Goal: Task Accomplishment & Management: Use online tool/utility

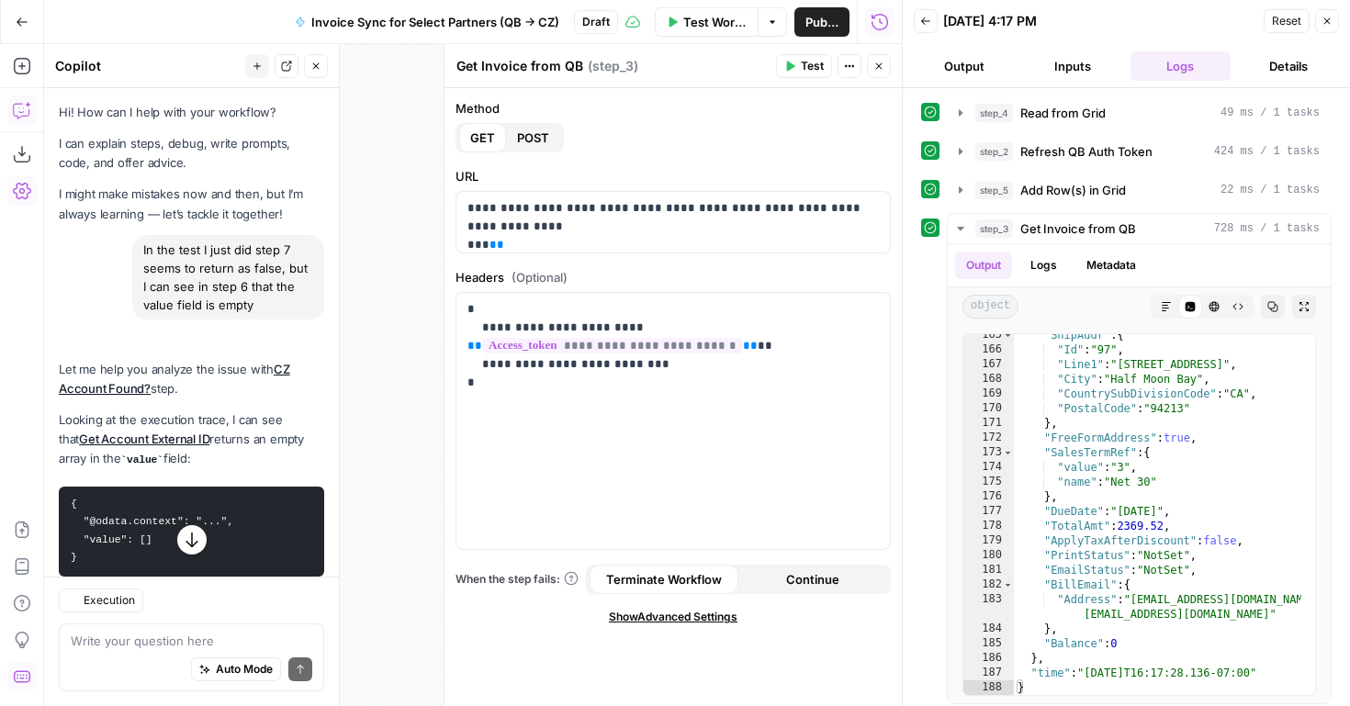
scroll to position [2682, 0]
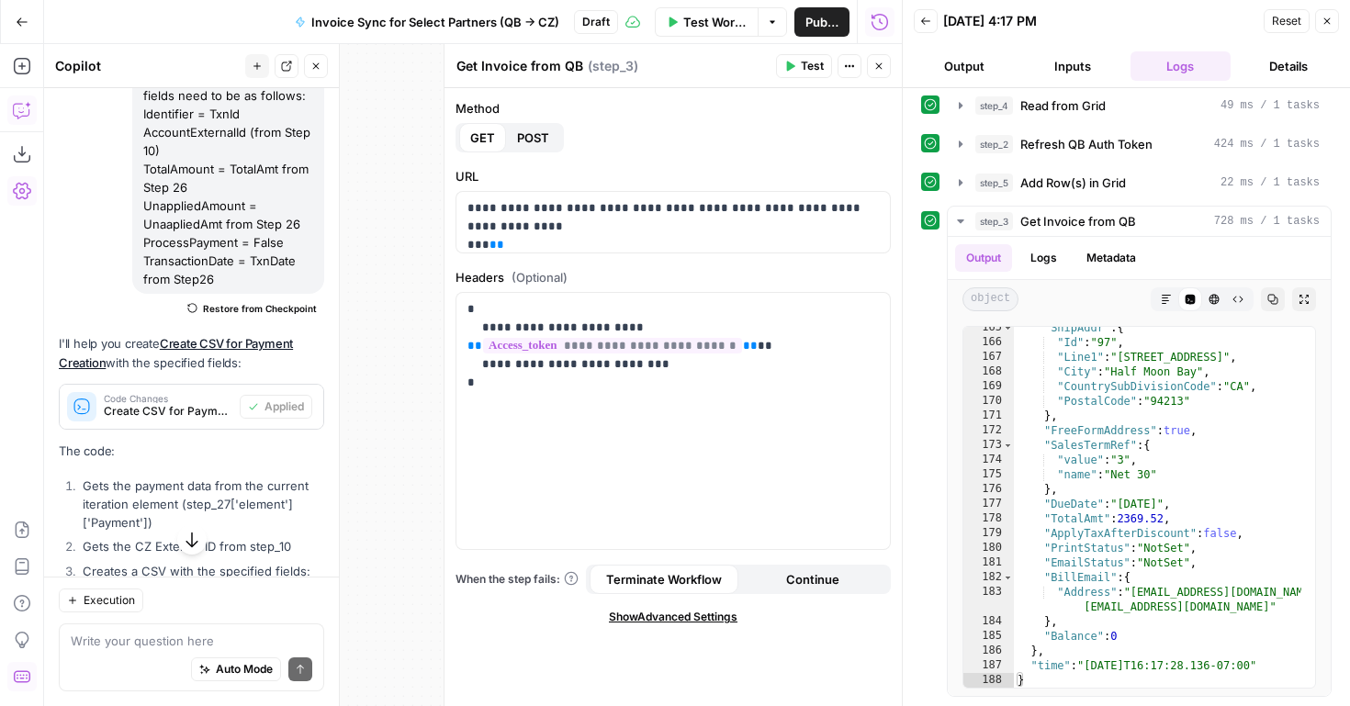
click at [379, 297] on div "true false true false true false true false false true Workflow Set Inputs Inpu…" at bounding box center [473, 375] width 858 height 662
click at [875, 73] on button "Close" at bounding box center [879, 66] width 24 height 24
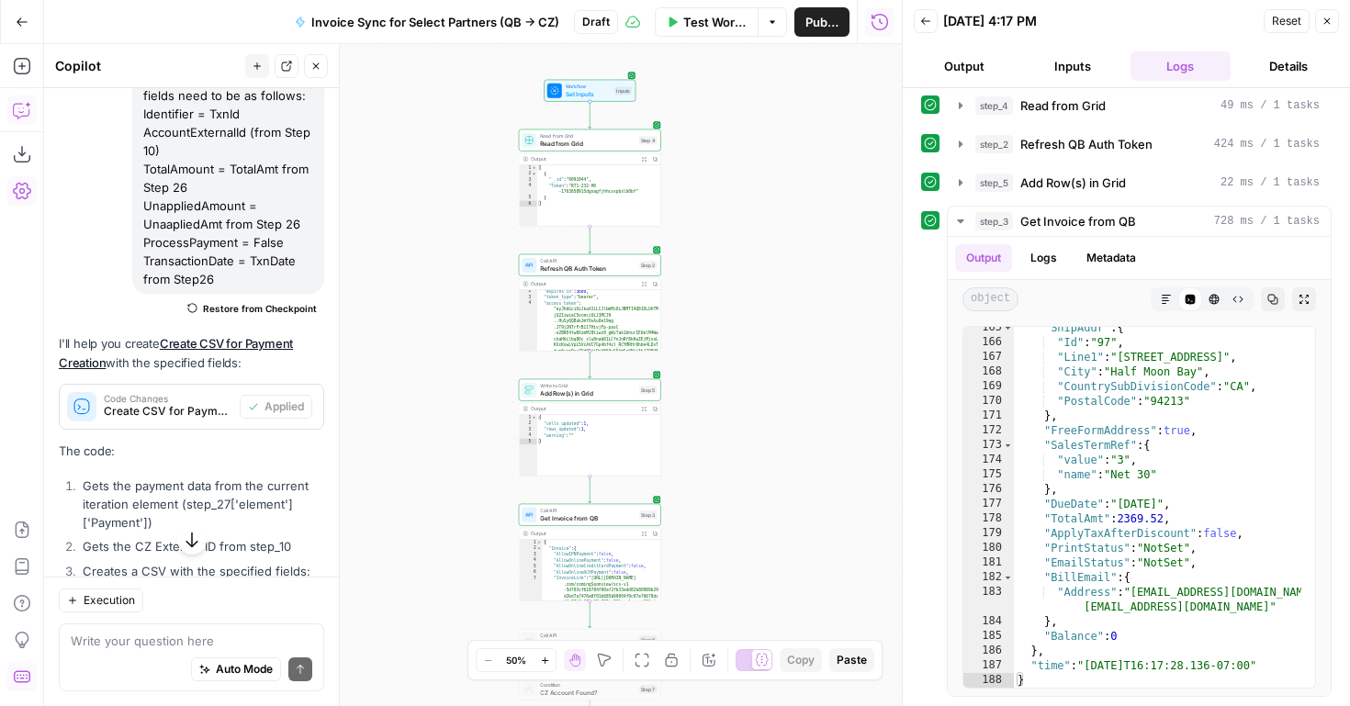
click at [1334, 20] on button "Close" at bounding box center [1328, 21] width 24 height 24
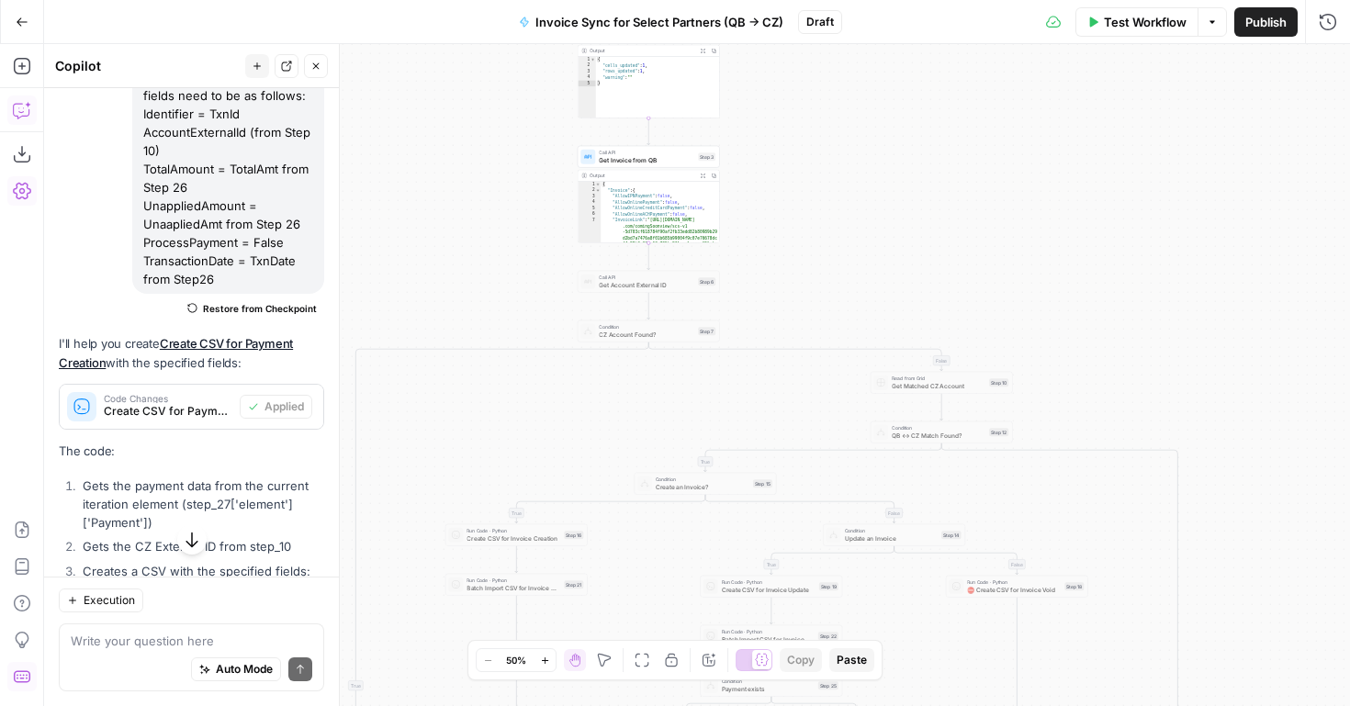
drag, startPoint x: 761, startPoint y: 411, endPoint x: 819, endPoint y: 51, distance: 364.0
click at [819, 51] on div "true false true false true false true false false true Workflow Set Inputs Inpu…" at bounding box center [697, 375] width 1306 height 662
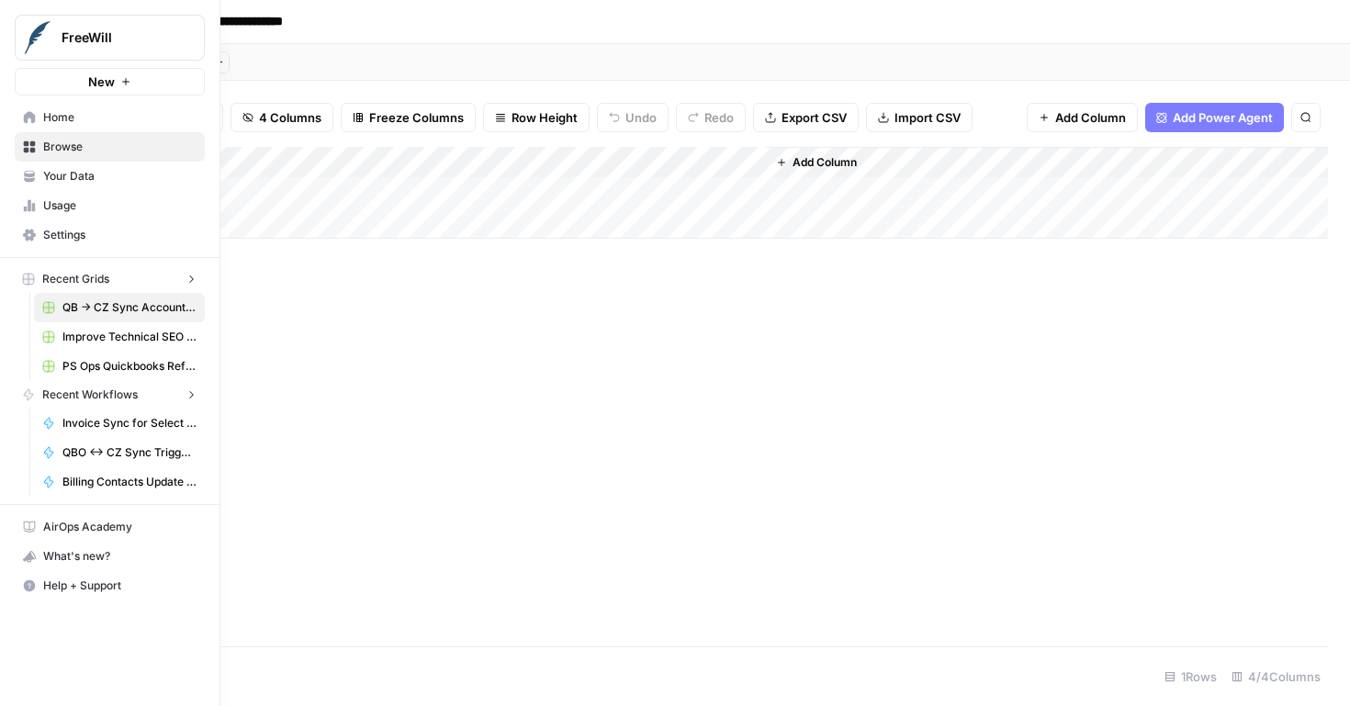
click at [28, 116] on icon at bounding box center [30, 117] width 12 height 12
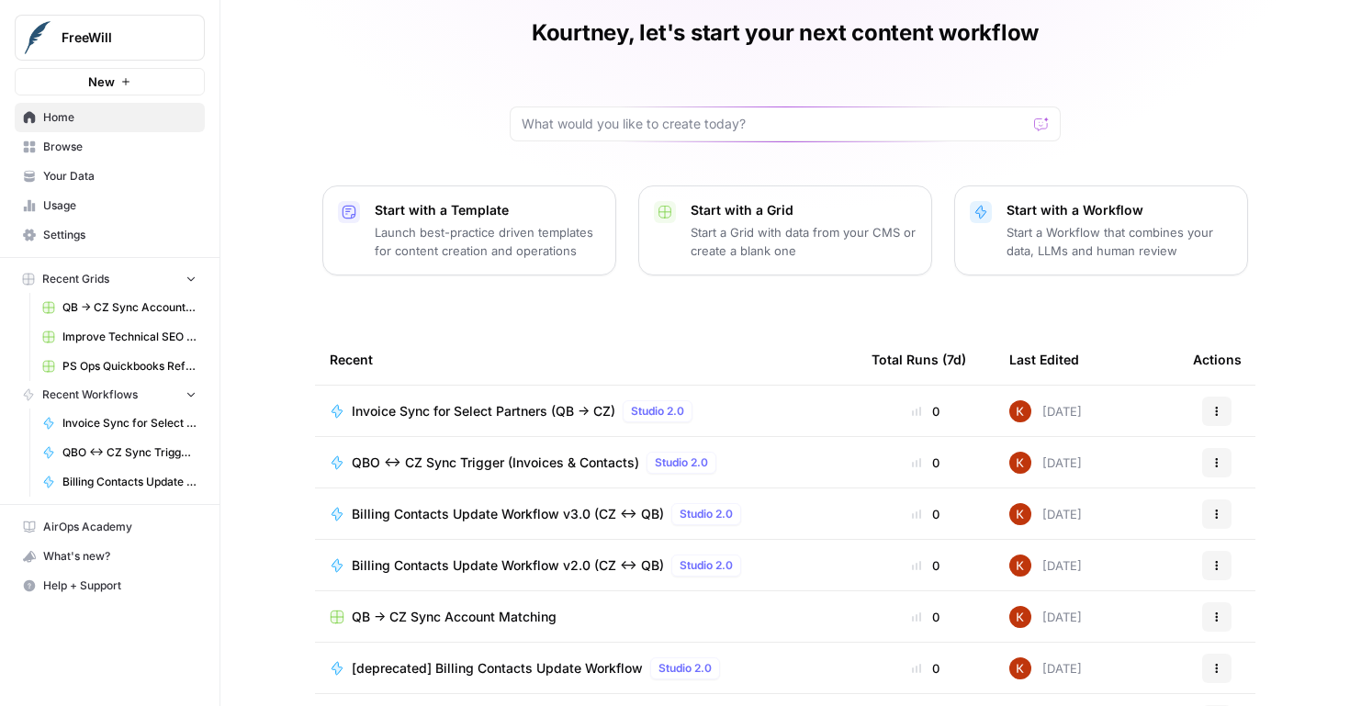
scroll to position [139, 0]
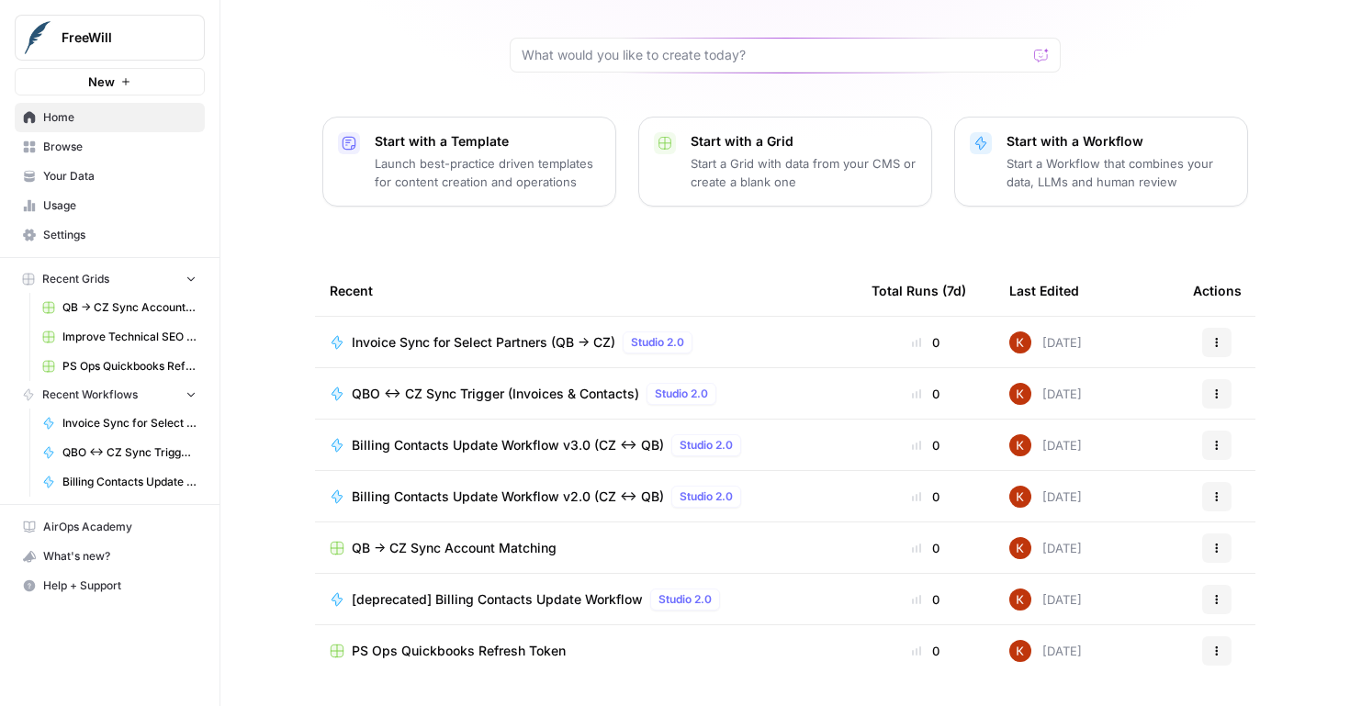
click at [526, 442] on span "Billing Contacts Update Workflow v3.0 (CZ <-> QB)" at bounding box center [508, 445] width 312 height 18
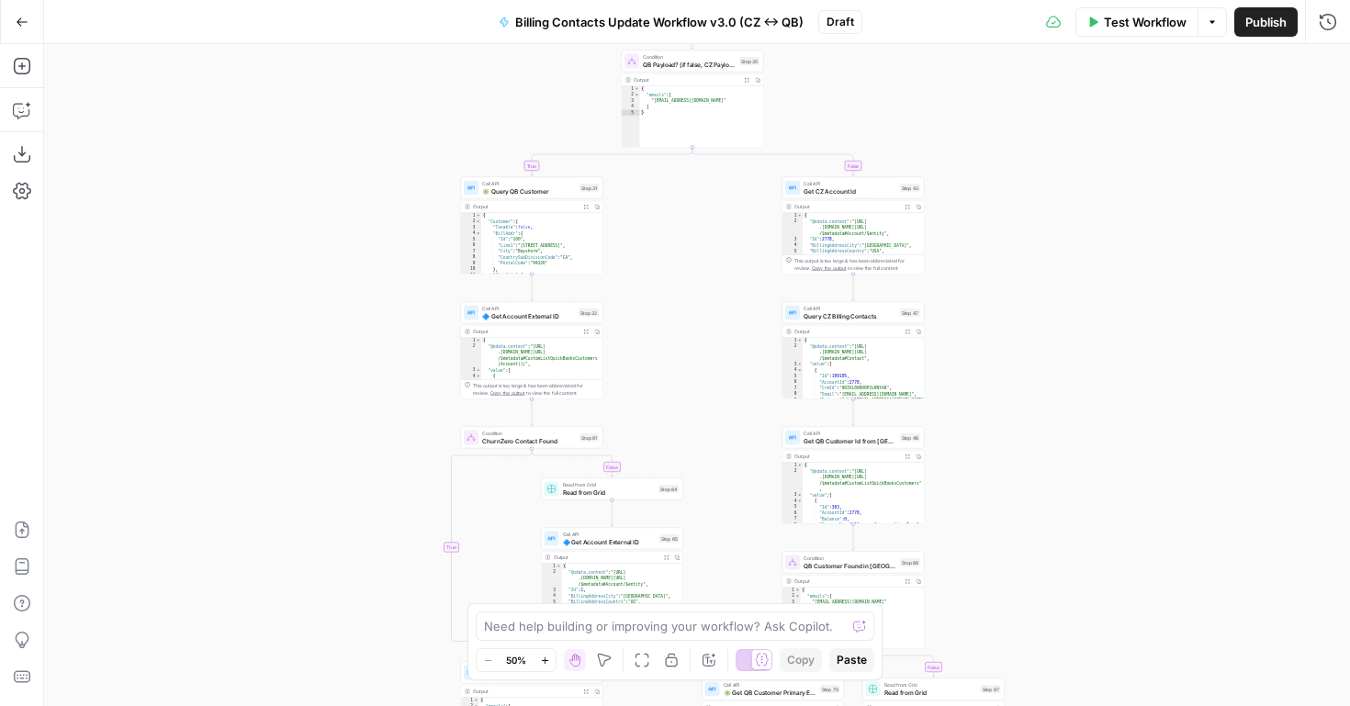
click at [536, 662] on button "Zoom In" at bounding box center [545, 661] width 22 height 22
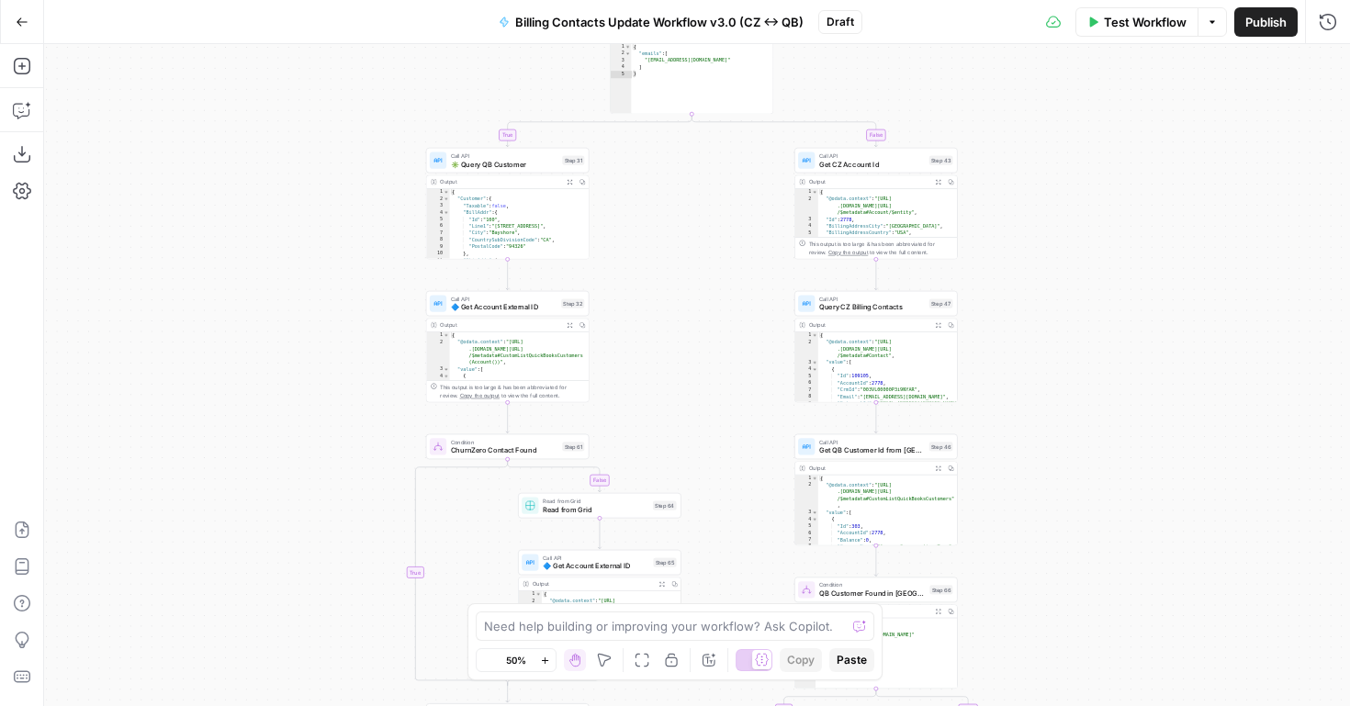
click at [536, 662] on button "Zoom In" at bounding box center [545, 661] width 22 height 22
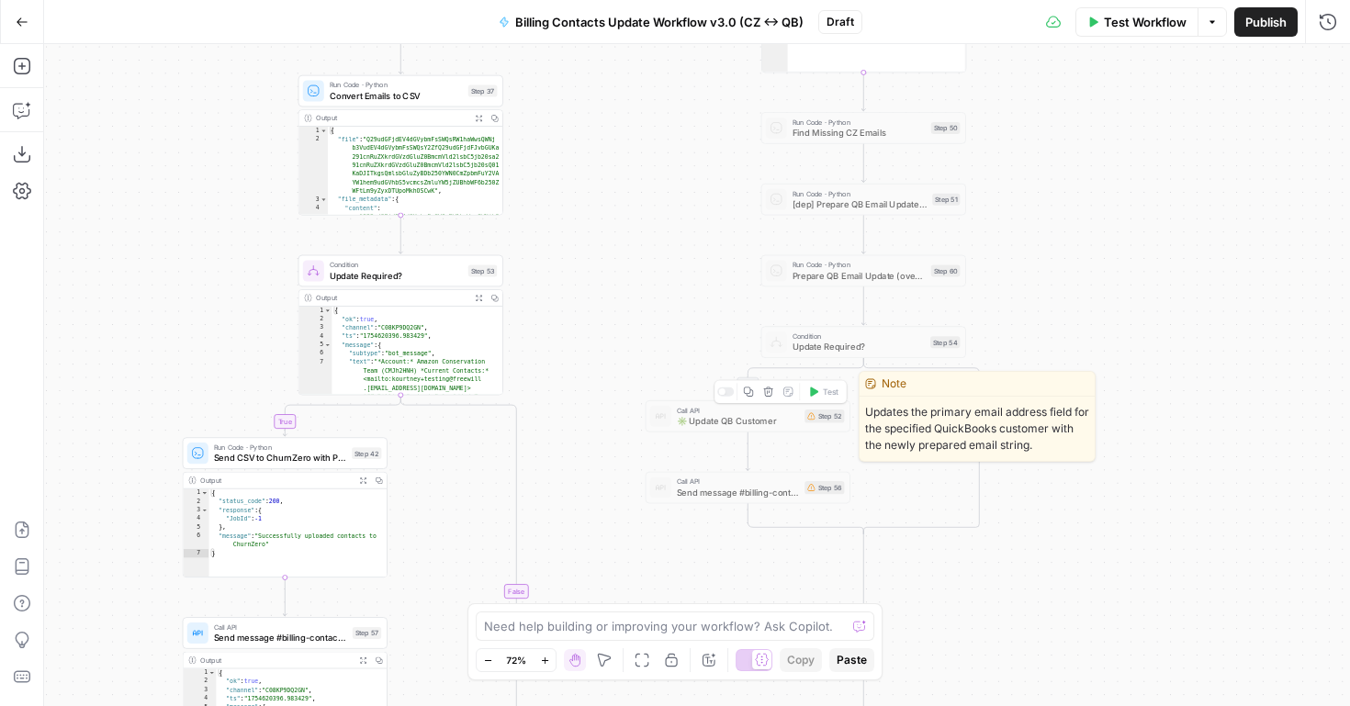
click at [763, 425] on span "✳️ Update QB Customer" at bounding box center [738, 420] width 123 height 13
click at [729, 395] on div at bounding box center [725, 392] width 17 height 9
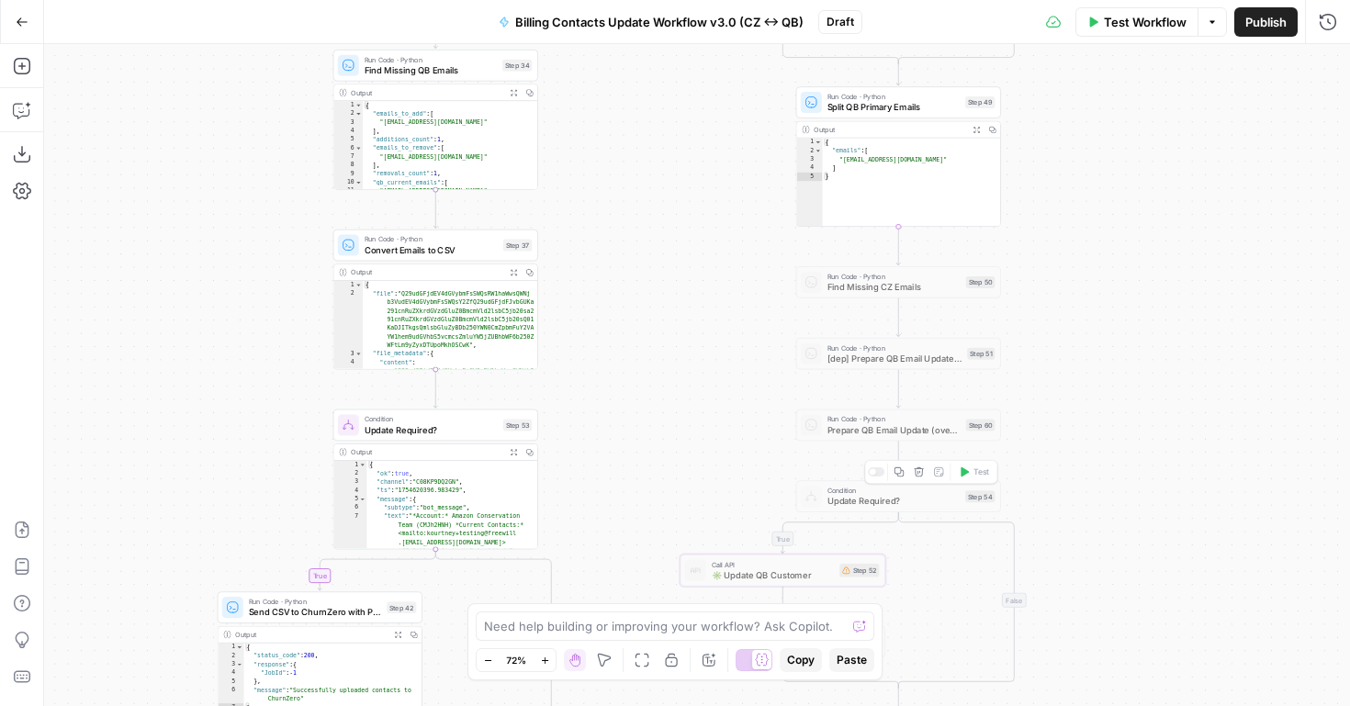
click at [878, 471] on div at bounding box center [876, 472] width 17 height 9
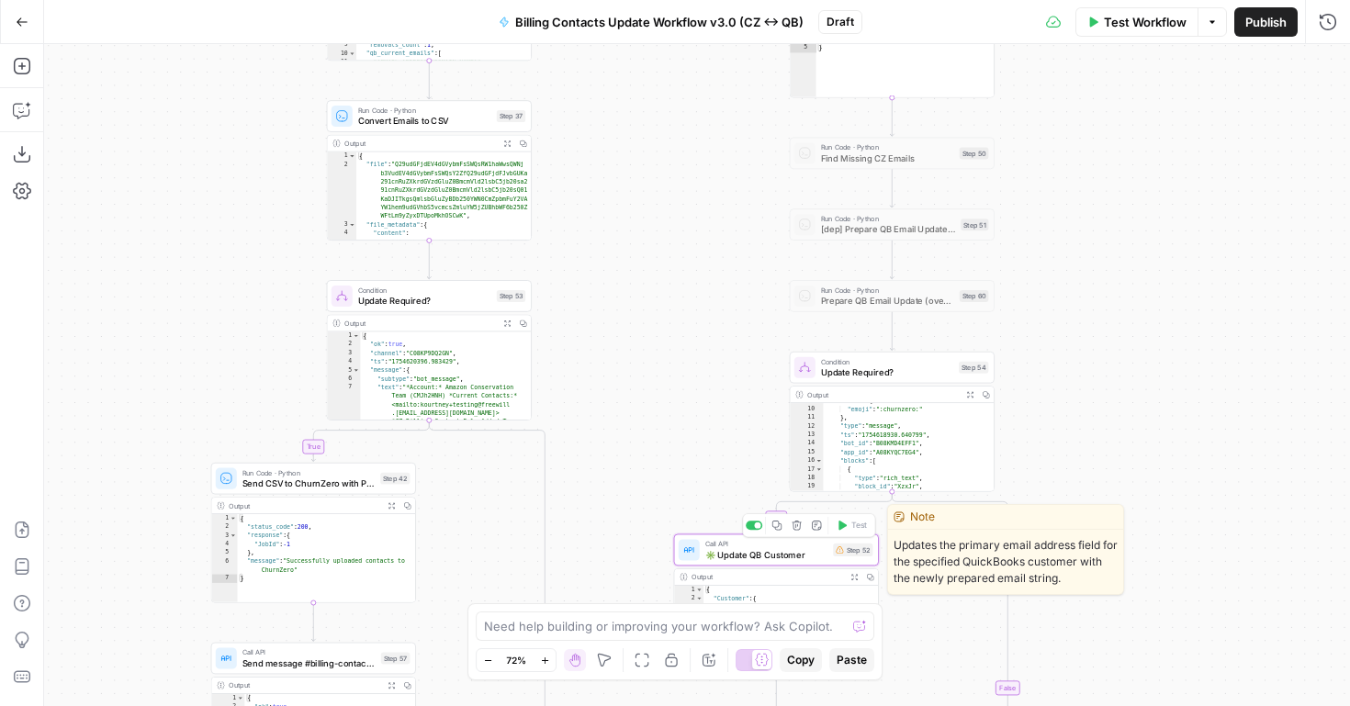
click at [764, 553] on span "✳️ Update QB Customer" at bounding box center [767, 554] width 123 height 13
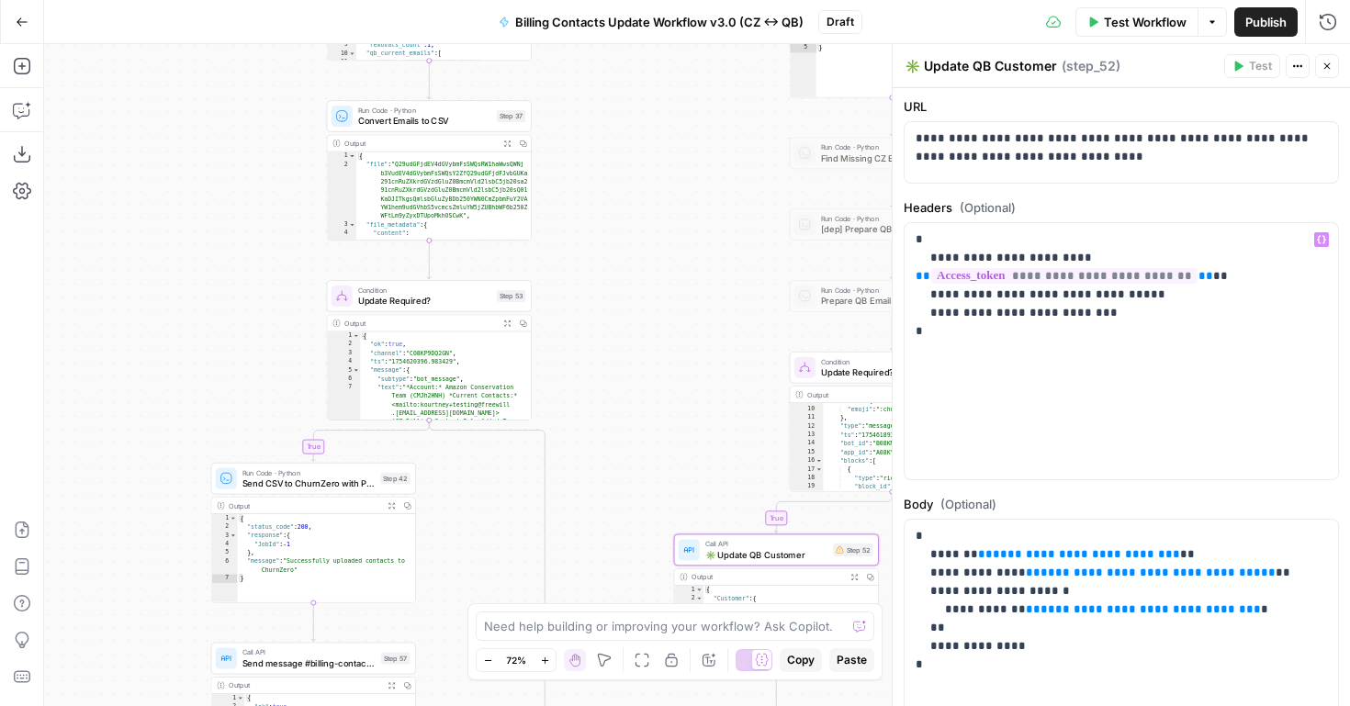
scroll to position [149, 0]
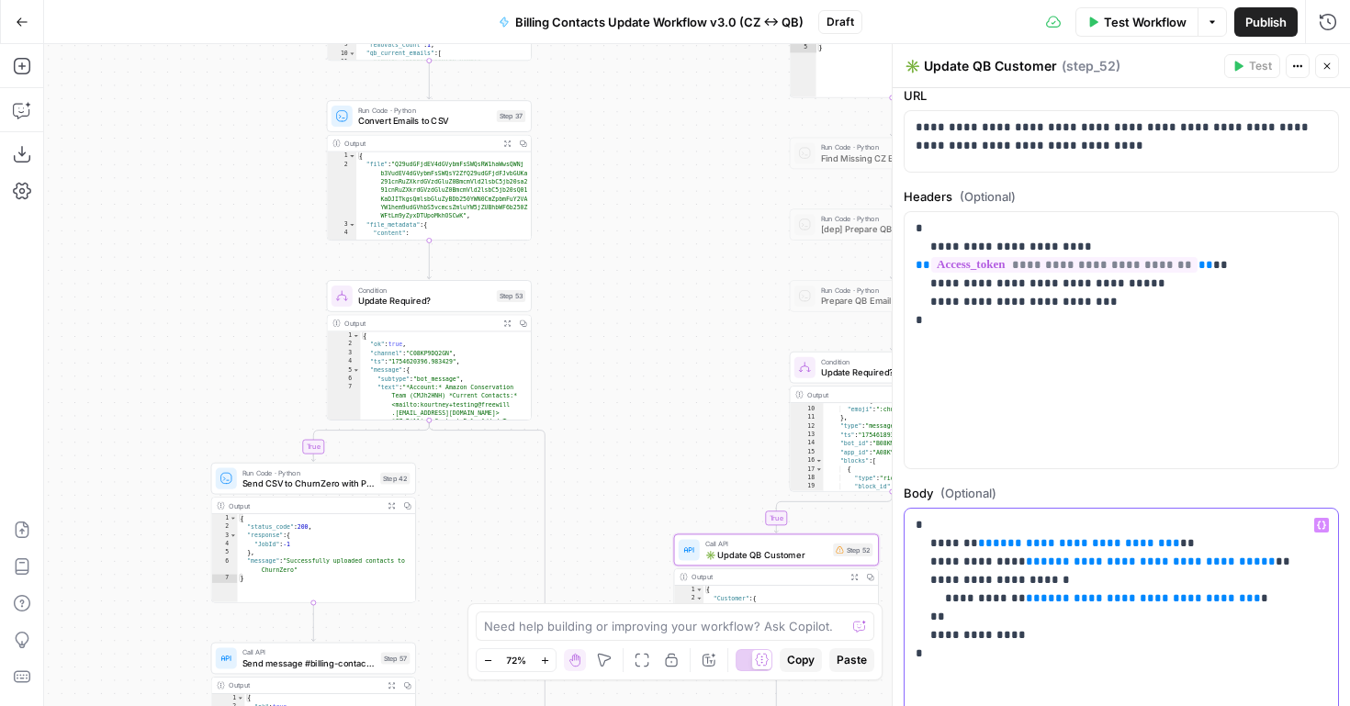
drag, startPoint x: 937, startPoint y: 580, endPoint x: 1034, endPoint y: 584, distance: 97.5
click at [1034, 584] on p "**********" at bounding box center [1122, 589] width 412 height 147
copy p "**********"
click at [1332, 62] on icon "button" at bounding box center [1327, 66] width 11 height 11
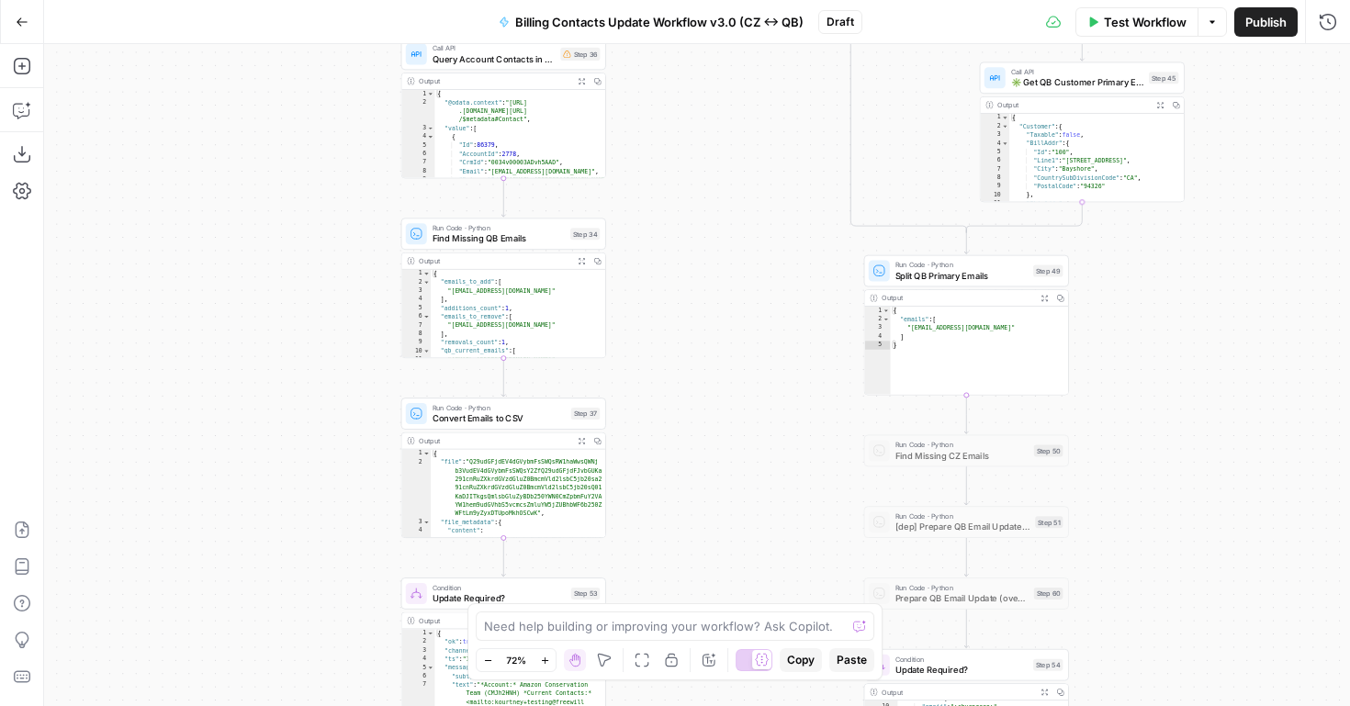
drag, startPoint x: 693, startPoint y: 395, endPoint x: 767, endPoint y: 693, distance: 306.8
click at [767, 693] on div "false true true false true true false true false false Workflow Set Inputs Inpu…" at bounding box center [697, 375] width 1306 height 662
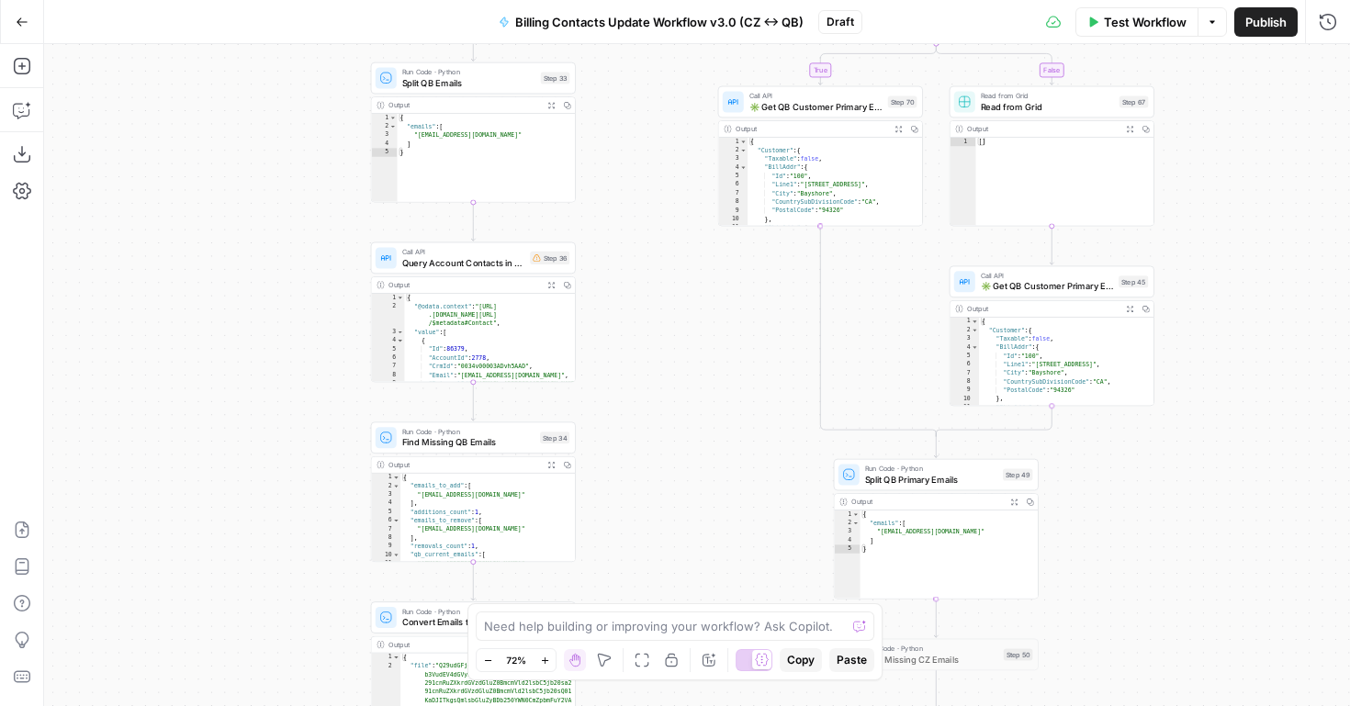
drag, startPoint x: 753, startPoint y: 254, endPoint x: 737, endPoint y: 555, distance: 301.8
click at [737, 555] on div "false true true false true true false true false false Workflow Set Inputs Inpu…" at bounding box center [697, 375] width 1306 height 662
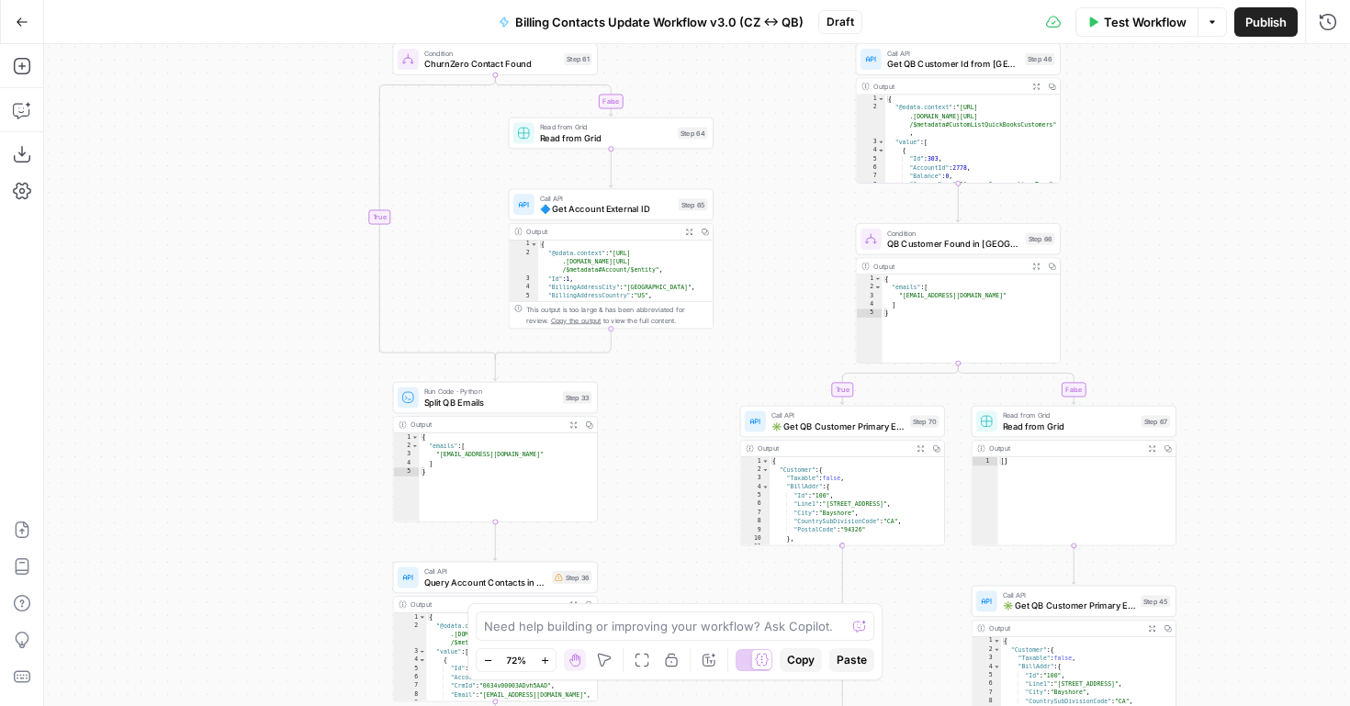
drag, startPoint x: 688, startPoint y: 268, endPoint x: 697, endPoint y: 502, distance: 233.5
click at [697, 501] on div "false true true false true true false true false false Workflow Set Inputs Inpu…" at bounding box center [697, 375] width 1306 height 662
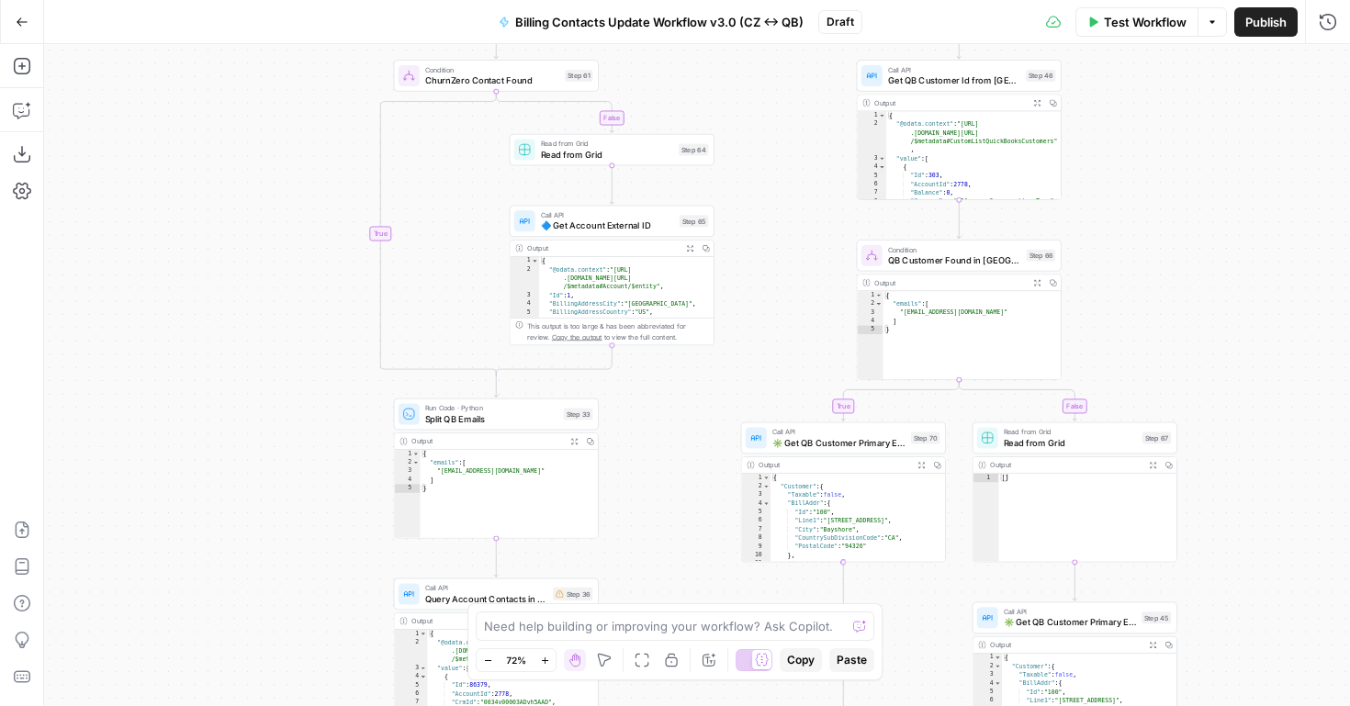
drag, startPoint x: 746, startPoint y: 227, endPoint x: 730, endPoint y: 420, distance: 193.6
click at [730, 420] on div "false true true false true true false true false false Workflow Set Inputs Inpu…" at bounding box center [697, 375] width 1306 height 662
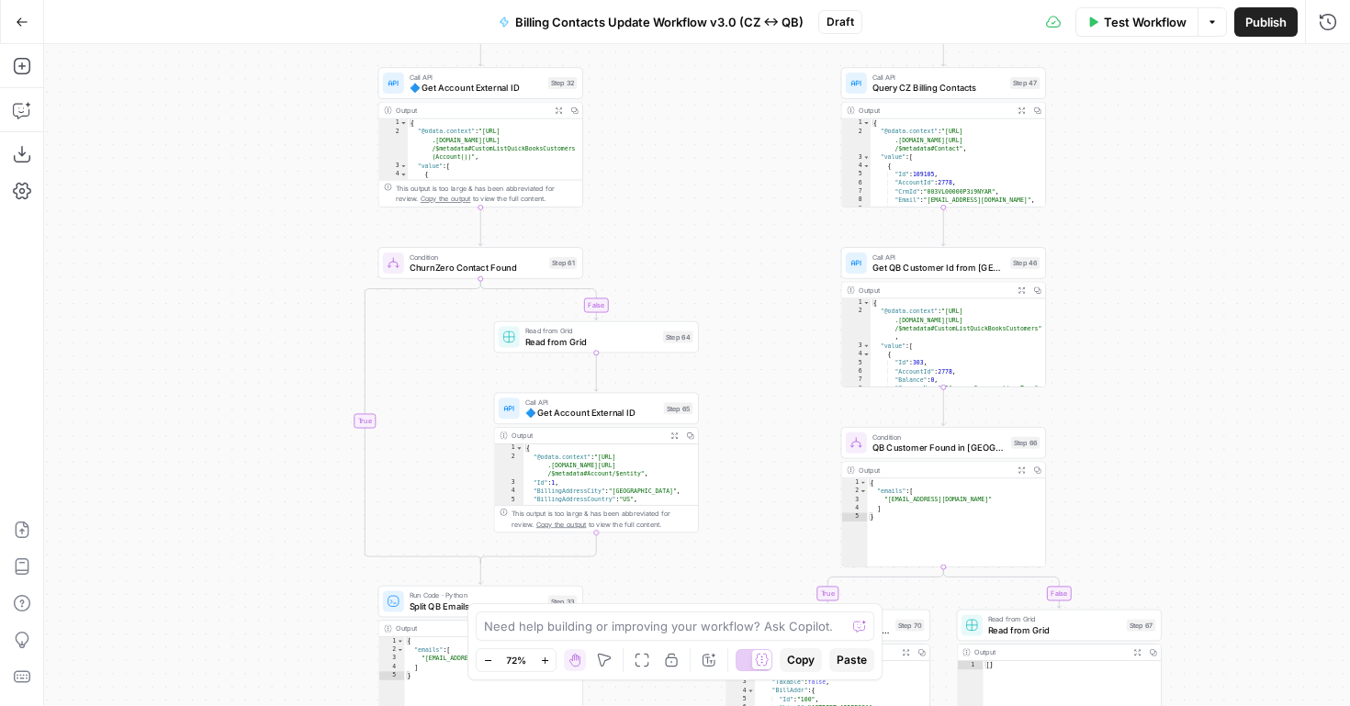
drag, startPoint x: 730, startPoint y: 187, endPoint x: 729, endPoint y: 419, distance: 231.5
click at [729, 419] on div "false true true false true true false true false false Workflow Set Inputs Inpu…" at bounding box center [697, 375] width 1306 height 662
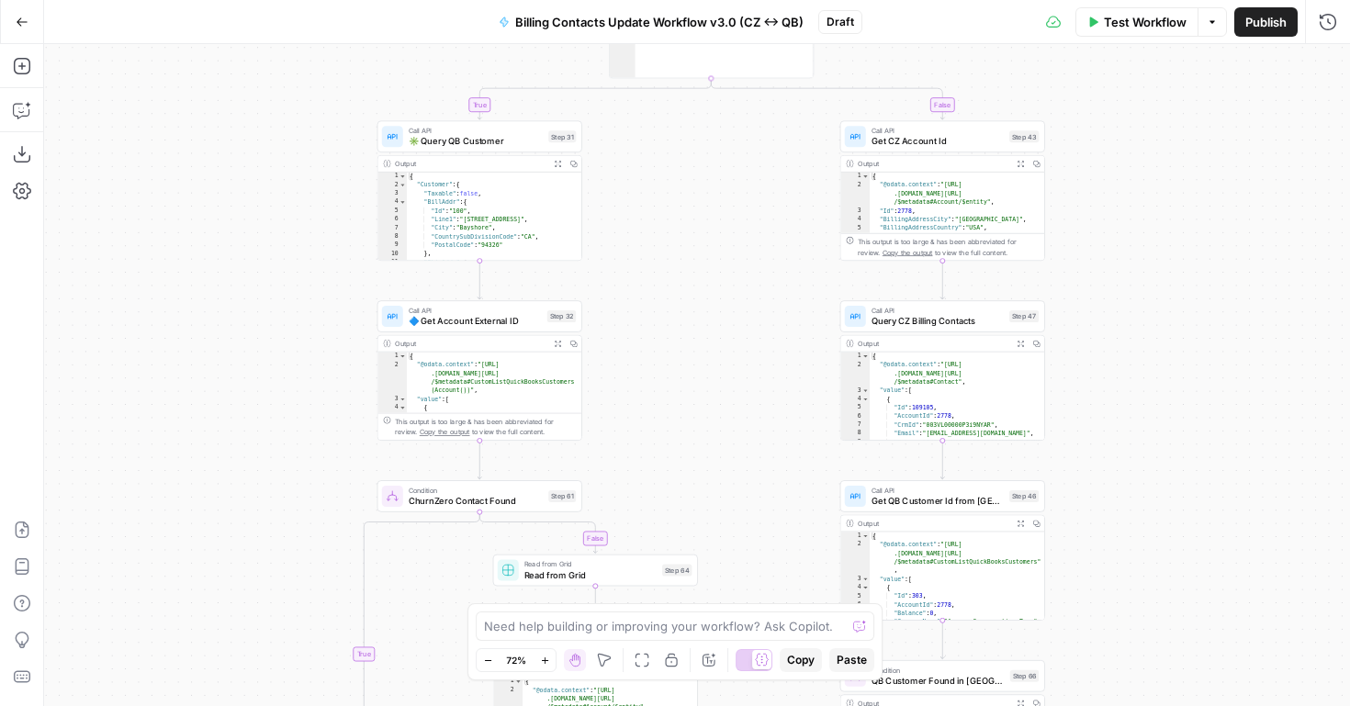
drag, startPoint x: 706, startPoint y: 233, endPoint x: 712, endPoint y: 587, distance: 353.7
click at [712, 587] on div "false true true false true true false true false false Workflow Set Inputs Inpu…" at bounding box center [697, 375] width 1306 height 662
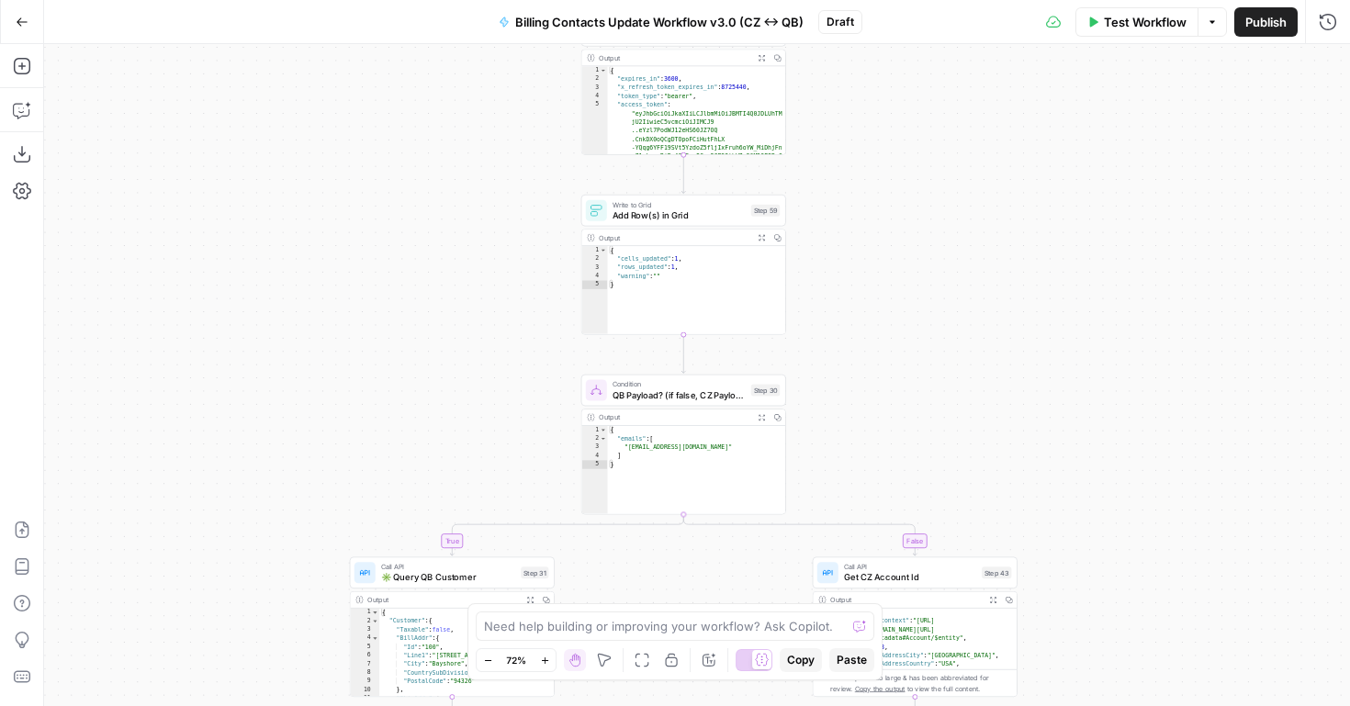
drag, startPoint x: 856, startPoint y: 349, endPoint x: 821, endPoint y: 435, distance: 93.1
click at [821, 435] on div "false true true false true true false true false false Workflow Set Inputs Inpu…" at bounding box center [697, 375] width 1306 height 662
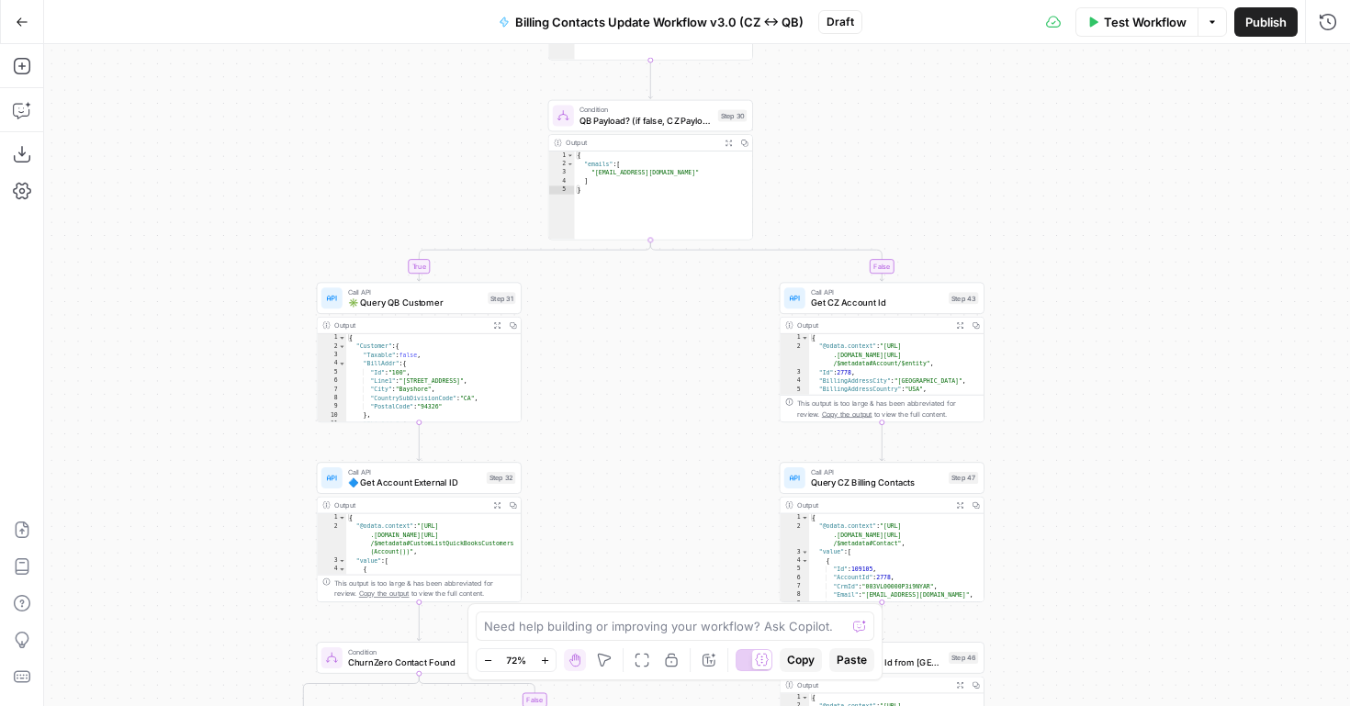
drag, startPoint x: 827, startPoint y: 366, endPoint x: 795, endPoint y: 90, distance: 277.5
click at [795, 90] on div "false true true false true true false true false false Workflow Set Inputs Inpu…" at bounding box center [697, 375] width 1306 height 662
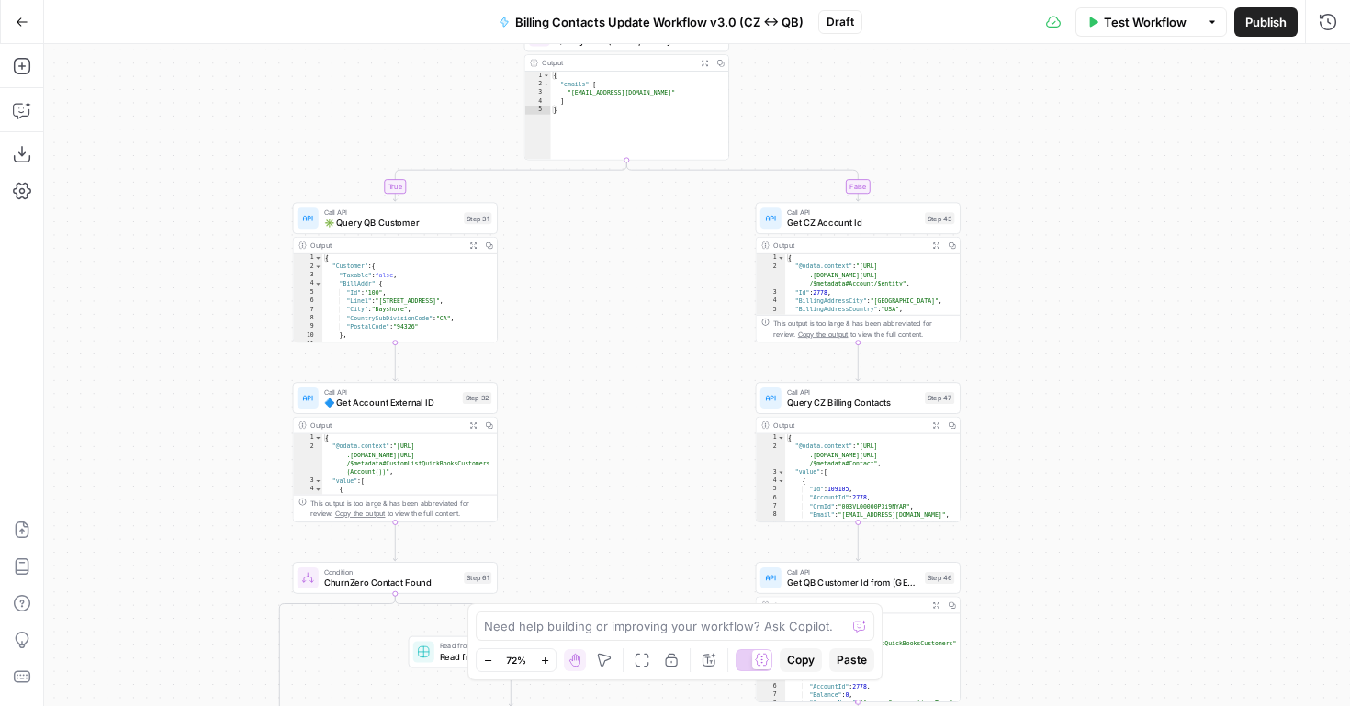
drag, startPoint x: 992, startPoint y: 115, endPoint x: 959, endPoint y: 2, distance: 117.7
click at [959, 2] on div "Go Back Billing Contacts Update Workflow v3.0 (CZ <-> QB) Draft Test Workflow O…" at bounding box center [675, 353] width 1350 height 706
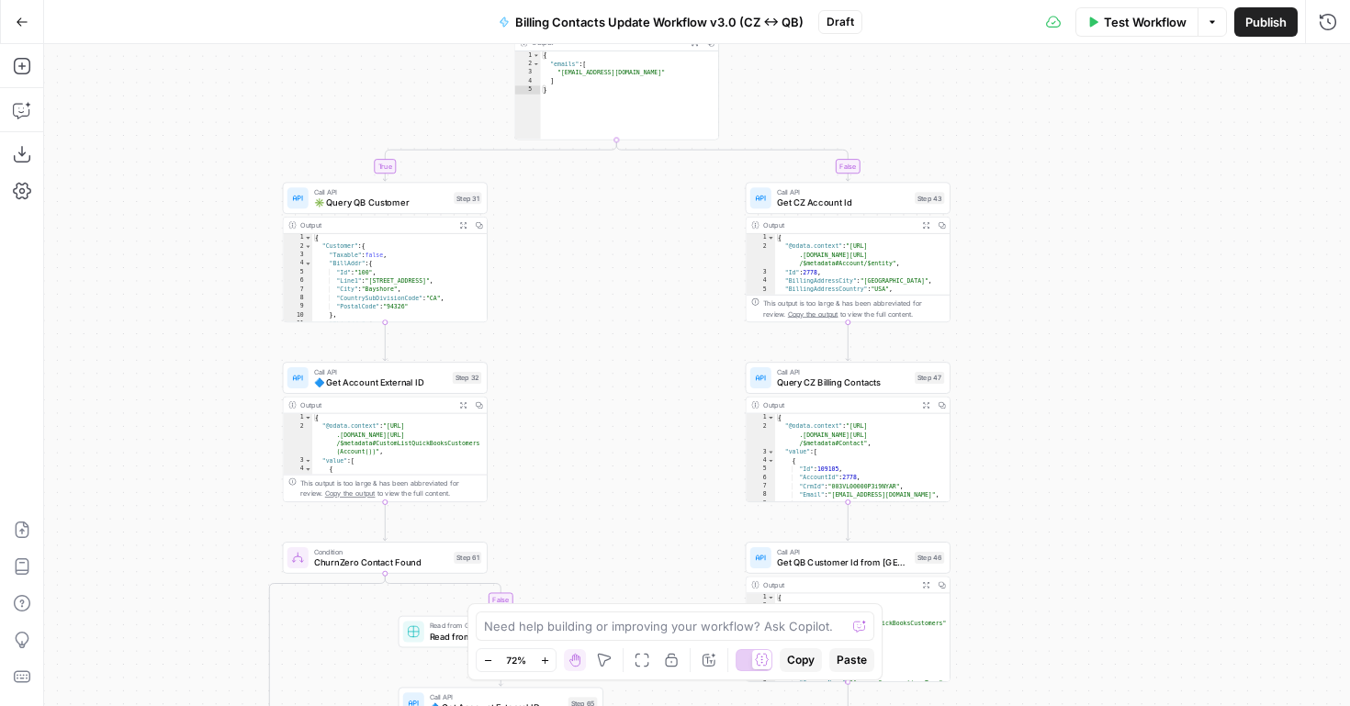
drag, startPoint x: 1009, startPoint y: 210, endPoint x: 1011, endPoint y: 230, distance: 19.5
click at [1011, 229] on div "false true true false true true false true false false Workflow Set Inputs Inpu…" at bounding box center [697, 375] width 1306 height 662
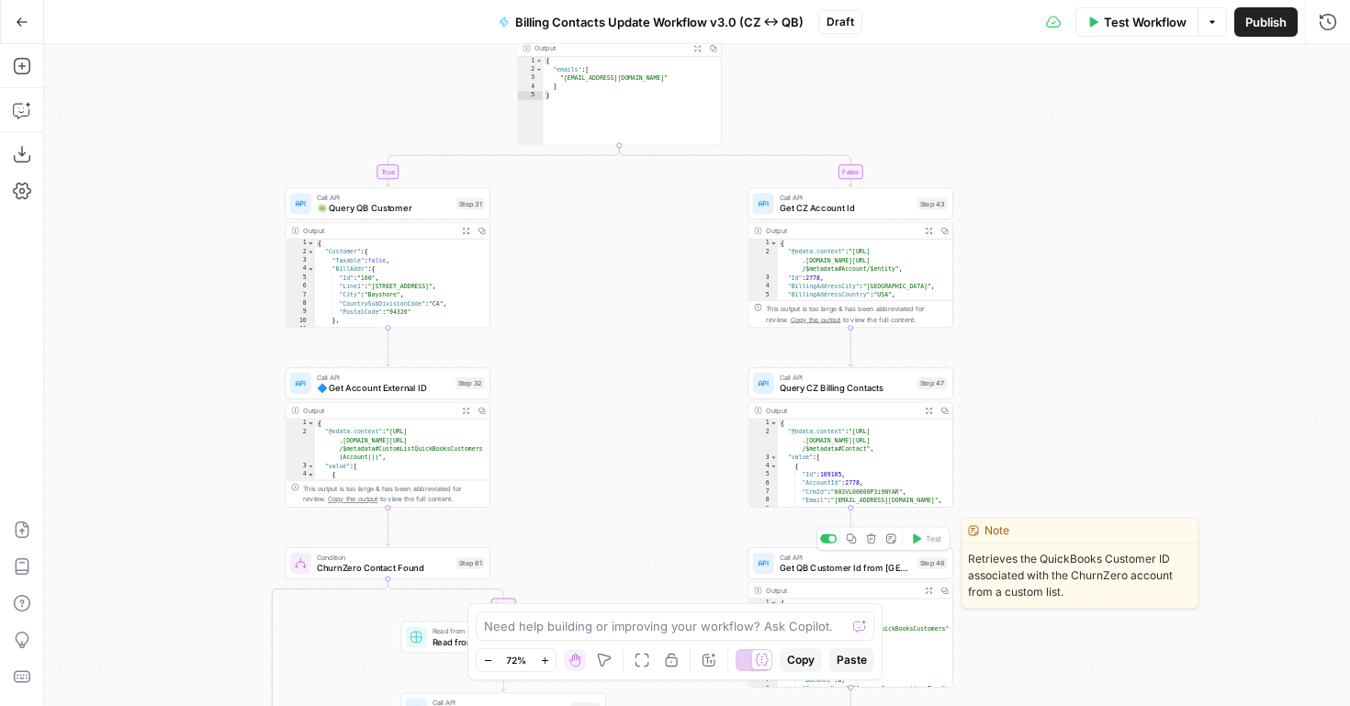
click at [836, 572] on span "Get QB Customer Id from CZ" at bounding box center [846, 567] width 133 height 13
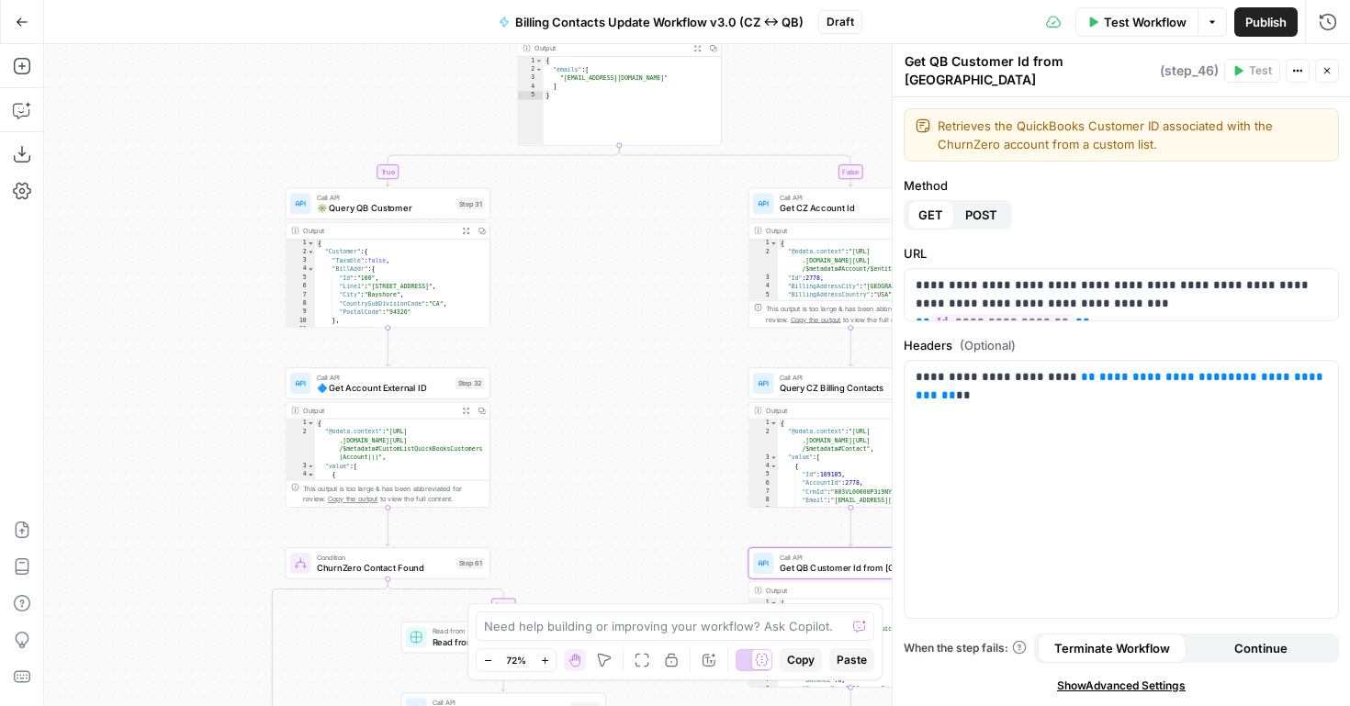
click at [1325, 69] on icon "button" at bounding box center [1328, 71] width 6 height 6
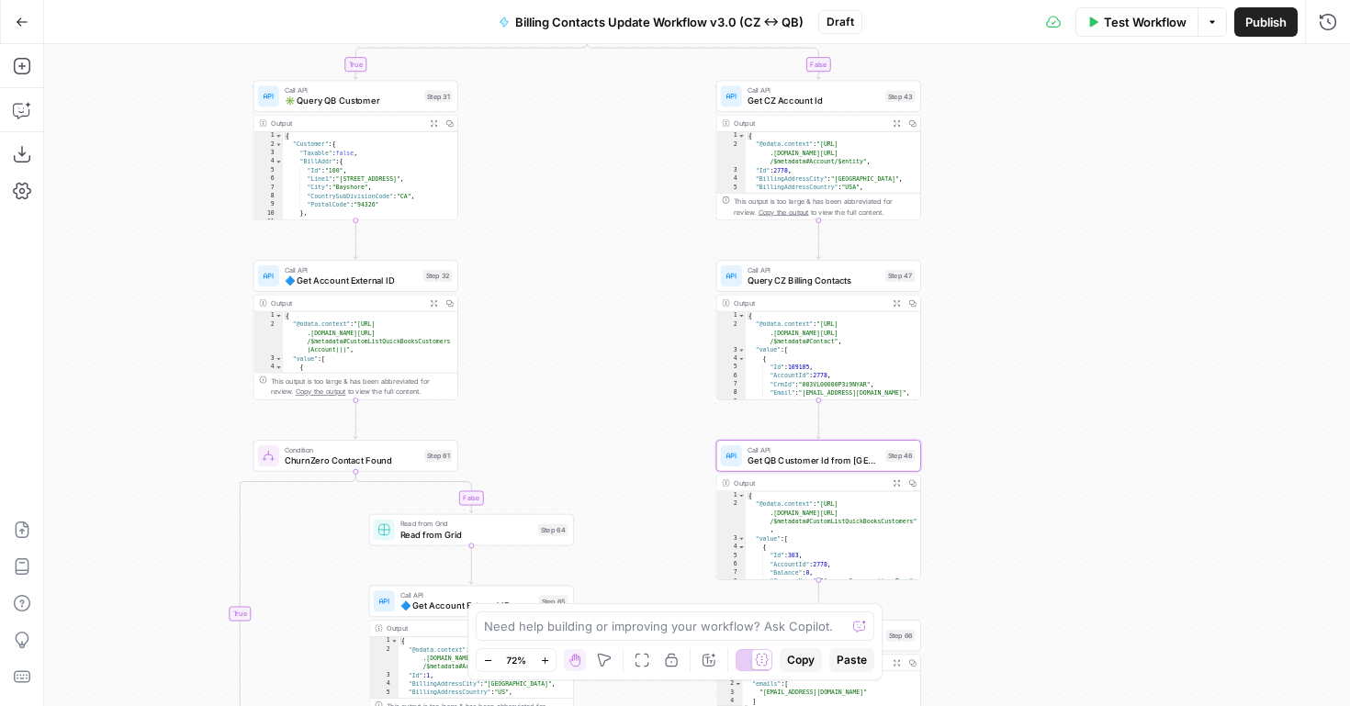
drag, startPoint x: 1088, startPoint y: 472, endPoint x: 1056, endPoint y: 365, distance: 112.2
click at [1056, 365] on div "false true true false true true false true false false Workflow Set Inputs Inpu…" at bounding box center [697, 375] width 1306 height 662
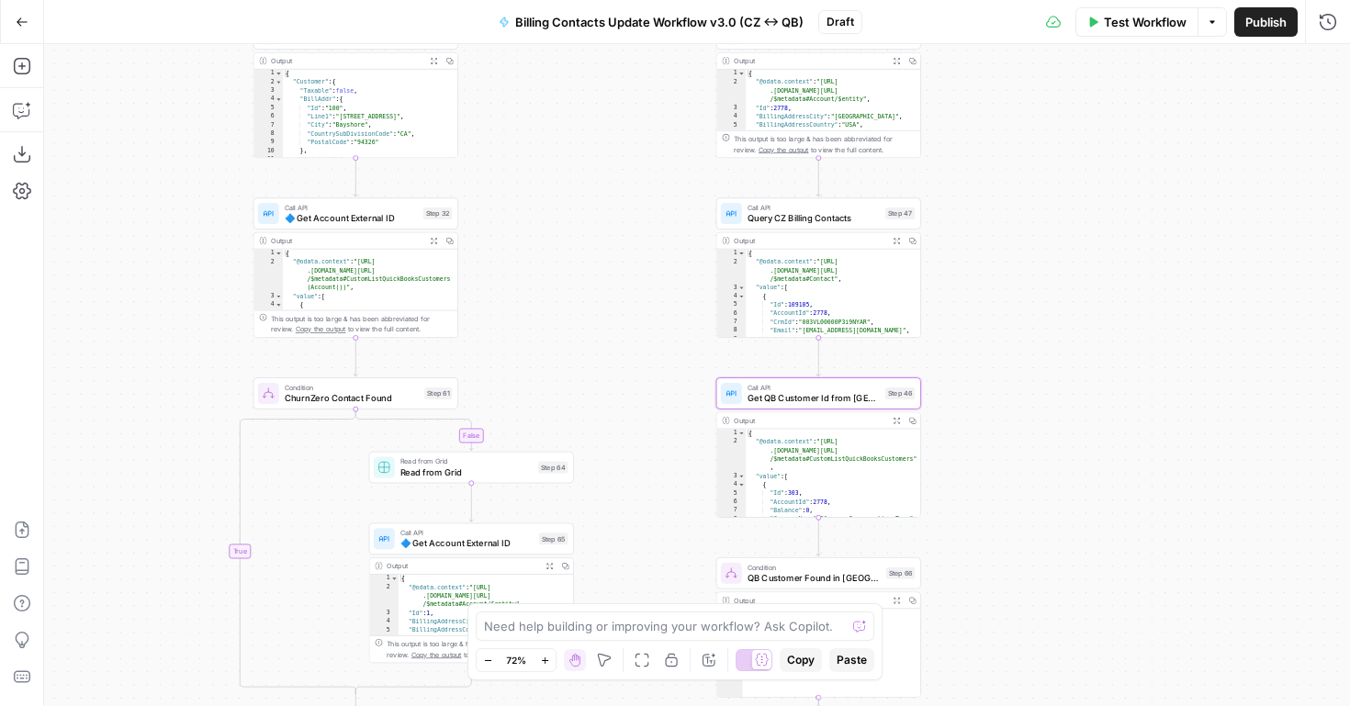
drag, startPoint x: 667, startPoint y: 508, endPoint x: 670, endPoint y: 410, distance: 98.3
click at [670, 410] on div "false true true false true true false true false false Workflow Set Inputs Inpu…" at bounding box center [697, 375] width 1306 height 662
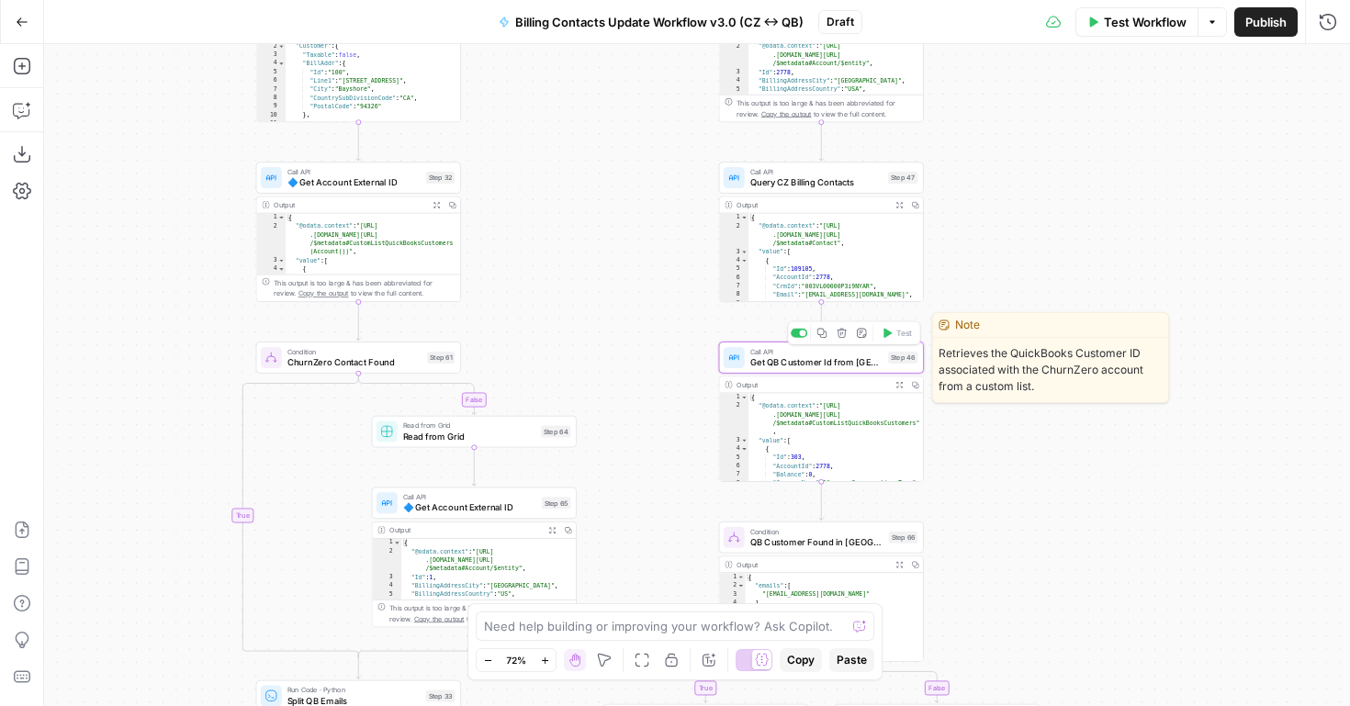
click at [806, 351] on span "Call API" at bounding box center [817, 351] width 133 height 11
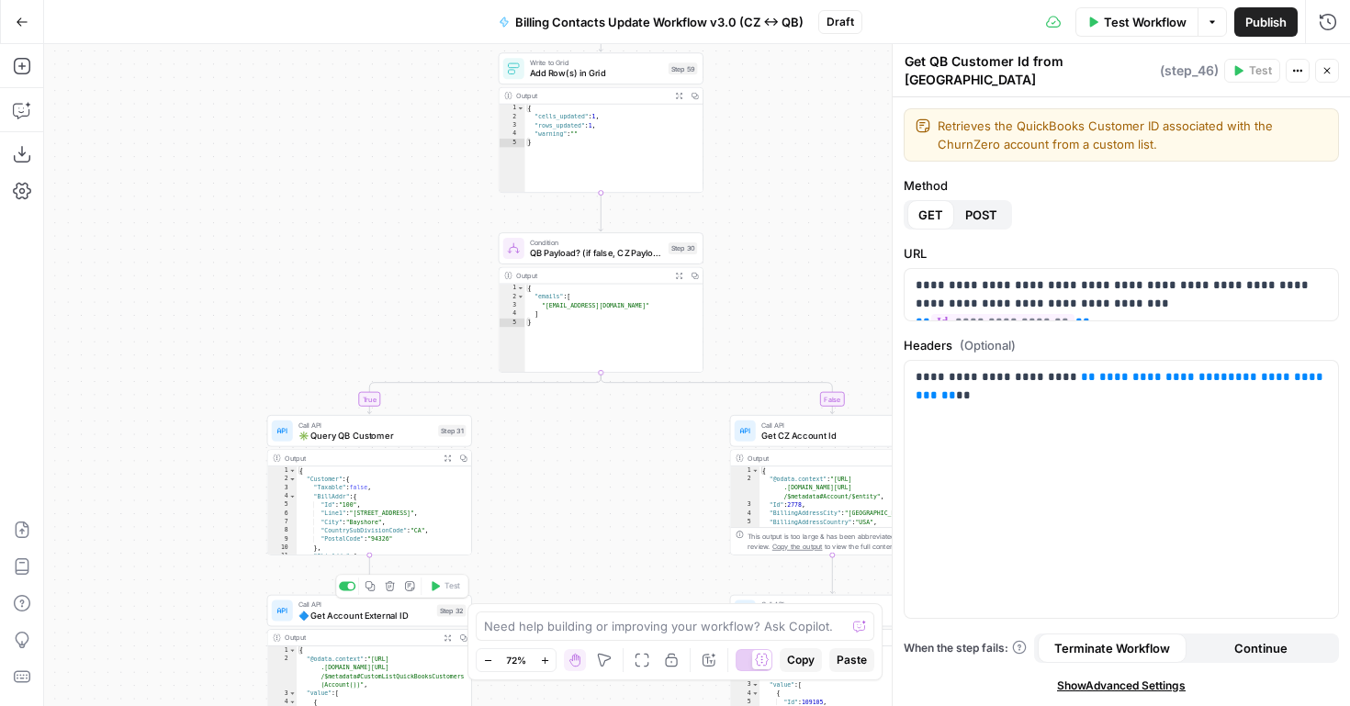
click at [378, 614] on span "🔷 Get Account External ID" at bounding box center [365, 615] width 133 height 13
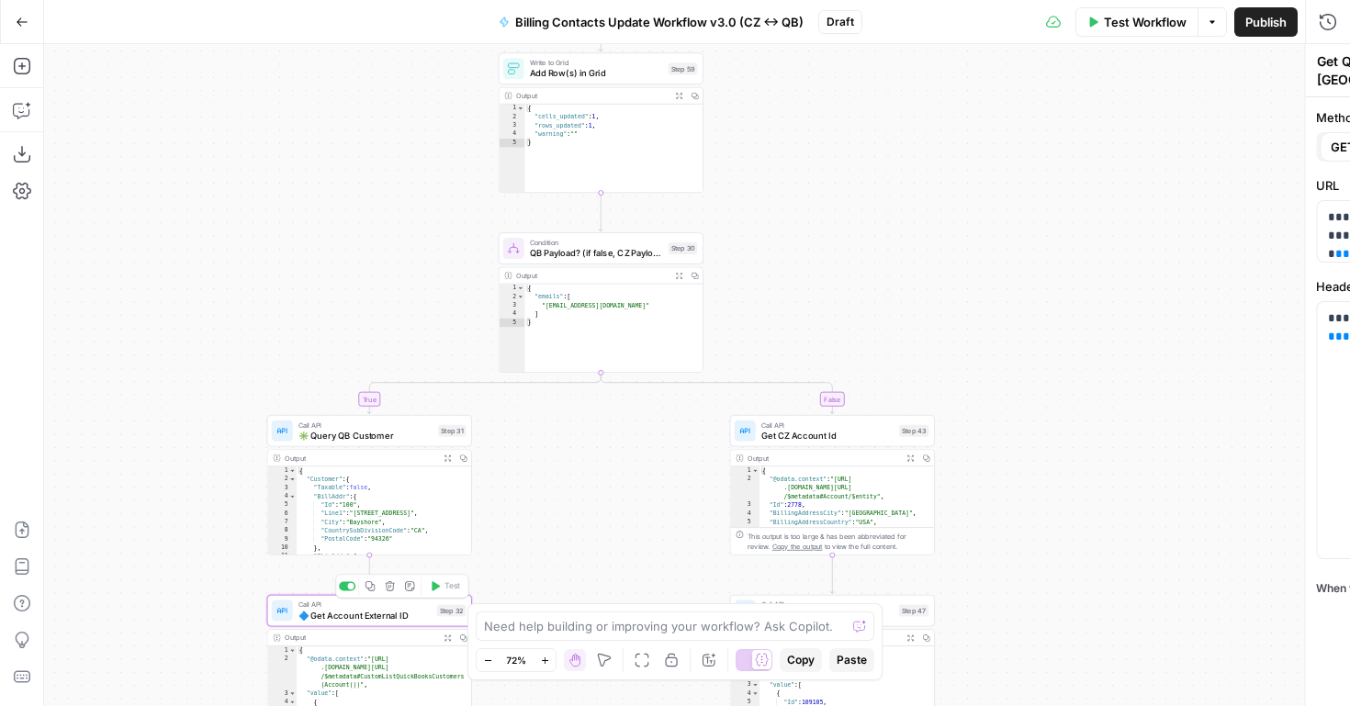
type textarea "🔷 Get Account External ID"
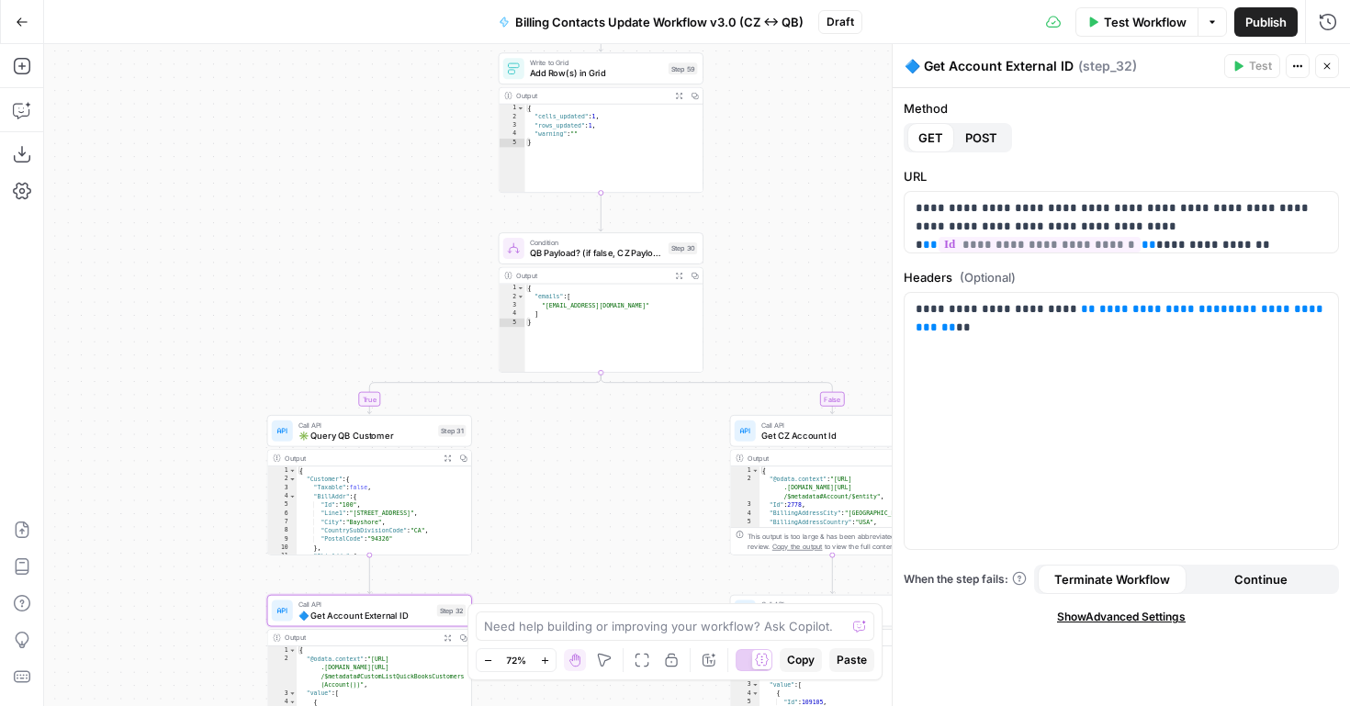
click at [638, 511] on div "false true true false true true false true false false Workflow Set Inputs Inpu…" at bounding box center [697, 375] width 1306 height 662
click at [1327, 63] on icon "button" at bounding box center [1327, 66] width 11 height 11
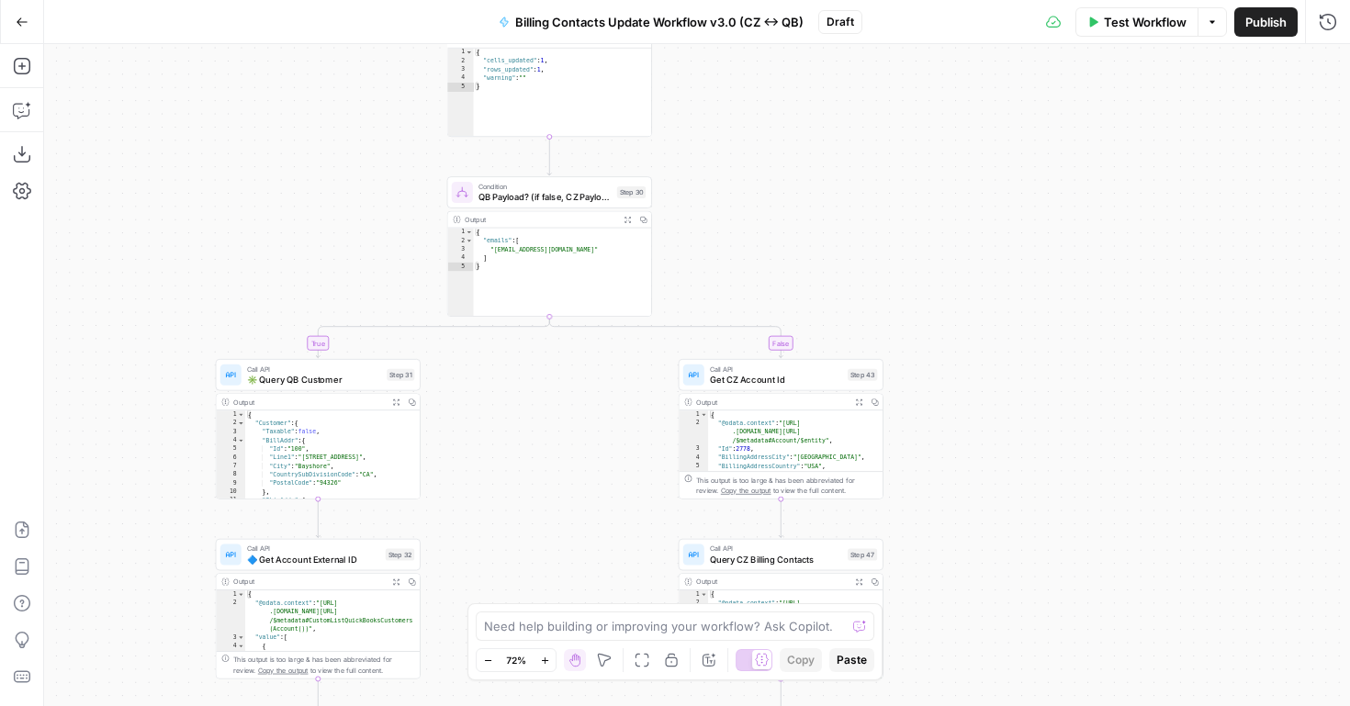
drag, startPoint x: 1076, startPoint y: 411, endPoint x: 966, endPoint y: 255, distance: 189.9
click at [966, 257] on div "false true true false true true false true false false Workflow Set Inputs Inpu…" at bounding box center [697, 375] width 1306 height 662
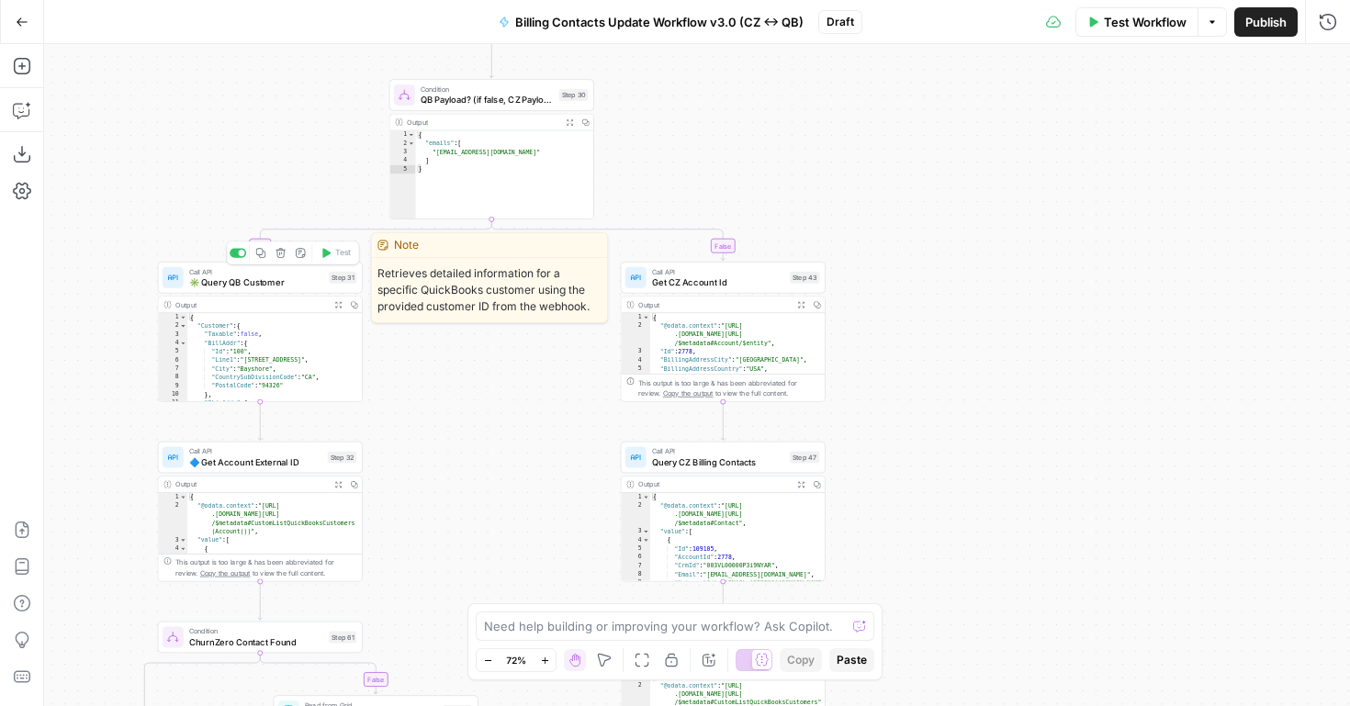
click at [240, 279] on span "✳️ Query QB Customer" at bounding box center [256, 282] width 135 height 13
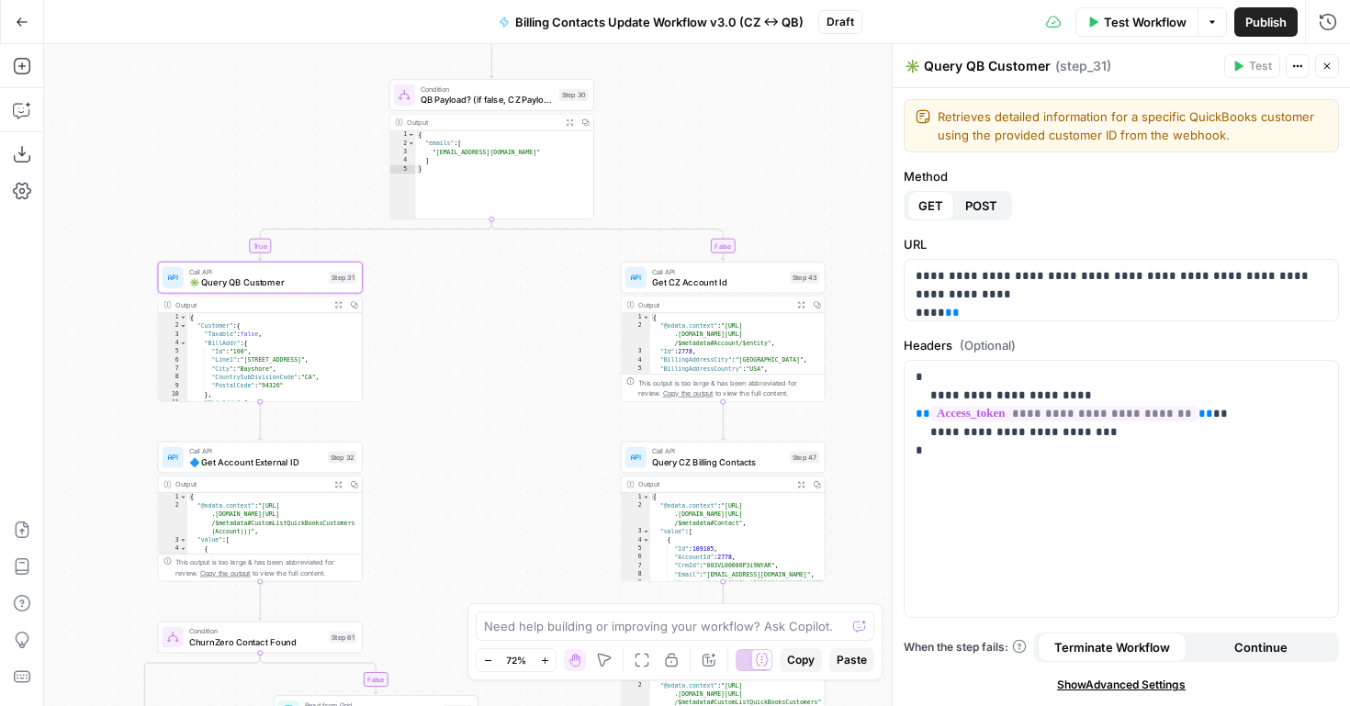
drag, startPoint x: 918, startPoint y: 68, endPoint x: 872, endPoint y: 68, distance: 45.9
click at [872, 68] on body "FreeWill New Home Browse Your Data Usage Settings Recent Grids QB -> CZ Sync Ac…" at bounding box center [675, 353] width 1350 height 706
click at [1327, 63] on icon "button" at bounding box center [1327, 66] width 11 height 11
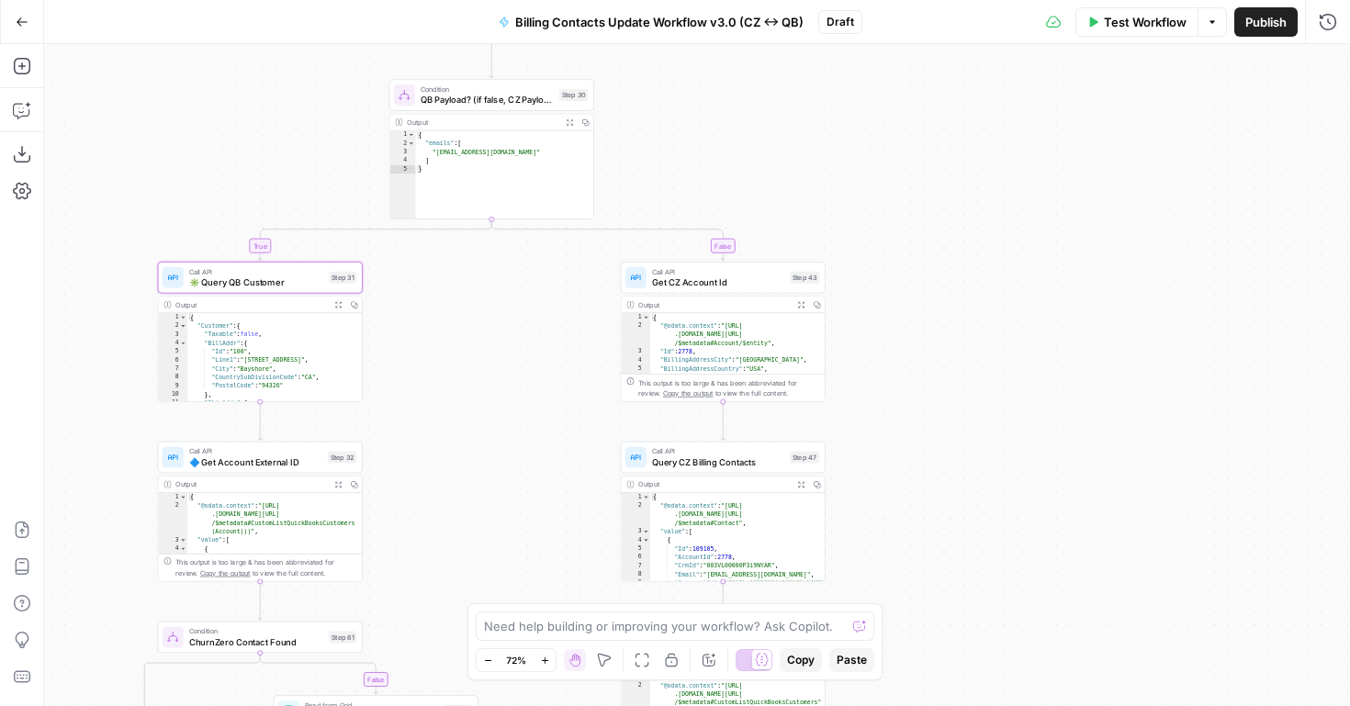
click at [882, 416] on div "false true true false true true false true false false Workflow Set Inputs Inpu…" at bounding box center [697, 375] width 1306 height 662
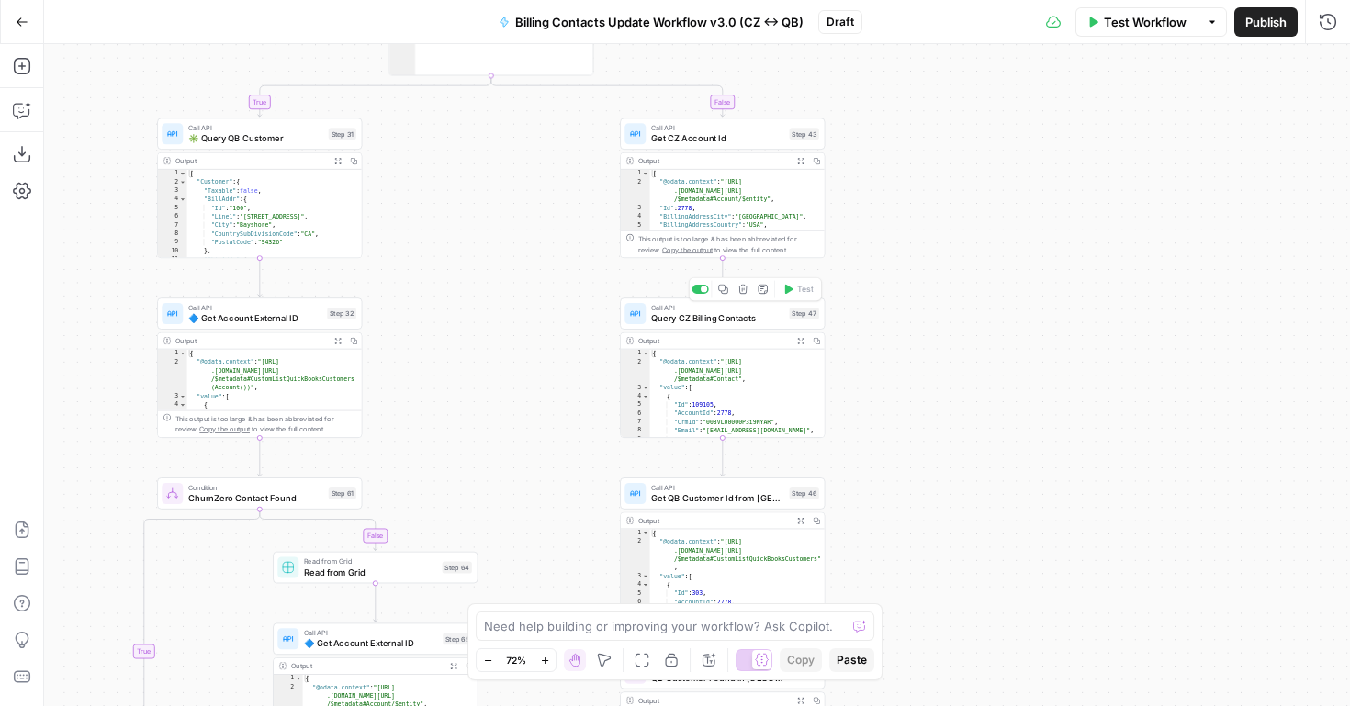
click at [739, 322] on span "Query CZ Billing Contacts" at bounding box center [717, 317] width 133 height 13
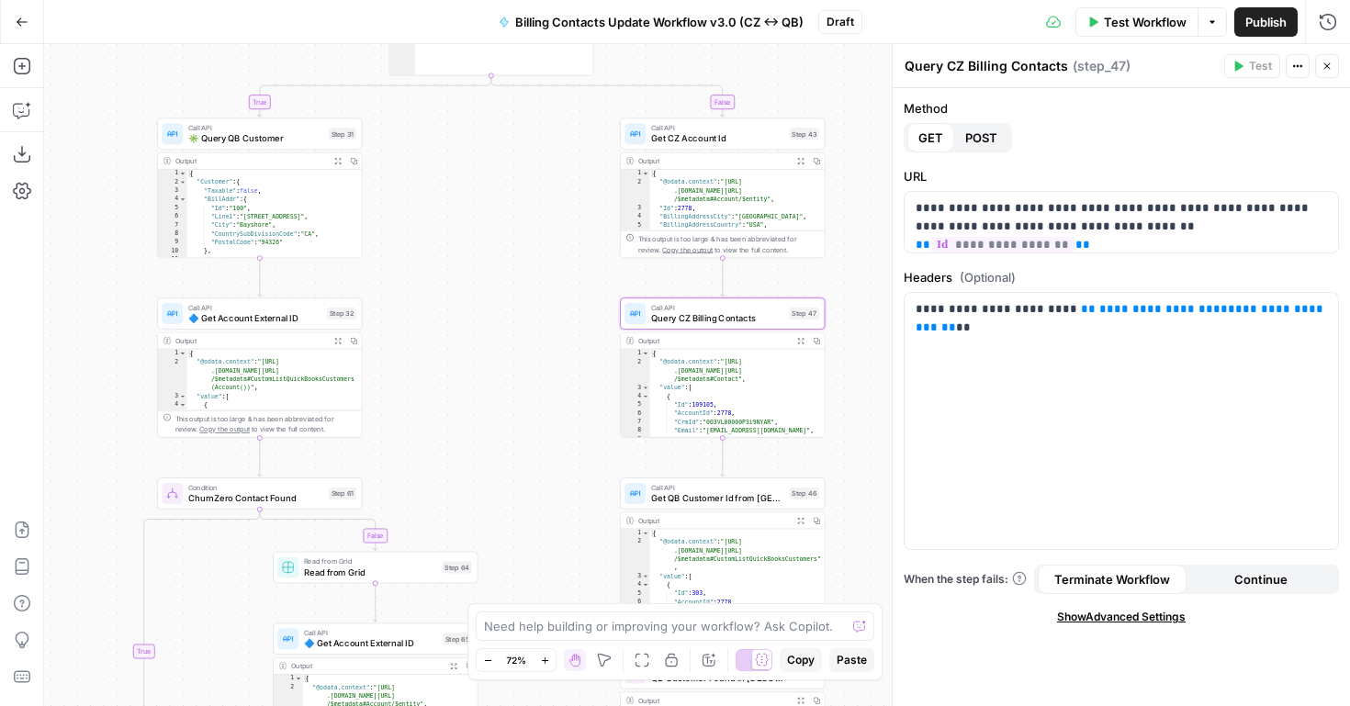
click at [906, 66] on textarea "Query CZ Billing Contacts" at bounding box center [987, 66] width 164 height 18
paste textarea "✳️"
type textarea "✳️ Query CZ Billing Contacts"
click at [1325, 68] on icon "button" at bounding box center [1328, 66] width 6 height 6
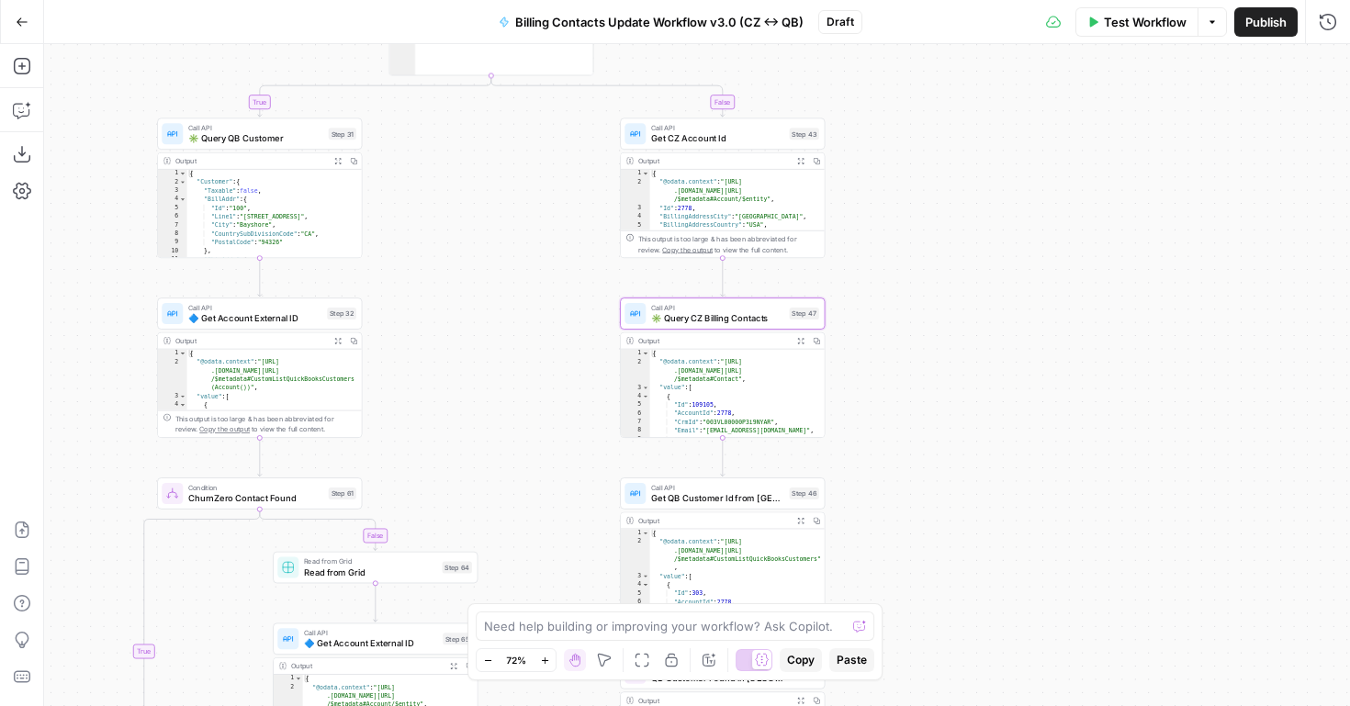
click at [683, 495] on span "Get QB Customer Id from CZ" at bounding box center [717, 497] width 133 height 13
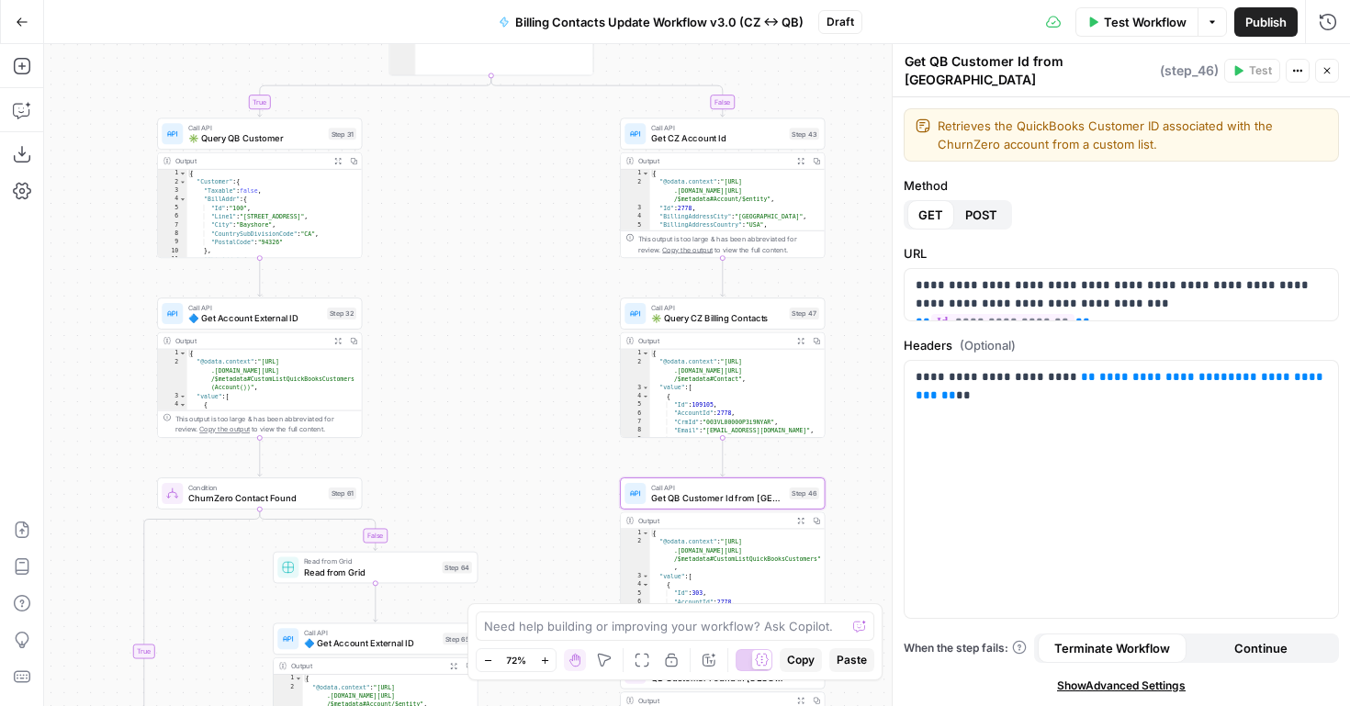
click at [910, 68] on textarea "Get QB Customer Id from CZ" at bounding box center [1030, 70] width 251 height 37
click at [906, 67] on textarea "Get QB Customer Id from CZ" at bounding box center [1030, 70] width 251 height 37
paste textarea "✳️"
type textarea "✳️ Get QB Customer Id from CZ"
click at [847, 331] on div "false true true false true true false true false false Workflow Set Inputs Inpu…" at bounding box center [697, 375] width 1306 height 662
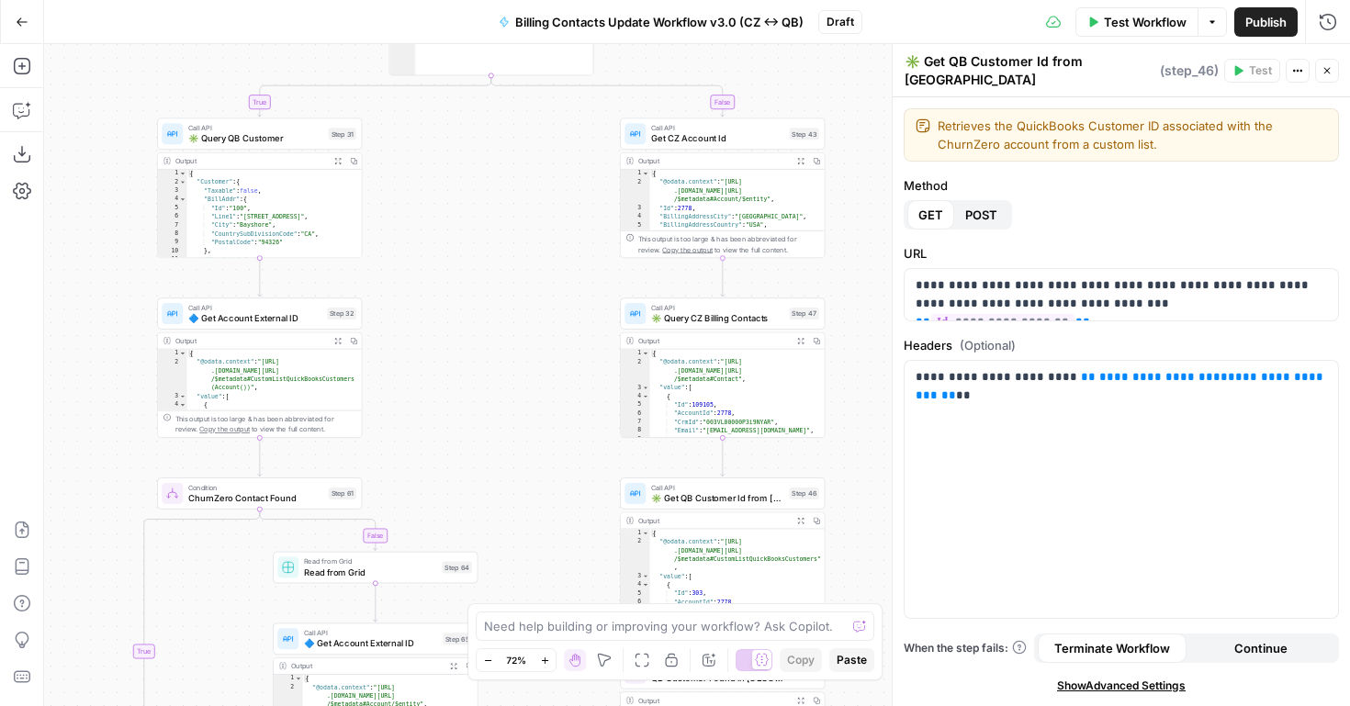
click at [762, 133] on span "Get CZ Account Id" at bounding box center [717, 138] width 133 height 13
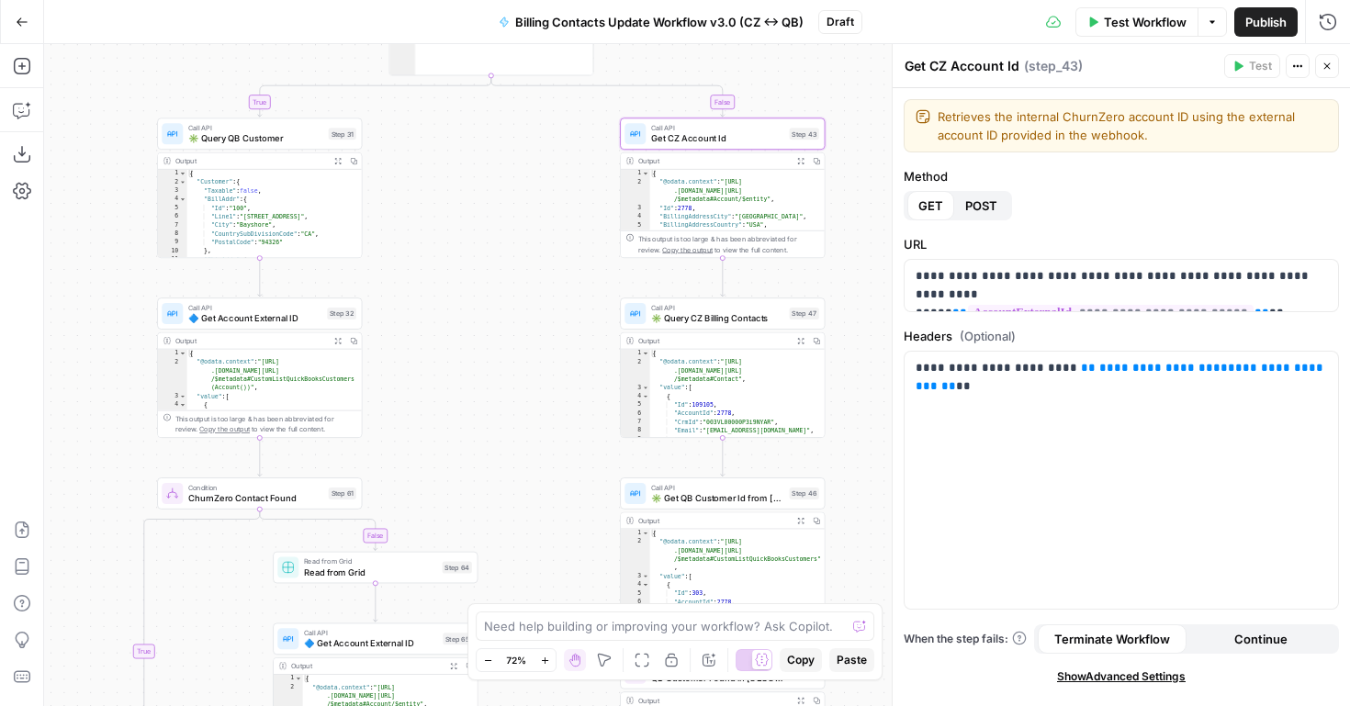
click at [910, 65] on textarea "Get CZ Account Id" at bounding box center [962, 66] width 115 height 18
click at [909, 65] on textarea "Get CZ Account Id" at bounding box center [962, 66] width 115 height 18
paste textarea "✳️"
type textarea "✳️ Get CZ Account Id"
click at [854, 212] on div "false true true false true true false true false false Workflow Set Inputs Inpu…" at bounding box center [697, 375] width 1306 height 662
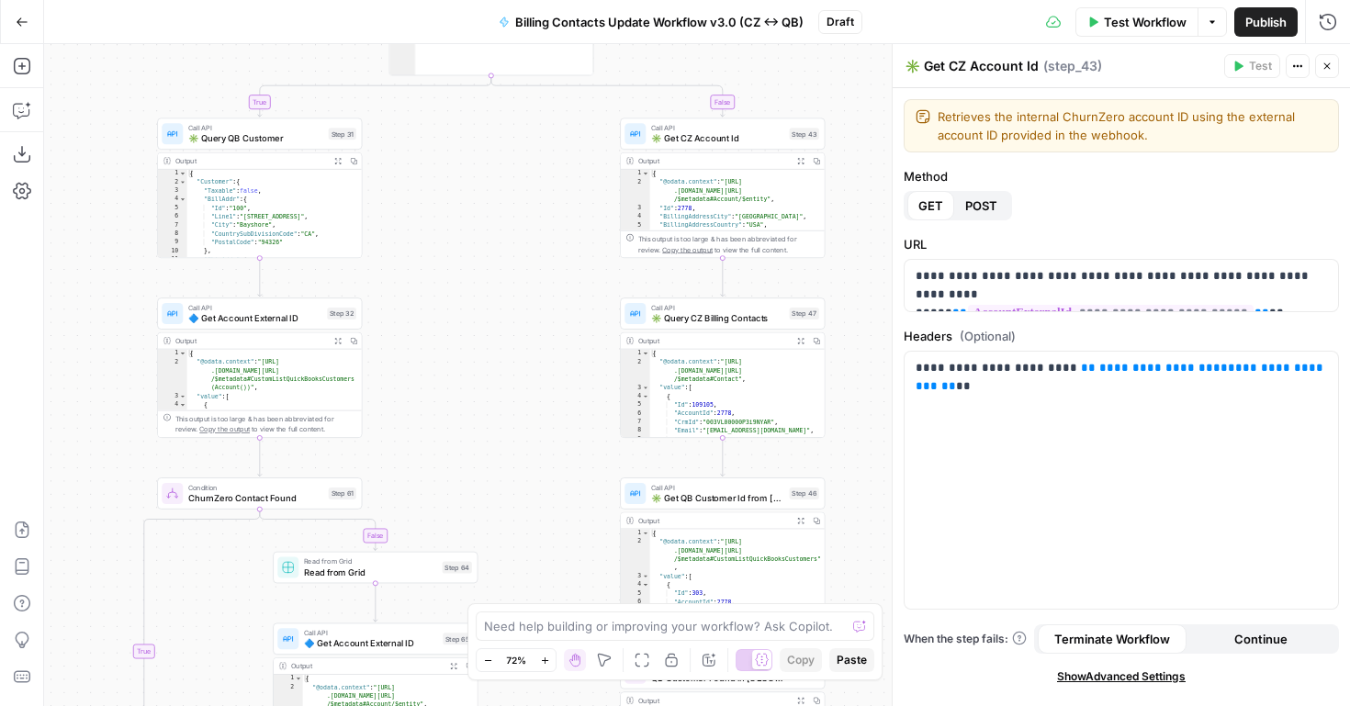
drag, startPoint x: 869, startPoint y: 353, endPoint x: 837, endPoint y: 145, distance: 210.1
click at [837, 145] on div "false true true false true true false true false false Workflow Set Inputs Inpu…" at bounding box center [697, 375] width 1306 height 662
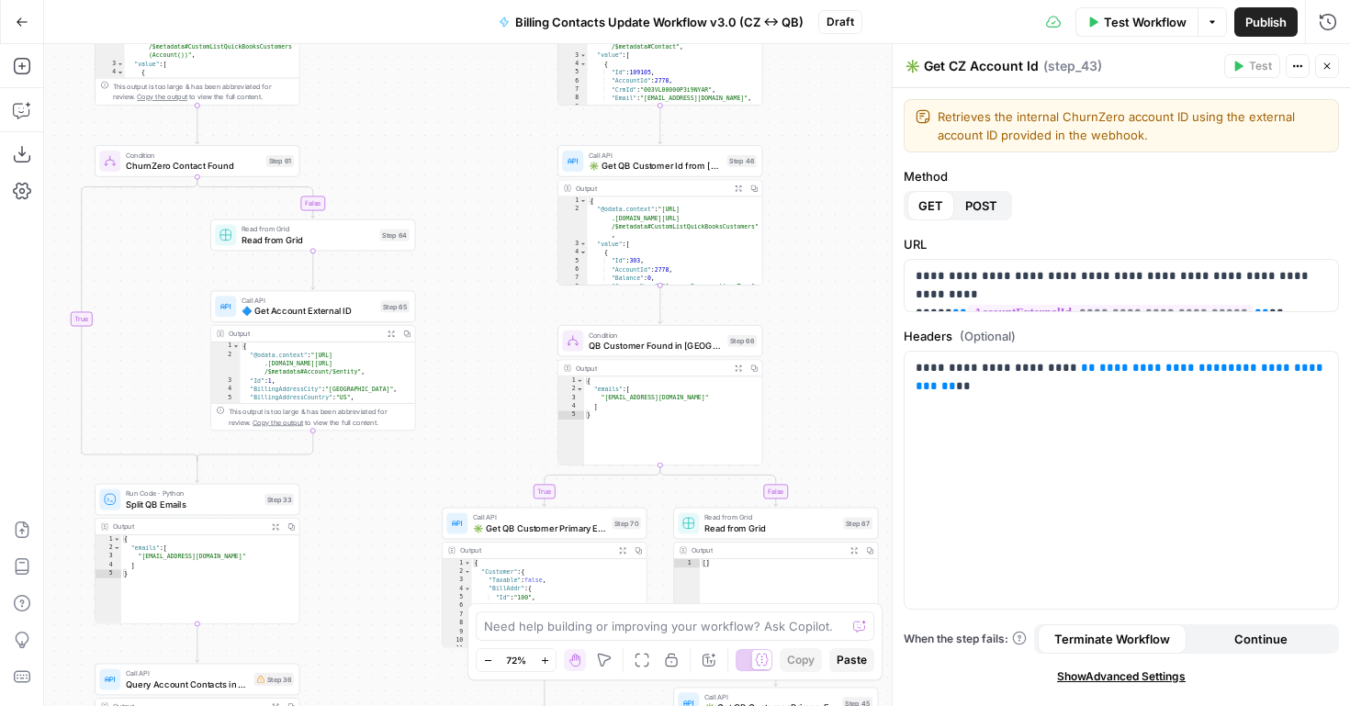
drag, startPoint x: 831, startPoint y: 317, endPoint x: 801, endPoint y: 184, distance: 136.6
click at [801, 184] on div "false true true false true true false true false false Workflow Set Inputs Inpu…" at bounding box center [697, 375] width 1306 height 662
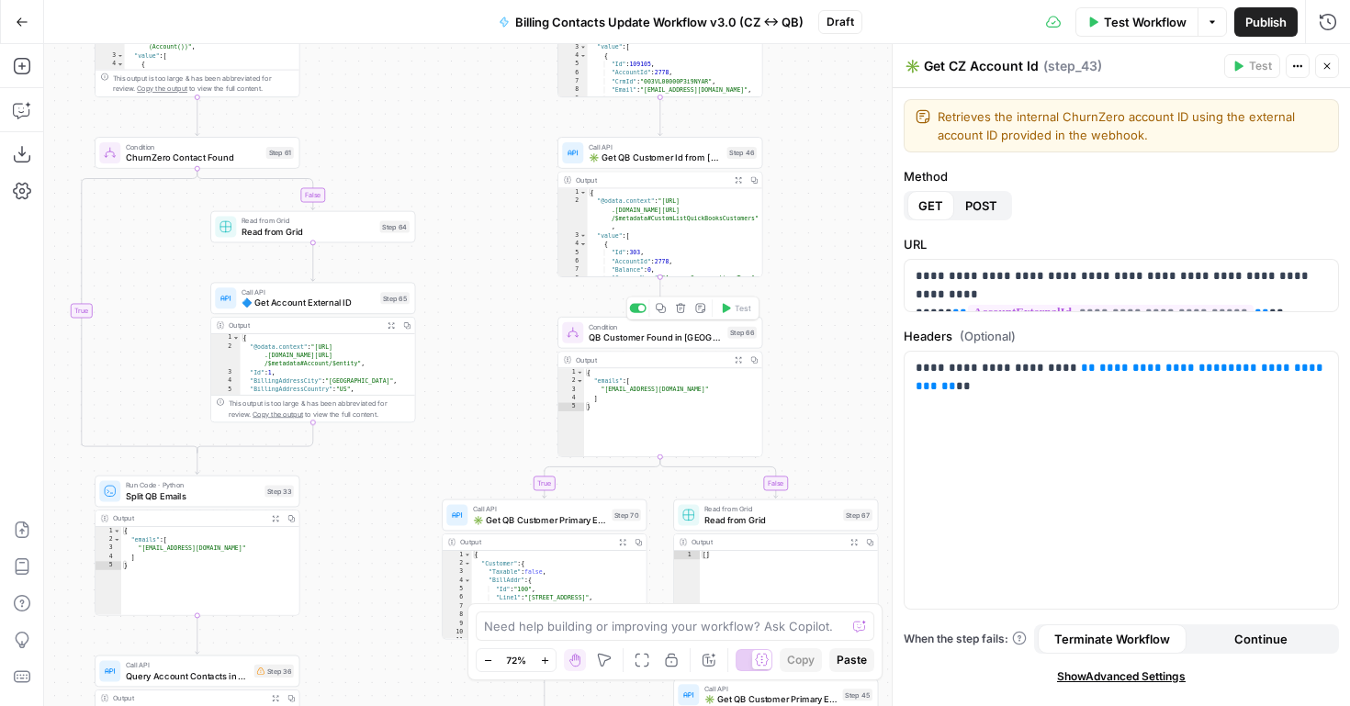
click at [627, 329] on span "Condition" at bounding box center [655, 327] width 133 height 11
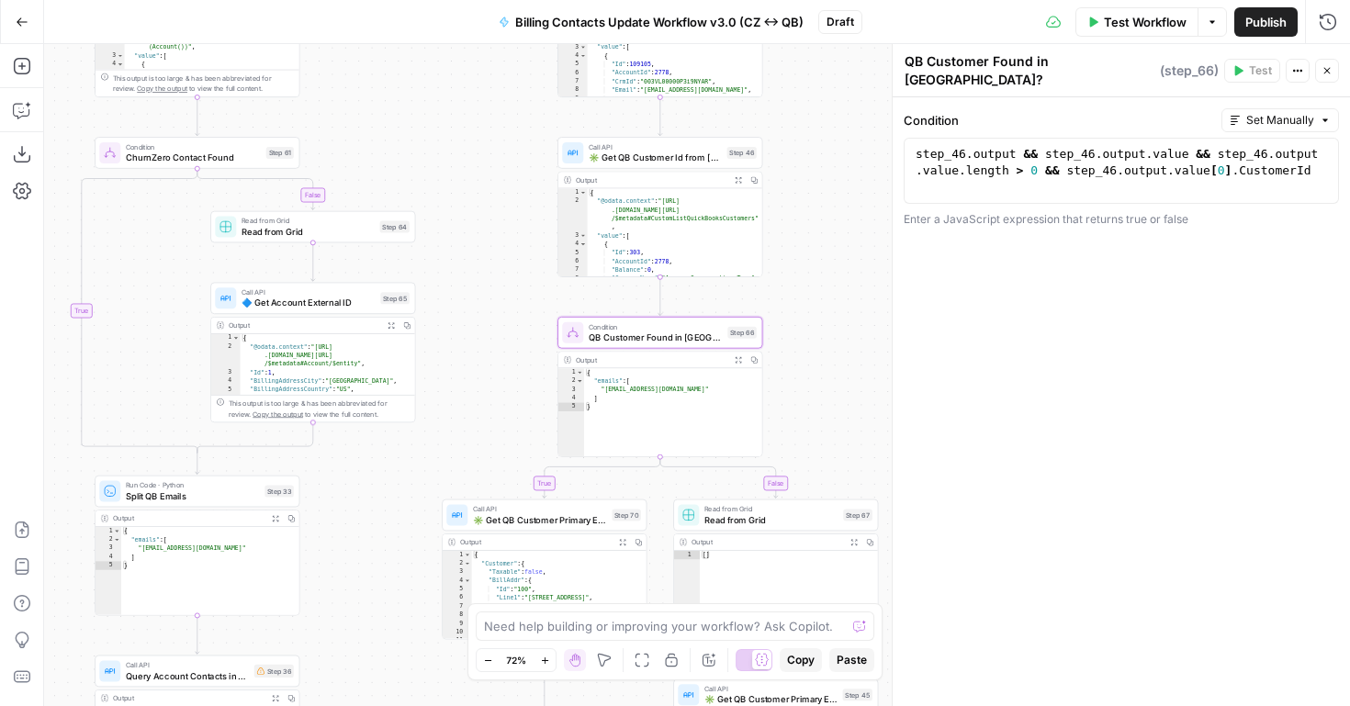
click at [905, 63] on textarea "QB Customer Found in CZ?" at bounding box center [1030, 70] width 251 height 37
paste textarea "✳️"
type textarea "✳️ QB Customer Found in CZ?"
click at [813, 227] on div "false true true false true true false true false false Workflow Set Inputs Inpu…" at bounding box center [697, 375] width 1306 height 662
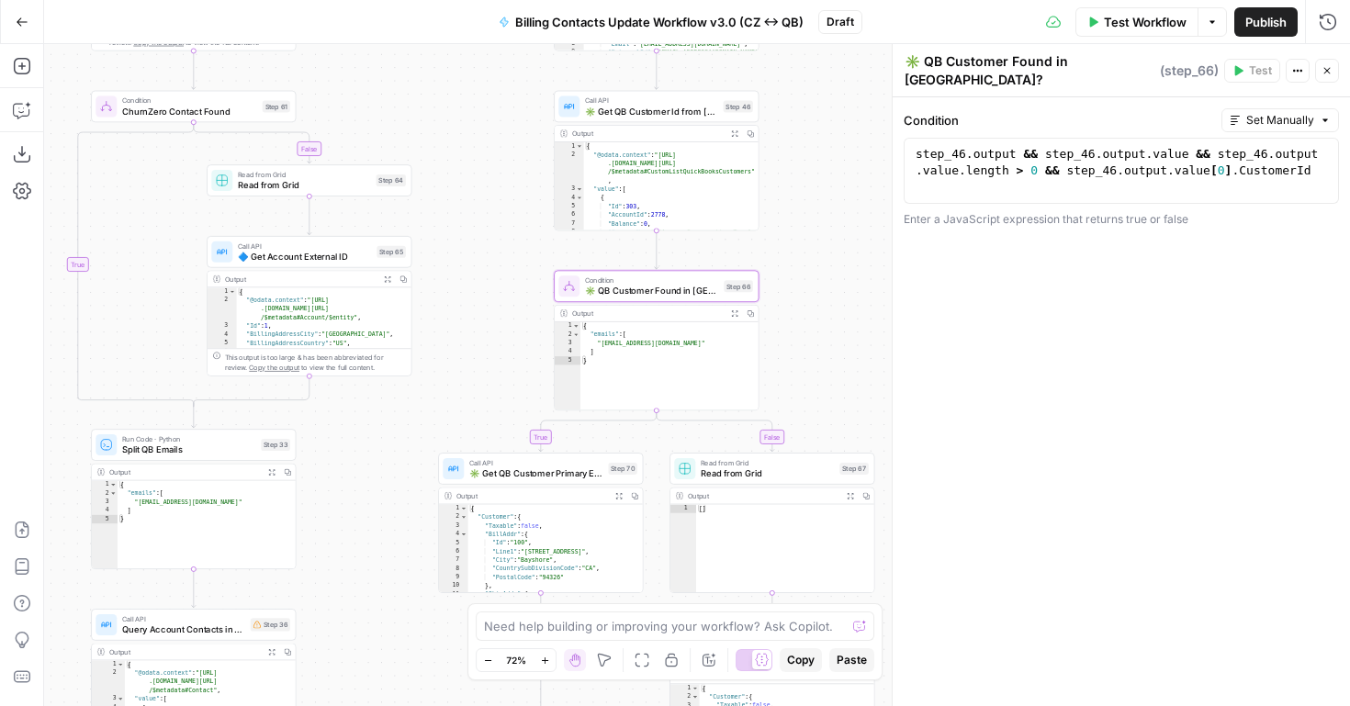
drag, startPoint x: 811, startPoint y: 335, endPoint x: 778, endPoint y: 85, distance: 252.1
click at [778, 85] on div "false true true false true true false true false false Workflow Set Inputs Inpu…" at bounding box center [697, 375] width 1306 height 662
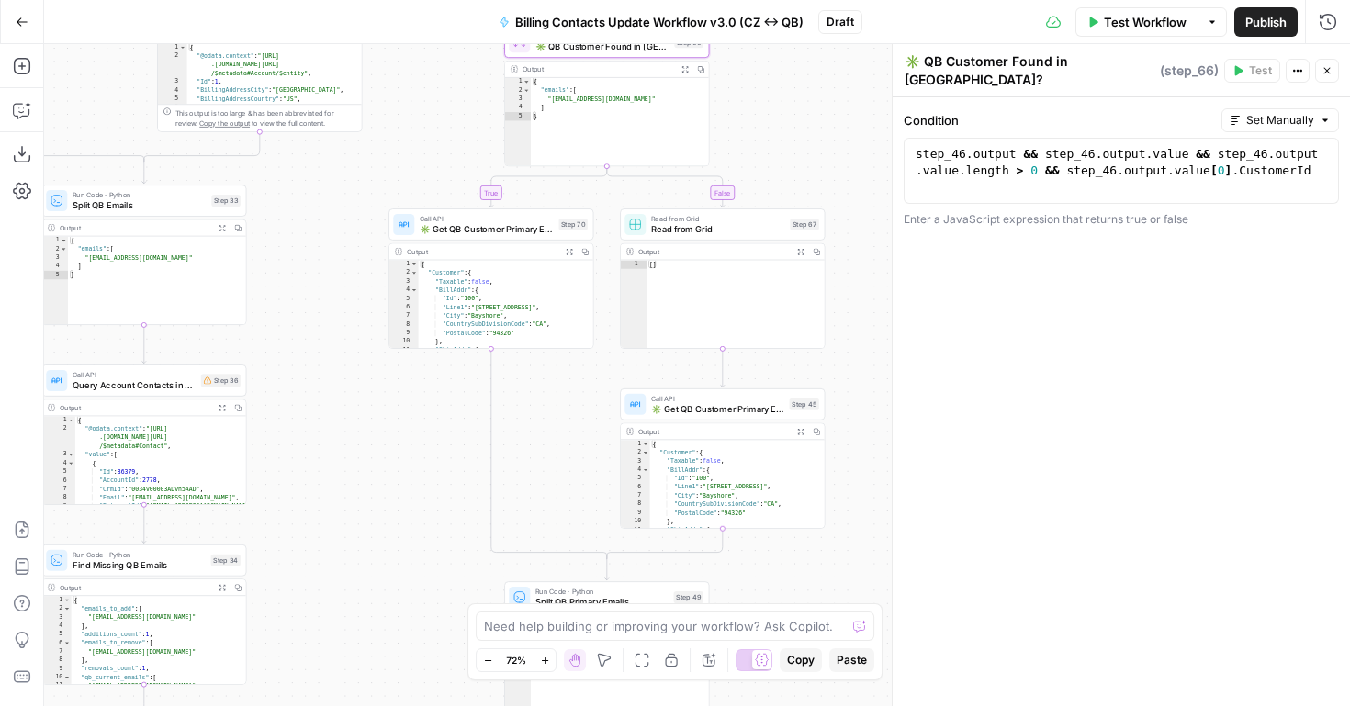
drag, startPoint x: 805, startPoint y: 163, endPoint x: 788, endPoint y: 155, distance: 18.1
click at [788, 155] on div "false true true false true true false true false false Workflow Set Inputs Inpu…" at bounding box center [697, 375] width 1306 height 662
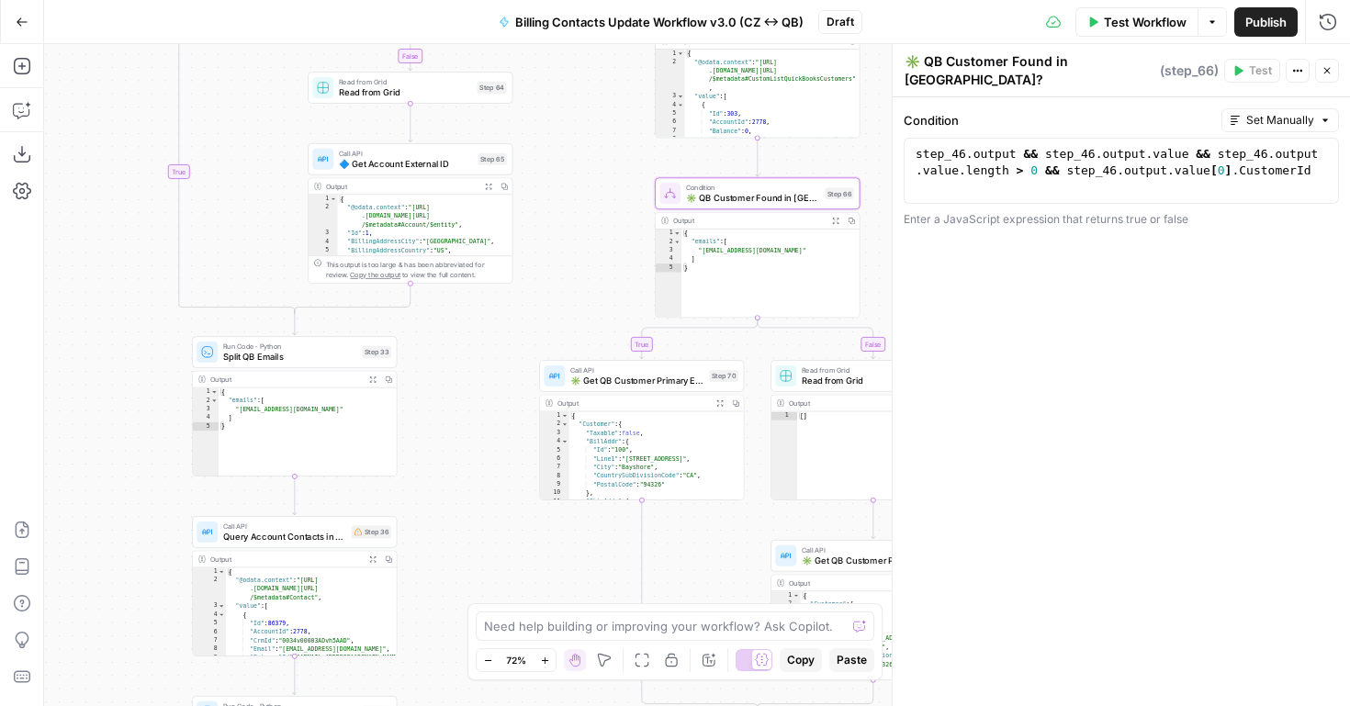
drag, startPoint x: 347, startPoint y: 442, endPoint x: 498, endPoint y: 593, distance: 213.7
click at [498, 593] on div "false true true false true true false true false false Workflow Set Inputs Inpu…" at bounding box center [697, 375] width 1306 height 662
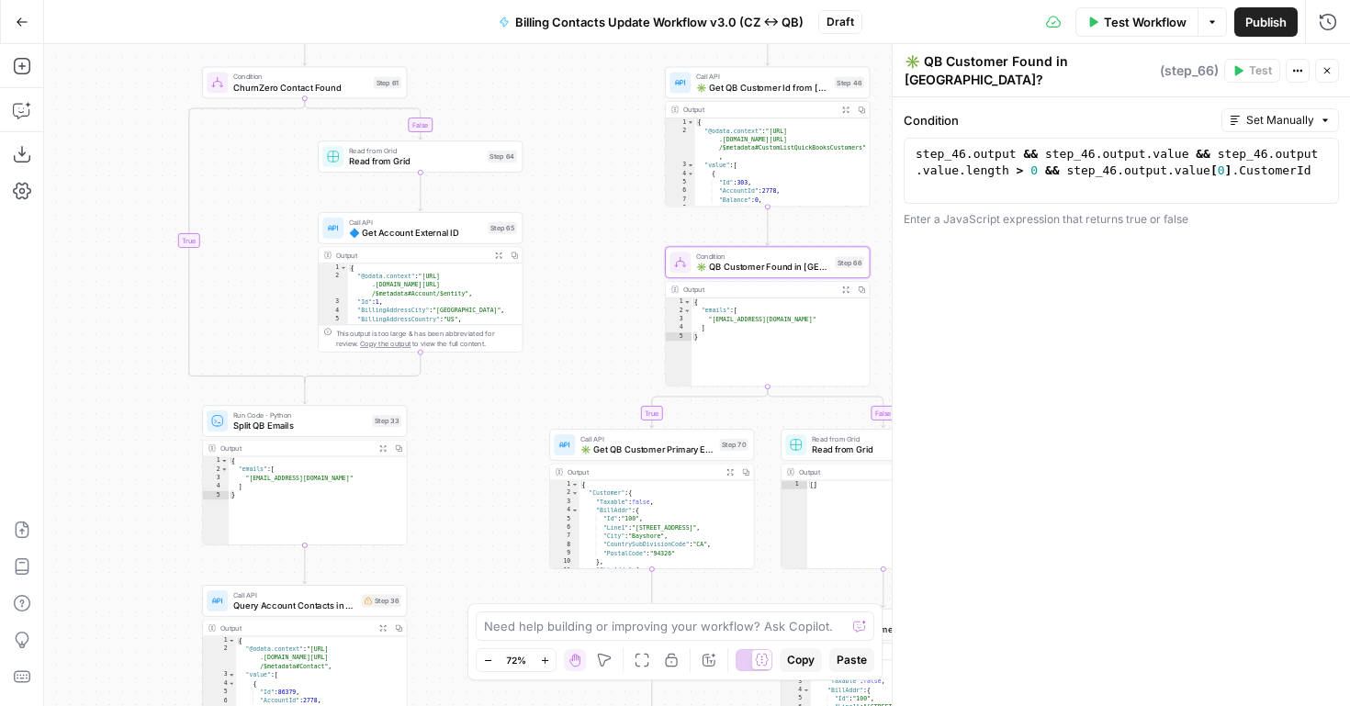
drag, startPoint x: 119, startPoint y: 316, endPoint x: 193, endPoint y: 688, distance: 379.4
click at [193, 688] on div "false true true false true true false true false false Workflow Set Inputs Inpu…" at bounding box center [697, 375] width 1306 height 662
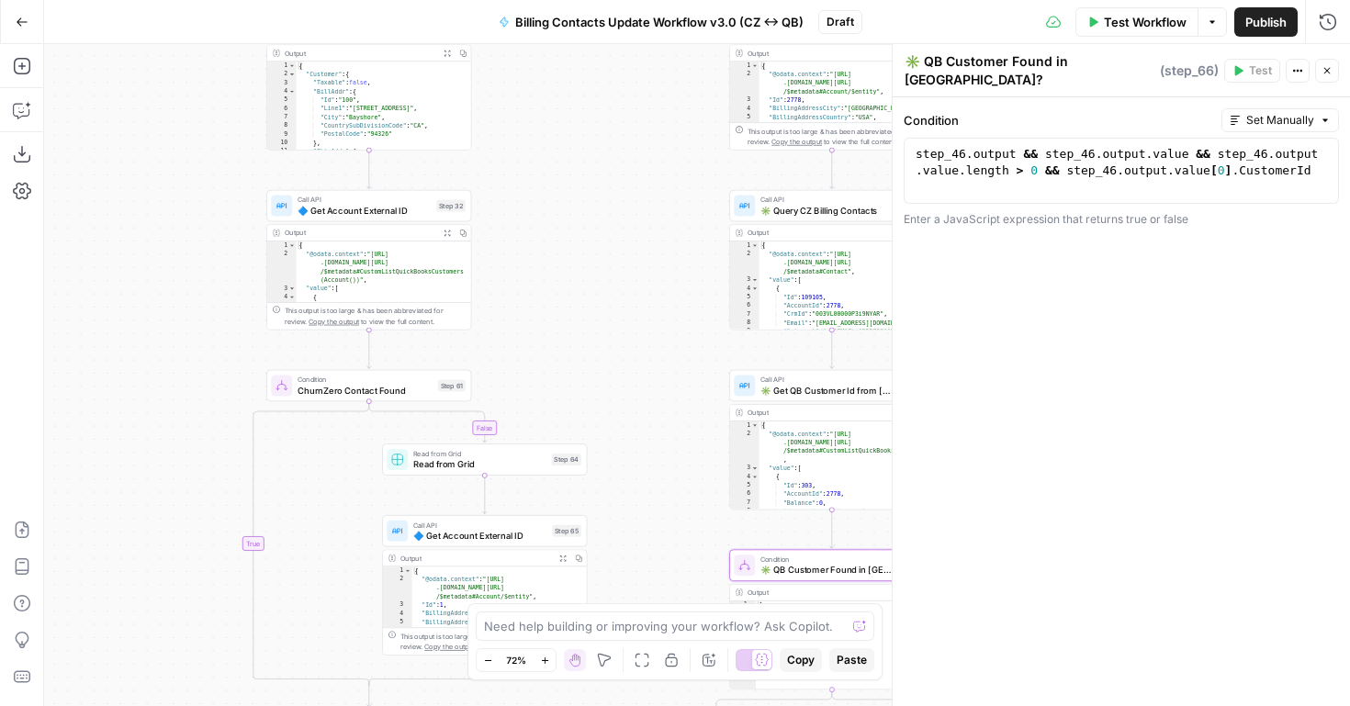
drag, startPoint x: 215, startPoint y: 325, endPoint x: 257, endPoint y: 681, distance: 358.0
click at [257, 673] on div "false true true false true true false true false false Workflow Set Inputs Inpu…" at bounding box center [697, 375] width 1306 height 662
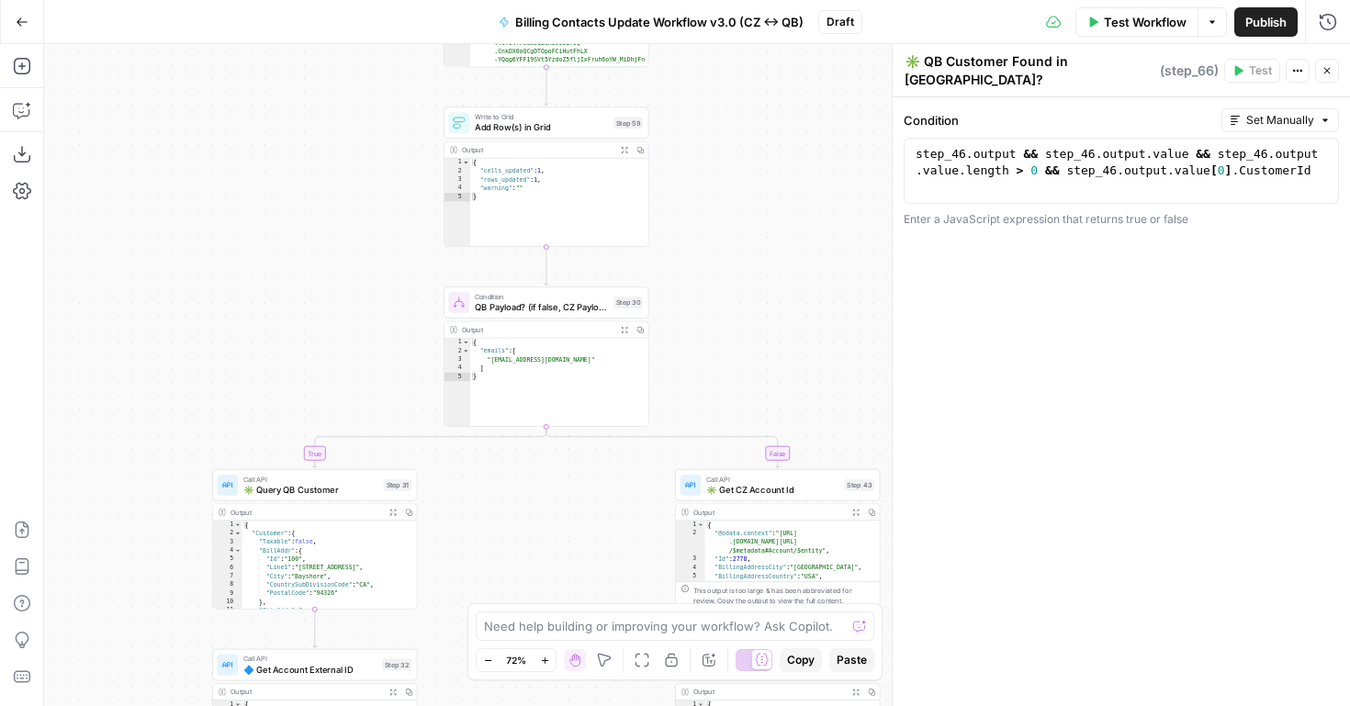
drag, startPoint x: 318, startPoint y: 322, endPoint x: 172, endPoint y: 527, distance: 251.6
click at [172, 527] on div "false true true false true true false true false false Workflow Set Inputs Inpu…" at bounding box center [697, 375] width 1306 height 662
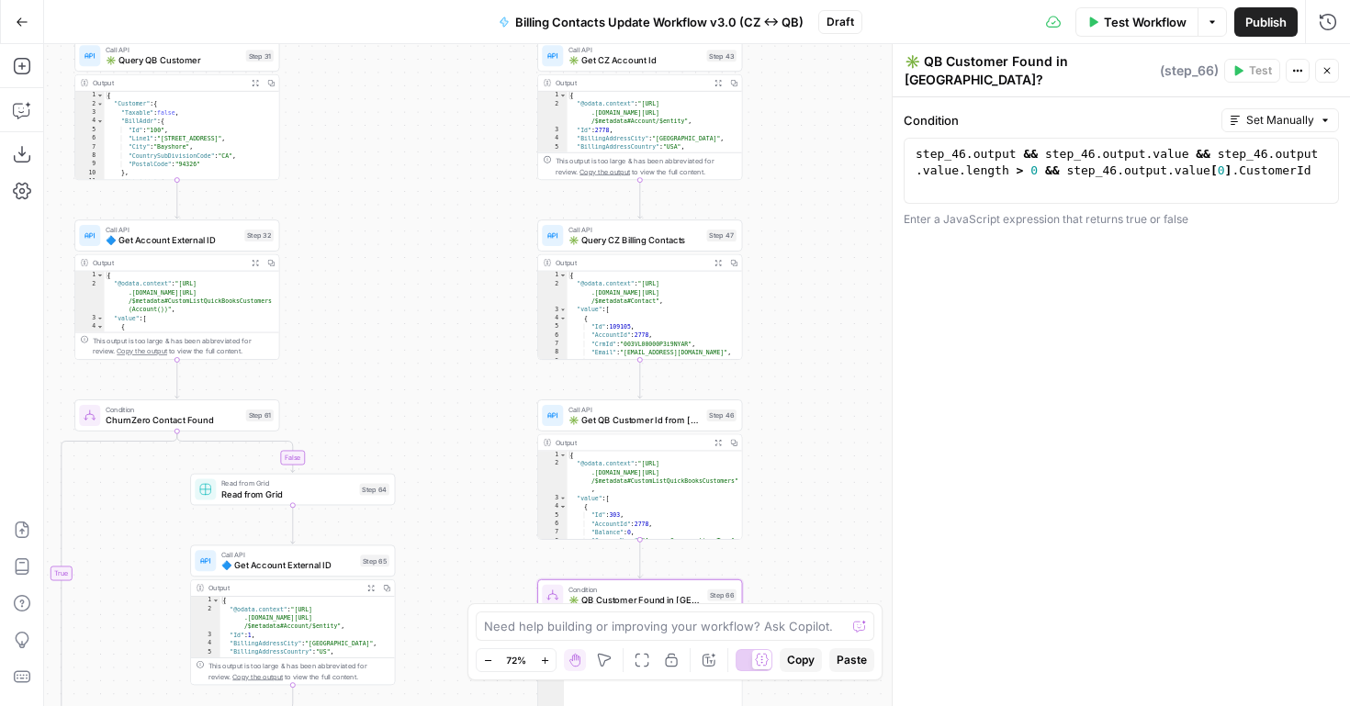
drag, startPoint x: 517, startPoint y: 516, endPoint x: 422, endPoint y: 153, distance: 376.1
click at [423, 153] on div "false true true false true true false true false false Workflow Set Inputs Inpu…" at bounding box center [697, 375] width 1306 height 662
click at [769, 563] on div "false true true false true true false true false false Workflow Set Inputs Inpu…" at bounding box center [697, 375] width 1306 height 662
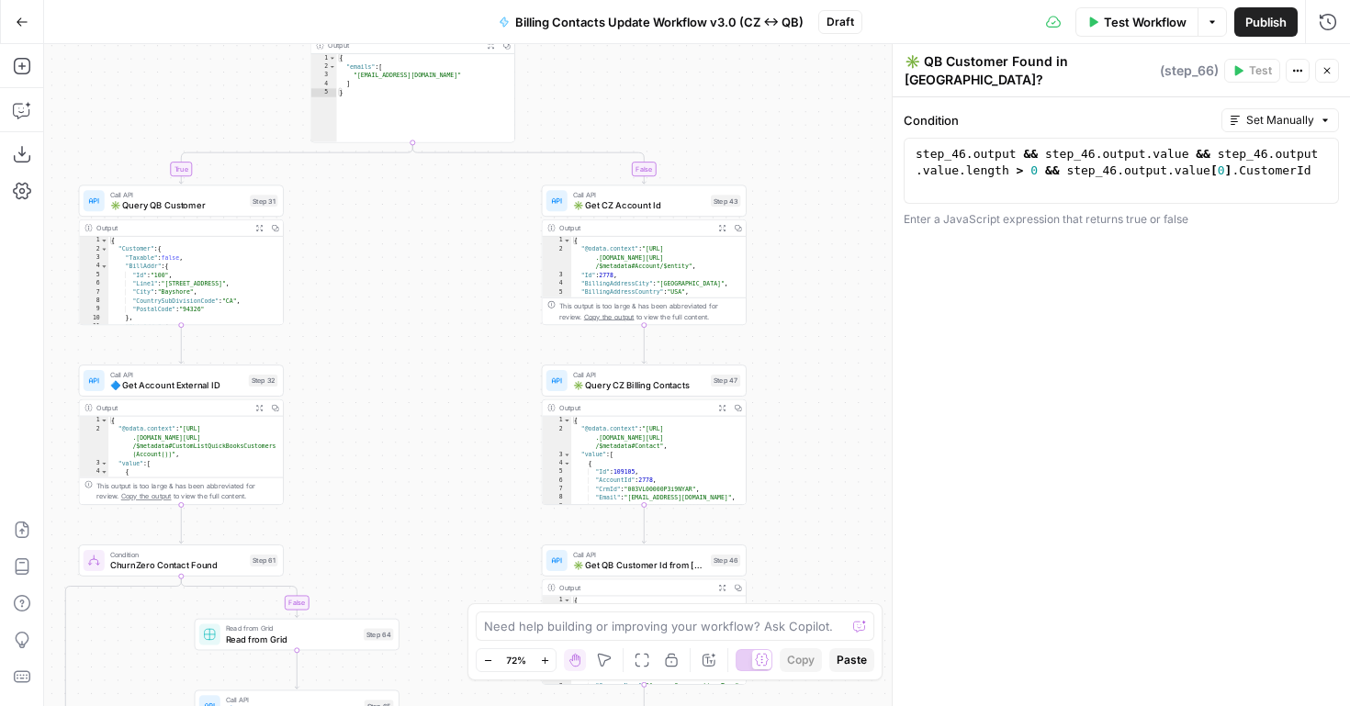
drag, startPoint x: 786, startPoint y: 367, endPoint x: 791, endPoint y: 514, distance: 147.1
click at [791, 514] on div "false true true false true true false true false false Workflow Set Inputs Inpu…" at bounding box center [697, 375] width 1306 height 662
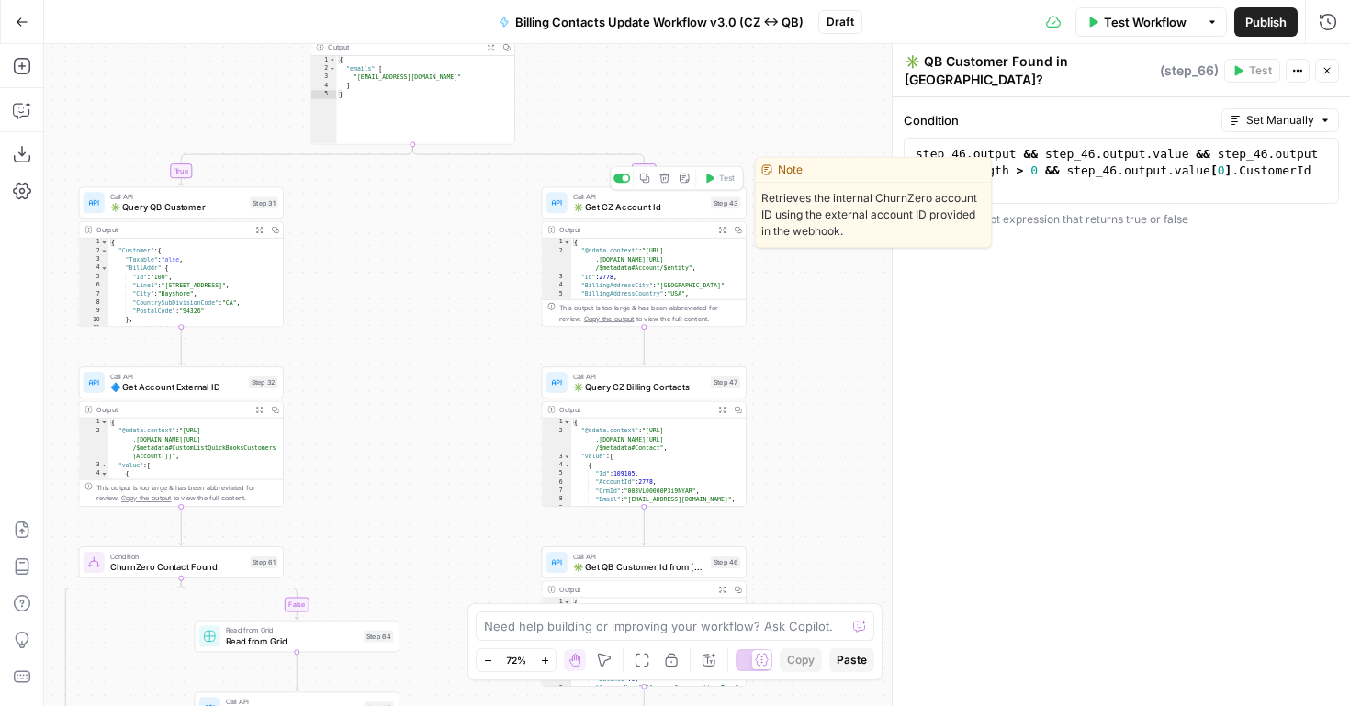
click at [598, 210] on span "✳️ Get CZ Account Id" at bounding box center [639, 207] width 133 height 13
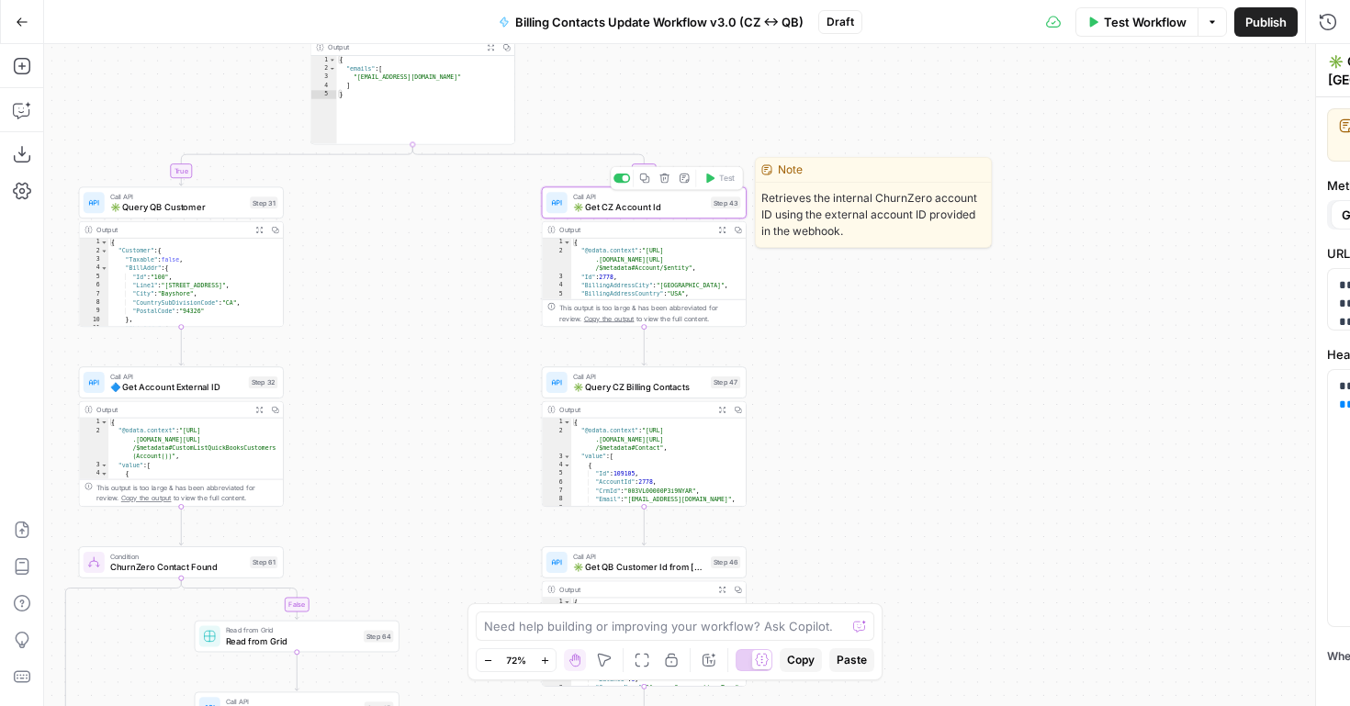
type textarea "✳️ Get CZ Account Id"
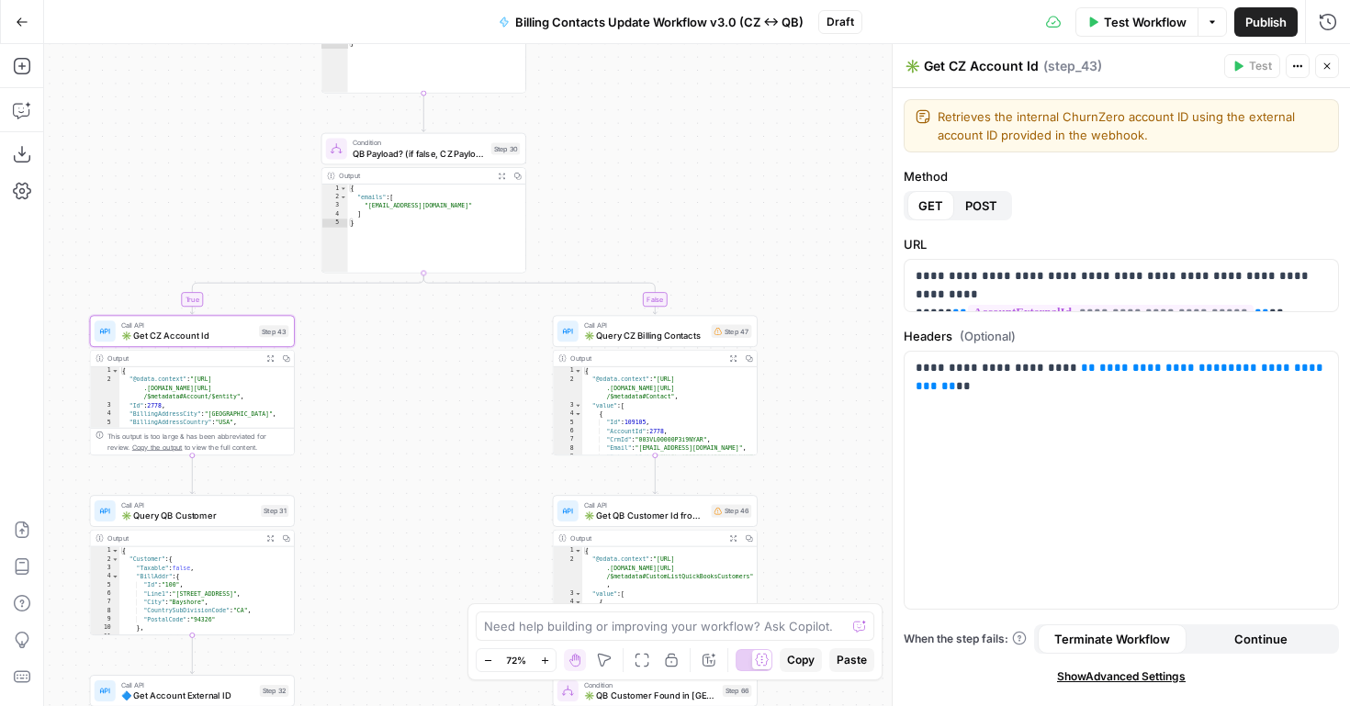
click at [600, 174] on div "false true true false true true false true false false Workflow Set Inputs Inpu…" at bounding box center [697, 375] width 1306 height 662
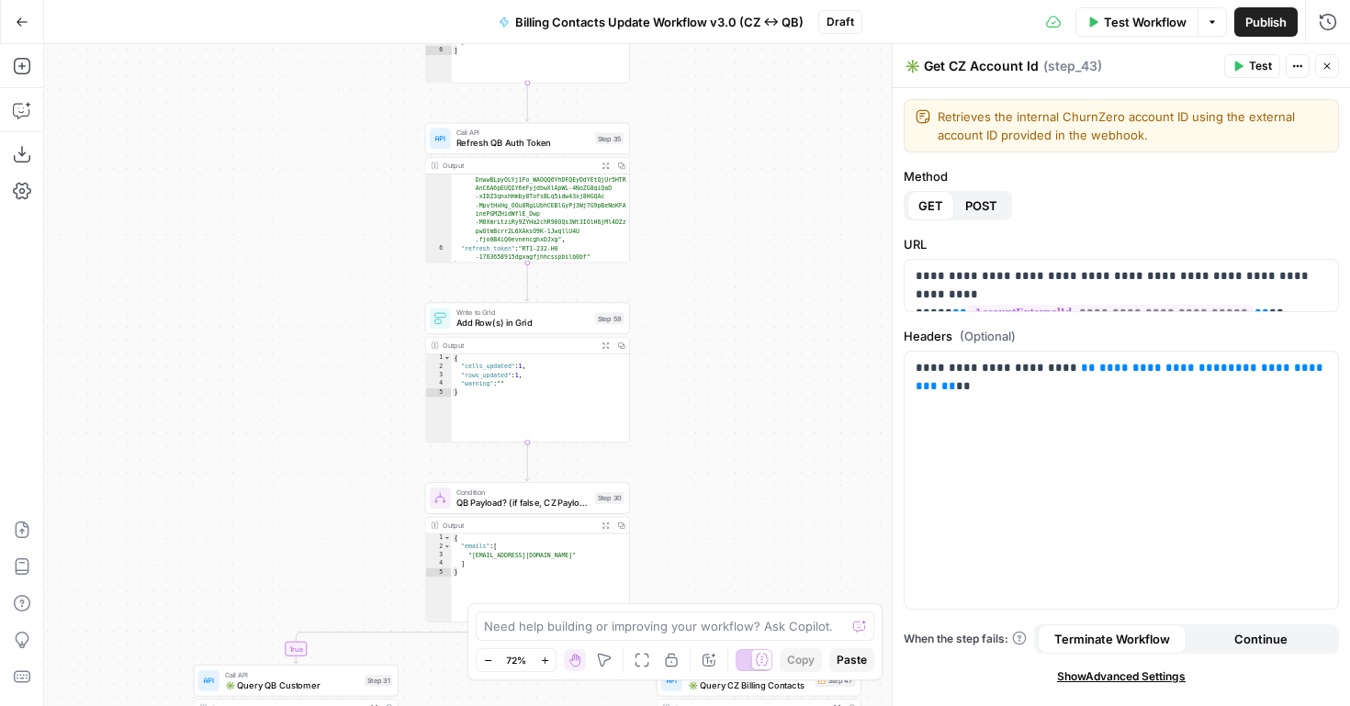
scroll to position [186, 0]
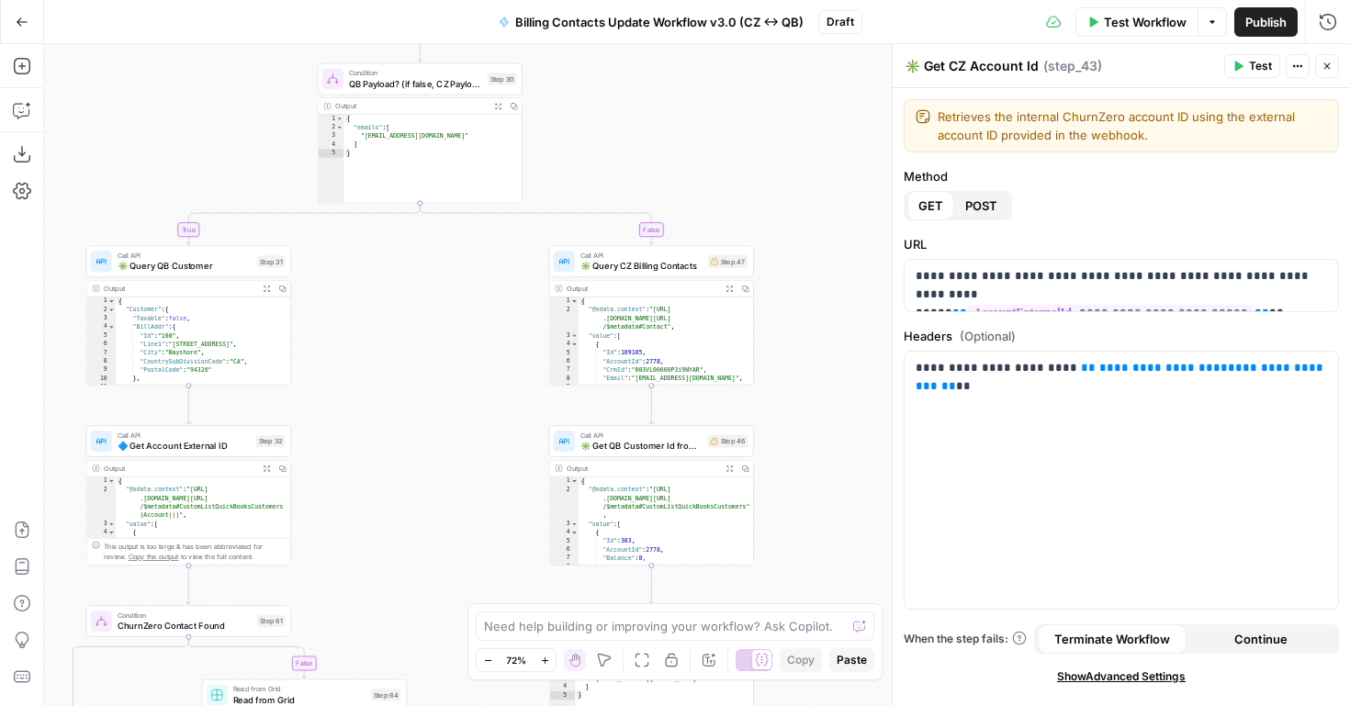
drag, startPoint x: 743, startPoint y: 458, endPoint x: 769, endPoint y: 234, distance: 225.6
click at [769, 234] on div "false true true false true false true true false false Workflow Set Inputs Inpu…" at bounding box center [697, 375] width 1306 height 662
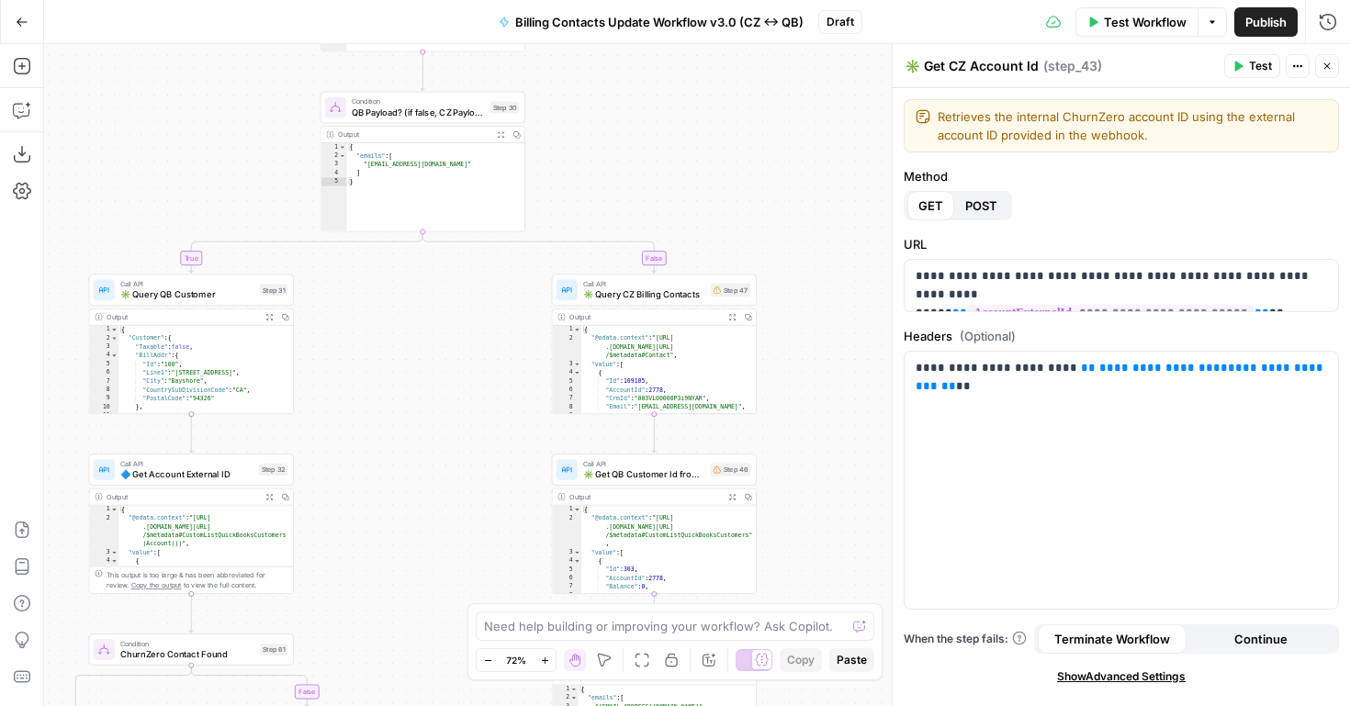
drag, startPoint x: 635, startPoint y: 150, endPoint x: 684, endPoint y: 460, distance: 314.5
click at [684, 460] on div "false true true false true false true true false false Workflow Set Inputs Inpu…" at bounding box center [697, 375] width 1306 height 662
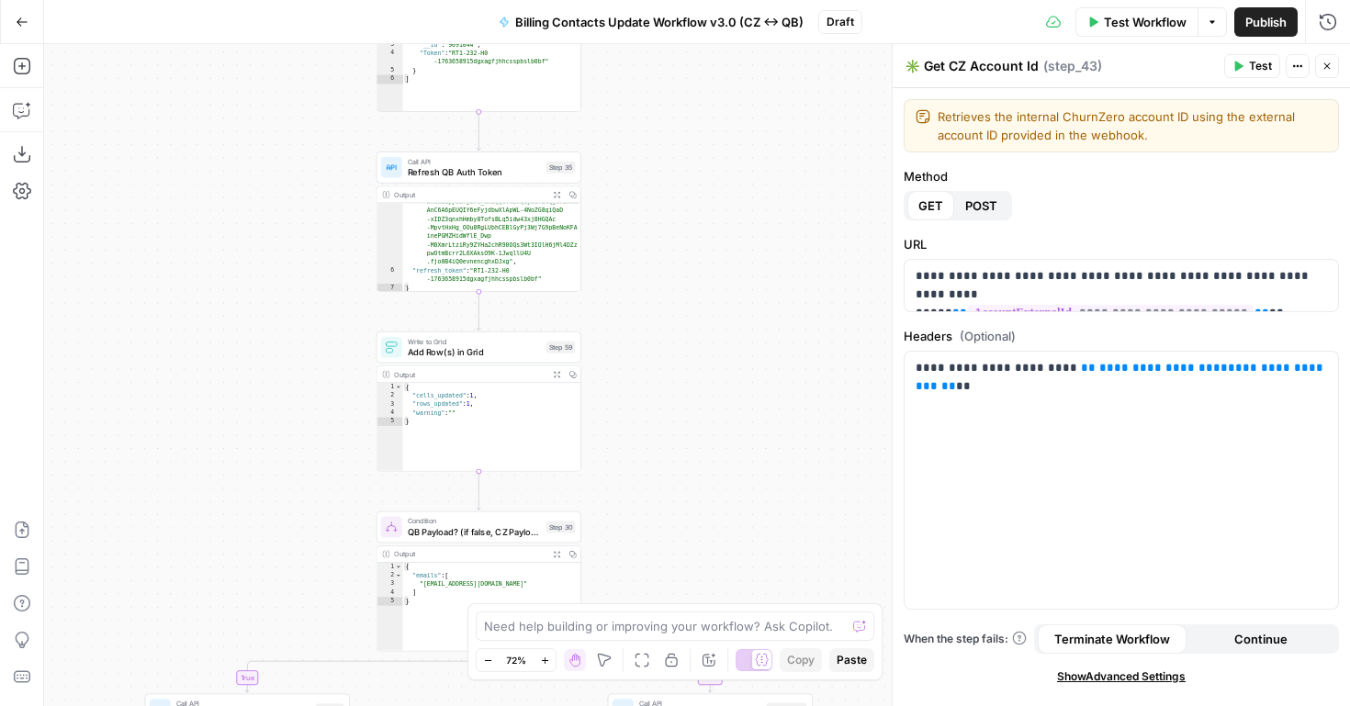
drag, startPoint x: 648, startPoint y: 290, endPoint x: 668, endPoint y: 517, distance: 227.8
click at [668, 517] on div "false true true false true false true true false false Workflow Set Inputs Inpu…" at bounding box center [697, 375] width 1306 height 662
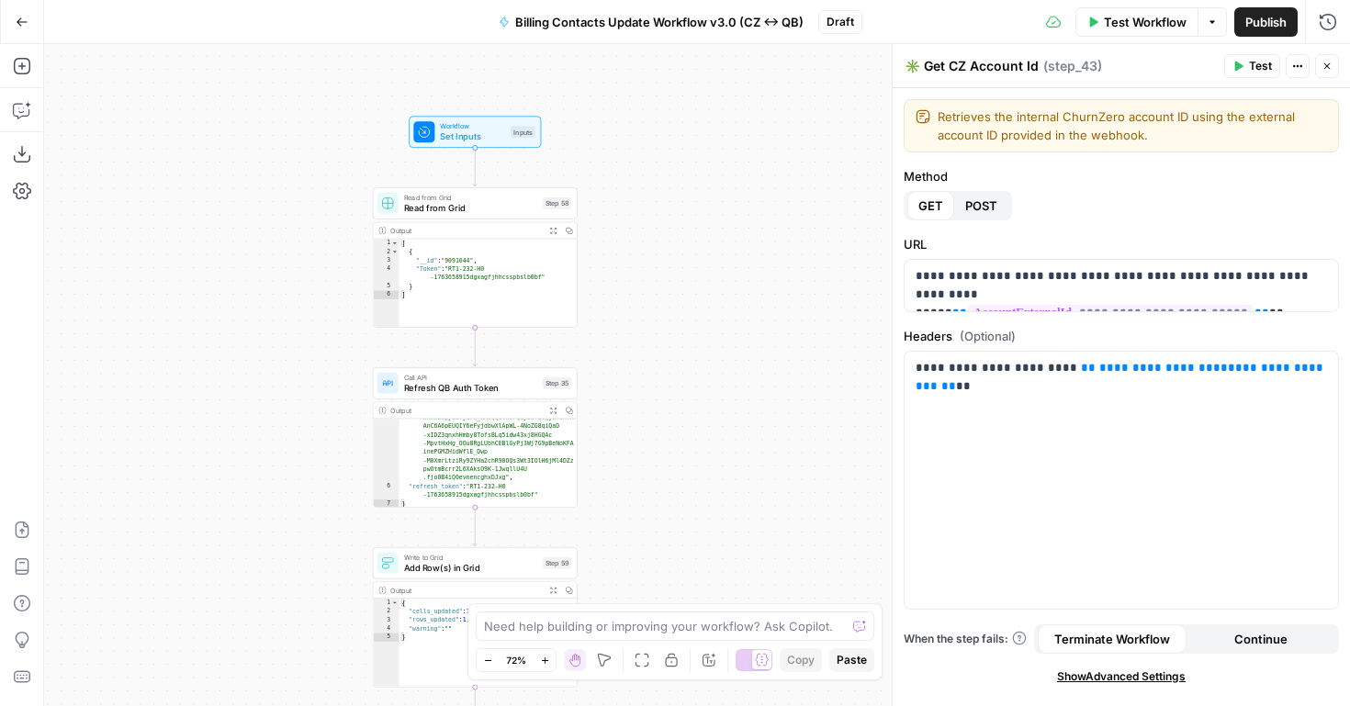
drag, startPoint x: 679, startPoint y: 369, endPoint x: 654, endPoint y: 563, distance: 195.4
click at [654, 563] on div "false true true false true false true true false false Workflow Set Inputs Inpu…" at bounding box center [697, 375] width 1306 height 662
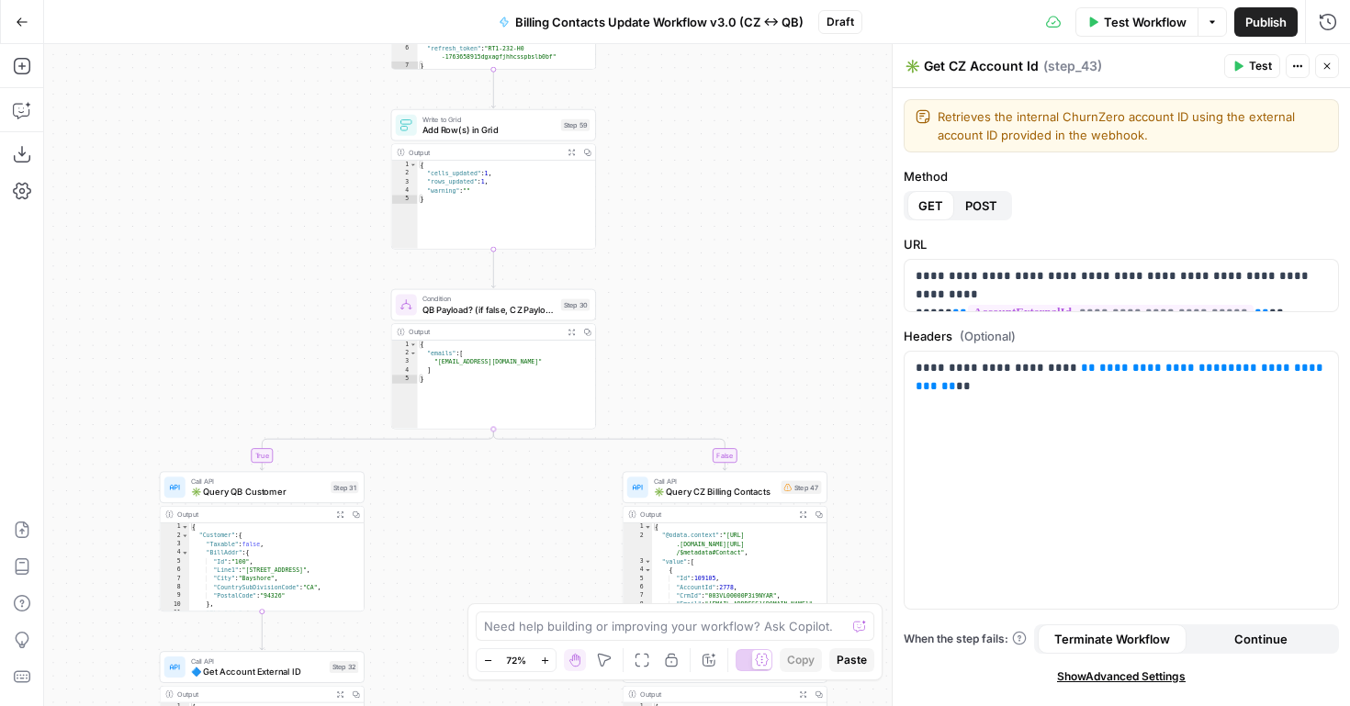
drag, startPoint x: 628, startPoint y: 517, endPoint x: 652, endPoint y: 5, distance: 513.2
click at [652, 5] on div "Go Back Billing Contacts Update Workflow v3.0 (CZ <-> QB) Draft Test Workflow O…" at bounding box center [675, 353] width 1350 height 706
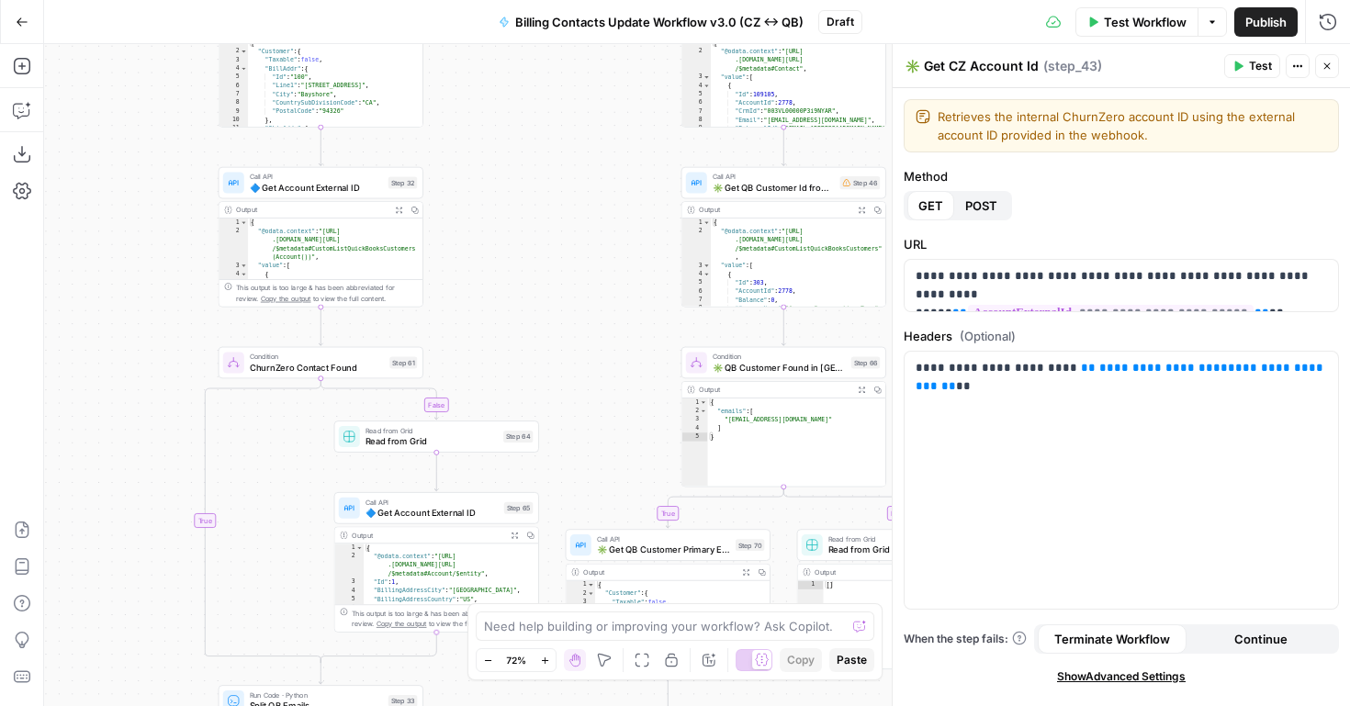
drag, startPoint x: 547, startPoint y: 476, endPoint x: 621, endPoint y: 140, distance: 344.4
click at [621, 140] on div "false true true false true false true true false false Workflow Set Inputs Inpu…" at bounding box center [697, 375] width 1306 height 662
click at [303, 187] on span "🔷 Get Account External ID" at bounding box center [316, 187] width 133 height 13
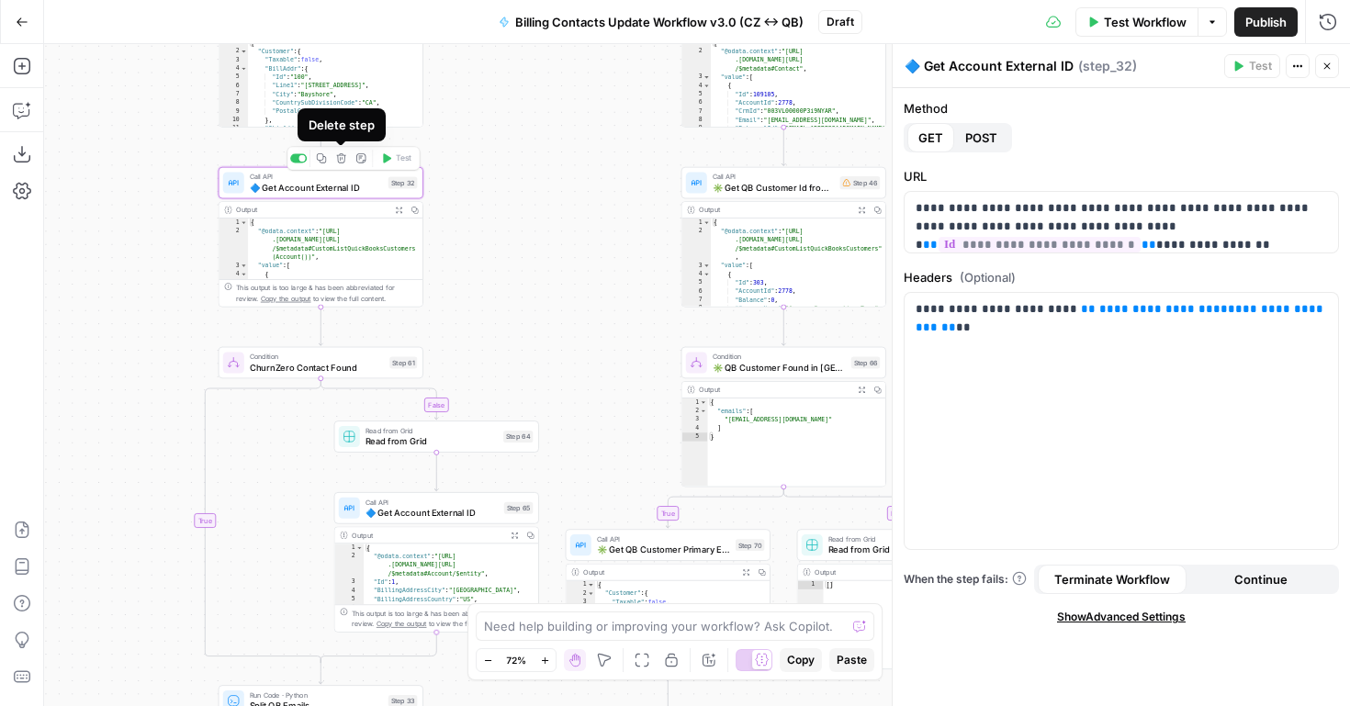
click at [339, 159] on icon "button" at bounding box center [340, 157] width 9 height 9
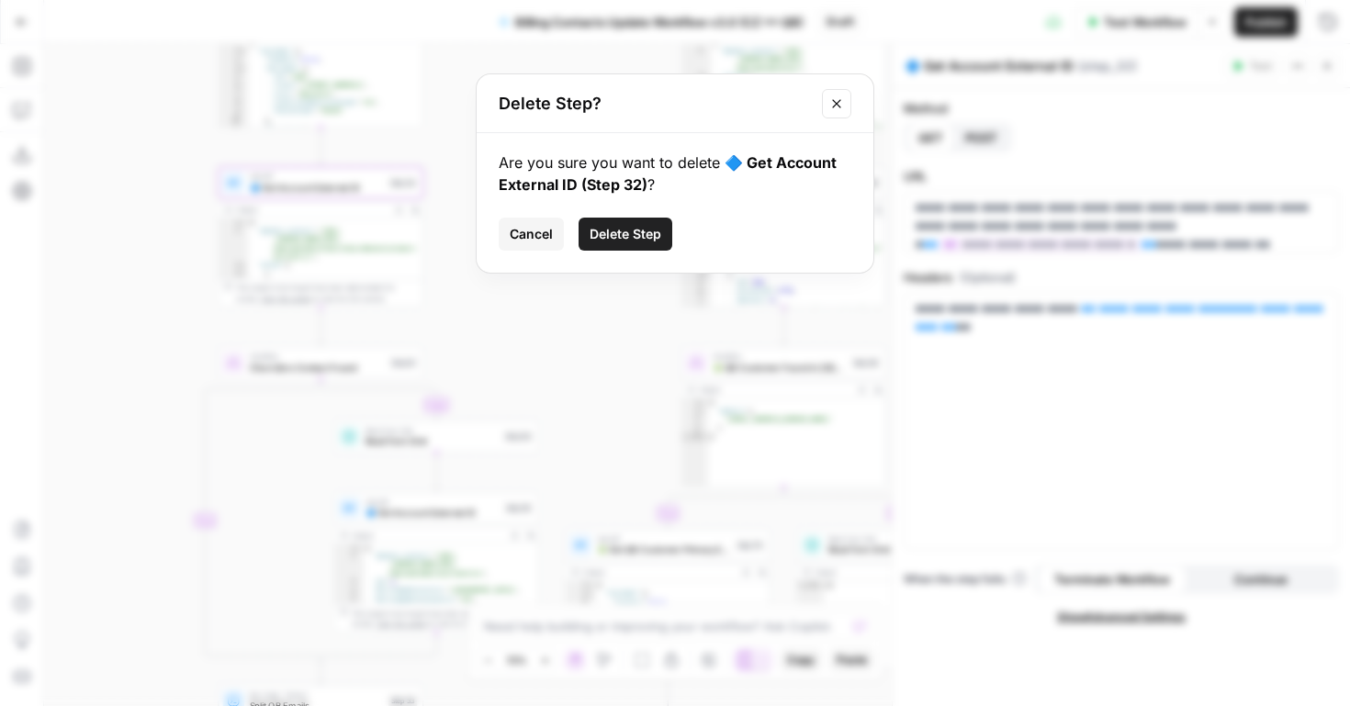
click at [614, 236] on span "Delete Step" at bounding box center [626, 234] width 72 height 18
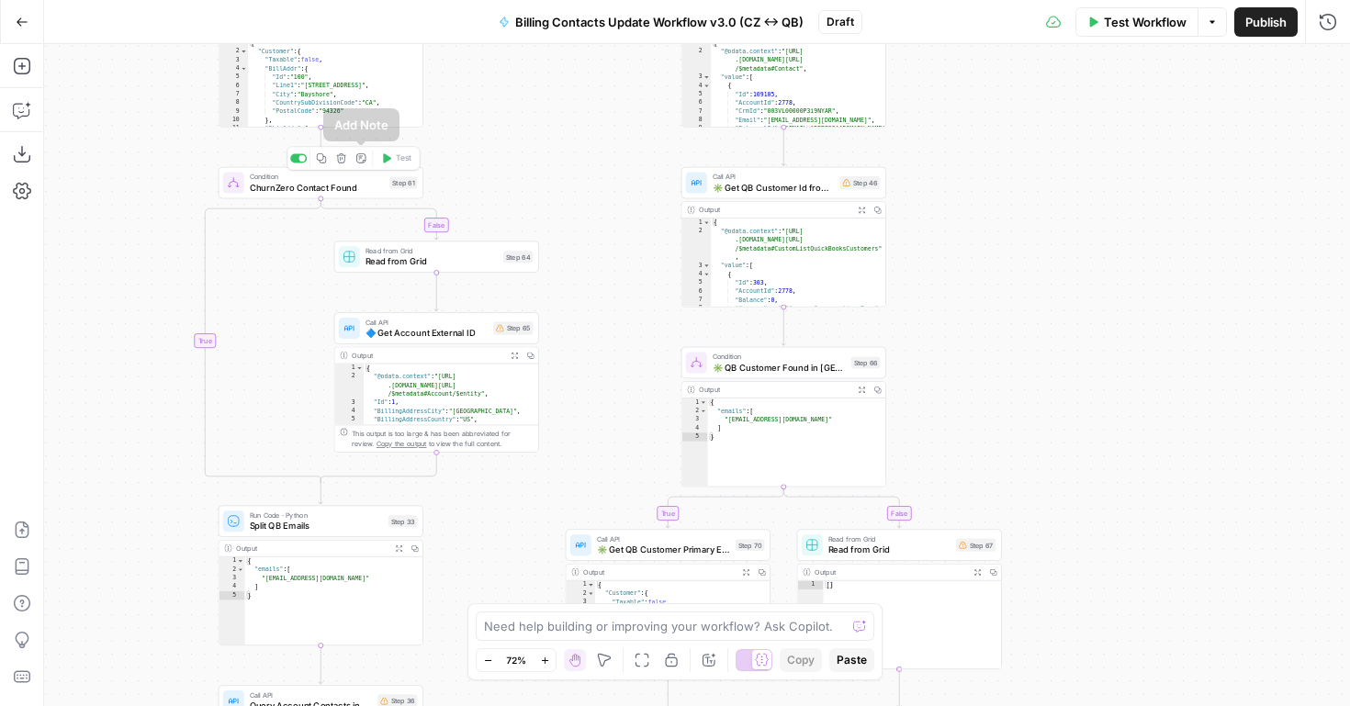
click at [338, 158] on icon "button" at bounding box center [340, 157] width 9 height 9
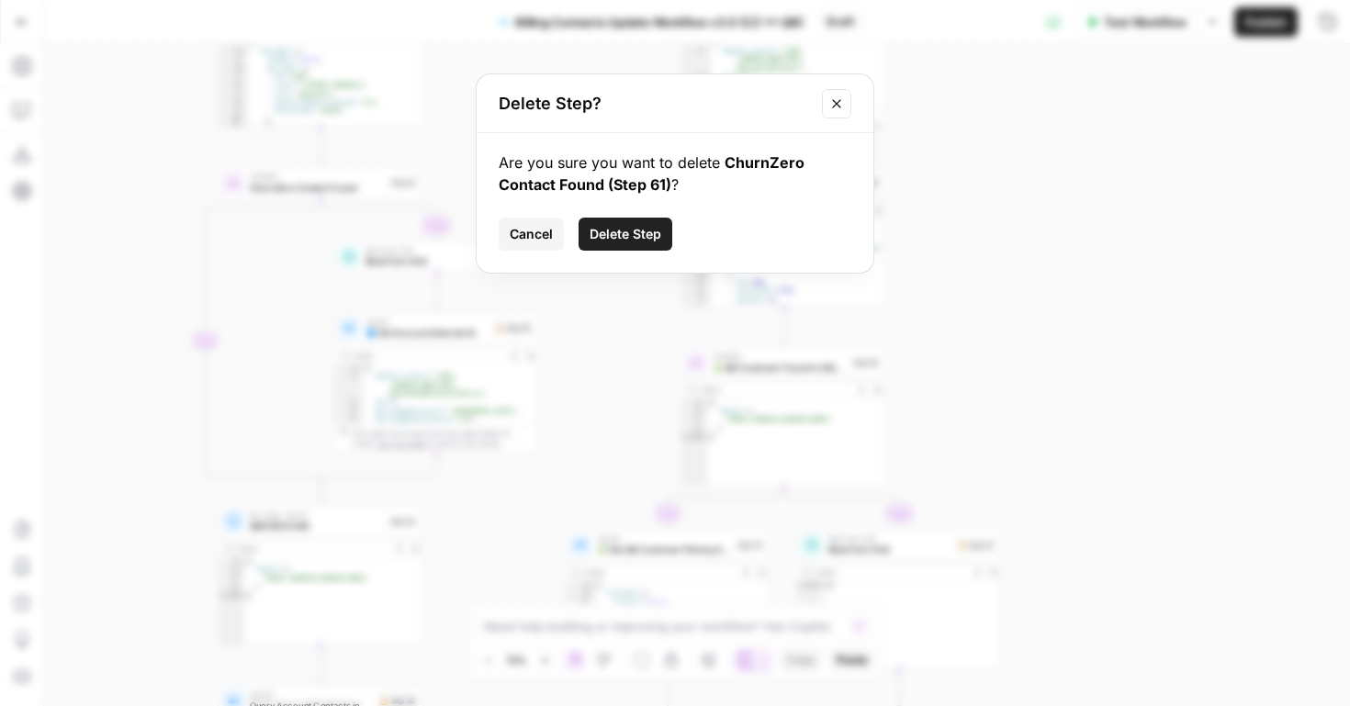
click at [637, 227] on span "Delete Step" at bounding box center [626, 234] width 72 height 18
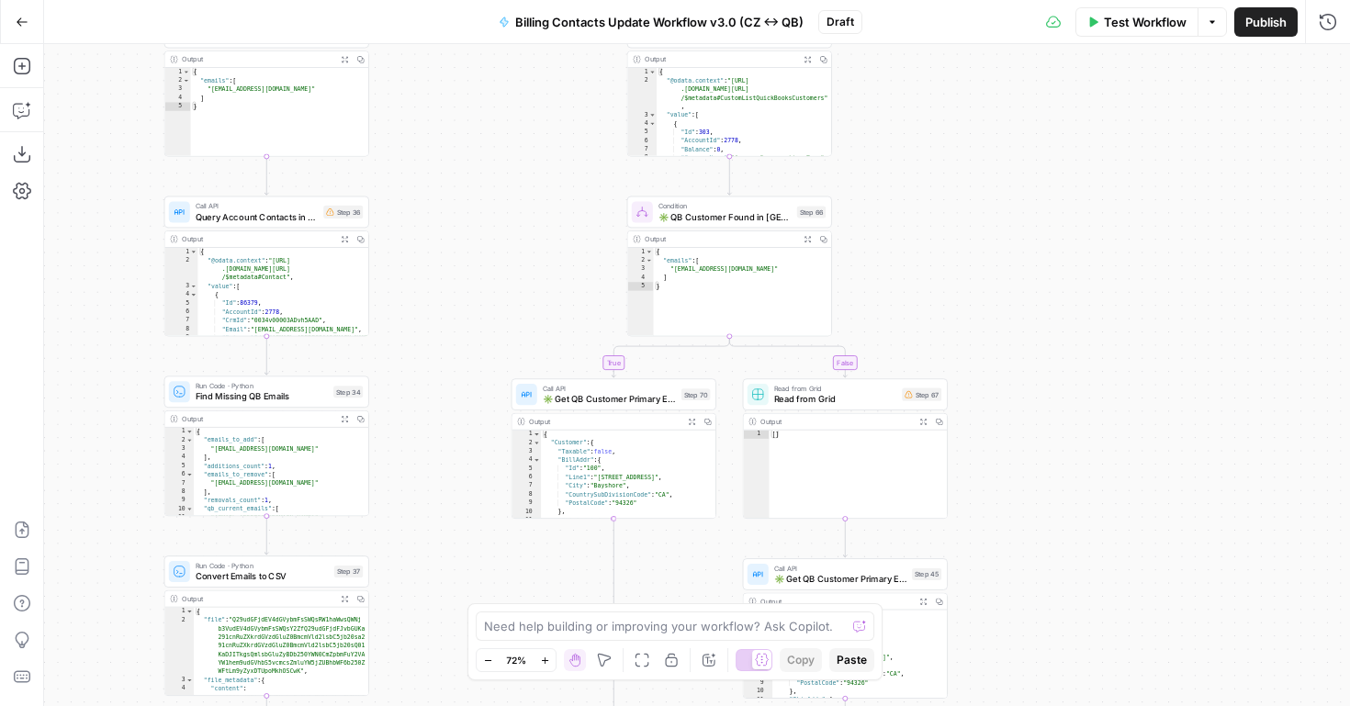
drag, startPoint x: 565, startPoint y: 314, endPoint x: 511, endPoint y: 164, distance: 160.1
click at [511, 164] on div "true true false true false true false false Workflow Set Inputs Inputs Read fro…" at bounding box center [697, 375] width 1306 height 662
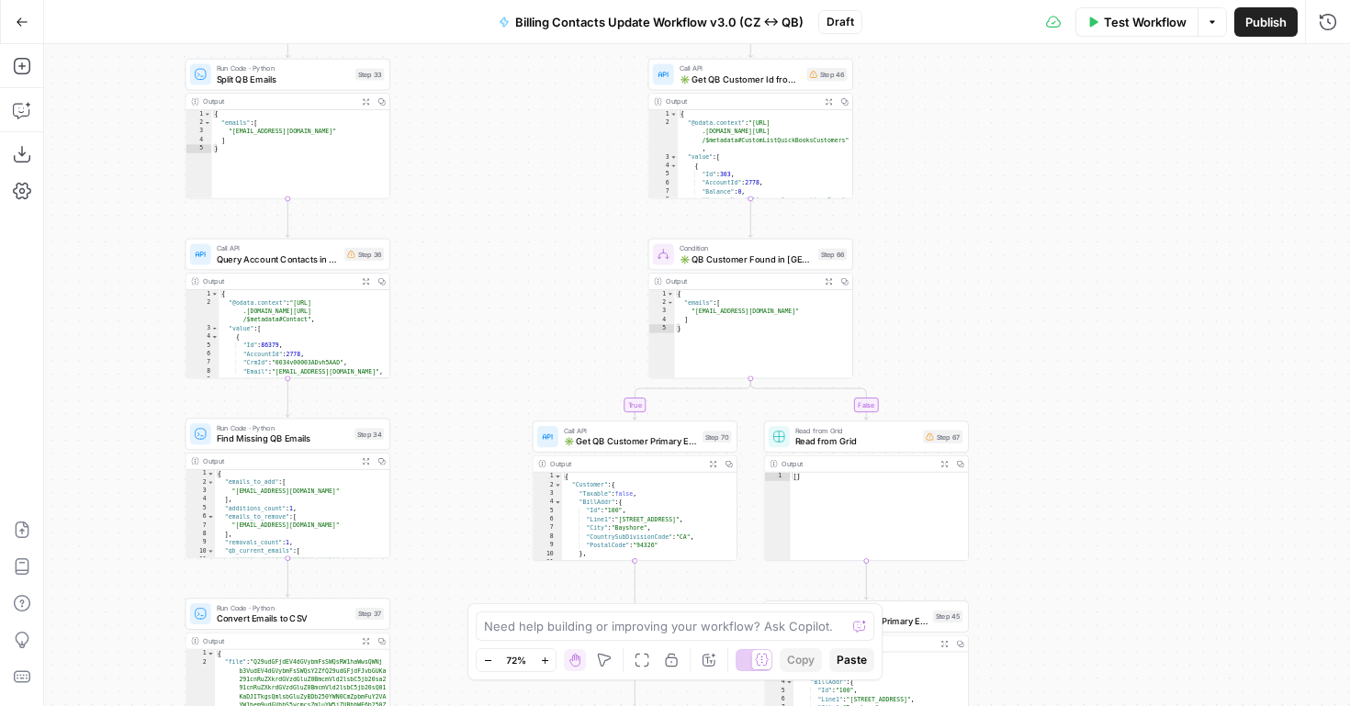
drag, startPoint x: 548, startPoint y: 249, endPoint x: 609, endPoint y: 356, distance: 123.4
click at [609, 356] on div "true true false true false true false false Workflow Set Inputs Inputs Read fro…" at bounding box center [697, 375] width 1306 height 662
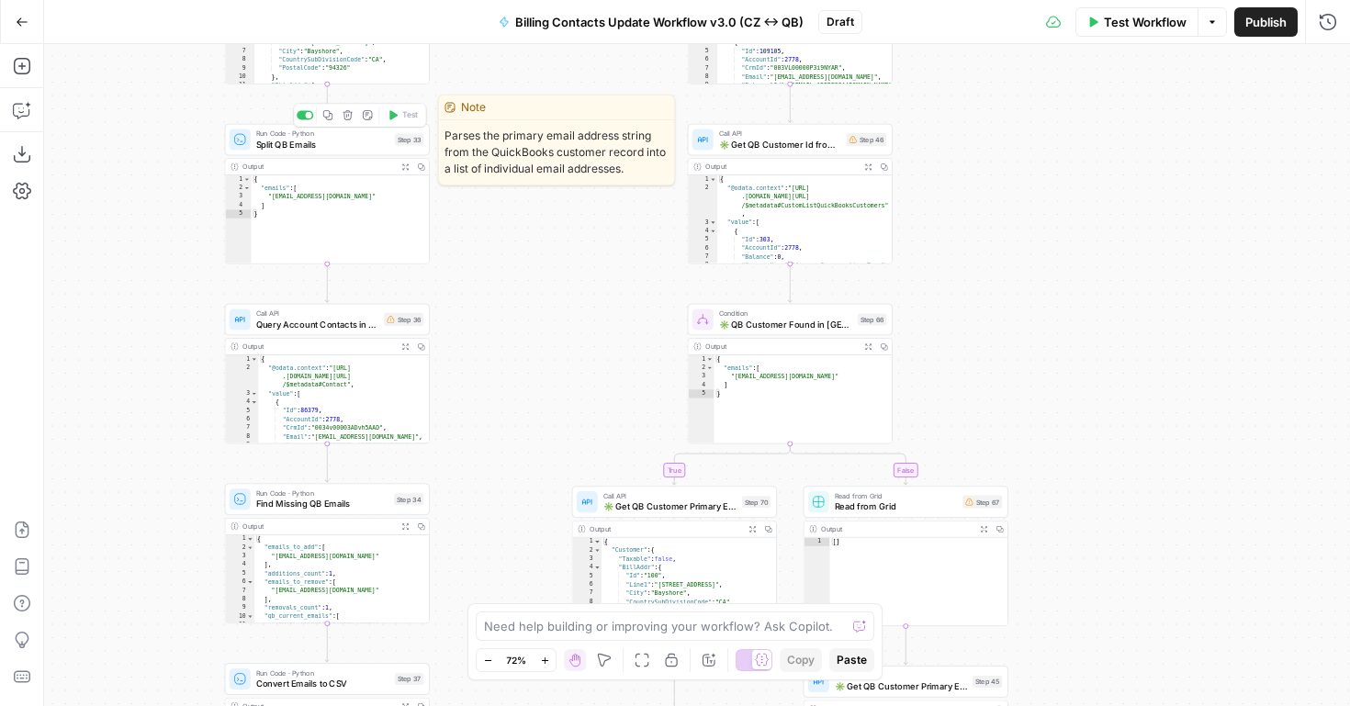
click at [345, 117] on icon "button" at bounding box center [347, 114] width 9 height 9
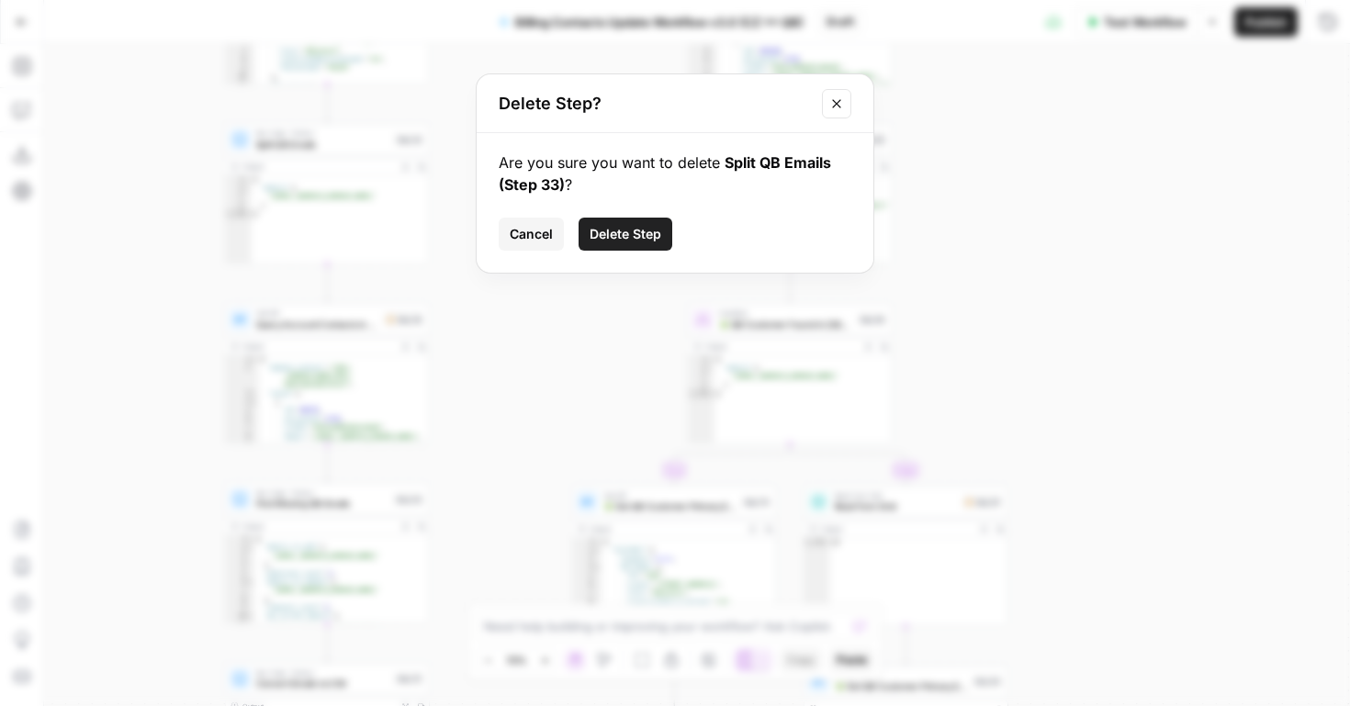
click at [619, 227] on span "Delete Step" at bounding box center [626, 234] width 72 height 18
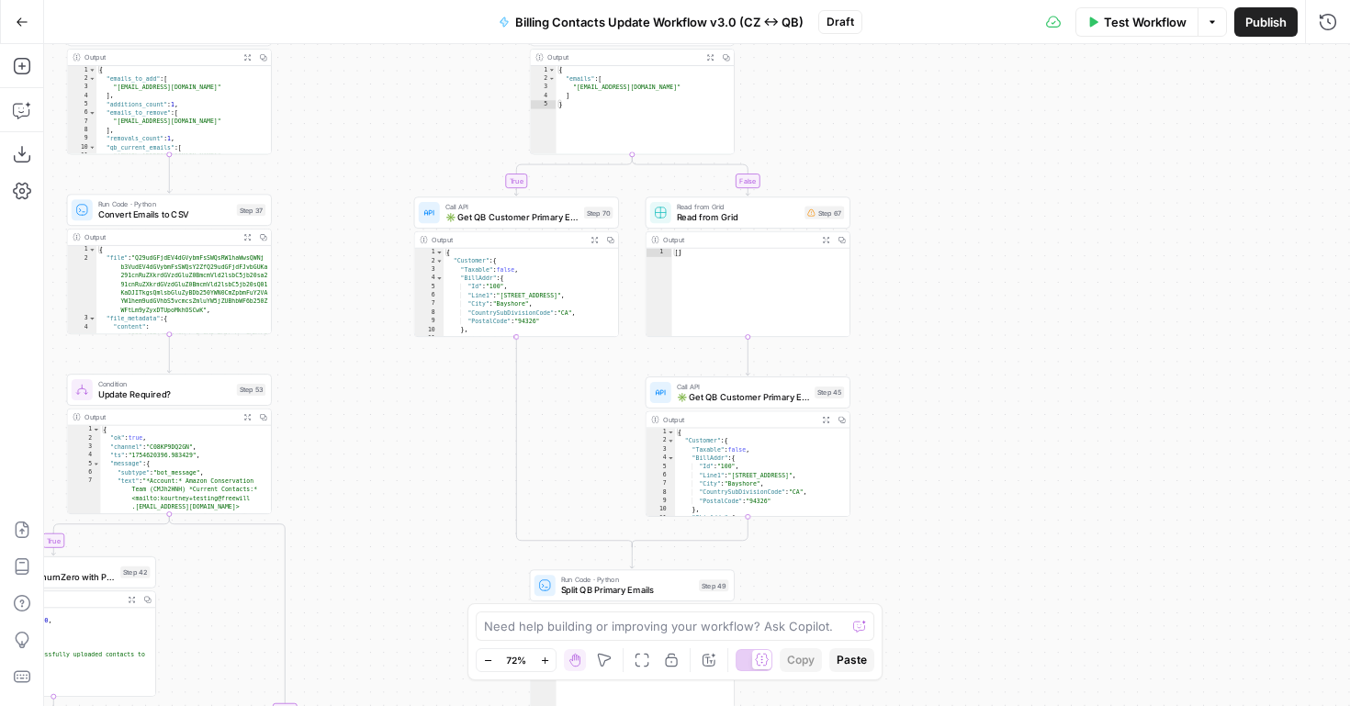
drag, startPoint x: 601, startPoint y: 304, endPoint x: 443, endPoint y: 15, distance: 329.7
click at [443, 15] on div "Go Back Billing Contacts Update Workflow v3.0 (CZ <-> QB) Draft Test Workflow O…" at bounding box center [675, 353] width 1350 height 706
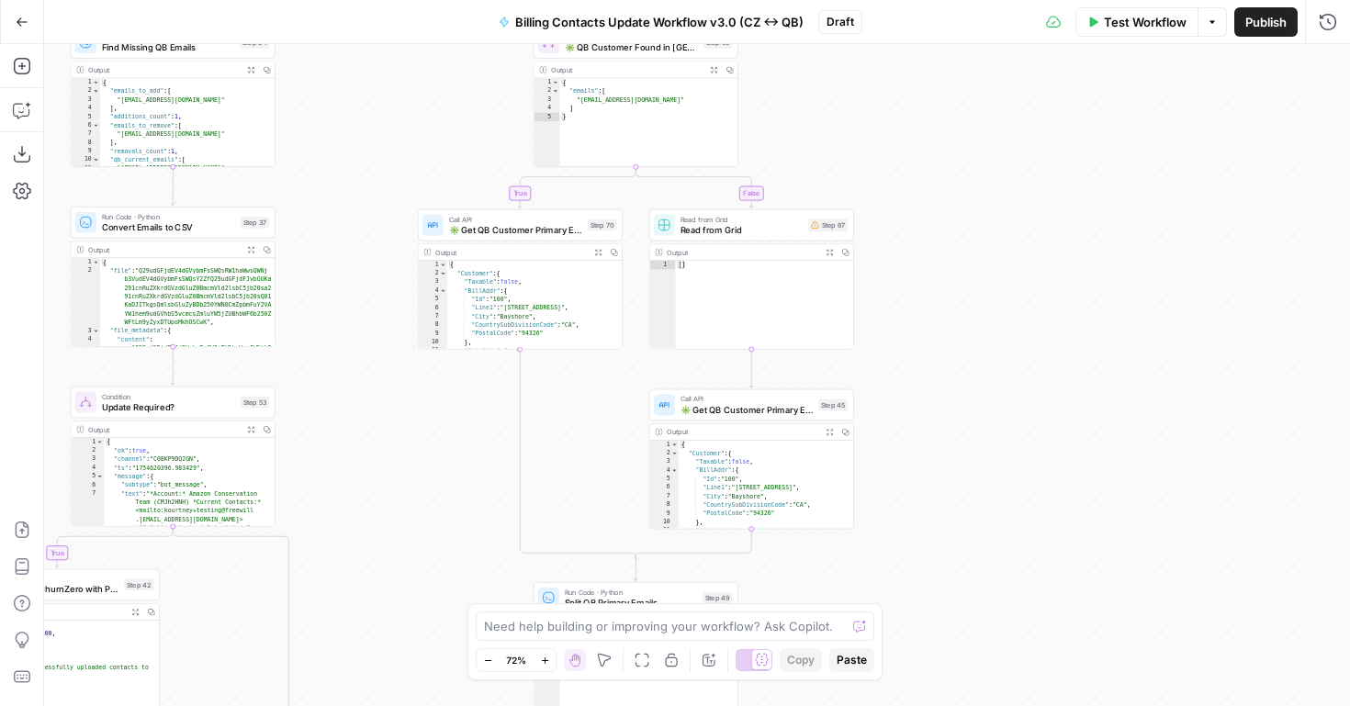
drag, startPoint x: 603, startPoint y: 501, endPoint x: 596, endPoint y: 179, distance: 321.6
click at [597, 209] on div "true true false true false true false false Workflow Set Inputs Inputs Read fro…" at bounding box center [697, 375] width 1306 height 662
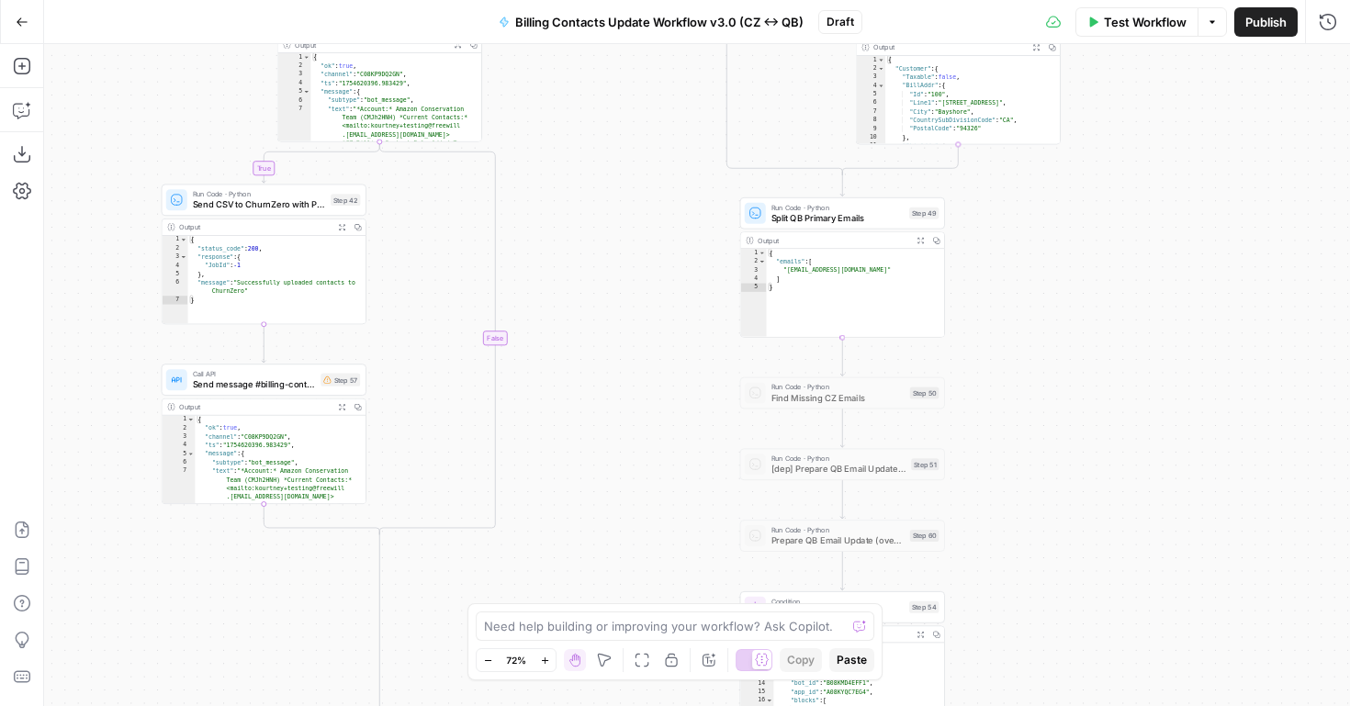
drag, startPoint x: 400, startPoint y: 396, endPoint x: 638, endPoint y: 251, distance: 278.7
click at [636, 251] on div "true true false true false true false false Workflow Set Inputs Inputs Read fro…" at bounding box center [697, 375] width 1306 height 662
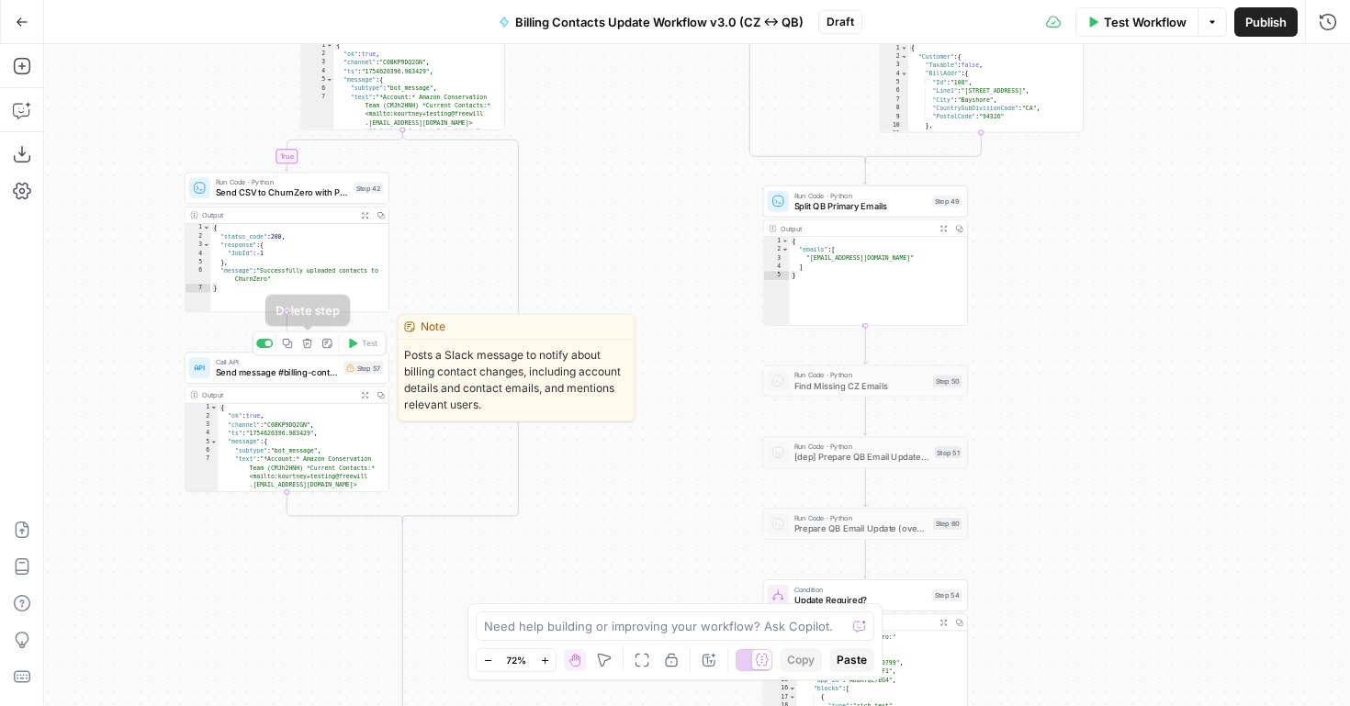
click at [310, 345] on icon "button" at bounding box center [306, 343] width 9 height 9
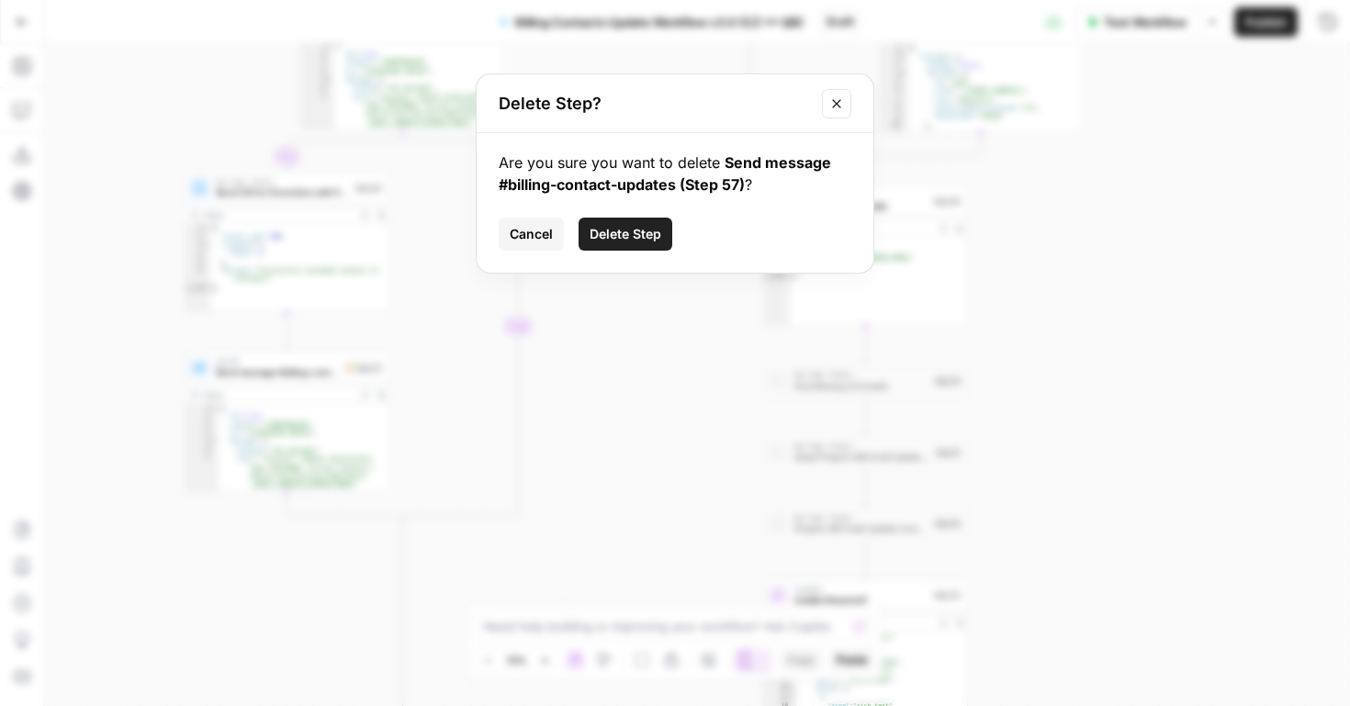
click at [601, 235] on span "Delete Step" at bounding box center [626, 234] width 72 height 18
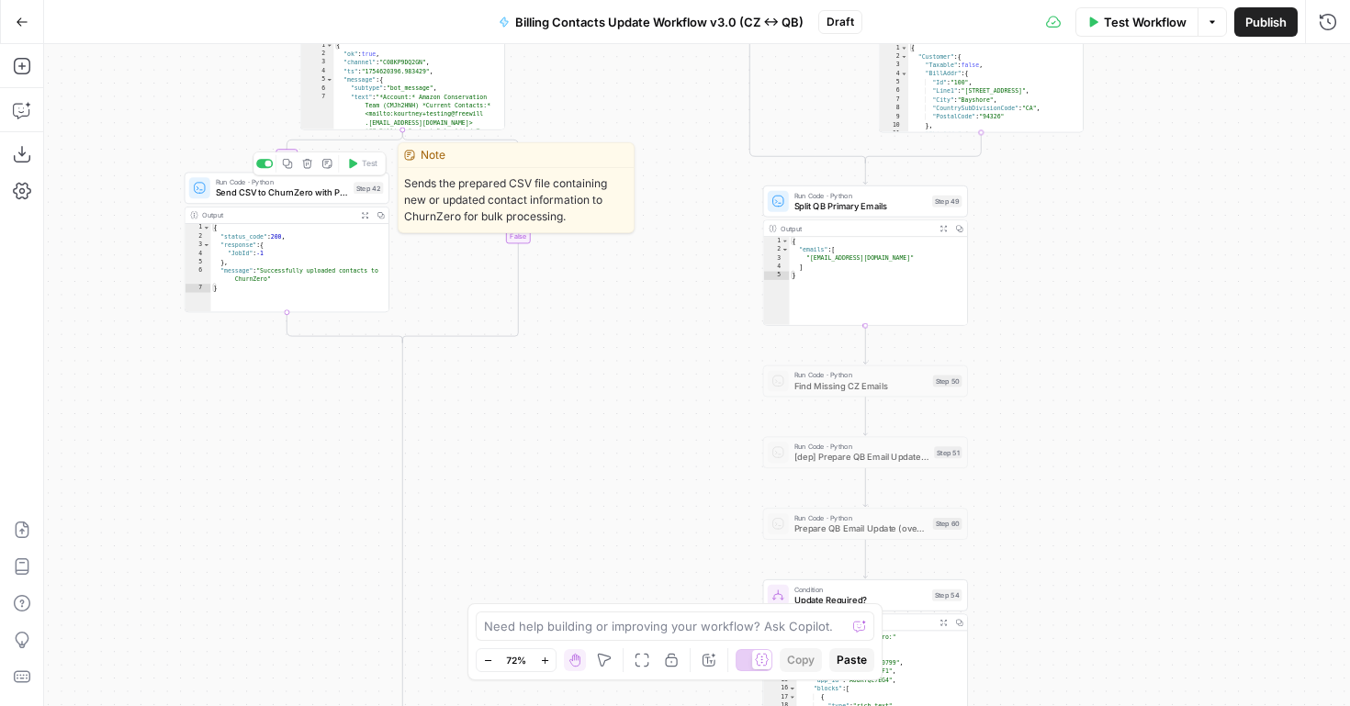
click at [307, 163] on icon "button" at bounding box center [307, 163] width 11 height 11
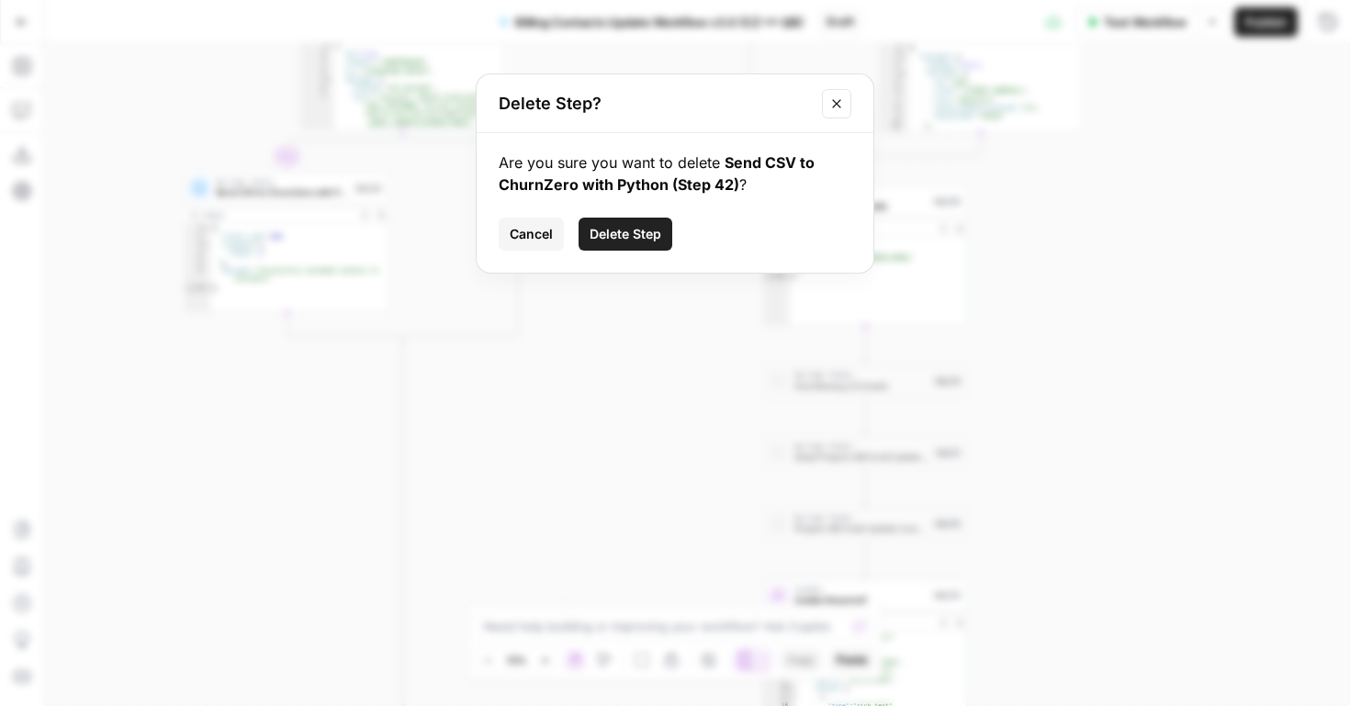
click at [613, 234] on span "Delete Step" at bounding box center [626, 234] width 72 height 18
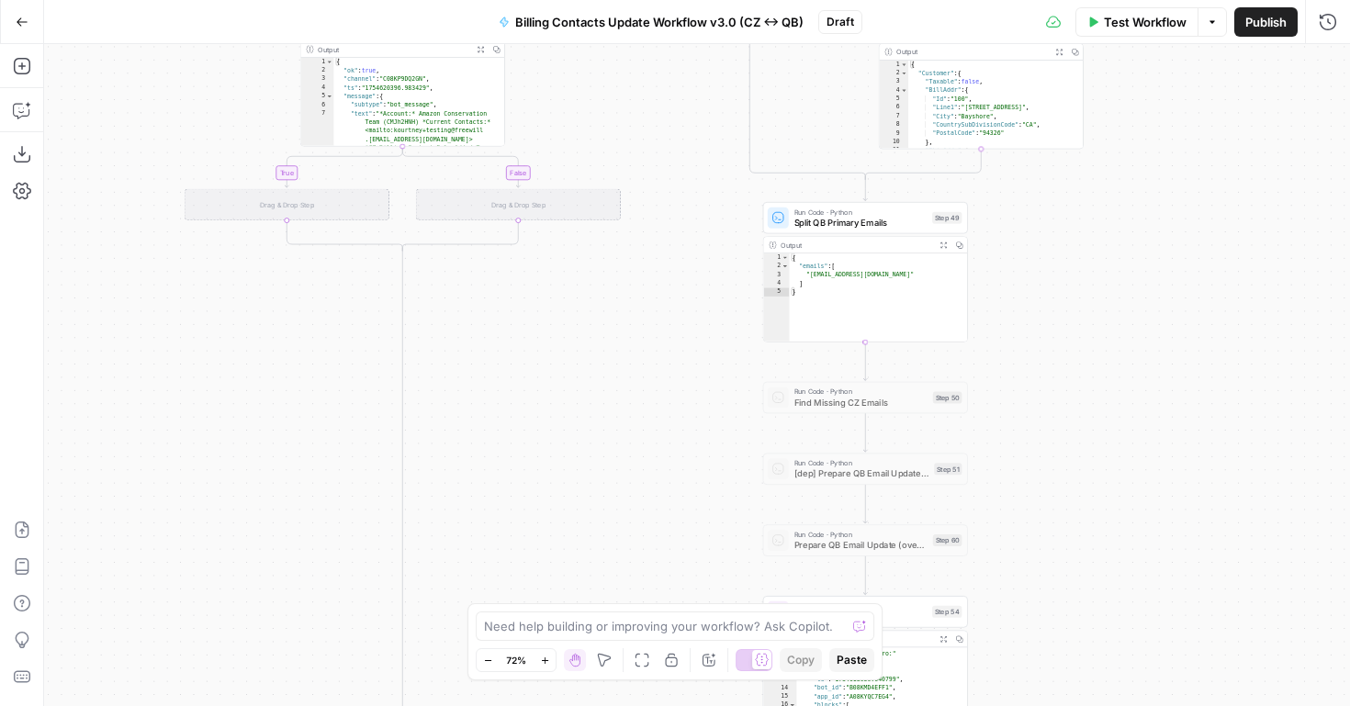
drag, startPoint x: 465, startPoint y: 271, endPoint x: 481, endPoint y: 403, distance: 133.3
click at [481, 403] on div "true false true false true true false false Workflow Set Inputs Inputs Read fro…" at bounding box center [697, 375] width 1306 height 662
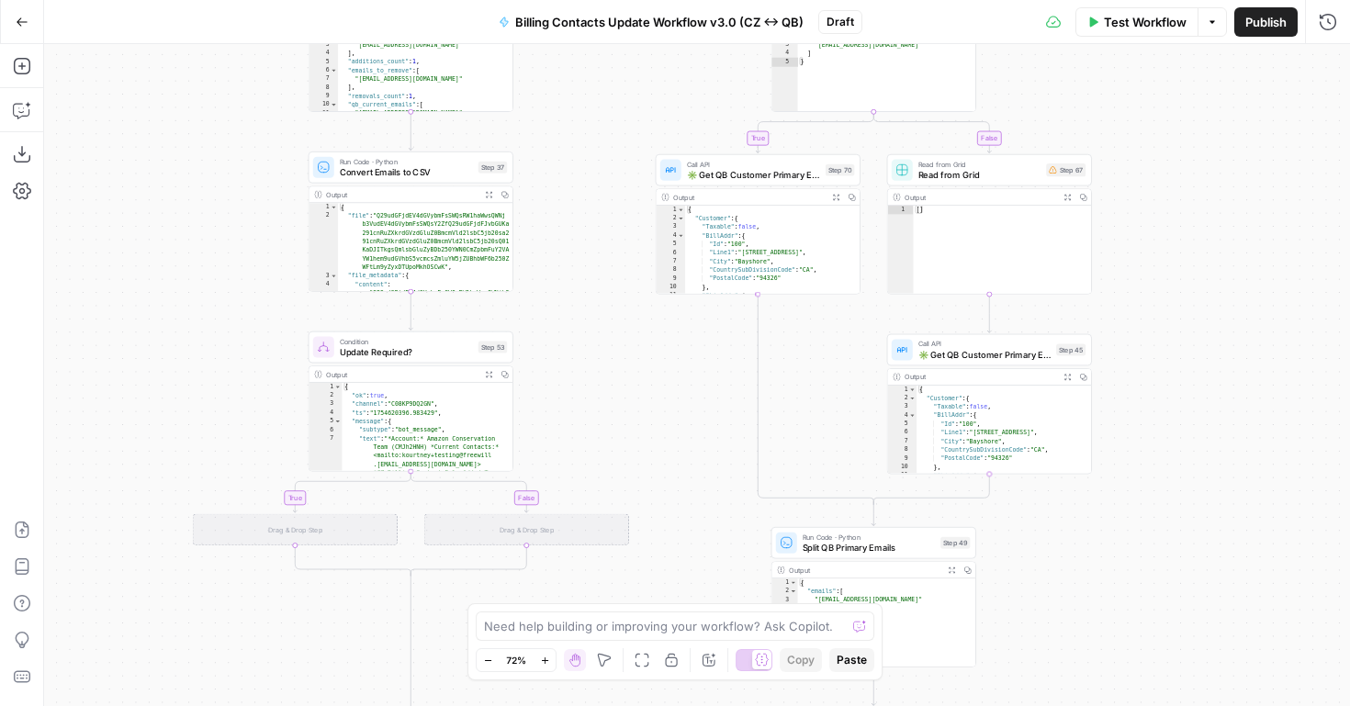
drag, startPoint x: 565, startPoint y: 196, endPoint x: 556, endPoint y: 417, distance: 221.6
click at [556, 416] on div "true false true false true true false false Workflow Set Inputs Inputs Read fro…" at bounding box center [697, 375] width 1306 height 662
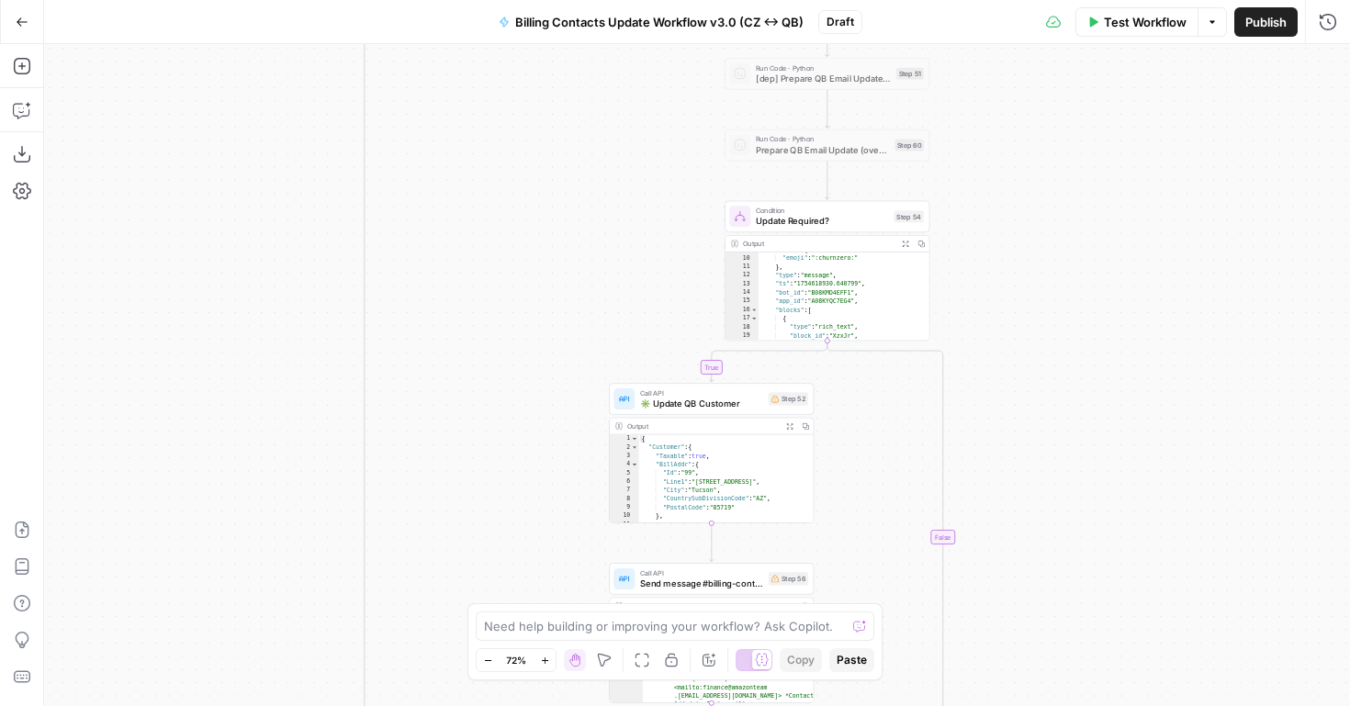
drag, startPoint x: 514, startPoint y: 307, endPoint x: 616, endPoint y: 763, distance: 466.7
click at [616, 706] on html "FreeWill New Home Browse Your Data Usage Settings Recent Grids QB -> CZ Sync Ac…" at bounding box center [675, 353] width 1350 height 706
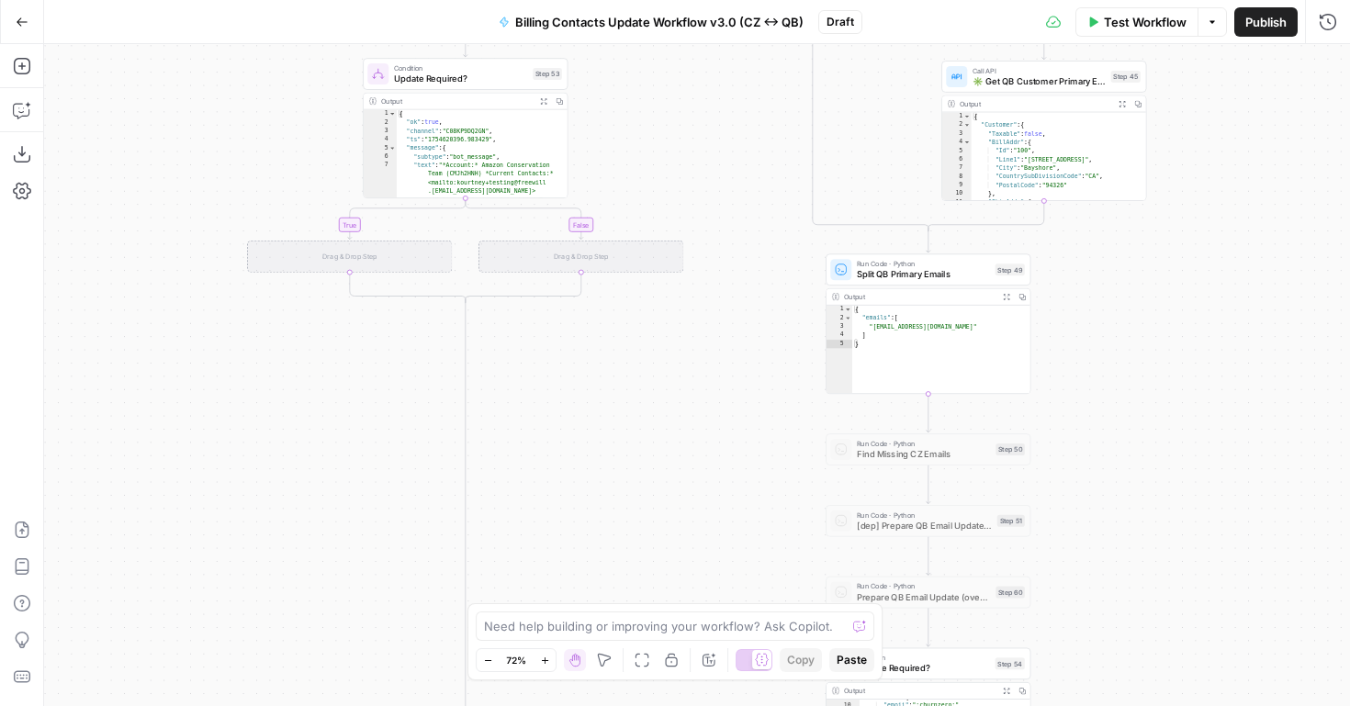
drag, startPoint x: 501, startPoint y: 425, endPoint x: 562, endPoint y: 763, distance: 342.7
click at [562, 706] on html "FreeWill New Home Browse Your Data Usage Settings Recent Grids QB -> CZ Sync Ac…" at bounding box center [675, 353] width 1350 height 706
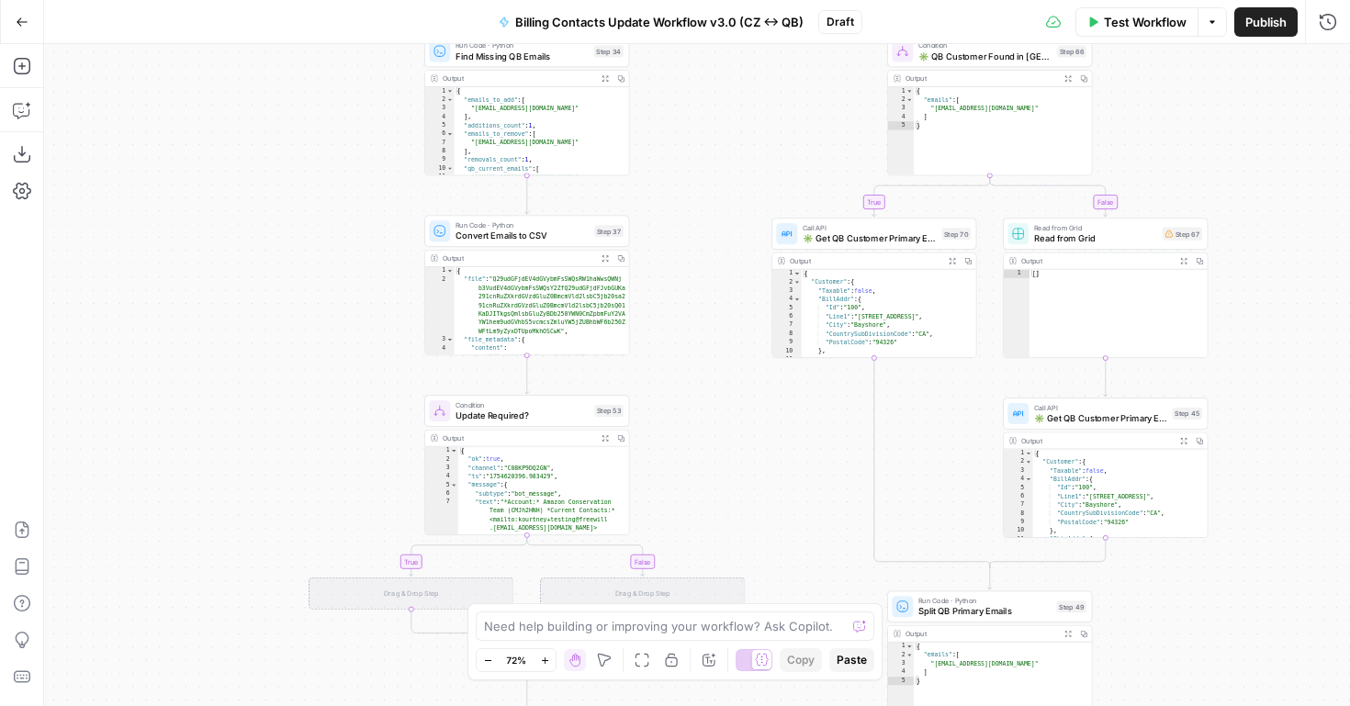
click at [6, 20] on button "Go Back" at bounding box center [22, 22] width 33 height 33
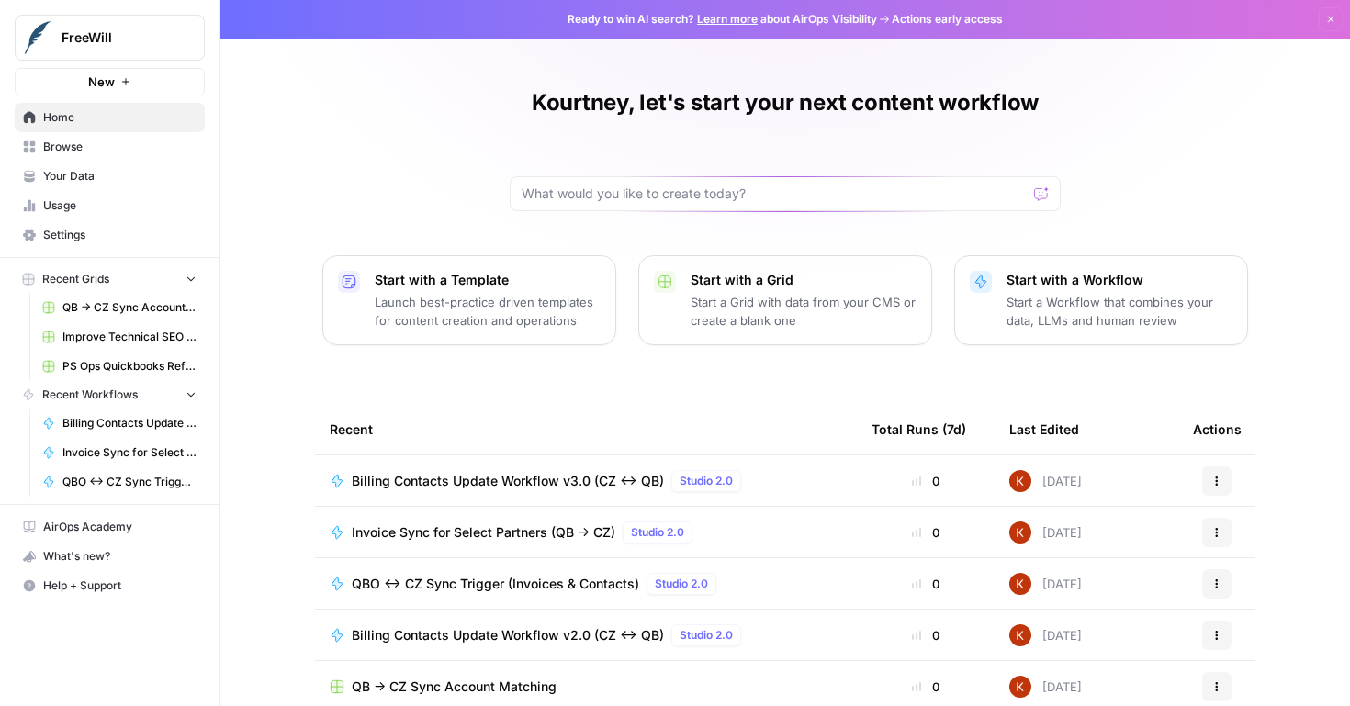
click at [1219, 482] on icon "button" at bounding box center [1217, 481] width 11 height 11
click at [1133, 563] on span "Delete" at bounding box center [1135, 566] width 147 height 18
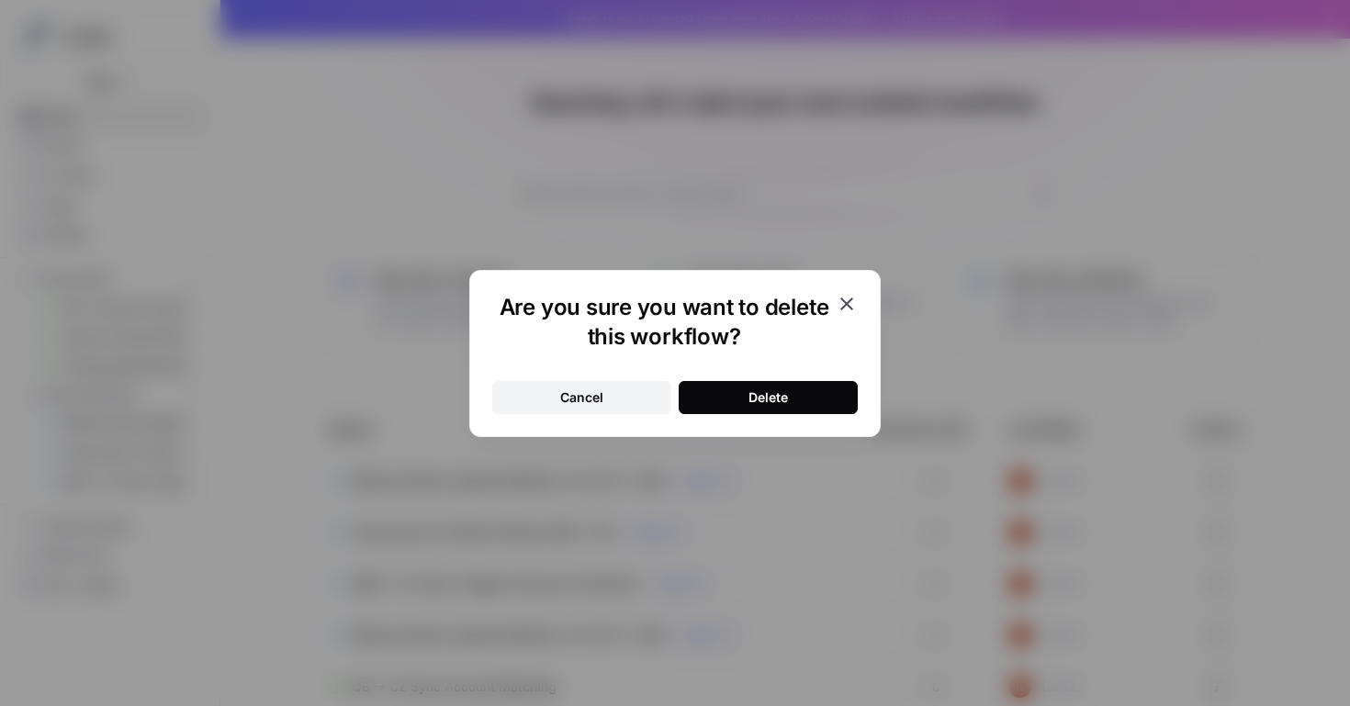
click at [785, 398] on div "Delete" at bounding box center [769, 398] width 40 height 18
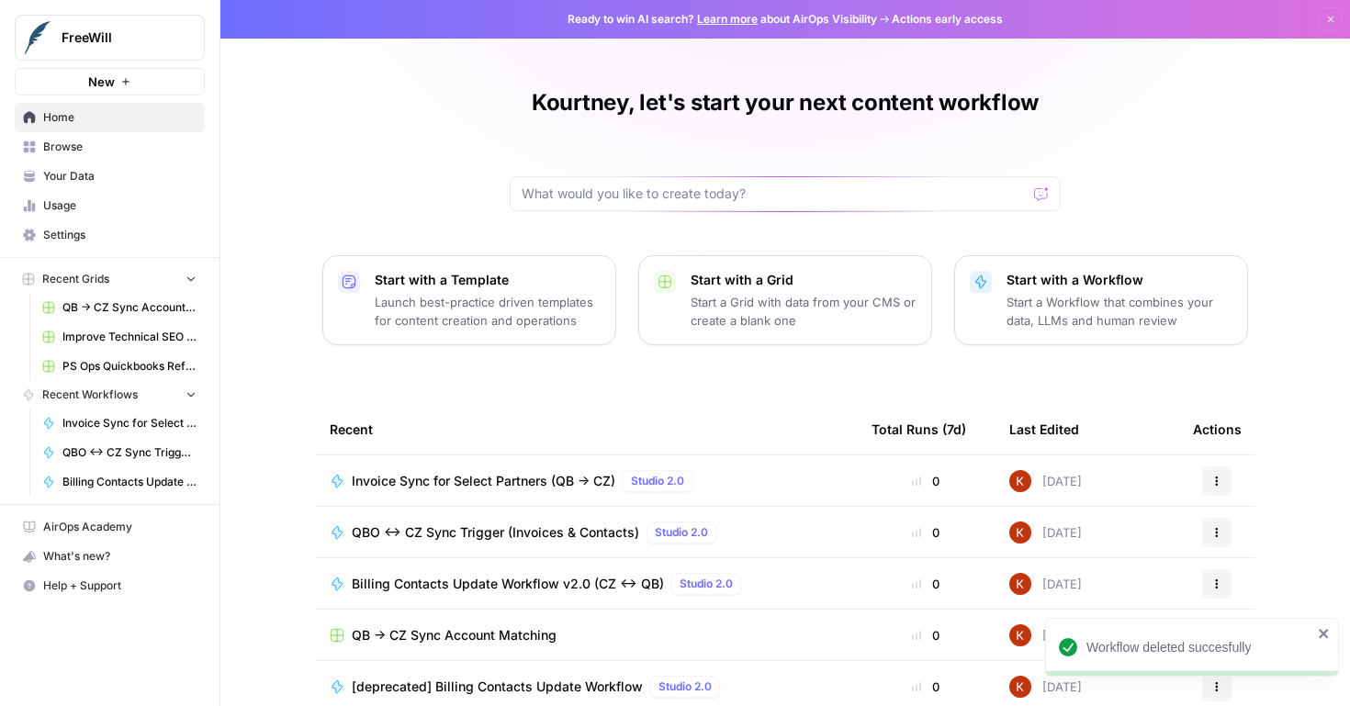
click at [1208, 579] on button "Actions" at bounding box center [1217, 584] width 29 height 29
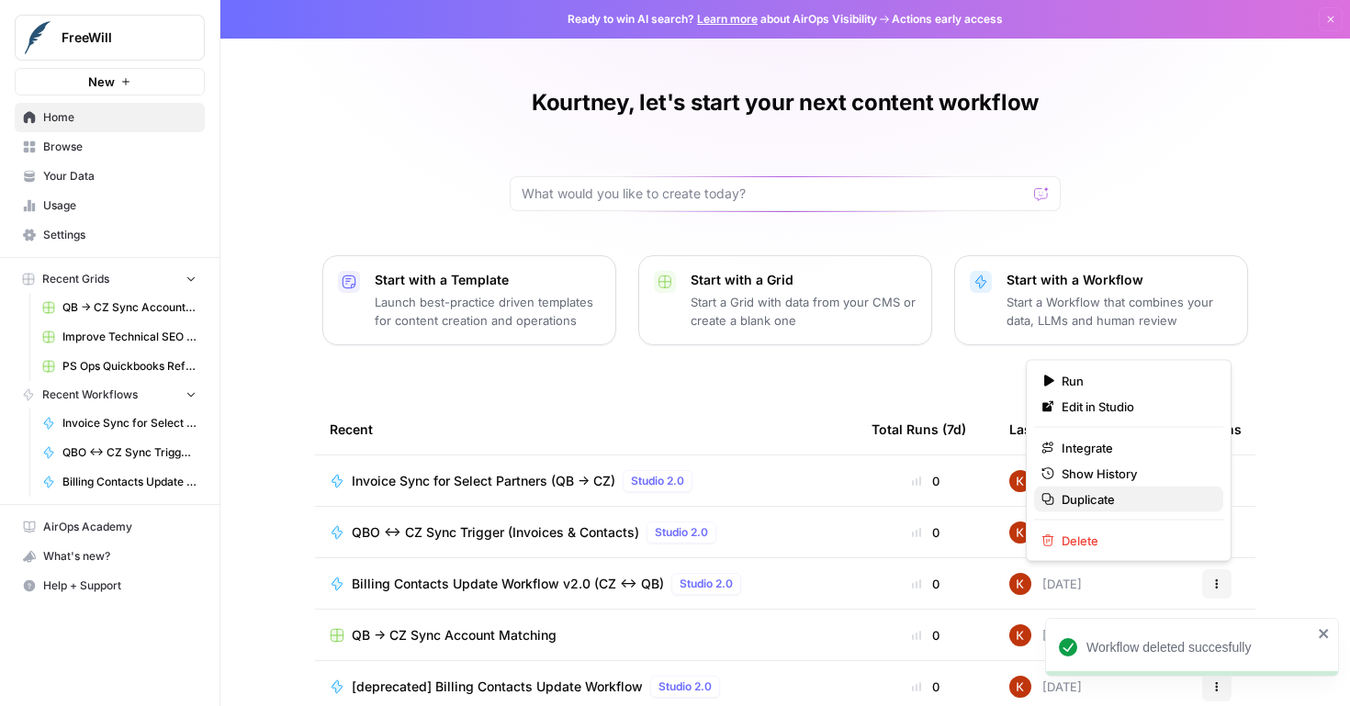
click at [1125, 498] on span "Duplicate" at bounding box center [1135, 500] width 147 height 18
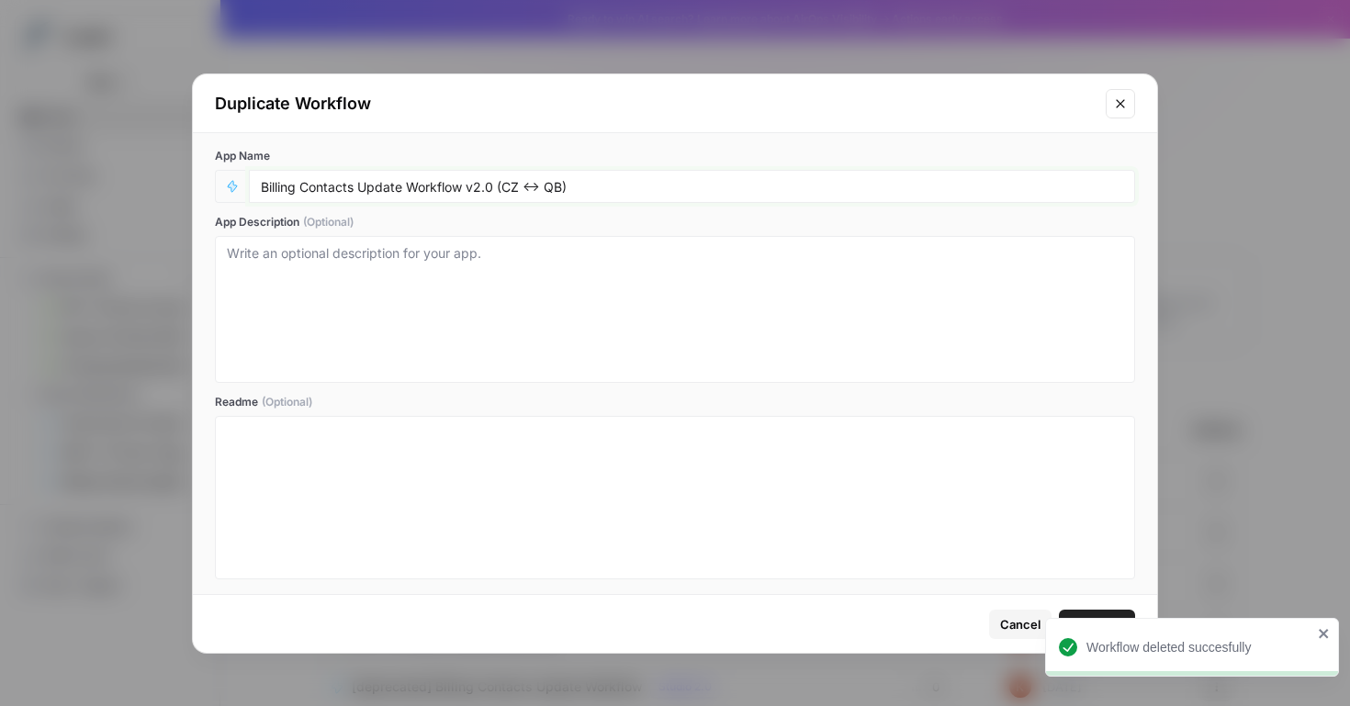
click at [483, 186] on input "Billing Contacts Update Workflow v2.0 (CZ <-> QB)" at bounding box center [692, 186] width 863 height 17
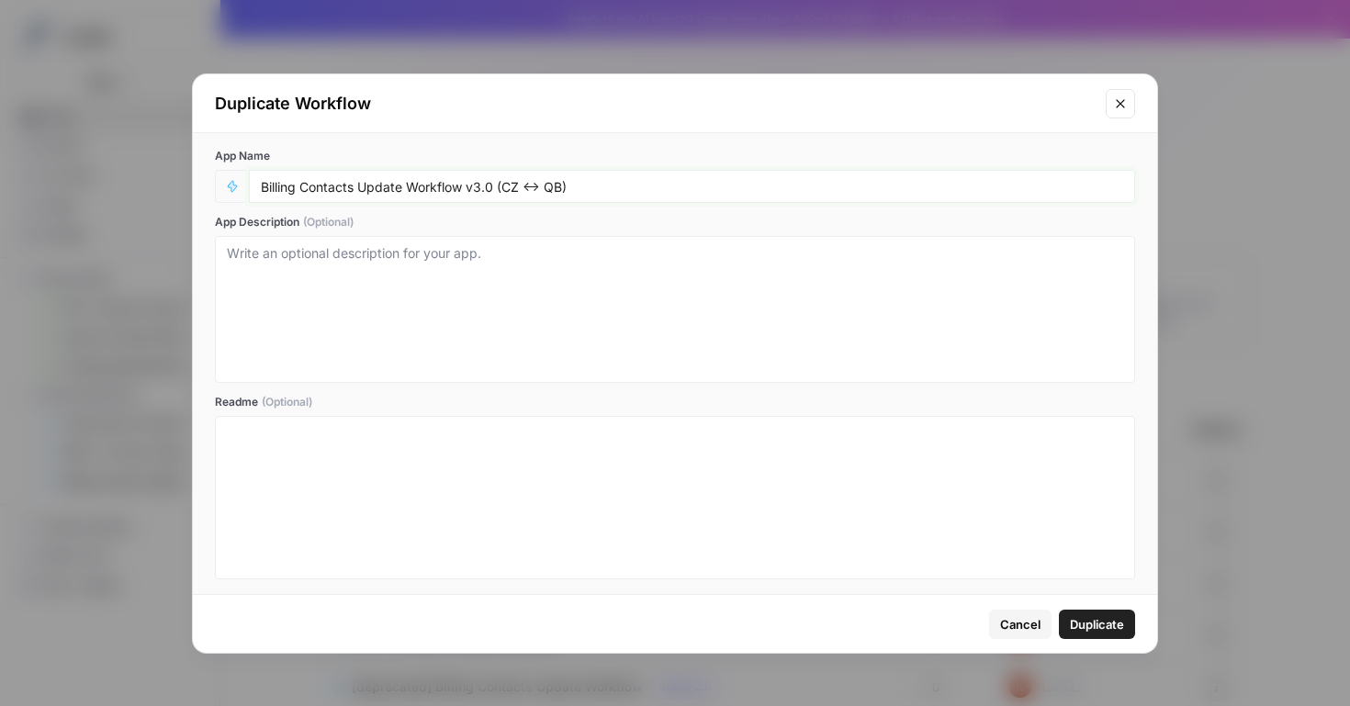
drag, startPoint x: 498, startPoint y: 186, endPoint x: 730, endPoint y: 149, distance: 235.5
click at [730, 149] on div "App Name Billing Contacts Update Workflow v3.0 (CZ <-> QB)" at bounding box center [675, 175] width 921 height 55
click at [667, 180] on input "Billing Contacts Update Workflow v3.0 (CZ <-> QB)" at bounding box center [692, 186] width 863 height 17
drag, startPoint x: 609, startPoint y: 192, endPoint x: 493, endPoint y: 190, distance: 115.8
click at [493, 190] on input "Billing Contacts Update Workflow v3.0 (CZ <-> QB)" at bounding box center [692, 186] width 863 height 17
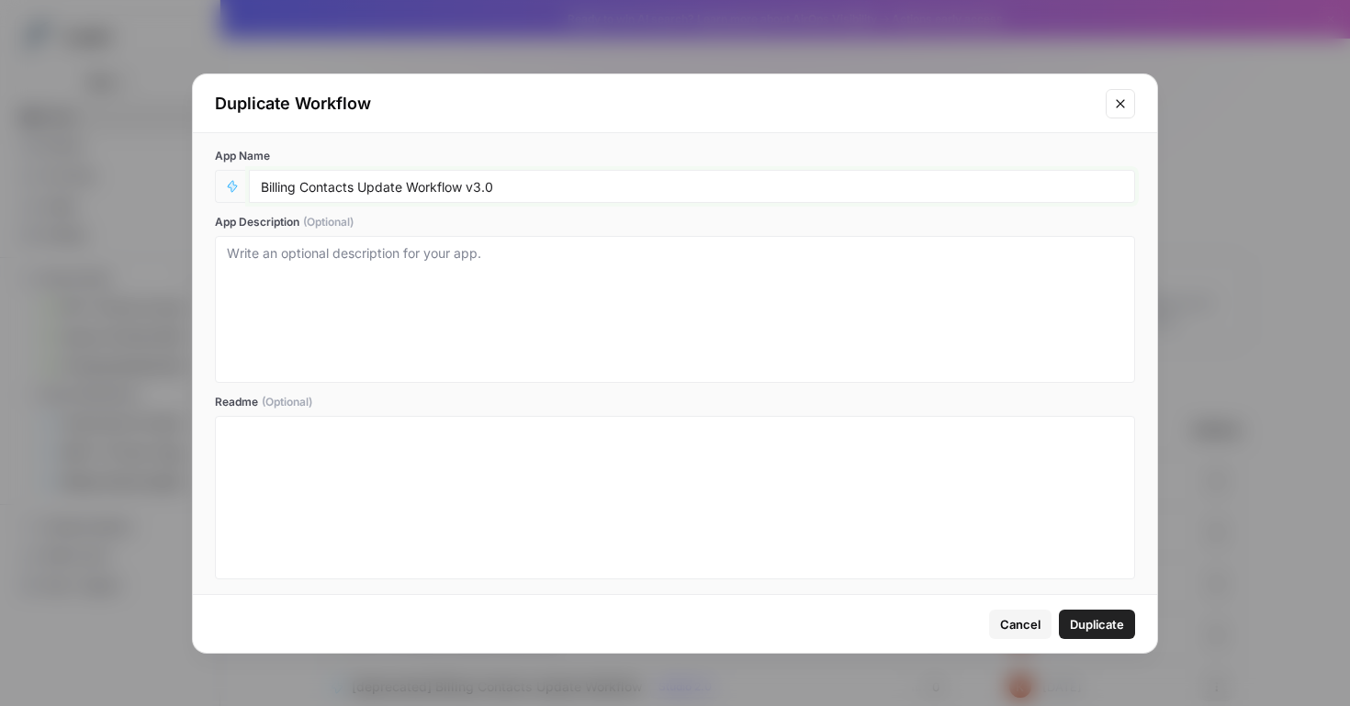
type input "Billing Contacts Update Workflow v3.0"
click at [1091, 628] on span "Duplicate" at bounding box center [1097, 625] width 54 height 18
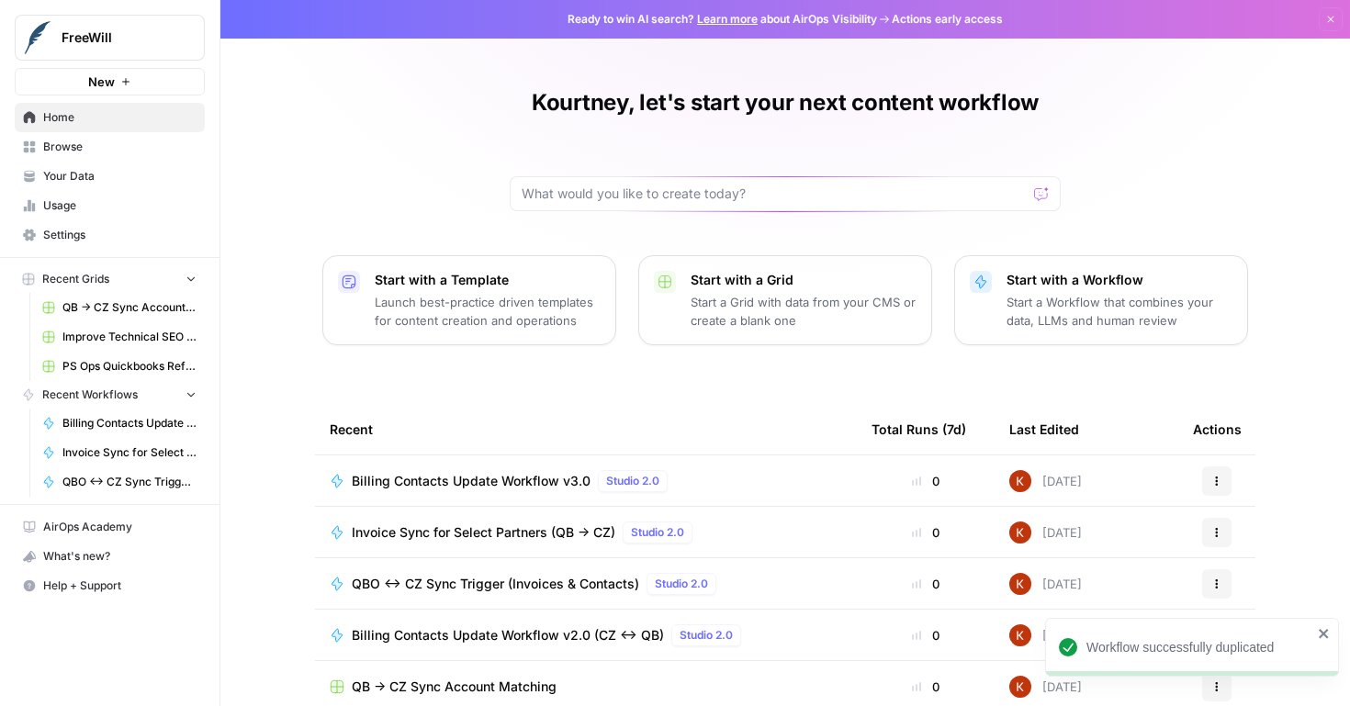
click at [751, 478] on div "Billing Contacts Update Workflow v3.0 Studio 2.0" at bounding box center [586, 481] width 513 height 22
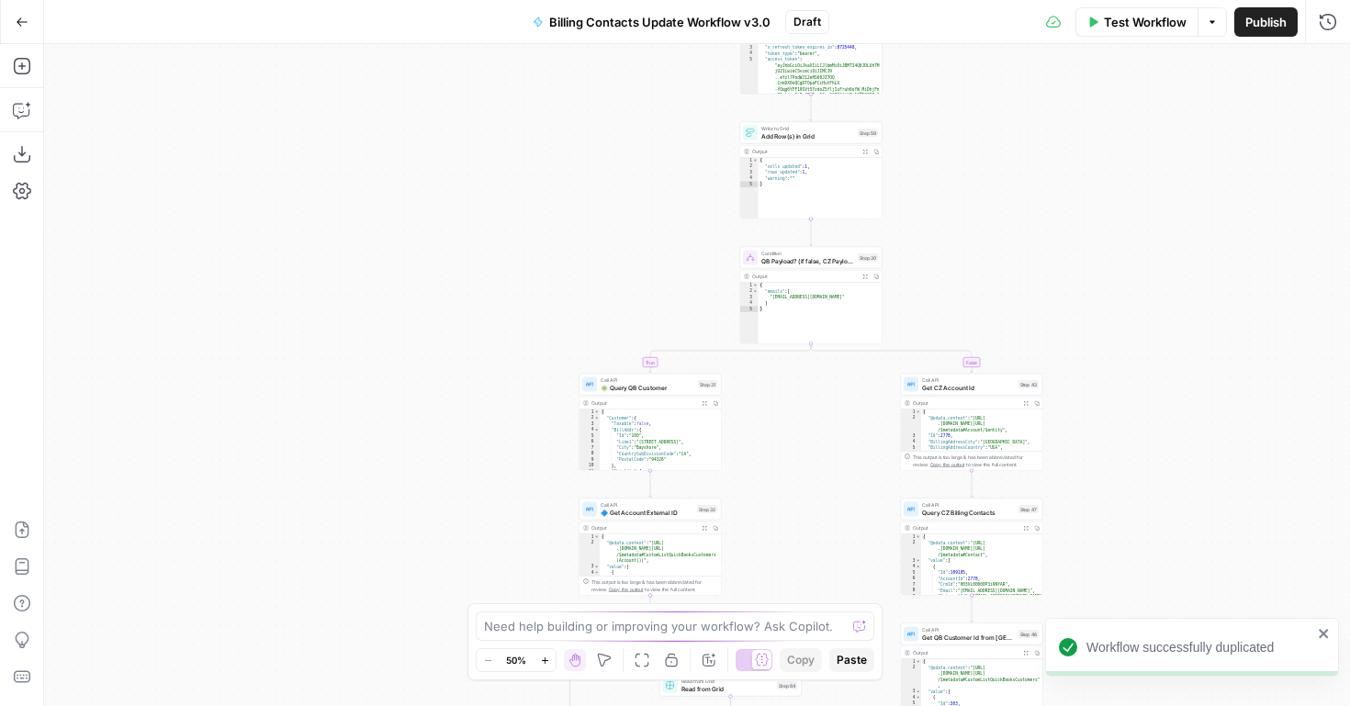
drag, startPoint x: 297, startPoint y: 266, endPoint x: 409, endPoint y: 686, distance: 434.5
click at [409, 686] on div "true false true false true false true false true false Workflow Set Inputs Inpu…" at bounding box center [697, 375] width 1306 height 662
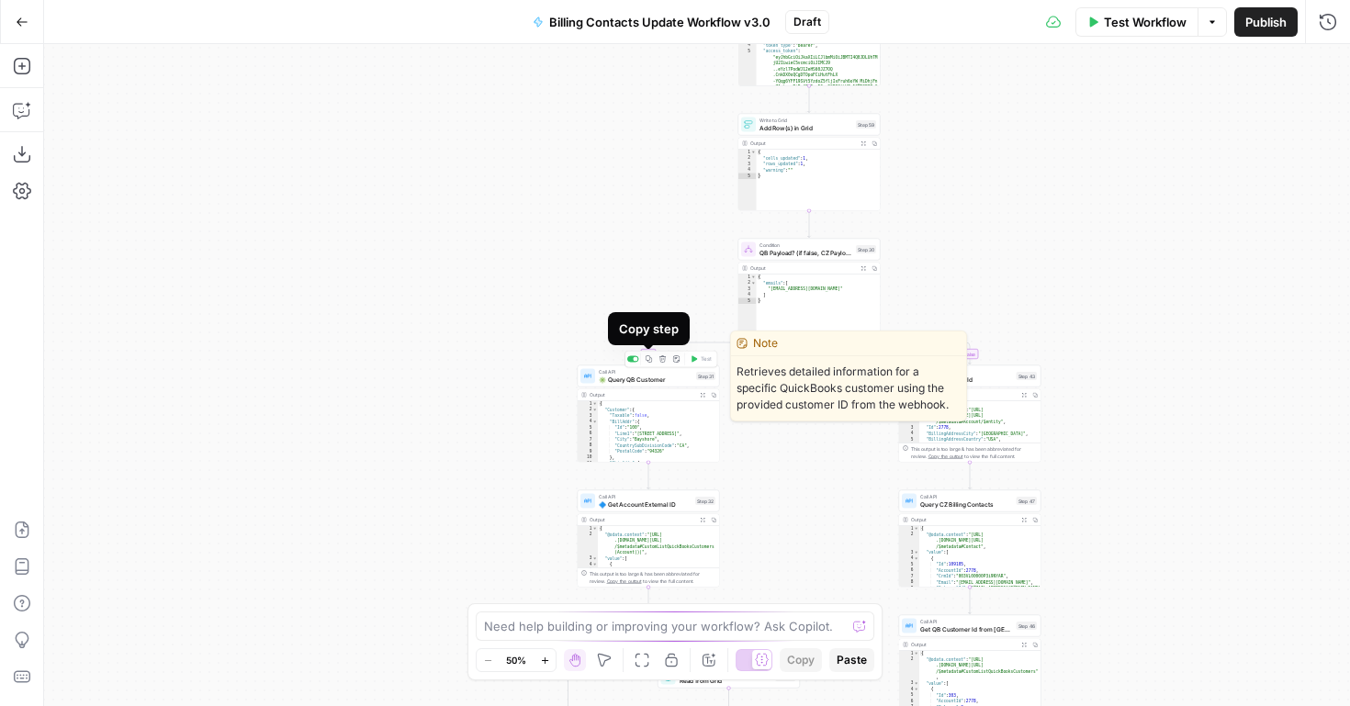
click at [624, 377] on span "✳️ Query QB Customer" at bounding box center [646, 379] width 94 height 9
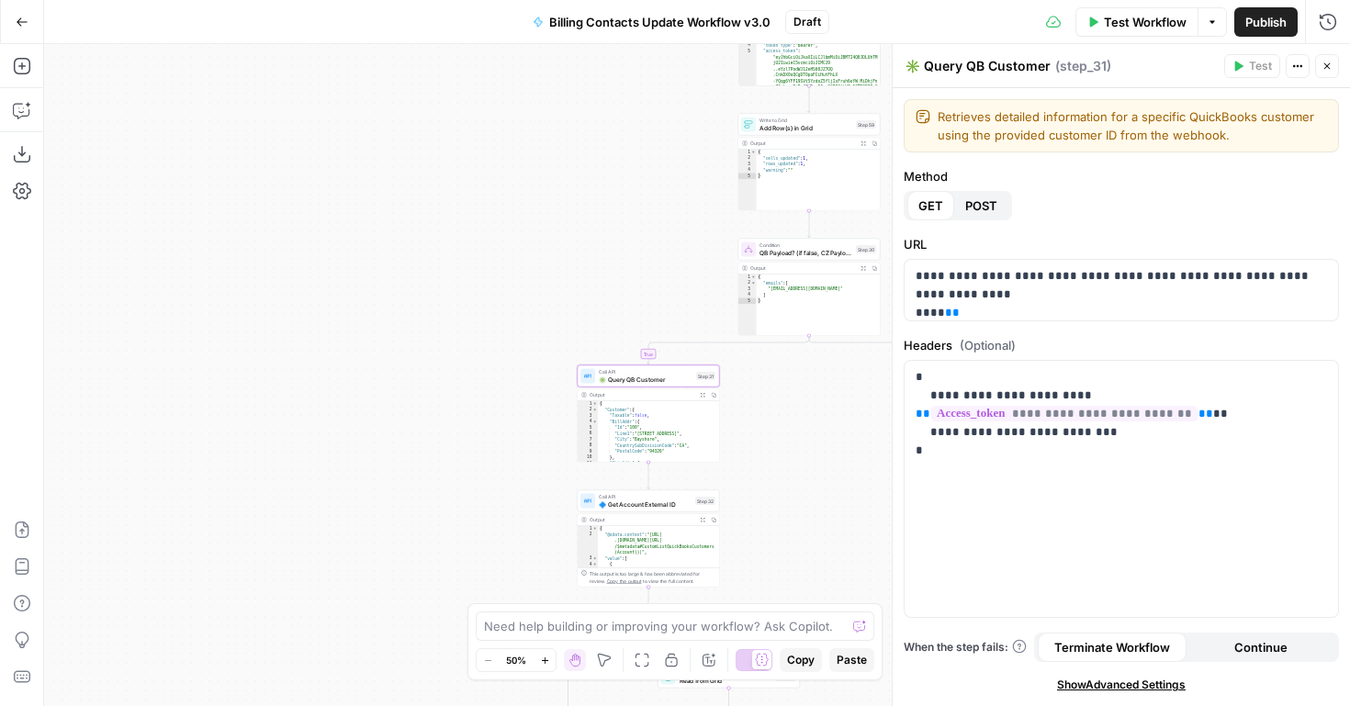
drag, startPoint x: 917, startPoint y: 69, endPoint x: 898, endPoint y: 70, distance: 19.3
click at [898, 70] on div "**********" at bounding box center [1121, 375] width 458 height 662
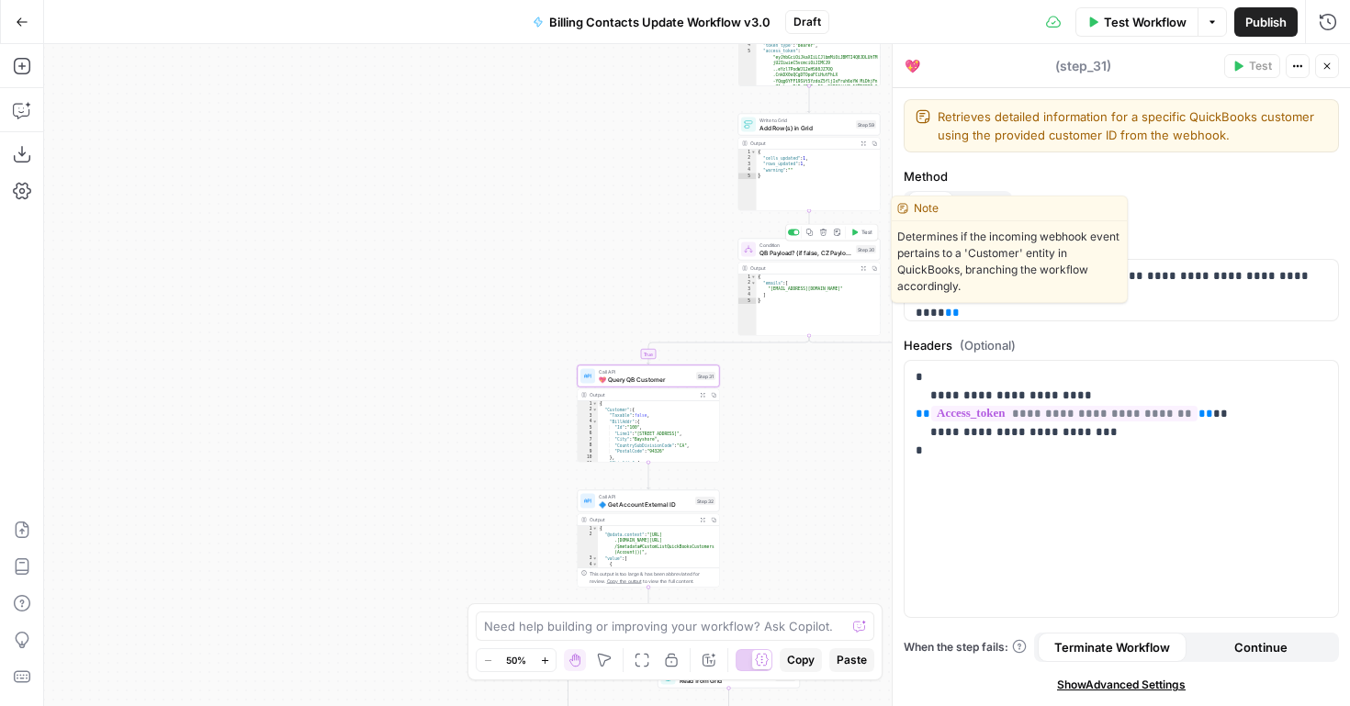
type textarea "💖 Query QB Customer"
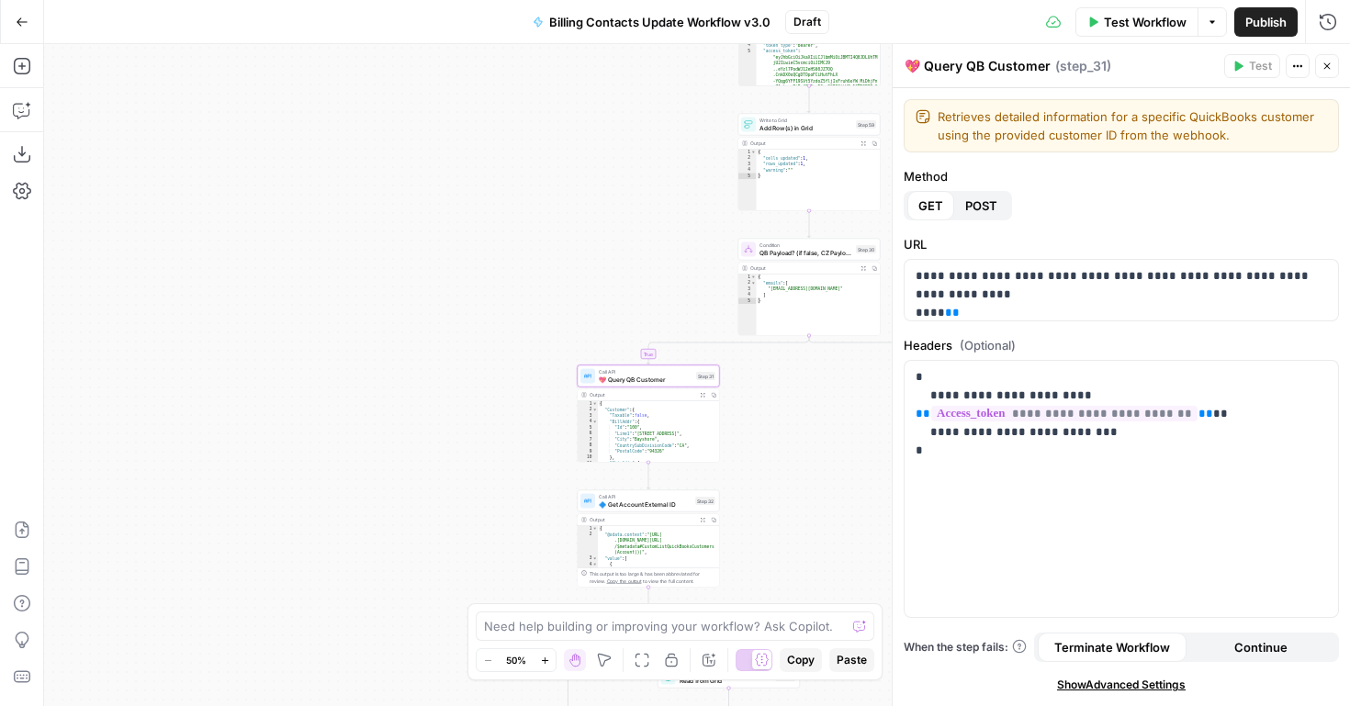
click at [1319, 69] on button "Close" at bounding box center [1328, 66] width 24 height 24
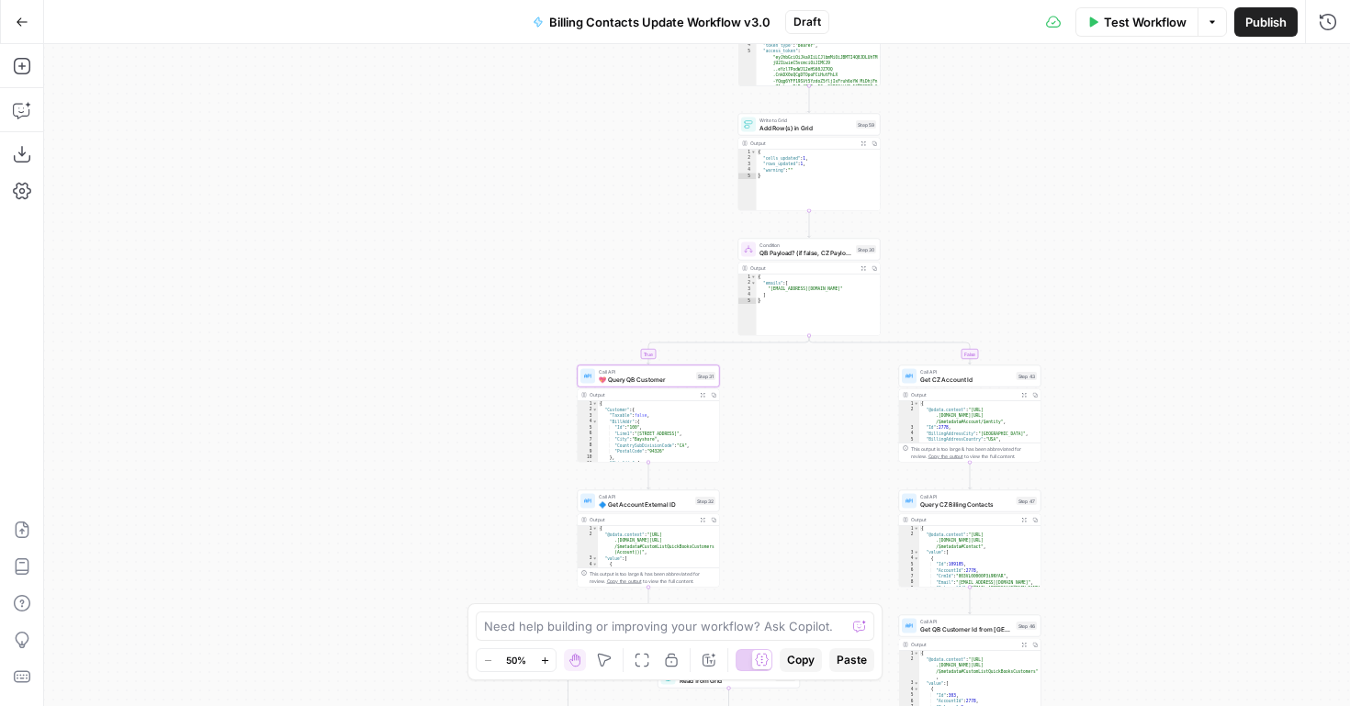
click at [607, 378] on span "💖 Query QB Customer" at bounding box center [646, 379] width 94 height 9
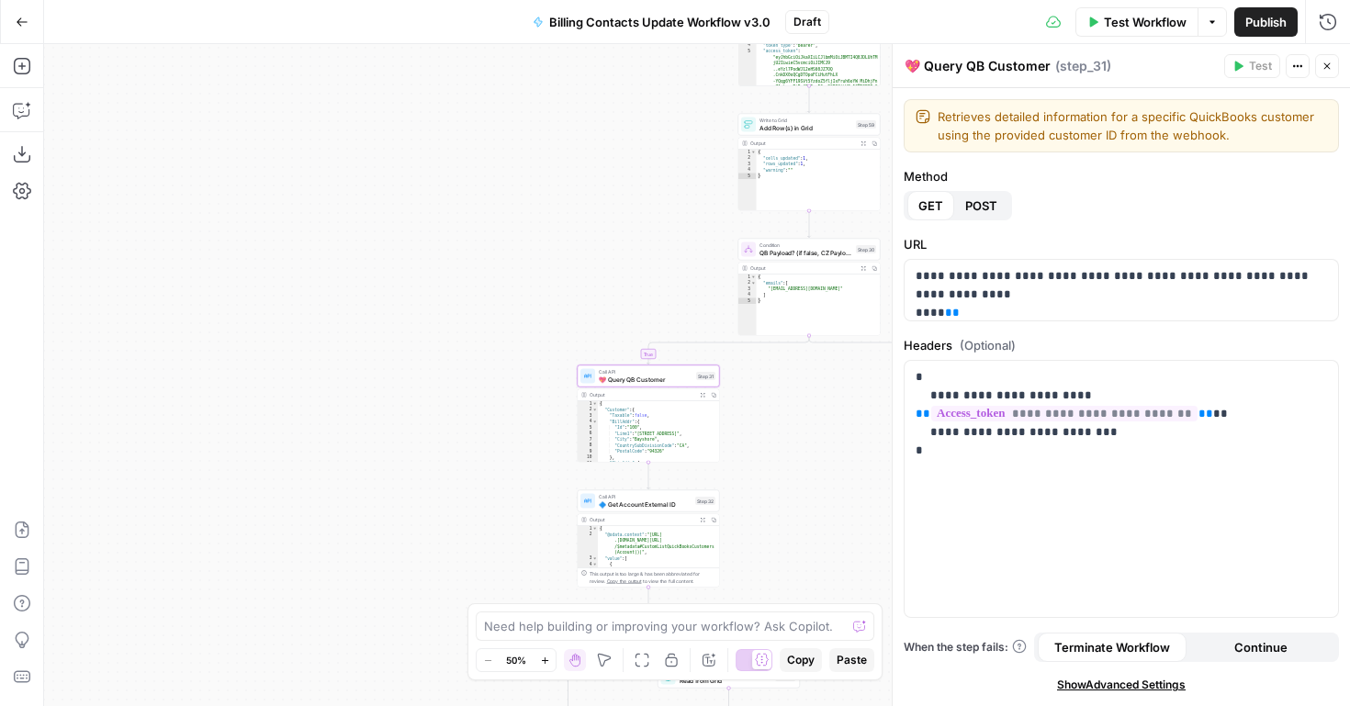
drag, startPoint x: 917, startPoint y: 64, endPoint x: 879, endPoint y: 68, distance: 37.8
click at [879, 68] on body "FreeWill New Home Browse Your Data Usage Settings Recent Grids QB -> CZ Sync Ac…" at bounding box center [675, 353] width 1350 height 706
click at [909, 66] on textarea "💖 Query QB Customer" at bounding box center [978, 66] width 146 height 18
click at [918, 67] on textarea "💖 Query QB Customer" at bounding box center [978, 66] width 146 height 18
click at [1323, 65] on icon "button" at bounding box center [1327, 66] width 11 height 11
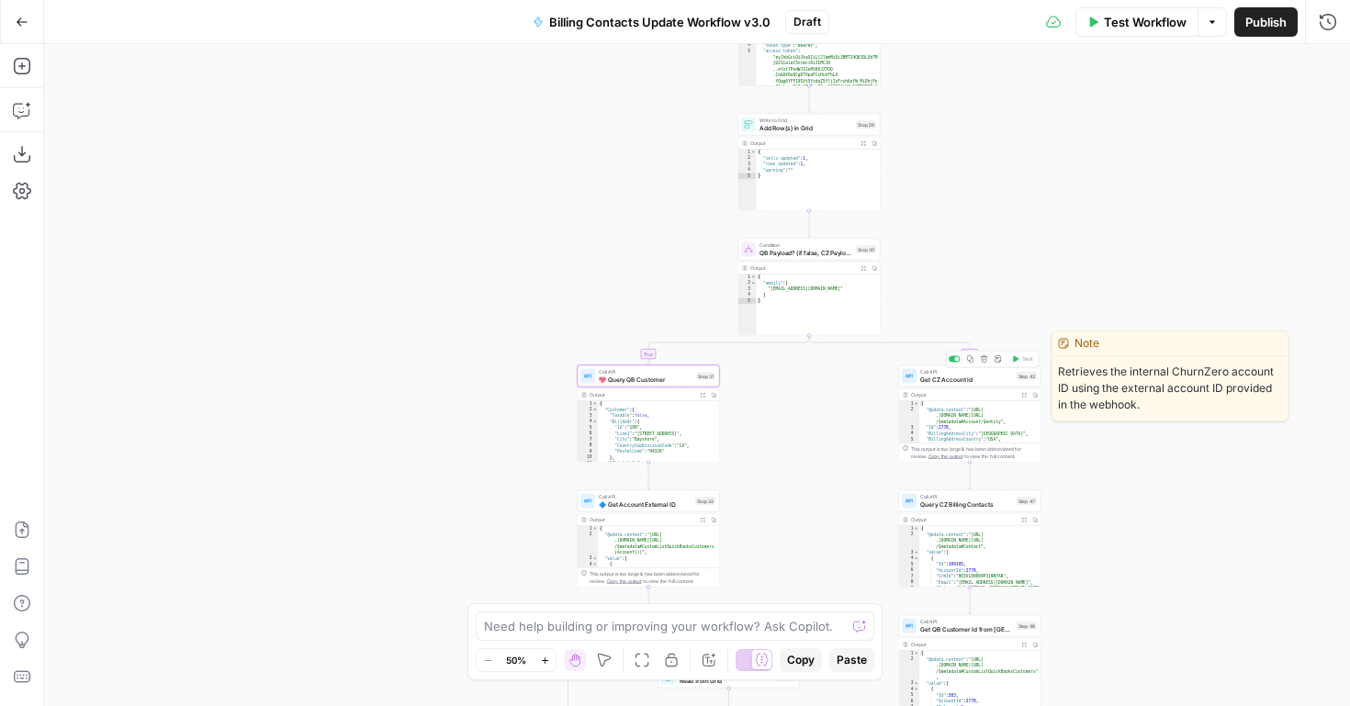
click at [967, 380] on span "Get CZ Account Id" at bounding box center [967, 379] width 93 height 9
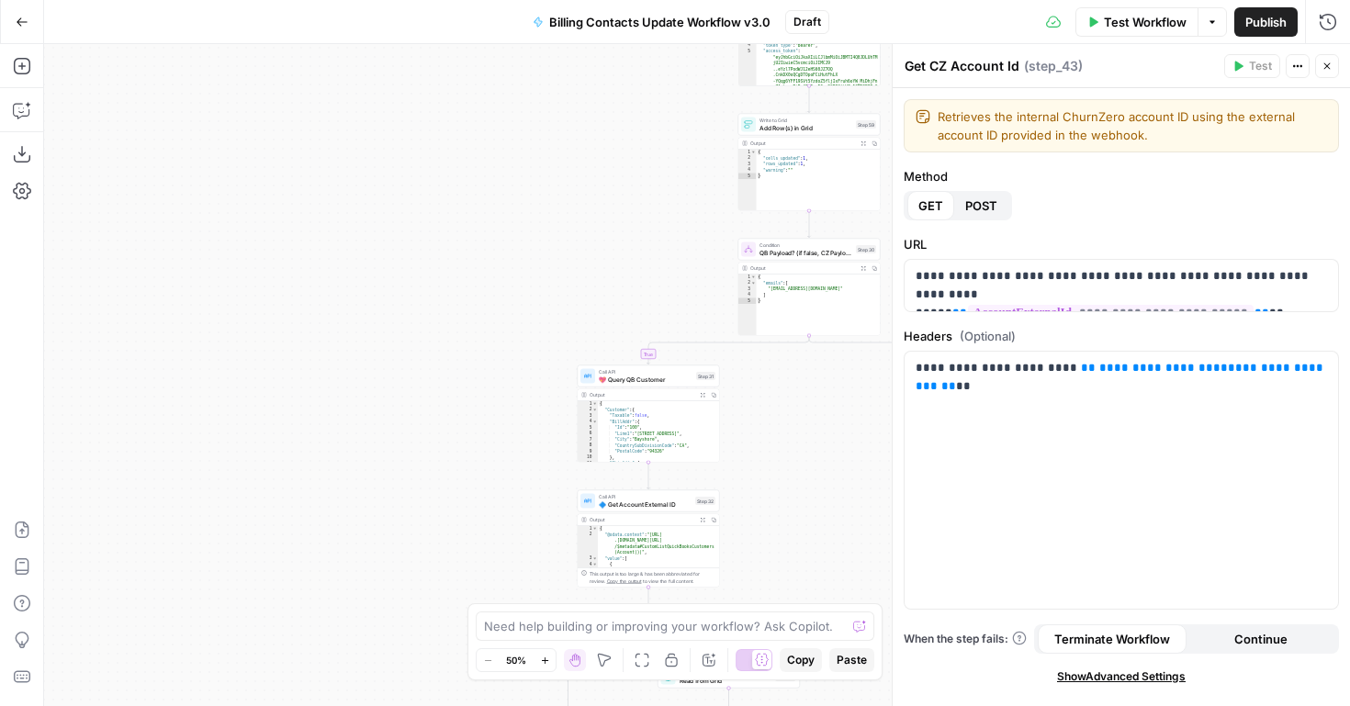
click at [903, 69] on div "Get CZ Account Id Get CZ Account Id" at bounding box center [962, 66] width 124 height 22
paste textarea "💖"
type textarea "💖 Get CZ Account Id"
click at [1330, 63] on icon "button" at bounding box center [1327, 66] width 11 height 11
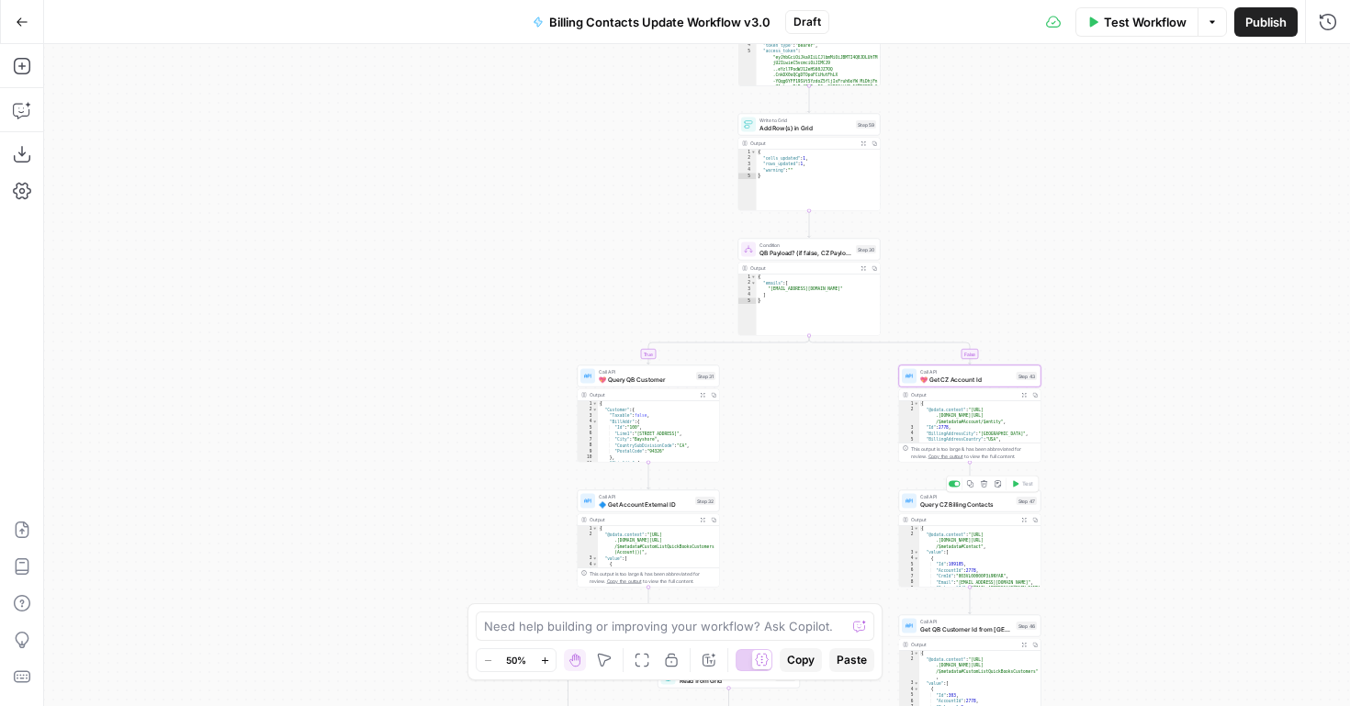
click at [969, 503] on span "Query CZ Billing Contacts" at bounding box center [967, 504] width 93 height 9
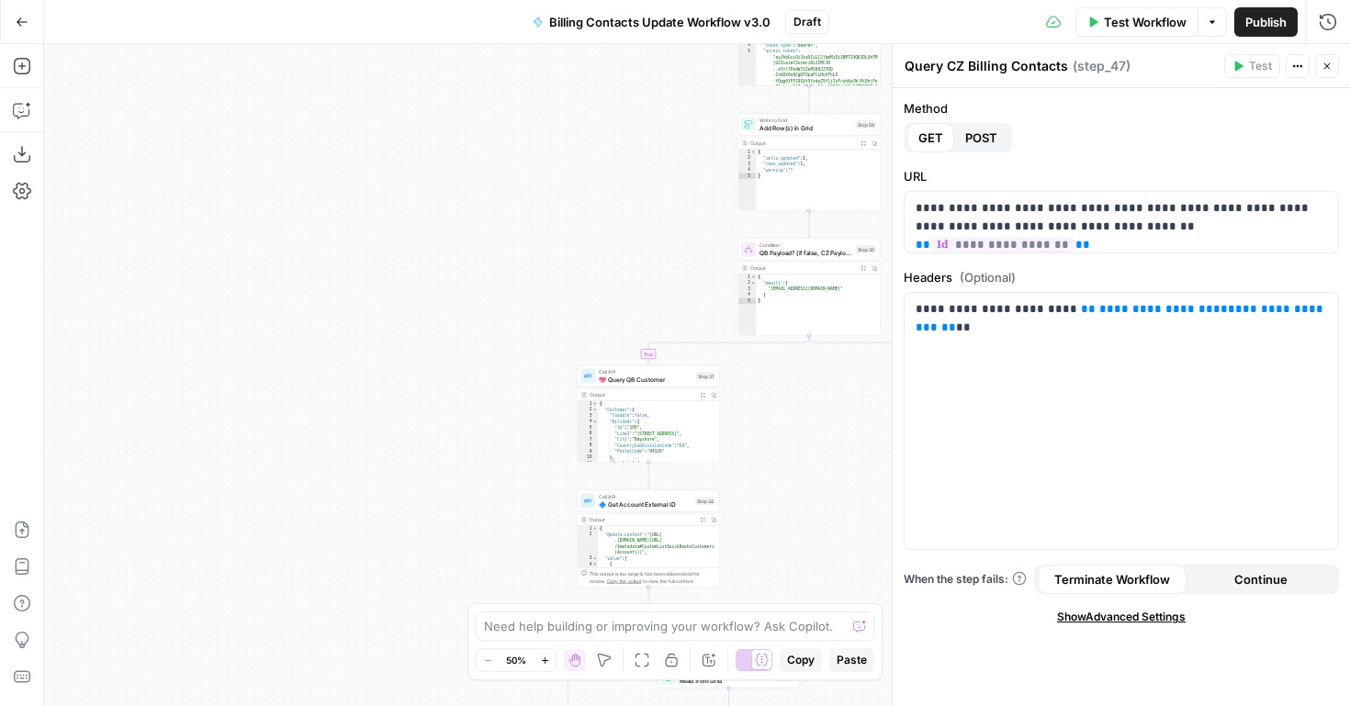
click at [908, 62] on textarea "Query CZ Billing Contacts" at bounding box center [987, 66] width 164 height 18
paste textarea "💖"
type textarea "💖 Query CZ Billing Contacts"
click at [1325, 73] on button "Close" at bounding box center [1328, 66] width 24 height 24
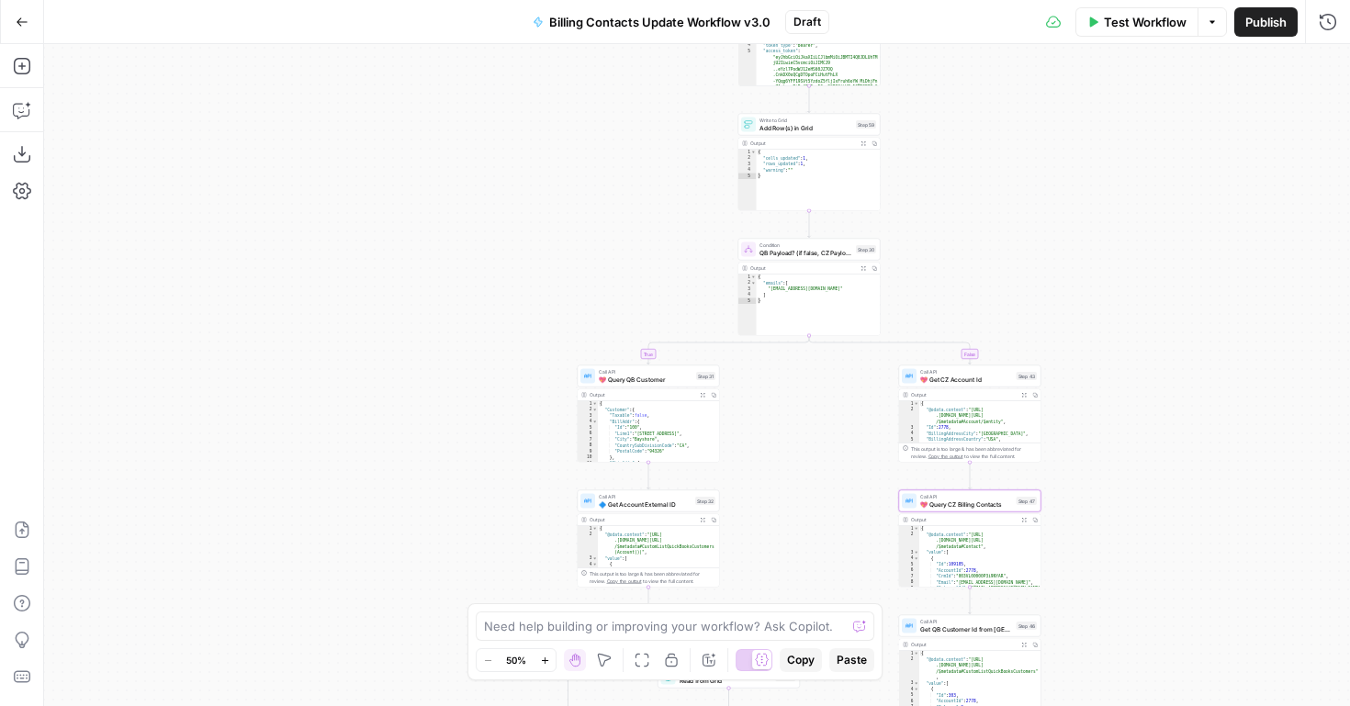
click at [1005, 503] on span "💖 Query CZ Billing Contacts" at bounding box center [967, 504] width 93 height 9
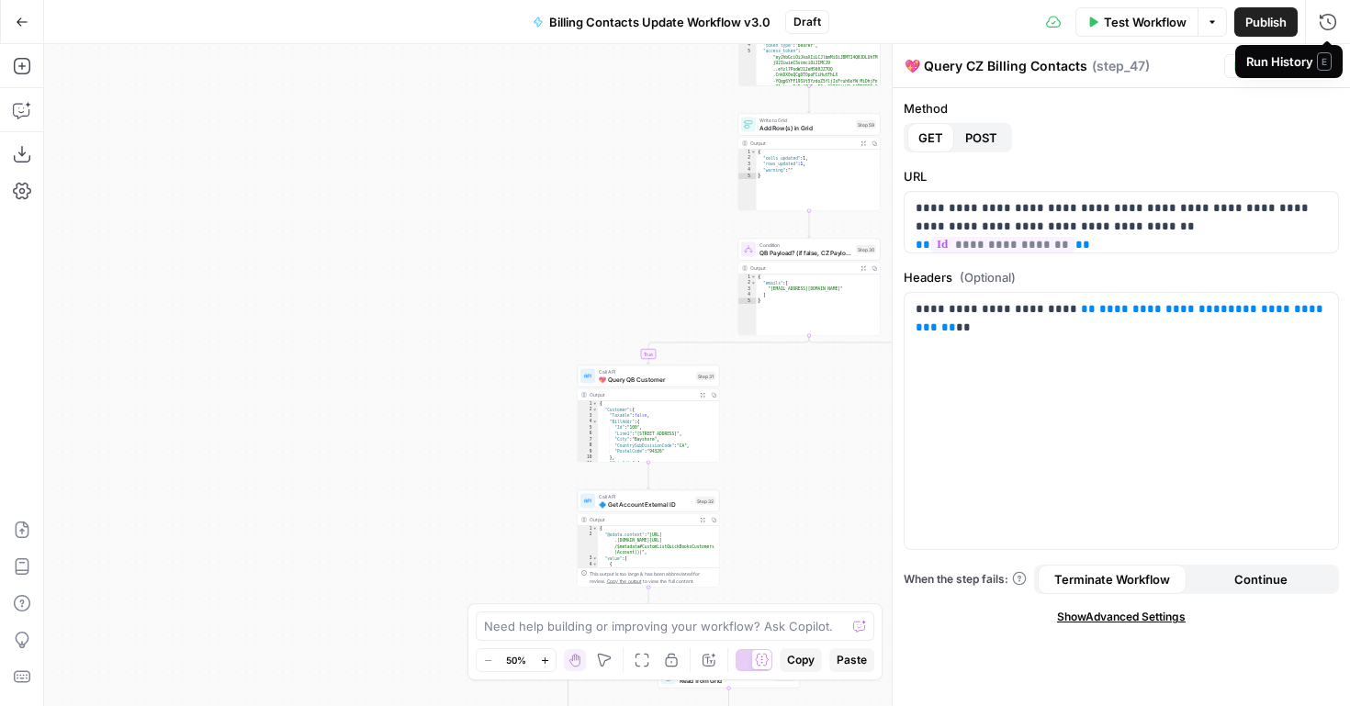
click at [1325, 68] on span "E" at bounding box center [1324, 61] width 15 height 18
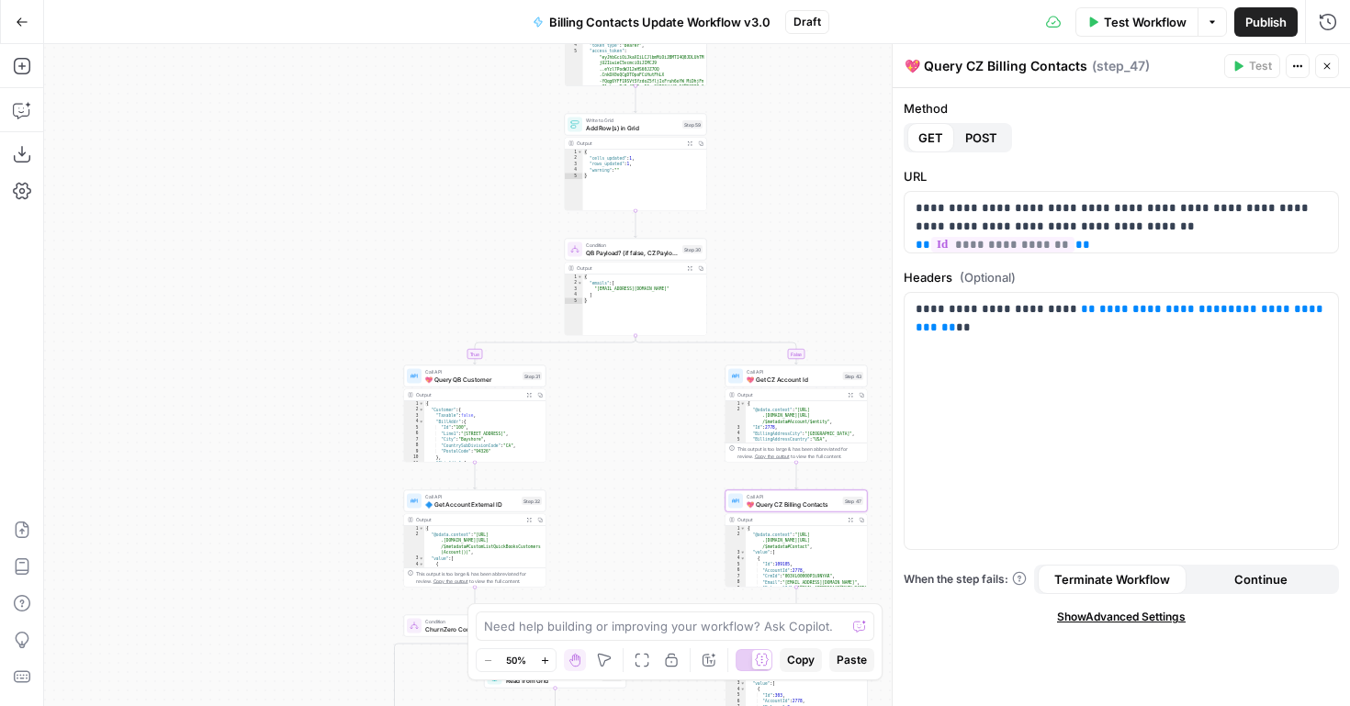
drag, startPoint x: 766, startPoint y: 463, endPoint x: 488, endPoint y: 460, distance: 278.4
click at [489, 460] on div "false true true false true true false true false false Workflow Set Inputs Inpu…" at bounding box center [697, 375] width 1306 height 662
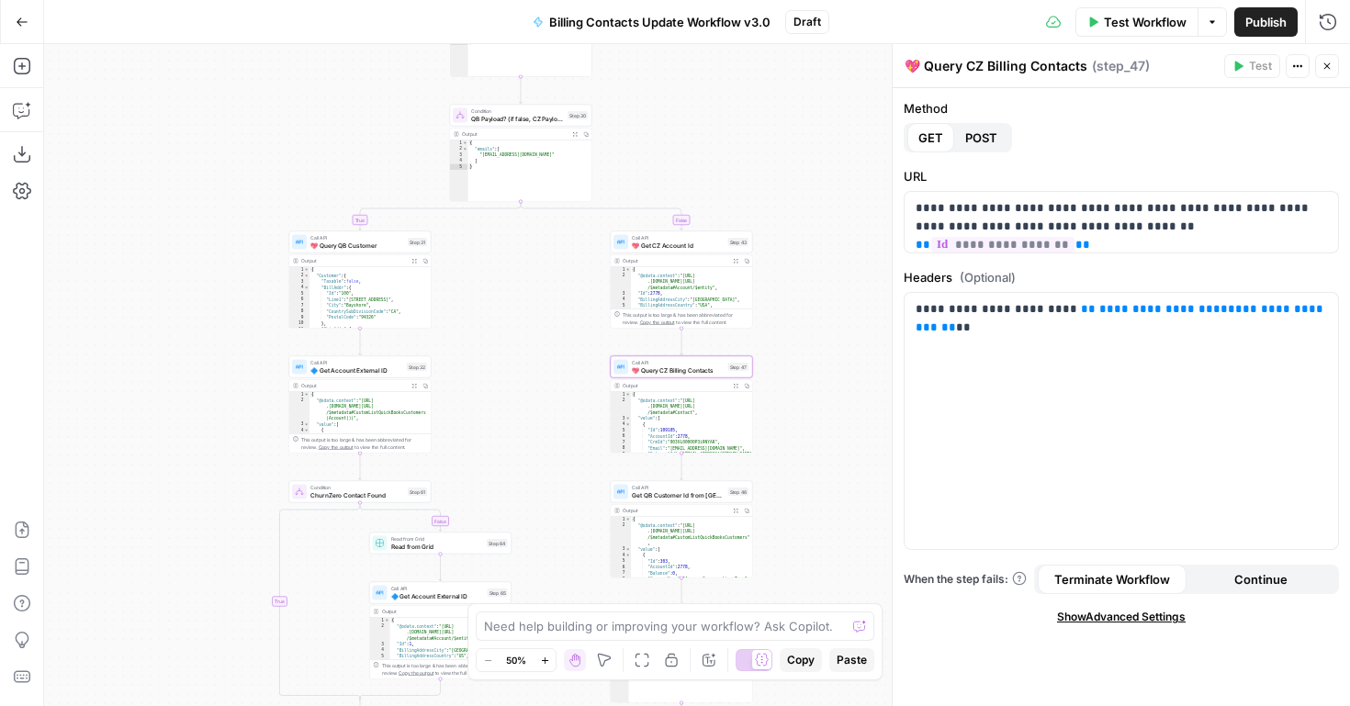
drag, startPoint x: 488, startPoint y: 460, endPoint x: 446, endPoint y: 246, distance: 218.2
click at [450, 249] on div "false true true false true true false true false false Workflow Set Inputs Inpu…" at bounding box center [697, 375] width 1306 height 662
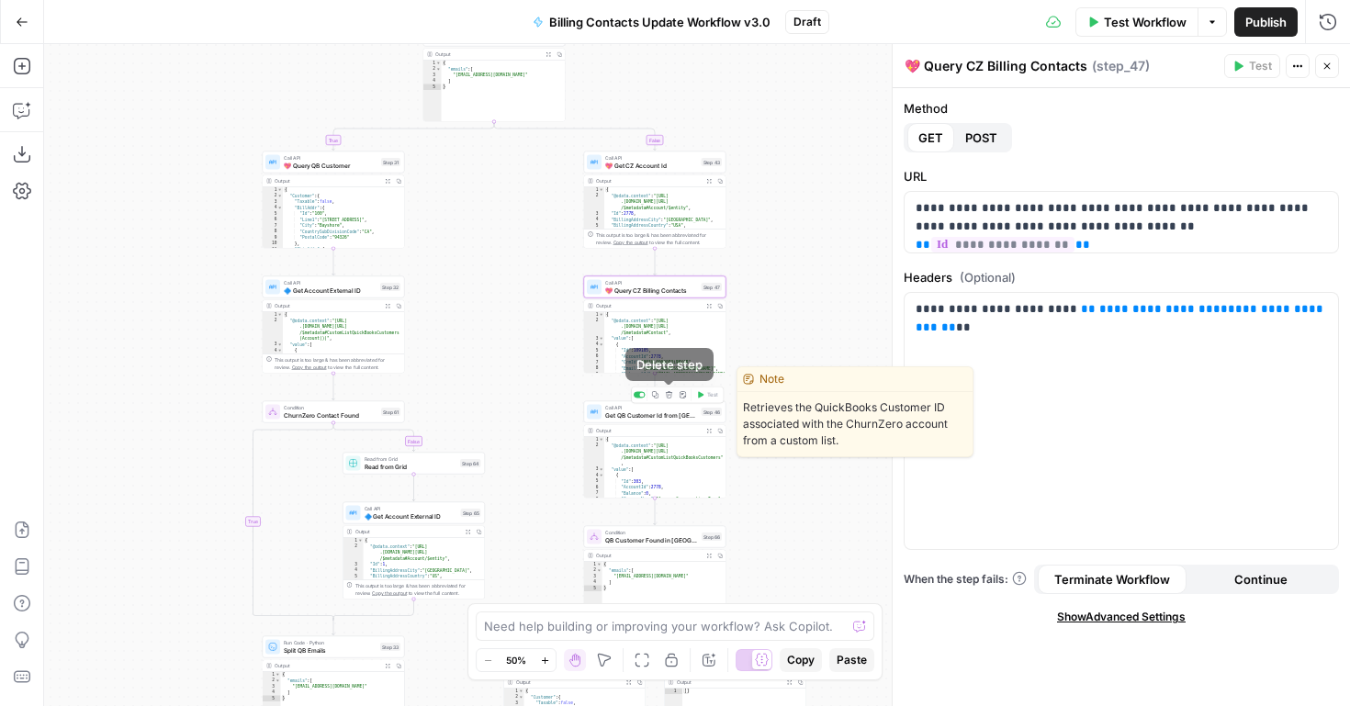
click at [672, 408] on span "Call API" at bounding box center [651, 407] width 93 height 7
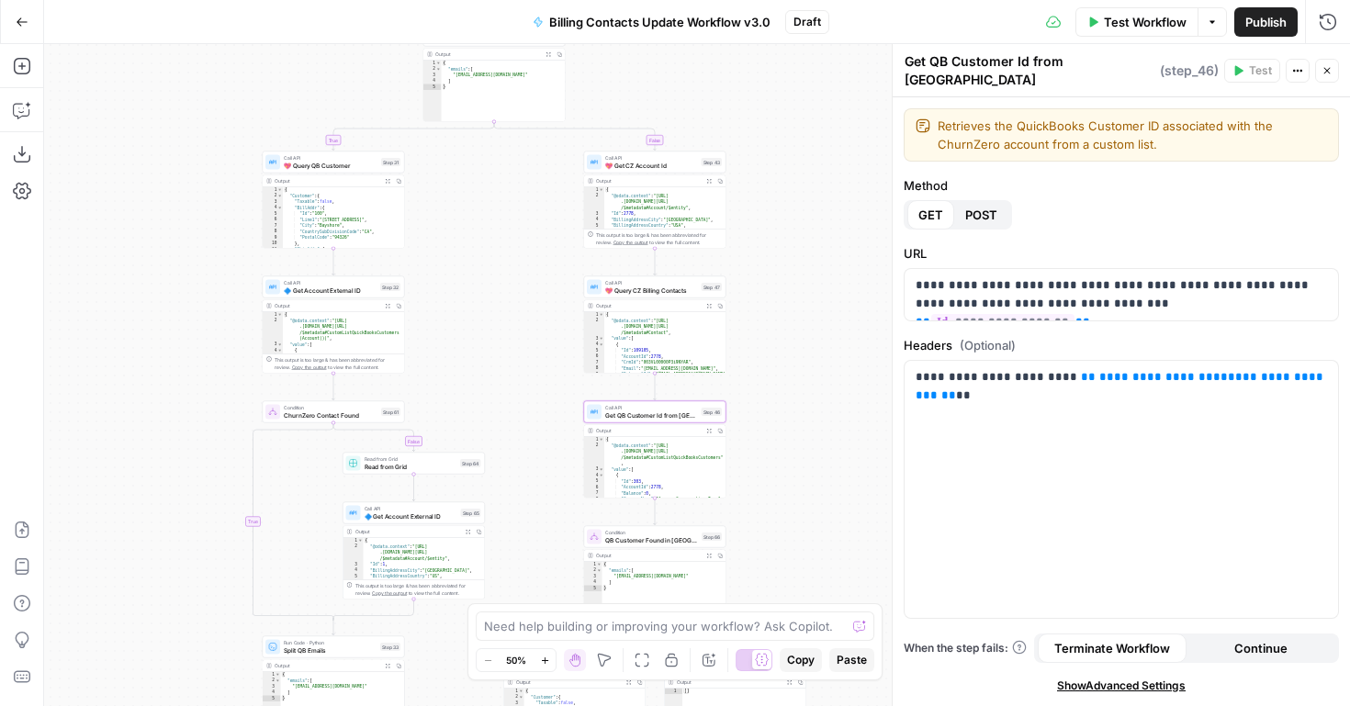
click at [906, 70] on textarea "Get QB Customer Id from CZ" at bounding box center [1030, 70] width 251 height 37
paste textarea "💖"
type textarea "💖 Get QB Customer Id from [GEOGRAPHIC_DATA]"
click at [658, 544] on span "QB Customer Found in CZ?" at bounding box center [651, 540] width 93 height 9
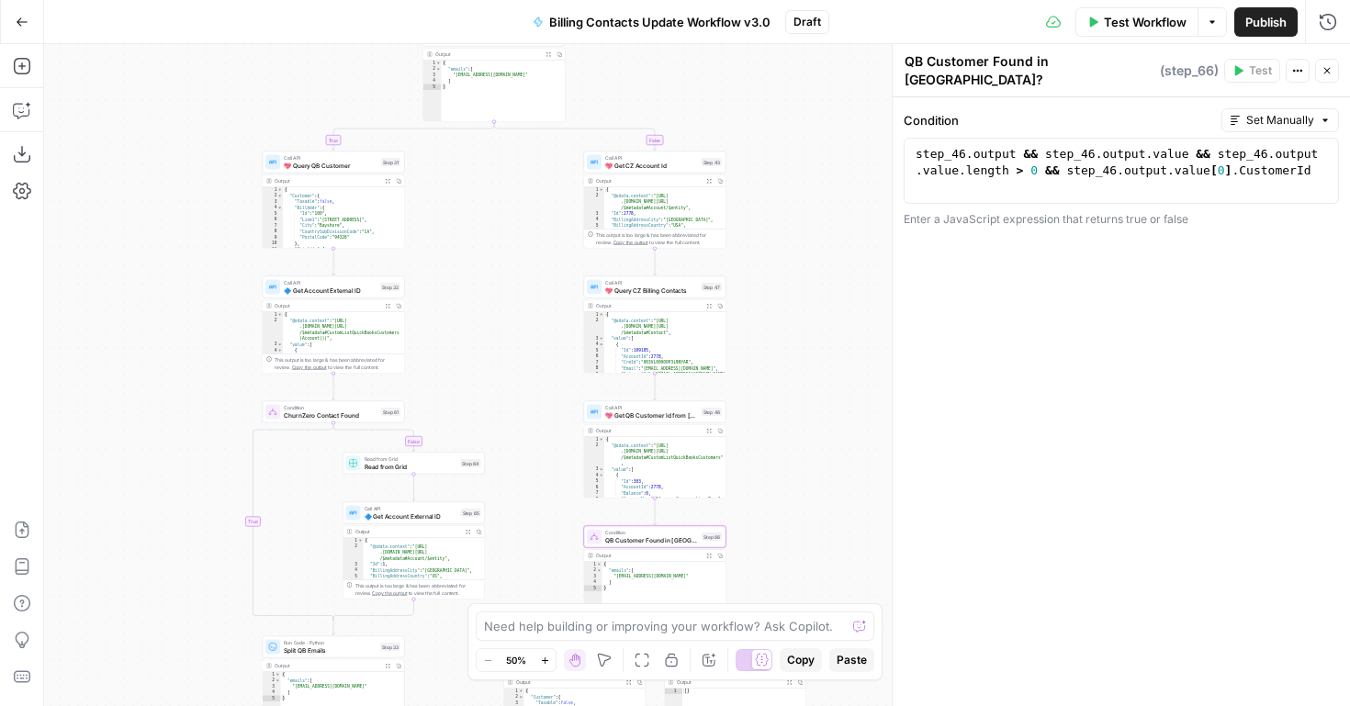
click at [906, 68] on textarea "QB Customer Found in CZ?" at bounding box center [1030, 70] width 251 height 37
paste textarea "💖"
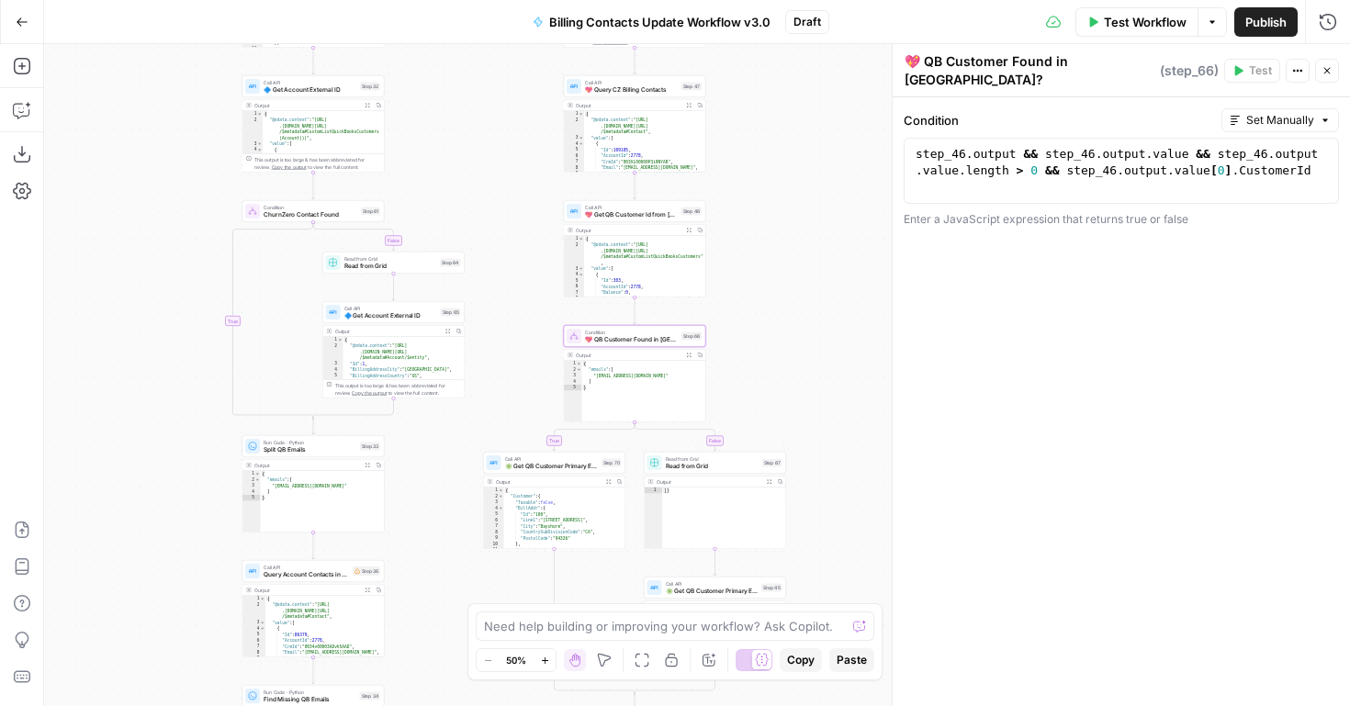
type textarea "💖 QB Customer Found in [GEOGRAPHIC_DATA]?"
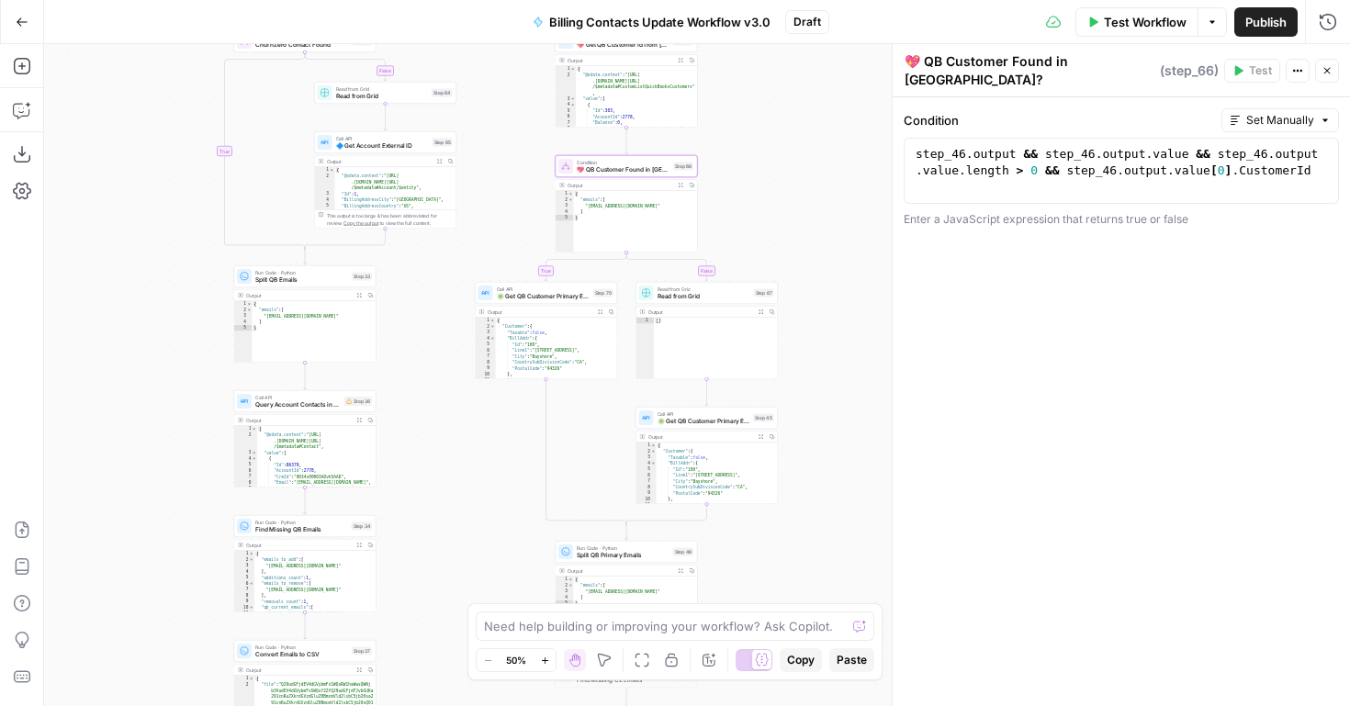
drag, startPoint x: 779, startPoint y: 364, endPoint x: 759, endPoint y: 154, distance: 210.4
click at [760, 154] on div "false true true false true true false true false false Workflow Set Inputs Inpu…" at bounding box center [697, 375] width 1306 height 662
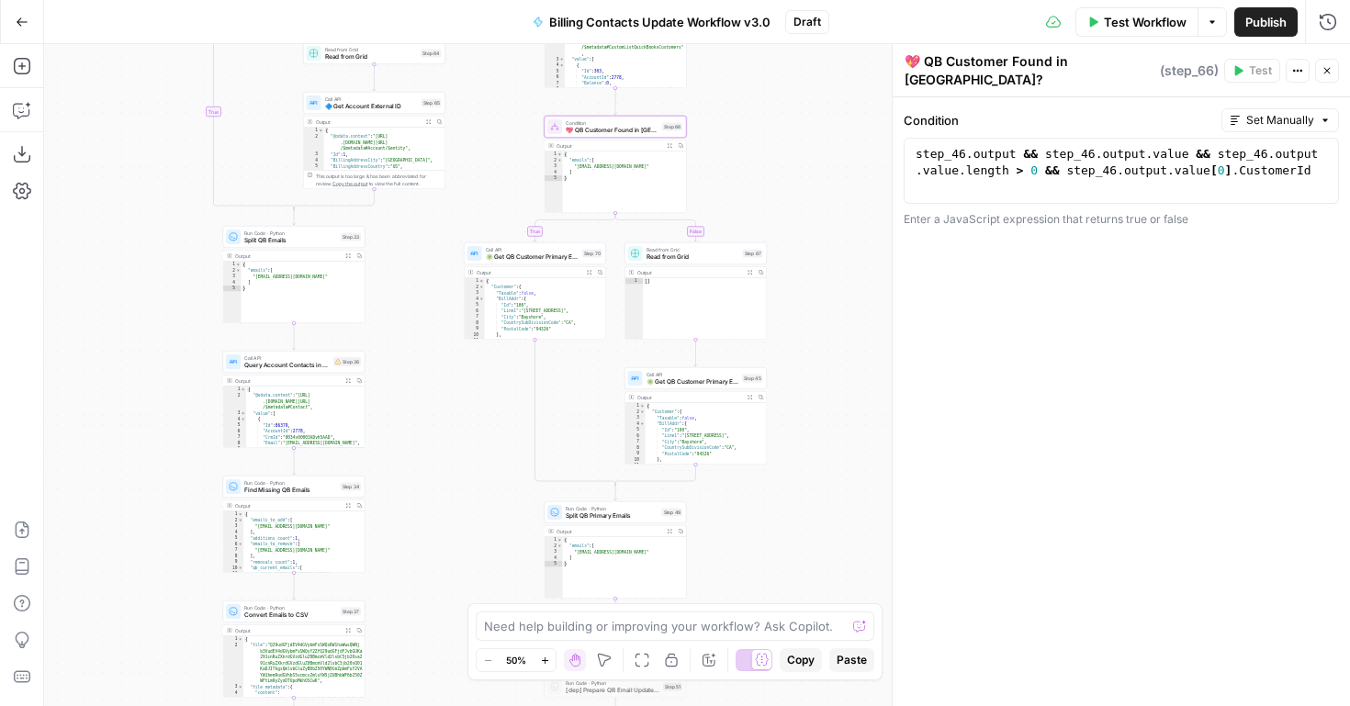
click at [537, 258] on span "✳️ Get QB Customer Primary Emails" at bounding box center [532, 257] width 93 height 9
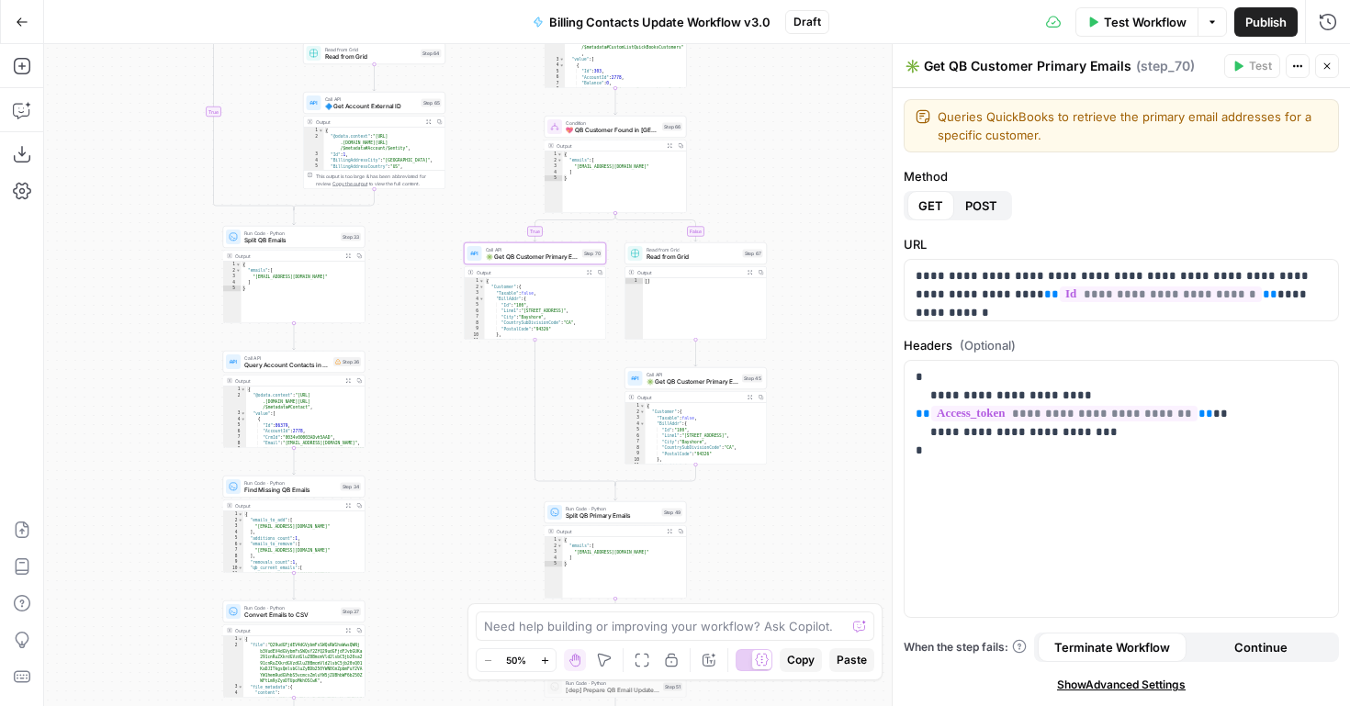
drag, startPoint x: 918, startPoint y: 62, endPoint x: 887, endPoint y: 62, distance: 30.3
click at [892, 62] on div "**********" at bounding box center [1121, 375] width 458 height 662
paste textarea "💖"
type textarea "💖 Get QB Customer Primary Emails"
click at [704, 380] on span "✳️ Get QB Customer Primary Emails" at bounding box center [693, 382] width 93 height 9
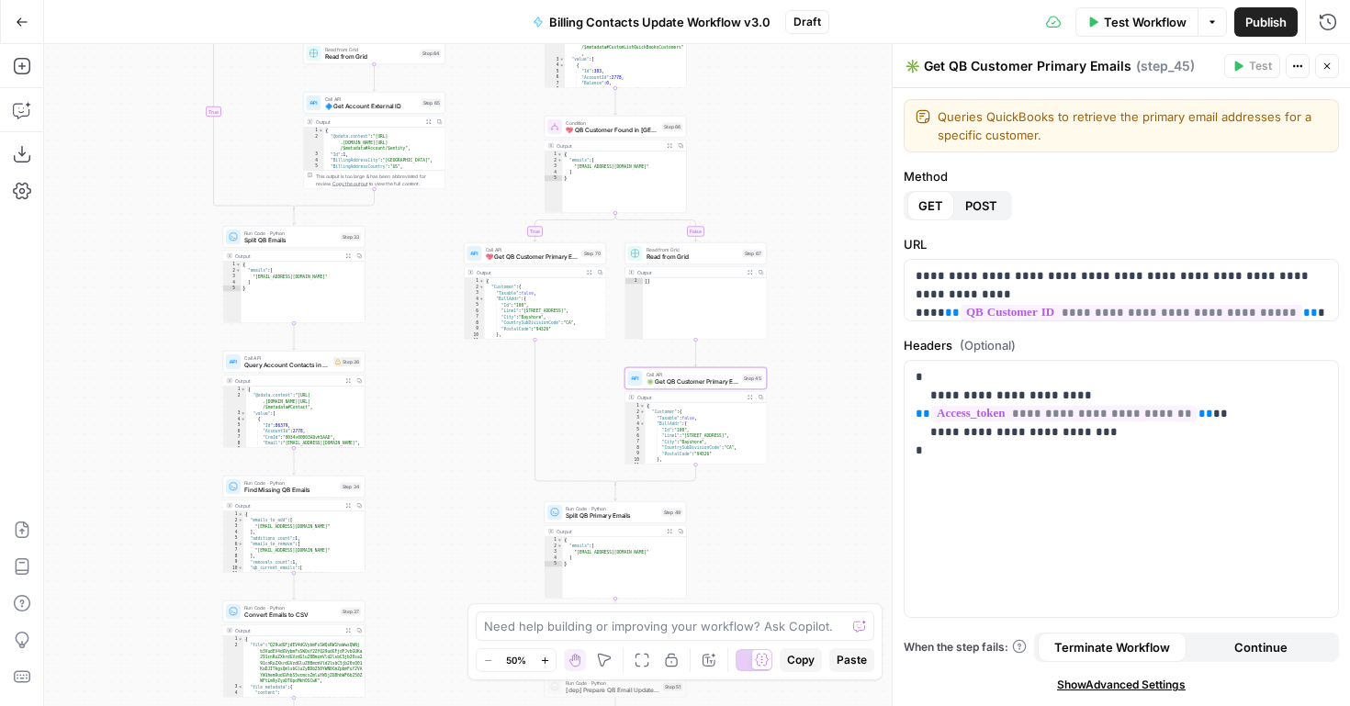
drag, startPoint x: 920, startPoint y: 70, endPoint x: 887, endPoint y: 66, distance: 32.4
click at [892, 66] on div "**********" at bounding box center [1121, 375] width 458 height 662
paste textarea "💖"
type textarea "💖 Get QB Customer Primary Emails"
click at [699, 258] on span "Read from Grid" at bounding box center [693, 257] width 93 height 9
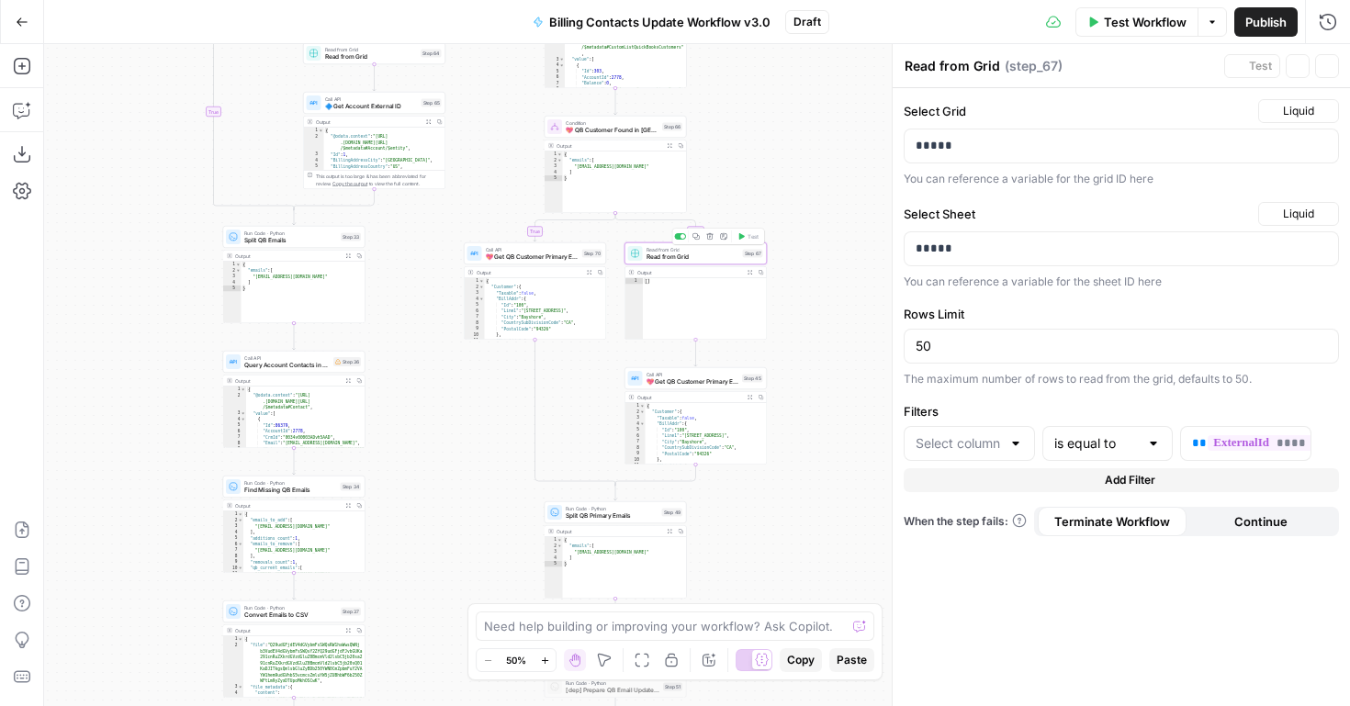
type input "CZ External ID"
click at [909, 66] on textarea "Read from Grid" at bounding box center [953, 66] width 96 height 18
paste textarea "💖"
type textarea "💖 Read from Grid"
click at [835, 177] on div "false true true false true true false true false false Workflow Set Inputs Inpu…" at bounding box center [697, 375] width 1306 height 662
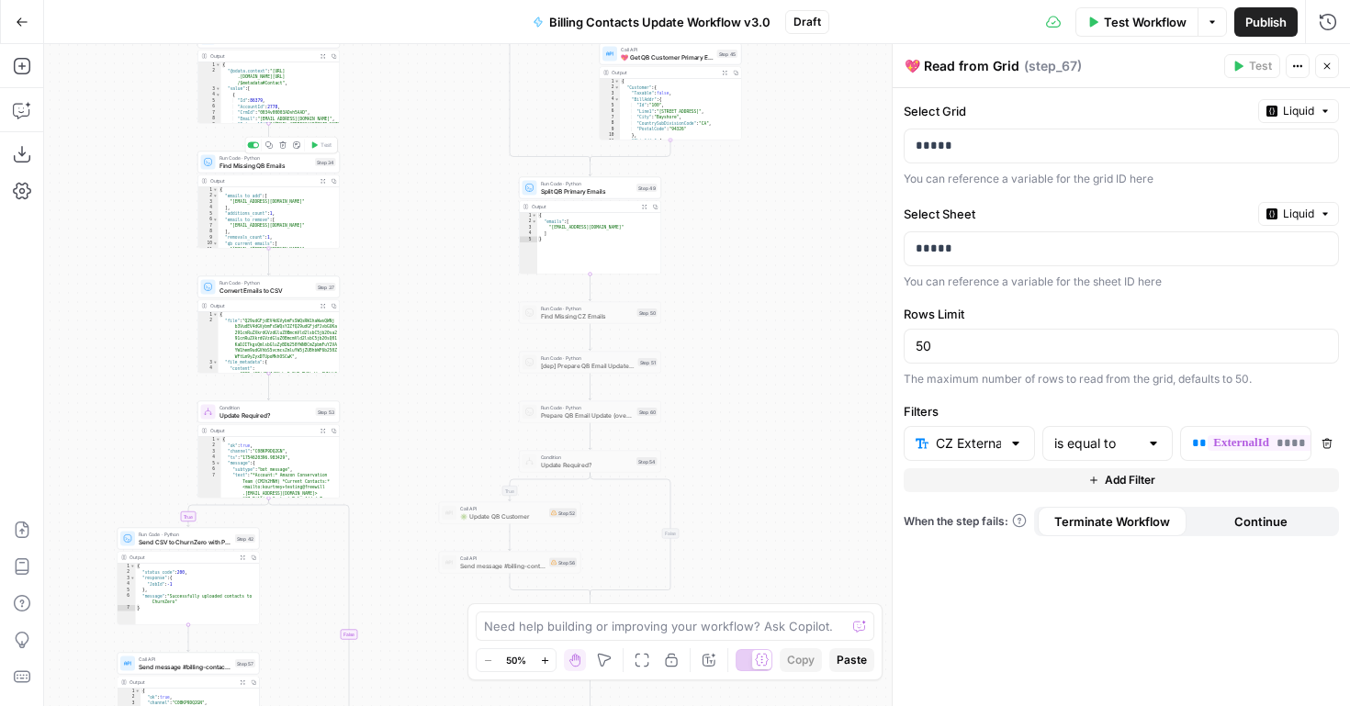
type textarea "**********"
click at [278, 219] on div "{ "emails_to_add" : [ "kourtney+testing@freewill.com" ] , "additions_count" : 1…" at bounding box center [280, 224] width 122 height 74
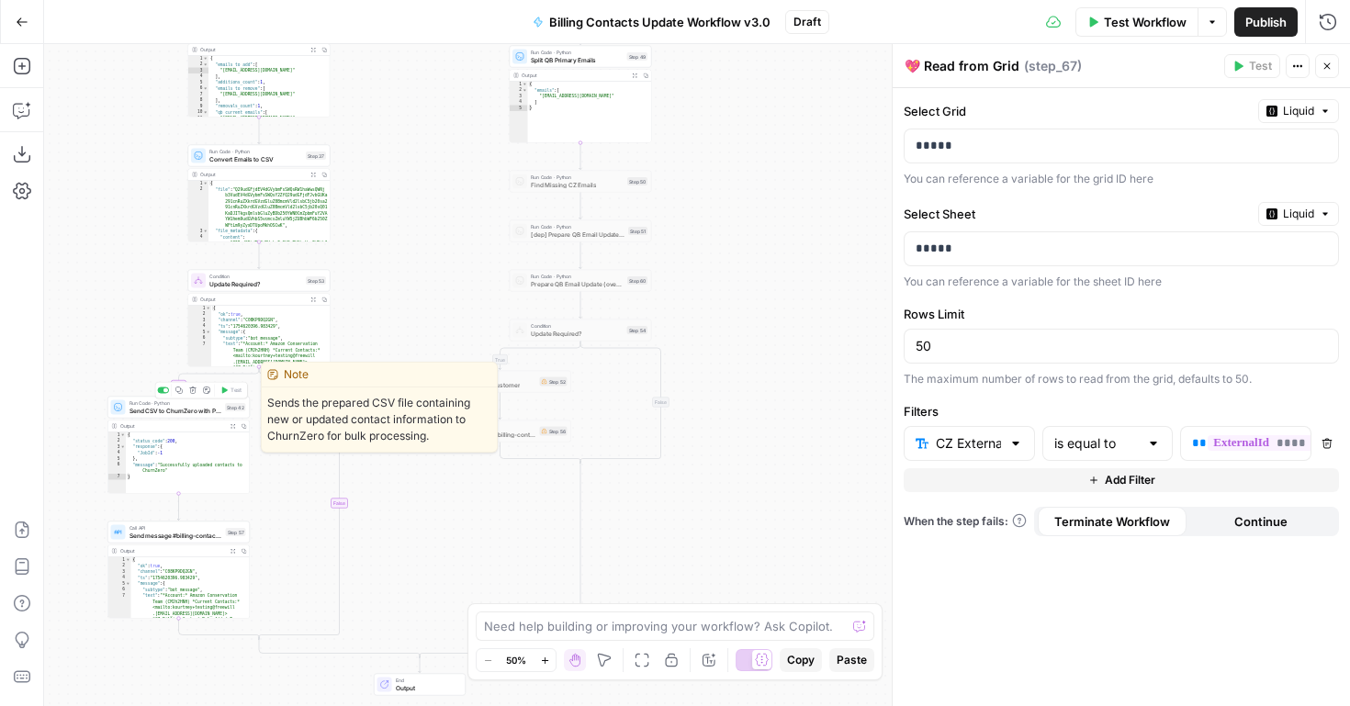
click at [192, 412] on span "Send CSV to ChurnZero with Python" at bounding box center [176, 410] width 93 height 9
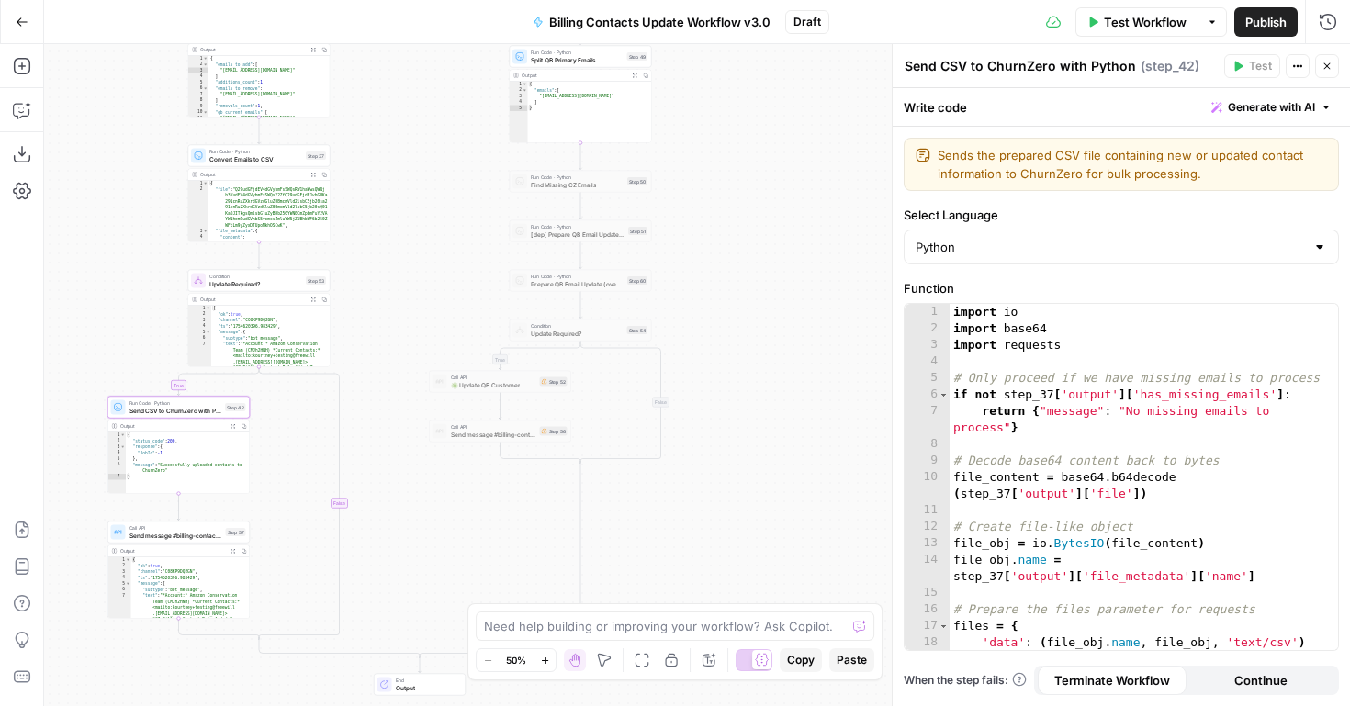
click at [905, 67] on textarea "Send CSV to ChurnZero with Python" at bounding box center [1021, 66] width 232 height 18
paste textarea "💖"
type textarea "💖 Send CSV to ChurnZero with Python"
click at [783, 200] on div "false true true false true true false true false false Workflow Set Inputs Inpu…" at bounding box center [697, 375] width 1306 height 662
click at [265, 281] on span "Update Required?" at bounding box center [255, 283] width 93 height 9
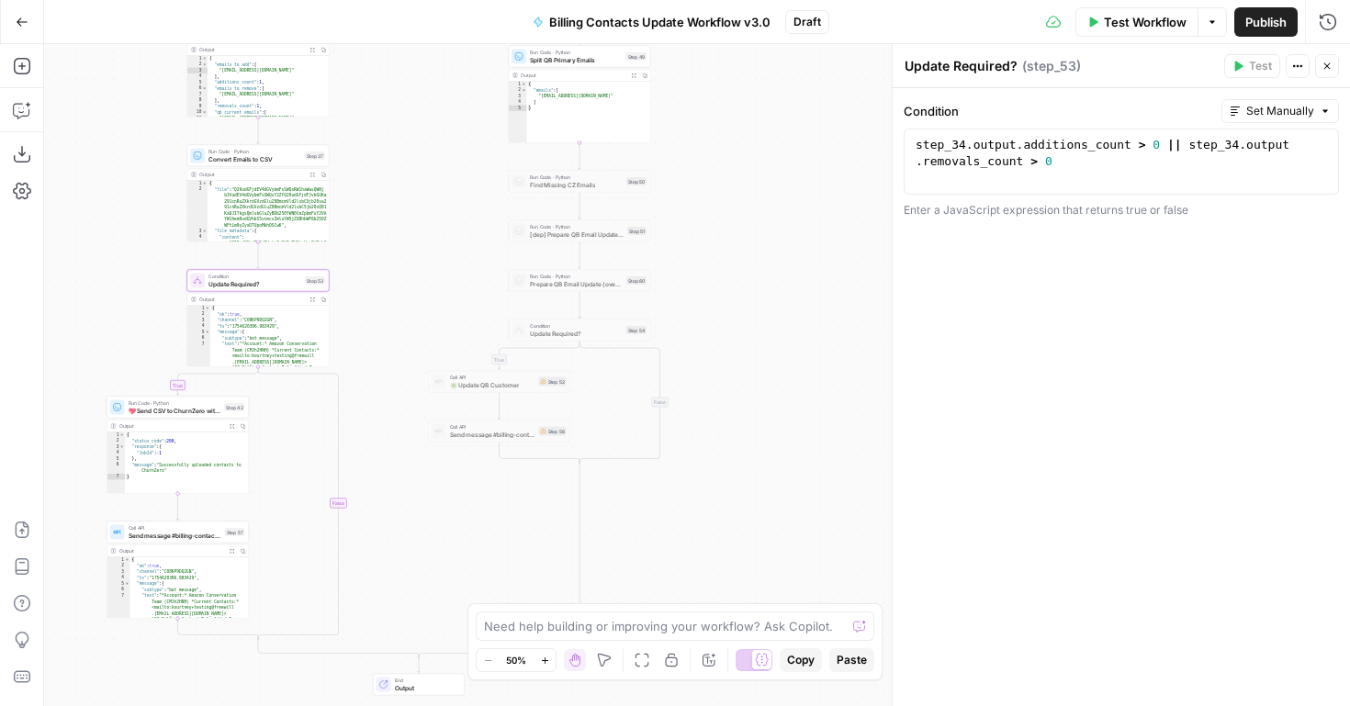
click at [905, 65] on textarea "Update Required?" at bounding box center [961, 66] width 113 height 18
paste textarea "💖"
type textarea "💖 Update Required?"
click at [781, 230] on div "false true true false true true false true false false Workflow Set Inputs Inpu…" at bounding box center [697, 375] width 1306 height 662
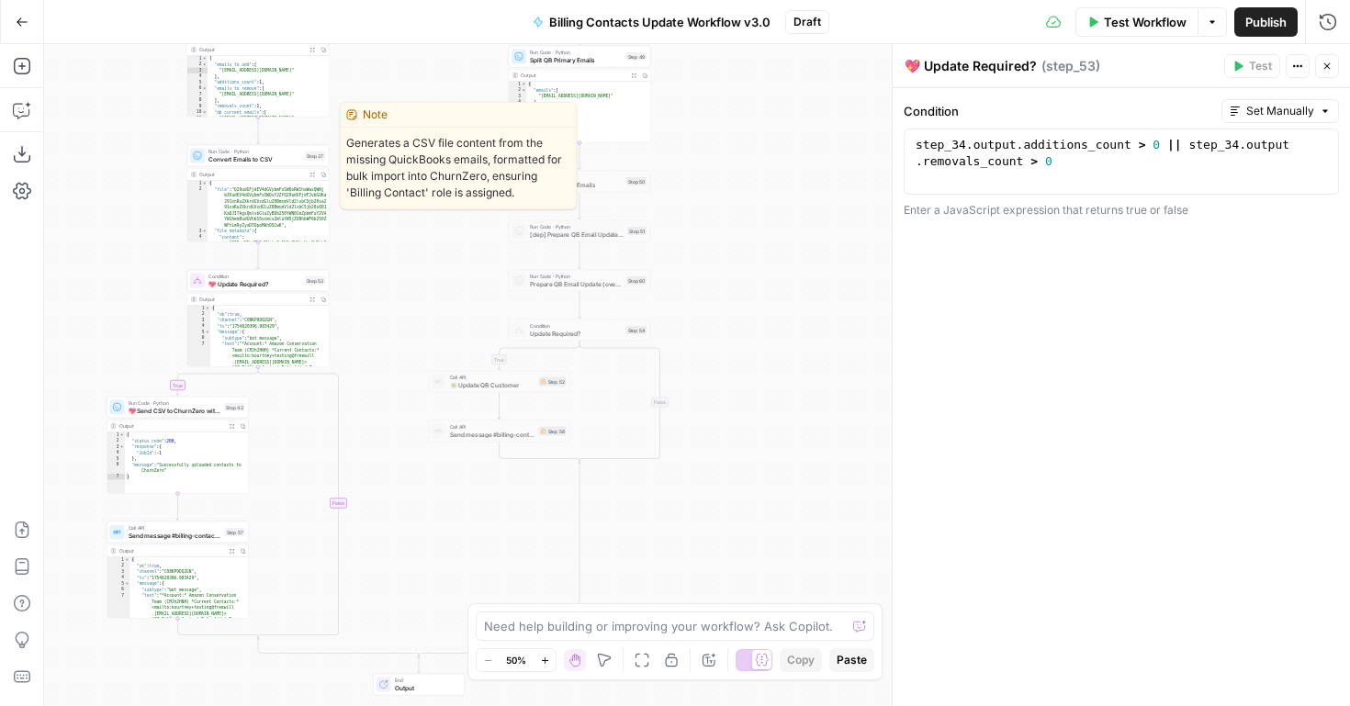
click at [254, 159] on span "Convert Emails to CSV" at bounding box center [255, 158] width 93 height 9
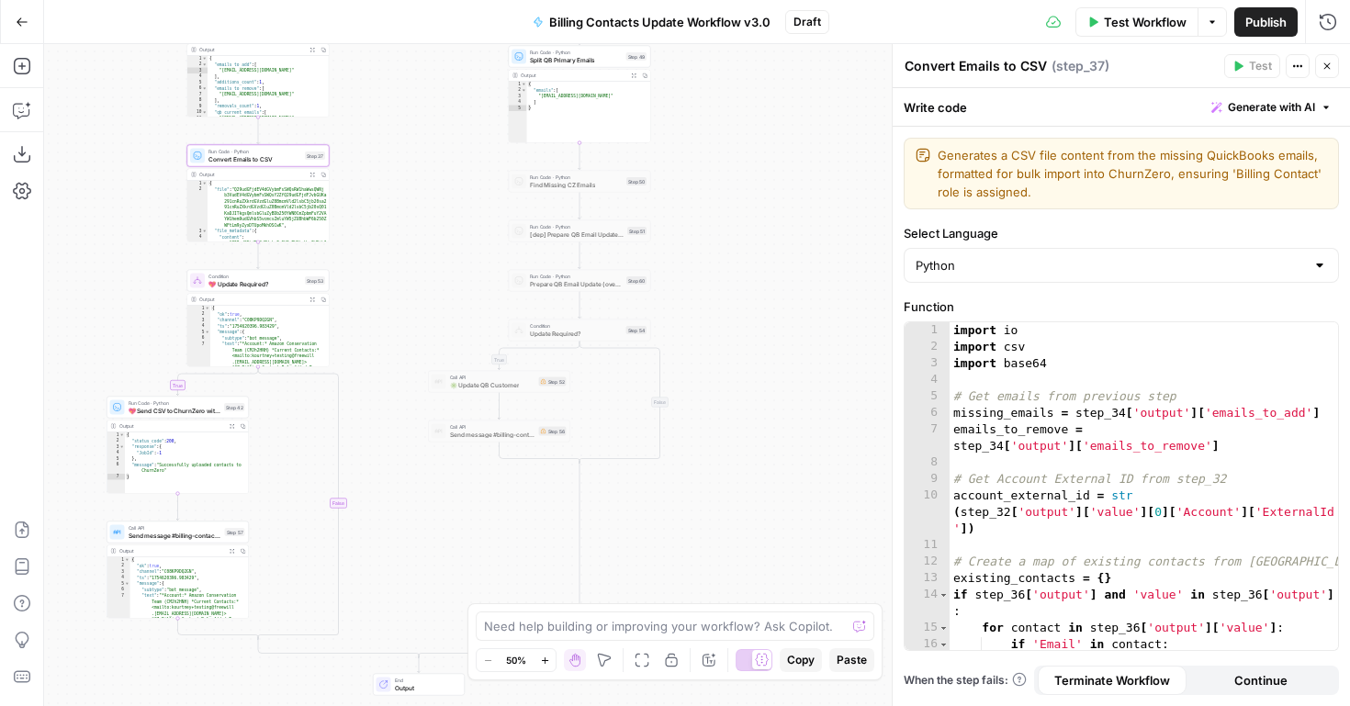
click at [907, 69] on textarea "Convert Emails to CSV" at bounding box center [976, 66] width 142 height 18
paste textarea "💖"
type textarea "💖 Convert Emails to CSV"
click at [763, 197] on div "false true true false true true false true false false Workflow Set Inputs Inpu…" at bounding box center [697, 375] width 1306 height 662
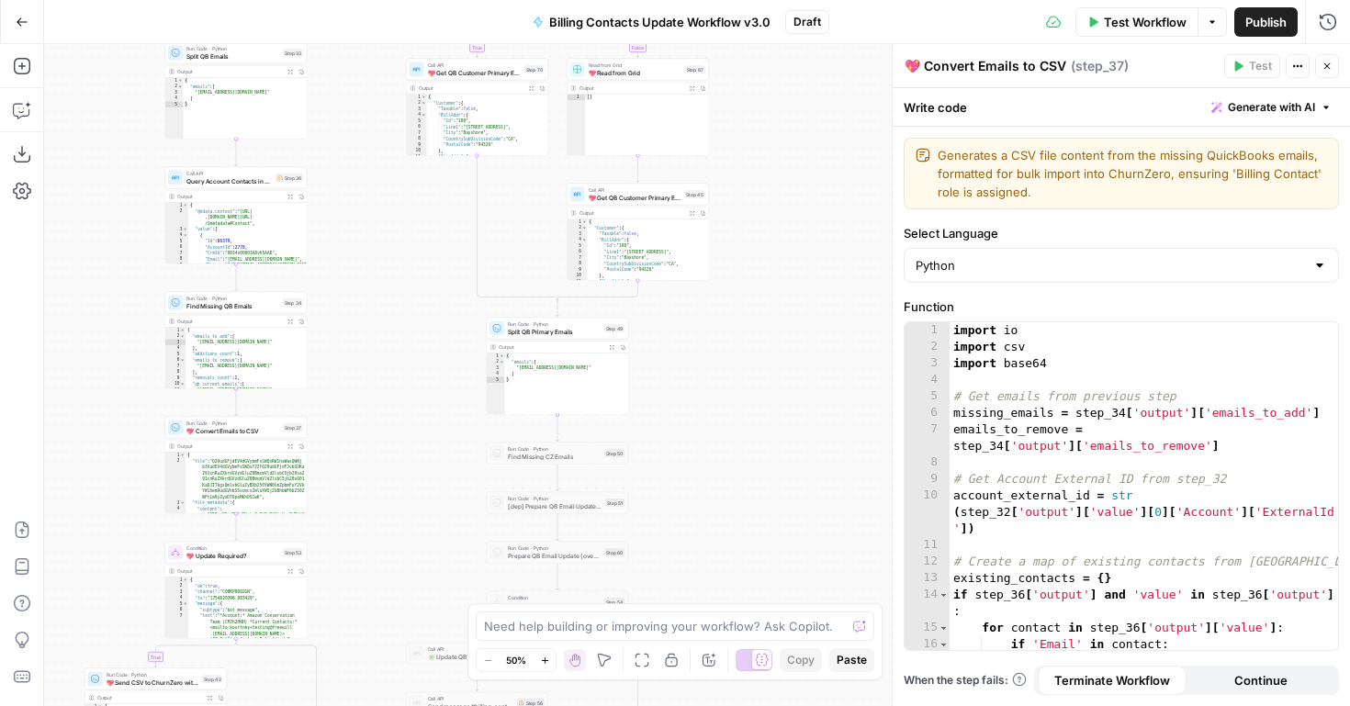
drag, startPoint x: 378, startPoint y: 186, endPoint x: 350, endPoint y: 463, distance: 277.9
click at [352, 462] on div "false true true false true true false true false false Workflow Set Inputs Inpu…" at bounding box center [697, 375] width 1306 height 662
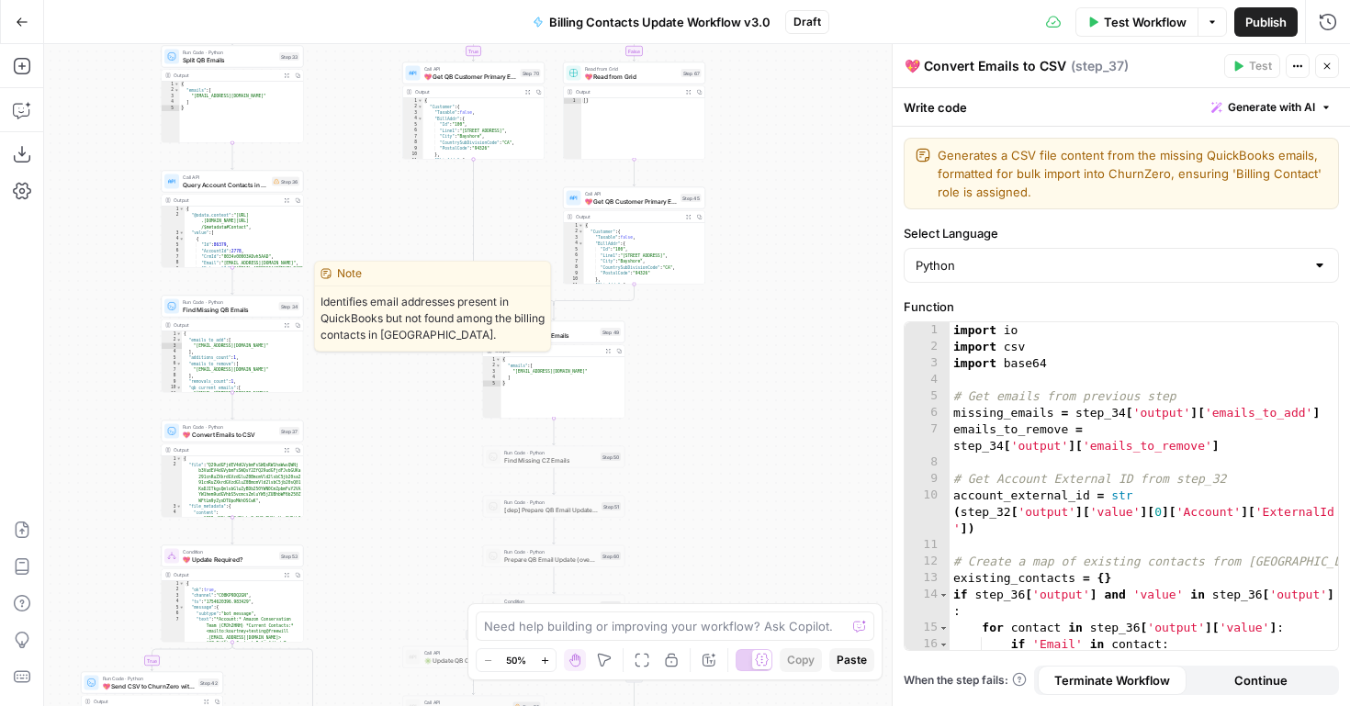
click at [201, 308] on span "Find Missing QB Emails" at bounding box center [229, 309] width 93 height 9
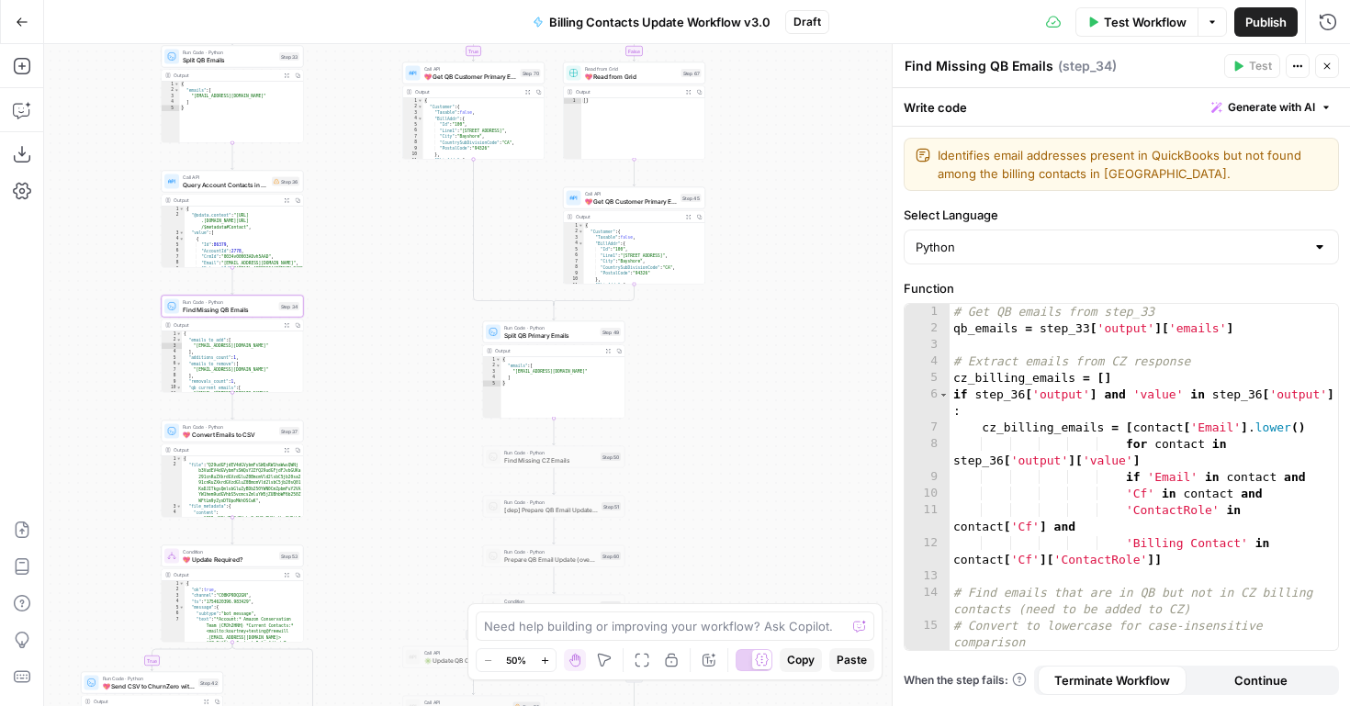
click at [903, 65] on div "Find Missing QB Emails Find Missing QB Emails" at bounding box center [979, 66] width 158 height 22
click at [906, 68] on textarea "Find Missing QB Emails" at bounding box center [979, 66] width 149 height 18
paste textarea "💖"
drag, startPoint x: 953, startPoint y: 68, endPoint x: 1086, endPoint y: 68, distance: 133.2
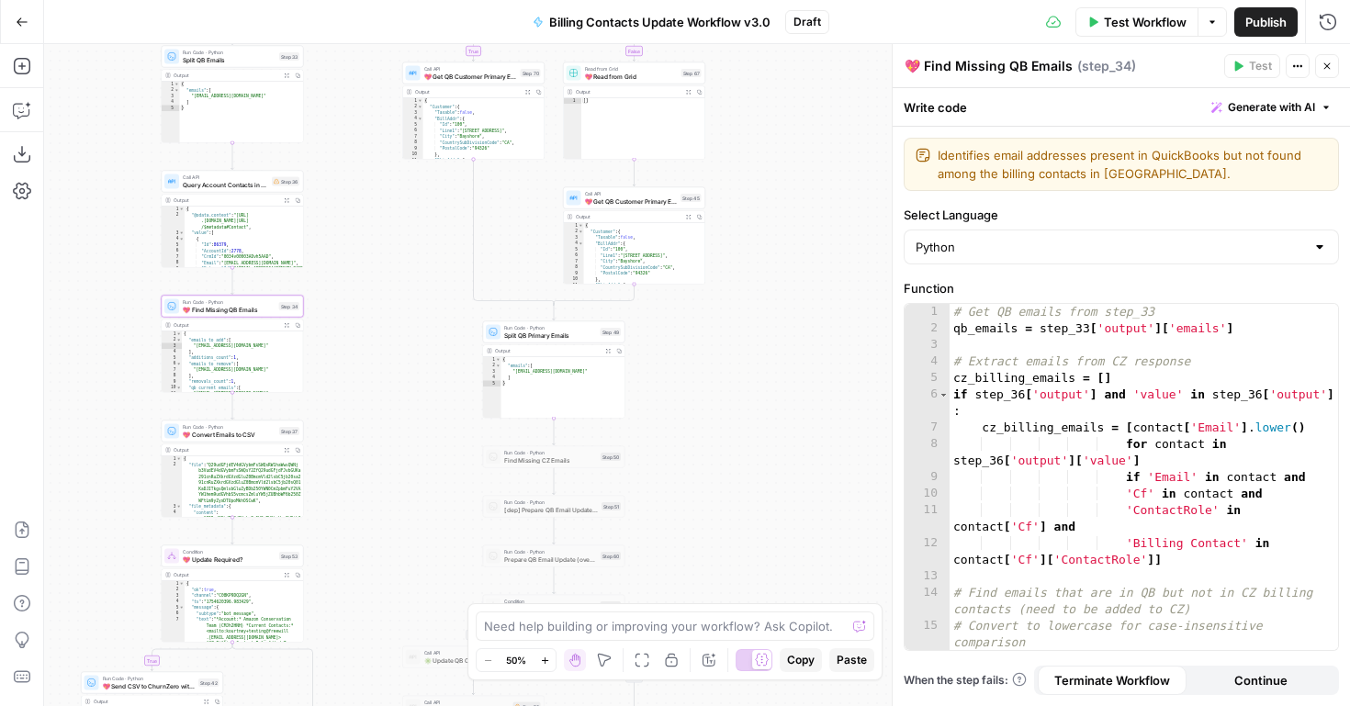
click at [1086, 68] on div "💖 Find Missing QB Emails 💖 Find Missing QB Emails ( step_34 )" at bounding box center [1061, 66] width 315 height 20
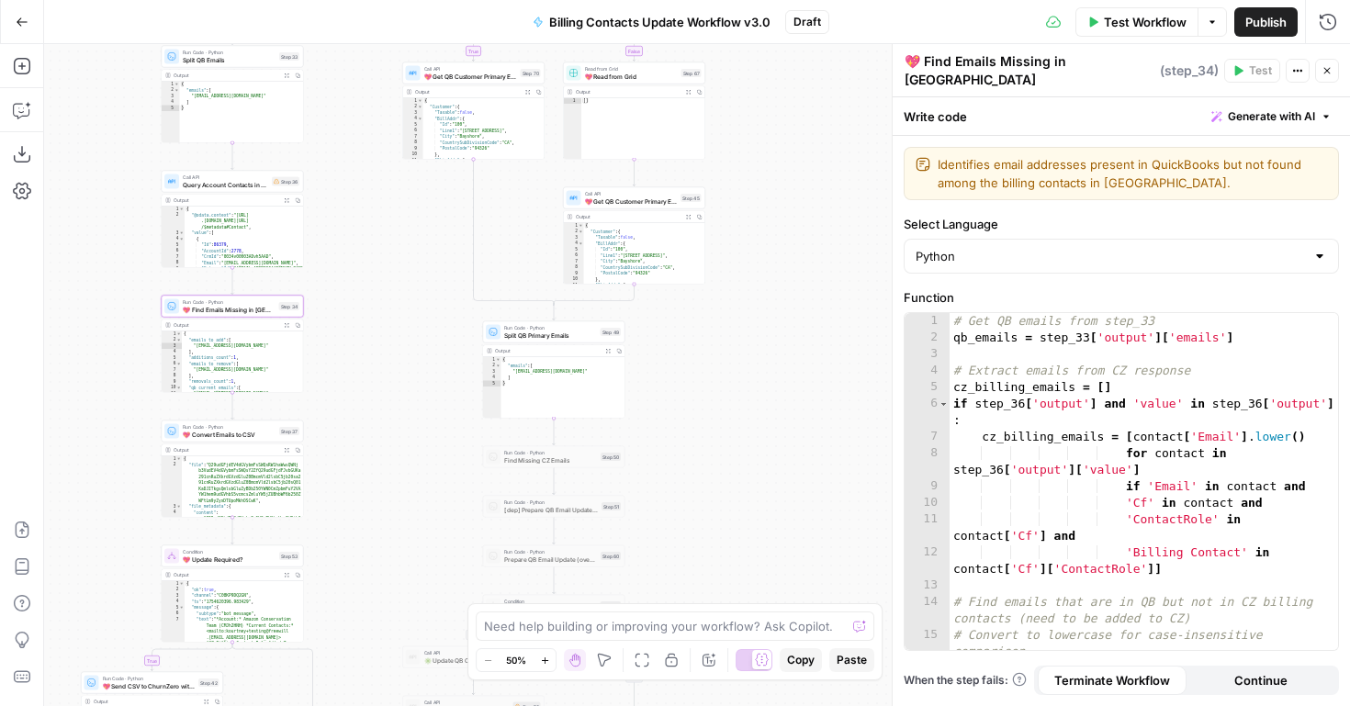
type textarea "💖 Find Emails Missing in [GEOGRAPHIC_DATA]"
click at [742, 338] on div "false true true false true true false true false false Workflow Set Inputs Inpu…" at bounding box center [697, 375] width 1306 height 662
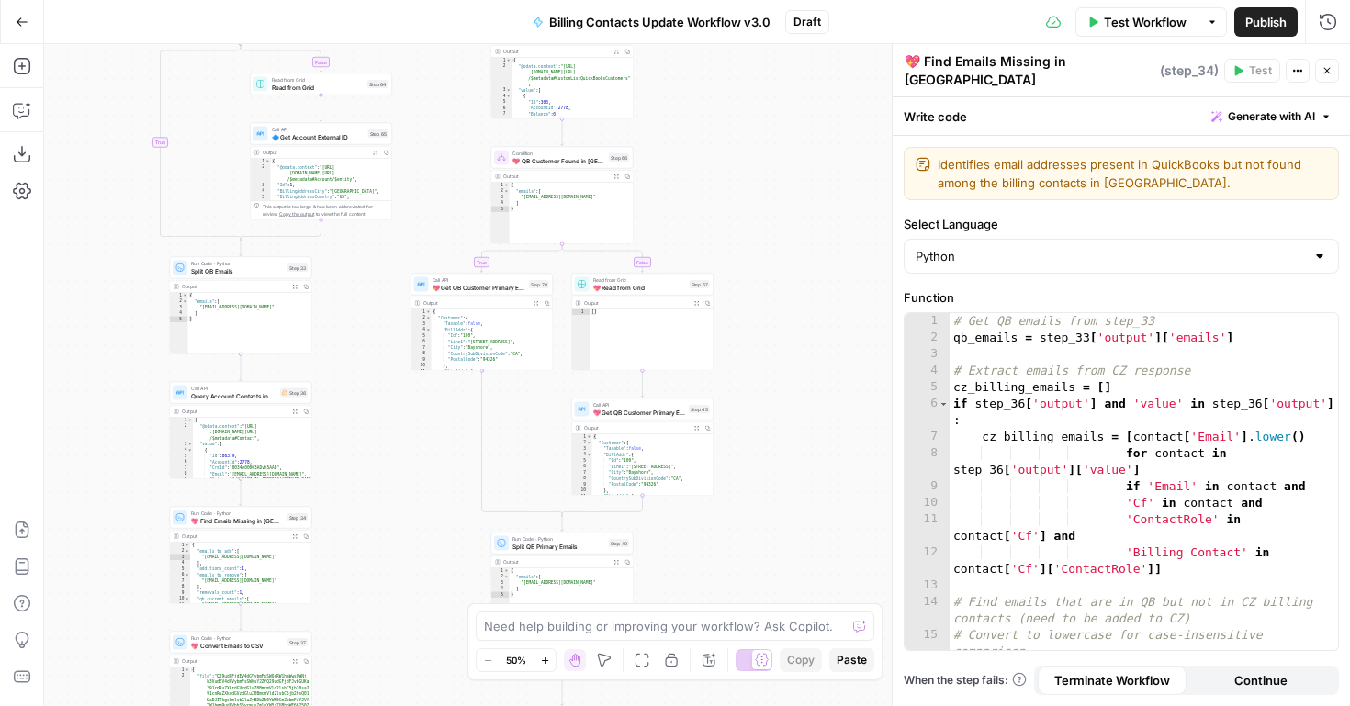
drag, startPoint x: 327, startPoint y: 207, endPoint x: 335, endPoint y: 436, distance: 229.8
click at [335, 435] on div "false true true false true true false true false false Workflow Set Inputs Inpu…" at bounding box center [697, 375] width 1306 height 662
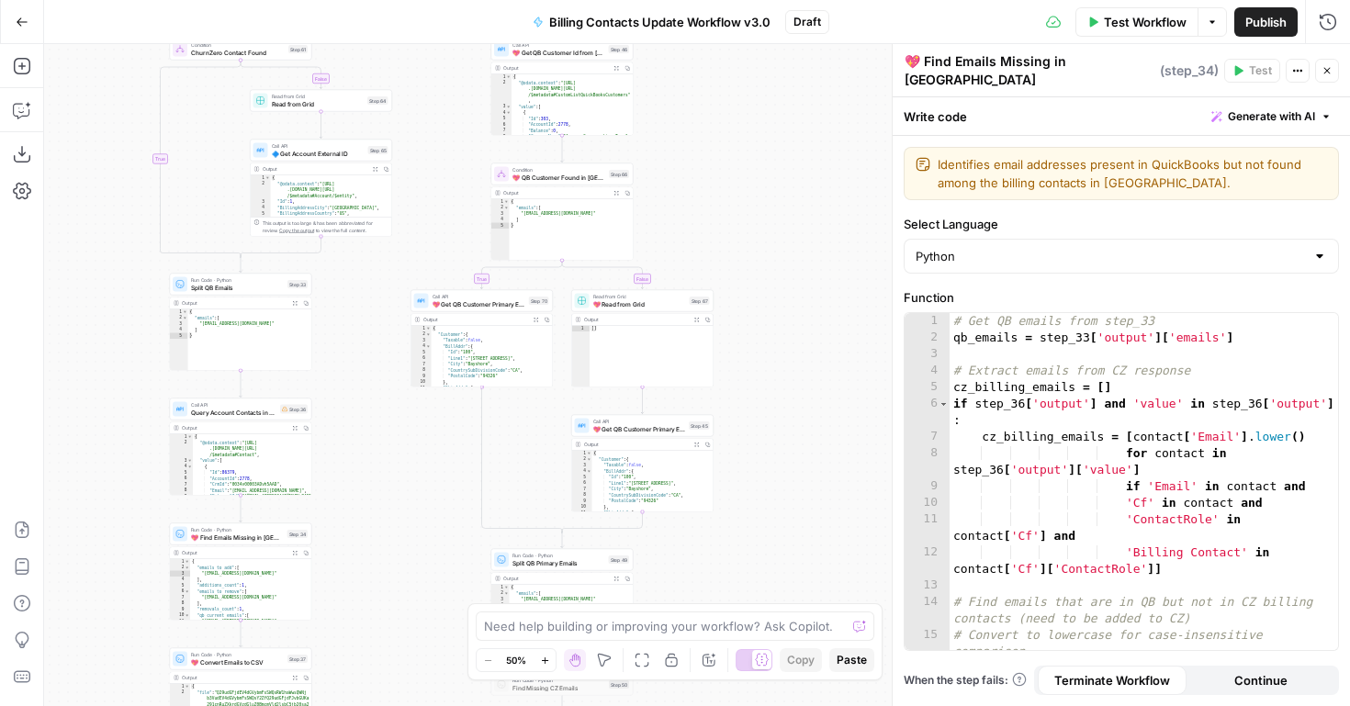
click at [247, 405] on span "Call API" at bounding box center [233, 404] width 85 height 7
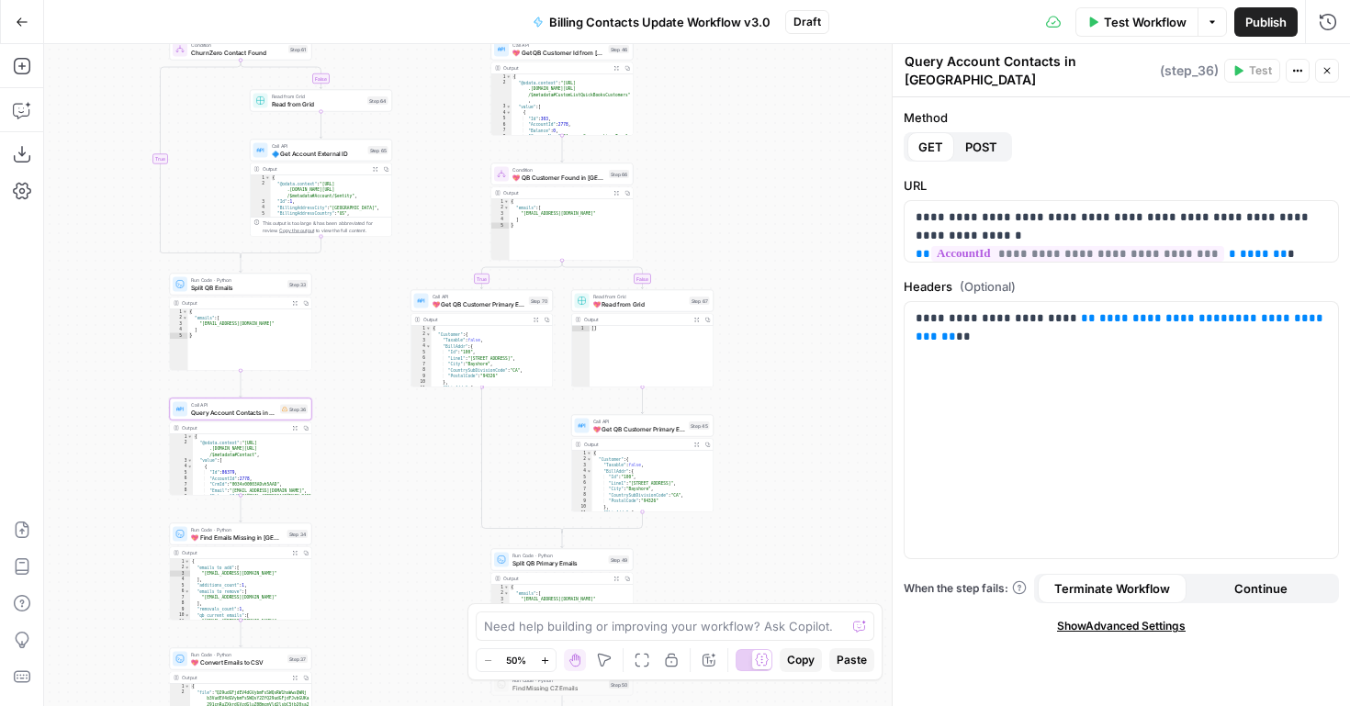
click at [908, 64] on textarea "Query Account Contacts in CZ" at bounding box center [1030, 70] width 251 height 37
paste textarea "💖"
type textarea "💖 Query Account Contacts in [GEOGRAPHIC_DATA]"
click at [836, 243] on div "false true true false true true false true false false Workflow Set Inputs Inpu…" at bounding box center [697, 375] width 1306 height 662
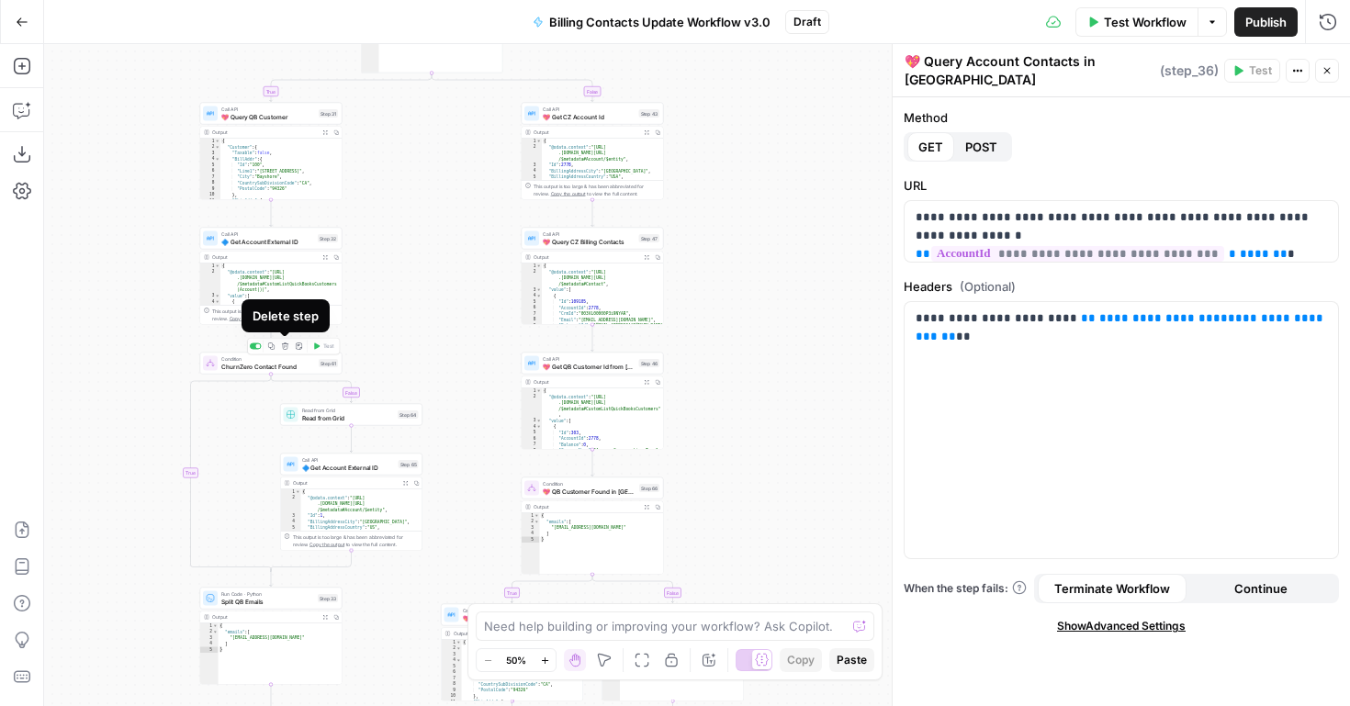
click at [286, 348] on icon "button" at bounding box center [285, 346] width 7 height 7
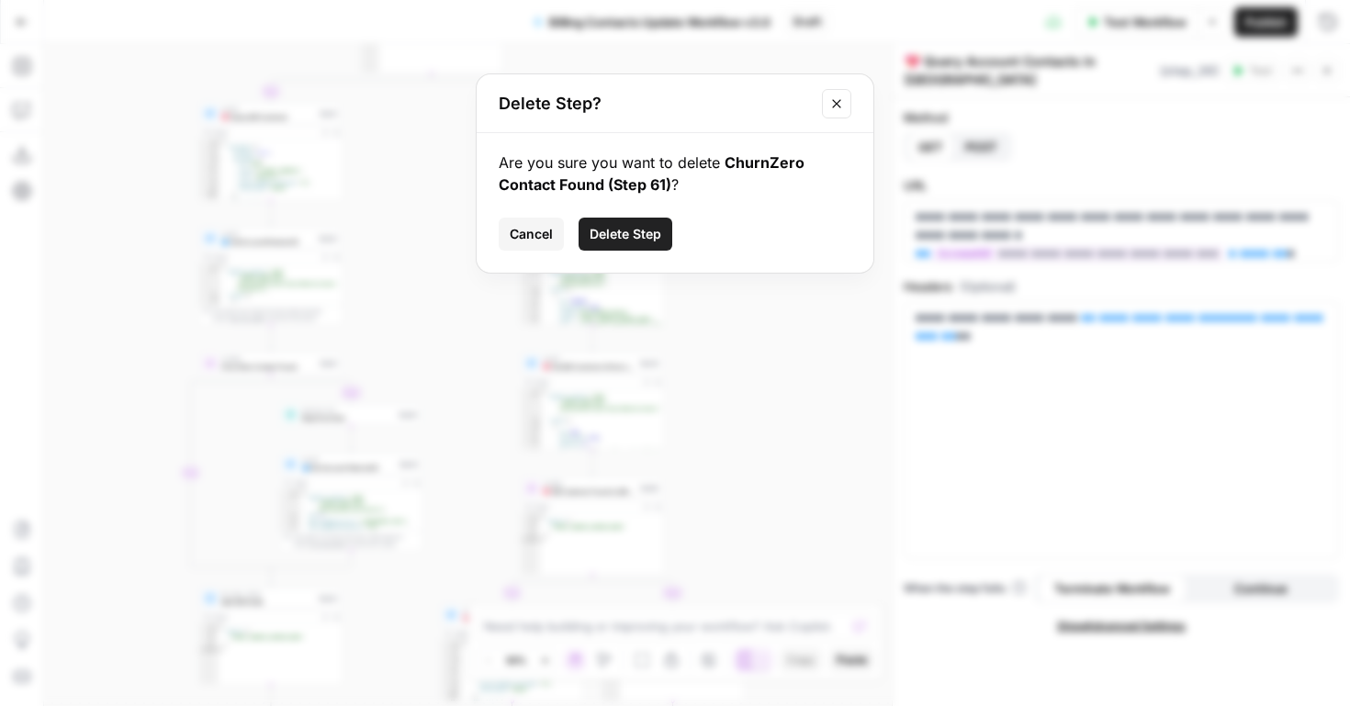
click at [604, 237] on span "Delete Step" at bounding box center [626, 234] width 72 height 18
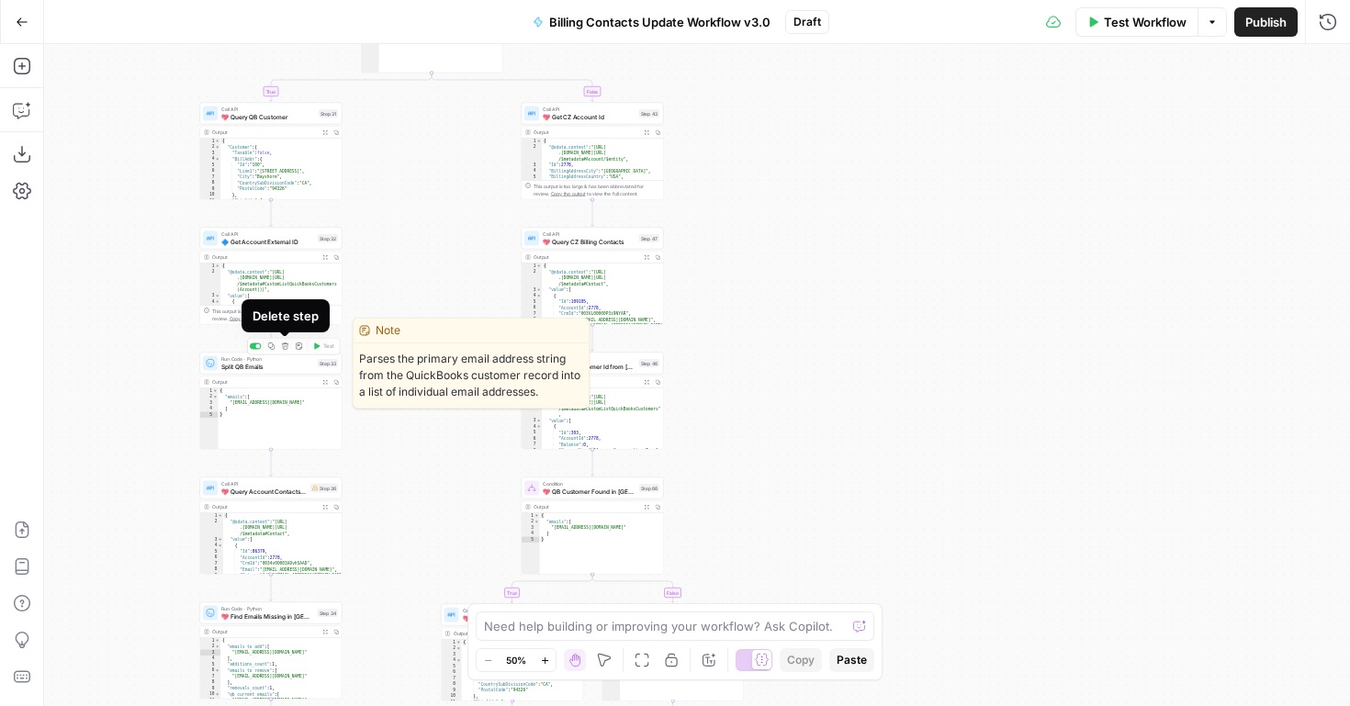
click at [282, 345] on icon "button" at bounding box center [285, 346] width 7 height 7
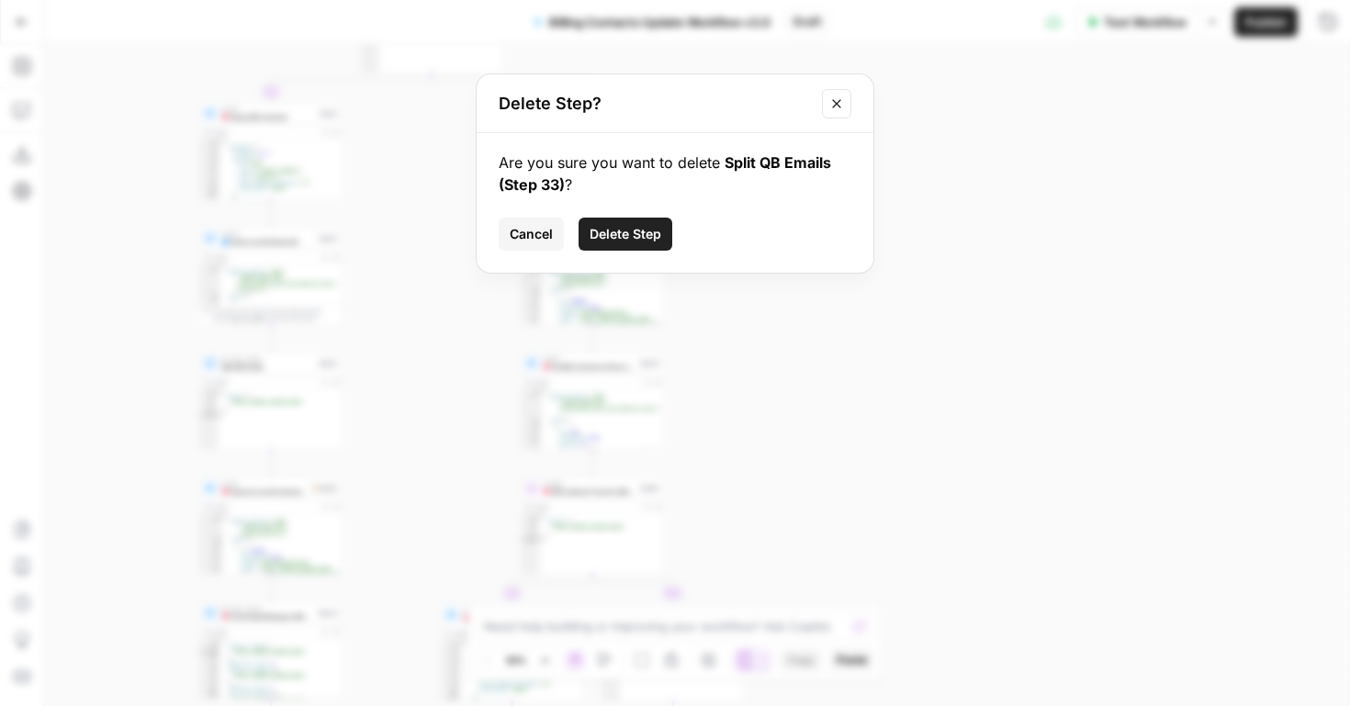
click at [631, 242] on span "Delete Step" at bounding box center [626, 234] width 72 height 18
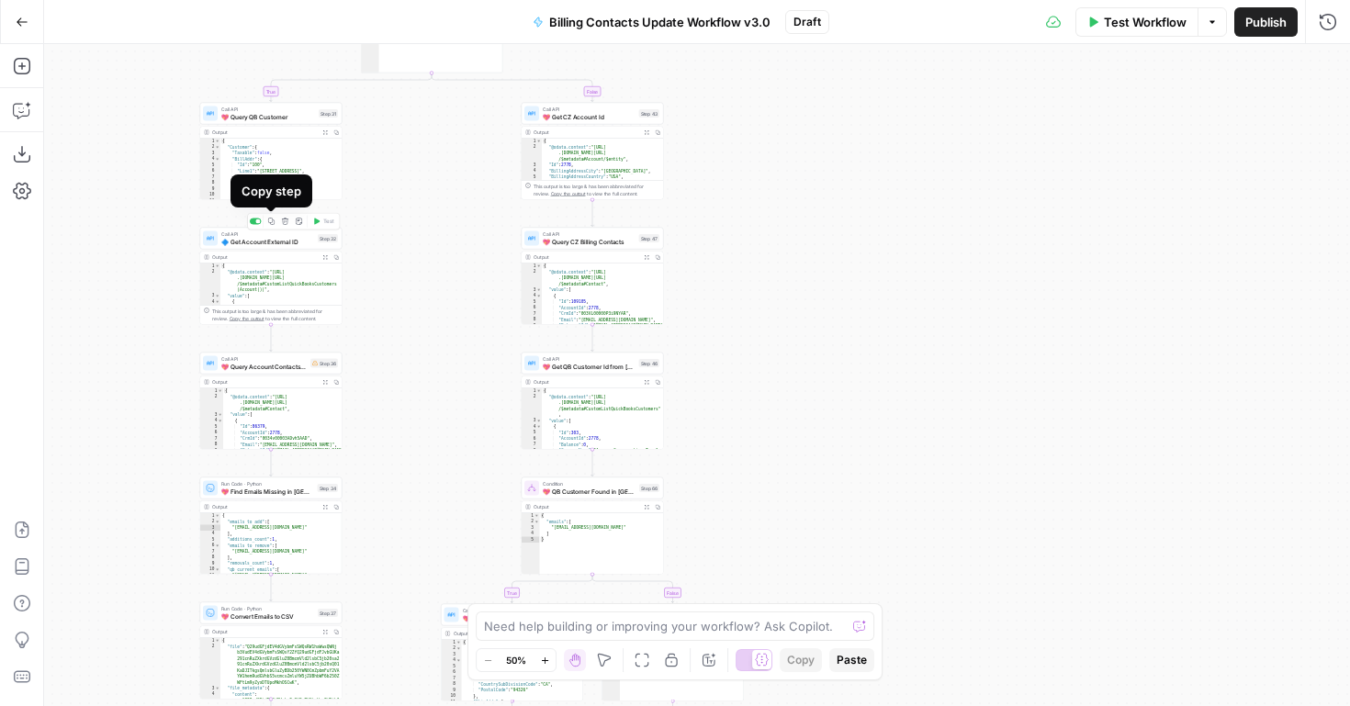
click at [285, 219] on icon "button" at bounding box center [285, 221] width 6 height 6
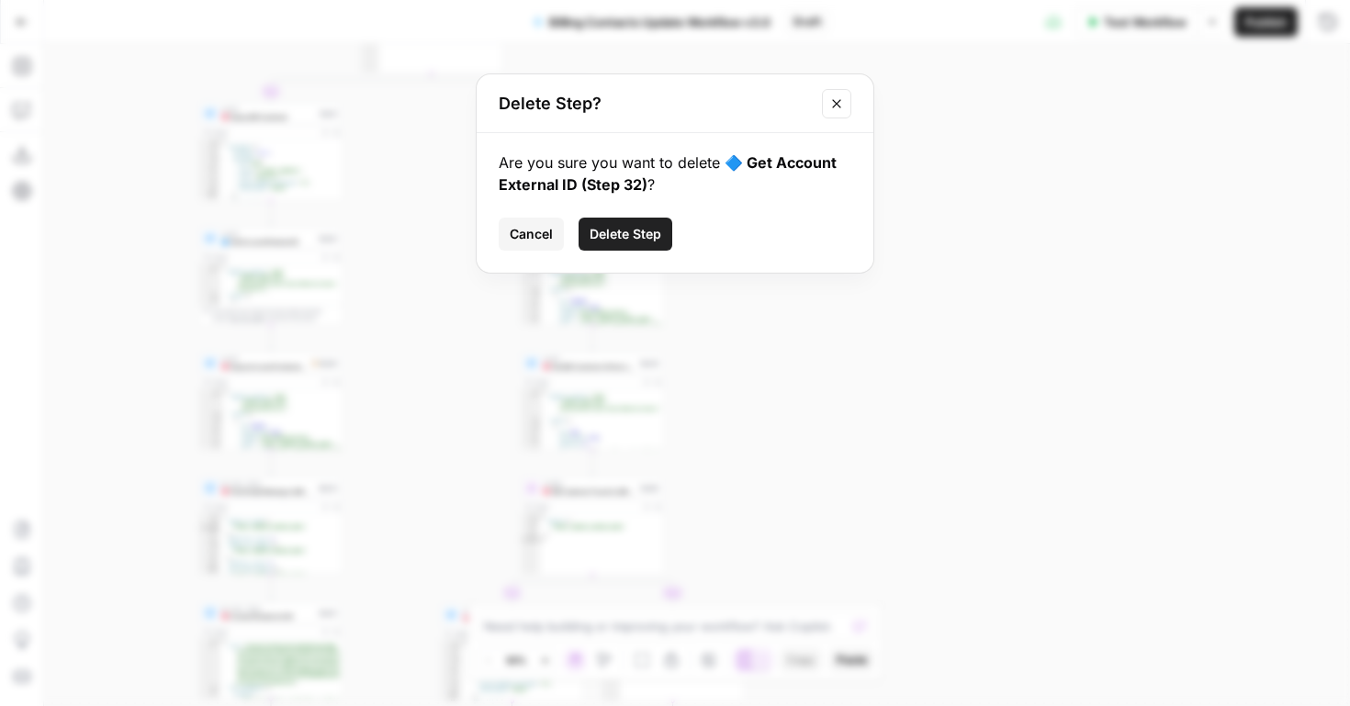
click at [620, 241] on span "Delete Step" at bounding box center [626, 234] width 72 height 18
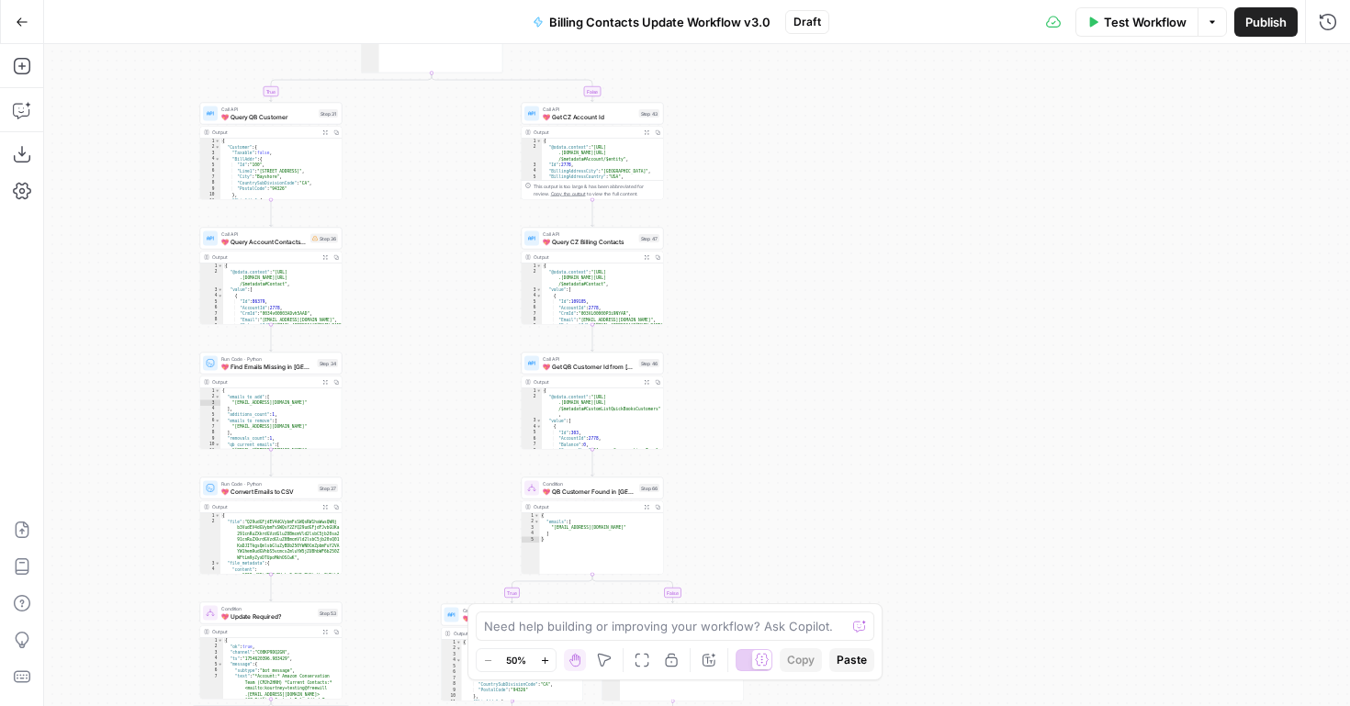
drag, startPoint x: 724, startPoint y: 347, endPoint x: 721, endPoint y: 75, distance: 271.9
click at [721, 75] on div "true true false true true false false false Workflow Set Inputs Inputs Read fro…" at bounding box center [697, 375] width 1306 height 662
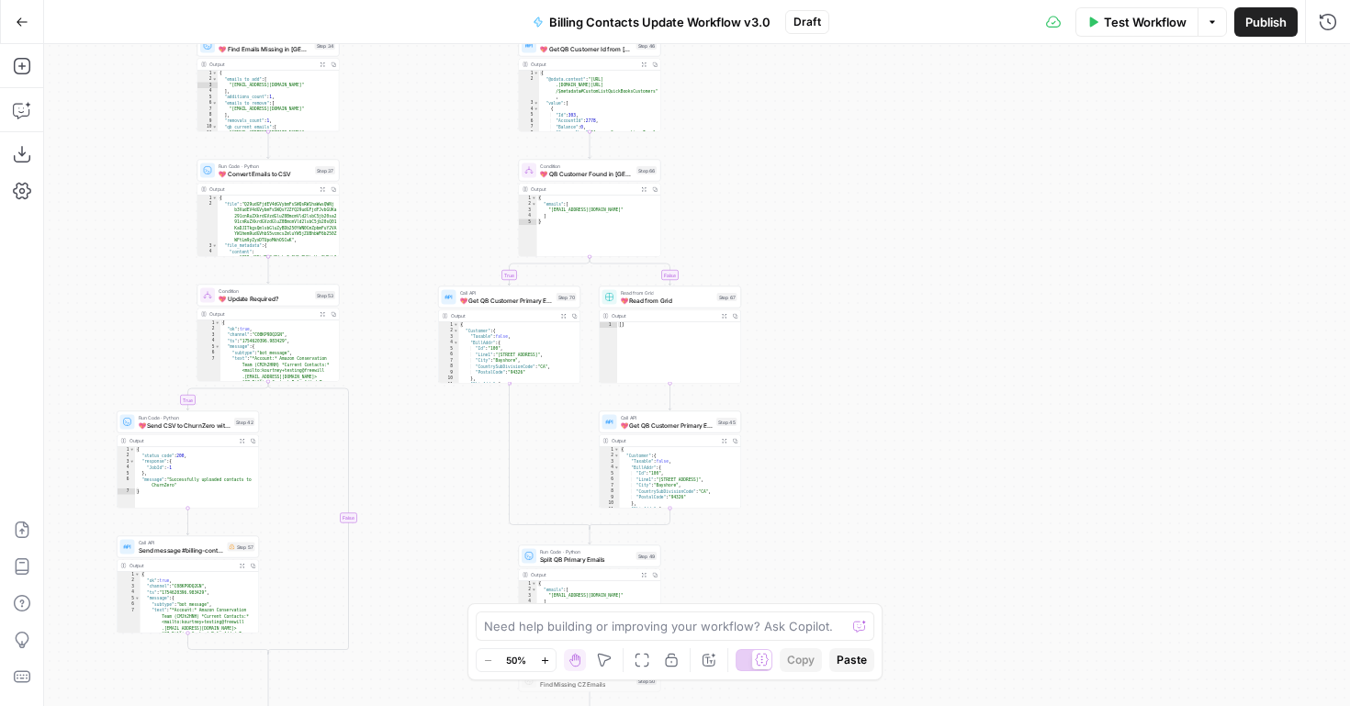
drag, startPoint x: 740, startPoint y: 272, endPoint x: 740, endPoint y: 101, distance: 170.9
click at [740, 102] on div "true true false true true false false false Workflow Set Inputs Inputs Read fro…" at bounding box center [697, 375] width 1306 height 662
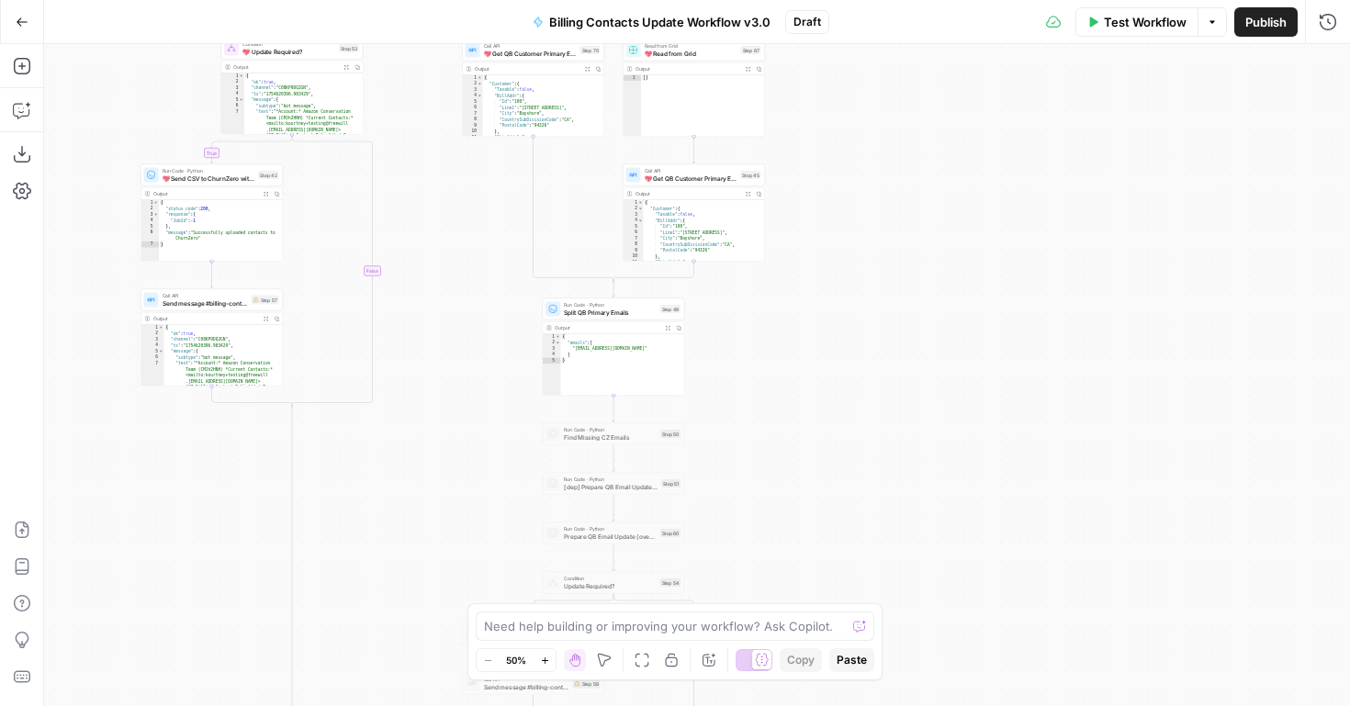
drag, startPoint x: 802, startPoint y: 368, endPoint x: 826, endPoint y: 241, distance: 129.9
click at [828, 241] on div "true true false true true false false false Workflow Set Inputs Inputs Read fro…" at bounding box center [697, 375] width 1306 height 662
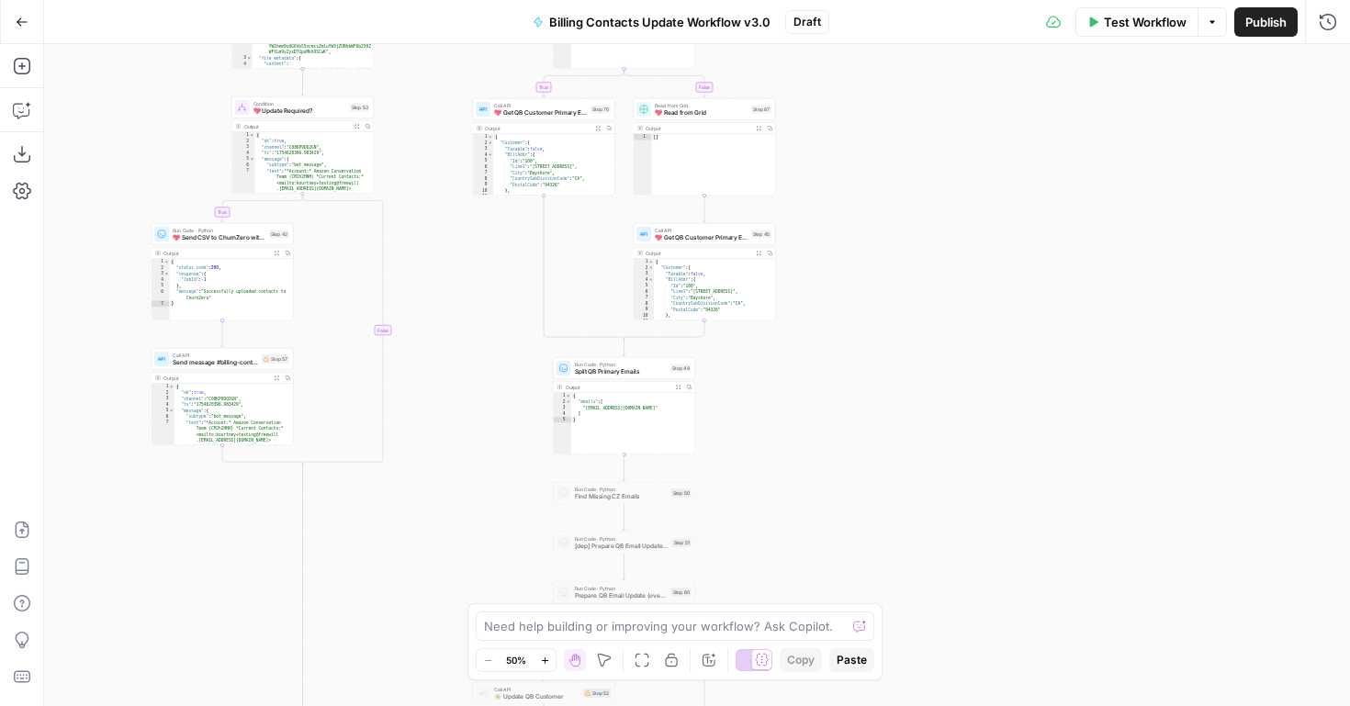
drag, startPoint x: 761, startPoint y: 531, endPoint x: 725, endPoint y: 362, distance: 172.8
click at [727, 362] on div "true true false true true false false false Workflow Set Inputs Inputs Read fro…" at bounding box center [697, 375] width 1306 height 662
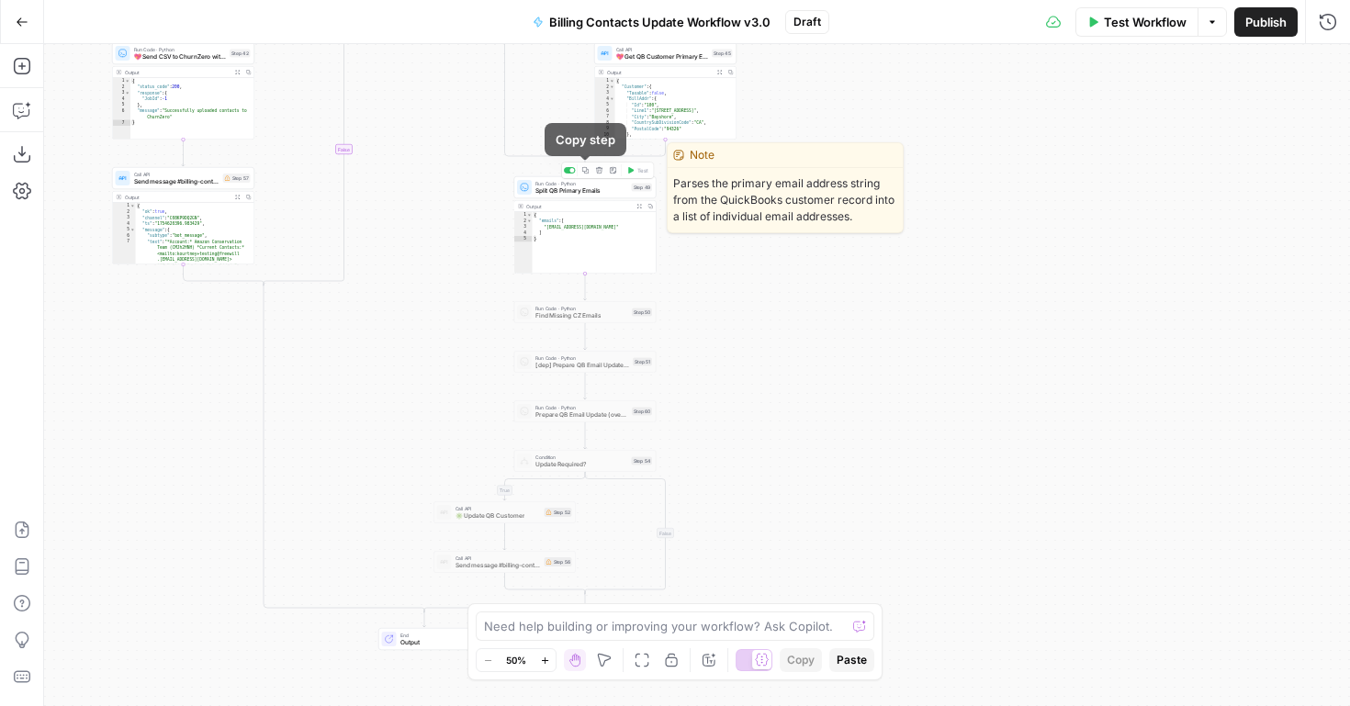
click at [602, 172] on icon "button" at bounding box center [599, 170] width 7 height 7
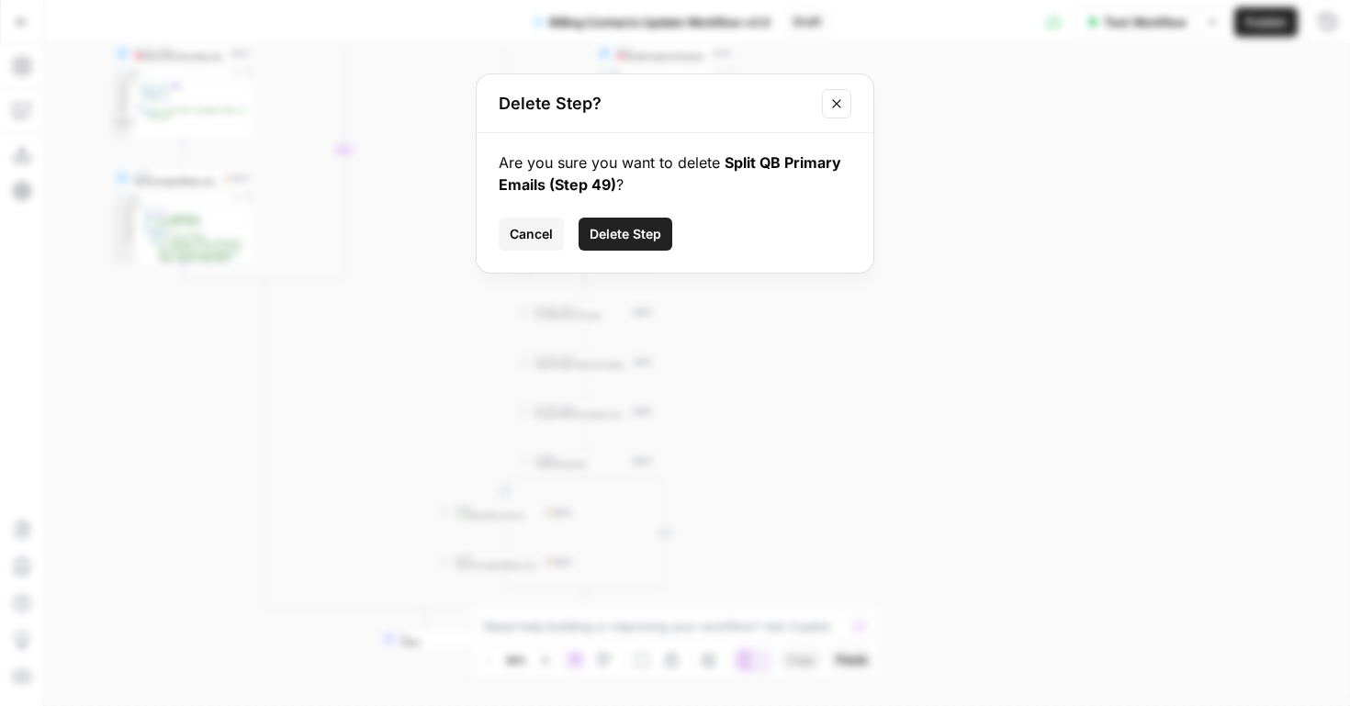
click at [643, 251] on div "Are you sure you want to delete Split QB Primary Emails (Step 49) ? Cancel Dele…" at bounding box center [675, 203] width 397 height 140
click at [632, 234] on span "Delete Step" at bounding box center [626, 234] width 72 height 18
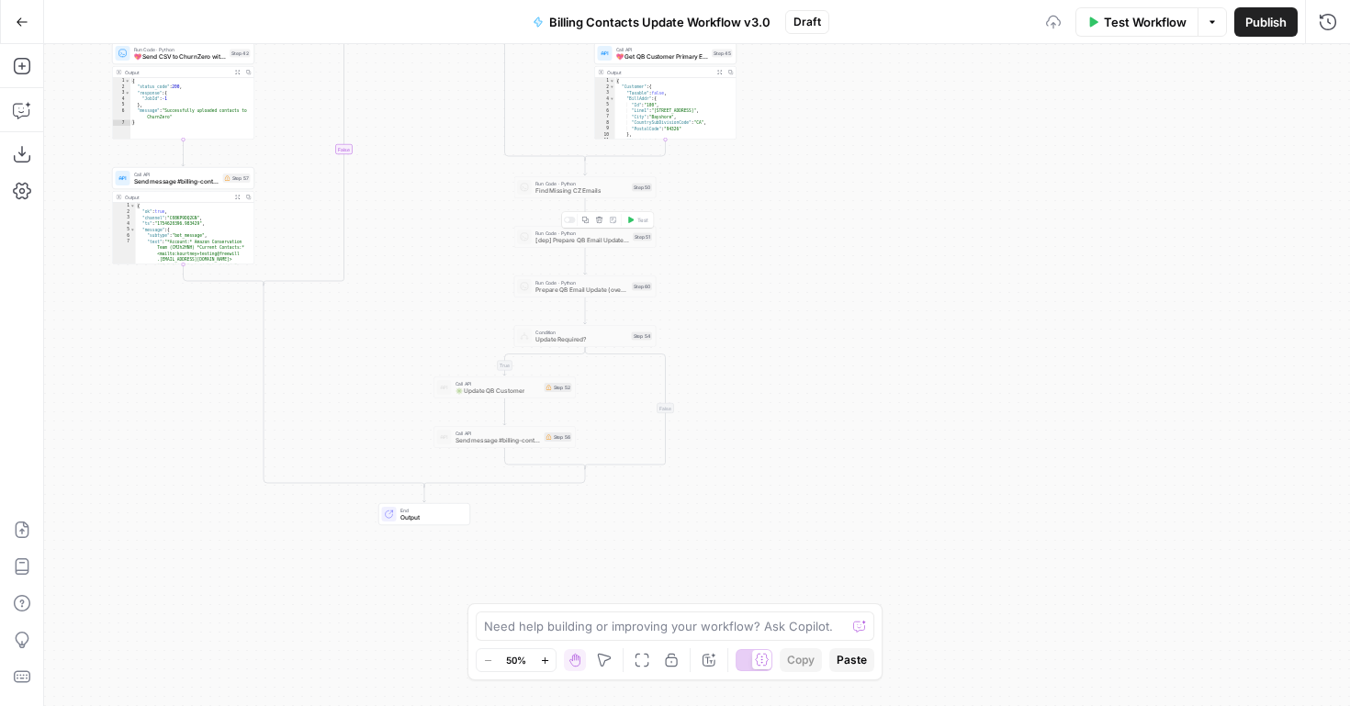
click at [583, 188] on span "Find Missing CZ Emails" at bounding box center [582, 190] width 93 height 9
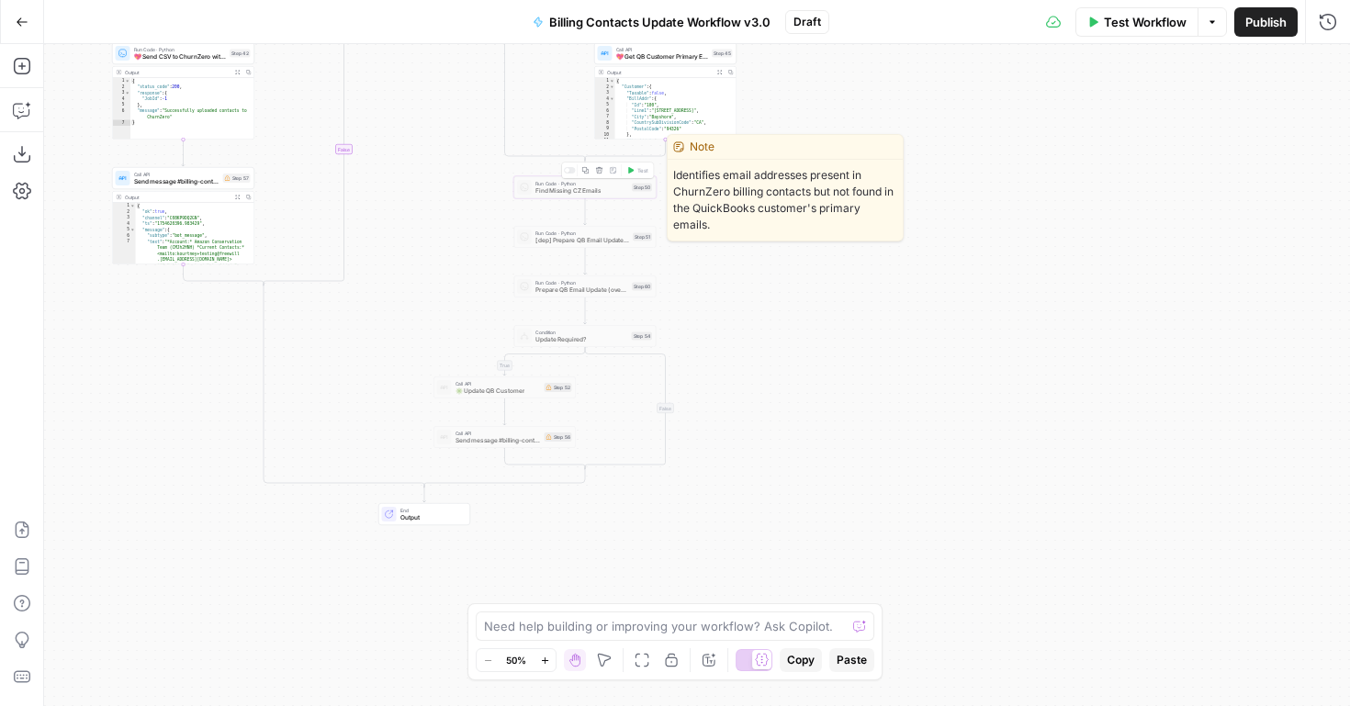
click at [585, 194] on span "Find Missing CZ Emails" at bounding box center [582, 190] width 93 height 9
click at [572, 169] on div at bounding box center [570, 170] width 12 height 6
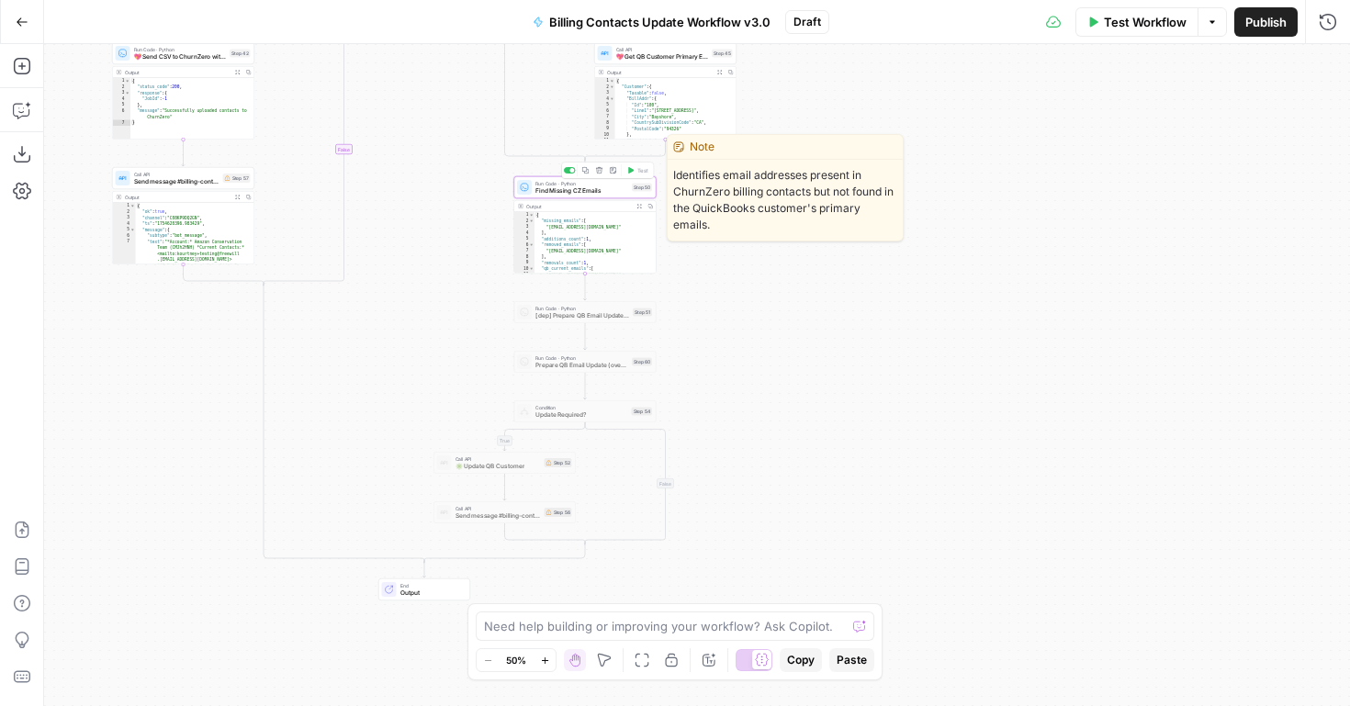
click at [600, 167] on icon "button" at bounding box center [599, 170] width 6 height 6
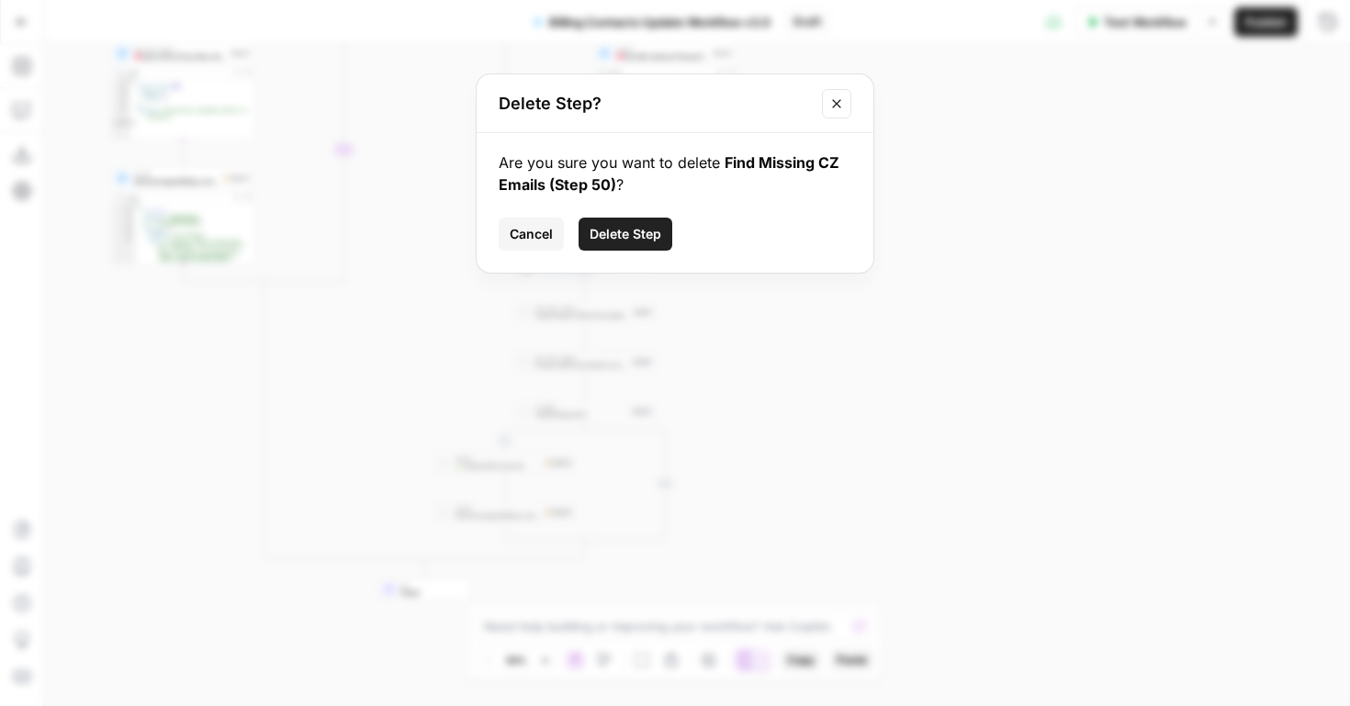
click at [617, 236] on span "Delete Step" at bounding box center [626, 234] width 72 height 18
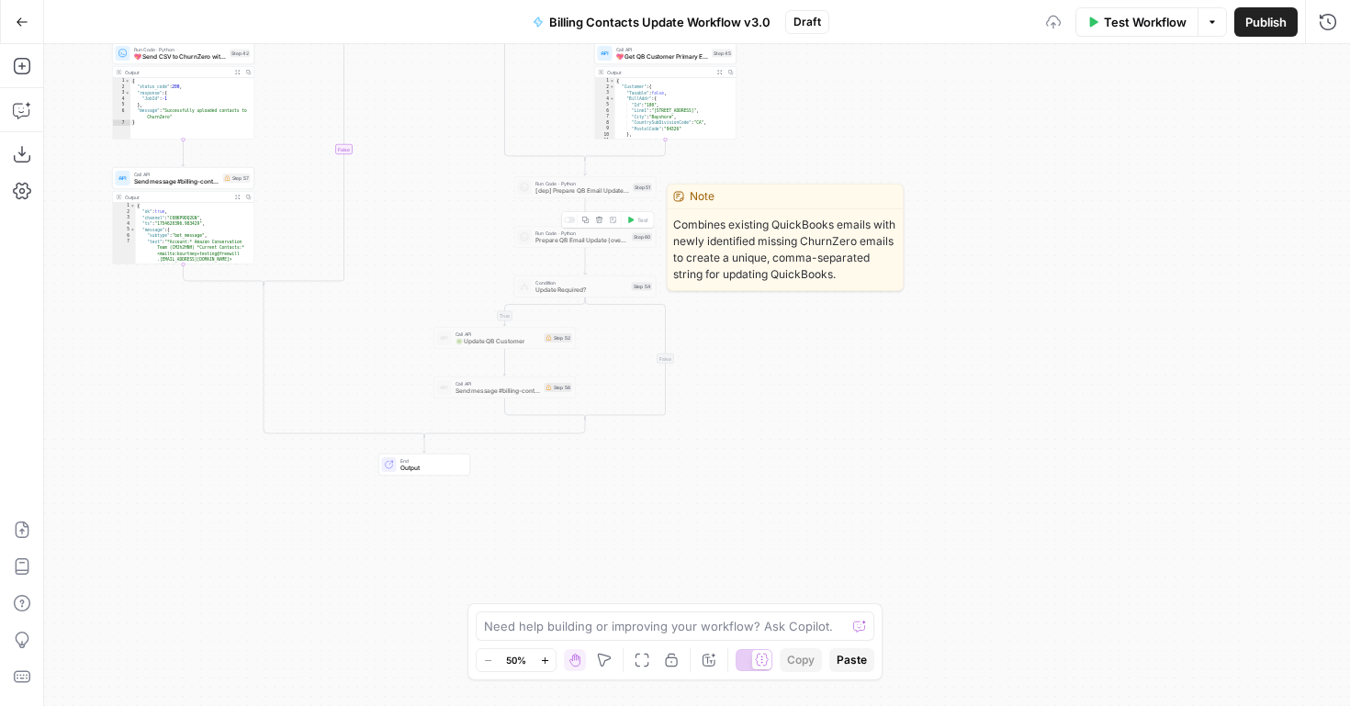
click at [578, 193] on span "[dep] Prepare QB Email Update (additions only)" at bounding box center [583, 190] width 94 height 9
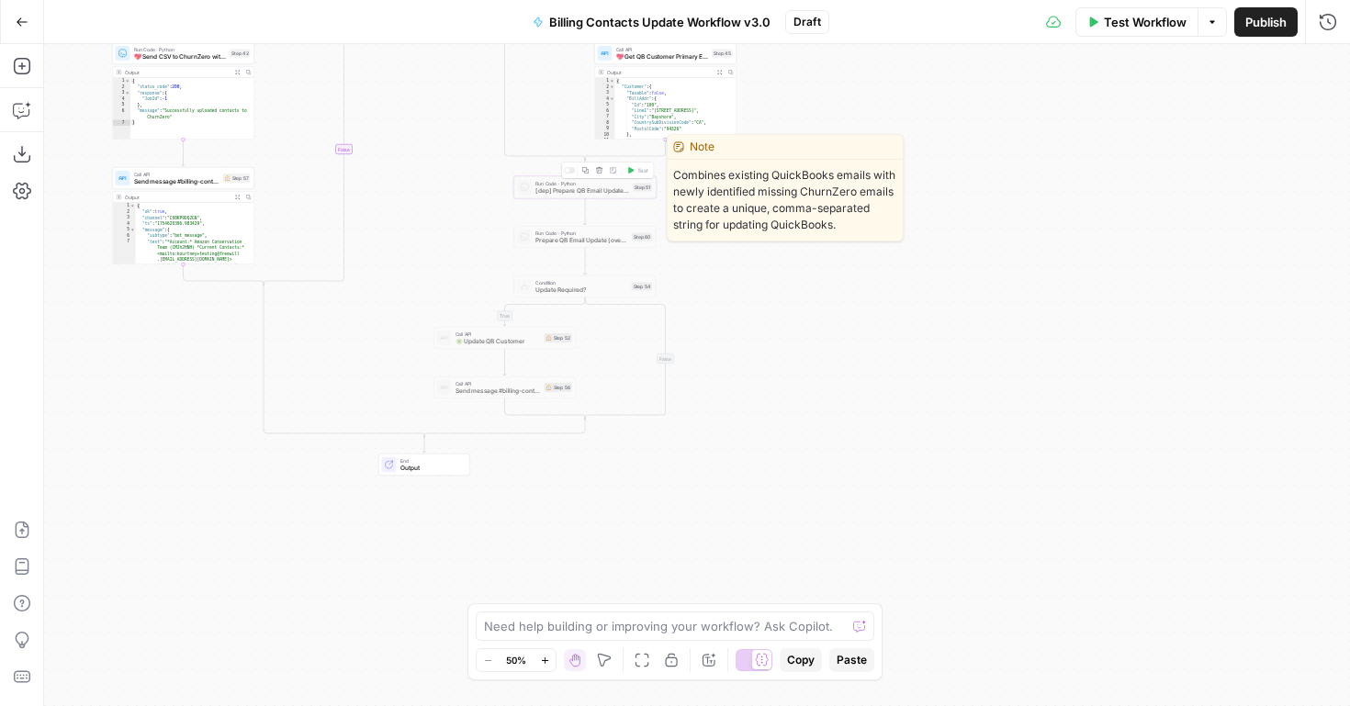
click at [571, 171] on div at bounding box center [570, 170] width 12 height 6
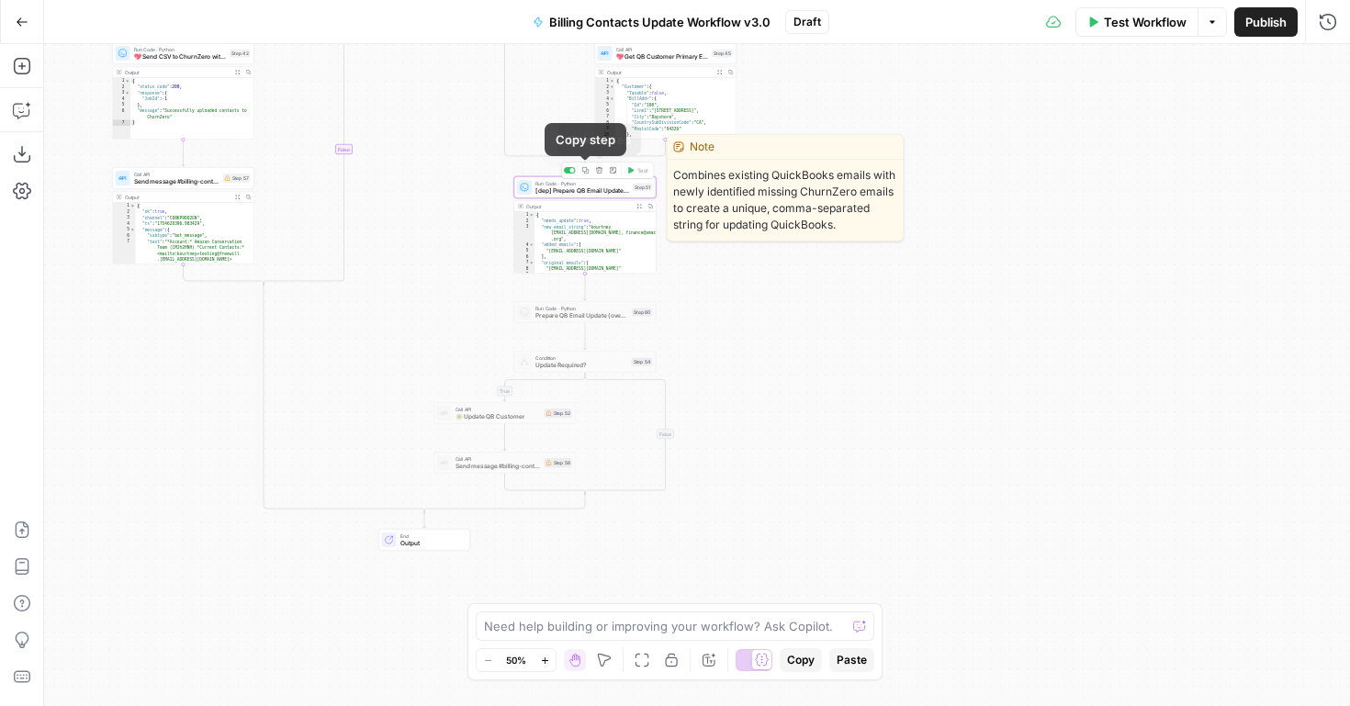
click at [598, 173] on icon "button" at bounding box center [599, 170] width 7 height 7
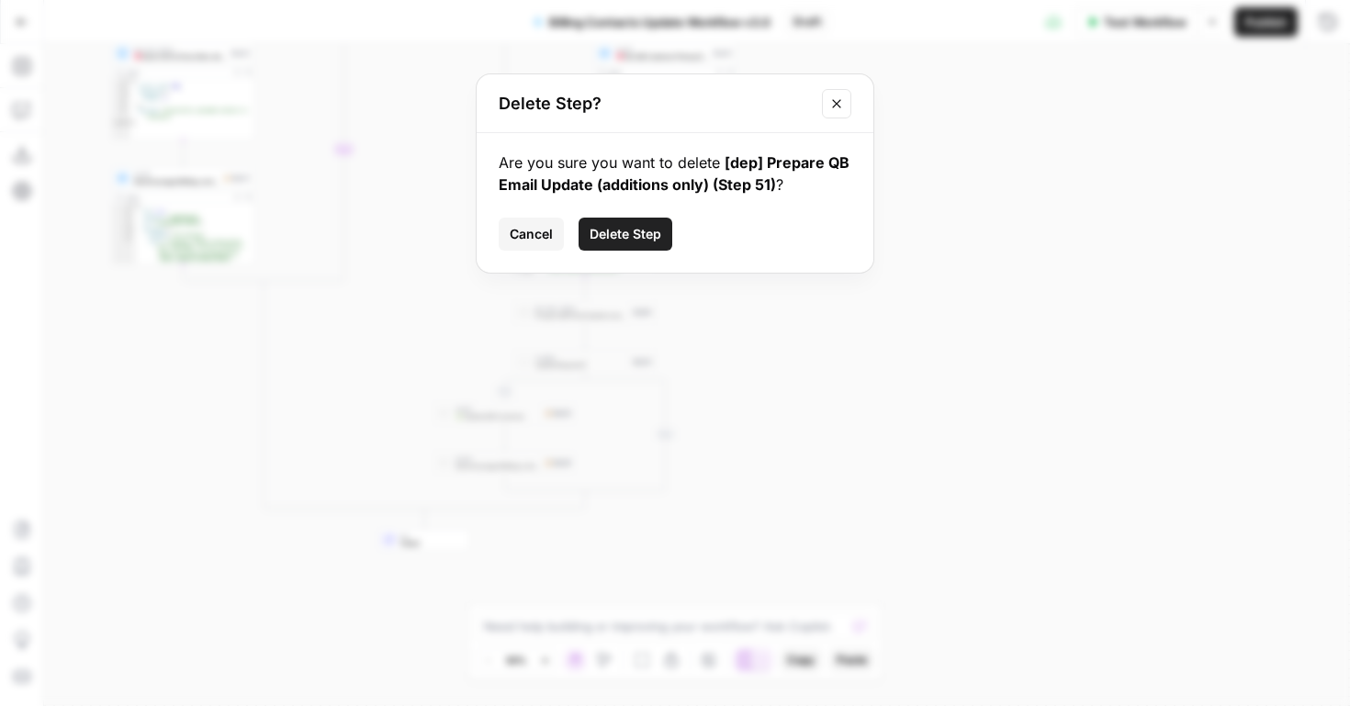
click at [596, 230] on span "Delete Step" at bounding box center [626, 234] width 72 height 18
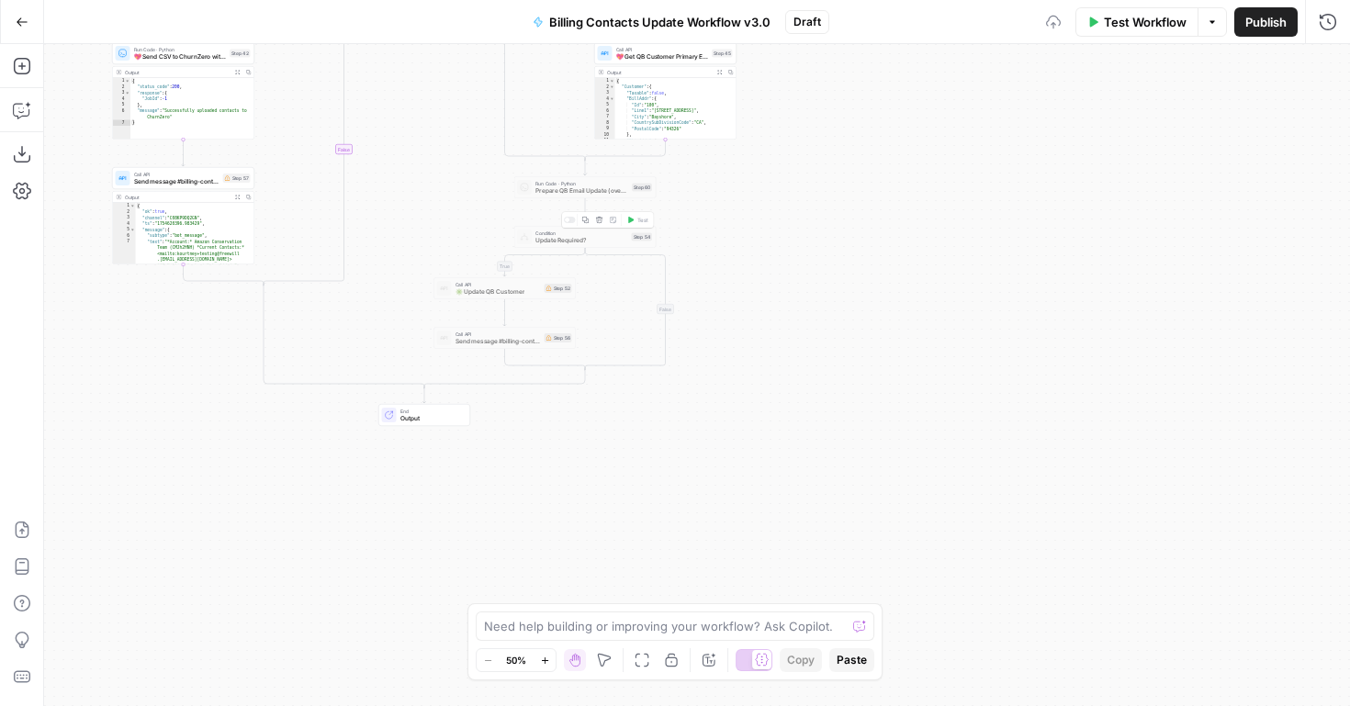
click at [561, 191] on span "Prepare QB Email Update (overwrite)" at bounding box center [582, 190] width 93 height 9
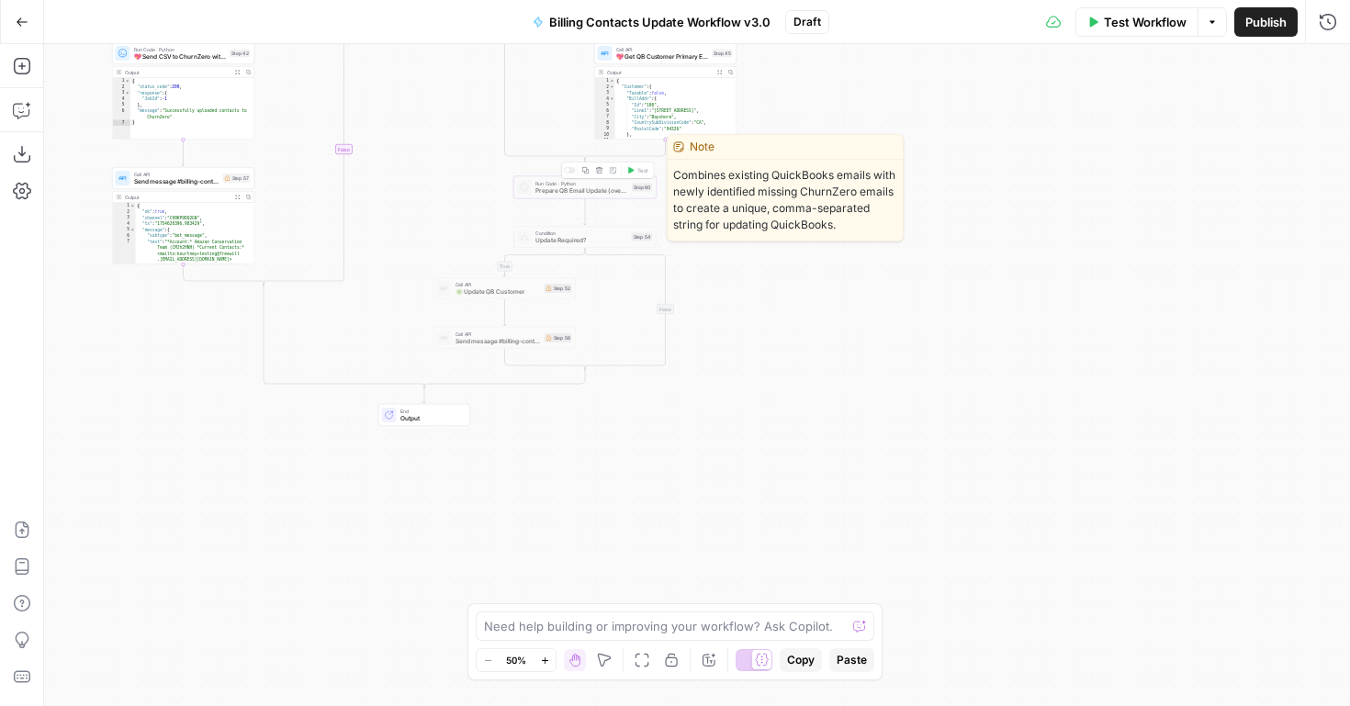
click at [571, 171] on div at bounding box center [570, 170] width 12 height 6
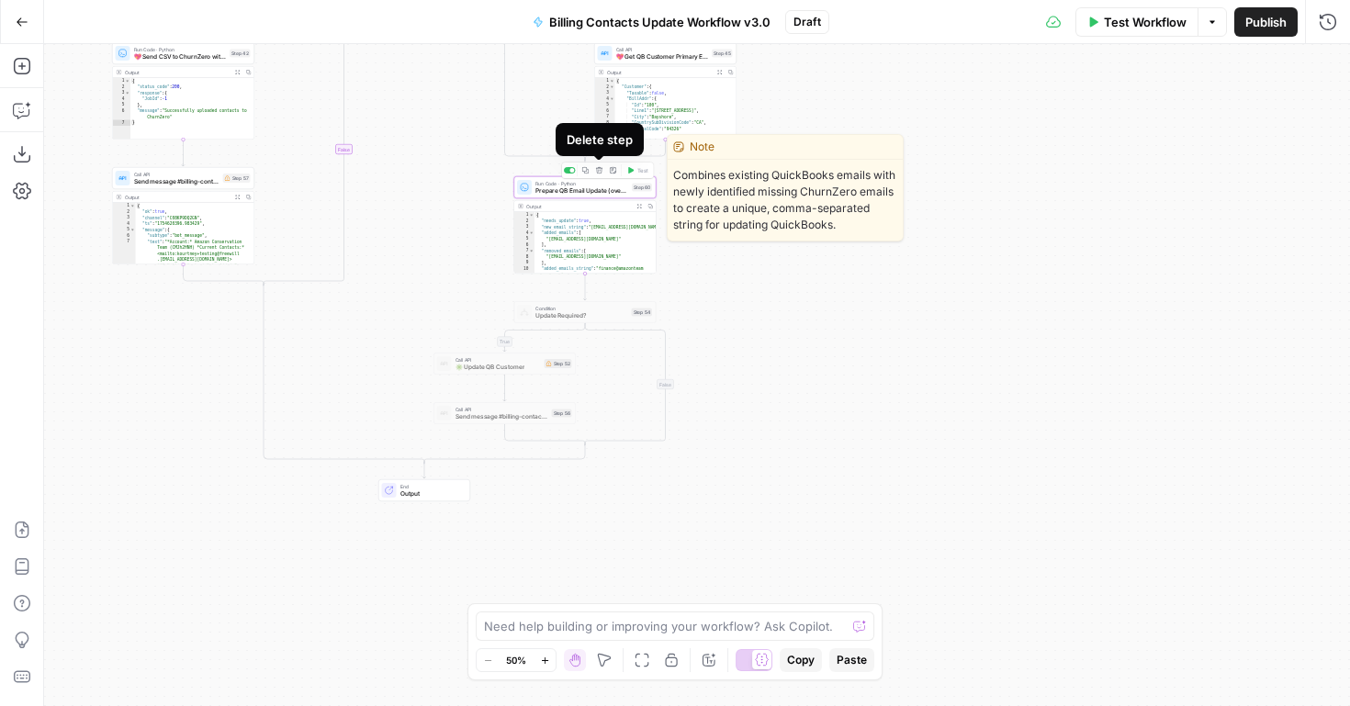
click at [600, 173] on icon "button" at bounding box center [599, 170] width 6 height 6
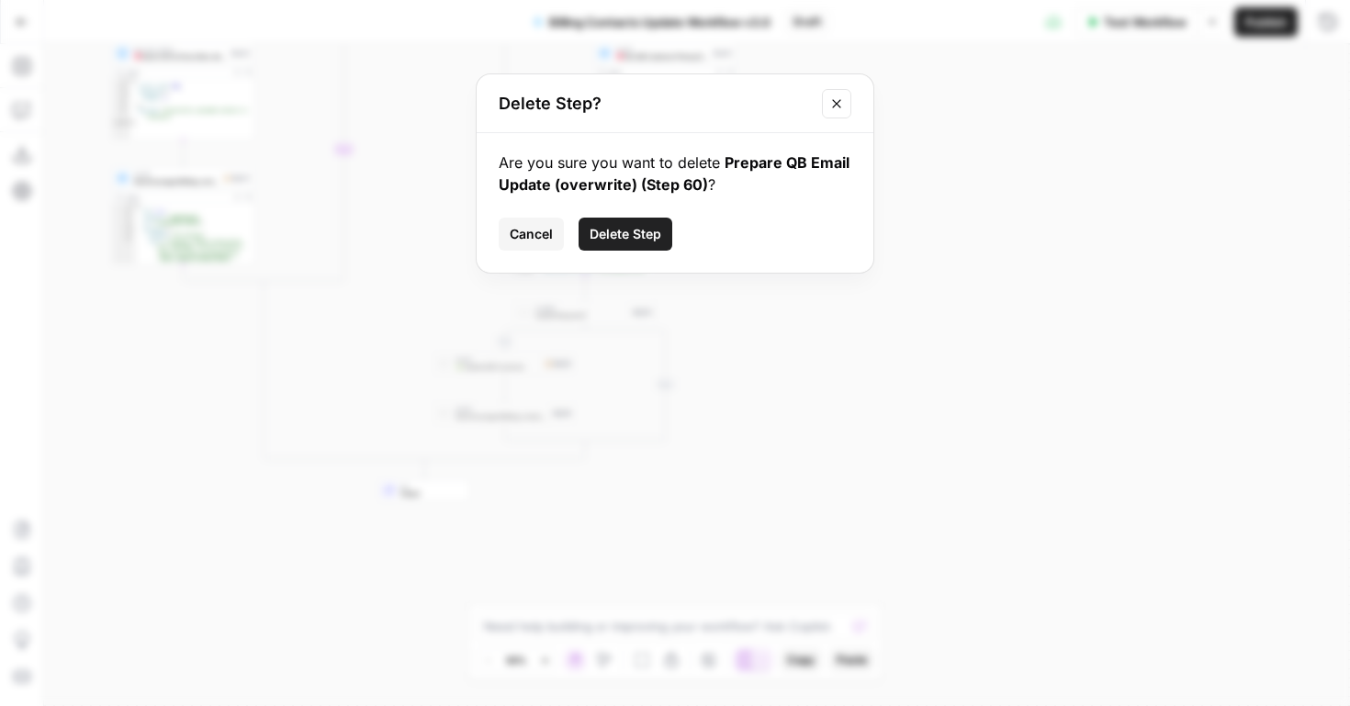
click at [612, 235] on span "Delete Step" at bounding box center [626, 234] width 72 height 18
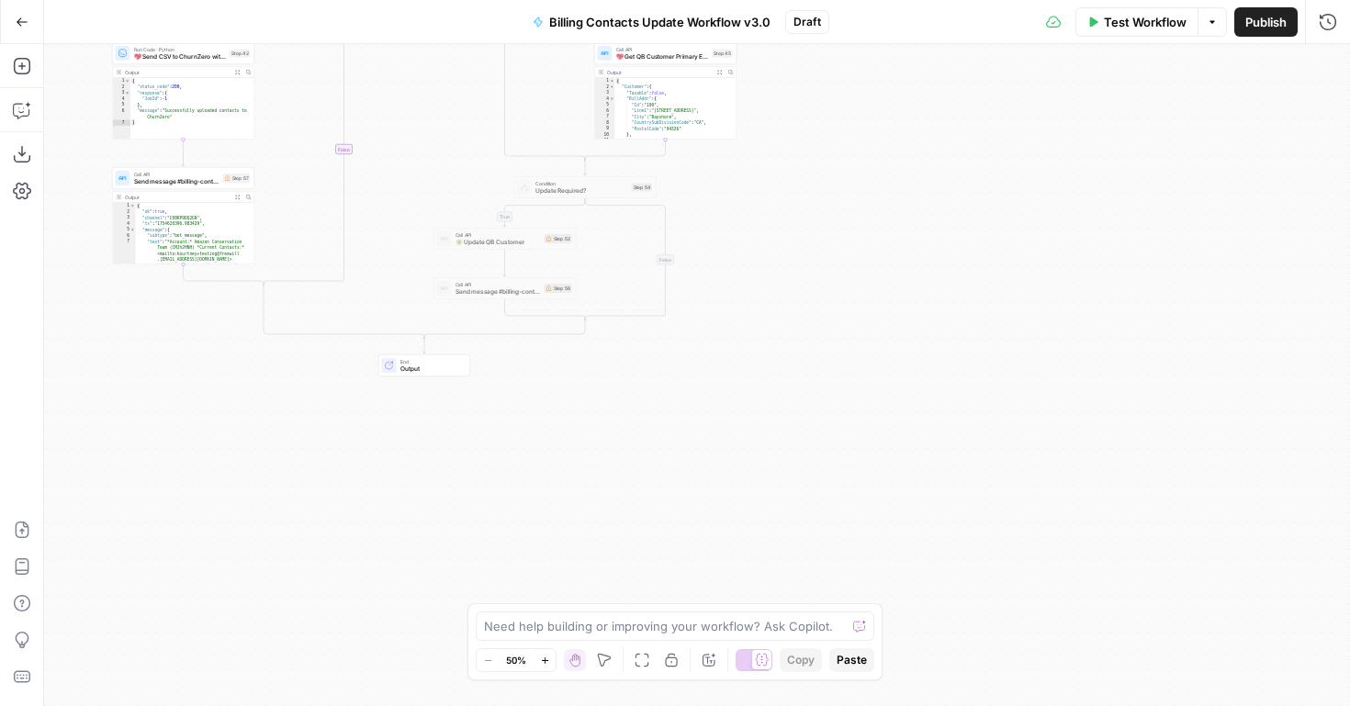
click at [573, 188] on span "Update Required?" at bounding box center [582, 190] width 93 height 9
click at [571, 170] on div at bounding box center [570, 170] width 12 height 6
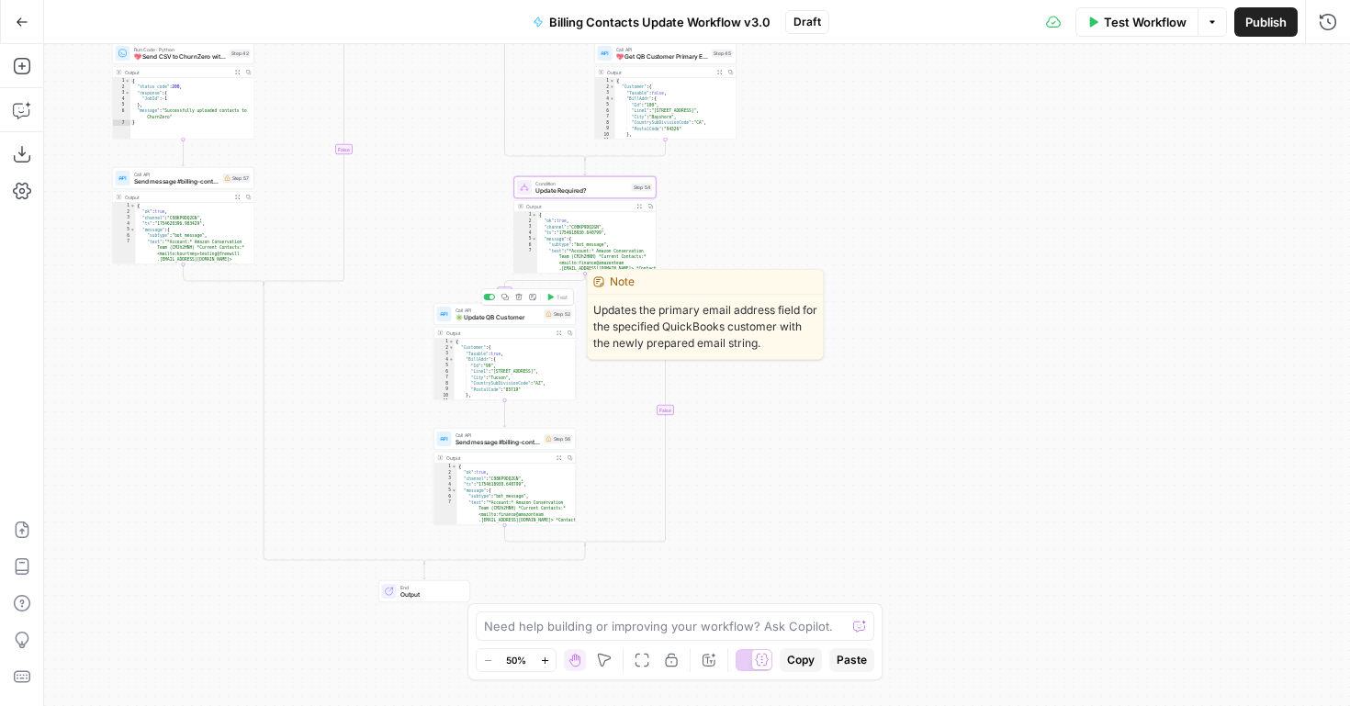
click at [480, 318] on span "✳️ Update QB Customer" at bounding box center [498, 317] width 85 height 9
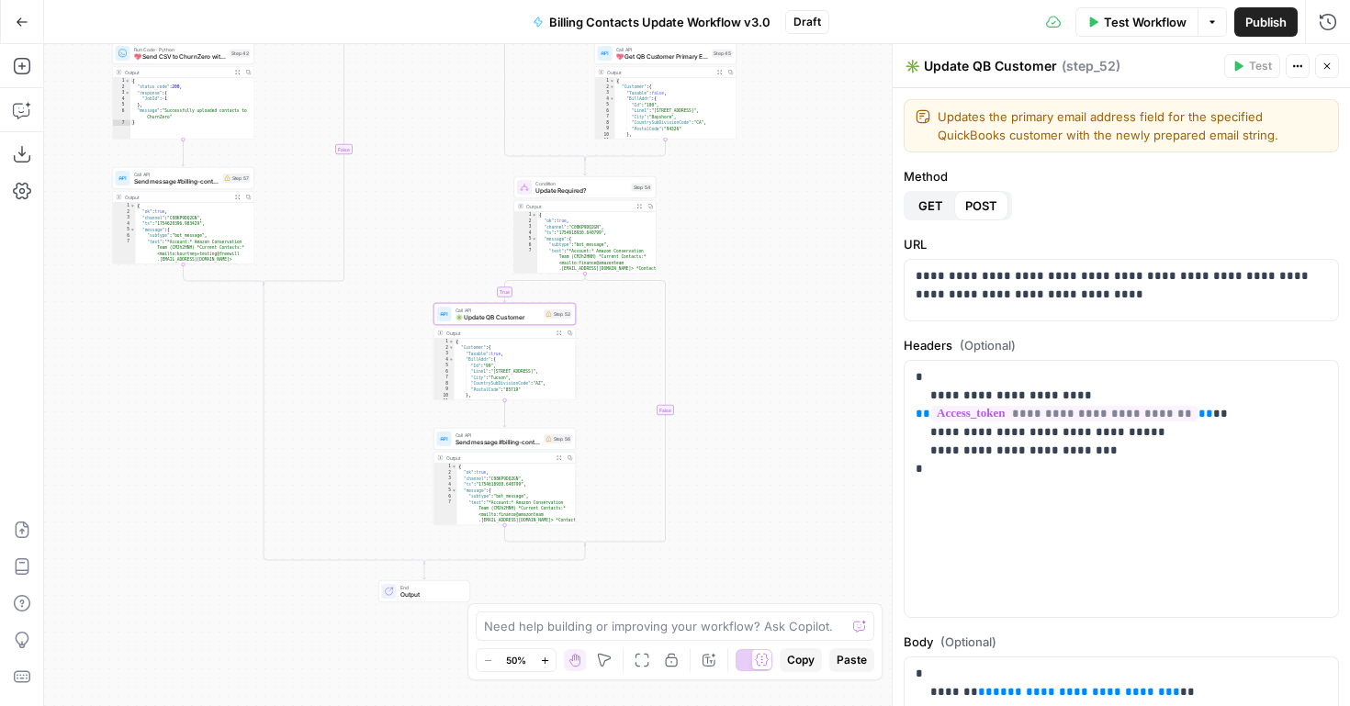
drag, startPoint x: 919, startPoint y: 65, endPoint x: 891, endPoint y: 66, distance: 27.6
click at [892, 66] on div "**********" at bounding box center [1121, 375] width 458 height 662
paste textarea "💖"
type textarea "💖 Update QB Customer"
click at [836, 159] on div "true true false true true false false false Workflow Set Inputs Inputs Read fro…" at bounding box center [697, 375] width 1306 height 662
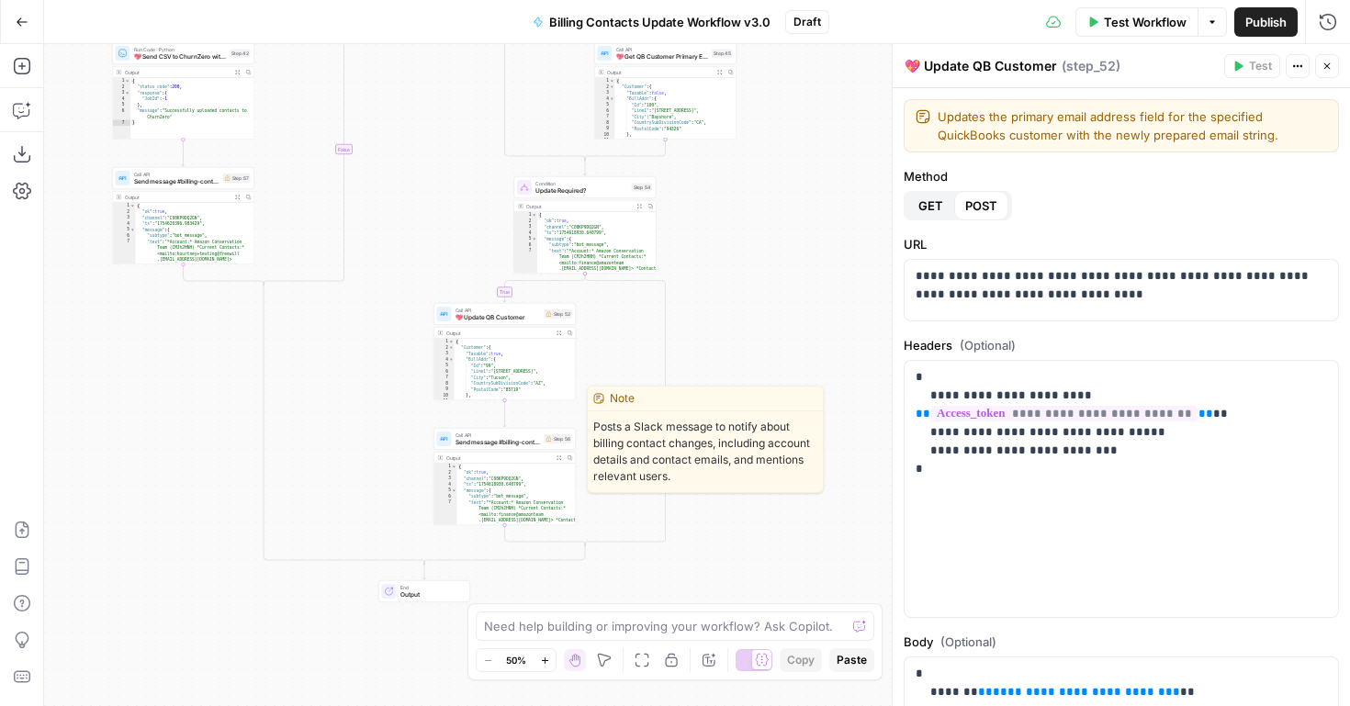
click at [508, 438] on span "Send message #billing-contact-updates" at bounding box center [498, 442] width 85 height 9
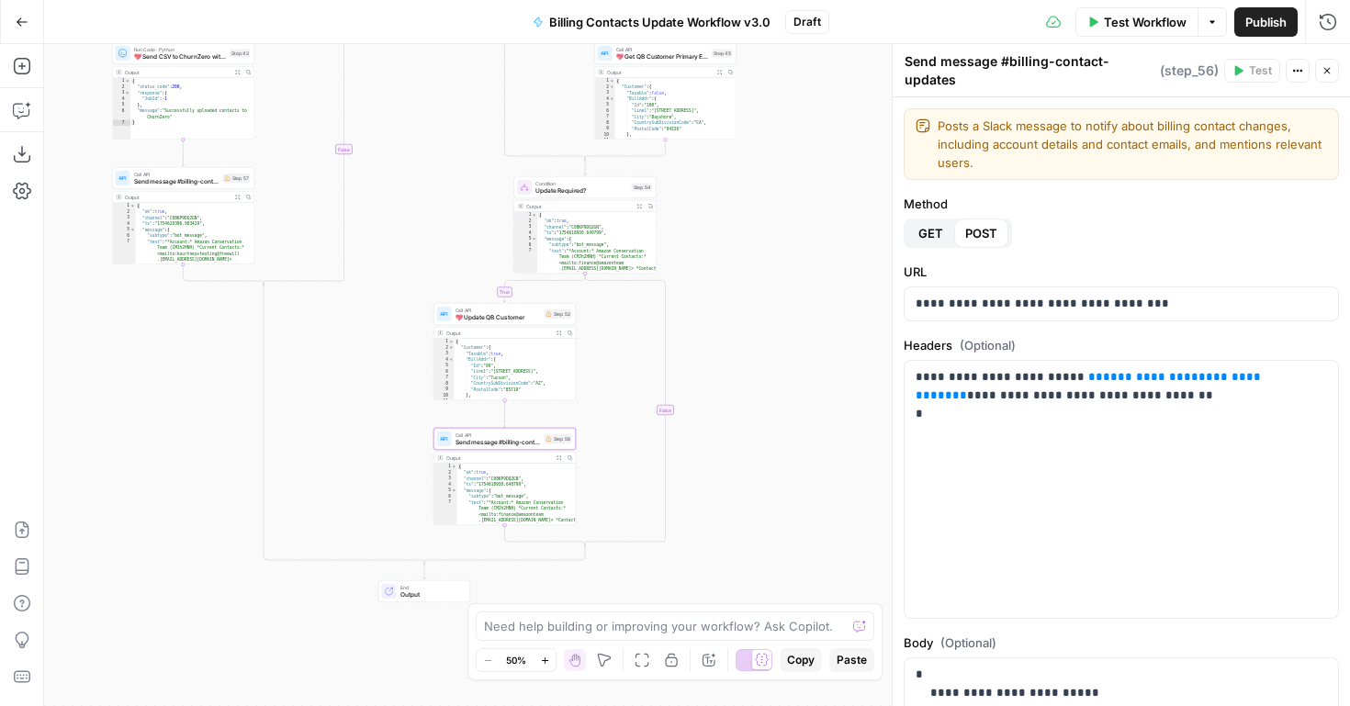
click at [906, 65] on textarea "Send message #billing-contact-updates" at bounding box center [1030, 70] width 251 height 37
paste textarea "💖"
type textarea "💖 Send message #billing-contact-updates"
click at [787, 292] on div "true true false true true false false false Workflow Set Inputs Inputs Read fro…" at bounding box center [697, 375] width 1306 height 662
click at [587, 198] on div "Condition Update Required? Step 54 Copy step Delete step Add Note Test" at bounding box center [585, 187] width 142 height 22
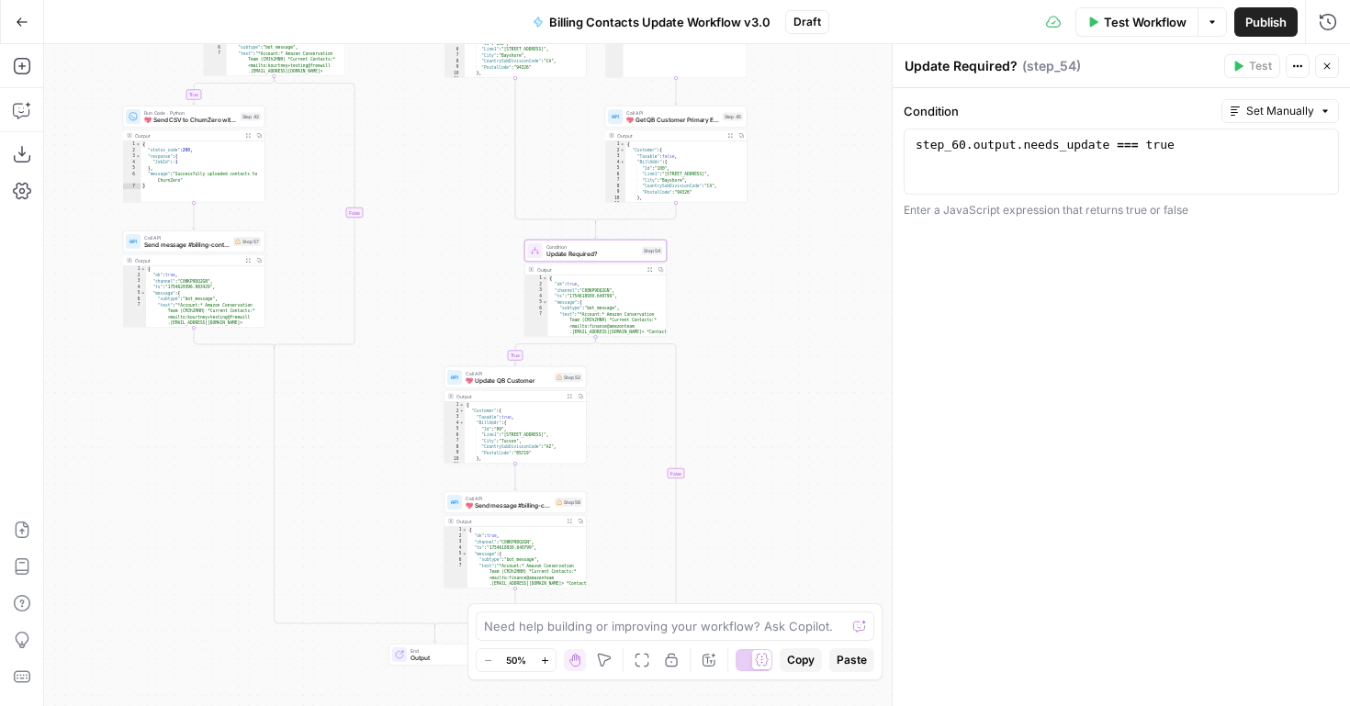
click at [908, 68] on textarea "Update Required?" at bounding box center [961, 66] width 113 height 18
paste textarea "💖"
type textarea "💖 Update Required?"
click at [724, 351] on div "true true false true true false false false Workflow Set Inputs Inputs Read fro…" at bounding box center [697, 375] width 1306 height 662
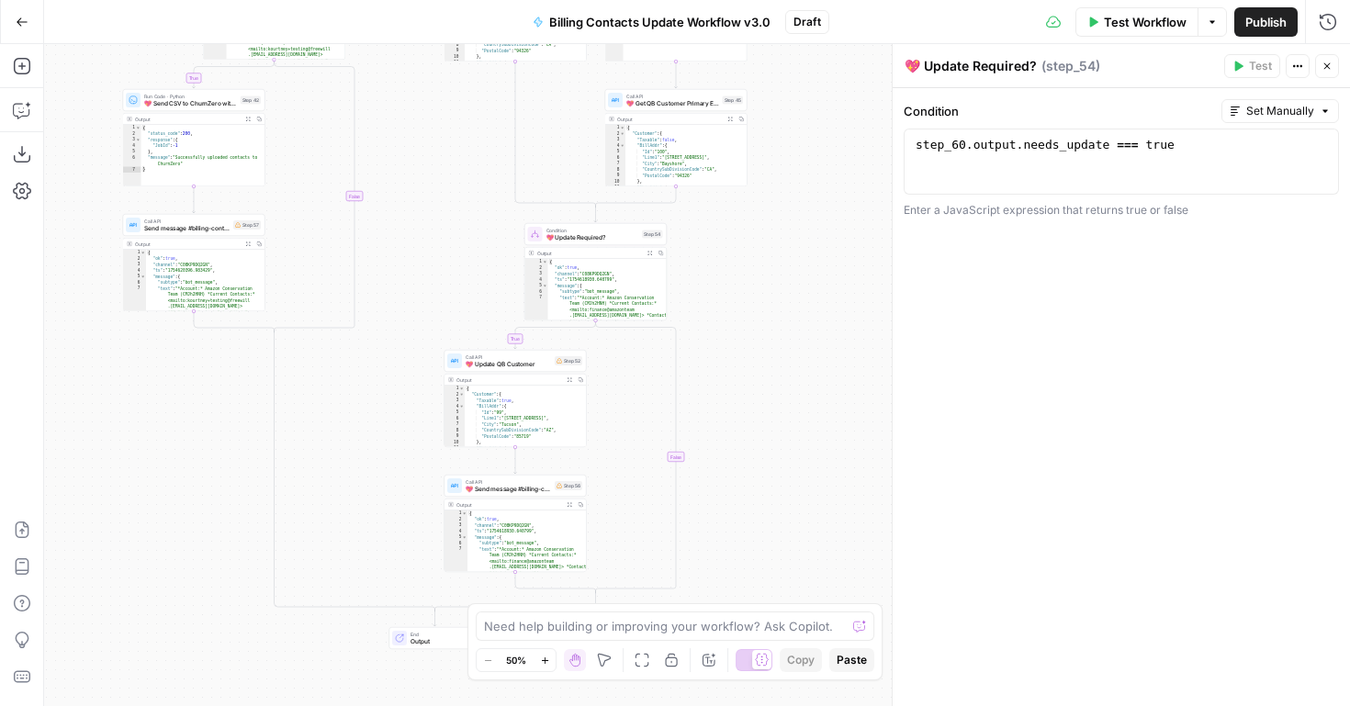
drag, startPoint x: 773, startPoint y: 243, endPoint x: 795, endPoint y: 473, distance: 230.7
click at [796, 469] on div "true true false true true false false false Workflow Set Inputs Inputs Read fro…" at bounding box center [697, 375] width 1306 height 662
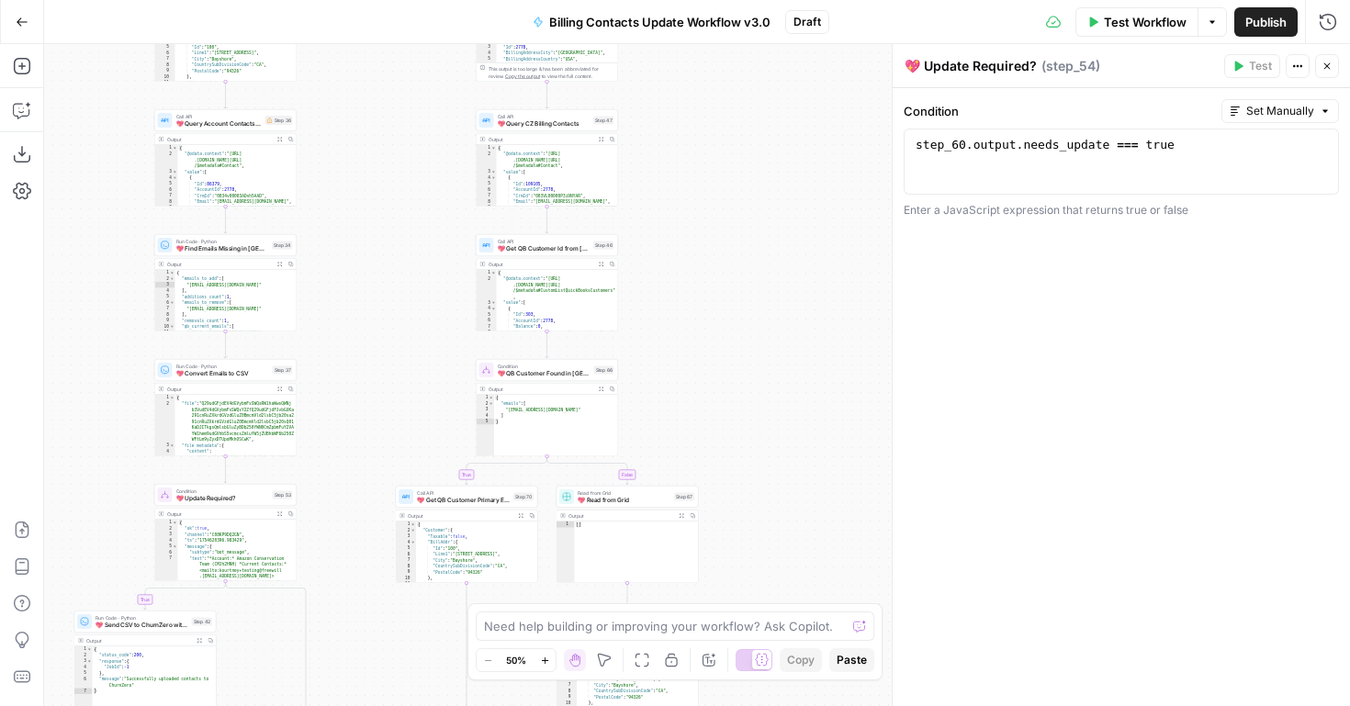
drag, startPoint x: 859, startPoint y: 232, endPoint x: 787, endPoint y: 512, distance: 288.3
click at [787, 512] on div "true true false true true false false false Workflow Set Inputs Inputs Read fro…" at bounding box center [697, 375] width 1306 height 662
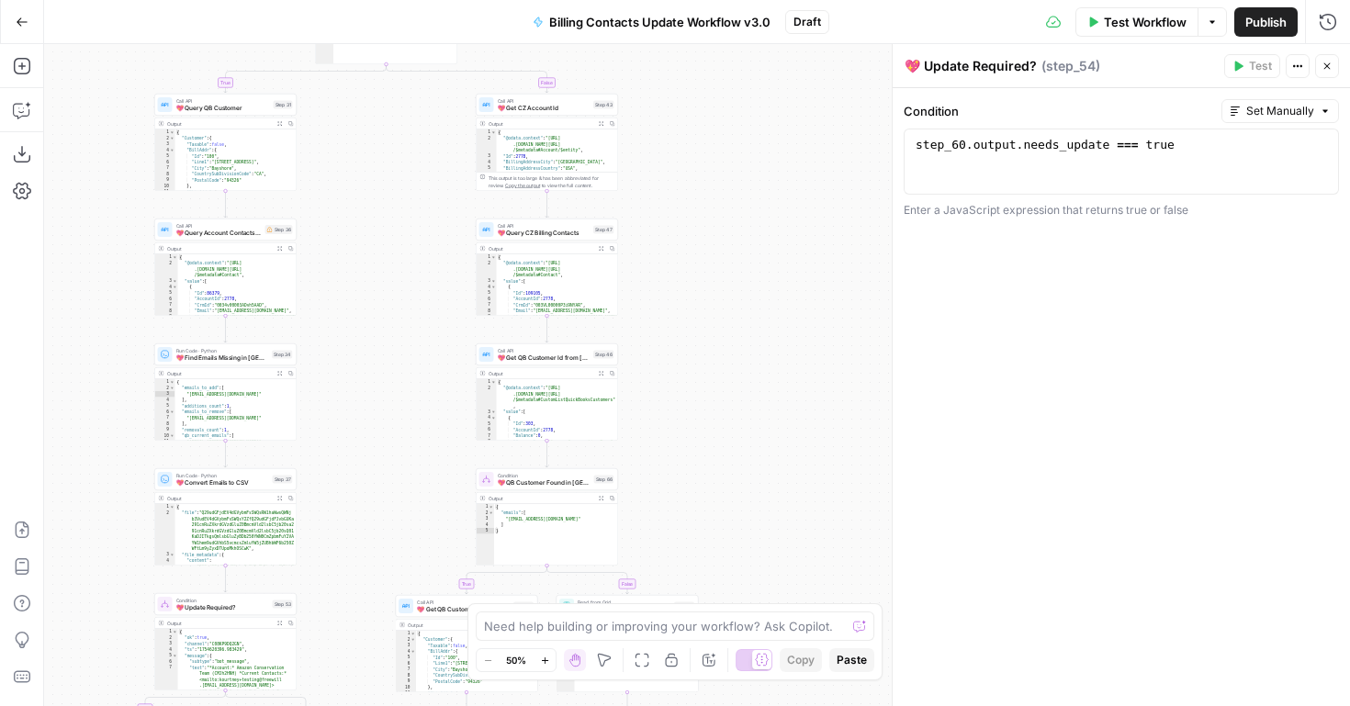
drag, startPoint x: 758, startPoint y: 232, endPoint x: 745, endPoint y: 479, distance: 247.5
click at [746, 478] on div "true true false true true false false false Workflow Set Inputs Inputs Read fro…" at bounding box center [697, 375] width 1306 height 662
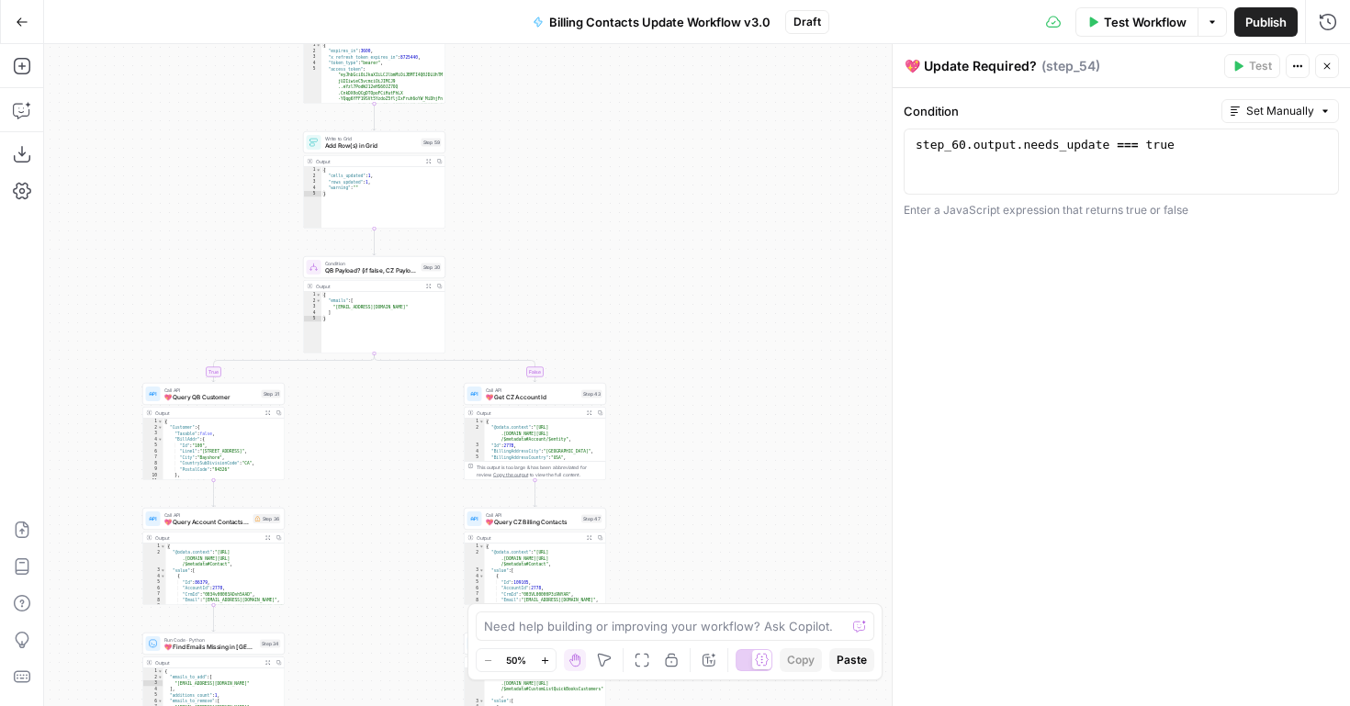
drag, startPoint x: 734, startPoint y: 307, endPoint x: 729, endPoint y: 460, distance: 153.5
click at [731, 460] on div "true true false true true false false false Workflow Set Inputs Inputs Read fro…" at bounding box center [697, 375] width 1306 height 662
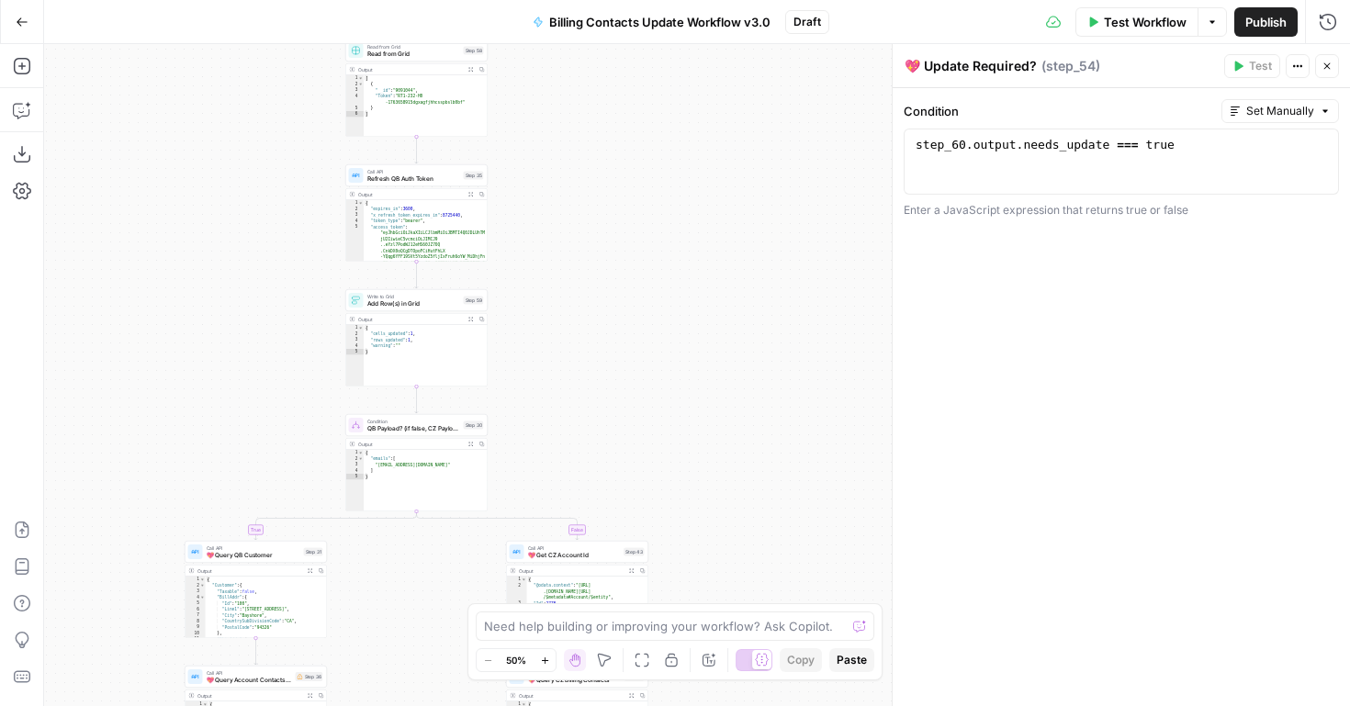
drag, startPoint x: 498, startPoint y: 220, endPoint x: 543, endPoint y: 378, distance: 163.4
click at [543, 378] on div "true true false true true false false false Workflow Set Inputs Inputs Read fro…" at bounding box center [697, 375] width 1306 height 662
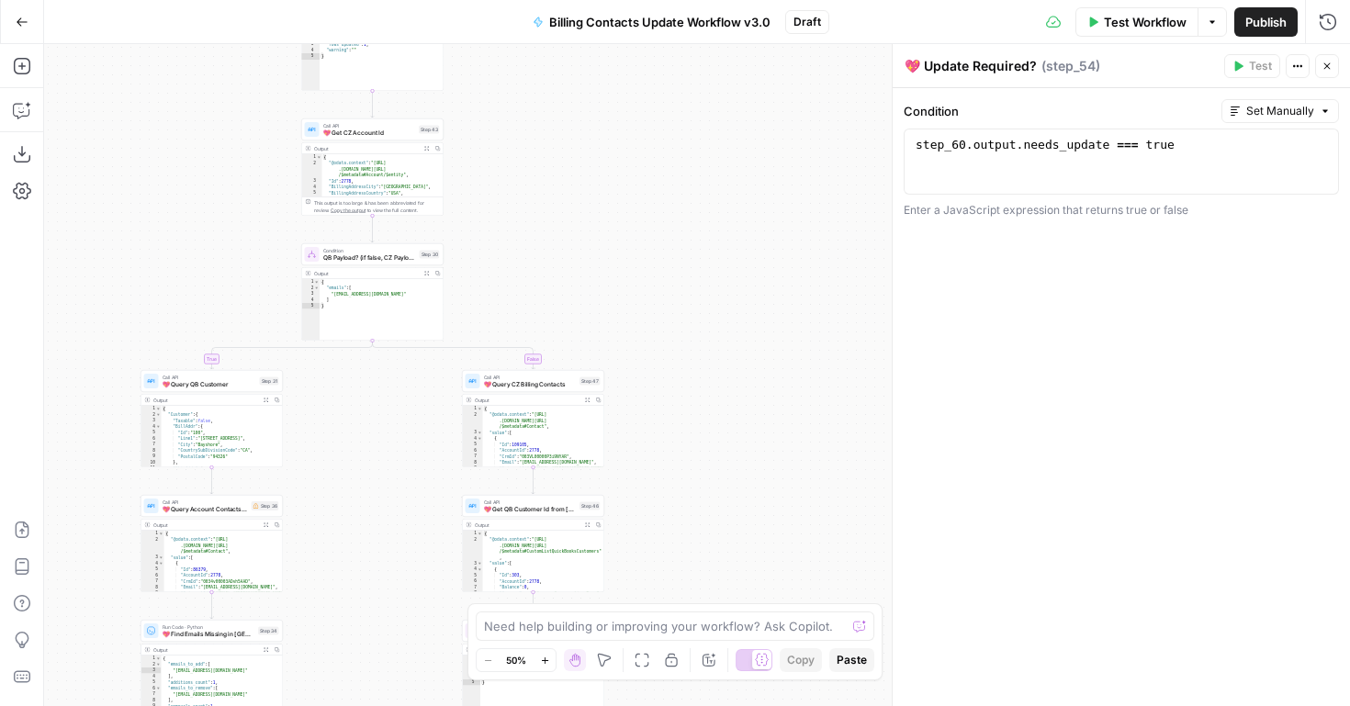
drag, startPoint x: 579, startPoint y: 453, endPoint x: 535, endPoint y: 135, distance: 320.9
click at [535, 135] on div "true true false true true false false false Workflow Set Inputs Inputs Read fro…" at bounding box center [697, 375] width 1306 height 662
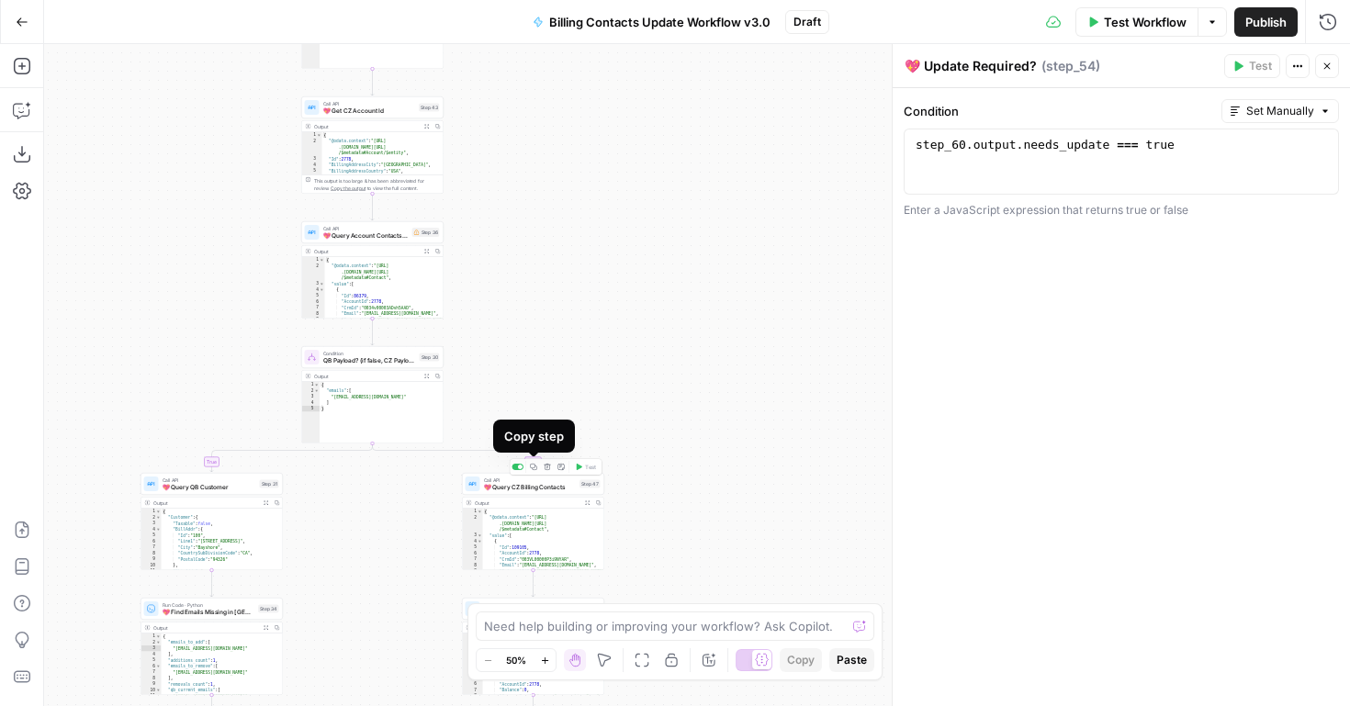
click at [536, 491] on span "💖 Query CZ Billing Contacts" at bounding box center [530, 487] width 93 height 9
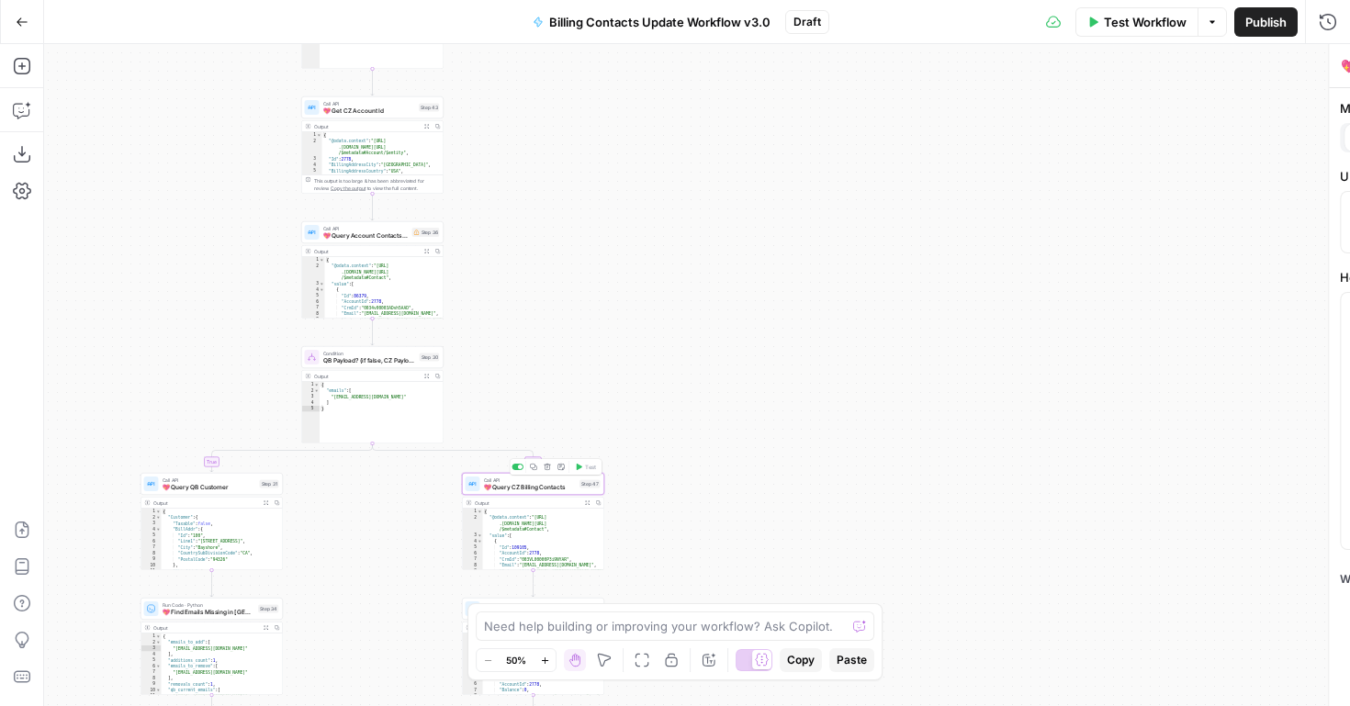
type textarea "💖 Query CZ Billing Contacts"
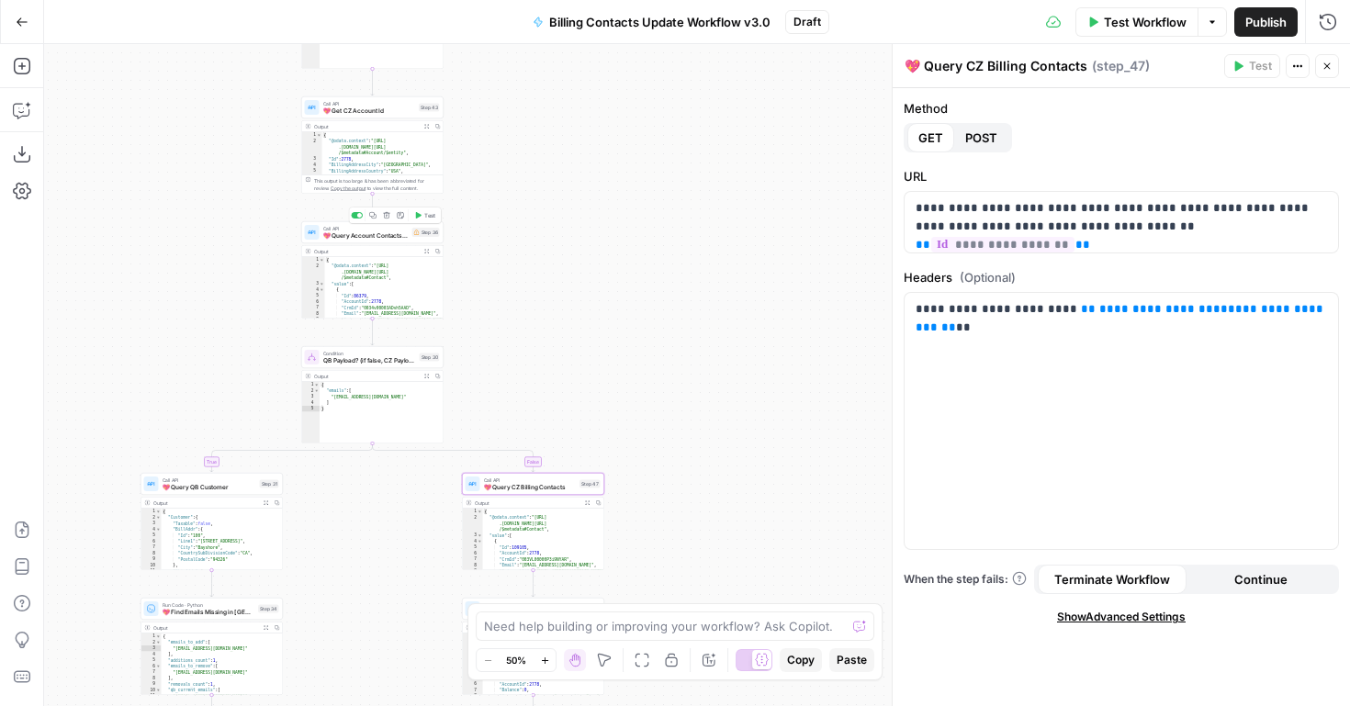
click at [370, 232] on span "💖 Query Account Contacts in [GEOGRAPHIC_DATA]" at bounding box center [365, 236] width 85 height 9
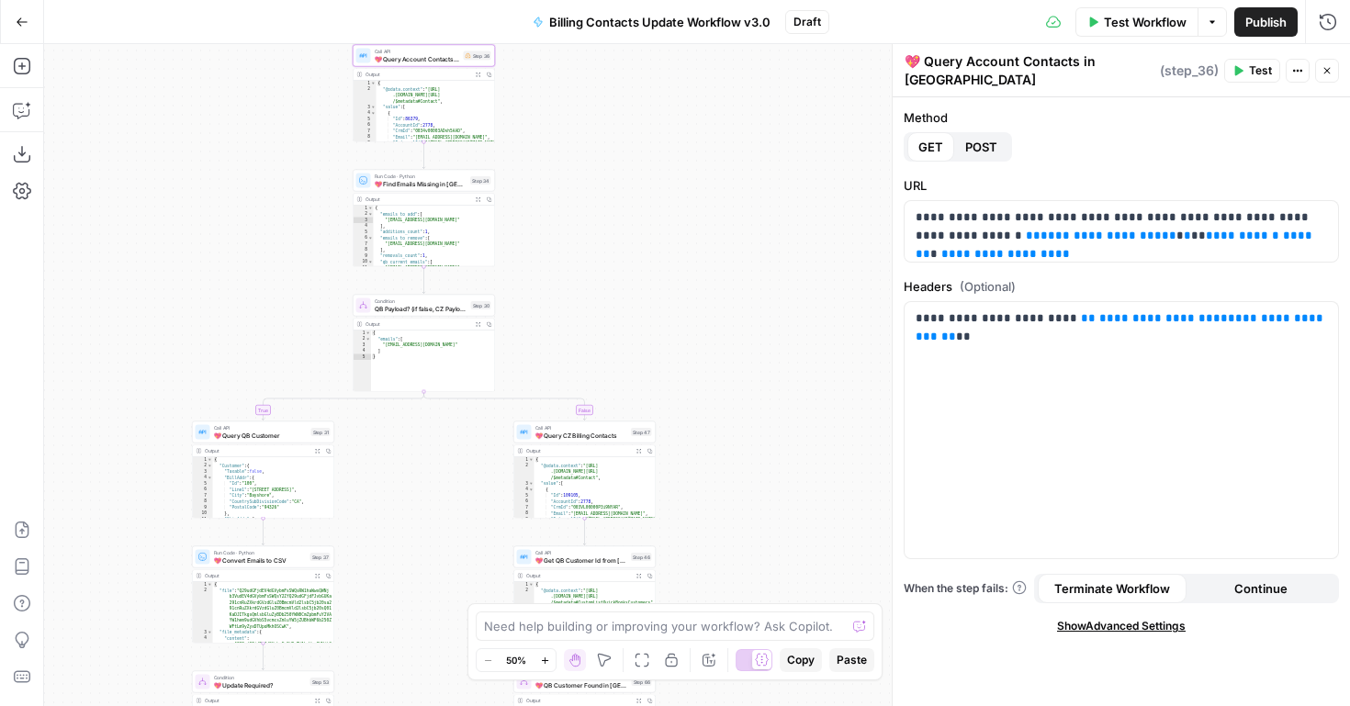
drag, startPoint x: 378, startPoint y: 531, endPoint x: 453, endPoint y: 530, distance: 75.3
click at [455, 532] on div "true true false true true false false false Workflow Set Inputs Inputs Read fro…" at bounding box center [697, 375] width 1306 height 662
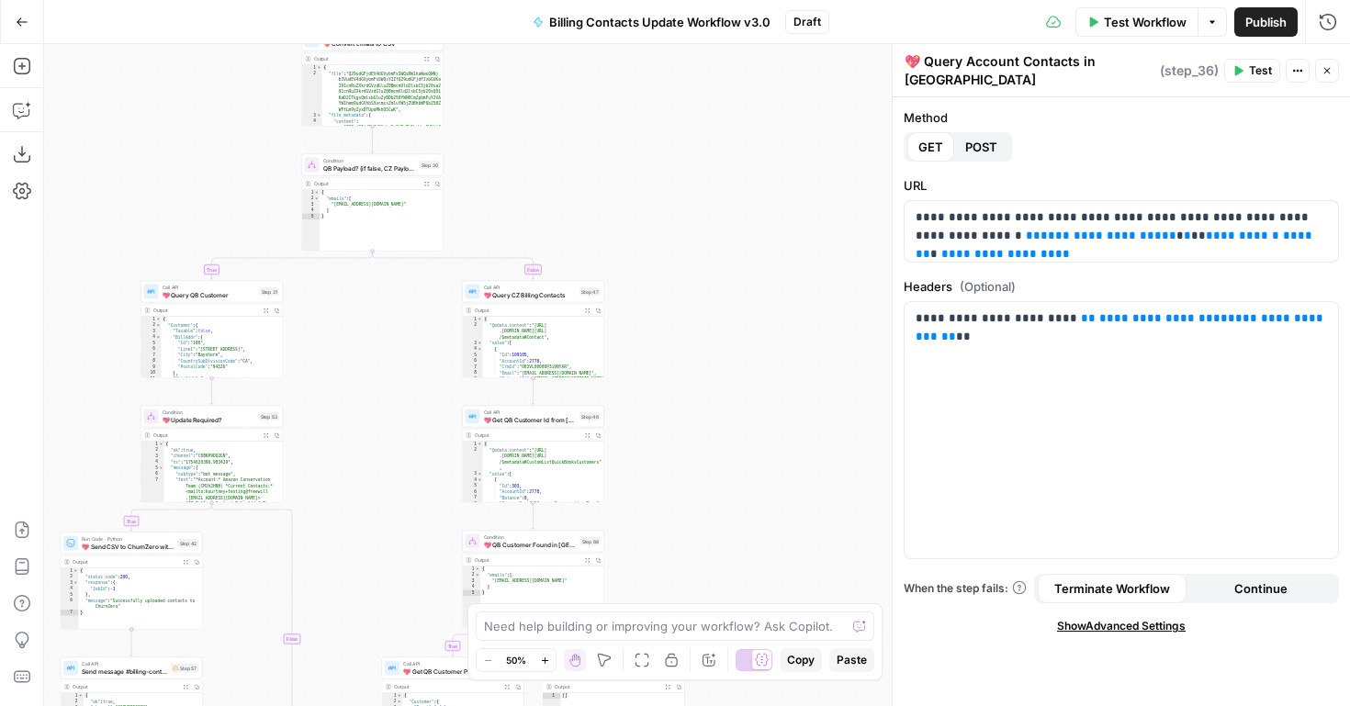
drag, startPoint x: 565, startPoint y: 322, endPoint x: 514, endPoint y: 55, distance: 272.2
click at [514, 55] on div "true true false true true false false false Workflow Set Inputs Inputs Read fro…" at bounding box center [697, 375] width 1306 height 662
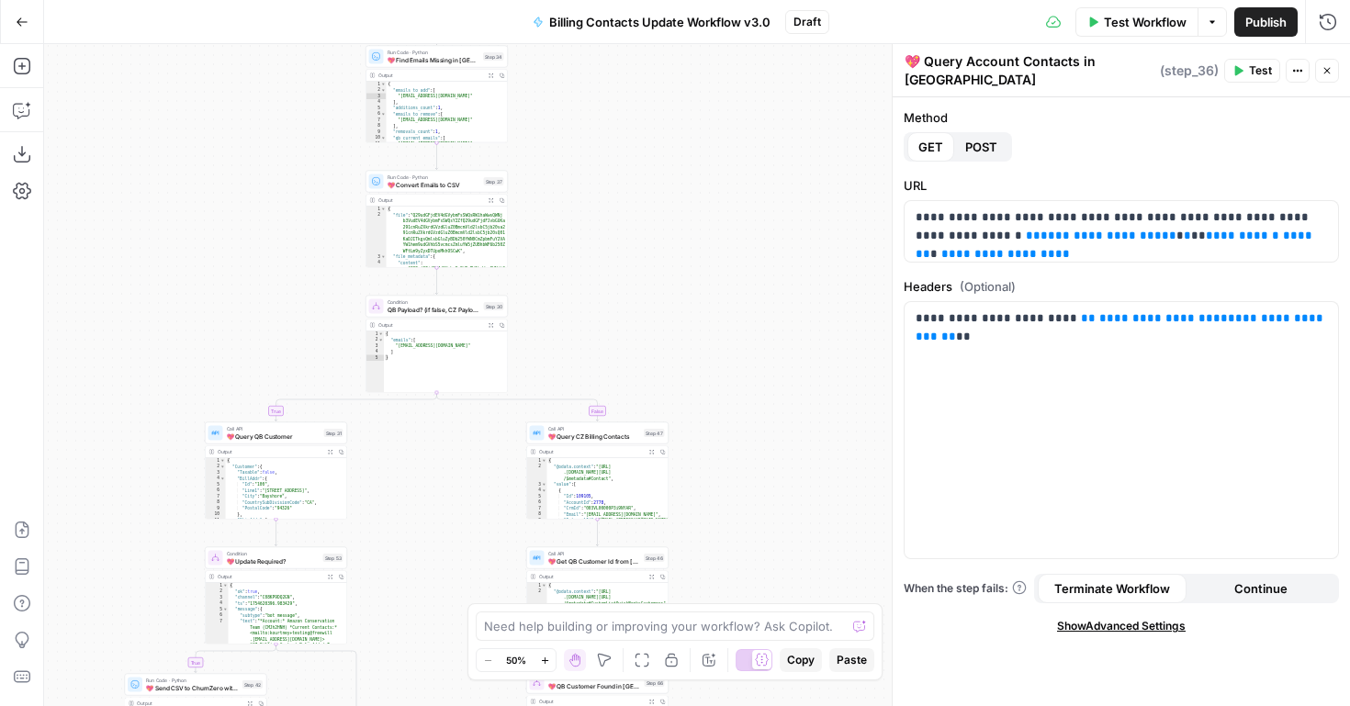
drag, startPoint x: 373, startPoint y: 325, endPoint x: 433, endPoint y: 464, distance: 151.0
click at [435, 467] on div "true true false true true false false false Workflow Set Inputs Inputs Read fro…" at bounding box center [697, 375] width 1306 height 662
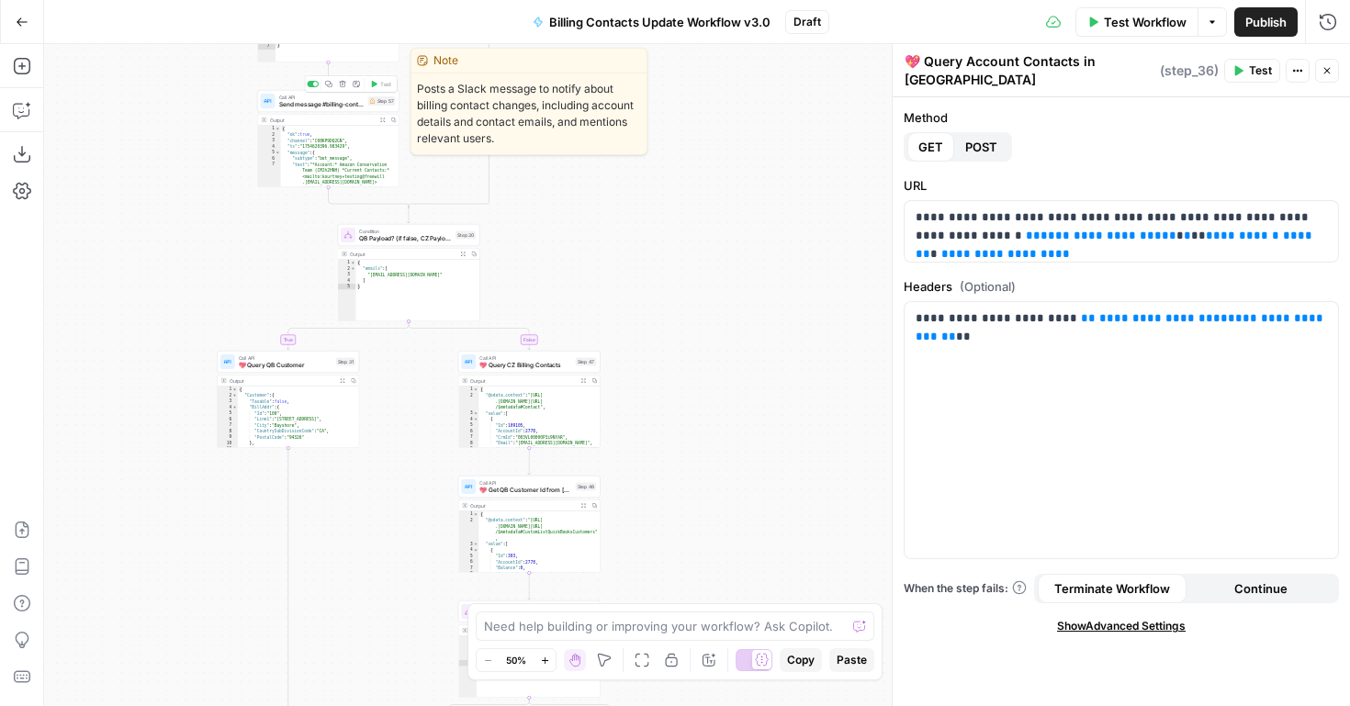
click at [343, 85] on icon "button" at bounding box center [342, 84] width 7 height 7
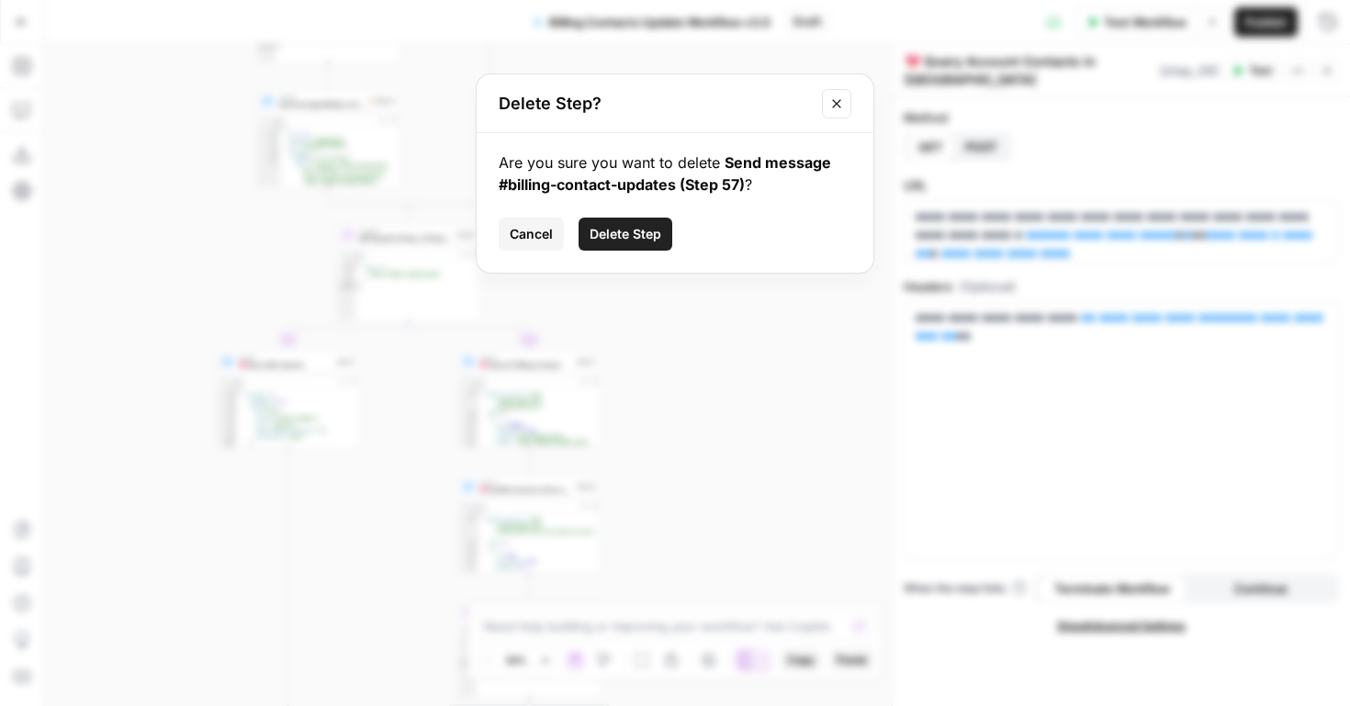
click at [620, 240] on span "Delete Step" at bounding box center [626, 234] width 72 height 18
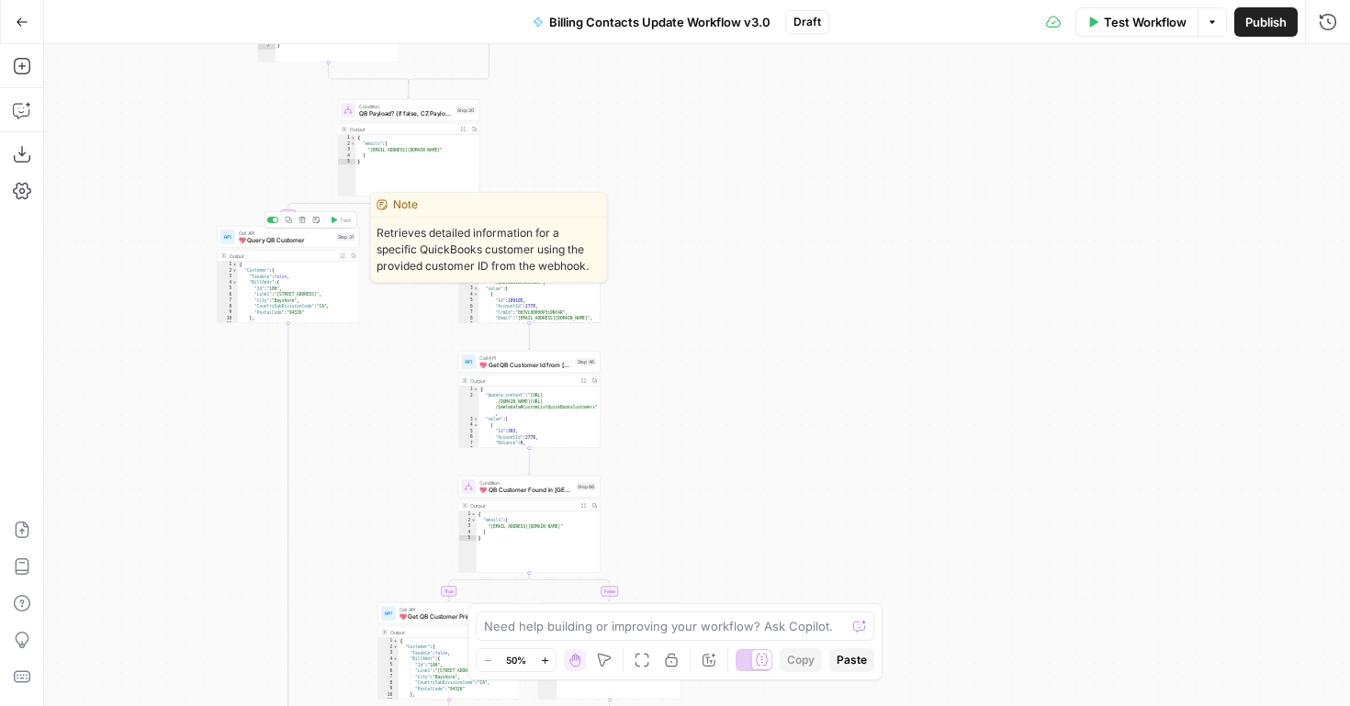
click at [297, 239] on span "💖 Query QB Customer" at bounding box center [286, 240] width 94 height 9
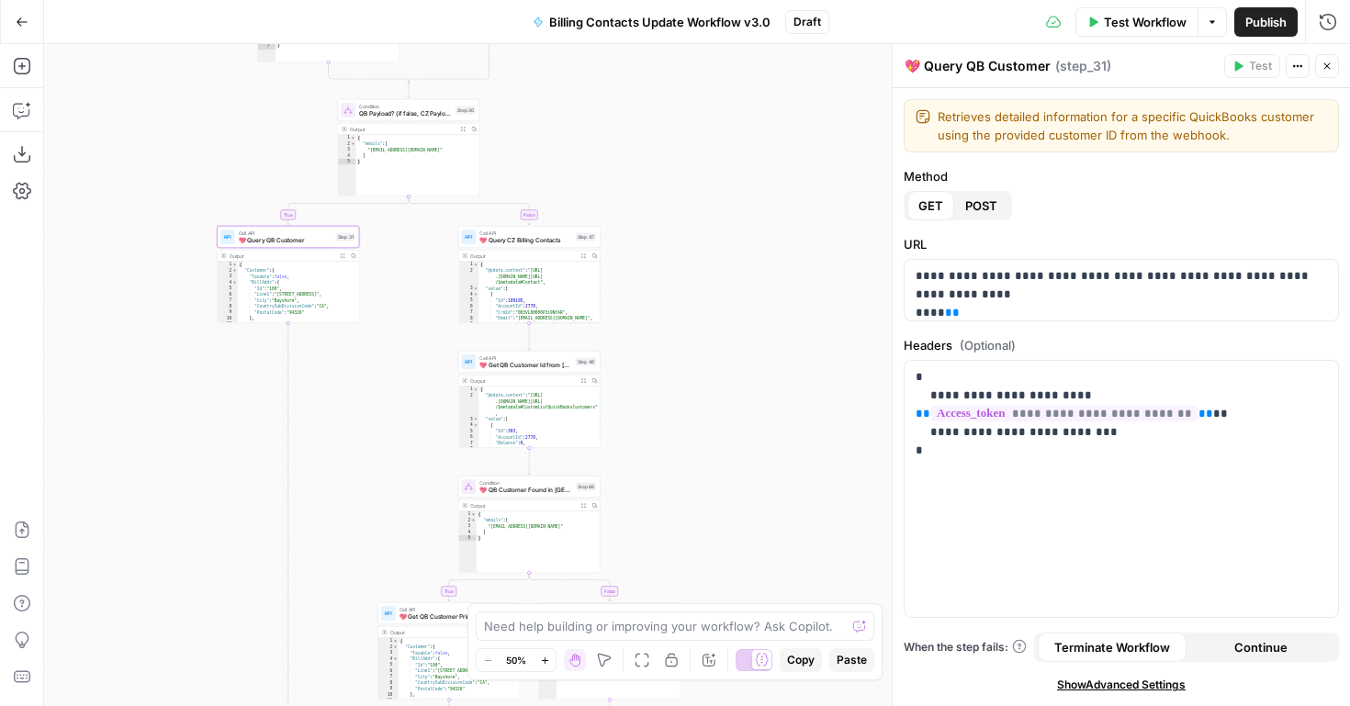
click at [347, 416] on div "true false true true false true false false Workflow Set Inputs Inputs Read fro…" at bounding box center [697, 375] width 1306 height 662
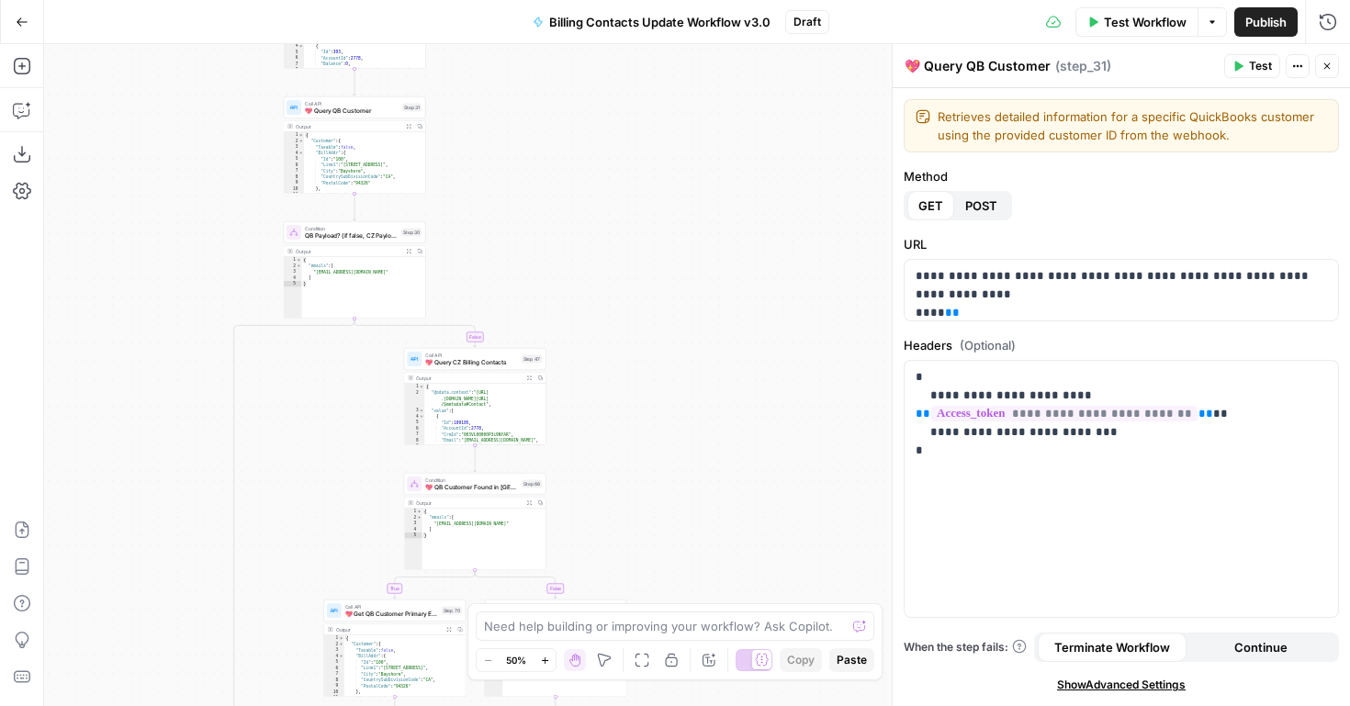
drag, startPoint x: 583, startPoint y: 462, endPoint x: 529, endPoint y: 103, distance: 363.3
click at [529, 103] on div "true false true false true false false true Workflow Set Inputs Inputs Read fro…" at bounding box center [697, 375] width 1306 height 662
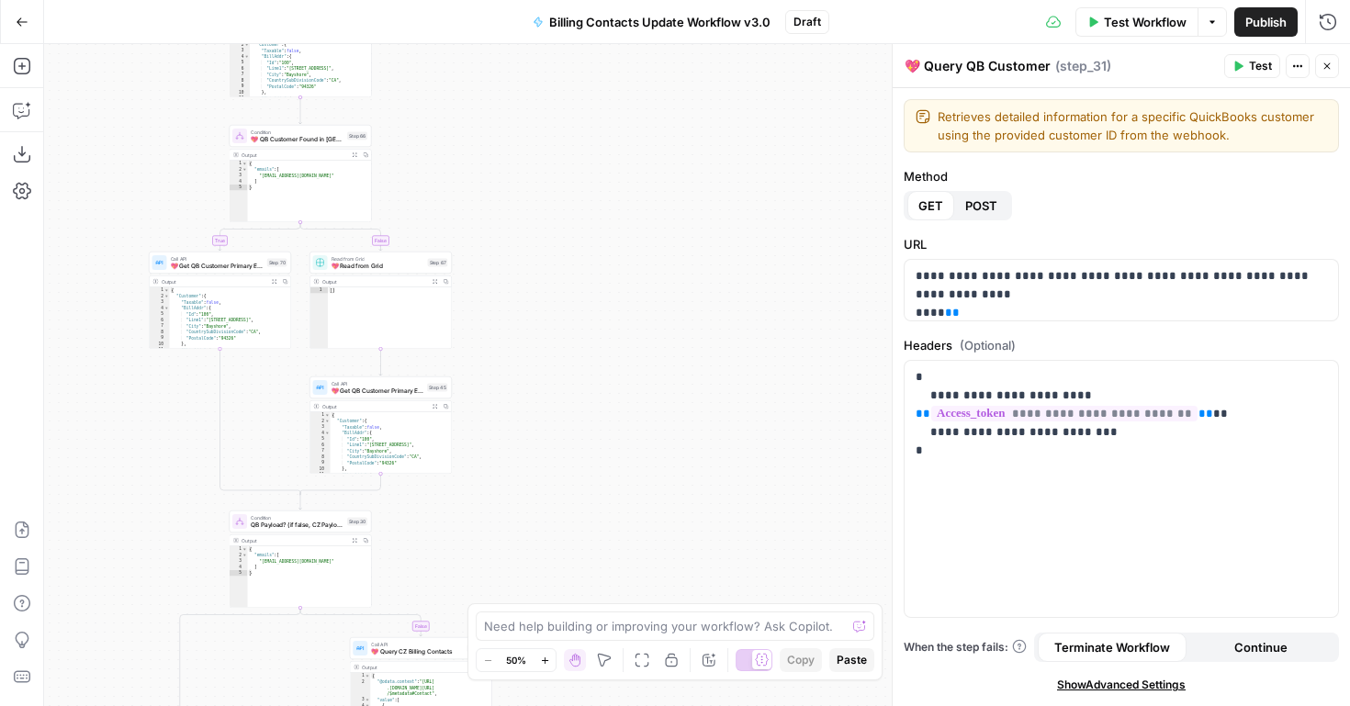
drag, startPoint x: 552, startPoint y: 326, endPoint x: 498, endPoint y: 230, distance: 110.6
click at [498, 230] on div "true false true false true false false true Workflow Set Inputs Inputs Read fro…" at bounding box center [697, 375] width 1306 height 662
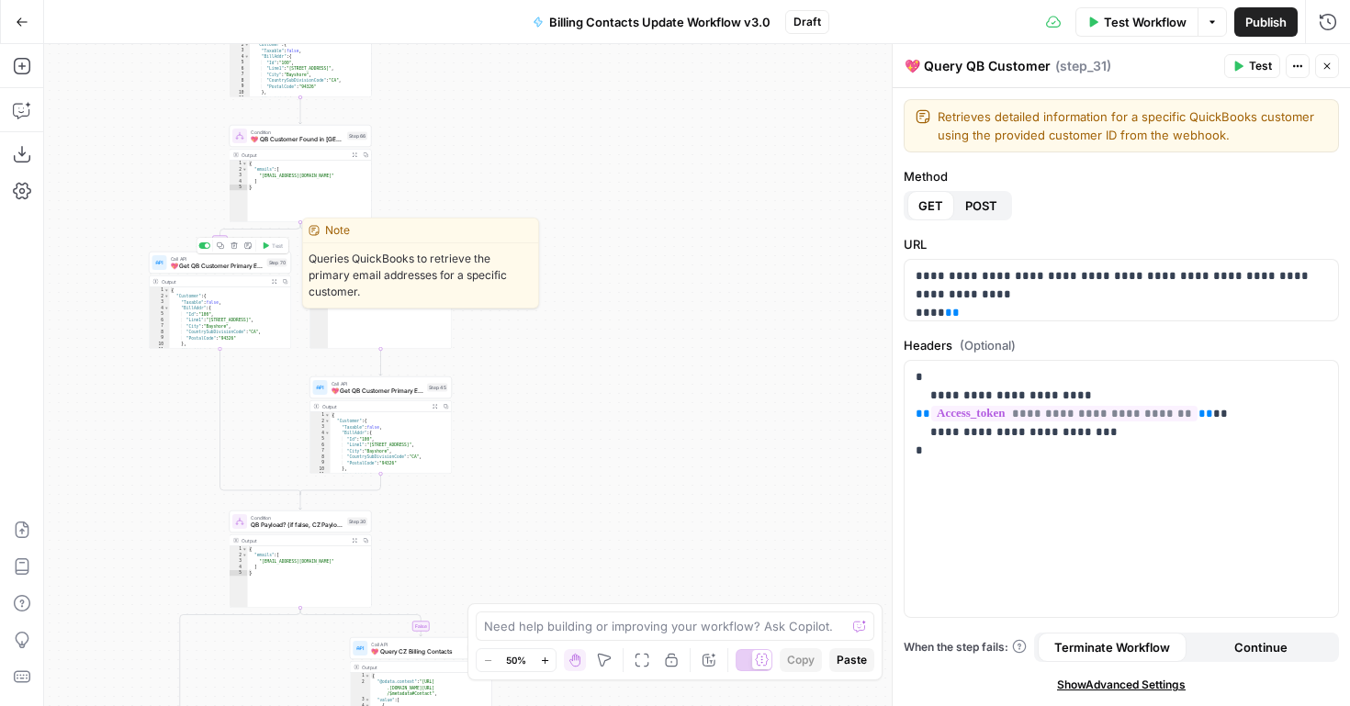
click at [214, 266] on span "💖 Get QB Customer Primary Emails" at bounding box center [217, 266] width 93 height 9
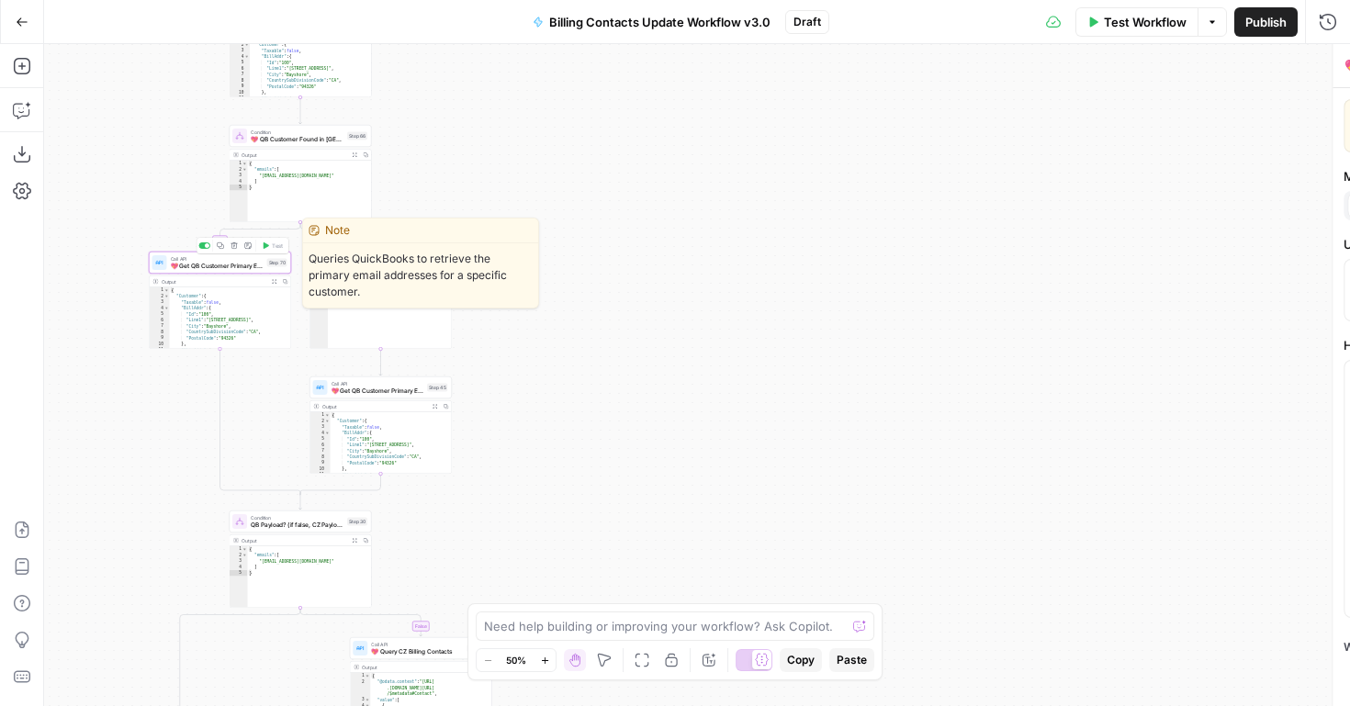
type textarea "💖 Get QB Customer Primary Emails"
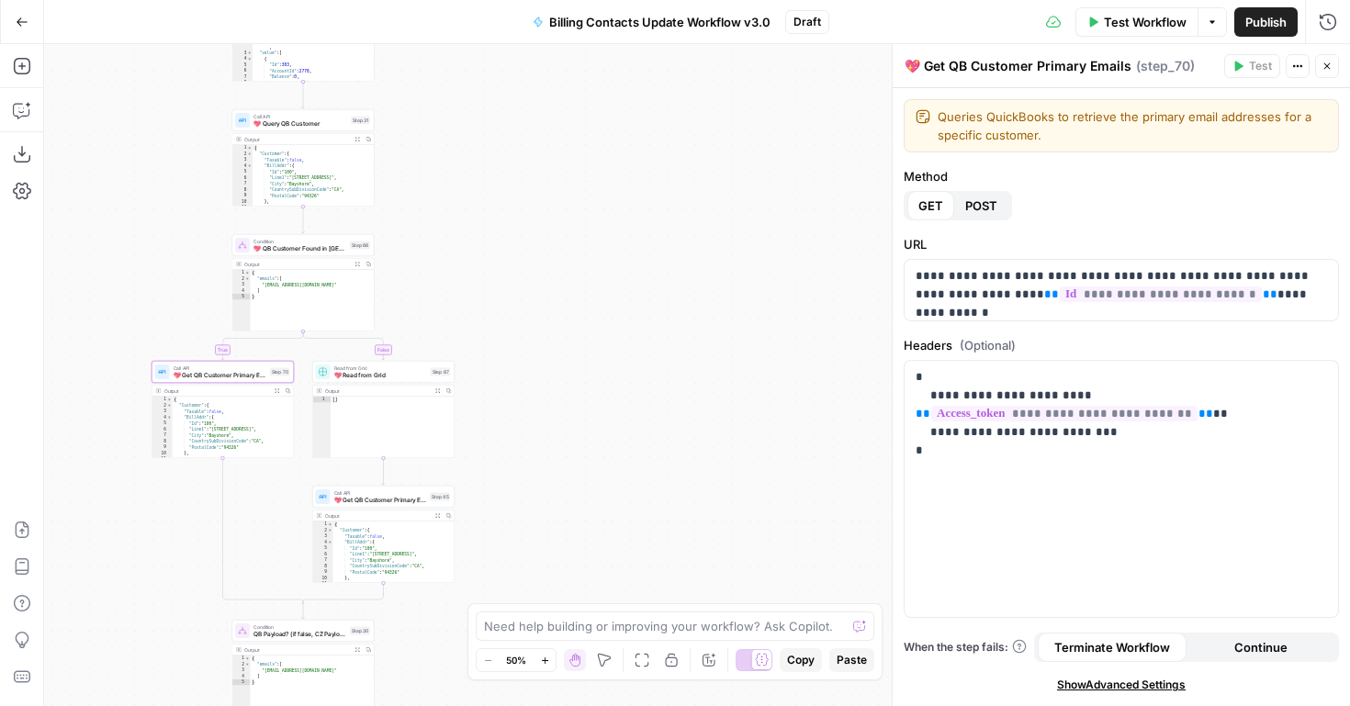
drag, startPoint x: 518, startPoint y: 198, endPoint x: 522, endPoint y: 309, distance: 111.2
click at [522, 309] on div "true false true false true false false true Workflow Set Inputs Inputs Read fro…" at bounding box center [697, 375] width 1306 height 662
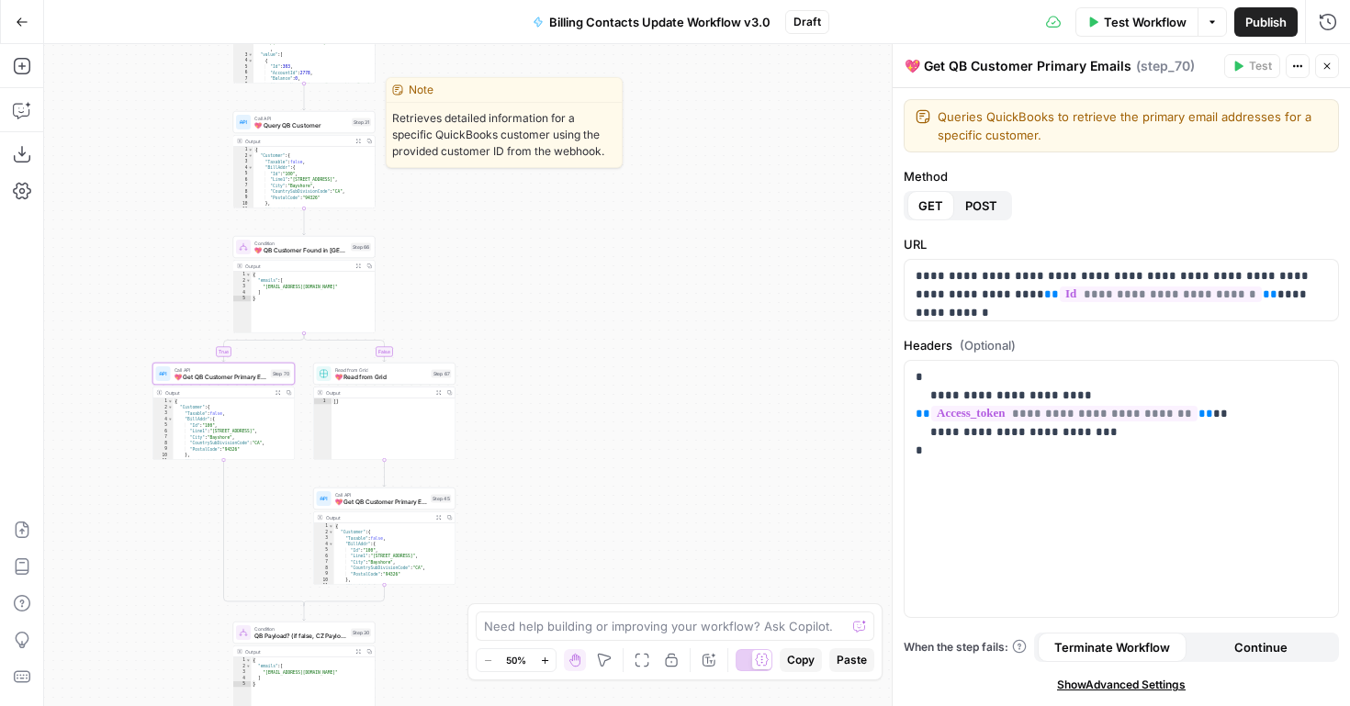
click at [304, 122] on span "💖 Query QB Customer" at bounding box center [301, 125] width 94 height 9
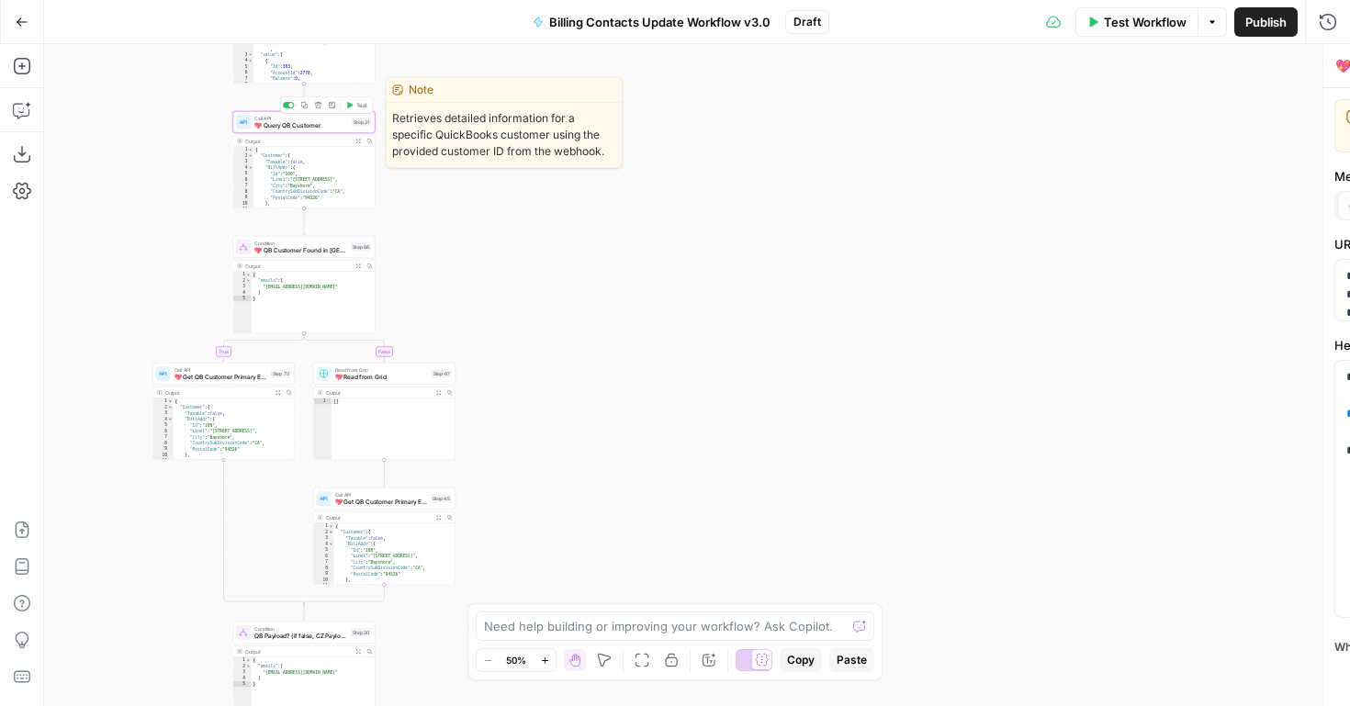
type textarea "💖 Query QB Customer"
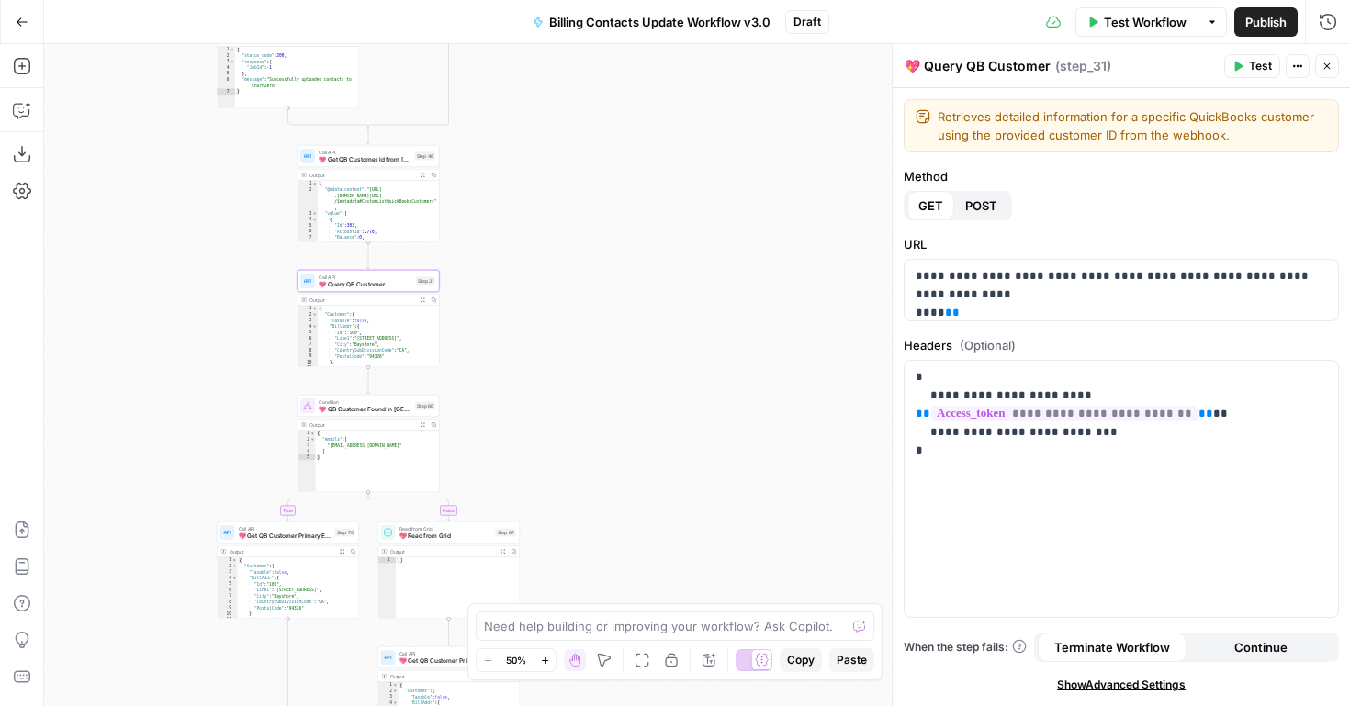
drag, startPoint x: 496, startPoint y: 261, endPoint x: 559, endPoint y: 423, distance: 173.7
click at [559, 423] on div "true false true false true false false true Workflow Set Inputs Inputs Read fro…" at bounding box center [697, 375] width 1306 height 662
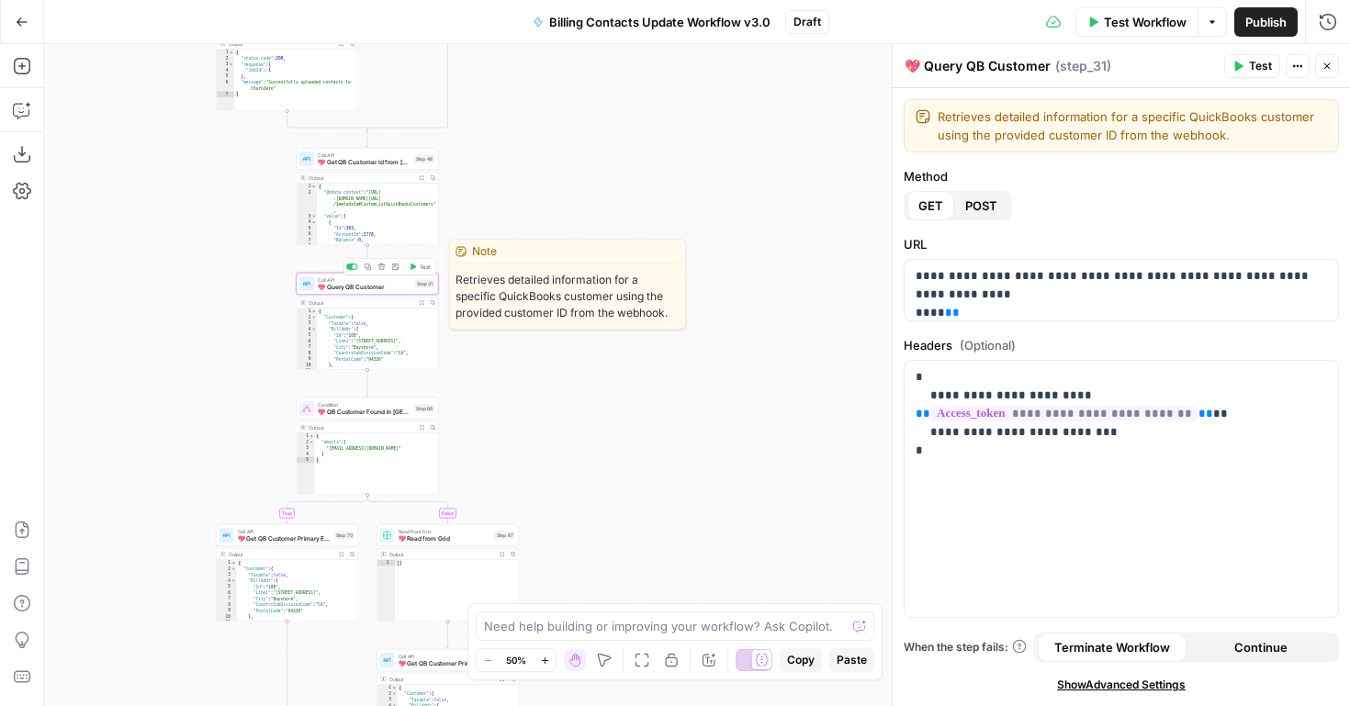
click at [380, 283] on span "💖 Query QB Customer" at bounding box center [365, 287] width 94 height 9
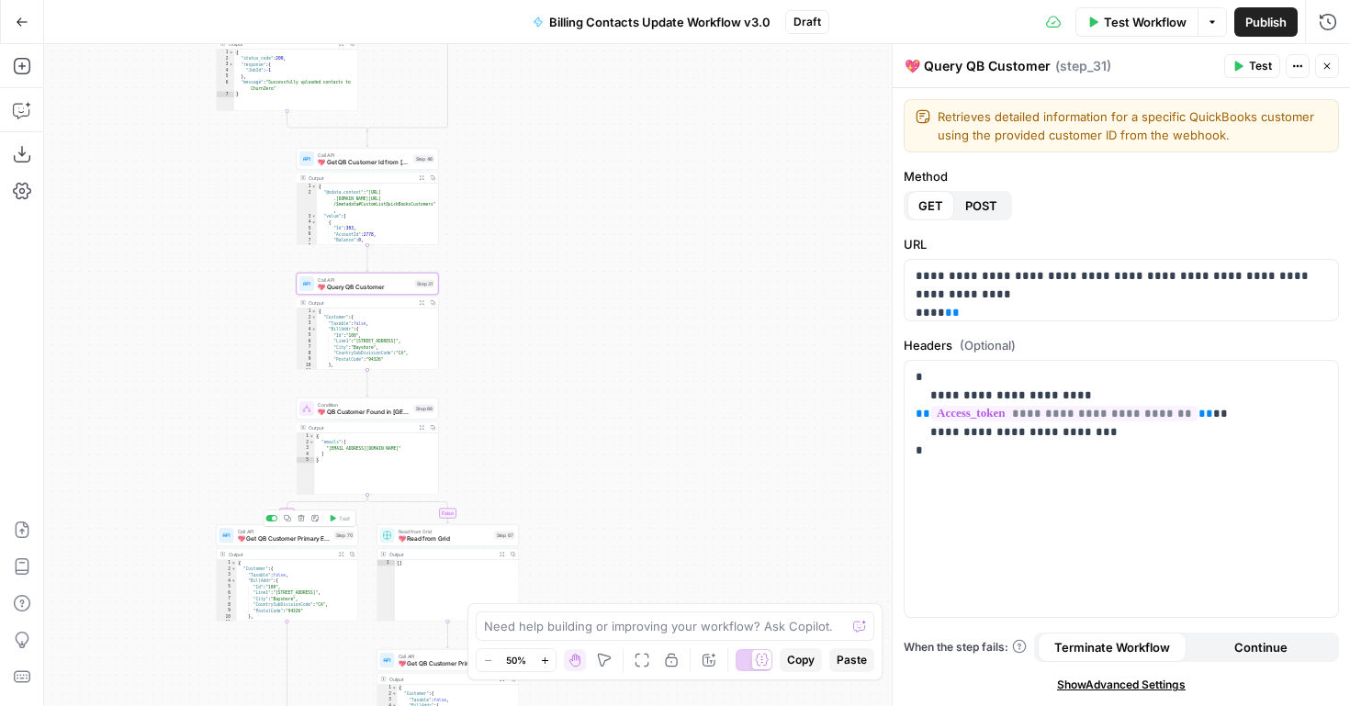
click at [277, 537] on span "💖 Get QB Customer Primary Emails" at bounding box center [284, 539] width 93 height 9
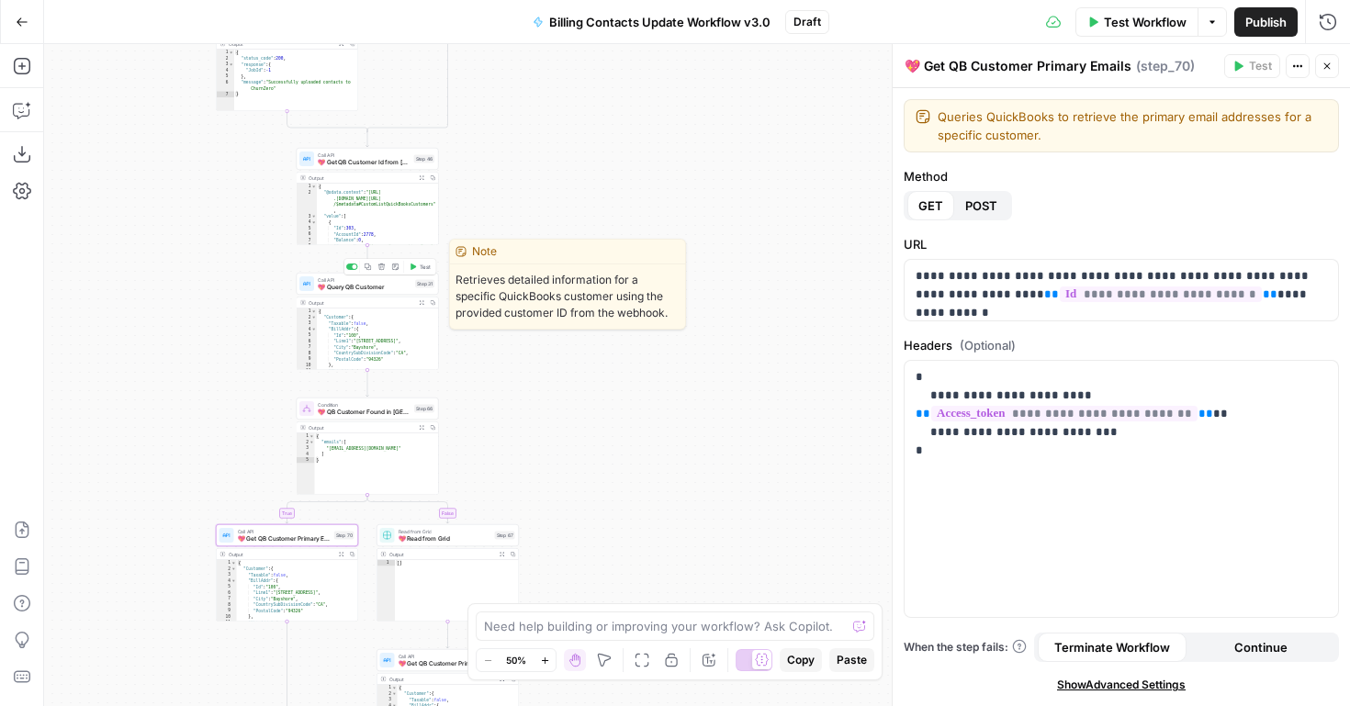
click at [381, 269] on icon "button" at bounding box center [381, 267] width 7 height 7
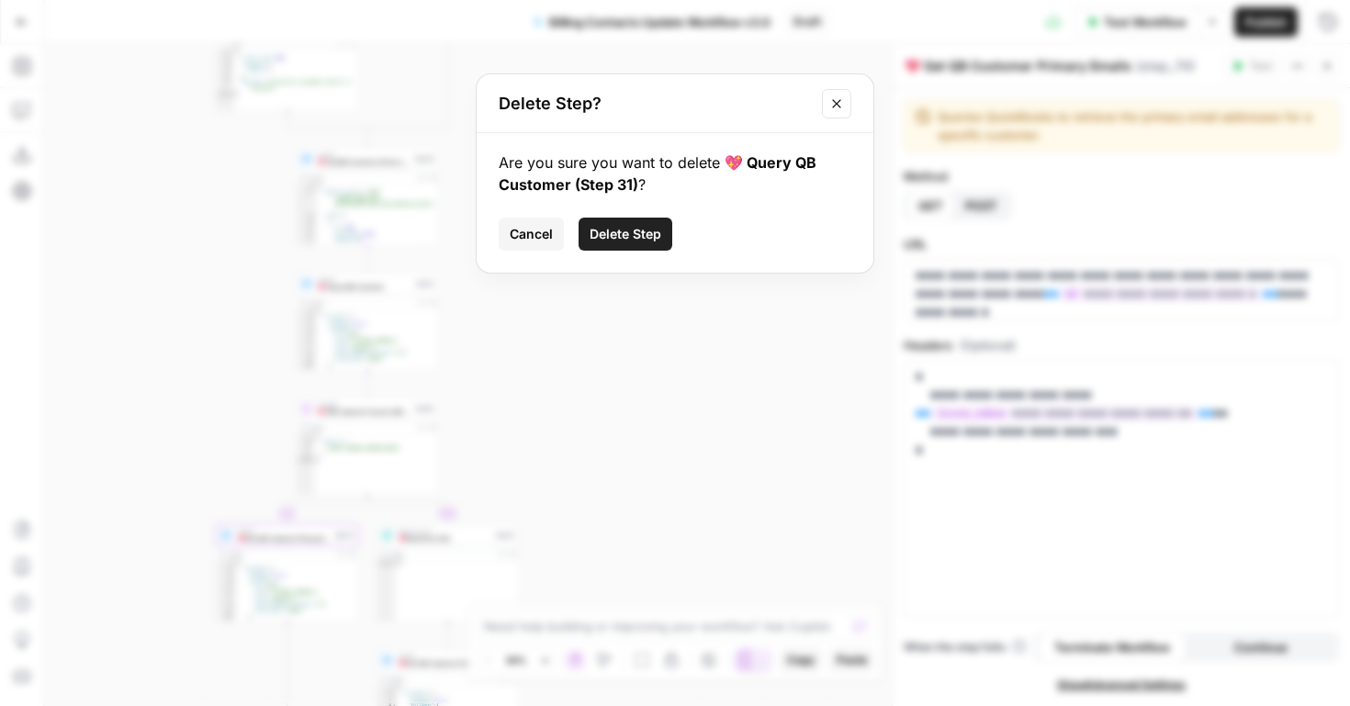
click at [520, 229] on span "Cancel" at bounding box center [531, 234] width 43 height 18
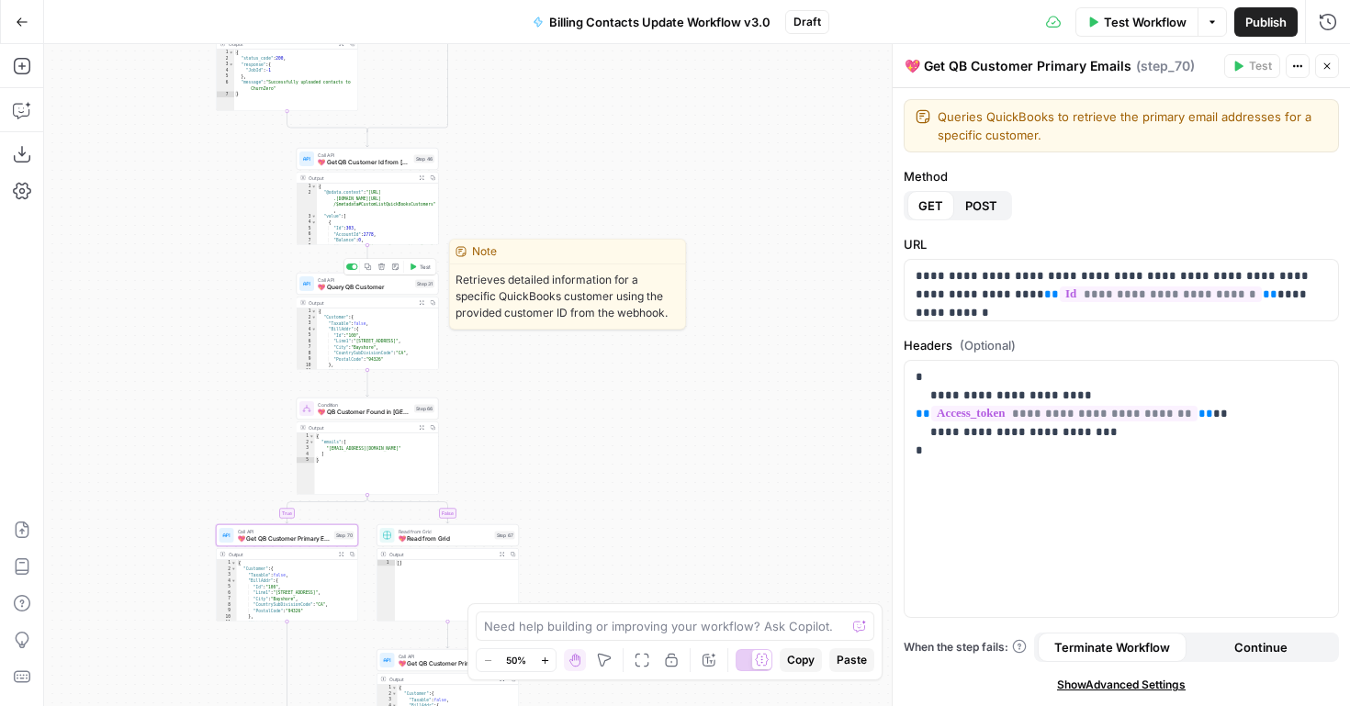
click at [381, 266] on icon "button" at bounding box center [381, 267] width 6 height 6
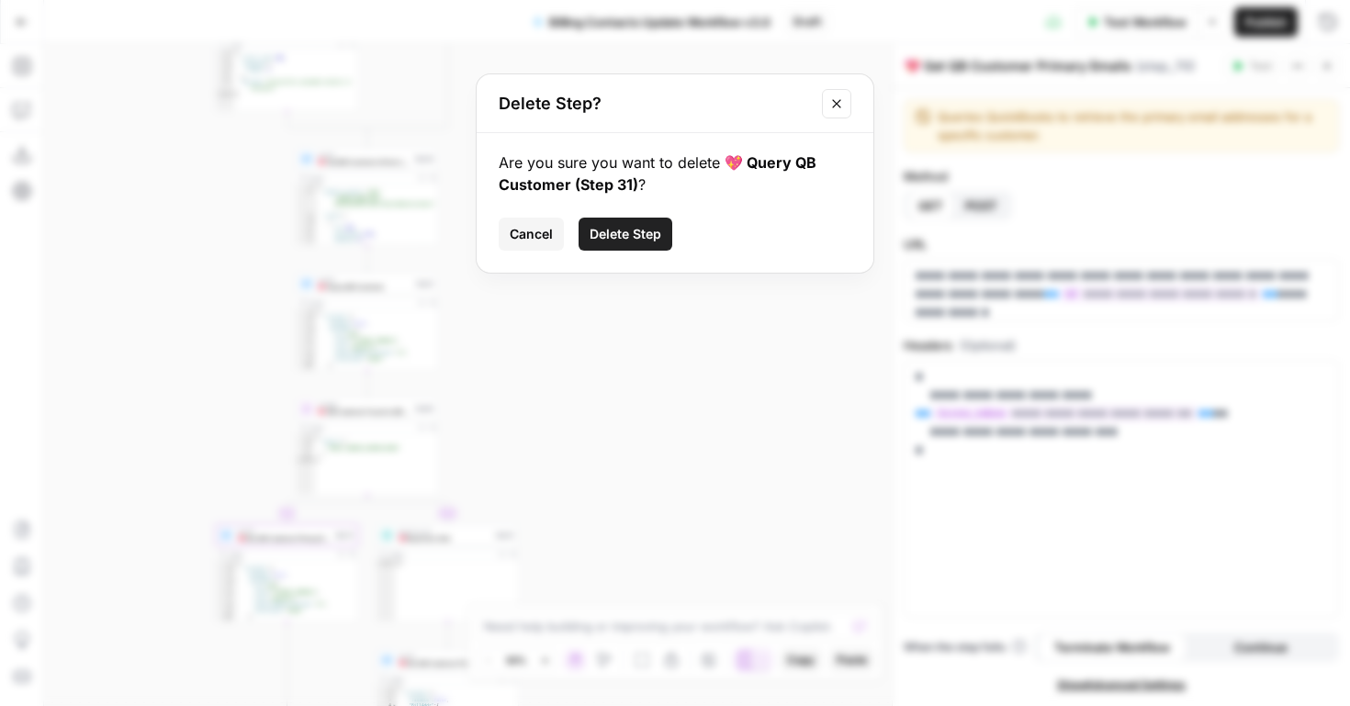
click at [599, 241] on span "Delete Step" at bounding box center [626, 234] width 72 height 18
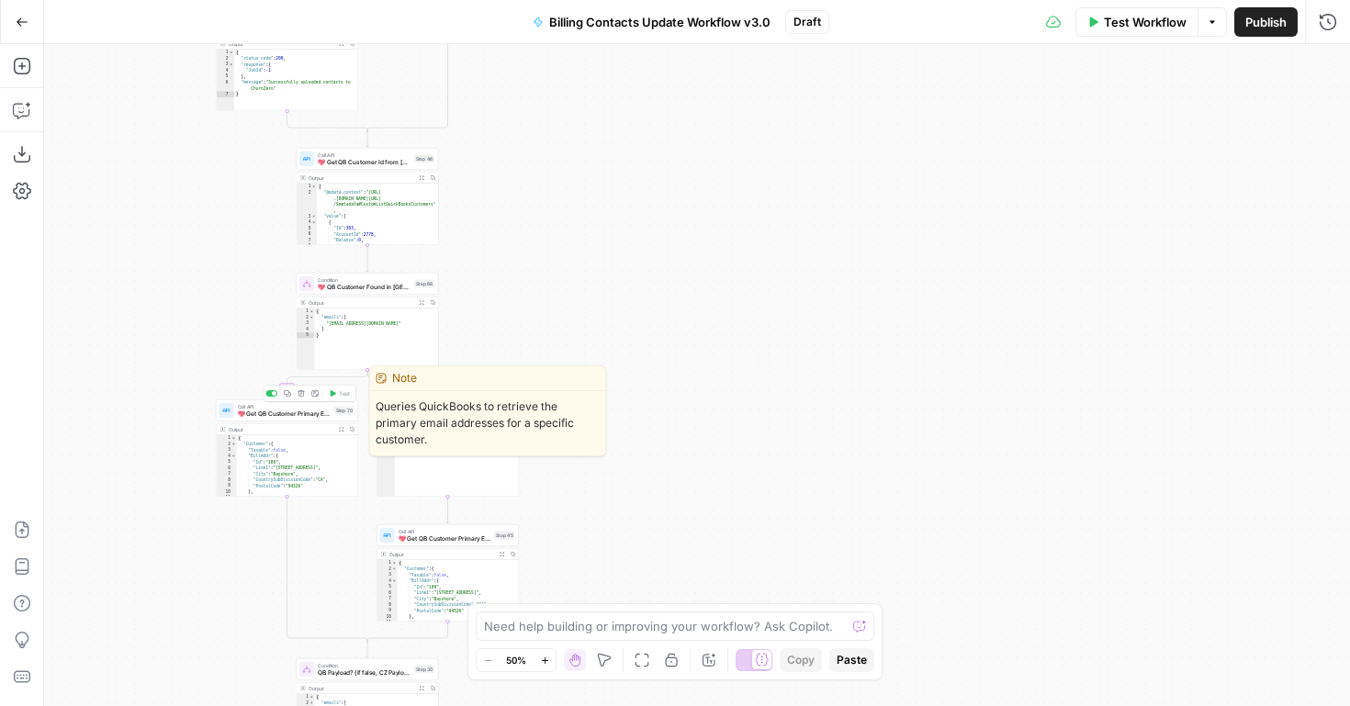
click at [296, 412] on span "💖 Get QB Customer Primary Emails" at bounding box center [284, 414] width 93 height 9
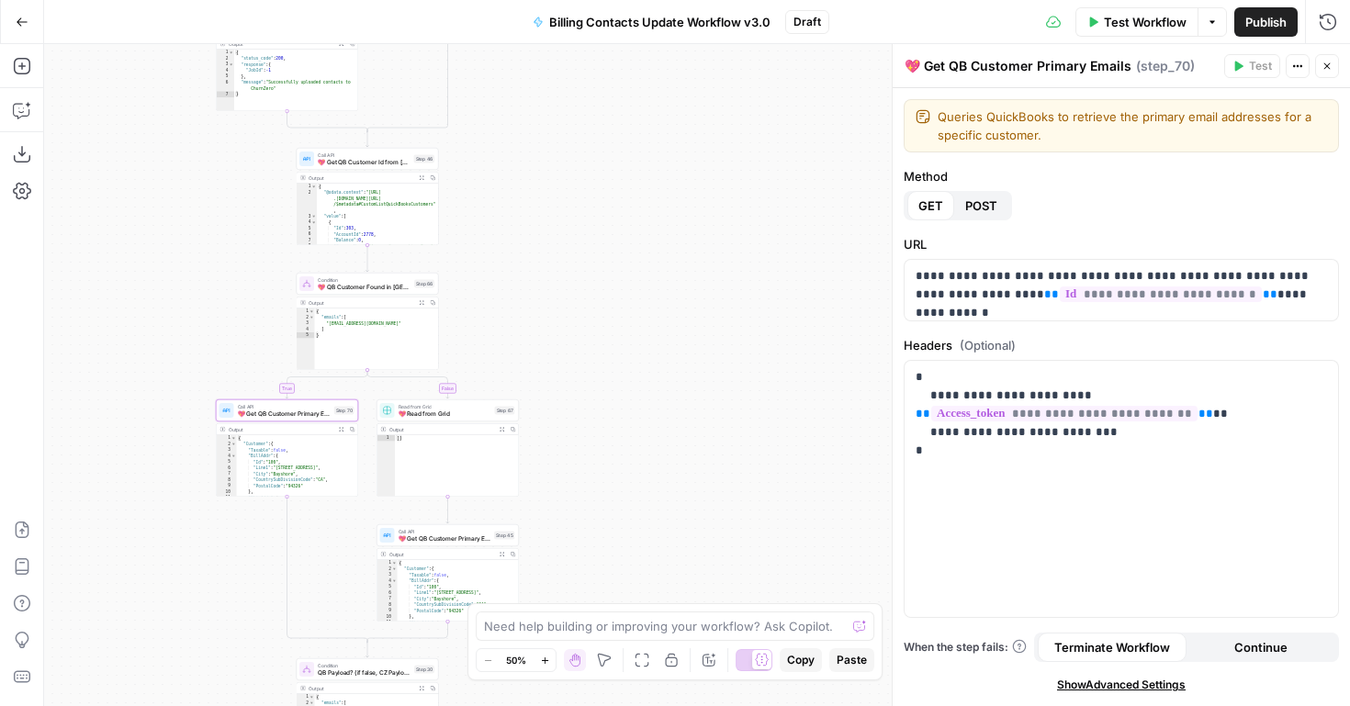
click at [640, 531] on div "true false true false true false false true Workflow Set Inputs Inputs Read fro…" at bounding box center [697, 375] width 1306 height 662
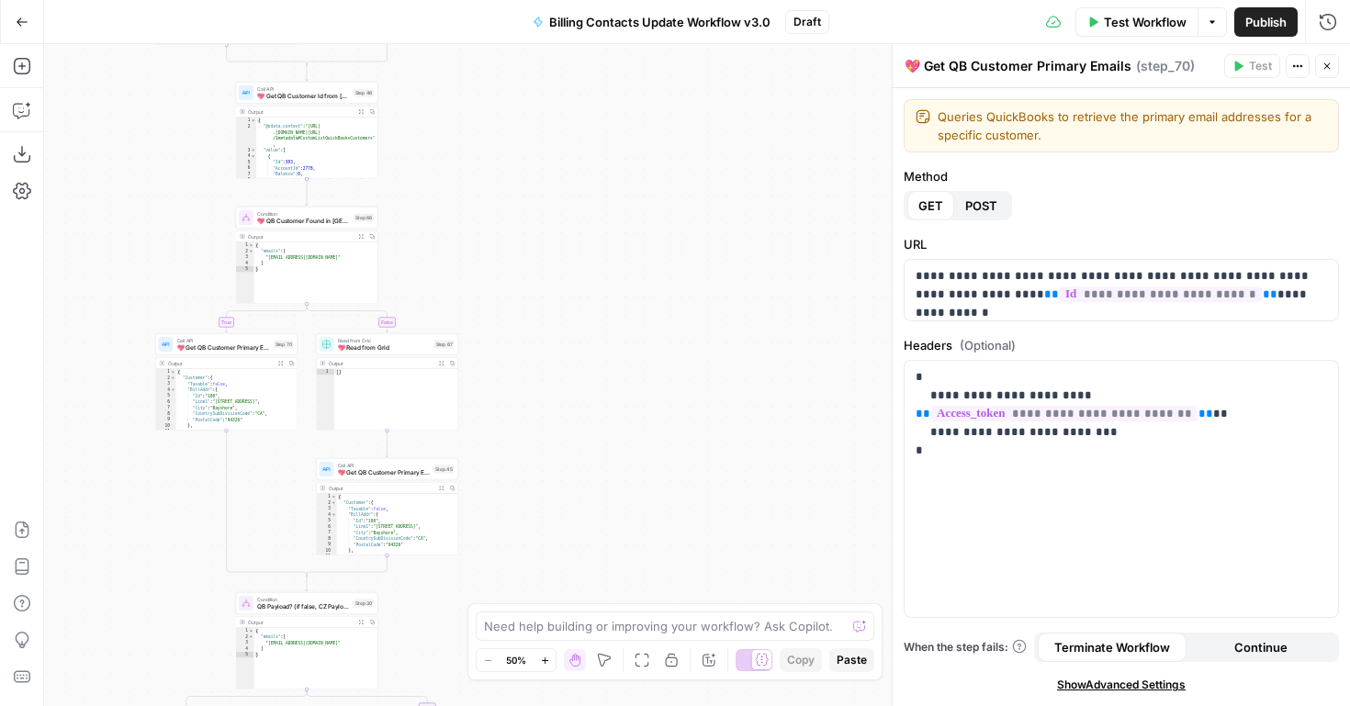
drag, startPoint x: 640, startPoint y: 531, endPoint x: 580, endPoint y: 465, distance: 89.7
click at [580, 465] on div "true false true false true false false true Workflow Set Inputs Inputs Read fro…" at bounding box center [697, 375] width 1306 height 662
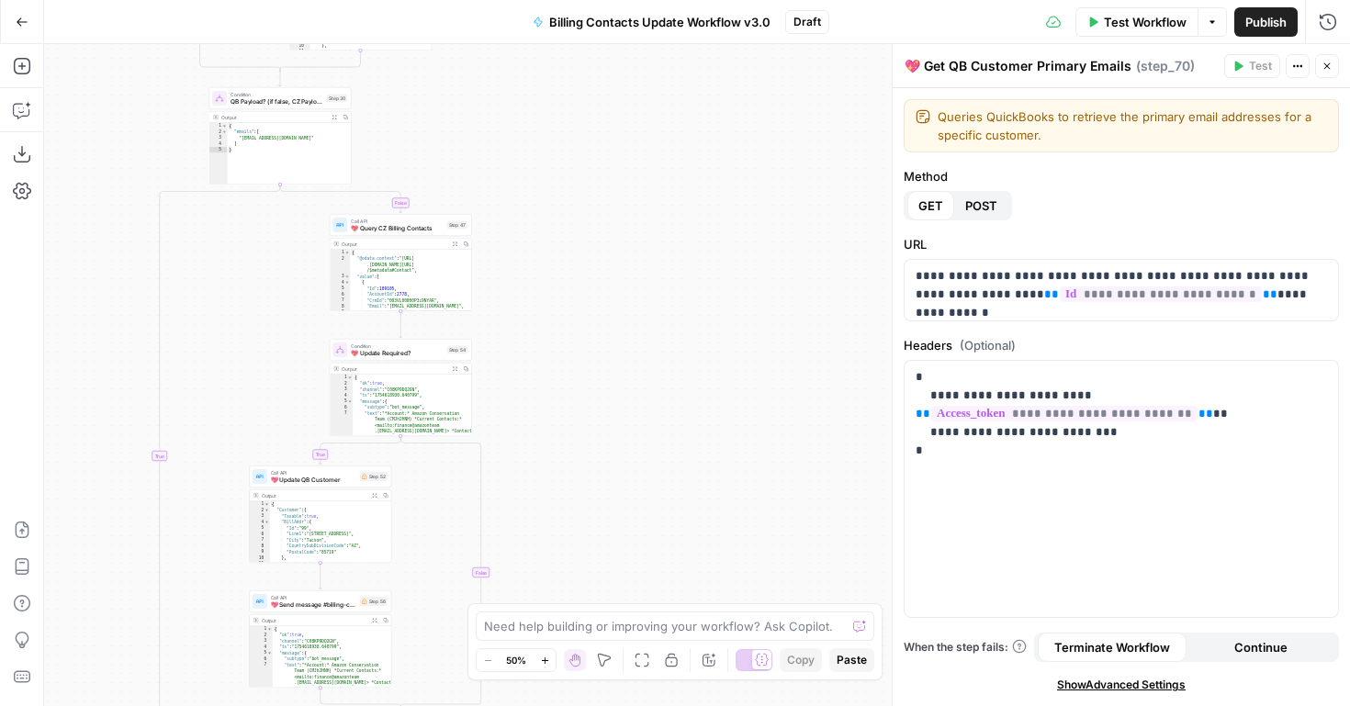
drag, startPoint x: 514, startPoint y: 494, endPoint x: 488, endPoint y: -12, distance: 506.9
click at [488, 0] on html "FreeWill New Home Browse Your Data Usage Settings Recent Grids QB -> CZ Sync Ac…" at bounding box center [675, 353] width 1350 height 706
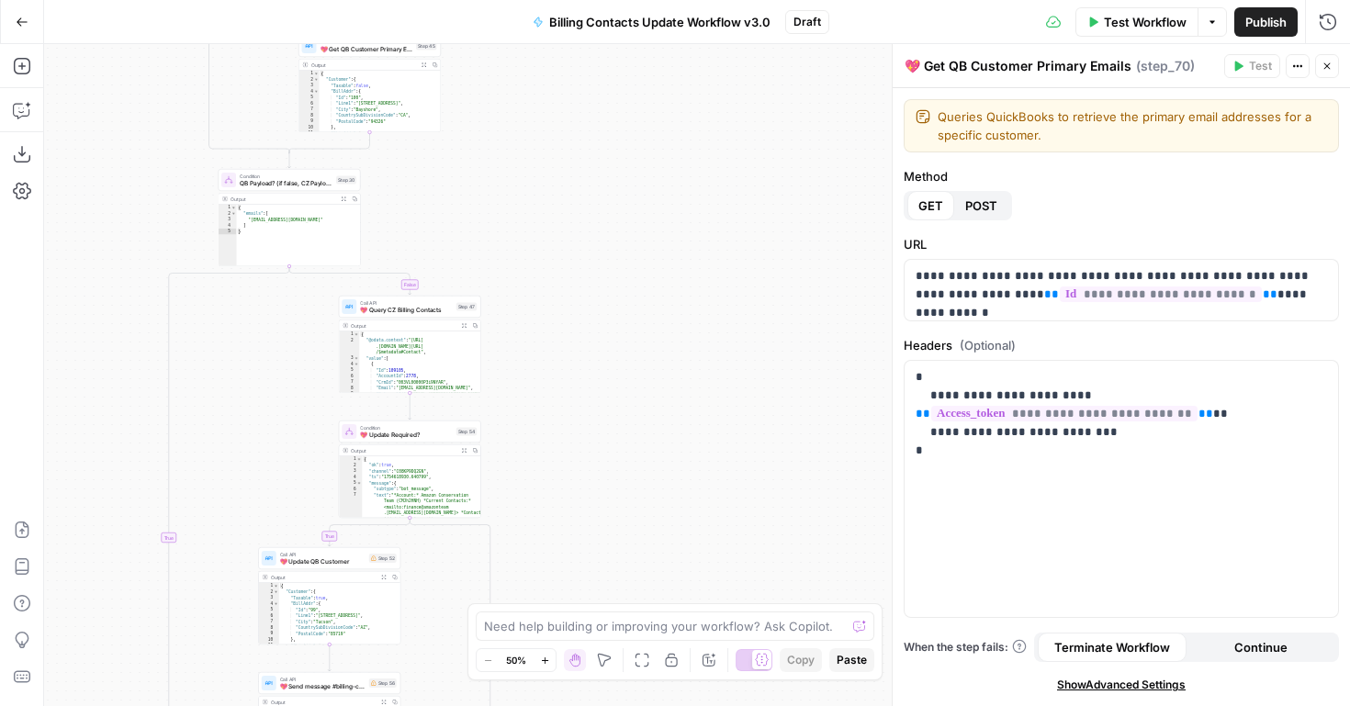
drag, startPoint x: 299, startPoint y: 311, endPoint x: 309, endPoint y: 391, distance: 81.5
click at [309, 397] on div "true false true false true false false true Workflow Set Inputs Inputs Read fro…" at bounding box center [697, 375] width 1306 height 662
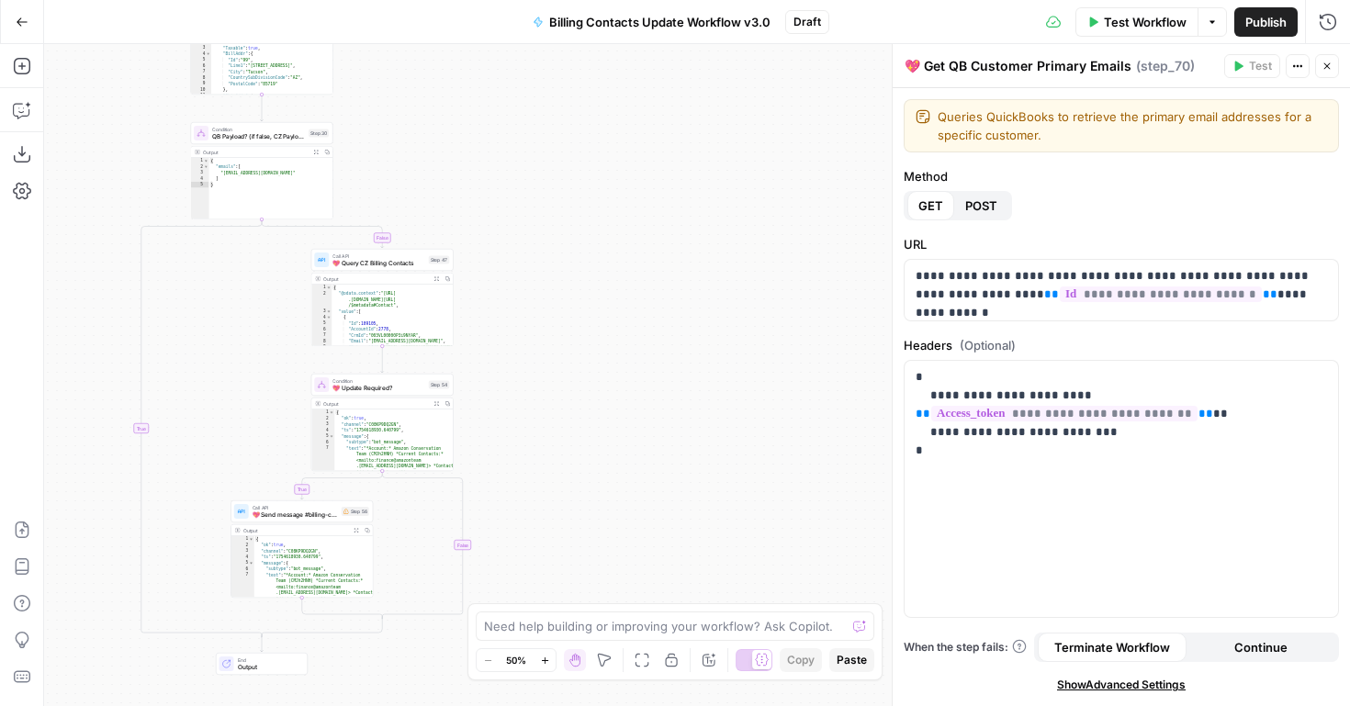
drag, startPoint x: 488, startPoint y: 299, endPoint x: 459, endPoint y: 123, distance: 177.8
click at [459, 123] on div "true false false true true false false true Workflow Set Inputs Inputs Read fro…" at bounding box center [697, 375] width 1306 height 662
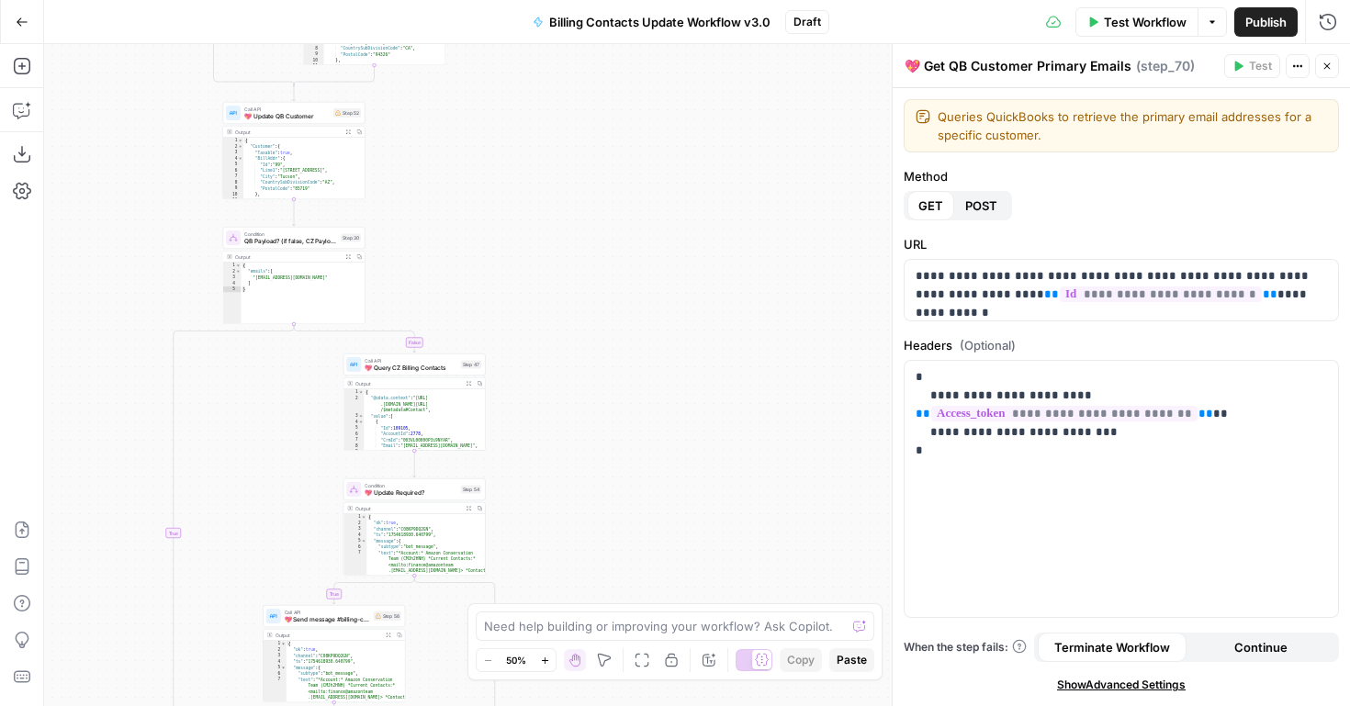
drag, startPoint x: 435, startPoint y: 146, endPoint x: 468, endPoint y: 256, distance: 114.8
click at [468, 255] on div "true false false true true false false true Workflow Set Inputs Inputs Read fro…" at bounding box center [697, 375] width 1306 height 662
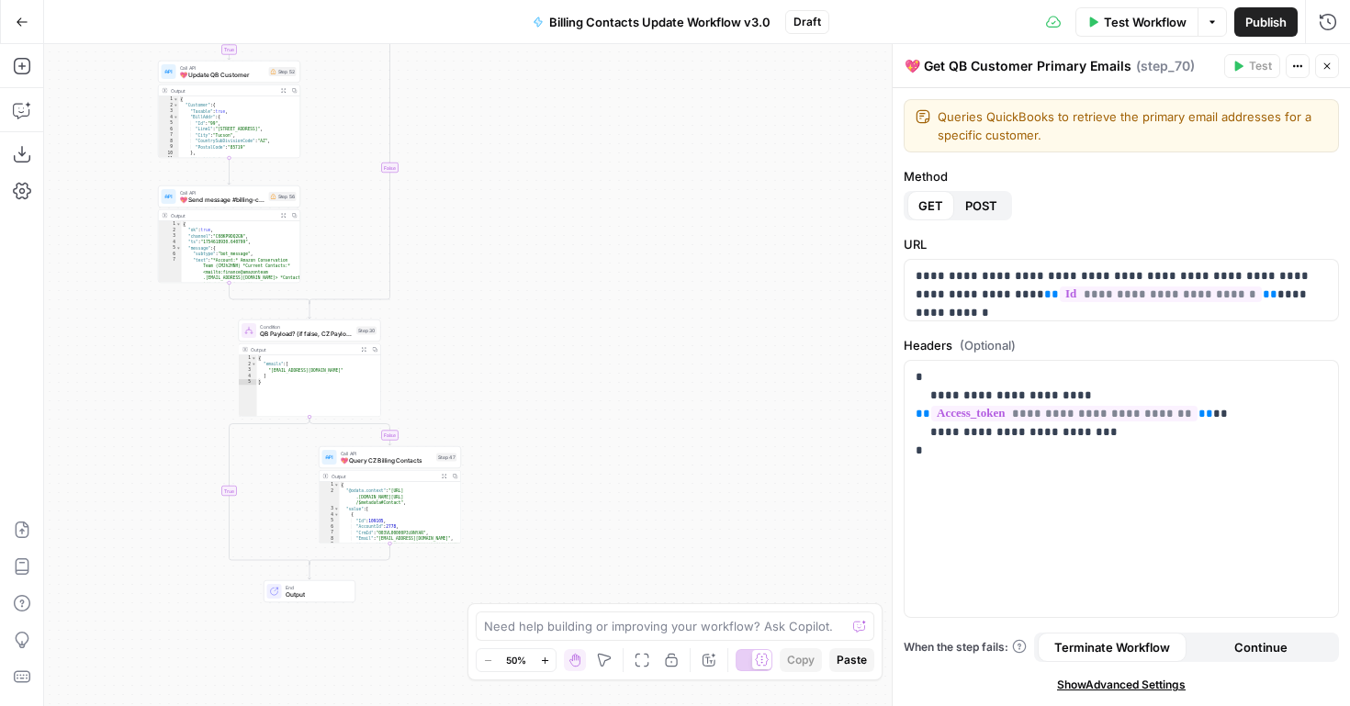
drag, startPoint x: 423, startPoint y: 282, endPoint x: 438, endPoint y: 109, distance: 173.4
click at [438, 109] on div "true false false true true false false true Workflow Set Inputs Inputs Read fro…" at bounding box center [697, 375] width 1306 height 662
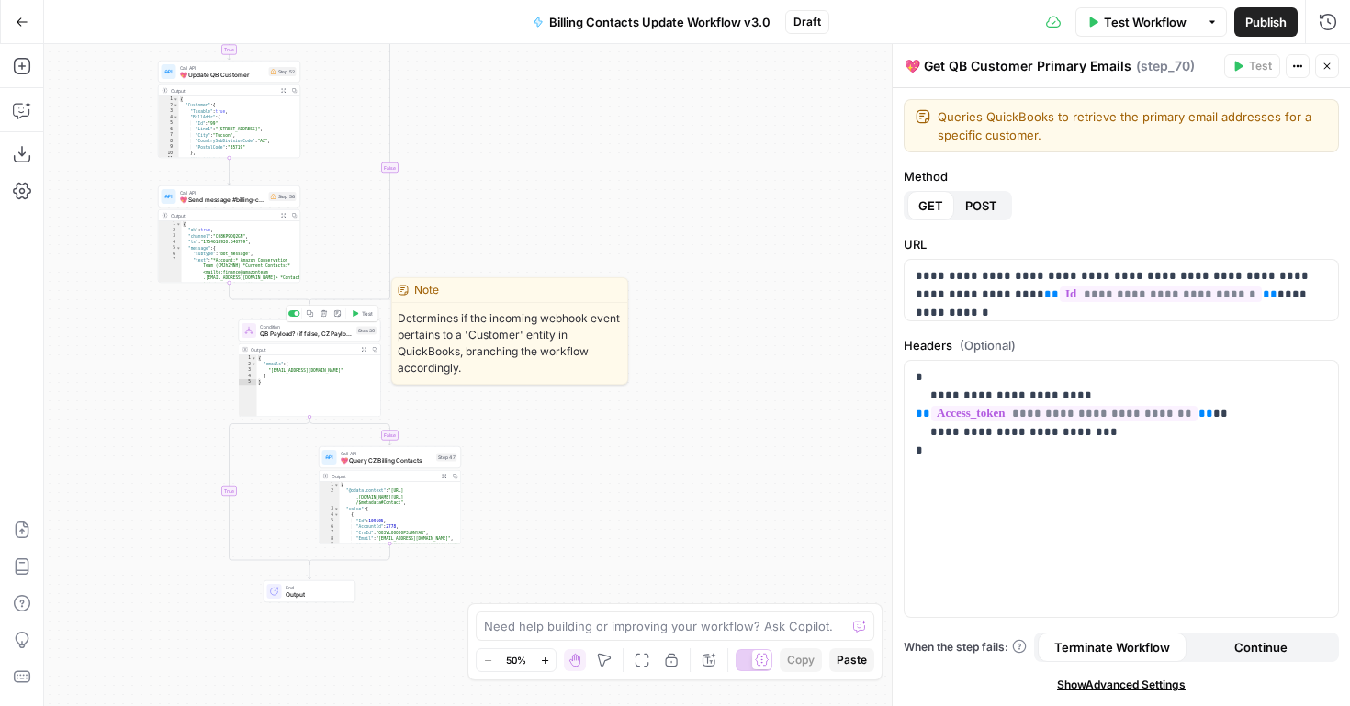
click at [324, 316] on icon "button" at bounding box center [324, 314] width 7 height 7
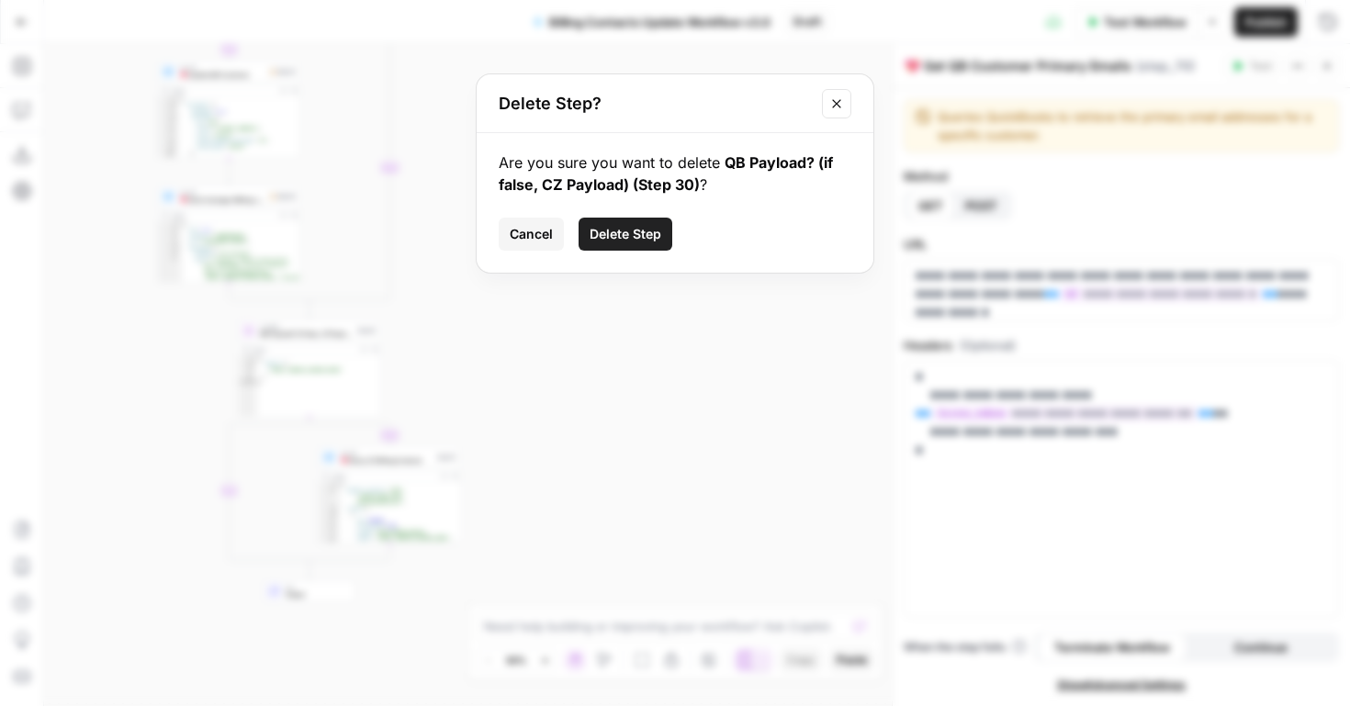
click at [593, 245] on button "Delete Step" at bounding box center [626, 234] width 94 height 33
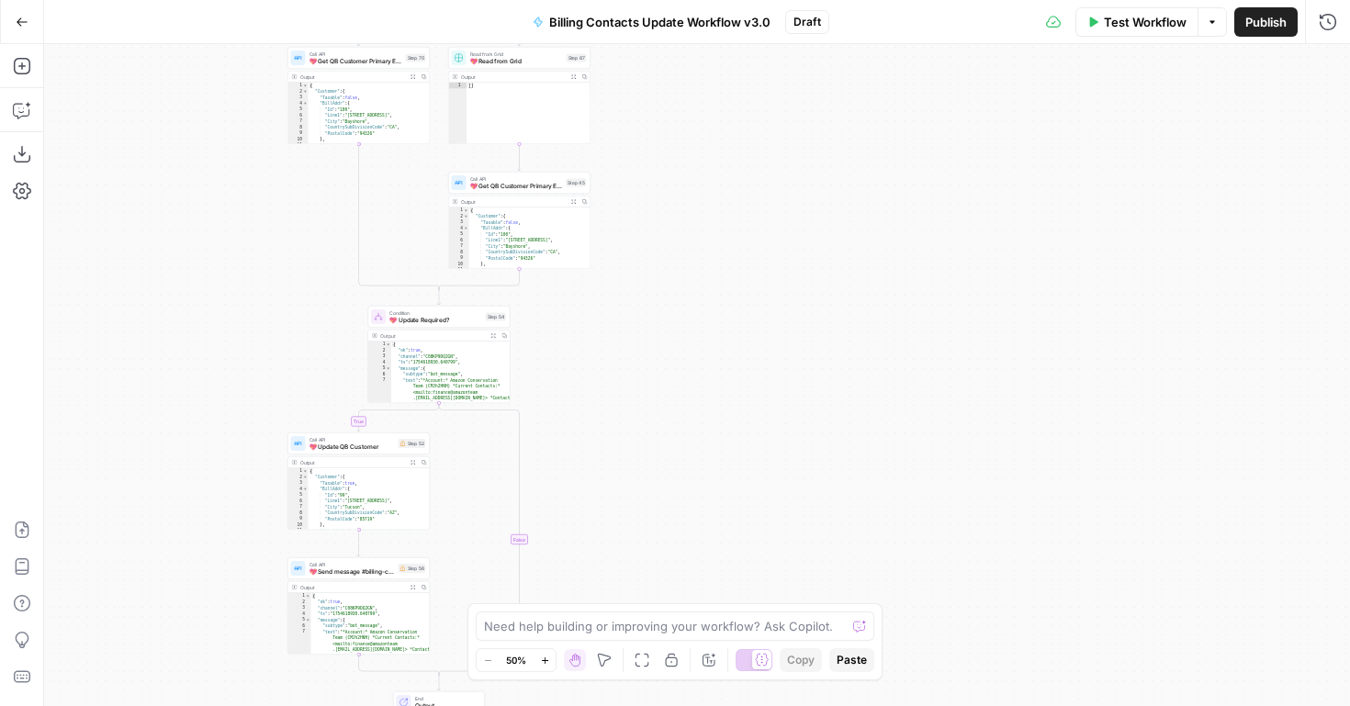
drag, startPoint x: 551, startPoint y: 187, endPoint x: 722, endPoint y: 613, distance: 458.4
click at [722, 613] on body "FreeWill New Home Browse Your Data Usage Settings Recent Grids QB -> CZ Sync Ac…" at bounding box center [675, 353] width 1350 height 706
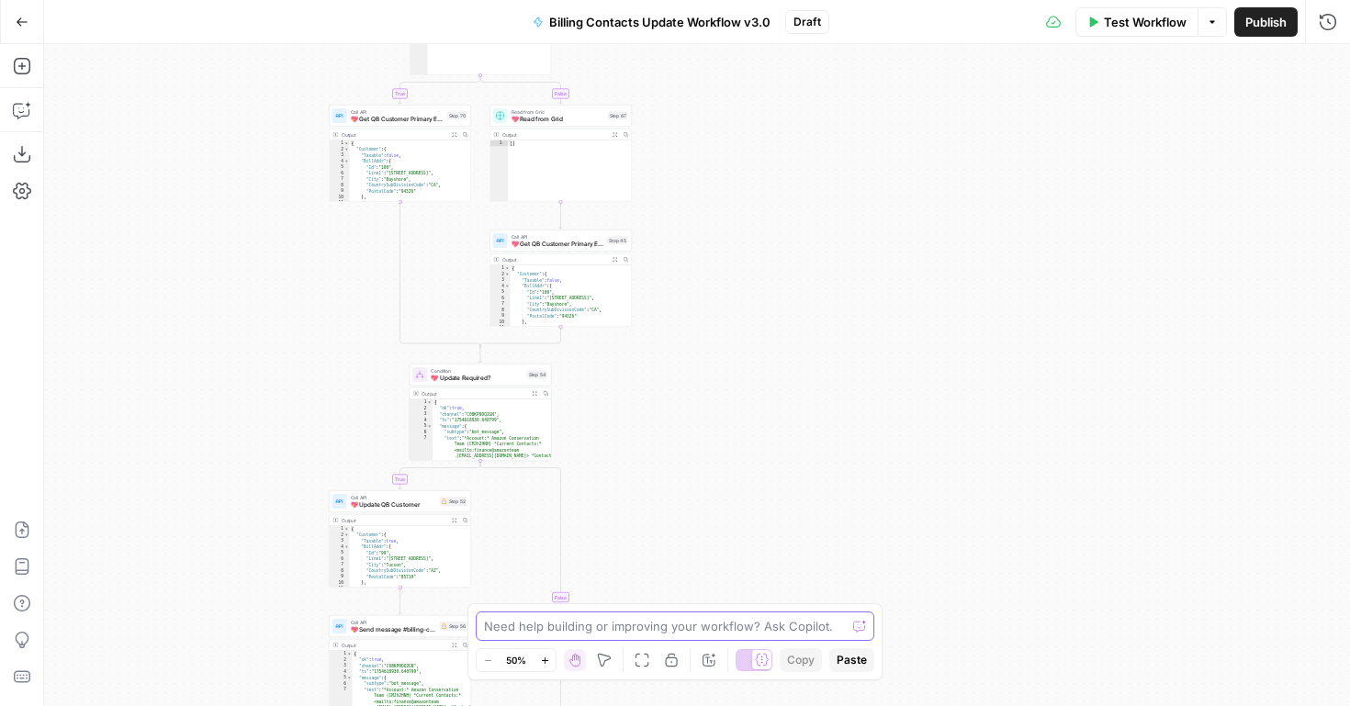
drag, startPoint x: 648, startPoint y: 337, endPoint x: 767, endPoint y: 627, distance: 313.1
click at [767, 627] on body "FreeWill New Home Browse Your Data Usage Settings Recent Grids QB -> CZ Sync Ac…" at bounding box center [675, 353] width 1350 height 706
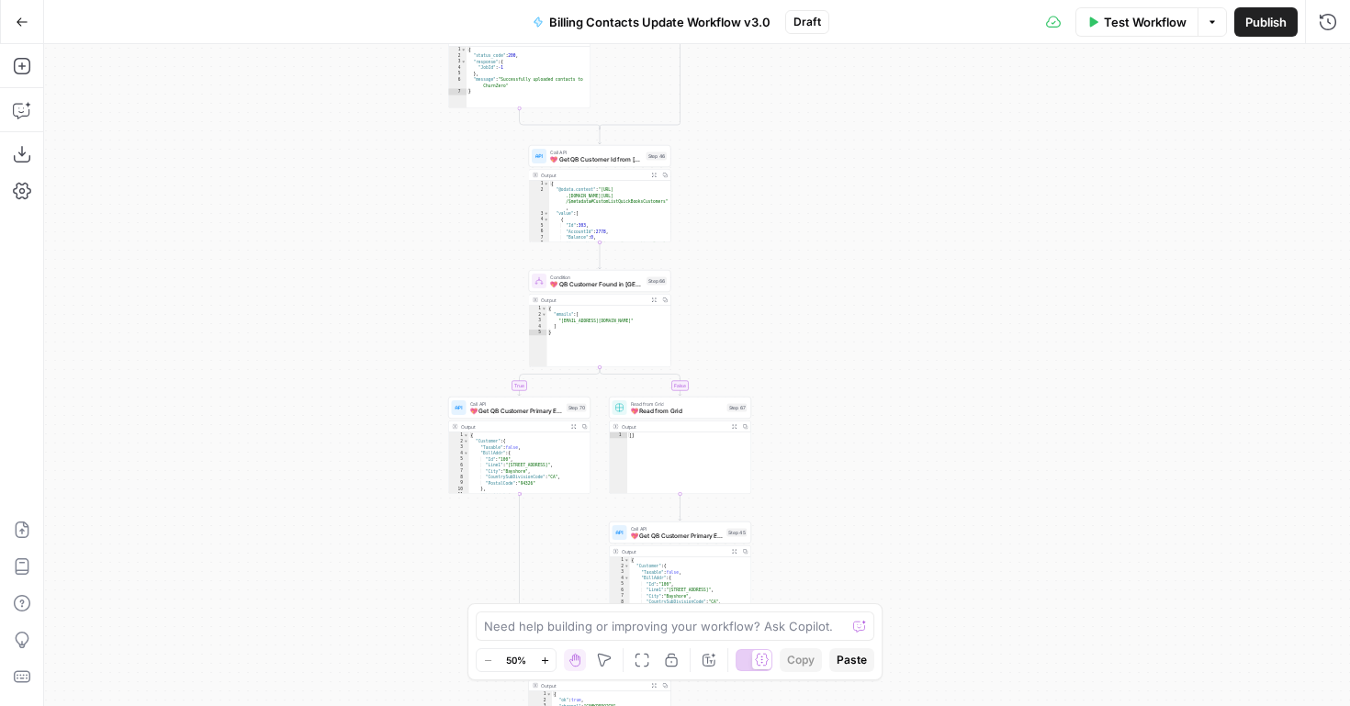
drag, startPoint x: 756, startPoint y: 329, endPoint x: 863, endPoint y: 646, distance: 334.4
click at [863, 646] on body "FreeWill New Home Browse Your Data Usage Settings Recent Grids QB -> CZ Sync Ac…" at bounding box center [675, 353] width 1350 height 706
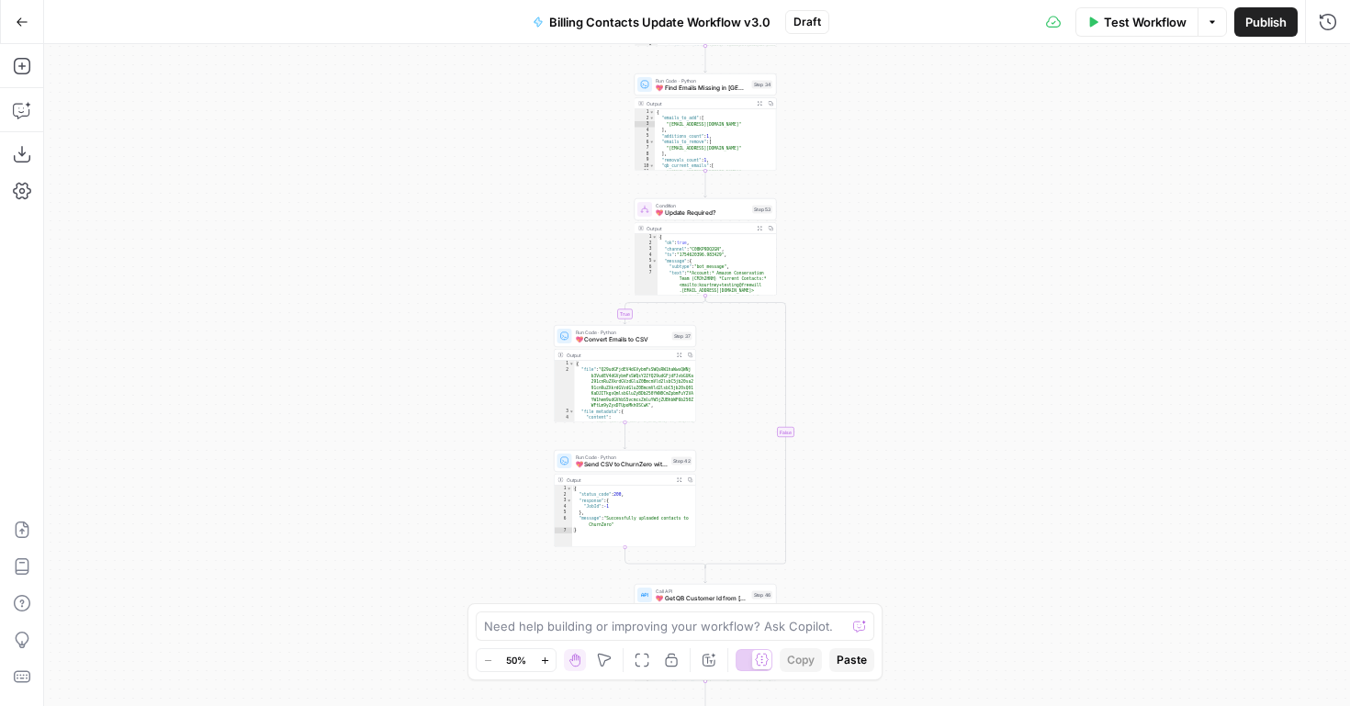
drag, startPoint x: 805, startPoint y: 406, endPoint x: 804, endPoint y: 536, distance: 129.5
click at [804, 536] on div "true false true true false false Workflow Set Inputs Inputs Read from Grid Read…" at bounding box center [697, 375] width 1306 height 662
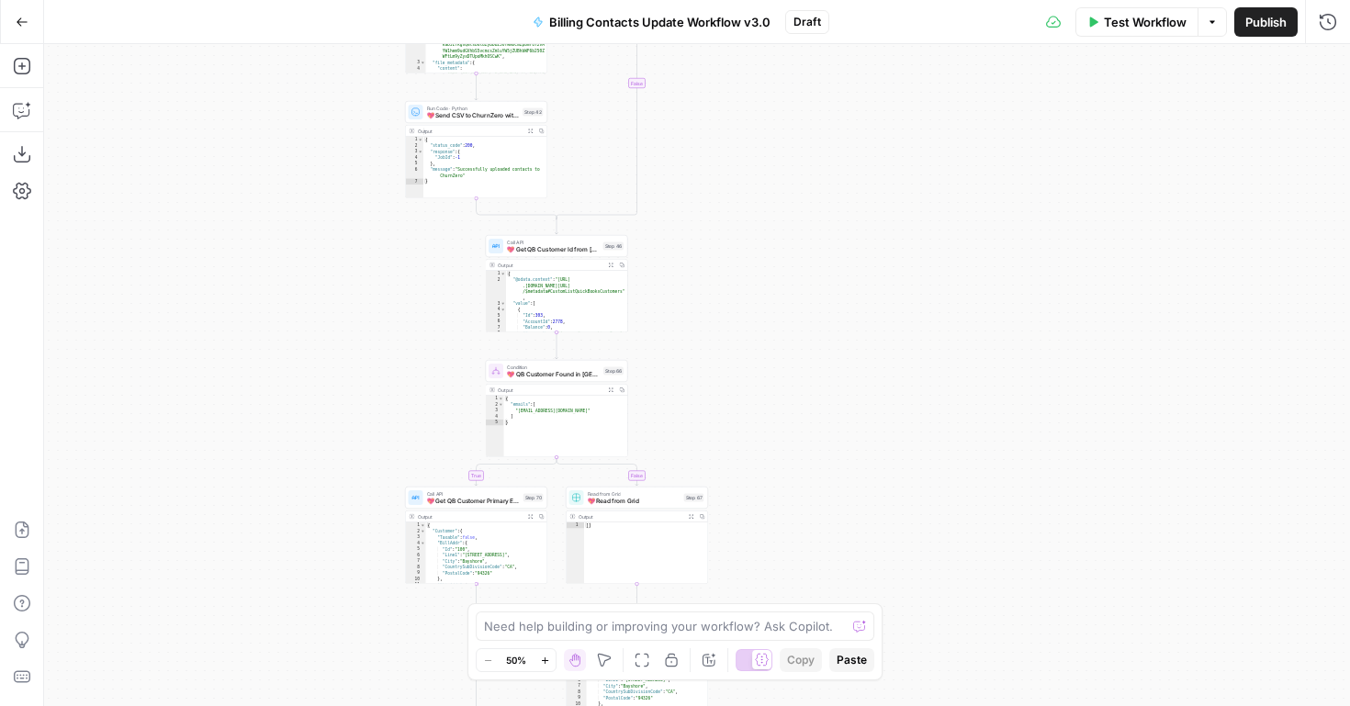
drag, startPoint x: 826, startPoint y: 398, endPoint x: 677, endPoint y: 49, distance: 379.5
click at [677, 49] on div "true false true true false false Workflow Set Inputs Inputs Read from Grid Read…" at bounding box center [697, 375] width 1306 height 662
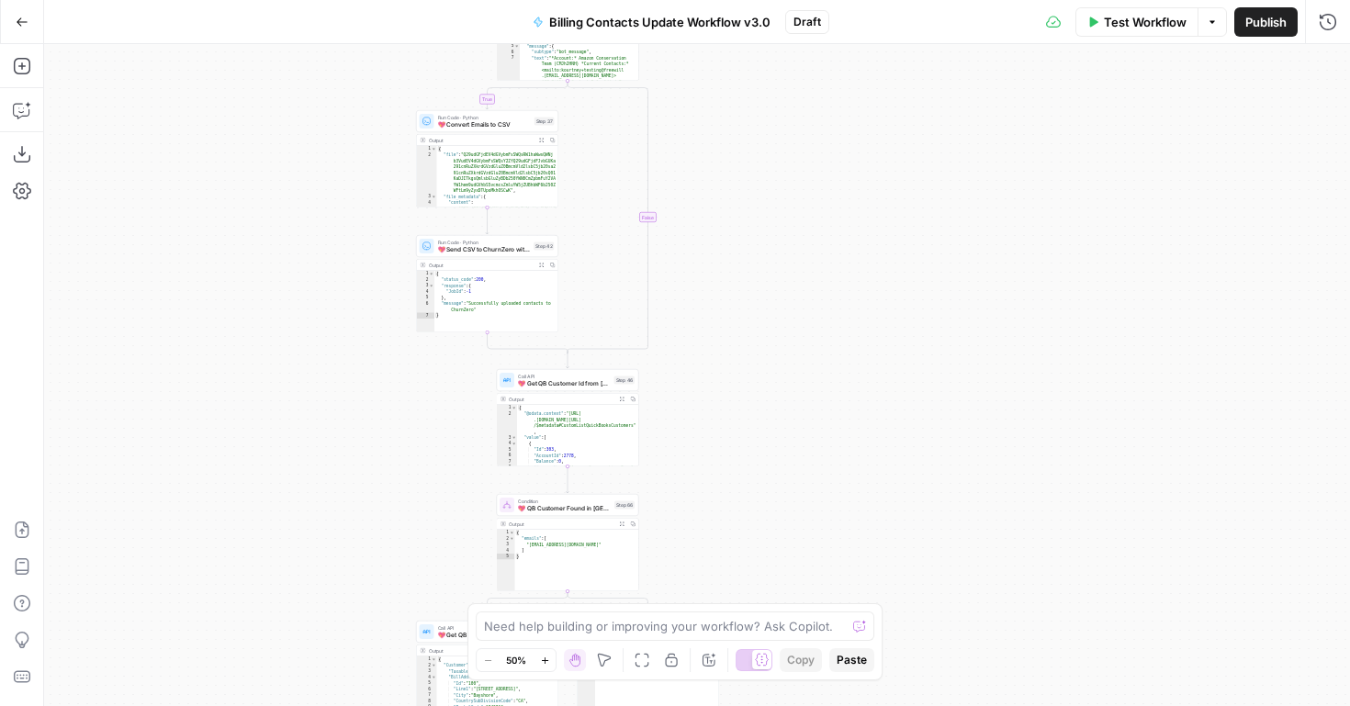
drag, startPoint x: 710, startPoint y: 130, endPoint x: 753, endPoint y: 354, distance: 228.3
click at [753, 354] on div "true false true true false false Workflow Set Inputs Inputs Read from Grid Read…" at bounding box center [697, 375] width 1306 height 662
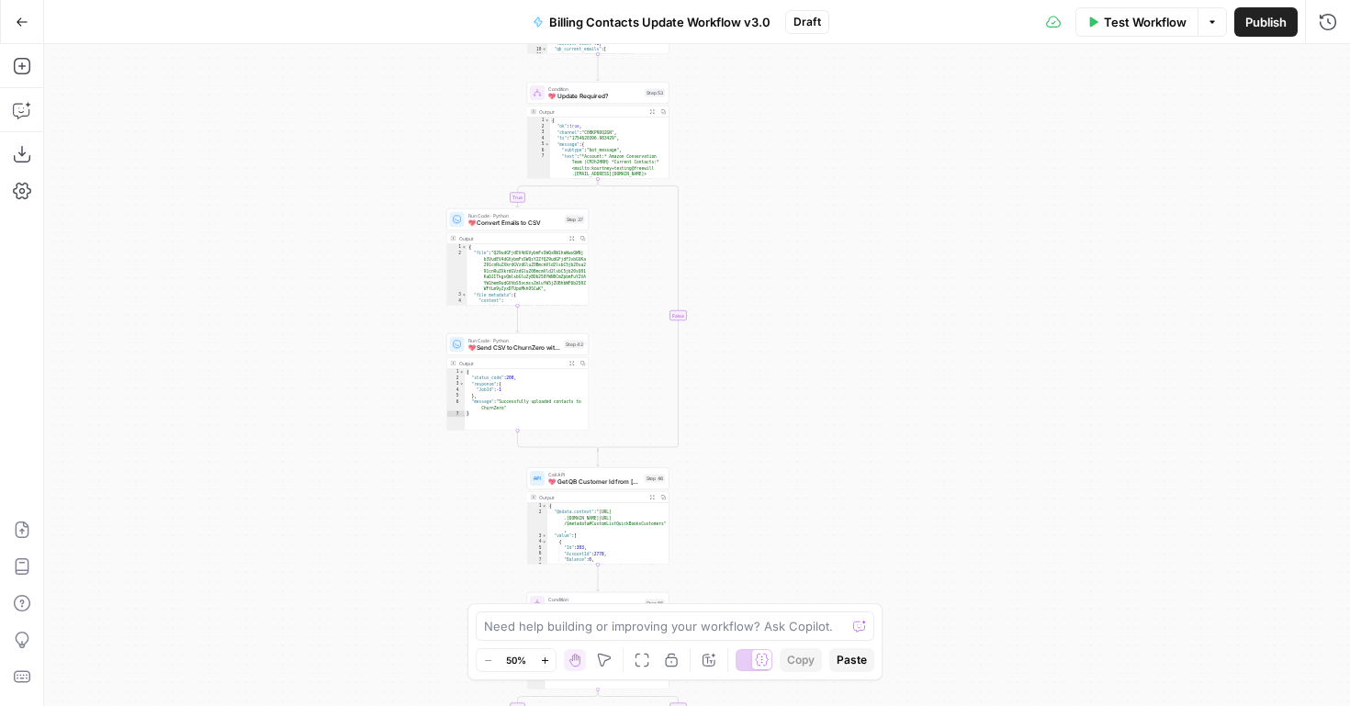
drag, startPoint x: 751, startPoint y: 194, endPoint x: 724, endPoint y: 424, distance: 231.3
click at [724, 424] on div "true false true true false false Workflow Set Inputs Inputs Read from Grid Read…" at bounding box center [697, 375] width 1306 height 662
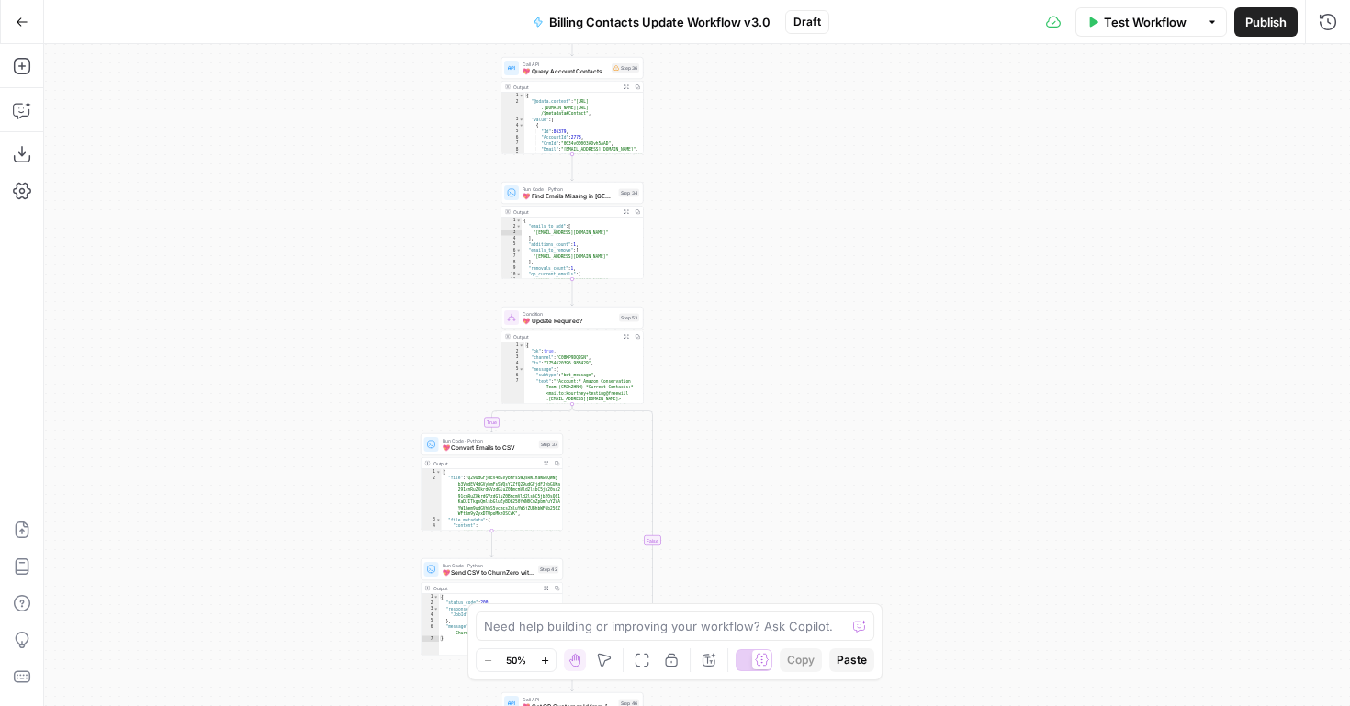
drag, startPoint x: 712, startPoint y: 246, endPoint x: 724, endPoint y: 458, distance: 211.6
click at [724, 458] on div "true false true true false false Workflow Set Inputs Inputs Read from Grid Read…" at bounding box center [697, 375] width 1306 height 662
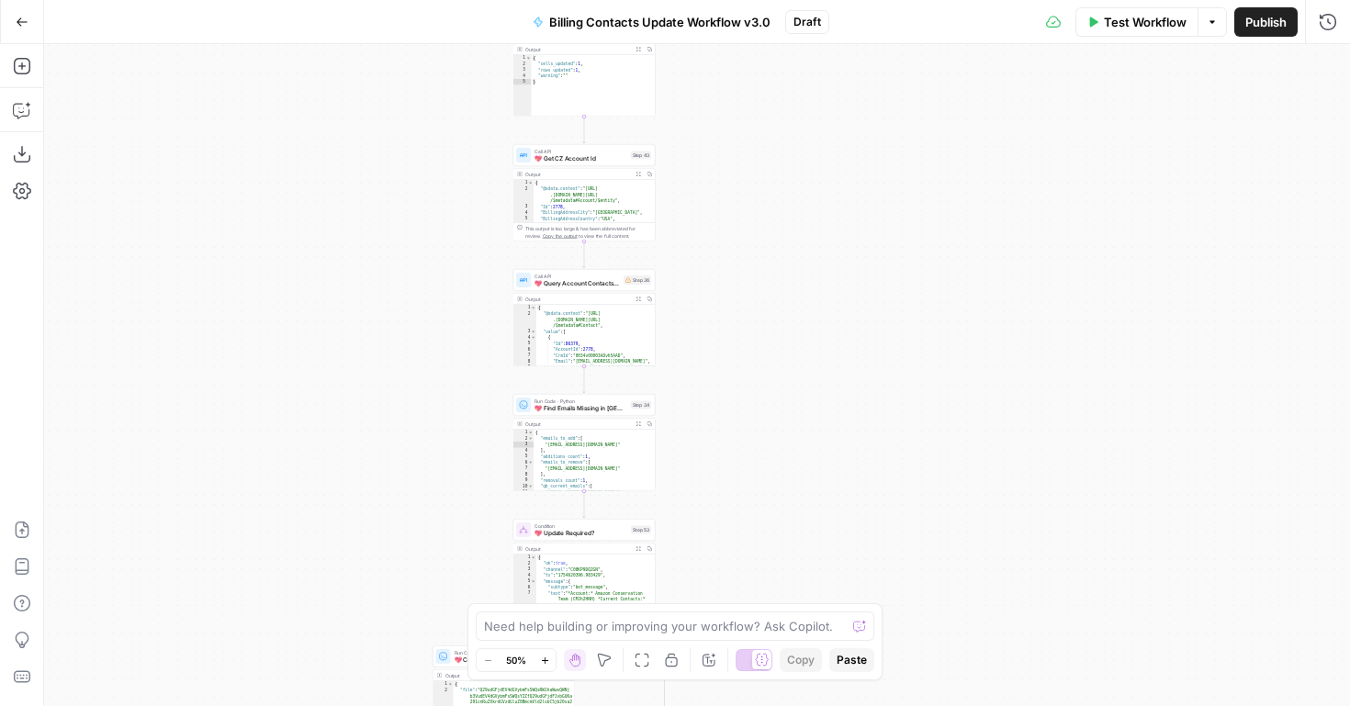
drag, startPoint x: 703, startPoint y: 289, endPoint x: 707, endPoint y: 506, distance: 216.9
click at [707, 506] on div "true false true true false false Workflow Set Inputs Inputs Read from Grid Read…" at bounding box center [697, 375] width 1306 height 662
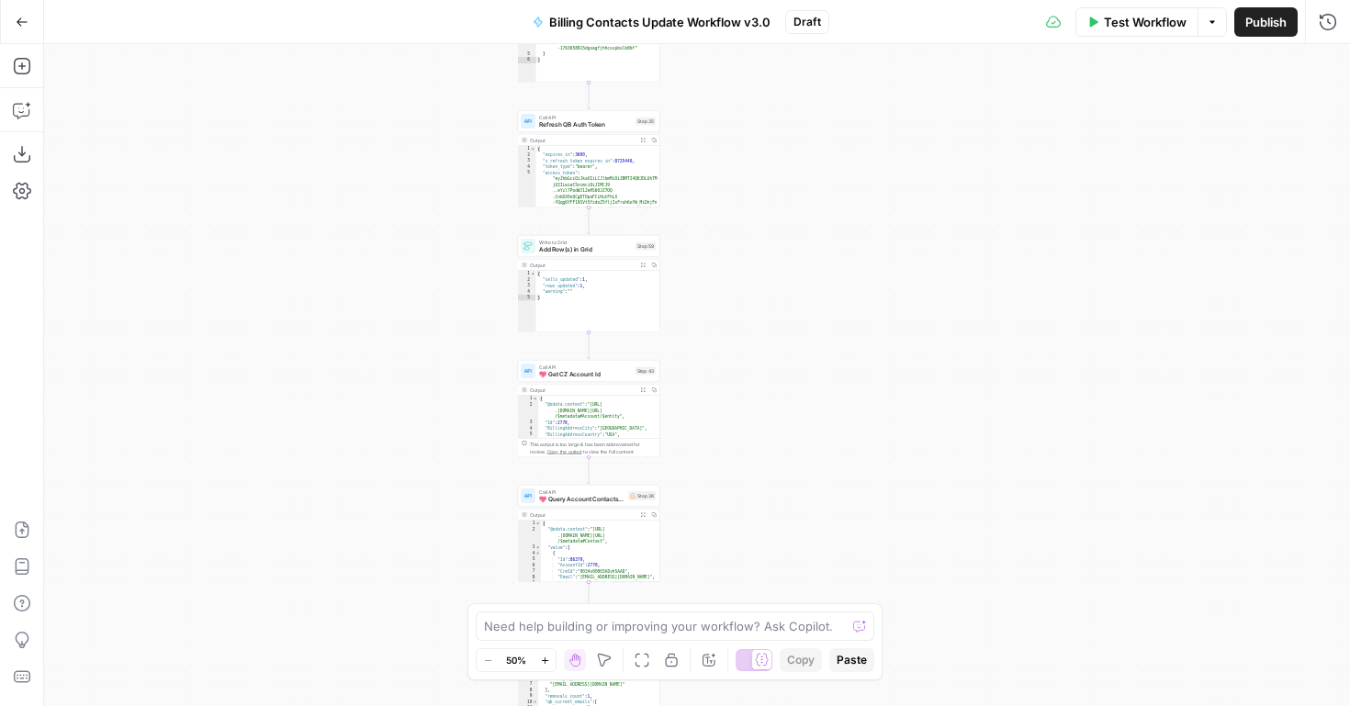
drag, startPoint x: 708, startPoint y: 343, endPoint x: 737, endPoint y: 559, distance: 217.8
click at [737, 558] on div "true false true true false false Workflow Set Inputs Inputs Read from Grid Read…" at bounding box center [697, 375] width 1306 height 662
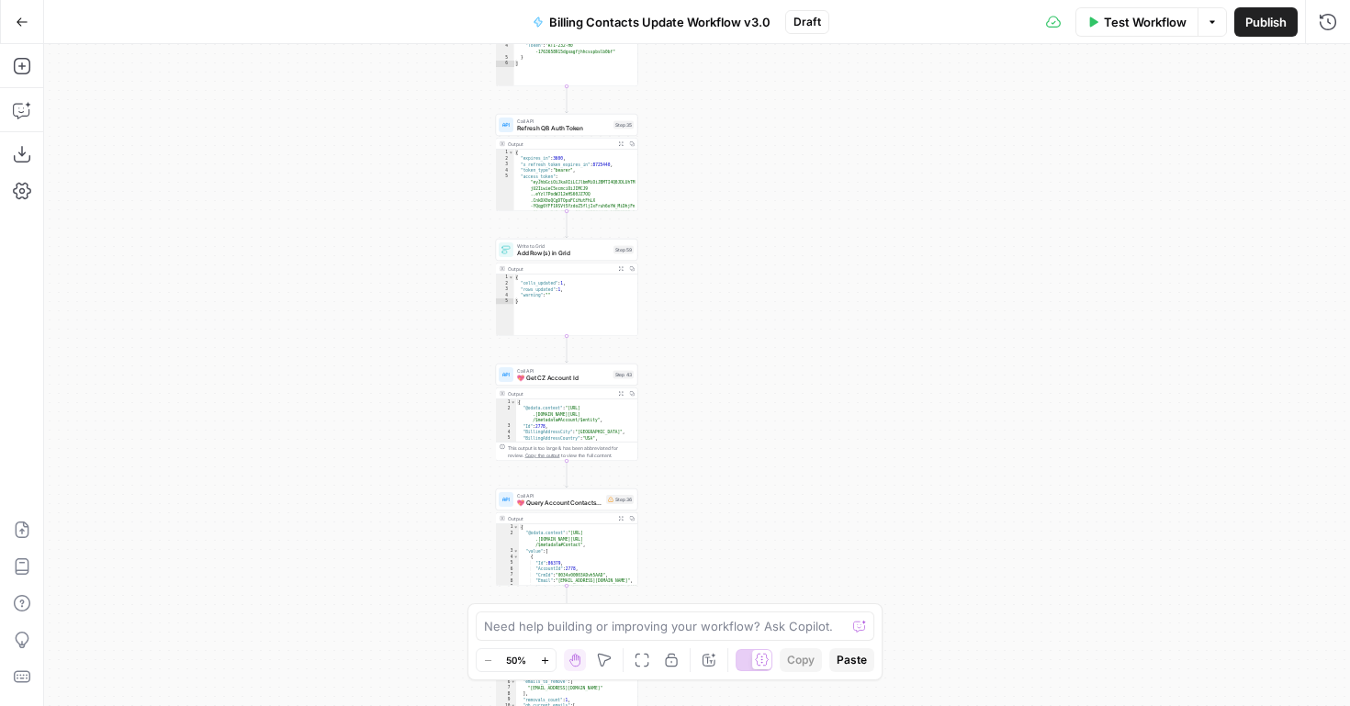
drag, startPoint x: 744, startPoint y: 376, endPoint x: 692, endPoint y: 165, distance: 216.8
click at [692, 165] on div "true false true true false false Workflow Set Inputs Inputs Read from Grid Read…" at bounding box center [697, 375] width 1306 height 662
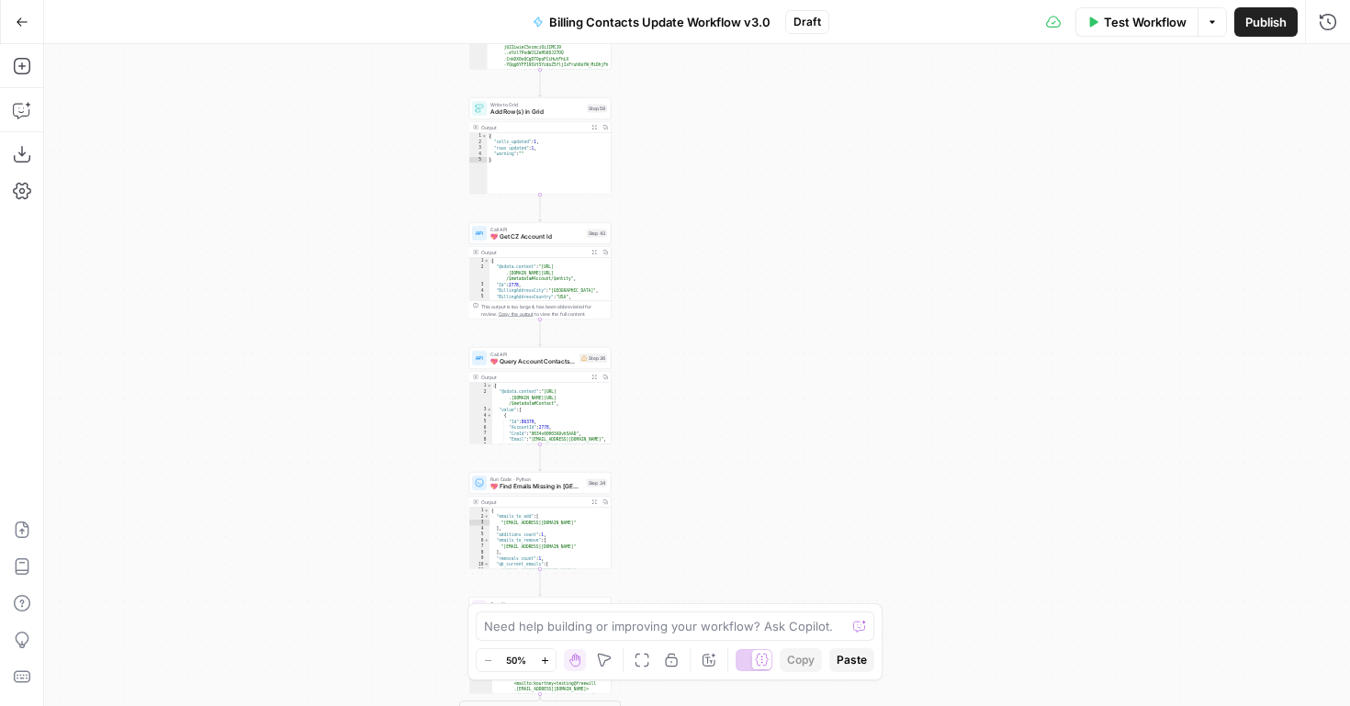
drag, startPoint x: 704, startPoint y: 337, endPoint x: 679, endPoint y: 147, distance: 191.8
click at [679, 147] on div "true false true true false false Workflow Set Inputs Inputs Read from Grid Read…" at bounding box center [697, 375] width 1306 height 662
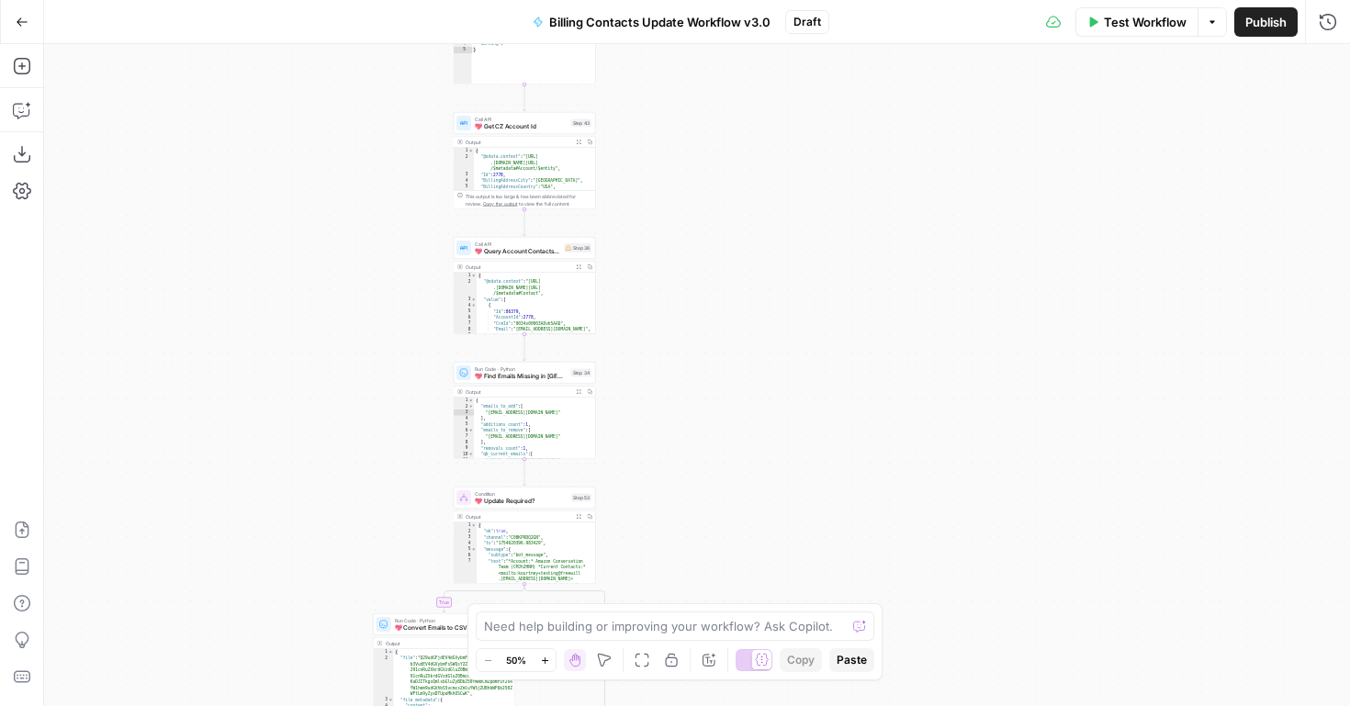
drag, startPoint x: 682, startPoint y: 369, endPoint x: 649, endPoint y: 127, distance: 244.8
click at [649, 127] on div "true false true true false false Workflow Set Inputs Inputs Read from Grid Read…" at bounding box center [697, 375] width 1306 height 662
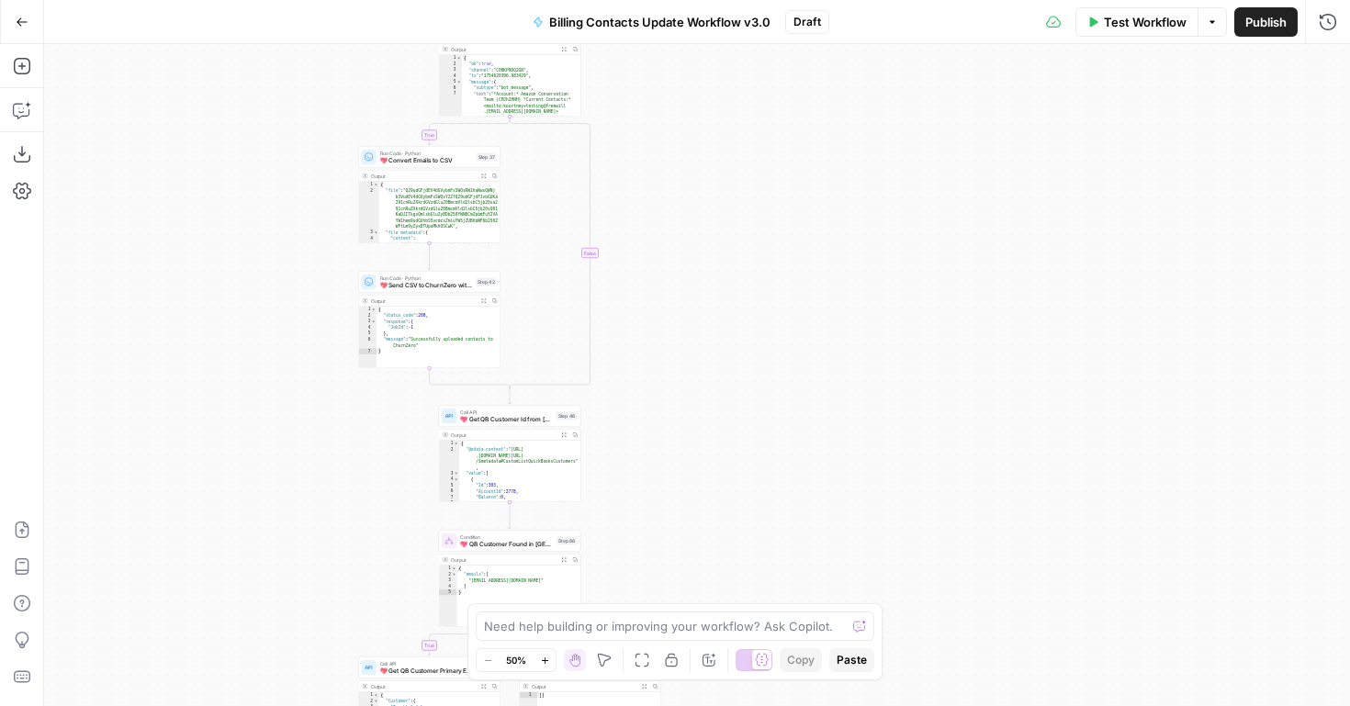
drag, startPoint x: 649, startPoint y: 309, endPoint x: 651, endPoint y: 25, distance: 283.9
click at [651, 25] on div "Go Back Billing Contacts Update Workflow v3.0 Draft Test Workflow Options Publi…" at bounding box center [675, 353] width 1350 height 706
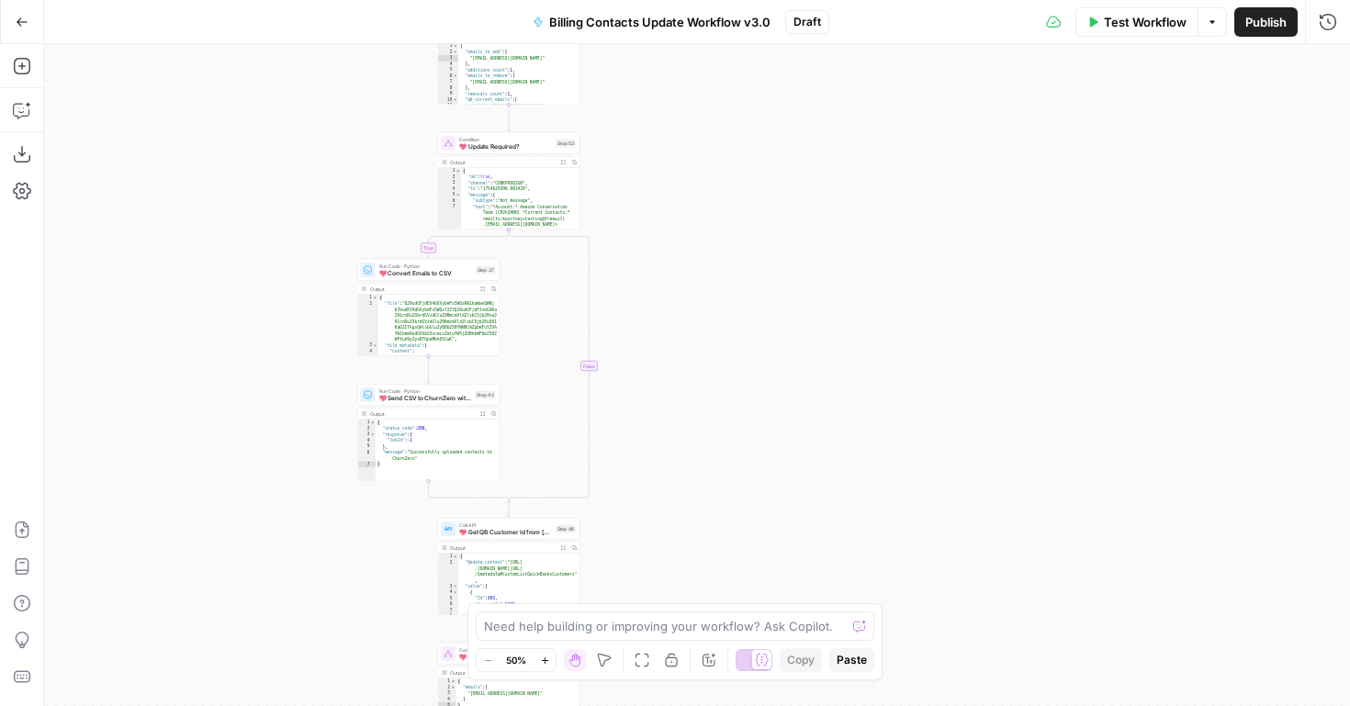
drag, startPoint x: 641, startPoint y: 148, endPoint x: 646, endPoint y: 284, distance: 136.0
click at [646, 284] on div "true false true true false false Workflow Set Inputs Inputs Read from Grid Read…" at bounding box center [697, 375] width 1306 height 662
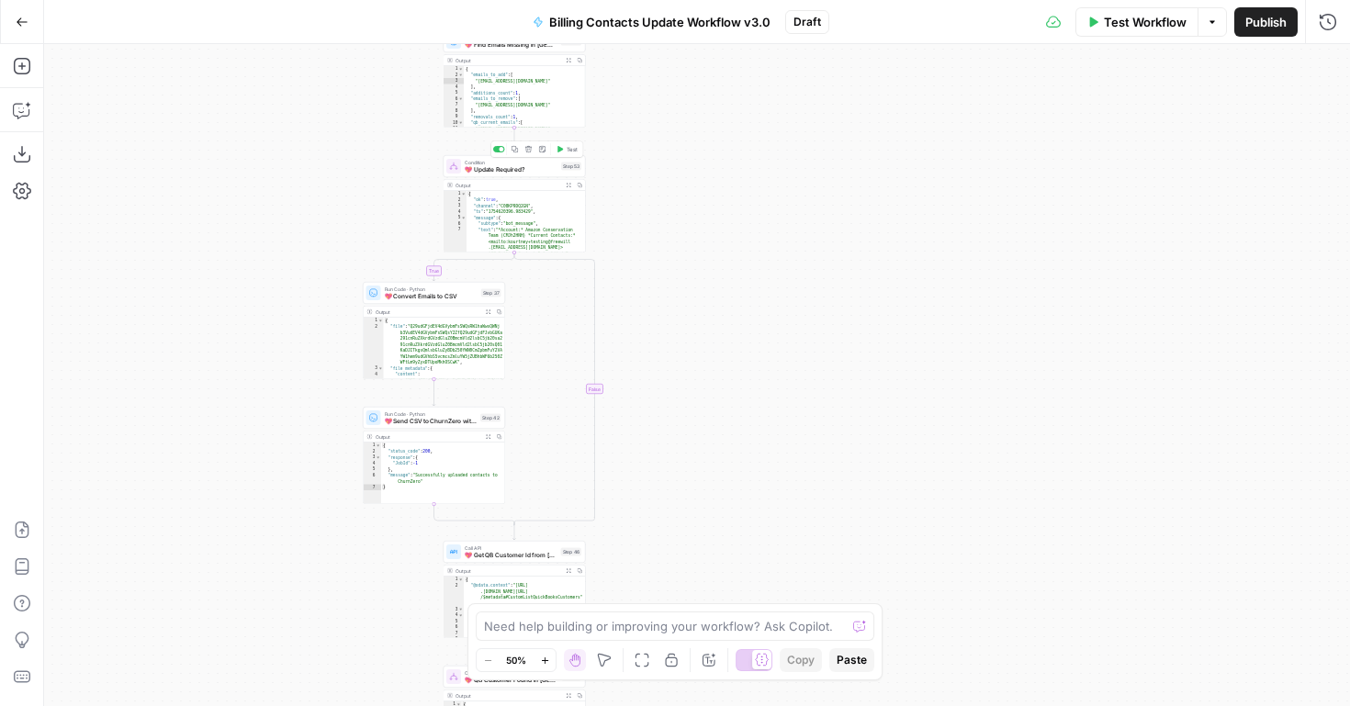
click at [497, 150] on div at bounding box center [499, 149] width 12 height 6
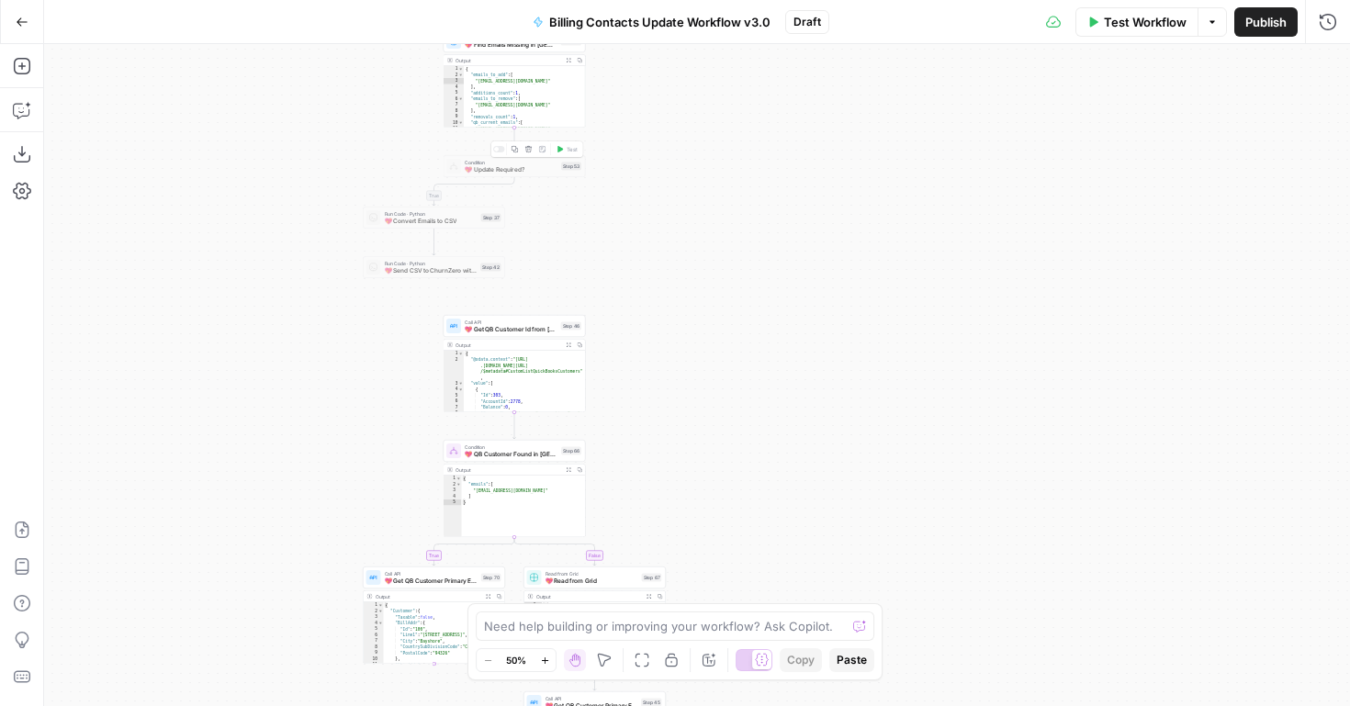
click at [497, 150] on div at bounding box center [496, 149] width 5 height 5
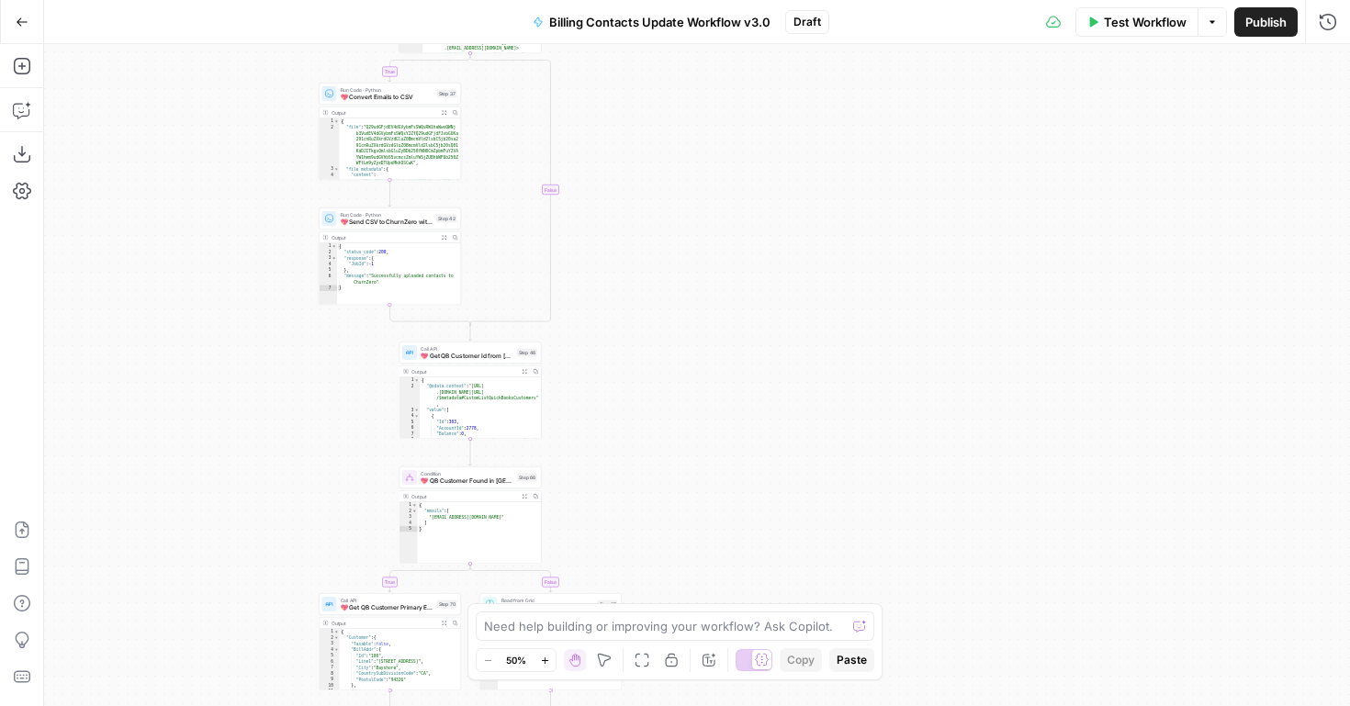
drag, startPoint x: 669, startPoint y: 412, endPoint x: 629, endPoint y: 194, distance: 222.2
click at [629, 194] on div "true false true true false false Workflow Set Inputs Inputs Read from Grid Read…" at bounding box center [697, 375] width 1306 height 662
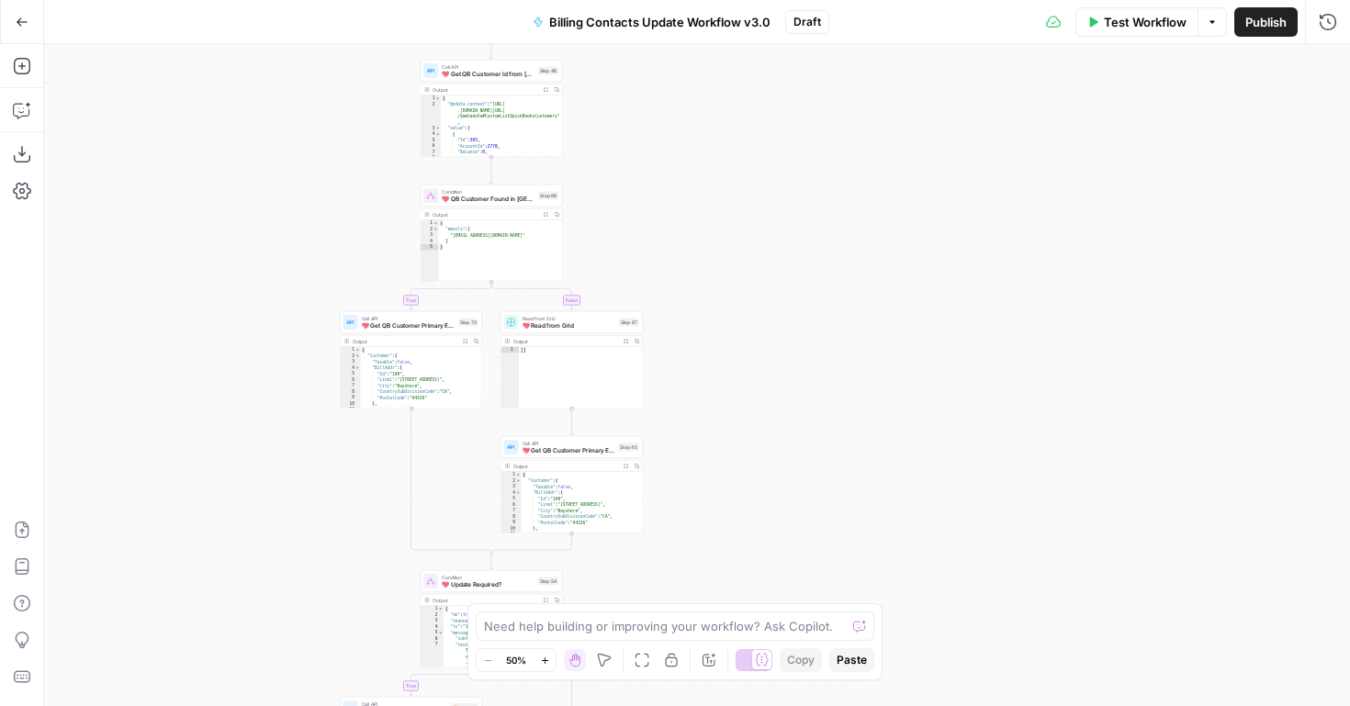
drag, startPoint x: 634, startPoint y: 345, endPoint x: 650, endPoint y: 82, distance: 263.3
click at [650, 82] on div "true false true true false false Workflow Set Inputs Inputs Read from Grid Read…" at bounding box center [697, 375] width 1306 height 662
click at [474, 180] on div at bounding box center [476, 178] width 12 height 6
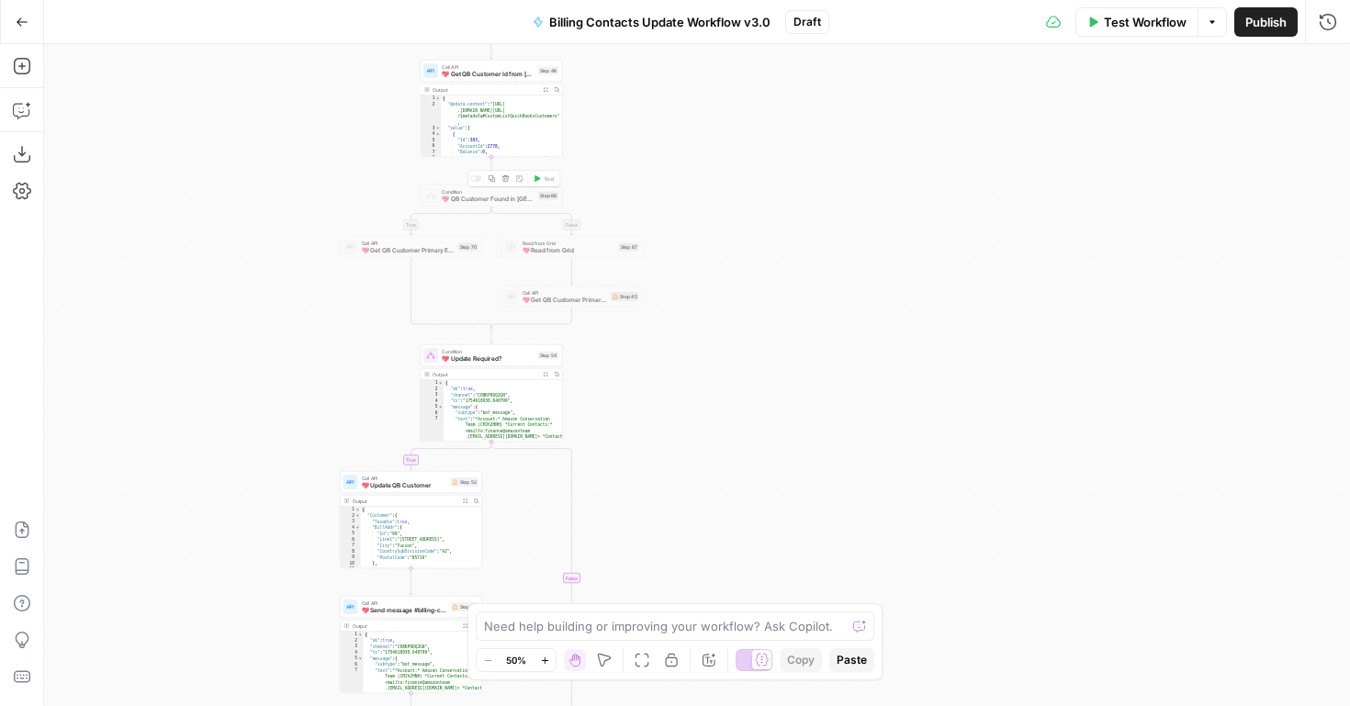
click at [474, 180] on div at bounding box center [473, 178] width 5 height 5
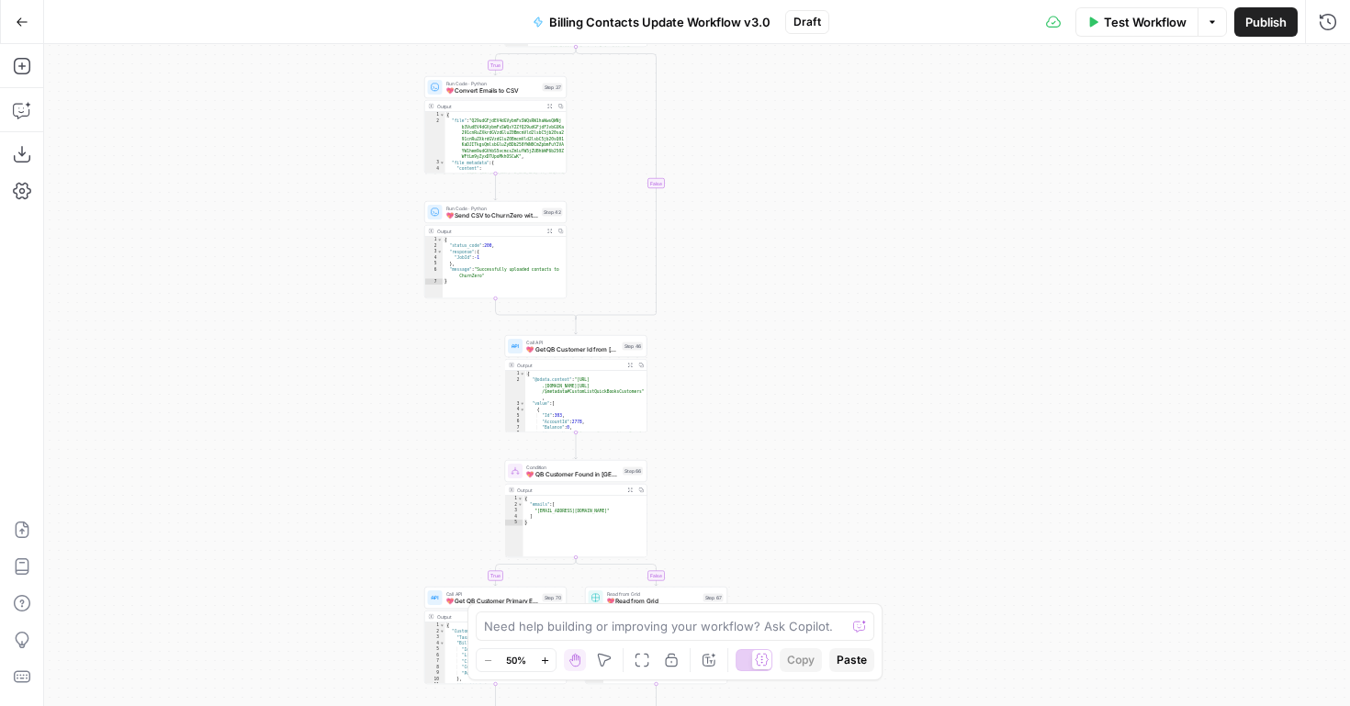
drag, startPoint x: 740, startPoint y: 400, endPoint x: 824, endPoint y: 675, distance: 288.3
click at [824, 675] on body "FreeWill New Home Browse Your Data Usage Settings Recent Grids QB -> CZ Sync Ac…" at bounding box center [675, 353] width 1350 height 706
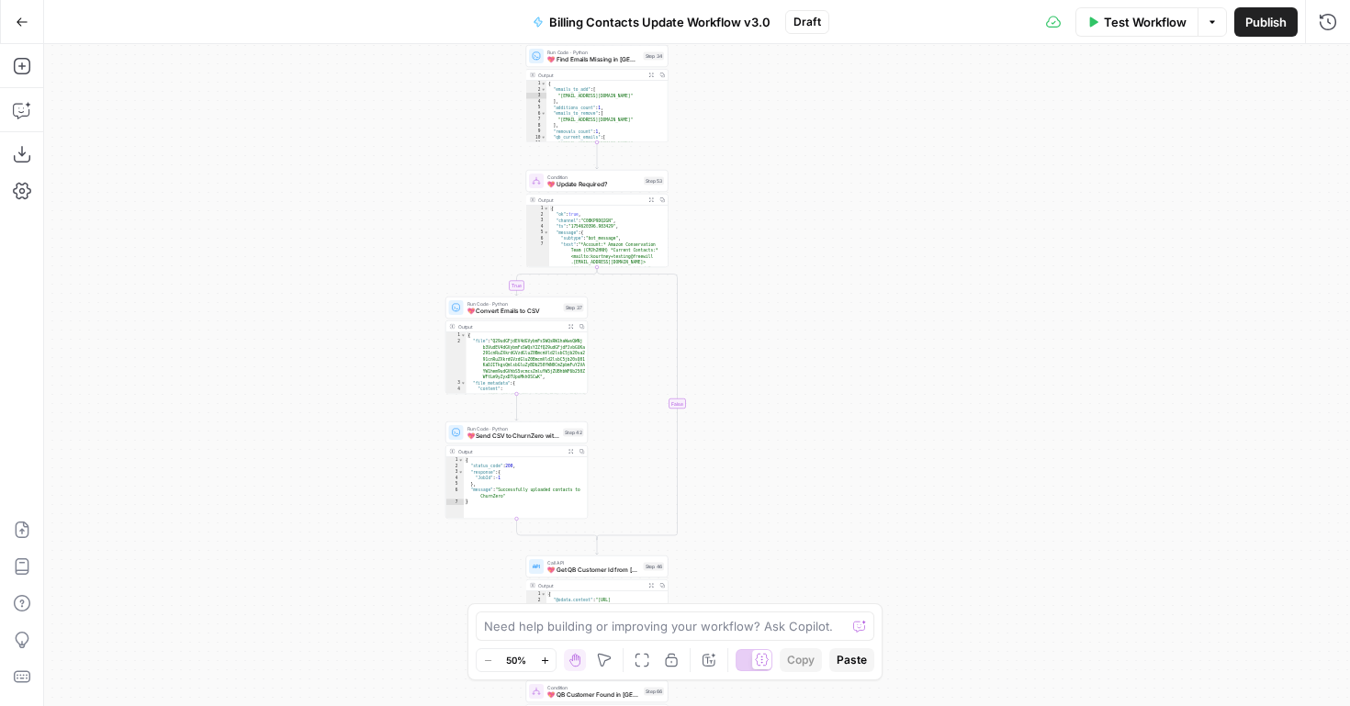
drag, startPoint x: 770, startPoint y: 312, endPoint x: 812, endPoint y: 579, distance: 269.7
click at [814, 579] on div "true false true true false false Workflow Set Inputs Inputs Read from Grid Read…" at bounding box center [697, 375] width 1306 height 662
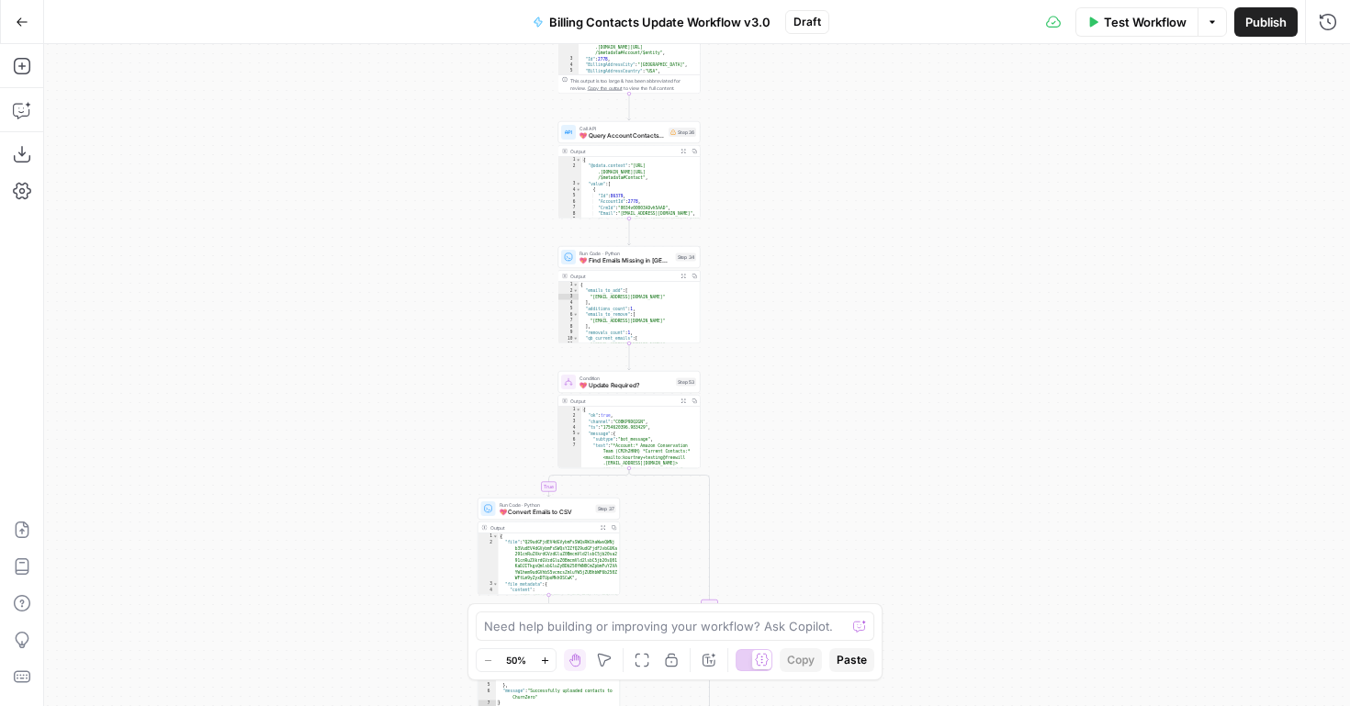
drag, startPoint x: 732, startPoint y: 335, endPoint x: 774, endPoint y: 570, distance: 238.8
click at [774, 570] on div "true false true true false false Workflow Set Inputs Inputs Read from Grid Read…" at bounding box center [697, 375] width 1306 height 662
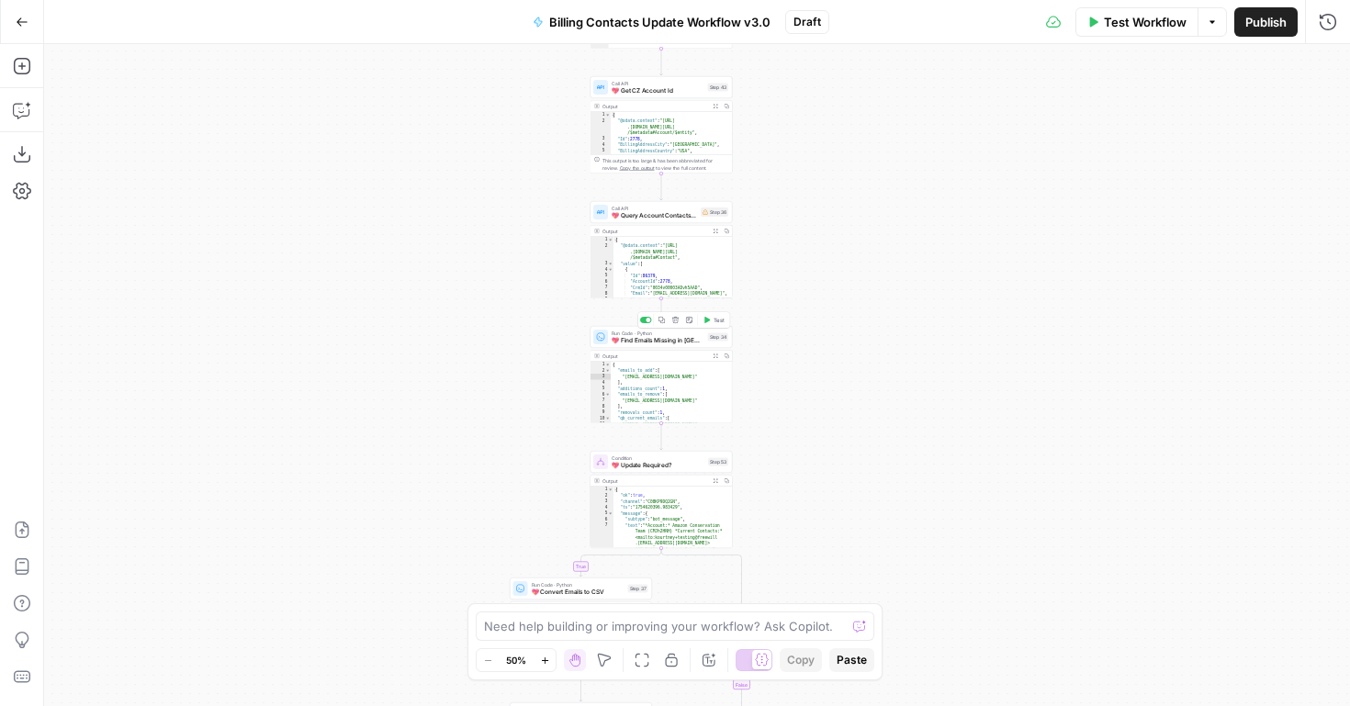
drag, startPoint x: 832, startPoint y: 331, endPoint x: 854, endPoint y: 511, distance: 181.4
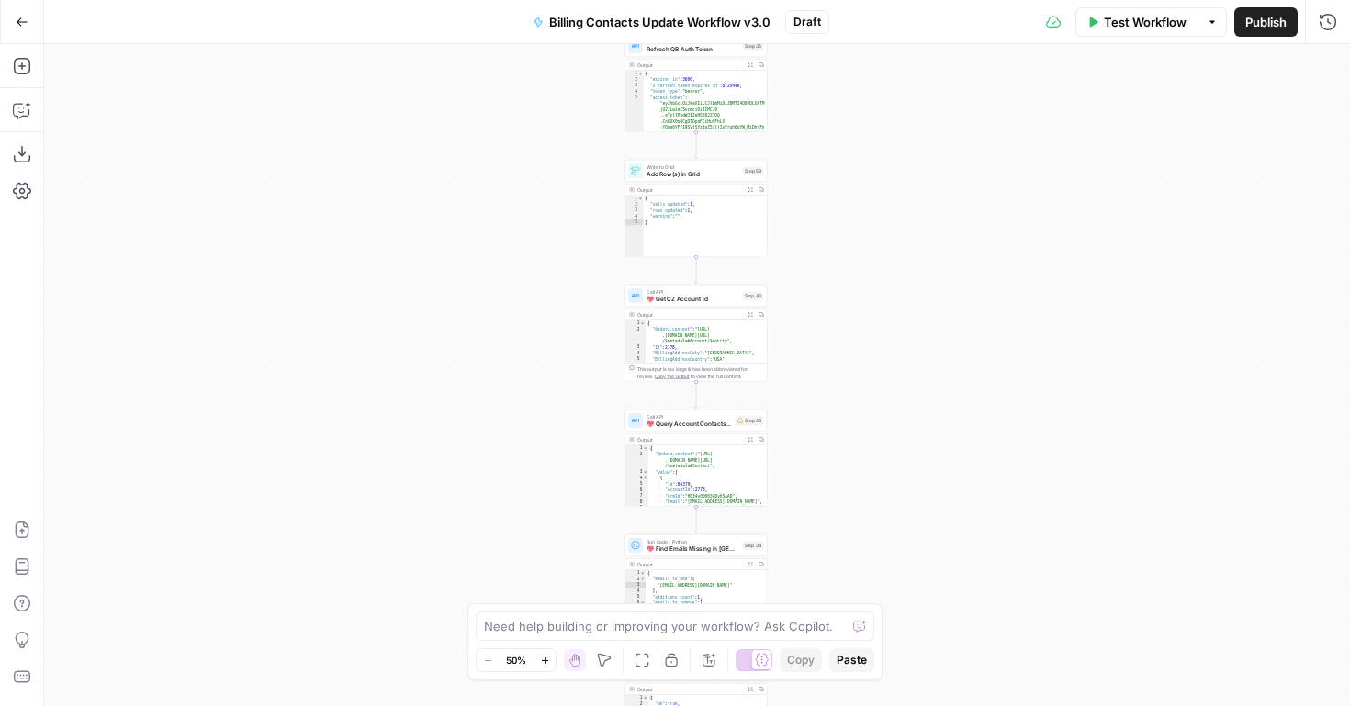
drag, startPoint x: 860, startPoint y: 357, endPoint x: 925, endPoint y: 628, distance: 278.7
click at [926, 627] on div "true false true true false false Workflow Set Inputs Inputs Read from Grid Read…" at bounding box center [697, 375] width 1306 height 662
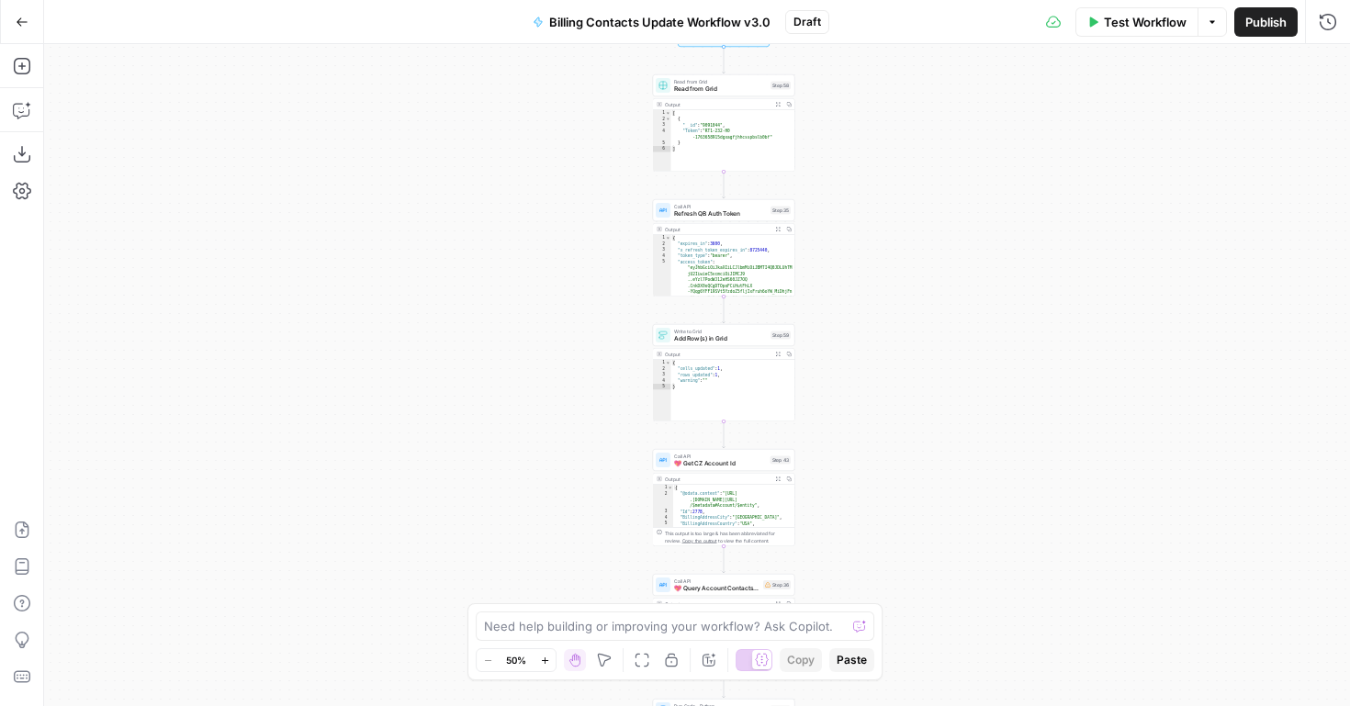
drag, startPoint x: 902, startPoint y: 330, endPoint x: 935, endPoint y: 562, distance: 234.8
click at [935, 562] on div "true false true true false false Workflow Set Inputs Inputs Read from Grid Read…" at bounding box center [697, 375] width 1306 height 662
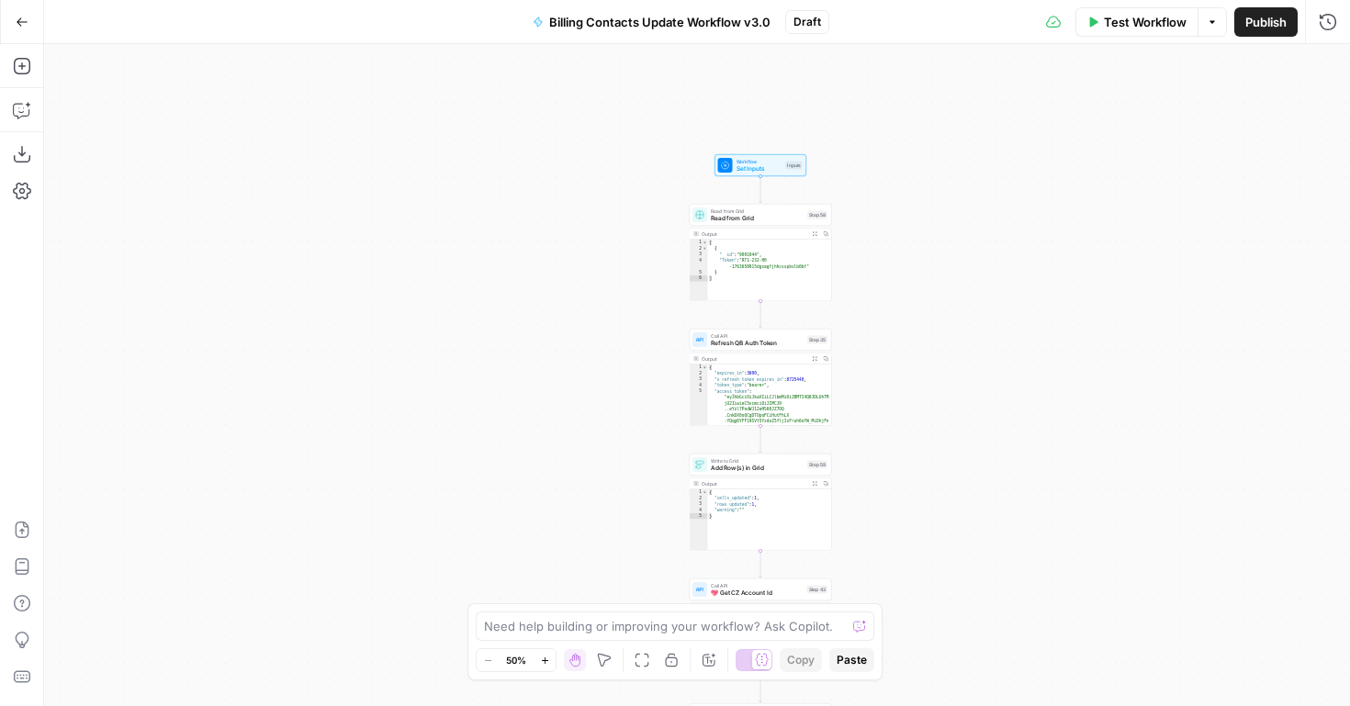
drag, startPoint x: 938, startPoint y: 469, endPoint x: 941, endPoint y: 541, distance: 72.6
click at [941, 541] on div "true false true true false false Workflow Set Inputs Inputs Read from Grid Read…" at bounding box center [697, 375] width 1306 height 662
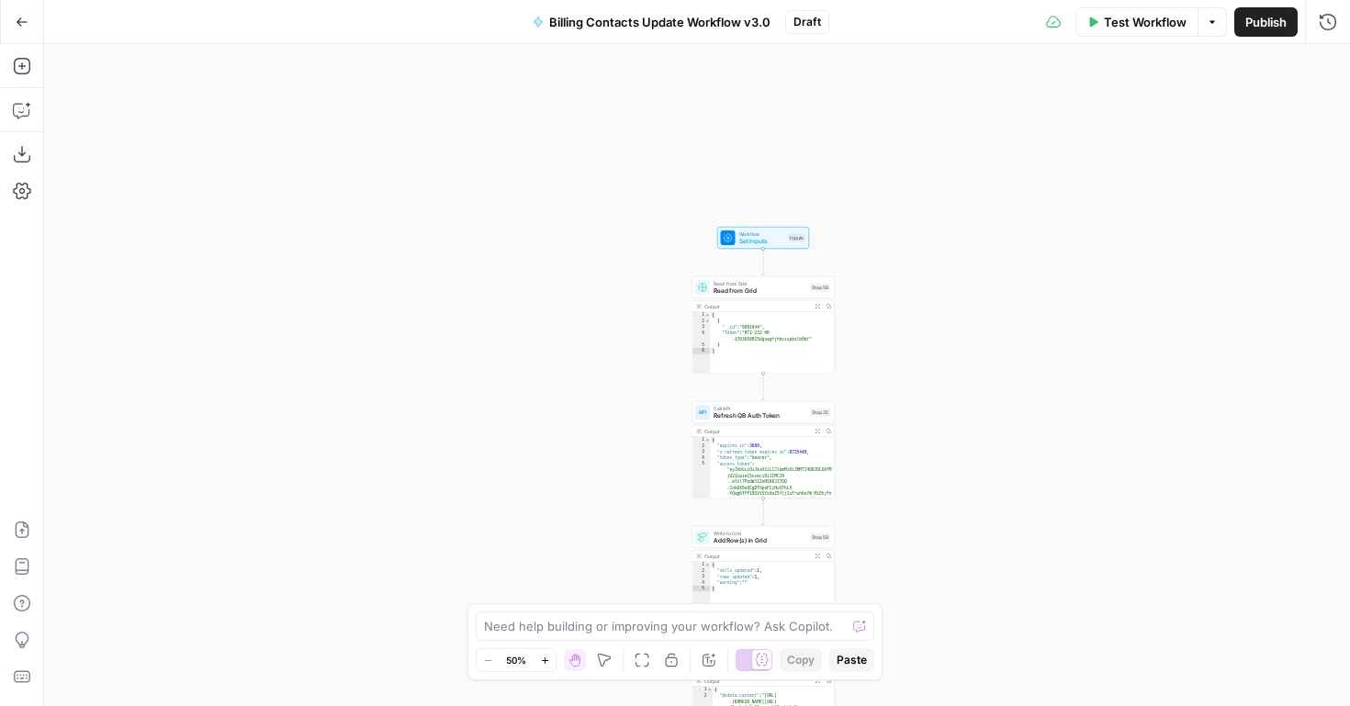
click at [941, 541] on div "true false true true false false Workflow Set Inputs Inputs Read from Grid Read…" at bounding box center [697, 375] width 1306 height 662
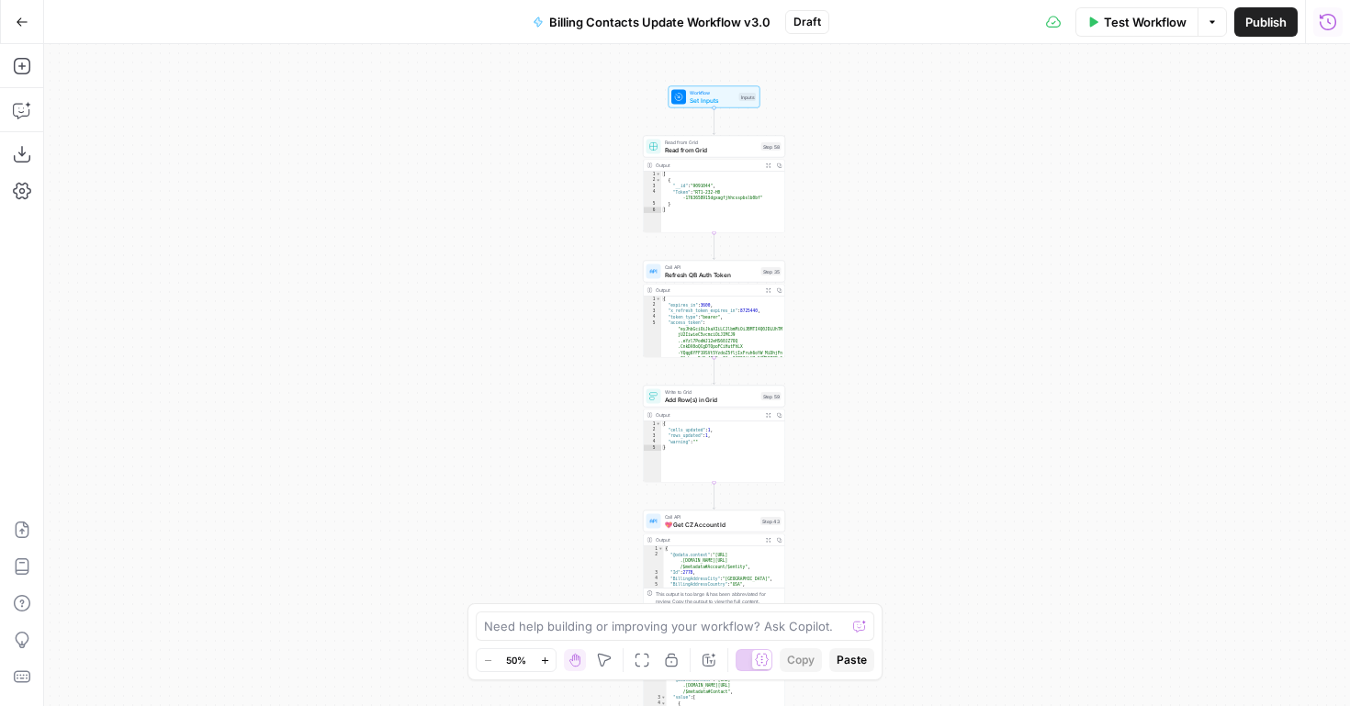
click at [1339, 22] on button "Run History" at bounding box center [1328, 21] width 29 height 29
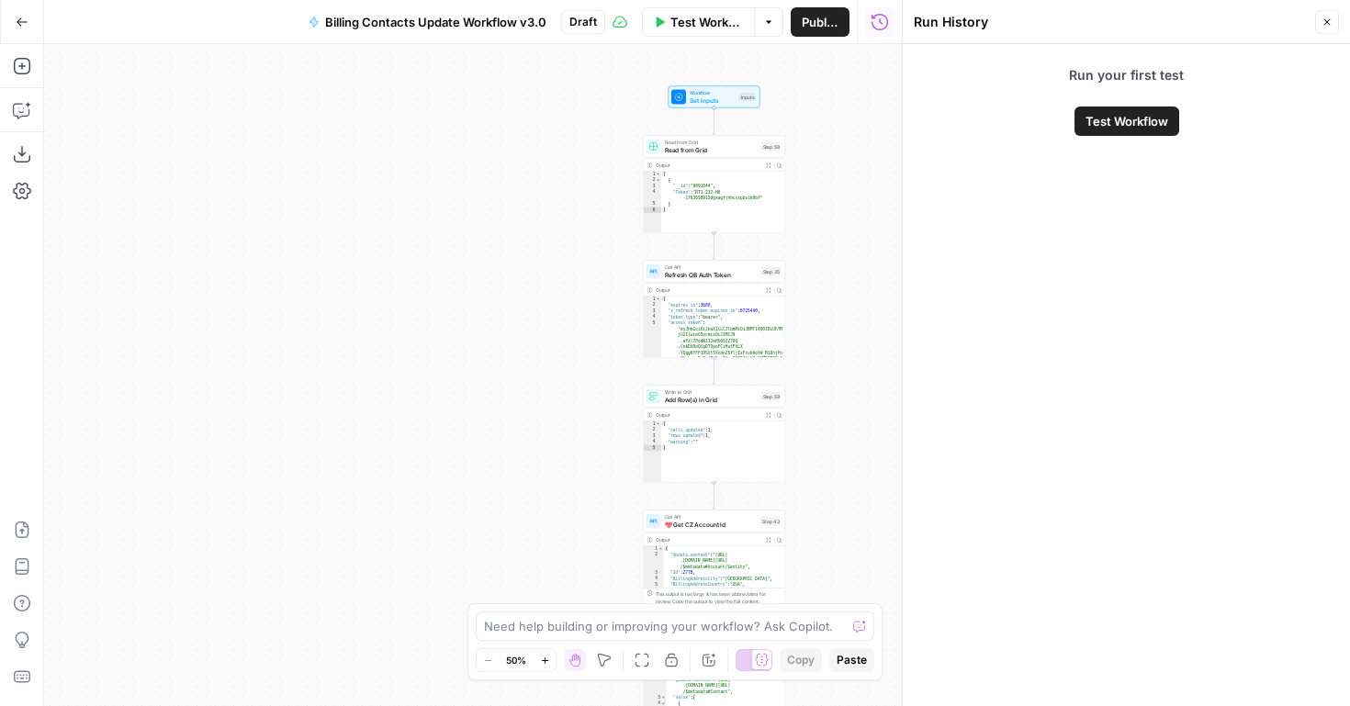
click at [1159, 121] on span "Test Workflow" at bounding box center [1127, 121] width 83 height 18
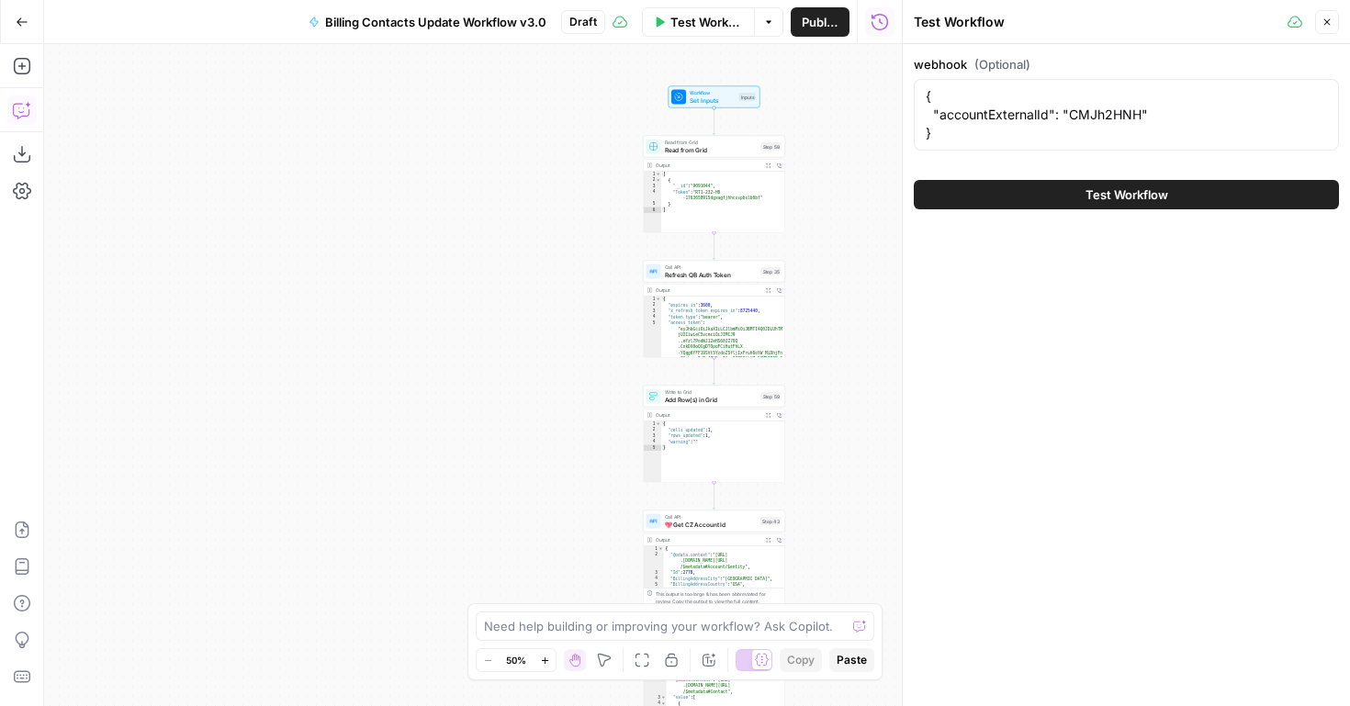
click at [18, 114] on icon "button" at bounding box center [22, 110] width 18 height 18
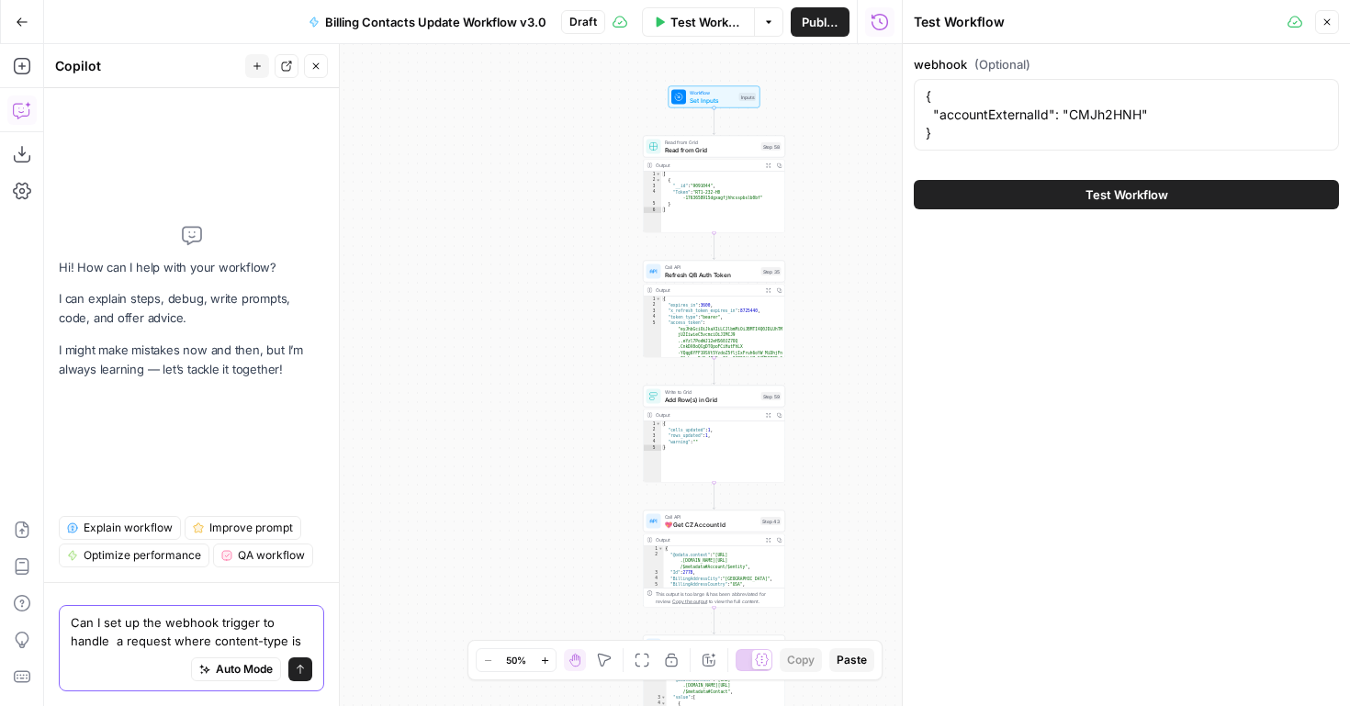
paste textarea "application/x-www-form-urlencoded"
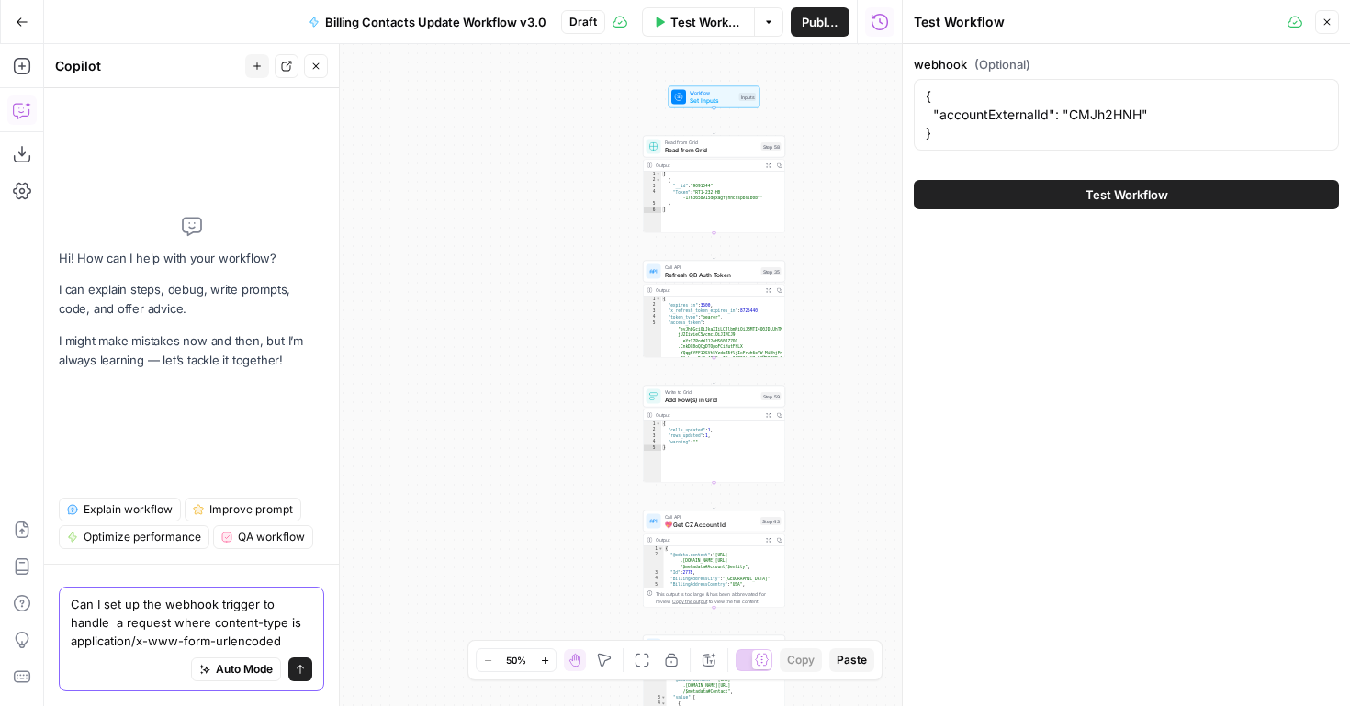
type textarea "Can I set up the webhook trigger to handle a request where content-type is appl…"
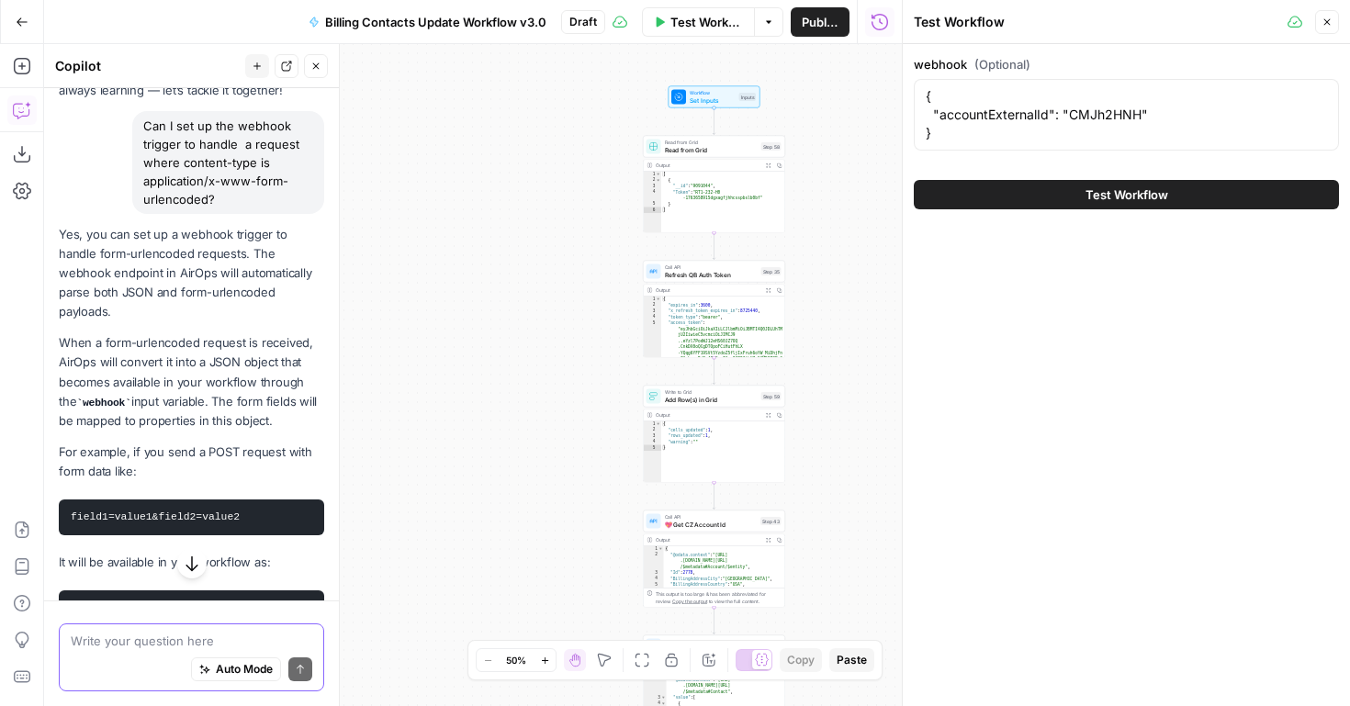
scroll to position [142, 0]
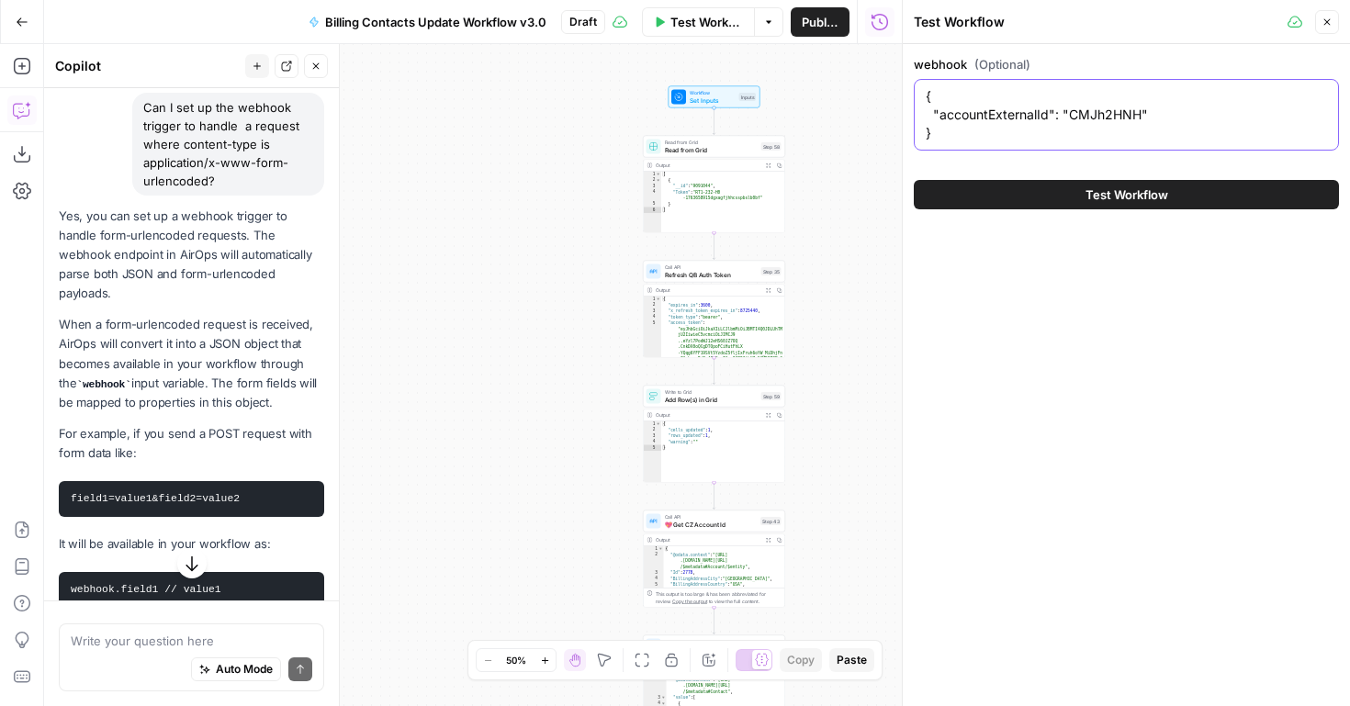
click at [1126, 109] on textarea "{ "accountExternalId": "CMJh2HNH" }" at bounding box center [1126, 114] width 401 height 55
paste textarea "application/x-www-form-urlencoded"
click at [974, 99] on textarea "application/x-www-form-urlencoded" at bounding box center [1126, 96] width 401 height 18
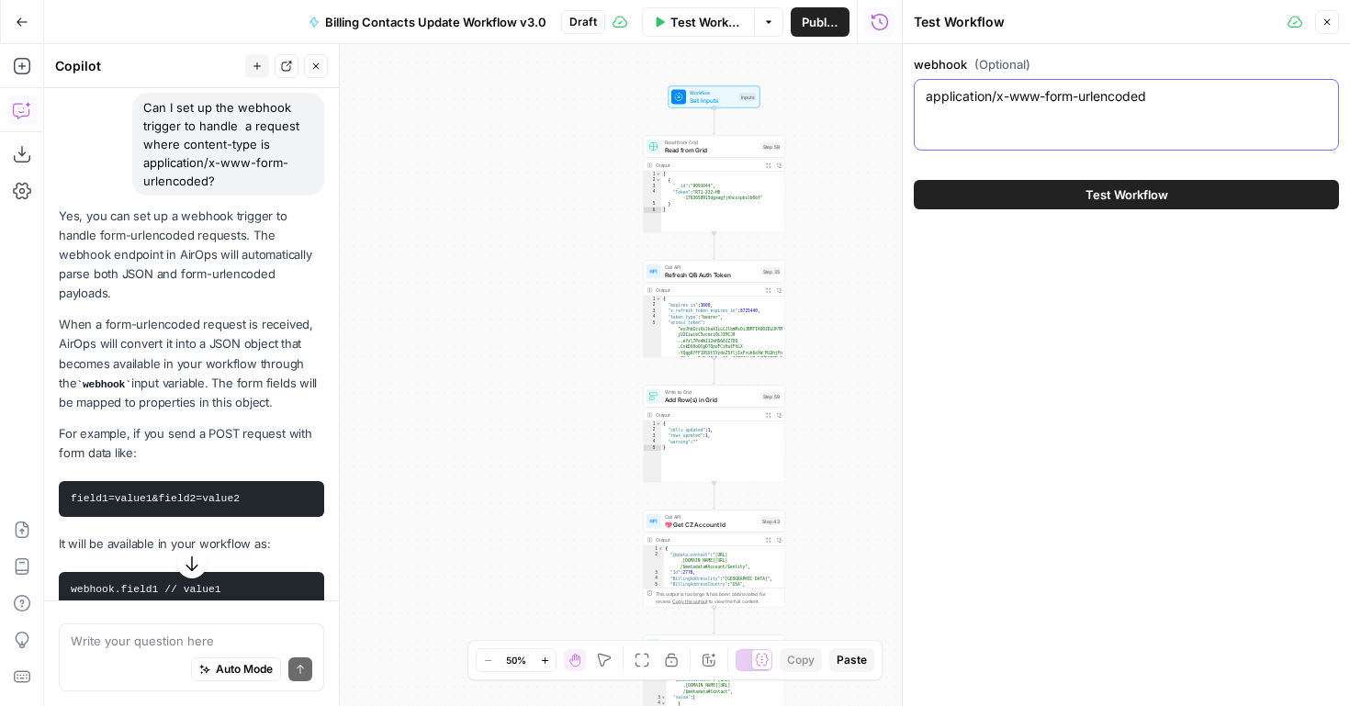
click at [974, 99] on textarea "application/x-www-form-urlencoded" at bounding box center [1126, 96] width 401 height 18
paste textarea "tfa_2=LBrriFqj&tfa_1=[PERSON_NAME][EMAIL_ADDRESS][DOMAIN_NAME]%2C+[EMAIL_ADDRES…"
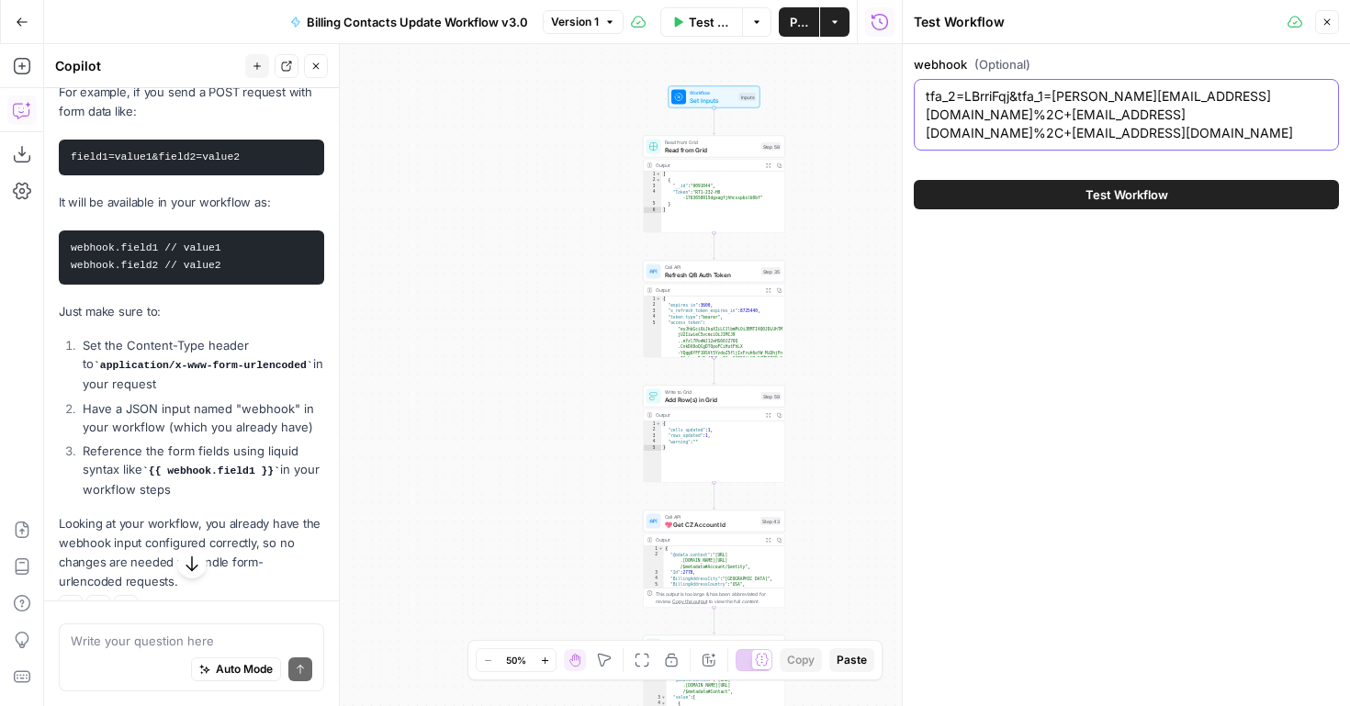
scroll to position [497, 0]
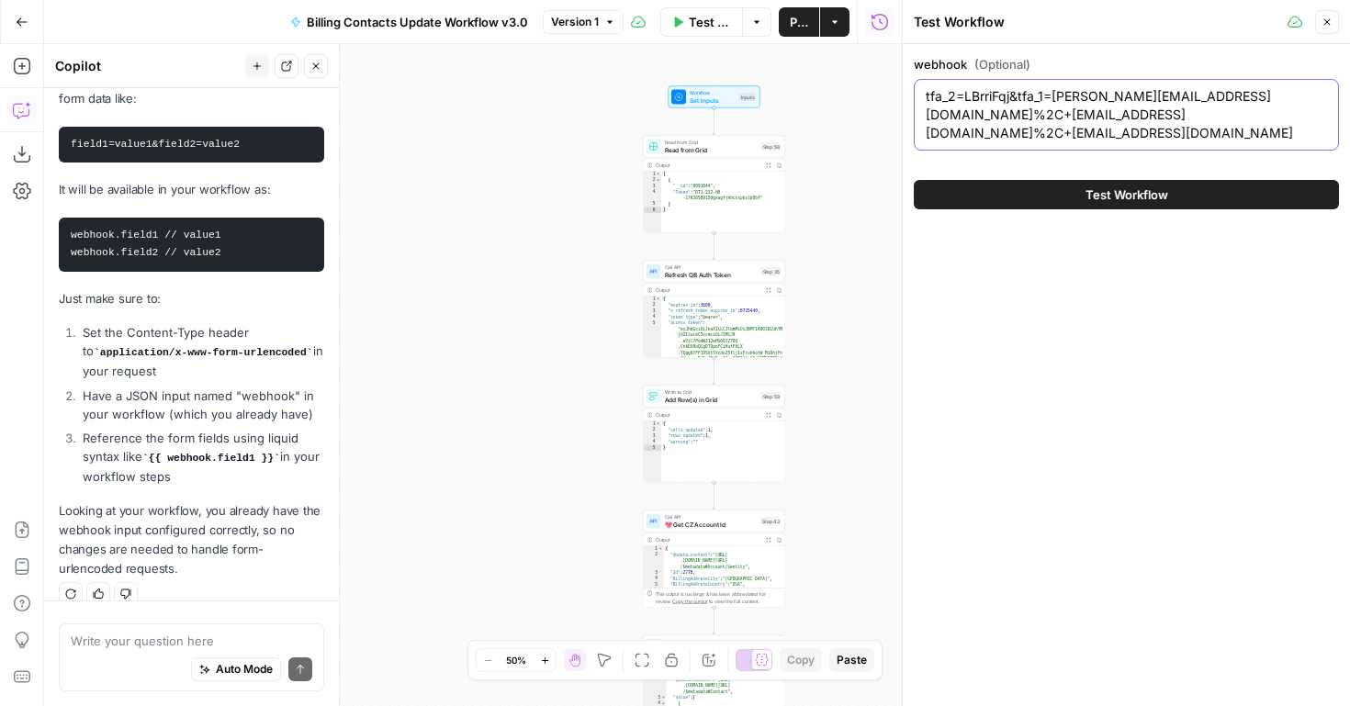
type textarea "tfa_2=LBrriFqj&tfa_1=[PERSON_NAME][EMAIL_ADDRESS][DOMAIN_NAME]%2C+[EMAIL_ADDRES…"
drag, startPoint x: 110, startPoint y: 374, endPoint x: 322, endPoint y: 390, distance: 211.9
click at [322, 390] on li "Have a JSON input named "webhook" in your workflow (which you already have)" at bounding box center [201, 405] width 246 height 37
click at [317, 390] on li "Have a JSON input named "webhook" in your workflow (which you already have)" at bounding box center [201, 405] width 246 height 37
drag, startPoint x: 85, startPoint y: 414, endPoint x: 220, endPoint y: 456, distance: 142.1
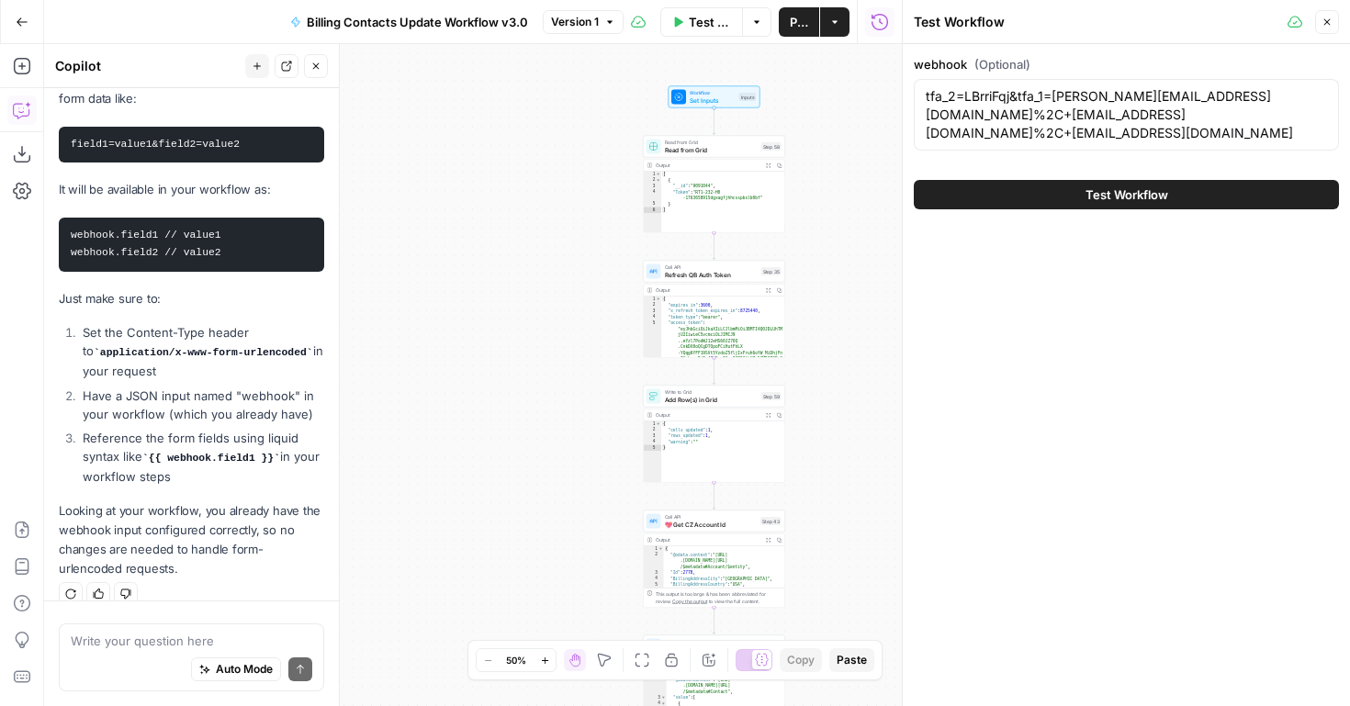
click at [220, 456] on li "Reference the form fields using liquid syntax like {{ webhook.field1 }} in your…" at bounding box center [201, 457] width 246 height 57
click at [1107, 203] on span "Test Workflow" at bounding box center [1127, 195] width 83 height 18
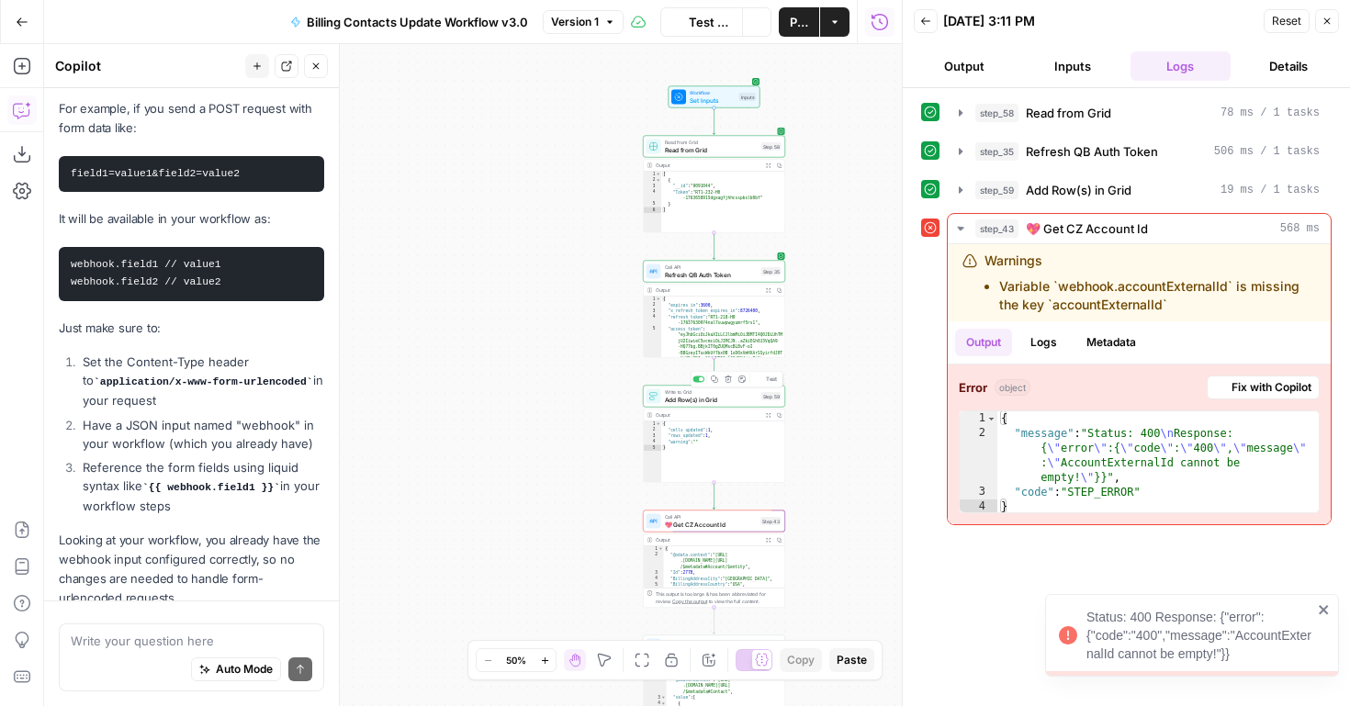
scroll to position [497, 0]
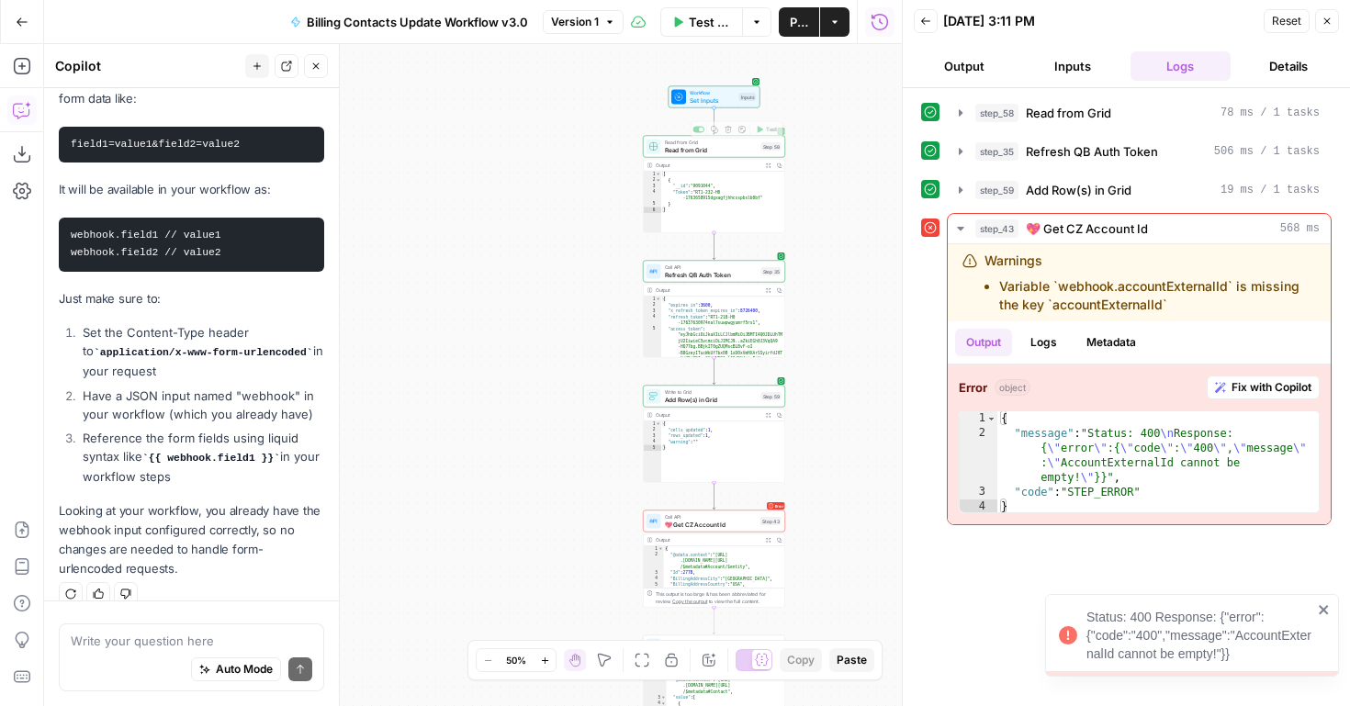
click at [713, 101] on span "Set Inputs" at bounding box center [713, 100] width 46 height 9
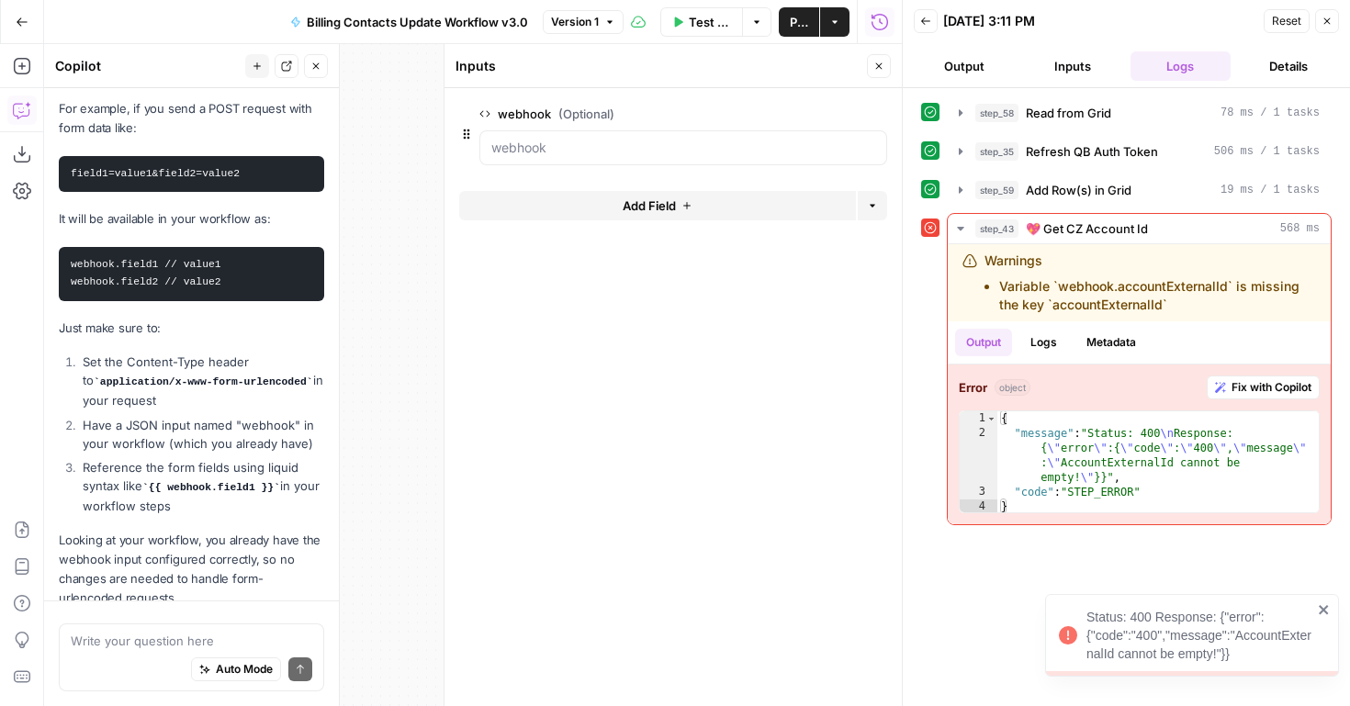
scroll to position [526, 0]
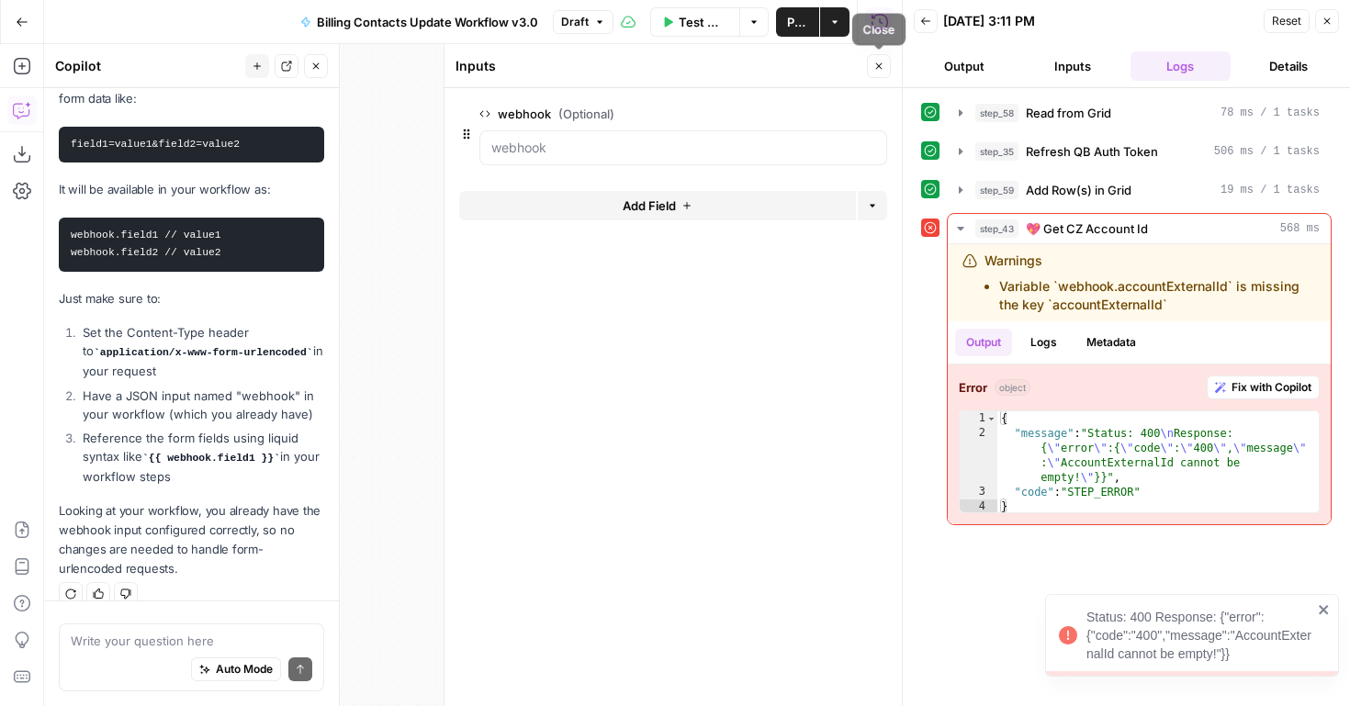
click at [874, 61] on icon "button" at bounding box center [879, 66] width 11 height 11
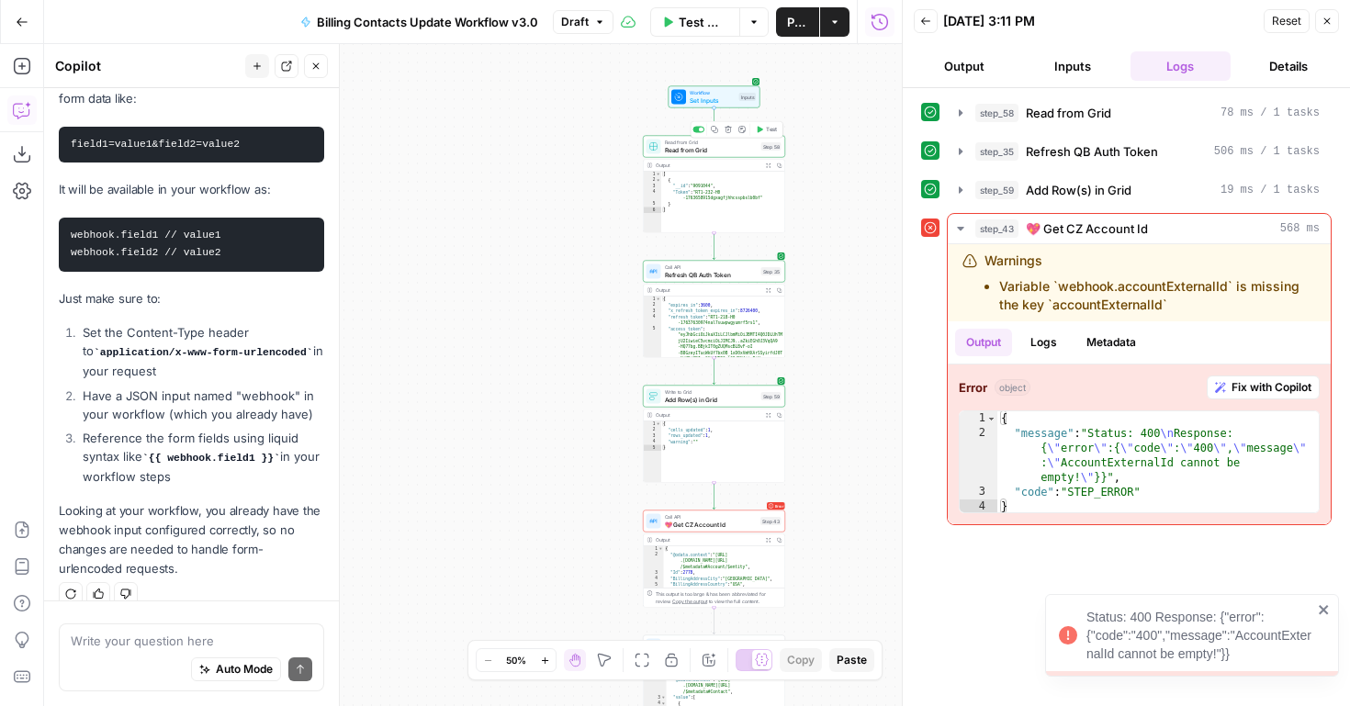
click at [735, 151] on span "Read from Grid" at bounding box center [711, 149] width 93 height 9
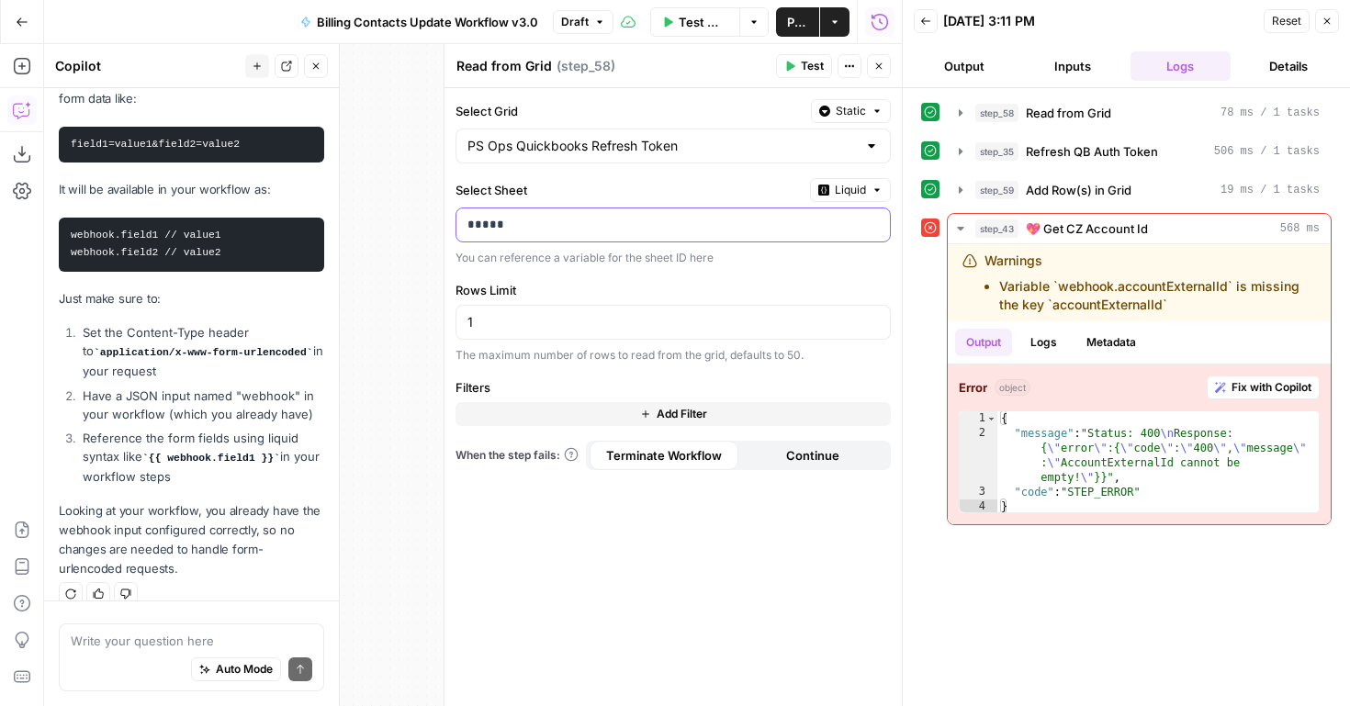
click at [676, 232] on p "*****" at bounding box center [659, 225] width 382 height 18
click at [873, 224] on icon "button" at bounding box center [873, 224] width 9 height 9
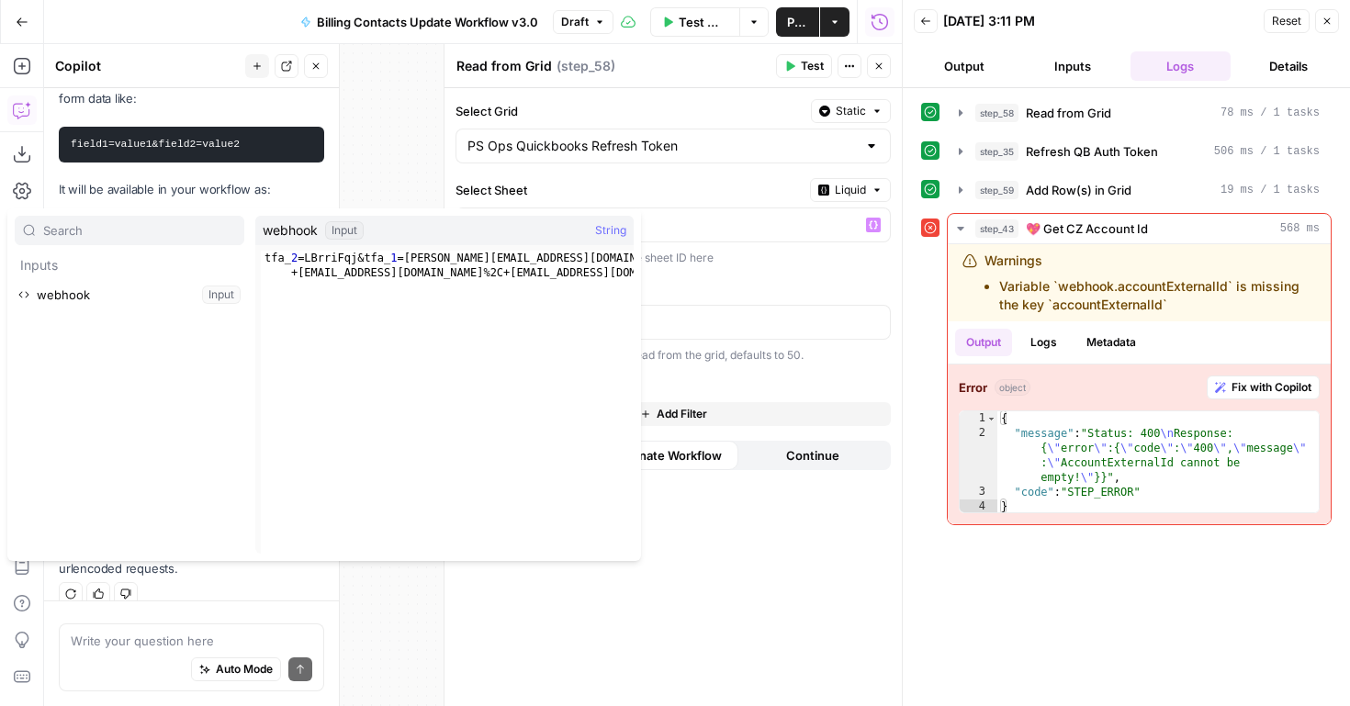
click at [408, 622] on div "true false true true false false Workflow Set Inputs Inputs Read from Grid Read…" at bounding box center [473, 375] width 858 height 662
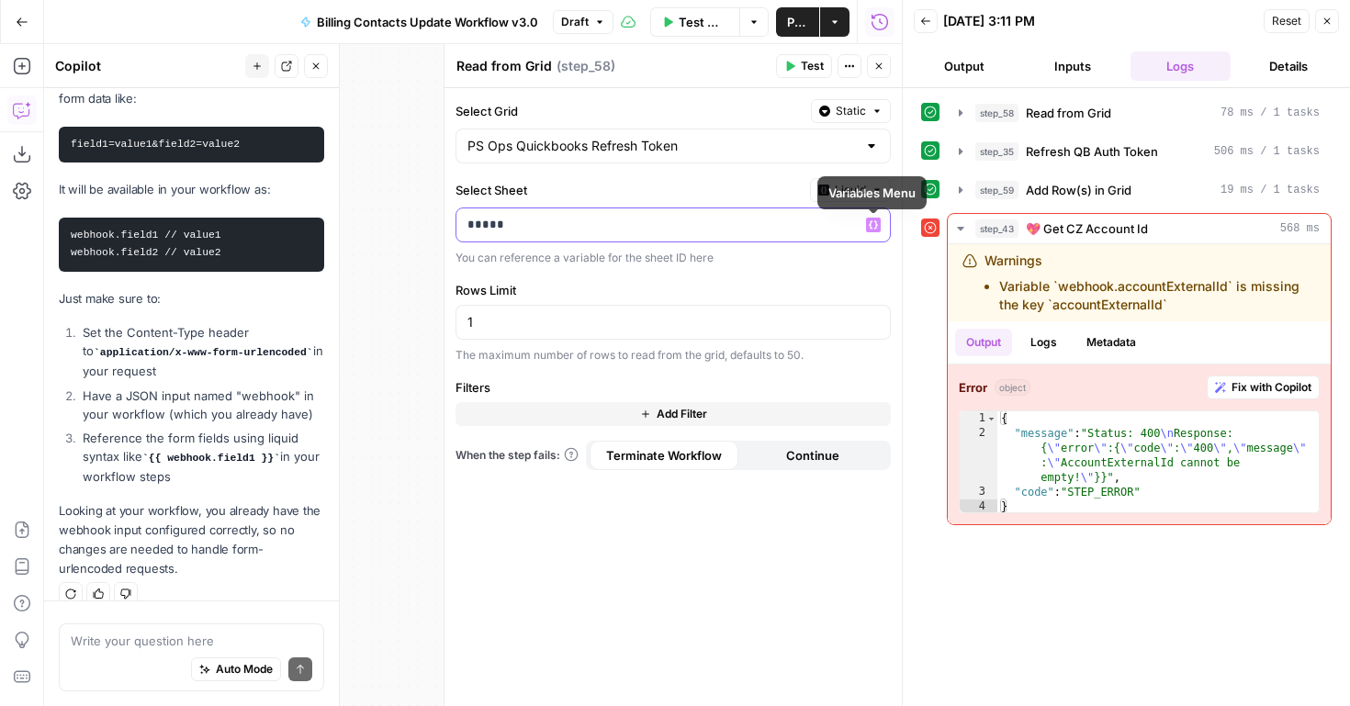
click at [773, 227] on p "*****" at bounding box center [659, 225] width 382 height 18
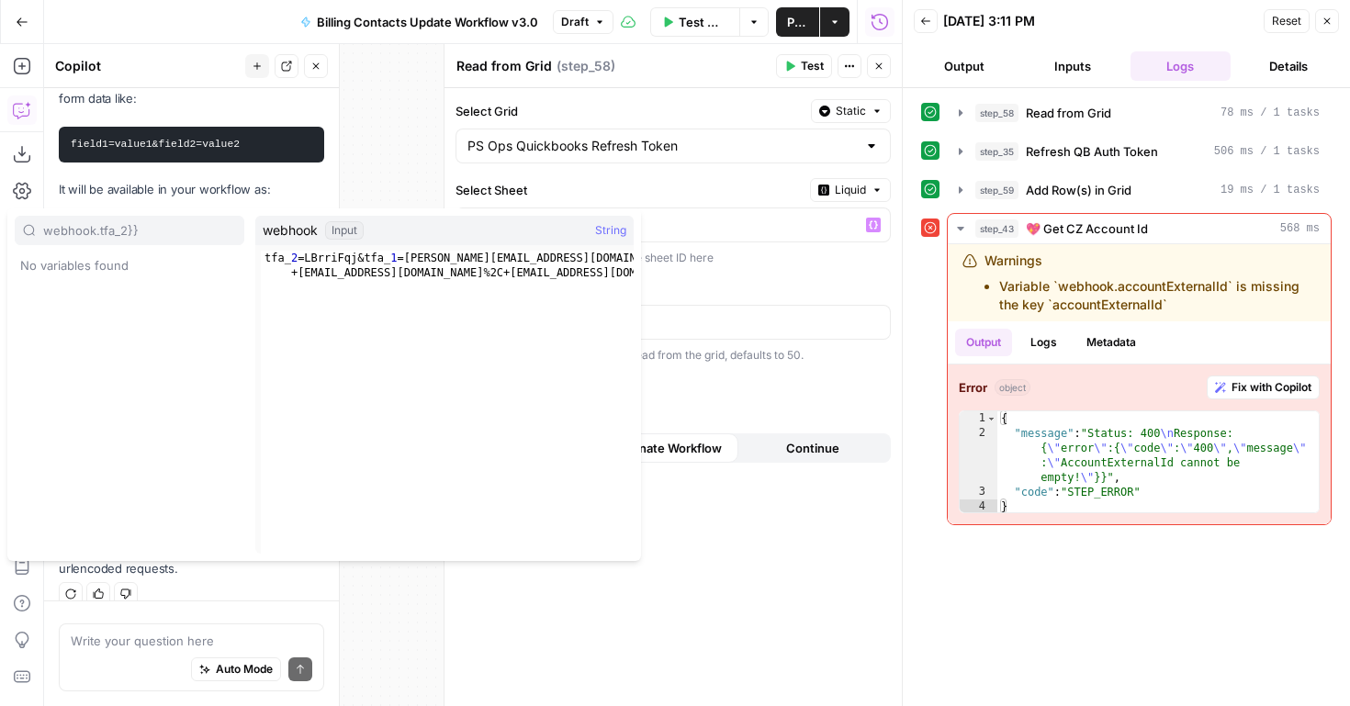
type input "webhook.tfa_2}}"
click at [676, 232] on p "********" at bounding box center [674, 225] width 412 height 18
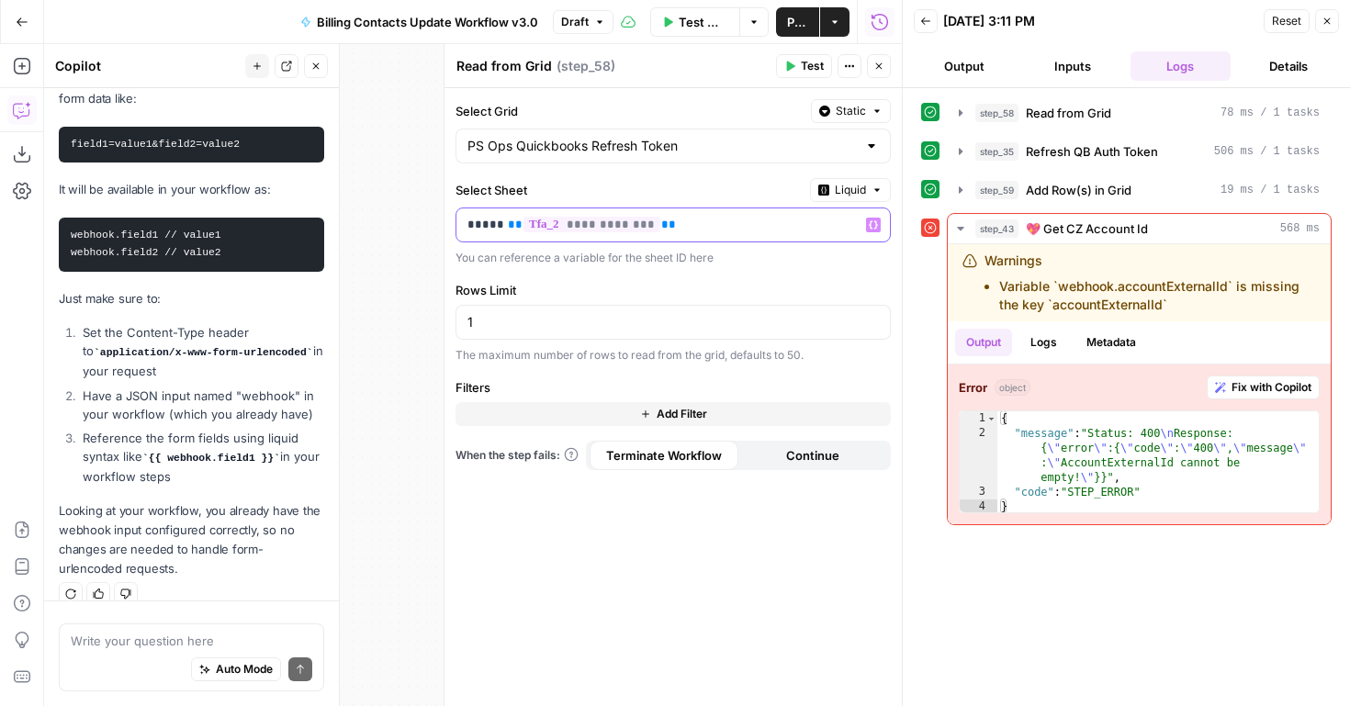
drag, startPoint x: 506, startPoint y: 226, endPoint x: 438, endPoint y: 225, distance: 68.0
click at [444, 225] on div "**********" at bounding box center [673, 375] width 458 height 662
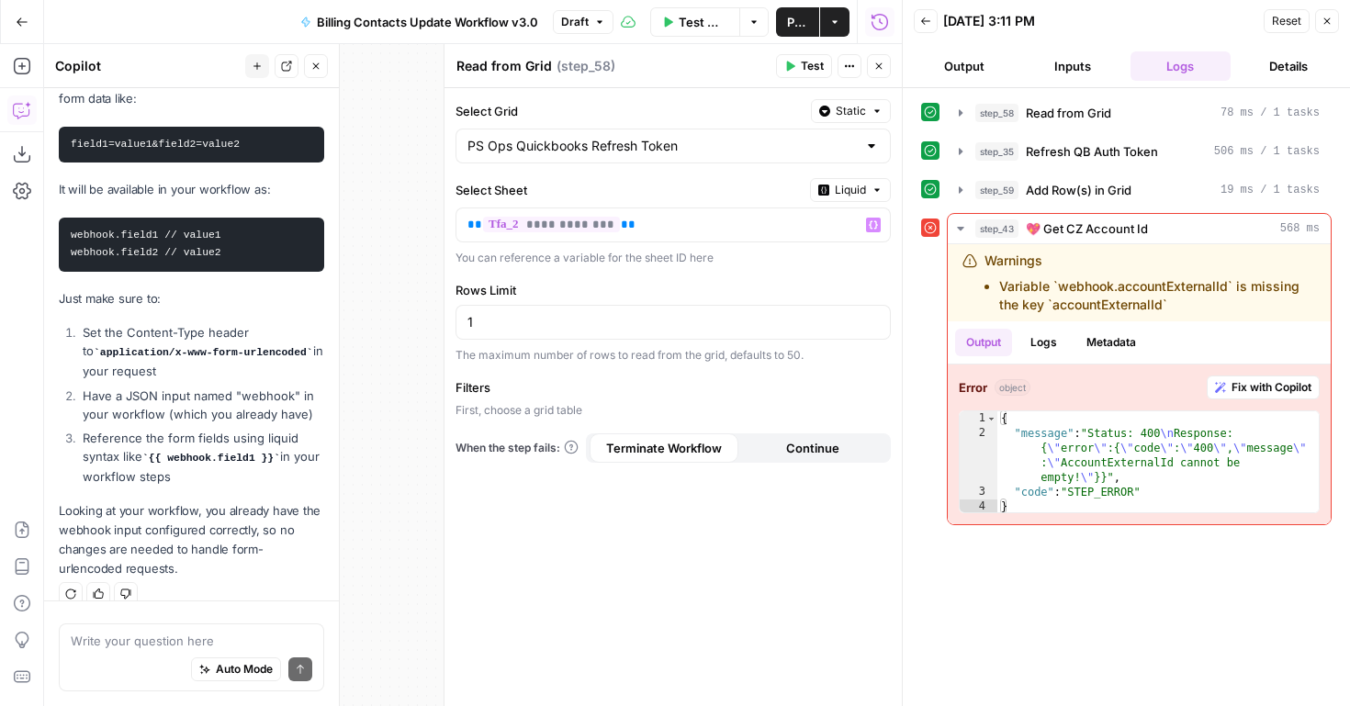
click at [790, 66] on icon "button" at bounding box center [791, 67] width 8 height 10
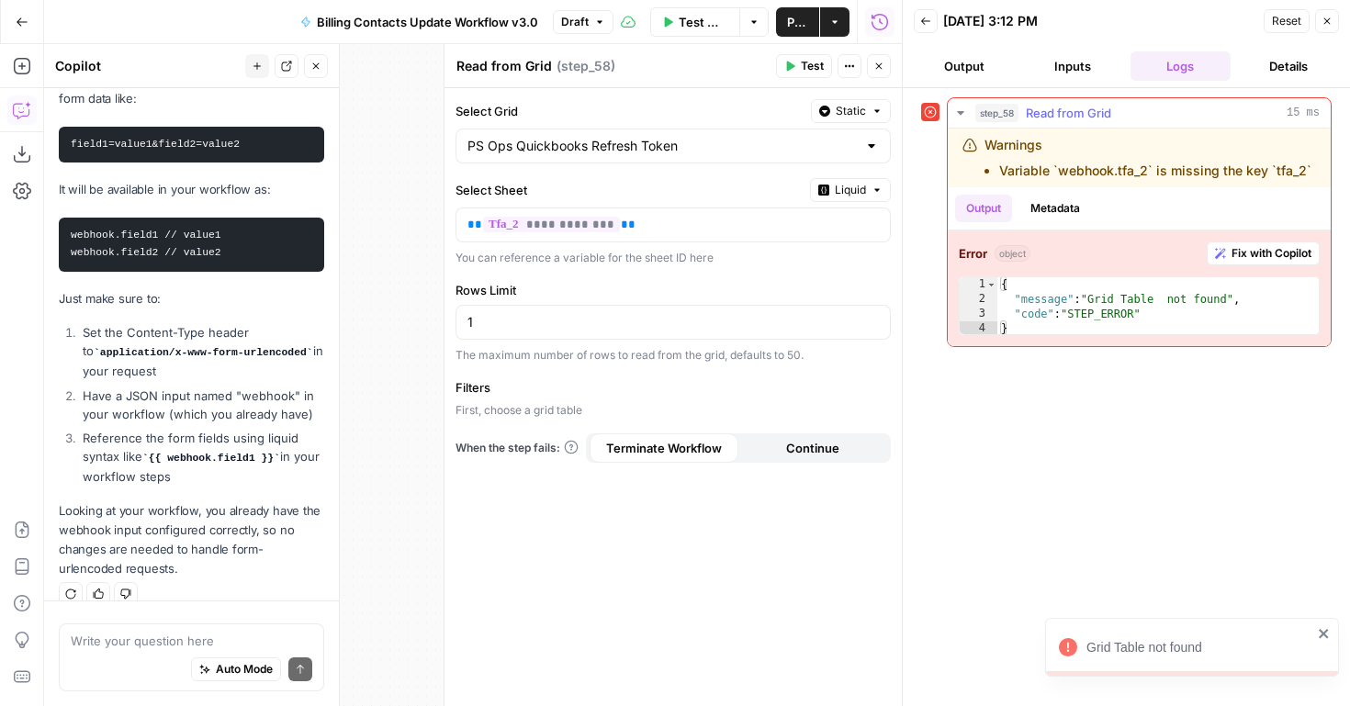
click at [1043, 207] on button "Metadata" at bounding box center [1056, 209] width 72 height 28
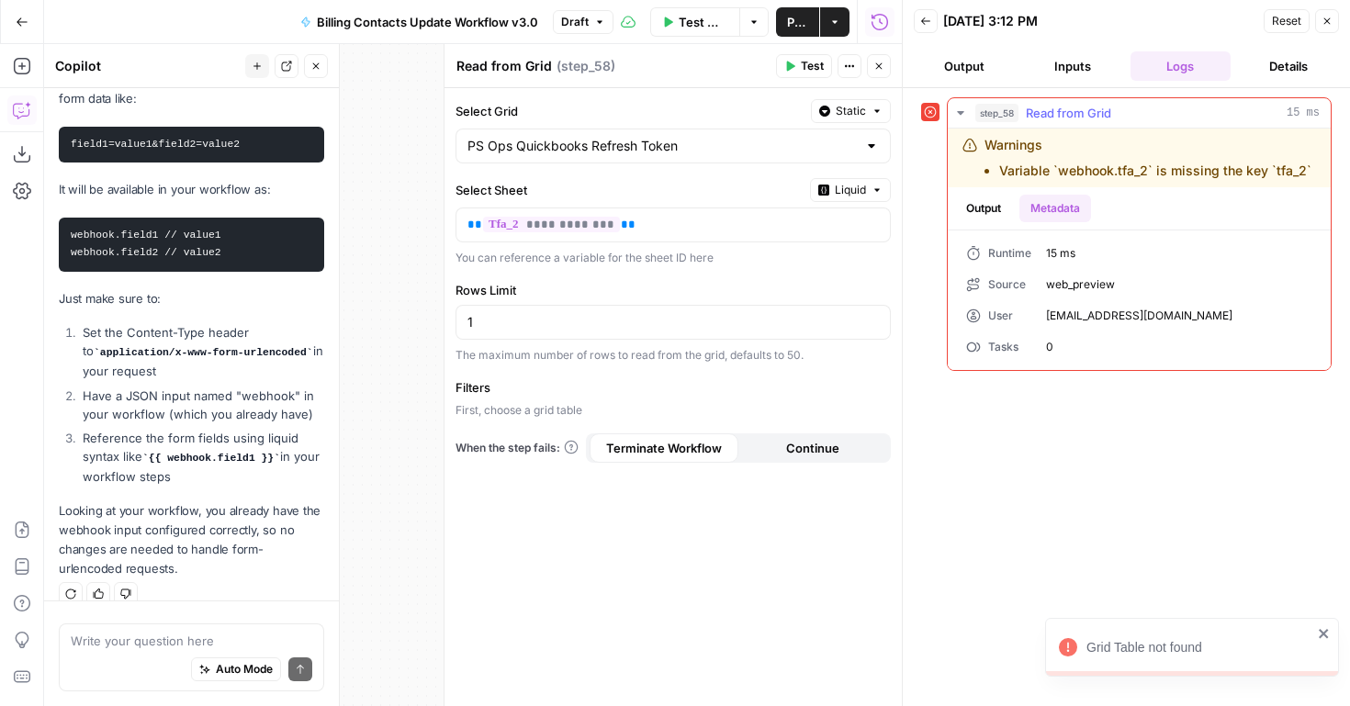
click at [990, 204] on button "Output" at bounding box center [983, 209] width 57 height 28
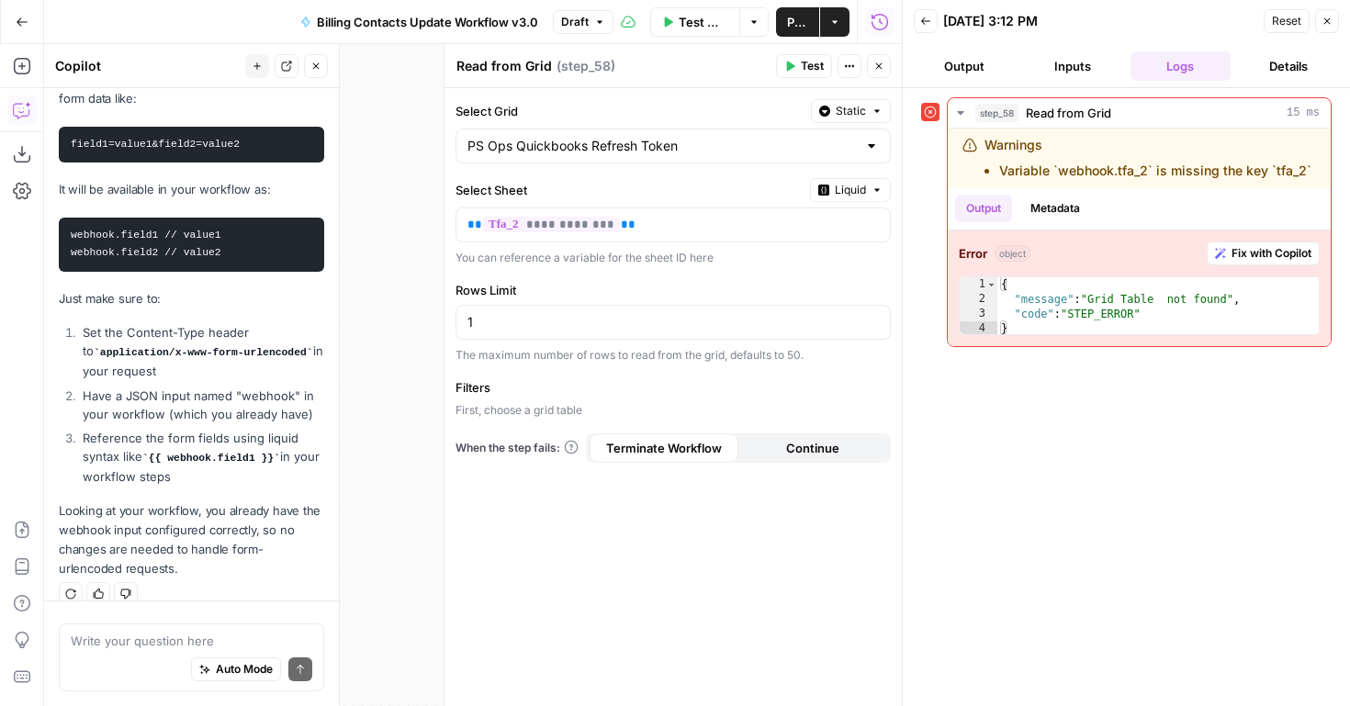
click at [1056, 69] on button "Inputs" at bounding box center [1072, 65] width 101 height 29
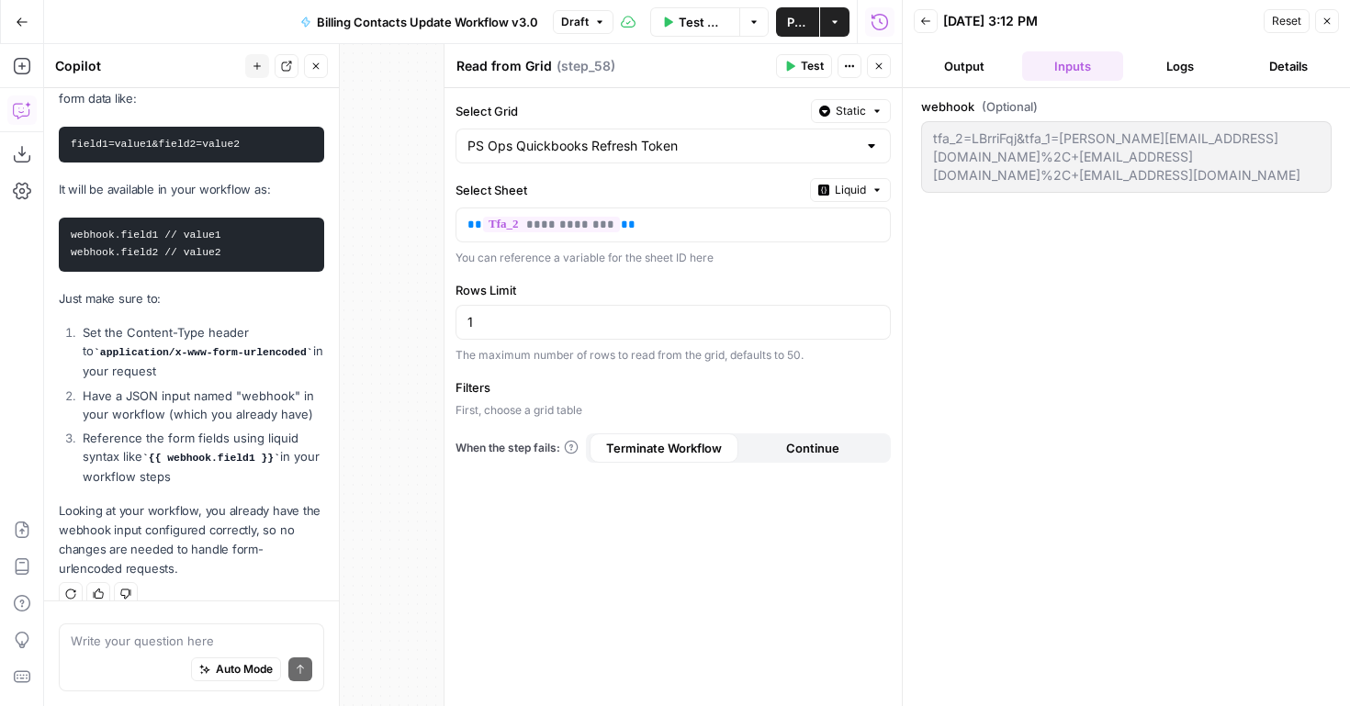
click at [1157, 75] on button "Logs" at bounding box center [1181, 65] width 101 height 29
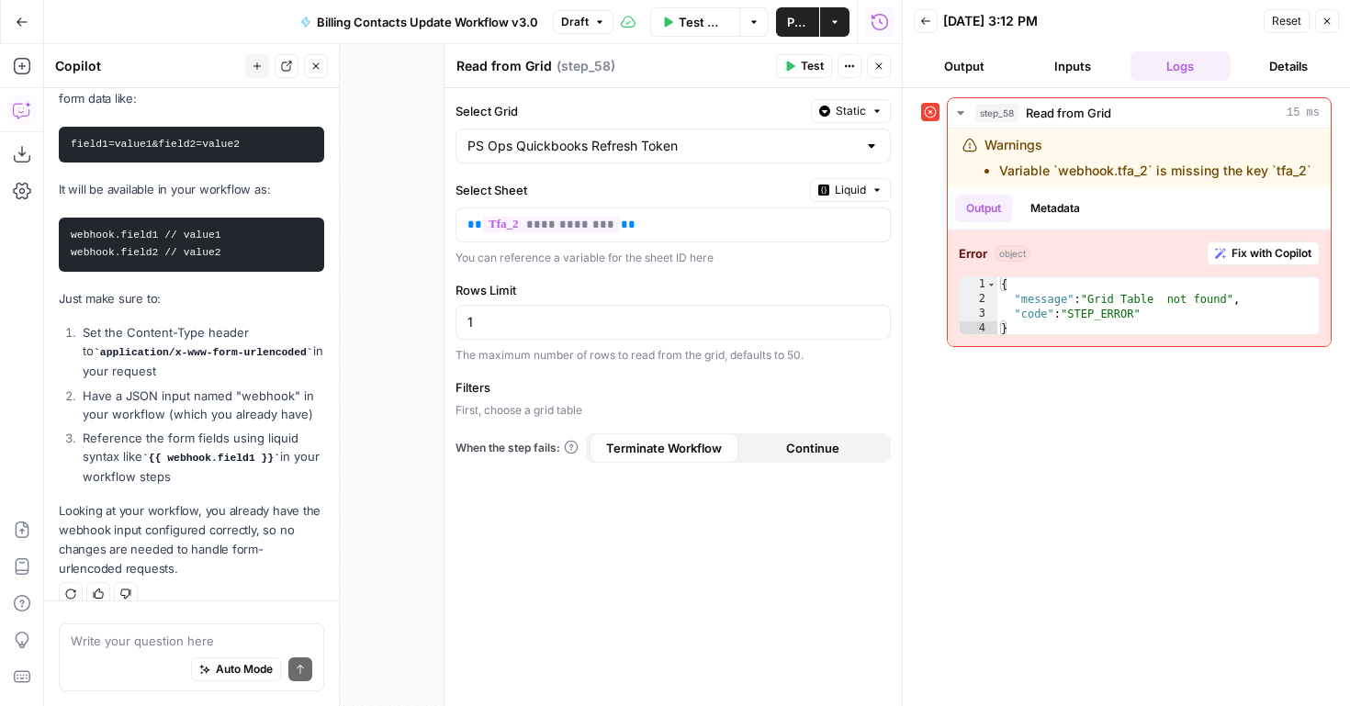
click at [929, 16] on icon "button" at bounding box center [926, 21] width 11 height 11
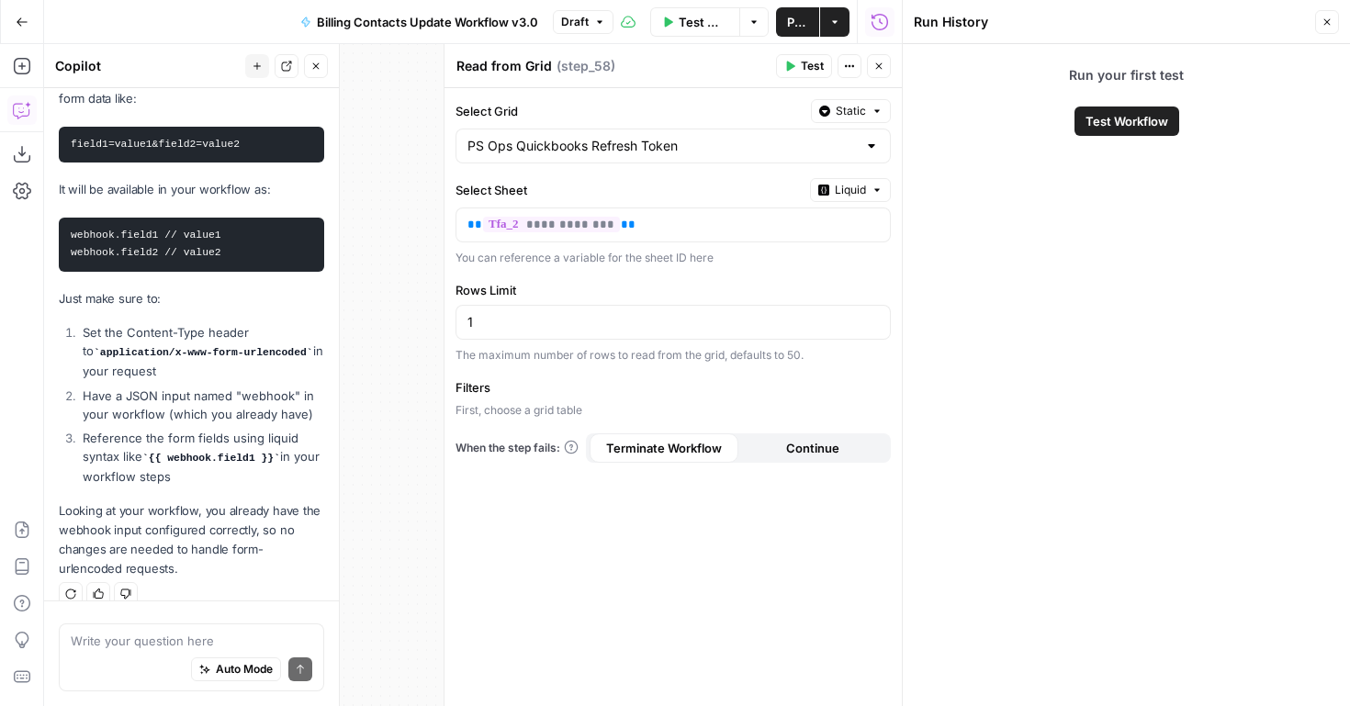
click at [1124, 126] on span "Test Workflow" at bounding box center [1127, 121] width 83 height 18
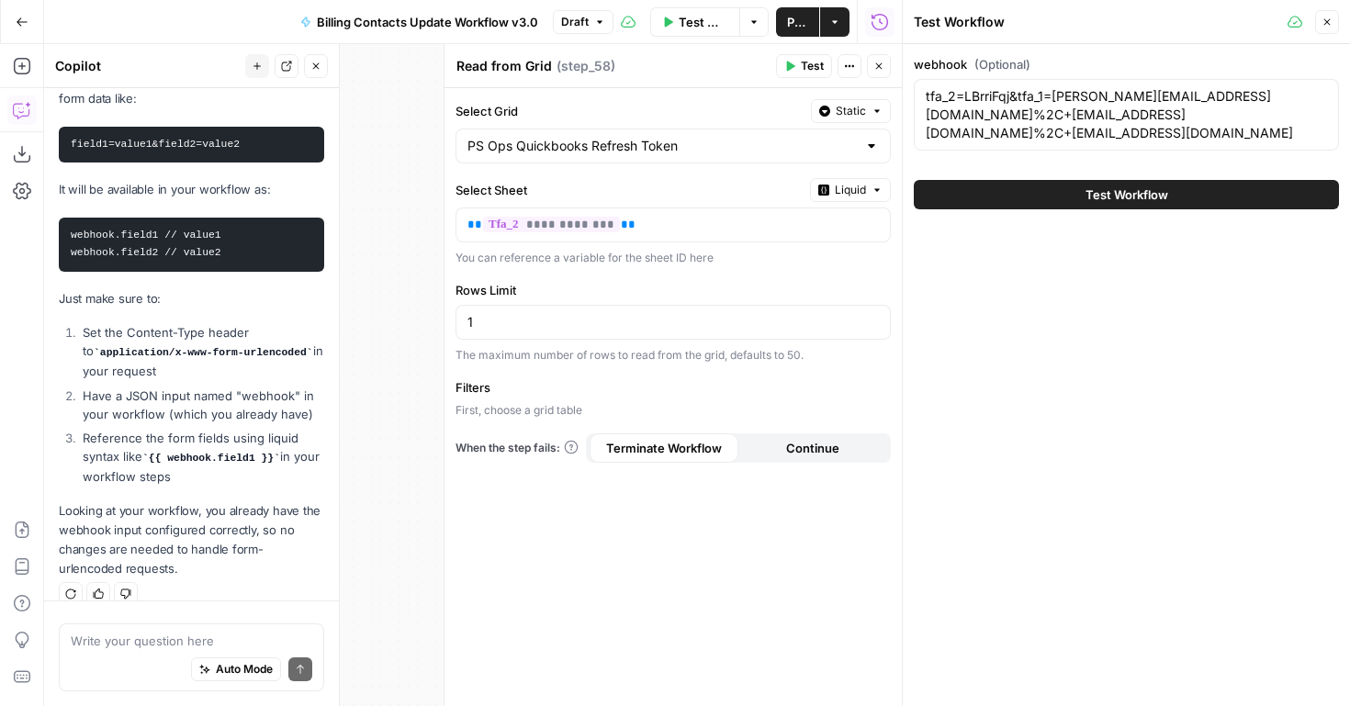
click at [1115, 192] on span "Test Workflow" at bounding box center [1127, 195] width 83 height 18
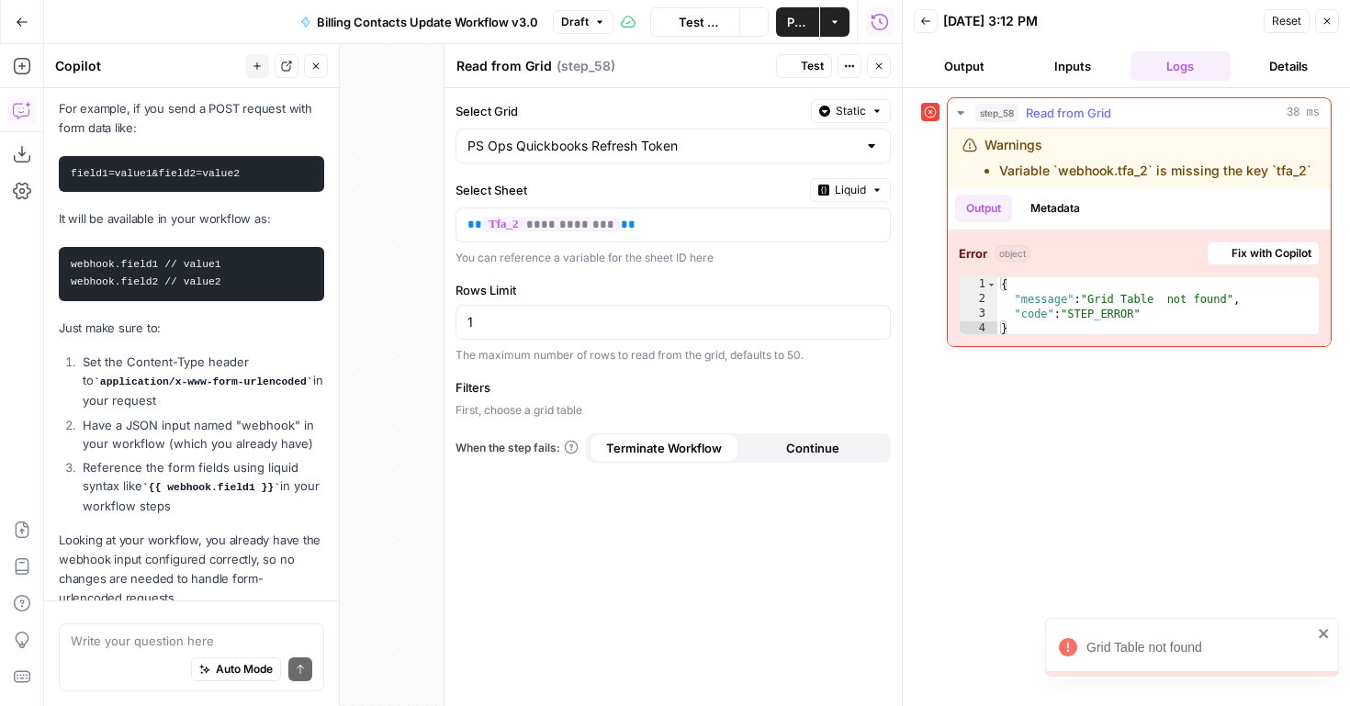
scroll to position [526, 0]
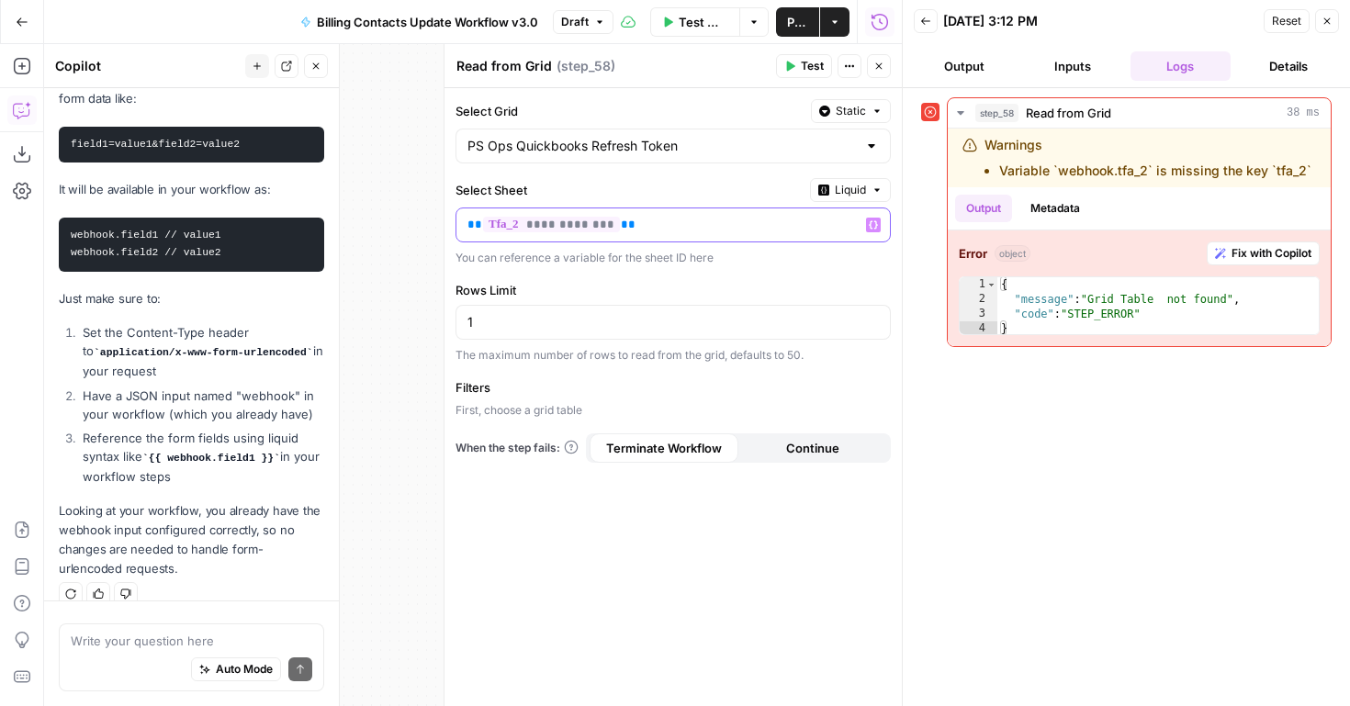
click at [634, 225] on p "**********" at bounding box center [674, 225] width 412 height 18
drag, startPoint x: 635, startPoint y: 225, endPoint x: 398, endPoint y: 216, distance: 237.2
click at [396, 216] on body "FreeWill New Home Browse Your Data Usage Settings Recent Grids QB -> CZ Sync Ac…" at bounding box center [675, 353] width 1350 height 706
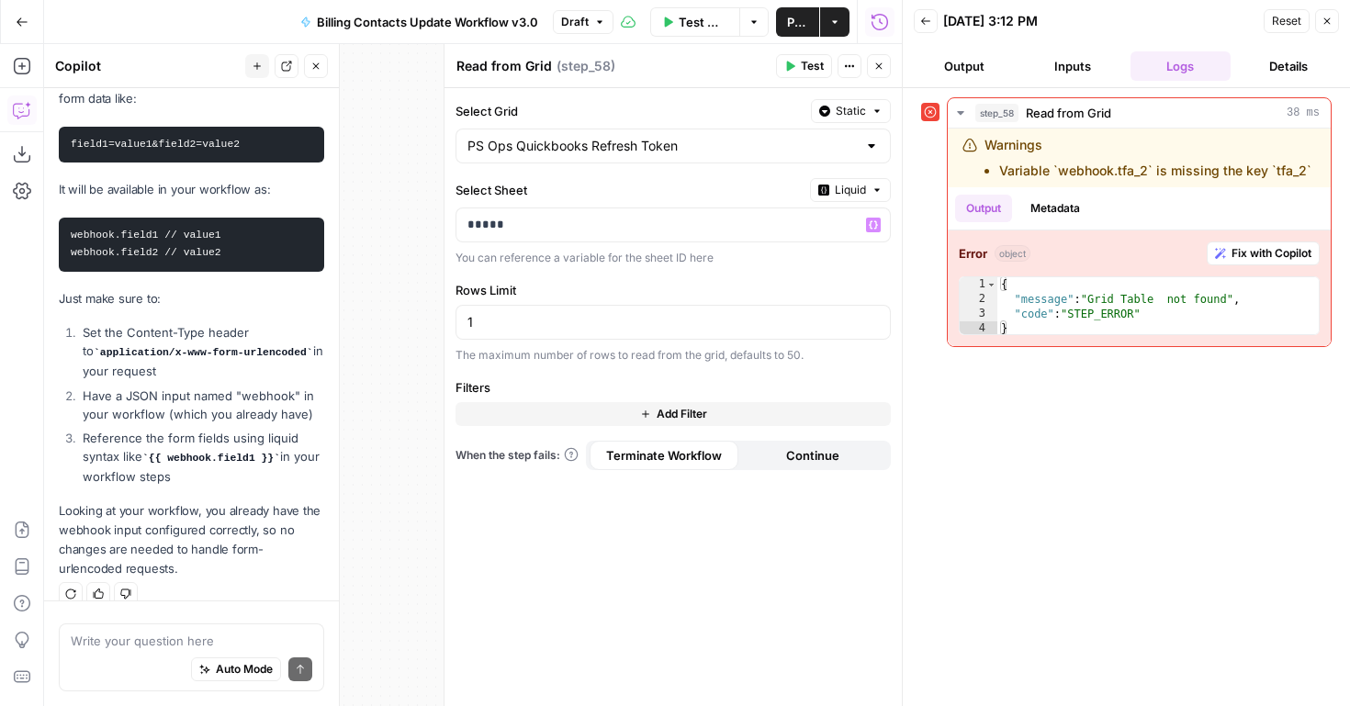
click at [1325, 23] on icon "button" at bounding box center [1328, 21] width 6 height 6
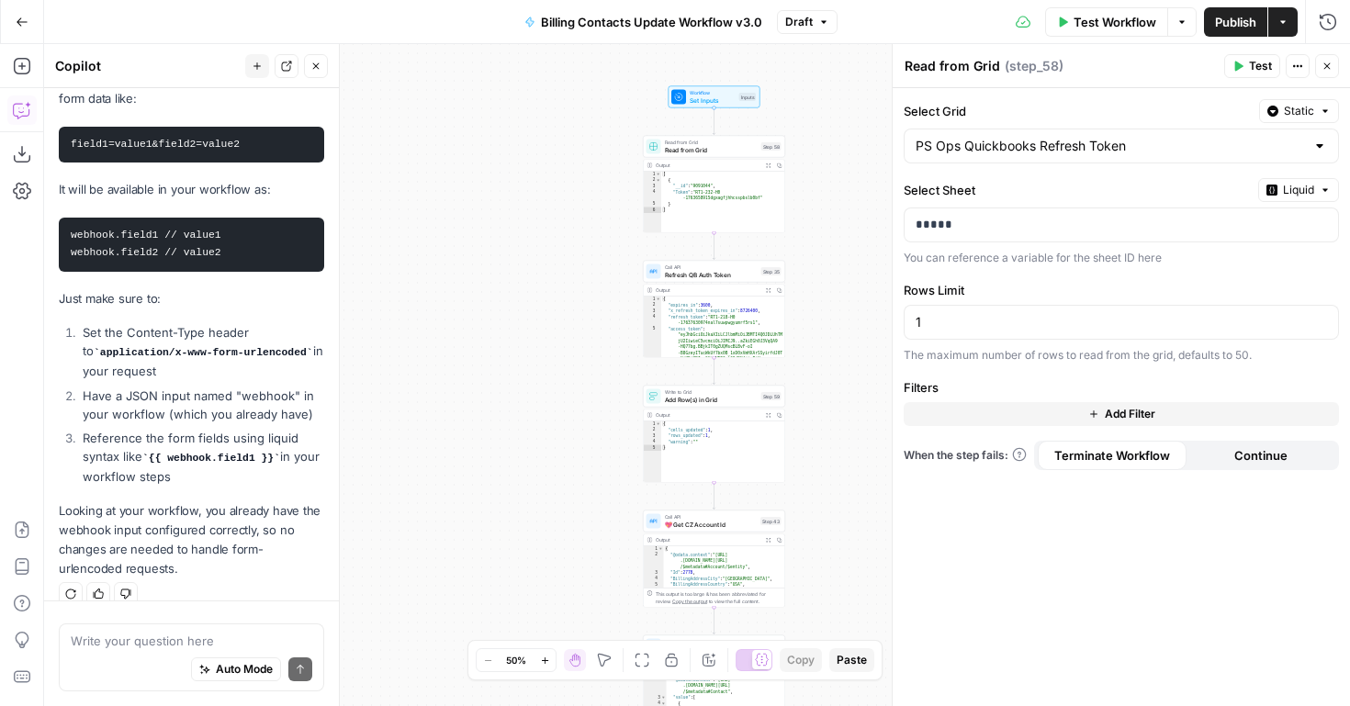
click at [1332, 64] on icon "button" at bounding box center [1327, 66] width 11 height 11
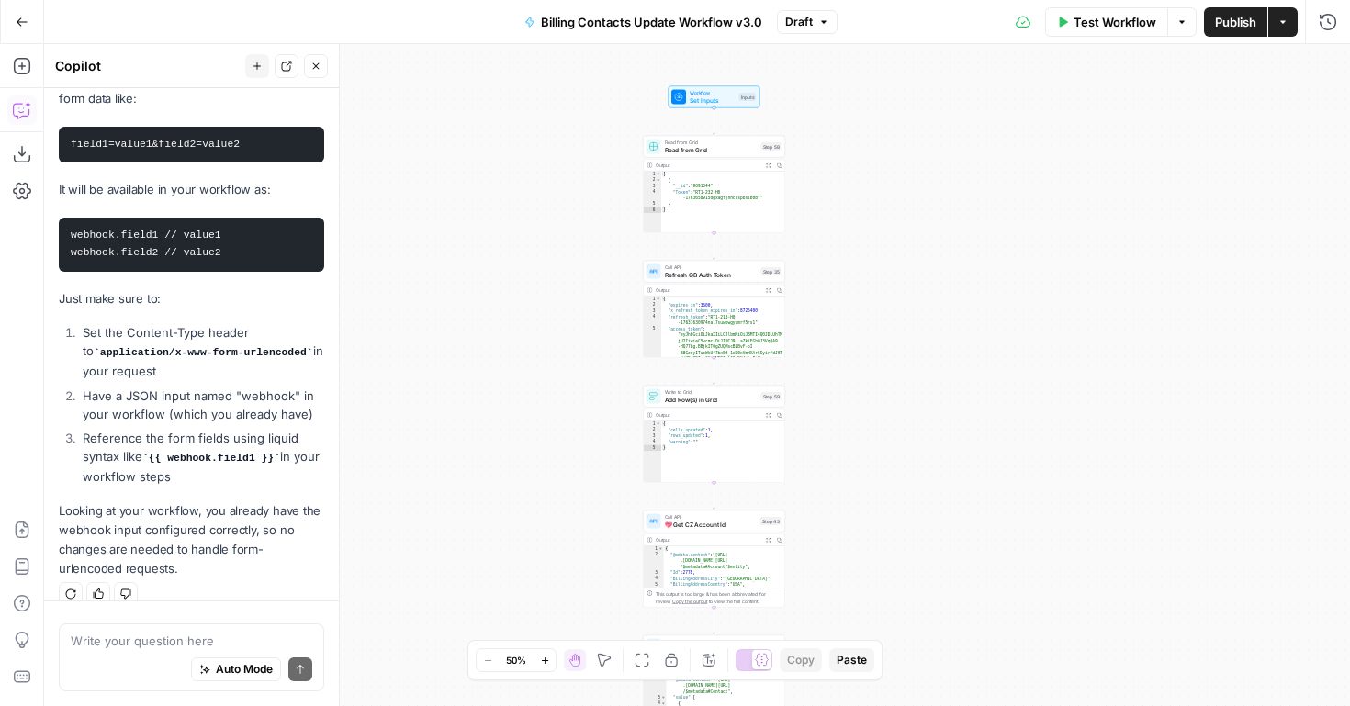
click at [716, 89] on span "Workflow" at bounding box center [713, 92] width 46 height 7
click at [725, 81] on button "Test Step" at bounding box center [735, 80] width 42 height 12
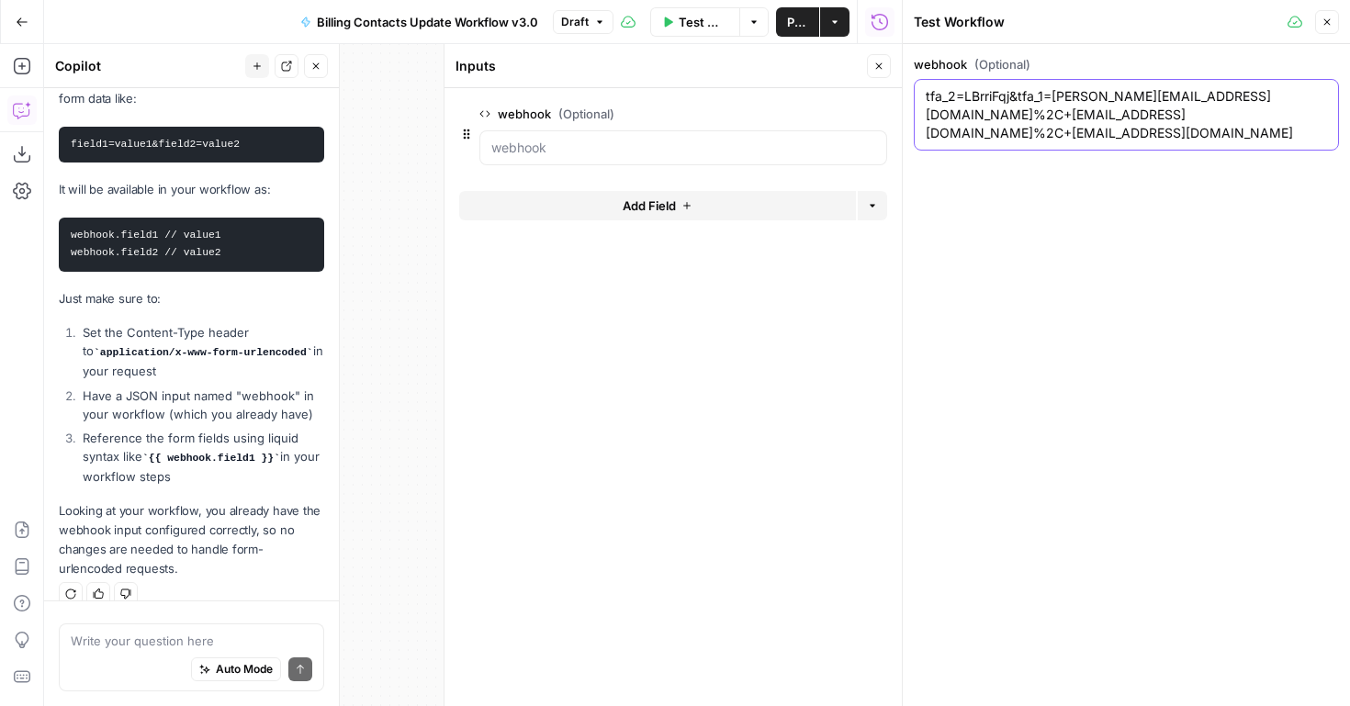
click at [975, 109] on textarea "tfa_2=LBrriFqj&tfa_1=[PERSON_NAME][EMAIL_ADDRESS][DOMAIN_NAME]%2C+[EMAIL_ADDRES…" at bounding box center [1126, 114] width 401 height 55
click at [700, 158] on div at bounding box center [684, 147] width 408 height 35
click at [819, 121] on button "edit field" at bounding box center [826, 114] width 71 height 22
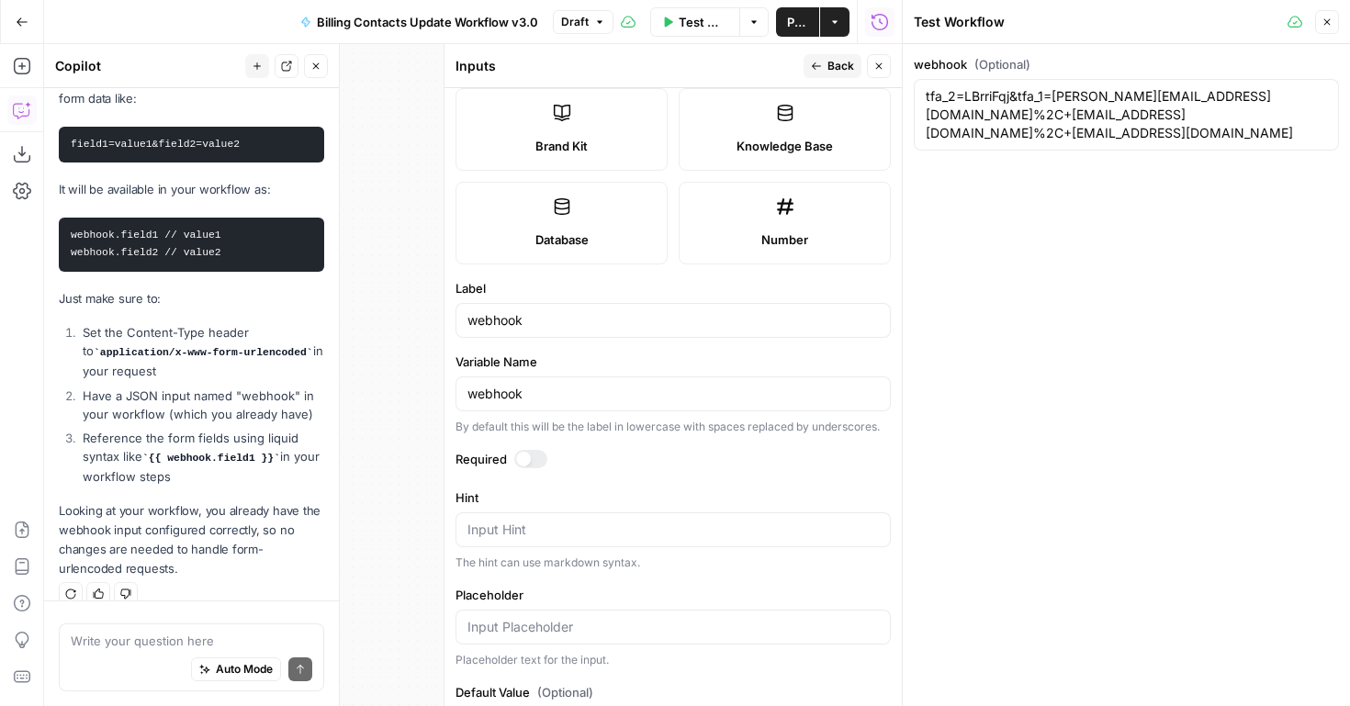
scroll to position [518, 0]
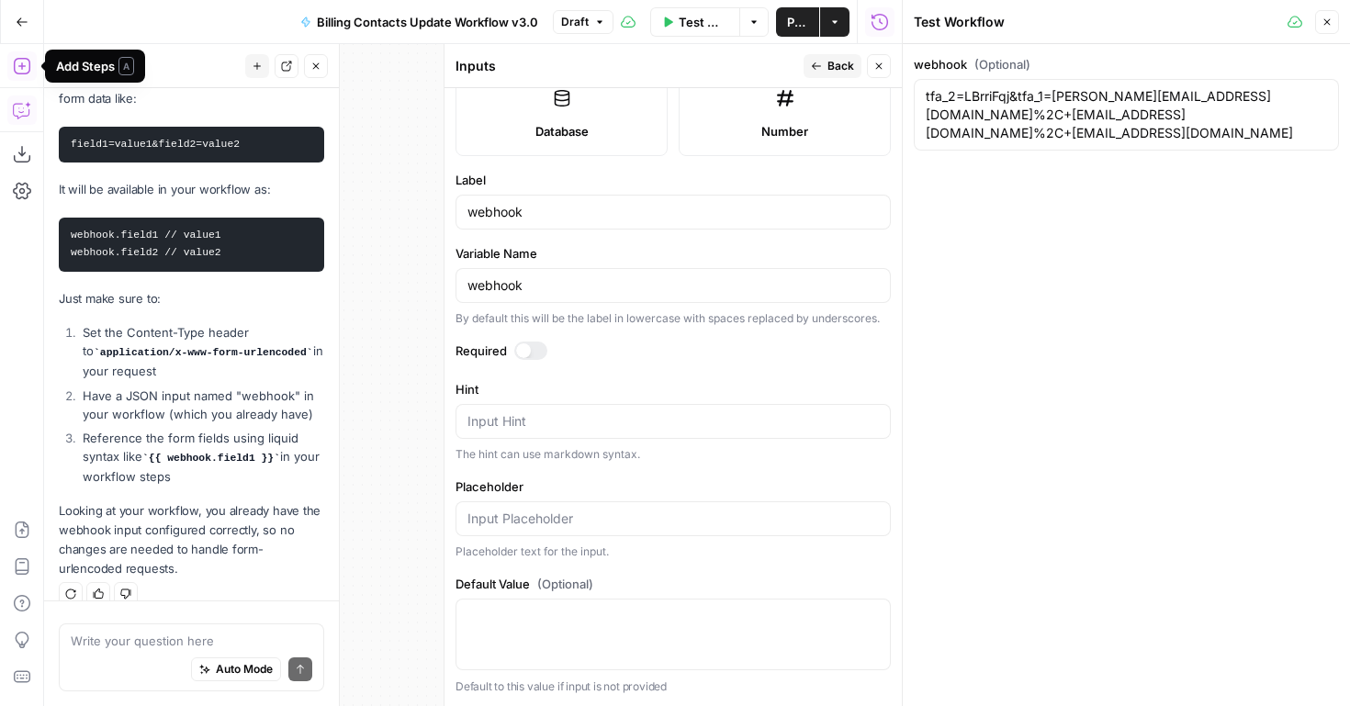
click at [22, 71] on icon "button" at bounding box center [22, 66] width 18 height 18
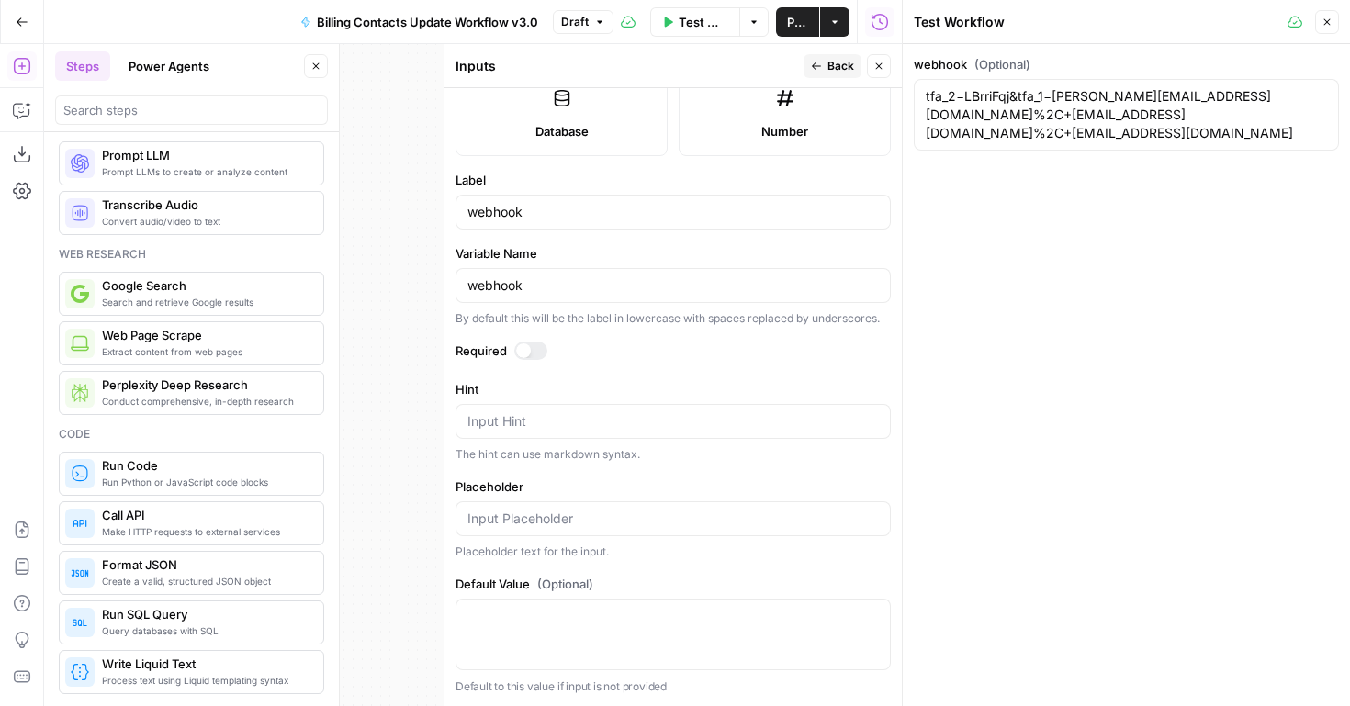
scroll to position [38, 0]
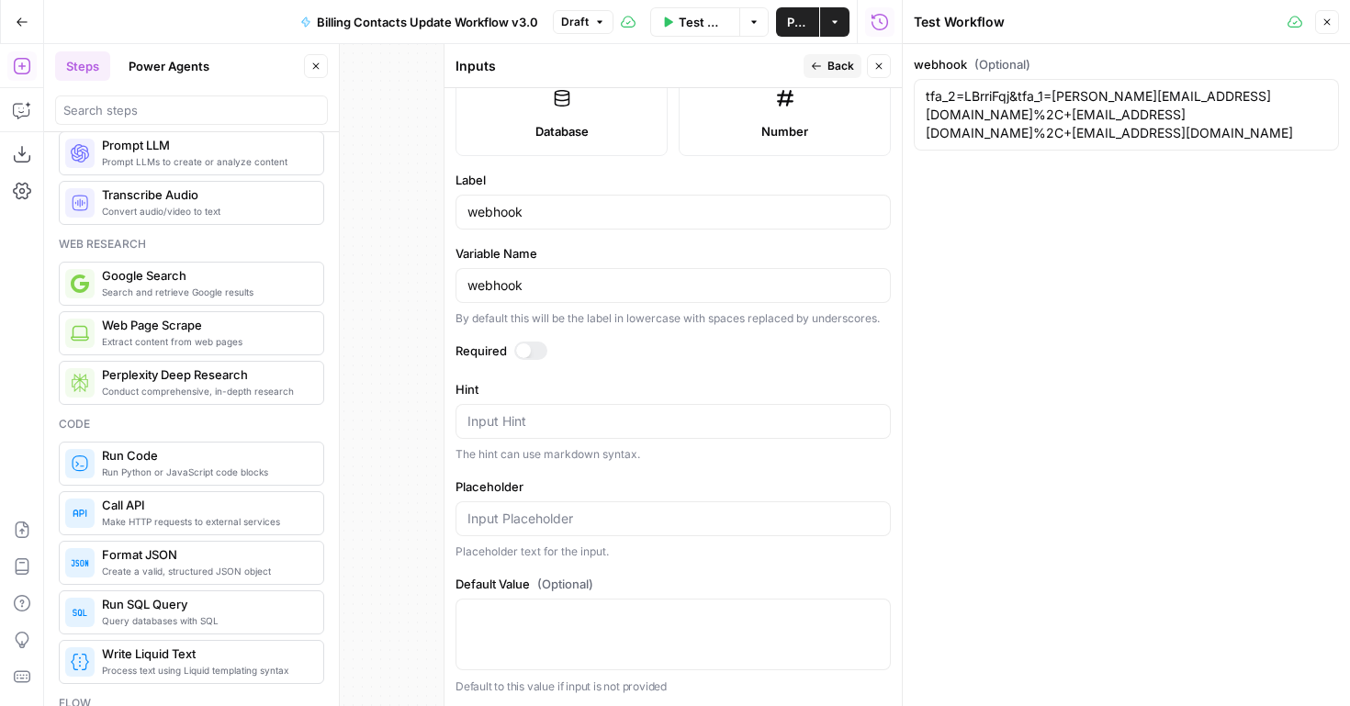
click at [1327, 28] on button "Close" at bounding box center [1328, 22] width 24 height 24
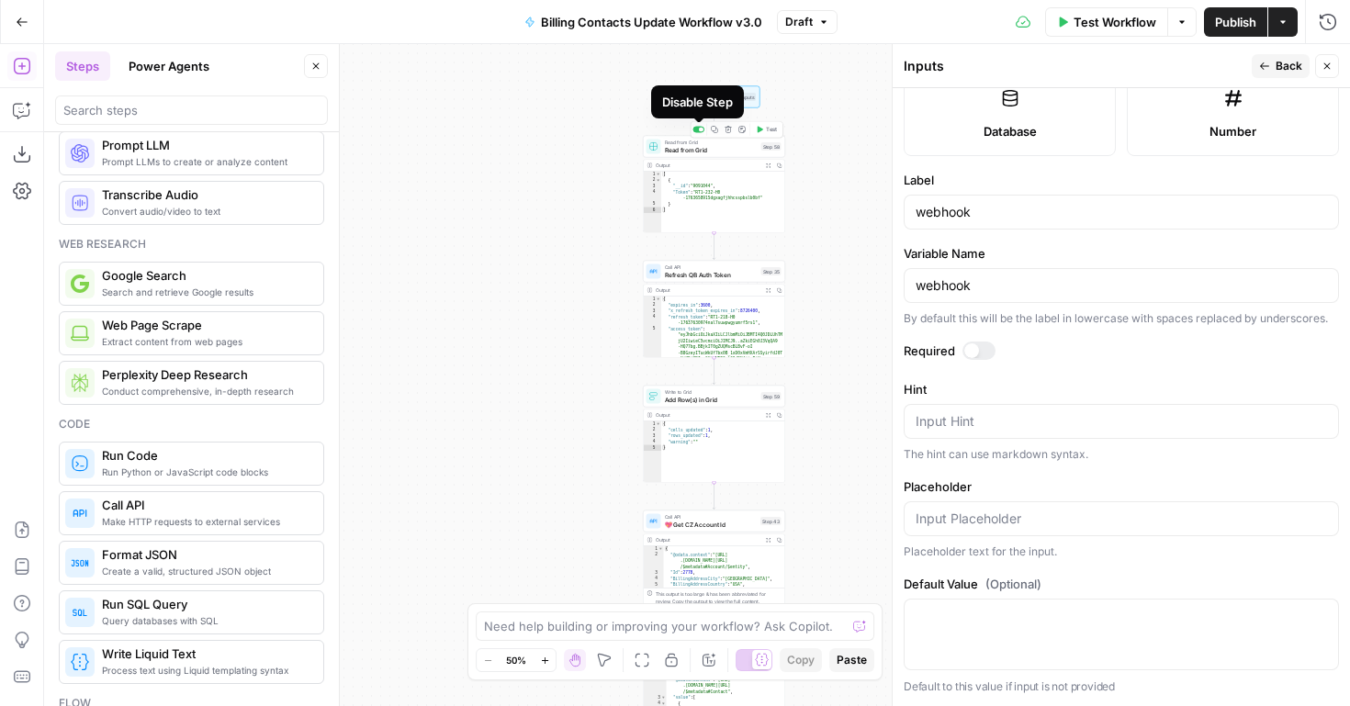
click at [697, 124] on div "Copy step Delete step Add Note Test" at bounding box center [737, 129] width 93 height 17
click at [697, 130] on div at bounding box center [699, 130] width 12 height 6
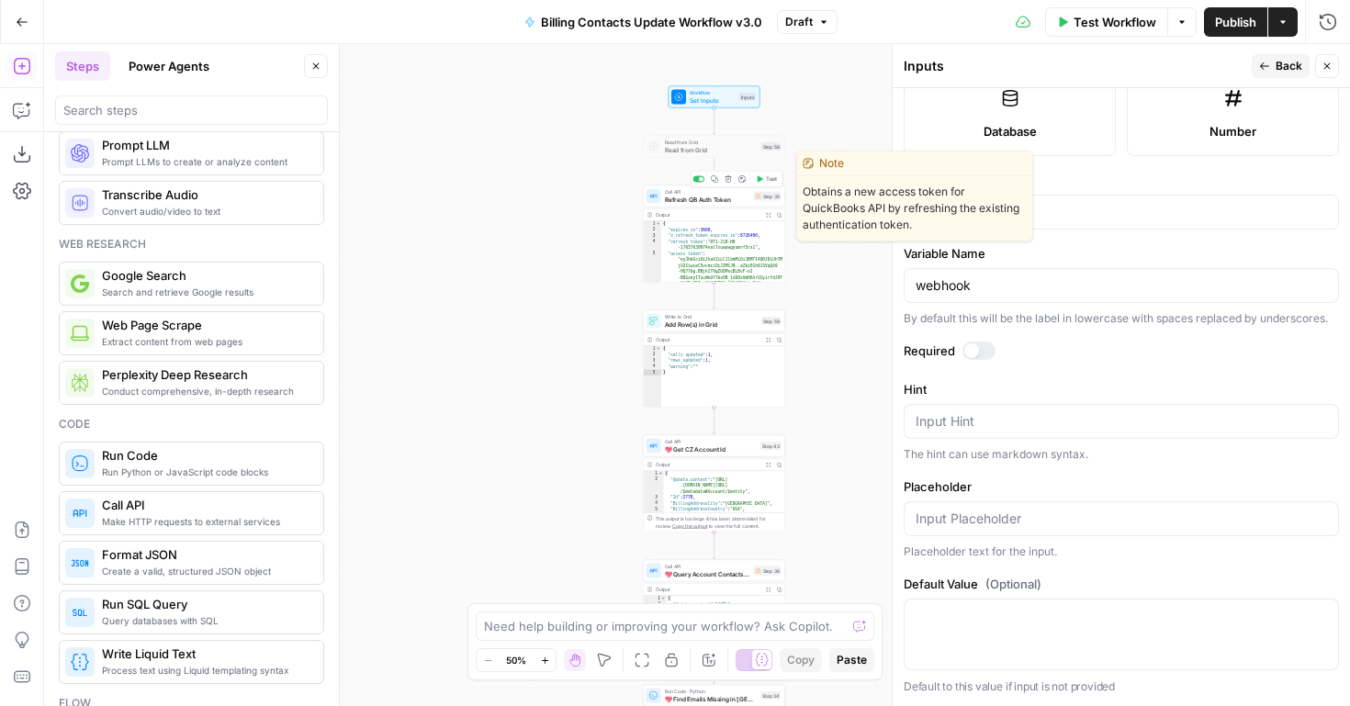
click at [701, 185] on div "Copy step Delete step Edit Note Test" at bounding box center [737, 179] width 93 height 17
click at [699, 179] on div at bounding box center [701, 179] width 5 height 5
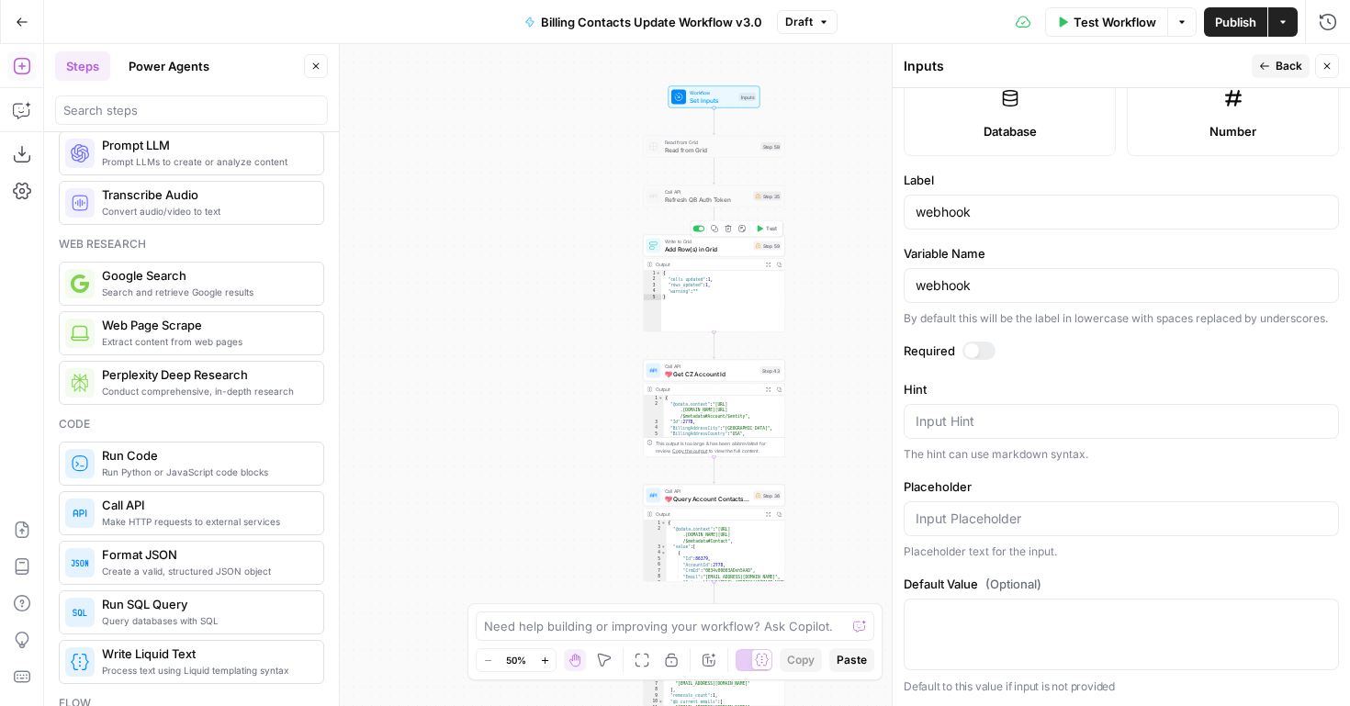
click at [700, 231] on div at bounding box center [699, 229] width 12 height 6
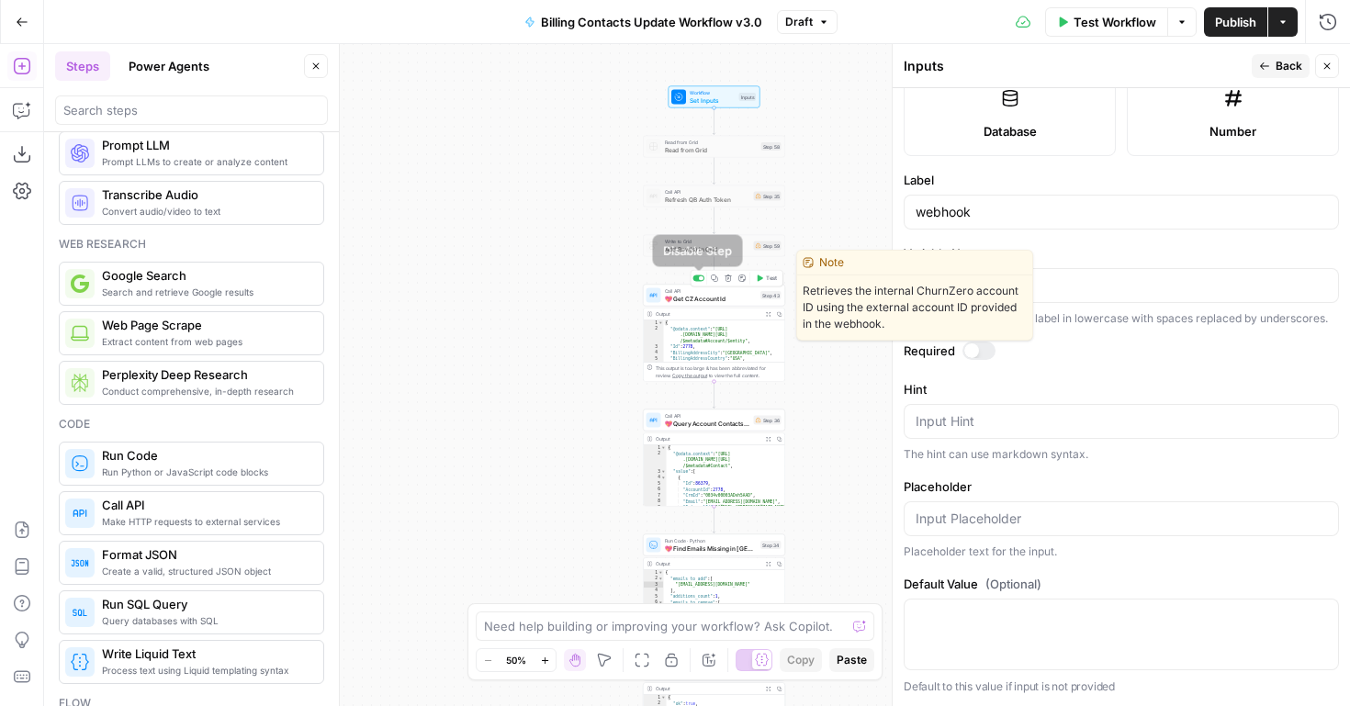
click at [697, 280] on div at bounding box center [699, 279] width 12 height 6
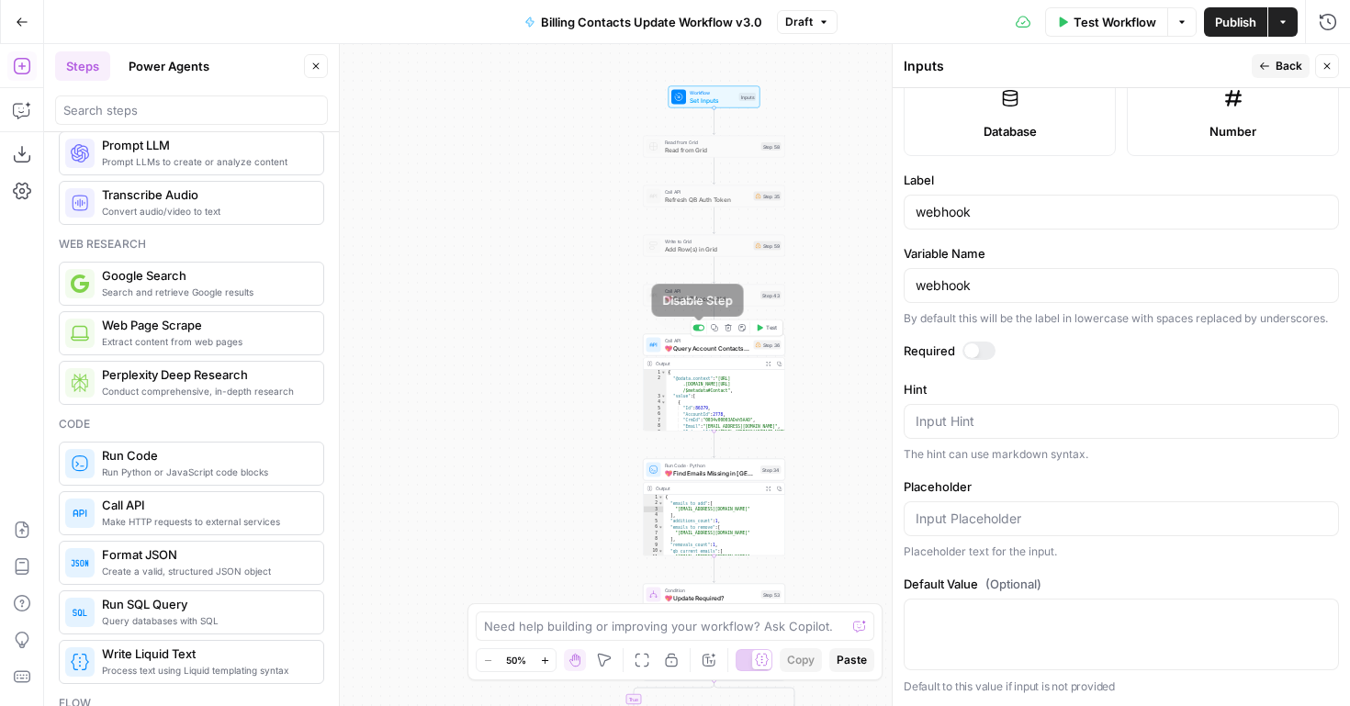
click at [697, 328] on div at bounding box center [699, 328] width 12 height 6
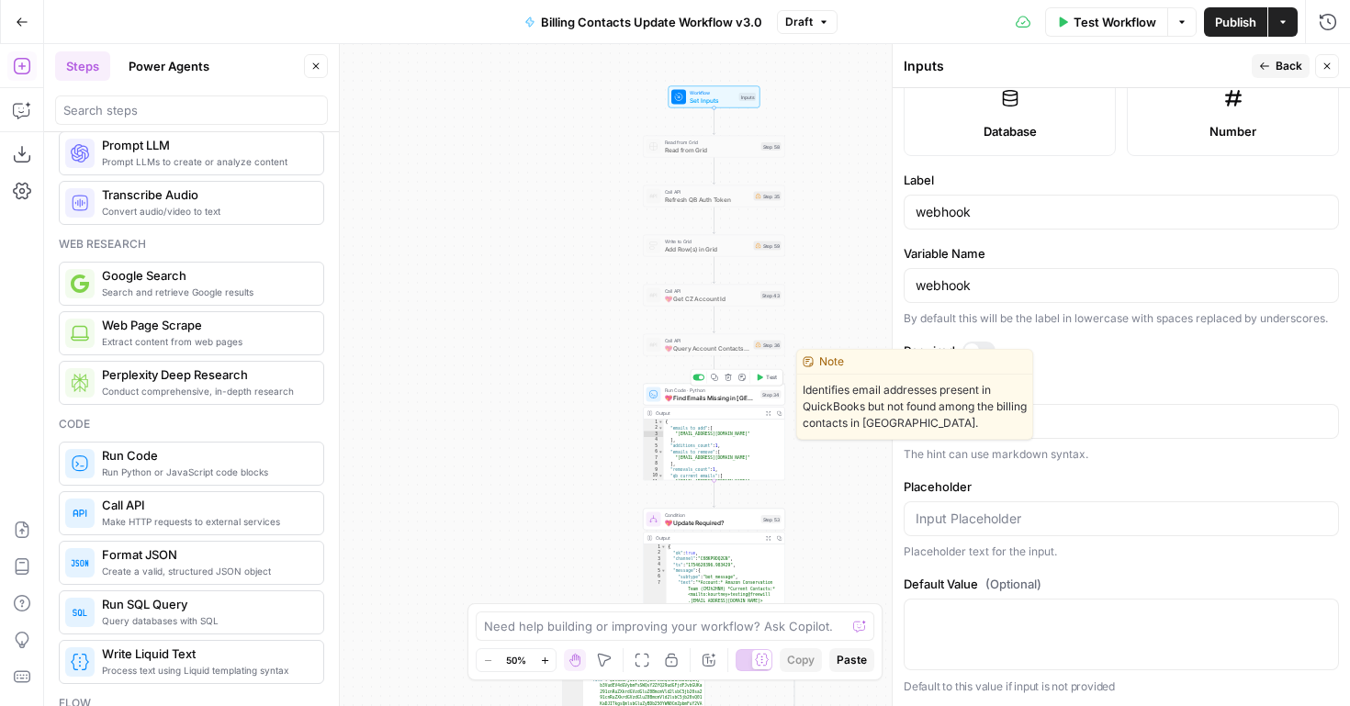
click at [699, 376] on div at bounding box center [701, 378] width 5 height 5
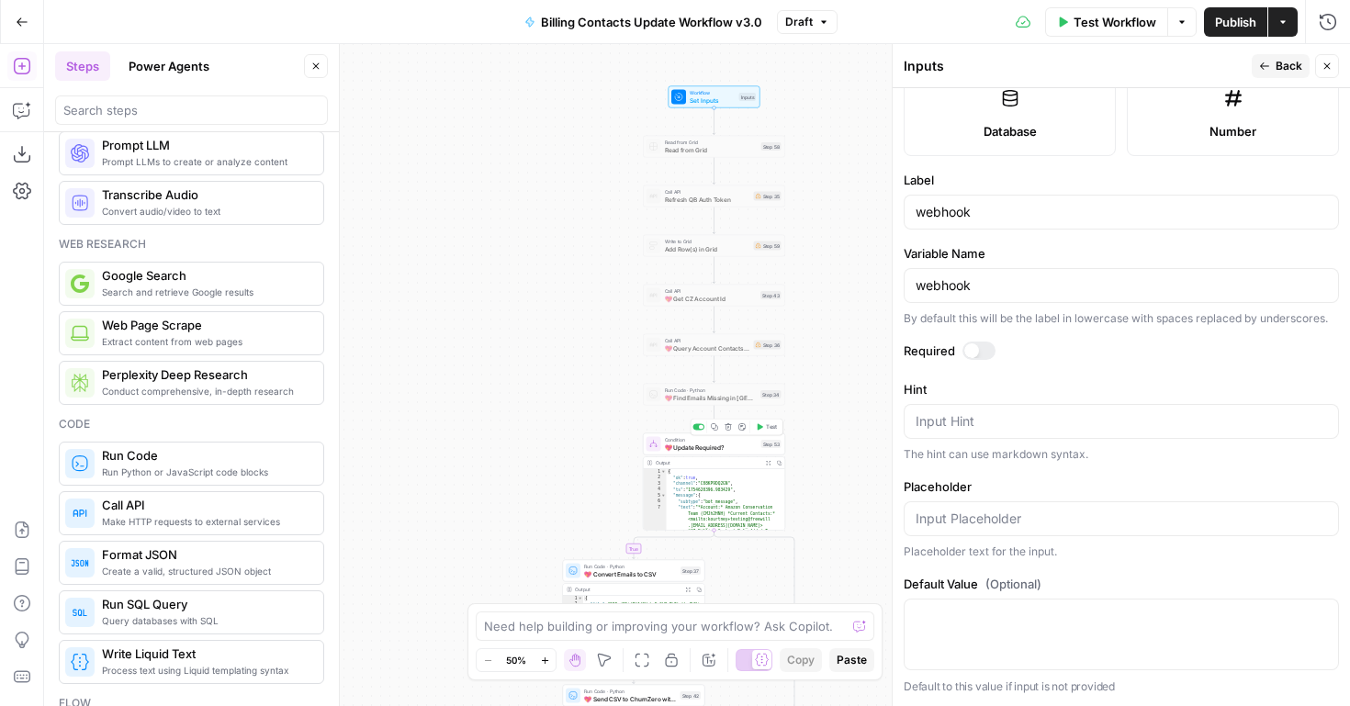
click at [699, 427] on div at bounding box center [701, 427] width 5 height 5
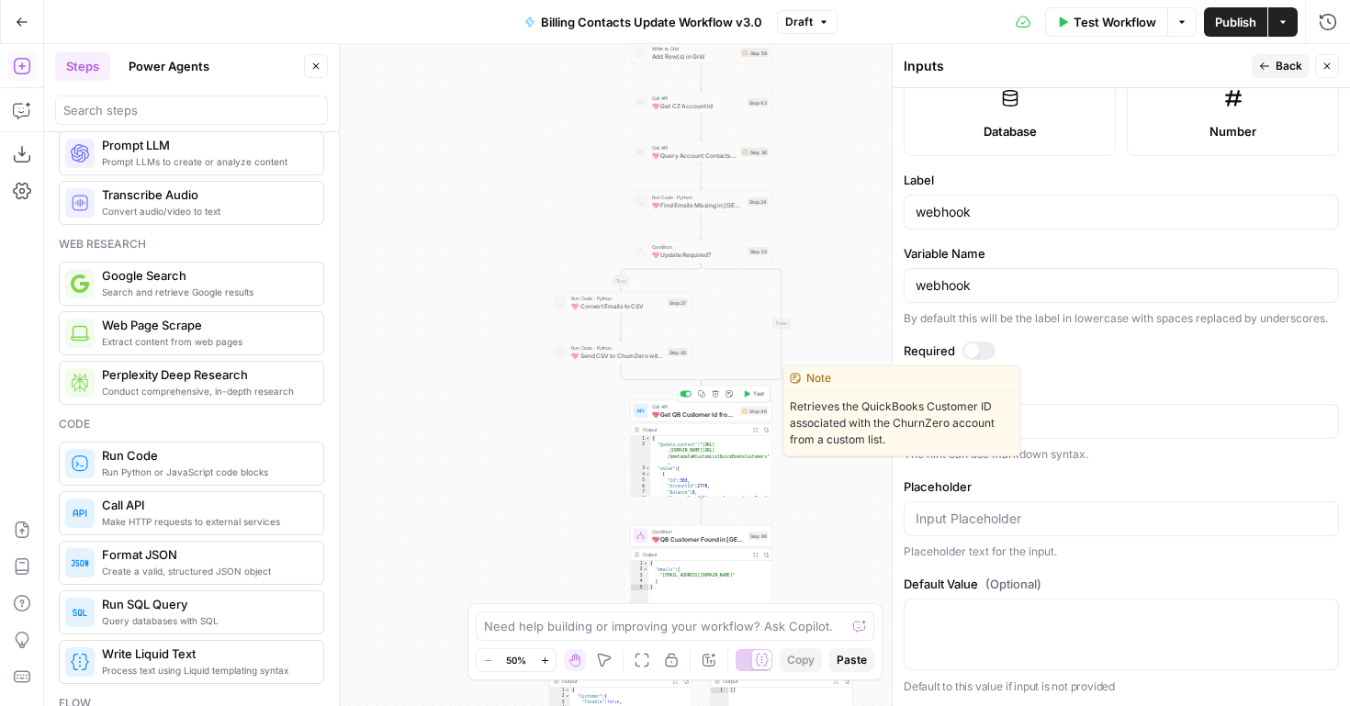
click at [686, 395] on div at bounding box center [688, 394] width 5 height 5
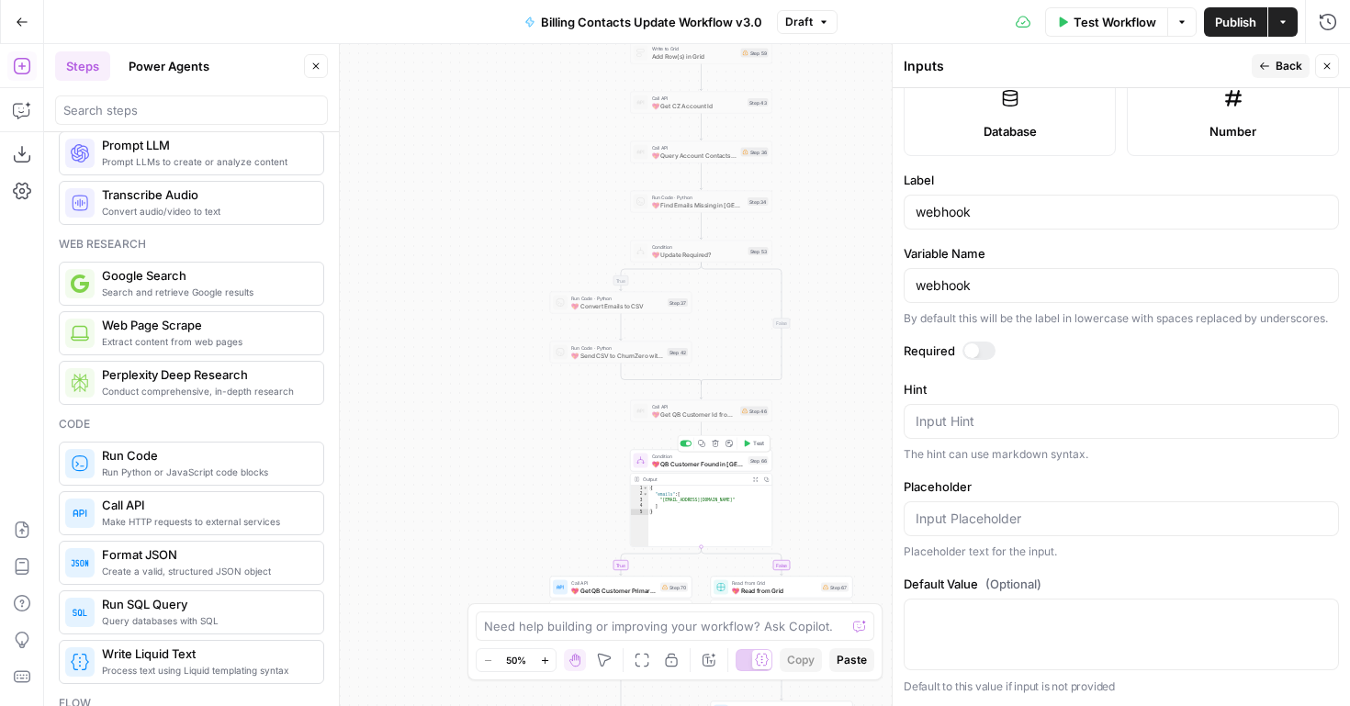
click at [685, 445] on div at bounding box center [686, 444] width 12 height 6
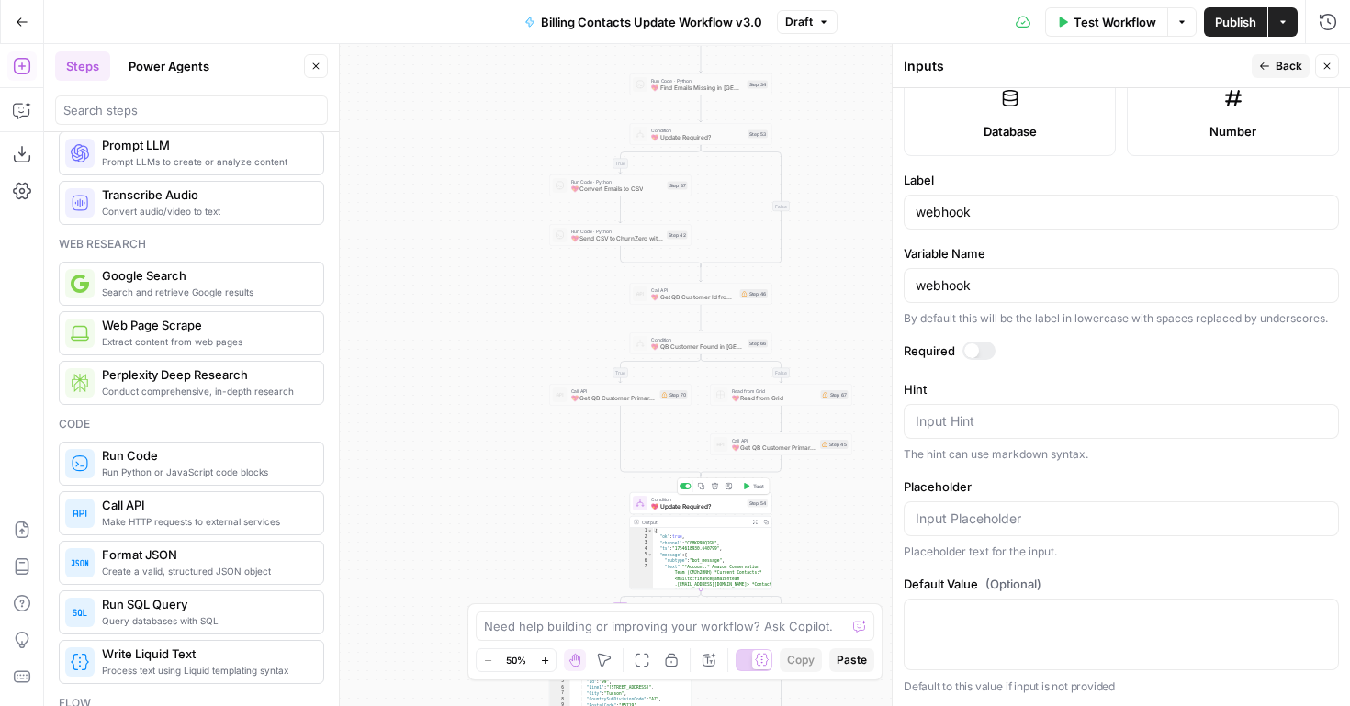
click at [685, 489] on div at bounding box center [686, 486] width 12 height 6
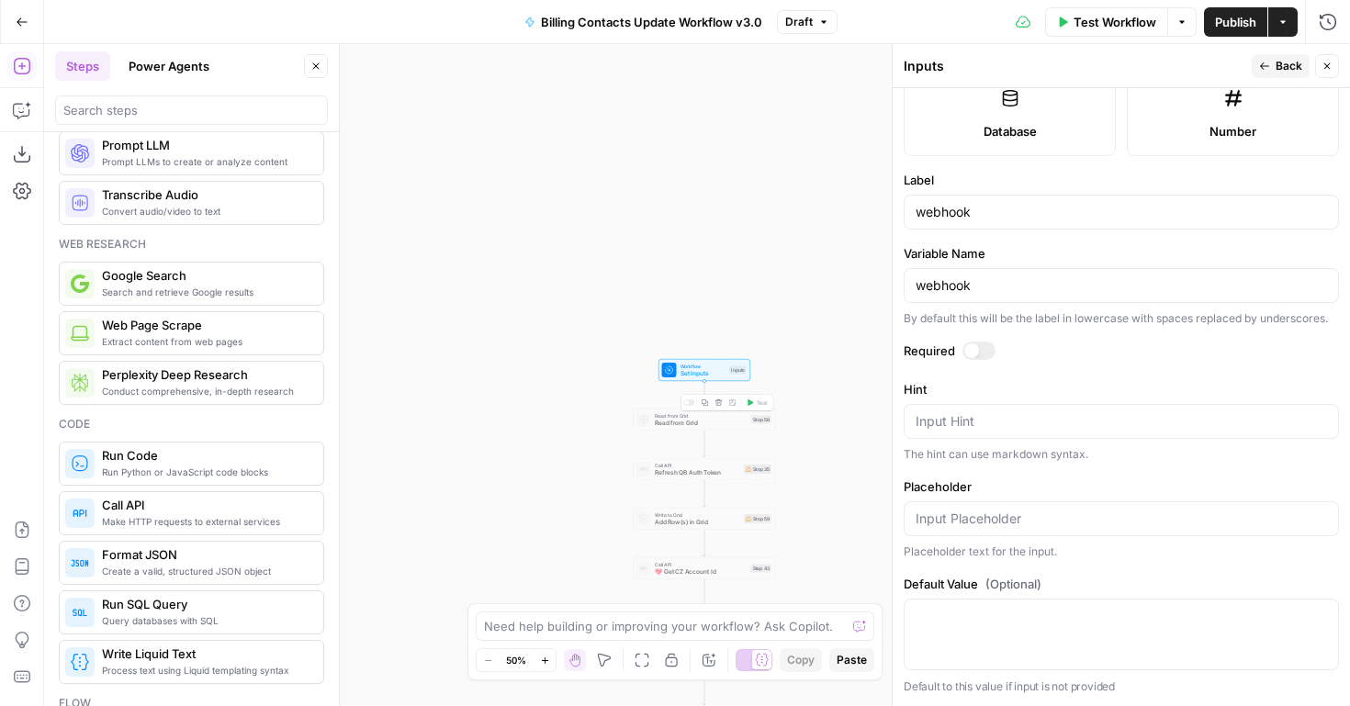
click at [690, 401] on div at bounding box center [689, 403] width 12 height 6
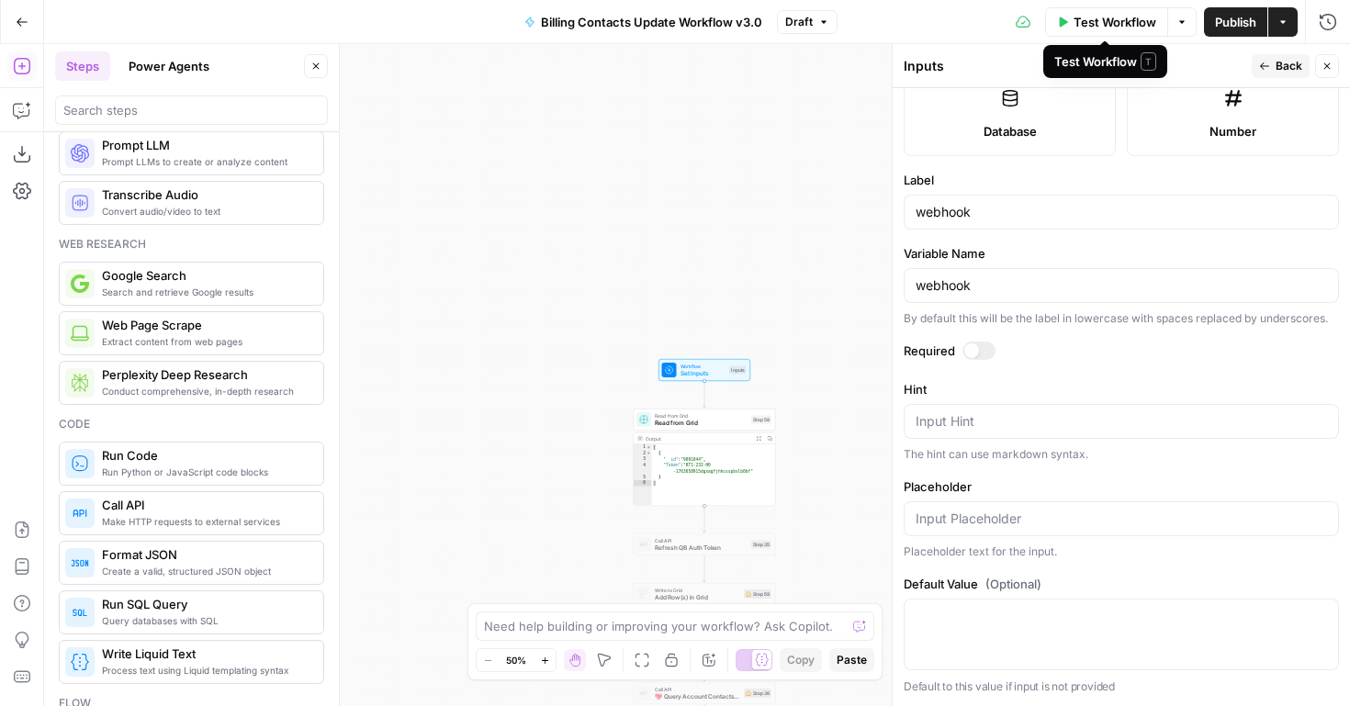
click at [1078, 22] on span "Test Workflow" at bounding box center [1115, 22] width 83 height 18
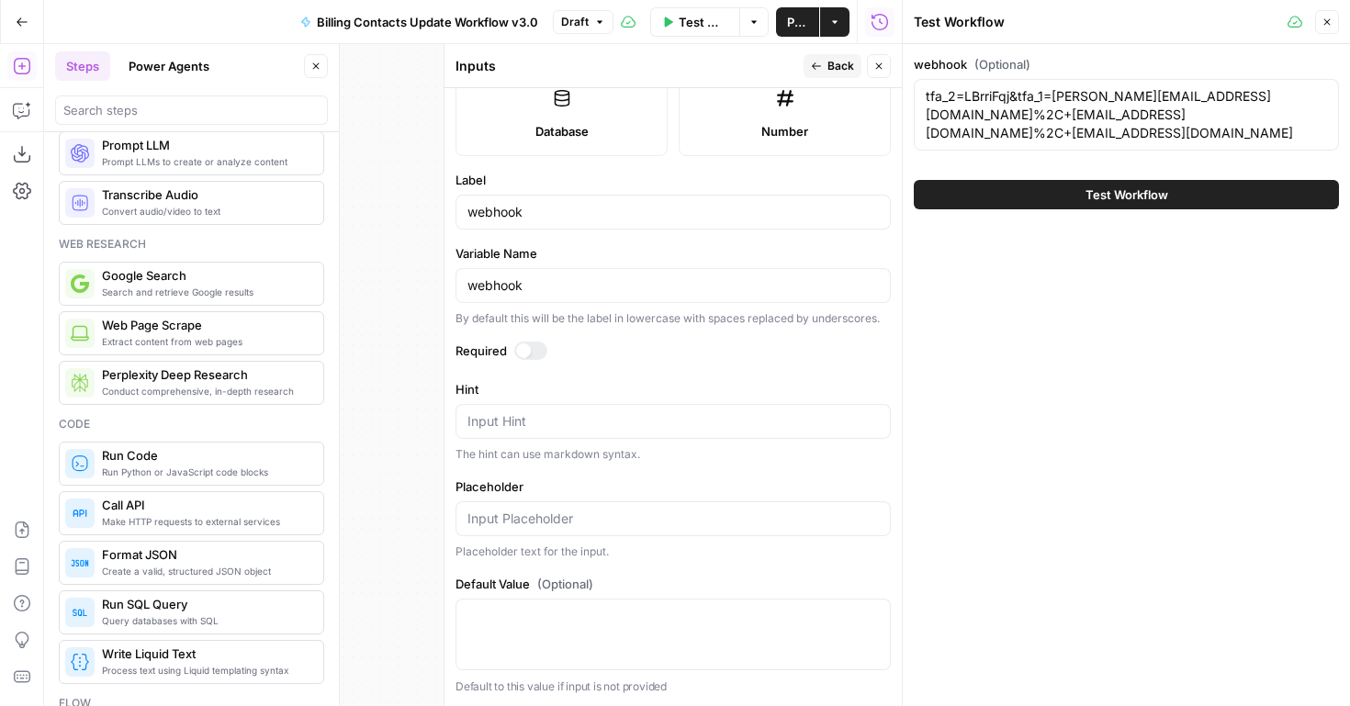
click at [1118, 198] on span "Test Workflow" at bounding box center [1127, 195] width 83 height 18
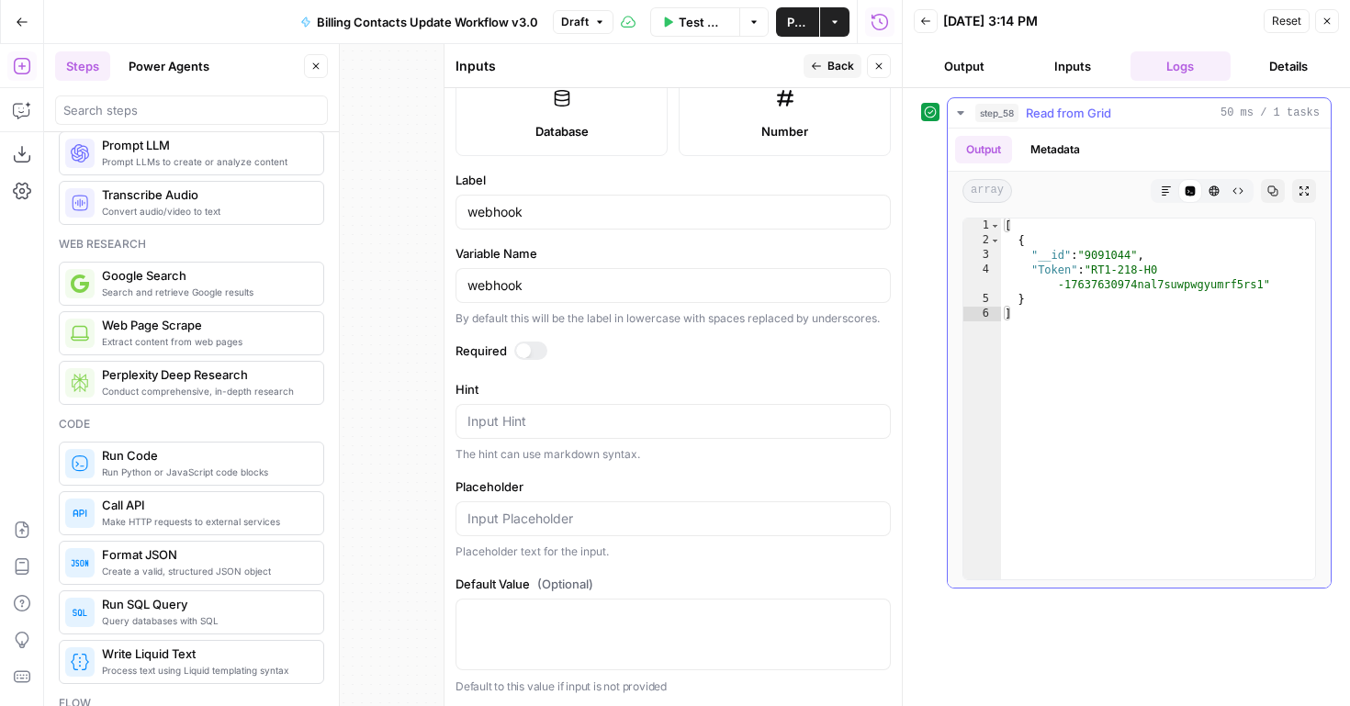
click at [963, 114] on icon "button" at bounding box center [961, 113] width 15 height 15
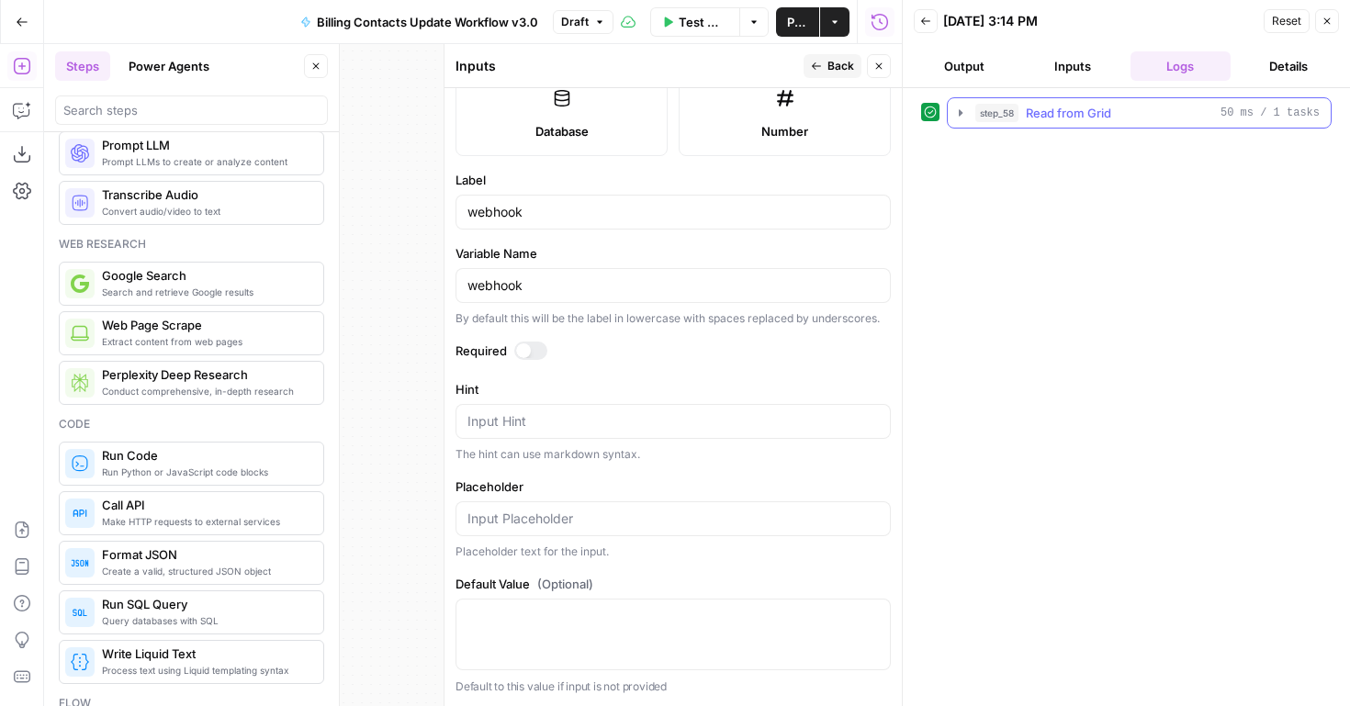
click at [963, 114] on icon "button" at bounding box center [961, 113] width 15 height 15
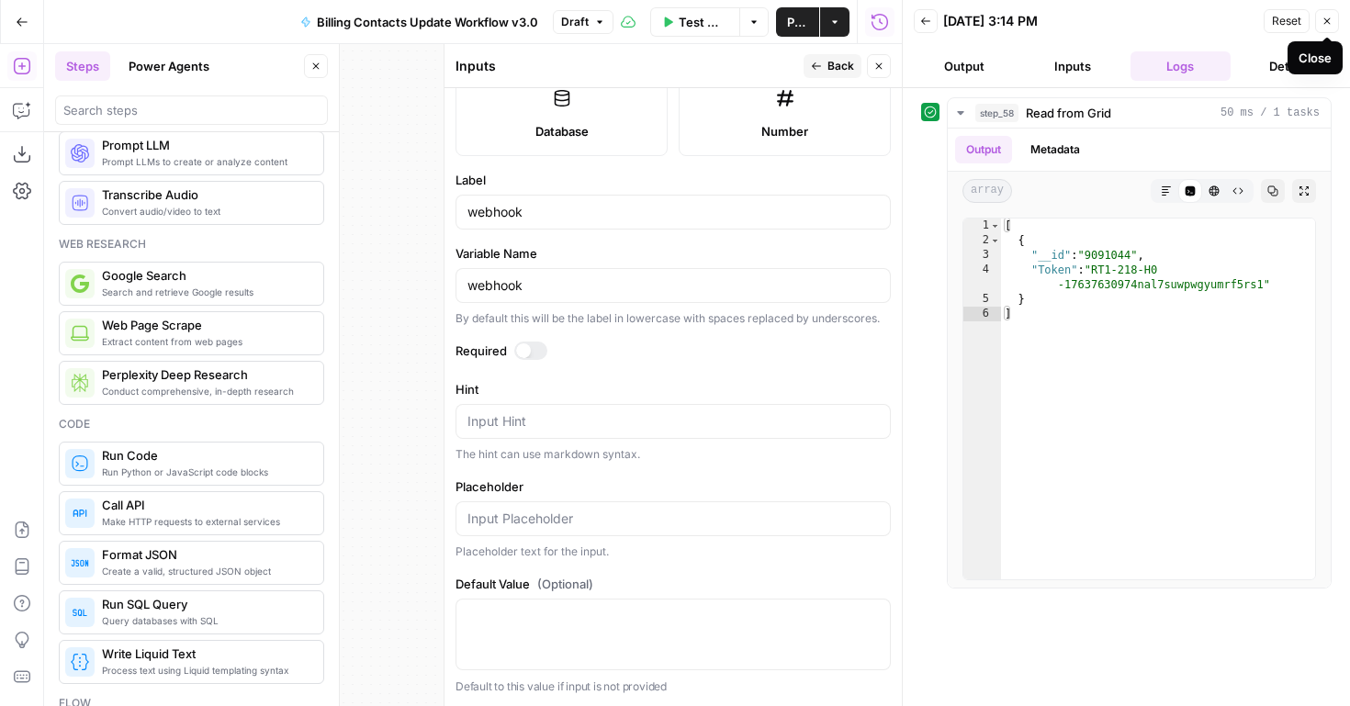
click at [1328, 24] on icon "button" at bounding box center [1327, 21] width 11 height 11
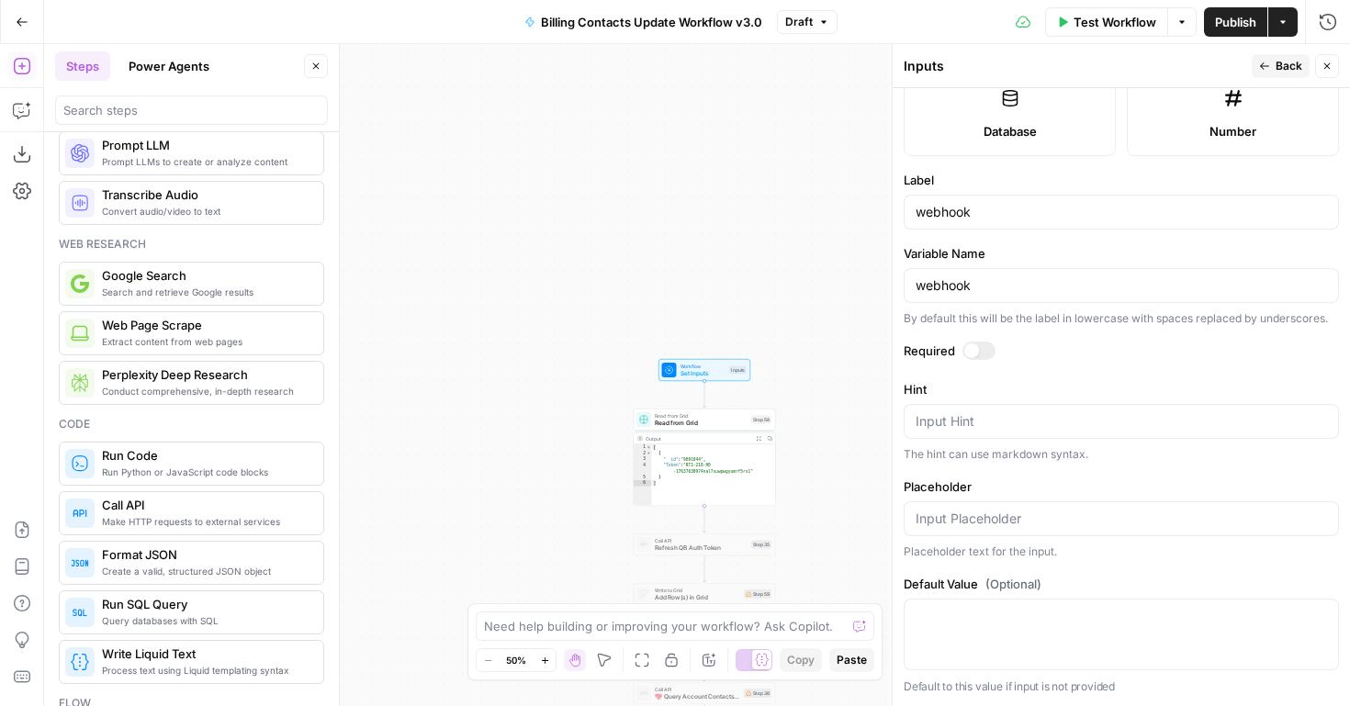
click at [705, 370] on span "Set Inputs" at bounding box center [704, 373] width 46 height 9
click at [729, 354] on span "Test Step" at bounding box center [730, 353] width 25 height 8
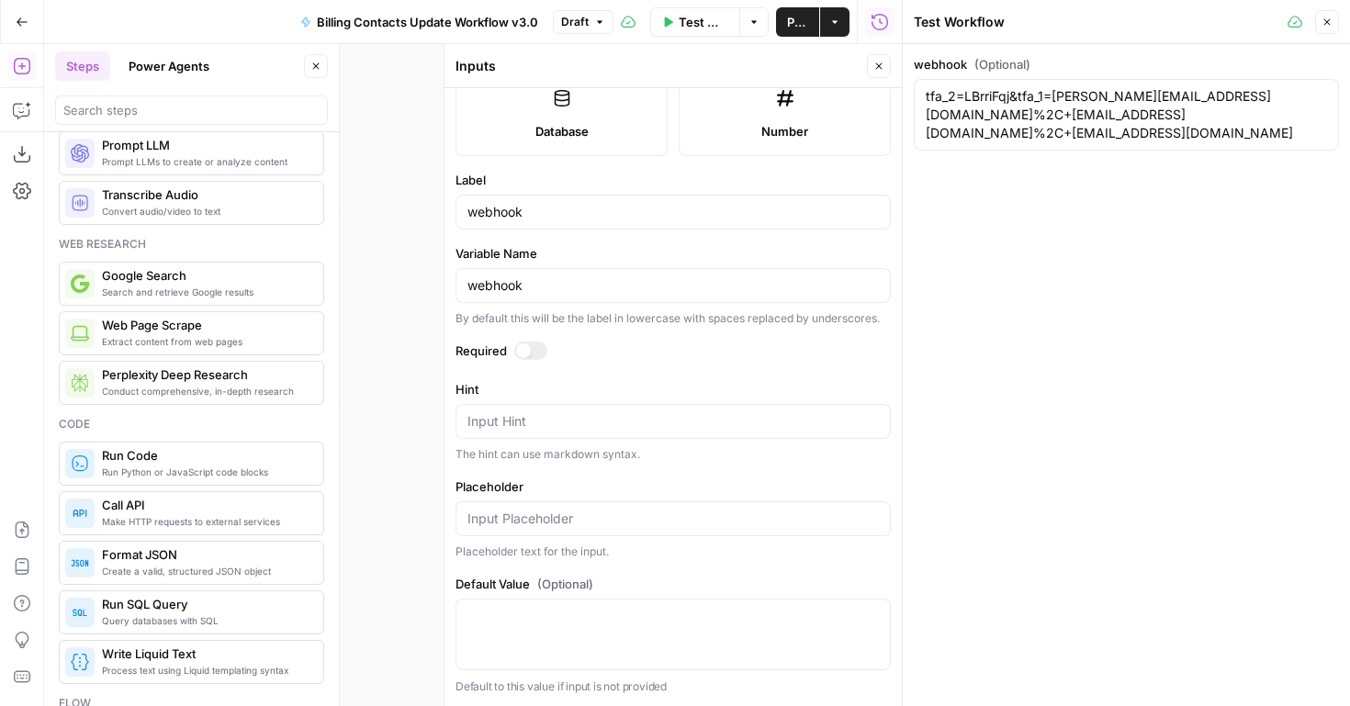
click at [1327, 25] on icon "button" at bounding box center [1327, 22] width 11 height 11
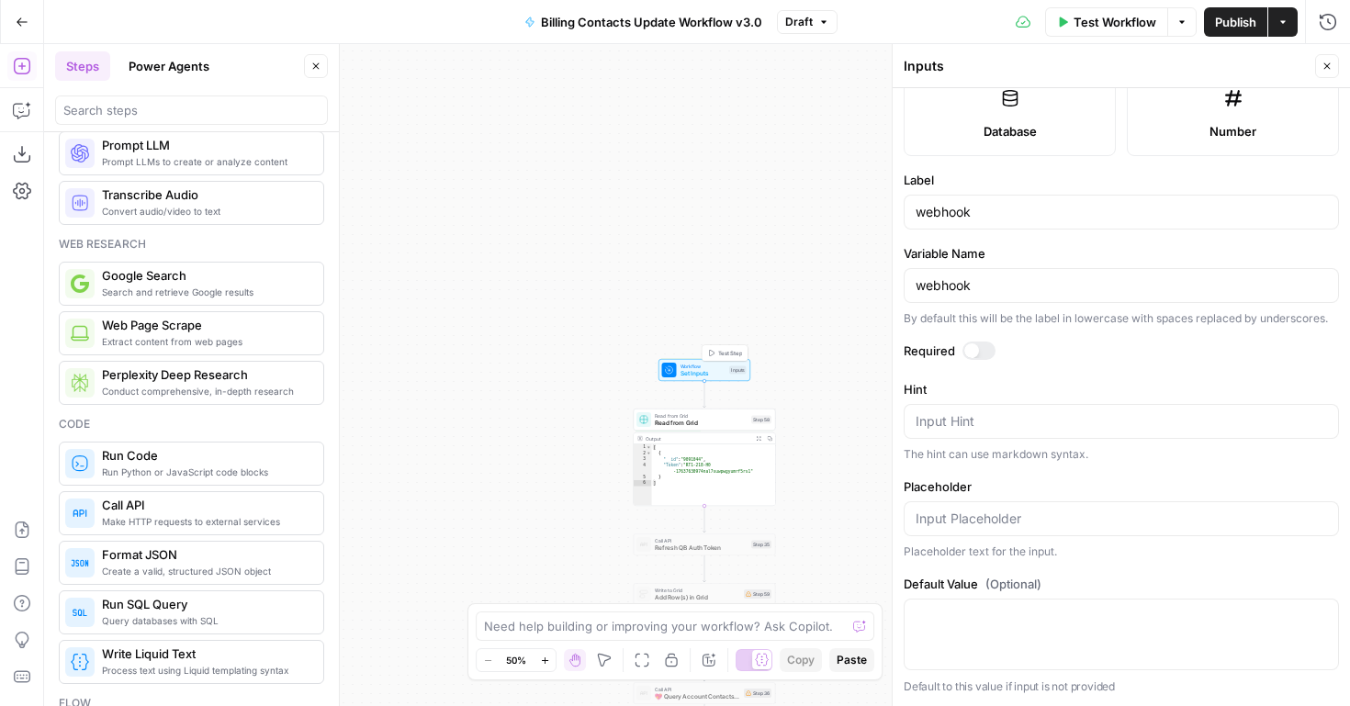
click at [696, 370] on span "Set Inputs" at bounding box center [704, 373] width 46 height 9
click at [696, 422] on span "Read from Grid" at bounding box center [701, 423] width 93 height 9
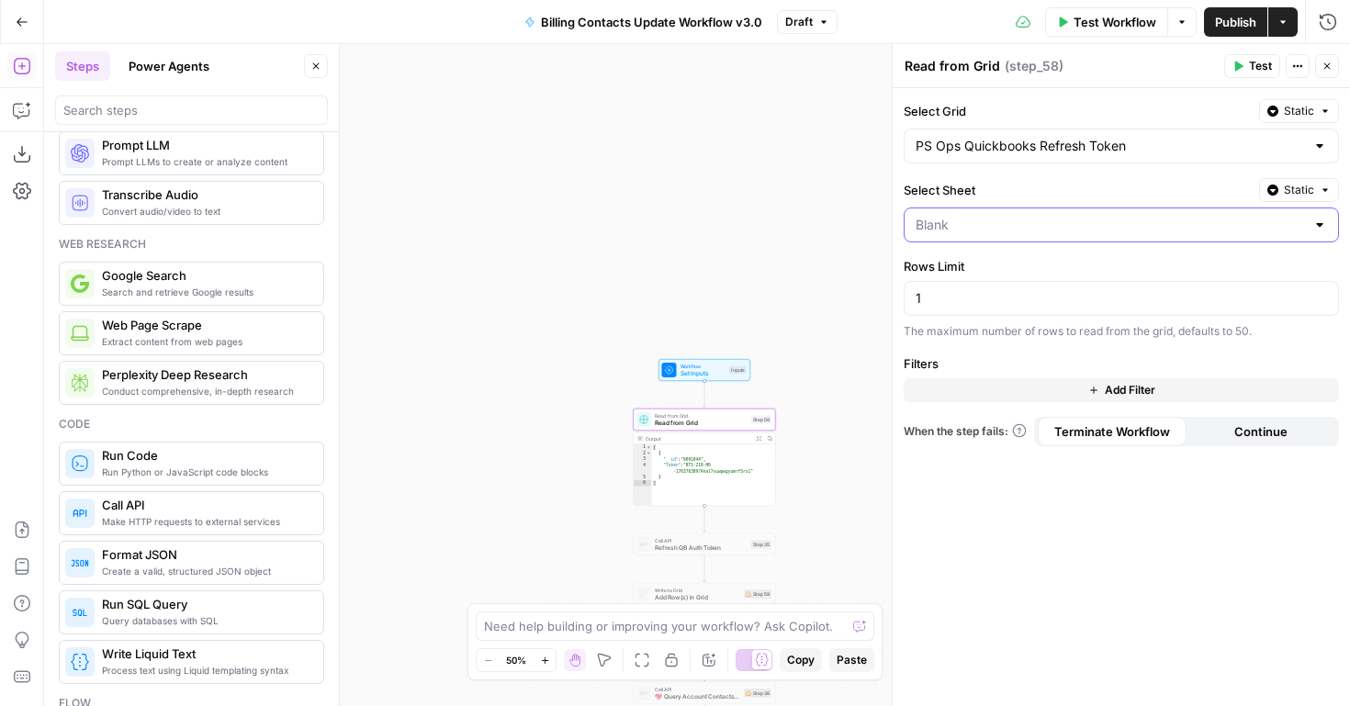
click at [987, 229] on input "Select Sheet" at bounding box center [1111, 225] width 390 height 18
type input "Blank"
click at [1141, 153] on input "Select Grid" at bounding box center [1111, 146] width 390 height 18
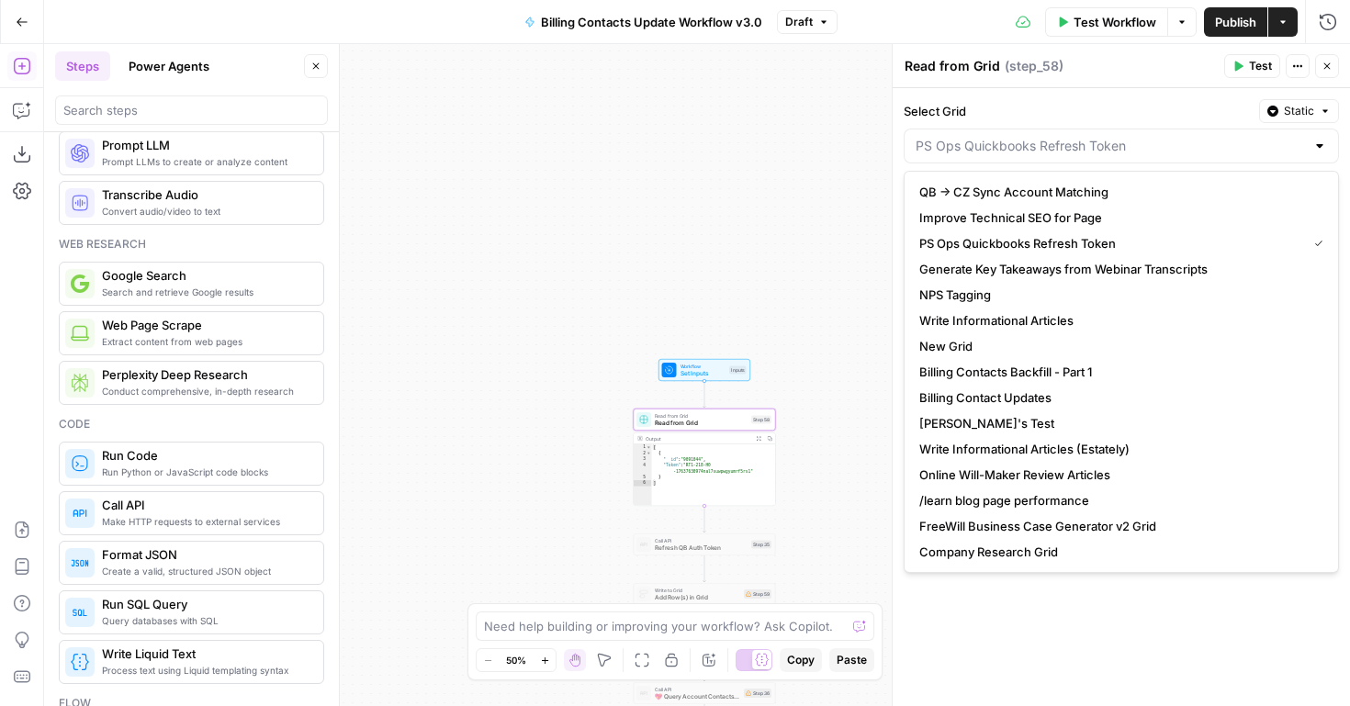
type input "PS Ops Quickbooks Refresh Token"
click at [952, 641] on div "Select Grid Static PS Ops Quickbooks Refresh Token Select Sheet Static Blank Ro…" at bounding box center [1122, 397] width 458 height 618
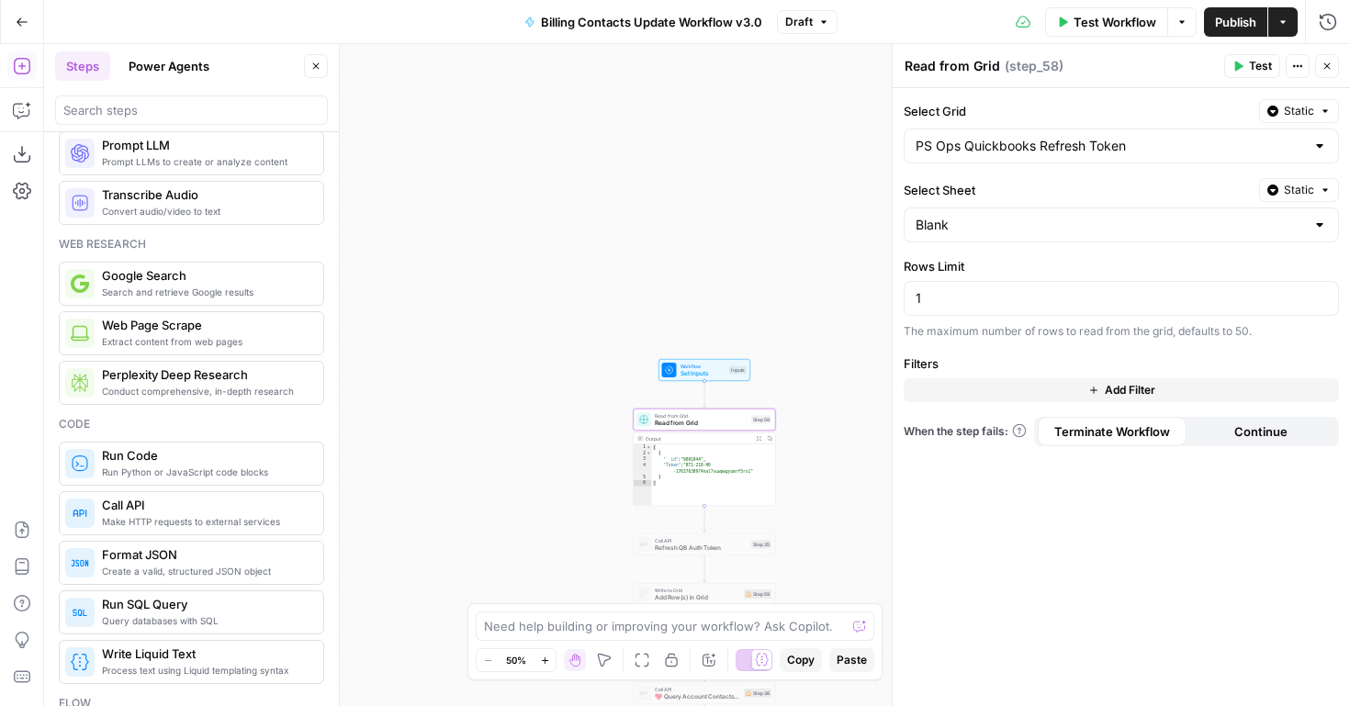
click at [995, 381] on button "Add Filter" at bounding box center [1121, 390] width 435 height 24
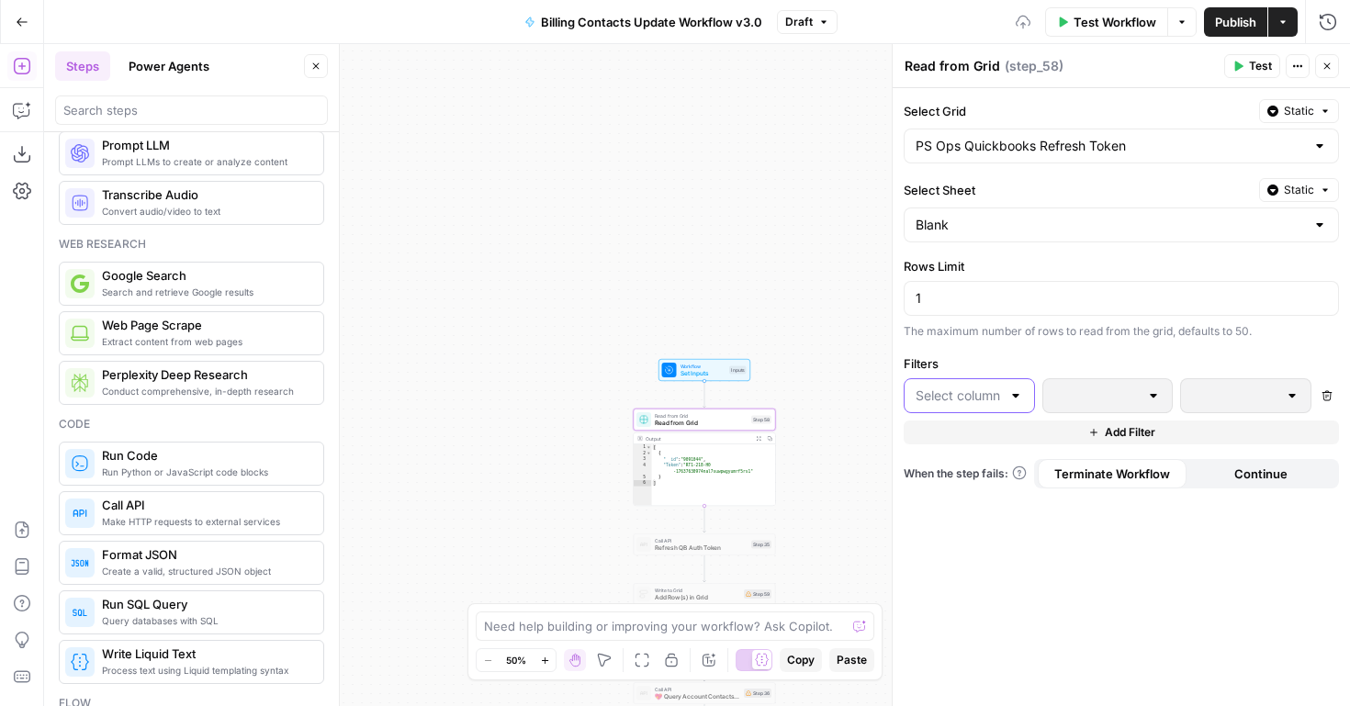
click at [993, 399] on input "text" at bounding box center [958, 396] width 85 height 18
click at [966, 438] on span "Token" at bounding box center [976, 442] width 73 height 18
click at [1189, 403] on div at bounding box center [1231, 395] width 100 height 33
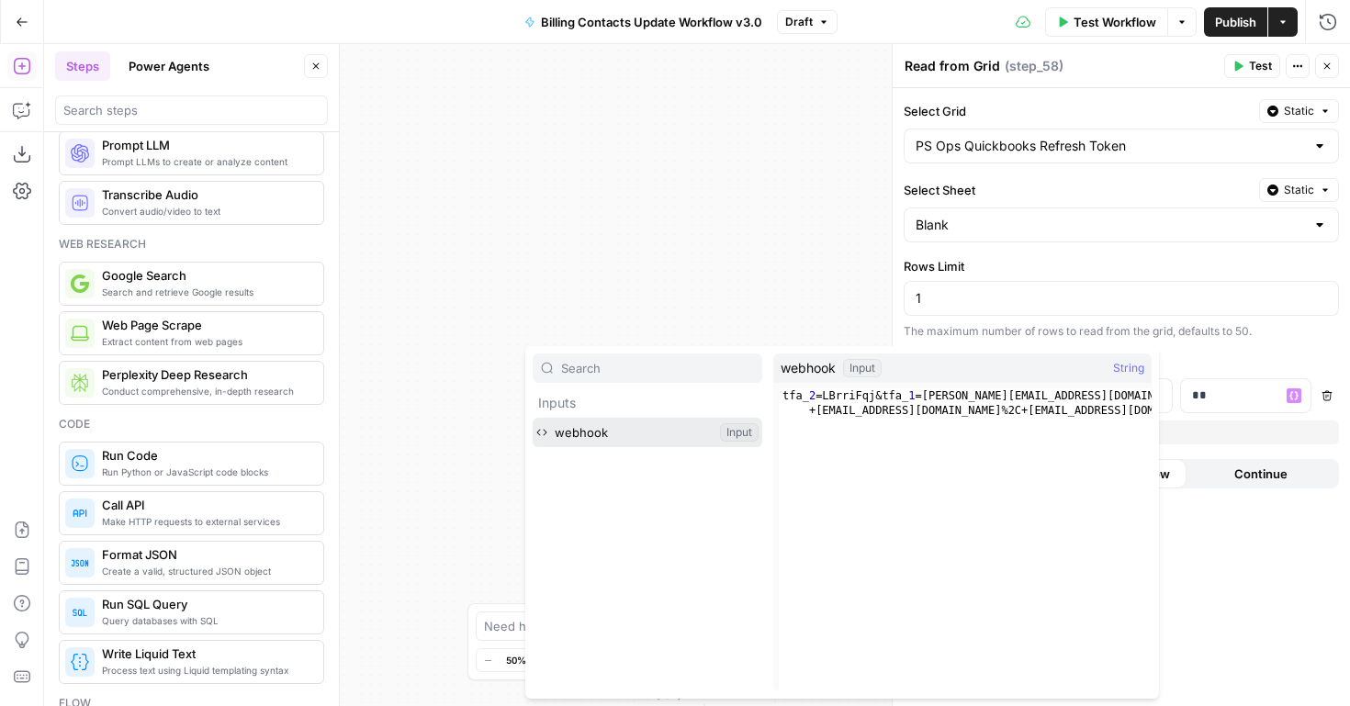
click at [691, 431] on button "Select variable webhook" at bounding box center [648, 432] width 230 height 29
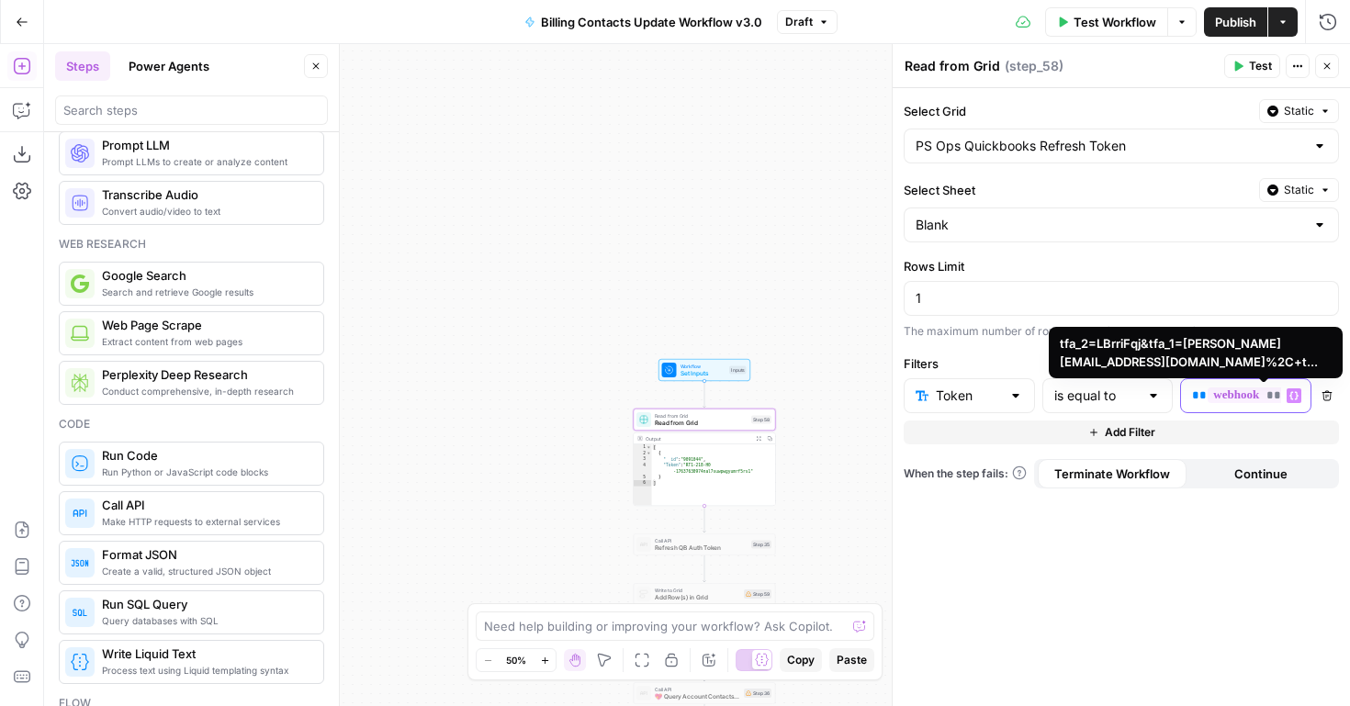
click at [1241, 394] on span "*******" at bounding box center [1264, 396] width 112 height 16
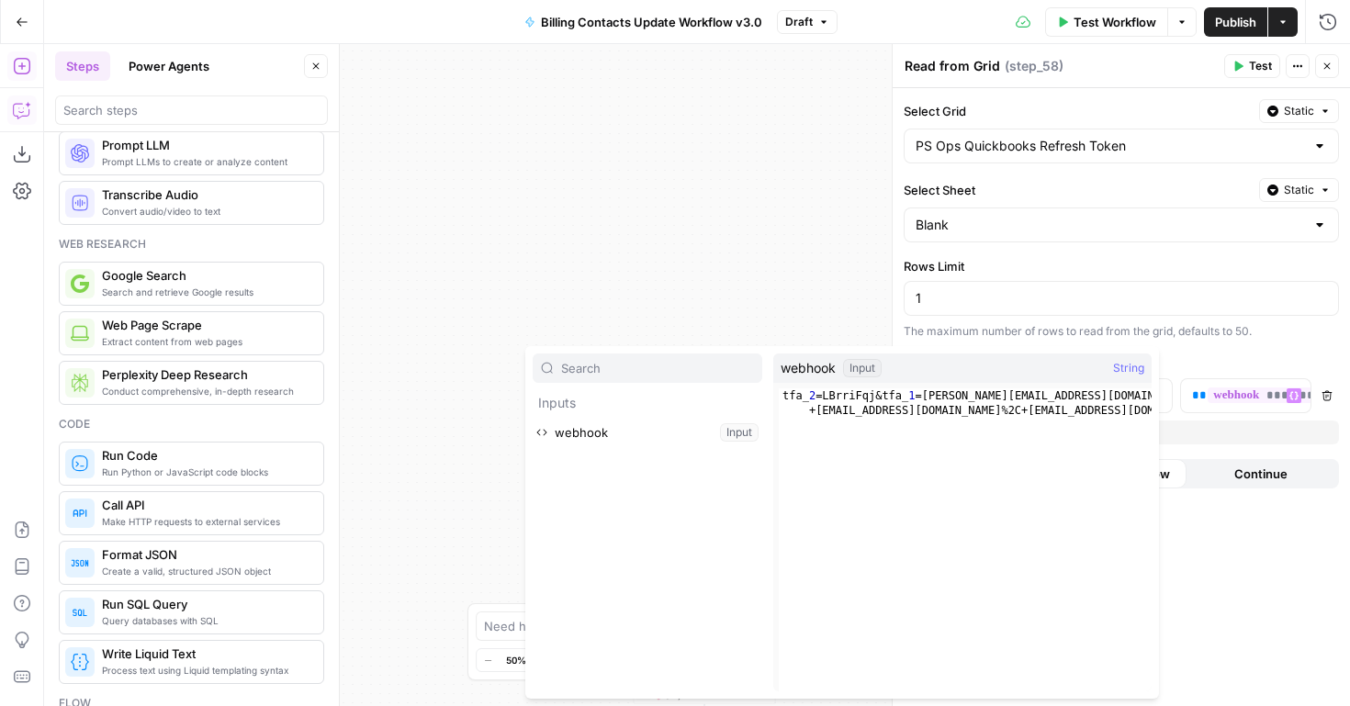
click at [30, 111] on icon "button" at bounding box center [22, 110] width 18 height 18
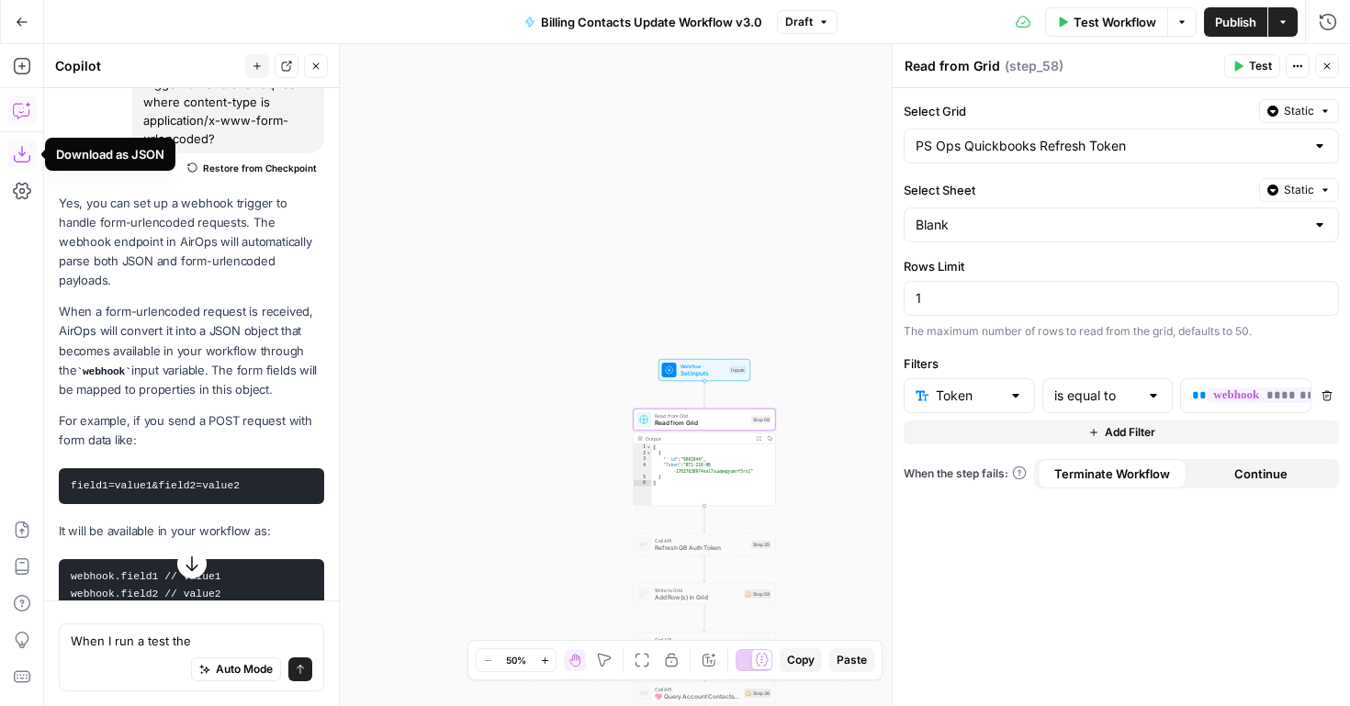
scroll to position [178, 0]
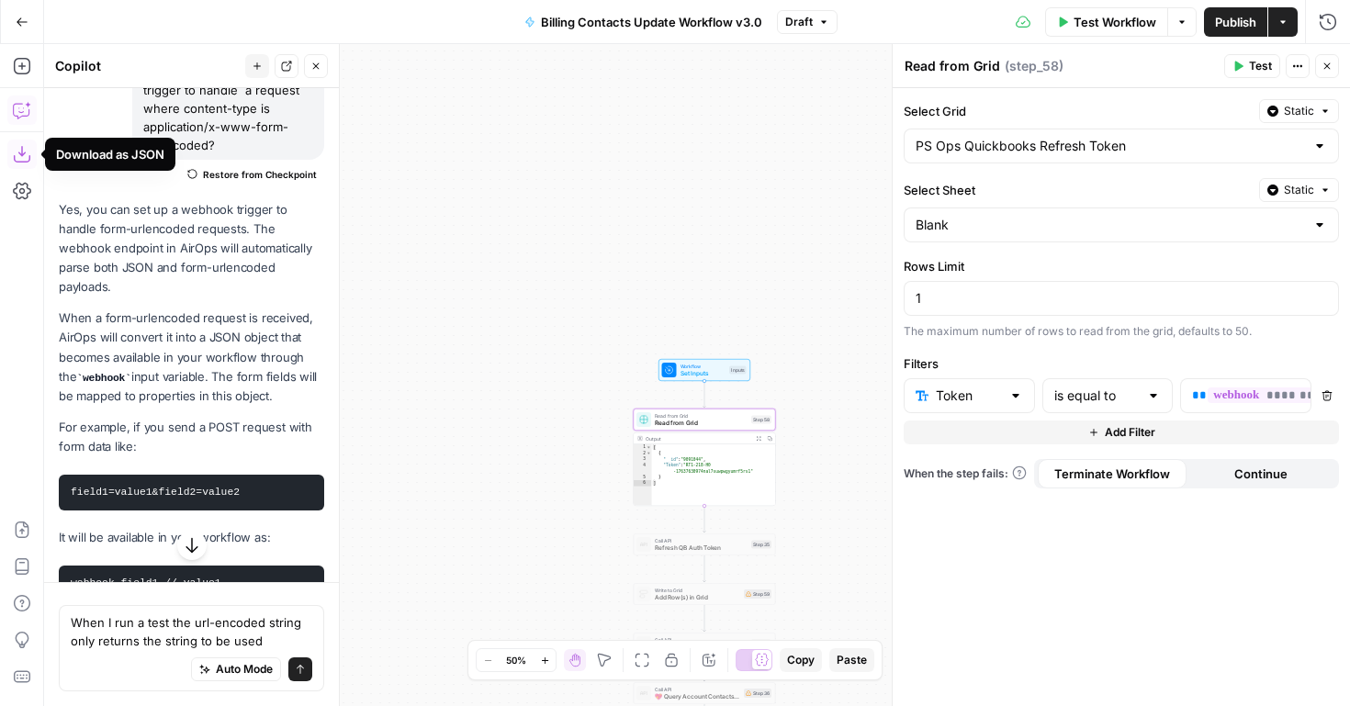
click at [119, 637] on textarea "When I run a test the url-encoded string only returns the string to be used" at bounding box center [192, 632] width 242 height 37
click at [173, 627] on textarea "When I run a test the url-encoded string outputs the string to be used" at bounding box center [192, 632] width 242 height 37
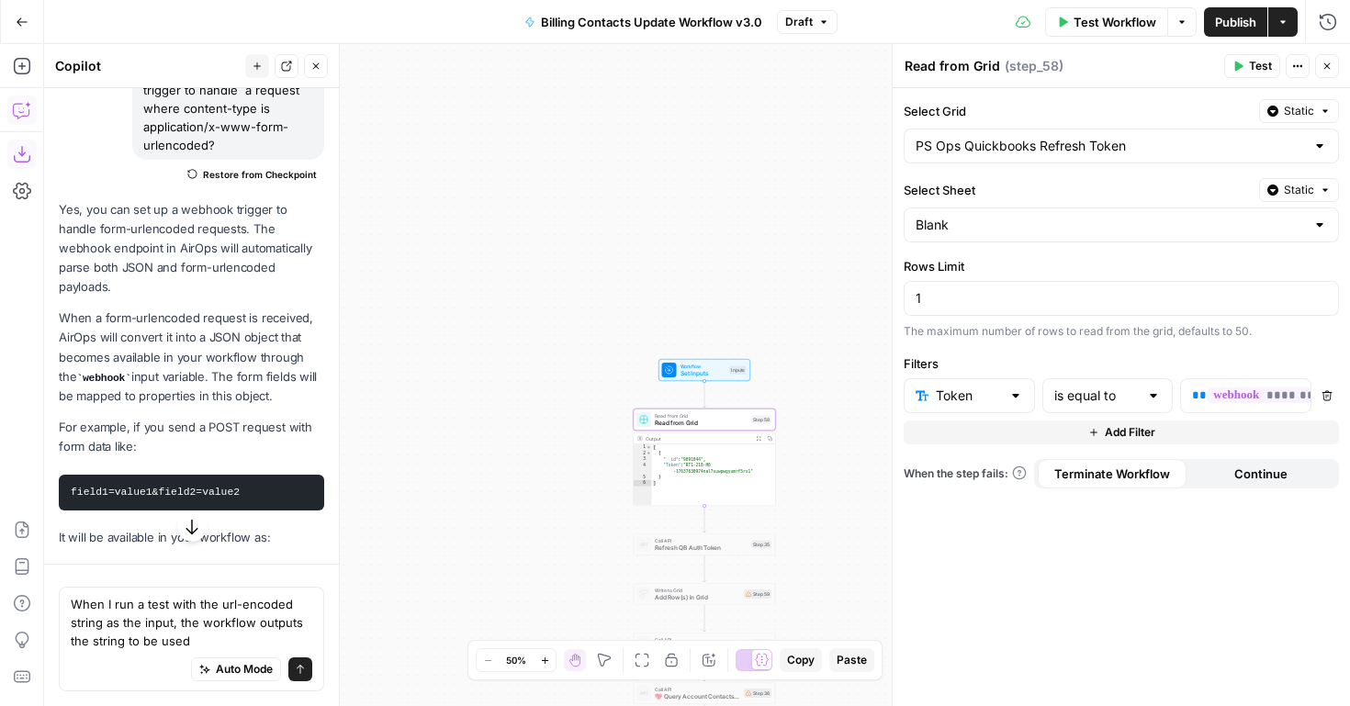
click at [188, 645] on textarea "When I run a test with the url-encoded string as the input, the workflow output…" at bounding box center [192, 622] width 242 height 55
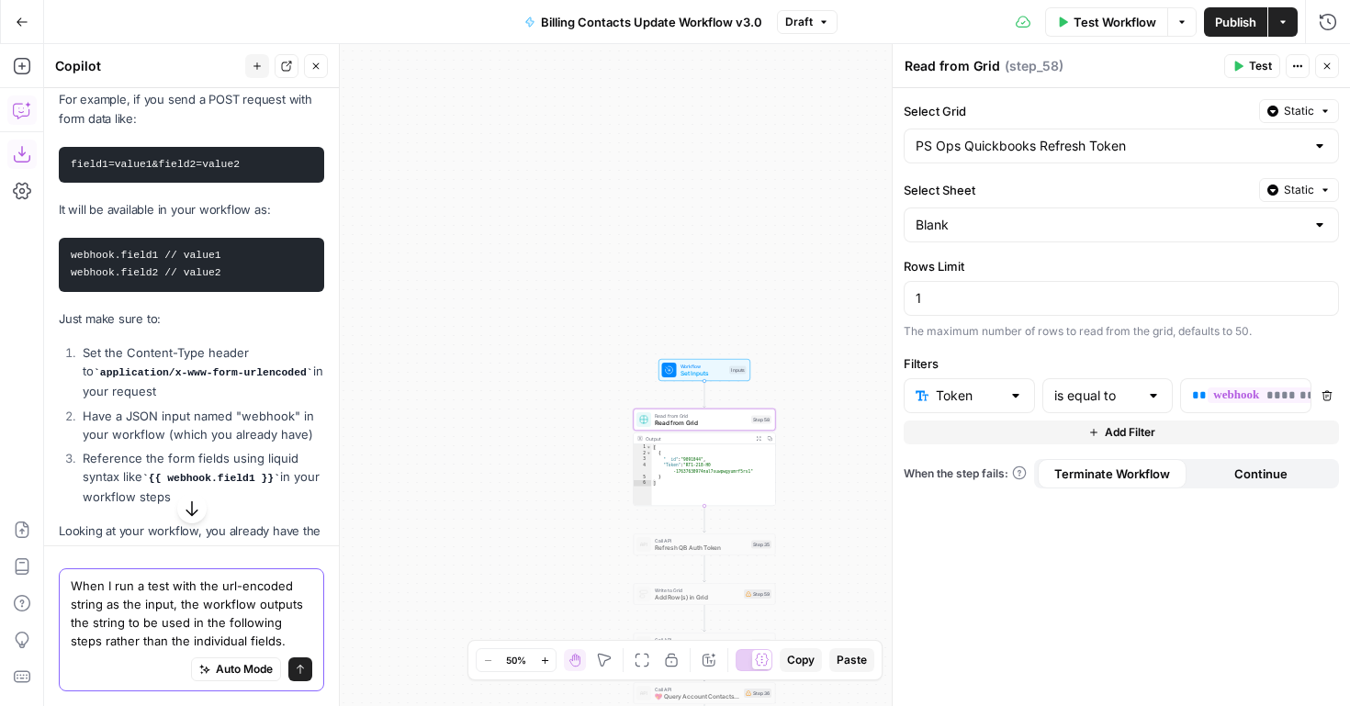
scroll to position [512, 0]
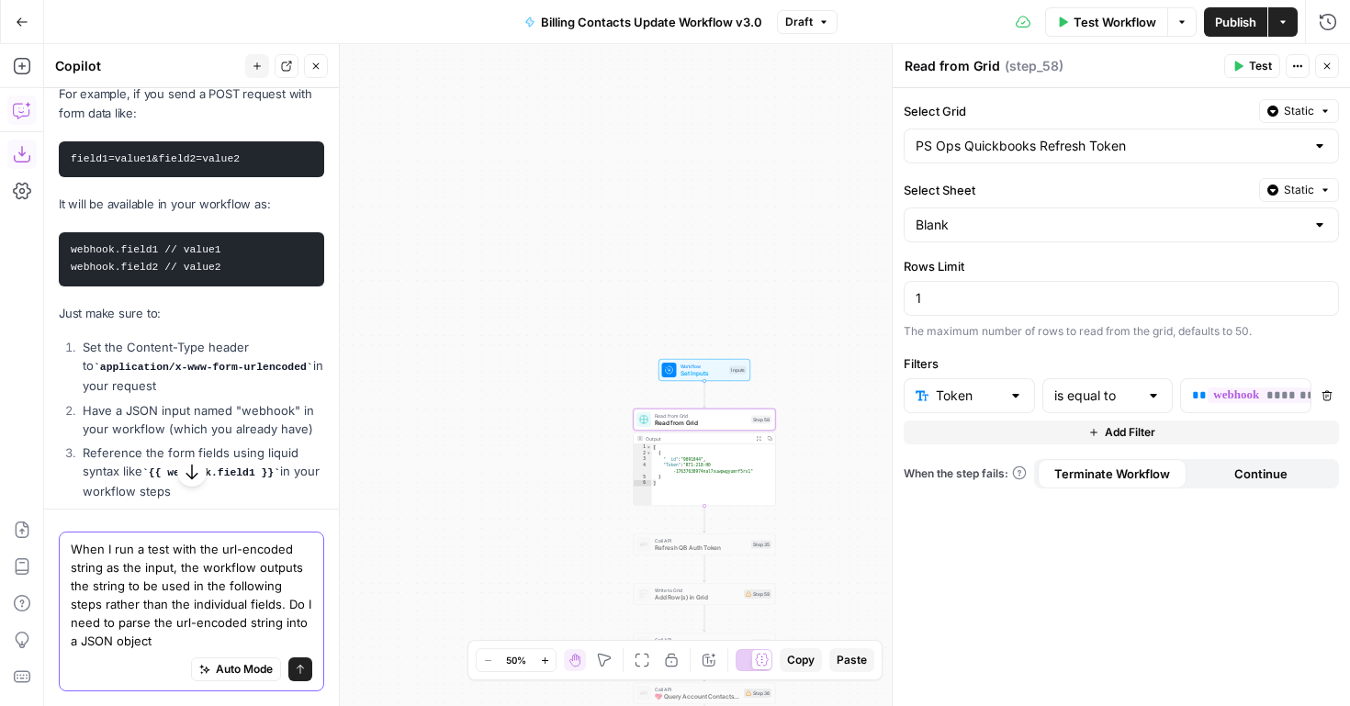
type textarea "When I run a test with the url-encoded string as the input, the workflow output…"
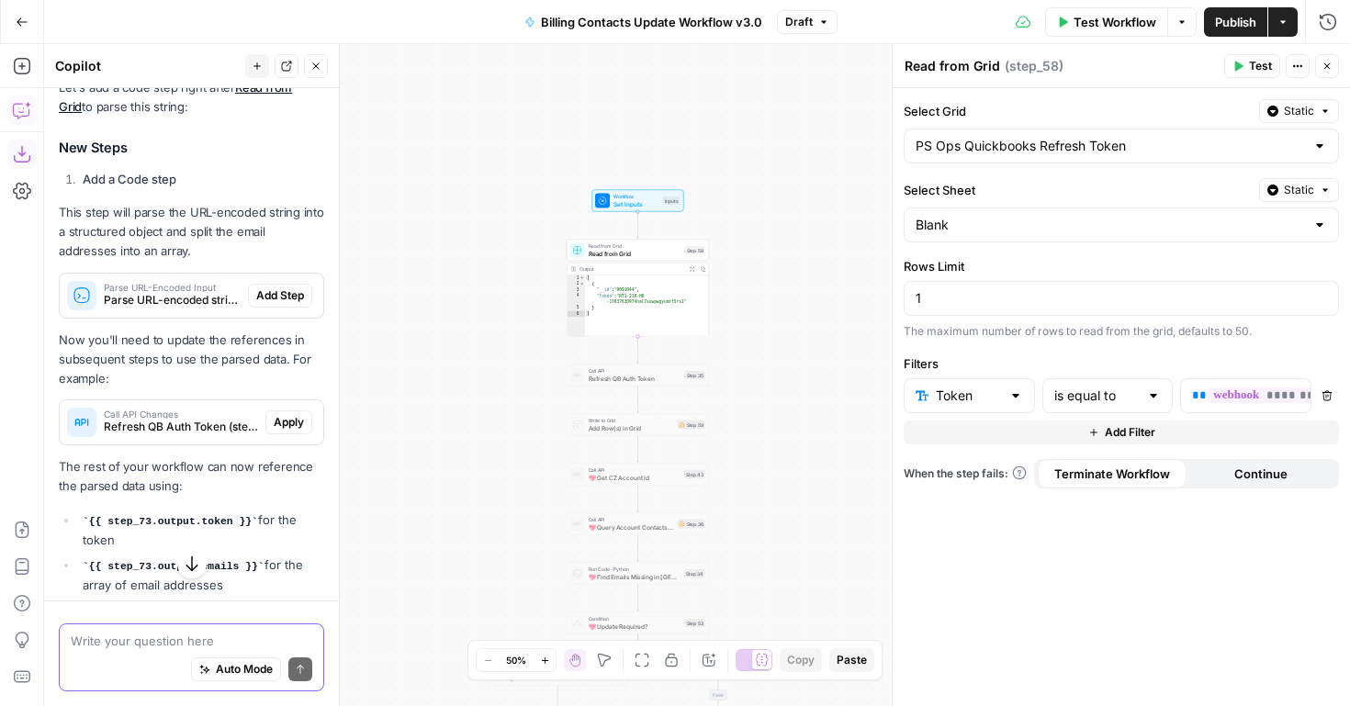
scroll to position [1411, 0]
click at [273, 290] on span "Add Step" at bounding box center [280, 298] width 48 height 17
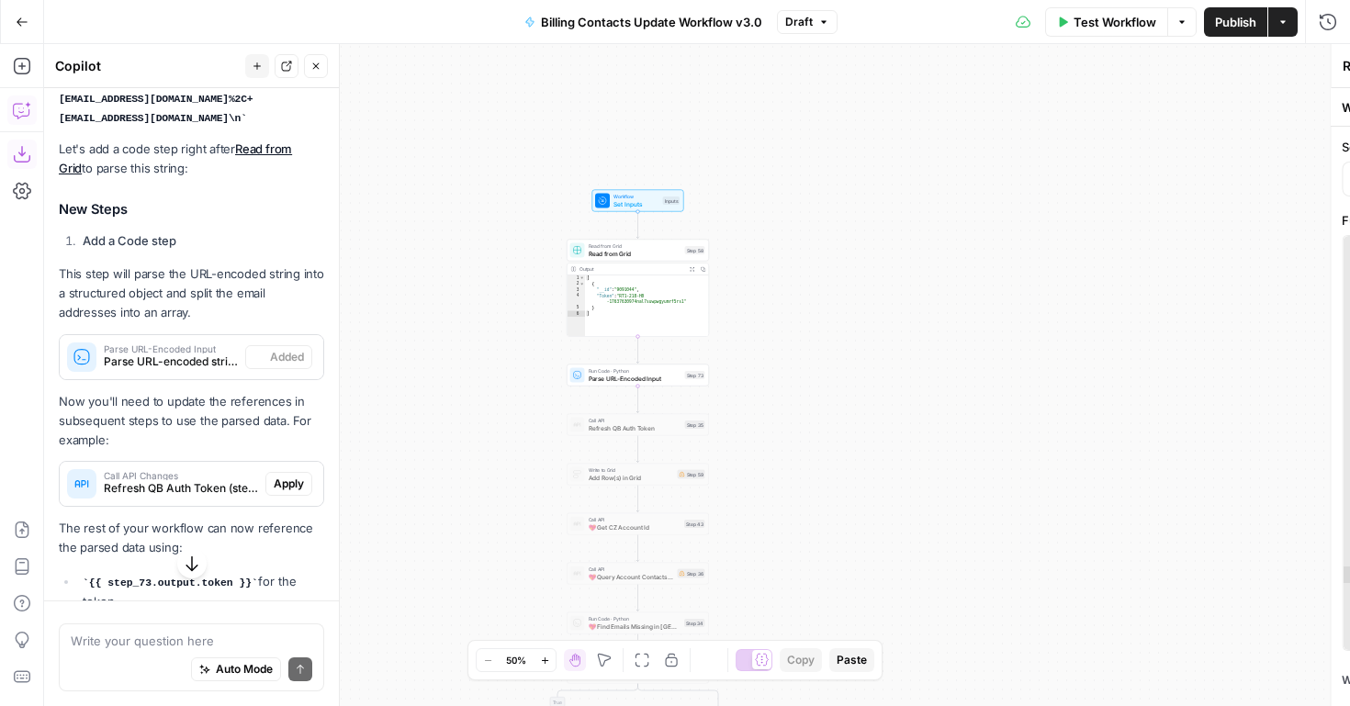
type textarea "Parse URL-Encoded Input"
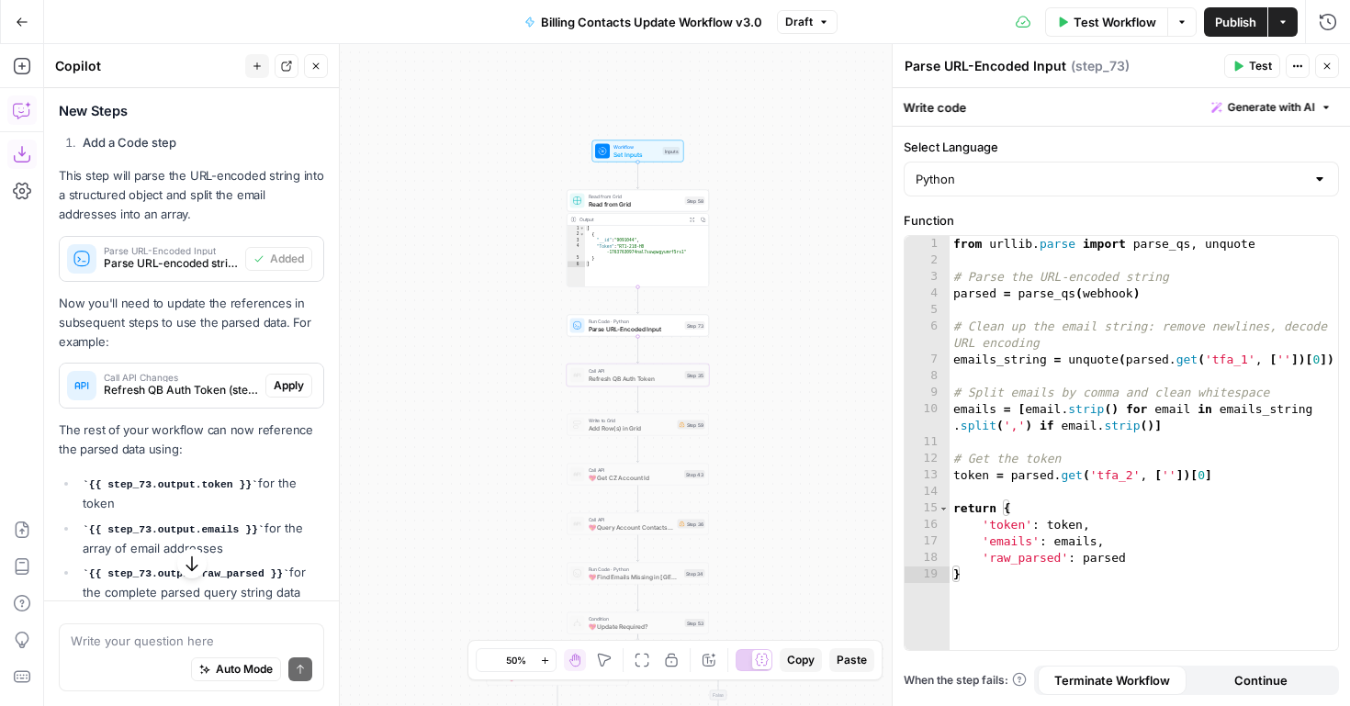
scroll to position [1482, 0]
click at [973, 477] on div "from urllib . parse import parse_qs , unquote # Parse the URL-encoded string pa…" at bounding box center [1144, 459] width 389 height 447
click at [1003, 523] on div "from urllib . parse import parse_qs , unquote # Parse the URL-encoded string pa…" at bounding box center [1144, 459] width 389 height 447
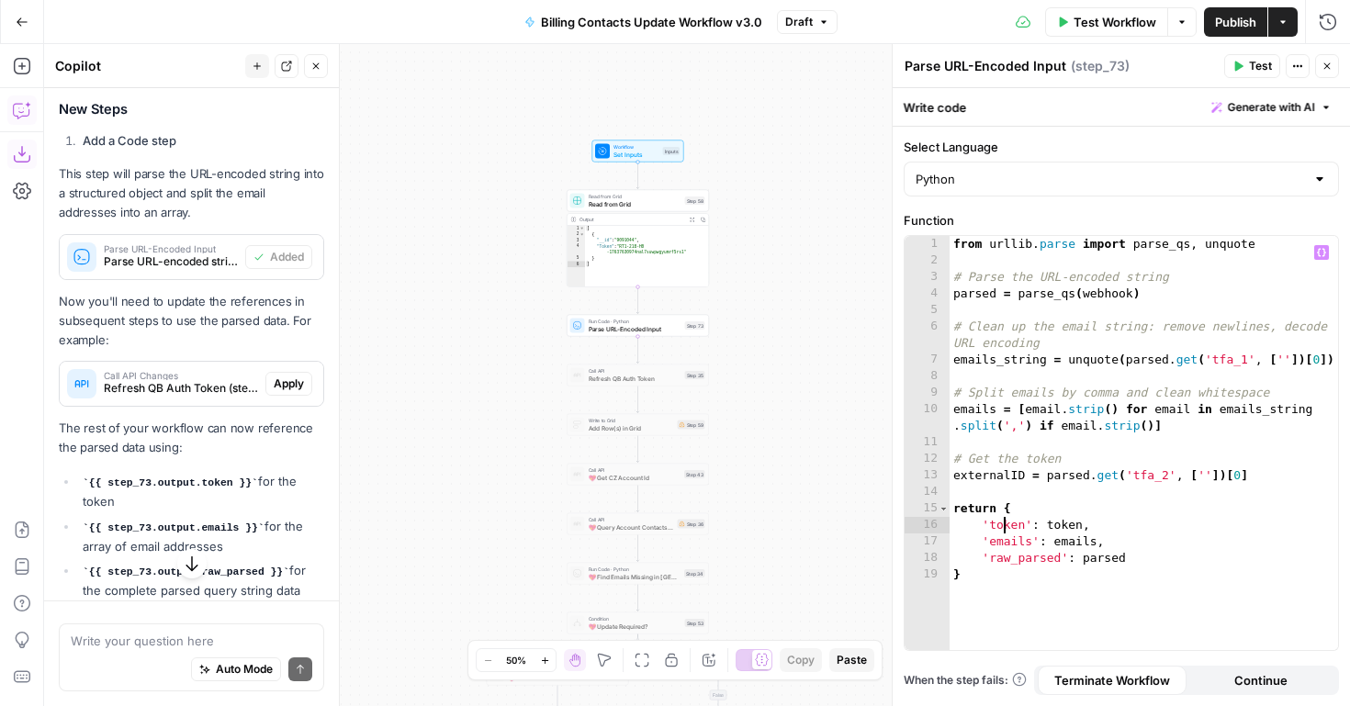
click at [1003, 523] on div "from urllib . parse import parse_qs , unquote # Parse the URL-encoded string pa…" at bounding box center [1144, 459] width 389 height 447
click at [1103, 531] on div "from urllib . parse import parse_qs , unquote # Parse the URL-encoded string pa…" at bounding box center [1144, 459] width 389 height 447
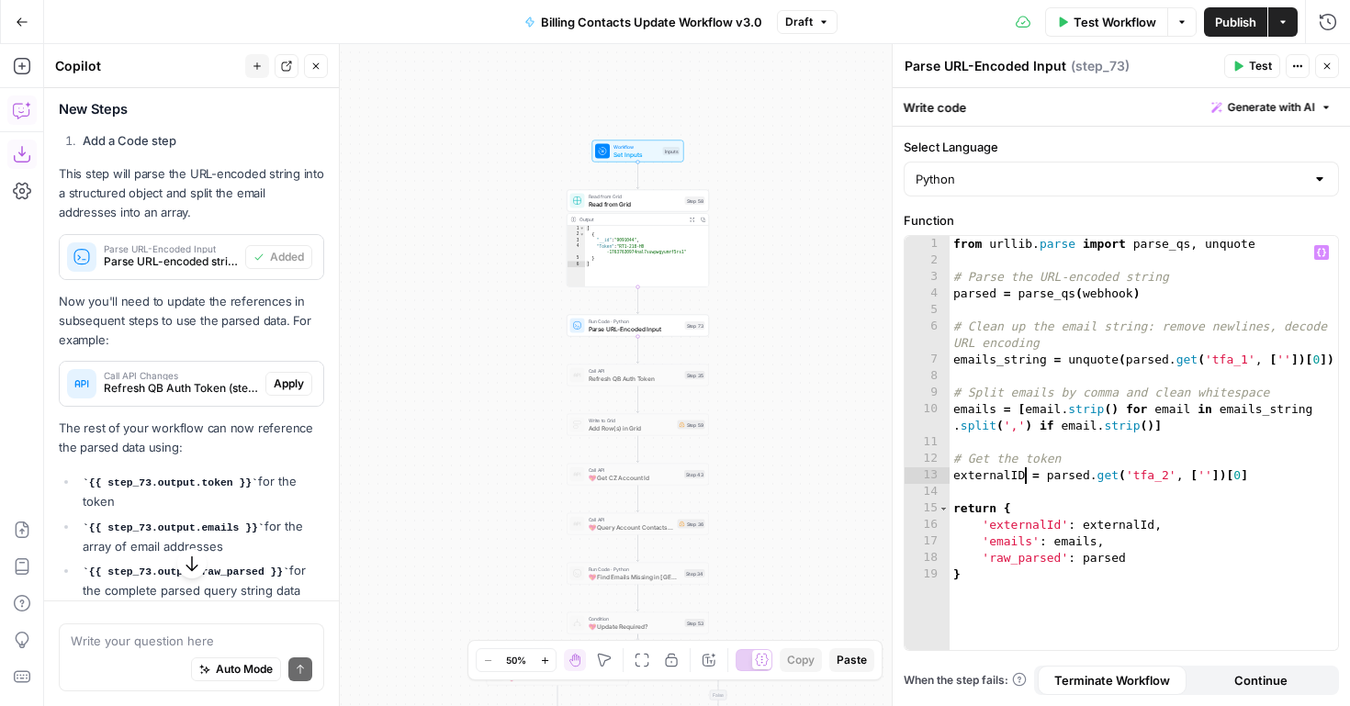
click at [1024, 475] on div "from urllib . parse import parse_qs , unquote # Parse the URL-encoded string pa…" at bounding box center [1144, 459] width 389 height 447
type textarea "**********"
click at [639, 147] on span "Workflow" at bounding box center [637, 146] width 46 height 7
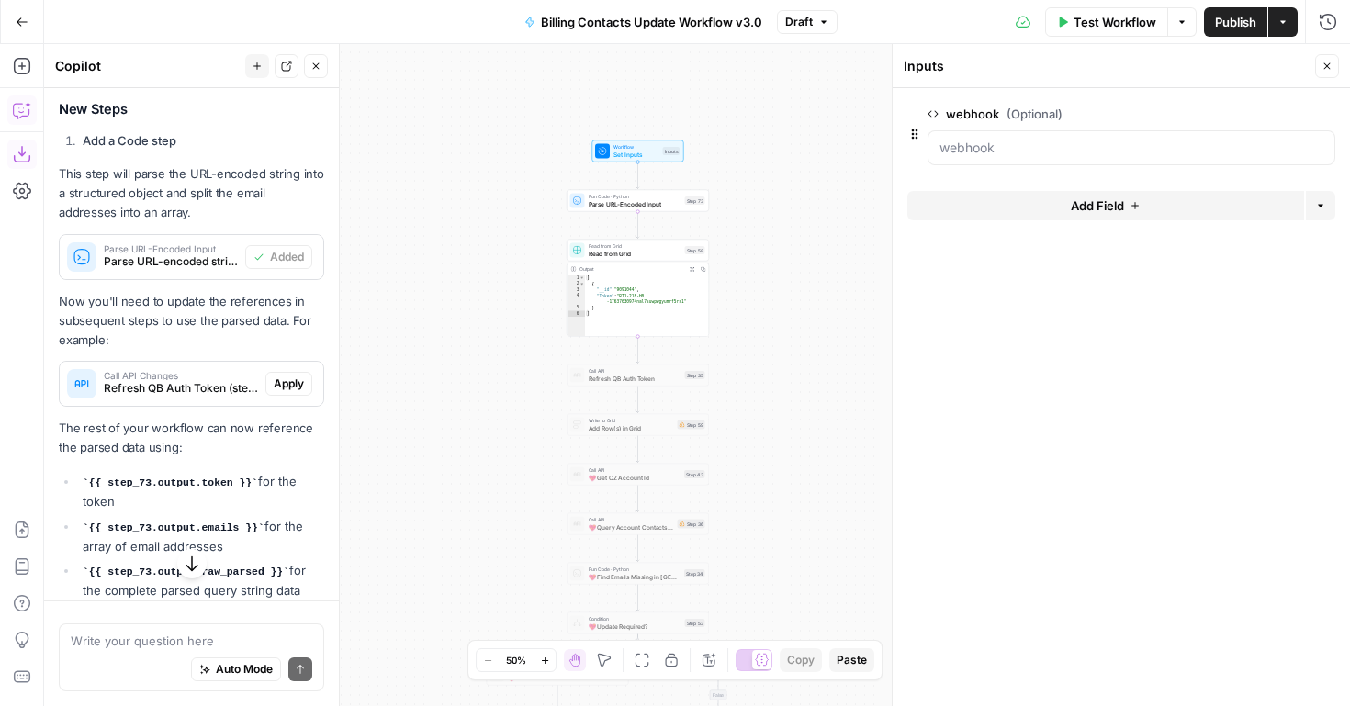
click at [1108, 18] on span "Test Workflow" at bounding box center [1115, 22] width 83 height 18
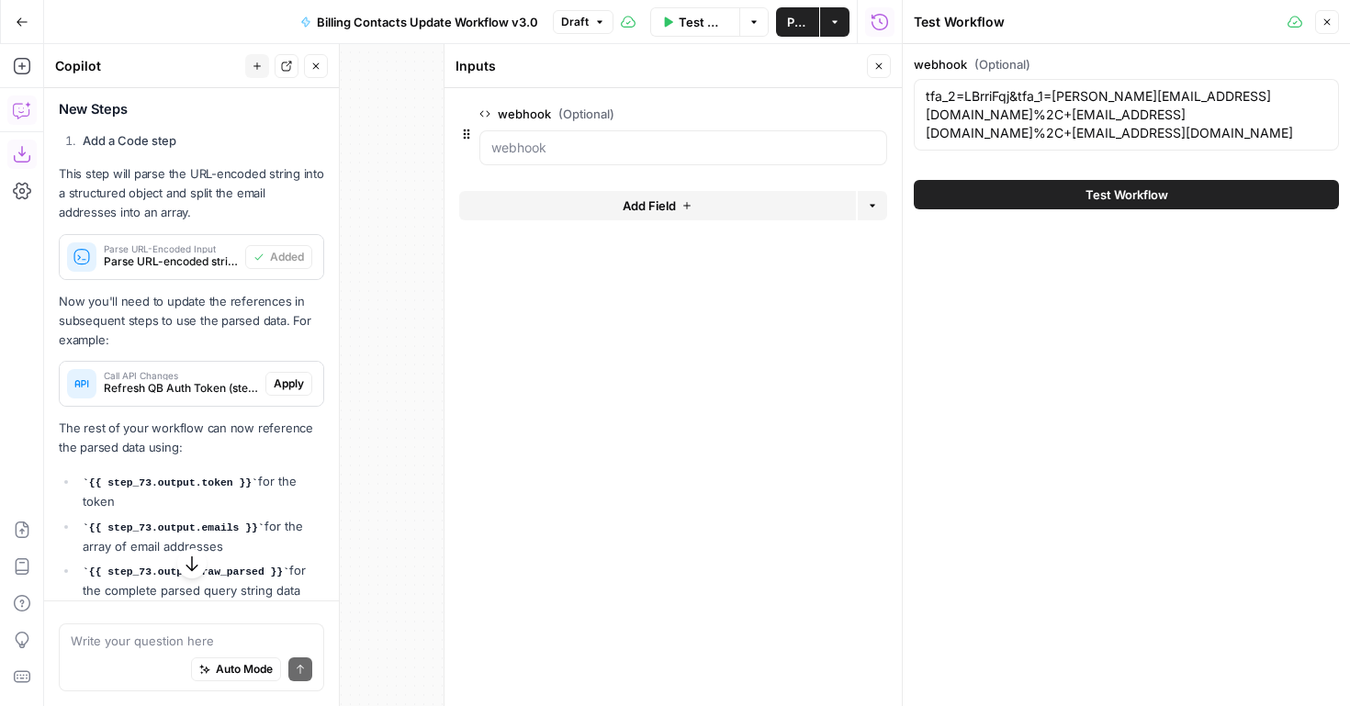
click at [1019, 195] on button "Test Workflow" at bounding box center [1126, 194] width 425 height 29
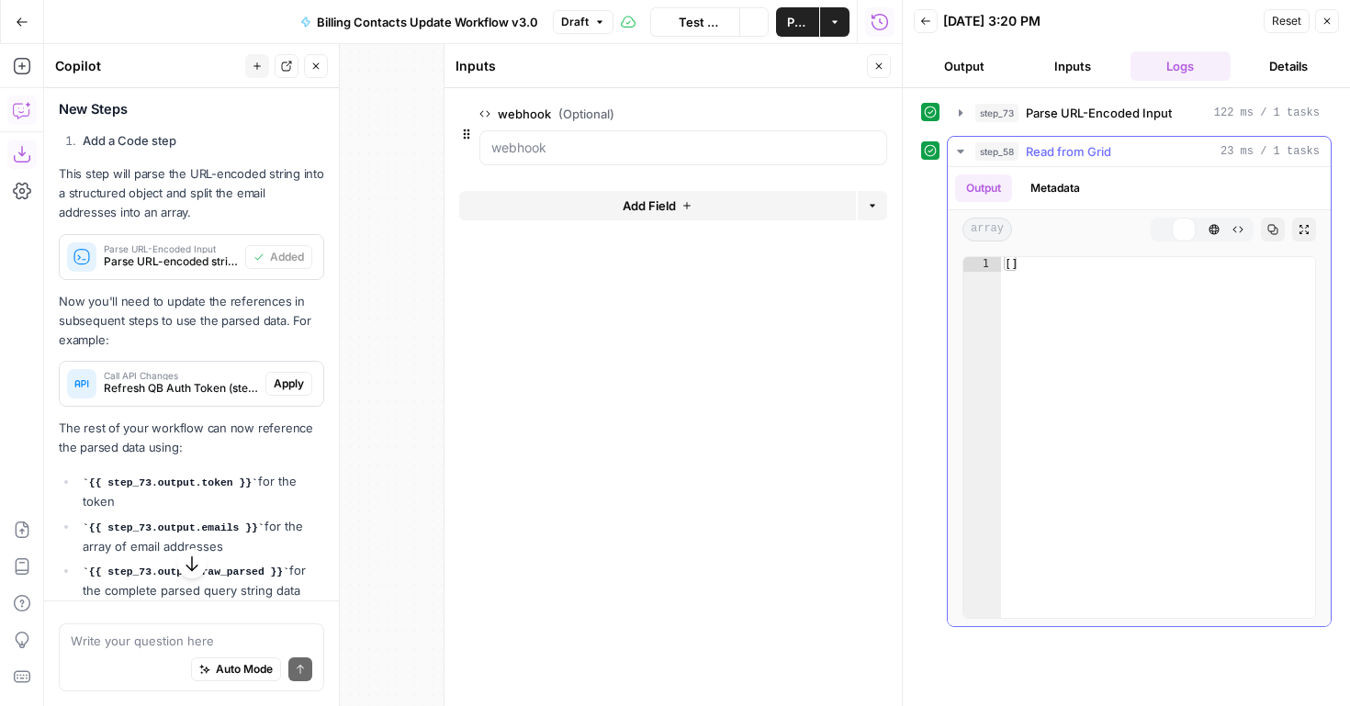
scroll to position [1482, 0]
click at [968, 110] on button "step_73 Parse URL-Encoded Input 122 ms / 1 tasks" at bounding box center [1139, 112] width 383 height 29
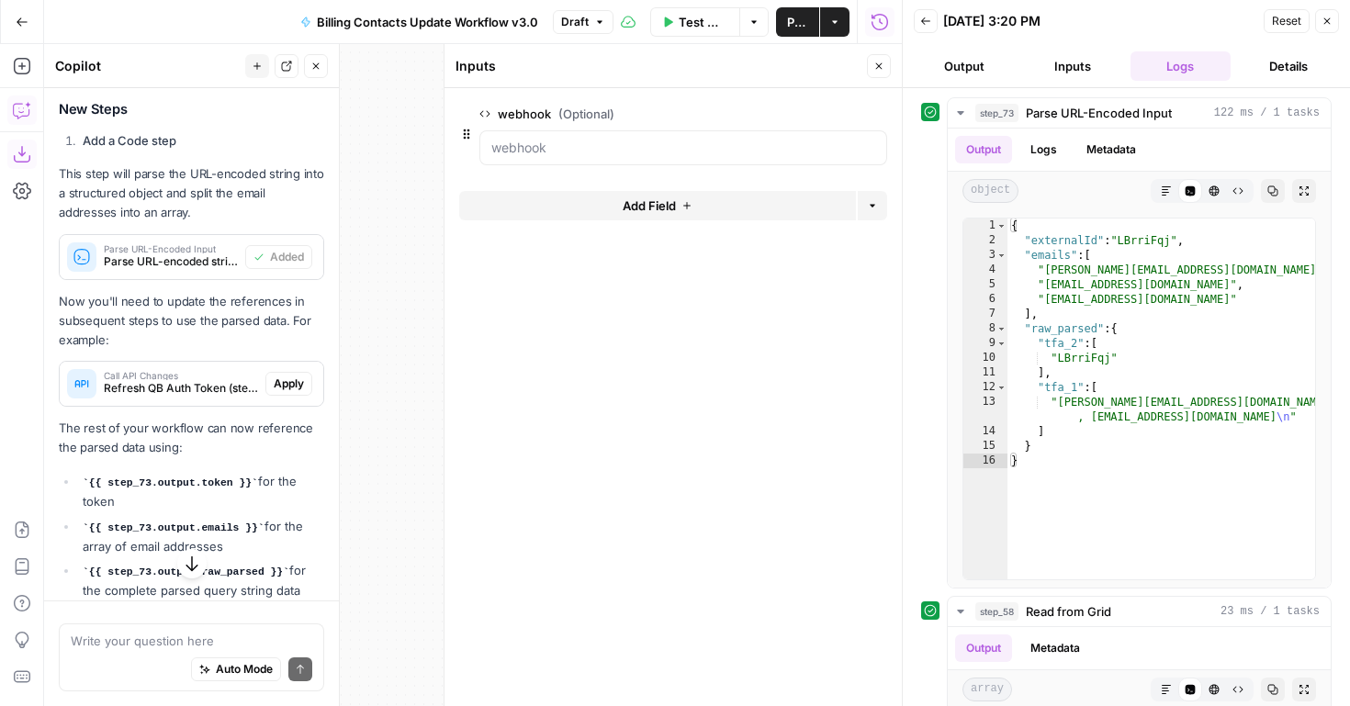
click at [1328, 27] on button "Close" at bounding box center [1328, 21] width 24 height 24
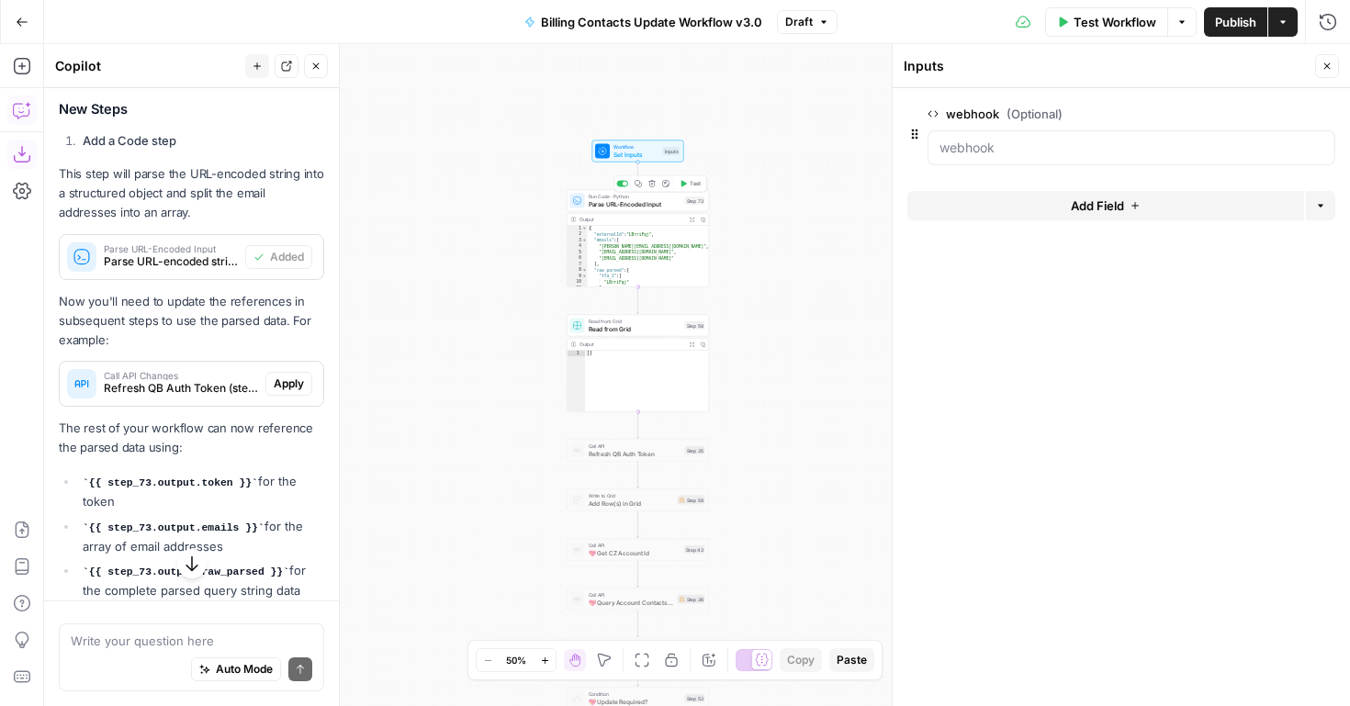
type textarea "**********"
click at [634, 239] on div "{ "externalId" : "LBrriFqj" , "emails" : [ "dan@2ndchance4pets.org" , "test@ema…" at bounding box center [649, 263] width 122 height 74
click at [636, 205] on span "Parse URL-Encoded Input" at bounding box center [635, 203] width 93 height 9
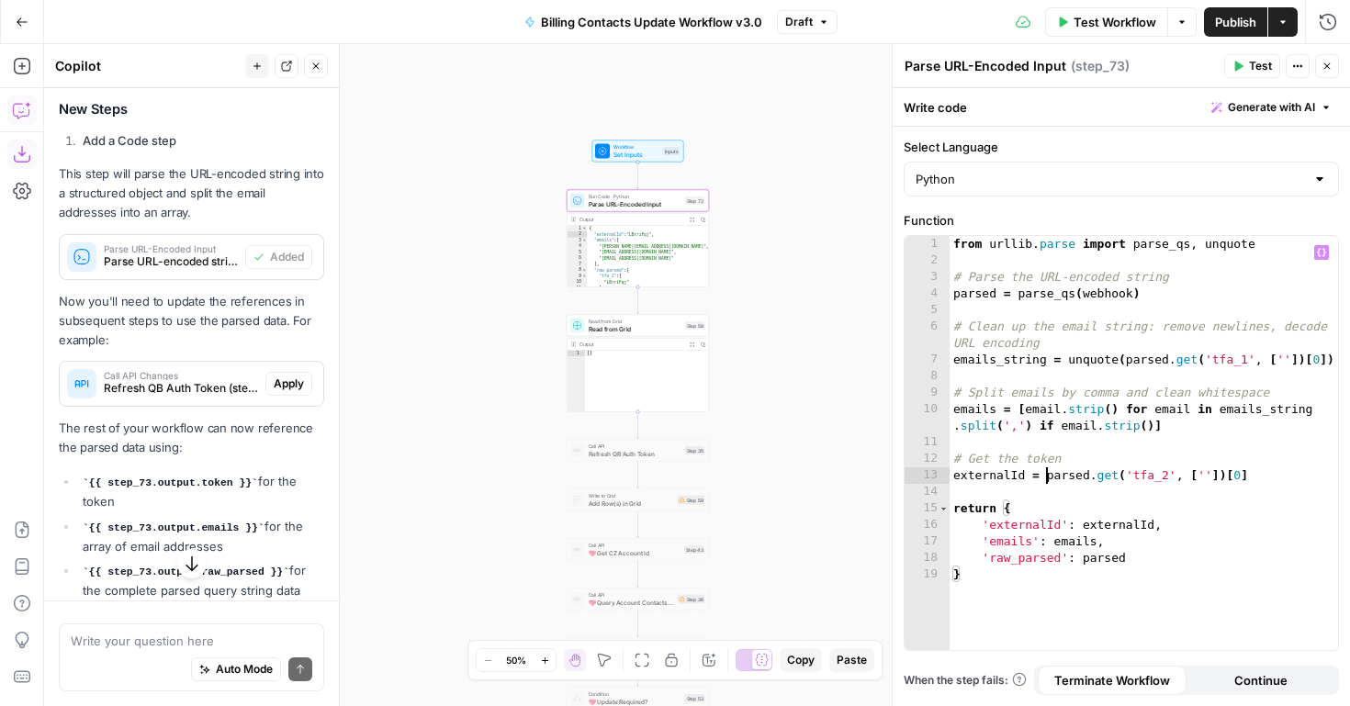
click at [1045, 479] on div "from urllib . parse import parse_qs , unquote # Parse the URL-encoded string pa…" at bounding box center [1144, 459] width 389 height 447
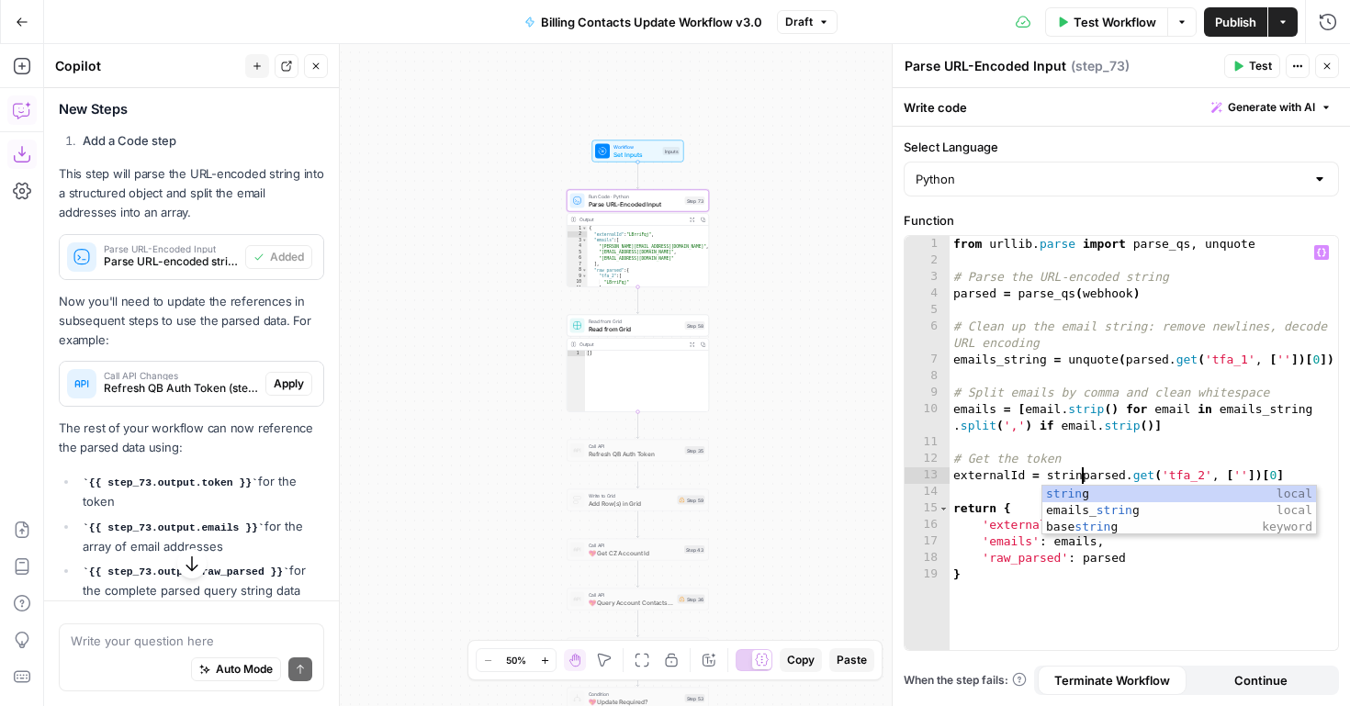
scroll to position [0, 10]
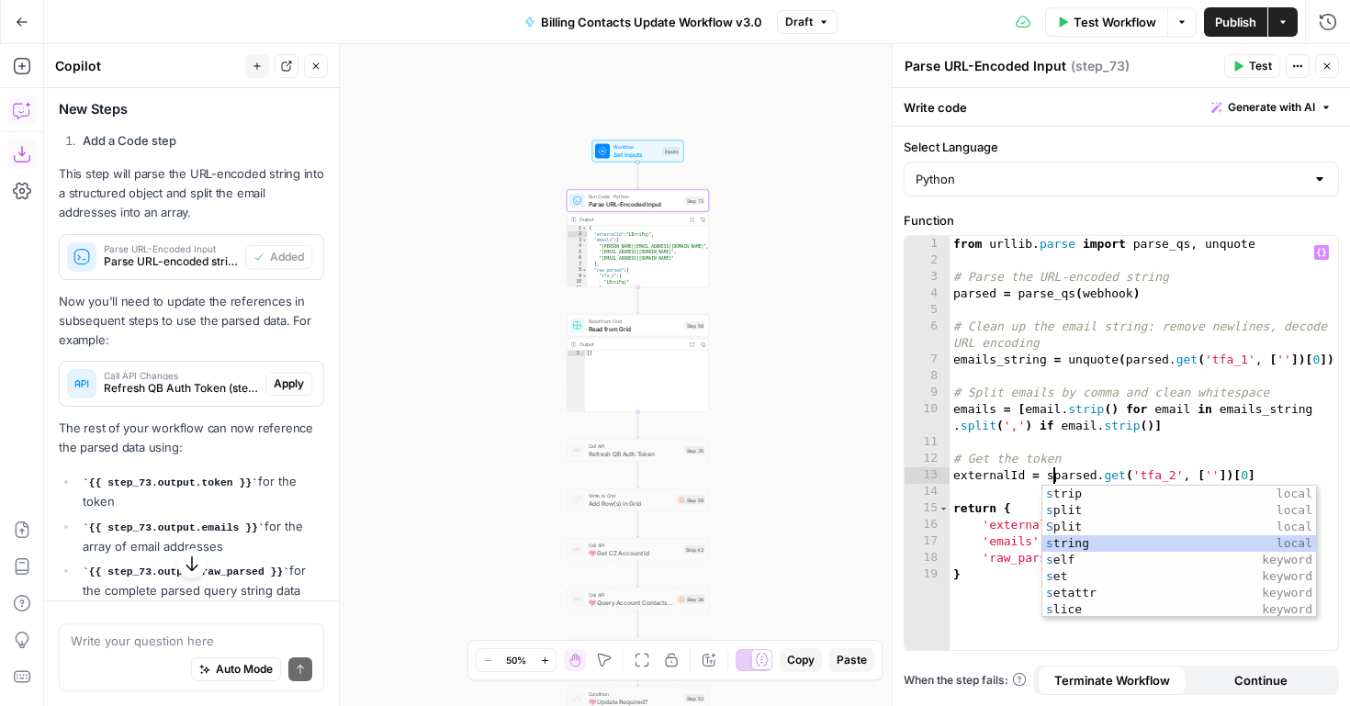
type textarea "**********"
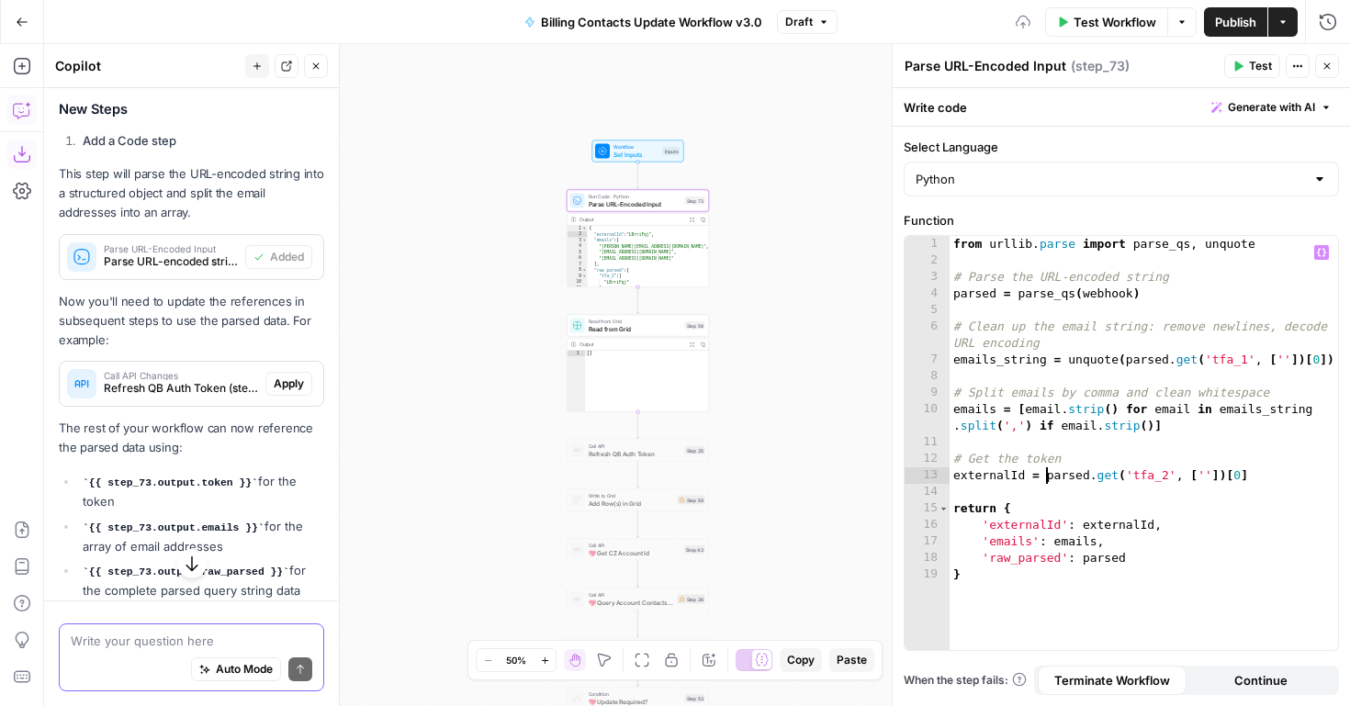
click at [182, 633] on textarea at bounding box center [192, 641] width 242 height 18
type textarea "can I have"
click at [1046, 476] on div "from urllib . parse import parse_qs , unquote # Parse the URL-encoded string pa…" at bounding box center [1144, 459] width 389 height 447
click at [1306, 476] on div "from urllib . parse import parse_qs , unquote # Parse the URL-encoded string pa…" at bounding box center [1144, 459] width 389 height 447
click at [1087, 477] on div "from urllib . parse import parse_qs , unquote # Parse the URL-encoded string pa…" at bounding box center [1144, 459] width 389 height 447
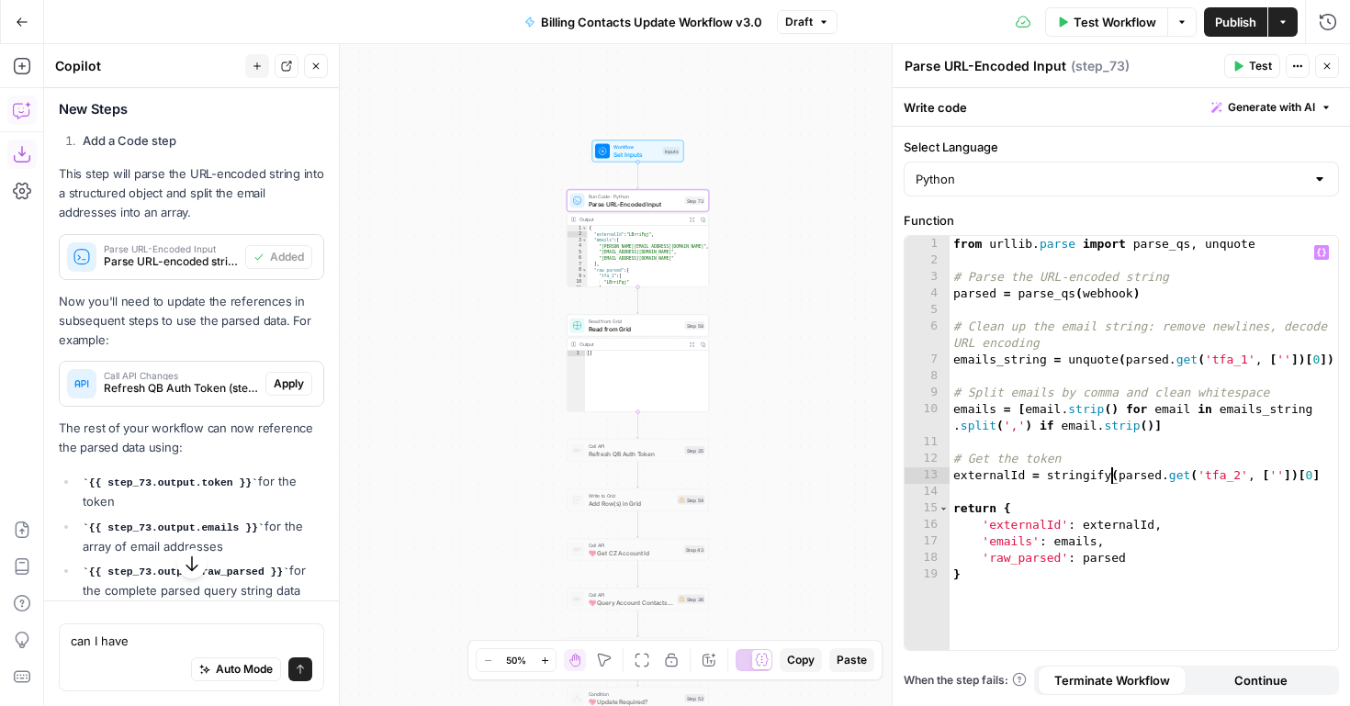
scroll to position [0, 11]
click at [1052, 474] on div "from urllib . parse import parse_qs , unquote # Parse the URL-encoded string pa…" at bounding box center [1144, 459] width 389 height 447
type textarea "**********"
click at [128, 643] on textarea "can I have" at bounding box center [192, 641] width 242 height 18
click at [692, 218] on icon "button" at bounding box center [693, 220] width 6 height 6
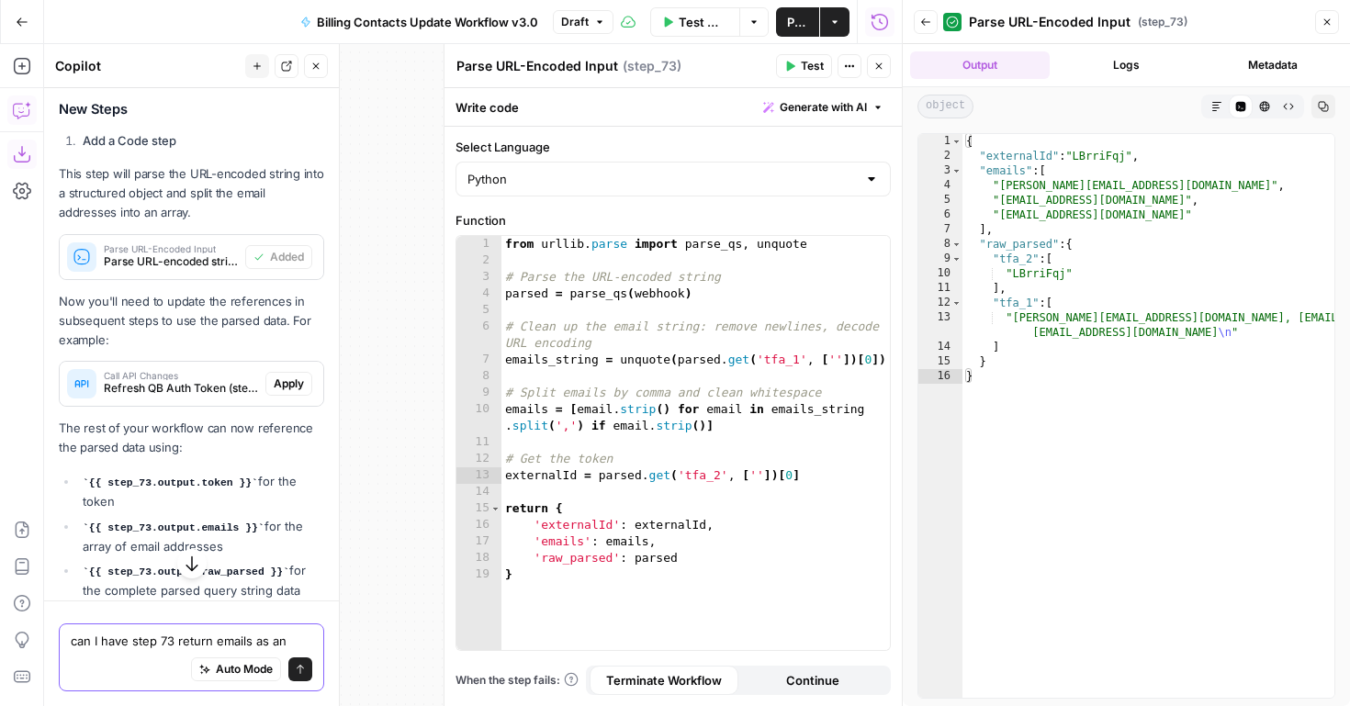
click at [289, 641] on textarea "can I have step 73 return emails as an" at bounding box center [192, 641] width 242 height 18
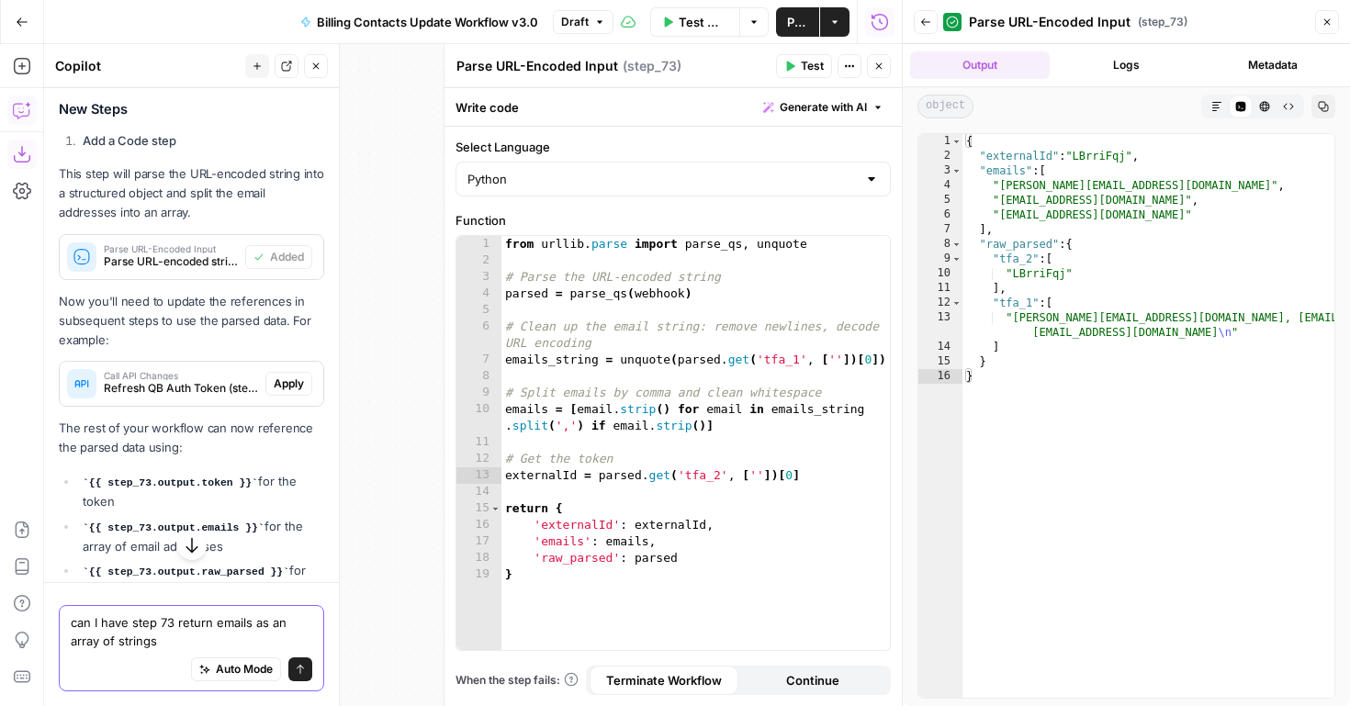
click at [115, 645] on textarea "can I have step 73 return emails as an array of strings" at bounding box center [192, 632] width 242 height 37
click at [217, 642] on textarea "can I have step 73 return emails as an array of trimmed strings" at bounding box center [192, 632] width 242 height 37
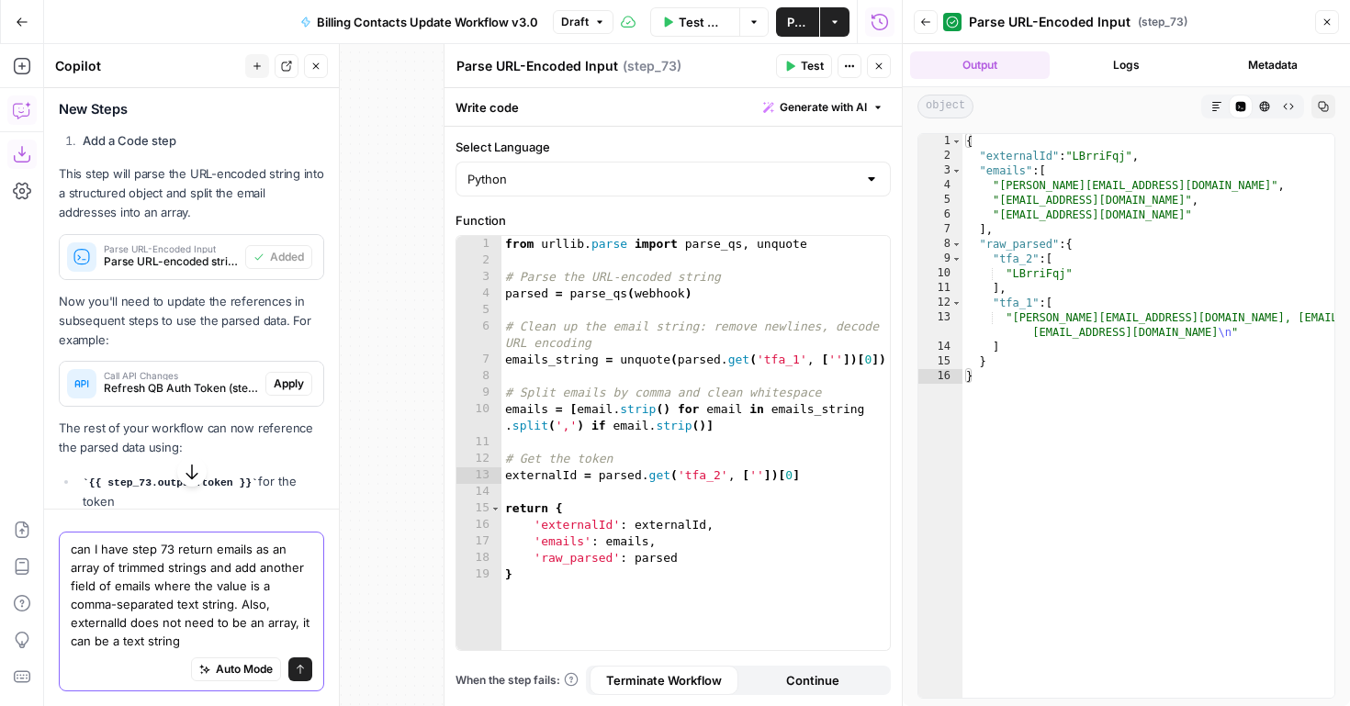
type textarea "can I have step 73 return emails as an array of trimmed strings and add another…"
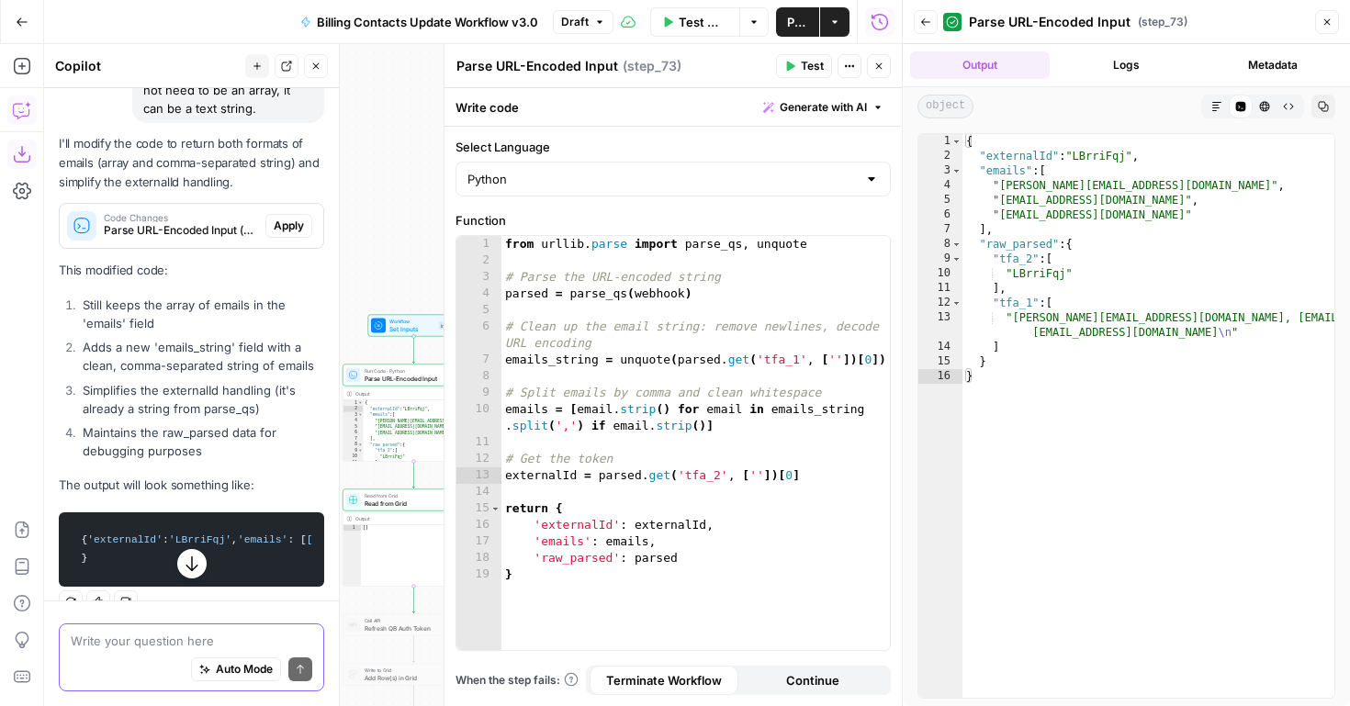
scroll to position [2196, 0]
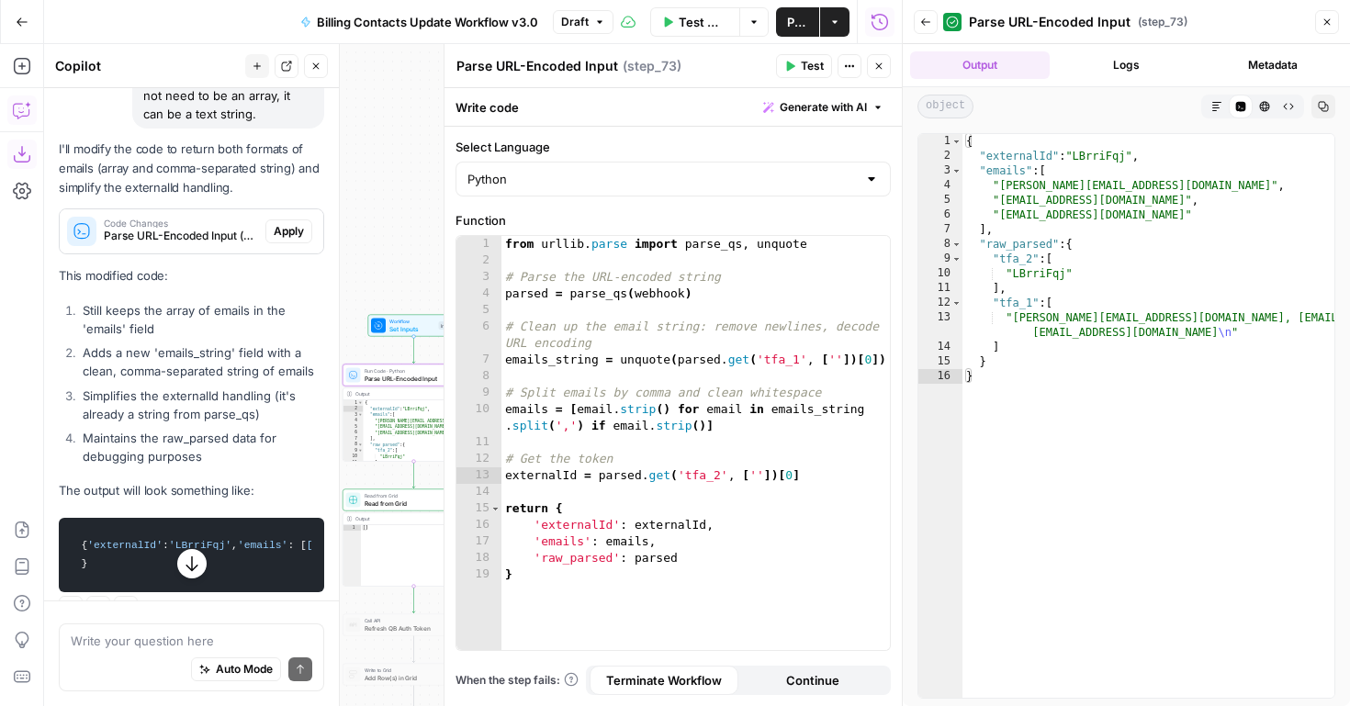
click at [290, 223] on span "Apply" at bounding box center [289, 231] width 30 height 17
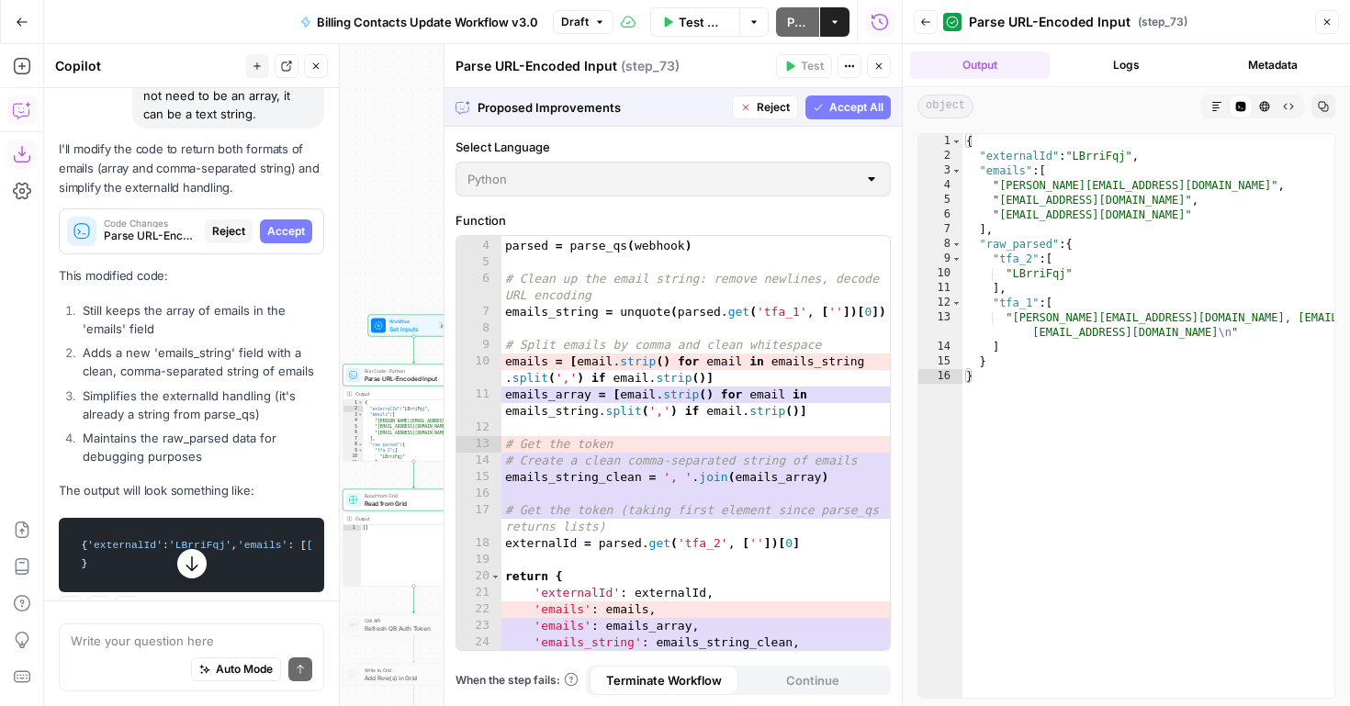
scroll to position [48, 0]
click at [860, 109] on span "Accept All" at bounding box center [857, 107] width 54 height 17
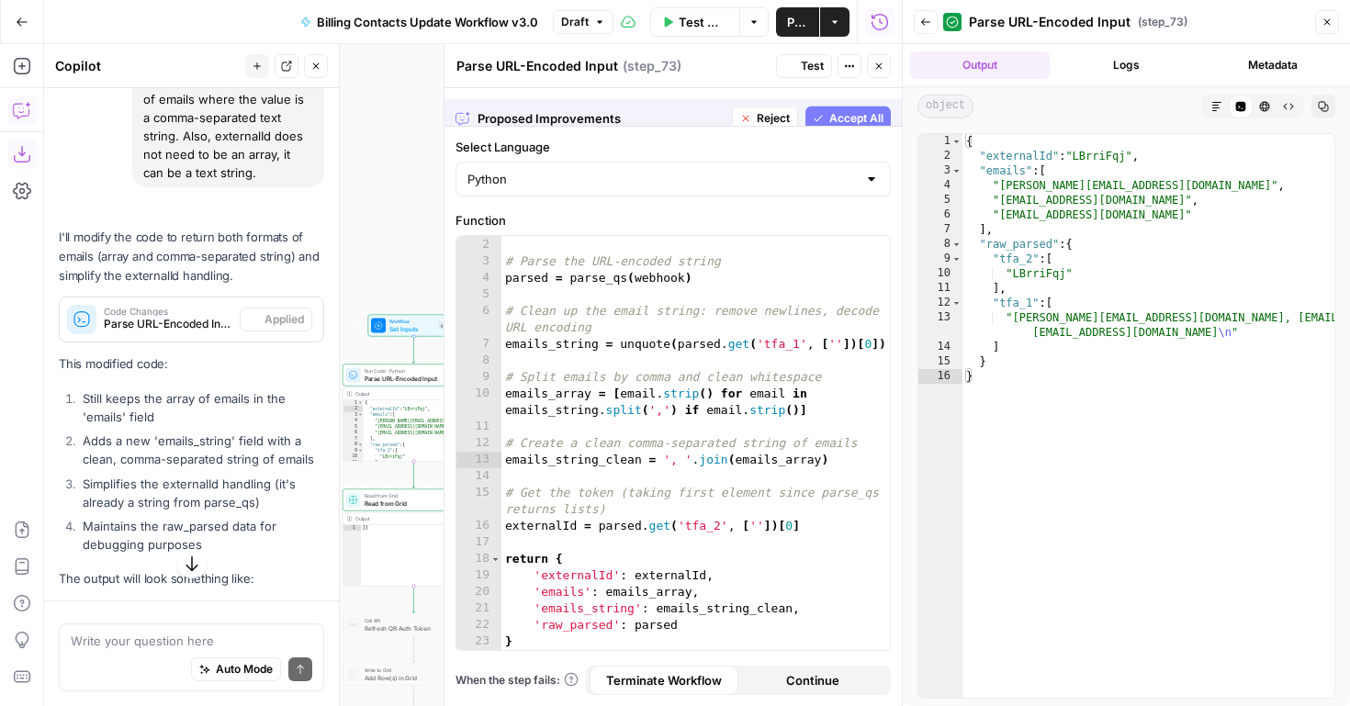
scroll to position [16, 0]
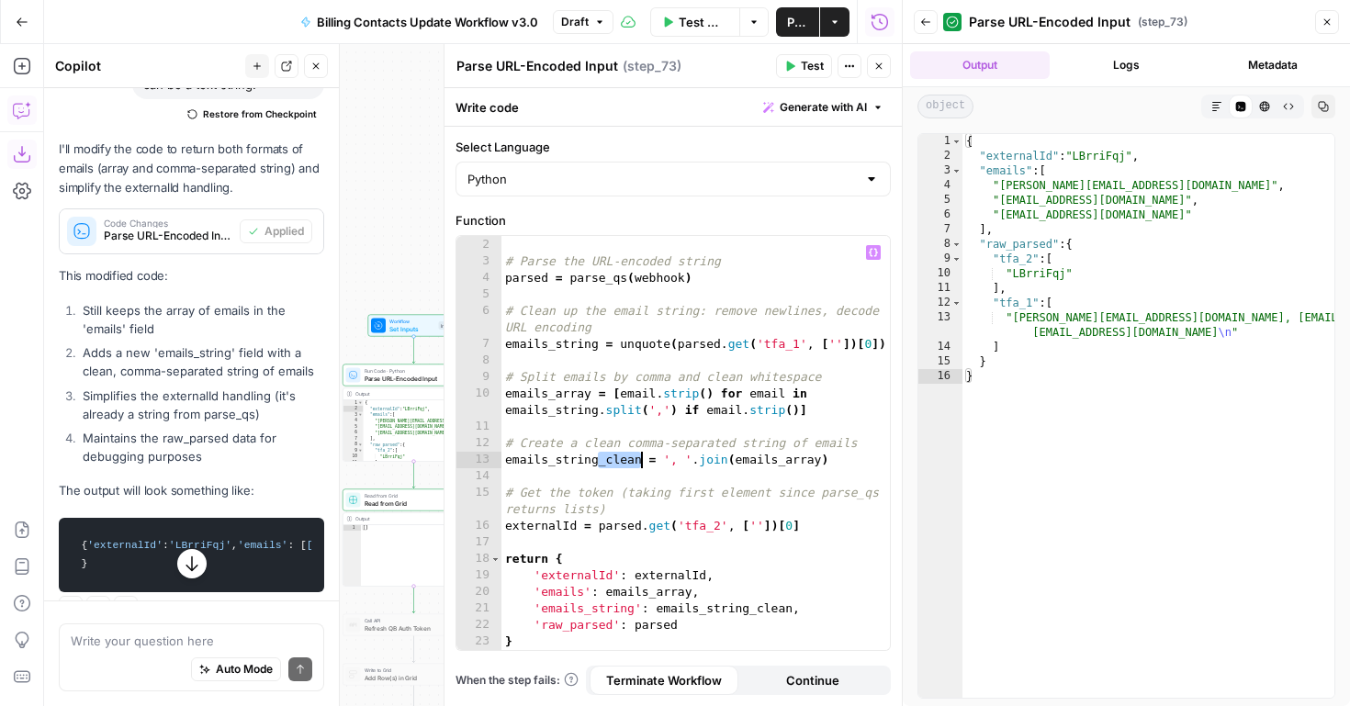
drag, startPoint x: 599, startPoint y: 462, endPoint x: 638, endPoint y: 461, distance: 39.5
click at [638, 461] on div "from urllib . parse import parse_qs , unquote # Parse the URL-encoded string pa…" at bounding box center [696, 443] width 389 height 447
click at [750, 610] on div "from urllib . parse import parse_qs , unquote # Parse the URL-encoded string pa…" at bounding box center [696, 443] width 389 height 447
click at [598, 463] on div "from urllib . parse import parse_qs , unquote # Parse the URL-encoded string pa…" at bounding box center [696, 443] width 389 height 447
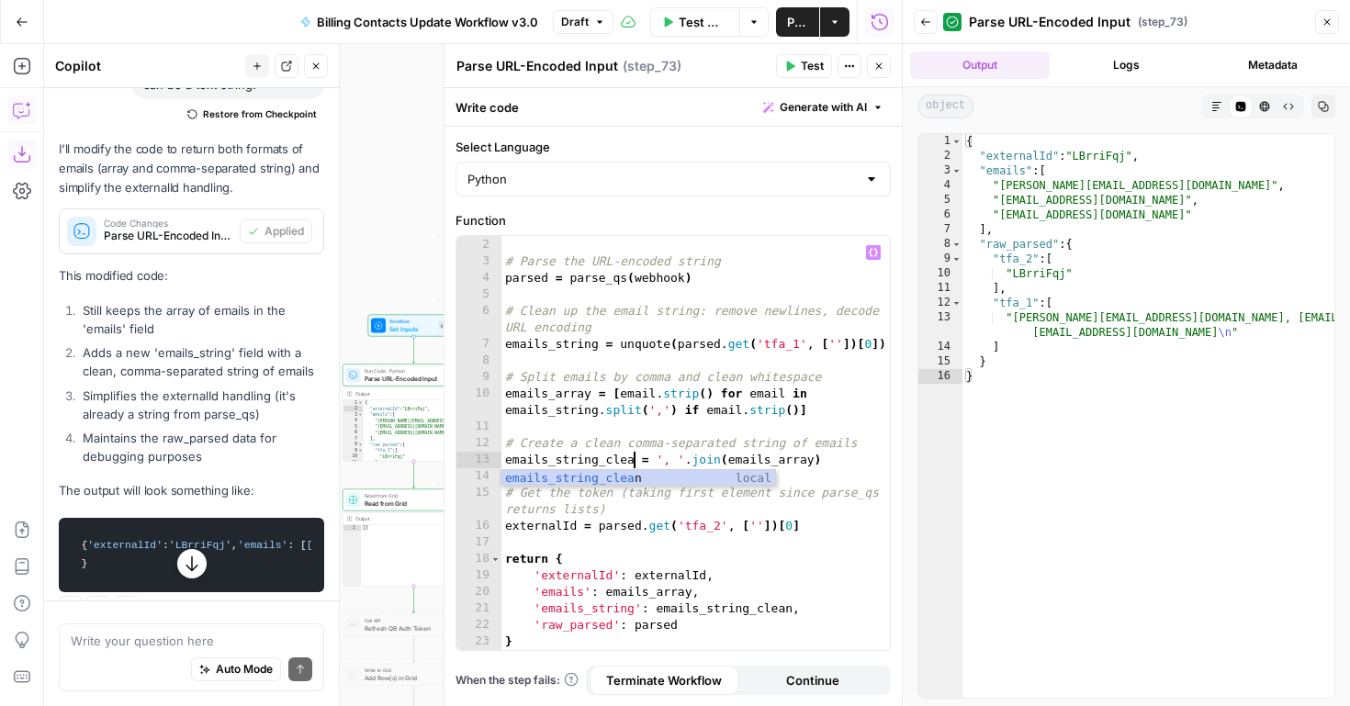
type textarea "**********"
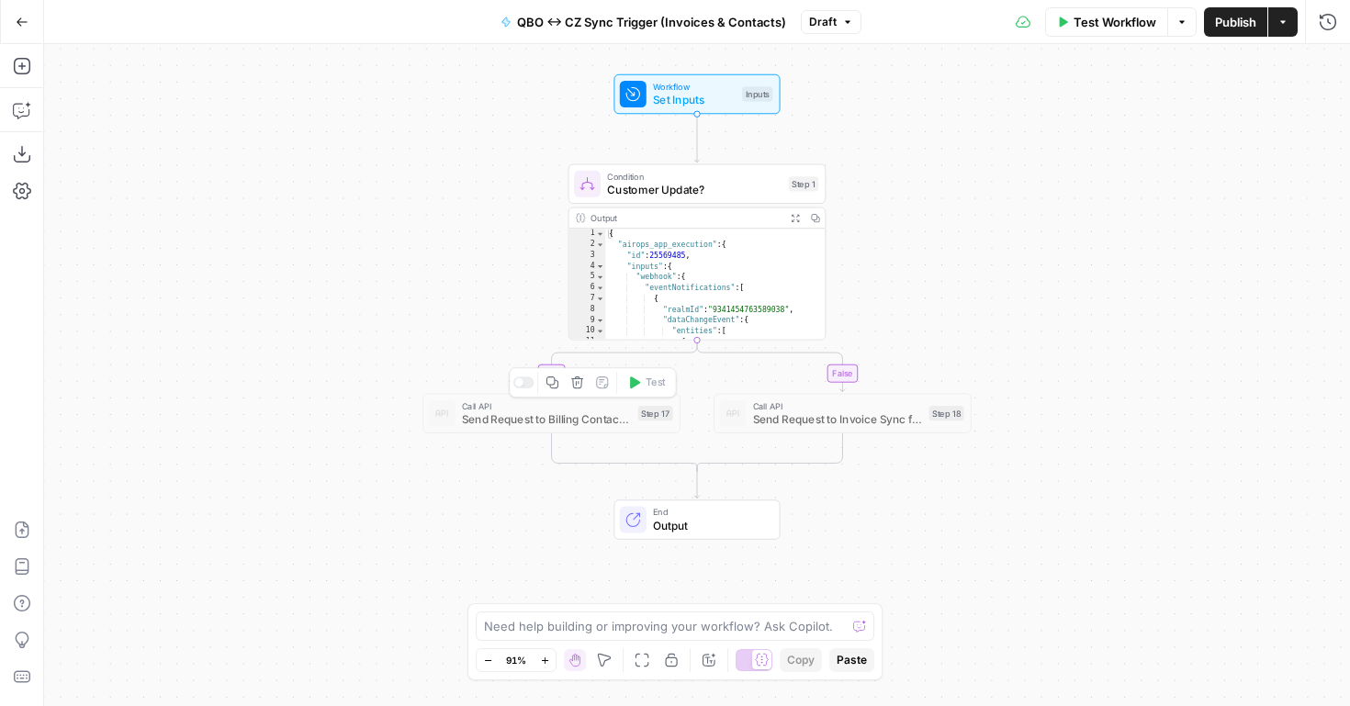
click at [610, 416] on span "Send Request to Billing Contacts Update Workflow v2.0 (CZ <> QB)" at bounding box center [547, 419] width 170 height 17
click at [528, 383] on div at bounding box center [524, 383] width 21 height 12
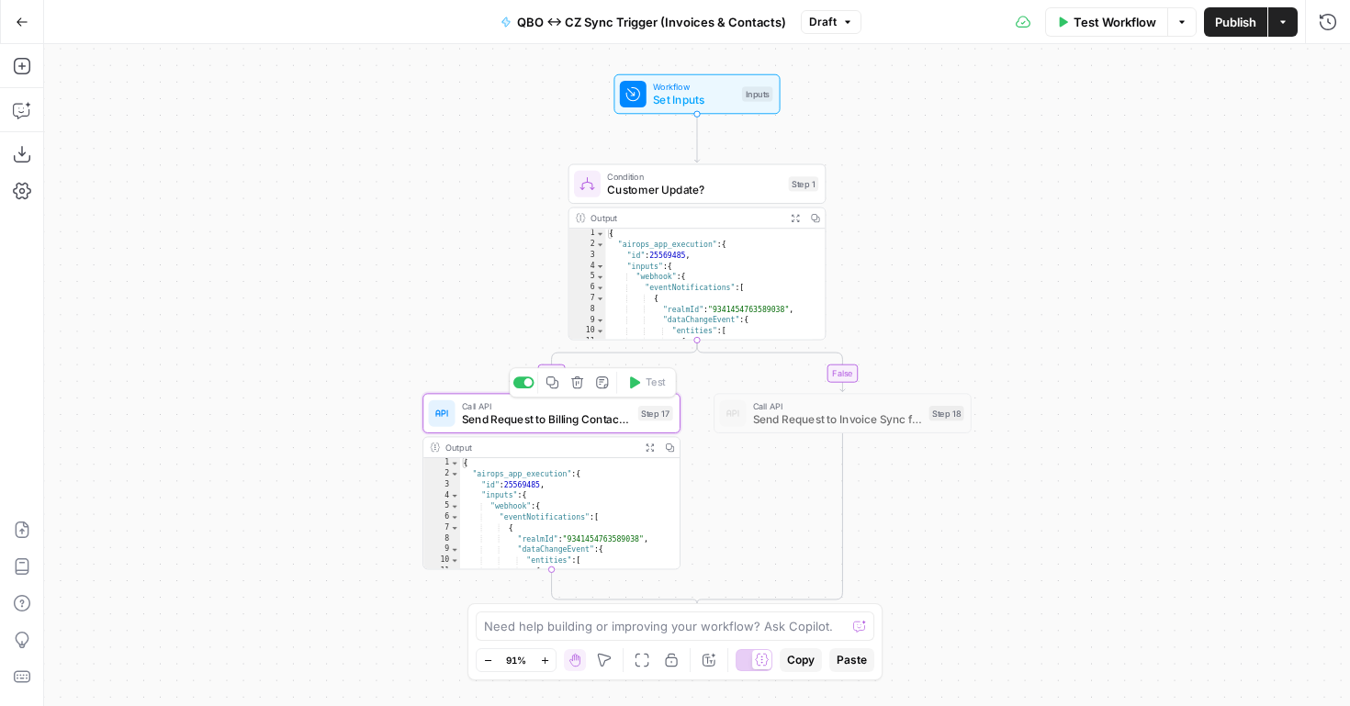
click at [539, 426] on span "Send Request to Billing Contacts Update Workflow v2.0 (CZ <> QB)" at bounding box center [547, 419] width 170 height 17
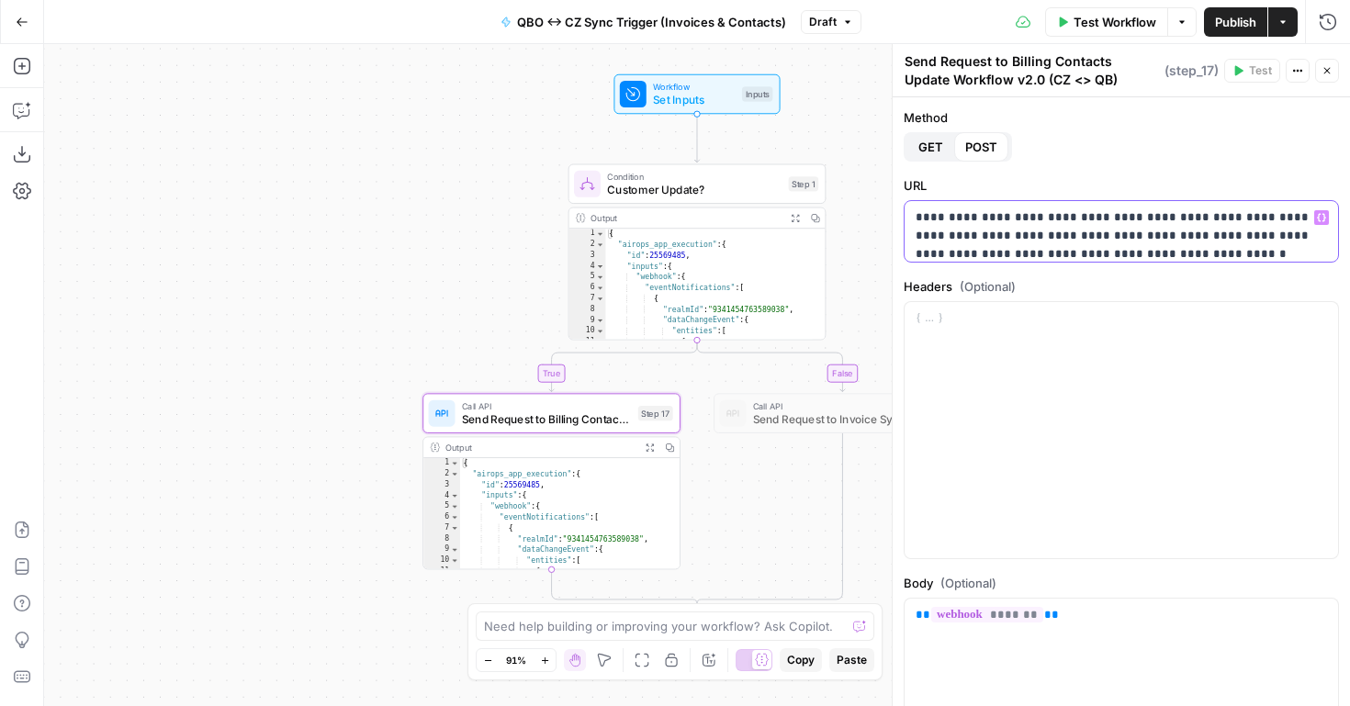
click at [1033, 250] on p "**********" at bounding box center [1122, 245] width 412 height 73
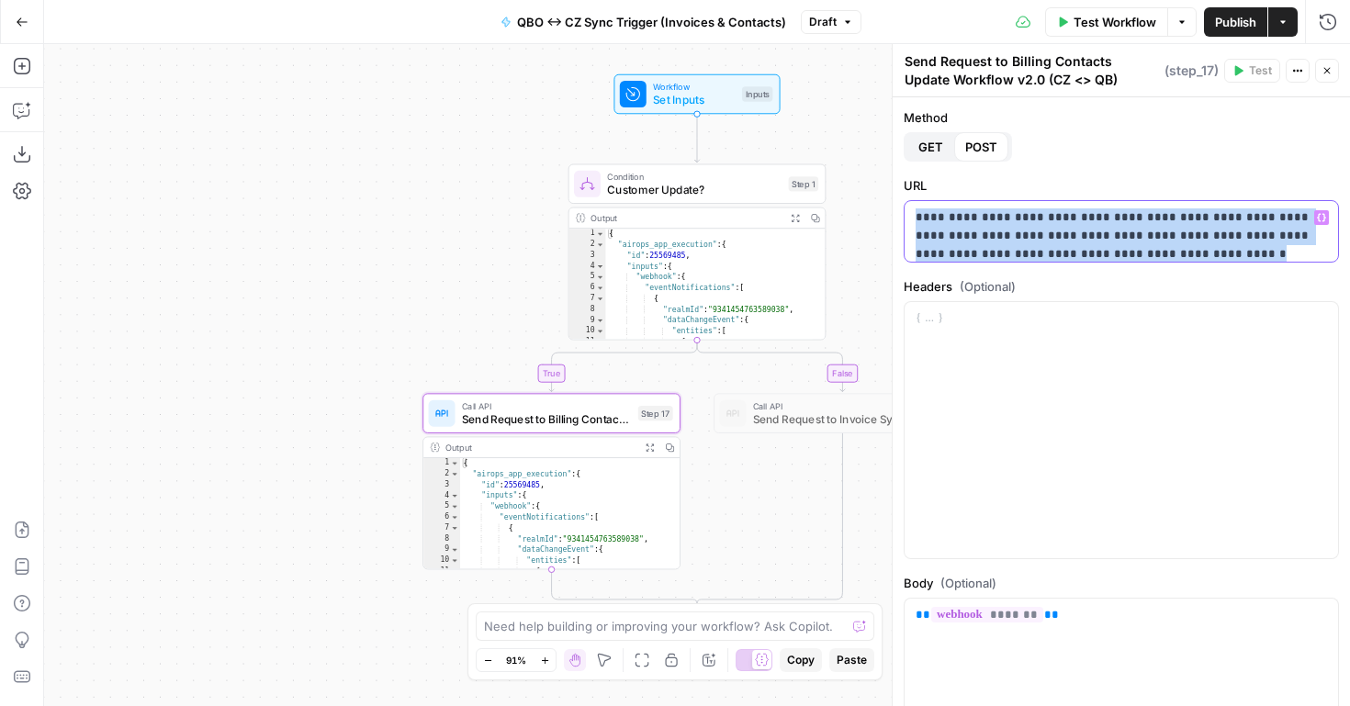
click at [1033, 250] on p "**********" at bounding box center [1122, 245] width 412 height 73
copy p "**********"
click at [18, 22] on icon "button" at bounding box center [22, 21] width 11 height 8
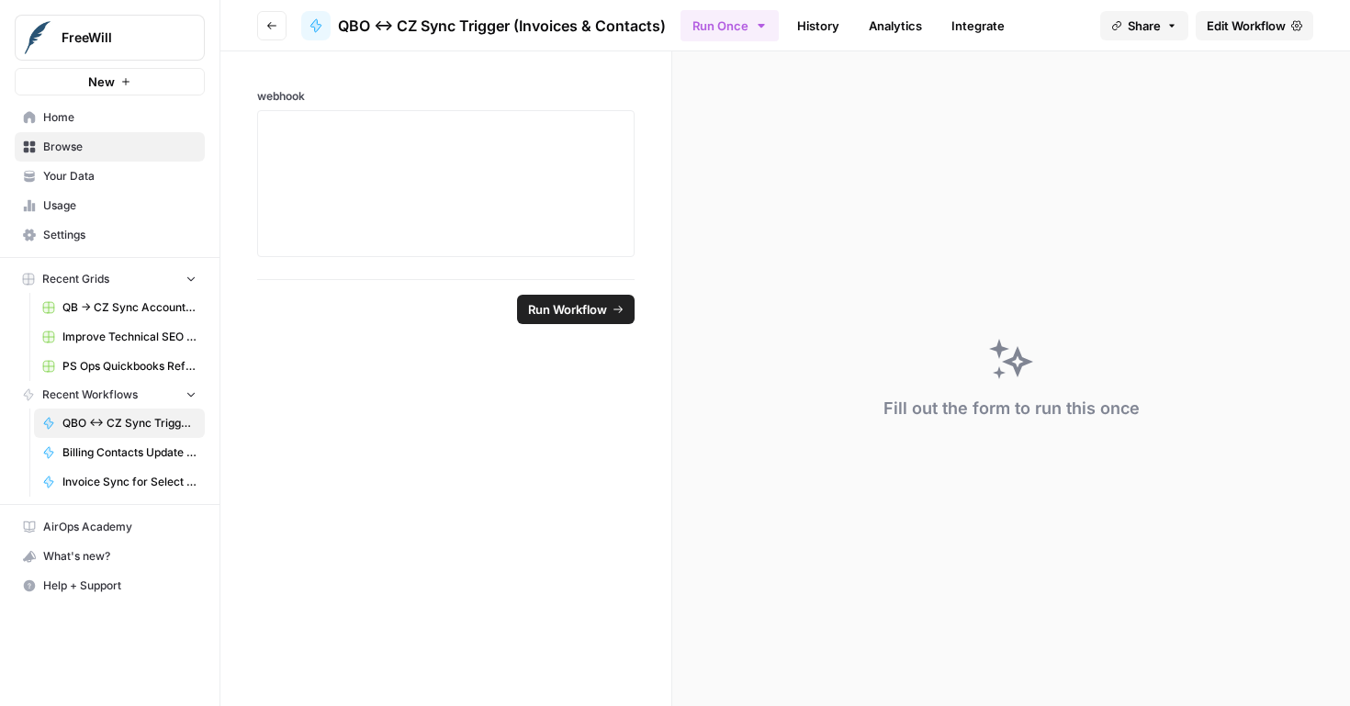
click at [146, 454] on span "Billing Contacts Update Workflow v3.0" at bounding box center [129, 453] width 134 height 17
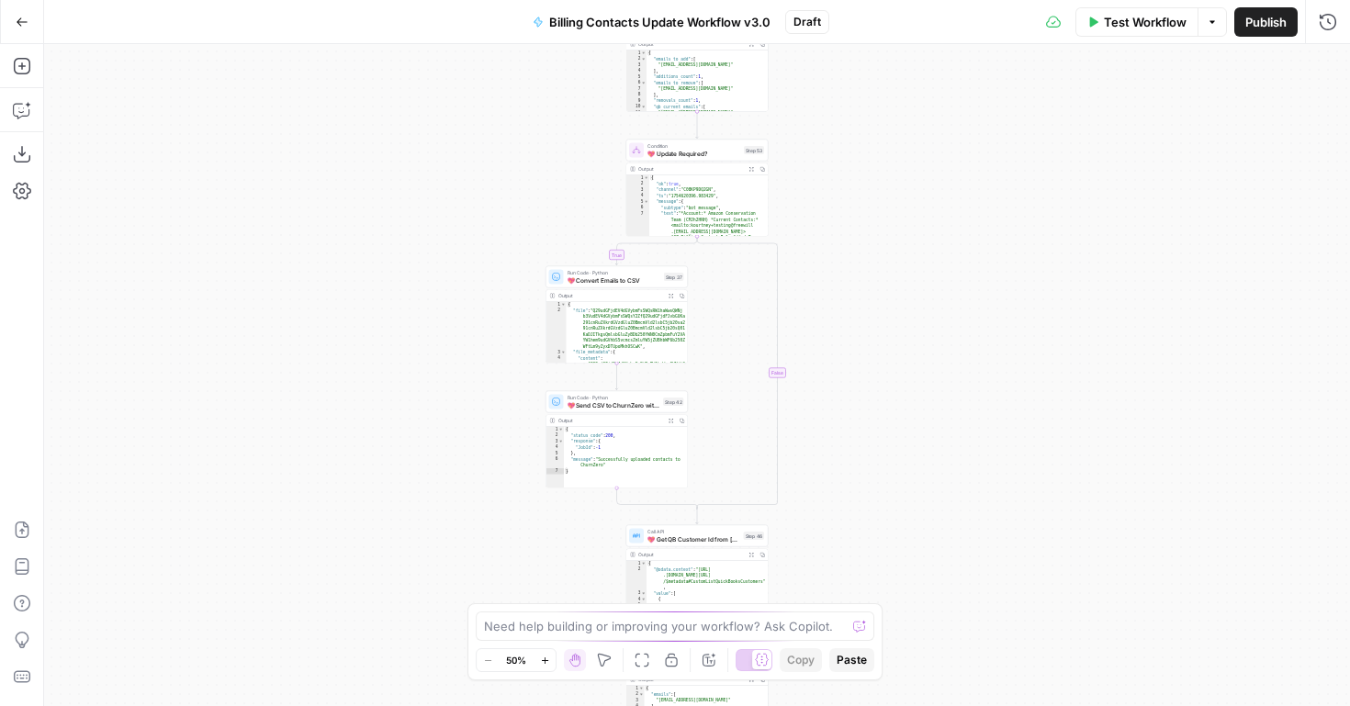
drag, startPoint x: 861, startPoint y: 199, endPoint x: 861, endPoint y: 458, distance: 258.1
click at [861, 455] on div "true false true false true false Workflow Set Inputs Inputs Read from Grid Read…" at bounding box center [697, 375] width 1306 height 662
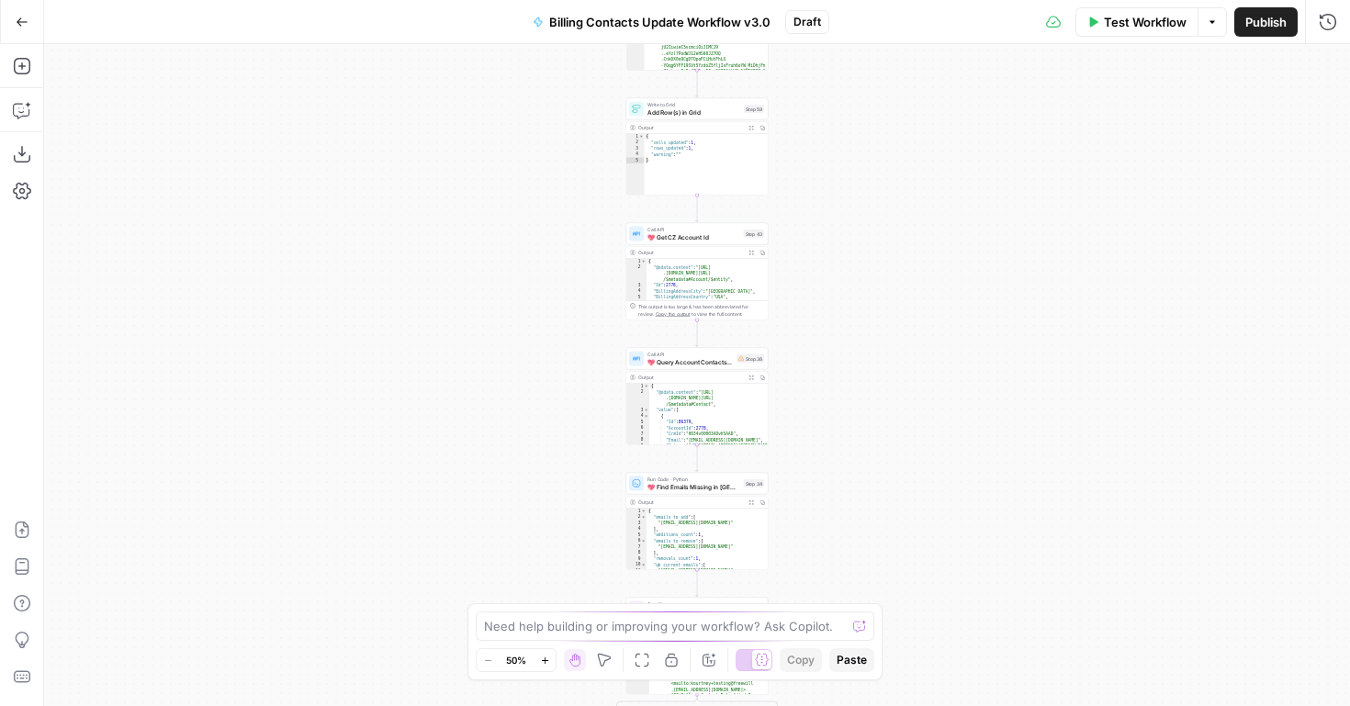
drag, startPoint x: 858, startPoint y: 207, endPoint x: 858, endPoint y: 526, distance: 319.7
click at [858, 525] on div "true false true false true false Workflow Set Inputs Inputs Read from Grid Read…" at bounding box center [697, 375] width 1306 height 662
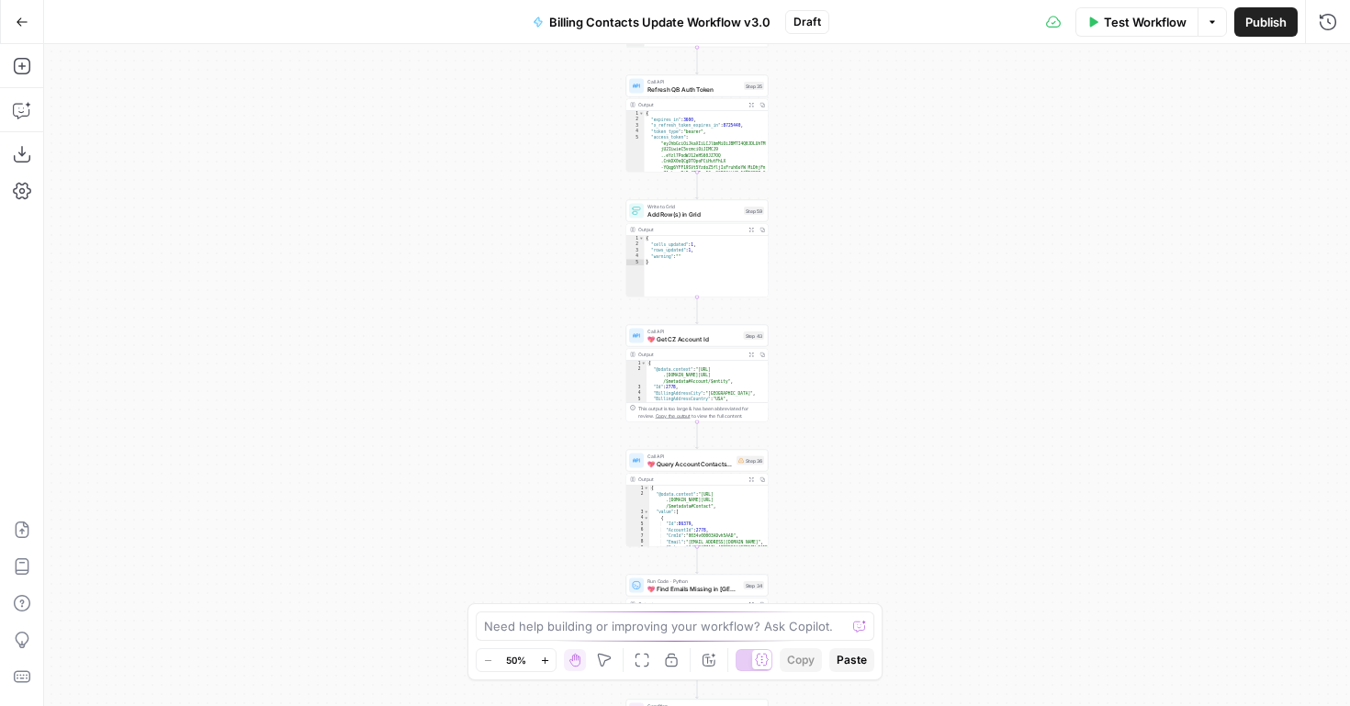
drag, startPoint x: 864, startPoint y: 313, endPoint x: 864, endPoint y: 655, distance: 341.7
click at [864, 655] on body "FreeWill New Home Browse Your Data Usage Settings Recent Grids QB -> CZ Sync Ac…" at bounding box center [675, 353] width 1350 height 706
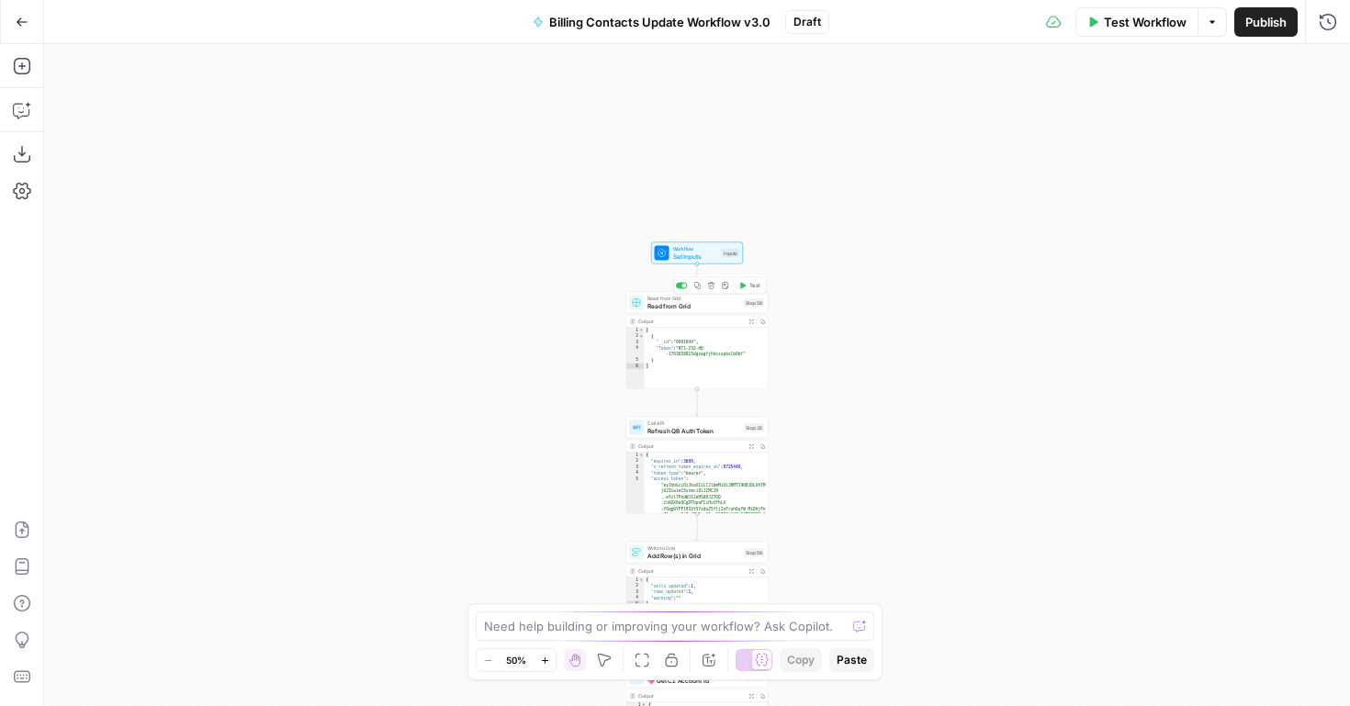
click at [682, 287] on div at bounding box center [682, 286] width 12 height 6
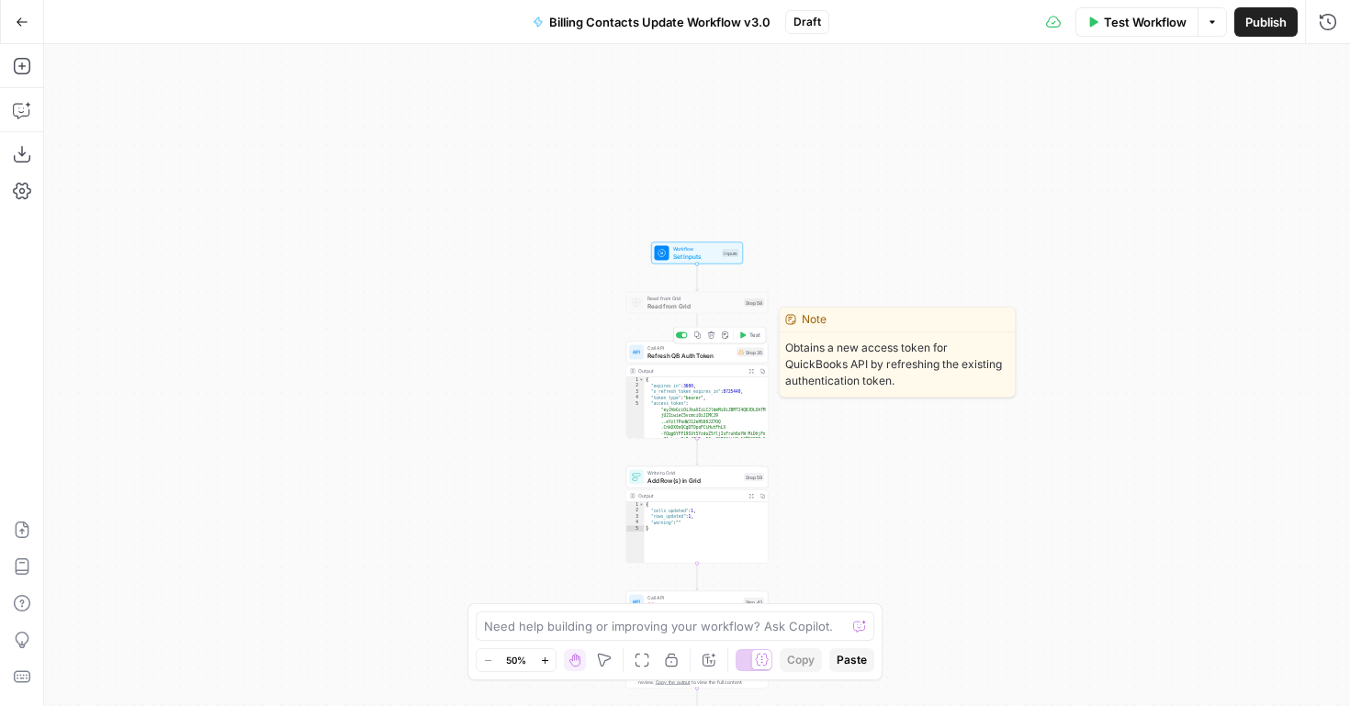
click at [682, 340] on div "Copy step Delete step Edit Note Test" at bounding box center [719, 335] width 93 height 17
click at [679, 333] on div at bounding box center [682, 336] width 12 height 6
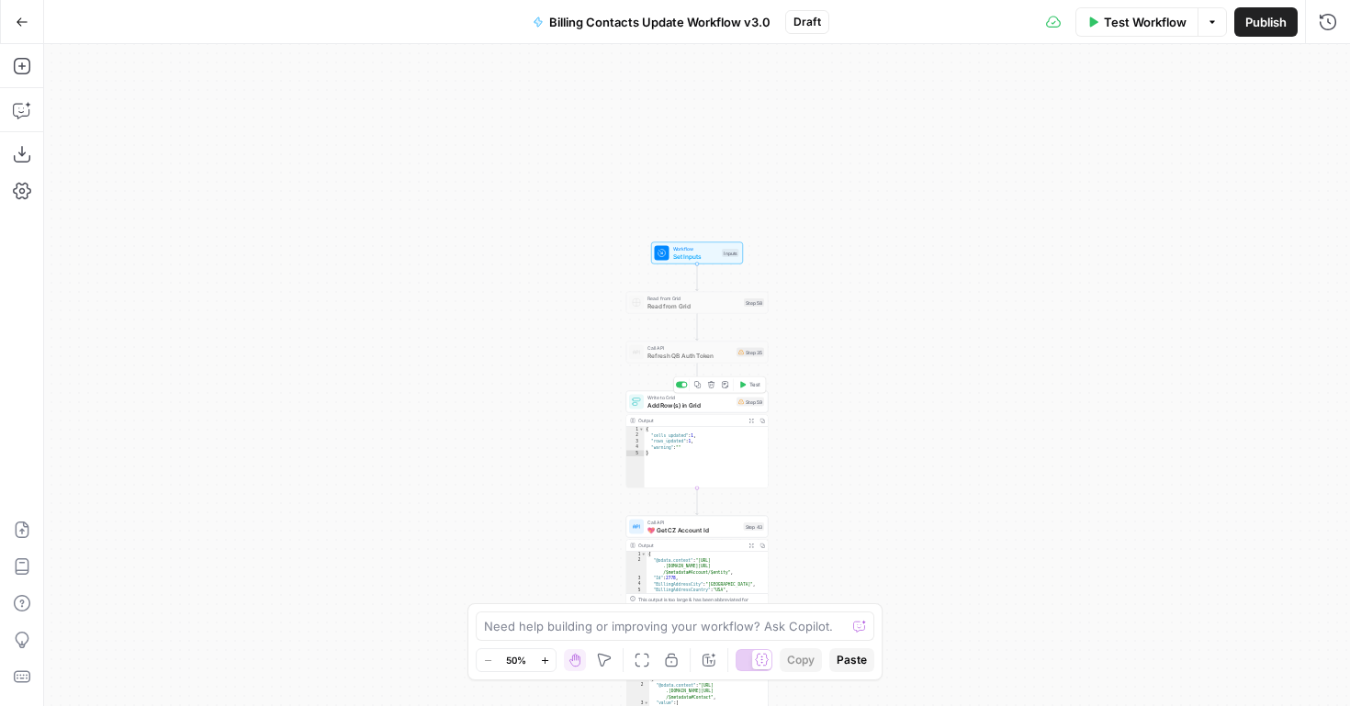
click at [679, 387] on div at bounding box center [682, 385] width 12 height 6
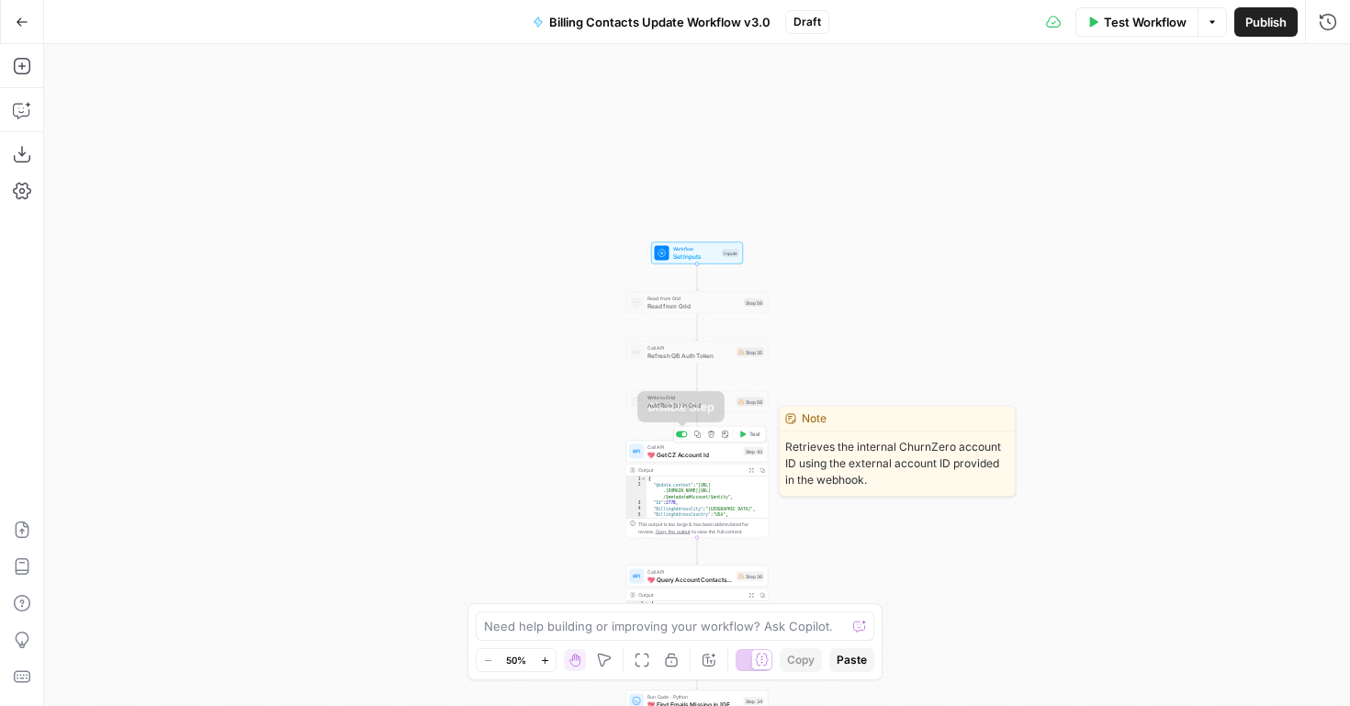
click at [681, 437] on div at bounding box center [682, 435] width 12 height 6
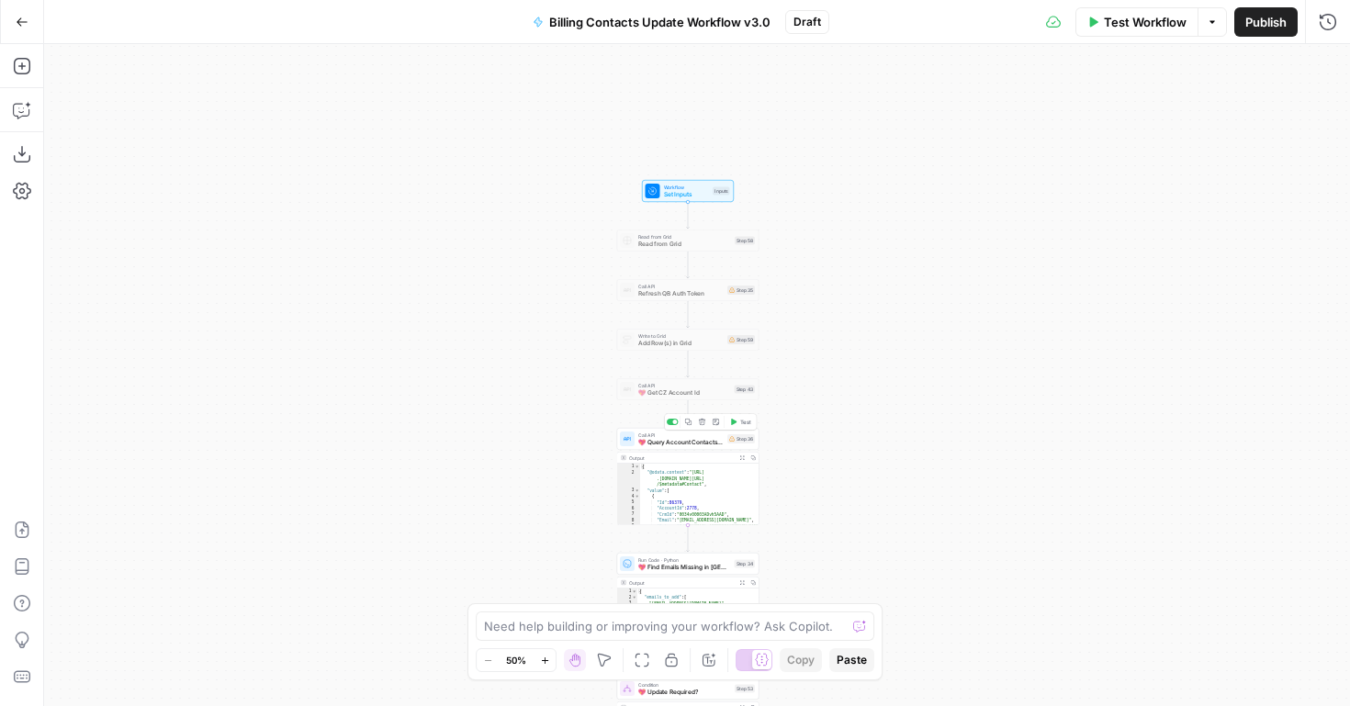
click at [671, 423] on div at bounding box center [673, 422] width 12 height 6
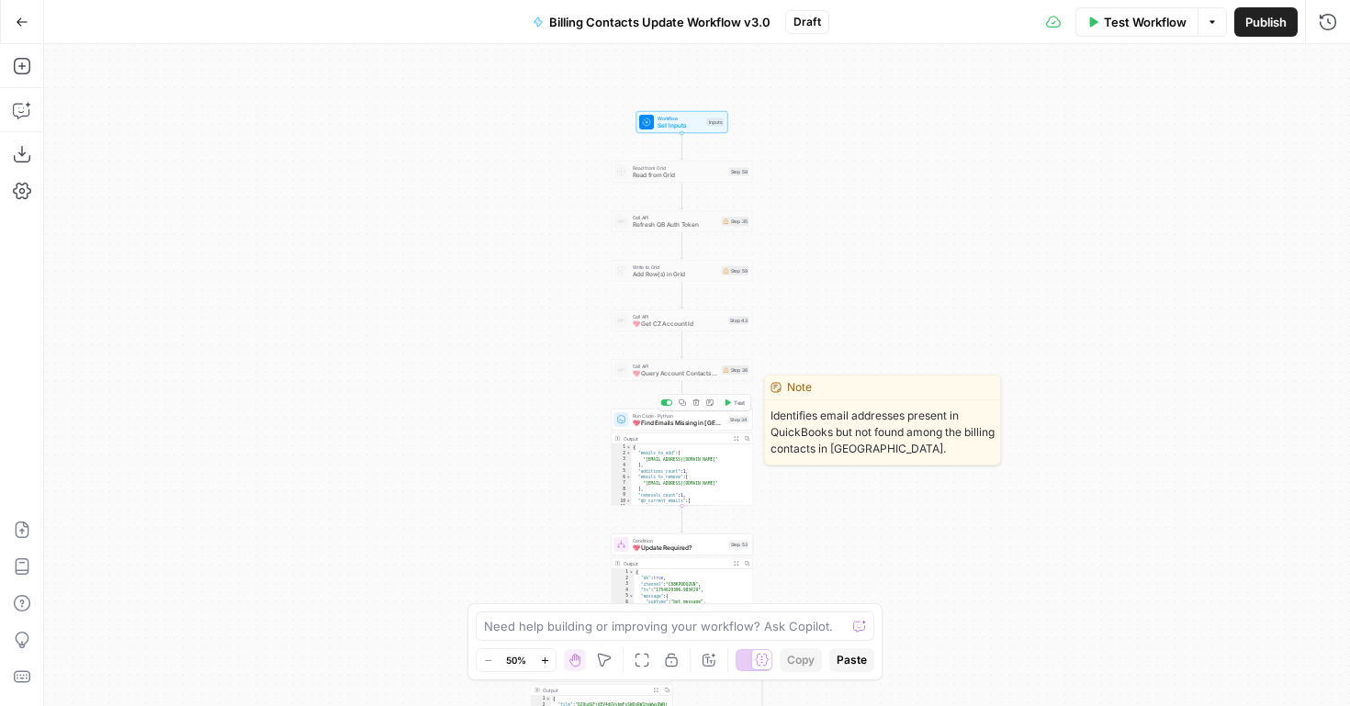
click at [667, 403] on div at bounding box center [669, 403] width 5 height 5
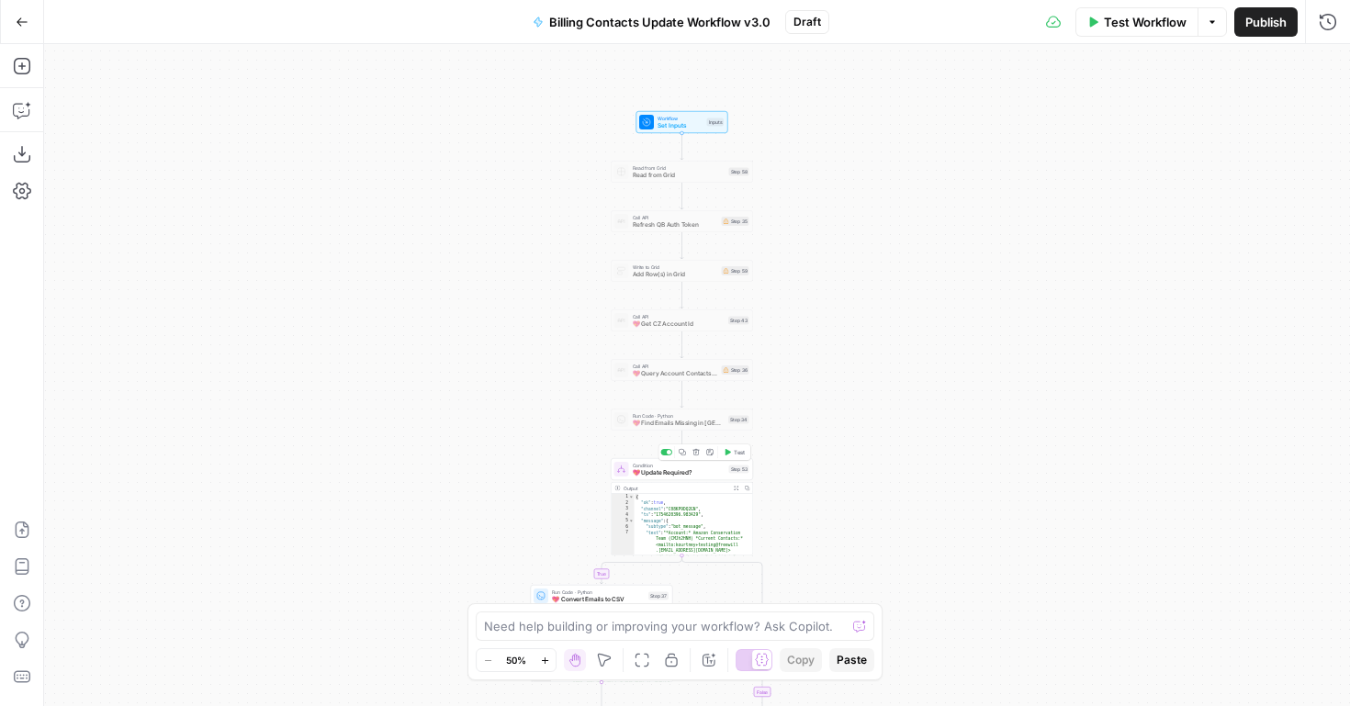
click at [667, 452] on div at bounding box center [669, 452] width 5 height 5
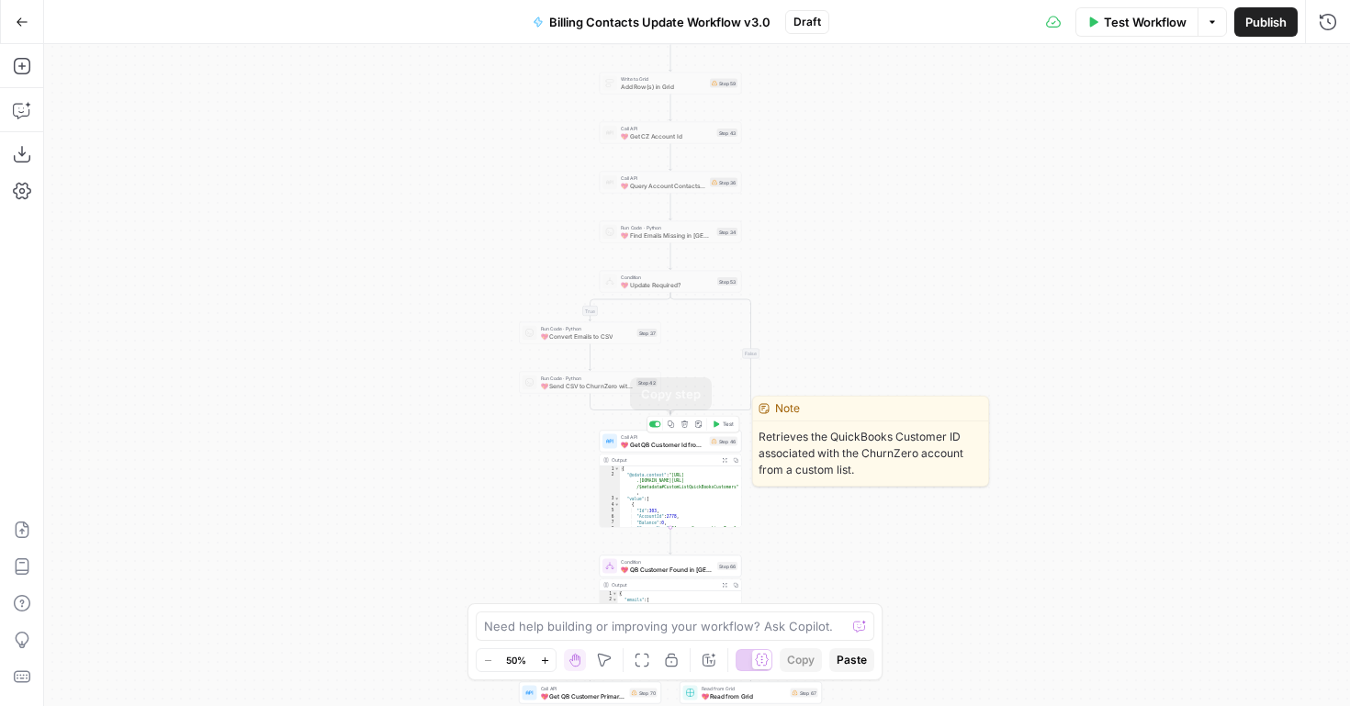
click at [654, 426] on div at bounding box center [656, 425] width 12 height 6
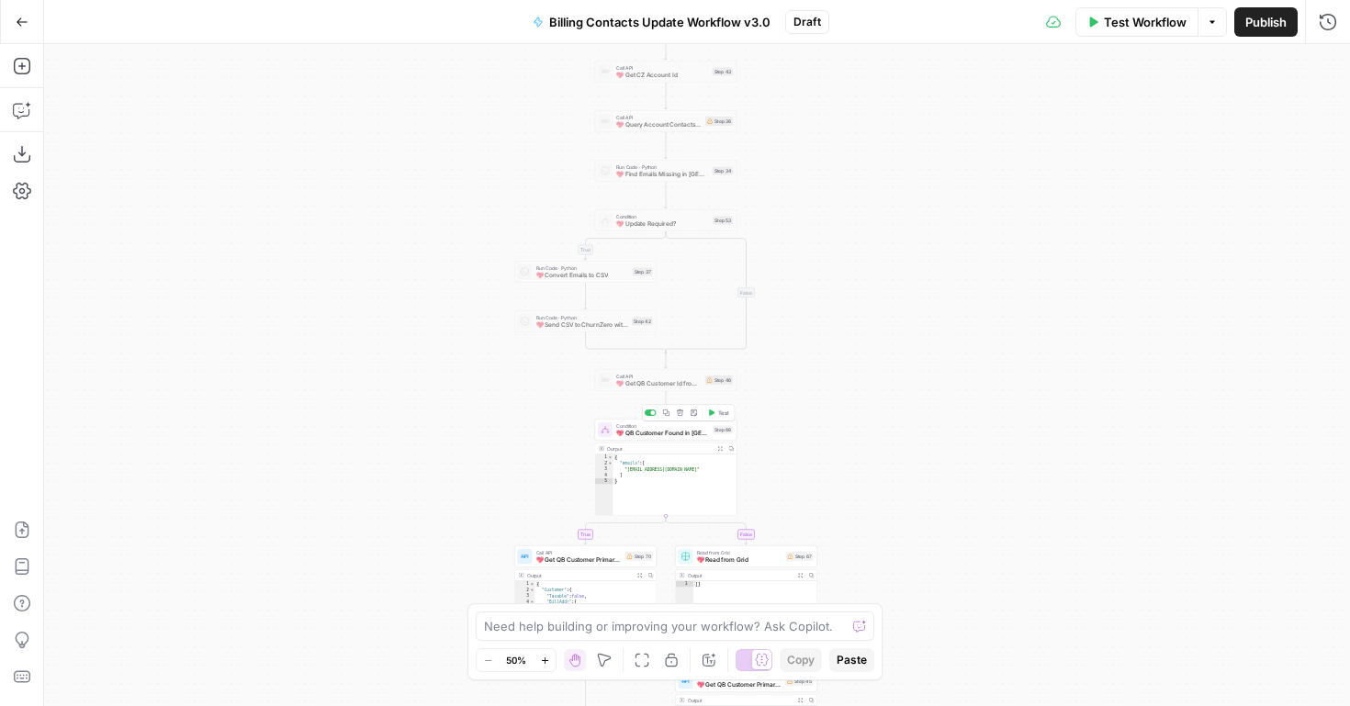
click at [650, 415] on div at bounding box center [651, 413] width 12 height 6
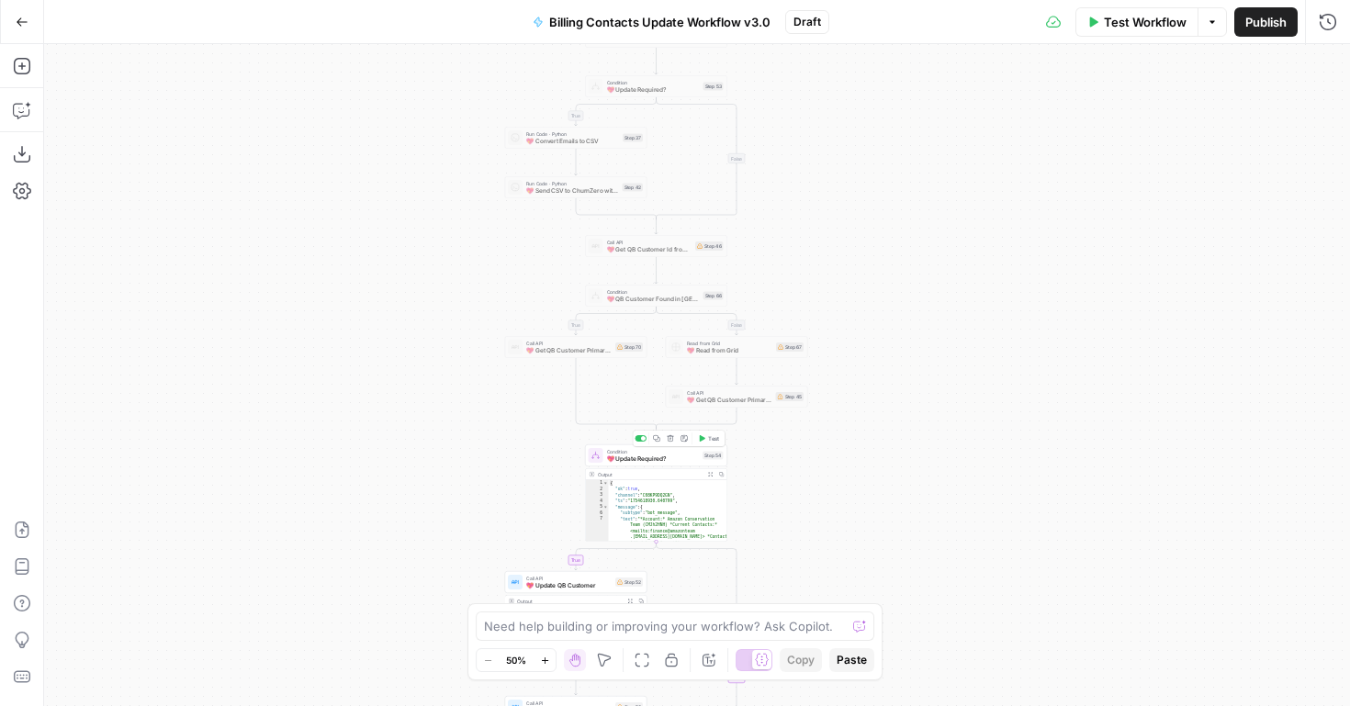
click at [640, 435] on div at bounding box center [641, 438] width 12 height 6
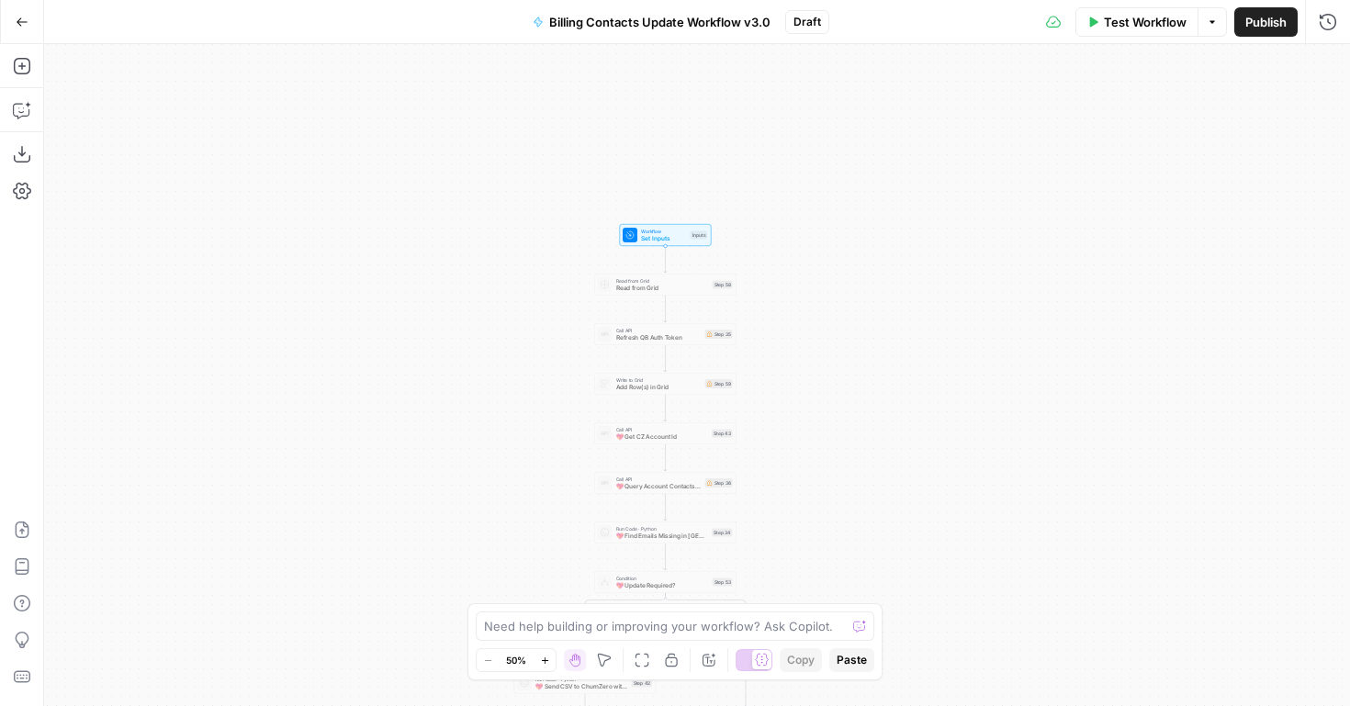
click at [1104, 33] on button "Test Workflow" at bounding box center [1137, 21] width 123 height 29
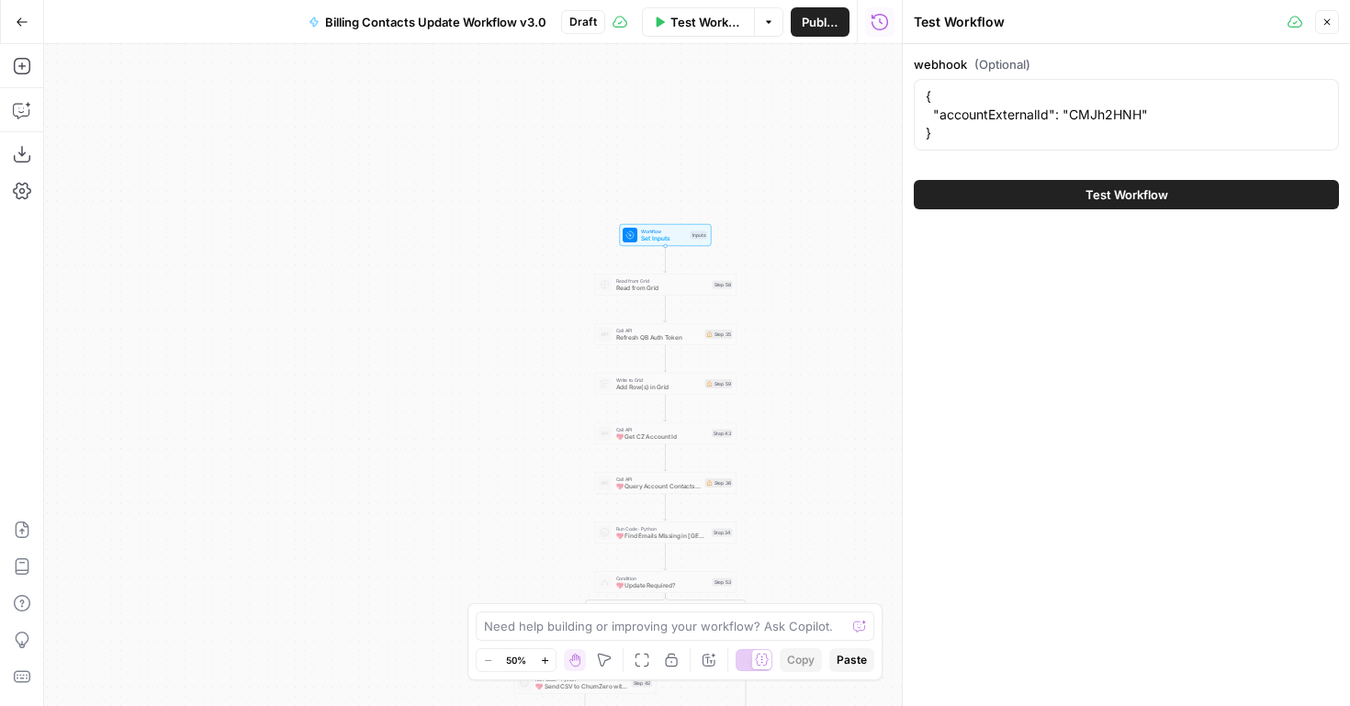
click at [809, 38] on div "Test Workflow Options Publish Run History" at bounding box center [754, 21] width 298 height 43
click at [817, 20] on span "Publish" at bounding box center [820, 22] width 37 height 18
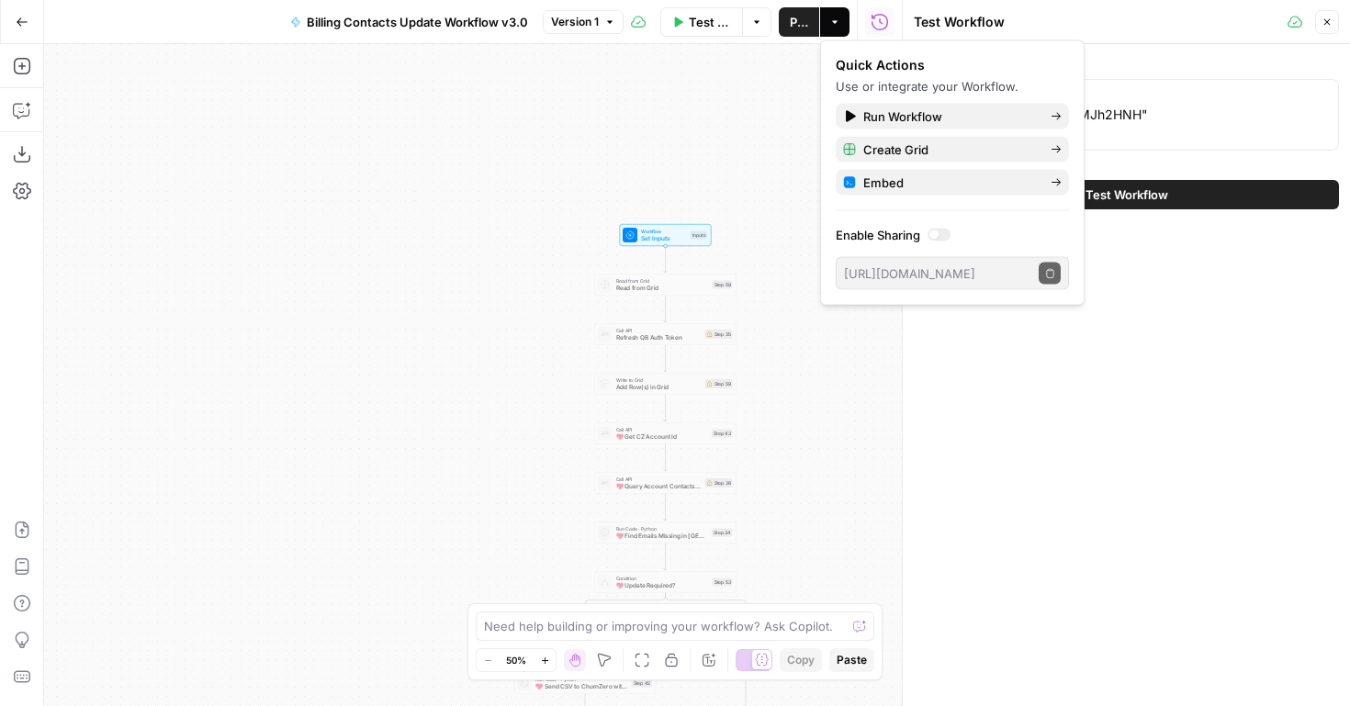
click at [1326, 21] on icon "button" at bounding box center [1327, 22] width 11 height 11
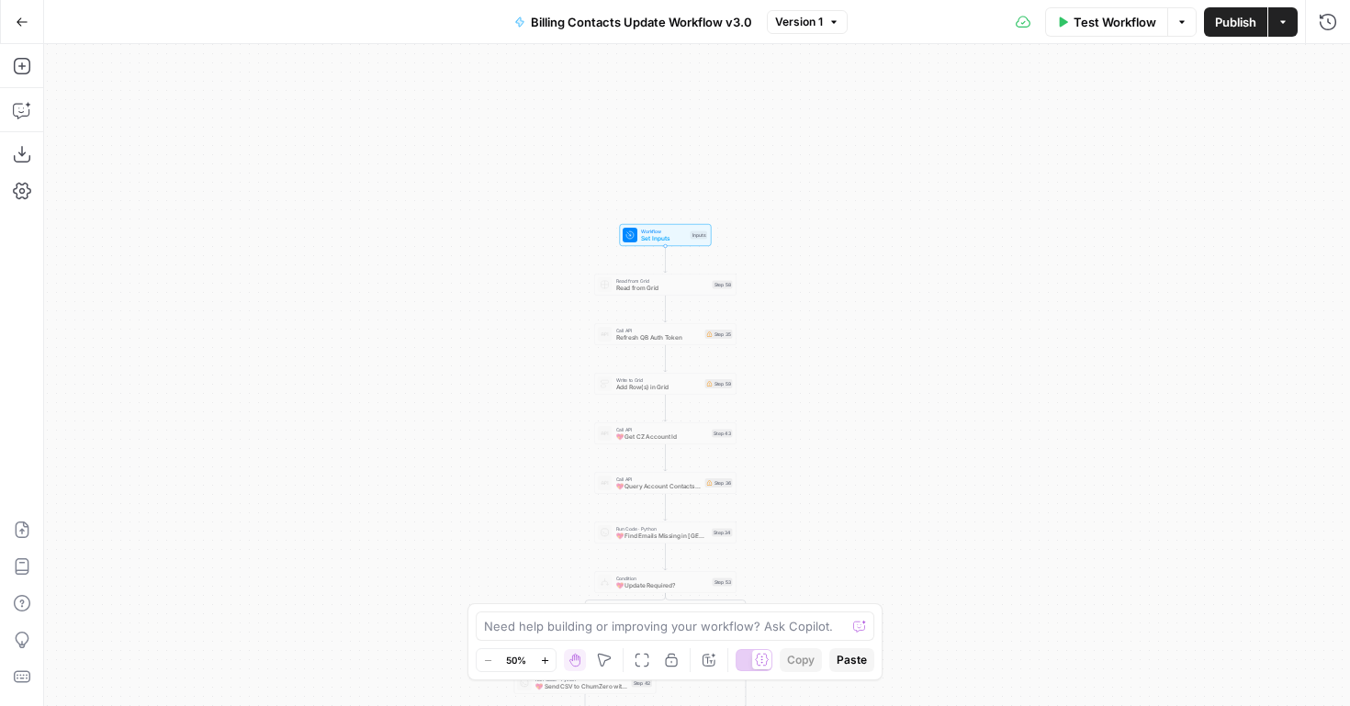
click at [18, 27] on icon "button" at bounding box center [22, 22] width 13 height 13
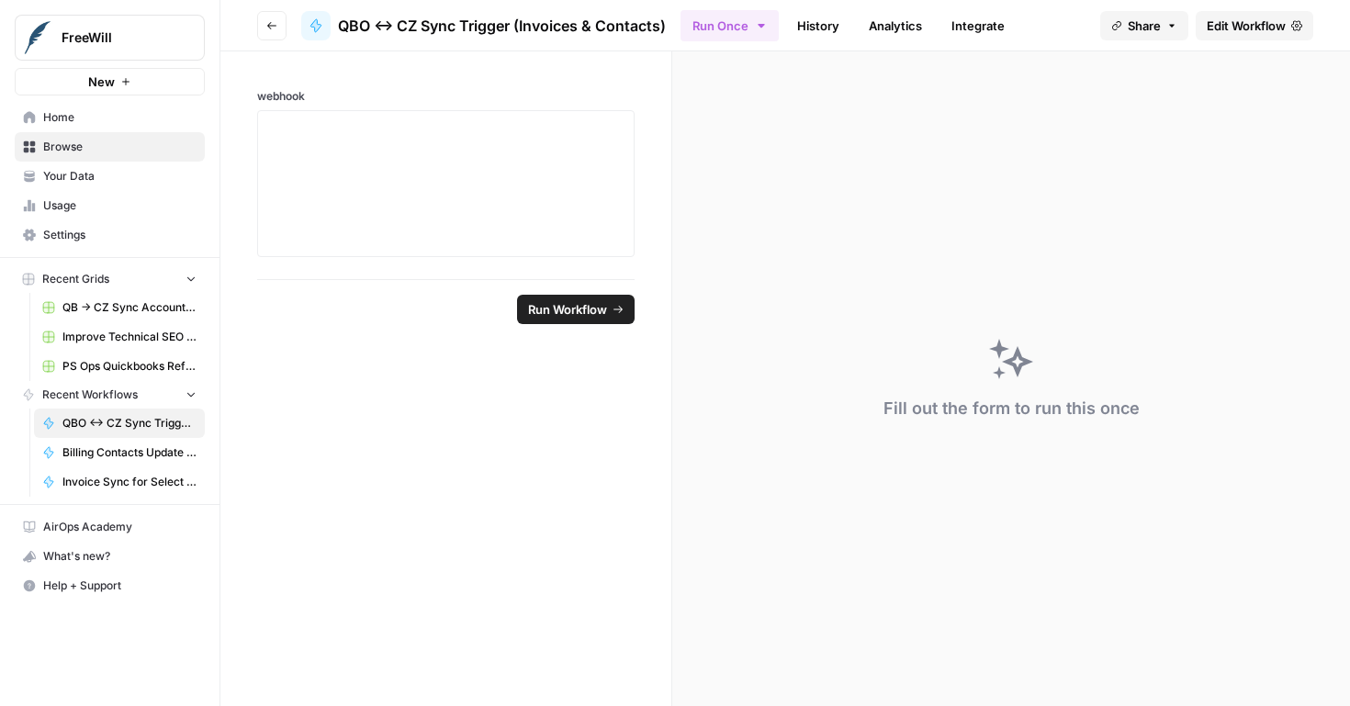
click at [321, 25] on icon at bounding box center [316, 25] width 10 height 13
click at [270, 24] on icon "button" at bounding box center [271, 25] width 11 height 11
click at [267, 24] on icon "button" at bounding box center [271, 25] width 11 height 11
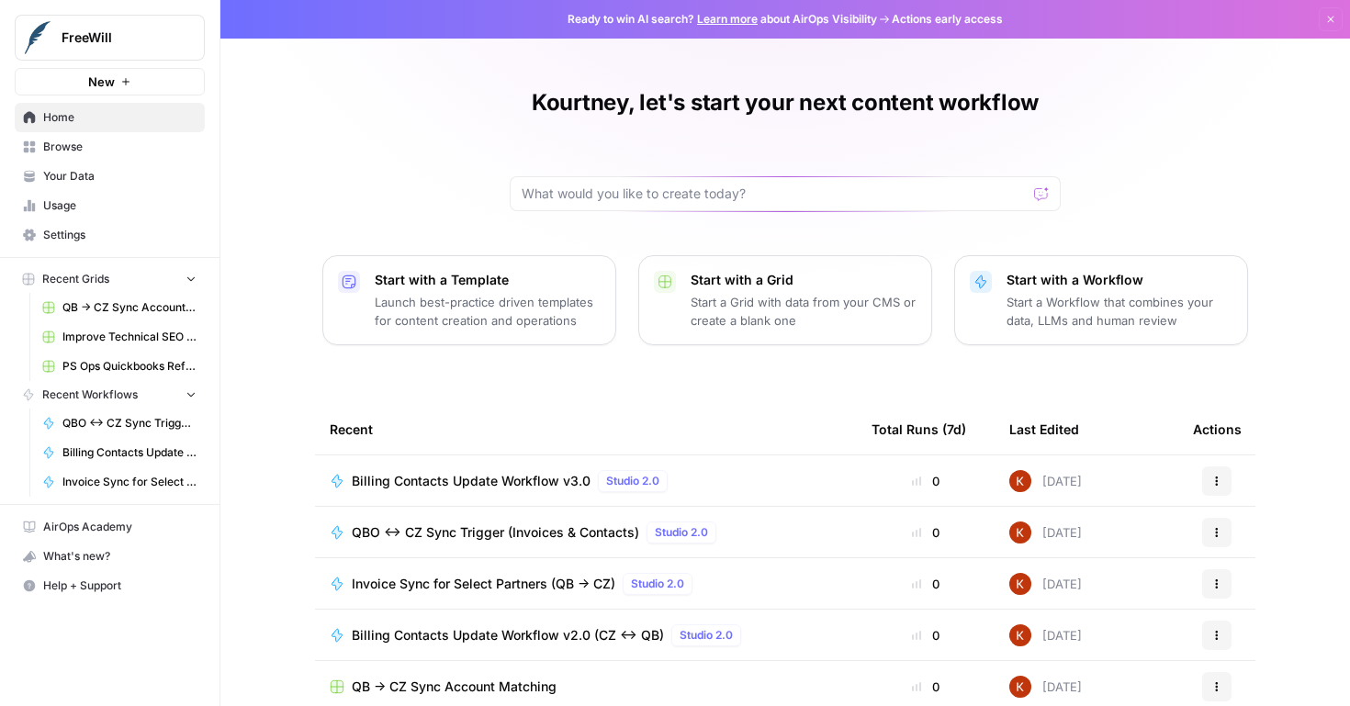
click at [491, 481] on span "Billing Contacts Update Workflow v3.0" at bounding box center [471, 481] width 239 height 18
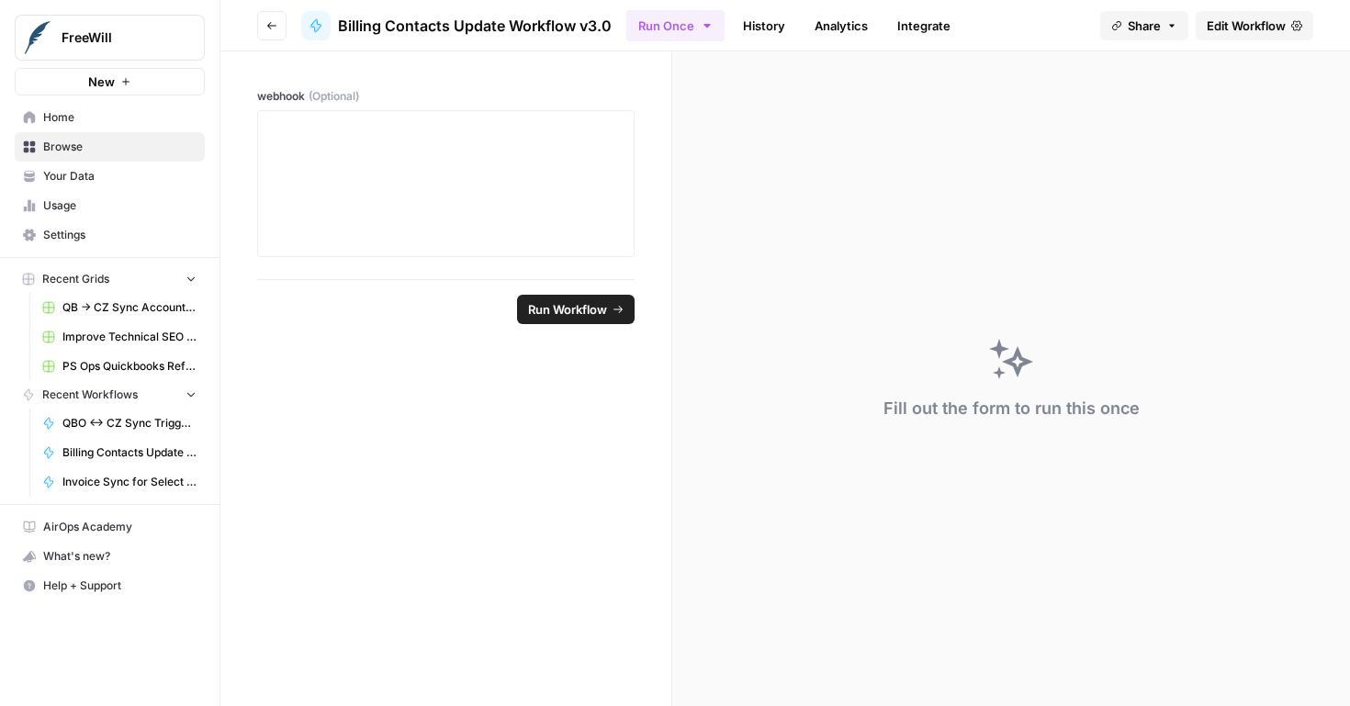
click at [912, 16] on link "Integrate" at bounding box center [924, 25] width 75 height 29
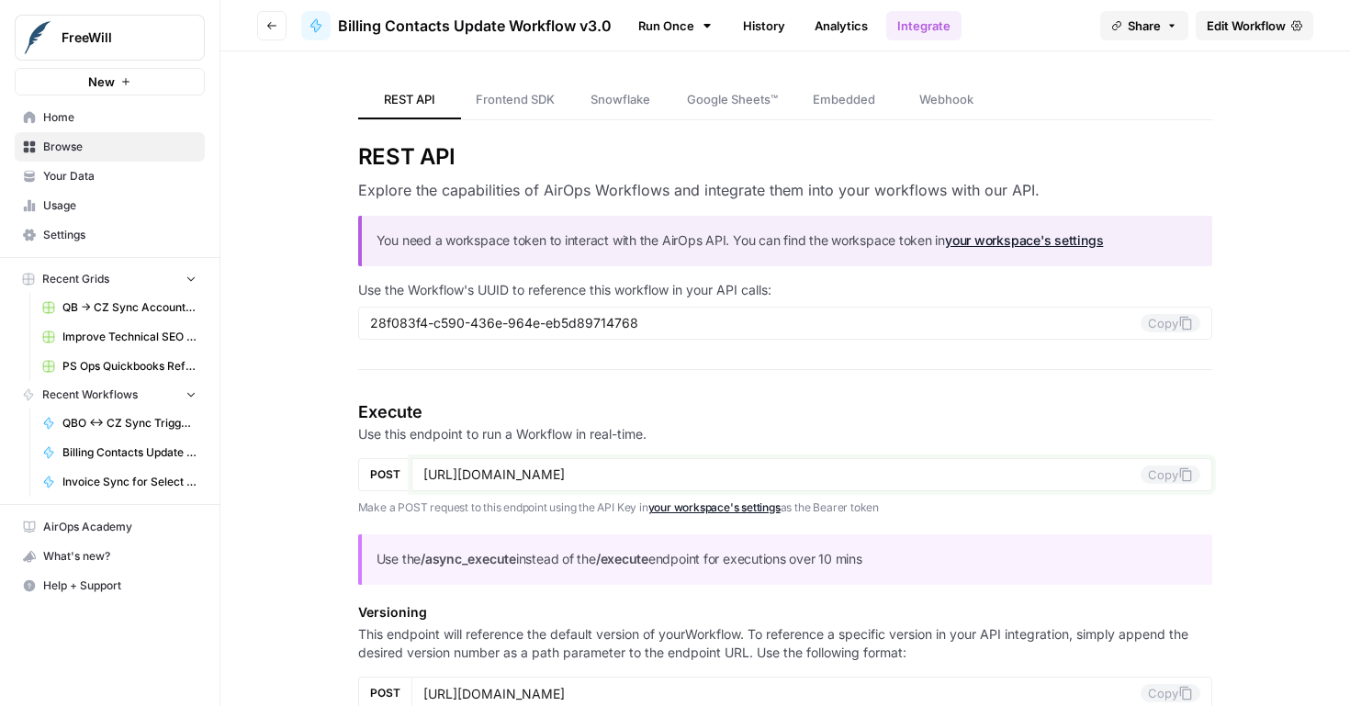
click at [892, 469] on input "https://api.airops.com/public_api/airops_apps/28f083f4-c590-436e-964e-eb5d89714…" at bounding box center [783, 475] width 718 height 17
click at [529, 318] on input "28f083f4-c590-436e-964e-eb5d89714768" at bounding box center [756, 323] width 772 height 17
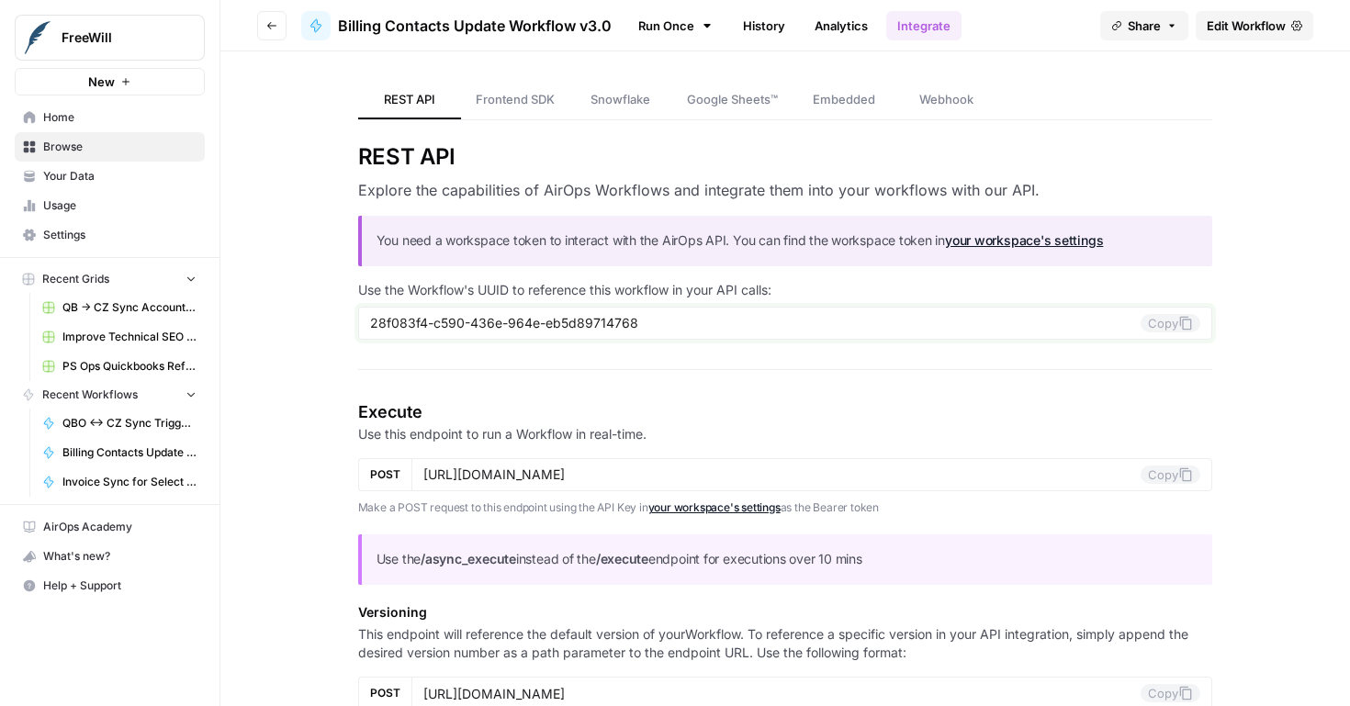
click at [529, 318] on input "28f083f4-c590-436e-964e-eb5d89714768" at bounding box center [756, 323] width 772 height 17
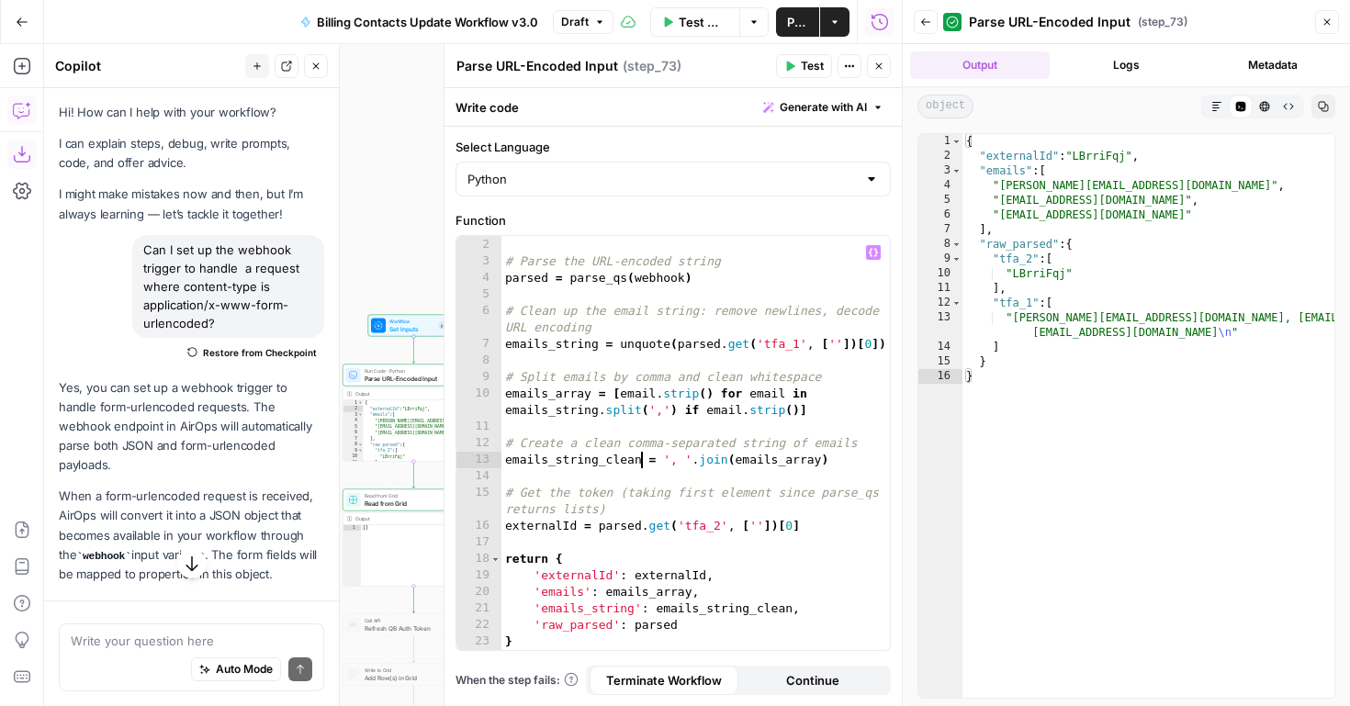
scroll to position [16, 0]
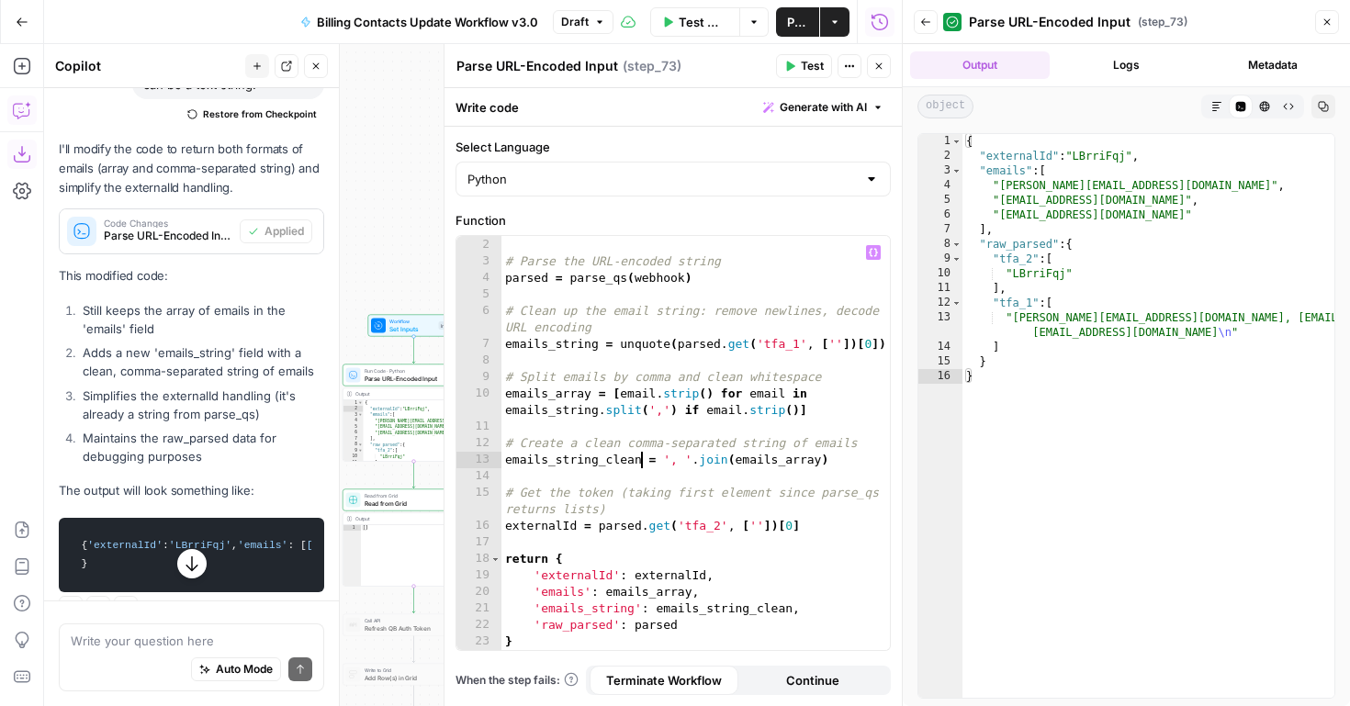
type textarea "**********"
click at [689, 28] on span "Test Workflow" at bounding box center [704, 22] width 50 height 18
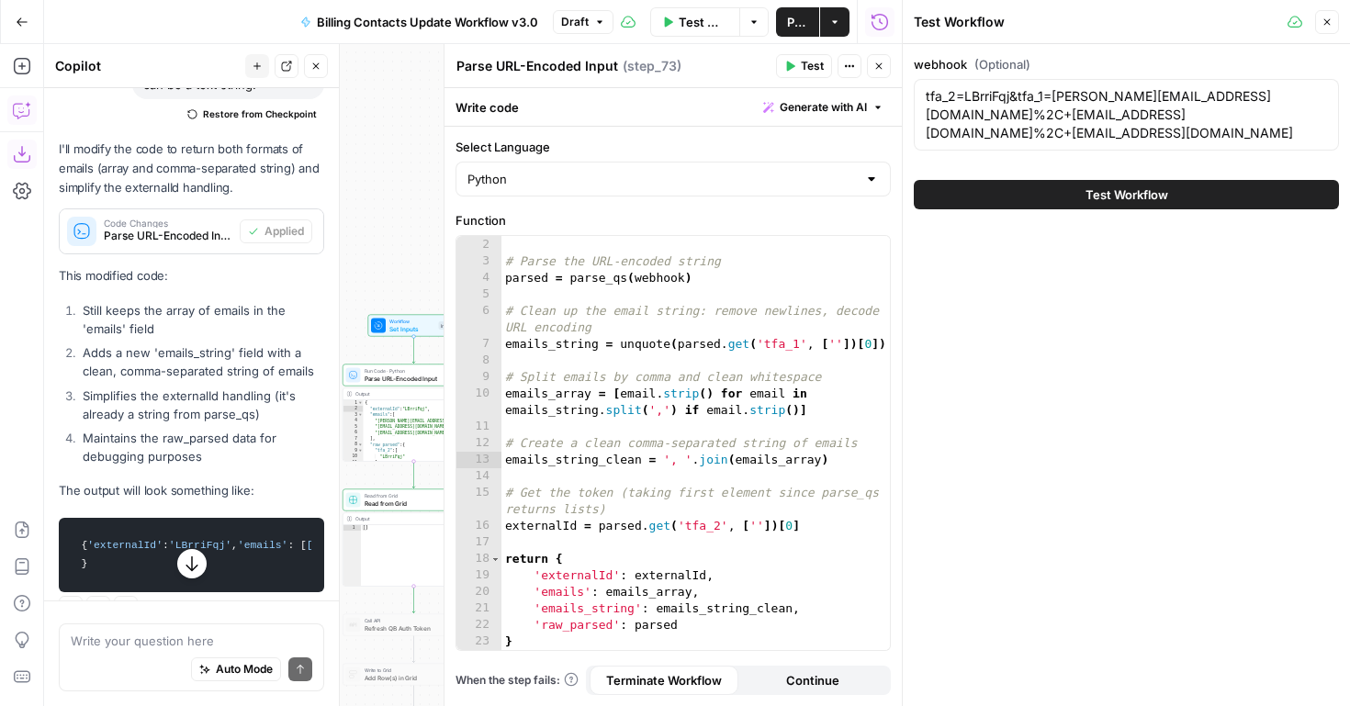
click at [1077, 201] on button "Test Workflow" at bounding box center [1126, 194] width 425 height 29
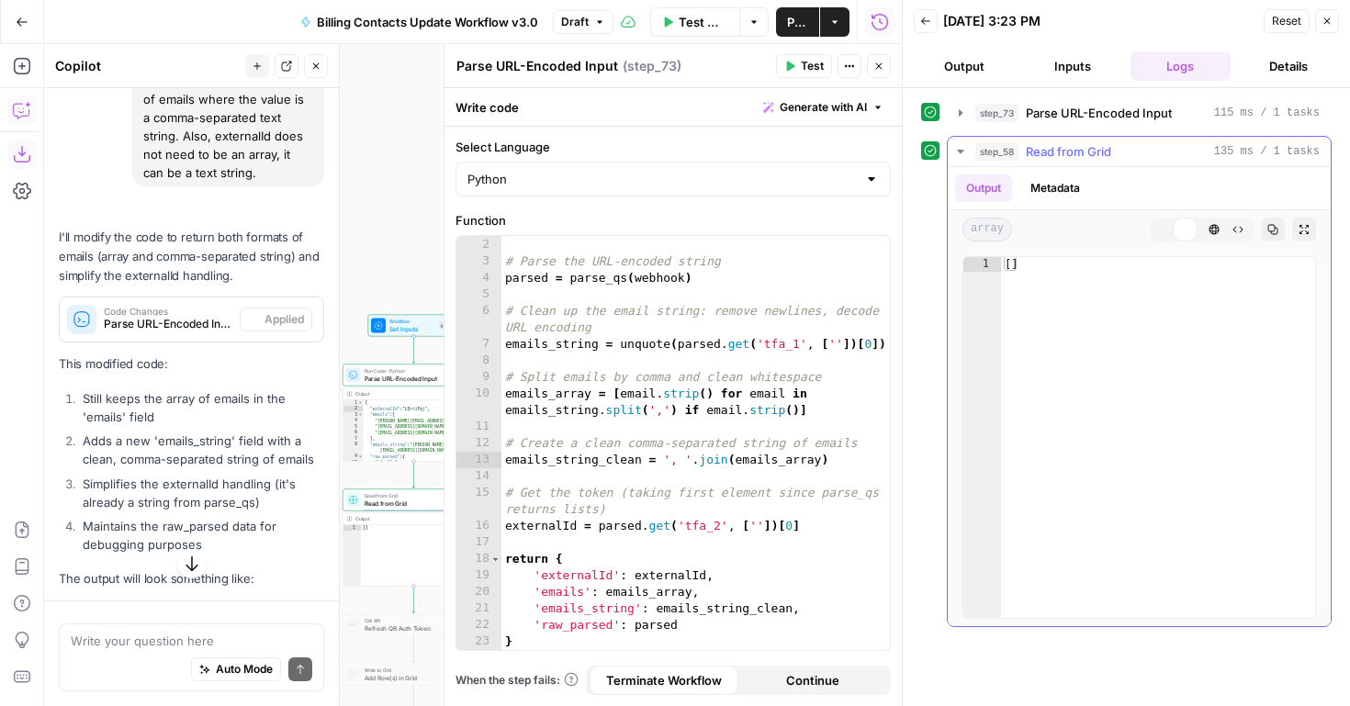
scroll to position [2225, 0]
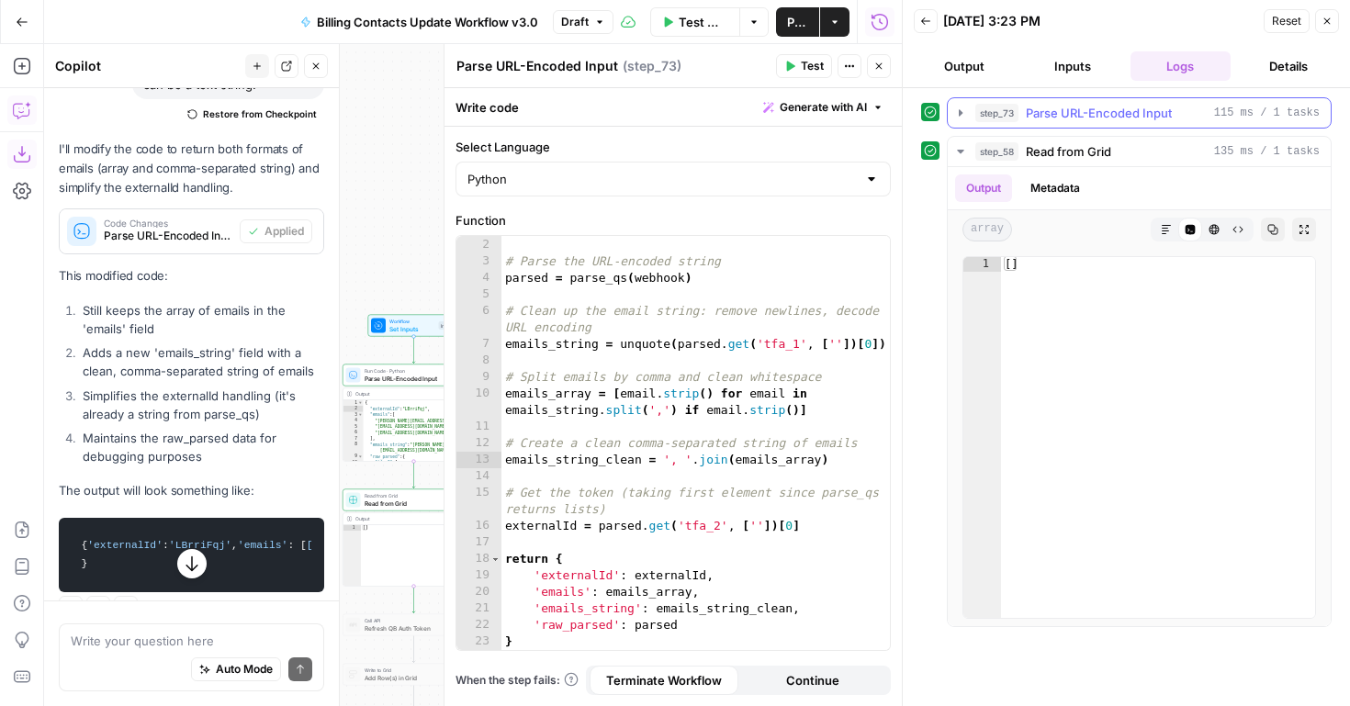
click at [1056, 113] on span "Parse URL-Encoded Input" at bounding box center [1099, 113] width 146 height 18
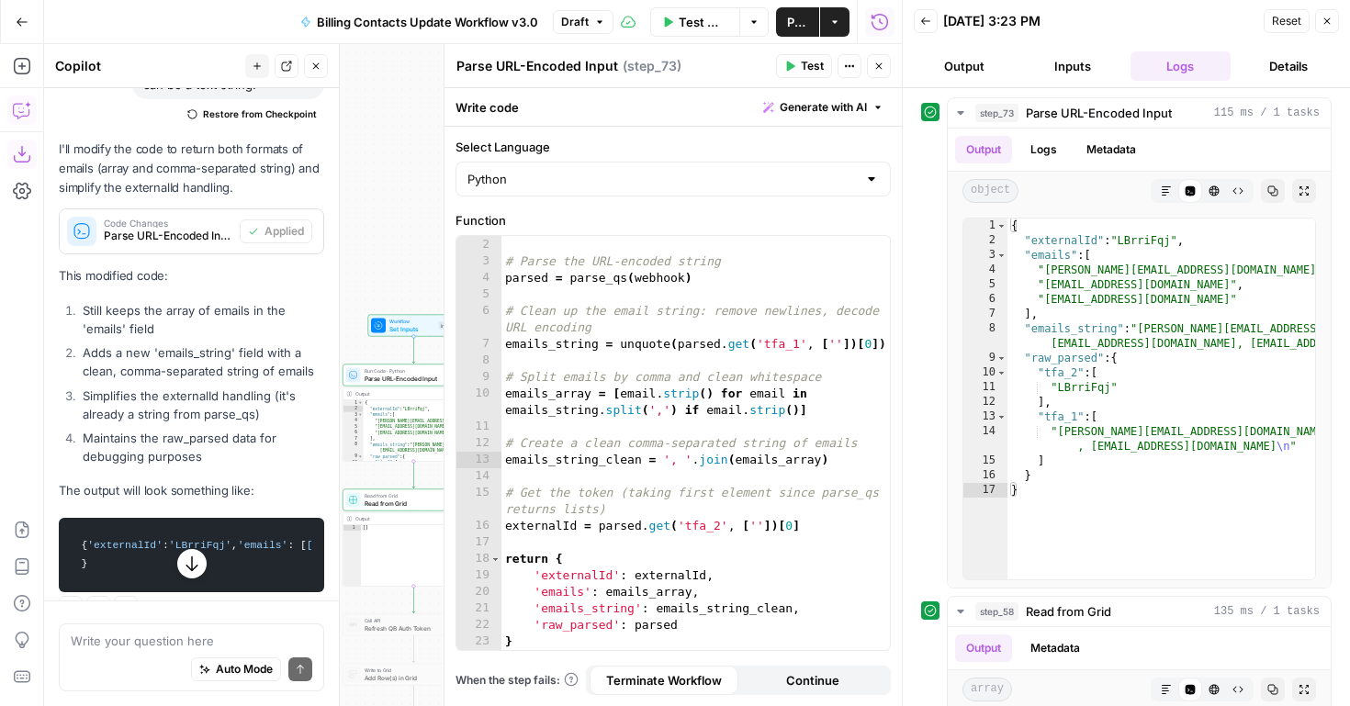
click at [1327, 29] on button "Close" at bounding box center [1328, 21] width 24 height 24
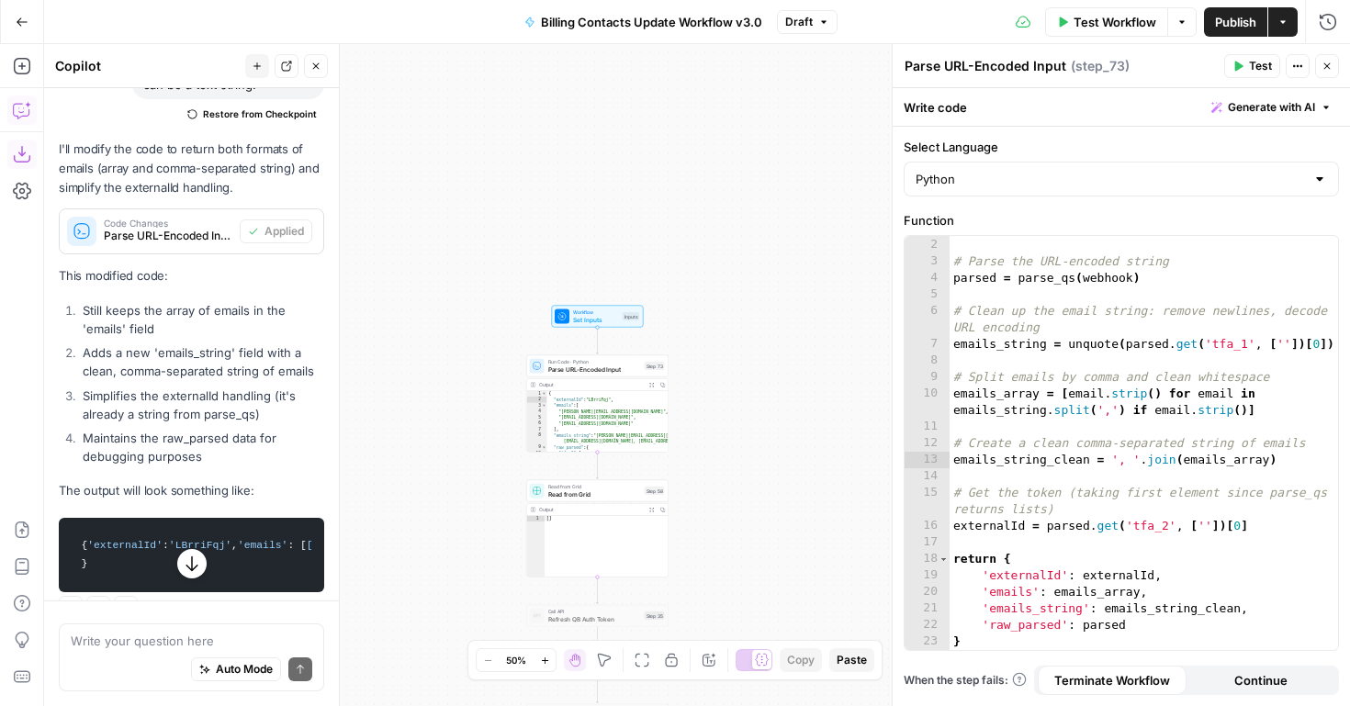
drag, startPoint x: 678, startPoint y: 475, endPoint x: 862, endPoint y: 466, distance: 184.0
click at [862, 466] on div "**********" at bounding box center [697, 375] width 1306 height 662
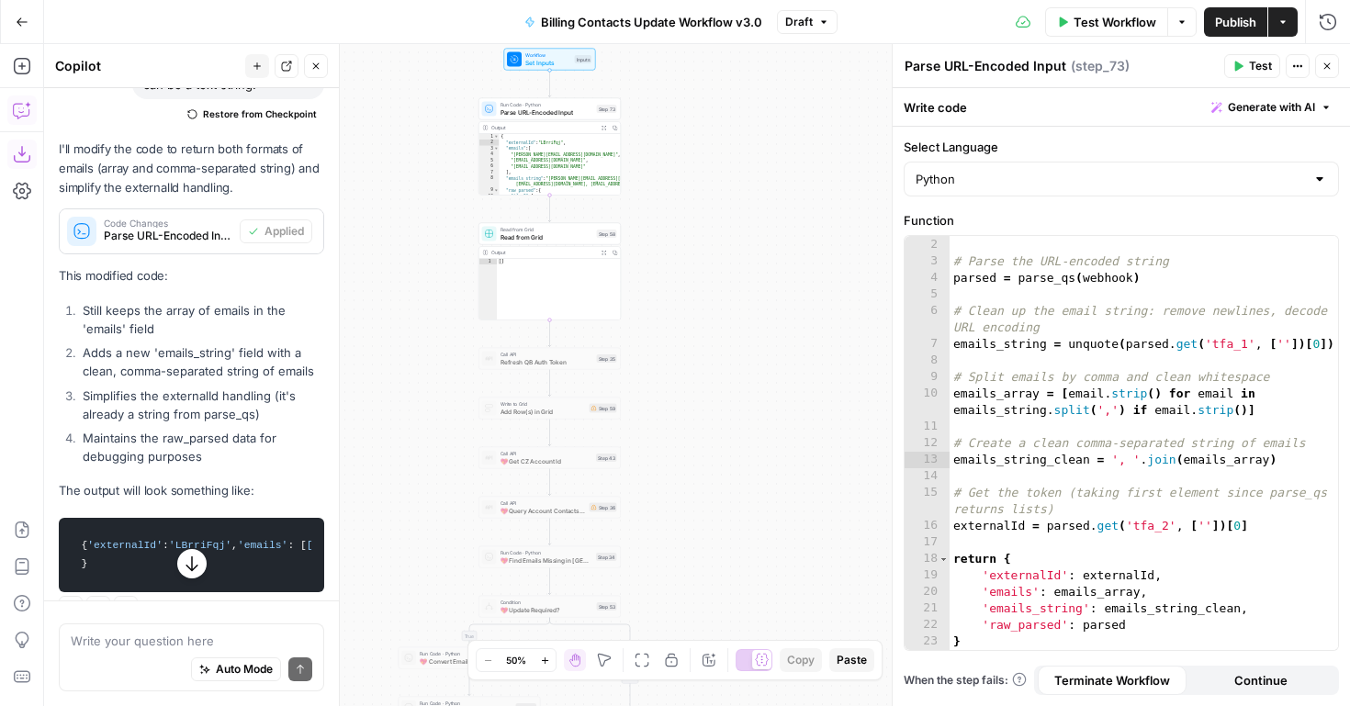
drag, startPoint x: 735, startPoint y: 506, endPoint x: 683, endPoint y: 242, distance: 269.5
click at [684, 243] on div "**********" at bounding box center [697, 375] width 1306 height 662
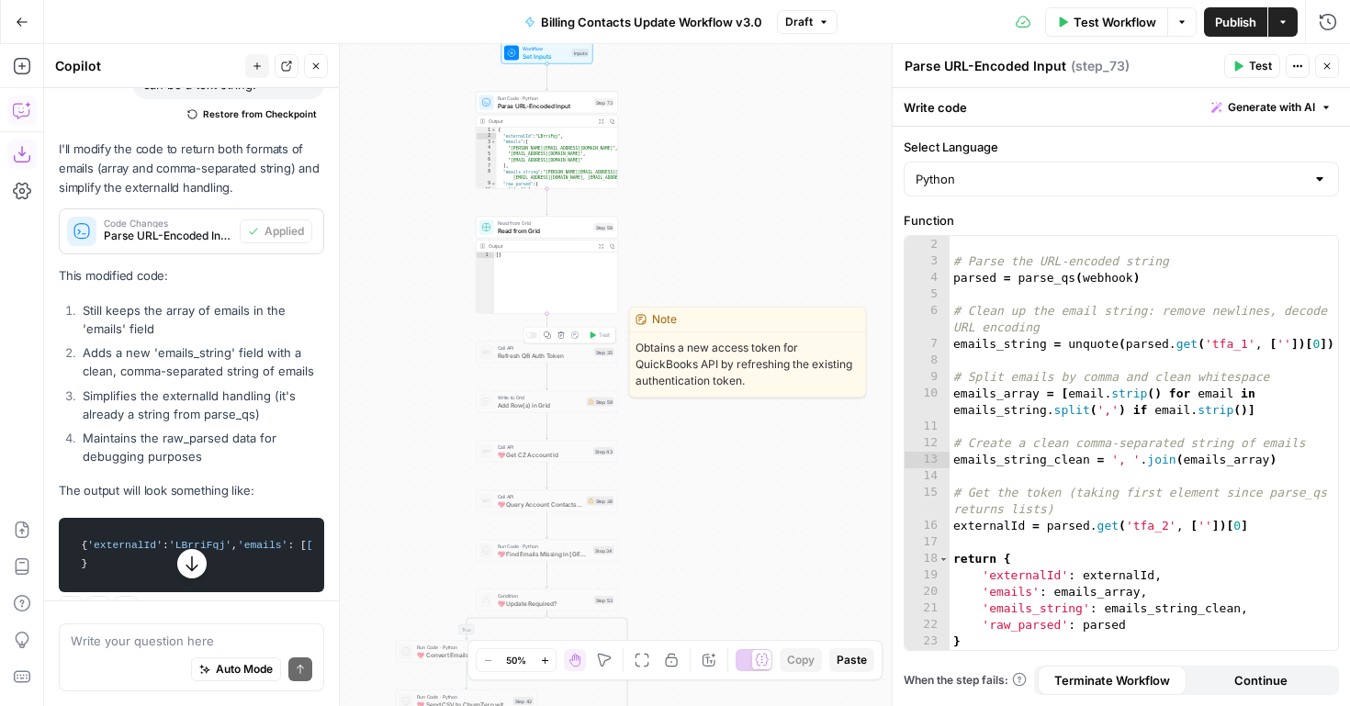
click at [531, 333] on div at bounding box center [531, 336] width 12 height 6
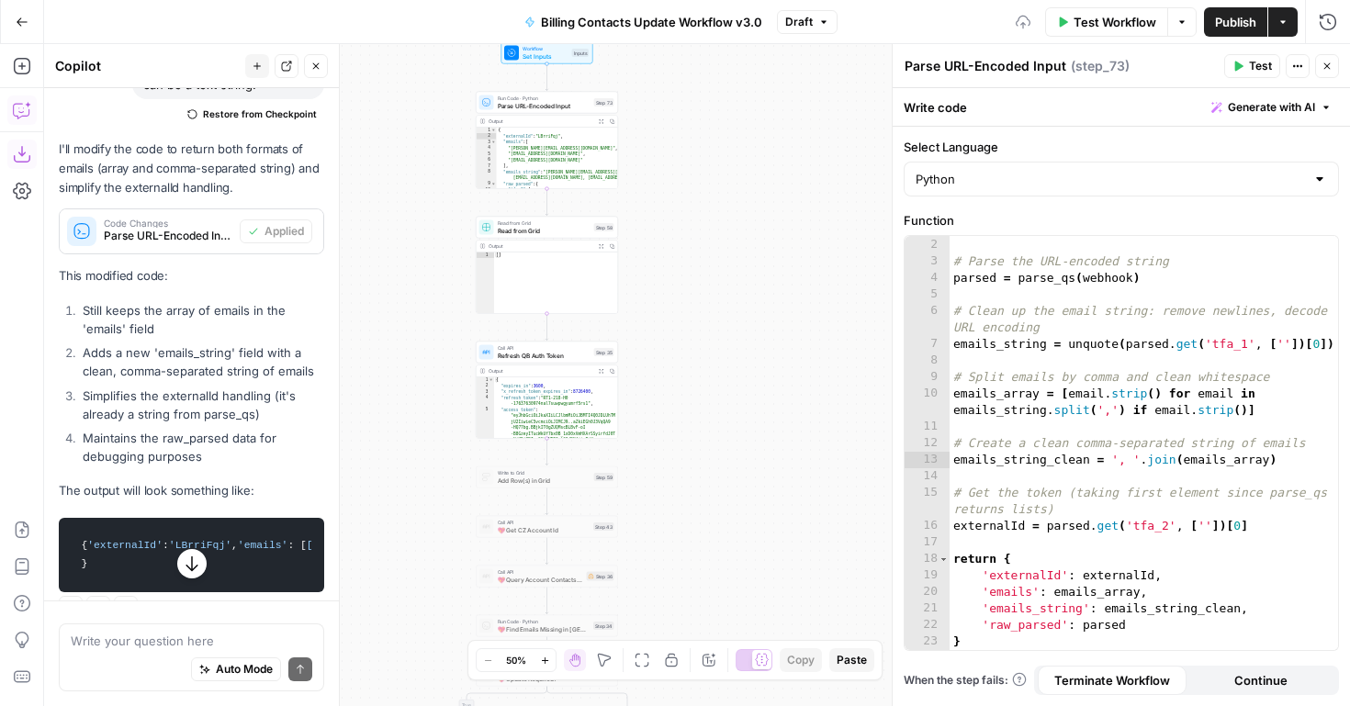
click at [535, 474] on span "Write to Grid" at bounding box center [544, 472] width 93 height 7
click at [534, 458] on div at bounding box center [531, 461] width 12 height 6
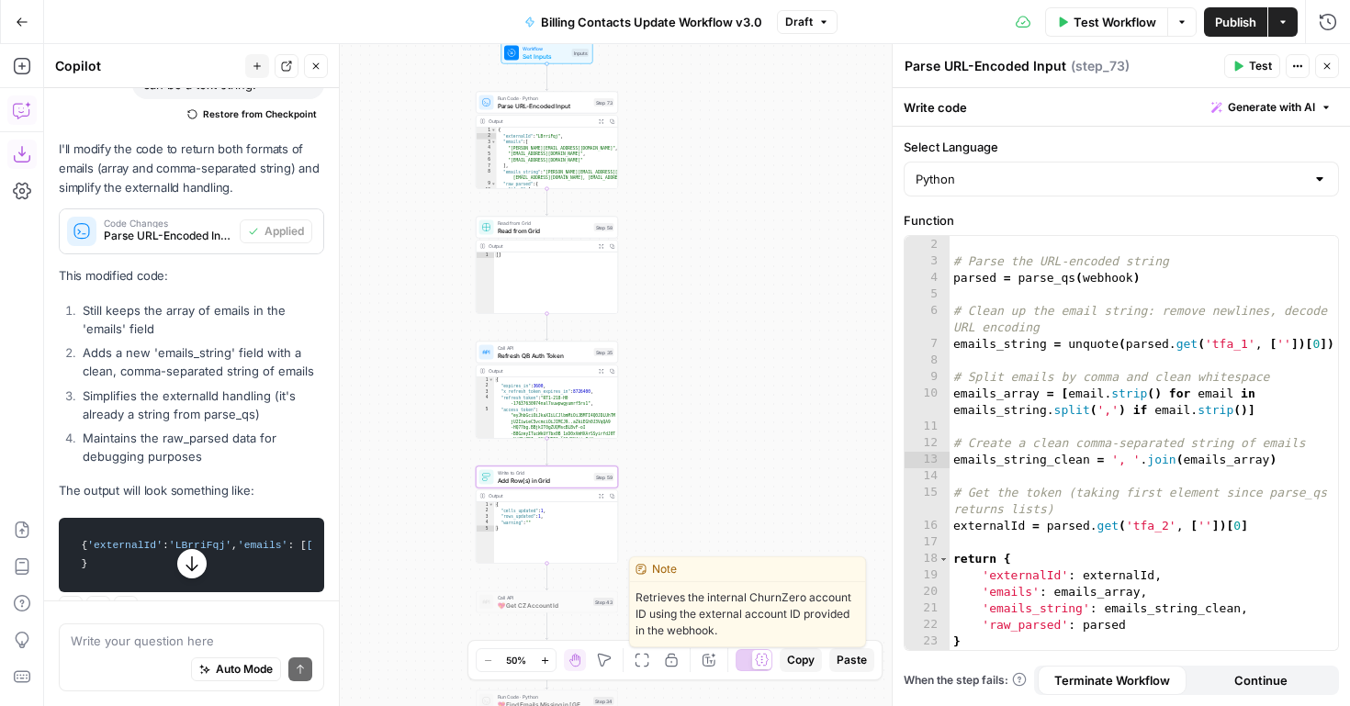
click at [541, 609] on span "💖 Get CZ Account Id" at bounding box center [544, 605] width 93 height 9
click at [535, 587] on div at bounding box center [531, 585] width 12 height 6
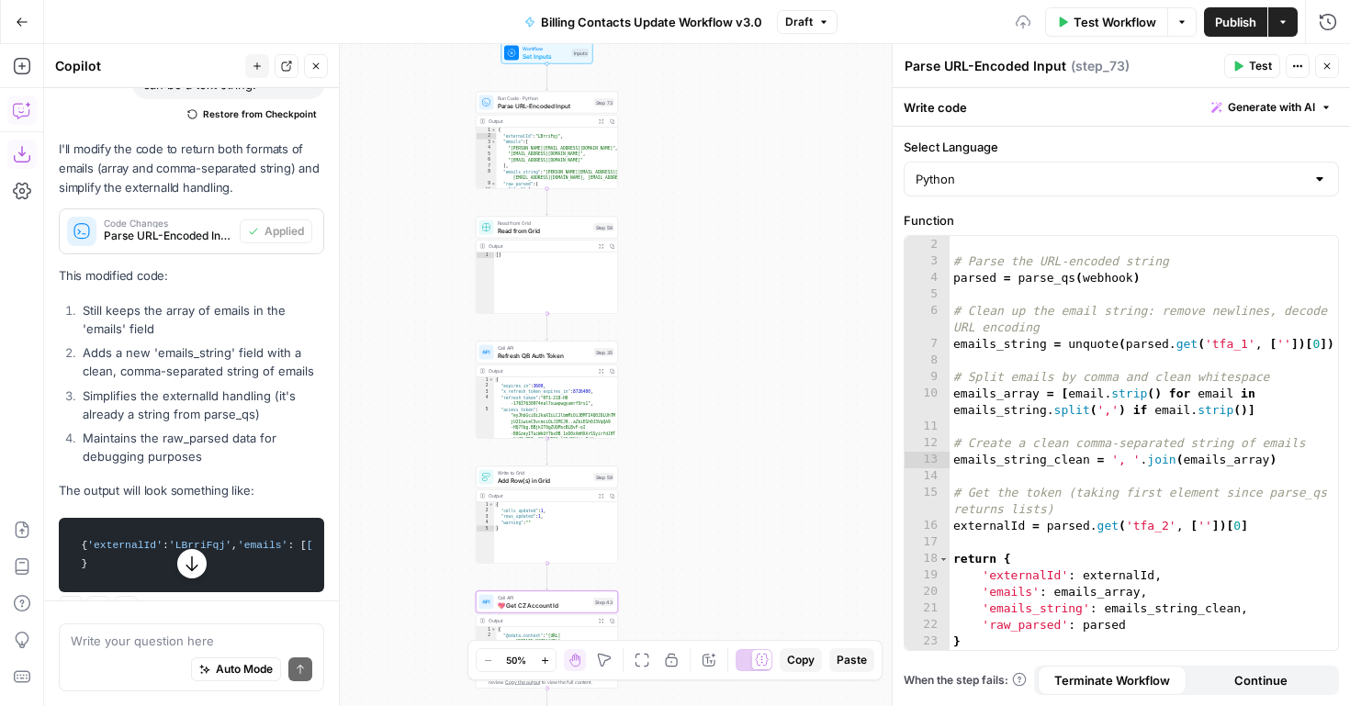
click at [528, 226] on span "Read from Grid" at bounding box center [544, 230] width 93 height 9
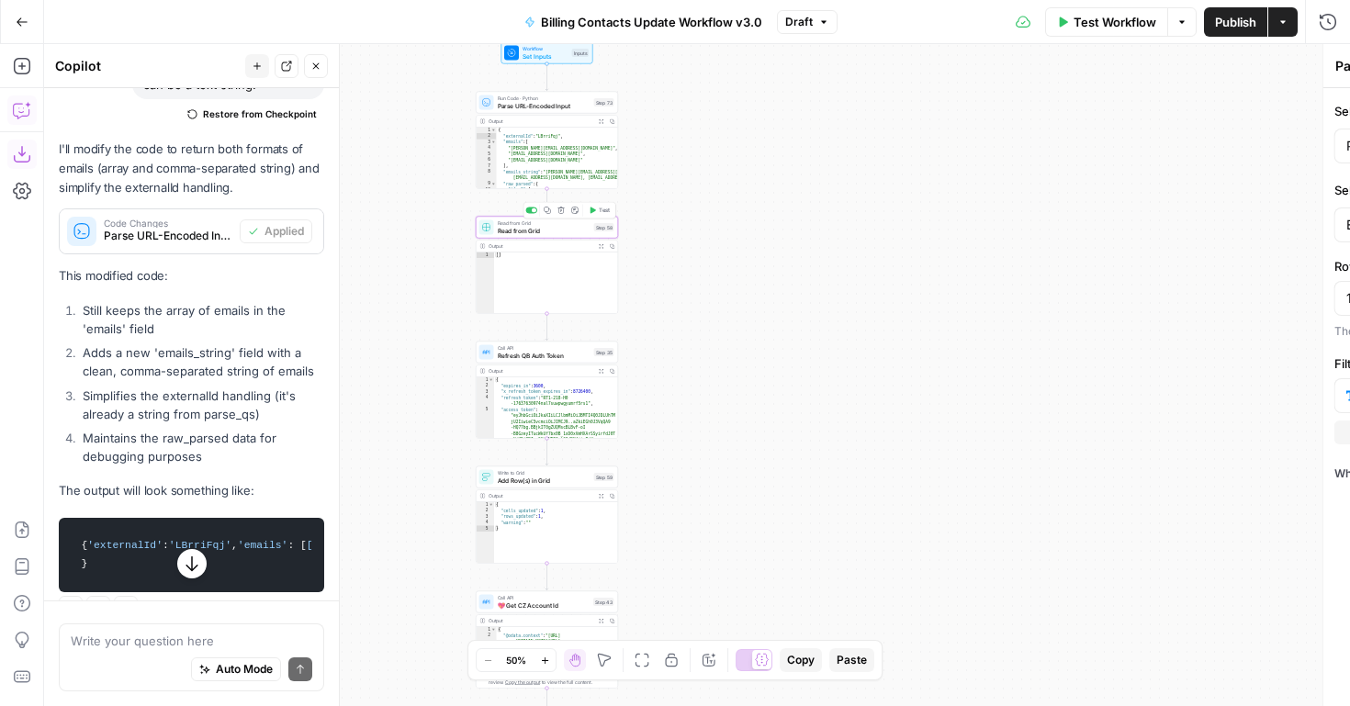
type textarea "Read from Grid"
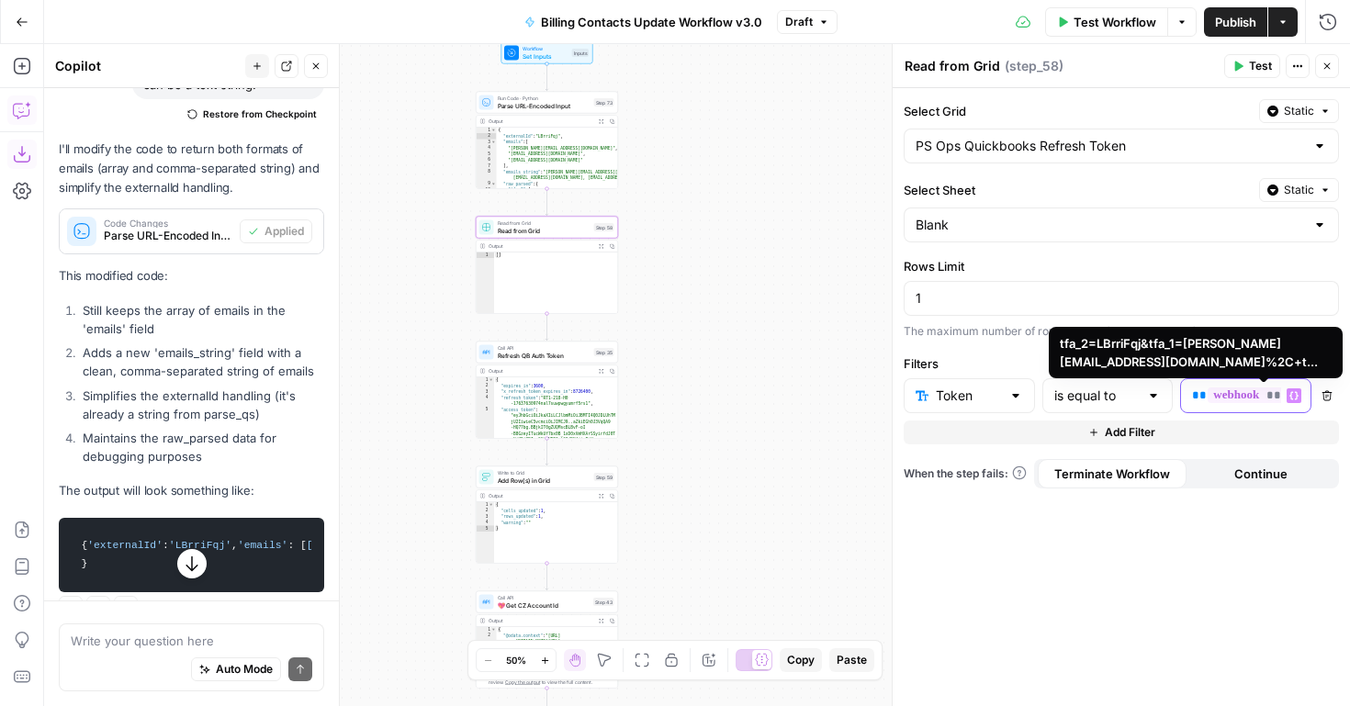
click at [1231, 393] on span "*******" at bounding box center [1264, 396] width 112 height 16
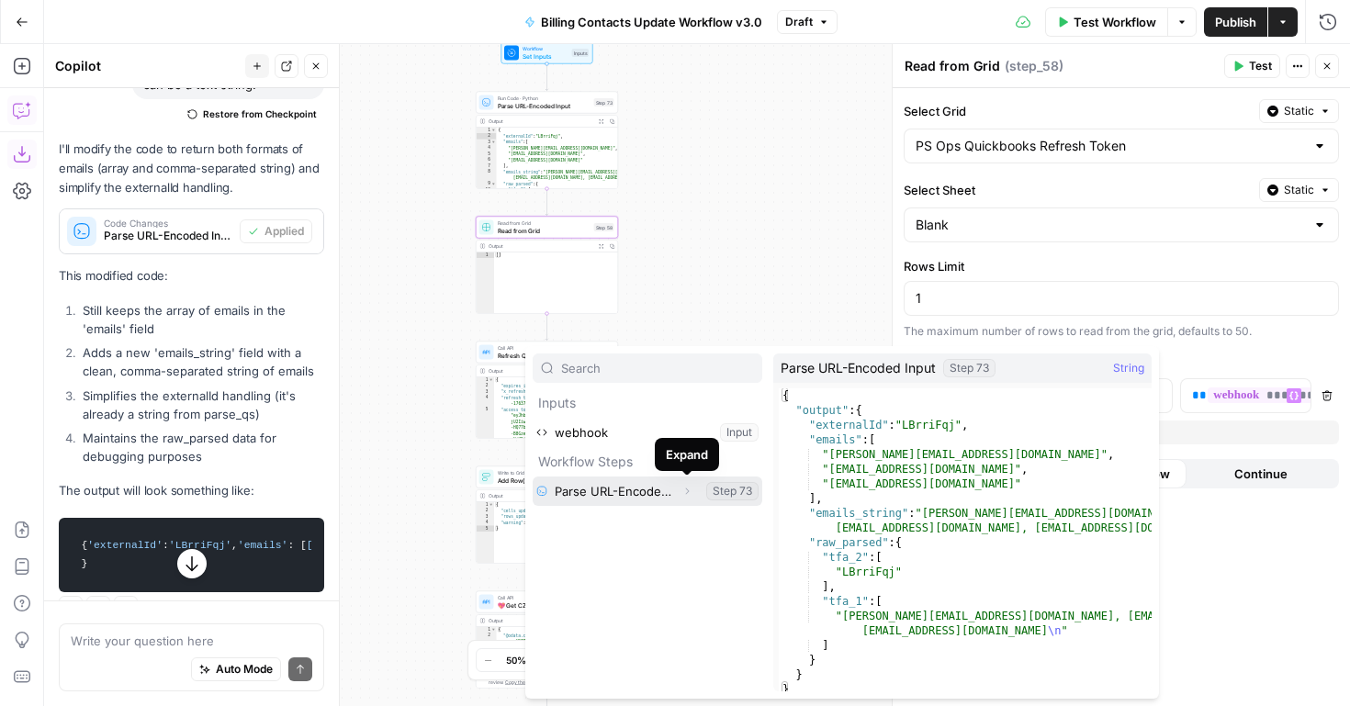
click at [683, 495] on icon "button" at bounding box center [687, 491] width 11 height 11
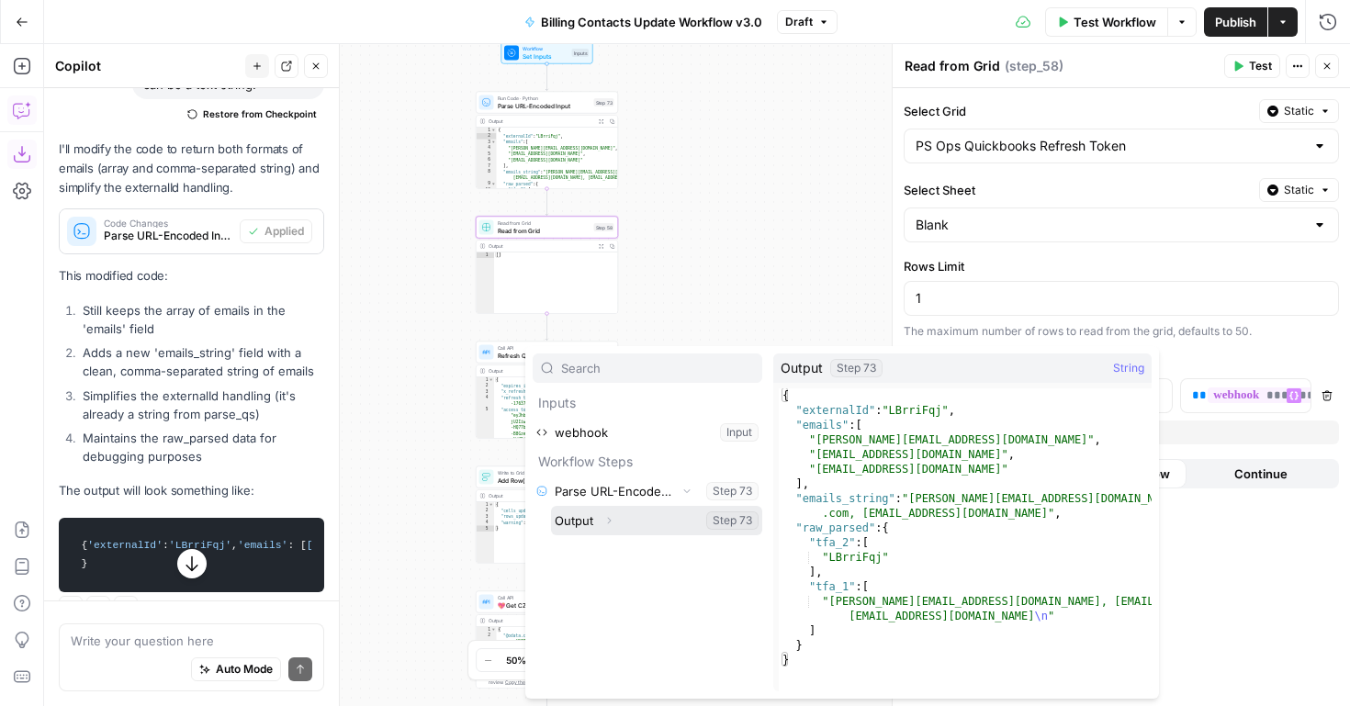
click at [616, 522] on button "Expand" at bounding box center [609, 521] width 24 height 24
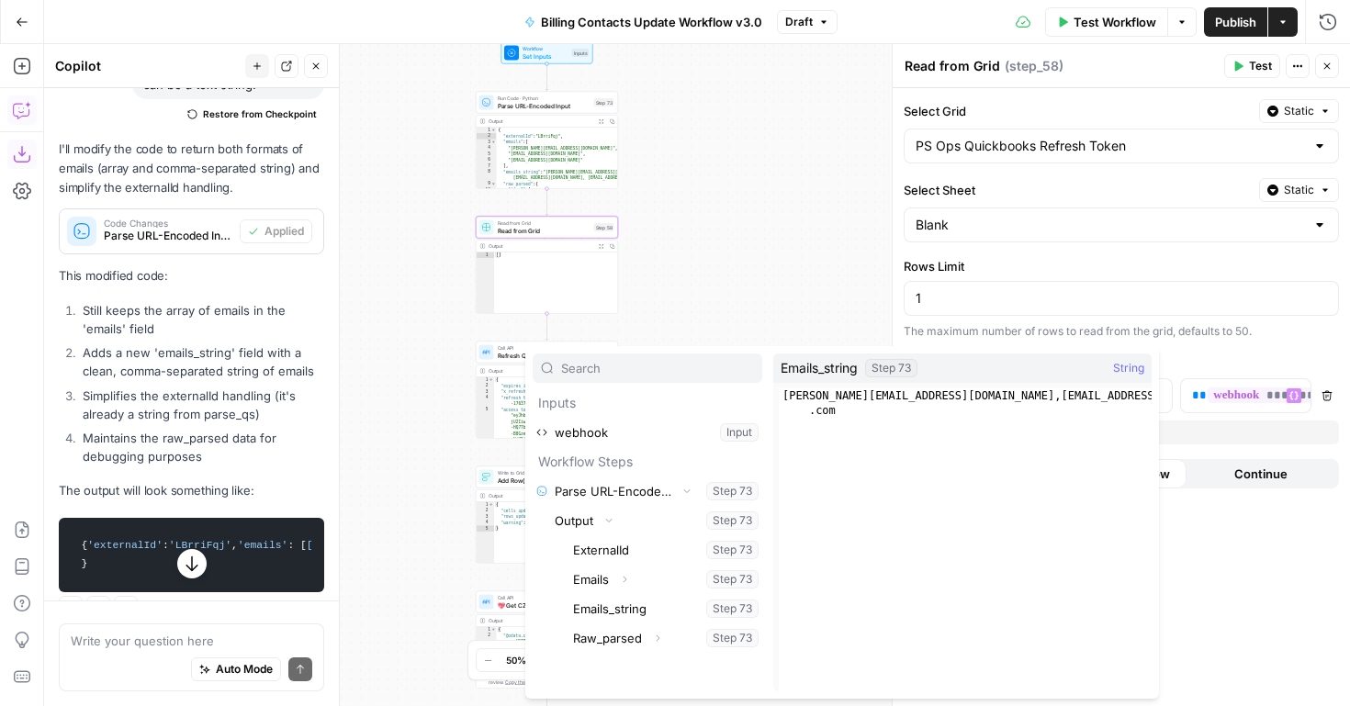
click at [1274, 344] on div "Select Grid Static PS Ops Quickbooks Refresh Token Select Sheet Static Blank Ro…" at bounding box center [1122, 397] width 458 height 618
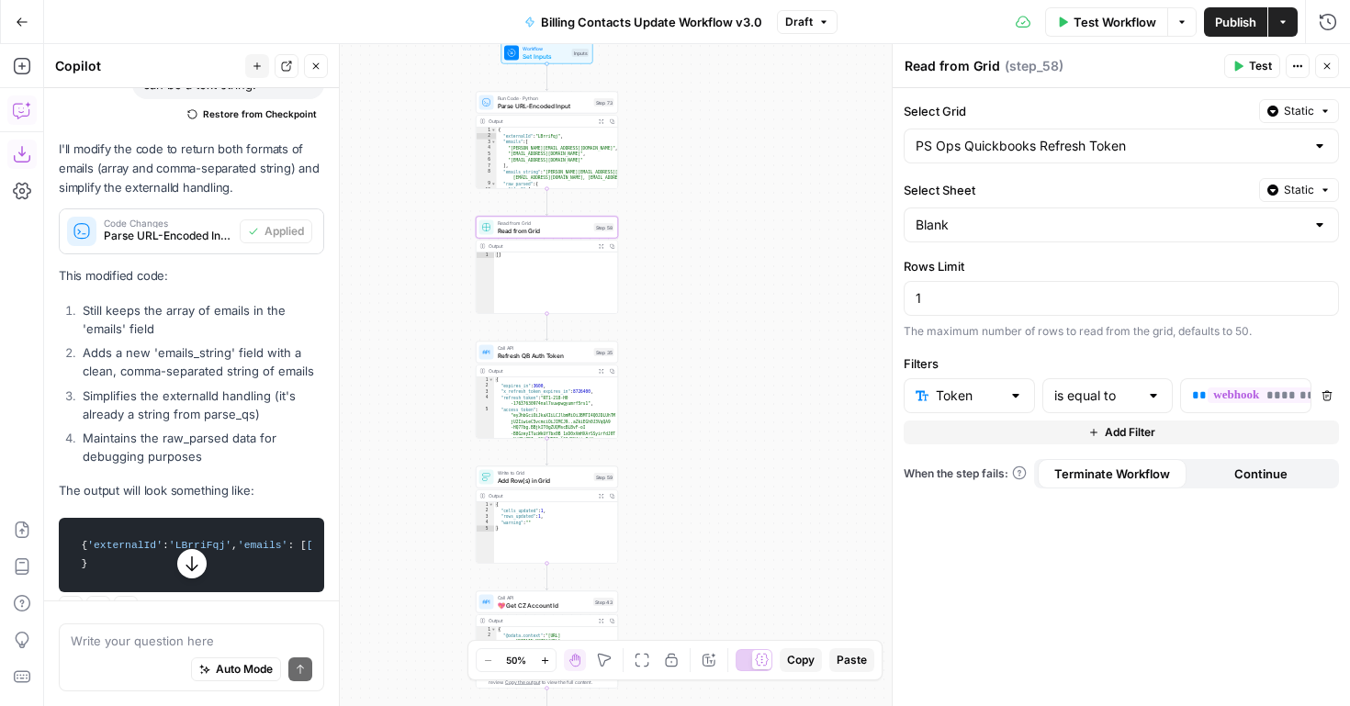
click at [1324, 73] on button "Close" at bounding box center [1328, 66] width 24 height 24
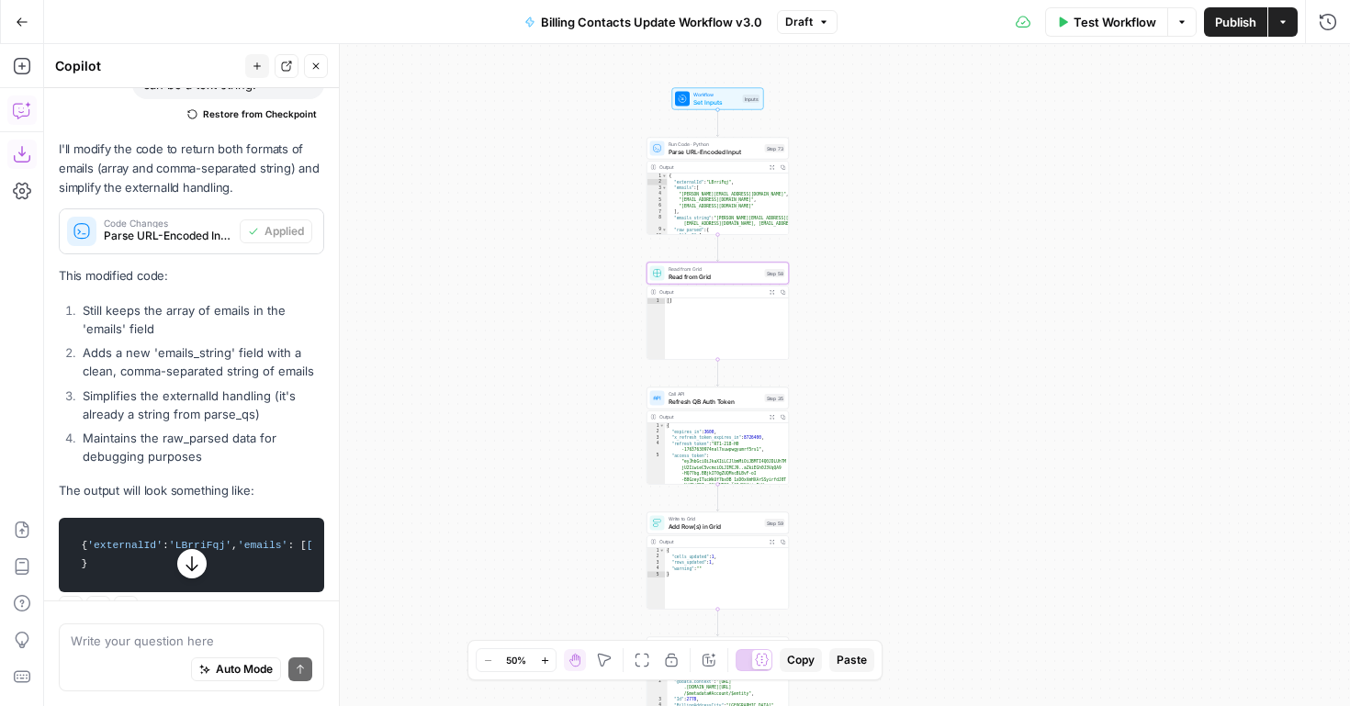
drag, startPoint x: 403, startPoint y: 247, endPoint x: 574, endPoint y: 292, distance: 176.7
click at [575, 292] on div "**********" at bounding box center [697, 375] width 1306 height 662
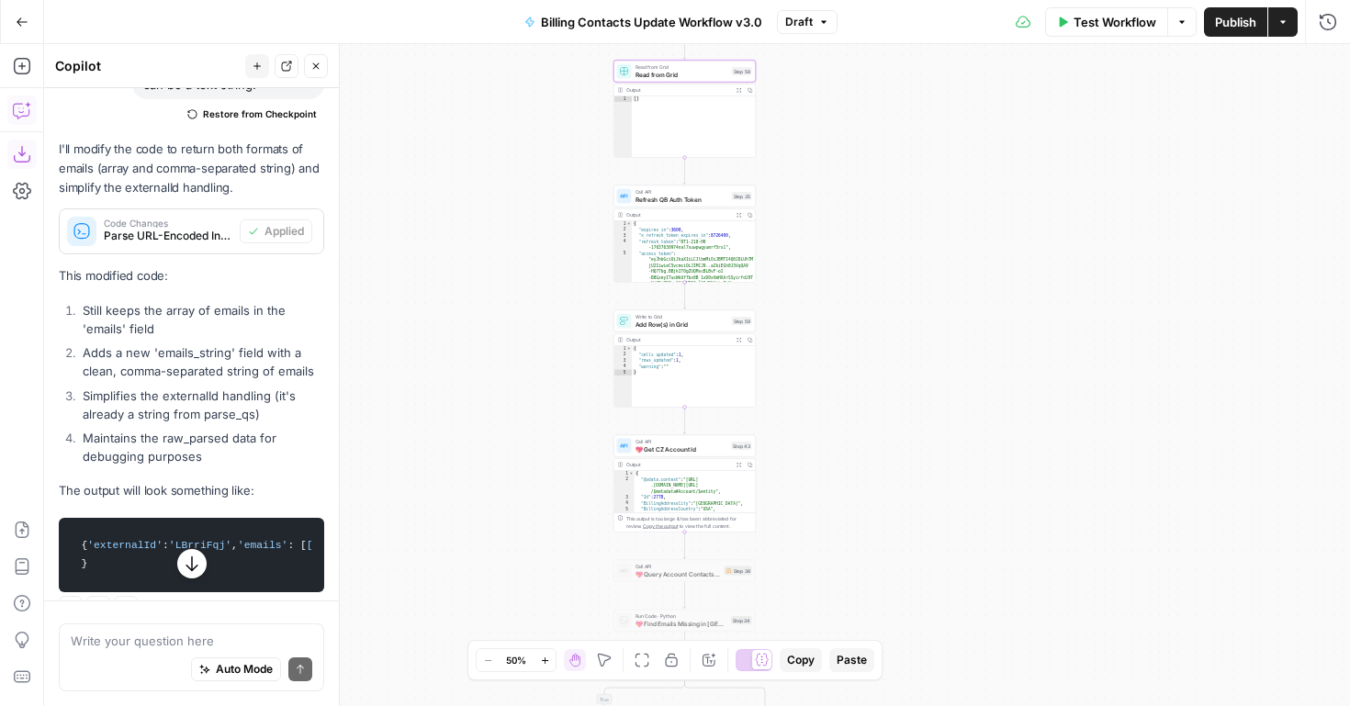
drag, startPoint x: 813, startPoint y: 582, endPoint x: 776, endPoint y: 276, distance: 309.0
click at [776, 276] on div "**********" at bounding box center [697, 375] width 1306 height 662
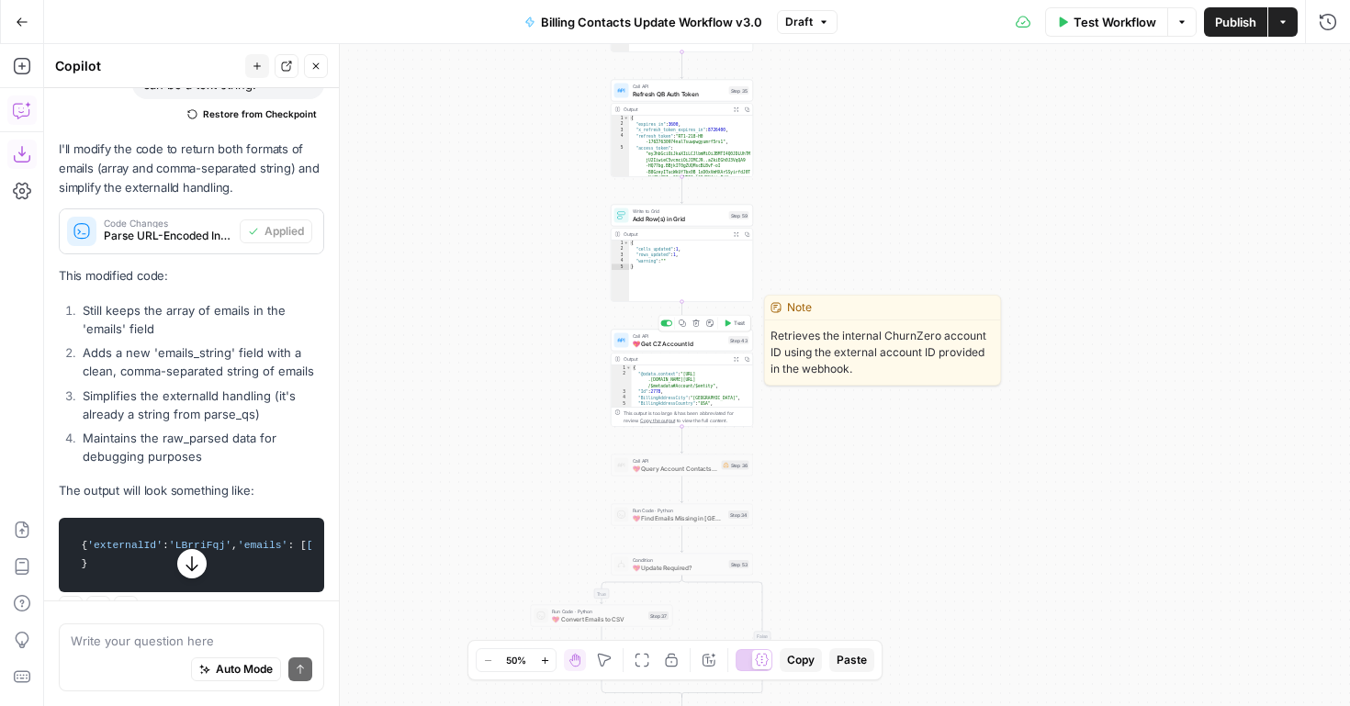
click at [683, 340] on span "💖 Get CZ Account Id" at bounding box center [679, 343] width 93 height 9
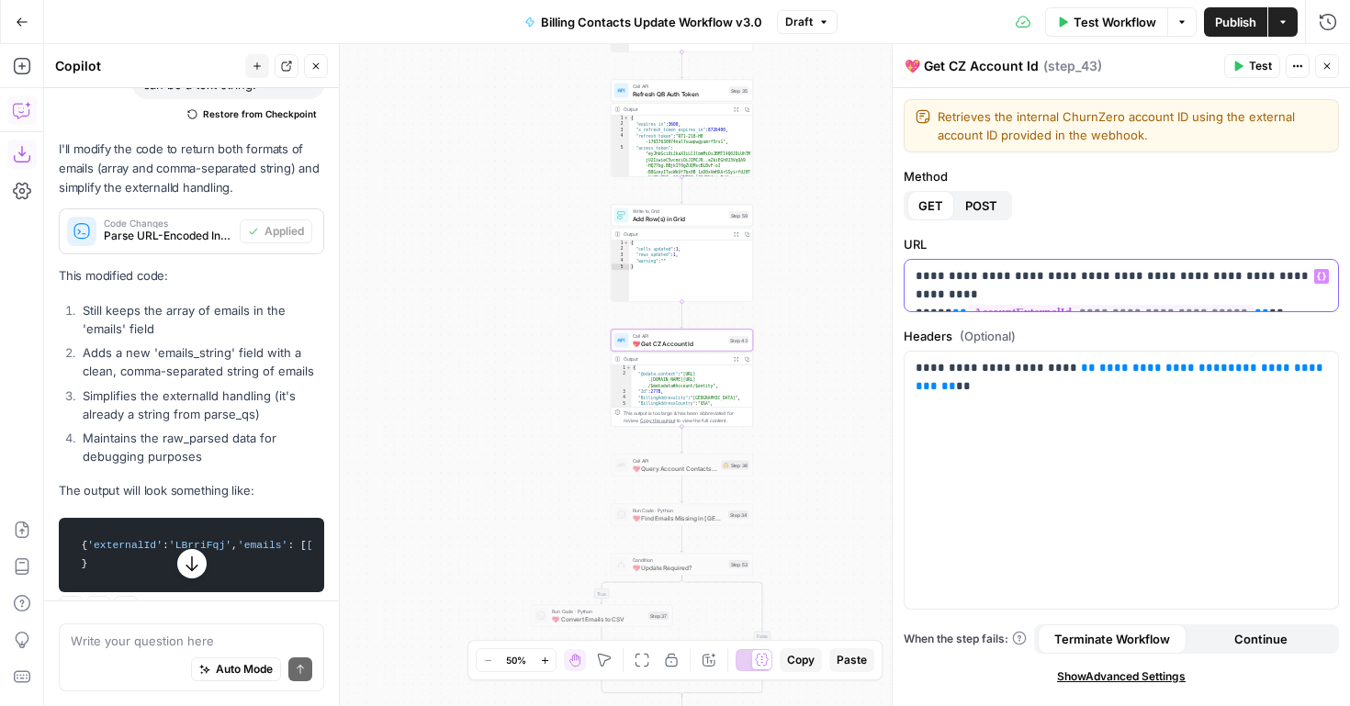
click at [1255, 307] on span "**" at bounding box center [1262, 313] width 15 height 12
drag, startPoint x: 1241, startPoint y: 294, endPoint x: 938, endPoint y: 298, distance: 303.2
click at [938, 298] on p "**********" at bounding box center [1122, 285] width 412 height 37
click at [1321, 276] on icon "button" at bounding box center [1321, 276] width 9 height 9
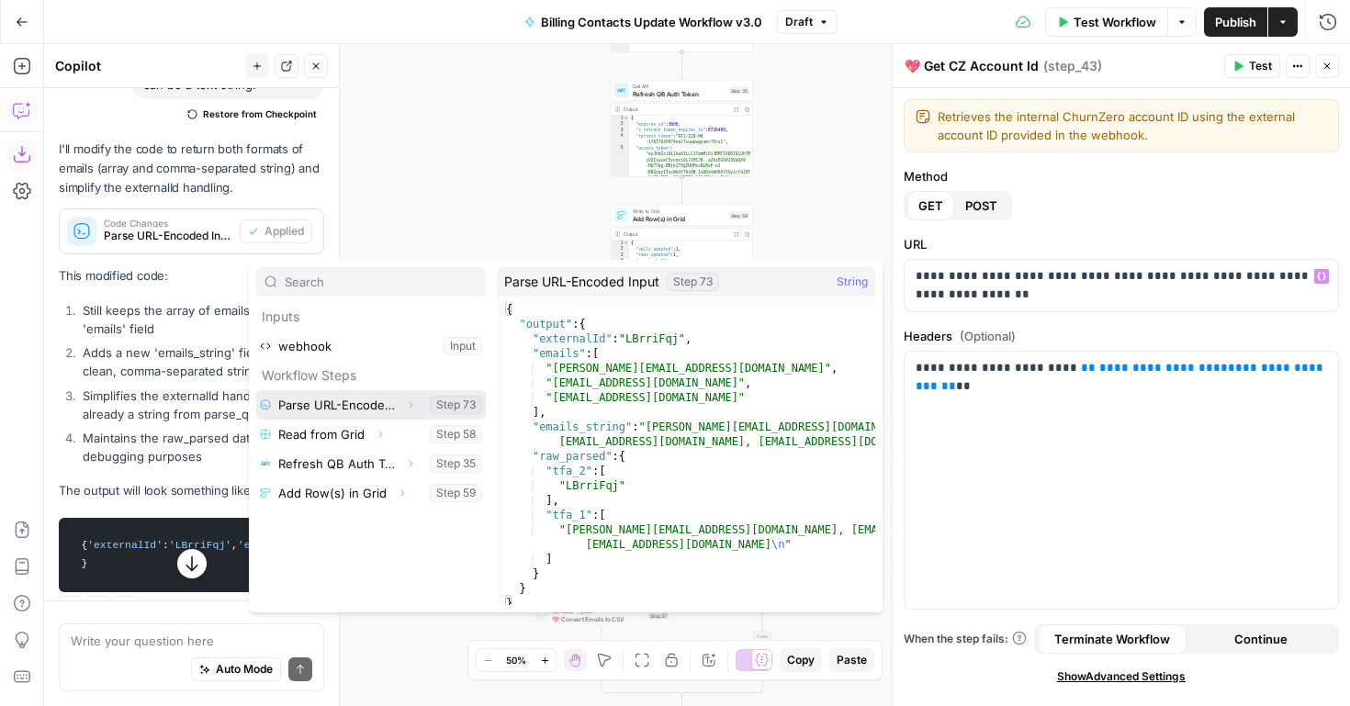
click at [358, 405] on button "Select variable Parse URL-Encoded Input" at bounding box center [371, 404] width 230 height 29
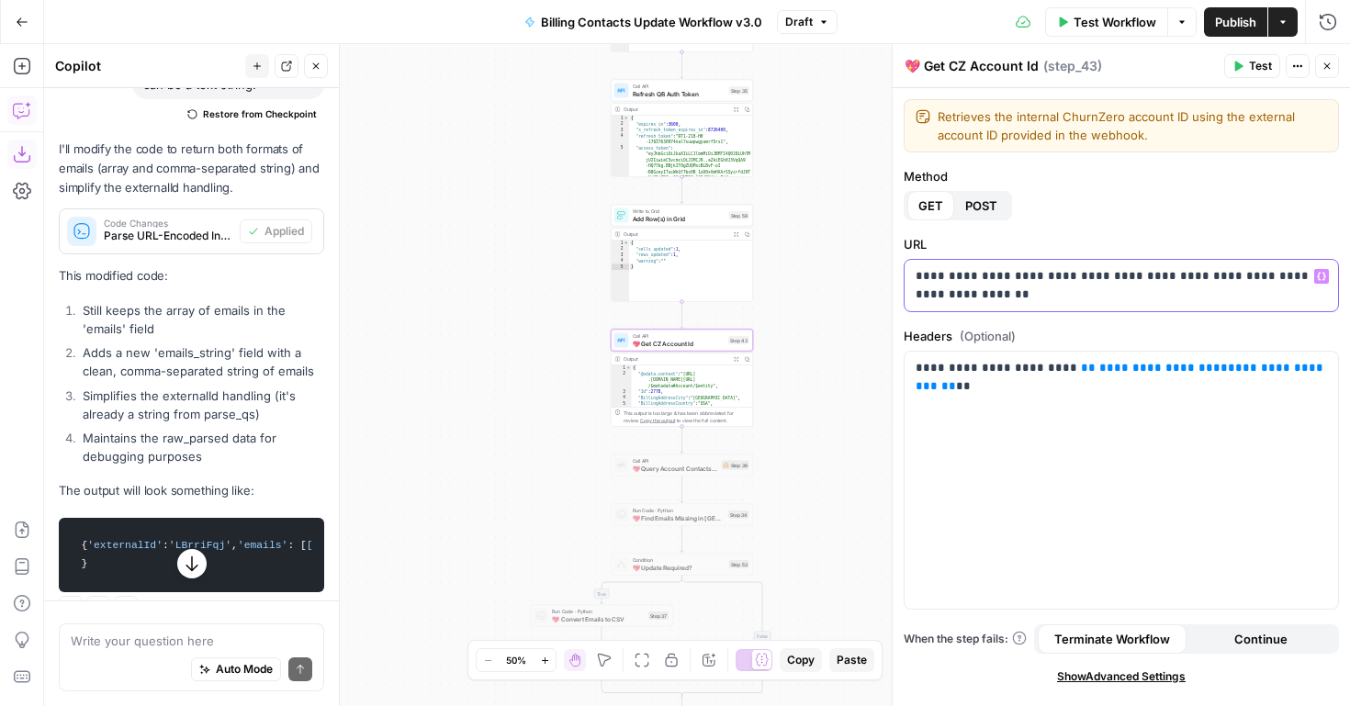
click at [1323, 276] on icon "button" at bounding box center [1321, 276] width 9 height 9
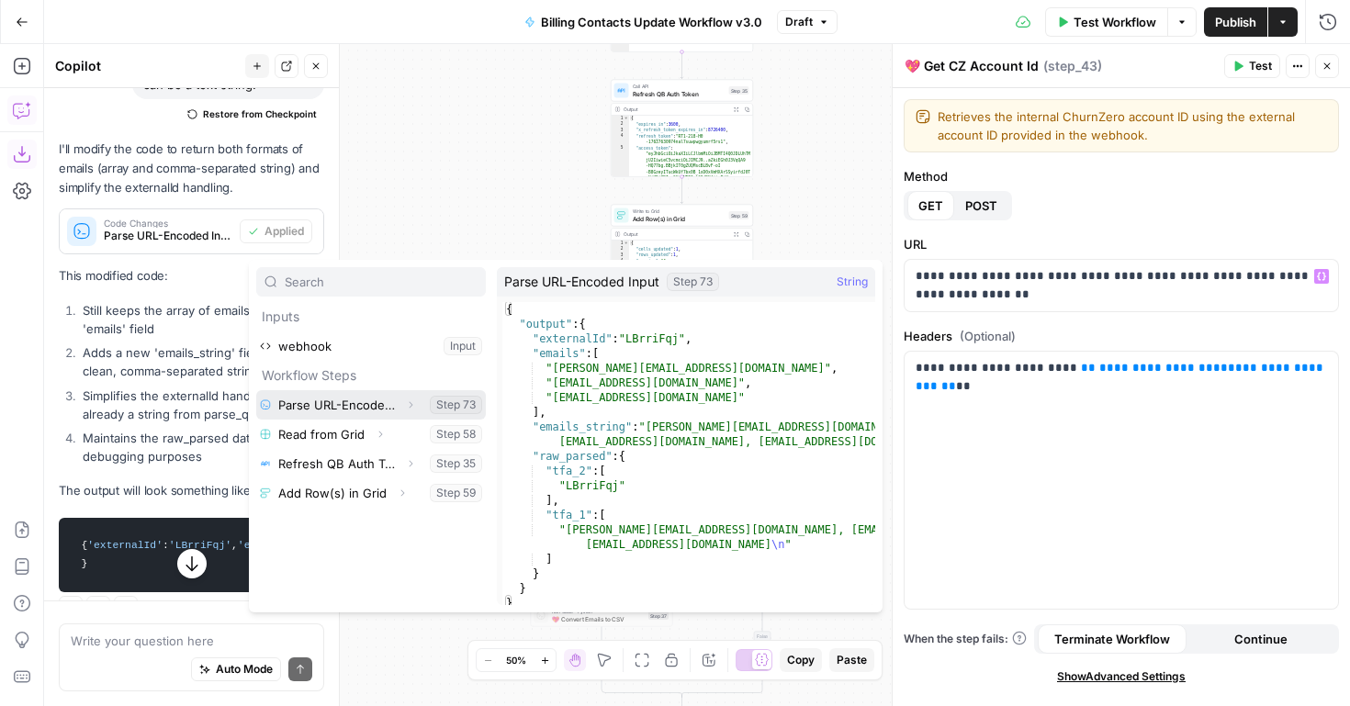
click at [412, 404] on icon "button" at bounding box center [412, 405] width 4 height 6
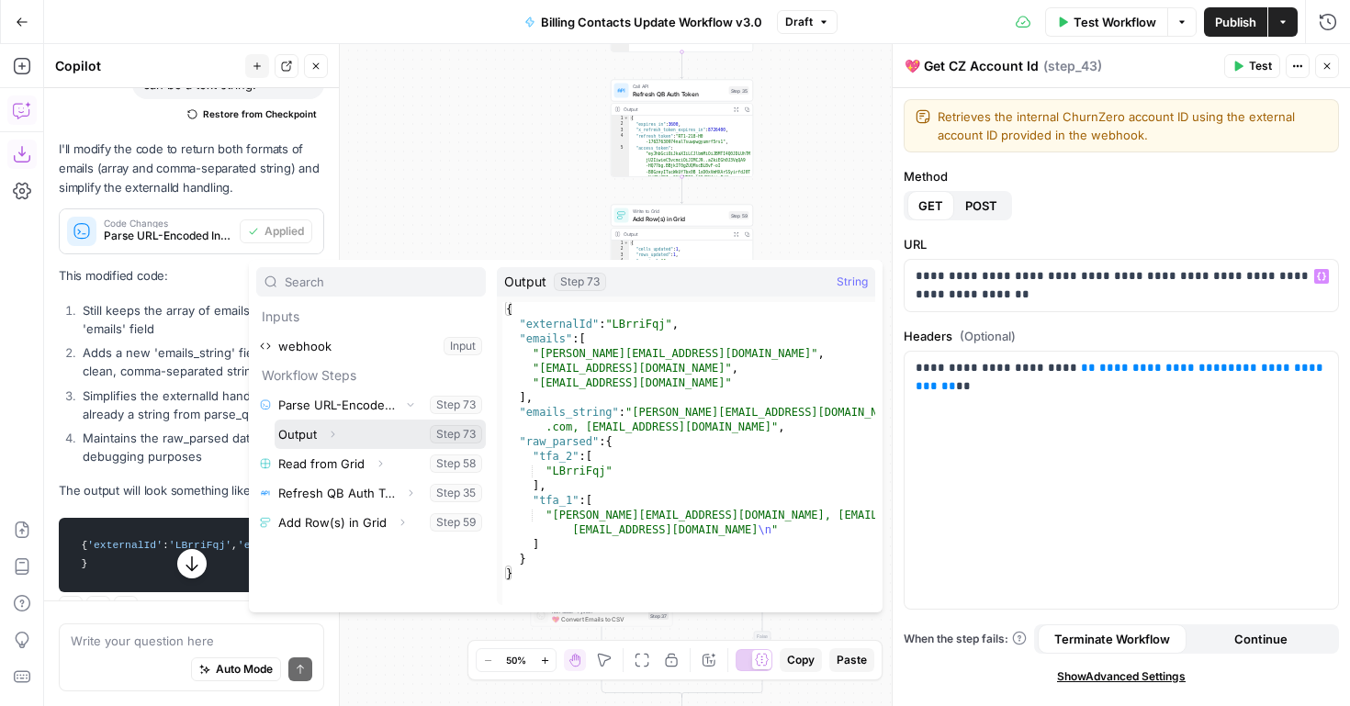
click at [329, 435] on icon "button" at bounding box center [332, 434] width 11 height 11
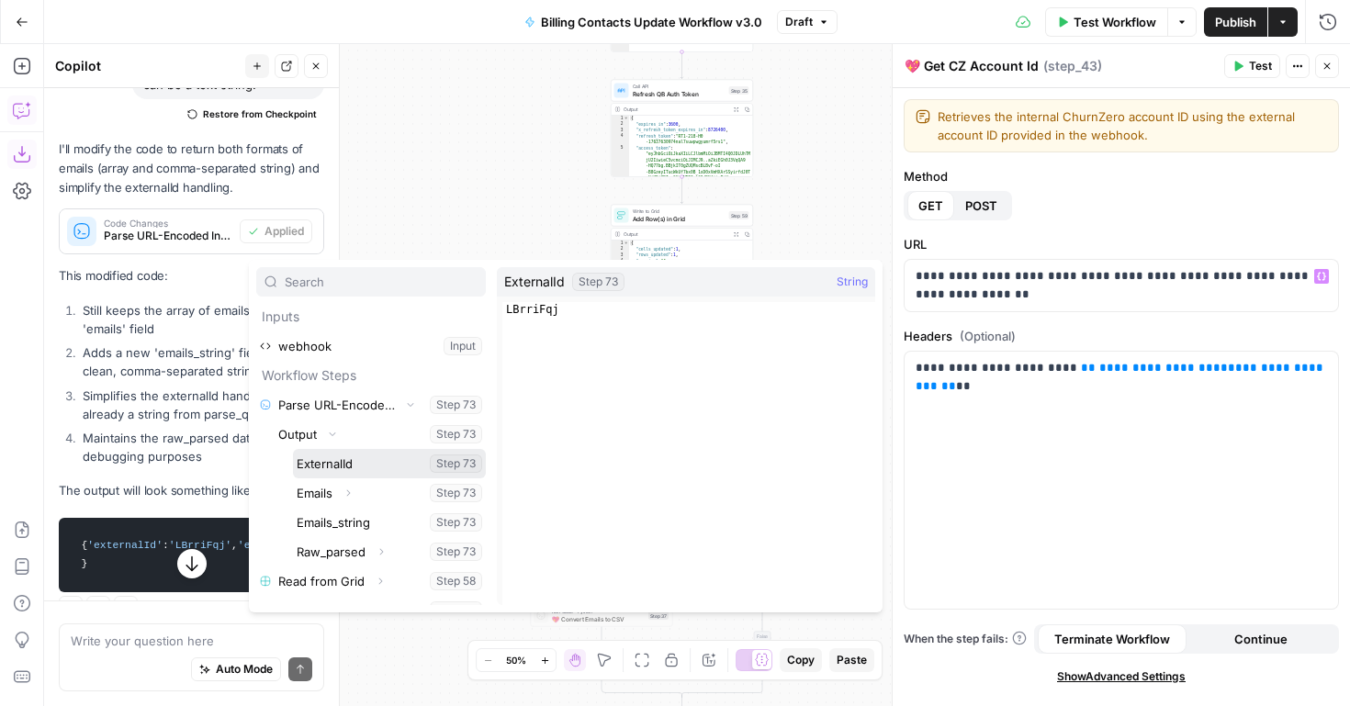
click at [356, 468] on button "Select variable ExternalId" at bounding box center [389, 463] width 193 height 29
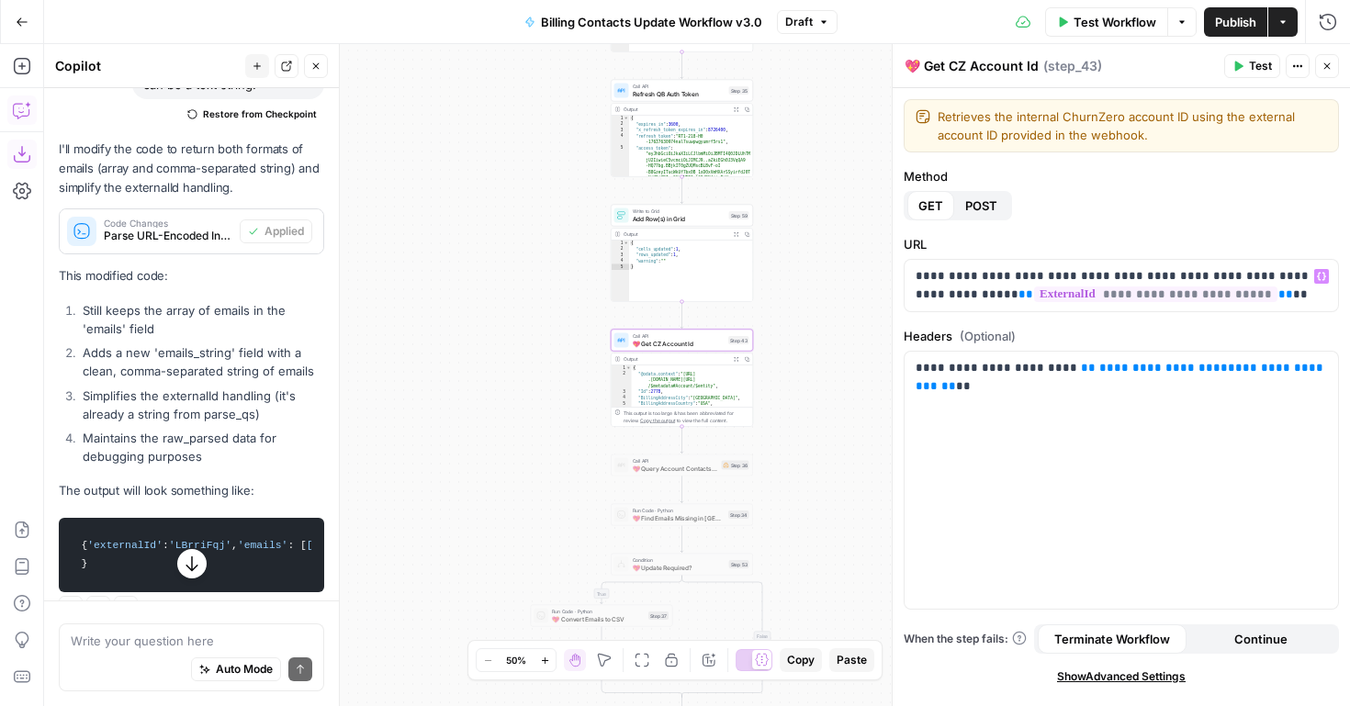
click at [651, 469] on span "💖 Query Account Contacts in [GEOGRAPHIC_DATA]" at bounding box center [675, 468] width 85 height 9
click at [669, 446] on div at bounding box center [667, 449] width 12 height 6
type textarea "**********"
click at [683, 521] on div "{ "@odata.context" : "https://freewill.us1app .churnzero.net/public/v1 /$metada…" at bounding box center [694, 528] width 119 height 74
click at [644, 463] on span "Call API" at bounding box center [675, 461] width 85 height 7
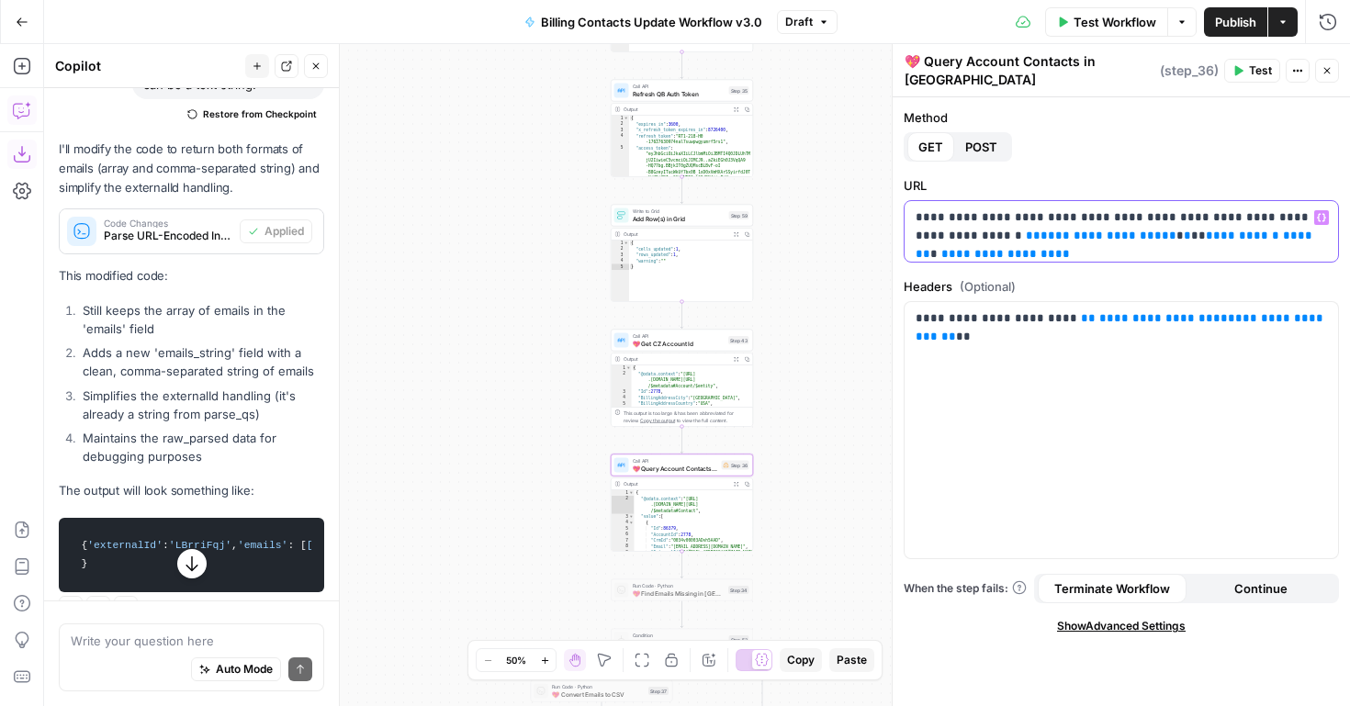
drag, startPoint x: 1029, startPoint y: 245, endPoint x: 1037, endPoint y: 226, distance: 21.0
click at [1037, 226] on p "**********" at bounding box center [1122, 236] width 412 height 55
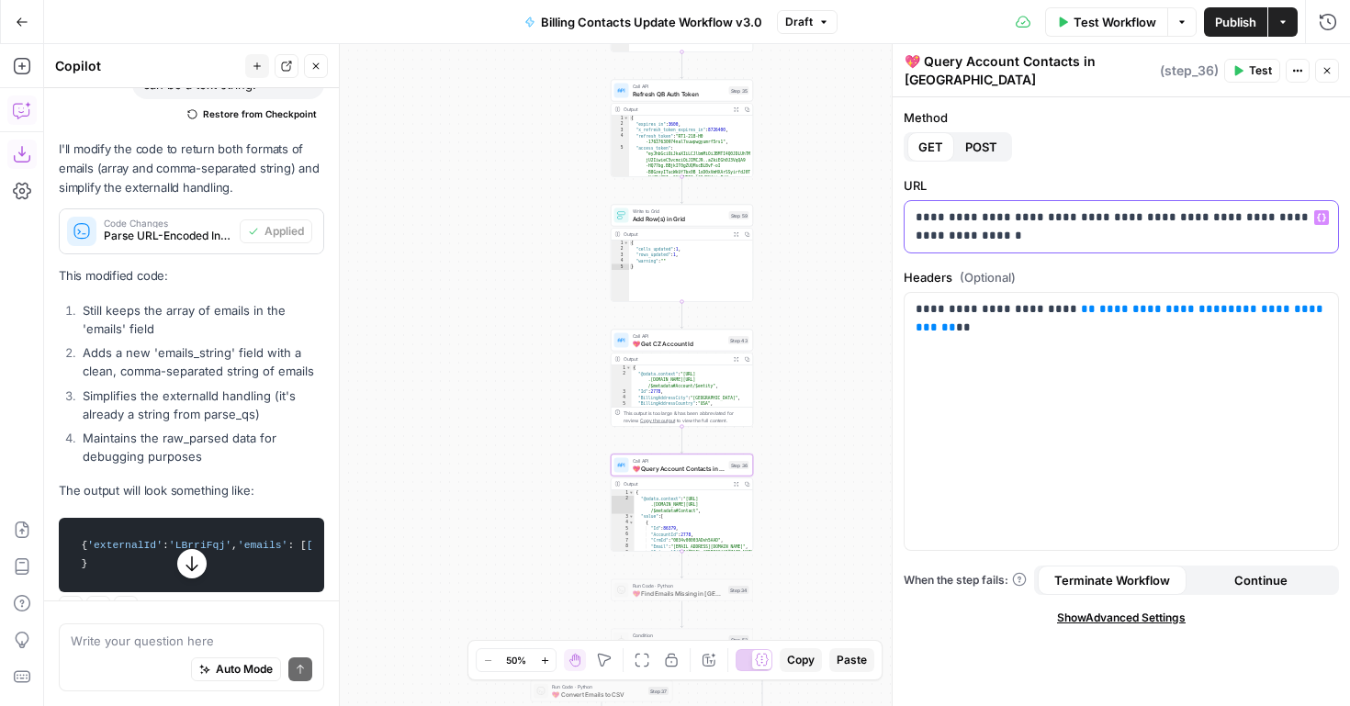
click at [1320, 213] on icon "button" at bounding box center [1321, 217] width 9 height 9
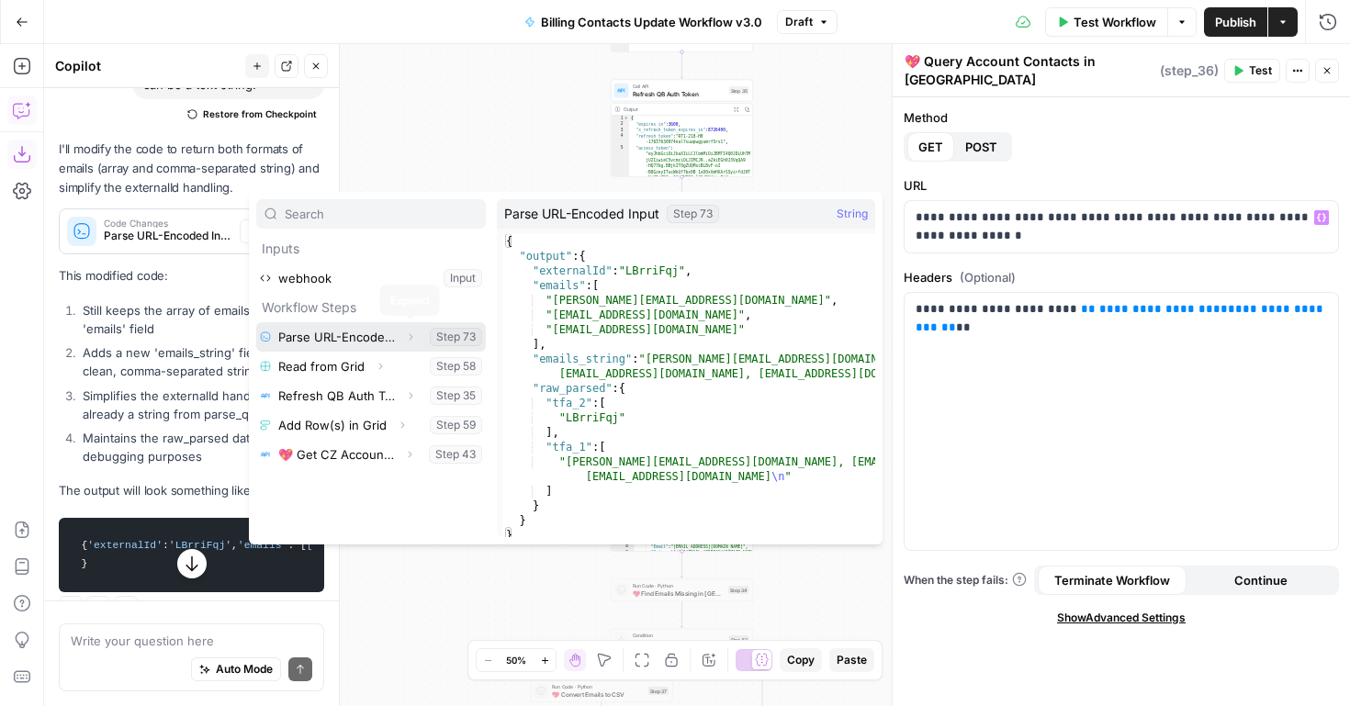
click at [408, 338] on icon "button" at bounding box center [410, 337] width 11 height 11
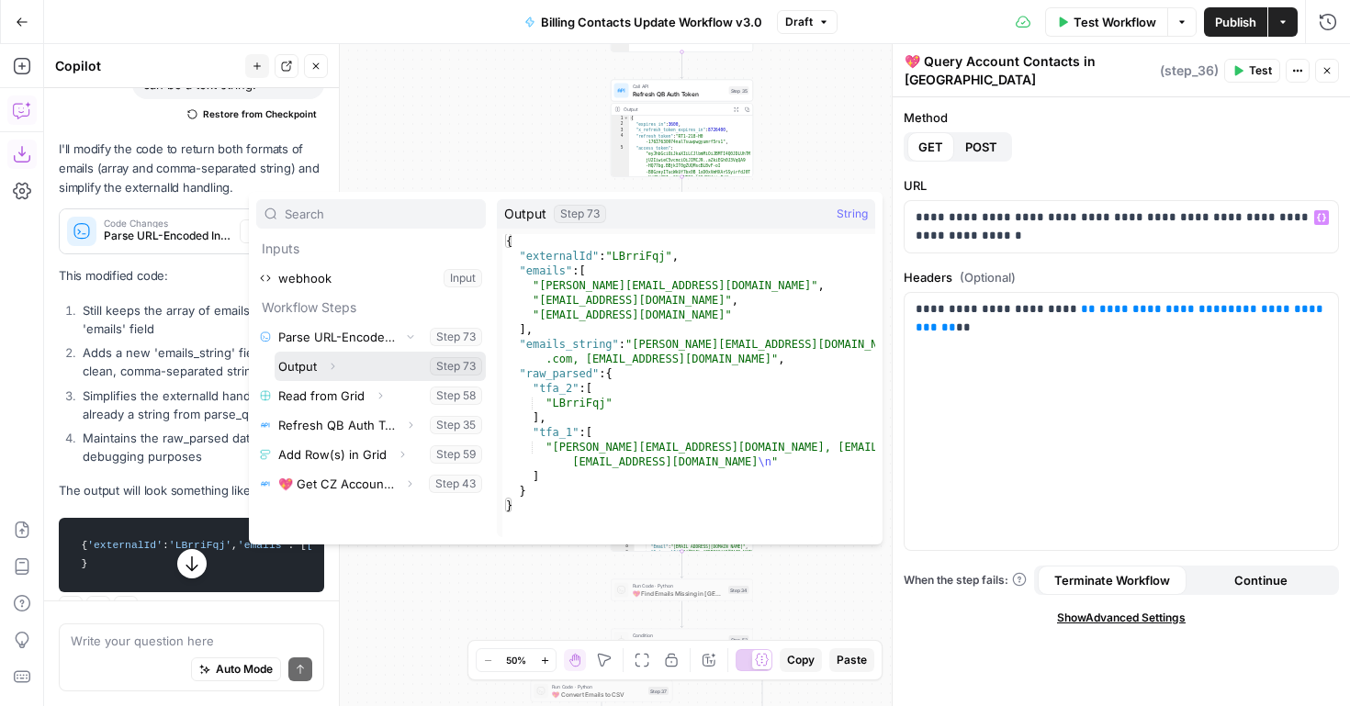
click at [328, 368] on icon "button" at bounding box center [332, 366] width 11 height 11
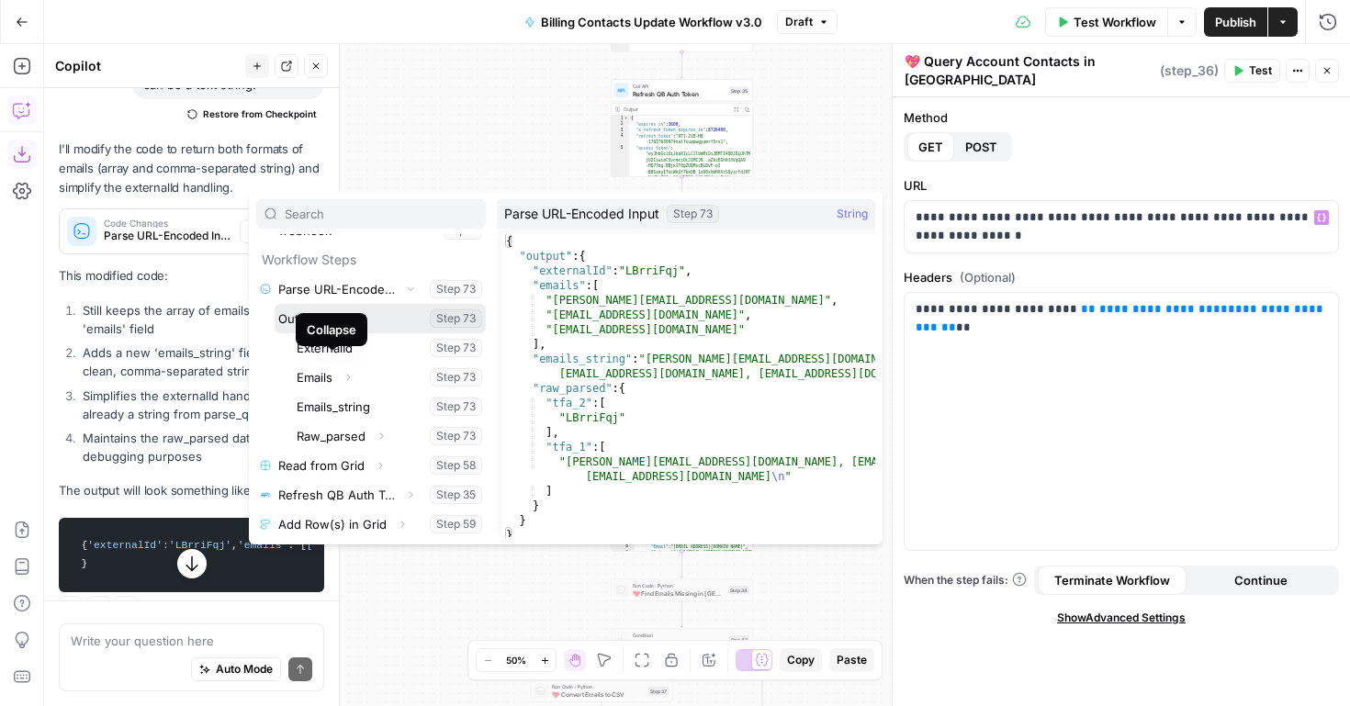
scroll to position [79, 0]
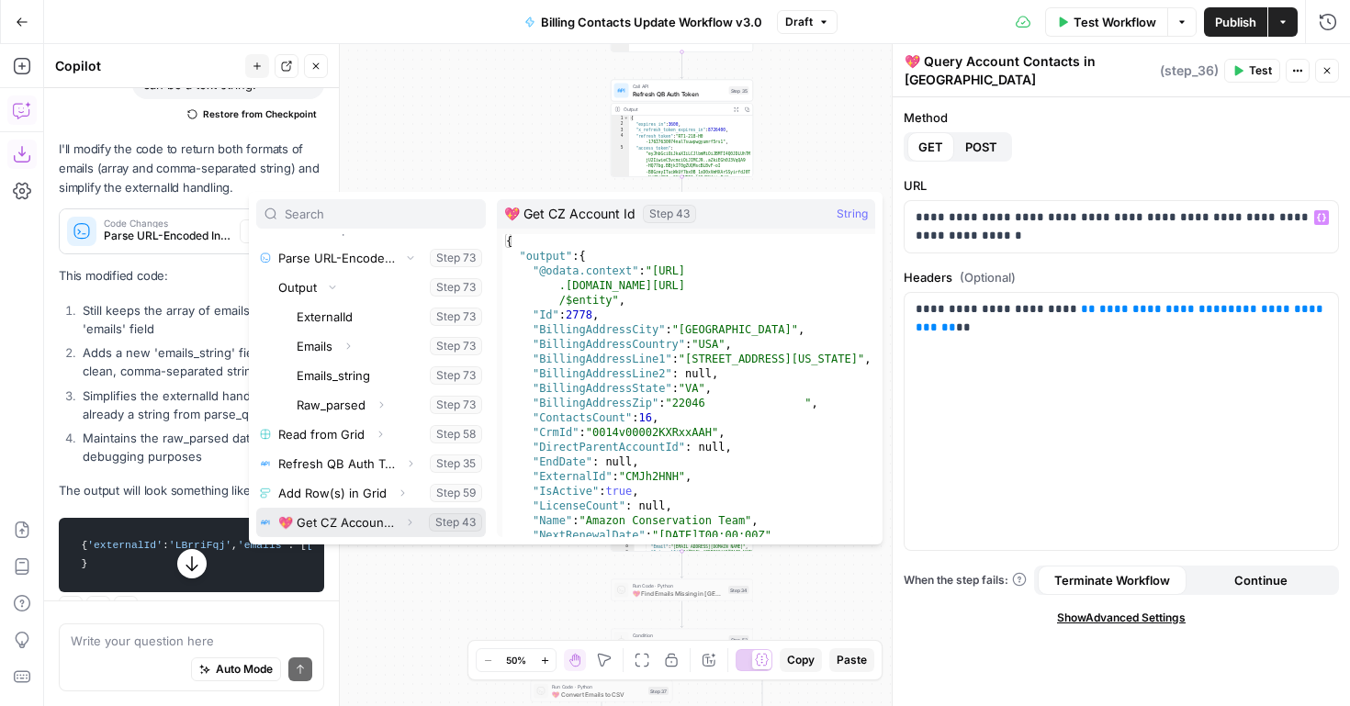
click at [408, 522] on icon "button" at bounding box center [409, 522] width 11 height 11
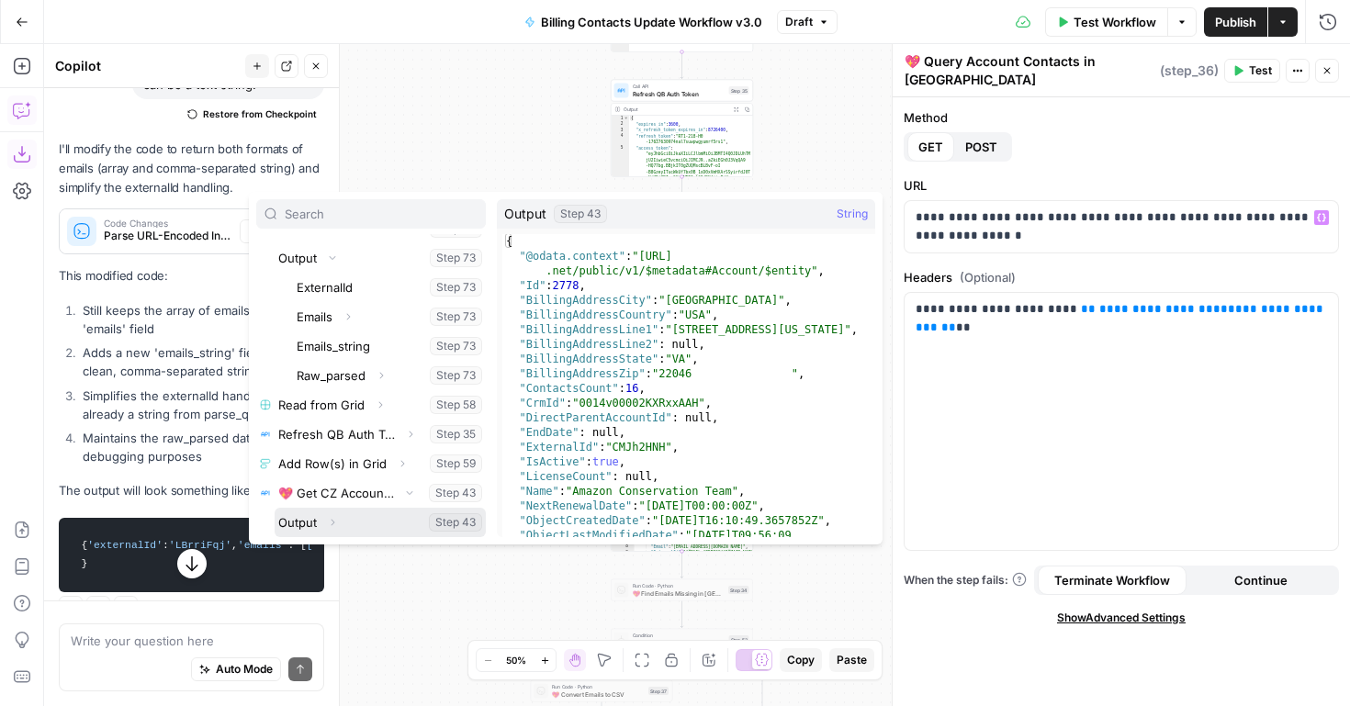
click at [333, 521] on icon "button" at bounding box center [332, 522] width 11 height 11
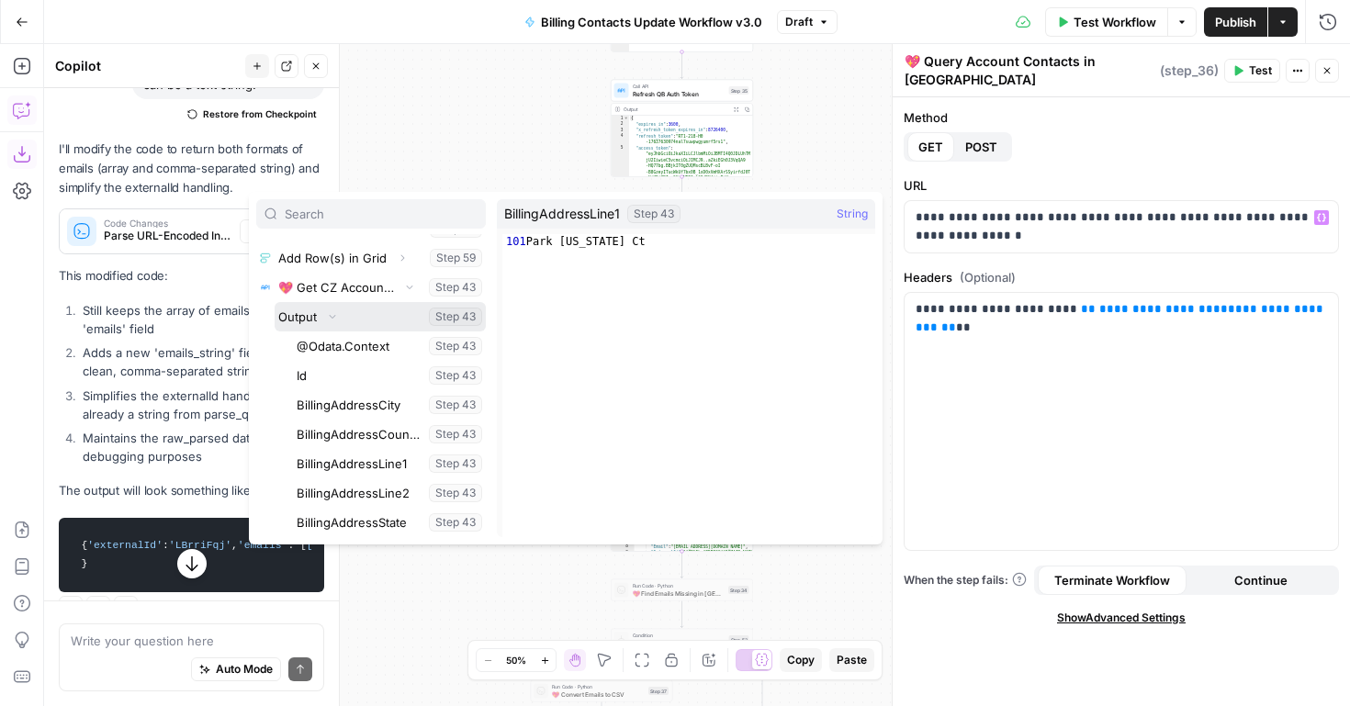
scroll to position [342, 0]
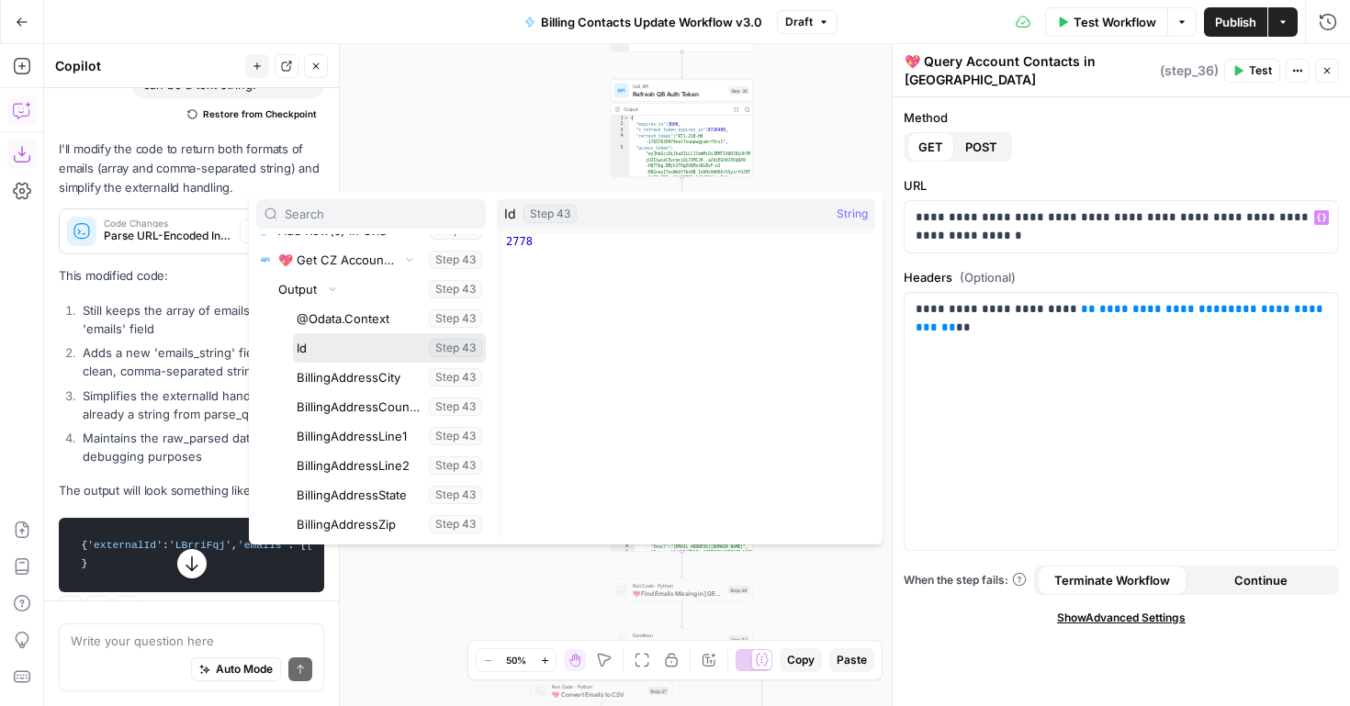
click at [314, 354] on button "Select variable Id" at bounding box center [389, 347] width 193 height 29
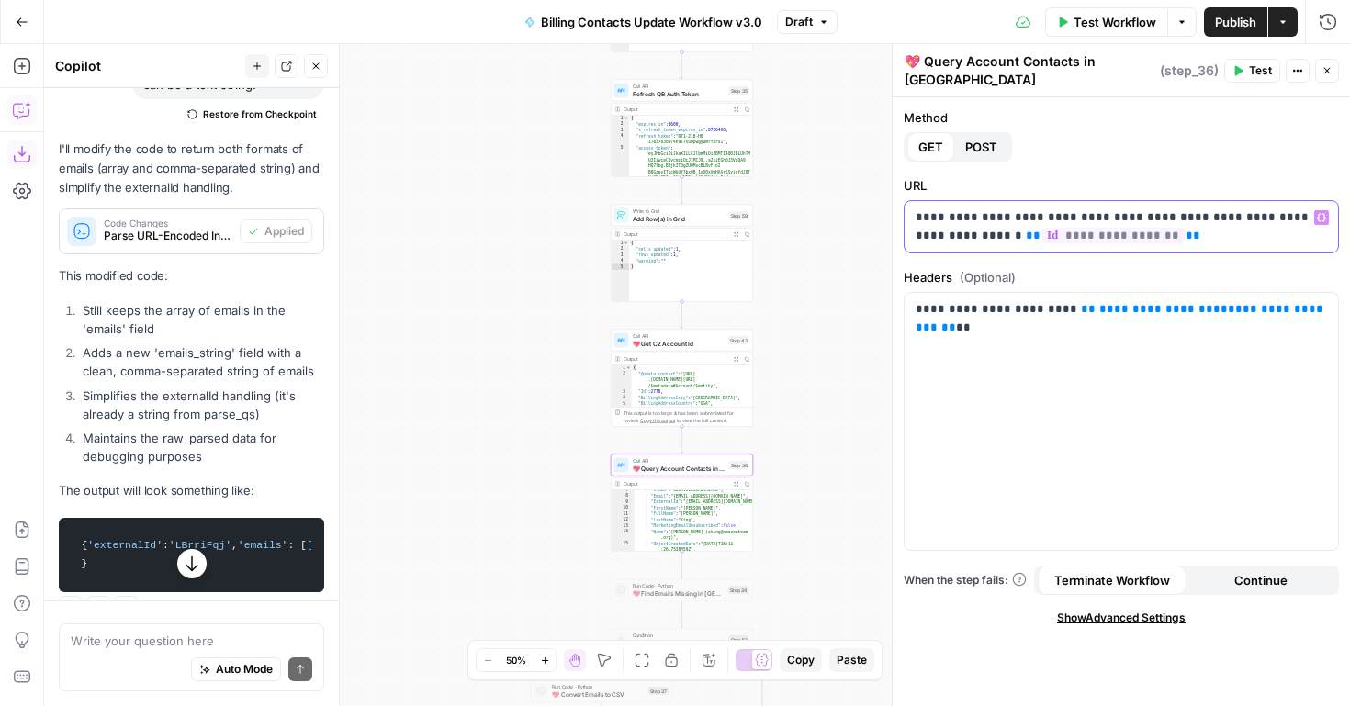
scroll to position [121, 0]
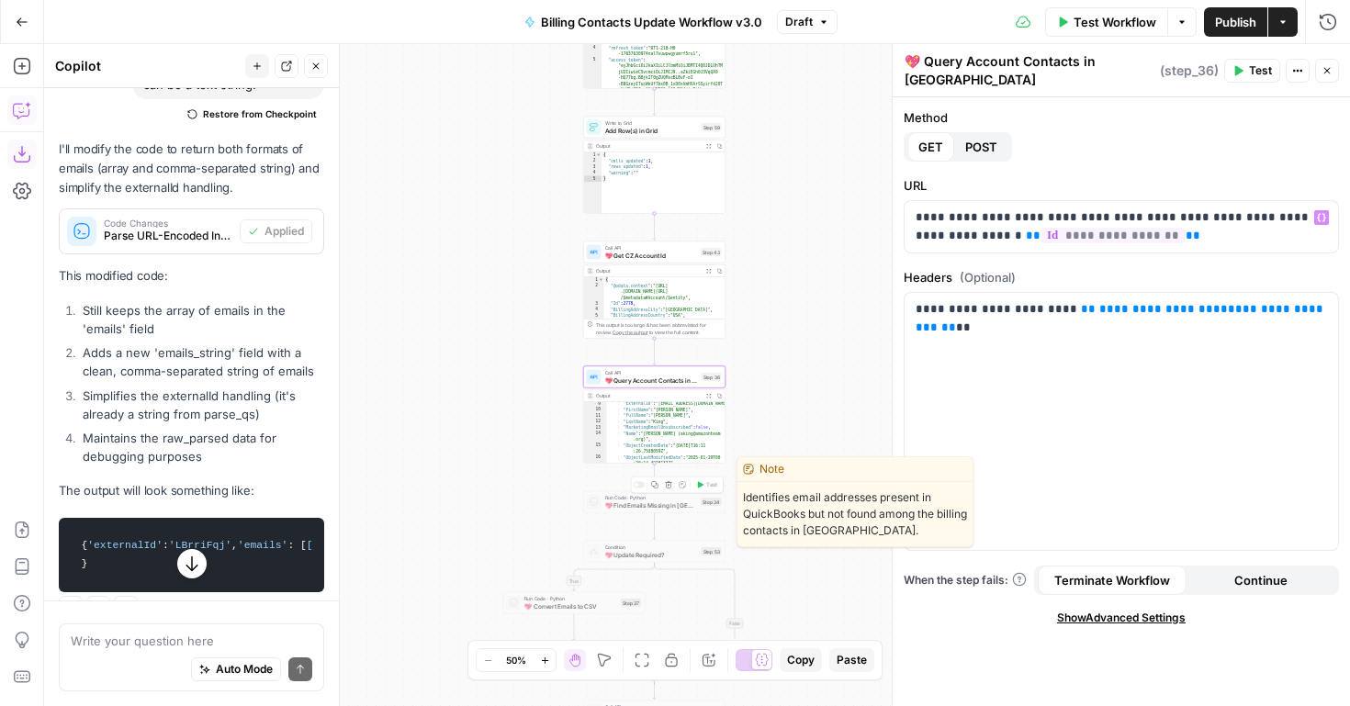
click at [639, 484] on div at bounding box center [639, 485] width 12 height 6
click at [639, 507] on span "💖 Find Emails Missing in [GEOGRAPHIC_DATA]" at bounding box center [651, 505] width 93 height 9
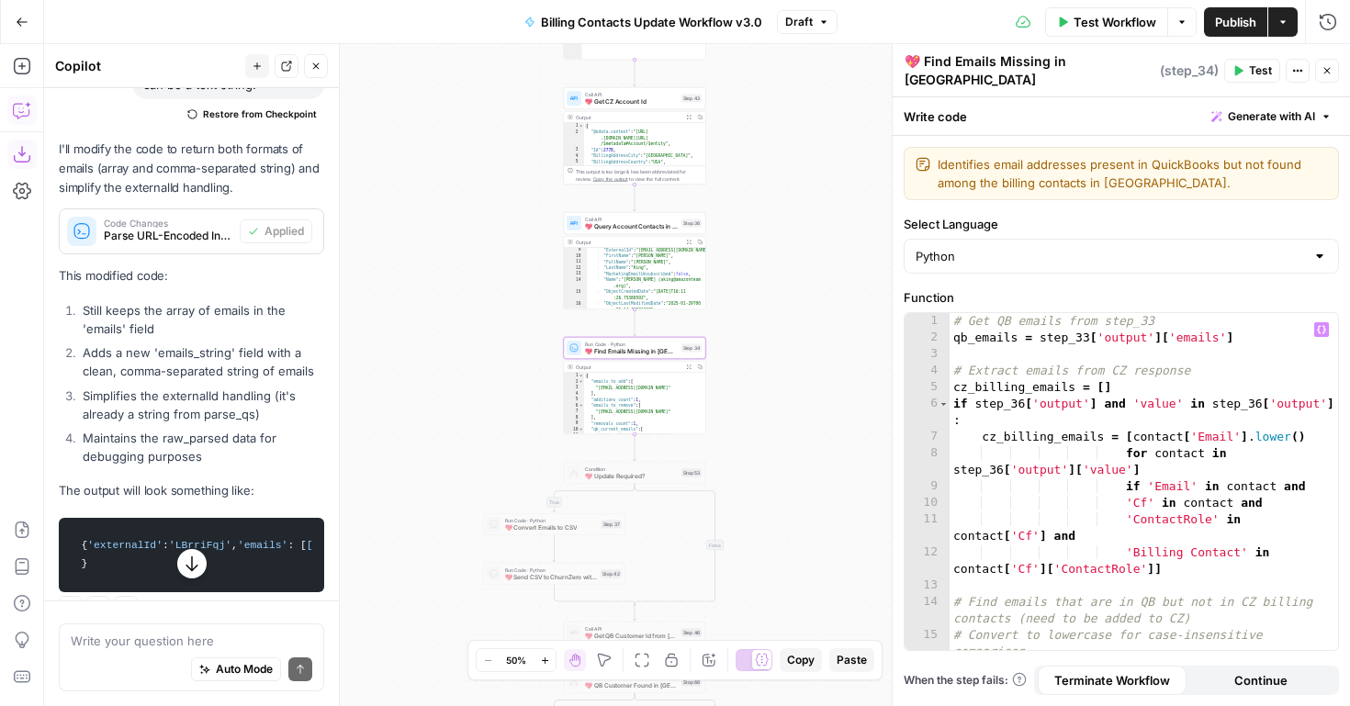
scroll to position [447, 0]
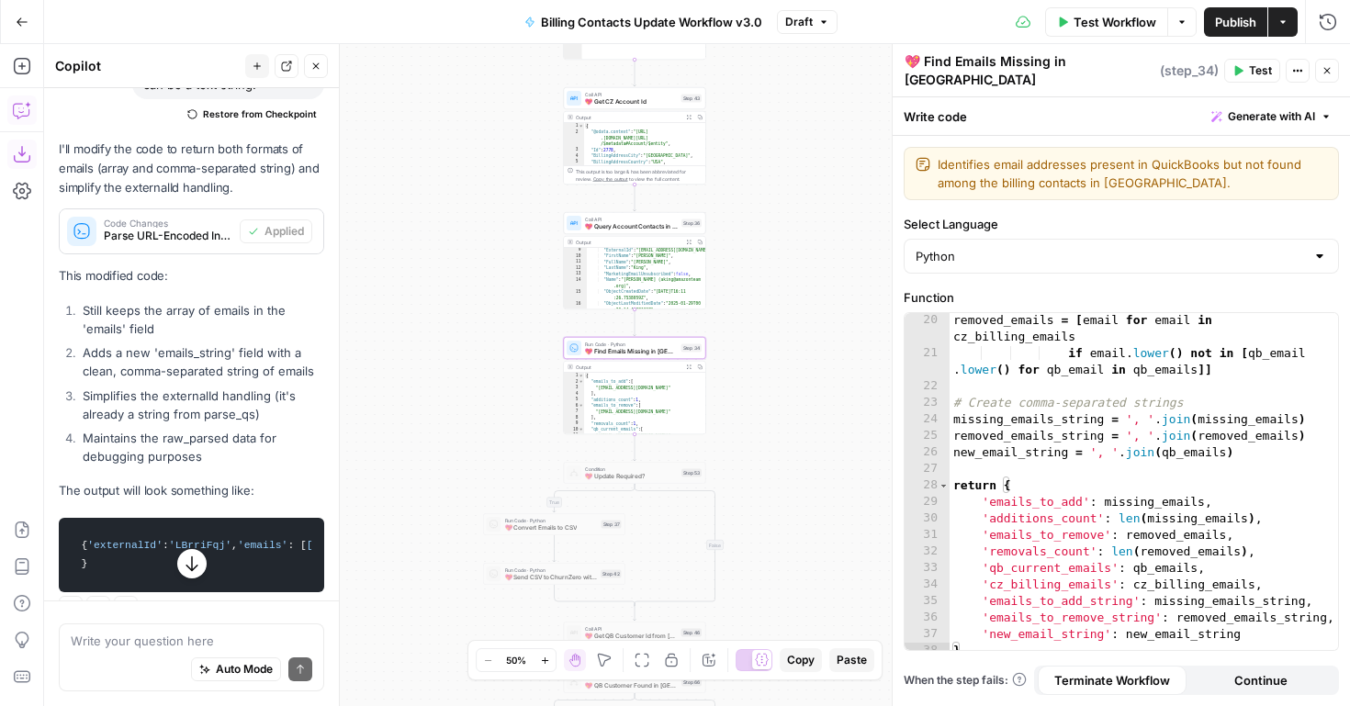
click at [171, 651] on div "Auto Mode Send" at bounding box center [192, 670] width 242 height 40
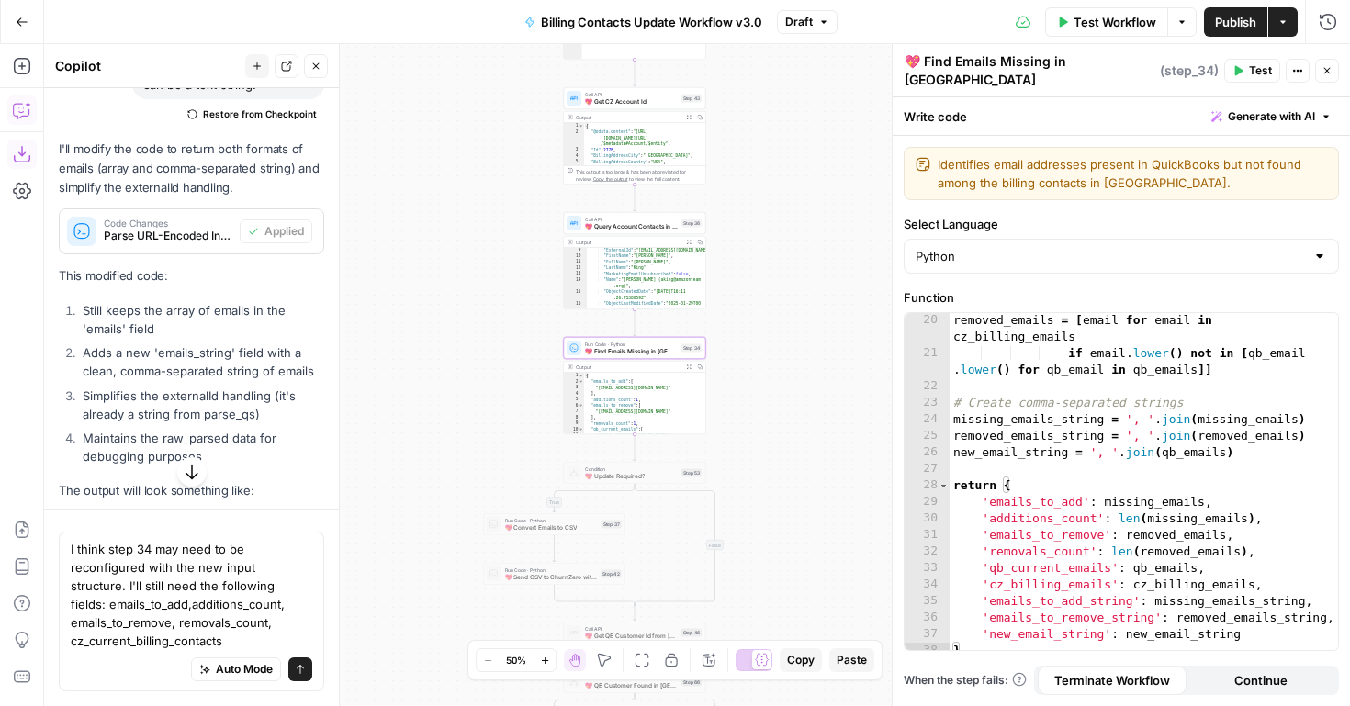
click at [438, 537] on div "**********" at bounding box center [697, 375] width 1306 height 662
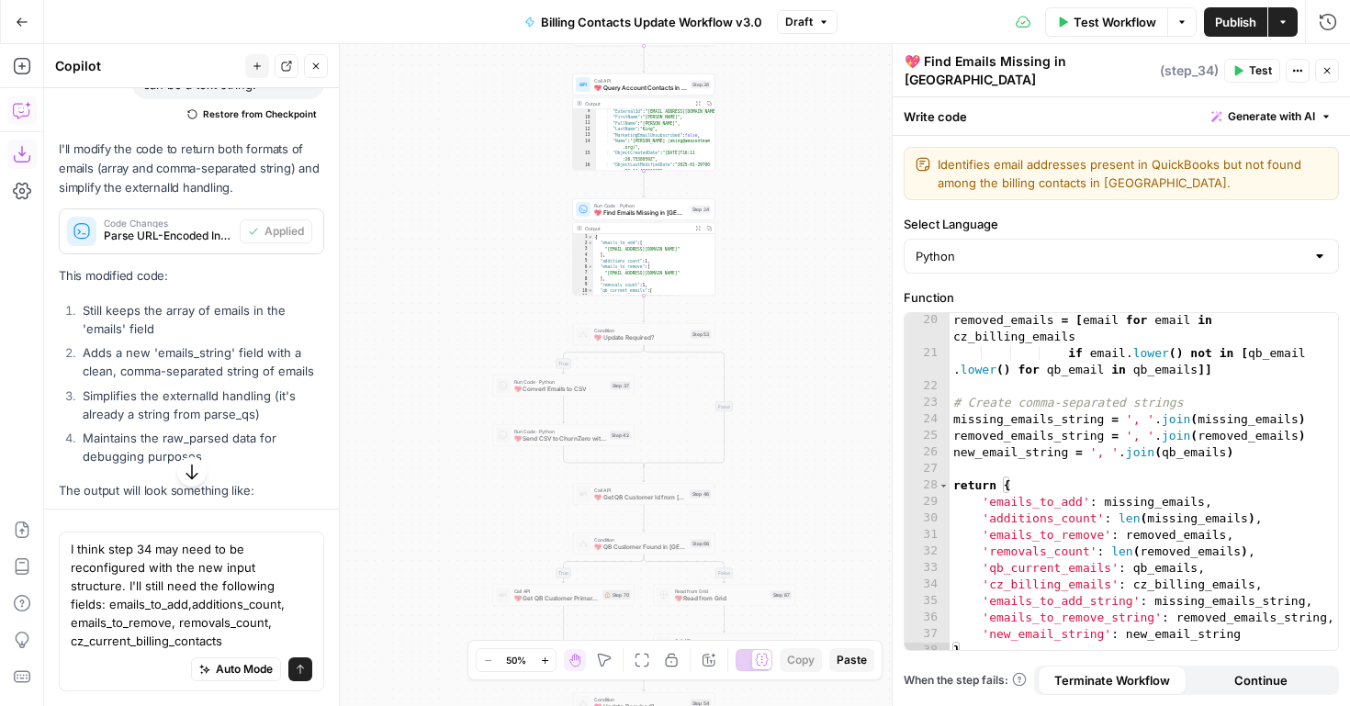
drag, startPoint x: 786, startPoint y: 525, endPoint x: 806, endPoint y: 391, distance: 134.6
click at [806, 391] on div "**********" at bounding box center [697, 375] width 1306 height 662
drag, startPoint x: 232, startPoint y: 640, endPoint x: 267, endPoint y: 627, distance: 38.4
click at [267, 627] on textarea "I think step 34 may need to be reconfigured with the new input structure. I'll …" at bounding box center [192, 595] width 242 height 110
click at [153, 604] on textarea "I think step 34 may need to be reconfigured with the new input structure. I'll …" at bounding box center [192, 595] width 242 height 110
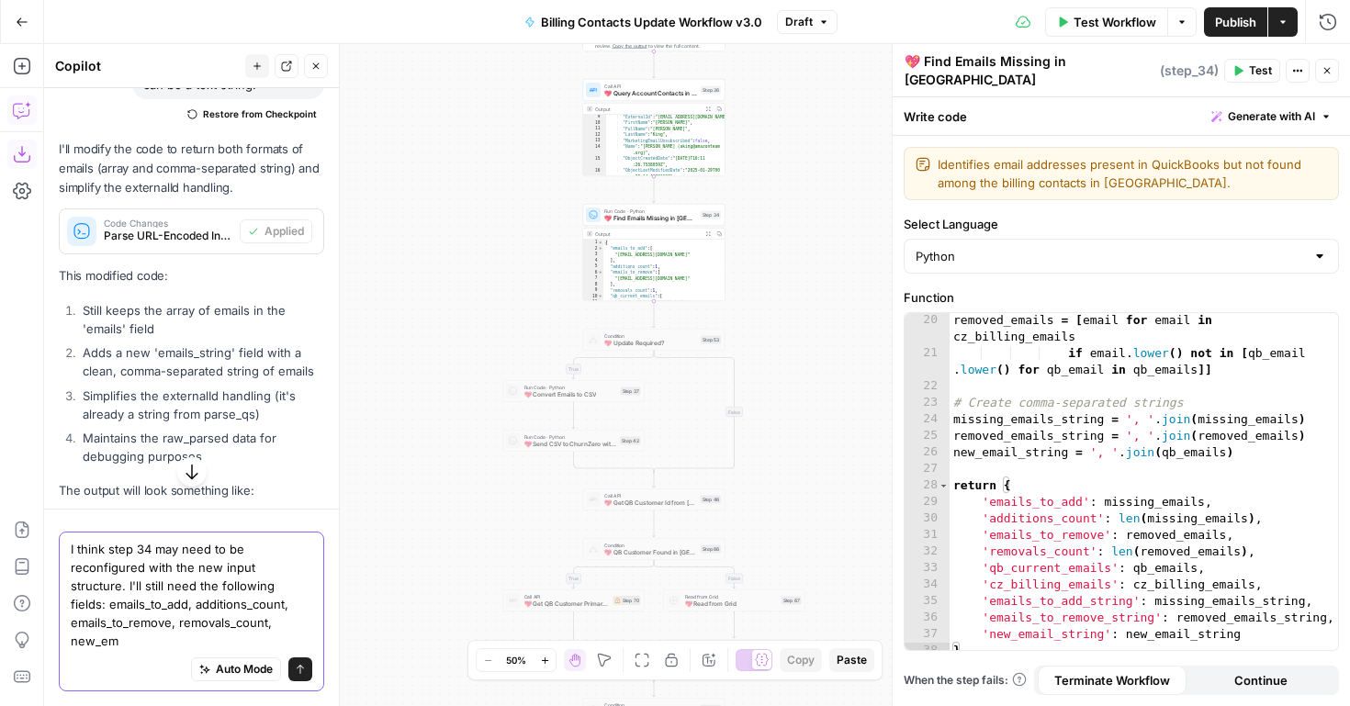
drag, startPoint x: 122, startPoint y: 639, endPoint x: 69, endPoint y: 643, distance: 53.4
click at [69, 643] on div "I think step 34 may need to be reconfigured with the new input structure. I'll …" at bounding box center [191, 612] width 265 height 160
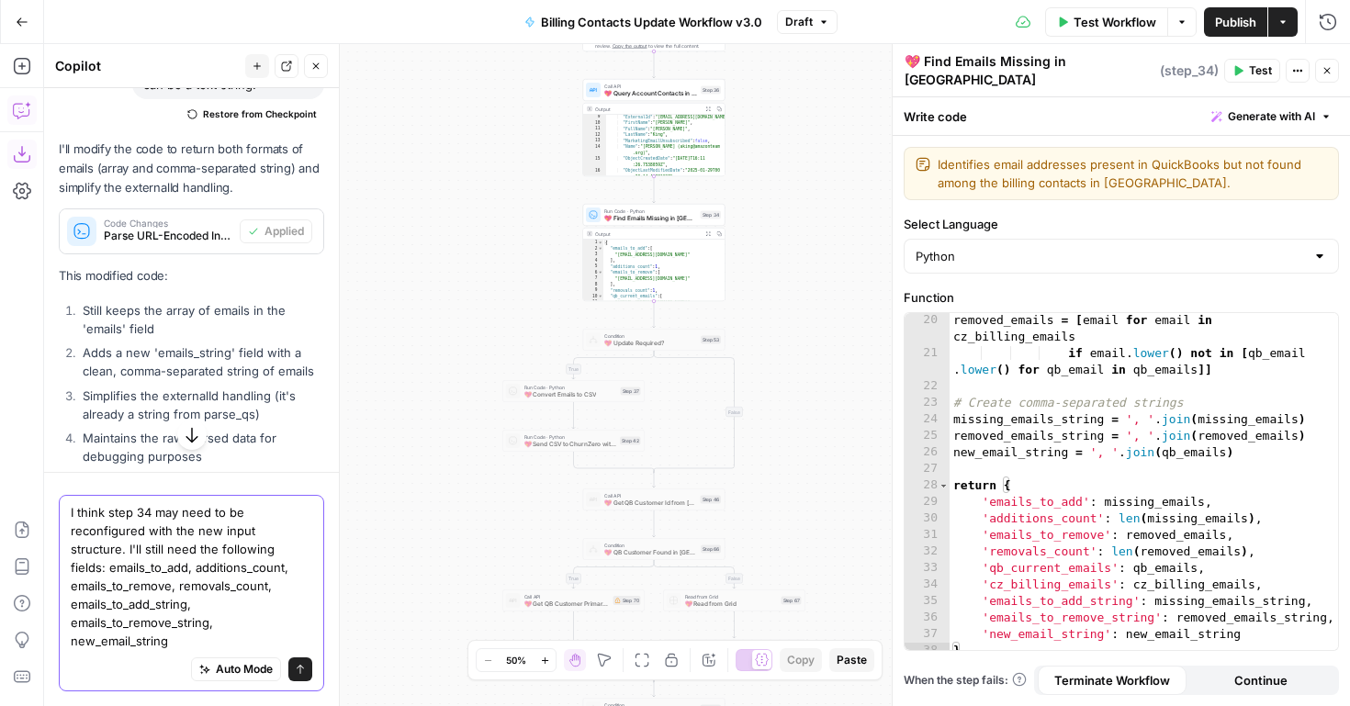
type textarea "I think step 34 may need to be reconfigured with the new input structure. I'll …"
click at [298, 667] on icon "submit" at bounding box center [300, 669] width 7 height 9
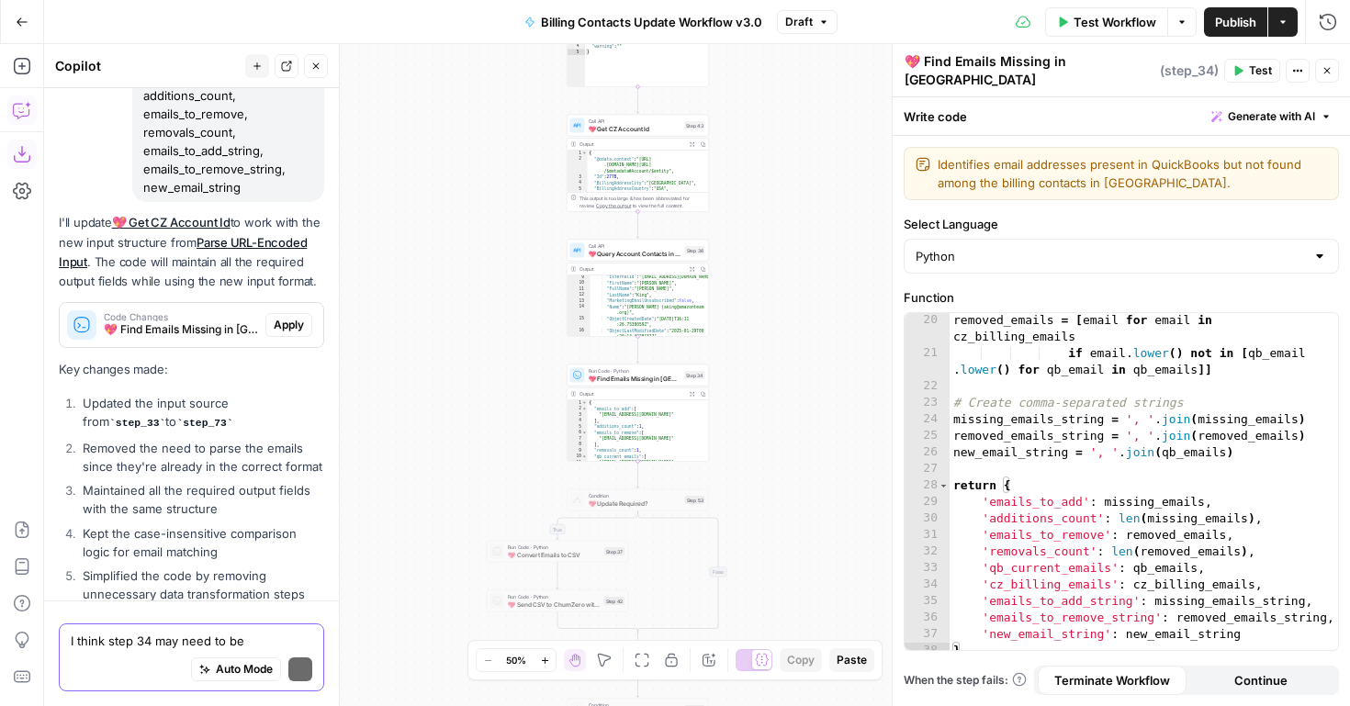
scroll to position [2964, 0]
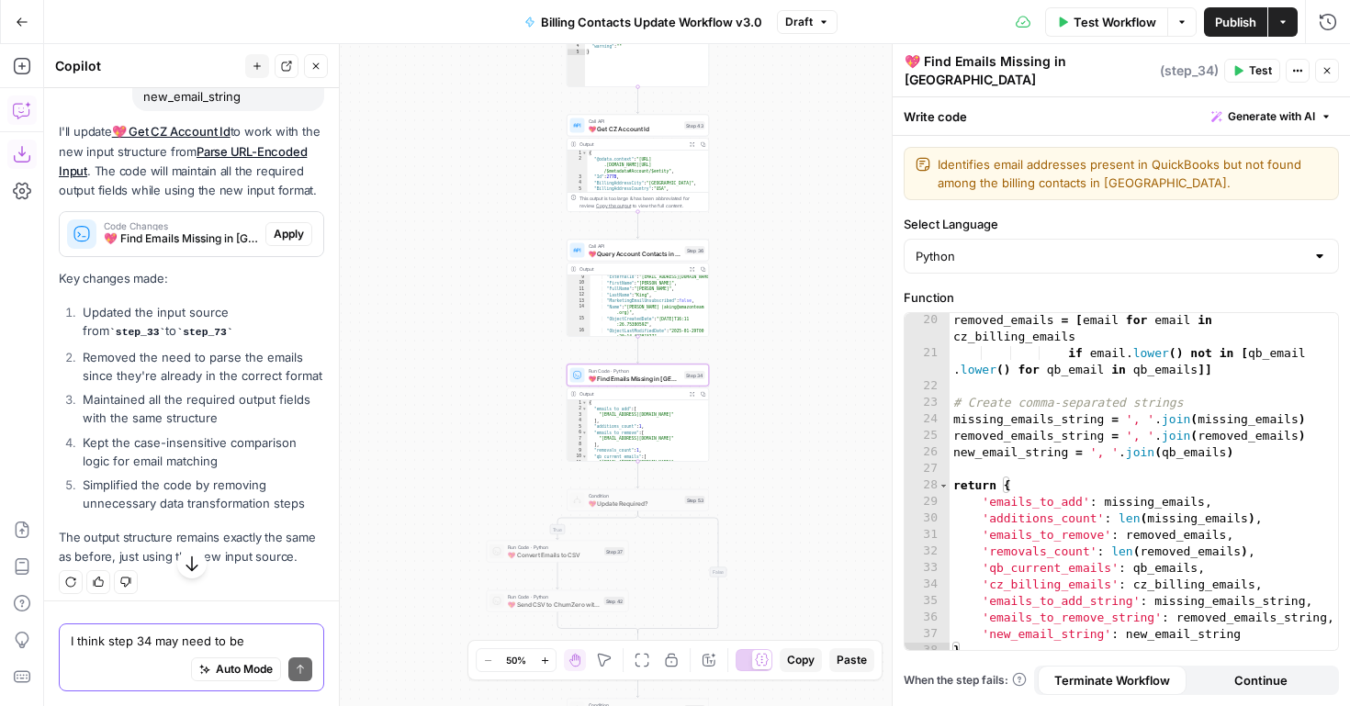
click at [297, 243] on span "Apply" at bounding box center [289, 234] width 30 height 17
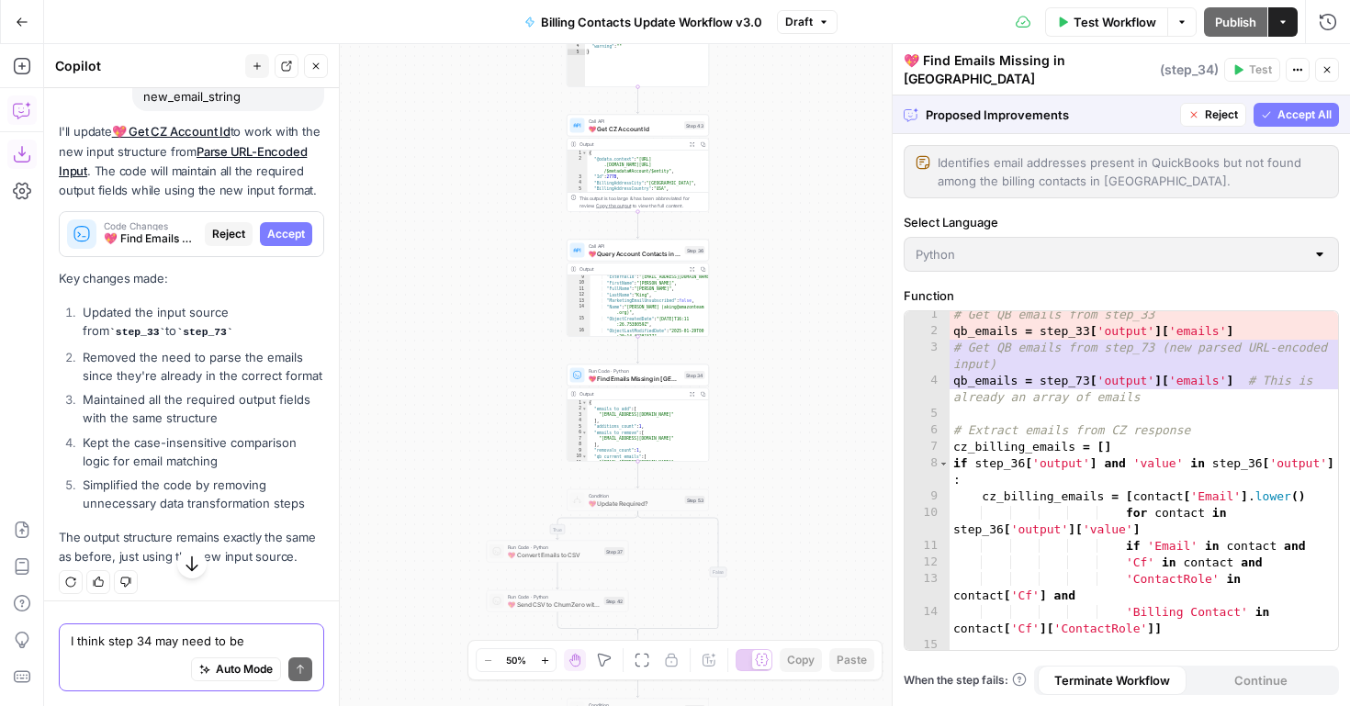
scroll to position [0, 0]
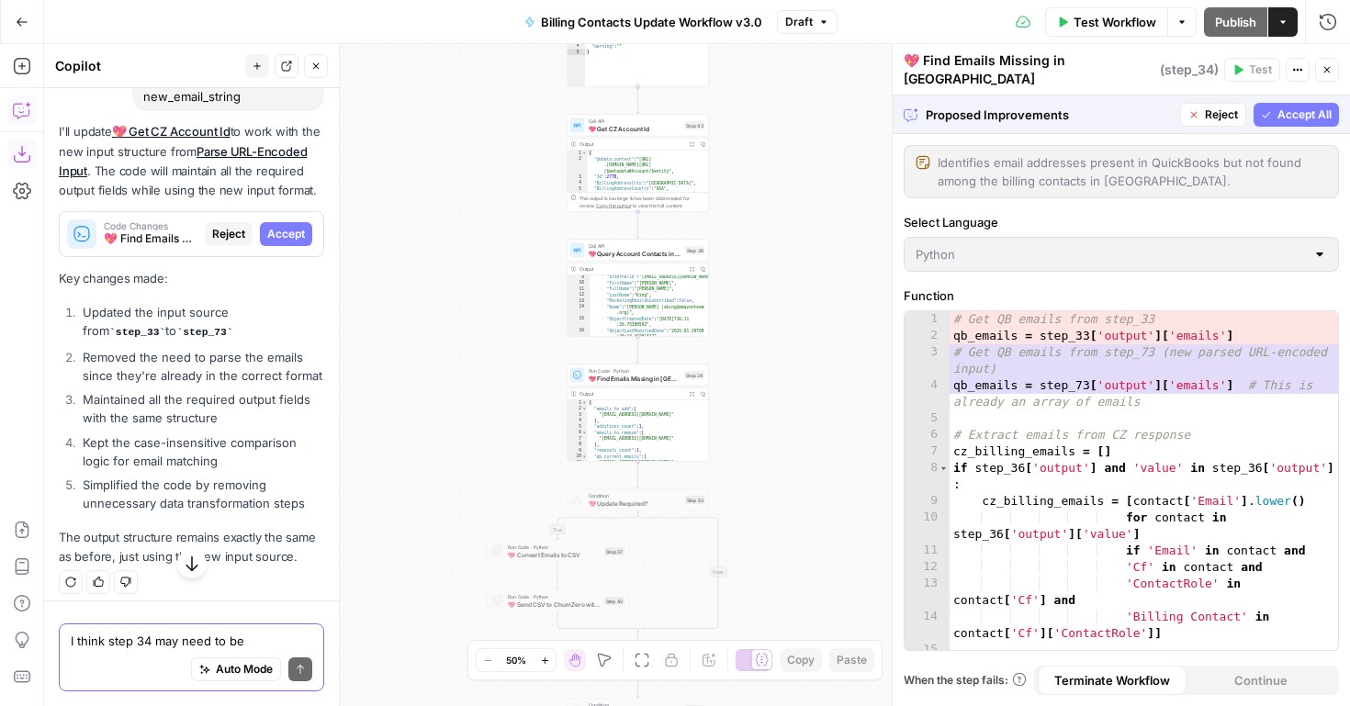
click at [1017, 378] on div "1 2 3 4 5 6 7 8 9 10 11 12 13 14 15 16 # Get QB emails from step_33 qb_emails =…" at bounding box center [1122, 480] width 434 height 339
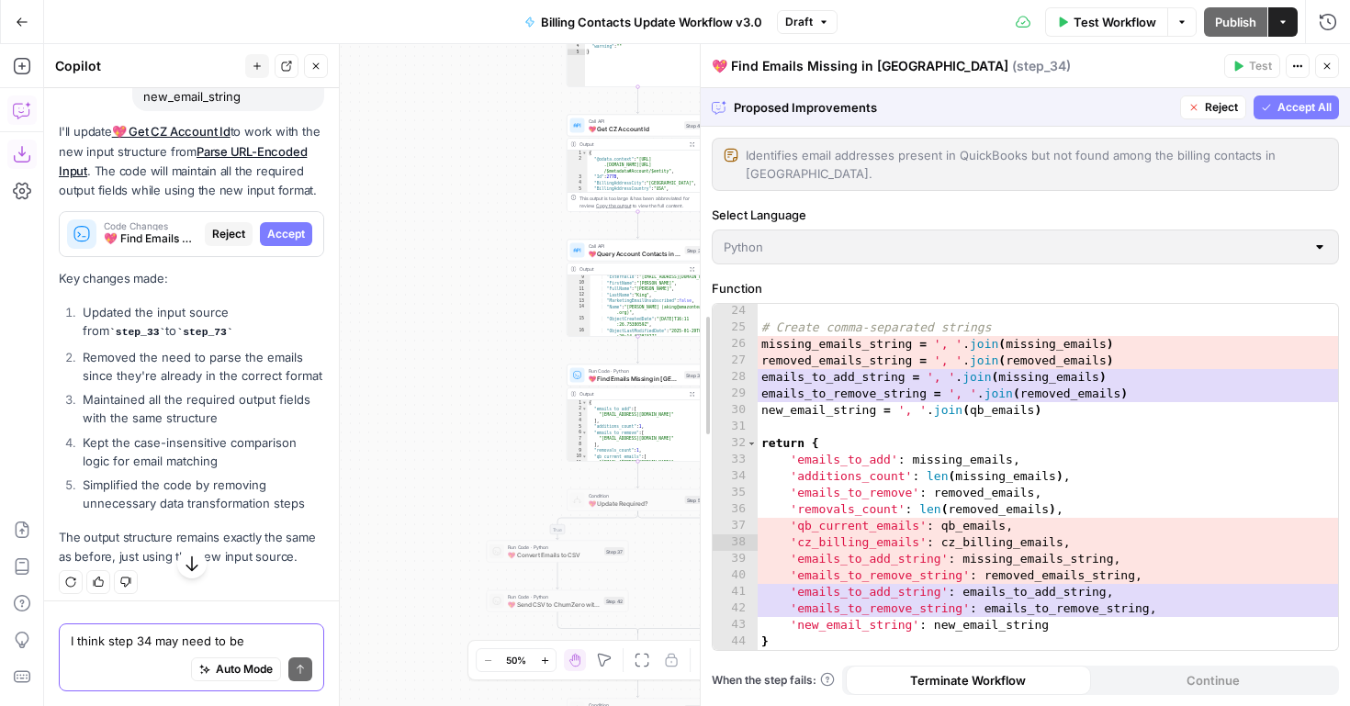
scroll to position [414, 0]
drag, startPoint x: 892, startPoint y: 566, endPoint x: 700, endPoint y: 561, distance: 192.1
click at [1279, 106] on span "Accept All" at bounding box center [1305, 107] width 54 height 17
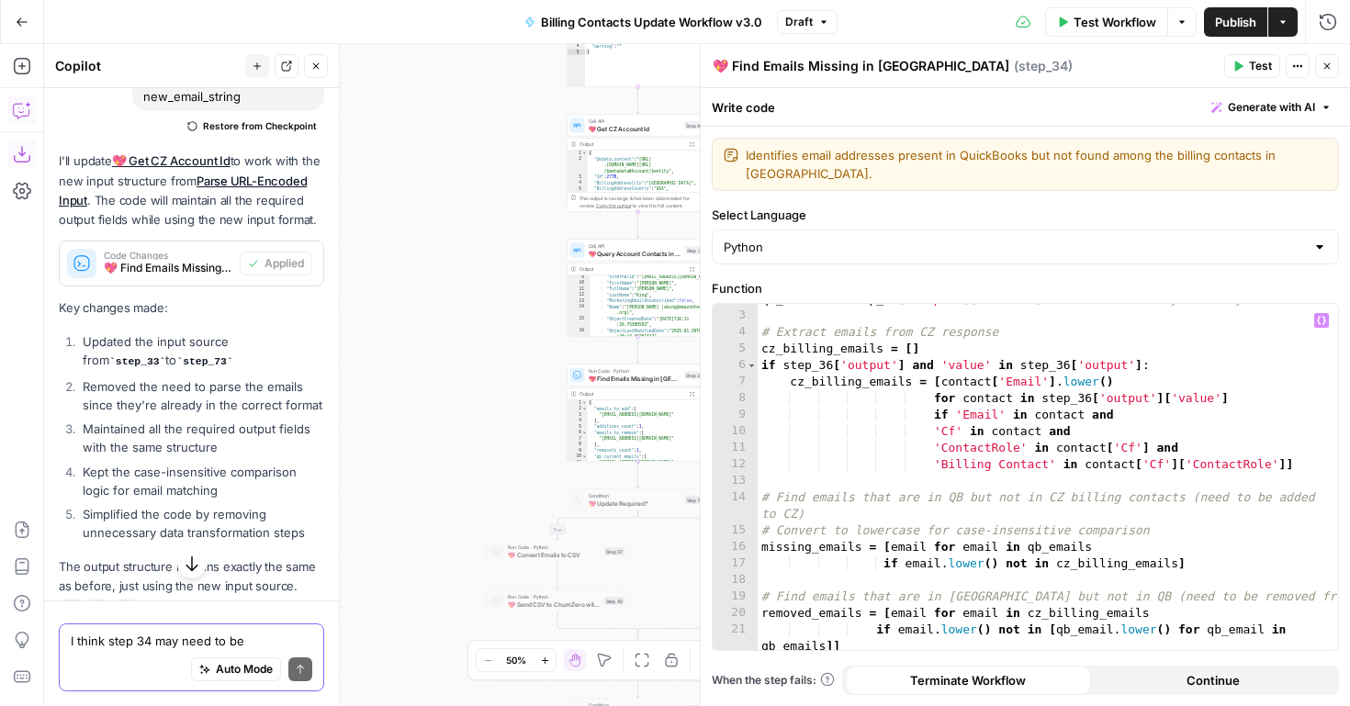
scroll to position [0, 0]
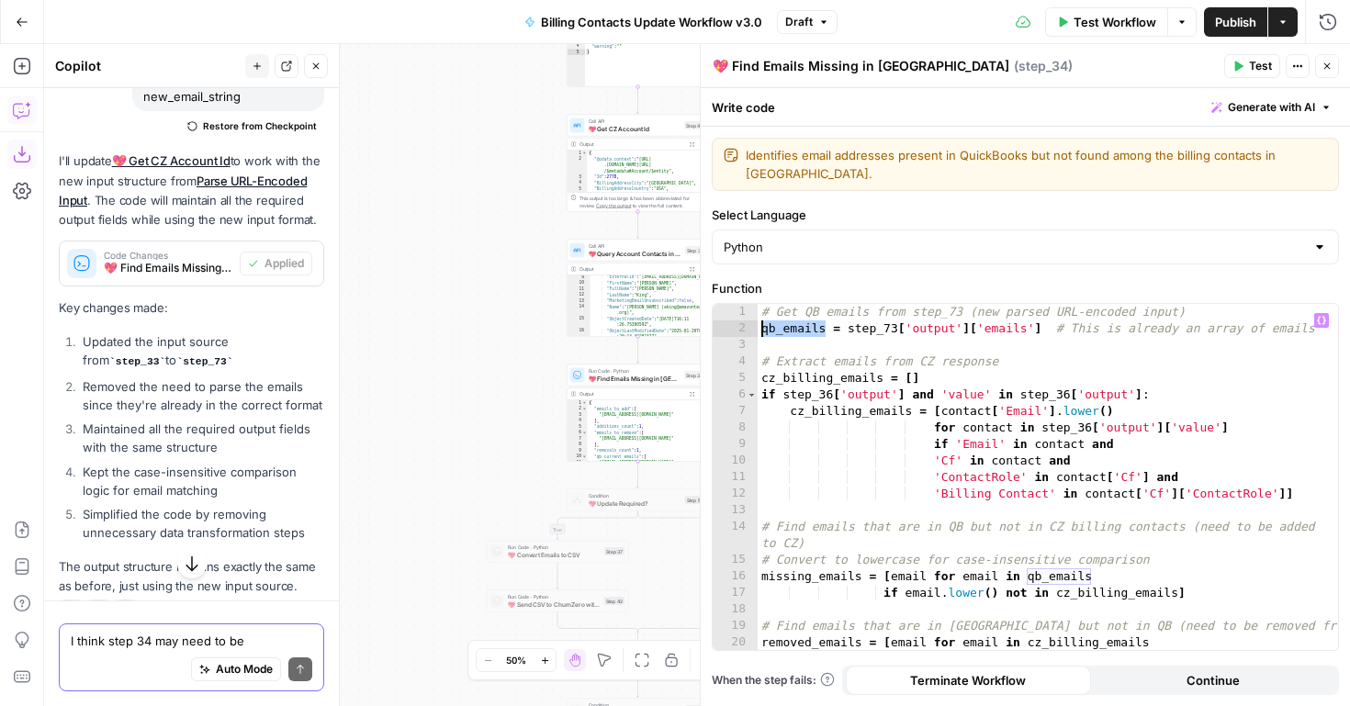
drag, startPoint x: 825, startPoint y: 331, endPoint x: 762, endPoint y: 333, distance: 63.4
click at [762, 333] on div "# Get QB emails from step_73 (new parsed URL-encoded input) qb_emails = step_73…" at bounding box center [1048, 502] width 581 height 396
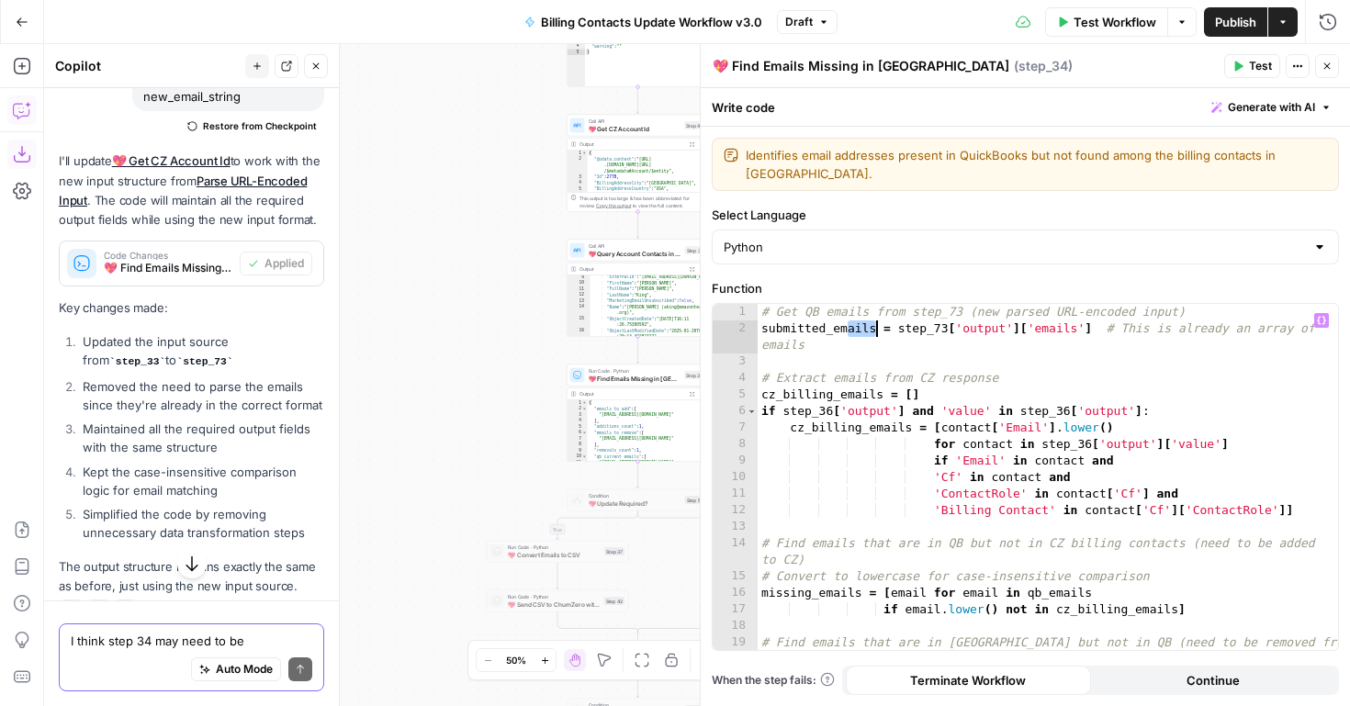
click at [819, 314] on div "# Get QB emails from step_73 (new parsed URL-encoded input) submitted_emails = …" at bounding box center [1048, 493] width 581 height 379
click at [853, 353] on div "# Get submitted emails from step_73 (new parsed URL-encoded input) submitted_em…" at bounding box center [1048, 493] width 581 height 379
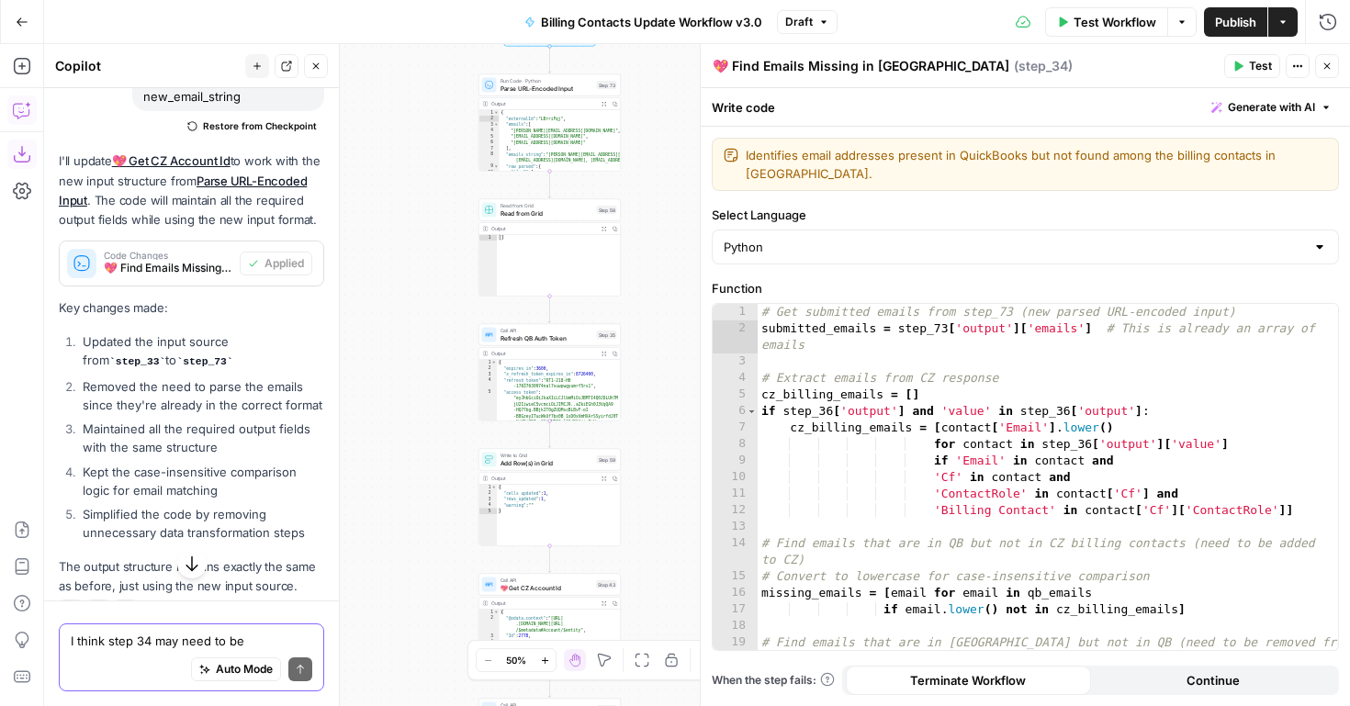
drag, startPoint x: 499, startPoint y: 134, endPoint x: 402, endPoint y: 640, distance: 515.3
click at [402, 640] on div "**********" at bounding box center [697, 375] width 1306 height 662
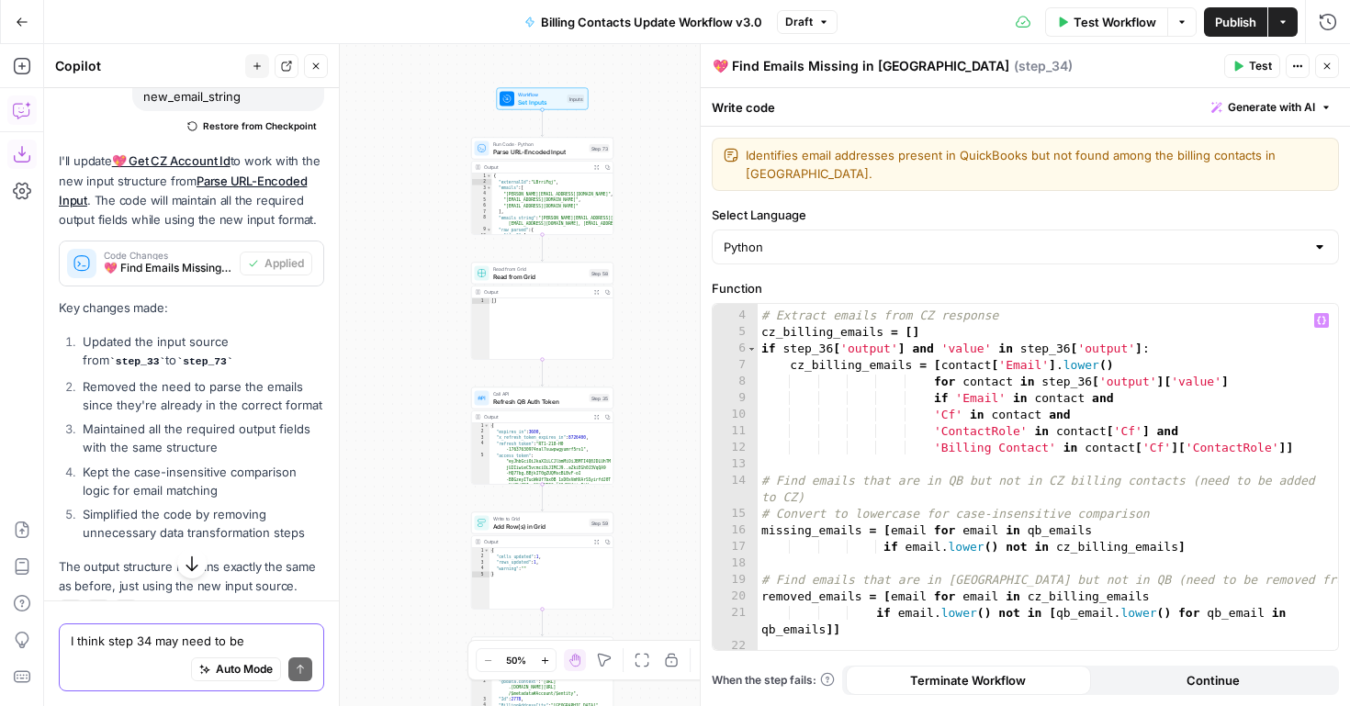
scroll to position [62, 0]
drag, startPoint x: 901, startPoint y: 486, endPoint x: 960, endPoint y: 484, distance: 58.8
click at [960, 484] on div "# Extract emails from CZ response cz_billing_emails = [ ] if step_36 [ 'output'…" at bounding box center [1048, 480] width 581 height 379
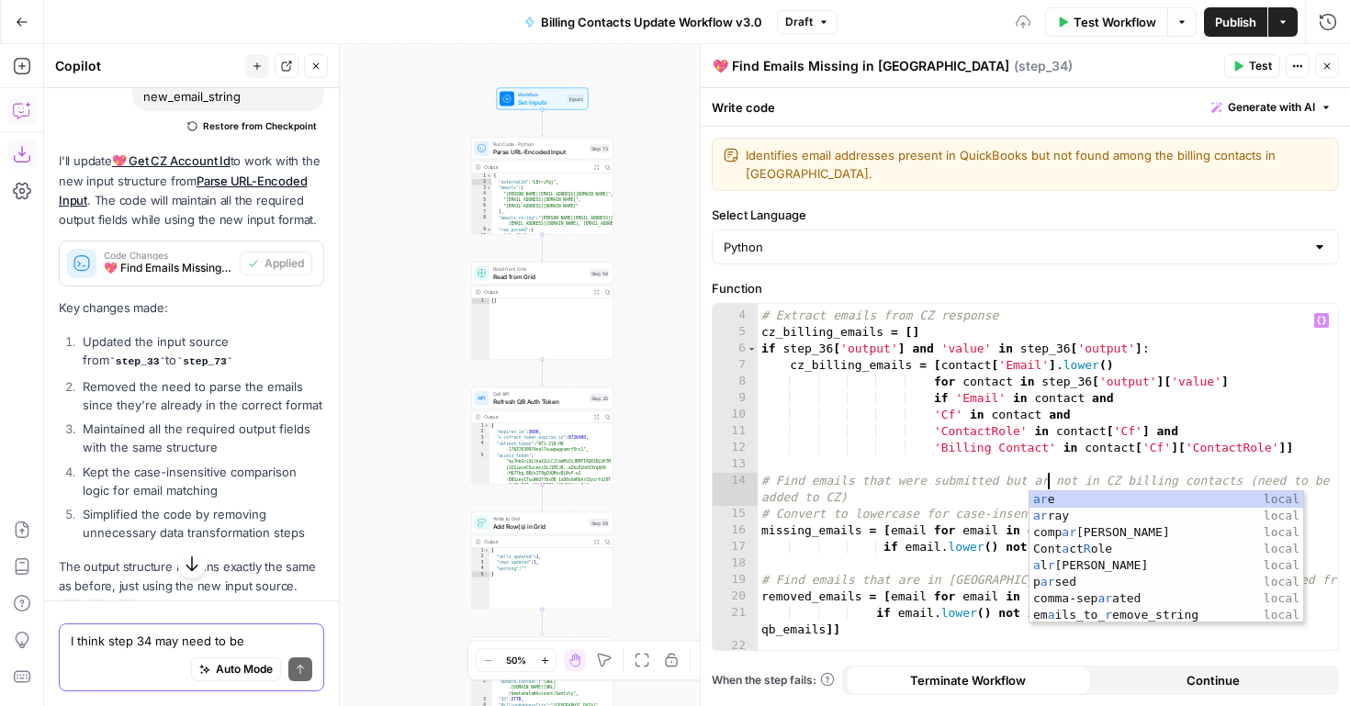
scroll to position [0, 22]
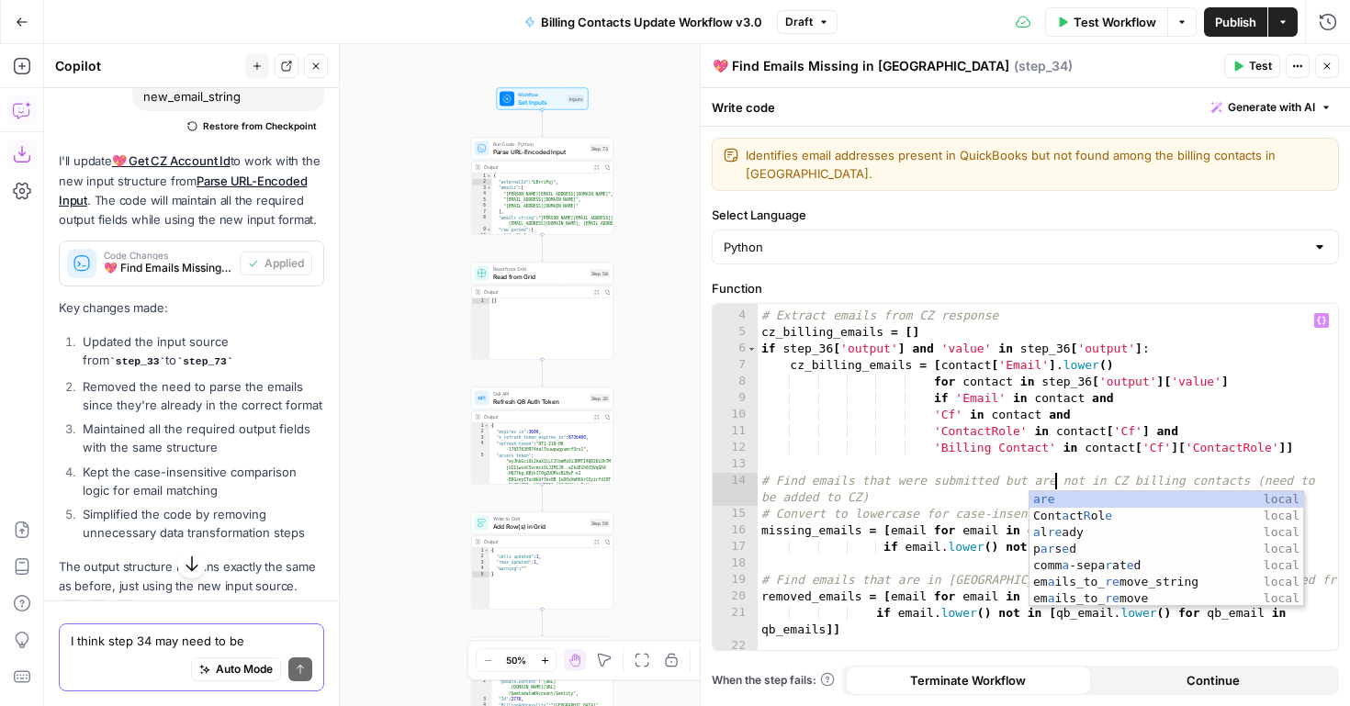
click at [904, 492] on div "# Extract emails from CZ response cz_billing_emails = [ ] if step_36 [ 'output'…" at bounding box center [1048, 480] width 581 height 379
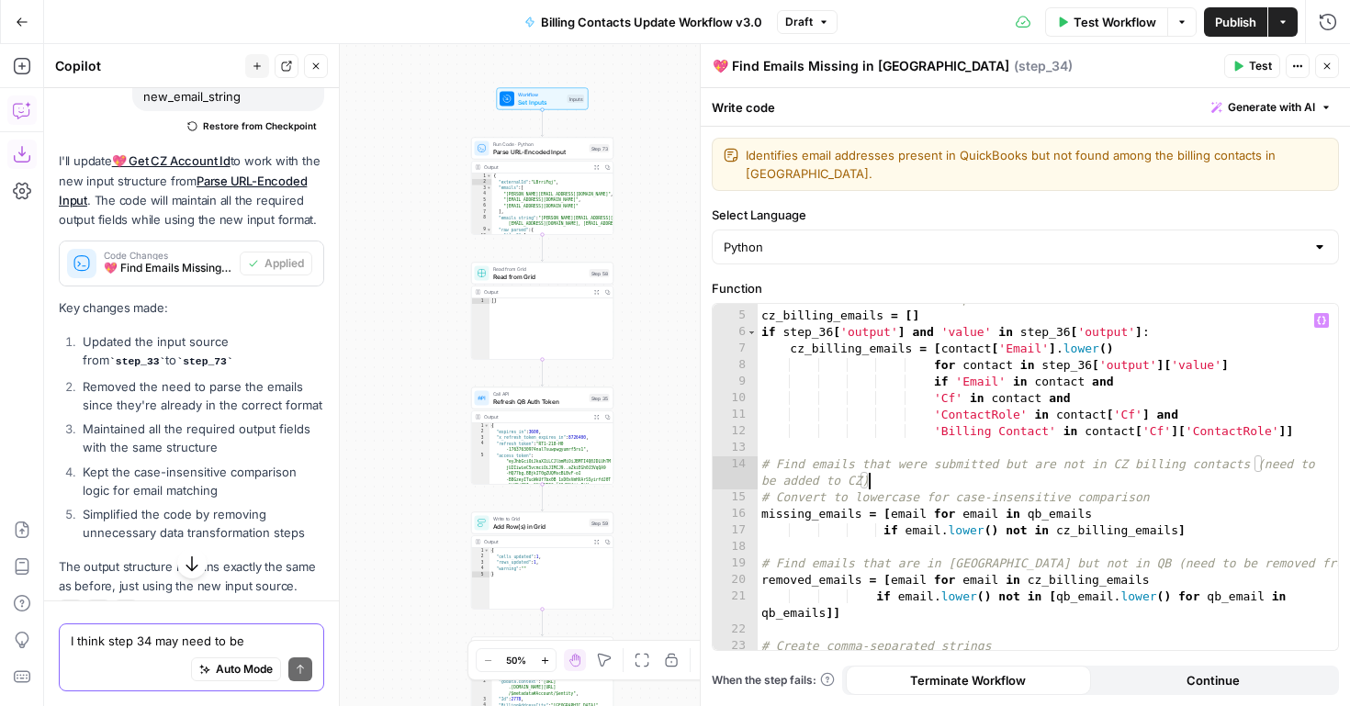
scroll to position [105, 0]
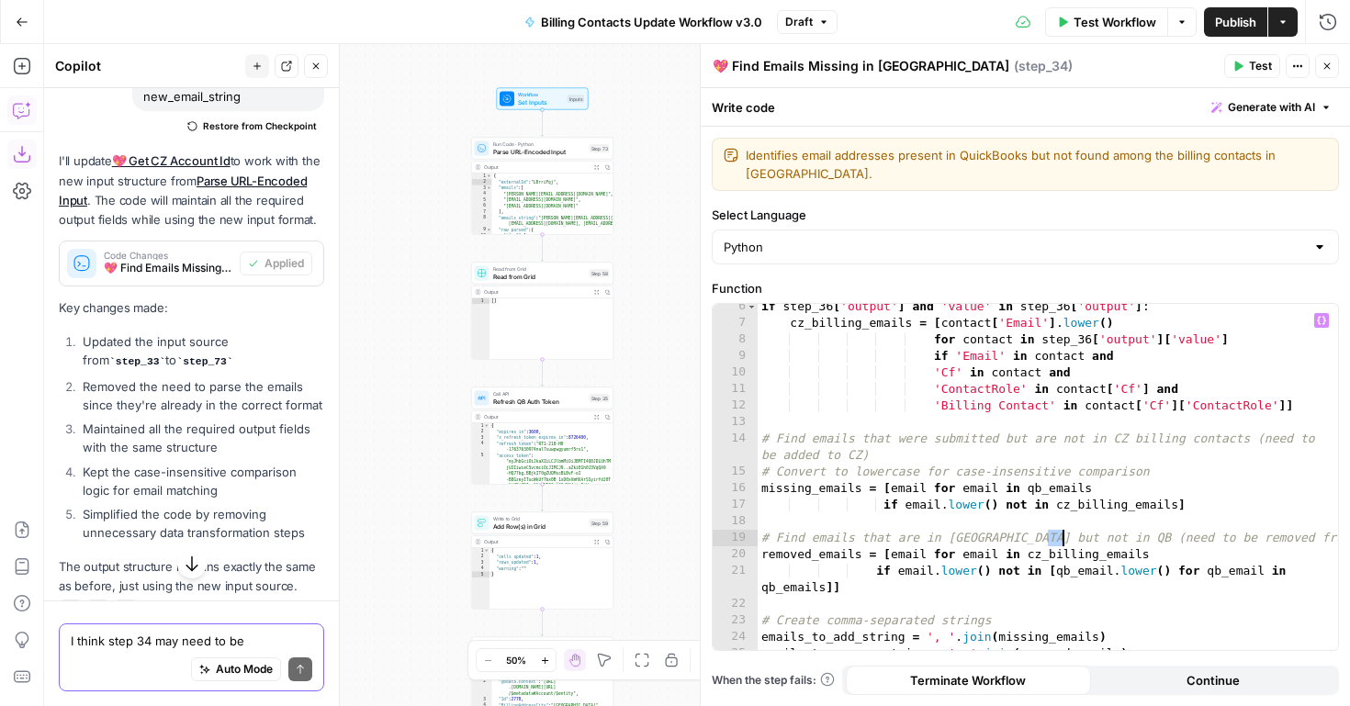
drag, startPoint x: 1051, startPoint y: 538, endPoint x: 1064, endPoint y: 537, distance: 12.9
click at [1064, 537] on div "if step_36 [ 'output' ] and 'value' in step_36 [ 'output' ] : cz_billing_emails…" at bounding box center [1048, 488] width 581 height 379
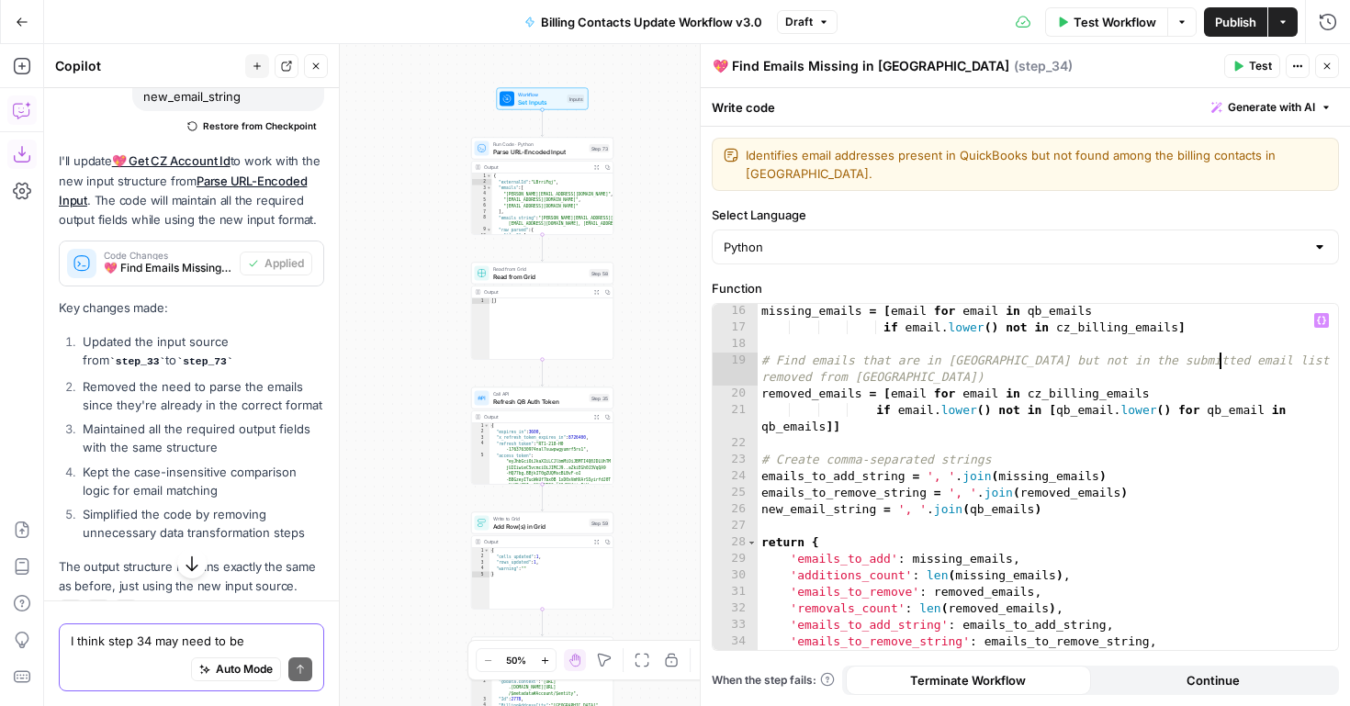
scroll to position [314, 0]
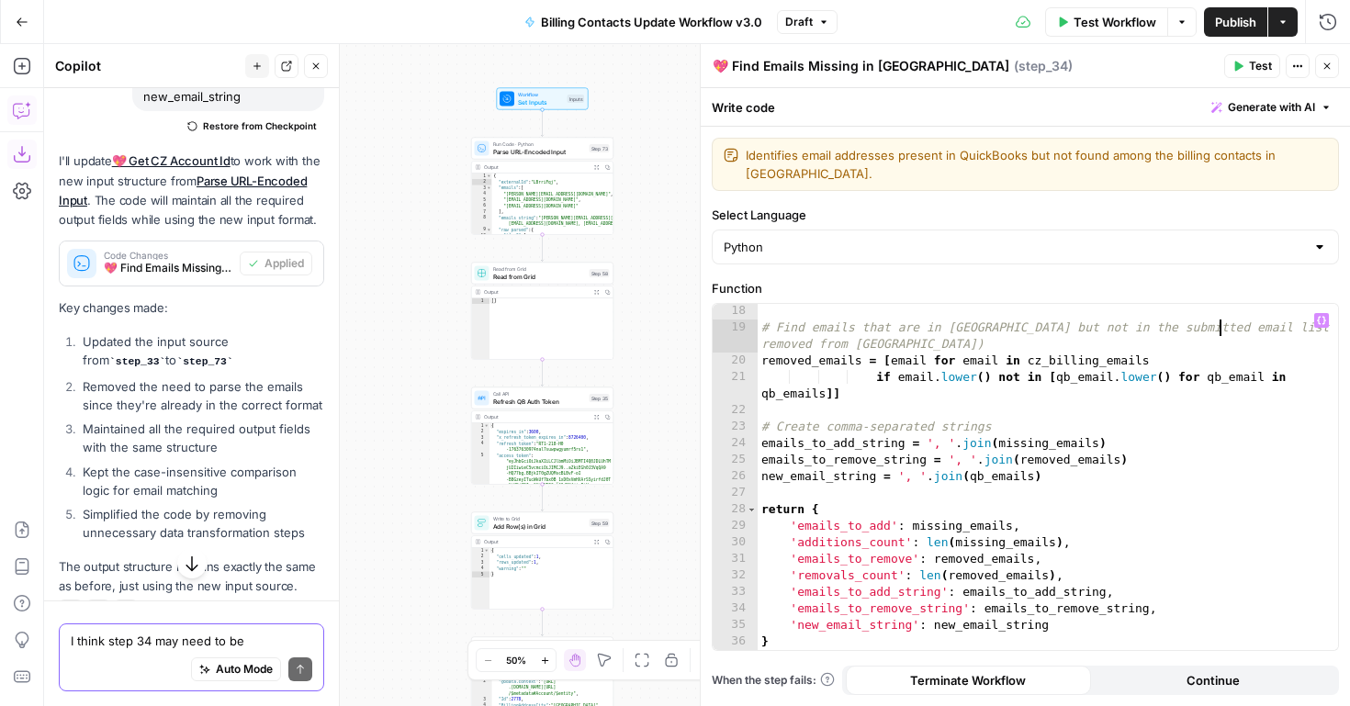
type textarea "**********"
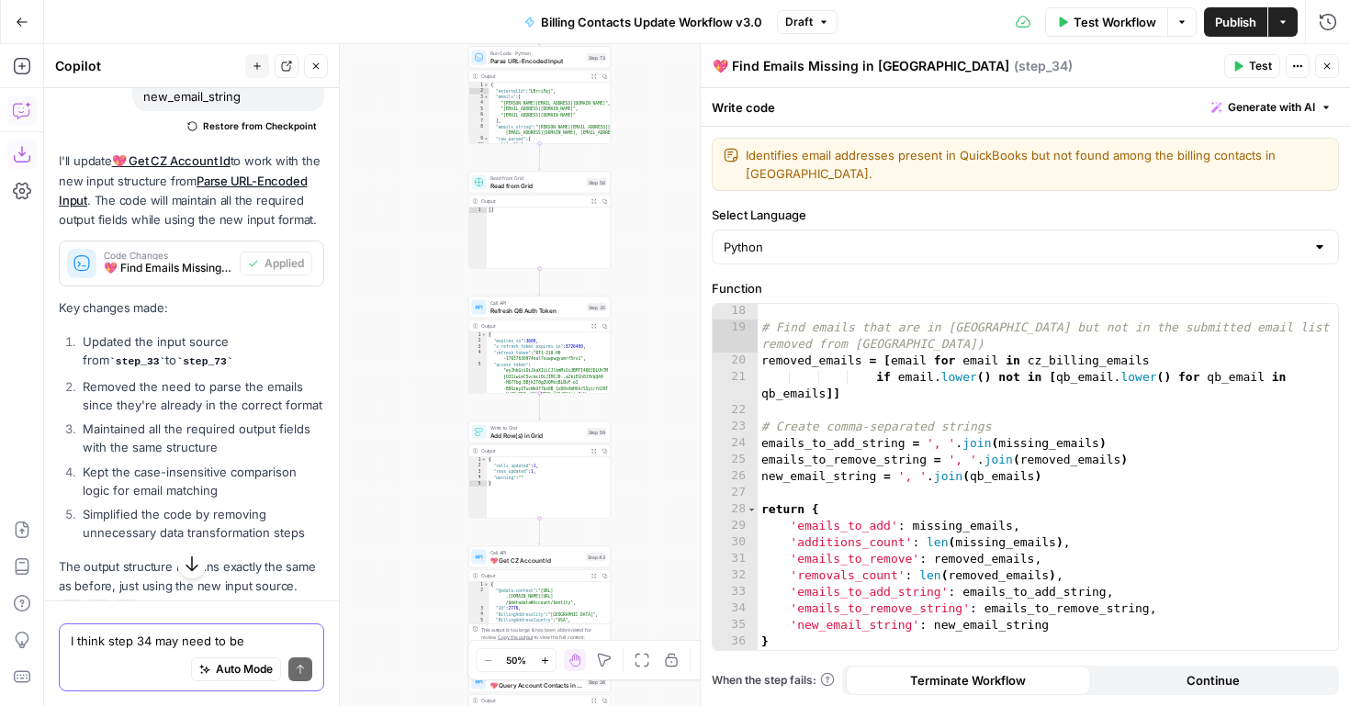
drag, startPoint x: 632, startPoint y: 385, endPoint x: 629, endPoint y: 294, distance: 91.0
click at [629, 294] on div "**********" at bounding box center [697, 375] width 1306 height 662
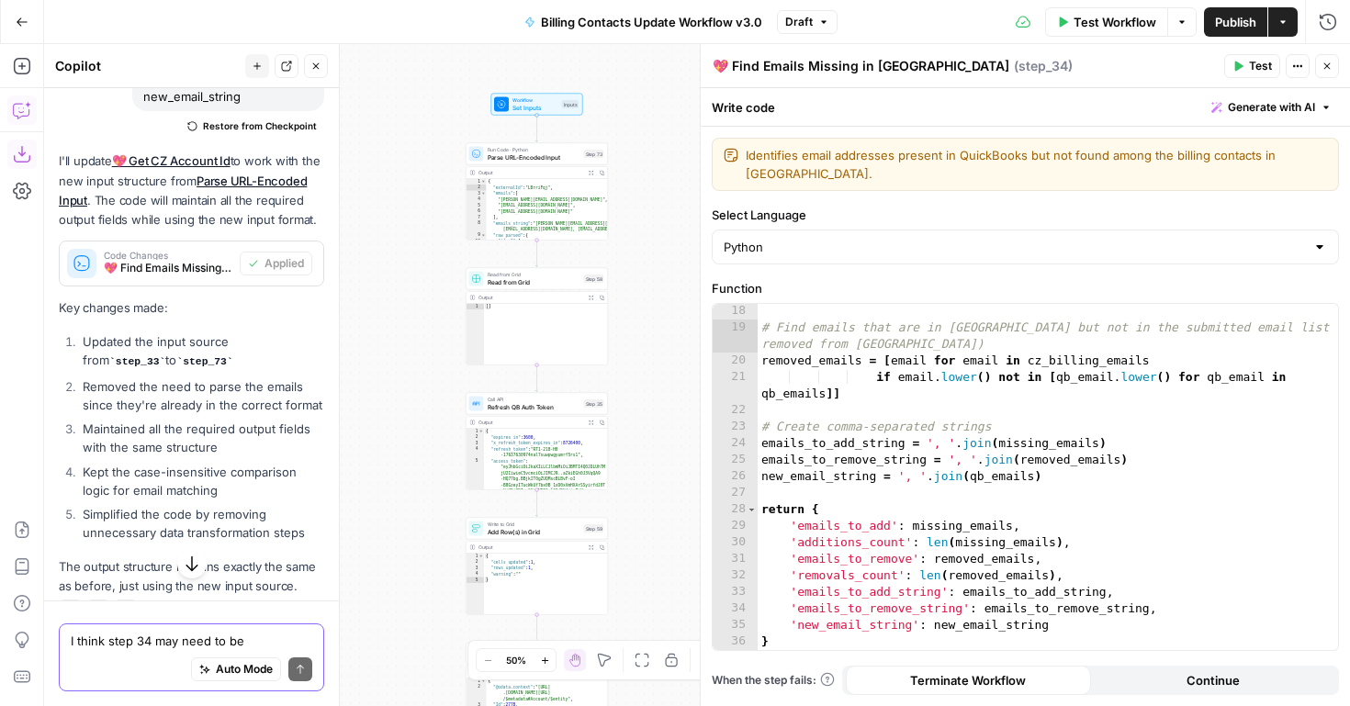
drag, startPoint x: 629, startPoint y: 294, endPoint x: 627, endPoint y: 390, distance: 96.5
click at [627, 390] on div "**********" at bounding box center [697, 375] width 1306 height 662
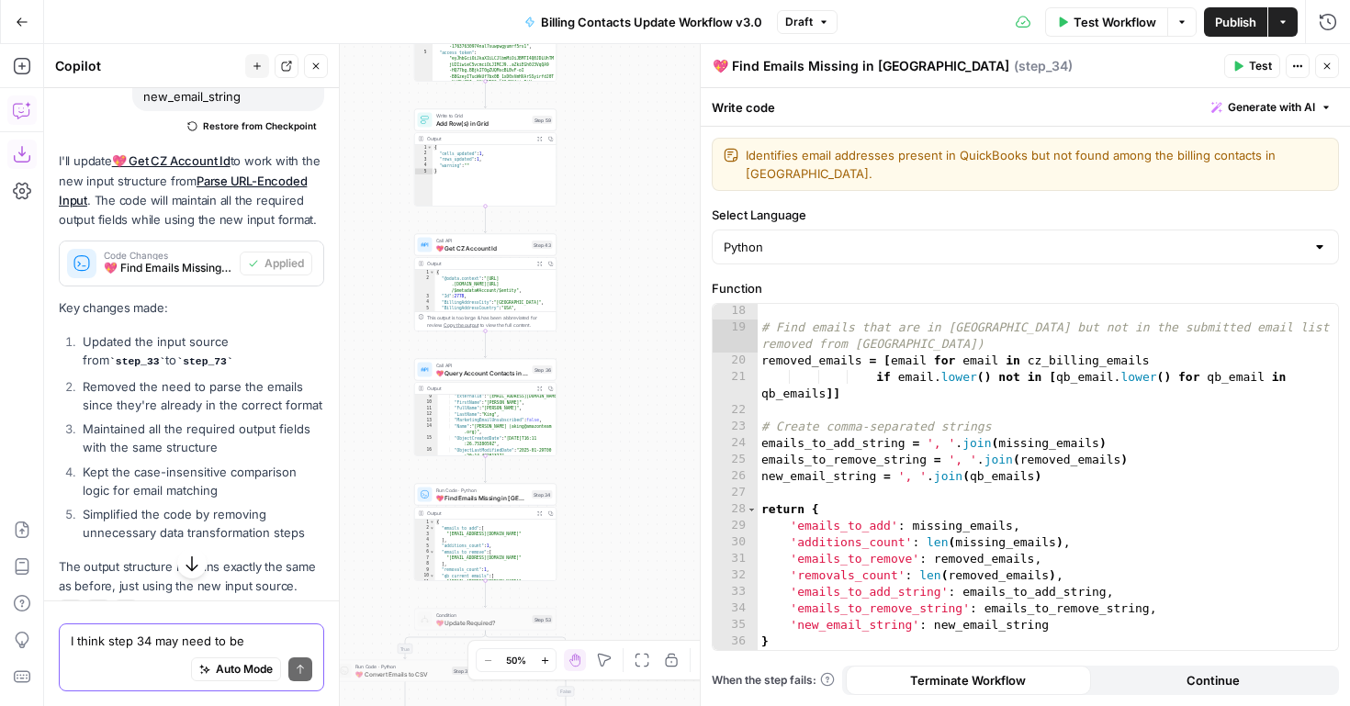
drag, startPoint x: 618, startPoint y: 358, endPoint x: 566, endPoint y: -52, distance: 414.0
click at [566, 0] on html "**********" at bounding box center [675, 353] width 1350 height 706
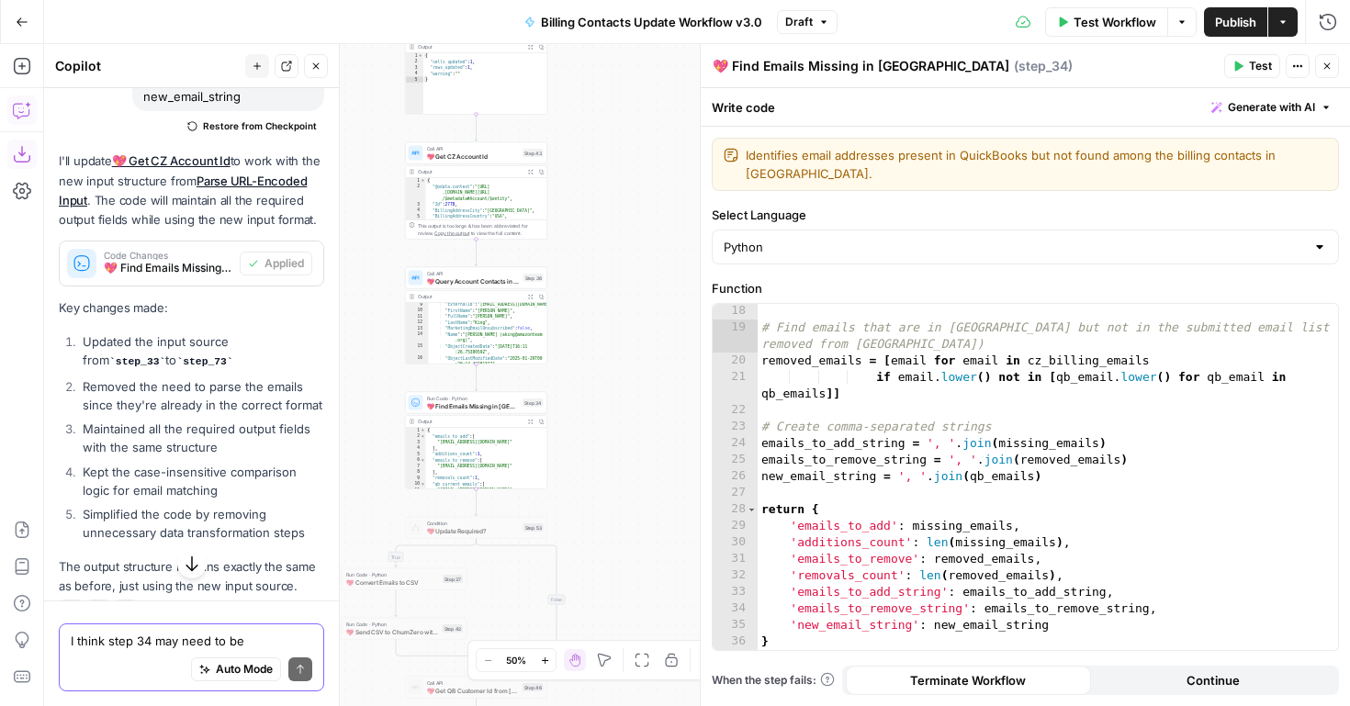
drag, startPoint x: 583, startPoint y: 354, endPoint x: 575, endPoint y: 264, distance: 90.4
click at [575, 264] on div "**********" at bounding box center [697, 375] width 1306 height 662
click at [1127, 22] on span "Test Workflow" at bounding box center [1115, 22] width 83 height 18
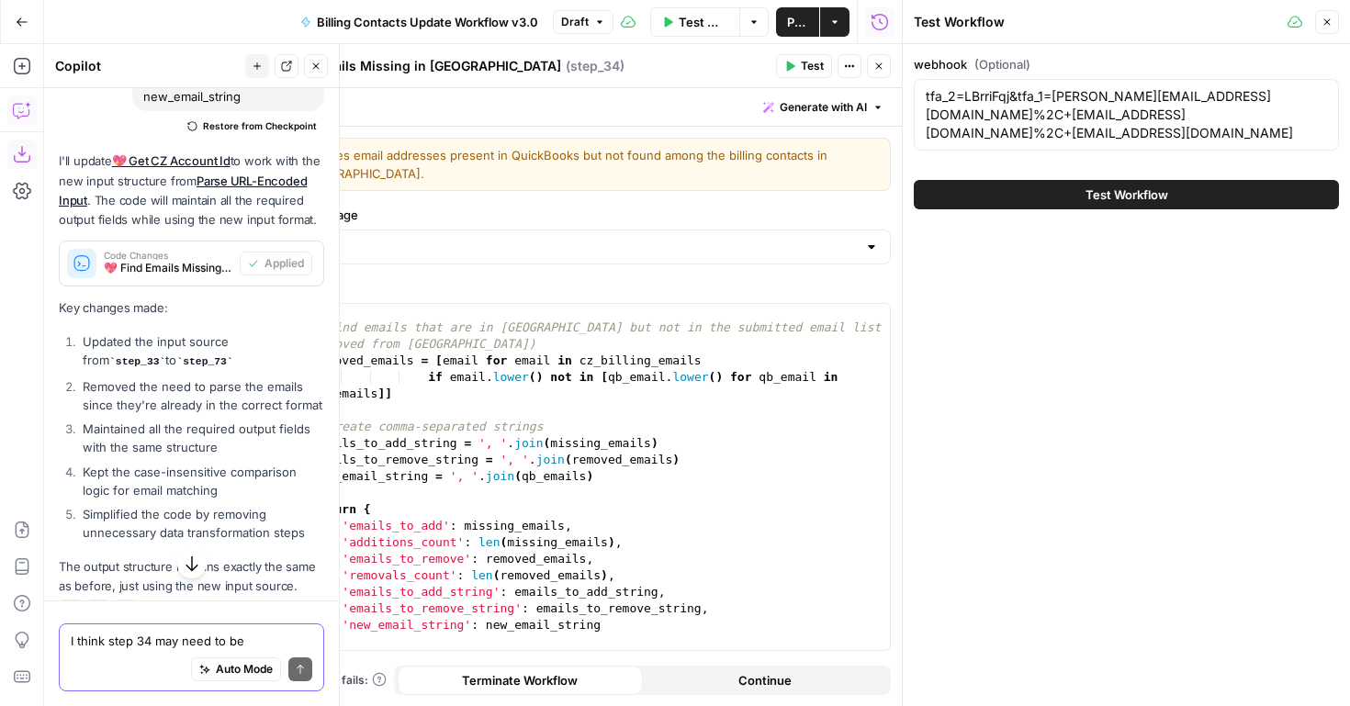
click at [702, 23] on span "Test Workflow" at bounding box center [704, 22] width 50 height 18
click at [1324, 23] on icon "button" at bounding box center [1327, 22] width 11 height 11
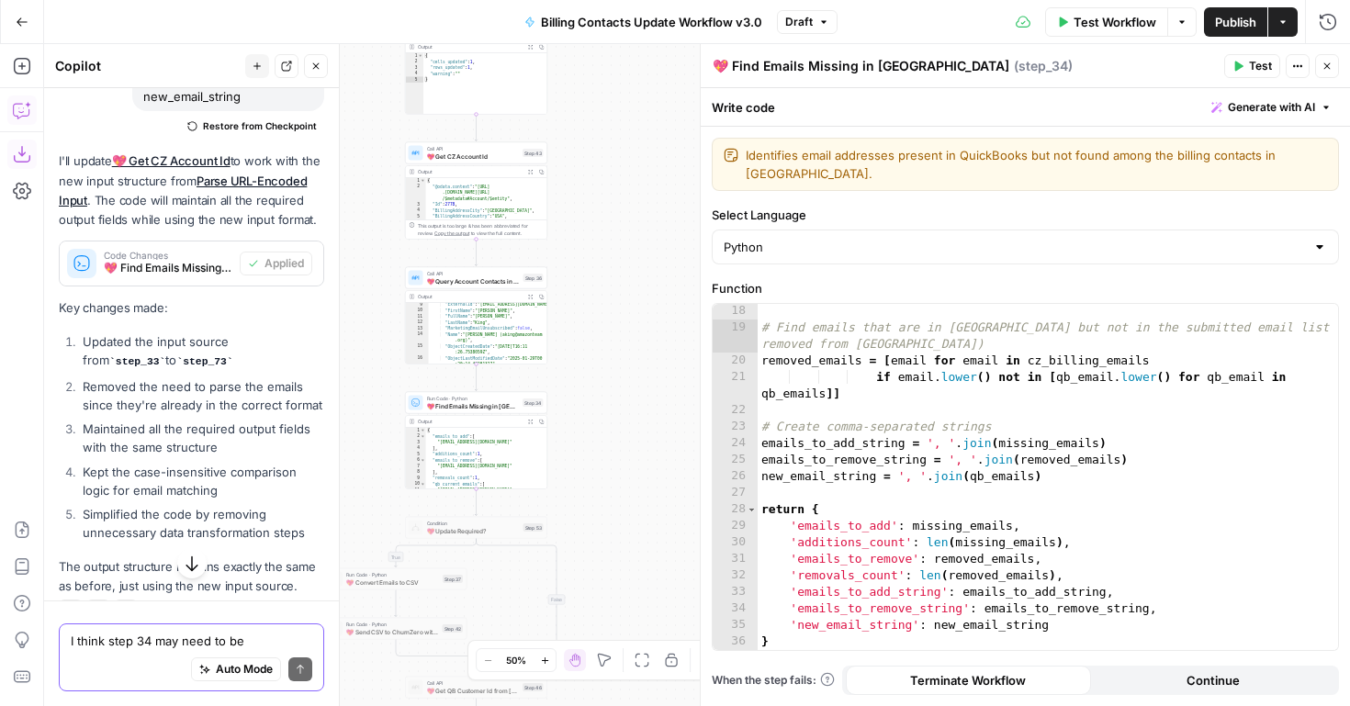
click at [1140, 27] on span "Test Workflow" at bounding box center [1115, 22] width 83 height 18
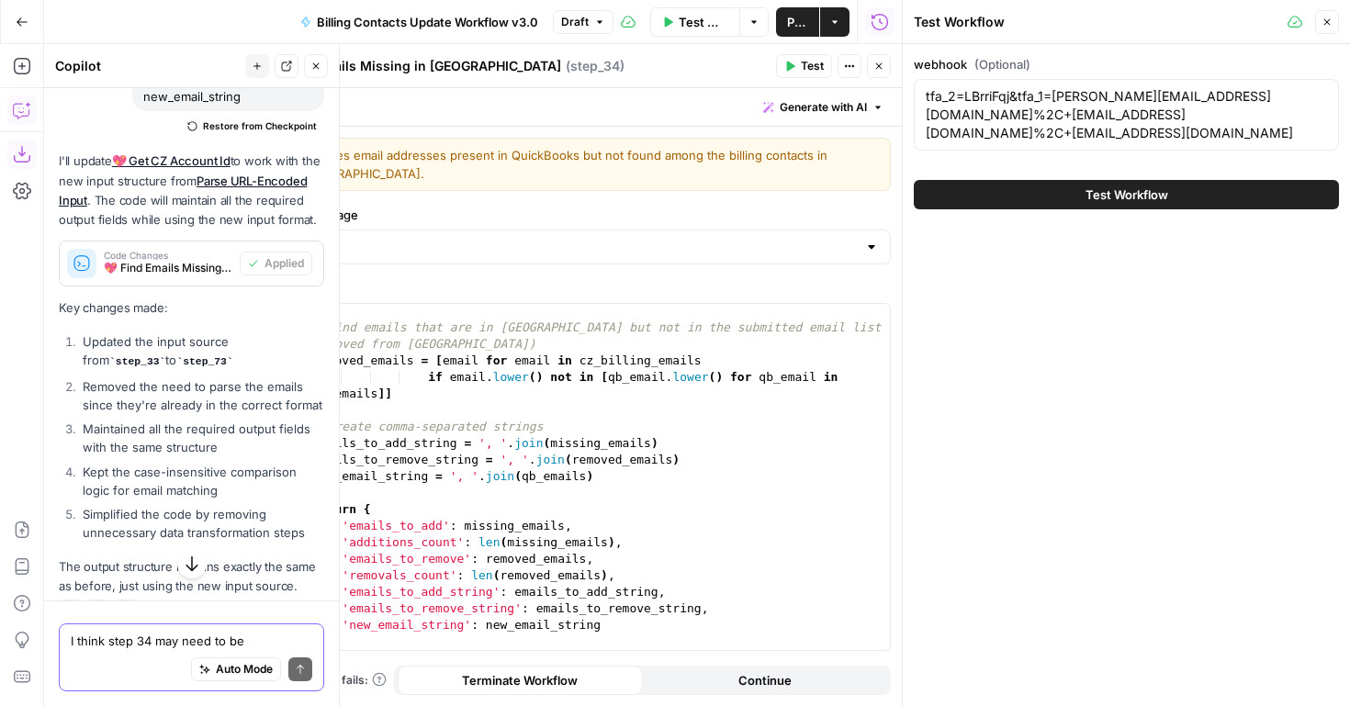
click at [1171, 198] on button "Test Workflow" at bounding box center [1126, 194] width 425 height 29
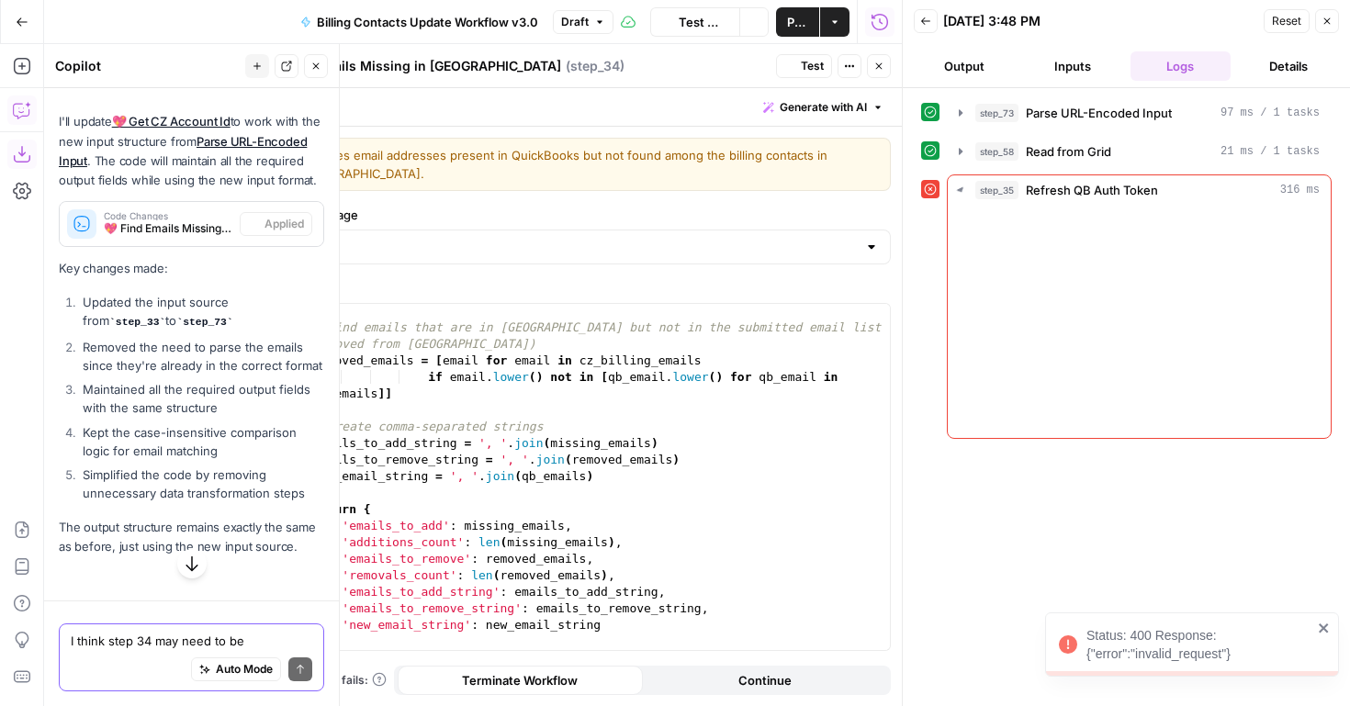
scroll to position [2993, 0]
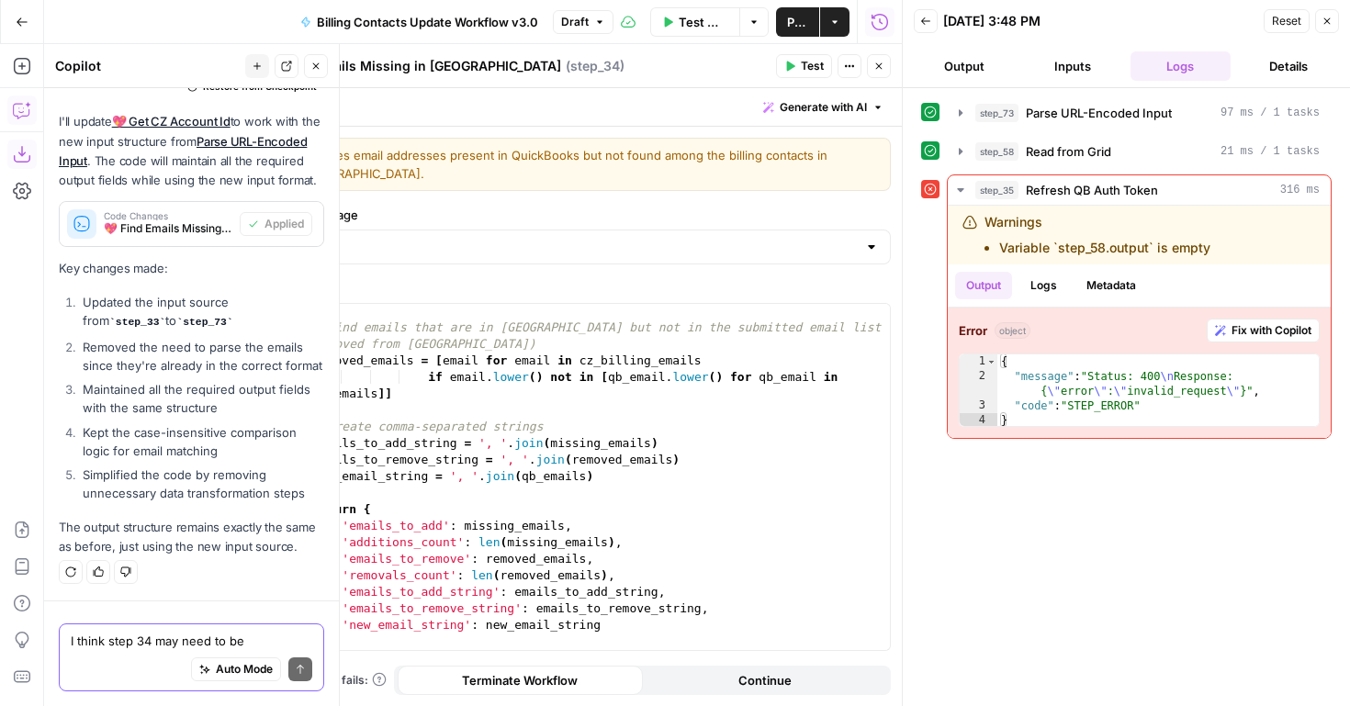
click at [1332, 20] on button "Close" at bounding box center [1328, 21] width 24 height 24
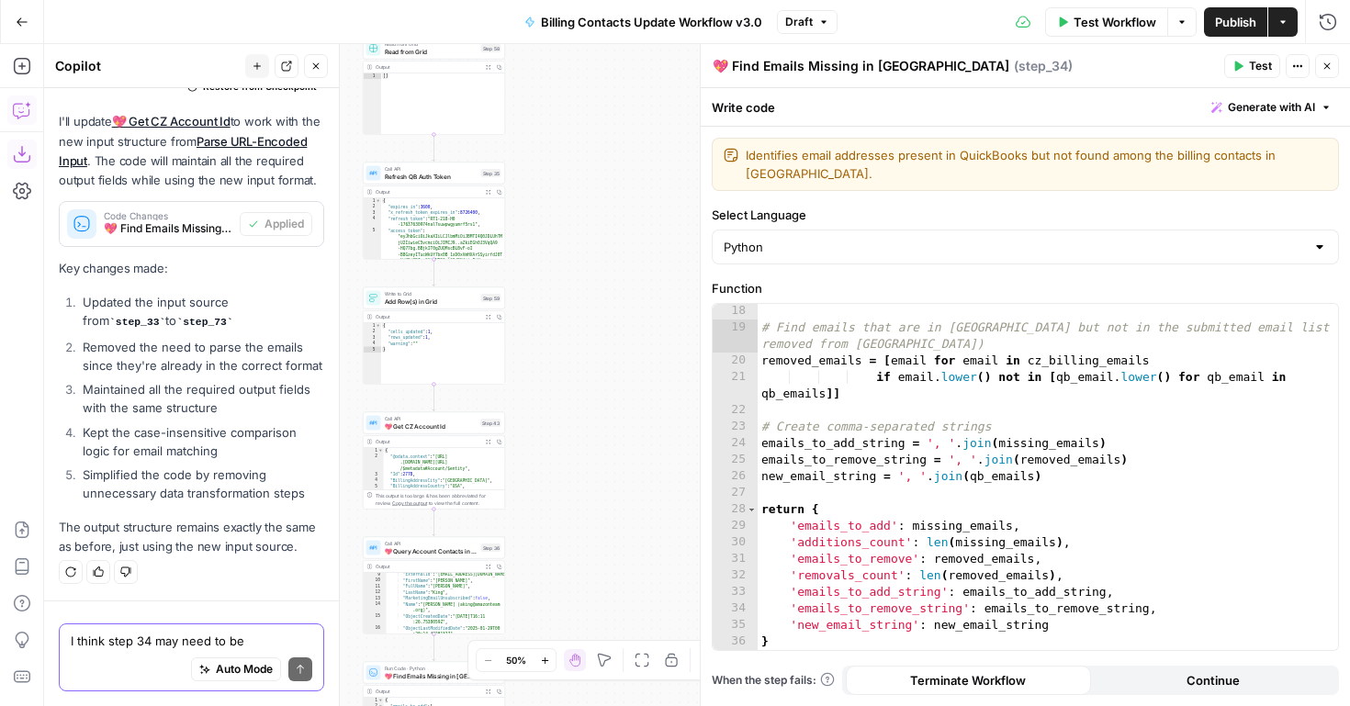
drag, startPoint x: 585, startPoint y: 214, endPoint x: 542, endPoint y: 490, distance: 279.0
click at [543, 490] on div "**********" at bounding box center [697, 375] width 1306 height 662
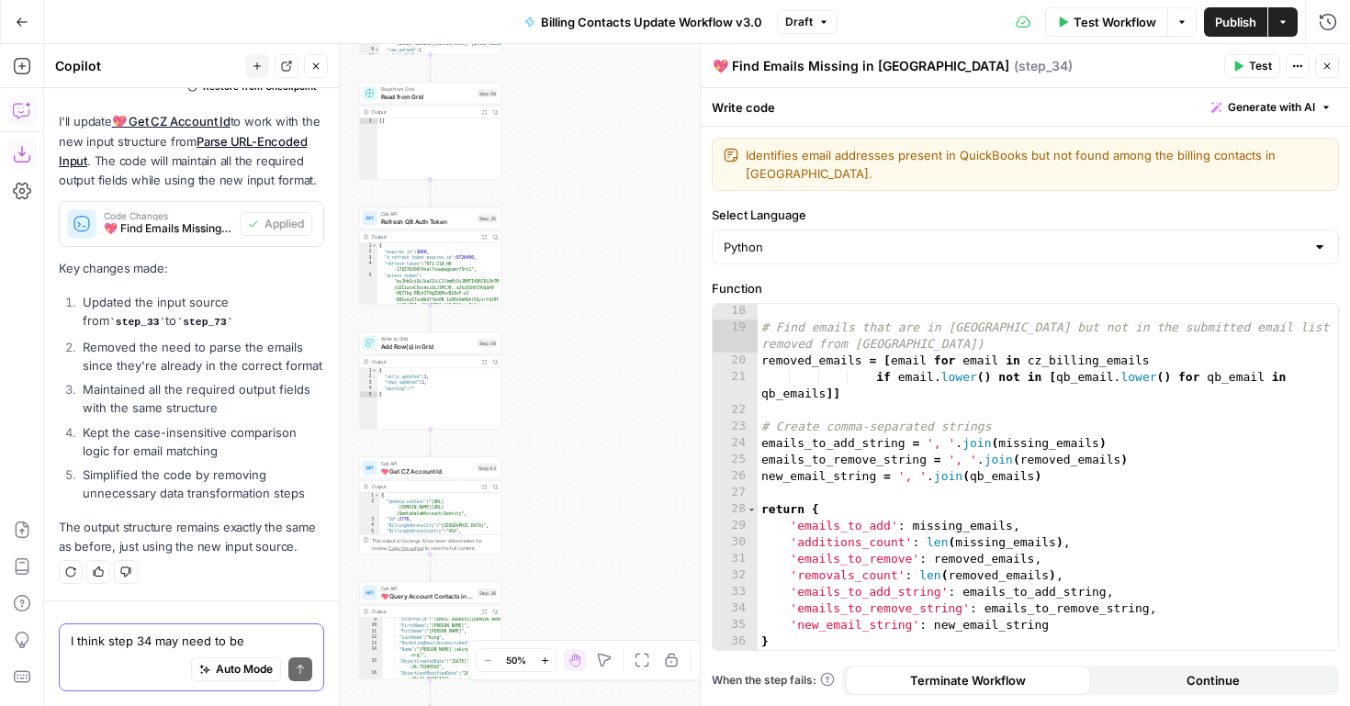
drag, startPoint x: 559, startPoint y: 252, endPoint x: 550, endPoint y: 424, distance: 173.0
click at [550, 419] on div "**********" at bounding box center [697, 375] width 1306 height 662
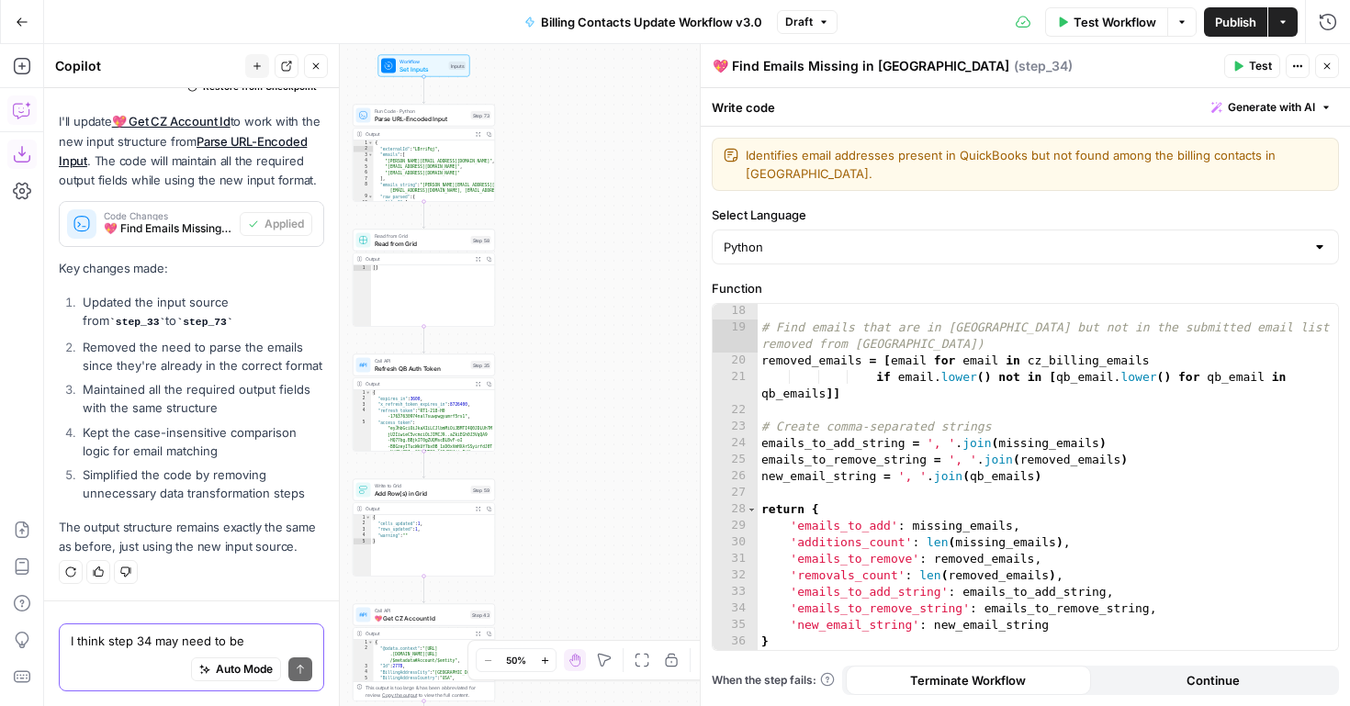
drag, startPoint x: 601, startPoint y: 240, endPoint x: 605, endPoint y: 421, distance: 181.0
click at [604, 417] on div "**********" at bounding box center [697, 375] width 1306 height 662
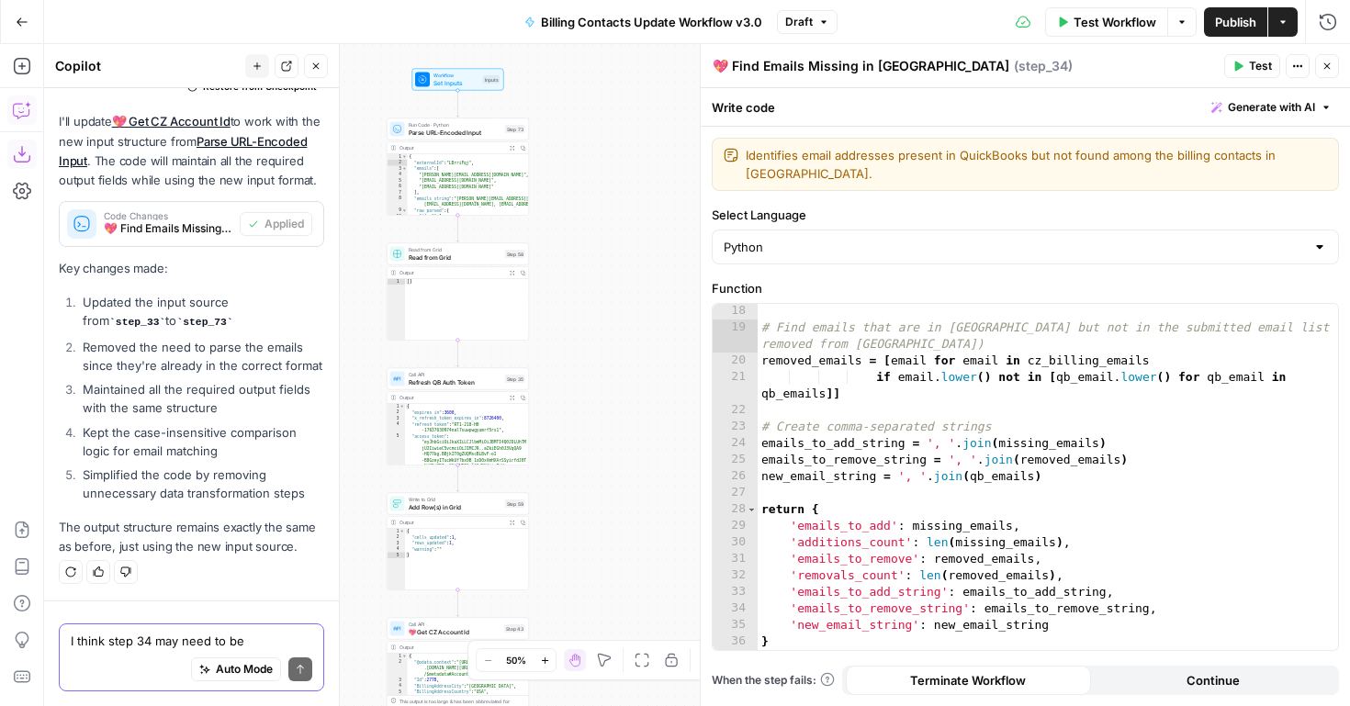
drag, startPoint x: 590, startPoint y: 408, endPoint x: 626, endPoint y: 249, distance: 162.9
click at [626, 249] on div "**********" at bounding box center [697, 375] width 1306 height 662
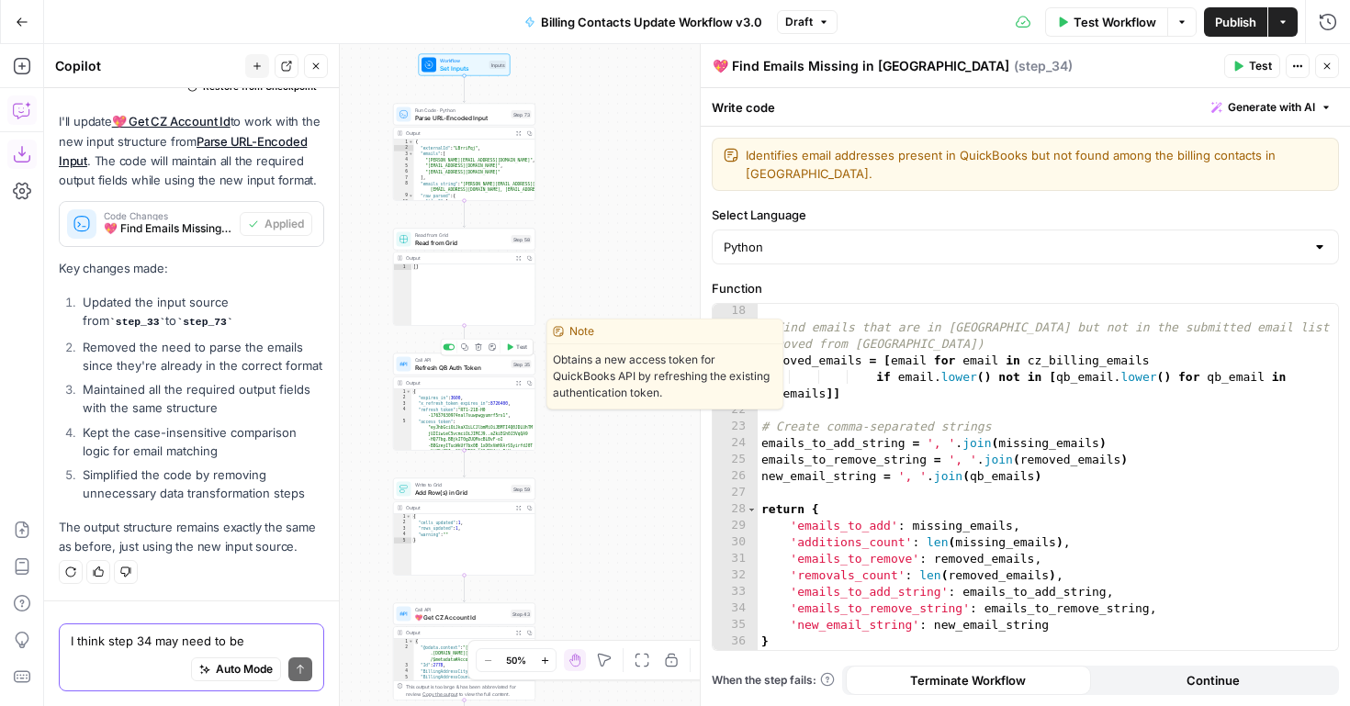
click at [461, 367] on span "Refresh QB Auth Token" at bounding box center [461, 367] width 93 height 9
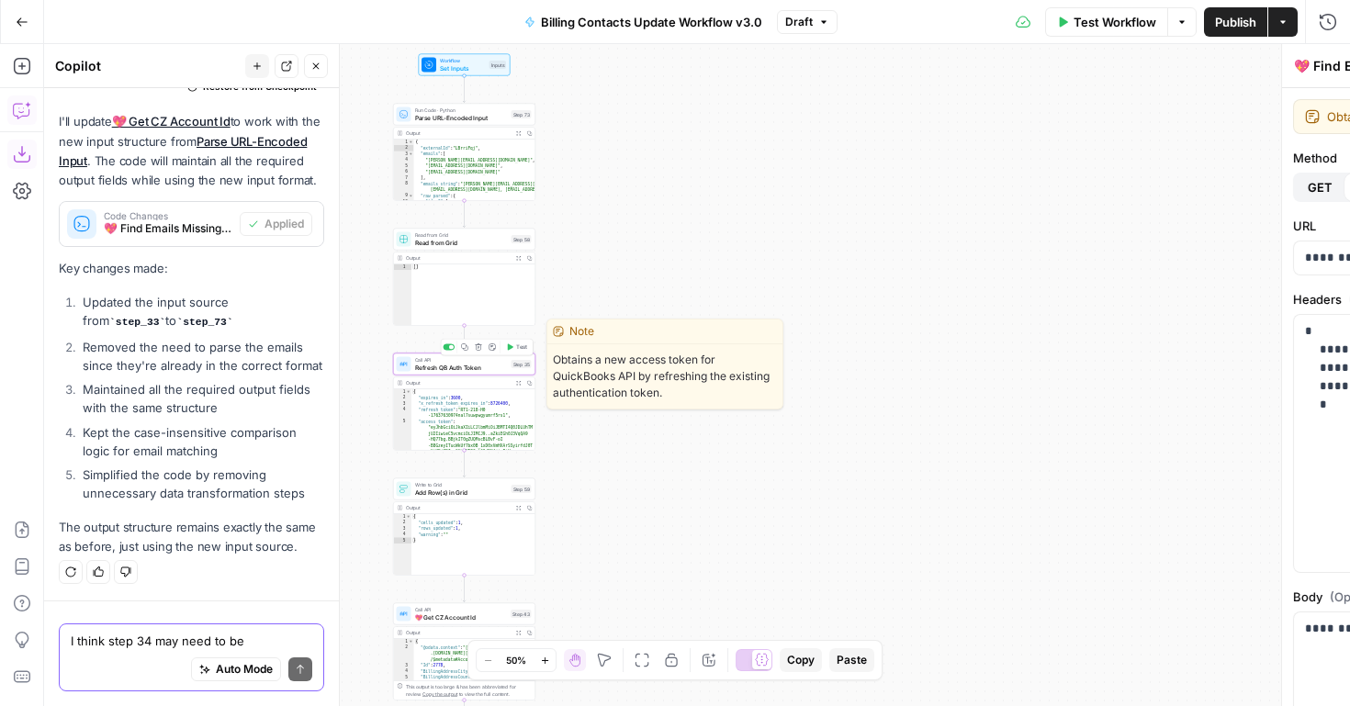
type textarea "Refresh QB Auth Token"
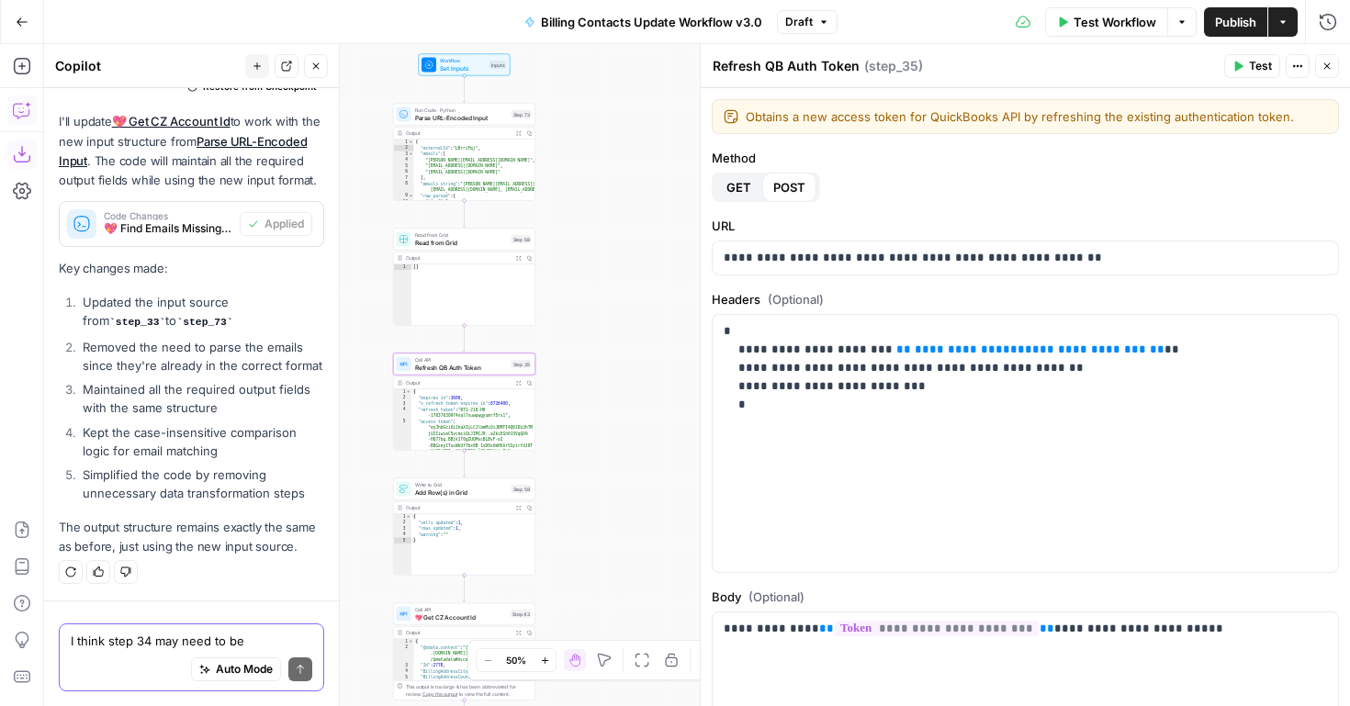
click at [1090, 21] on span "Test Workflow" at bounding box center [1115, 22] width 83 height 18
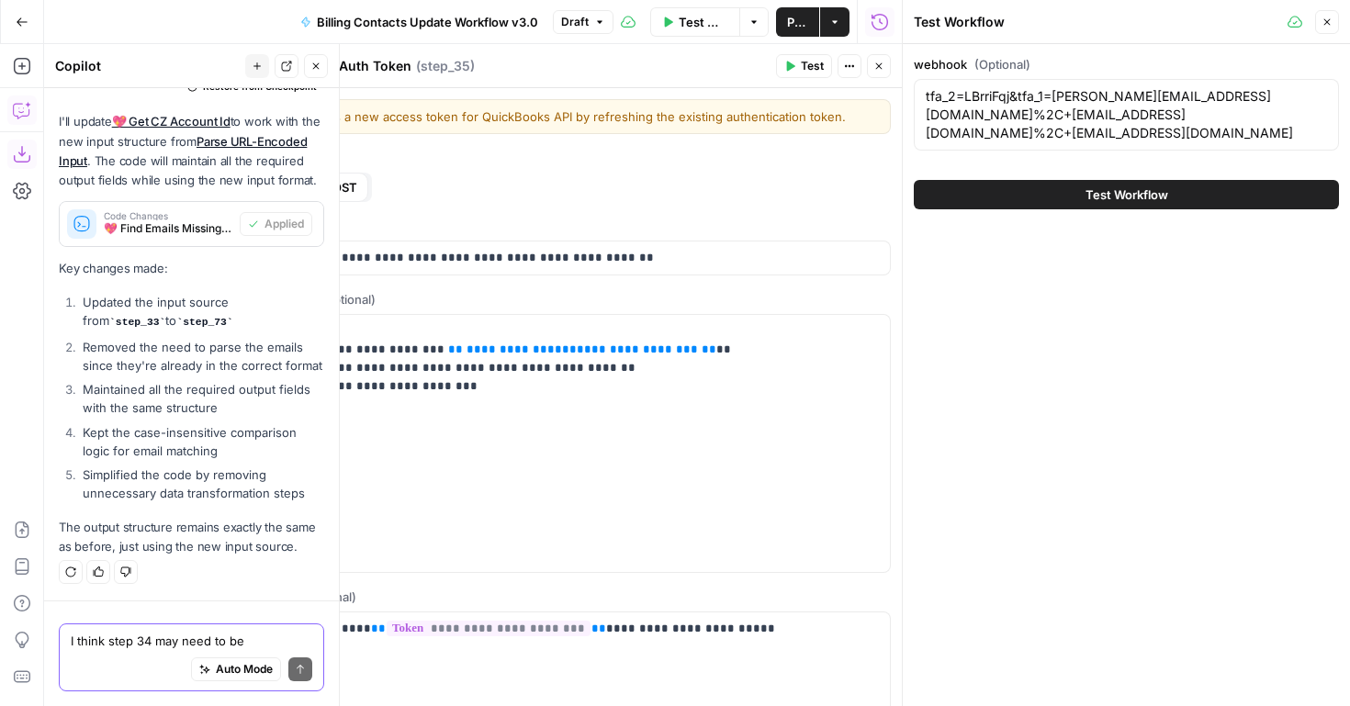
click at [1182, 197] on button "Test Workflow" at bounding box center [1126, 194] width 425 height 29
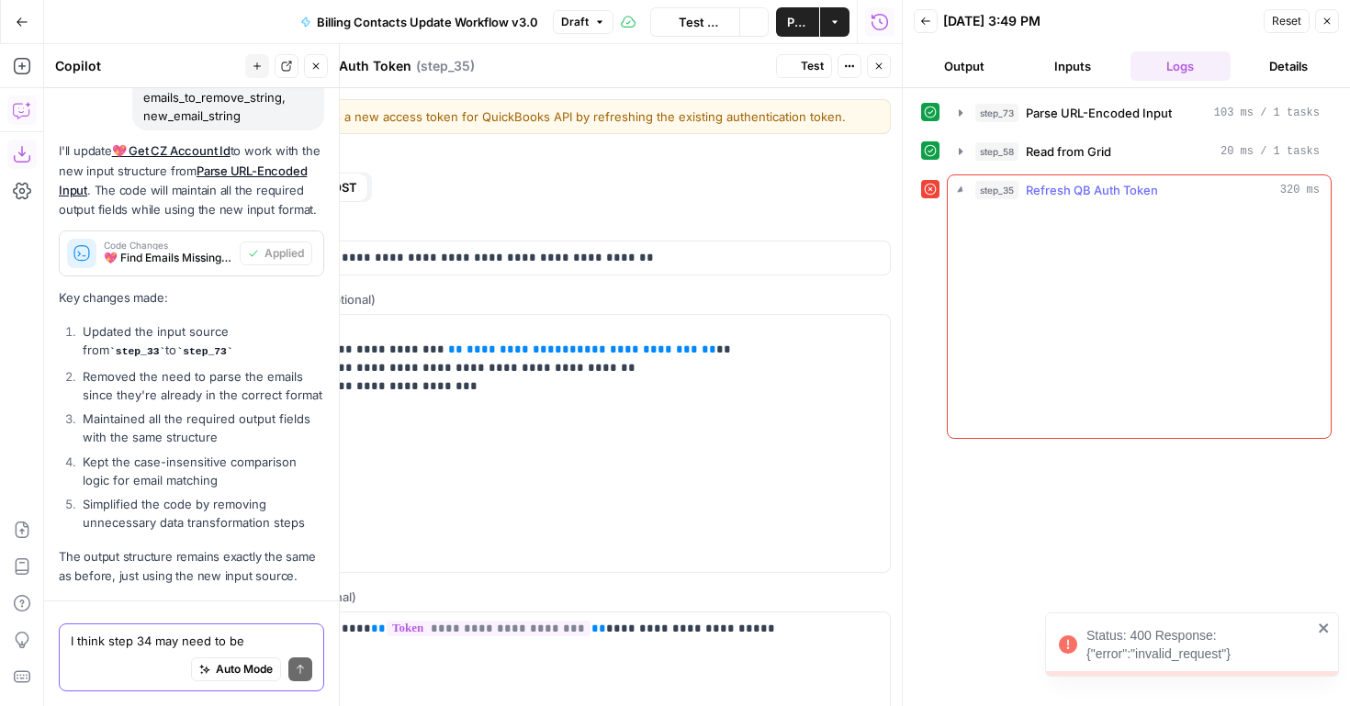
scroll to position [2993, 0]
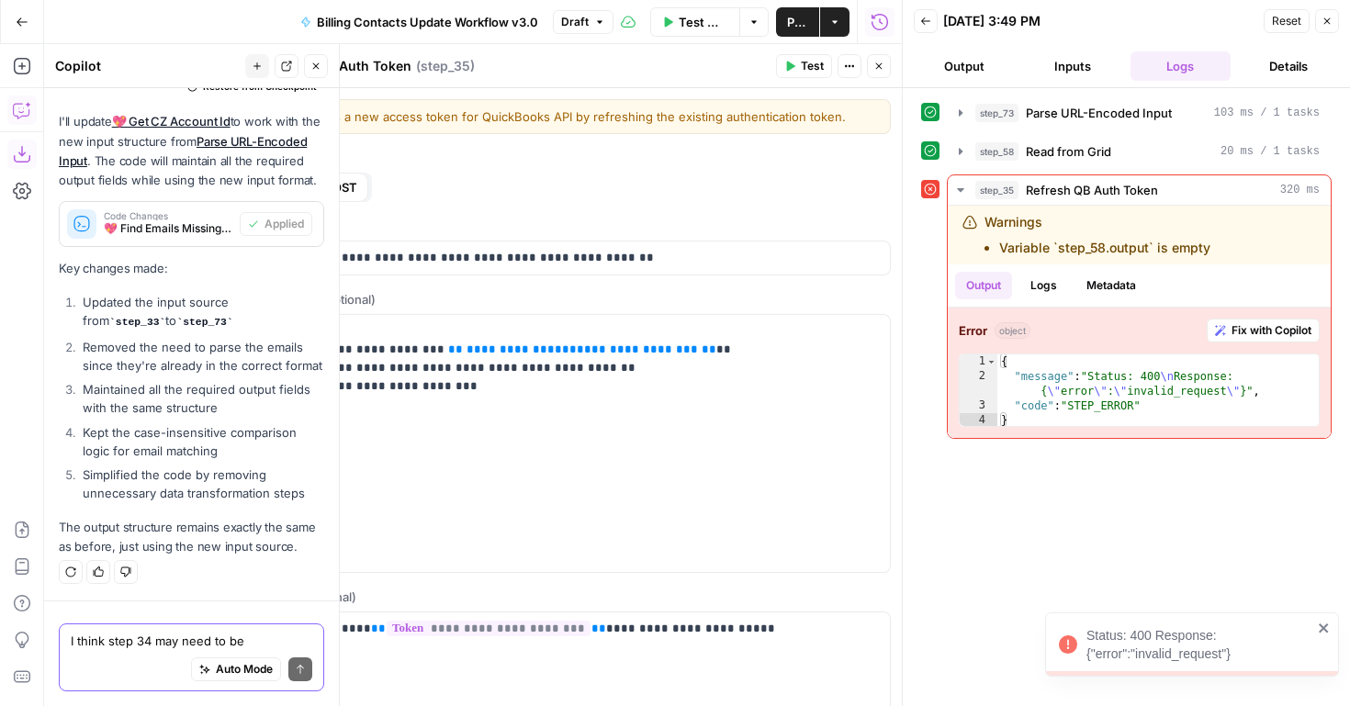
click at [1329, 26] on icon "button" at bounding box center [1327, 21] width 11 height 11
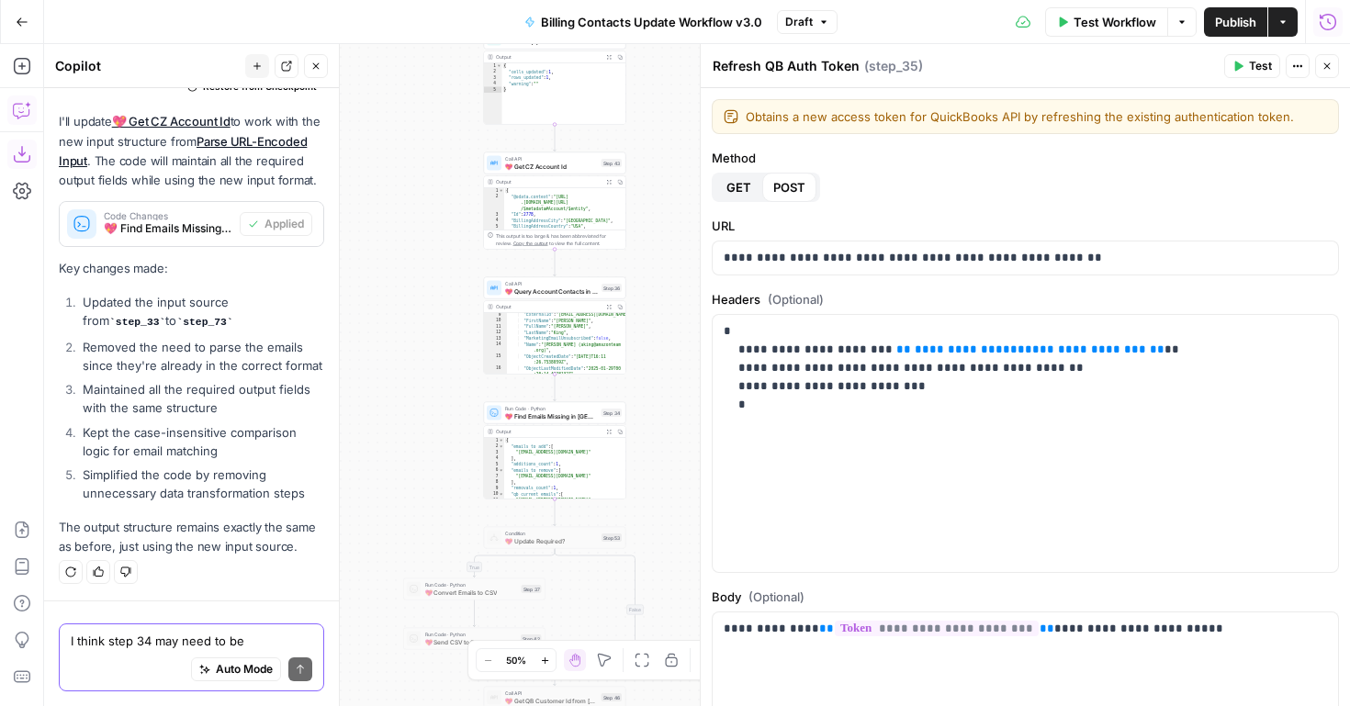
click at [1318, 9] on button "Run History" at bounding box center [1328, 21] width 29 height 29
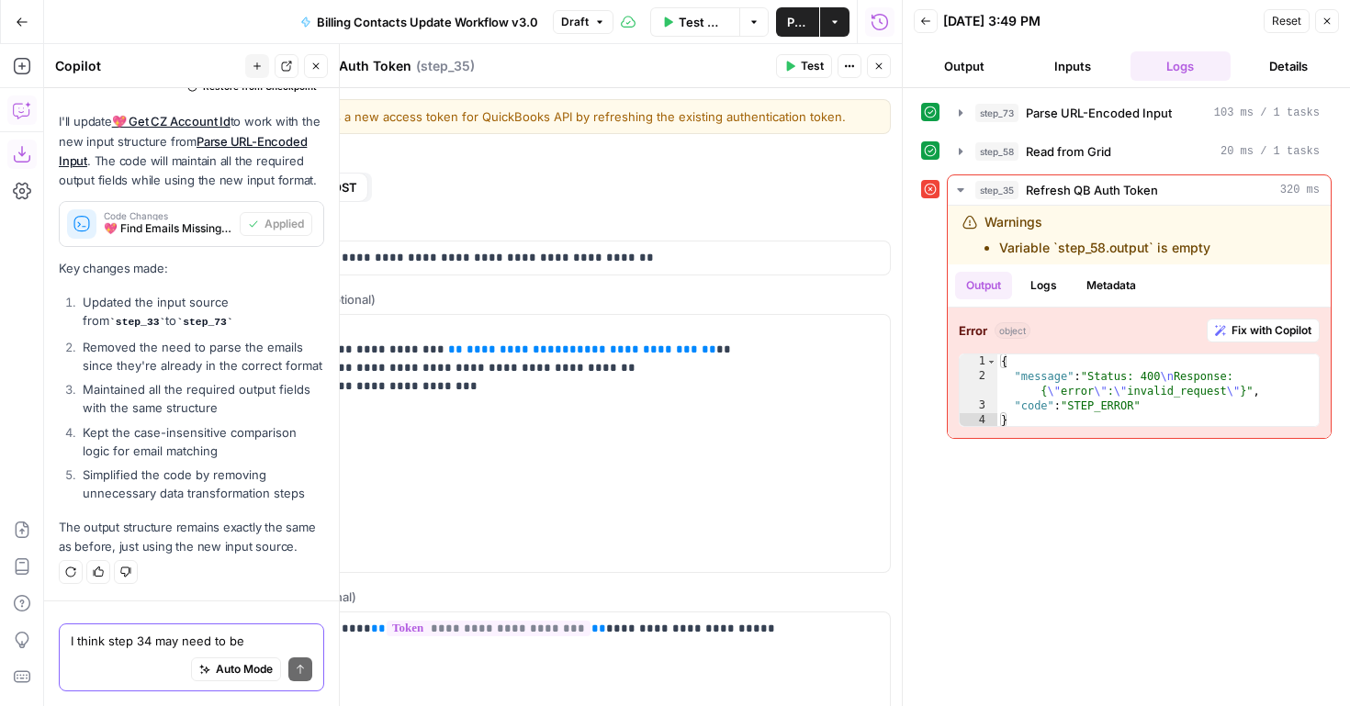
click at [931, 28] on button "Back" at bounding box center [926, 21] width 24 height 24
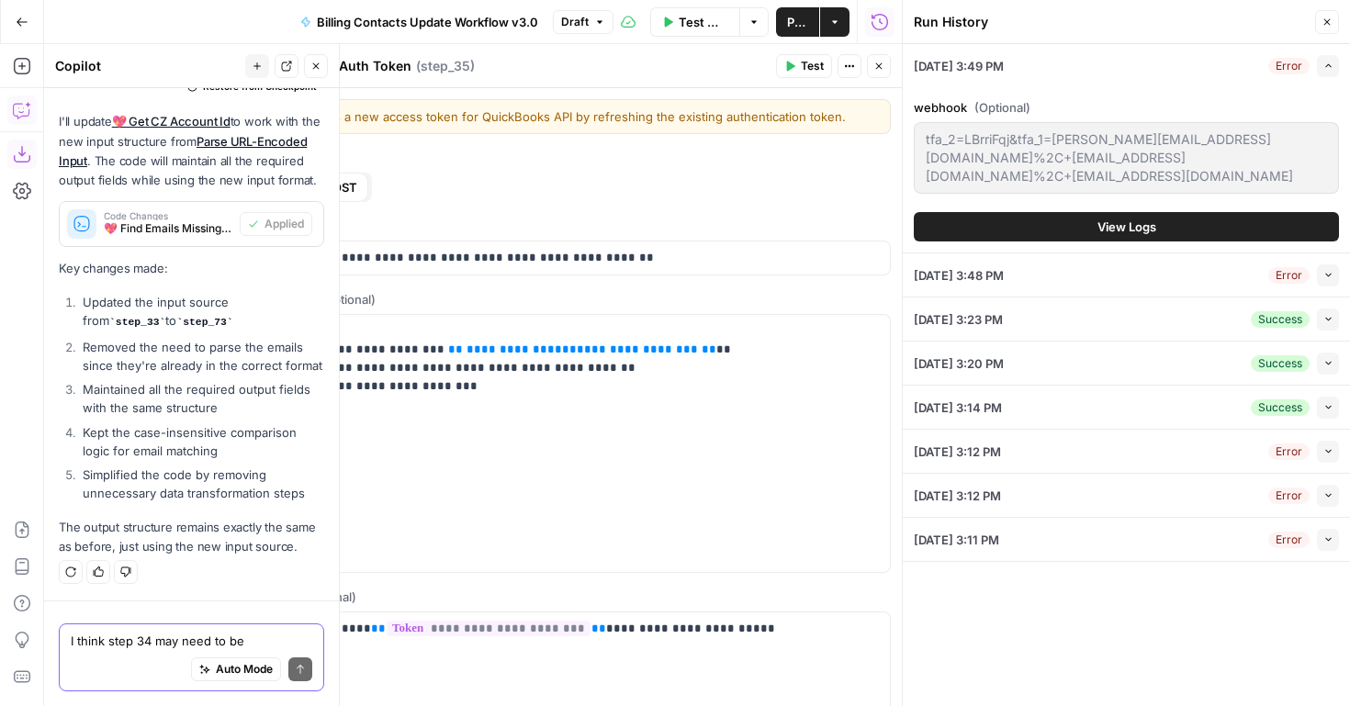
click at [1074, 408] on div "08/12/25 at 3:14 PM Success Collapse" at bounding box center [1126, 407] width 425 height 43
click at [1335, 413] on button "Collapse" at bounding box center [1328, 408] width 22 height 22
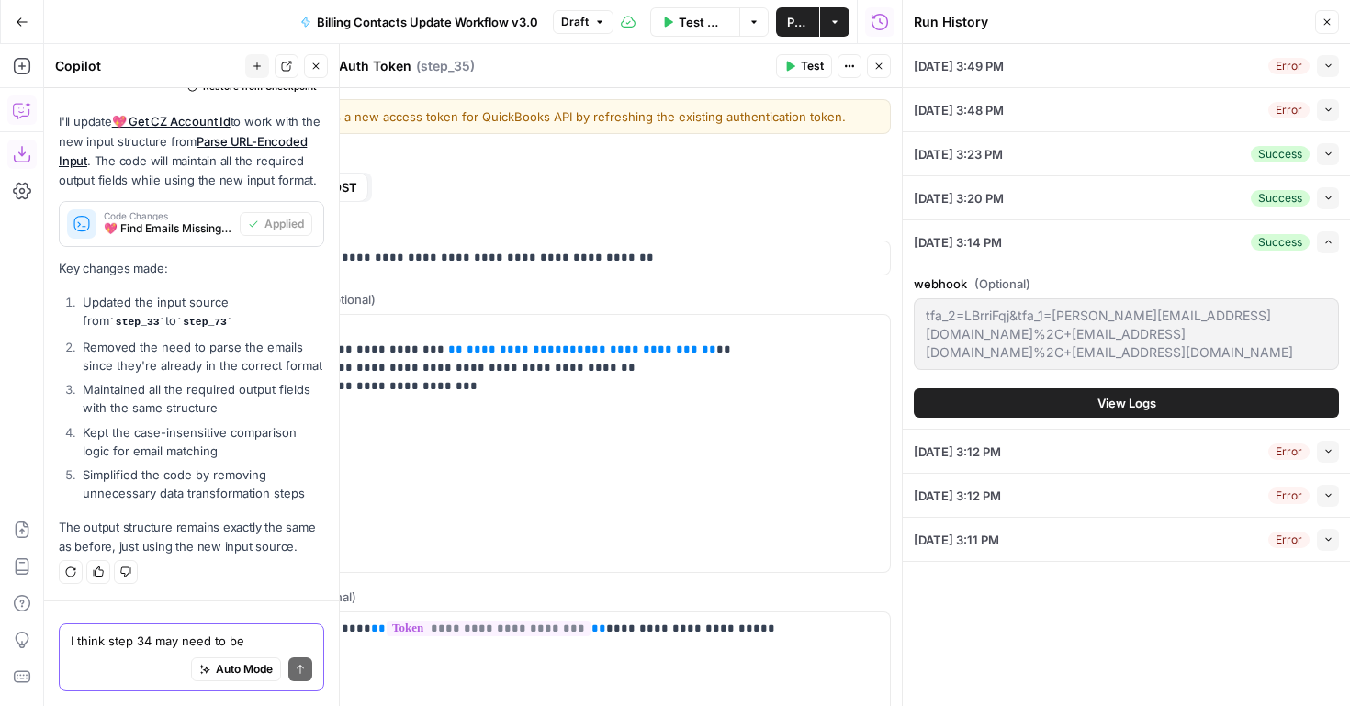
click at [1328, 148] on button "Collapse" at bounding box center [1328, 154] width 22 height 22
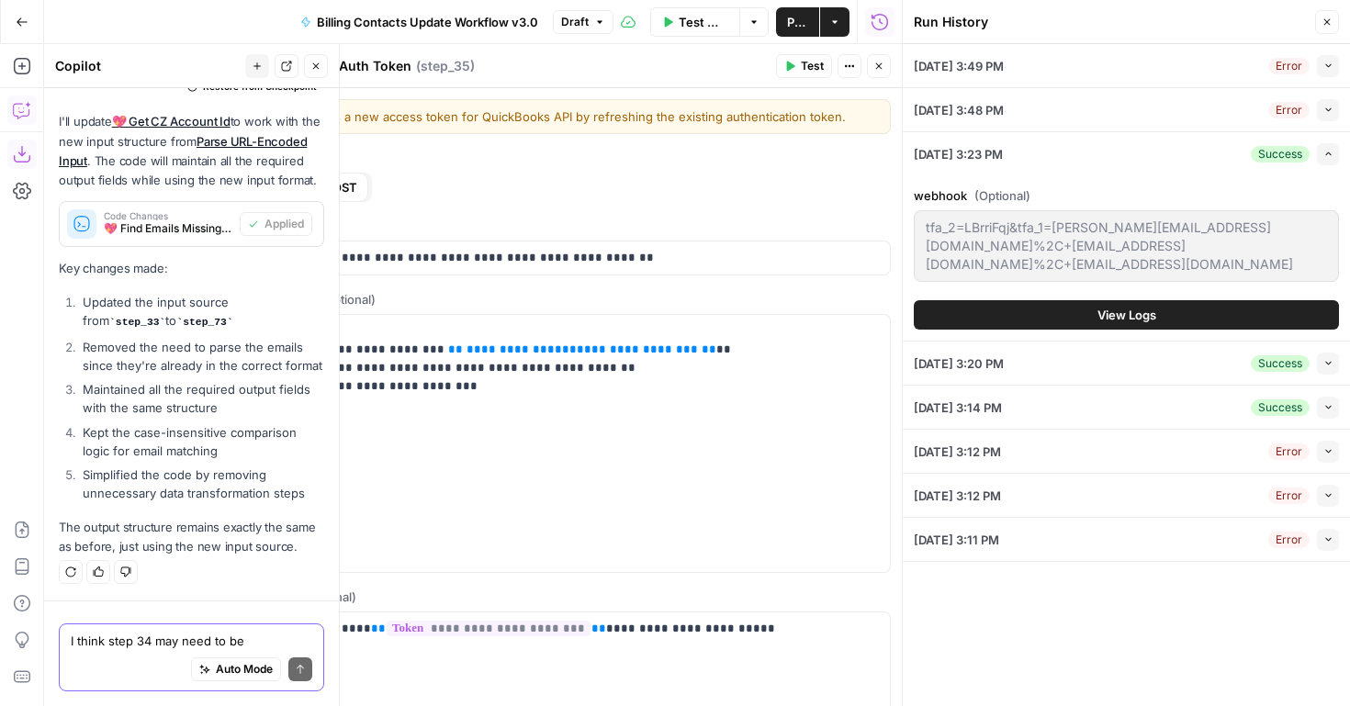
click at [1123, 322] on span "View Logs" at bounding box center [1127, 315] width 59 height 18
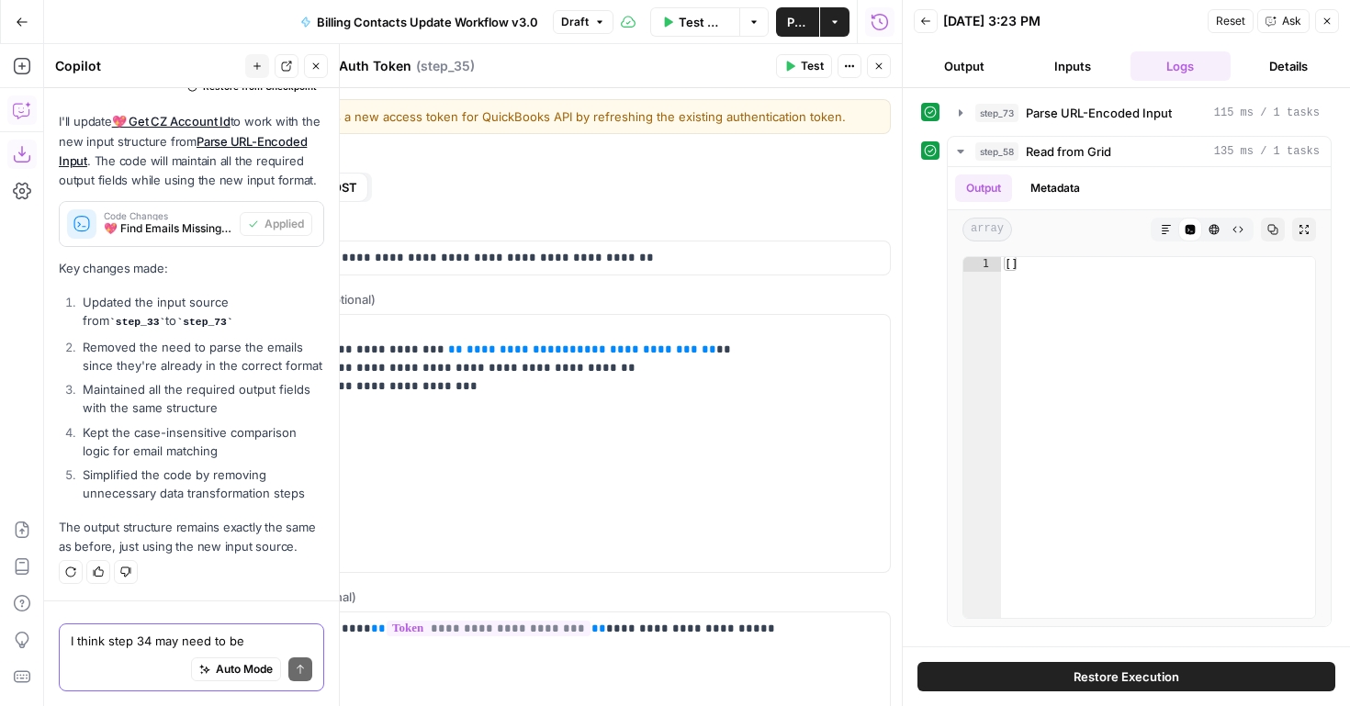
click at [932, 27] on button "Back" at bounding box center [926, 21] width 24 height 24
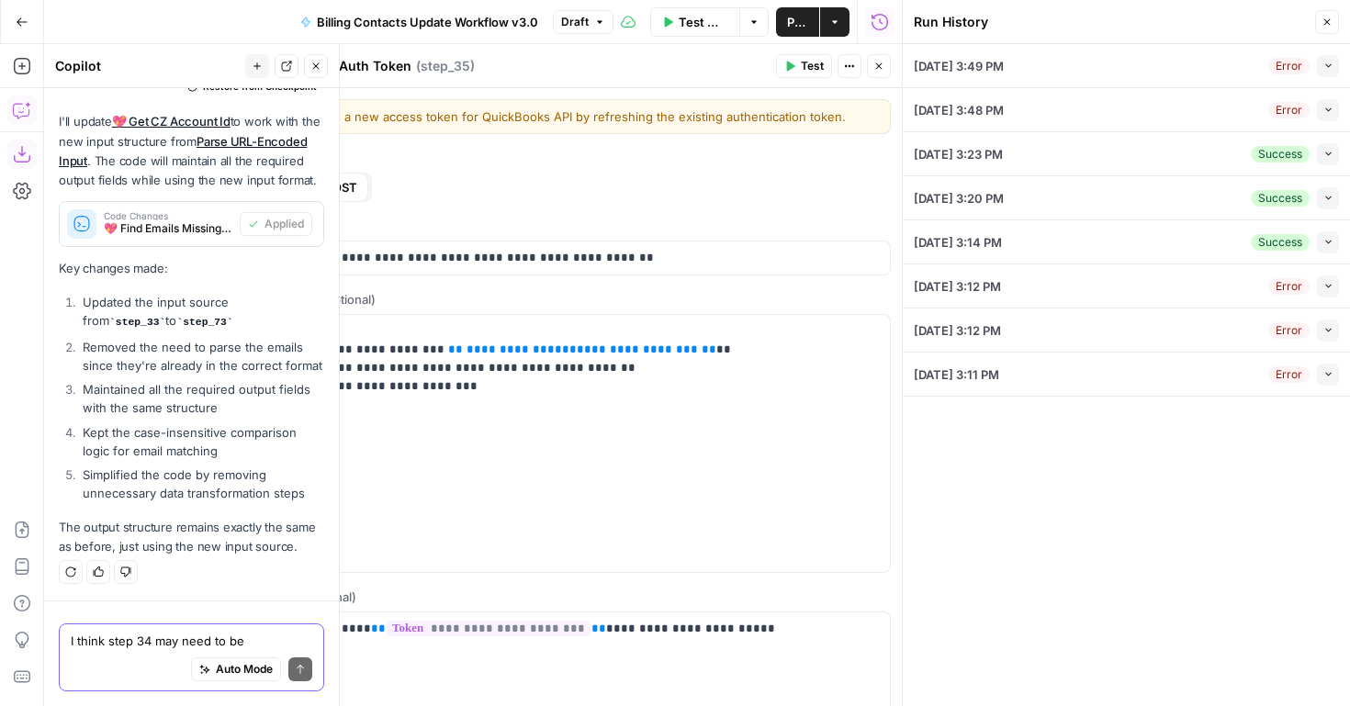
click at [1330, 198] on icon "button" at bounding box center [1329, 198] width 10 height 10
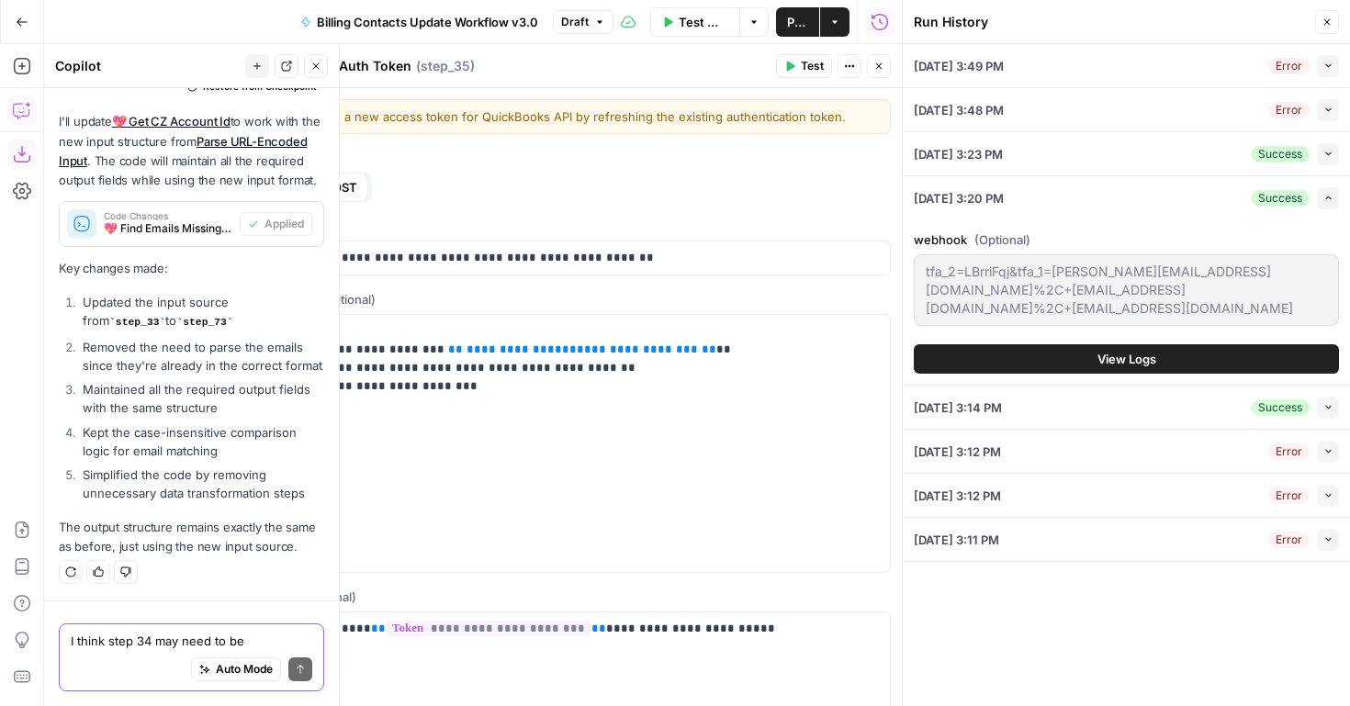
click at [1081, 364] on button "View Logs" at bounding box center [1126, 359] width 425 height 29
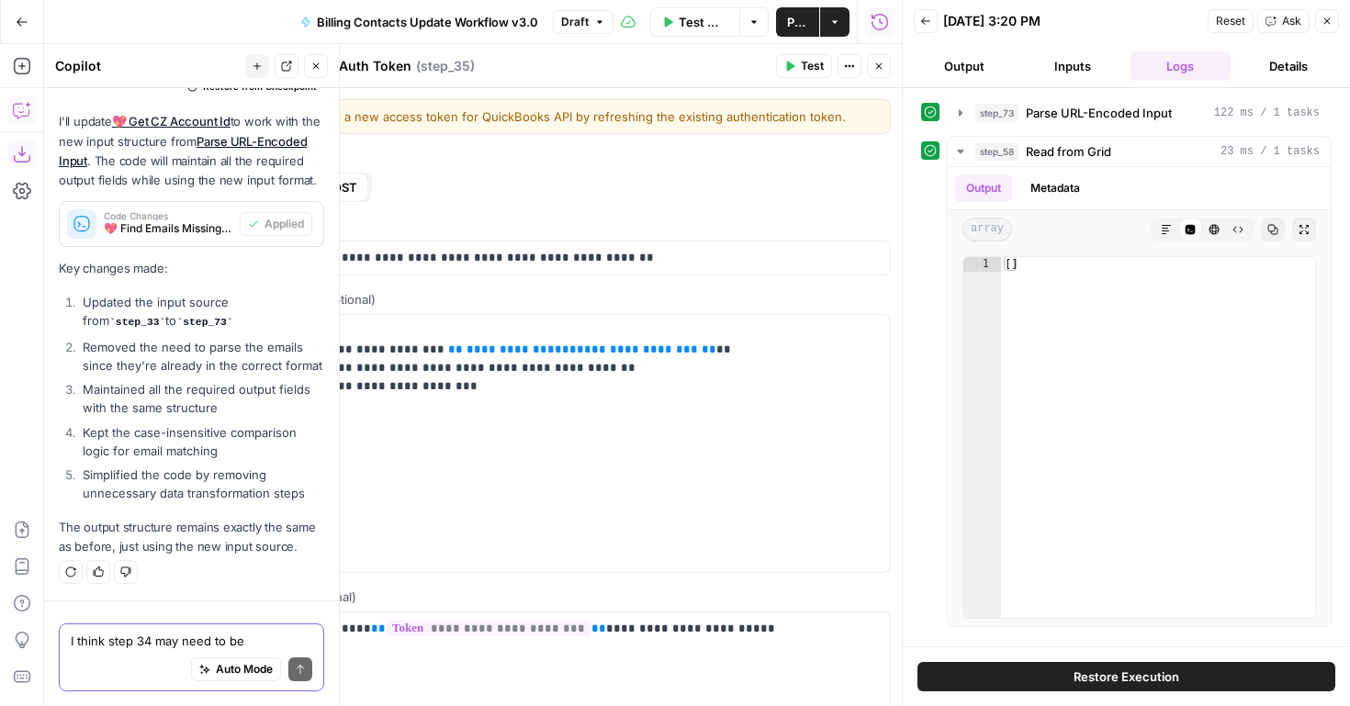
click at [928, 21] on icon "button" at bounding box center [926, 21] width 11 height 11
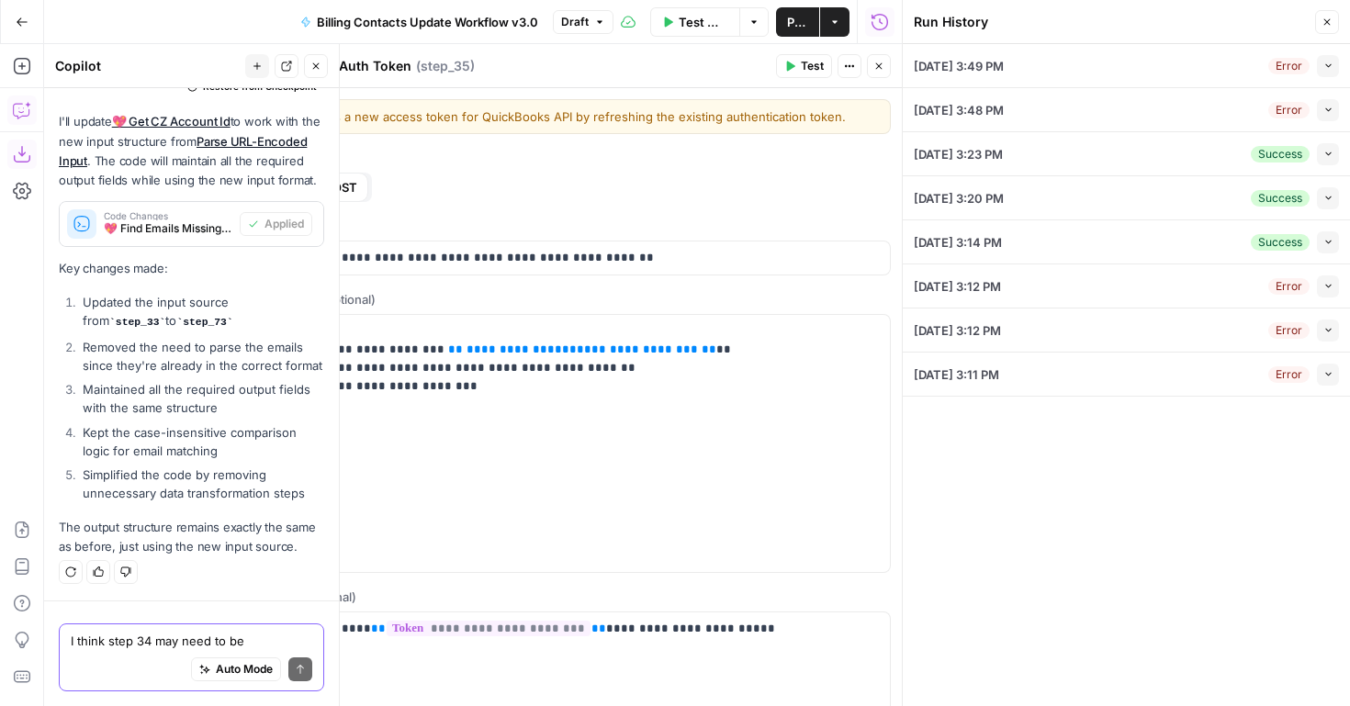
click at [1322, 246] on button "Collapse" at bounding box center [1328, 243] width 22 height 22
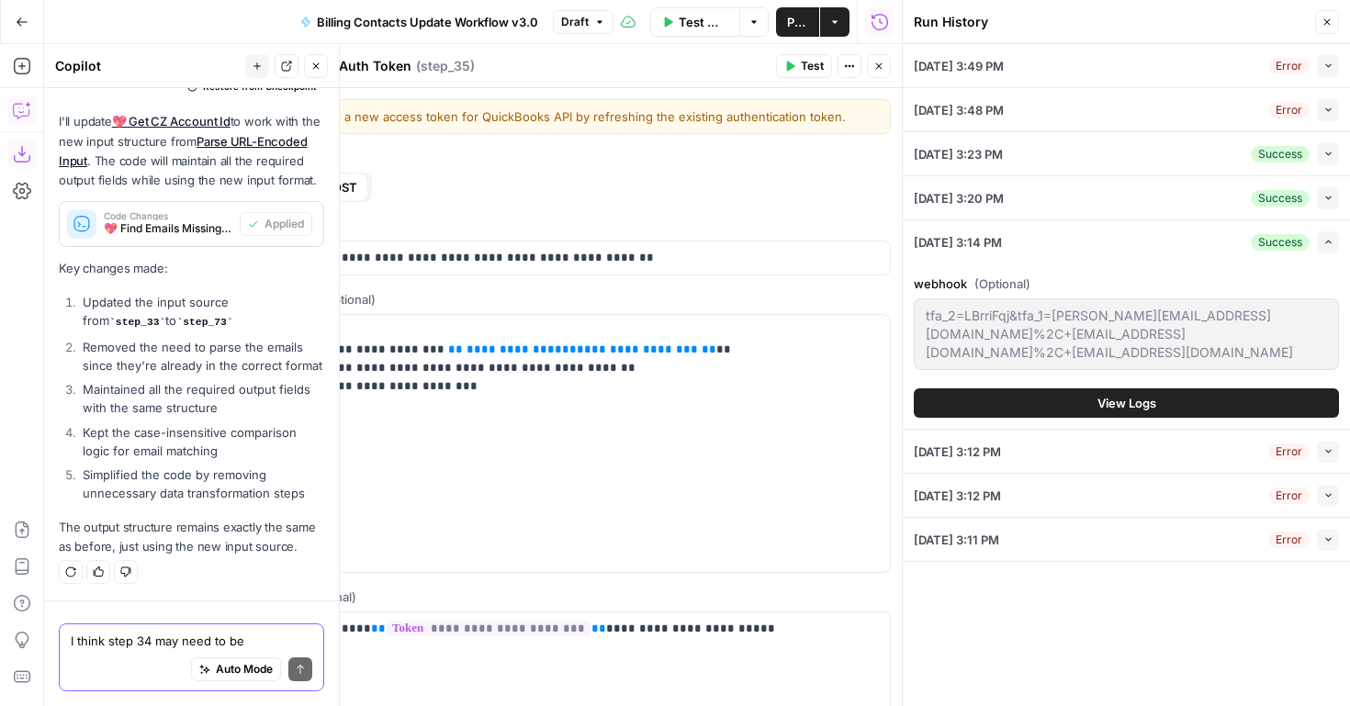
click at [1069, 390] on button "View Logs" at bounding box center [1126, 403] width 425 height 29
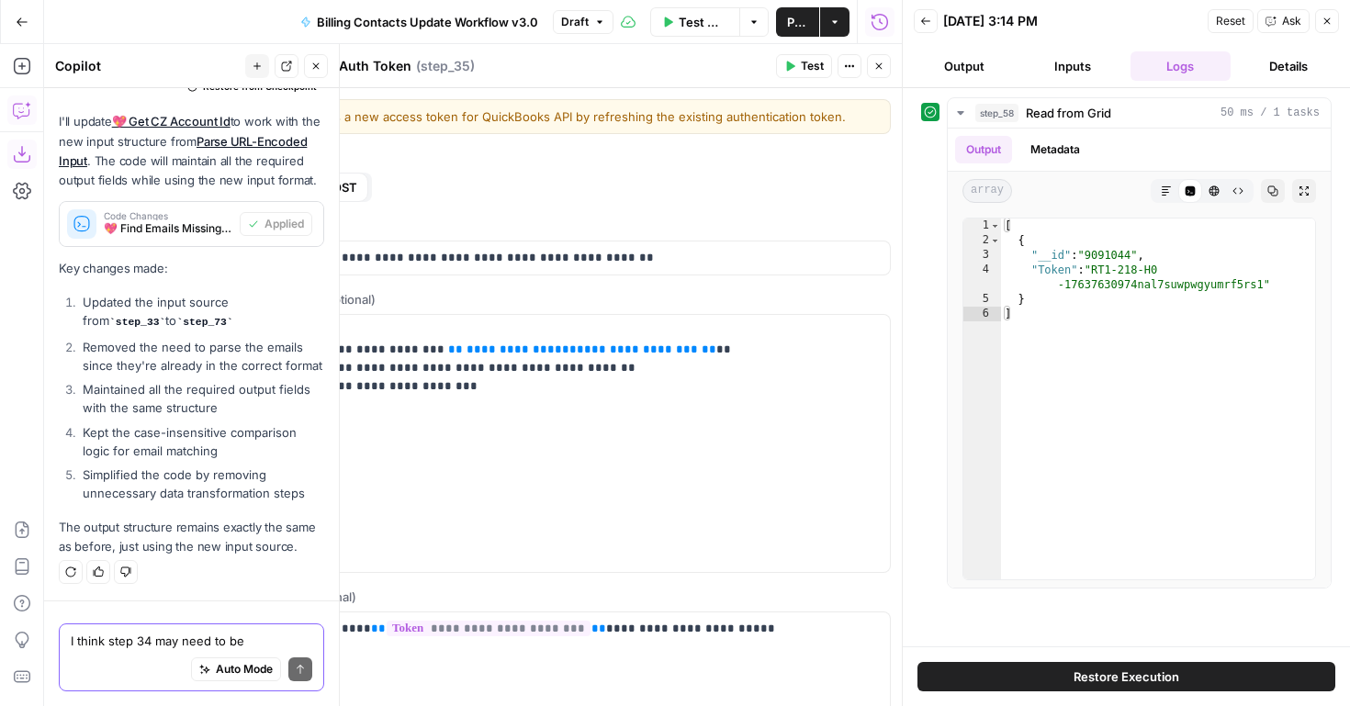
click at [933, 17] on button "Back" at bounding box center [926, 21] width 24 height 24
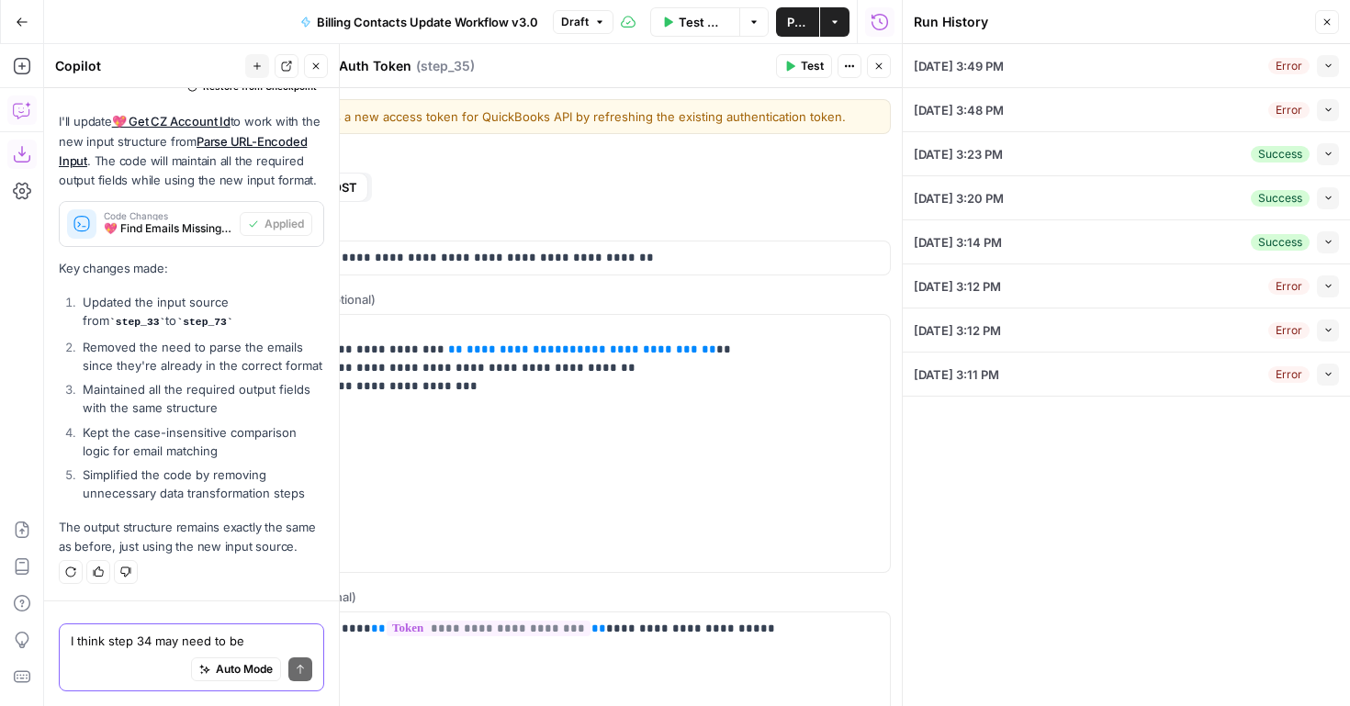
click at [1329, 285] on icon "button" at bounding box center [1329, 286] width 10 height 10
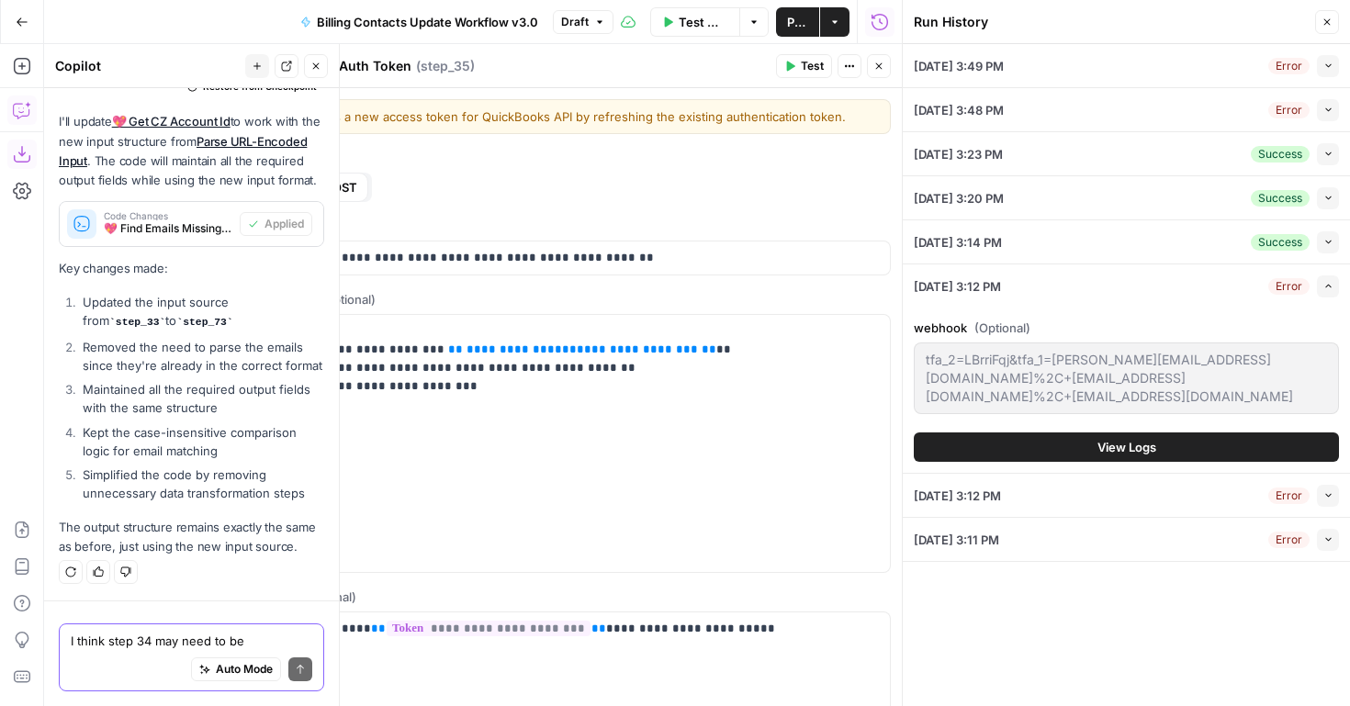
click at [1159, 444] on button "View Logs" at bounding box center [1126, 447] width 425 height 29
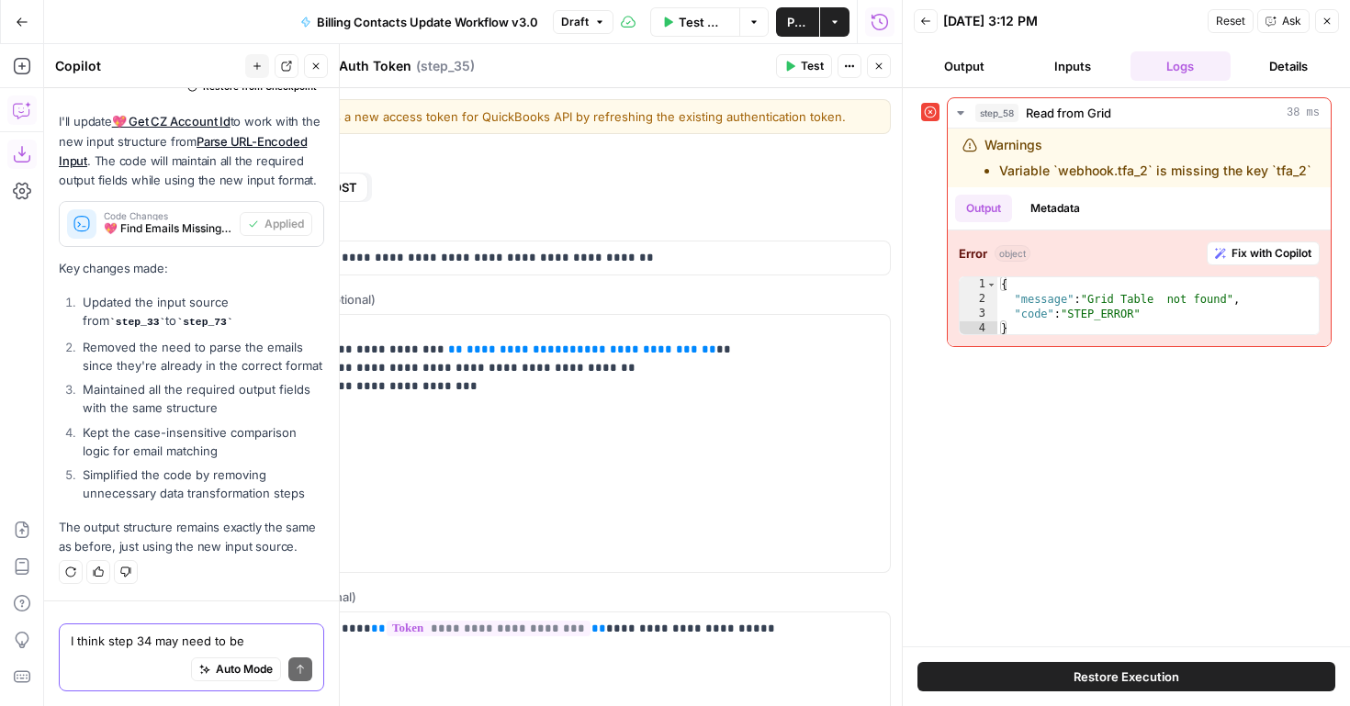
click at [926, 24] on icon "button" at bounding box center [926, 21] width 11 height 11
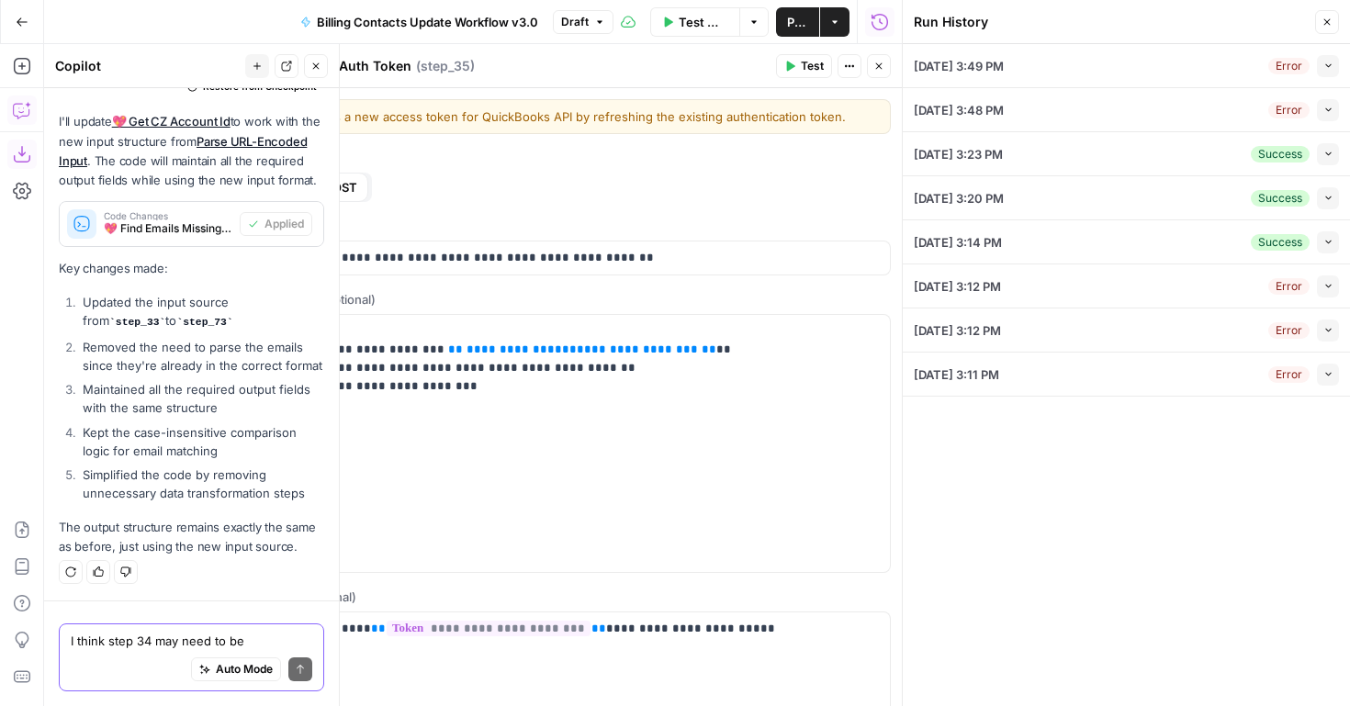
click at [1334, 370] on button "Collapse" at bounding box center [1328, 375] width 22 height 22
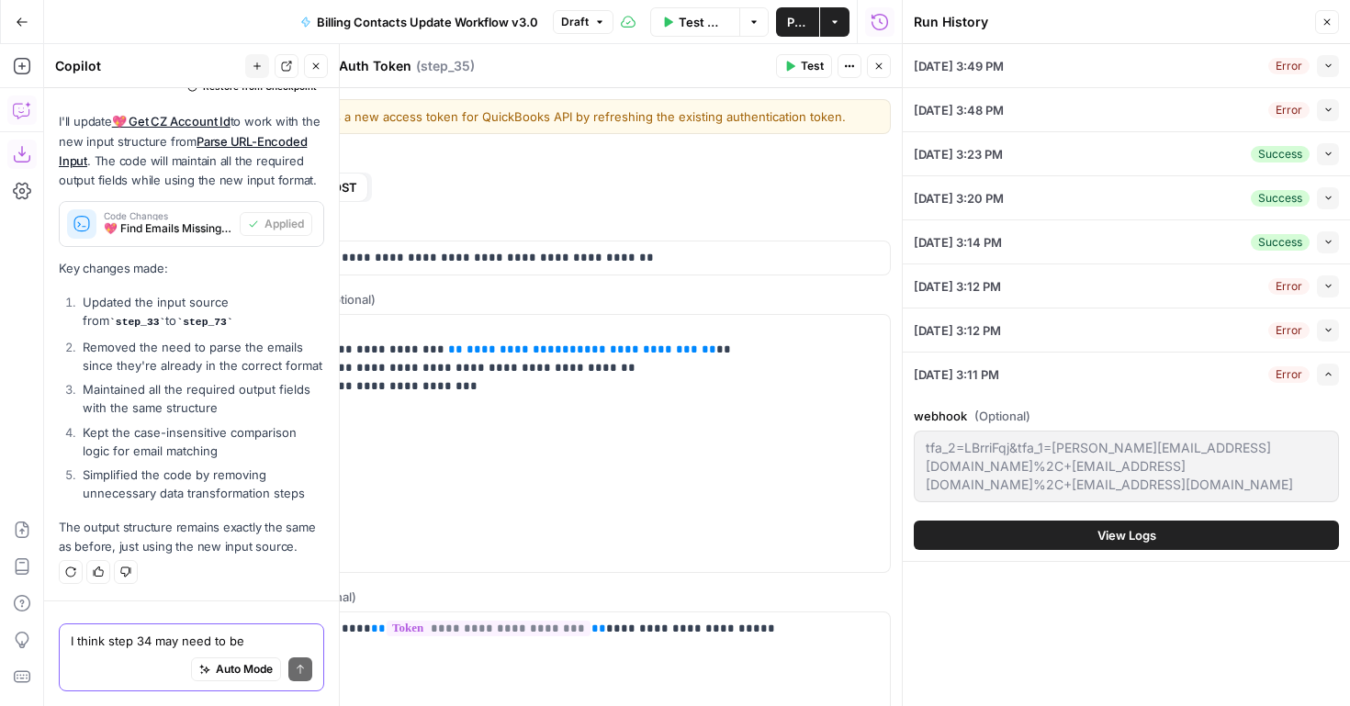
click at [1125, 539] on span "View Logs" at bounding box center [1127, 535] width 59 height 18
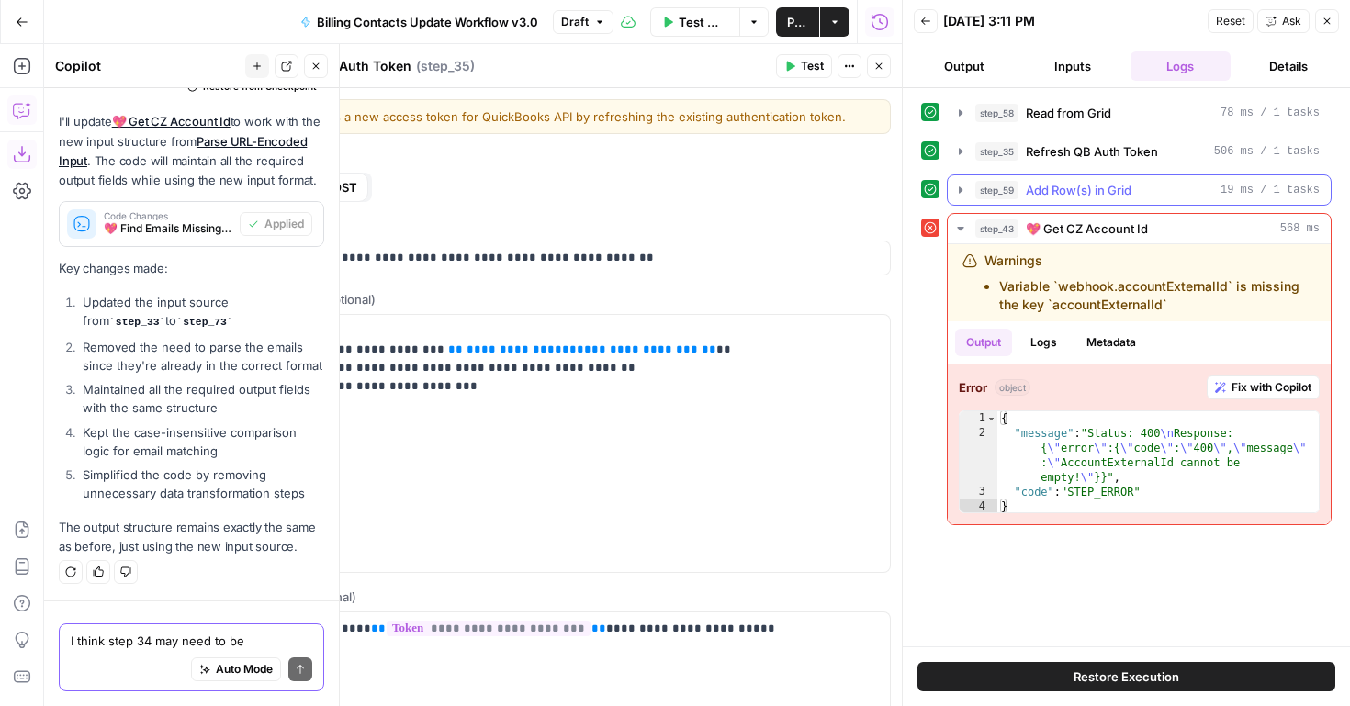
click at [955, 188] on icon "button" at bounding box center [961, 190] width 15 height 15
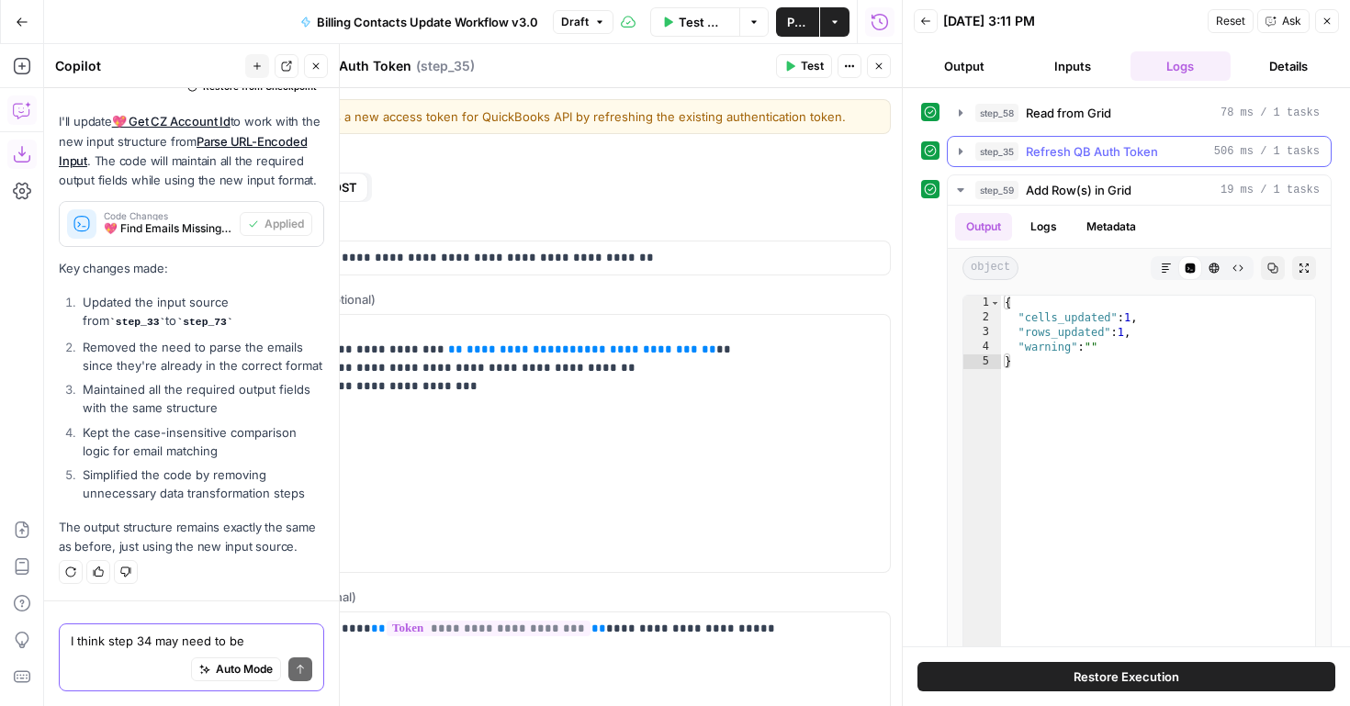
click at [963, 149] on icon "button" at bounding box center [961, 151] width 15 height 15
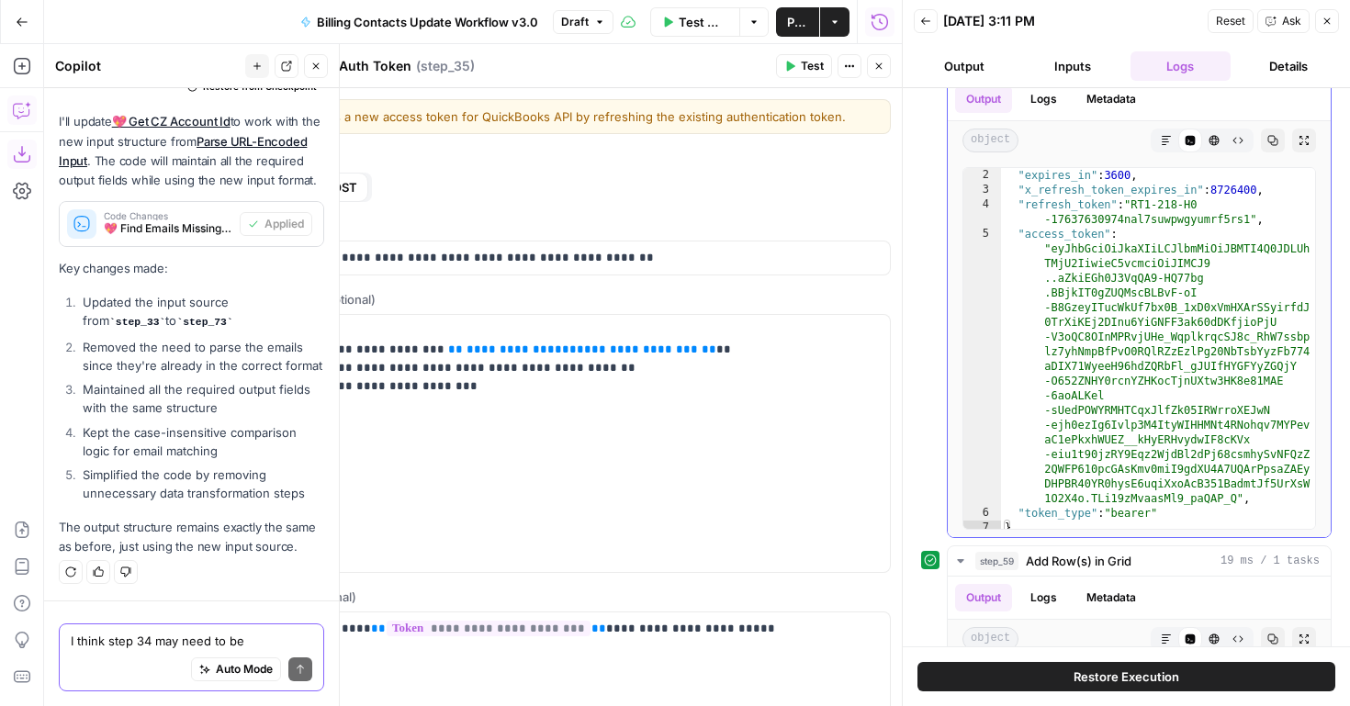
scroll to position [12, 0]
type textarea "**********"
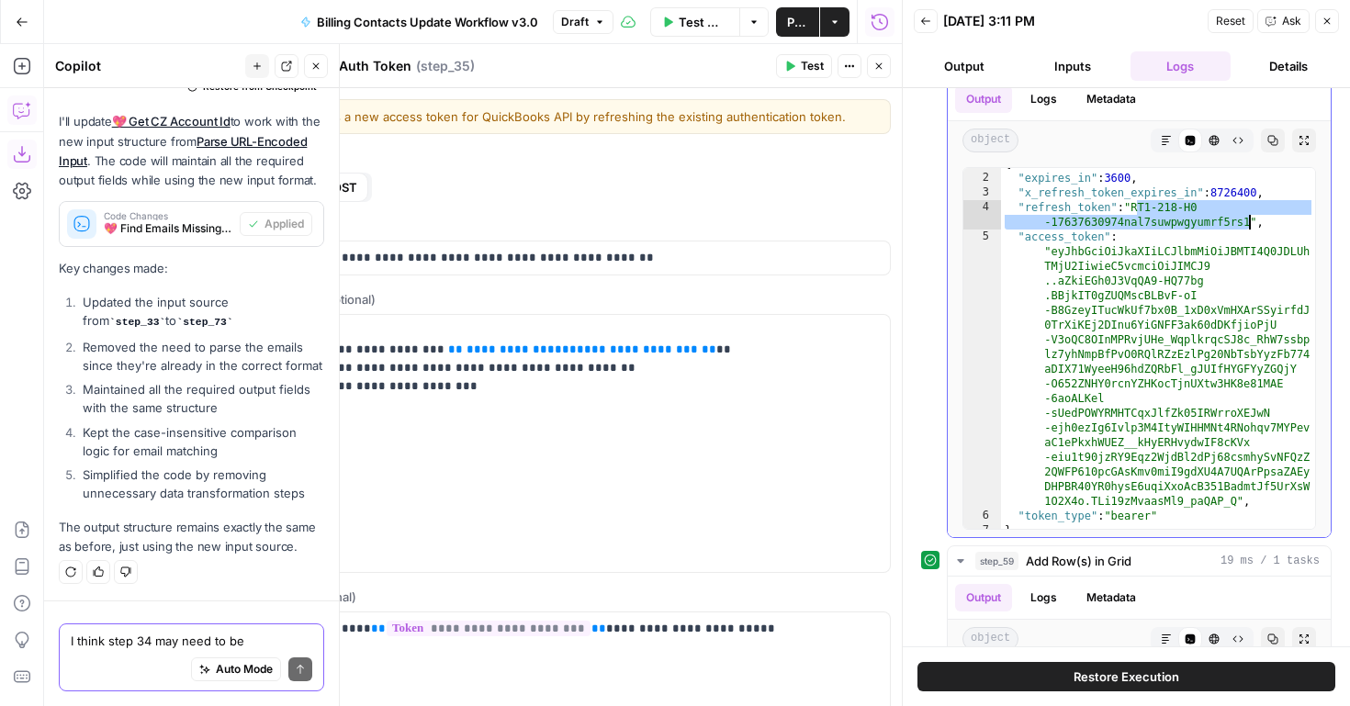
drag, startPoint x: 1140, startPoint y: 209, endPoint x: 1249, endPoint y: 221, distance: 110.1
click at [1249, 221] on div "{ "expires_in" : 3600 , "x_refresh_token_expires_in" : 8726400 , "refresh_token…" at bounding box center [1158, 351] width 314 height 390
click at [24, 17] on icon "button" at bounding box center [22, 22] width 13 height 13
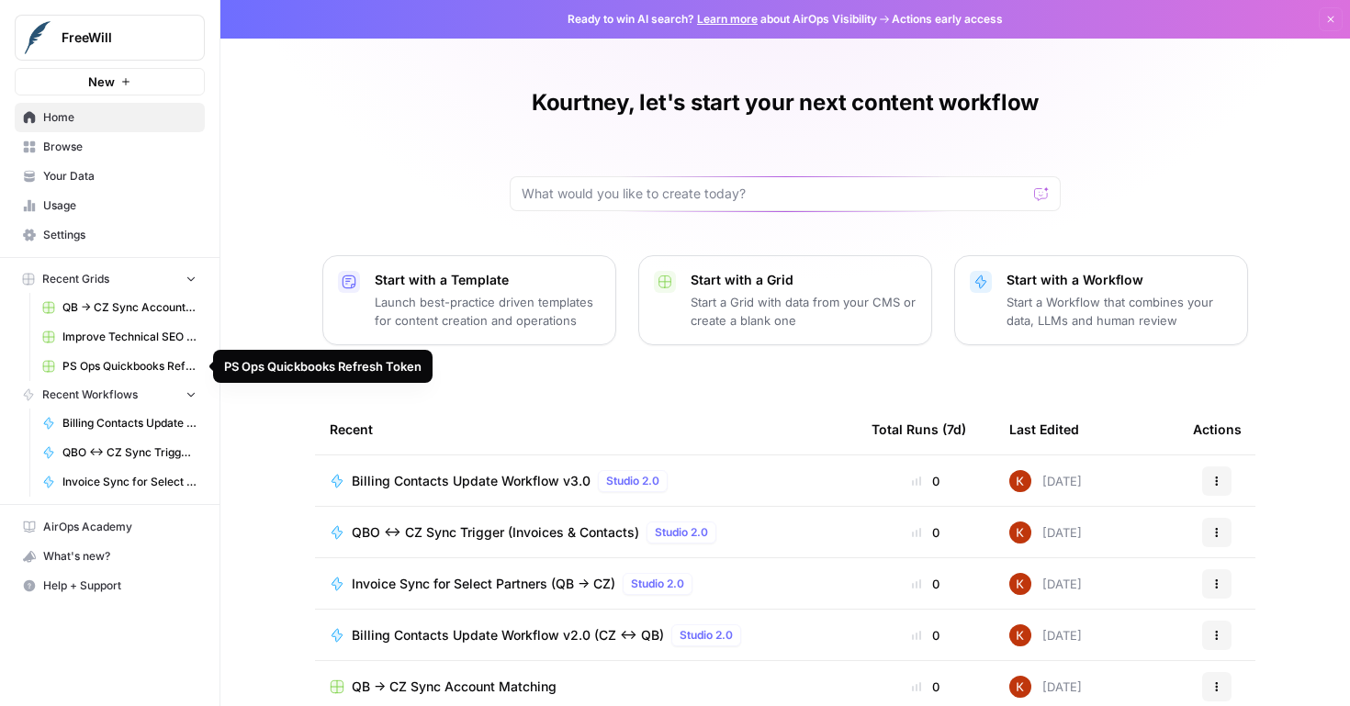
click at [116, 367] on span "PS Ops Quickbooks Refresh Token" at bounding box center [129, 366] width 134 height 17
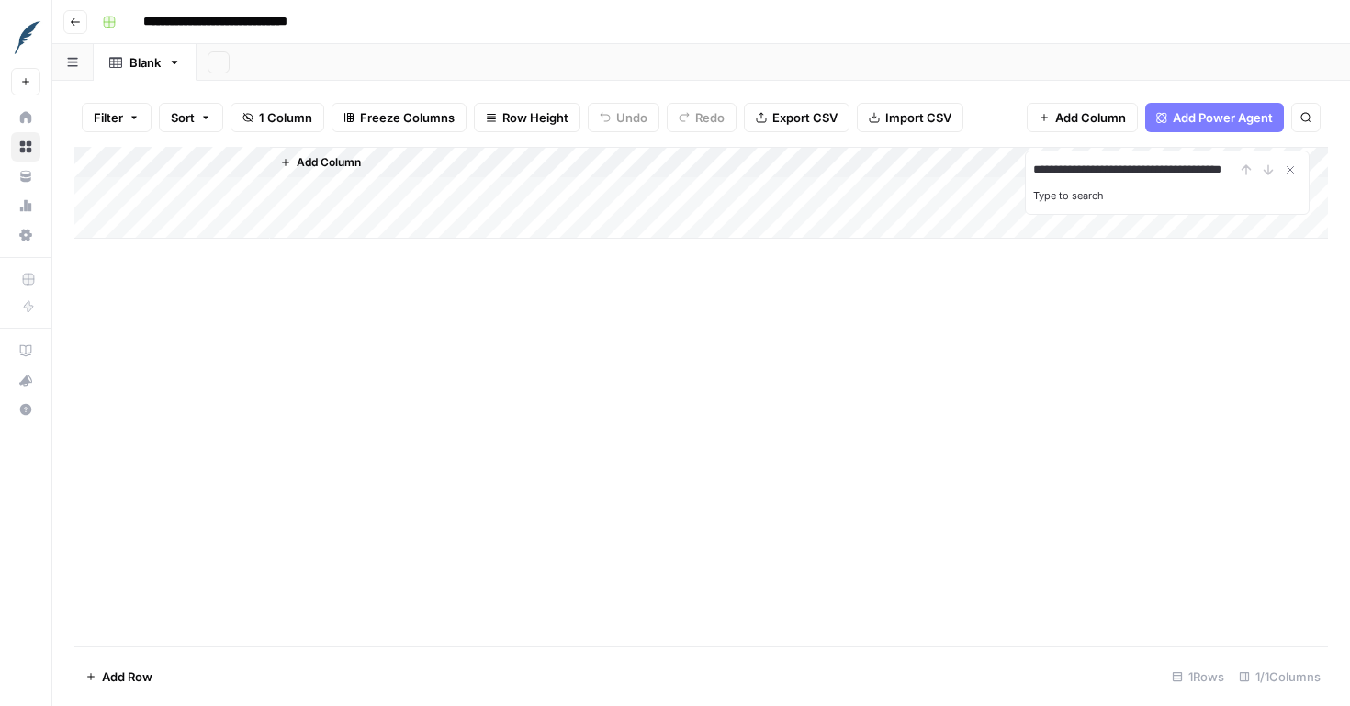
scroll to position [0, 72]
type input "**********"
drag, startPoint x: 269, startPoint y: 165, endPoint x: 435, endPoint y: 197, distance: 168.3
click at [435, 197] on div "Add Column" at bounding box center [798, 193] width 1059 height 92
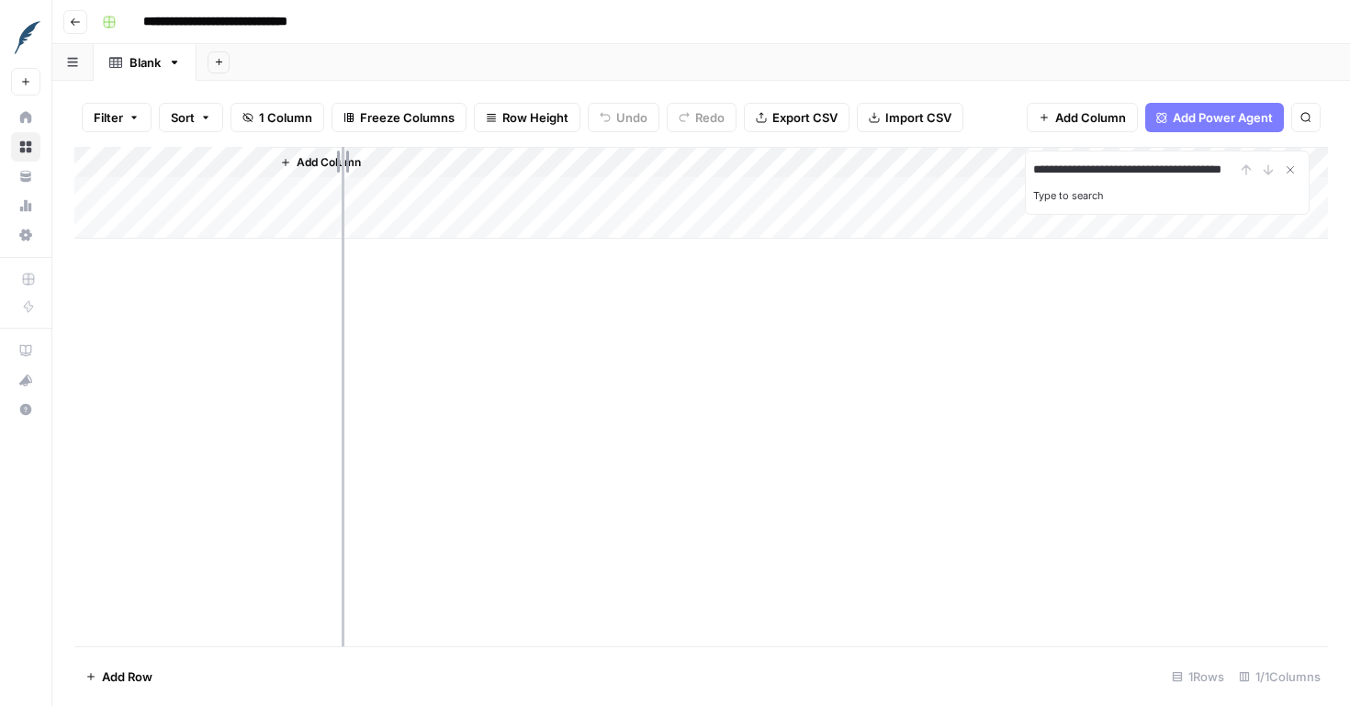
drag, startPoint x: 266, startPoint y: 161, endPoint x: 446, endPoint y: 189, distance: 182.3
click at [446, 189] on div "Add Column" at bounding box center [701, 193] width 1254 height 92
click at [441, 338] on div "**********" at bounding box center [701, 397] width 1254 height 500
click at [1108, 170] on input "**********" at bounding box center [1135, 170] width 202 height 22
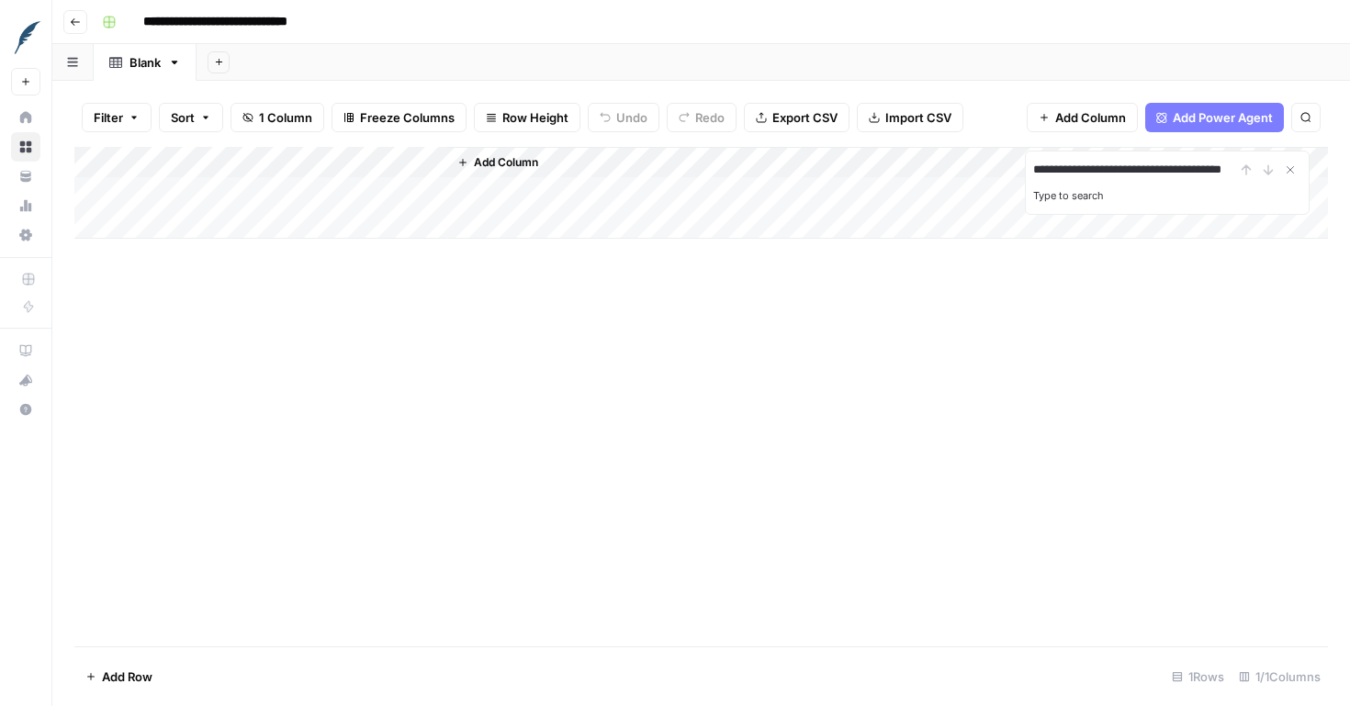
click at [1108, 170] on input "**********" at bounding box center [1135, 170] width 202 height 22
click at [1123, 168] on input "**********" at bounding box center [1135, 170] width 202 height 22
drag, startPoint x: 1123, startPoint y: 168, endPoint x: 1278, endPoint y: 176, distance: 155.5
click at [1278, 176] on div "**********" at bounding box center [1168, 170] width 268 height 22
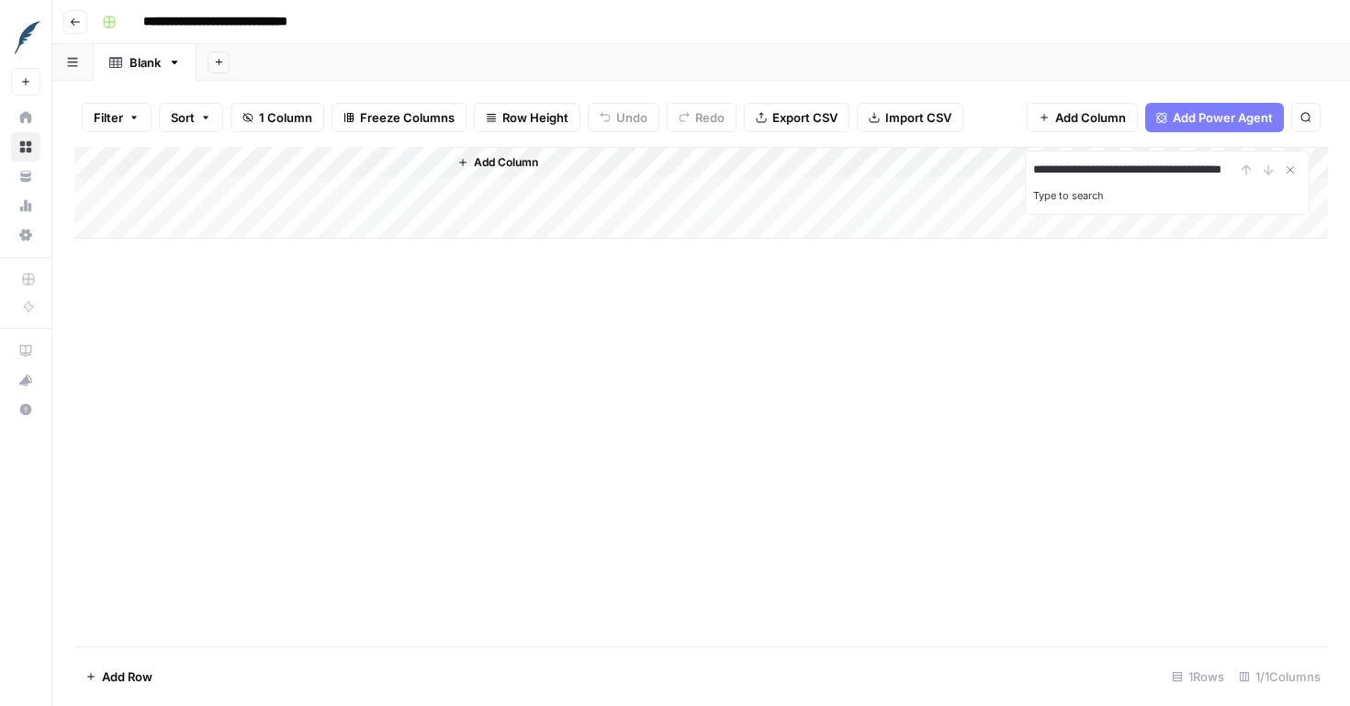
scroll to position [0, 0]
click at [1102, 295] on div "**********" at bounding box center [701, 397] width 1254 height 500
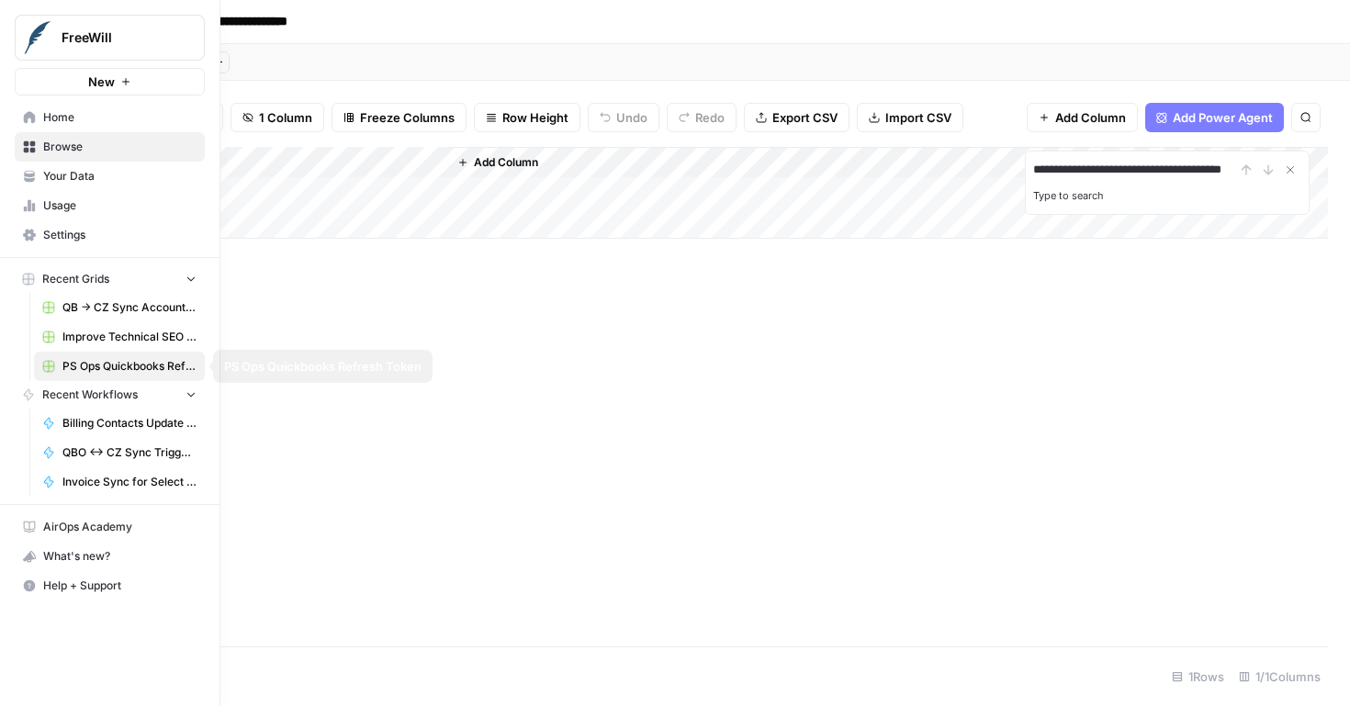
click at [102, 425] on span "Billing Contacts Update Workflow v3.0" at bounding box center [129, 423] width 134 height 17
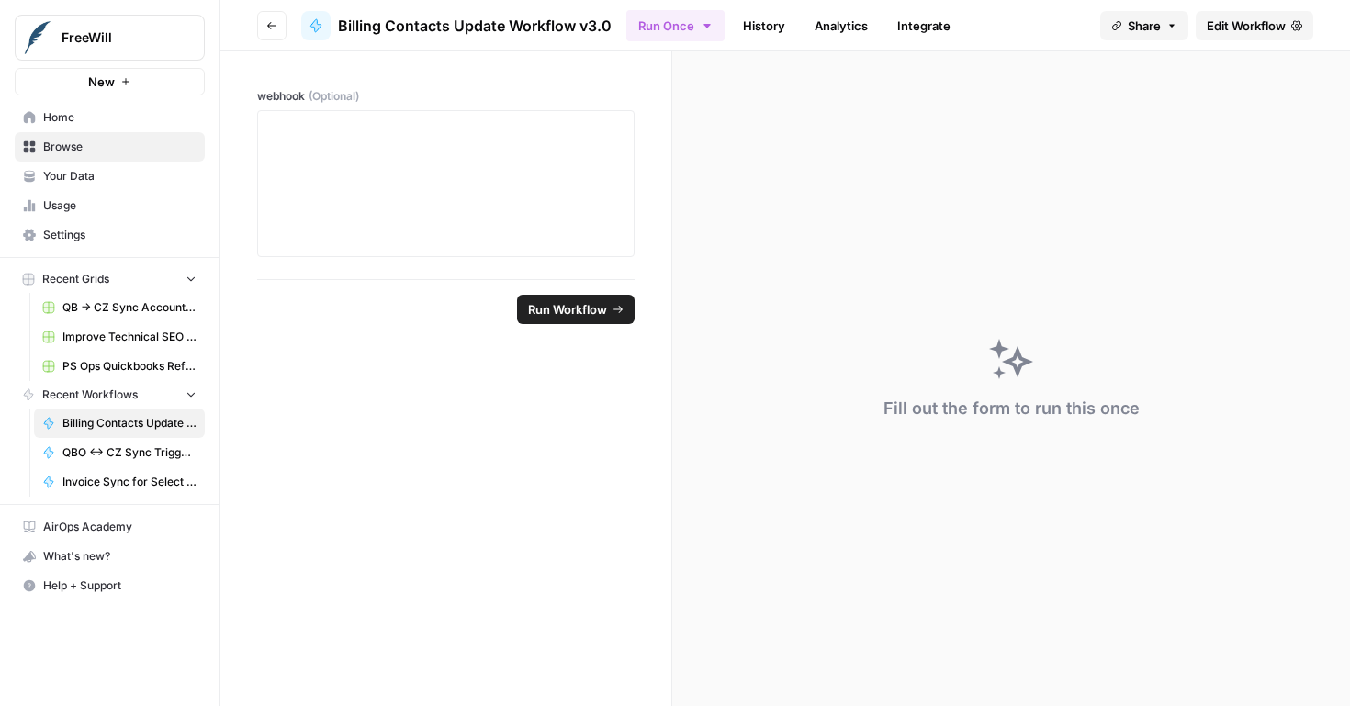
click at [148, 451] on span "QBO <-> CZ Sync Trigger (Invoices & Contacts)" at bounding box center [129, 453] width 134 height 17
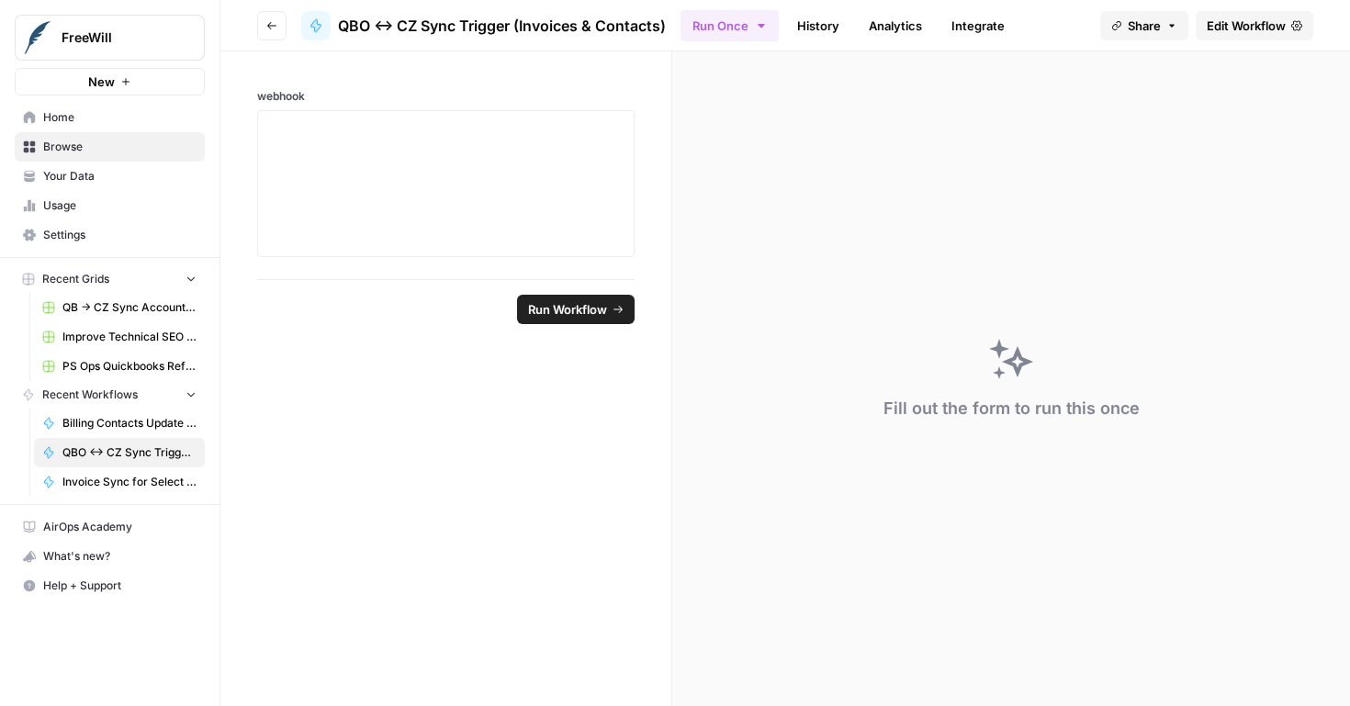
click at [133, 425] on span "Billing Contacts Update Workflow v3.0" at bounding box center [129, 423] width 134 height 17
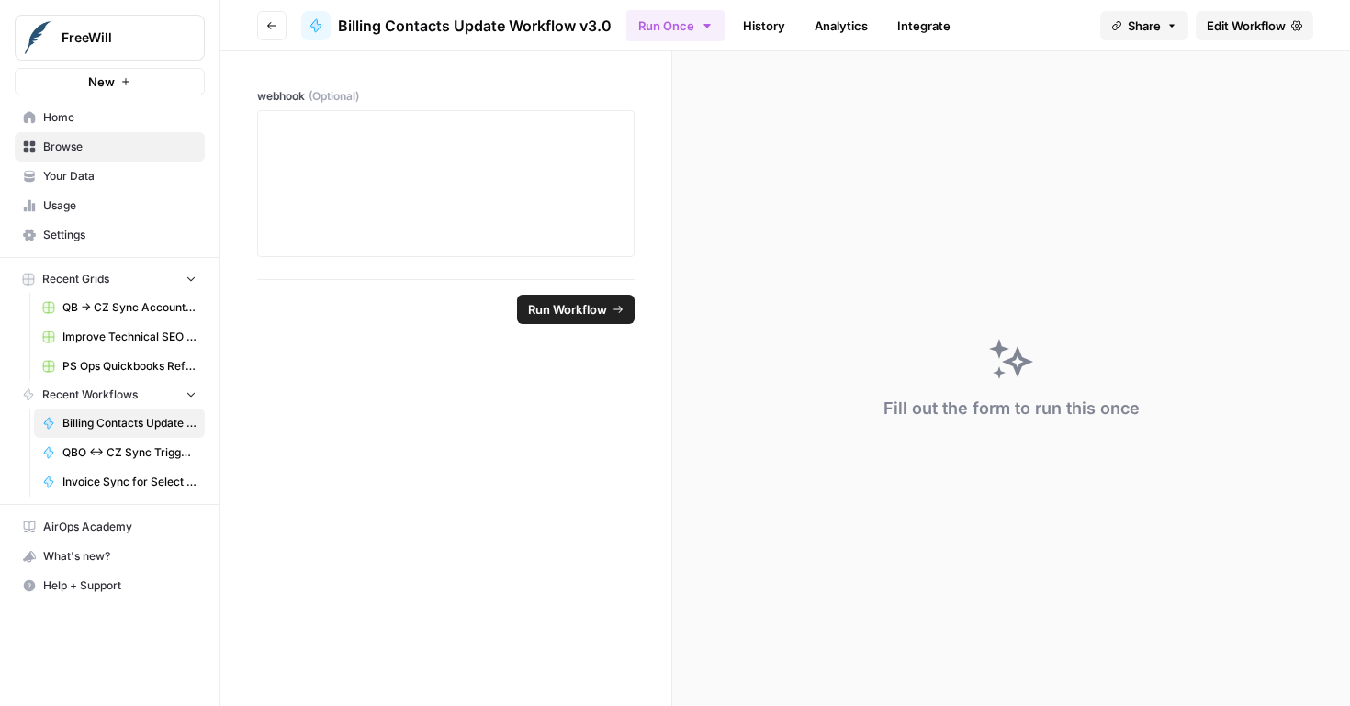
click at [144, 496] on link "Invoice Sync for Select Partners (QB -> CZ)" at bounding box center [119, 482] width 171 height 29
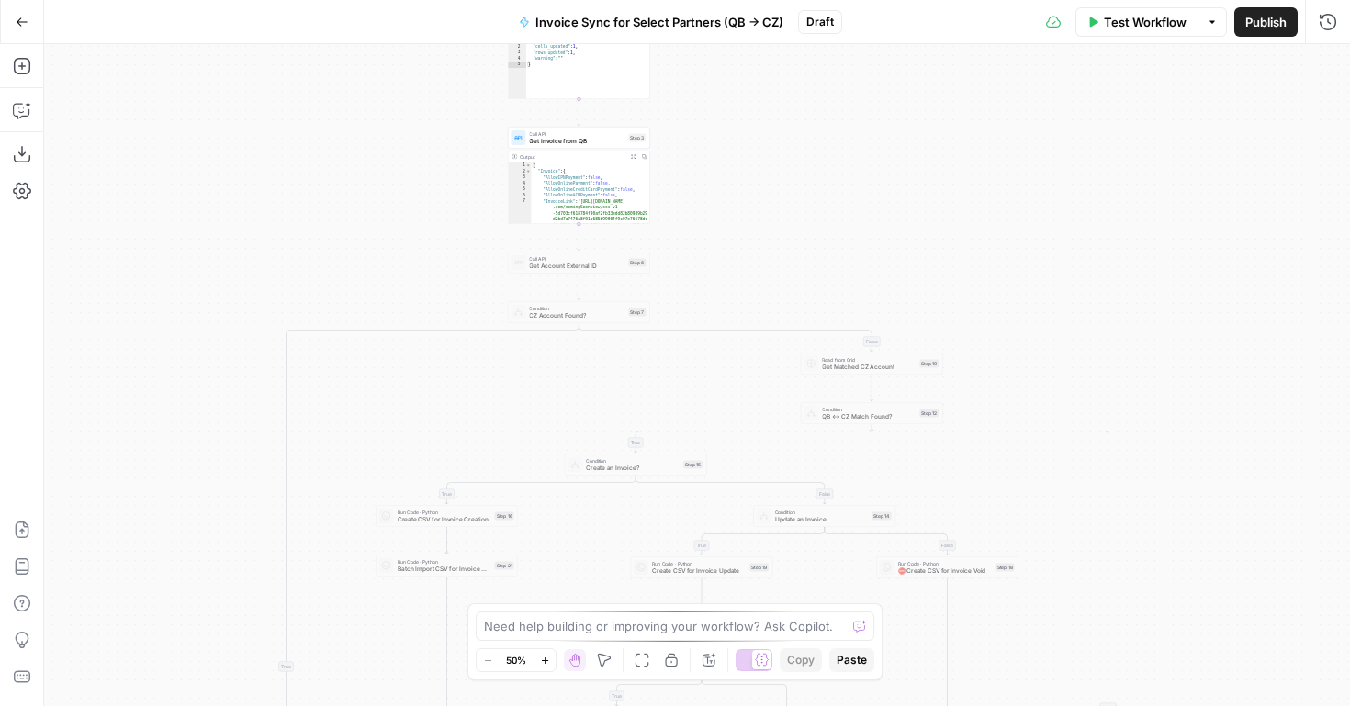
click at [25, 27] on icon "button" at bounding box center [22, 22] width 13 height 13
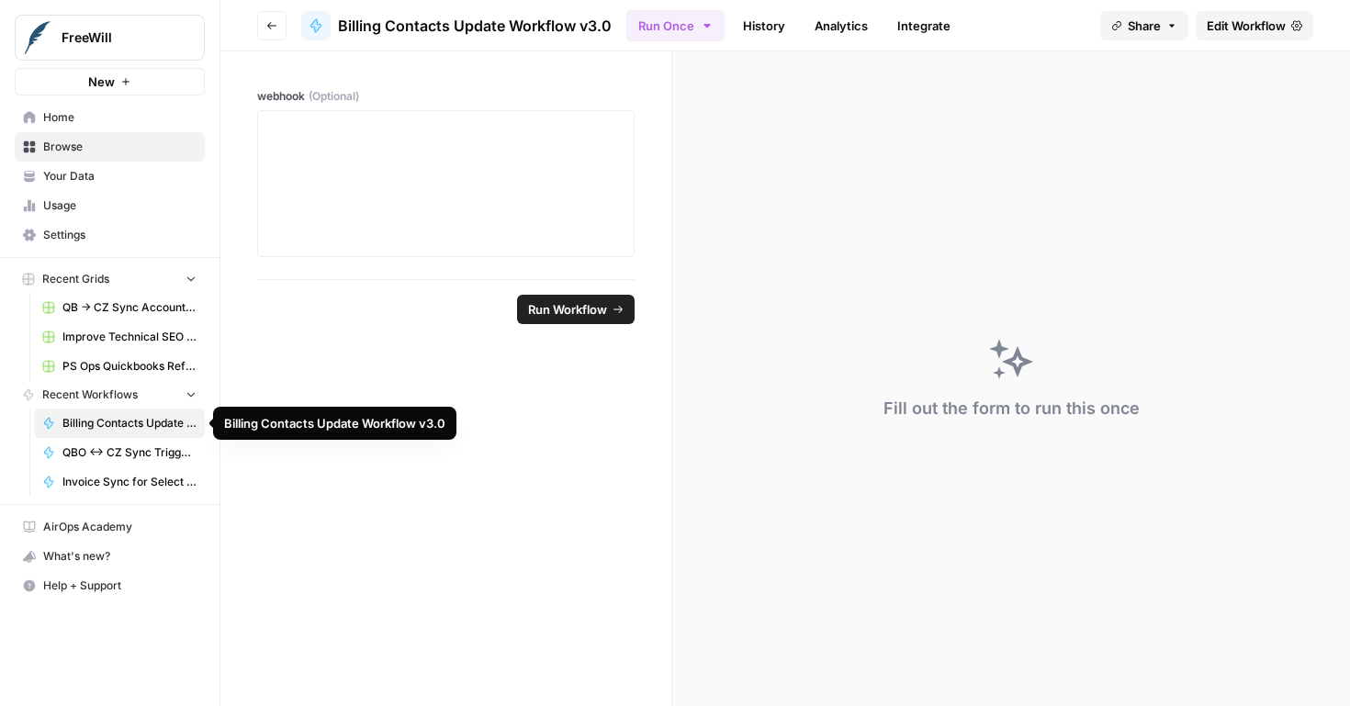
click at [125, 425] on span "Billing Contacts Update Workflow v3.0" at bounding box center [129, 423] width 134 height 17
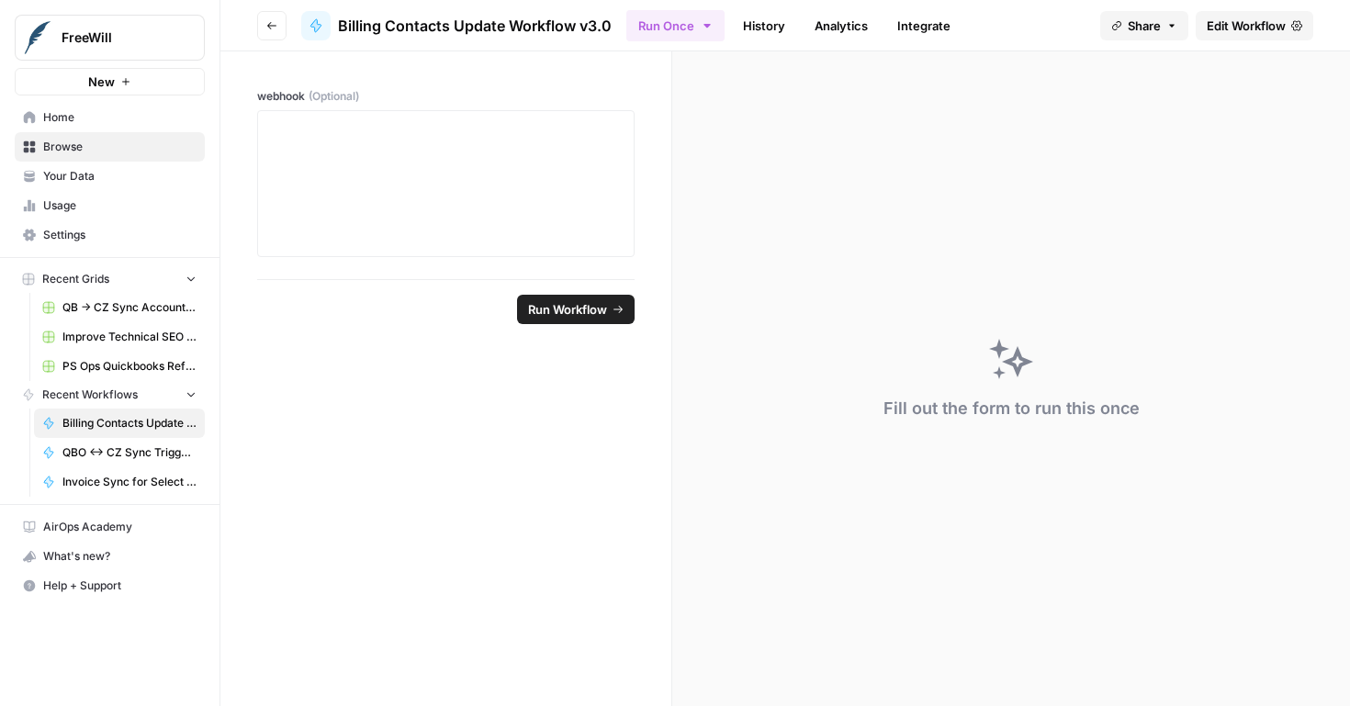
click at [1248, 33] on span "Edit Workflow" at bounding box center [1246, 26] width 79 height 18
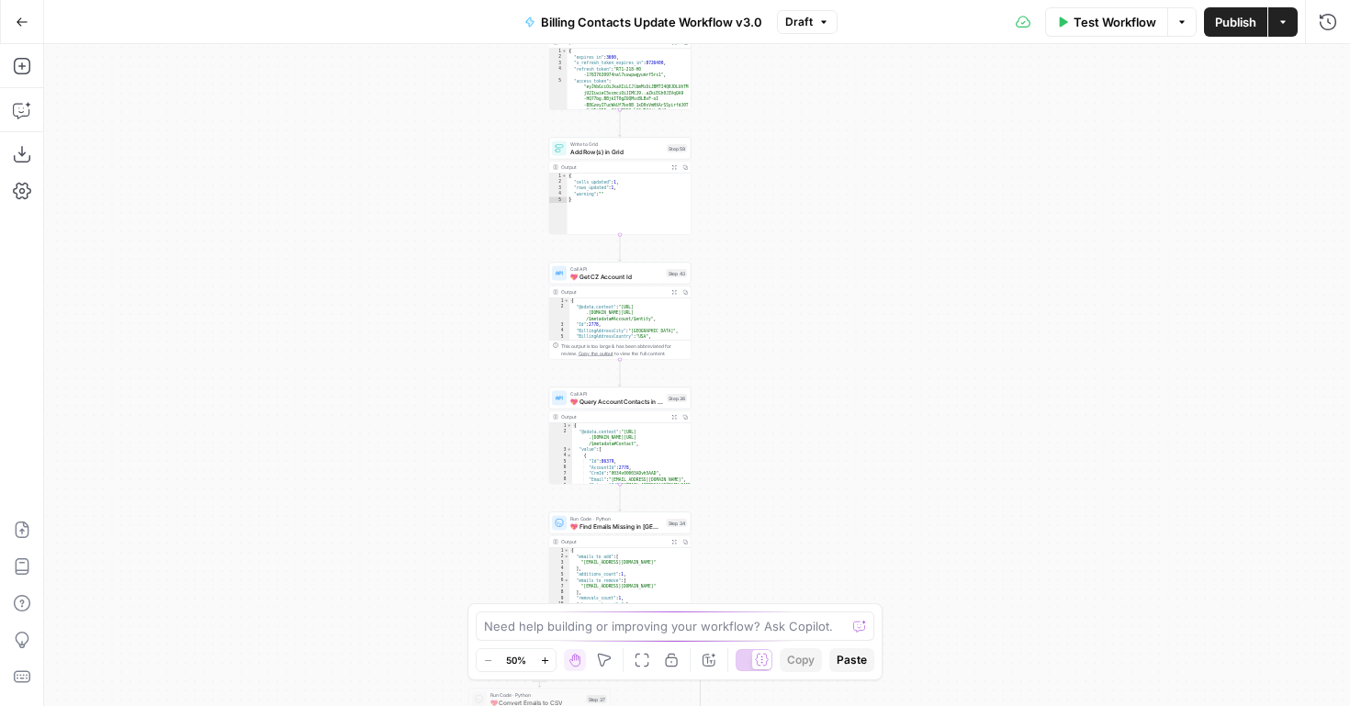
drag, startPoint x: 885, startPoint y: 363, endPoint x: 808, endPoint y: 438, distance: 107.8
click at [808, 438] on div "true false true false true false Workflow Set Inputs Inputs Run Code · Python P…" at bounding box center [697, 375] width 1306 height 662
click at [1325, 39] on div "Test Workflow Options Publish Actions Run History" at bounding box center [1095, 21] width 514 height 43
click at [1324, 26] on icon "button" at bounding box center [1328, 22] width 18 height 18
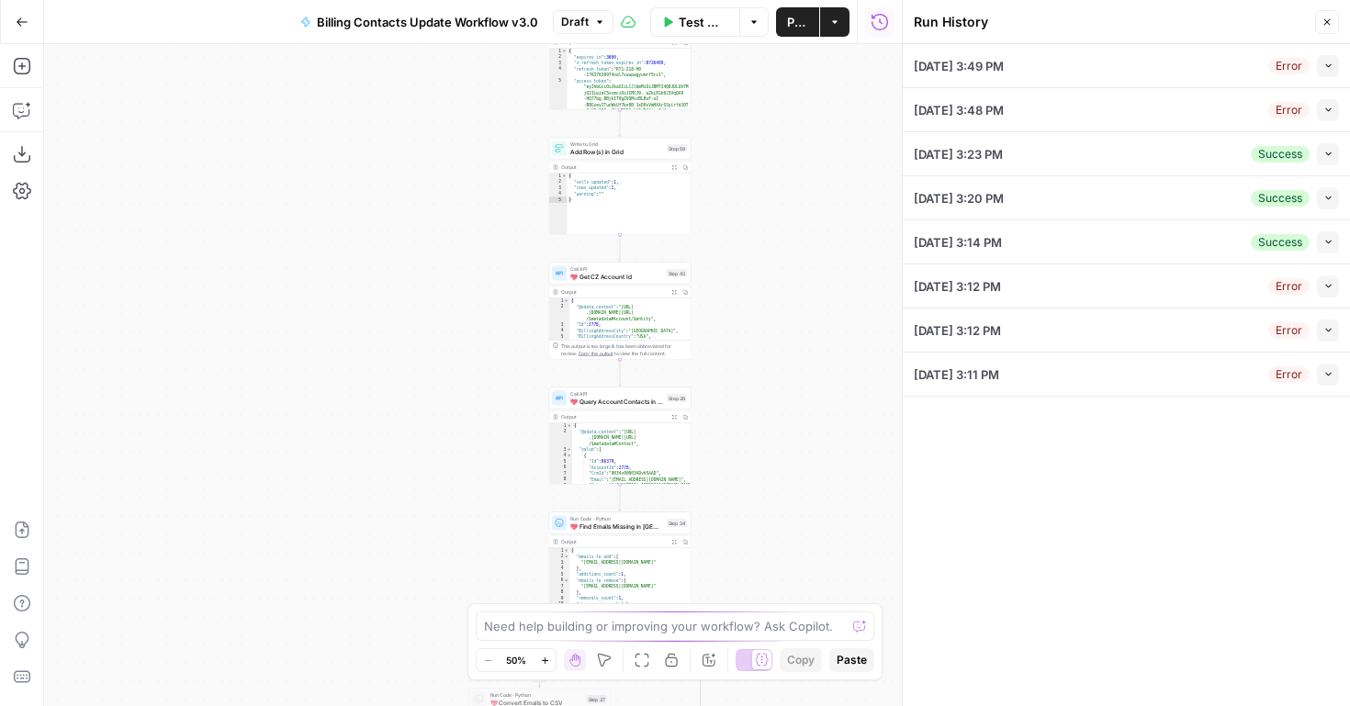
click at [1333, 118] on button "Collapse" at bounding box center [1328, 110] width 22 height 22
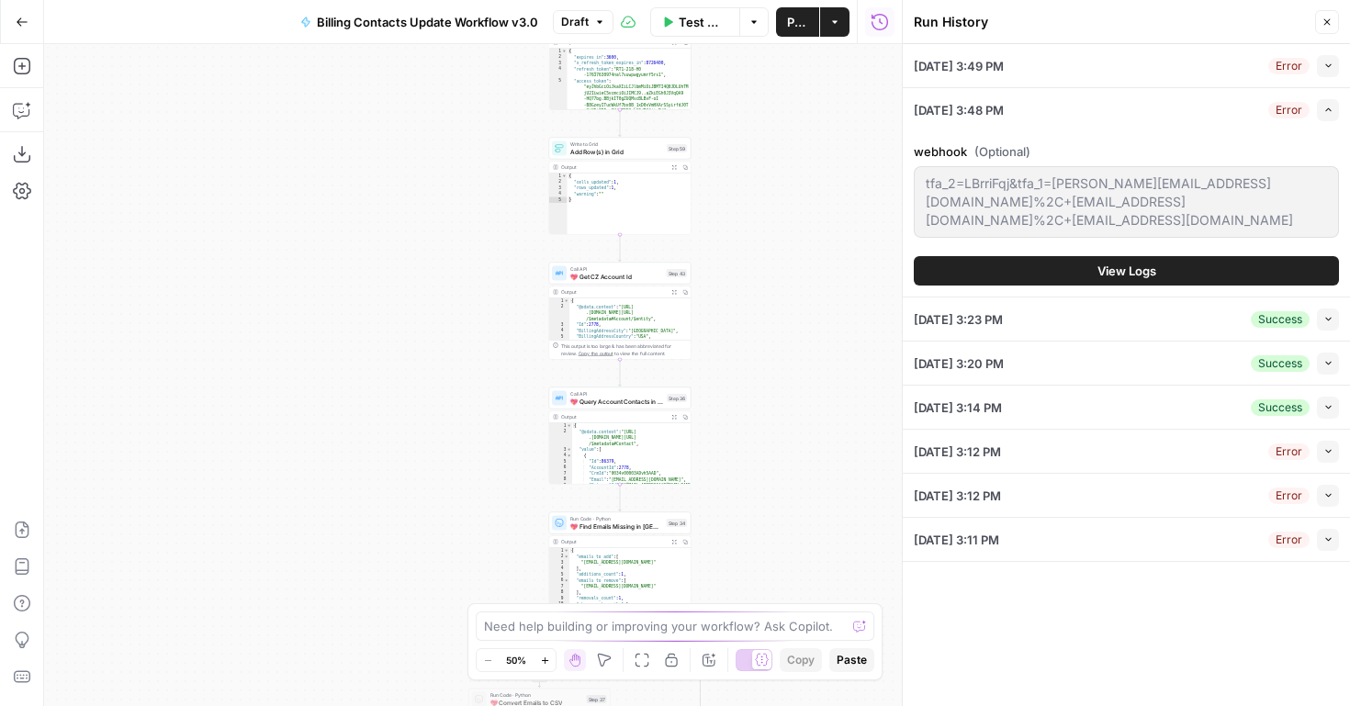
click at [1176, 276] on button "View Logs" at bounding box center [1126, 270] width 425 height 29
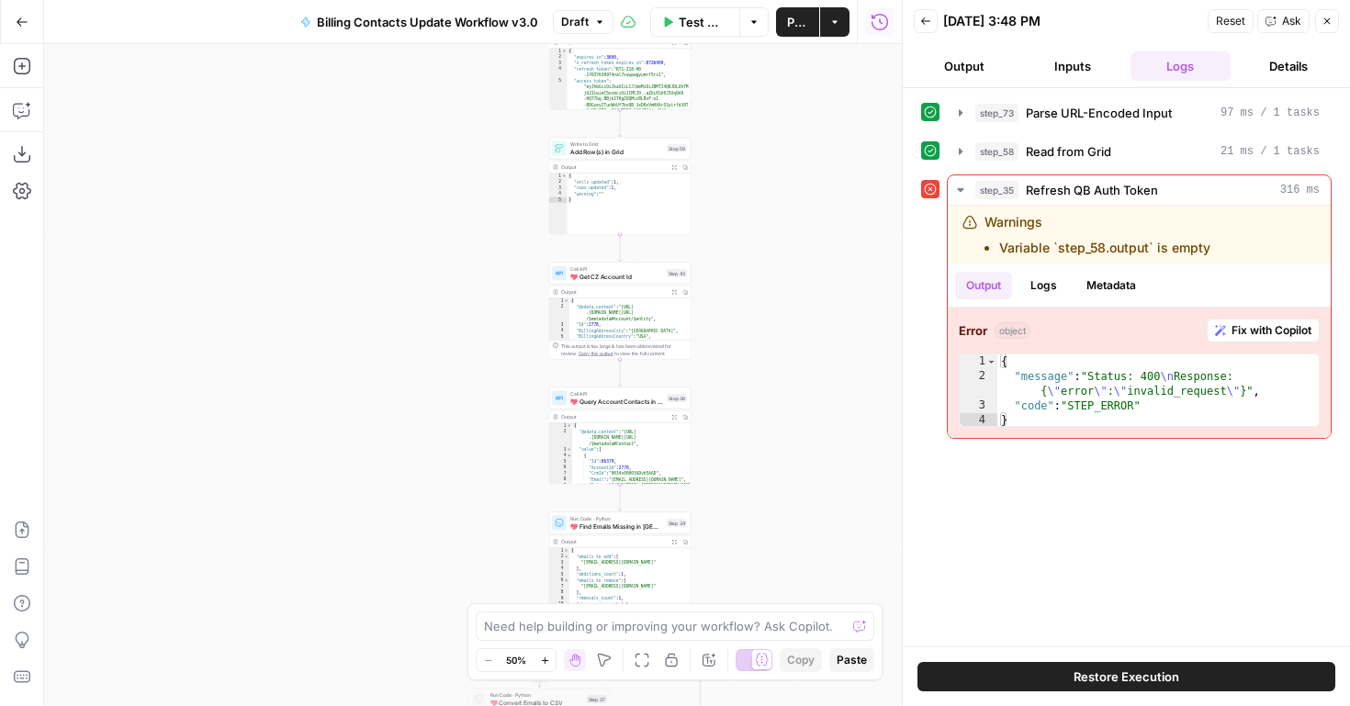
click at [1325, 24] on icon "button" at bounding box center [1327, 21] width 11 height 11
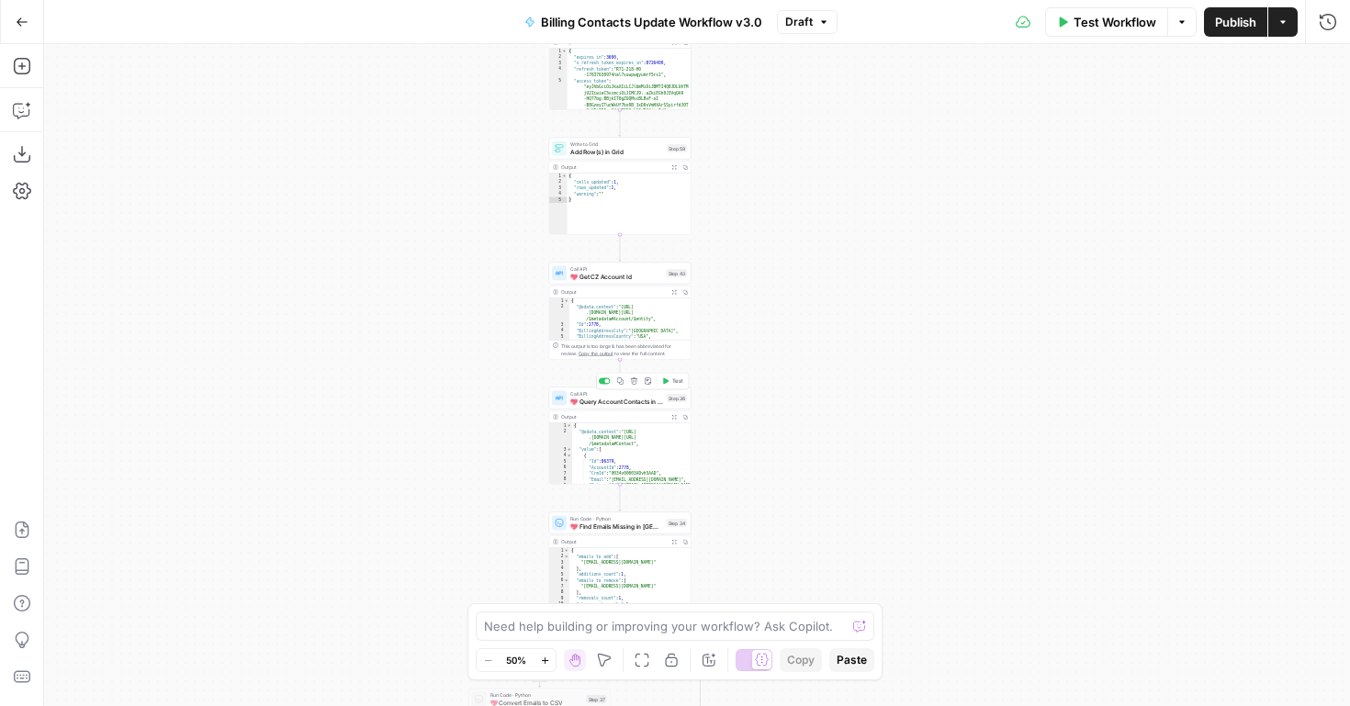
click at [616, 402] on span "💖 Query Account Contacts in [GEOGRAPHIC_DATA]" at bounding box center [616, 401] width 93 height 9
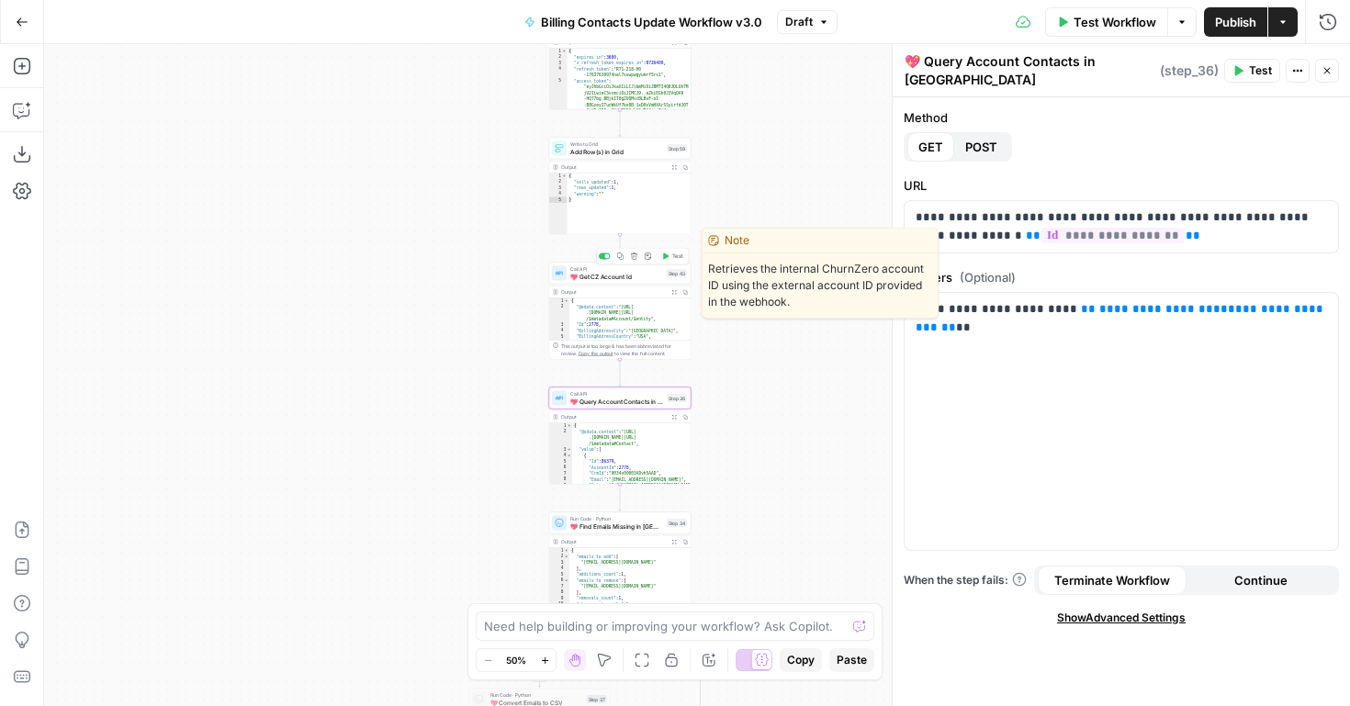
click at [619, 276] on span "💖 Get CZ Account Id" at bounding box center [616, 276] width 93 height 9
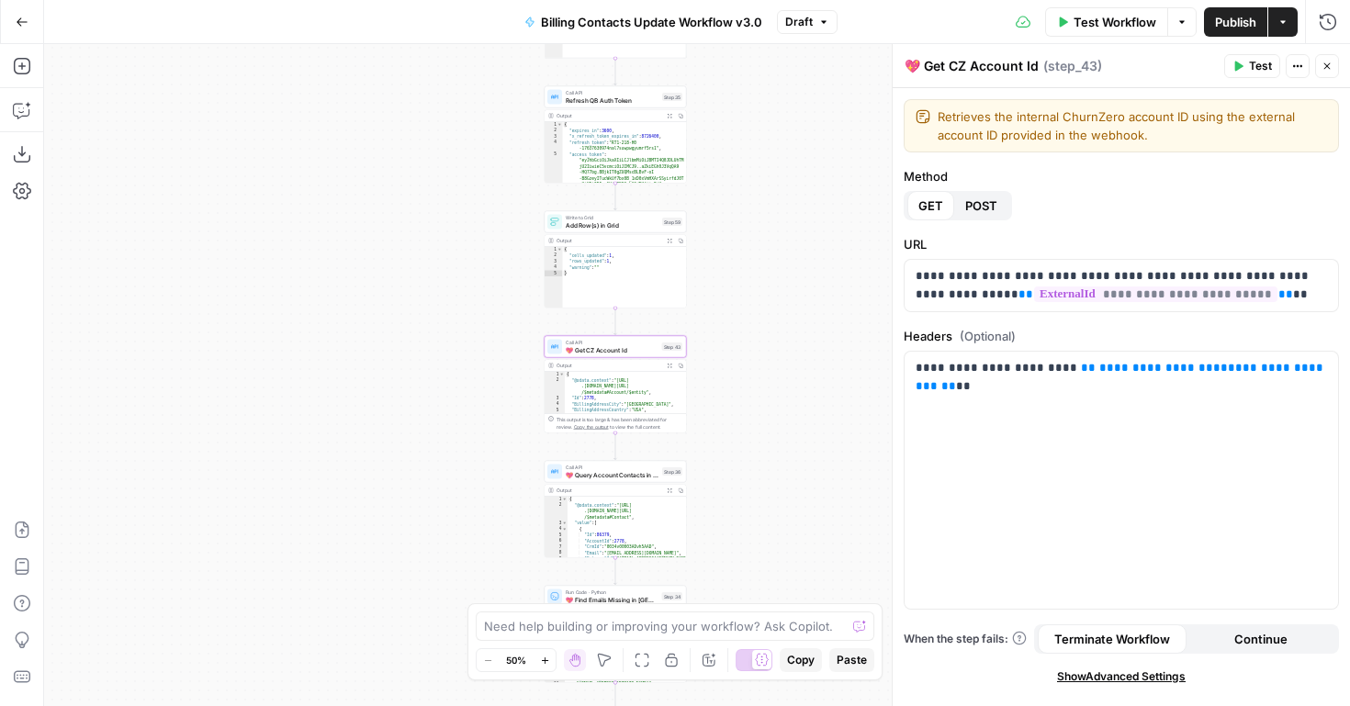
drag, startPoint x: 805, startPoint y: 217, endPoint x: 796, endPoint y: 455, distance: 238.1
click at [796, 454] on div "true true false true false false Workflow Set Inputs Inputs Run Code · Python P…" at bounding box center [697, 375] width 1306 height 662
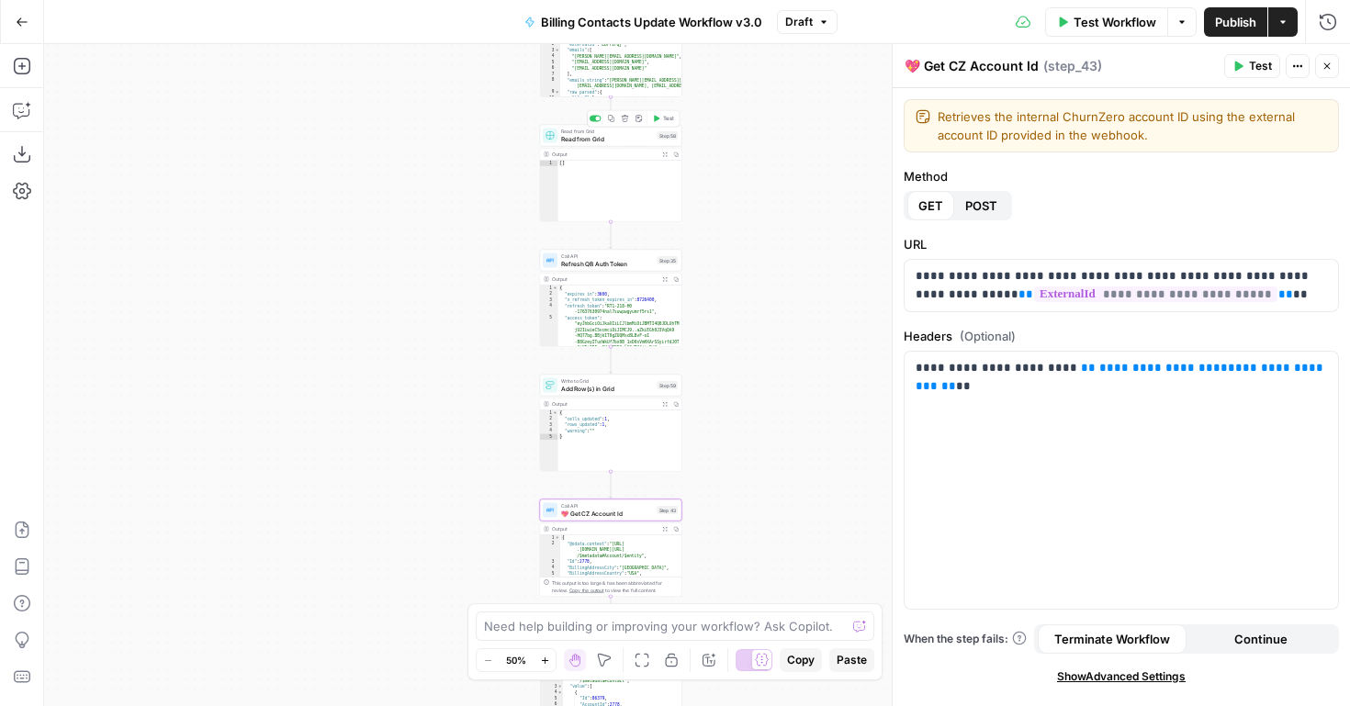
click at [623, 134] on span "Read from Grid" at bounding box center [607, 138] width 93 height 9
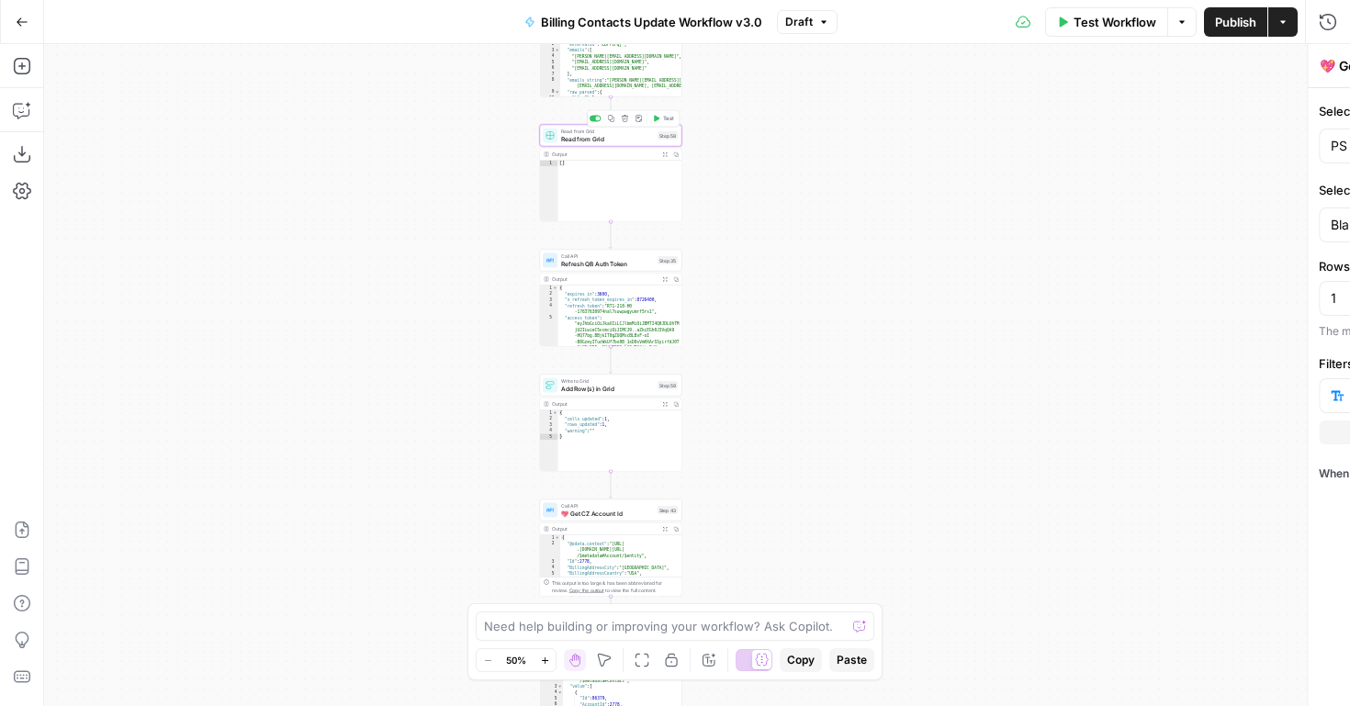
type textarea "Read from Grid"
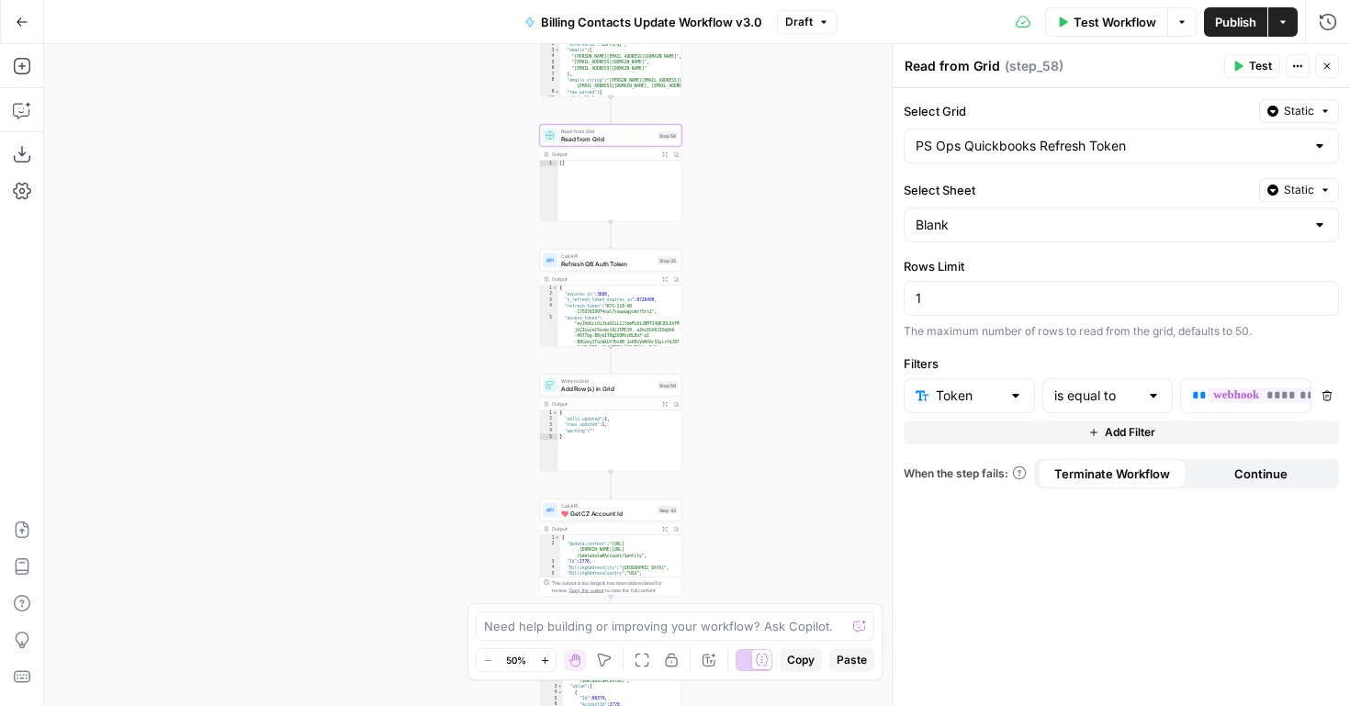
click at [1327, 395] on icon "button" at bounding box center [1328, 396] width 10 height 10
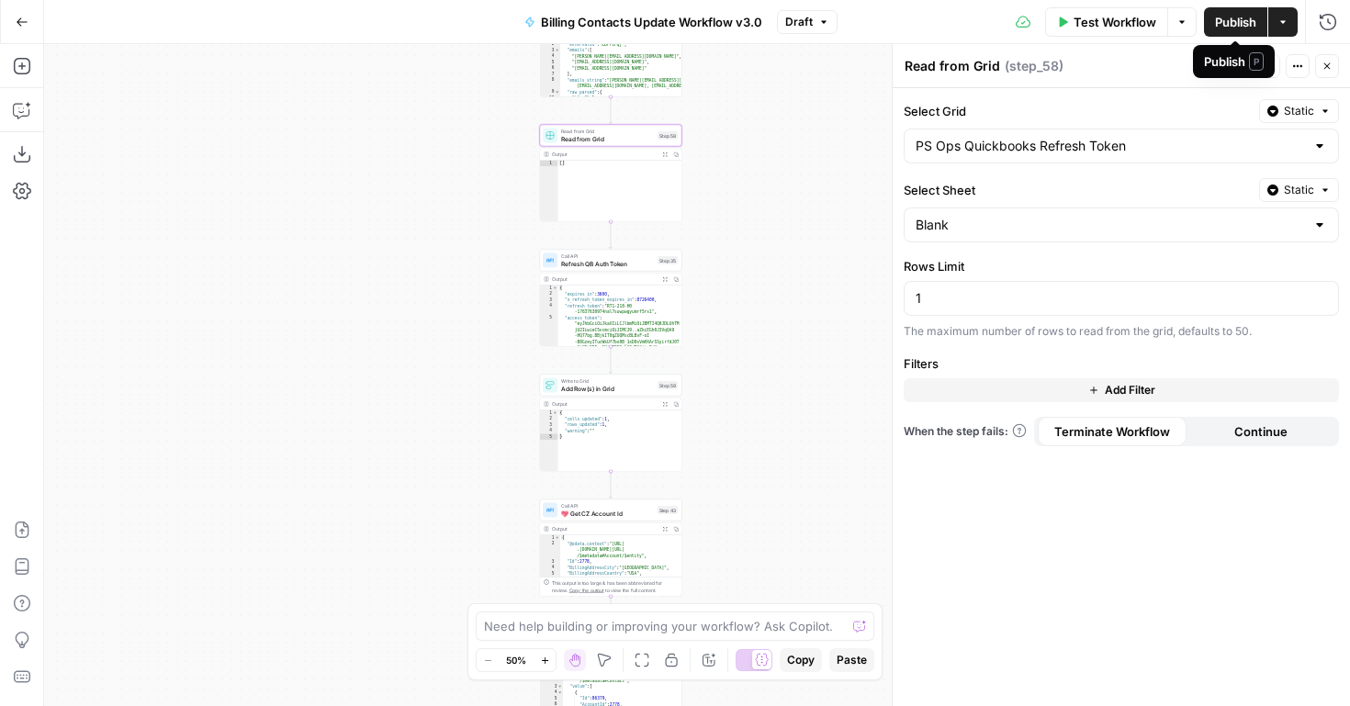
click at [1221, 28] on span "Publish" at bounding box center [1235, 22] width 41 height 18
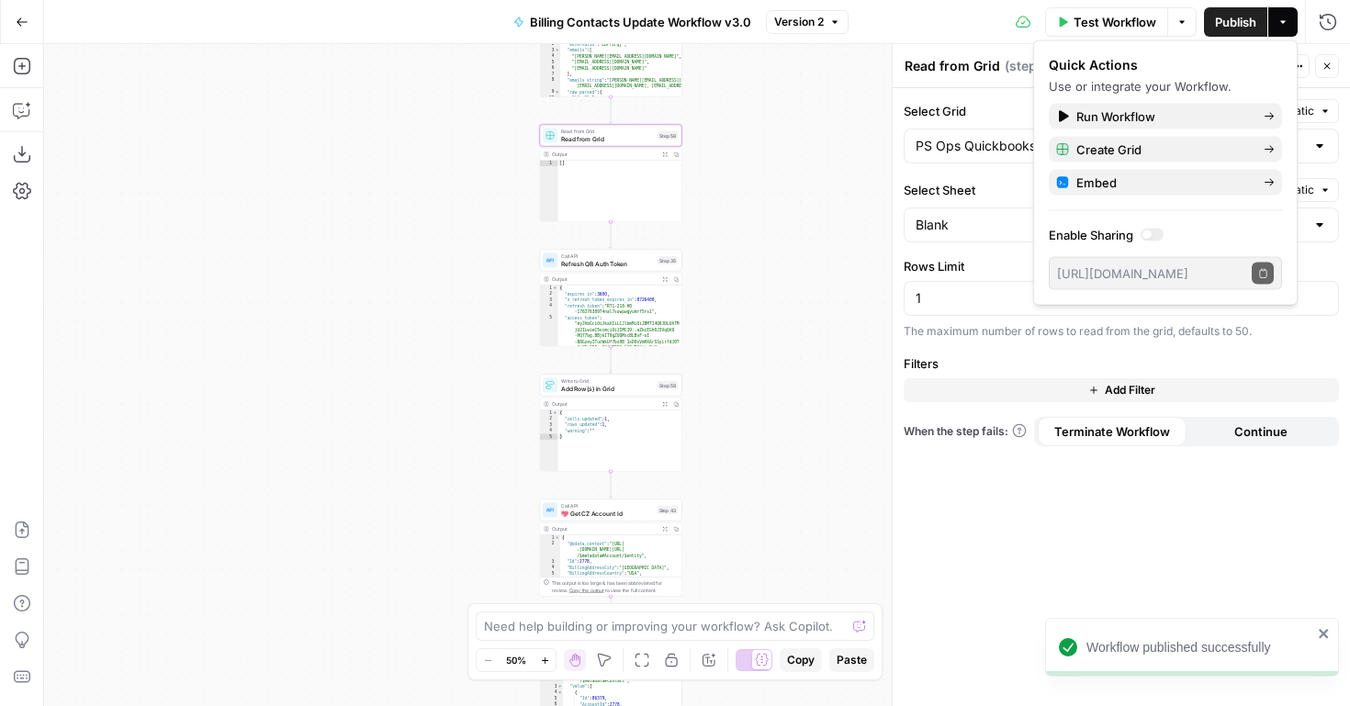
click at [1094, 20] on span "Test Workflow" at bounding box center [1115, 22] width 83 height 18
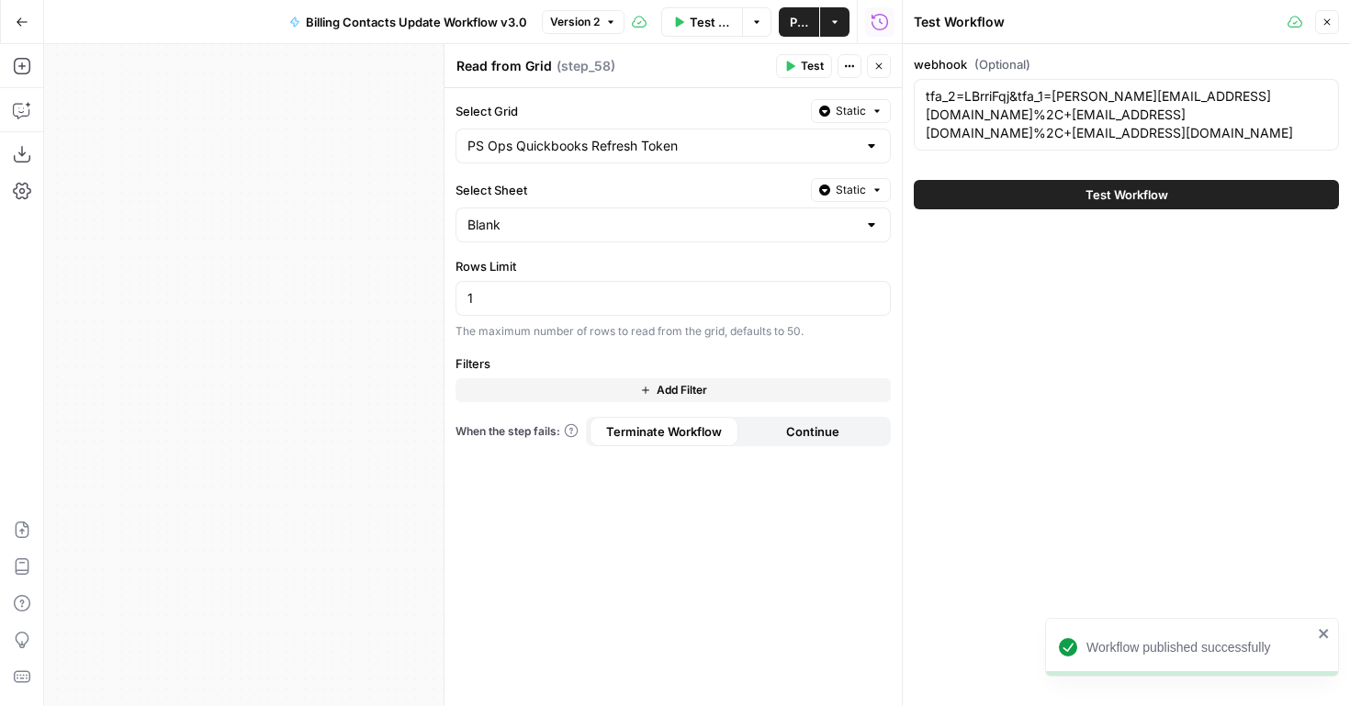
click at [1116, 191] on span "Test Workflow" at bounding box center [1127, 195] width 83 height 18
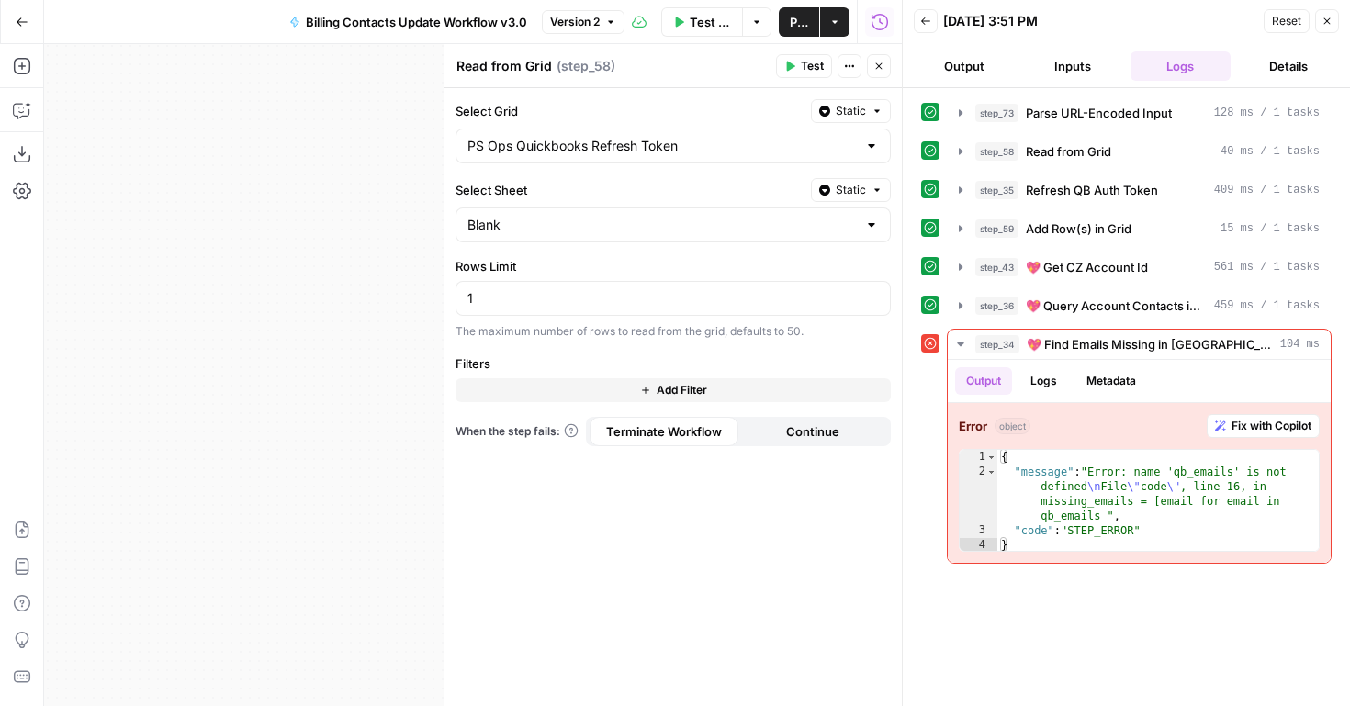
click at [878, 59] on button "Close" at bounding box center [879, 66] width 24 height 24
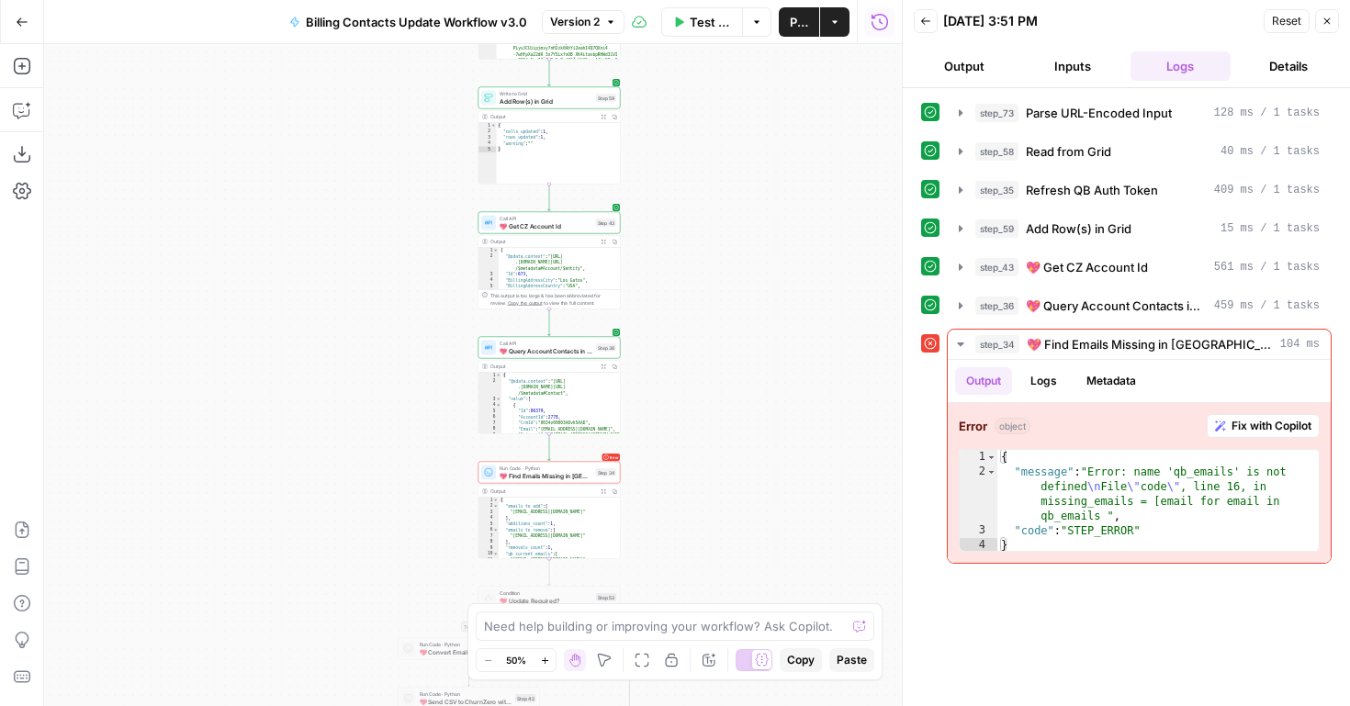
drag, startPoint x: 791, startPoint y: 474, endPoint x: 729, endPoint y: 182, distance: 298.7
click at [729, 182] on div "true true false true false false Workflow Set Inputs Inputs Run Code · Python P…" at bounding box center [473, 375] width 858 height 662
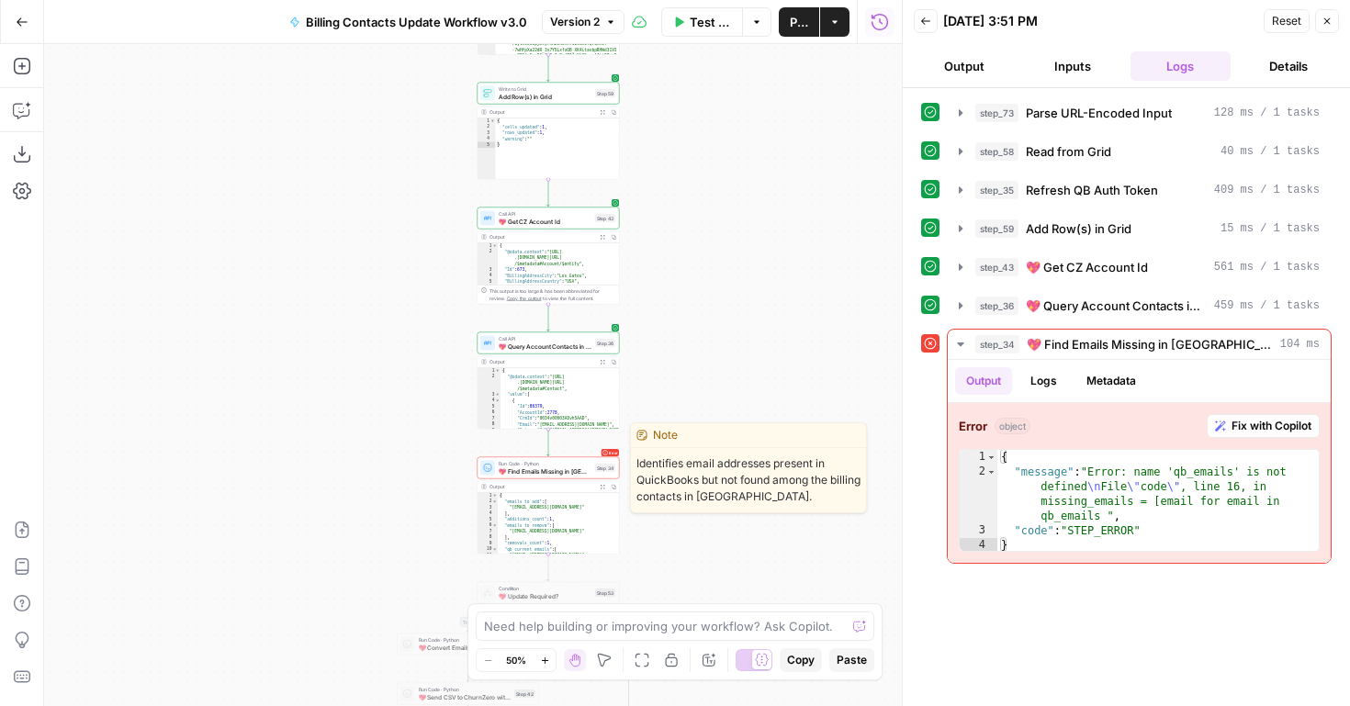
click at [535, 473] on span "💖 Find Emails Missing in [GEOGRAPHIC_DATA]" at bounding box center [545, 471] width 93 height 9
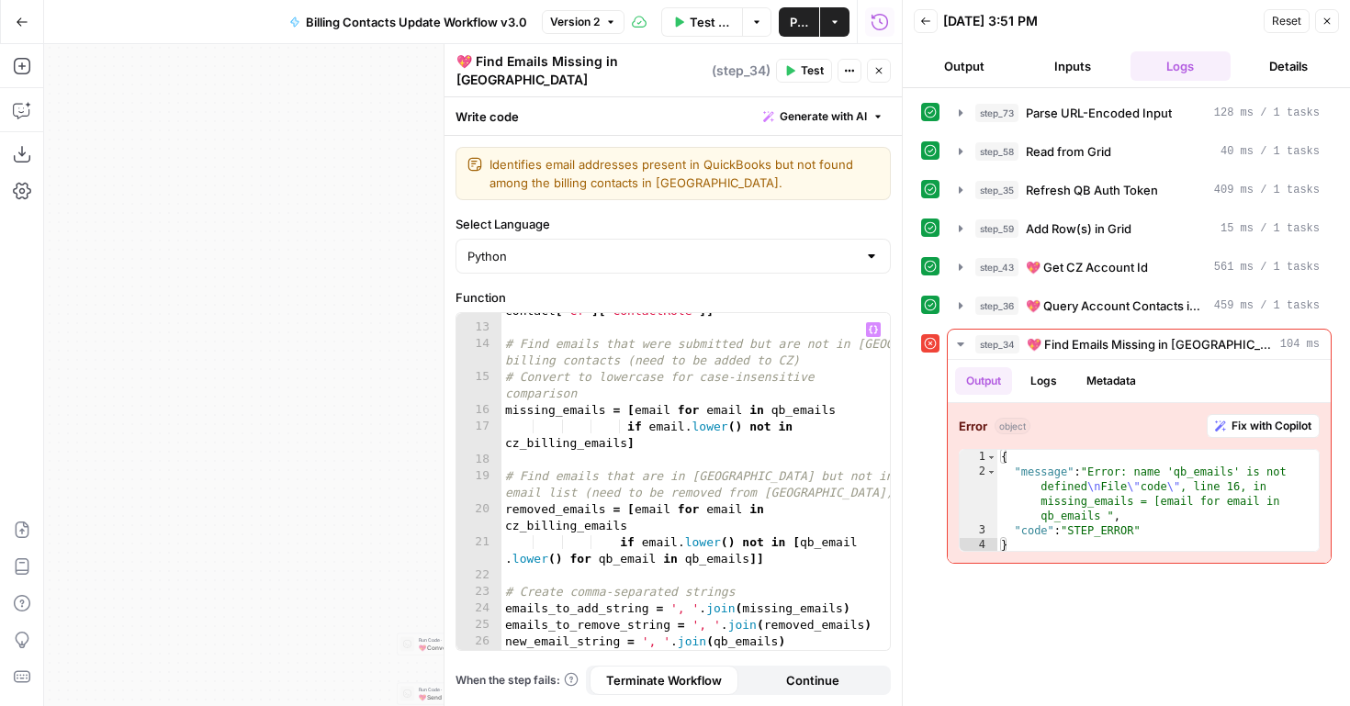
scroll to position [293, 0]
type textarea "**********"
click at [644, 416] on div "'Billing Contact' in contact [ 'Cf' ] [ 'ContactRole' ]] # Find emails that wer…" at bounding box center [696, 483] width 389 height 396
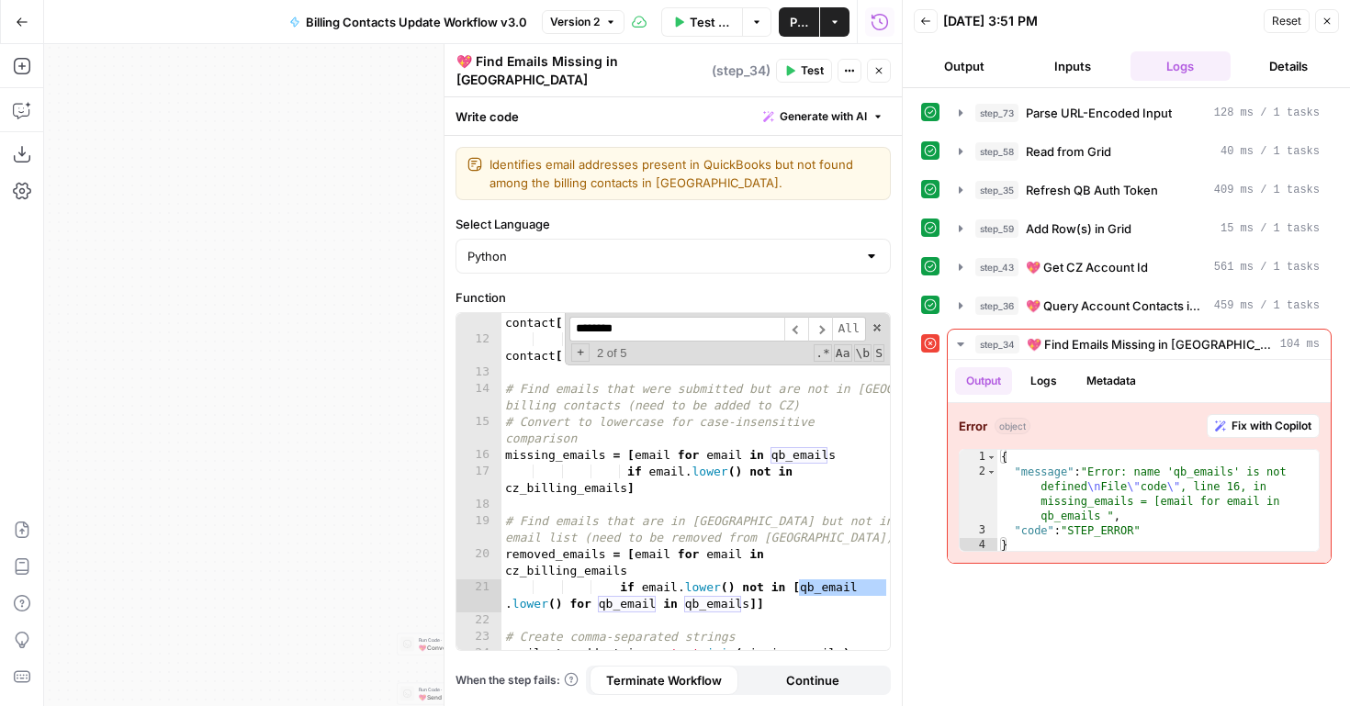
scroll to position [250, 0]
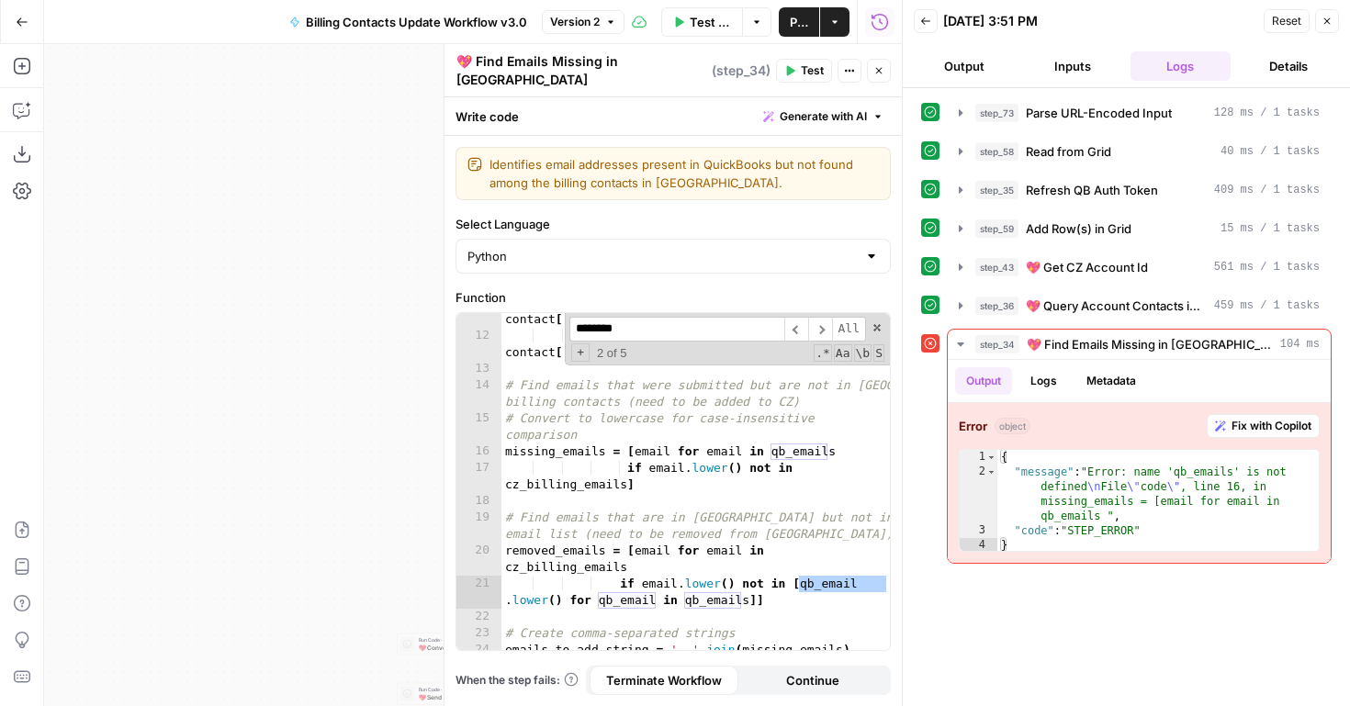
type input "********"
click at [800, 583] on div "'ContactRole' in contact [ 'Cf' ] and 'Billing Contact' in contact [ 'Cf' ] [ '…" at bounding box center [696, 493] width 389 height 396
click at [809, 577] on div "'ContactRole' in contact [ 'Cf' ] and 'Billing Contact' in contact [ 'Cf' ] [ '…" at bounding box center [696, 493] width 389 height 396
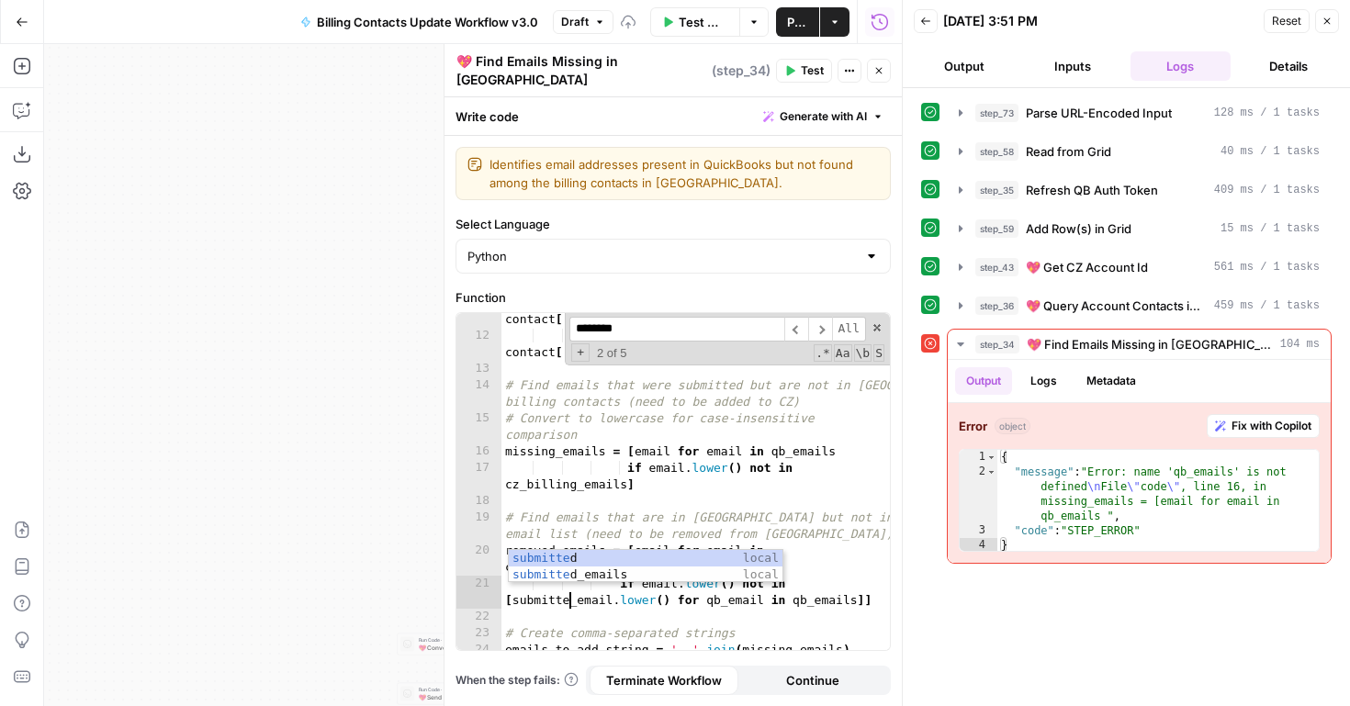
scroll to position [0, 27]
click at [727, 594] on div "'ContactRole' in contact [ 'Cf' ] and 'Billing Contact' in contact [ 'Cf' ] [ '…" at bounding box center [696, 493] width 389 height 396
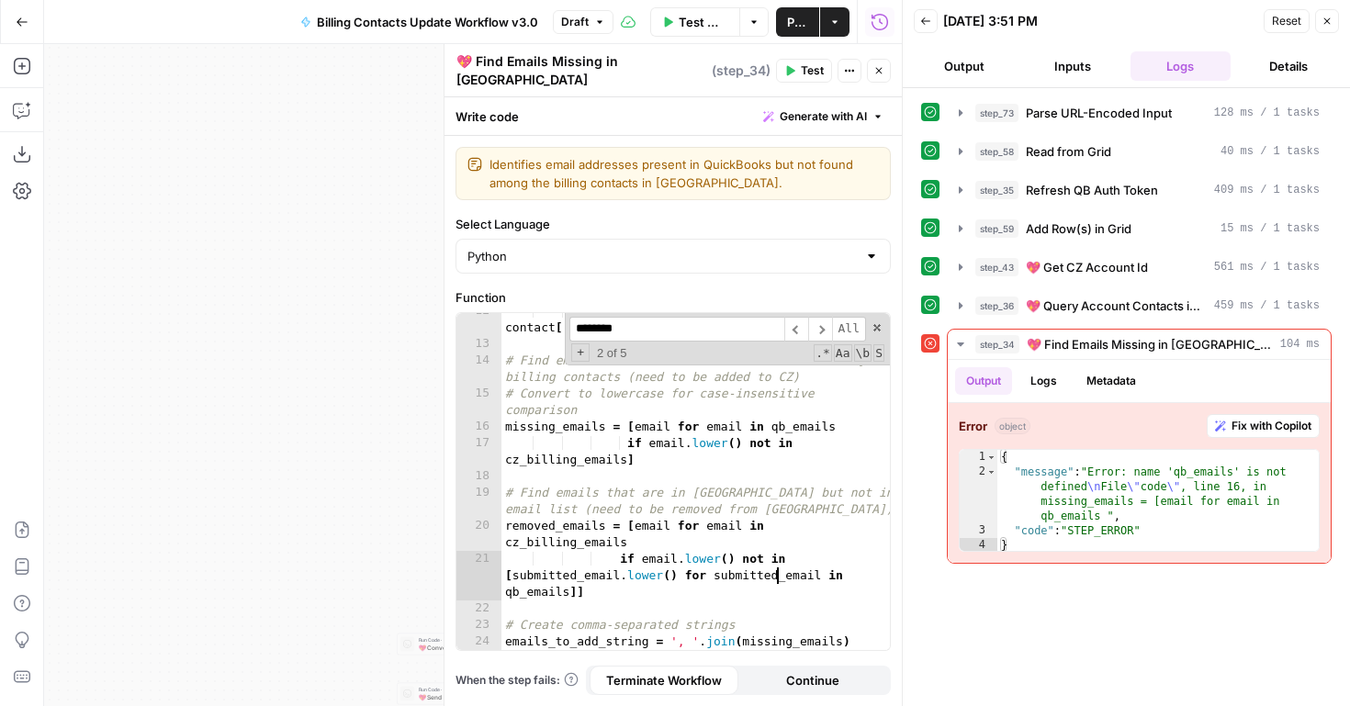
scroll to position [275, 0]
drag, startPoint x: 521, startPoint y: 584, endPoint x: 511, endPoint y: 585, distance: 10.1
click at [511, 585] on div "'Billing Contact' in contact [ 'Cf' ] [ 'ContactRole' ]] # Find emails that wer…" at bounding box center [696, 501] width 389 height 396
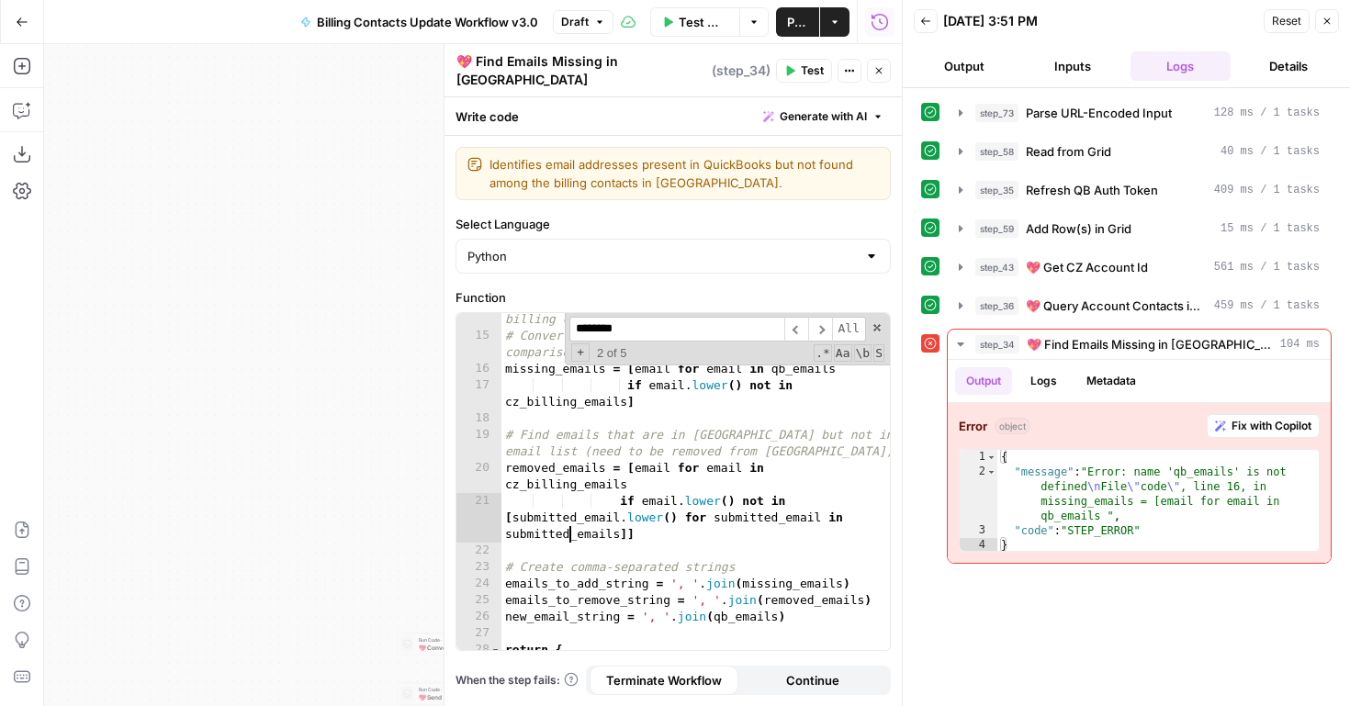
scroll to position [333, 0]
click at [727, 610] on div "# Find emails that were submitted but are not in CZ billing contacts (need to b…" at bounding box center [696, 493] width 389 height 396
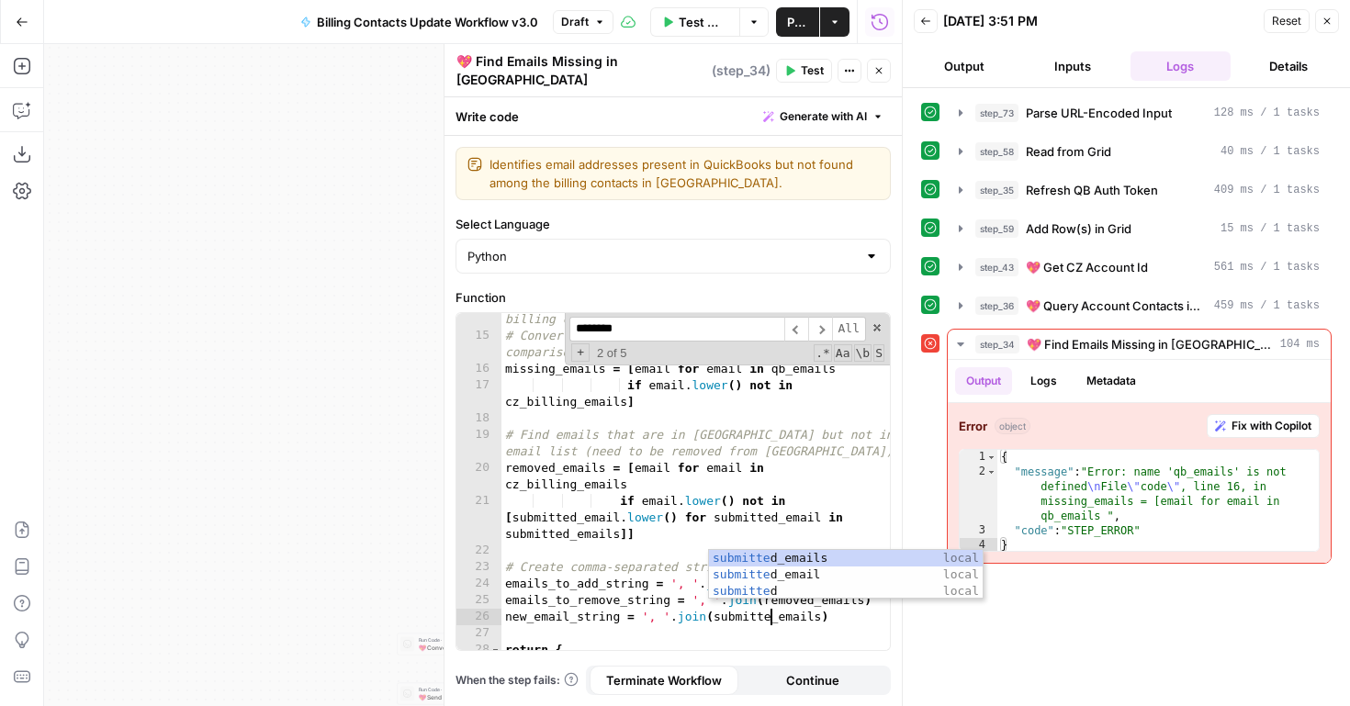
scroll to position [0, 20]
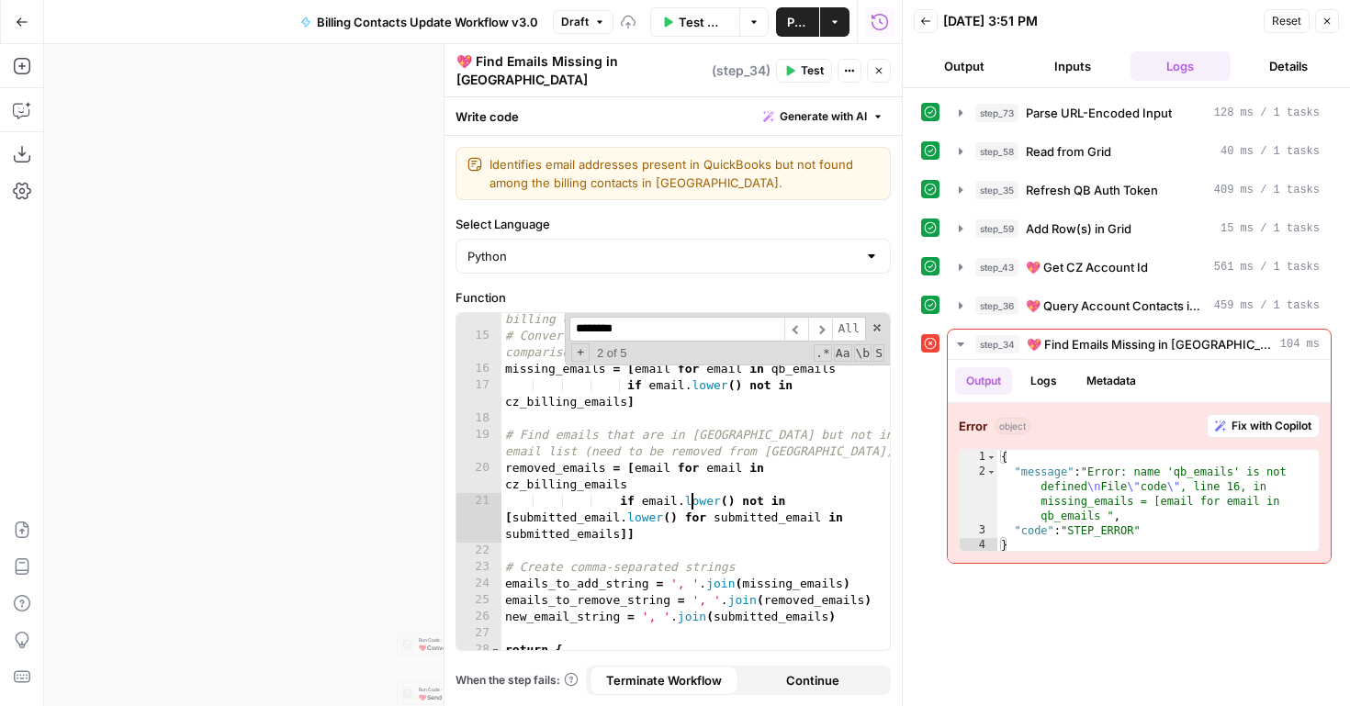
click at [688, 493] on div "# Find emails that were submitted but are not in CZ billing contacts (need to b…" at bounding box center [696, 493] width 389 height 396
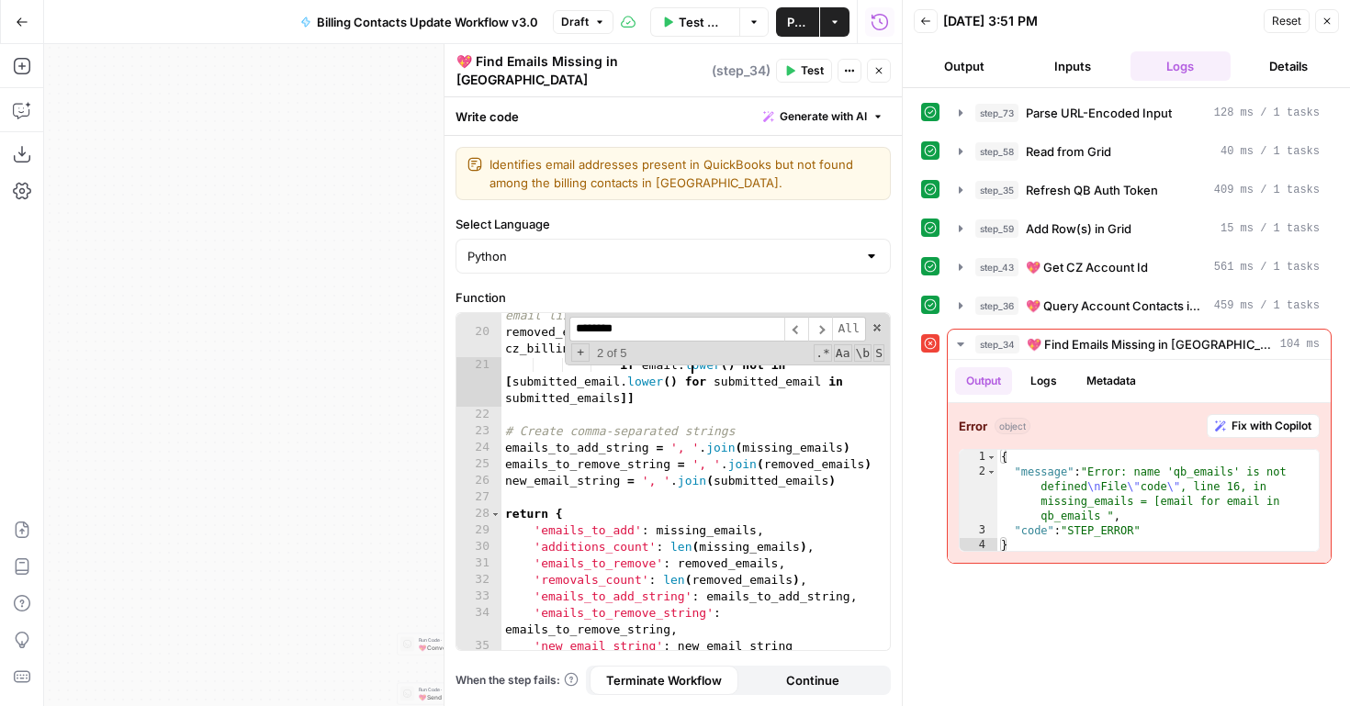
scroll to position [480, 0]
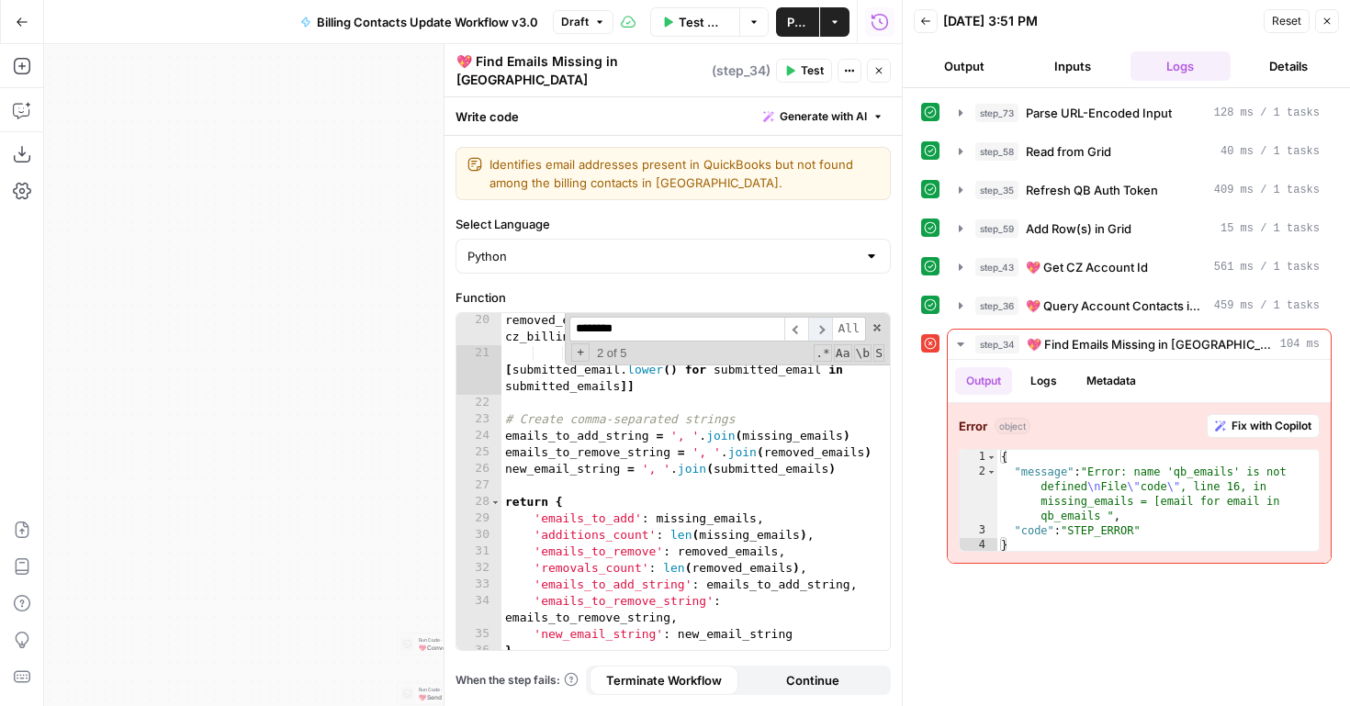
click at [820, 324] on span "​" at bounding box center [820, 329] width 24 height 25
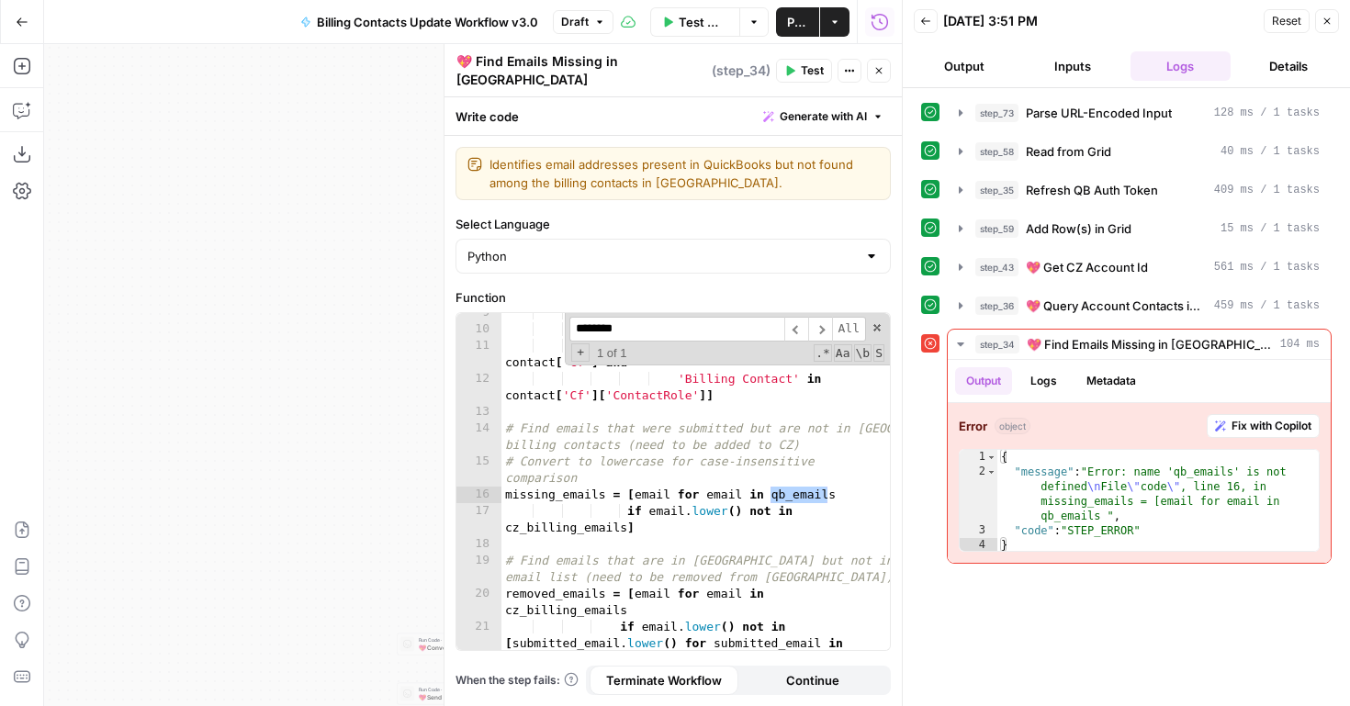
click at [769, 479] on div "if 'Email' in contact and 'Cf' in contact and 'ContactRole' in contact [ 'Cf' ]…" at bounding box center [696, 511] width 389 height 412
drag, startPoint x: 785, startPoint y: 486, endPoint x: 773, endPoint y: 487, distance: 12.0
click at [773, 487] on div "if 'Email' in contact and 'Cf' in contact and 'ContactRole' in contact [ 'Cf' ]…" at bounding box center [696, 511] width 389 height 412
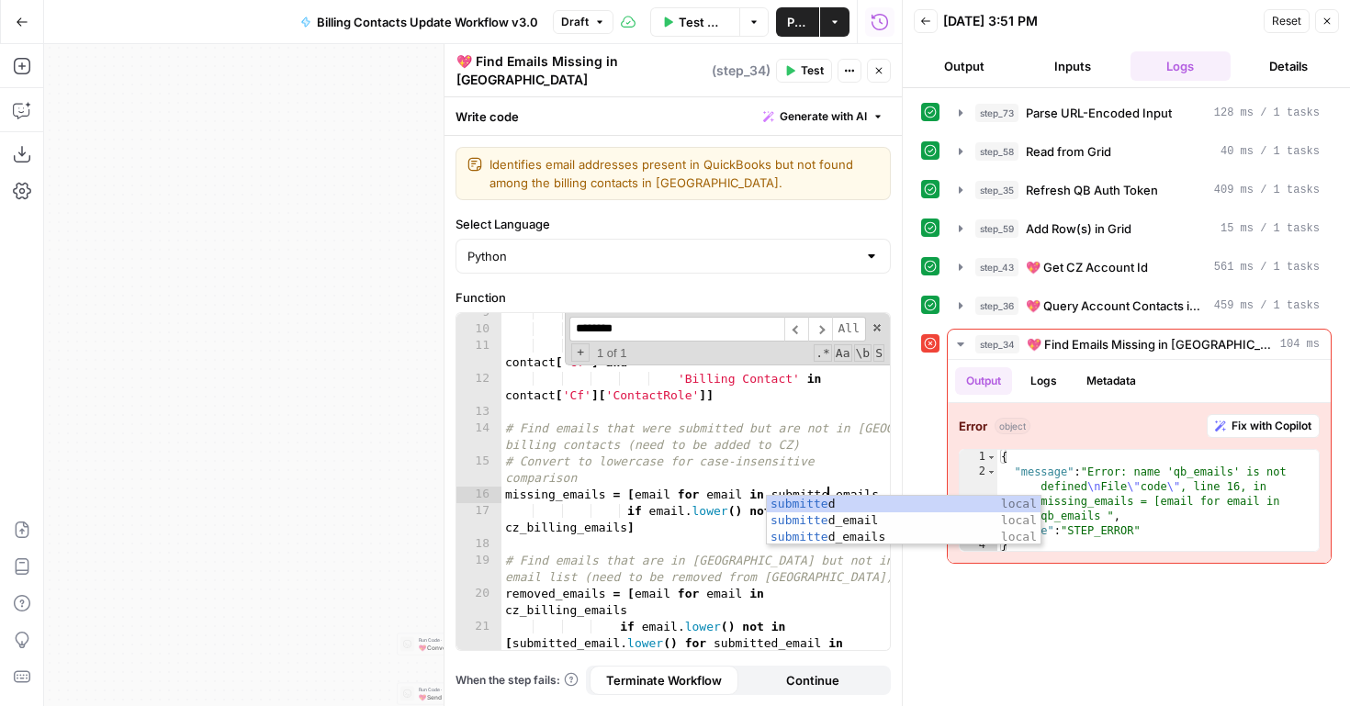
scroll to position [0, 25]
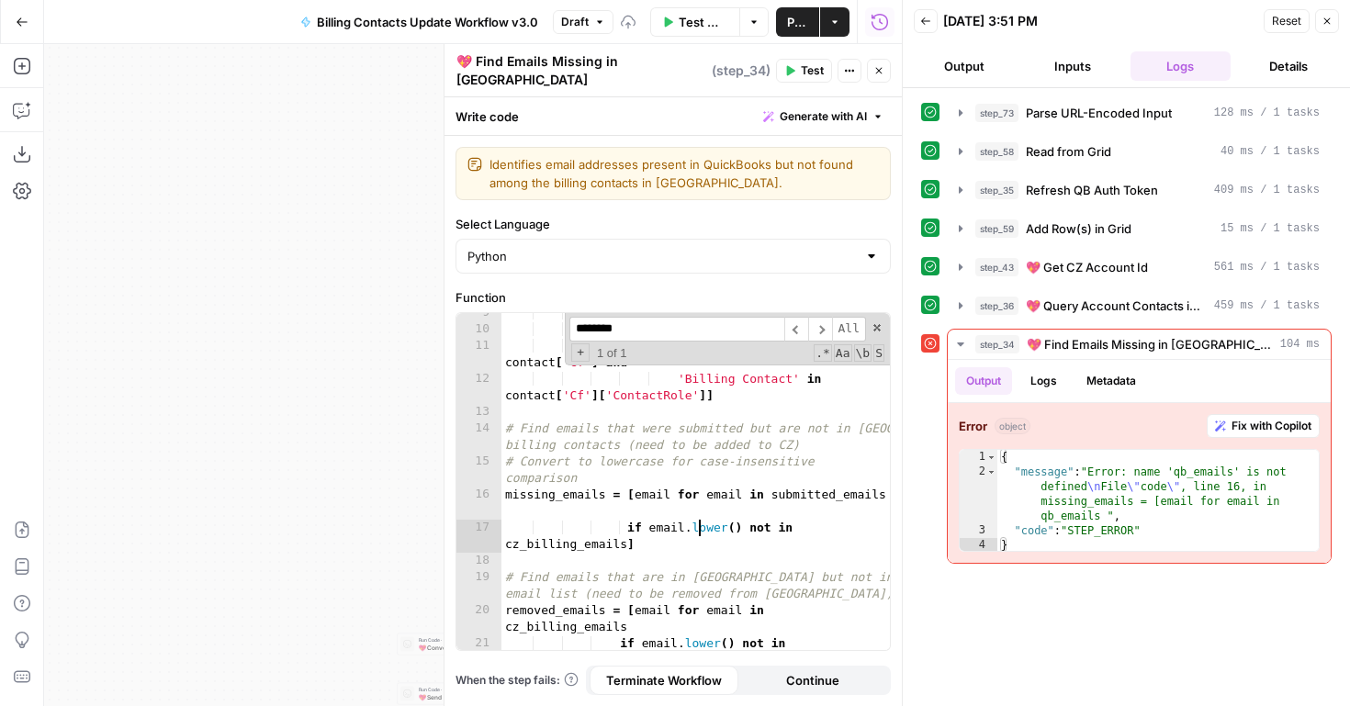
click at [699, 513] on div "if 'Email' in contact and 'Cf' in contact and 'ContactRole' in contact [ 'Cf' ]…" at bounding box center [696, 511] width 389 height 412
click at [818, 321] on span "​" at bounding box center [820, 329] width 24 height 25
click at [789, 321] on span "​" at bounding box center [797, 329] width 24 height 25
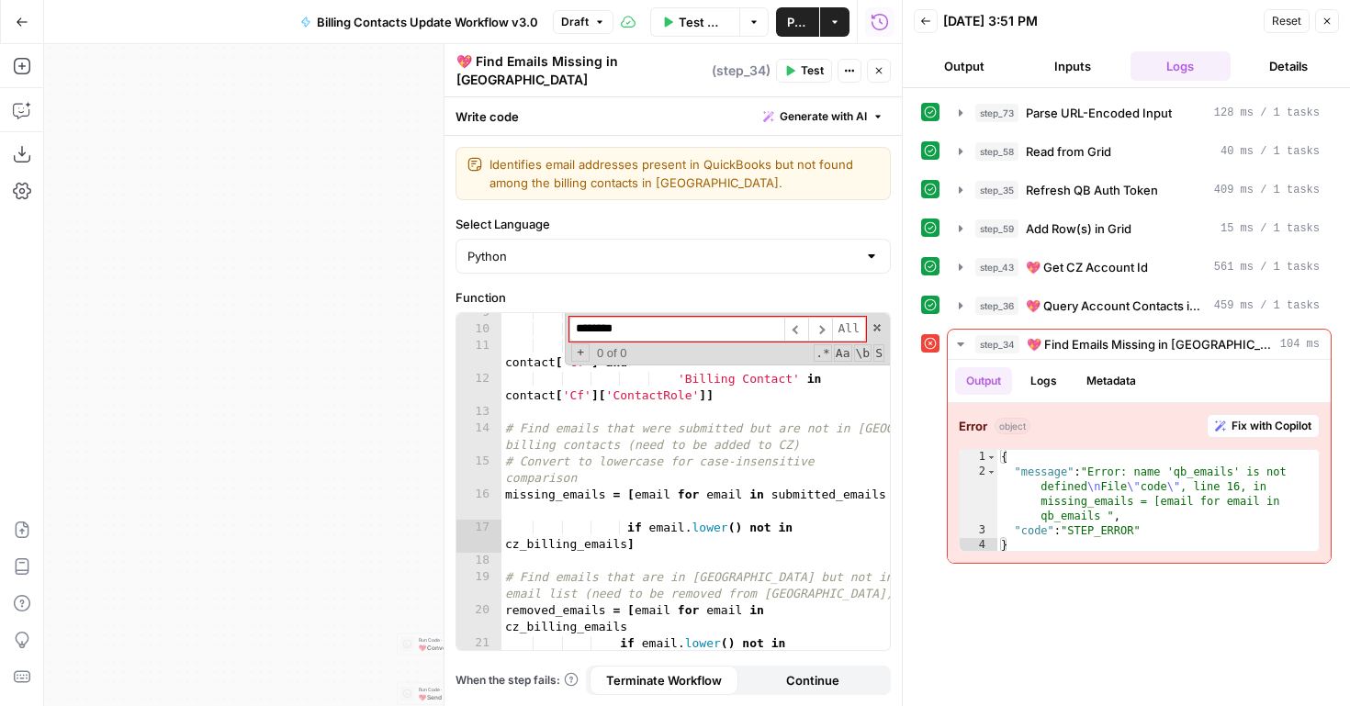
type textarea "**********"
click at [797, 454] on div "if 'Email' in contact and 'Cf' in contact and 'ContactRole' in contact [ 'Cf' ]…" at bounding box center [696, 511] width 389 height 412
click at [1327, 25] on icon "button" at bounding box center [1327, 21] width 11 height 11
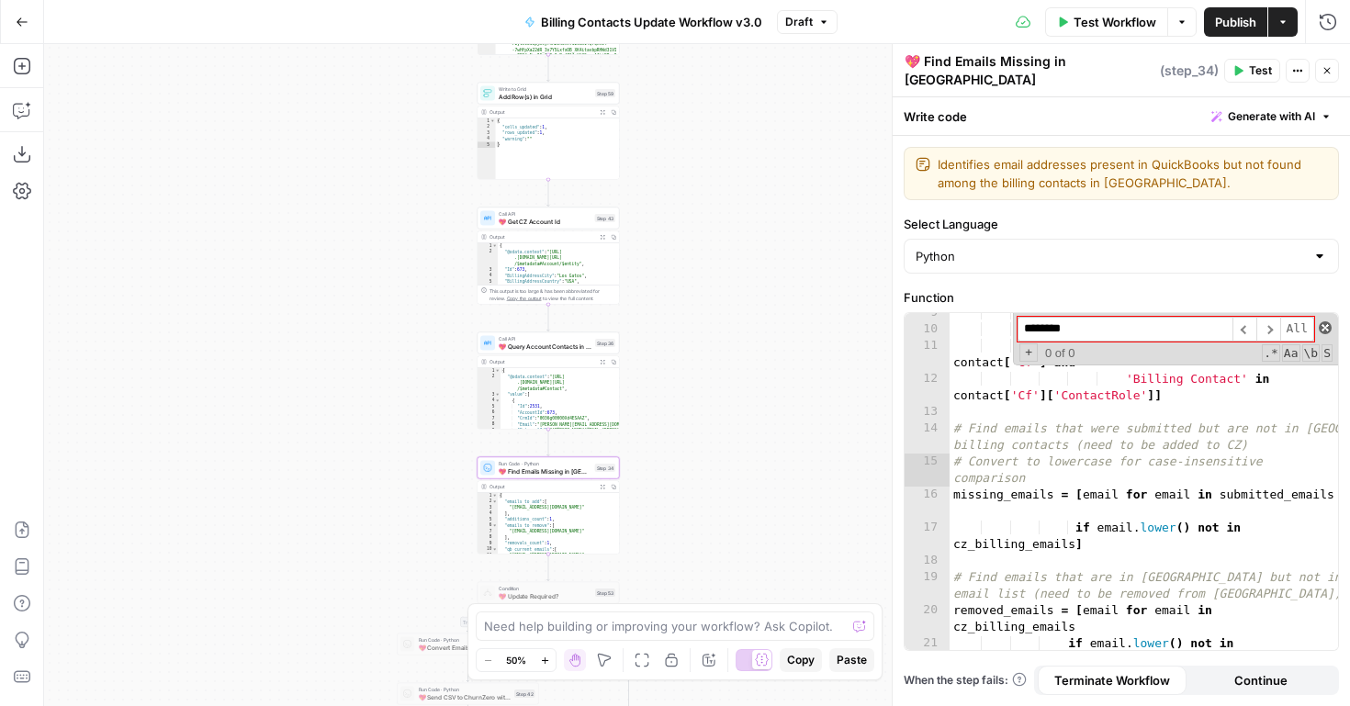
click at [1327, 322] on span at bounding box center [1325, 328] width 13 height 13
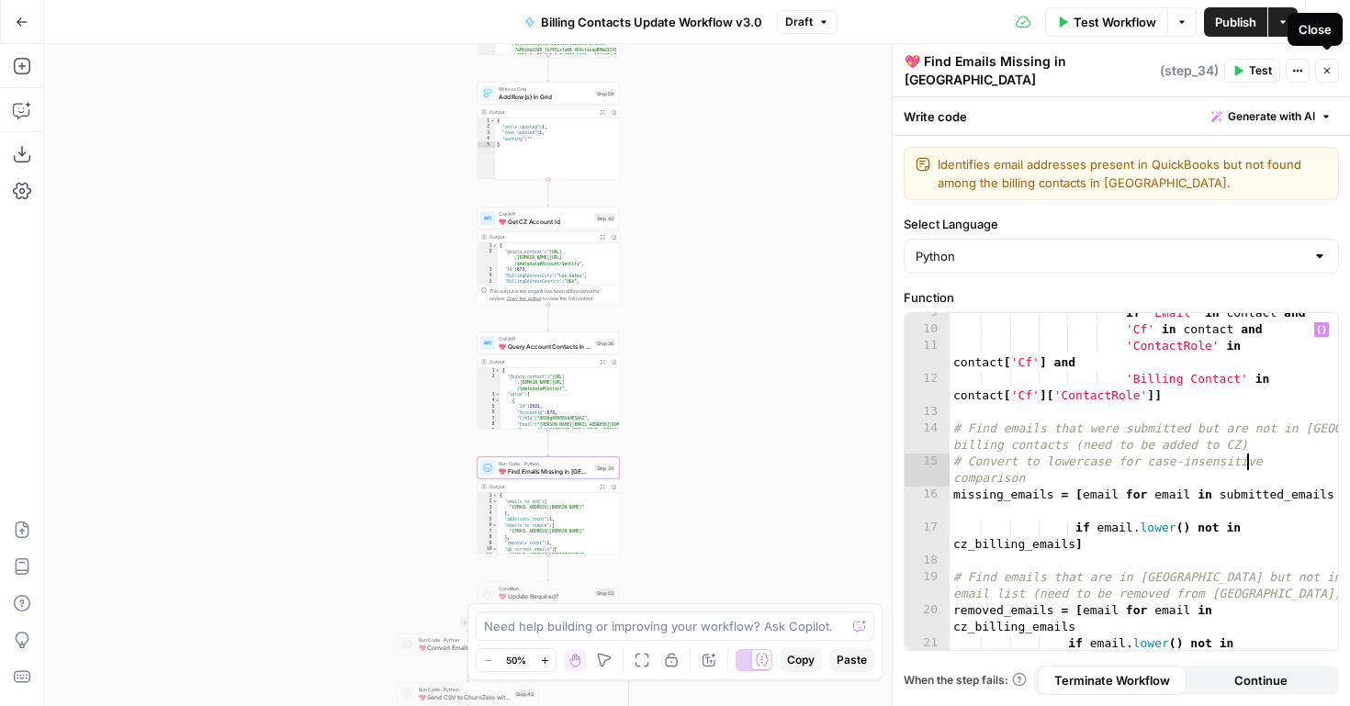
click at [1327, 65] on icon "button" at bounding box center [1327, 70] width 11 height 11
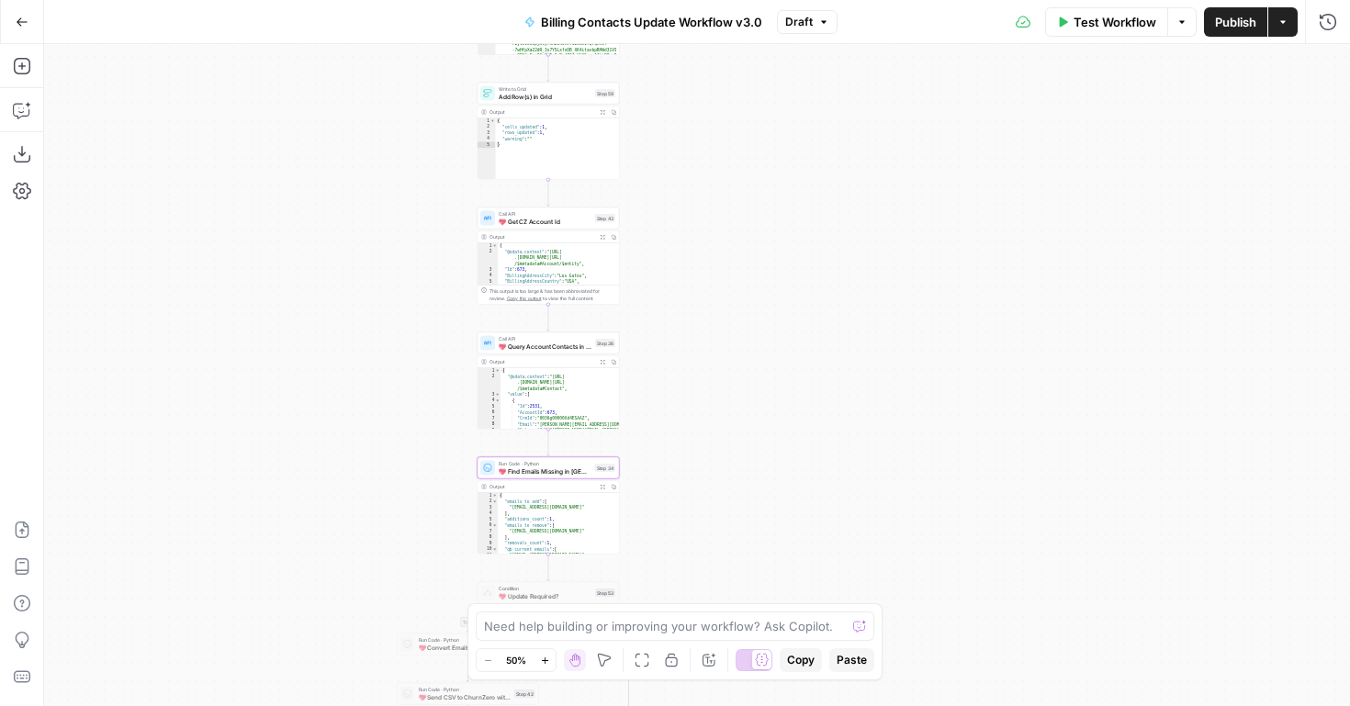
click at [1114, 20] on span "Test Workflow" at bounding box center [1115, 22] width 83 height 18
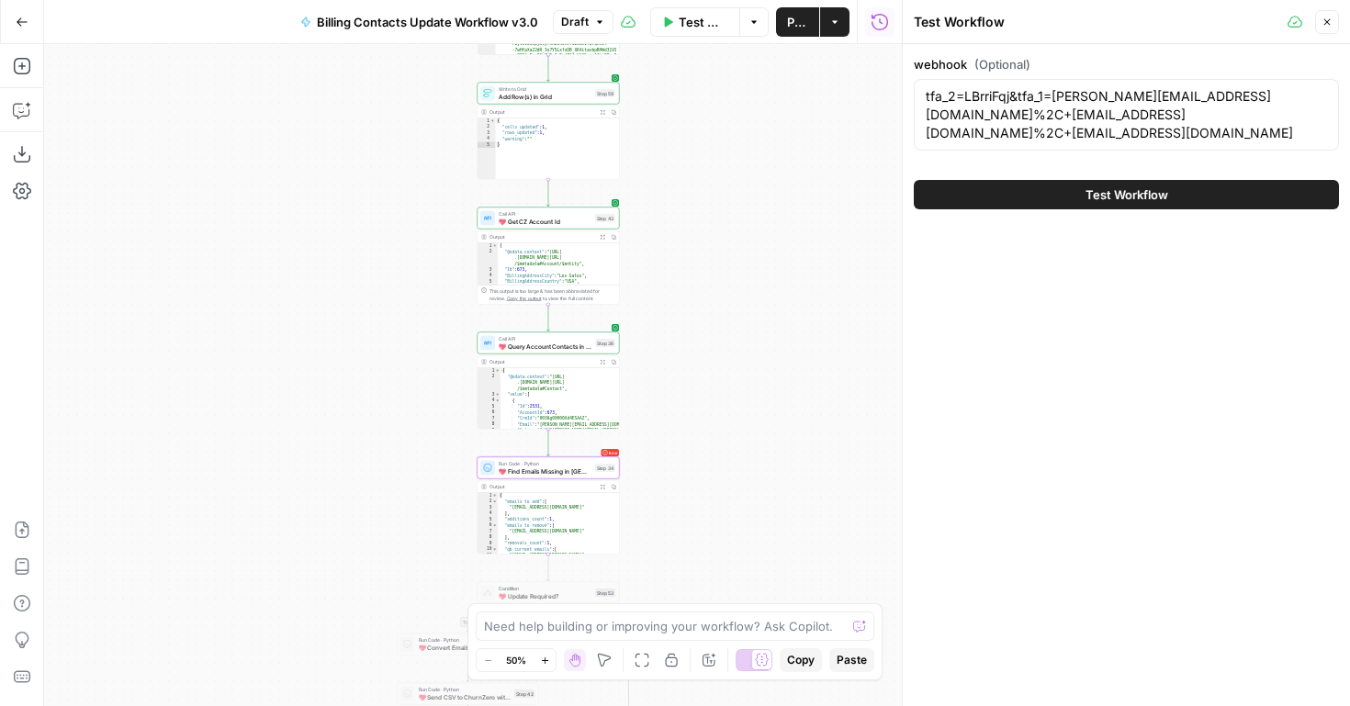
click at [1112, 201] on span "Test Workflow" at bounding box center [1127, 195] width 83 height 18
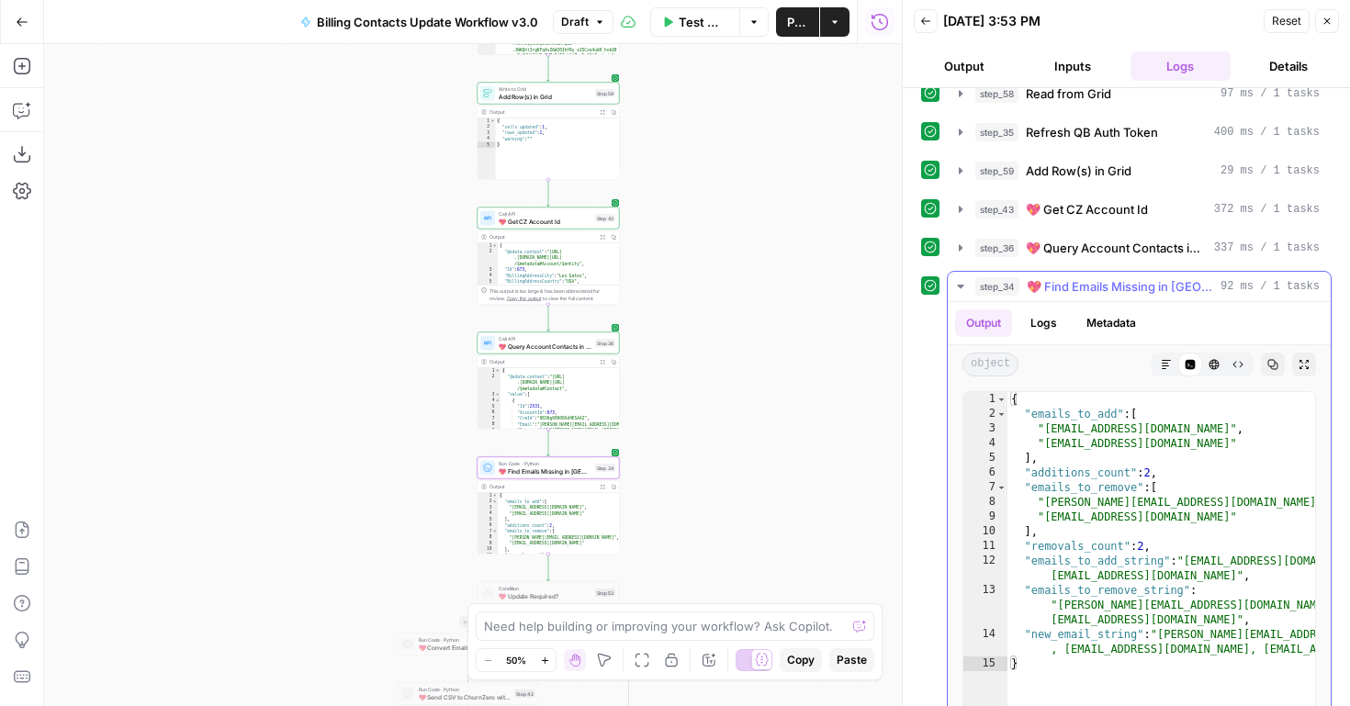
scroll to position [60, 0]
click at [24, 106] on icon "button" at bounding box center [22, 110] width 18 height 18
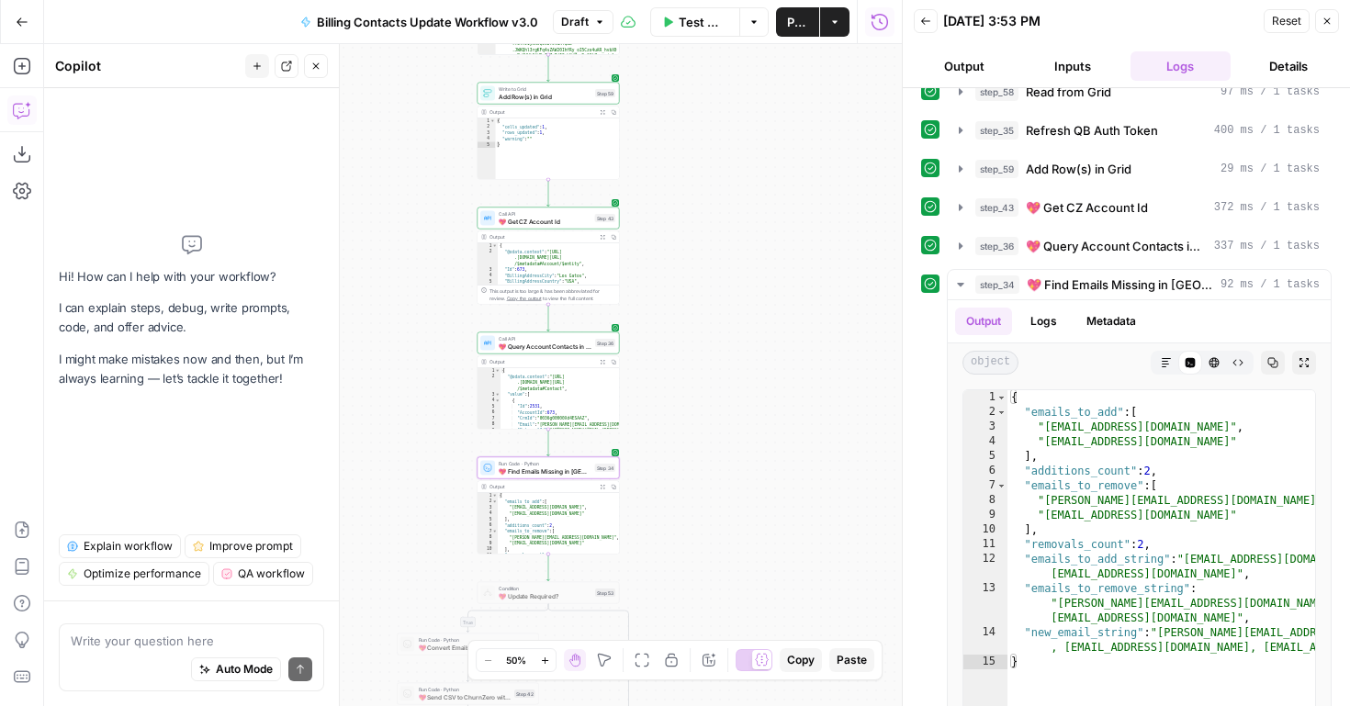
click at [161, 635] on textarea at bounding box center [192, 641] width 242 height 18
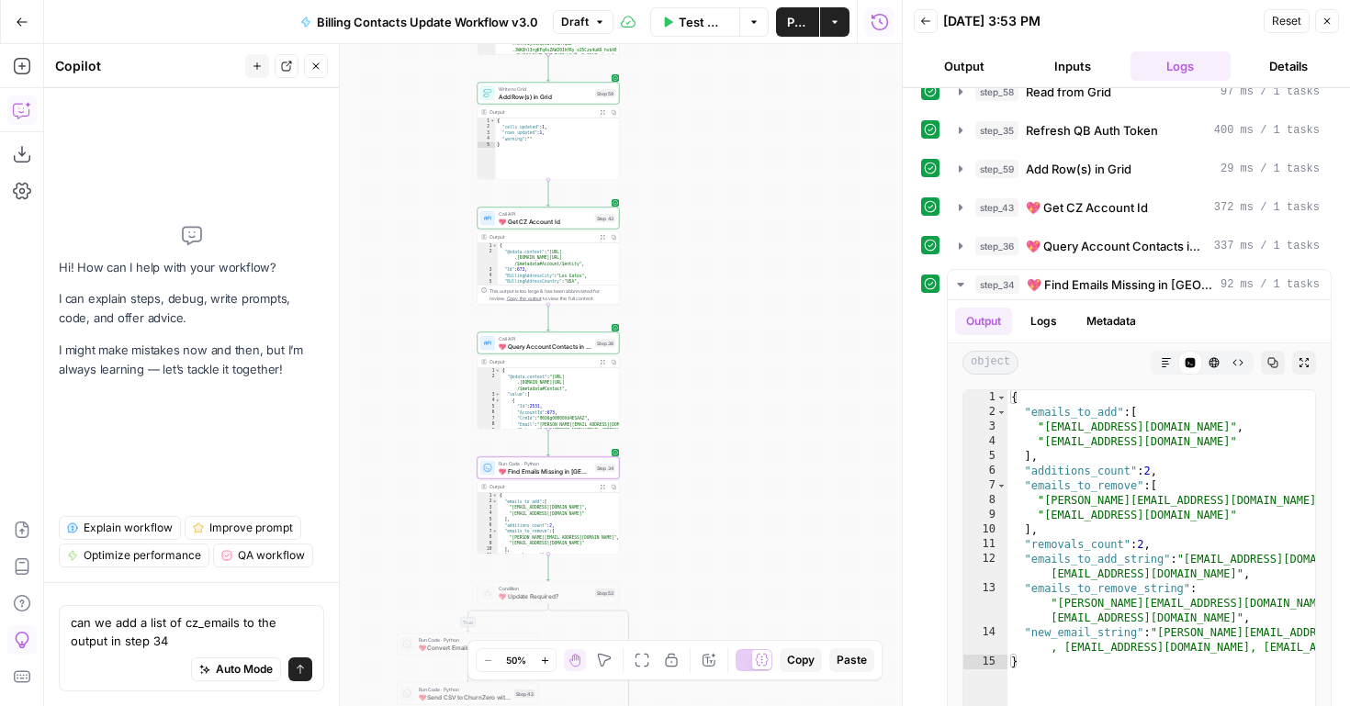
drag, startPoint x: 185, startPoint y: 623, endPoint x: 239, endPoint y: 625, distance: 54.2
click at [239, 625] on textarea "can we add a list of cz_emails to the output in step 34" at bounding box center [192, 632] width 242 height 37
click at [226, 623] on textarea "can we add a list of current billing contacts emails to the output in step 34" at bounding box center [192, 632] width 242 height 37
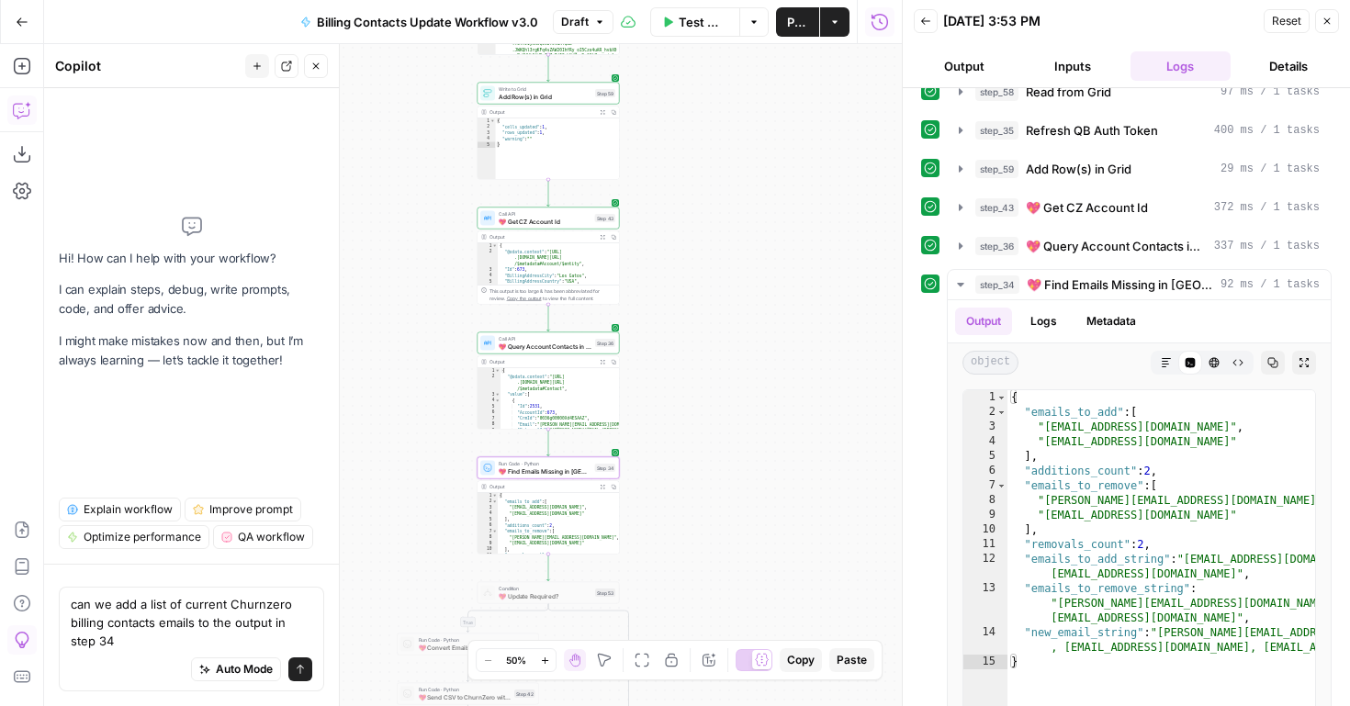
click at [204, 630] on textarea "can we add a list of current Churnzero billing contacts emails to the output in…" at bounding box center [192, 622] width 242 height 55
click at [117, 644] on textarea "can we add a list of current Churnzero billing contacts emails to the output in…" at bounding box center [192, 622] width 242 height 55
click at [226, 643] on textarea "can we add a list of current Churnzero billing contacts emails to the output in…" at bounding box center [192, 622] width 242 height 55
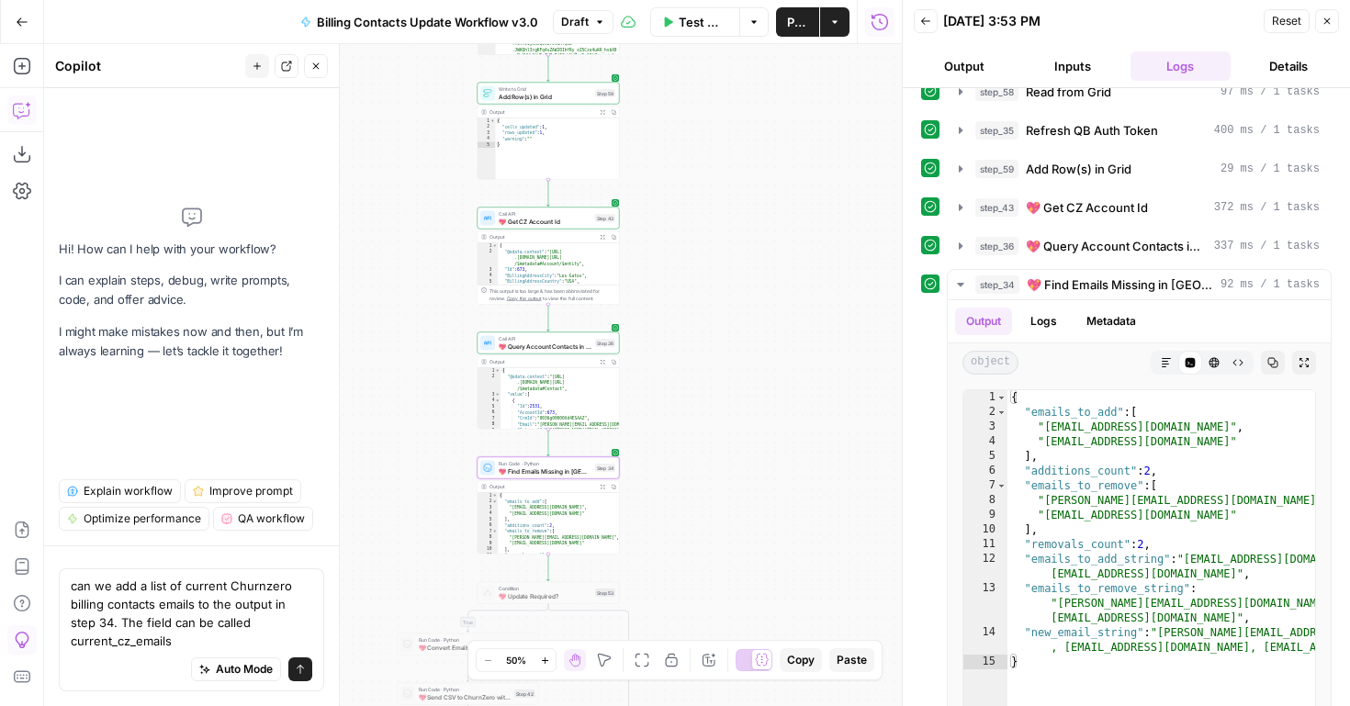
type textarea "can we add a list of current Churnzero billing contacts emails to the output in…"
click at [303, 667] on icon "submit" at bounding box center [300, 669] width 11 height 11
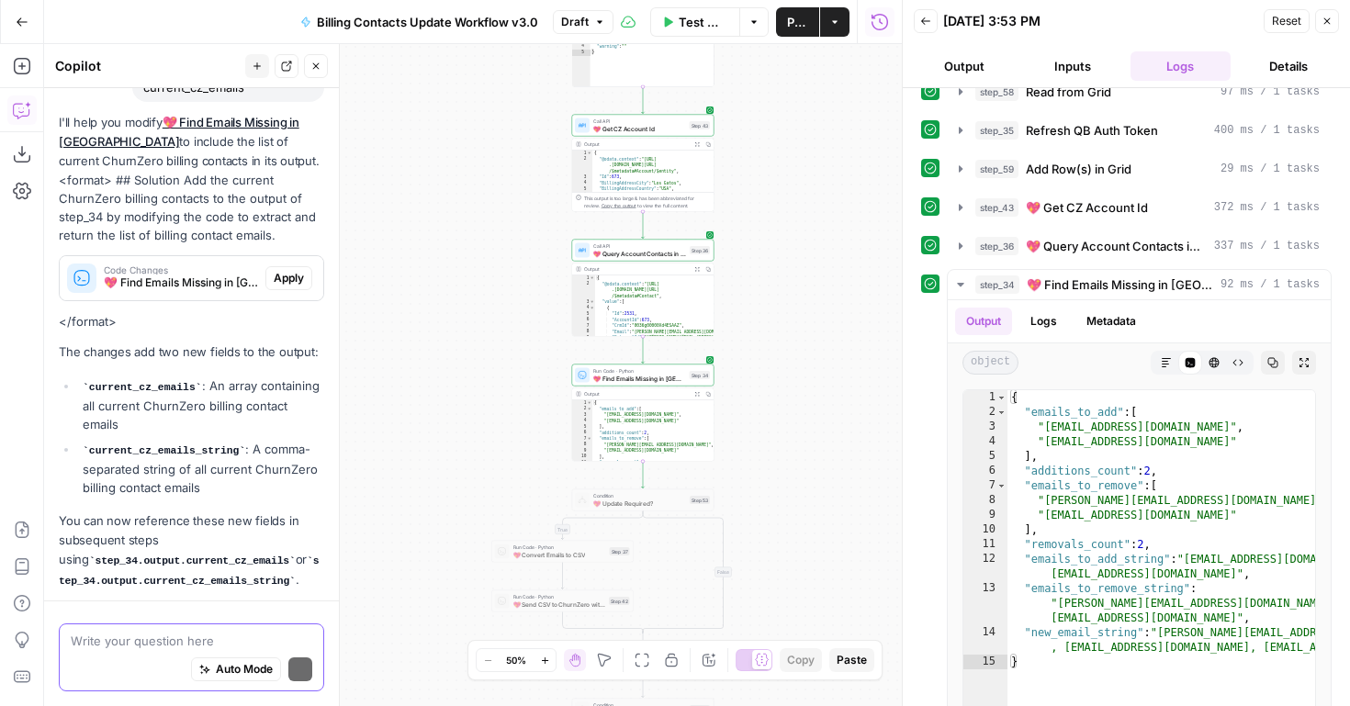
scroll to position [265, 0]
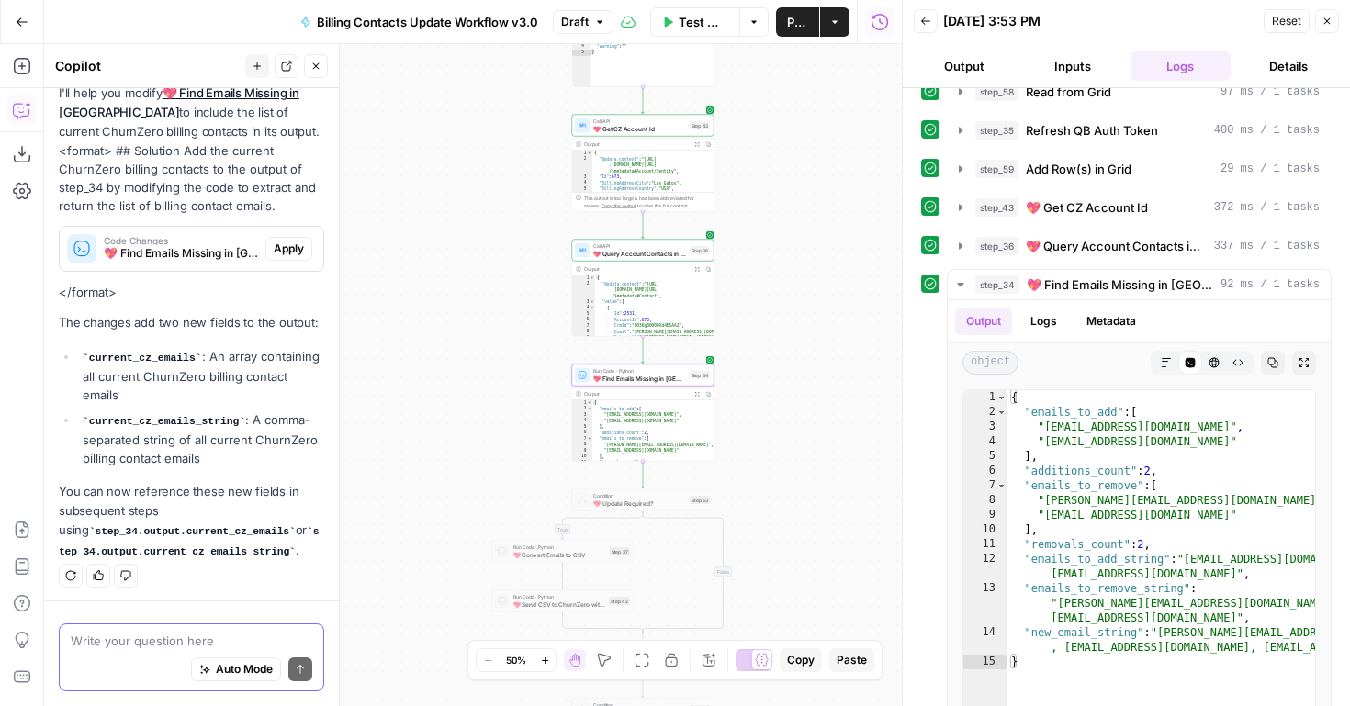
click at [283, 251] on span "Apply" at bounding box center [289, 249] width 30 height 17
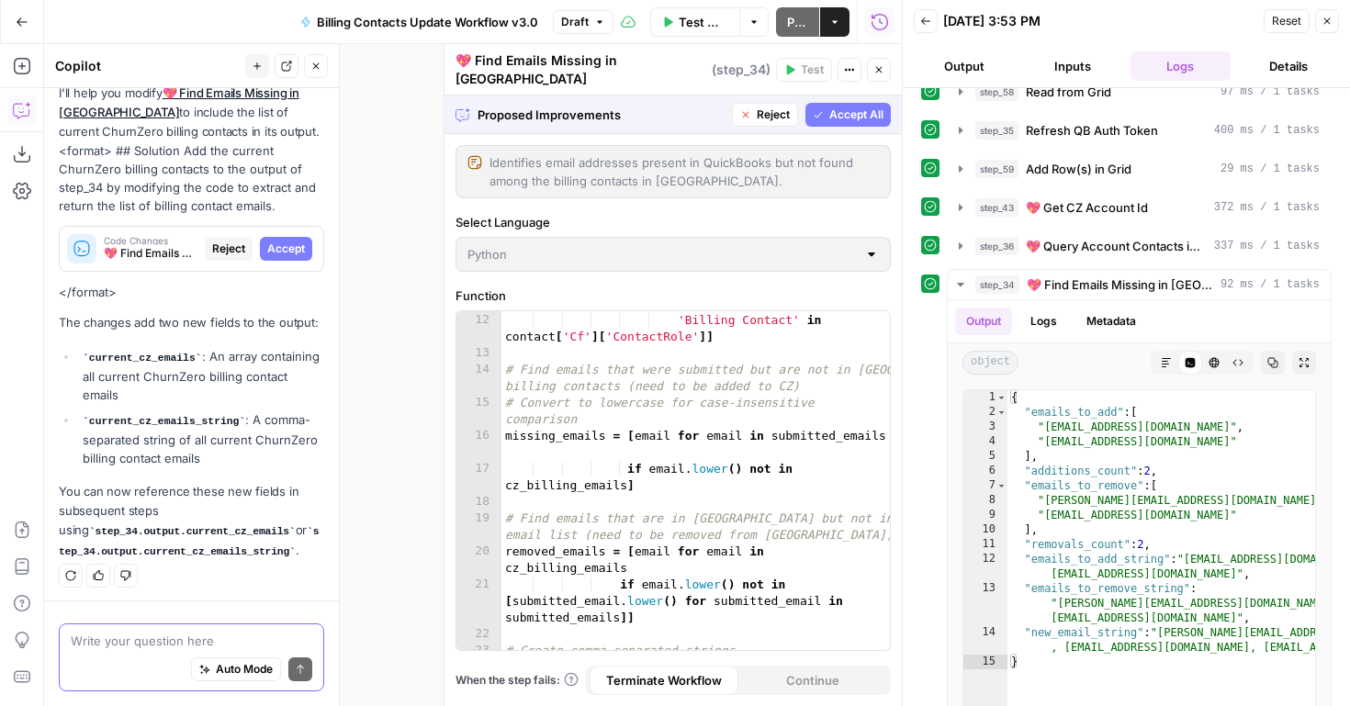
scroll to position [596, 0]
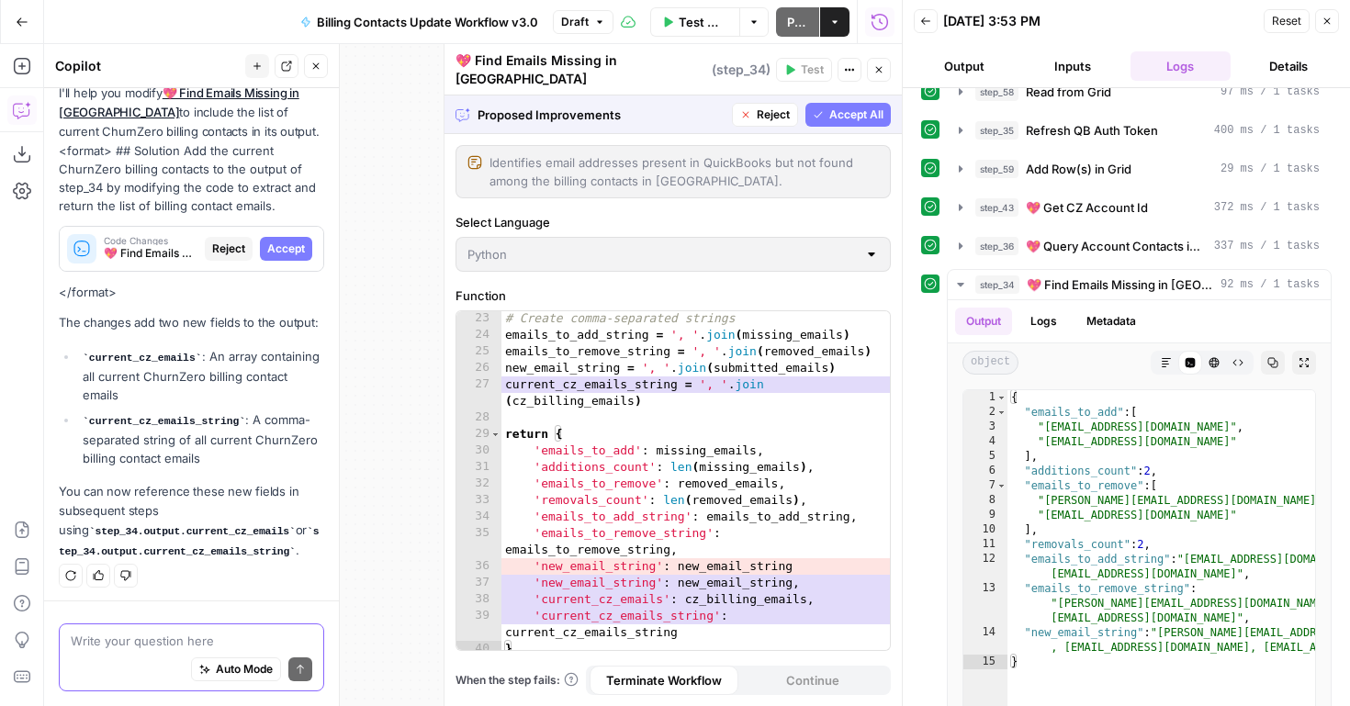
click at [842, 107] on span "Accept All" at bounding box center [857, 115] width 54 height 17
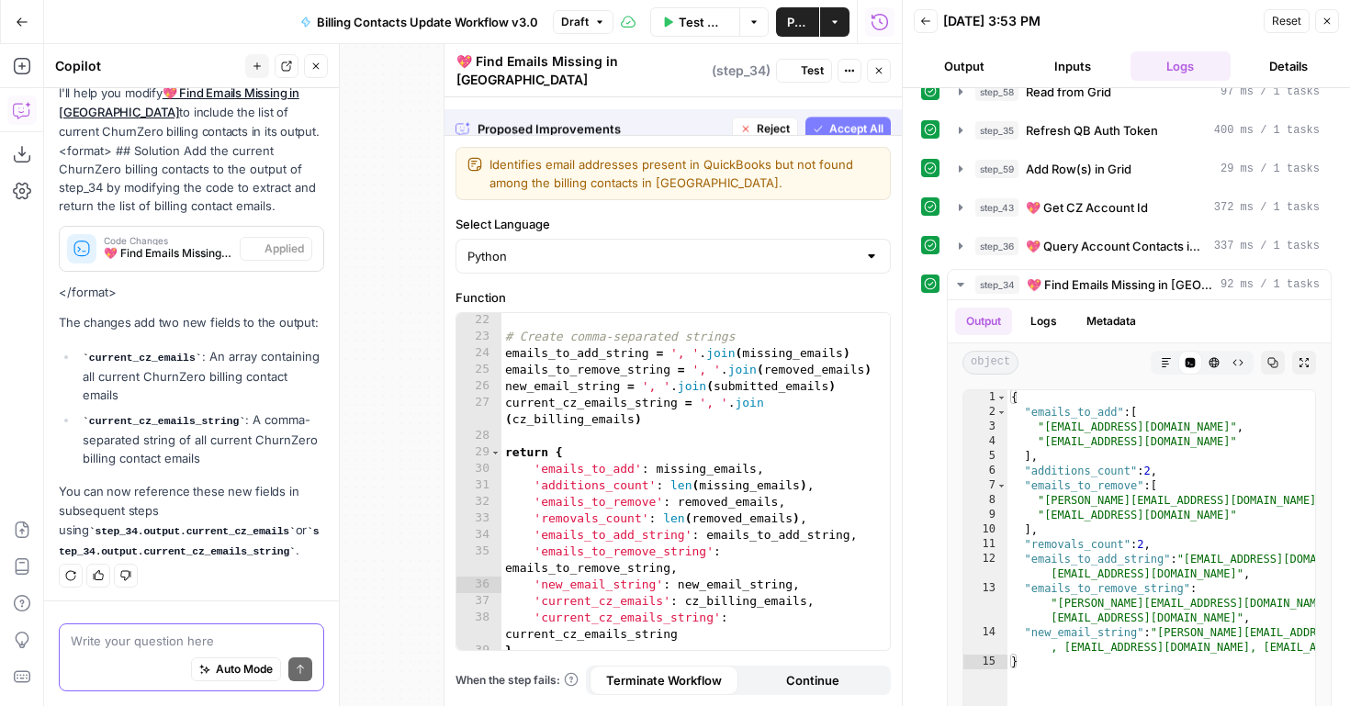
scroll to position [580, 0]
click at [801, 64] on span "Test" at bounding box center [812, 70] width 23 height 17
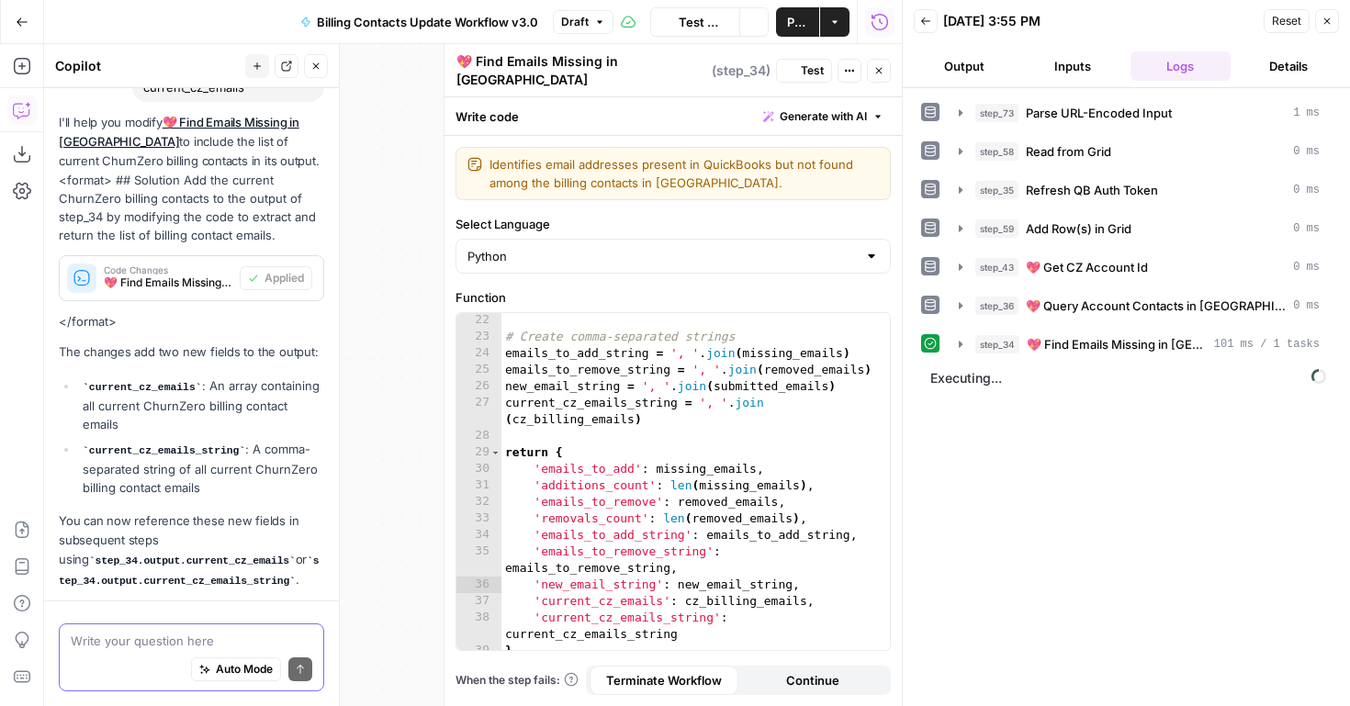
scroll to position [295, 0]
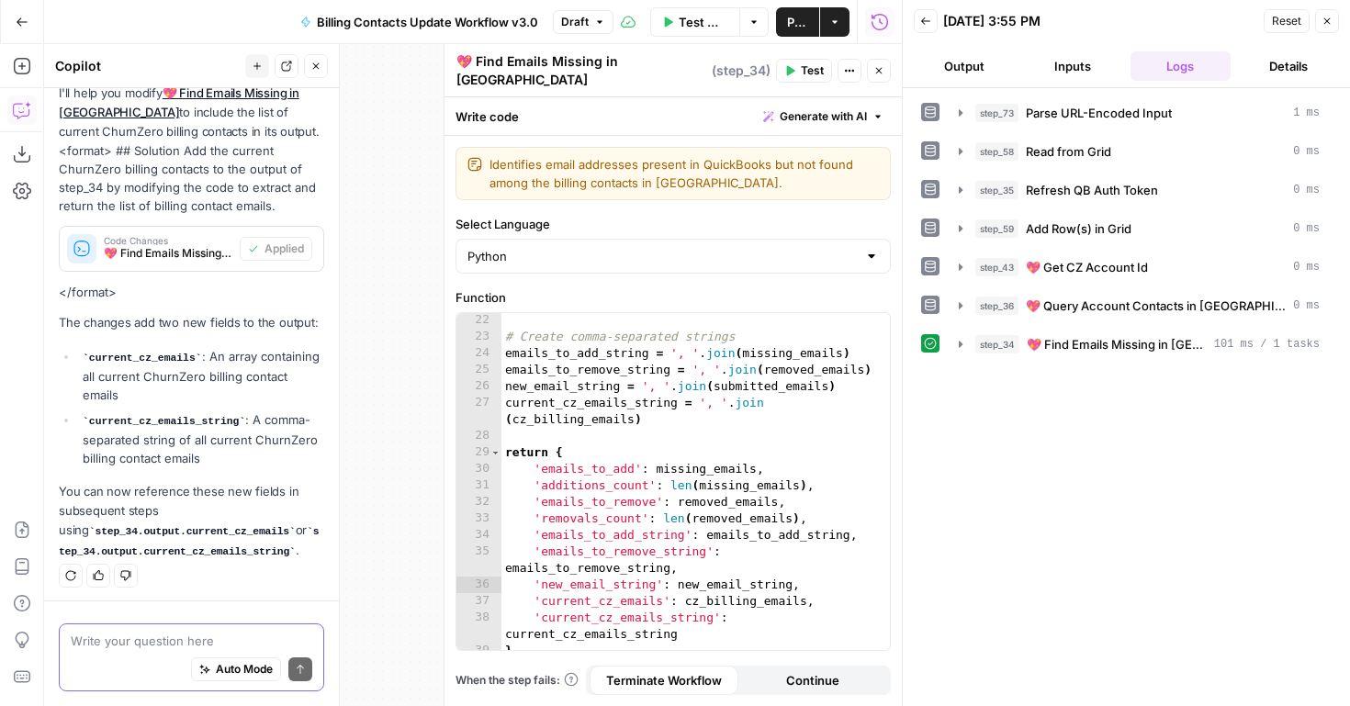
click at [963, 341] on icon "button" at bounding box center [961, 344] width 15 height 15
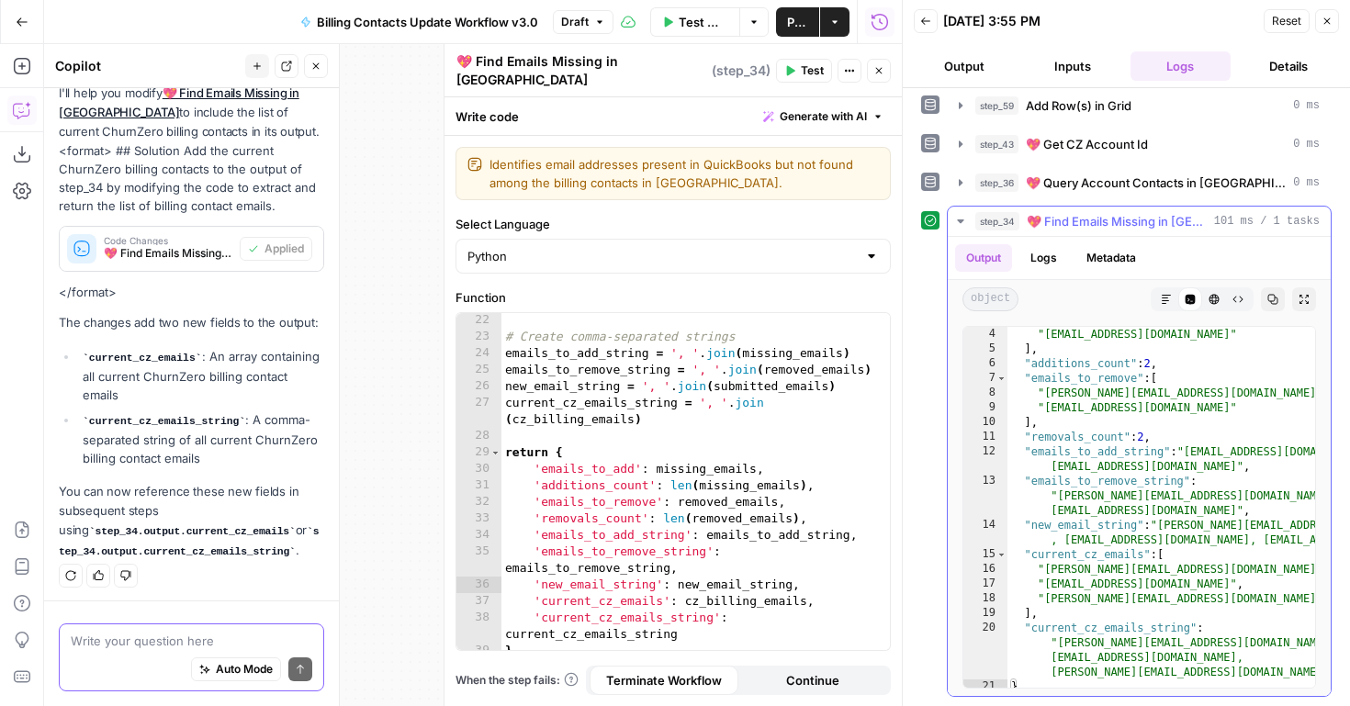
scroll to position [40, 0]
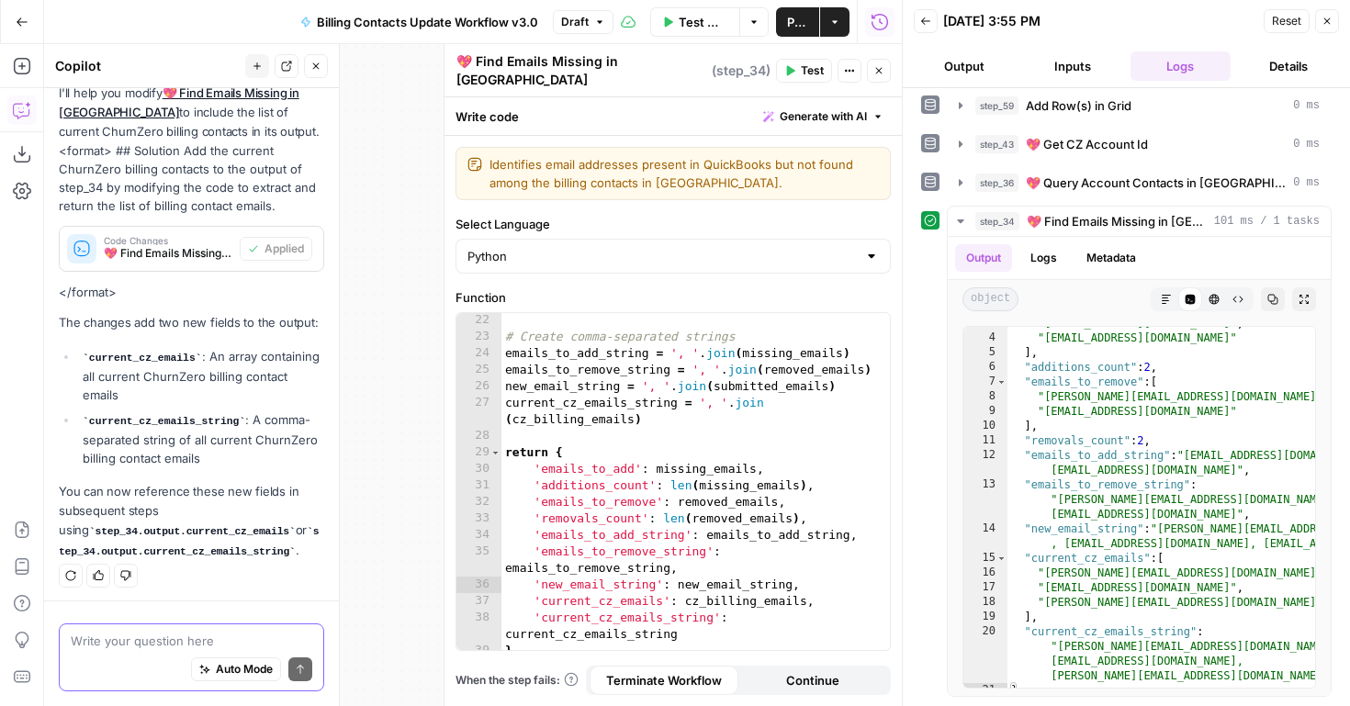
click at [1327, 17] on icon "button" at bounding box center [1327, 21] width 11 height 11
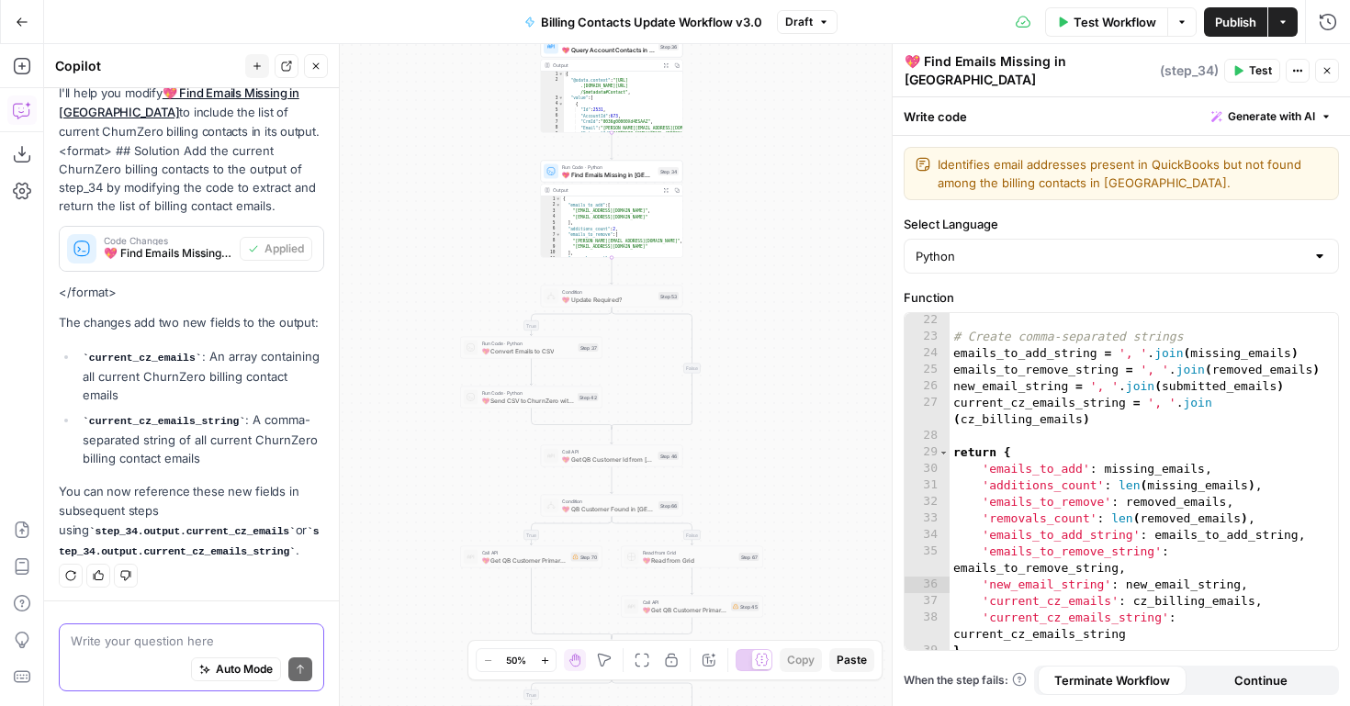
drag, startPoint x: 799, startPoint y: 502, endPoint x: 768, endPoint y: 298, distance: 206.3
click at [768, 298] on div "true true false true false false Workflow Set Inputs Inputs Run Code · Python P…" at bounding box center [697, 375] width 1306 height 662
click at [598, 280] on div at bounding box center [597, 280] width 12 height 6
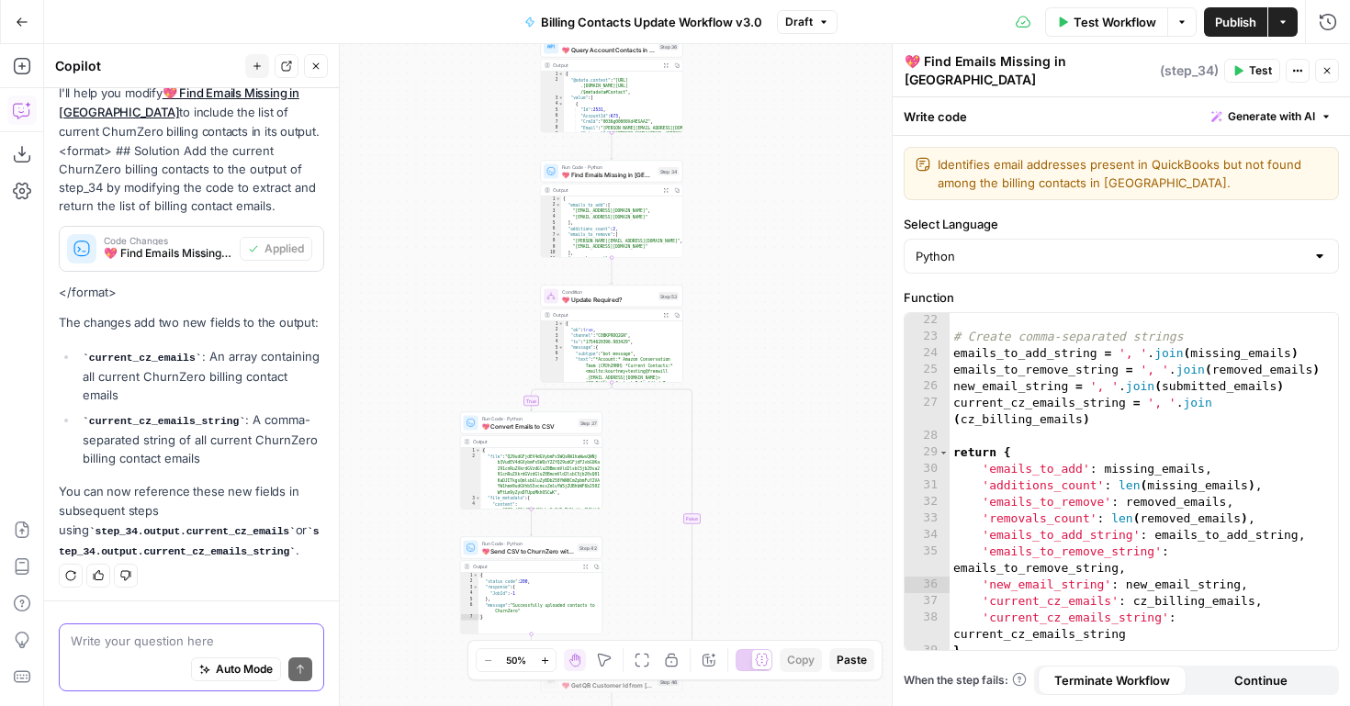
click at [736, 425] on div "true true false true false false Workflow Set Inputs Inputs Run Code · Python P…" at bounding box center [697, 375] width 1306 height 662
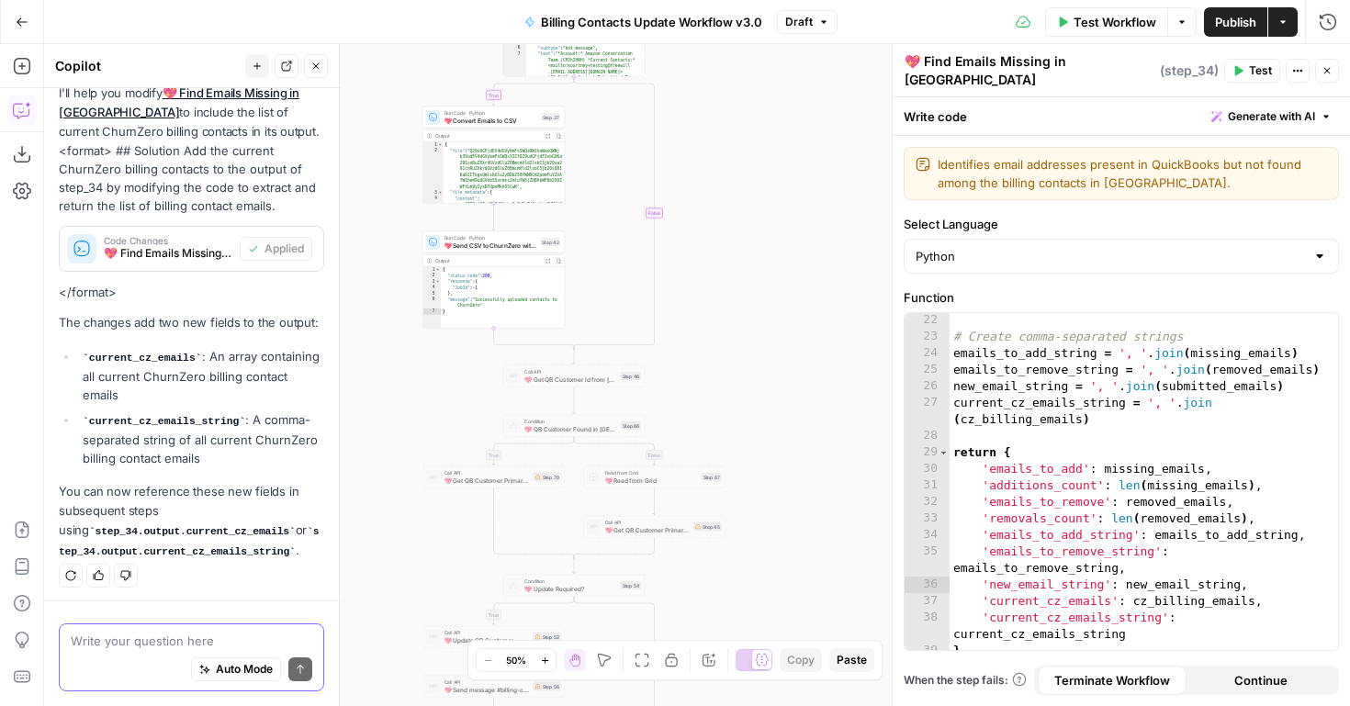
drag, startPoint x: 729, startPoint y: 461, endPoint x: 691, endPoint y: 155, distance: 308.2
click at [691, 155] on div "true true false true false false Workflow Set Inputs Inputs Run Code · Python P…" at bounding box center [697, 375] width 1306 height 662
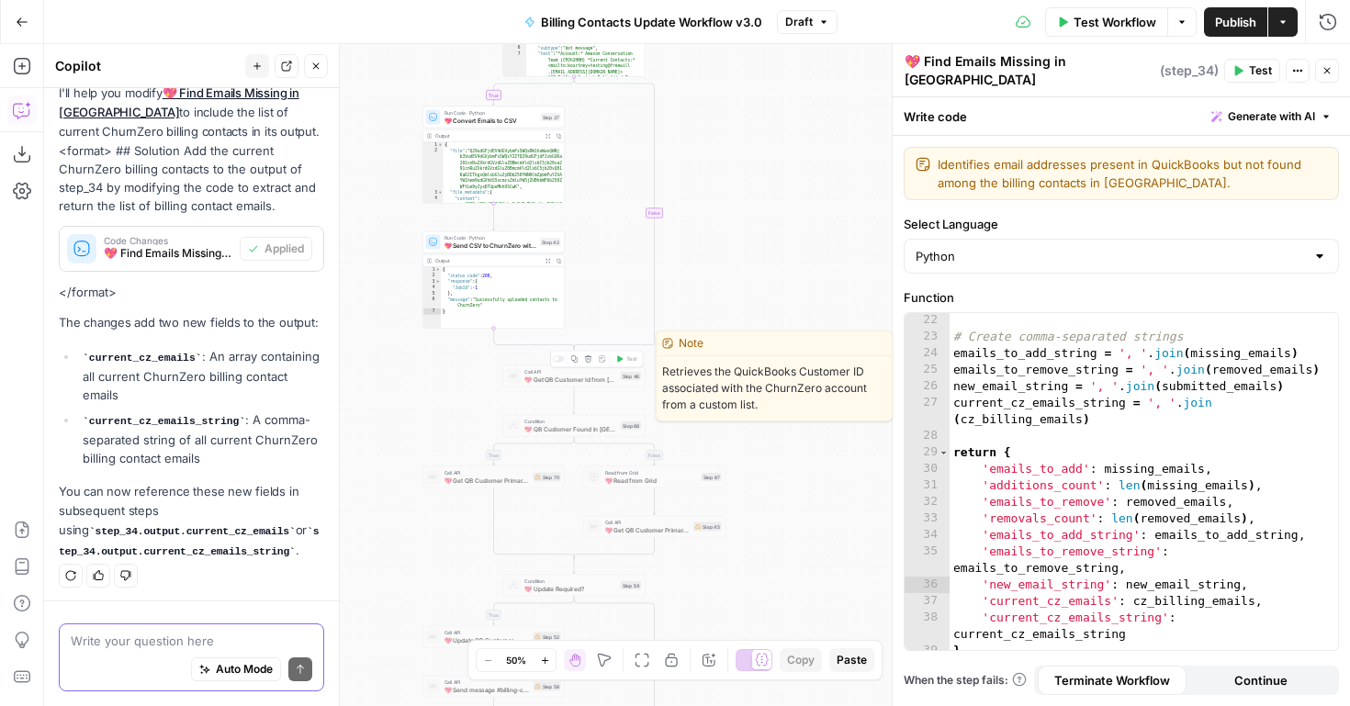
click at [561, 379] on span "💖 Get QB Customer Id from [GEOGRAPHIC_DATA]" at bounding box center [571, 379] width 93 height 9
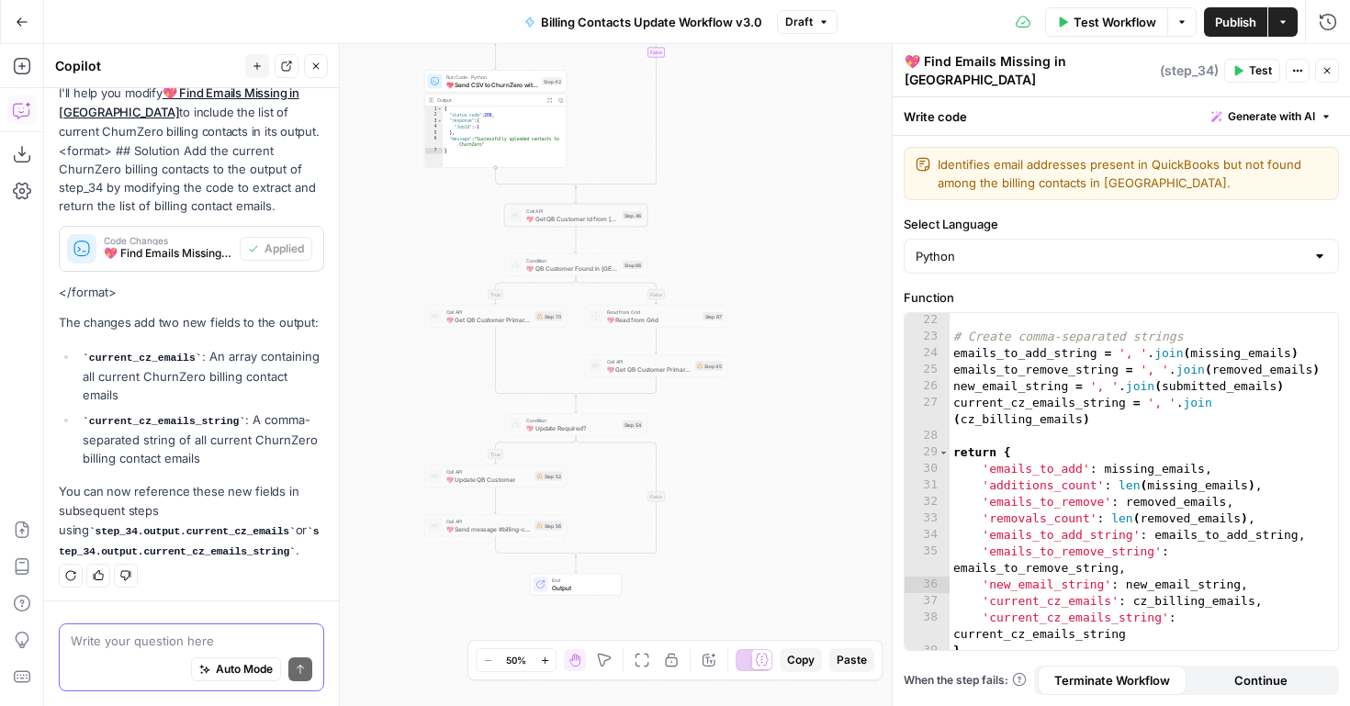
drag, startPoint x: 715, startPoint y: 440, endPoint x: 718, endPoint y: 282, distance: 158.1
click at [718, 282] on div "true true false true false false Workflow Set Inputs Inputs Run Code · Python P…" at bounding box center [697, 375] width 1306 height 662
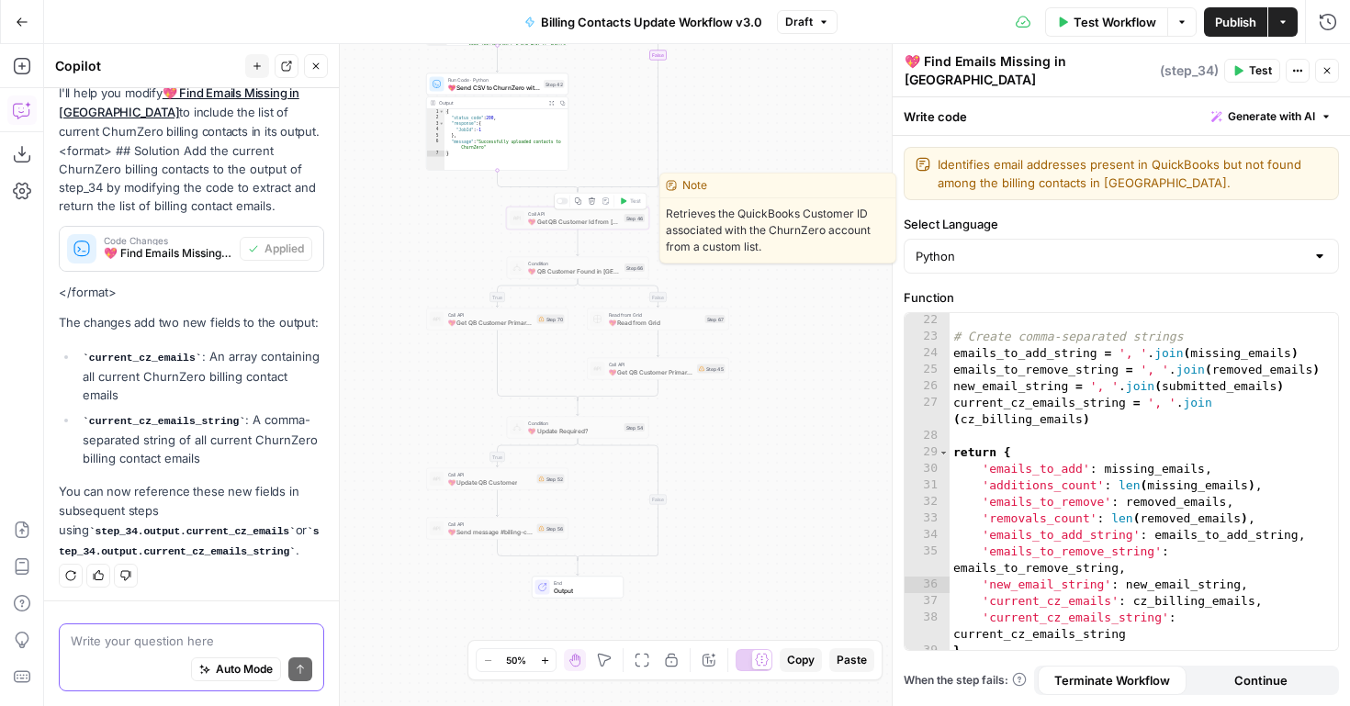
click at [596, 218] on span "💖 Get QB Customer Id from [GEOGRAPHIC_DATA]" at bounding box center [574, 221] width 93 height 9
click at [566, 201] on div at bounding box center [563, 201] width 12 height 6
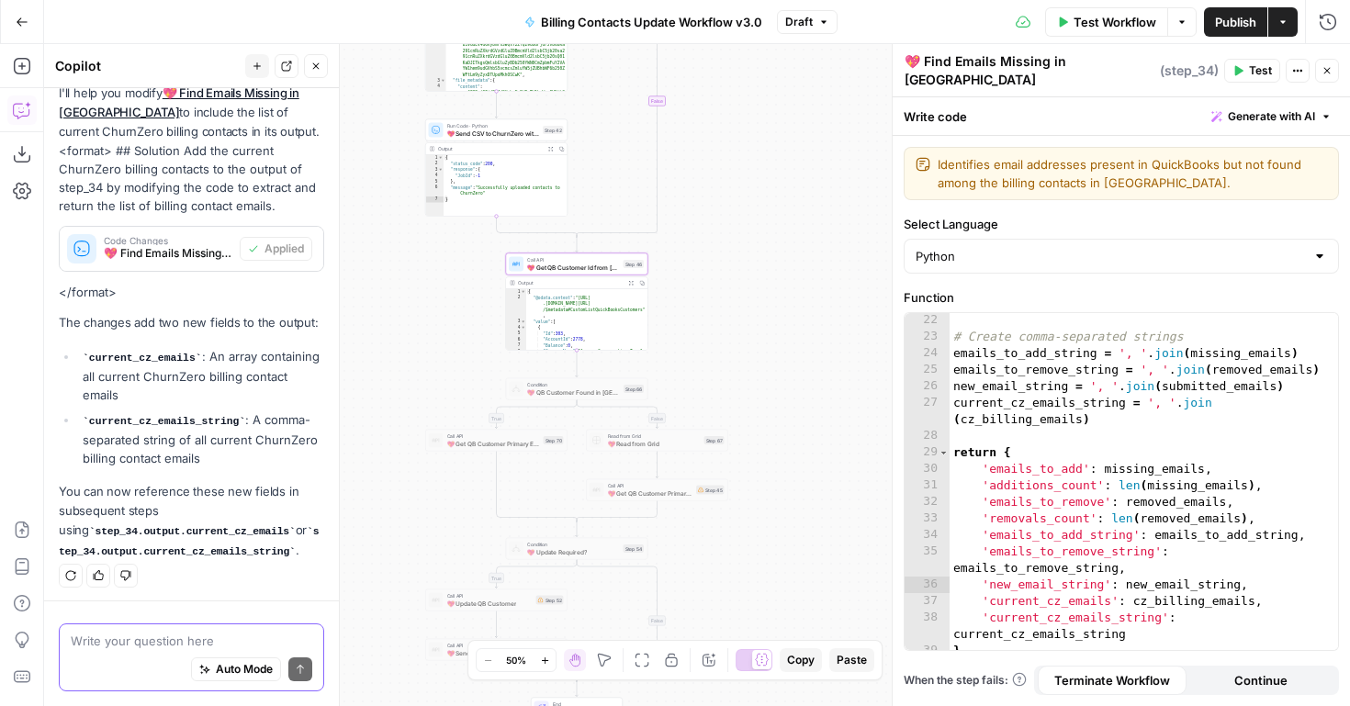
drag, startPoint x: 727, startPoint y: 350, endPoint x: 729, endPoint y: 510, distance: 159.9
click at [729, 508] on div "true true false true false false Workflow Set Inputs Inputs Run Code · Python P…" at bounding box center [697, 375] width 1306 height 662
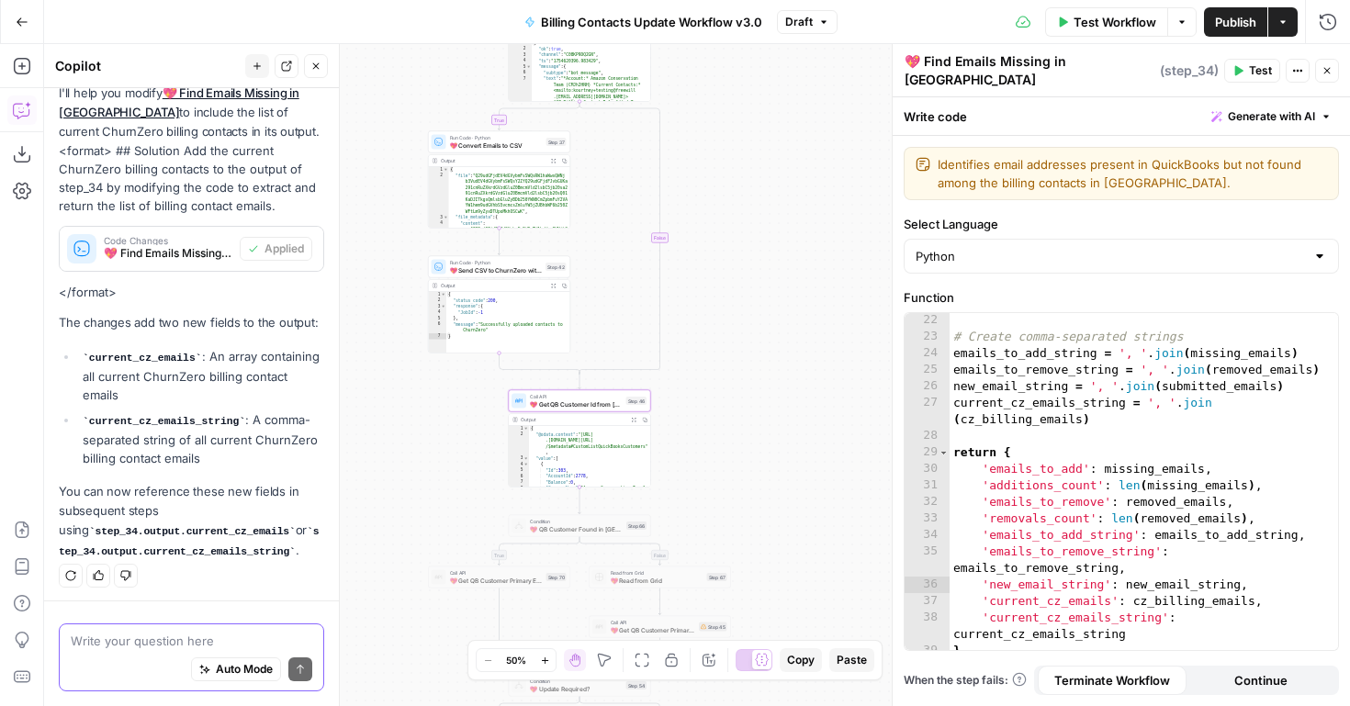
drag, startPoint x: 712, startPoint y: 414, endPoint x: 710, endPoint y: 504, distance: 90.0
click at [712, 502] on div "true true false true false false Workflow Set Inputs Inputs Run Code · Python P…" at bounding box center [697, 375] width 1306 height 662
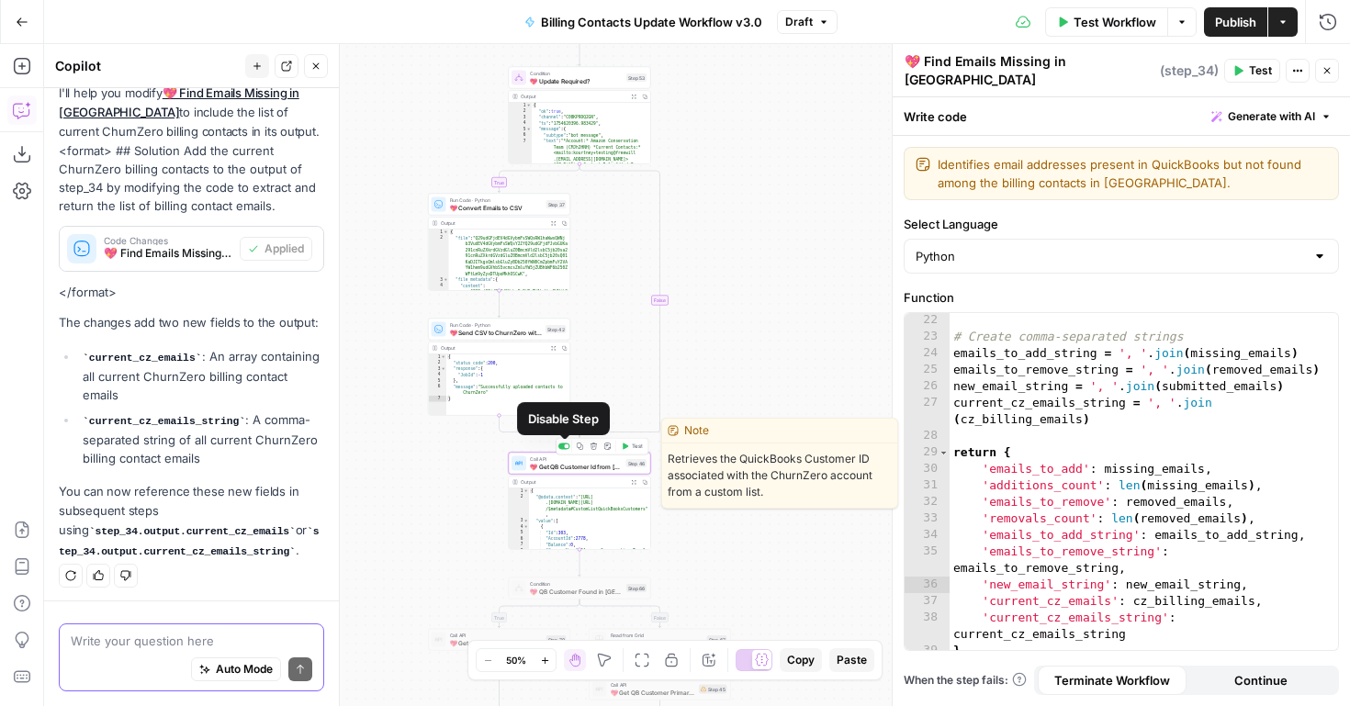
click at [562, 444] on div at bounding box center [565, 447] width 12 height 6
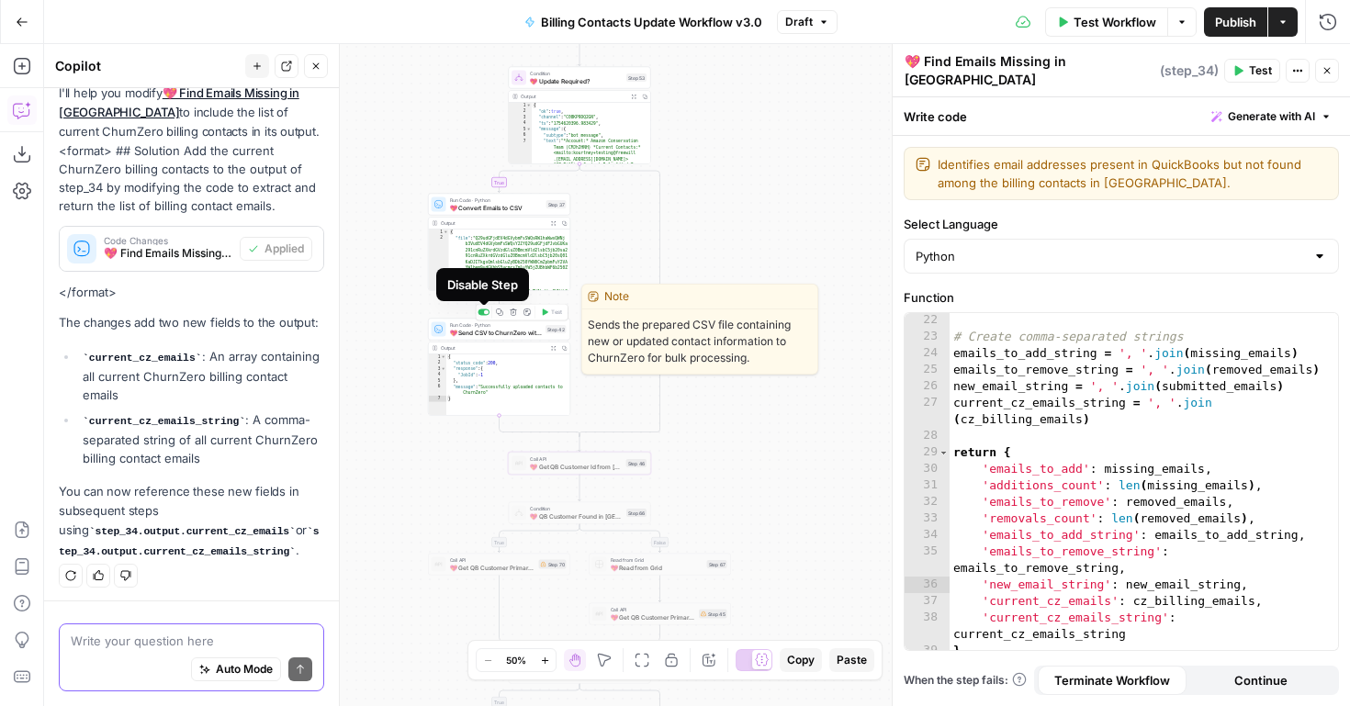
click at [482, 311] on div at bounding box center [484, 313] width 12 height 6
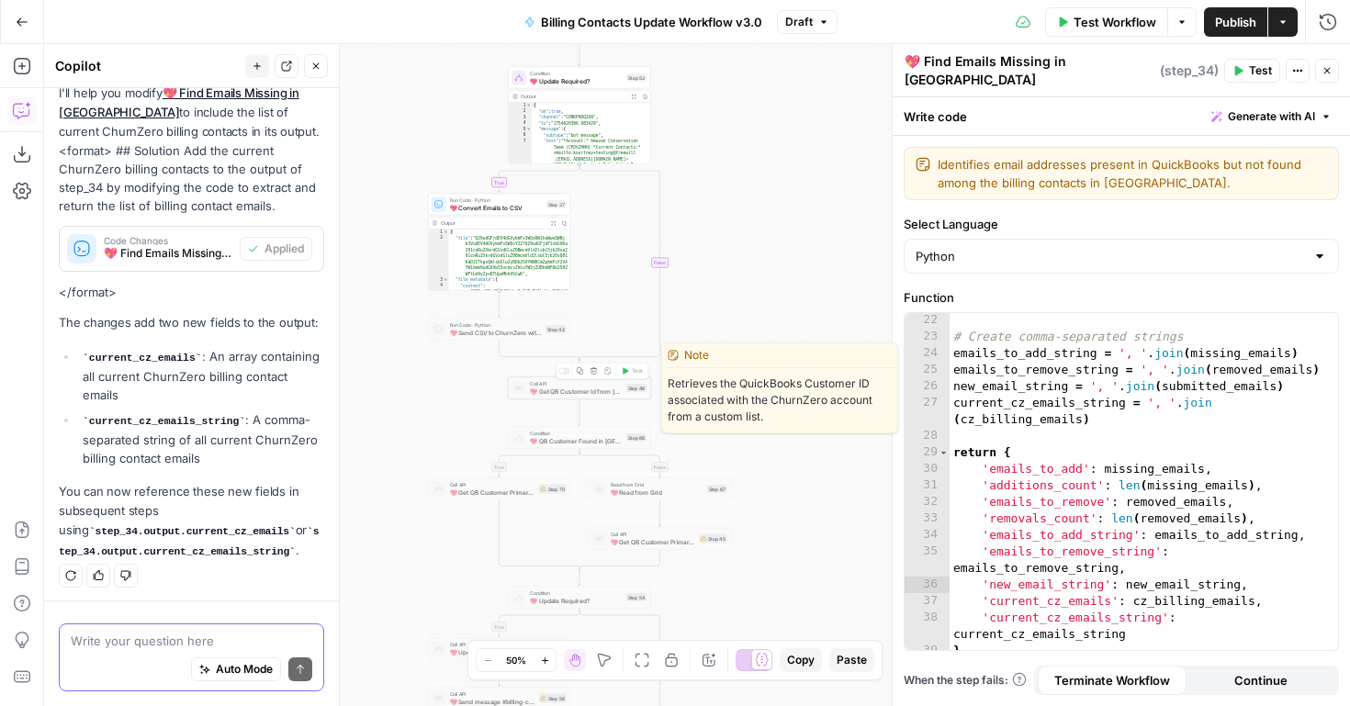
click at [567, 369] on div at bounding box center [565, 371] width 12 height 6
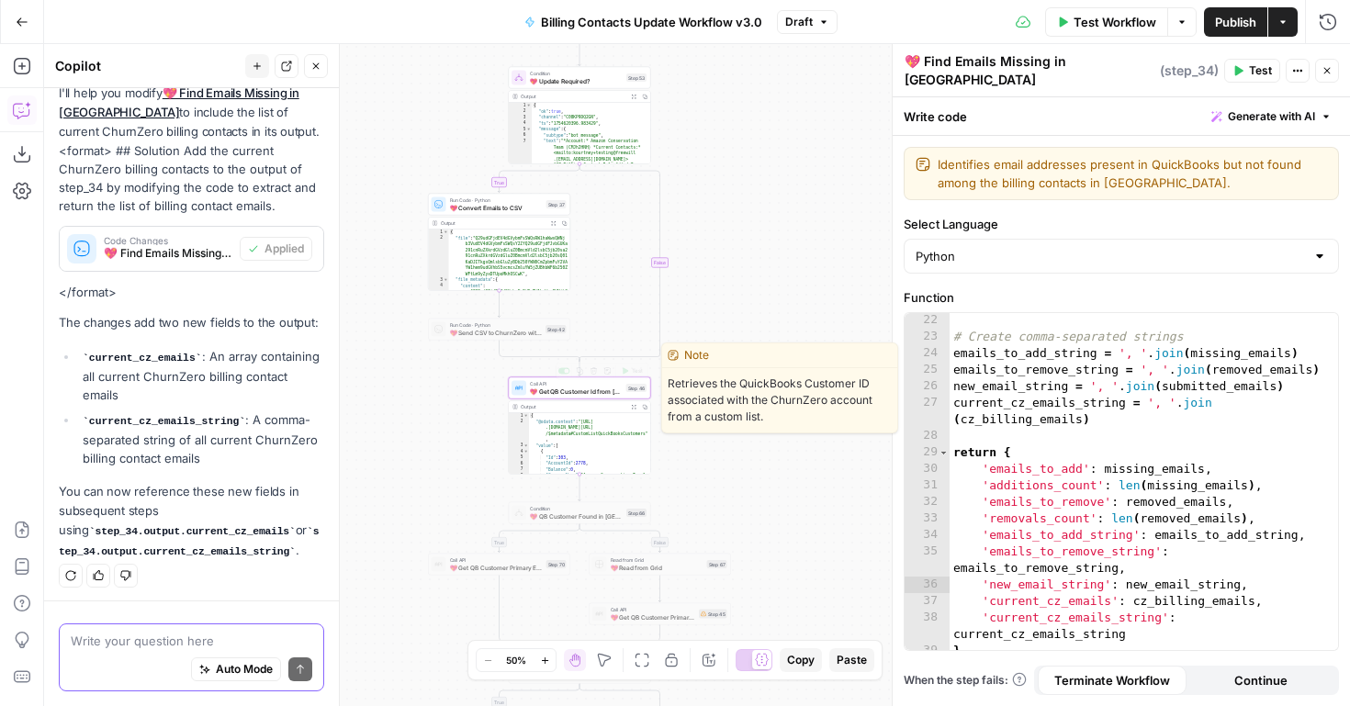
click at [570, 392] on span "💖 Get QB Customer Id from [GEOGRAPHIC_DATA]" at bounding box center [576, 391] width 93 height 9
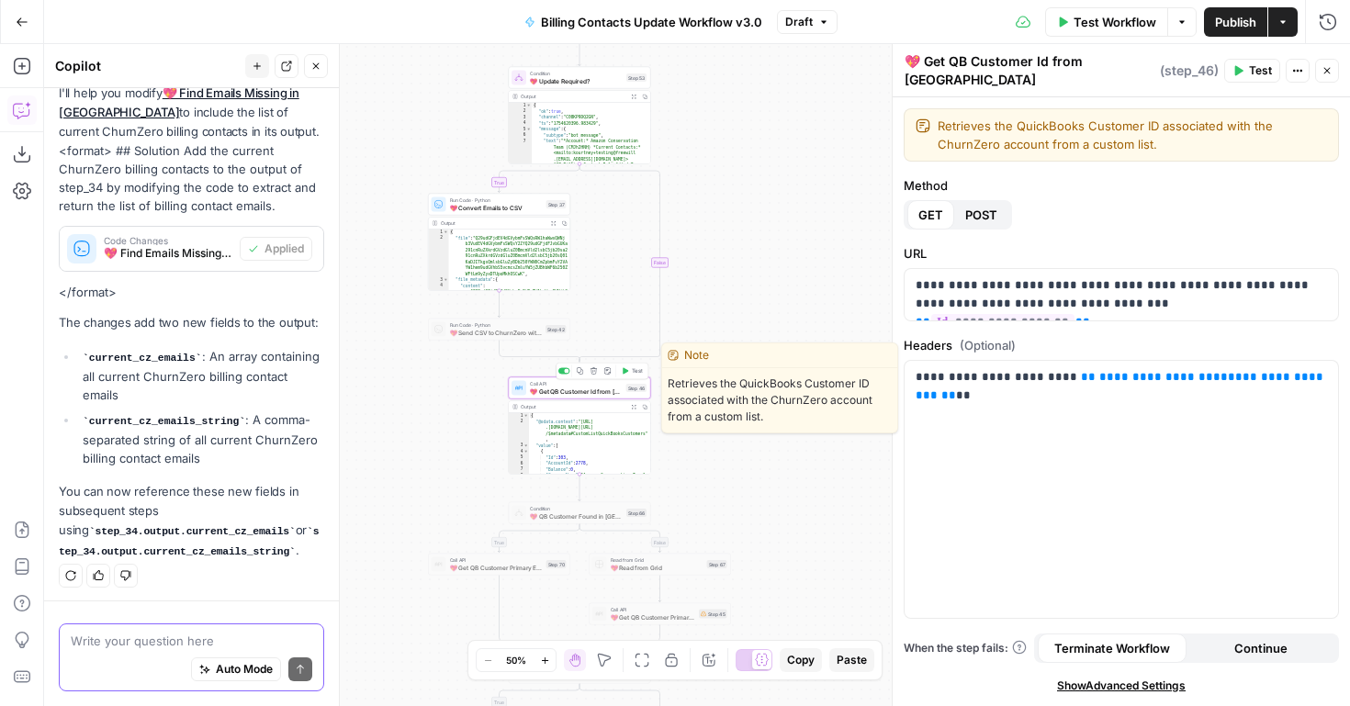
click at [565, 370] on div at bounding box center [567, 371] width 5 height 5
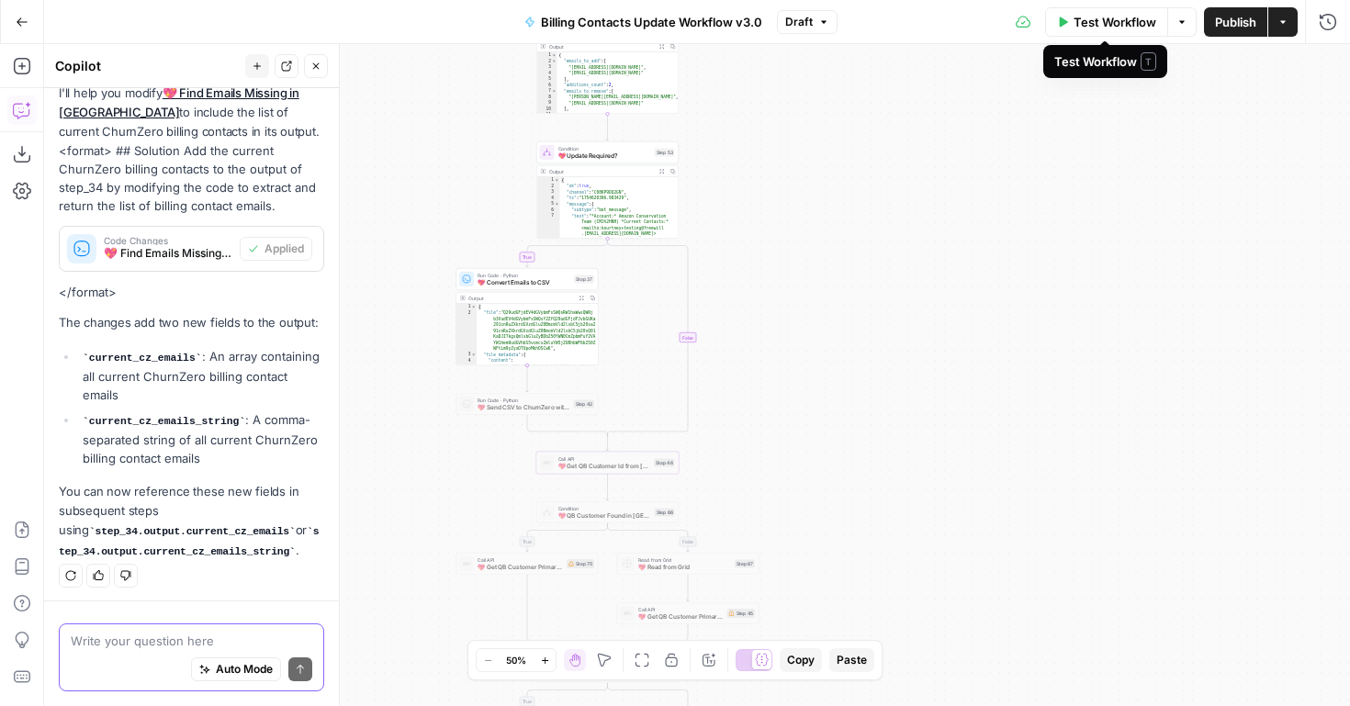
click at [1092, 23] on span "Test Workflow" at bounding box center [1115, 22] width 83 height 18
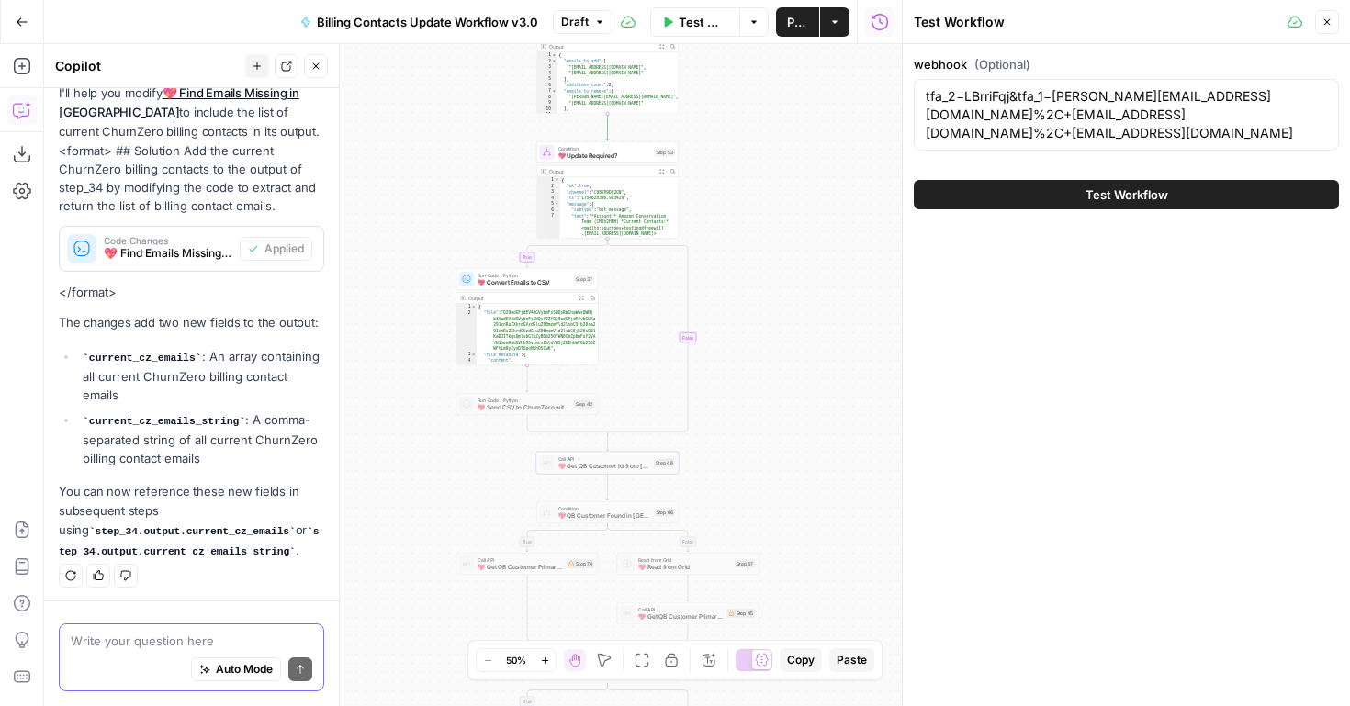
click at [1095, 200] on span "Test Workflow" at bounding box center [1127, 195] width 83 height 18
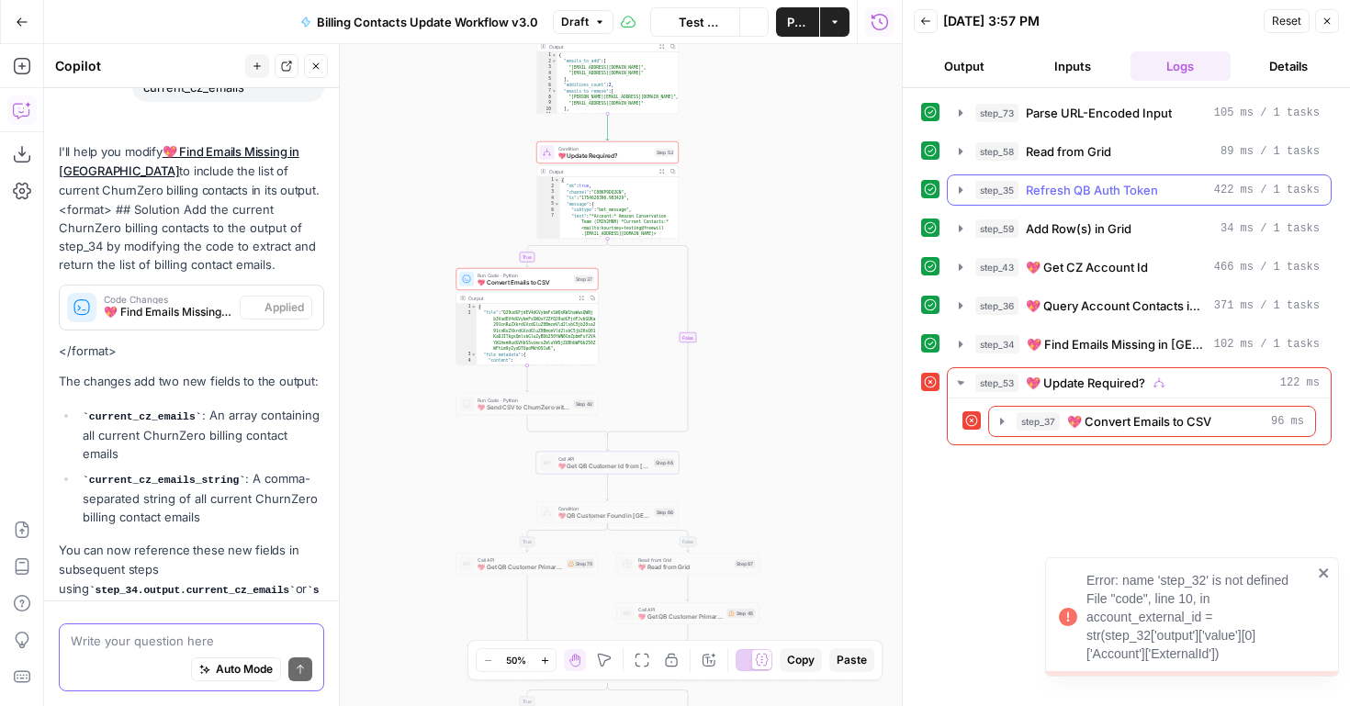
scroll to position [295, 0]
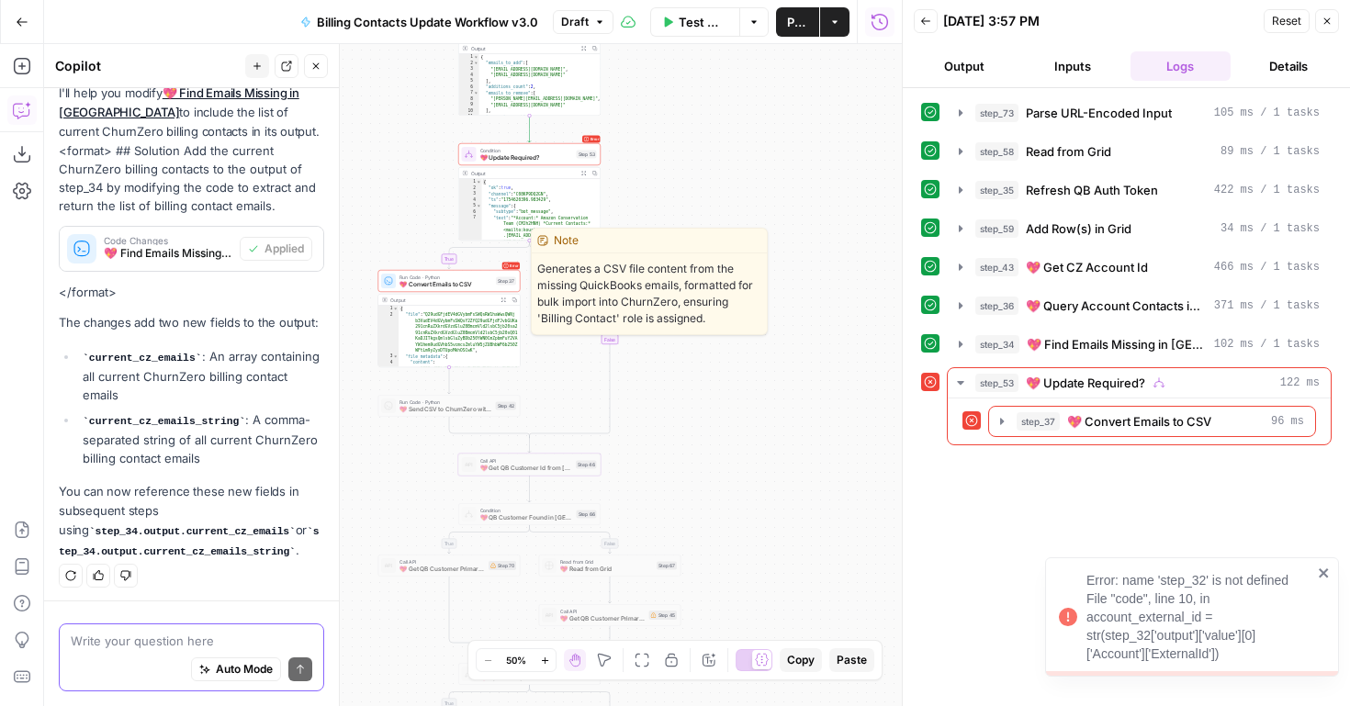
click at [467, 280] on span "💖 Convert Emails to CSV" at bounding box center [446, 284] width 93 height 9
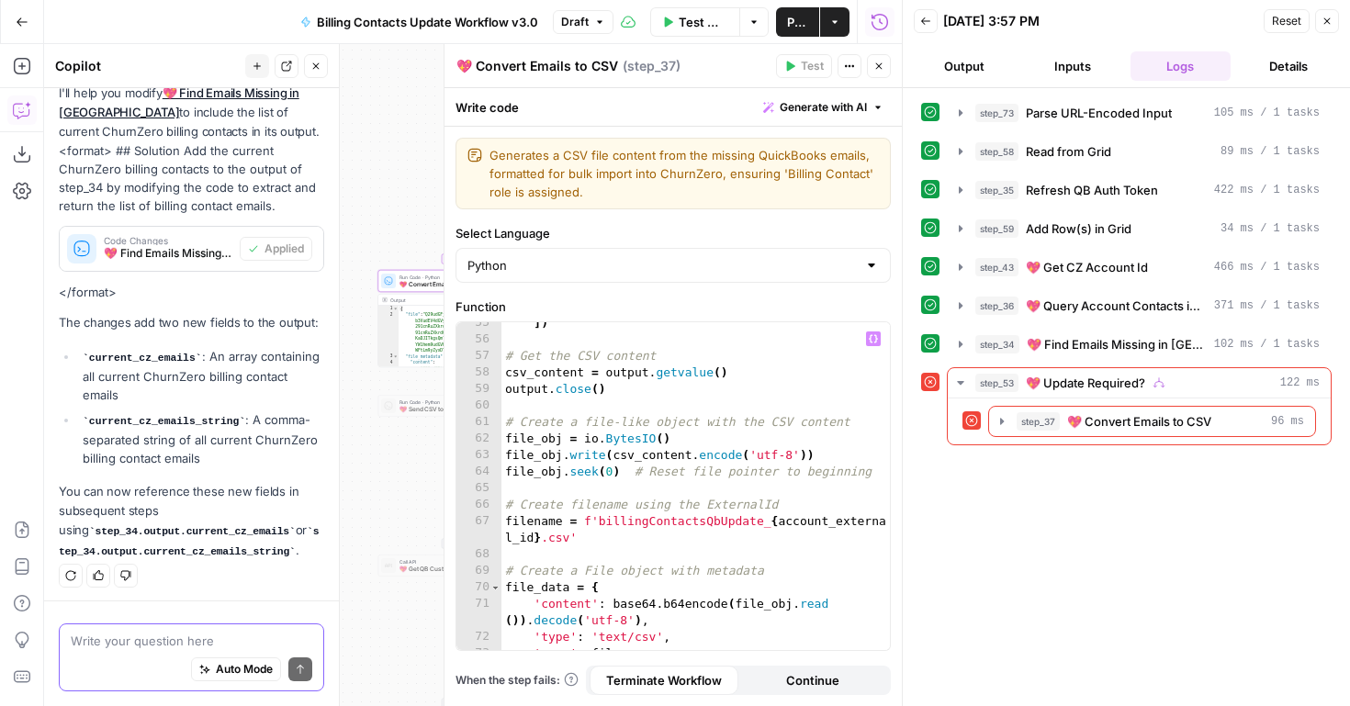
scroll to position [1105, 0]
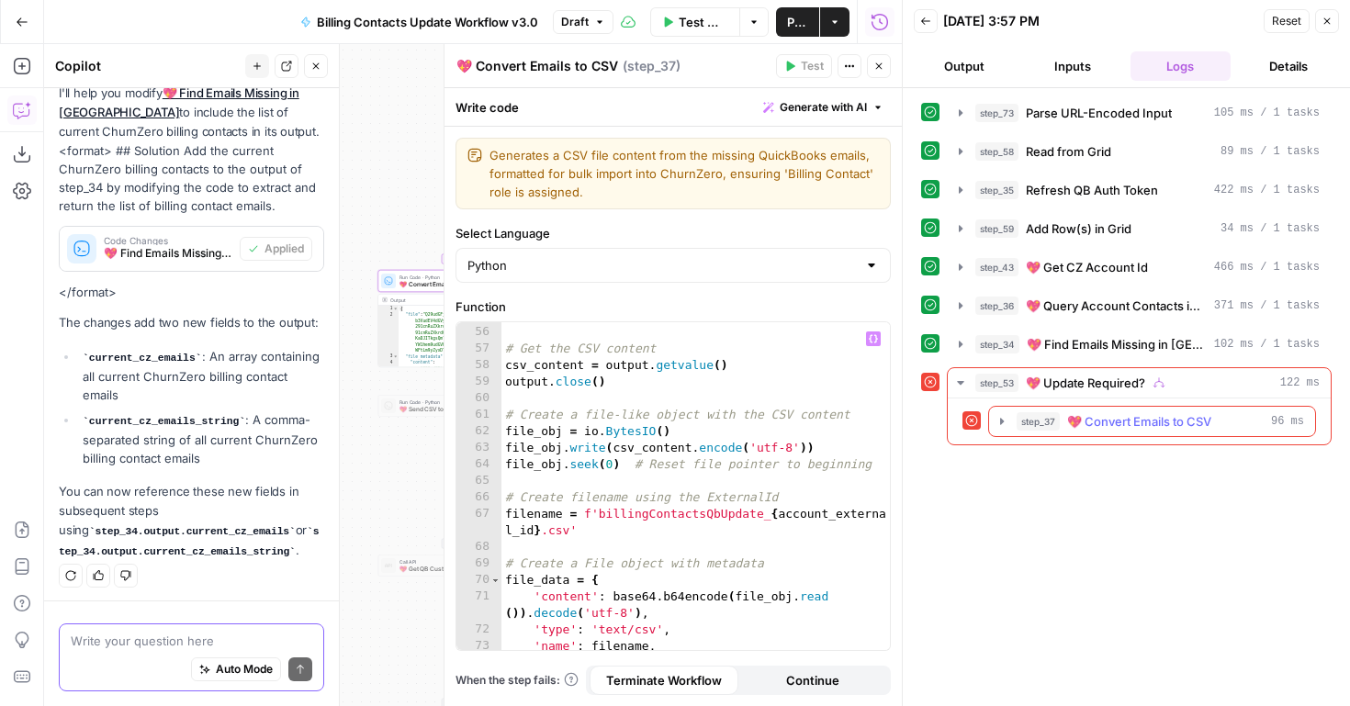
click at [1000, 421] on icon "button" at bounding box center [1002, 421] width 15 height 15
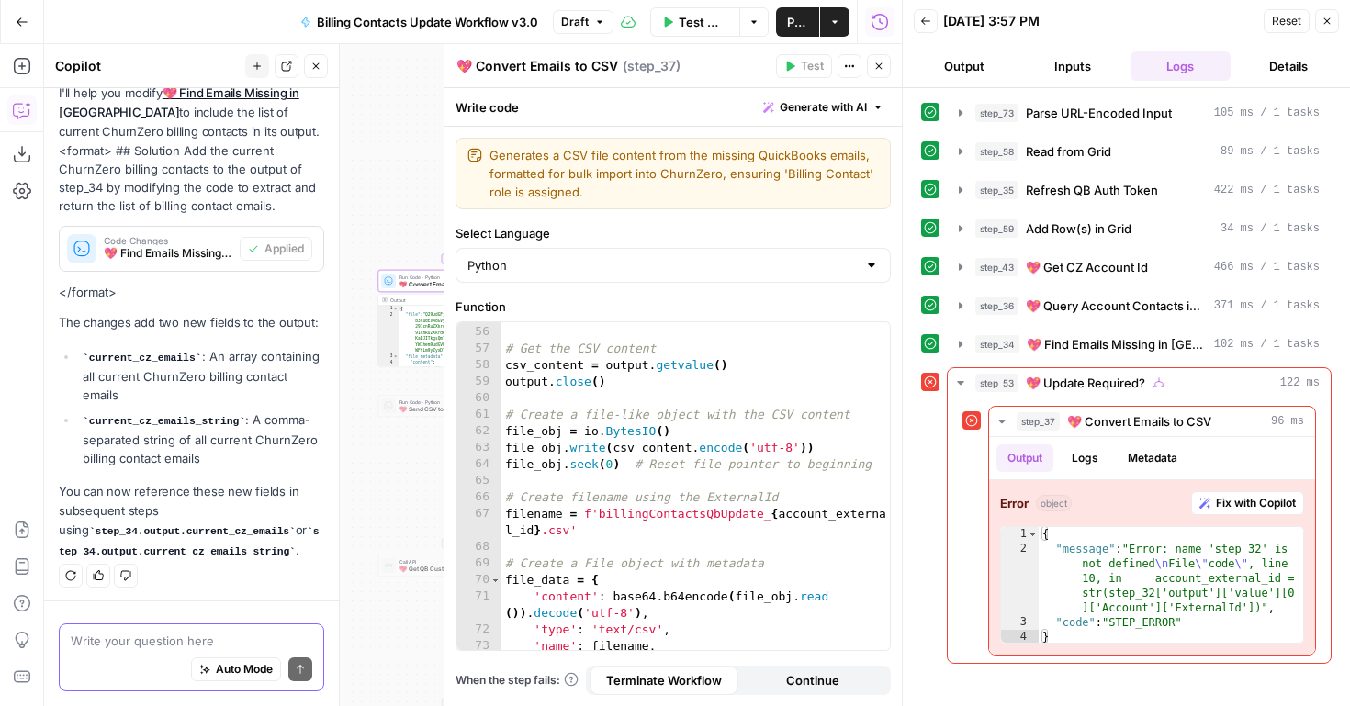
click at [387, 448] on div "true true false true false false Workflow Set Inputs Inputs Run Code · Python P…" at bounding box center [473, 375] width 858 height 662
drag, startPoint x: 386, startPoint y: 206, endPoint x: 371, endPoint y: 424, distance: 219.1
click at [371, 424] on div "true true false true false false Workflow Set Inputs Inputs Run Code · Python P…" at bounding box center [473, 375] width 858 height 662
click at [879, 68] on icon "button" at bounding box center [879, 66] width 11 height 11
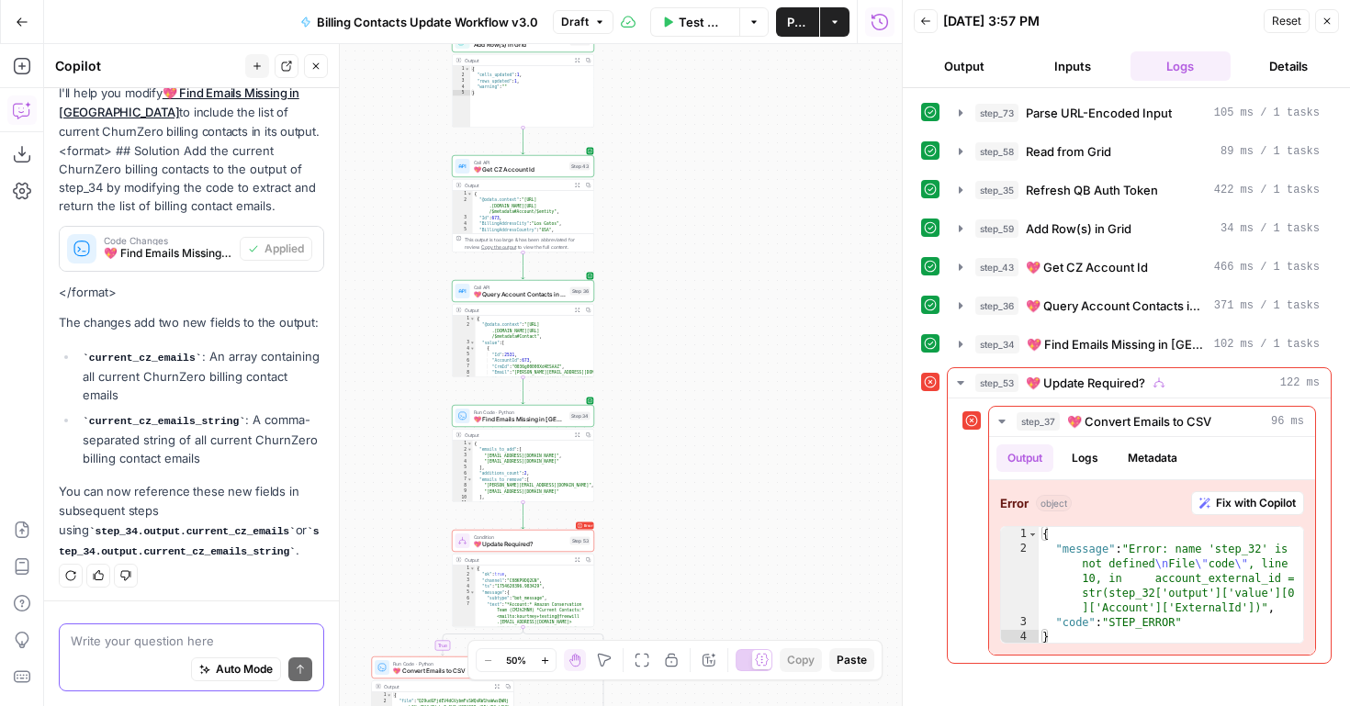
drag, startPoint x: 381, startPoint y: 228, endPoint x: 403, endPoint y: 487, distance: 260.0
click at [404, 486] on div "true true false true false false Workflow Set Inputs Inputs Run Code · Python P…" at bounding box center [473, 375] width 858 height 662
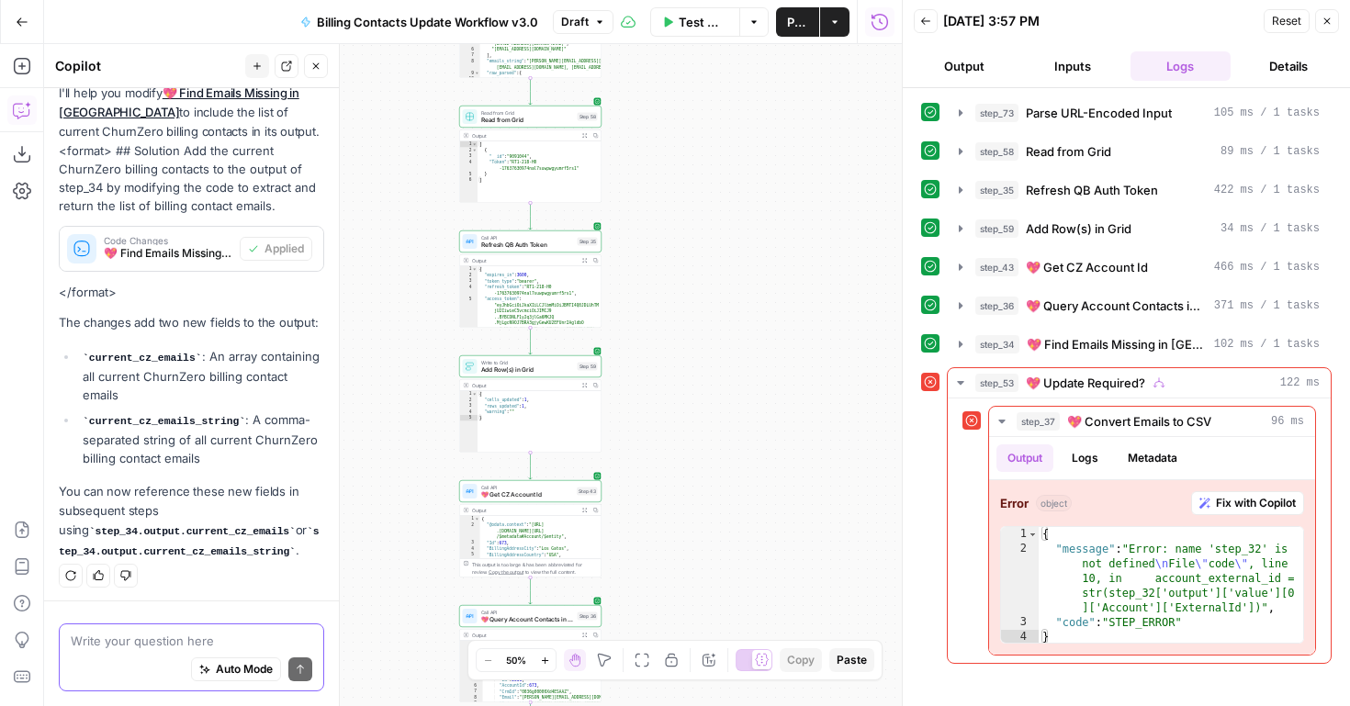
drag, startPoint x: 410, startPoint y: 158, endPoint x: 404, endPoint y: 442, distance: 283.9
click at [404, 442] on div "true true false true false false Workflow Set Inputs Inputs Run Code · Python P…" at bounding box center [473, 375] width 858 height 662
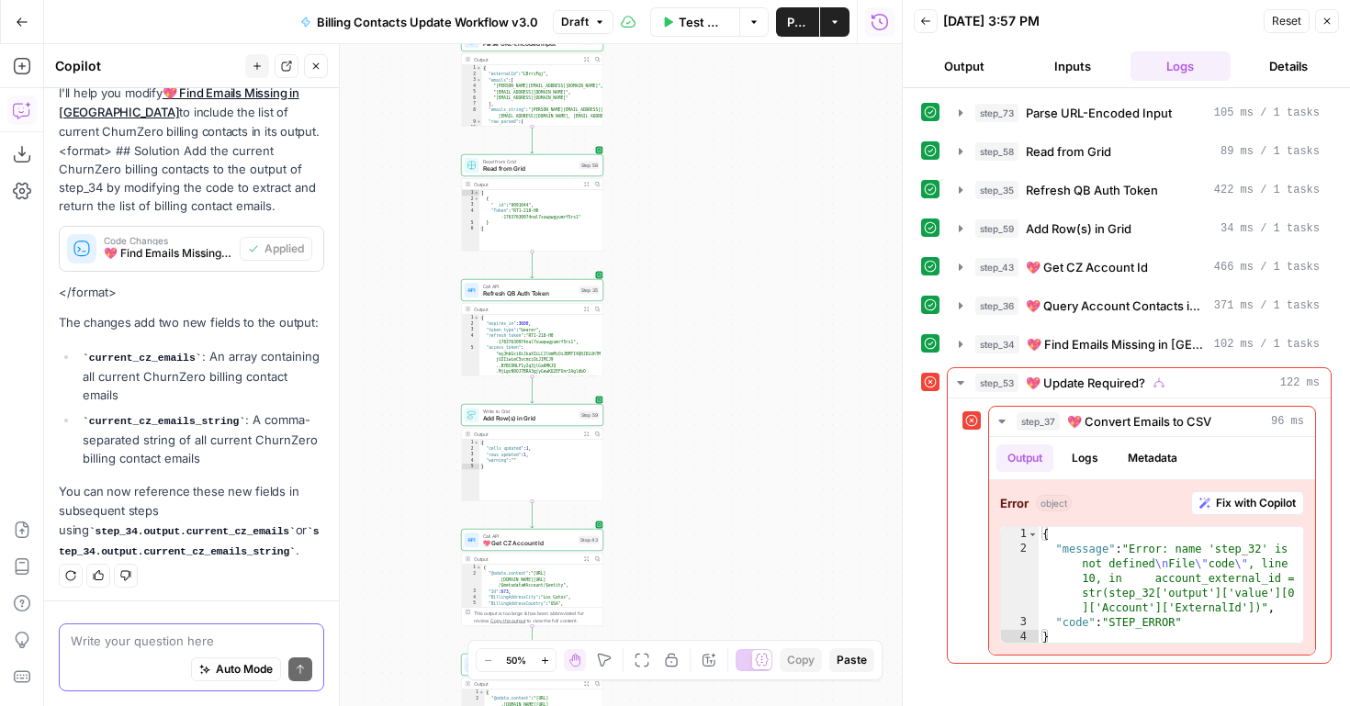
drag, startPoint x: 422, startPoint y: 164, endPoint x: 424, endPoint y: 447, distance: 283.0
click at [424, 447] on div "true true false true false false Workflow Set Inputs Inputs Run Code · Python P…" at bounding box center [473, 375] width 858 height 662
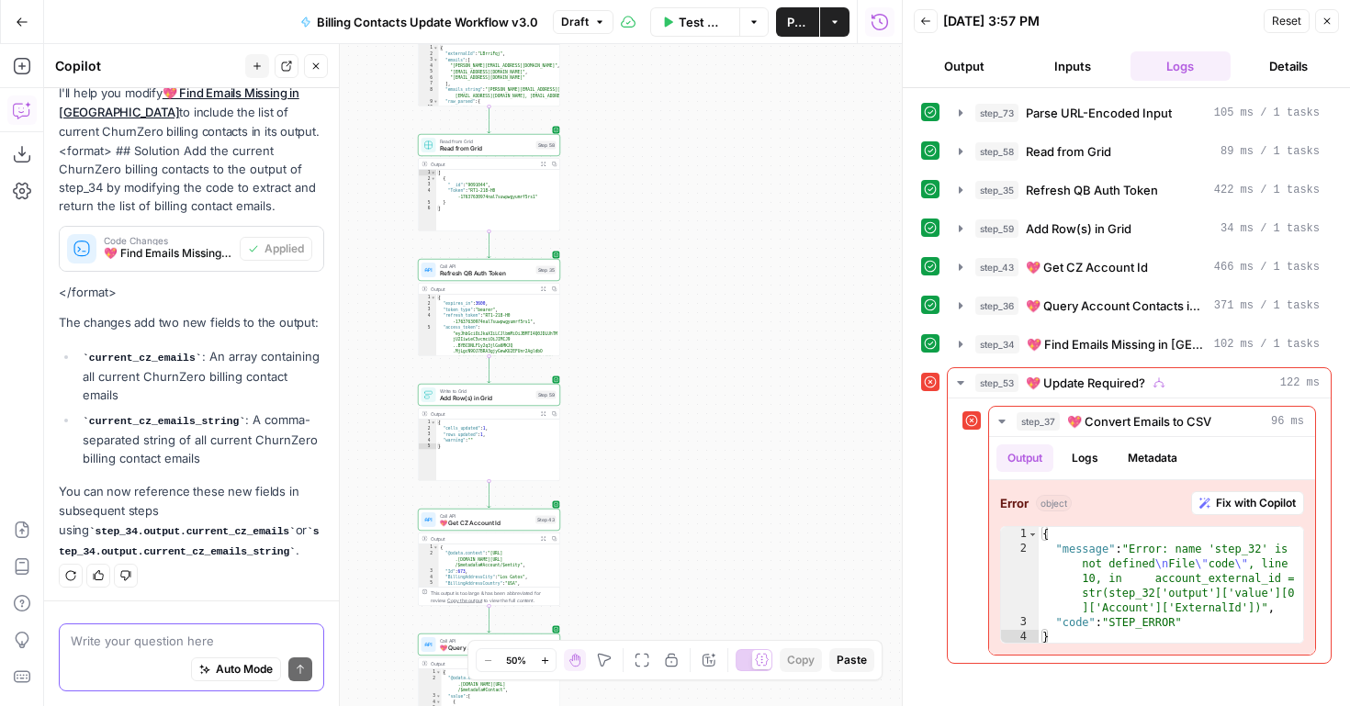
drag, startPoint x: 722, startPoint y: 552, endPoint x: 677, endPoint y: 249, distance: 306.5
click at [677, 249] on div "true true false true false false Workflow Set Inputs Inputs Run Code · Python P…" at bounding box center [473, 375] width 858 height 662
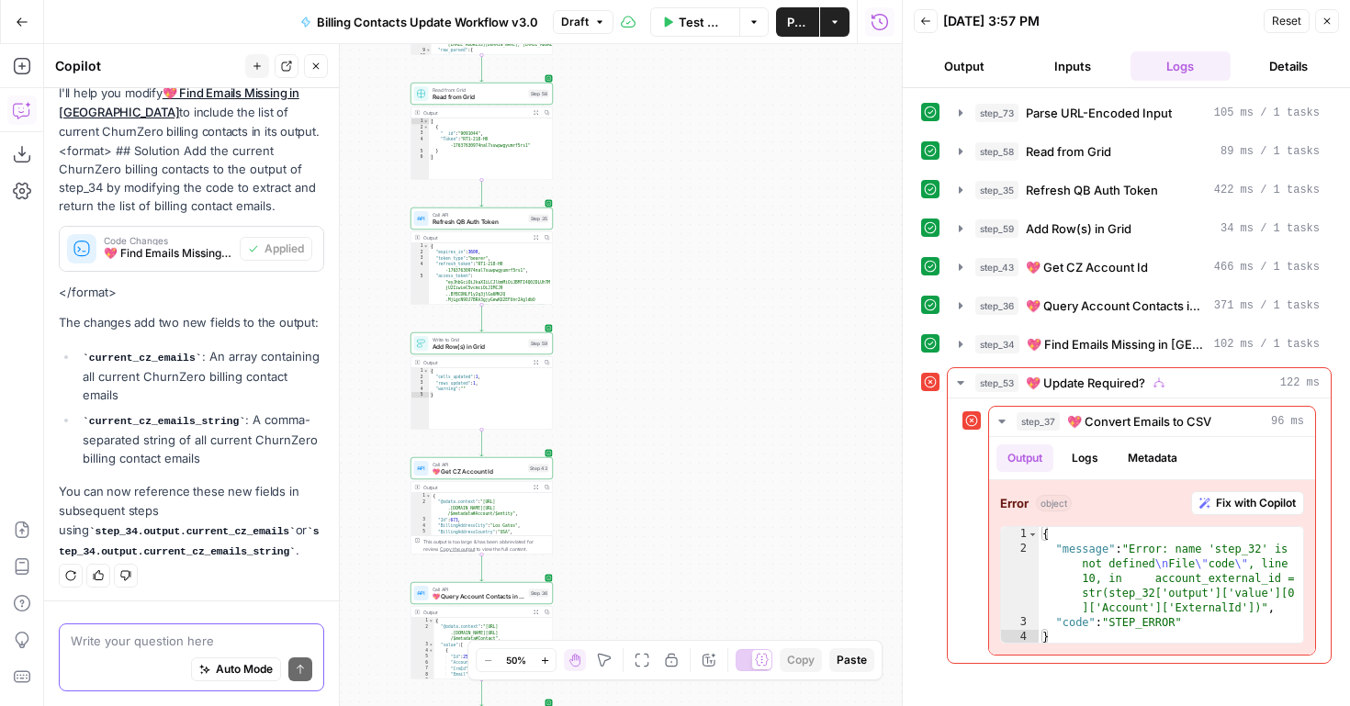
drag, startPoint x: 741, startPoint y: 468, endPoint x: 742, endPoint y: 266, distance: 201.2
click at [742, 269] on div "true true false true false false Workflow Set Inputs Inputs Run Code · Python P…" at bounding box center [473, 375] width 858 height 662
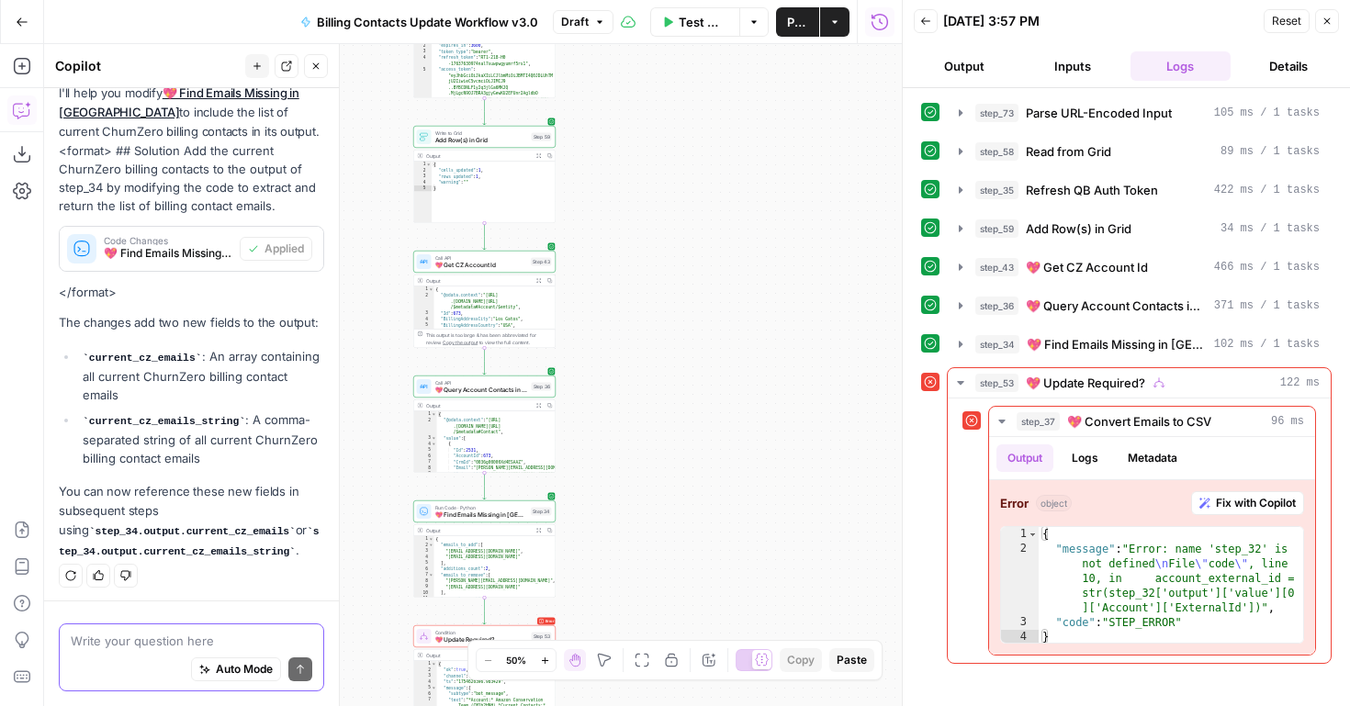
drag, startPoint x: 766, startPoint y: 441, endPoint x: 770, endPoint y: 220, distance: 220.5
click at [770, 220] on div "true true false true false false Workflow Set Inputs Inputs Run Code · Python P…" at bounding box center [473, 375] width 858 height 662
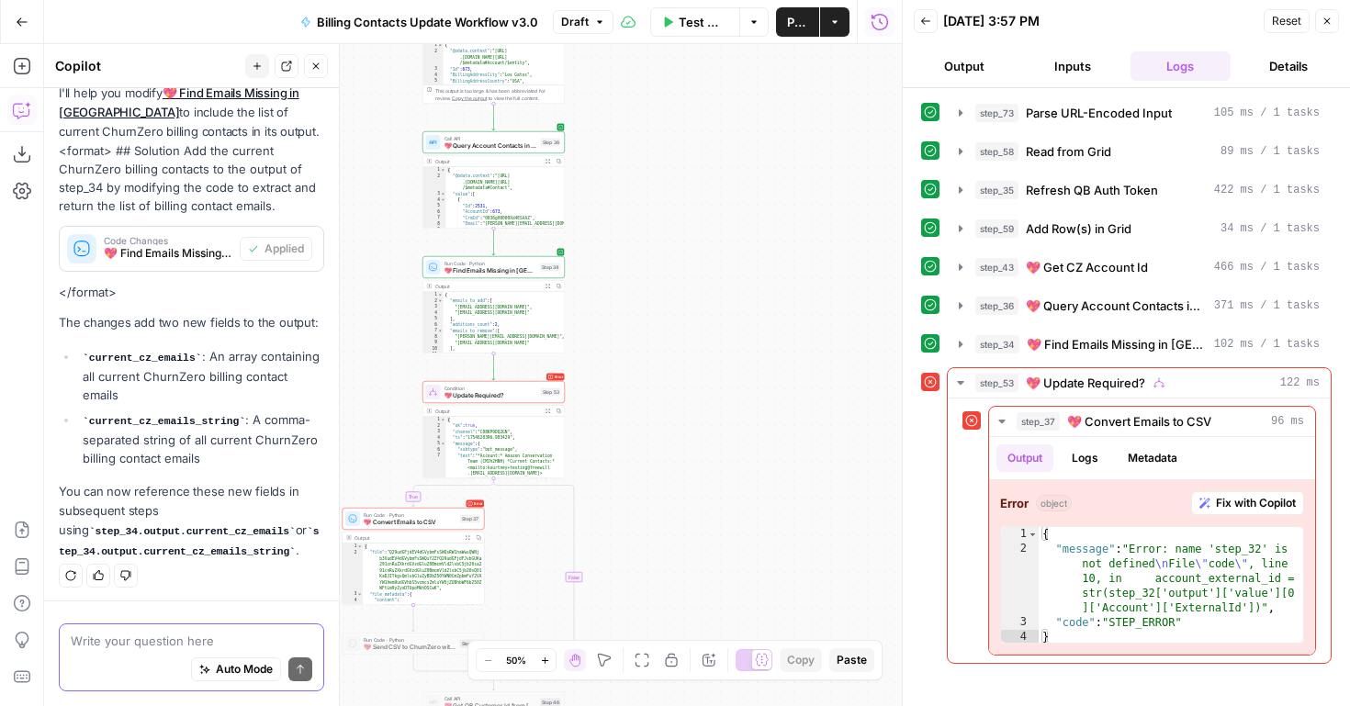
drag, startPoint x: 775, startPoint y: 390, endPoint x: 776, endPoint y: 223, distance: 167.2
click at [776, 223] on div "true true false true false false Workflow Set Inputs Inputs Run Code · Python P…" at bounding box center [473, 375] width 858 height 662
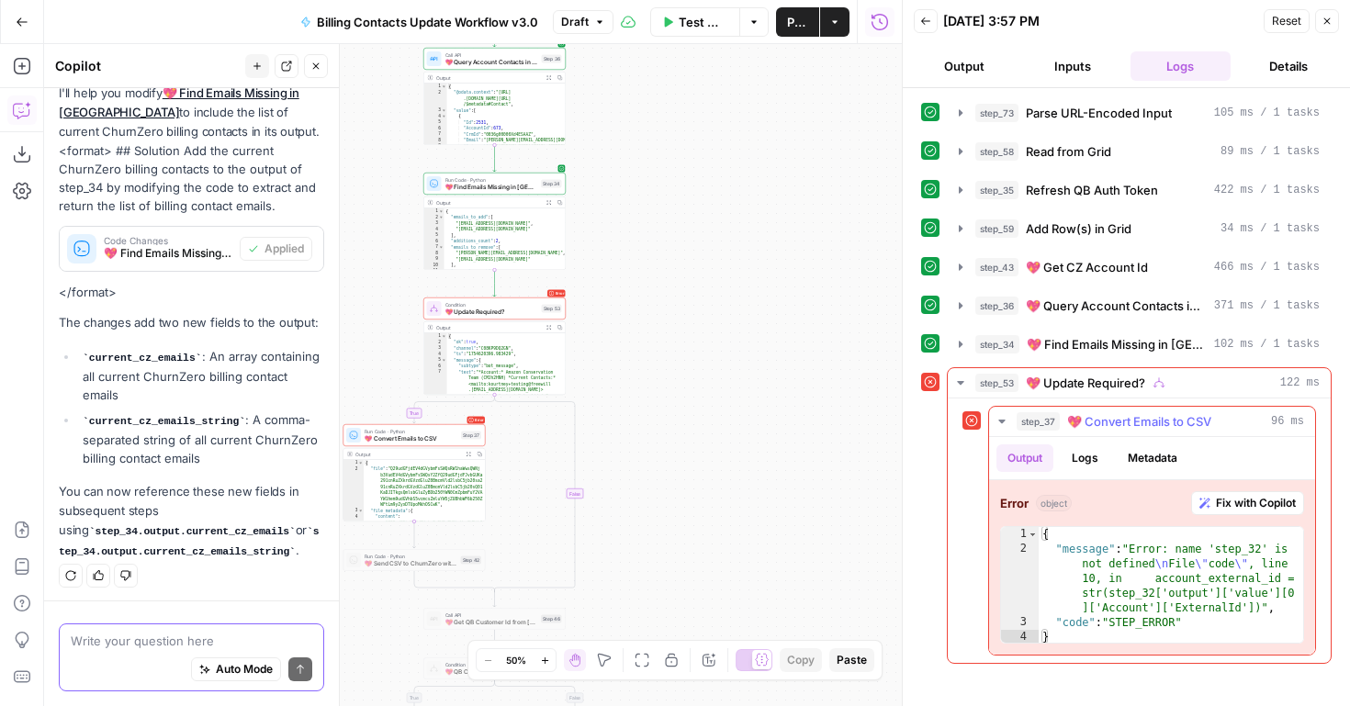
click at [1263, 501] on span "Fix with Copilot" at bounding box center [1256, 503] width 80 height 17
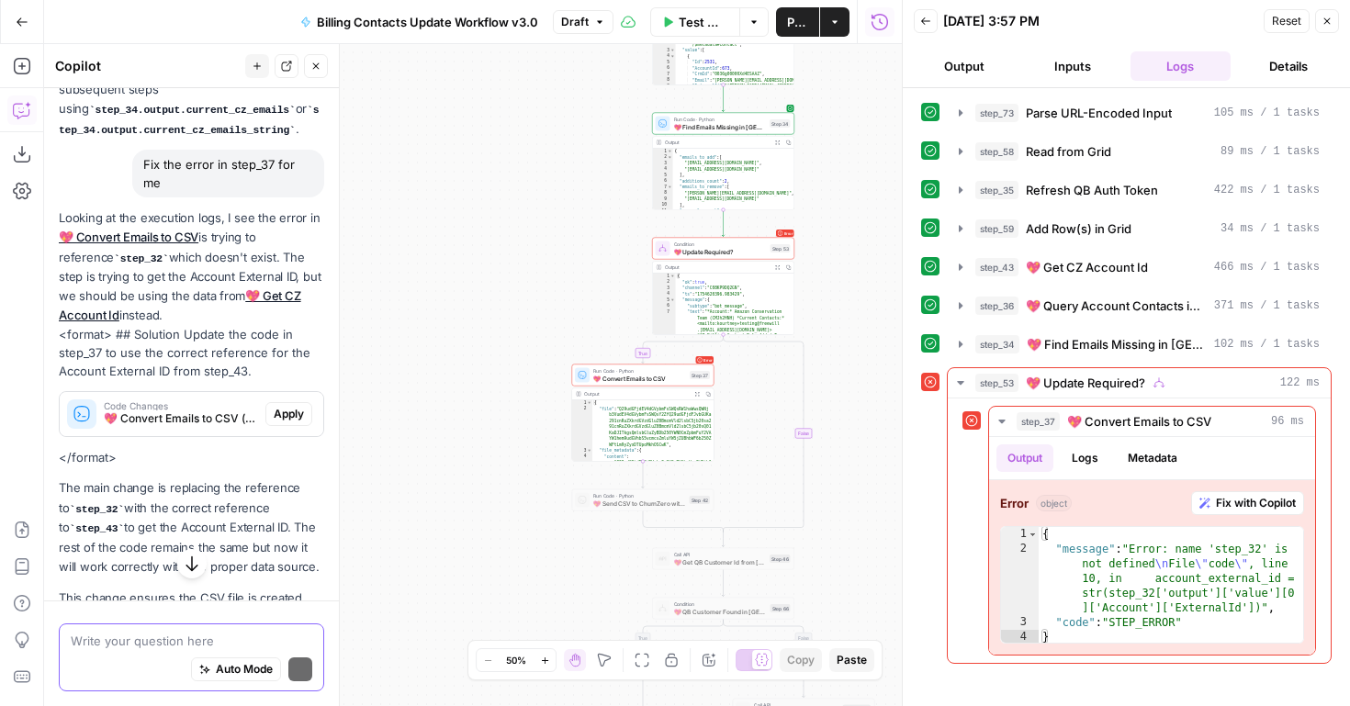
scroll to position [746, 0]
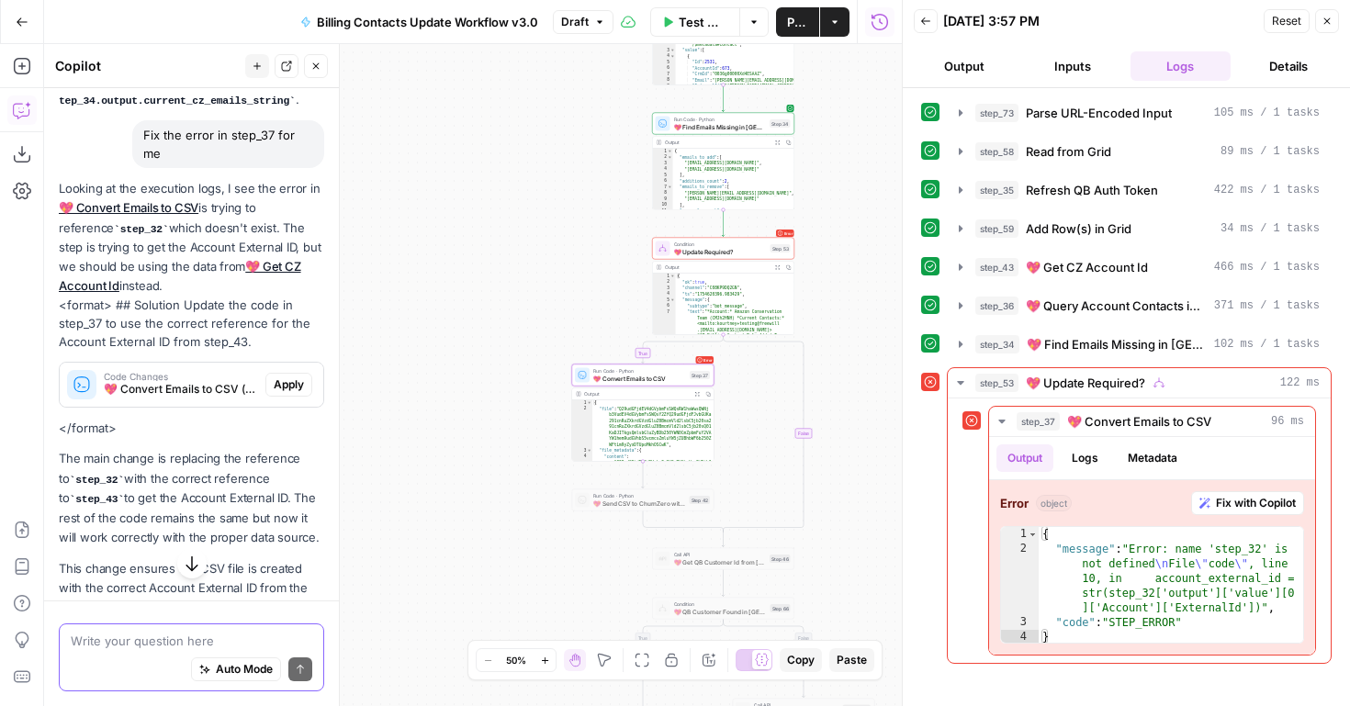
click at [289, 377] on span "Apply" at bounding box center [289, 385] width 30 height 17
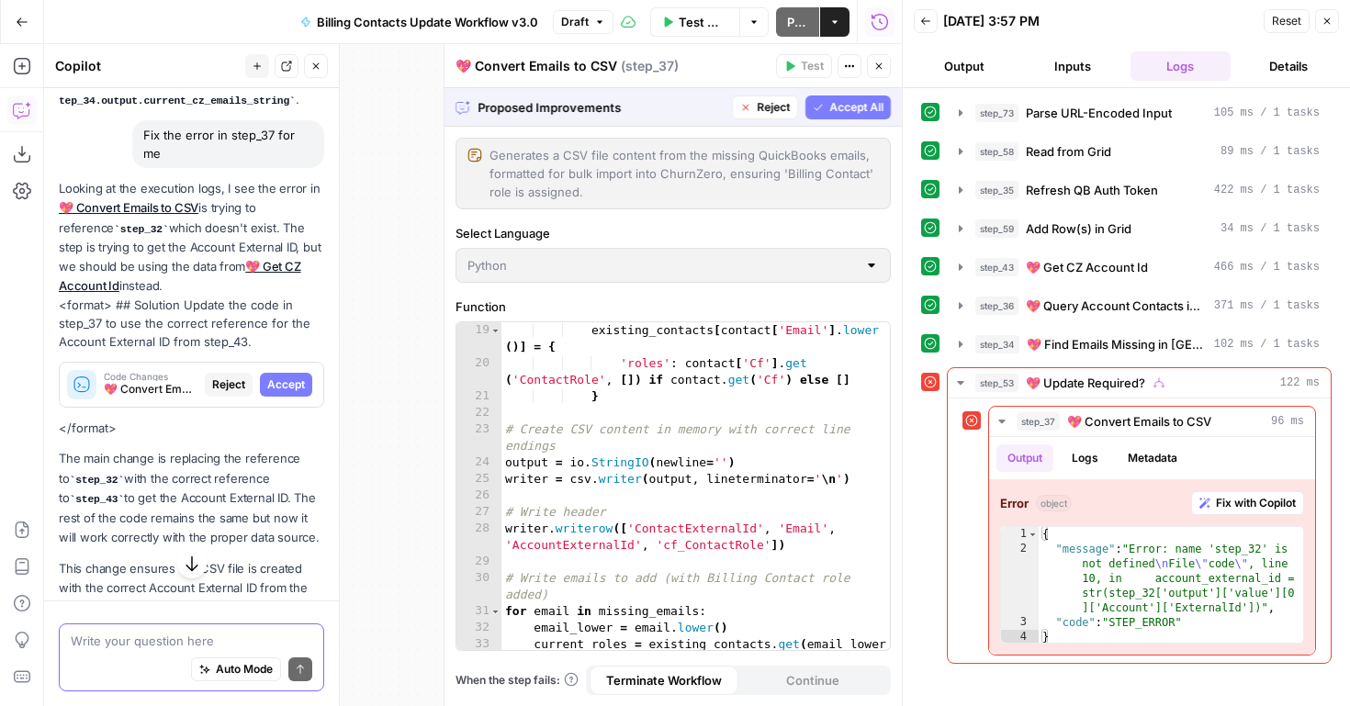
scroll to position [0, 0]
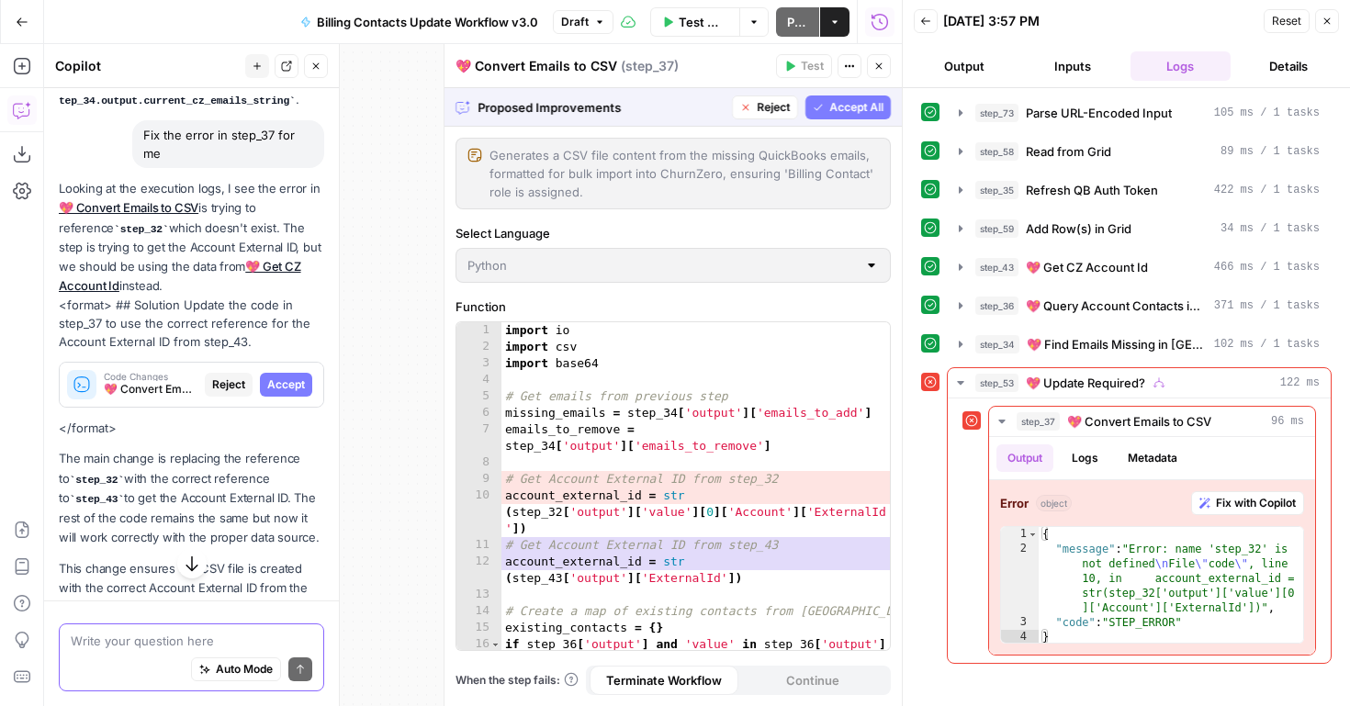
click at [854, 109] on span "Accept All" at bounding box center [857, 107] width 54 height 17
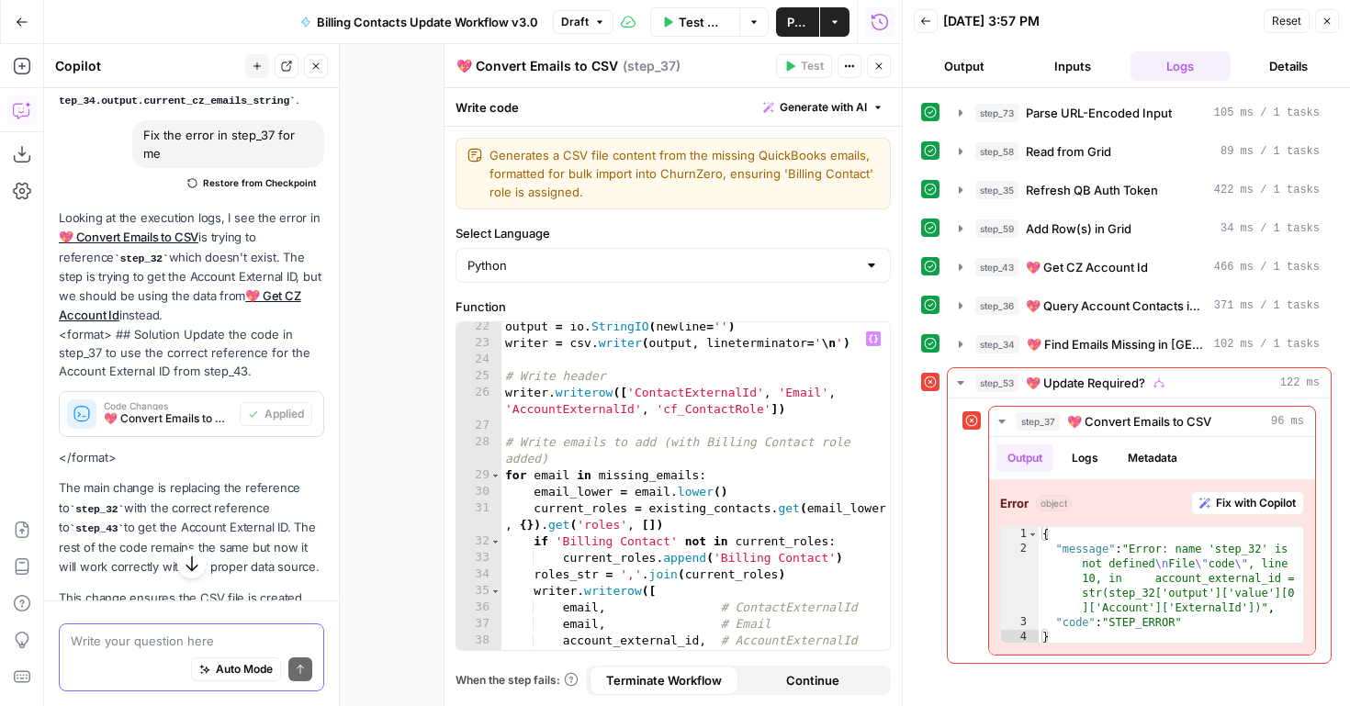
scroll to position [452, 0]
click at [880, 67] on icon "button" at bounding box center [879, 66] width 6 height 6
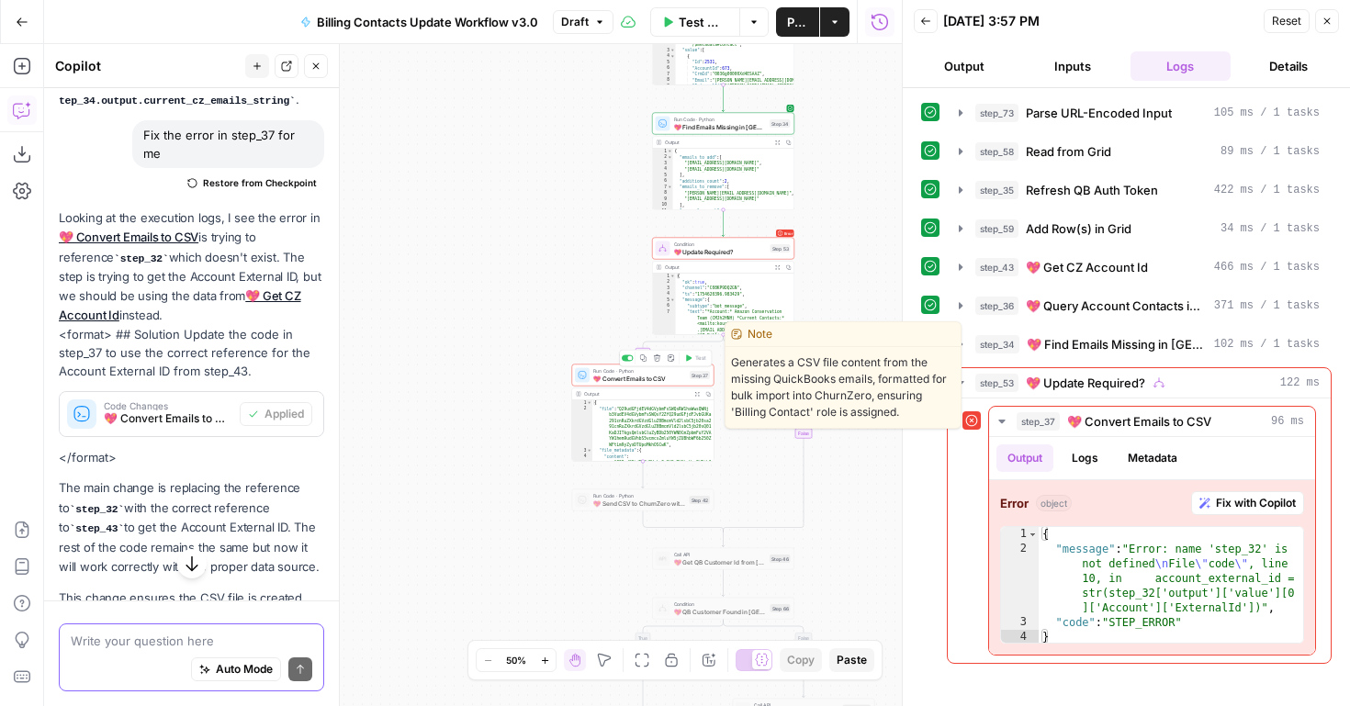
click at [636, 378] on span "💖 Convert Emails to CSV" at bounding box center [639, 378] width 93 height 9
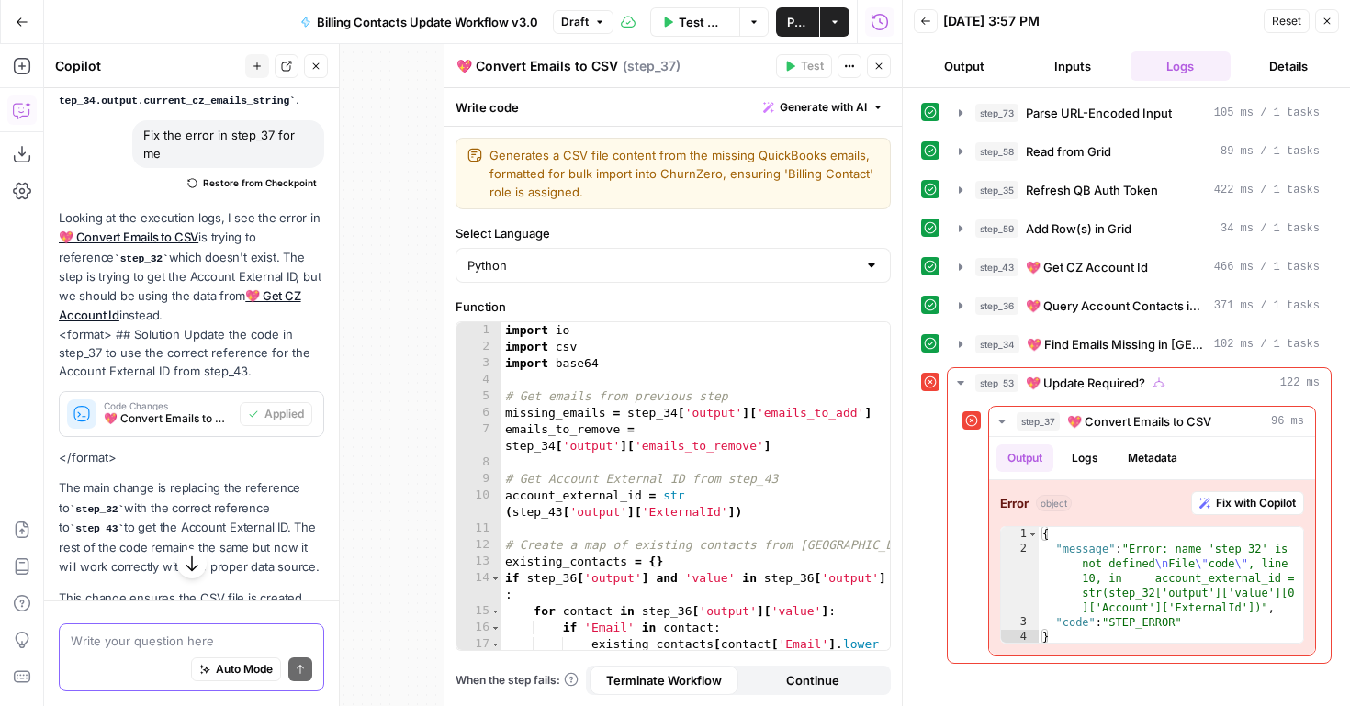
click at [872, 62] on button "Close" at bounding box center [879, 66] width 24 height 24
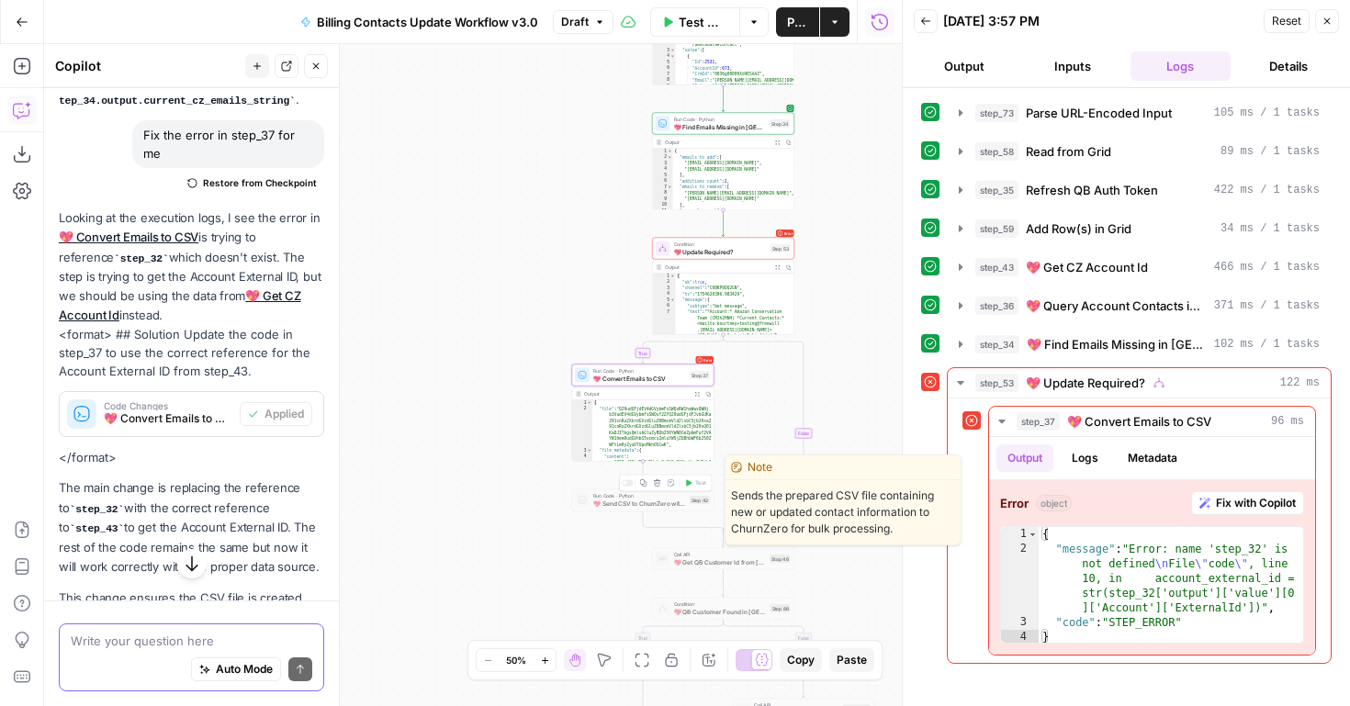
click at [652, 506] on span "💖 Send CSV to ChurnZero with Python" at bounding box center [639, 503] width 93 height 9
click at [628, 483] on div at bounding box center [628, 483] width 12 height 6
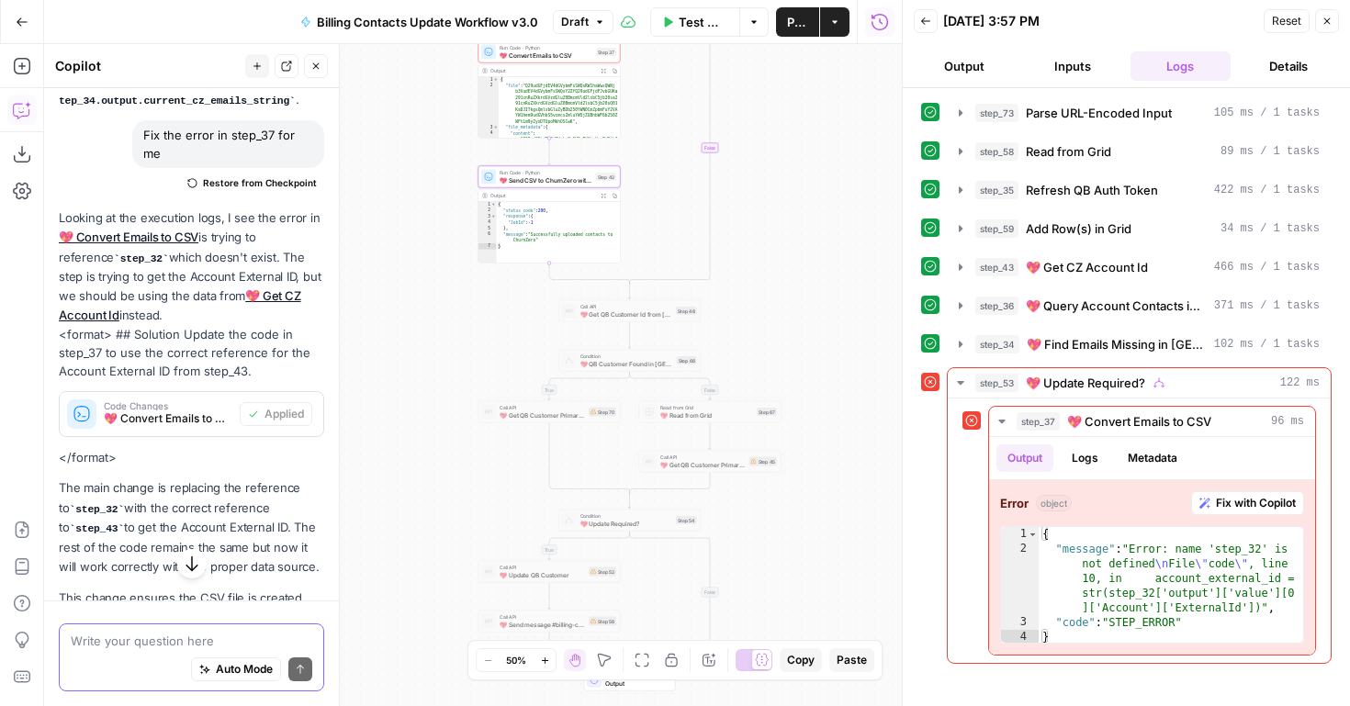
click at [695, 19] on span "Test Workflow" at bounding box center [704, 22] width 50 height 18
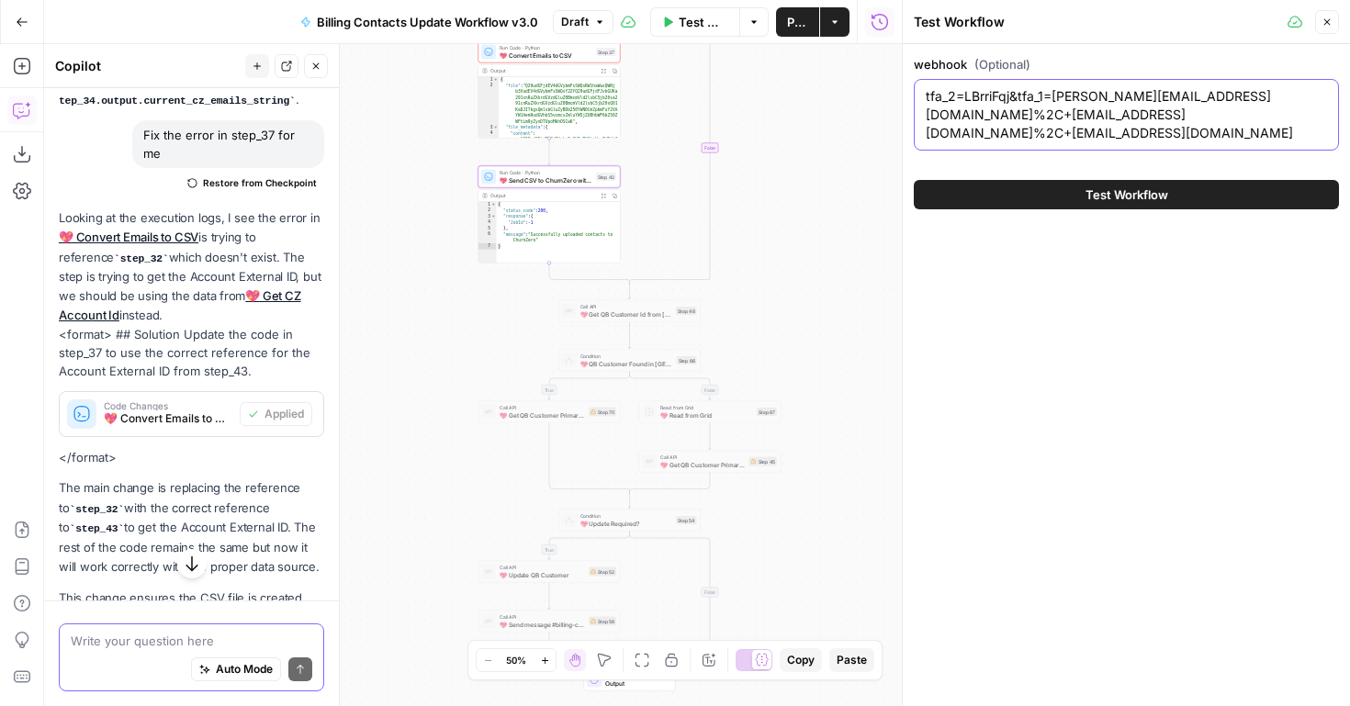
drag, startPoint x: 1229, startPoint y: 98, endPoint x: 1267, endPoint y: 117, distance: 41.9
click at [1267, 117] on textarea "tfa_2=LBrriFqj&tfa_1=[PERSON_NAME][EMAIL_ADDRESS][DOMAIN_NAME]%2C+[EMAIL_ADDRES…" at bounding box center [1126, 114] width 401 height 55
type textarea "tfa_2=LBrriFqj&tfa_1=[PERSON_NAME][EMAIL_ADDRESS][DOMAIN_NAME]"
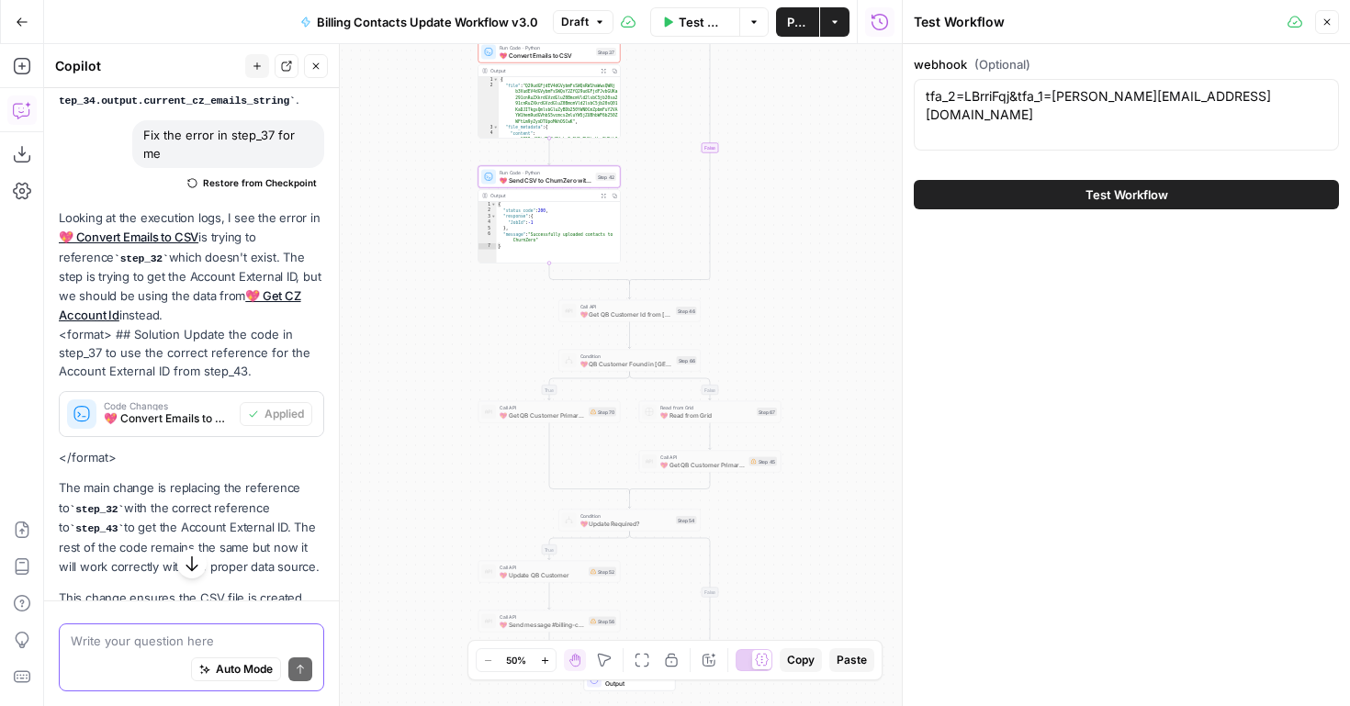
click at [1166, 196] on span "Test Workflow" at bounding box center [1127, 195] width 83 height 18
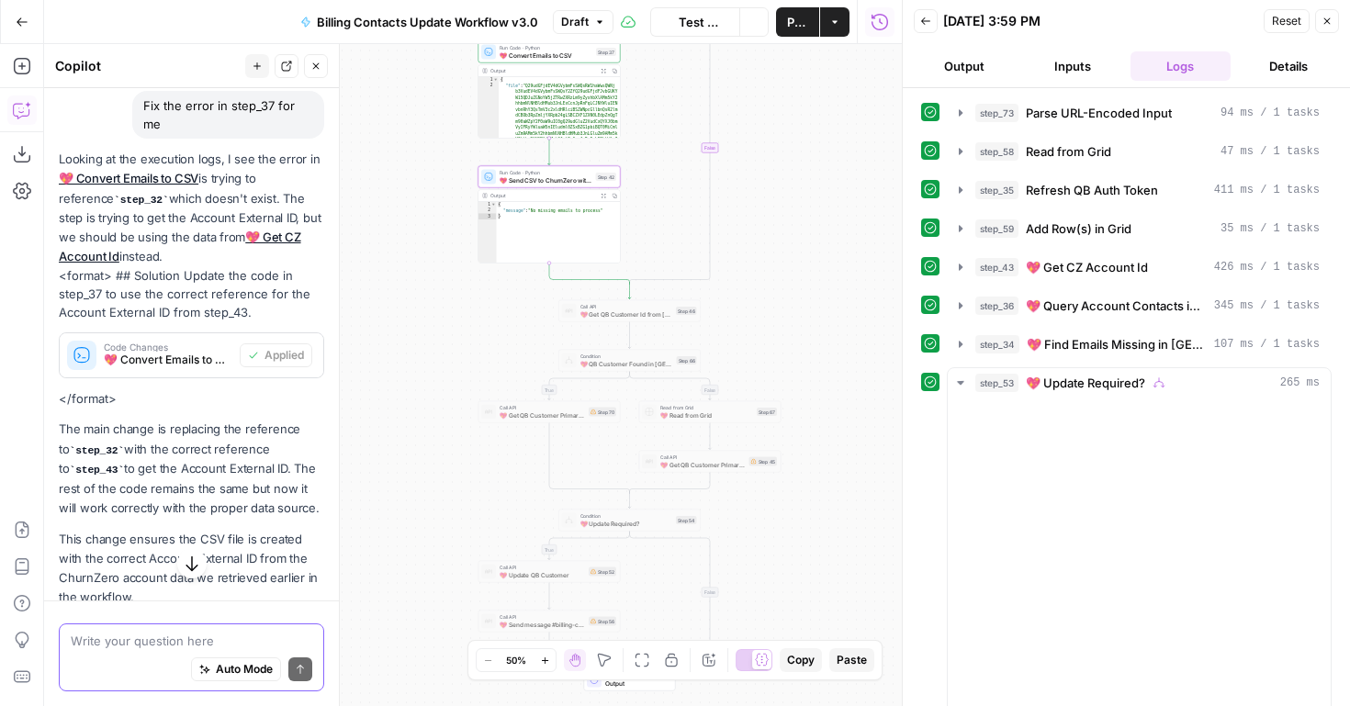
scroll to position [746, 0]
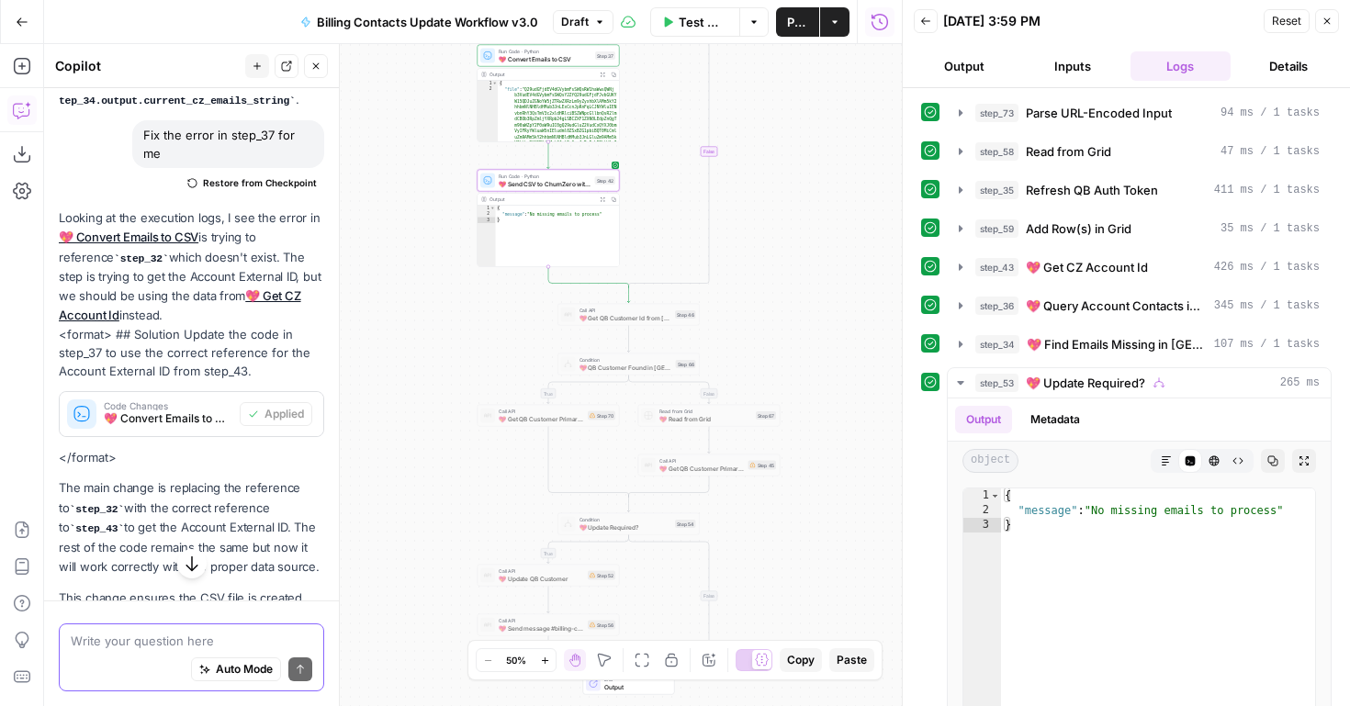
click at [815, 179] on div "true true false true false false Workflow Set Inputs Inputs Run Code · Python P…" at bounding box center [473, 375] width 858 height 662
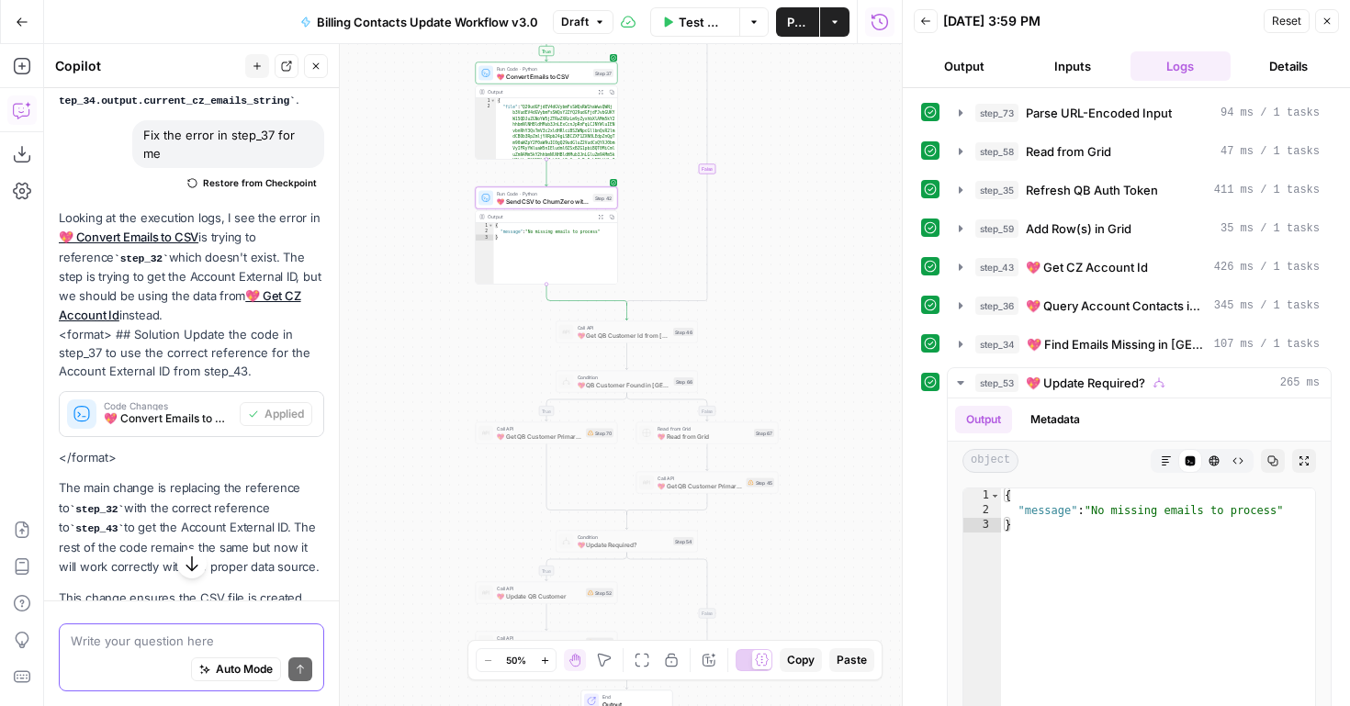
drag, startPoint x: 815, startPoint y: 180, endPoint x: 812, endPoint y: 213, distance: 33.2
click at [812, 211] on div "true true false true false false Workflow Set Inputs Inputs Run Code · Python P…" at bounding box center [473, 375] width 858 height 662
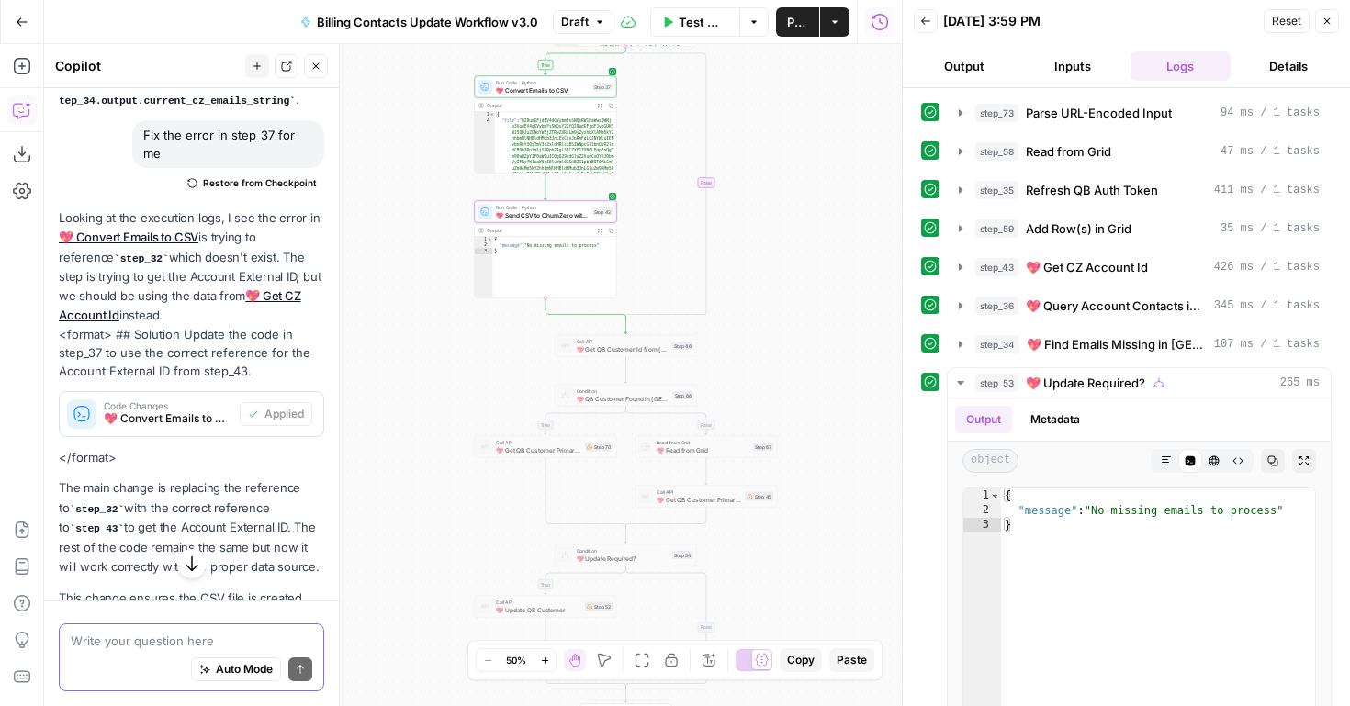
drag, startPoint x: 646, startPoint y: 202, endPoint x: 646, endPoint y: 383, distance: 181.0
click at [646, 381] on div "true true false true false false Workflow Set Inputs Inputs Run Code · Python P…" at bounding box center [473, 375] width 858 height 662
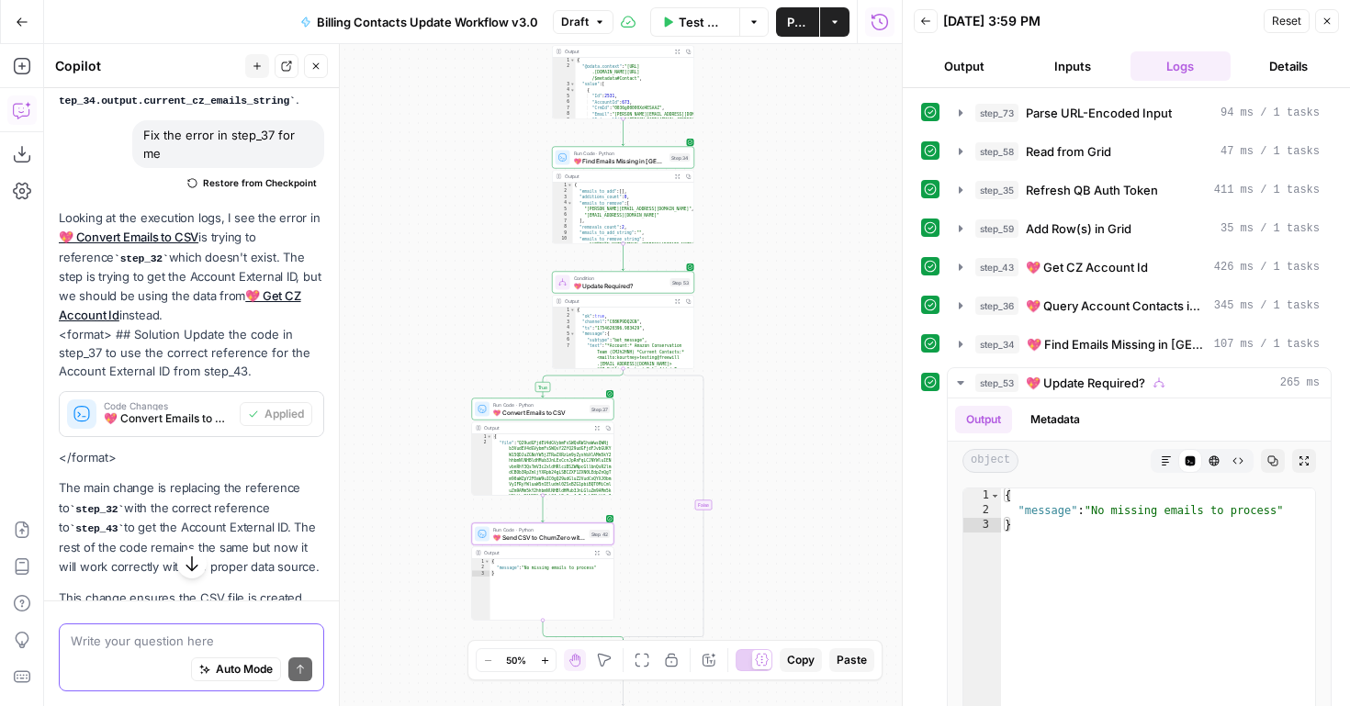
drag, startPoint x: 786, startPoint y: 189, endPoint x: 776, endPoint y: 344, distance: 154.7
click at [778, 343] on div "true true false true false false Workflow Set Inputs Inputs Run Code · Python P…" at bounding box center [473, 375] width 858 height 662
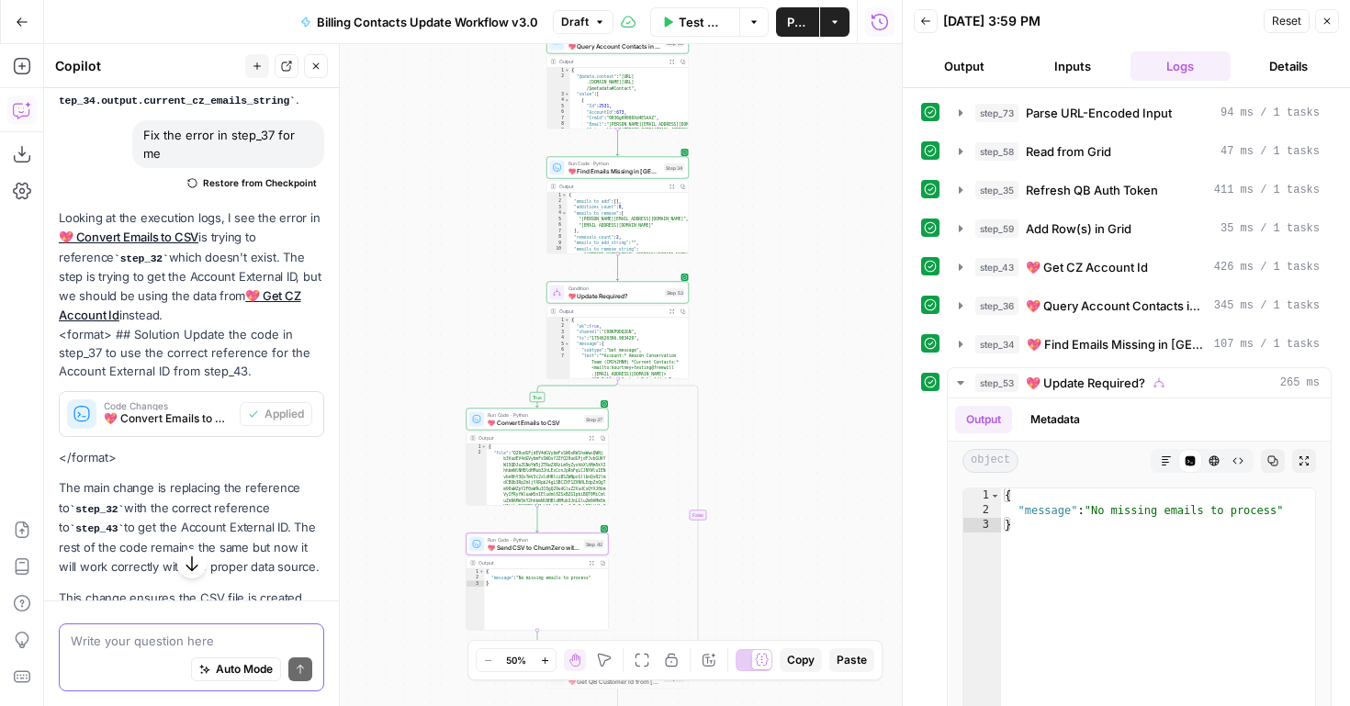
click at [595, 164] on span "Run Code · Python" at bounding box center [615, 163] width 93 height 7
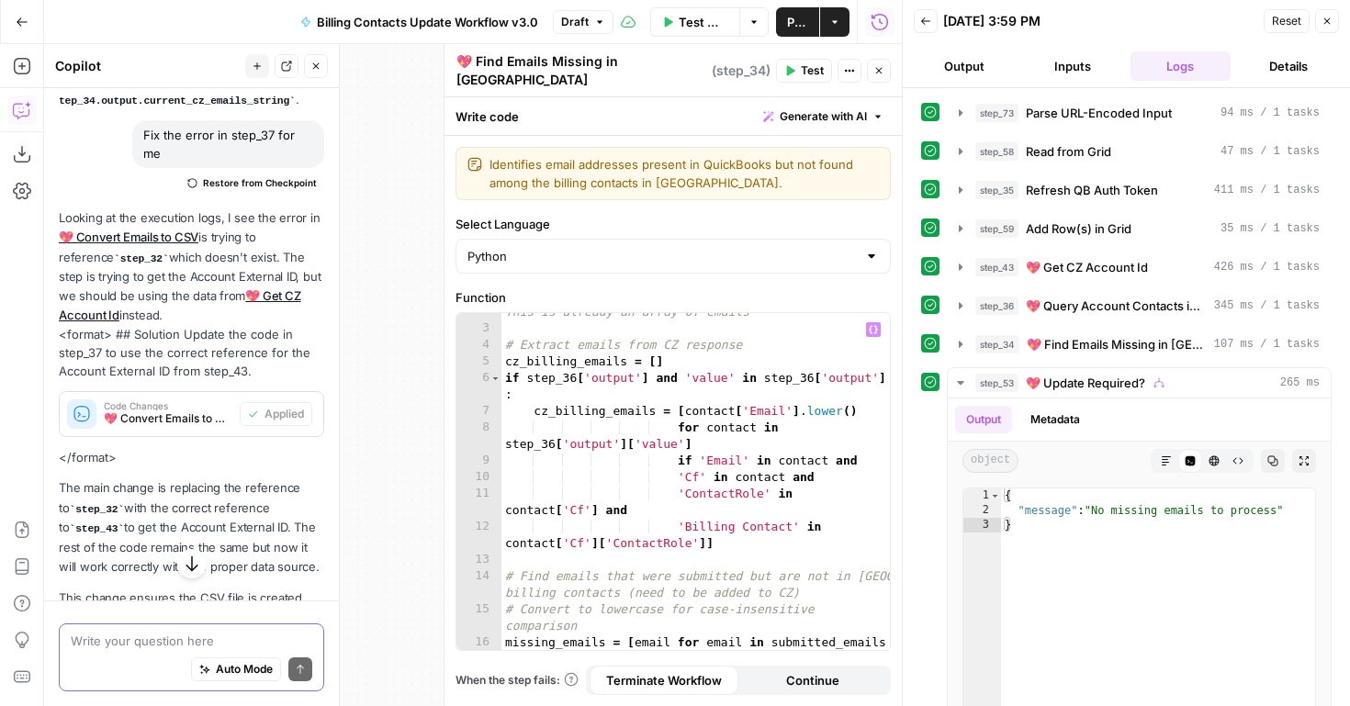
scroll to position [58, 0]
click at [389, 433] on div "true true false true false false Workflow Set Inputs Inputs Run Code · Python P…" at bounding box center [473, 375] width 858 height 662
click at [878, 71] on icon "button" at bounding box center [879, 70] width 11 height 11
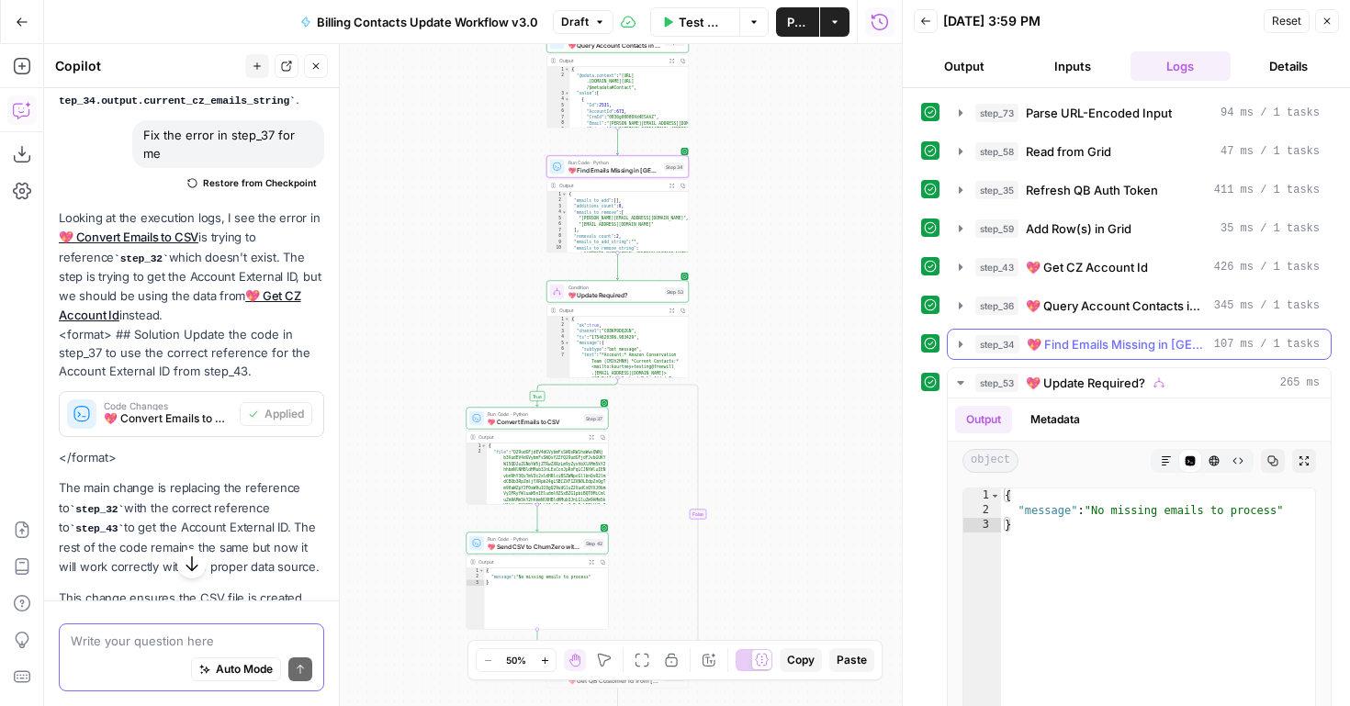
click at [960, 344] on icon "button" at bounding box center [961, 344] width 4 height 6
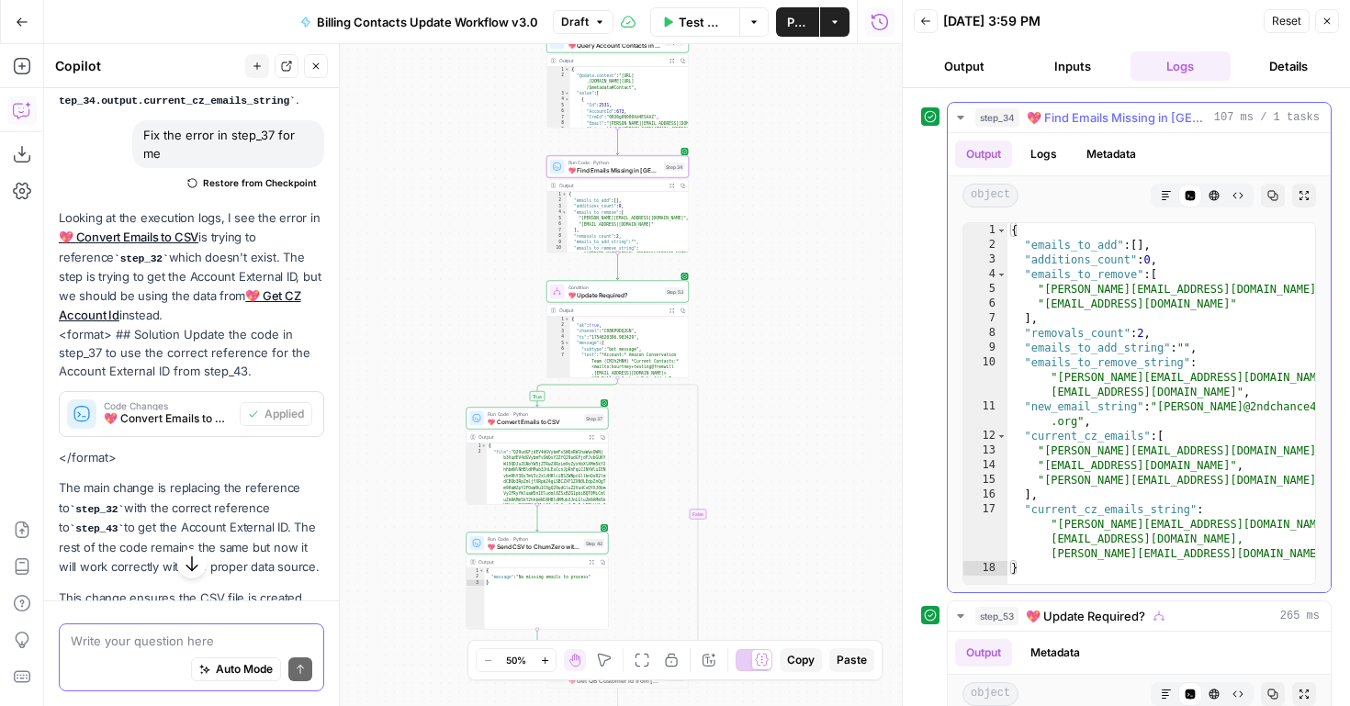
scroll to position [231, 0]
